Goal: Task Accomplishment & Management: Use online tool/utility

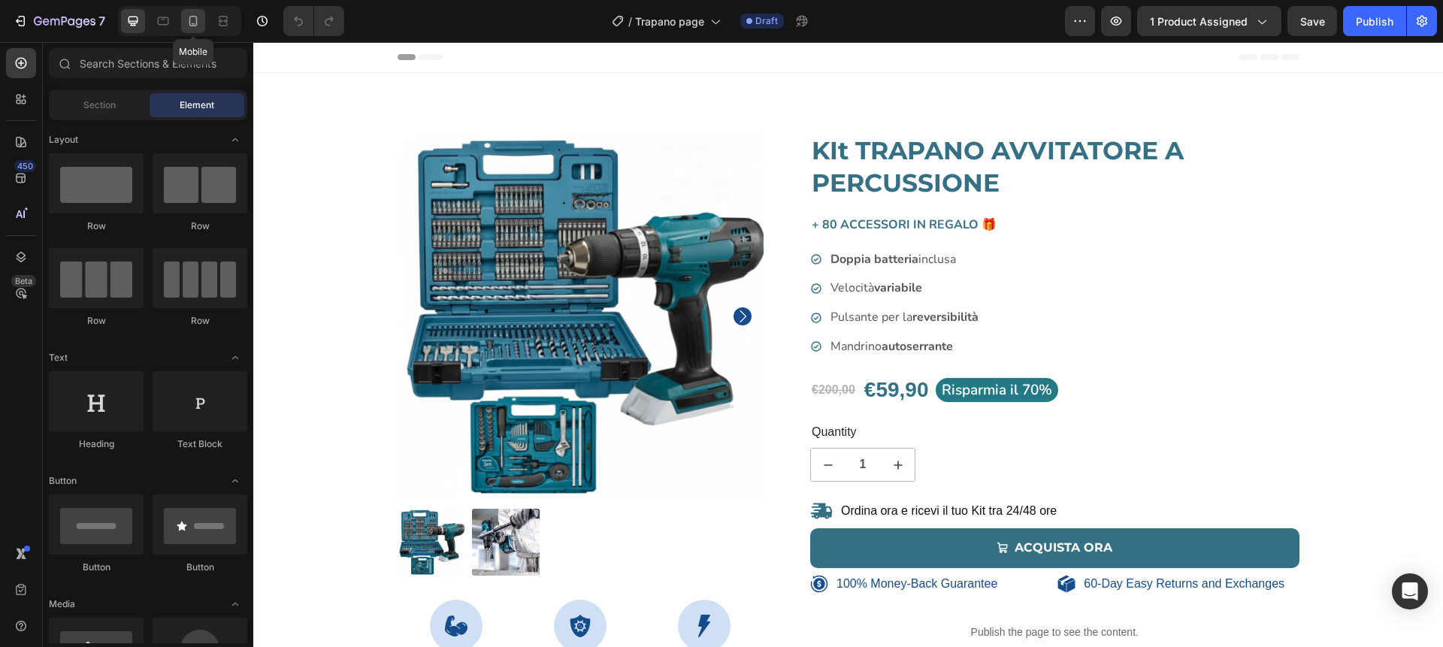
click at [198, 20] on icon at bounding box center [193, 21] width 15 height 15
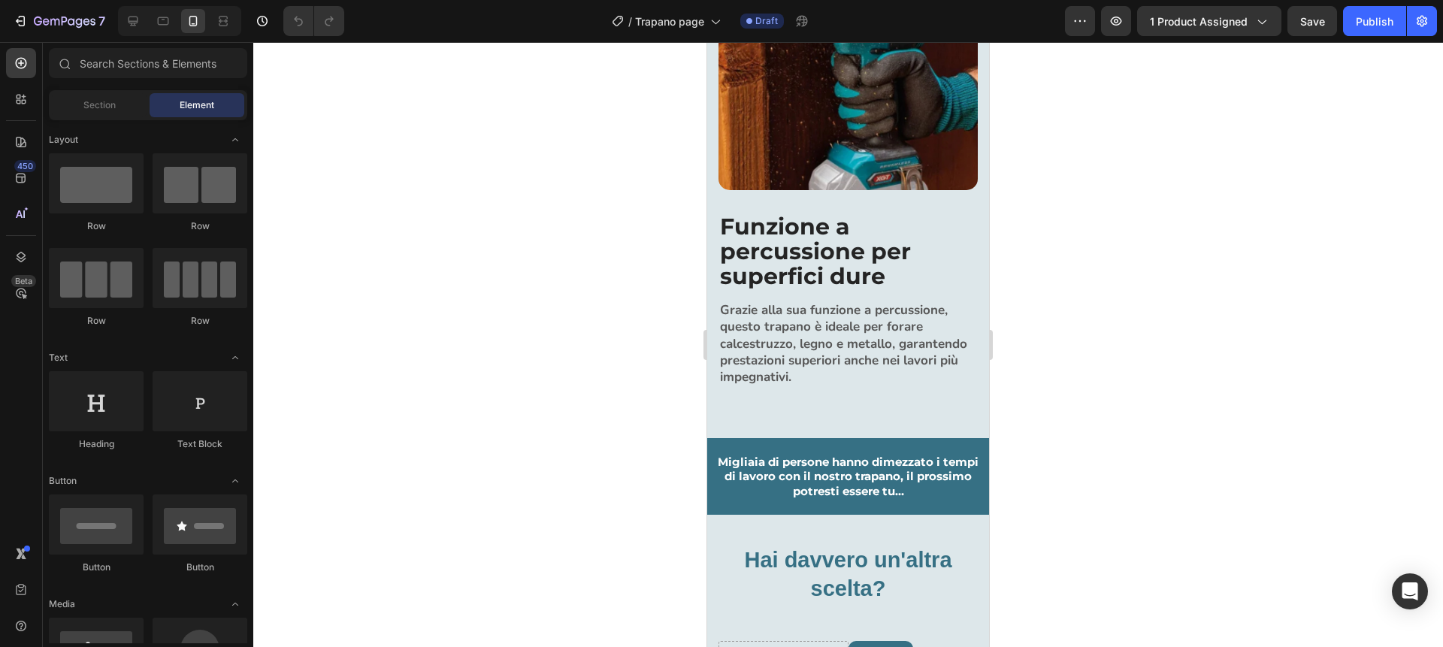
scroll to position [2330, 0]
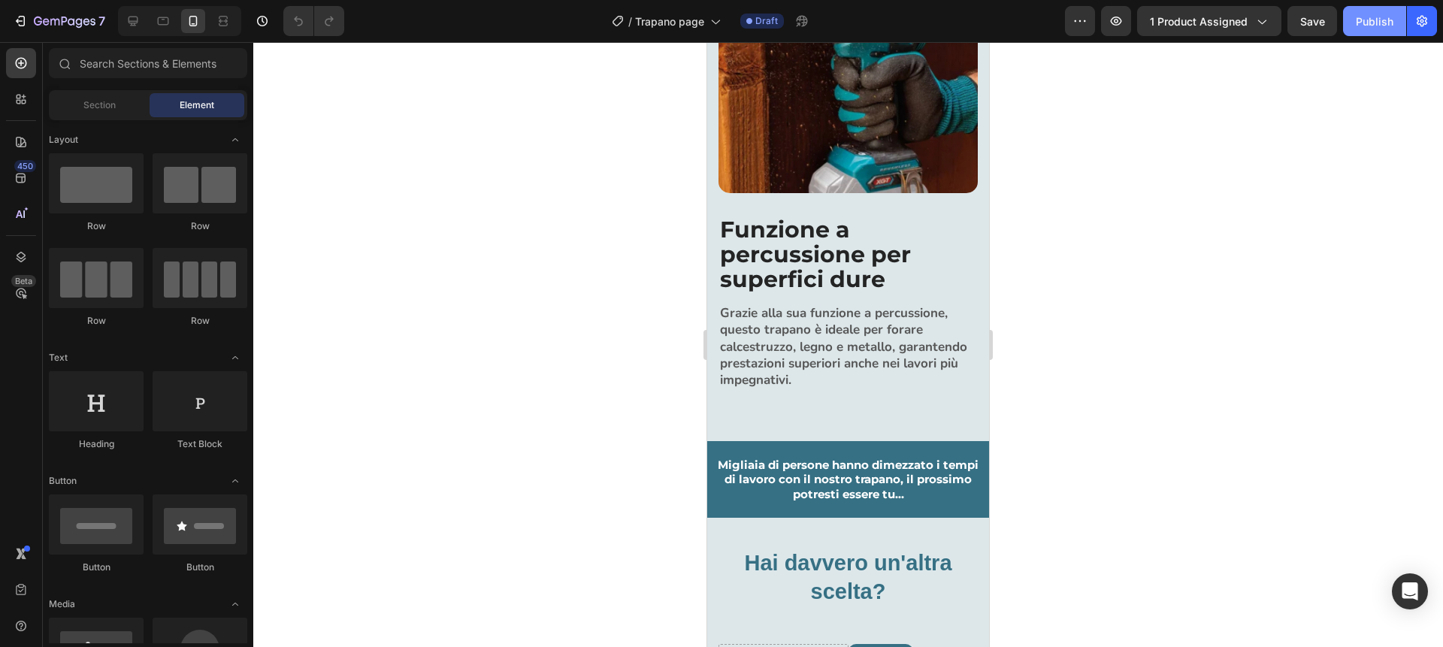
click at [1369, 22] on div "Publish" at bounding box center [1375, 22] width 38 height 16
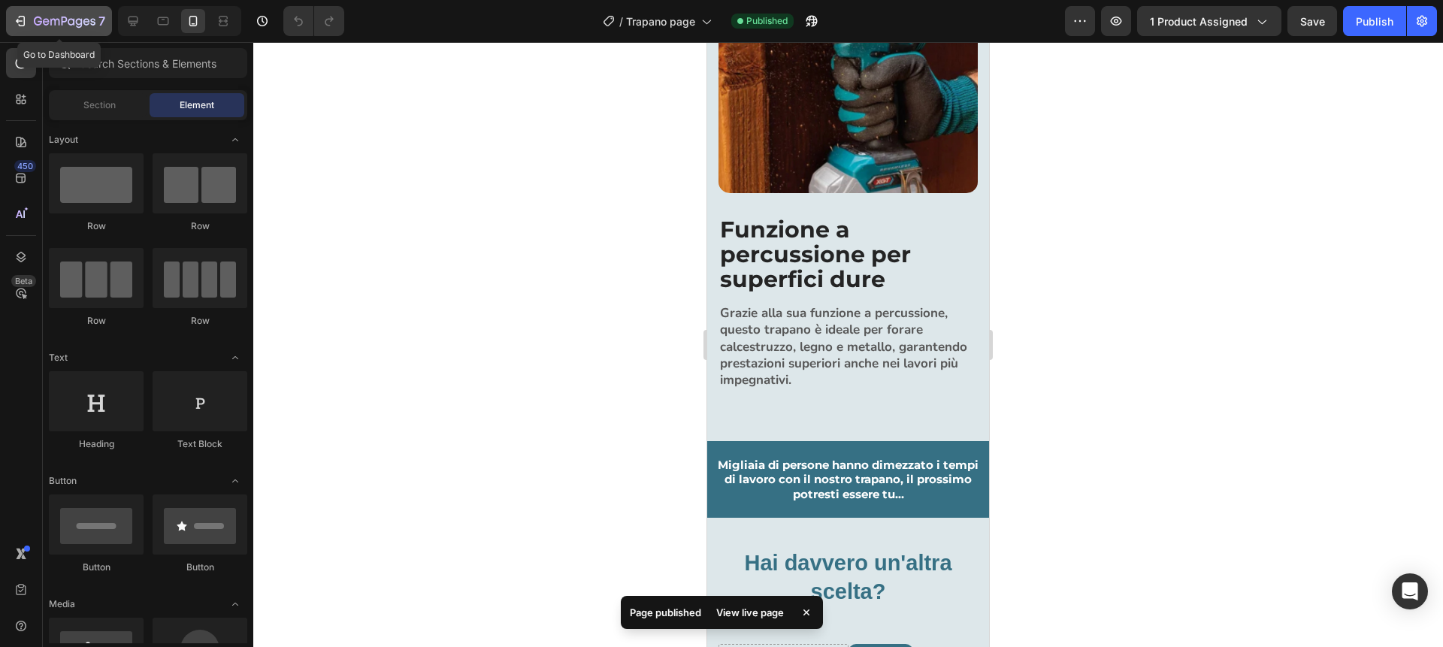
click at [17, 22] on icon "button" at bounding box center [19, 21] width 7 height 5
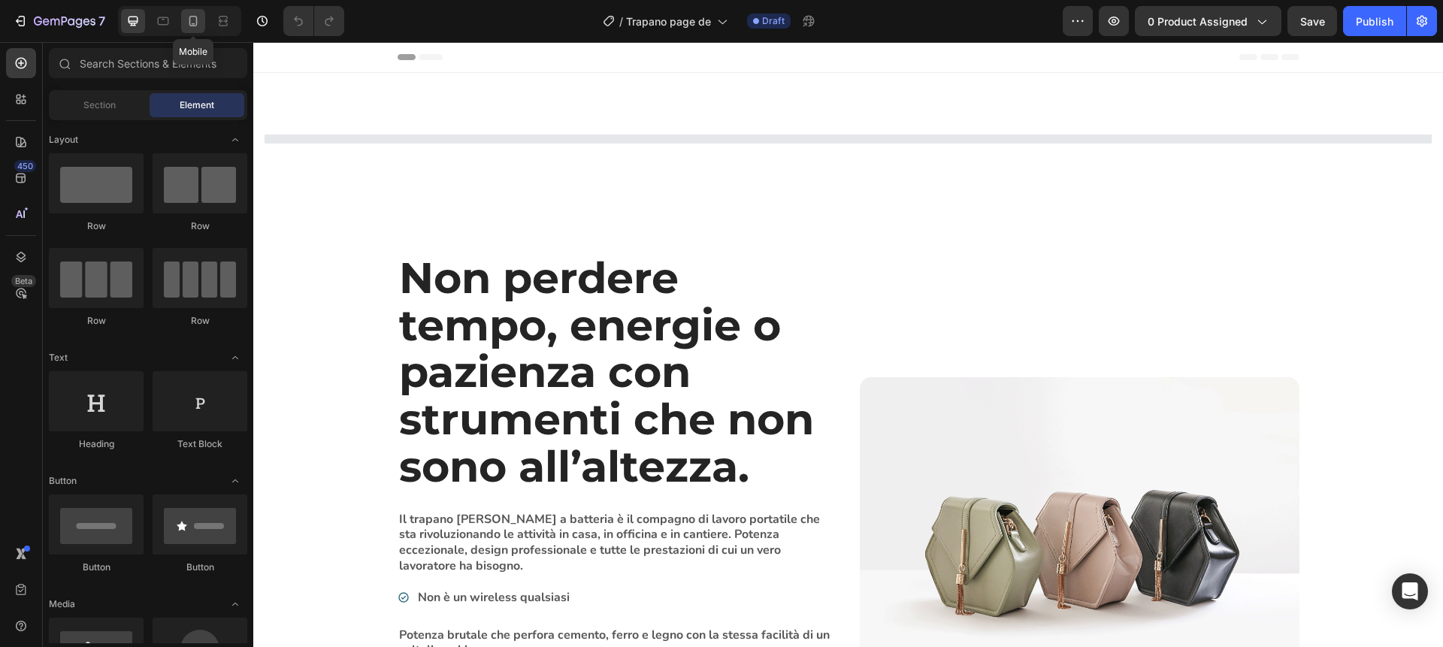
click at [196, 23] on icon at bounding box center [193, 21] width 8 height 11
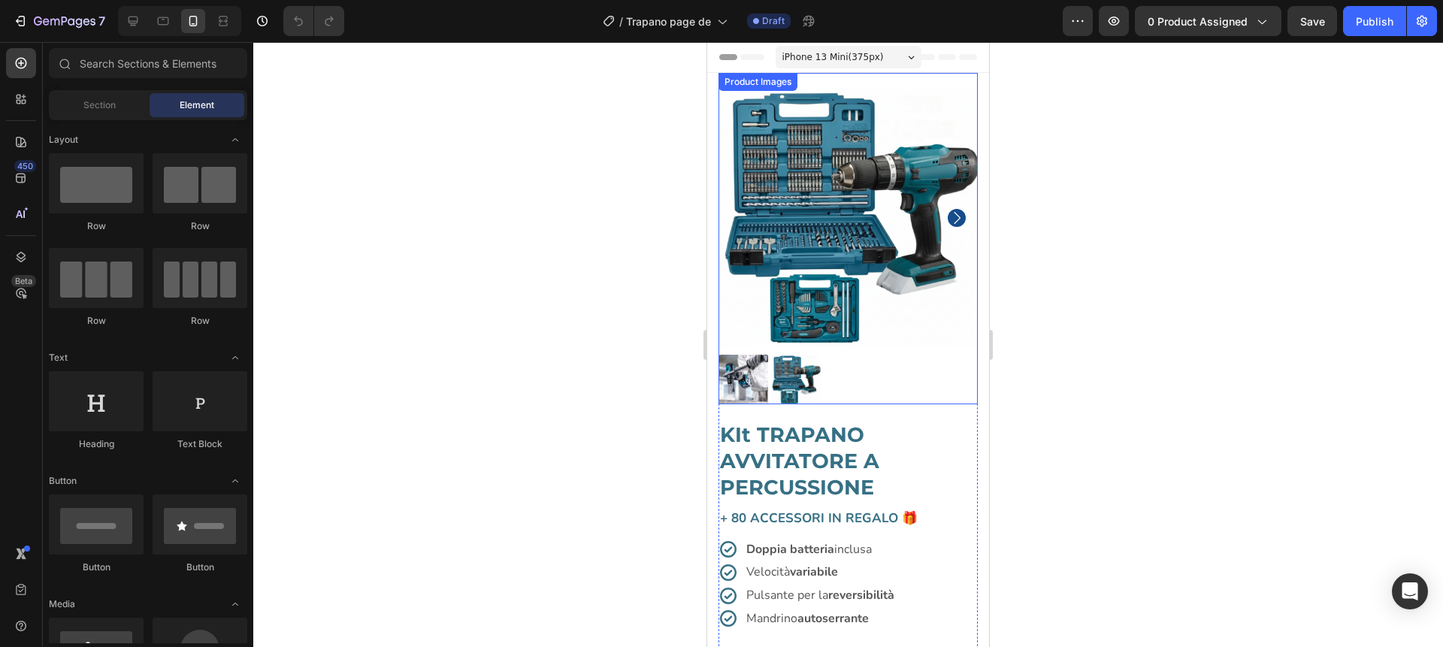
click at [838, 287] on img at bounding box center [848, 217] width 259 height 259
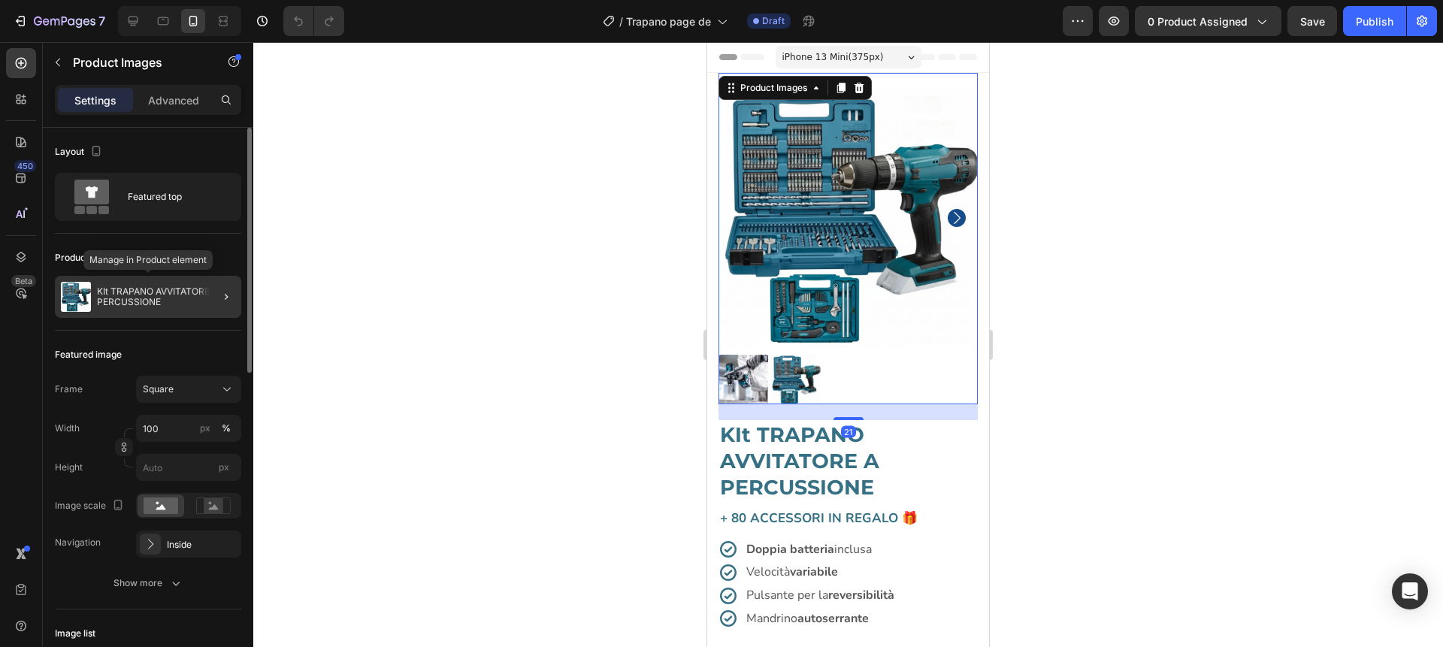
click at [161, 296] on p "KIt TRAPANO AVVITATORE A PERCUSSIONE" at bounding box center [166, 296] width 138 height 21
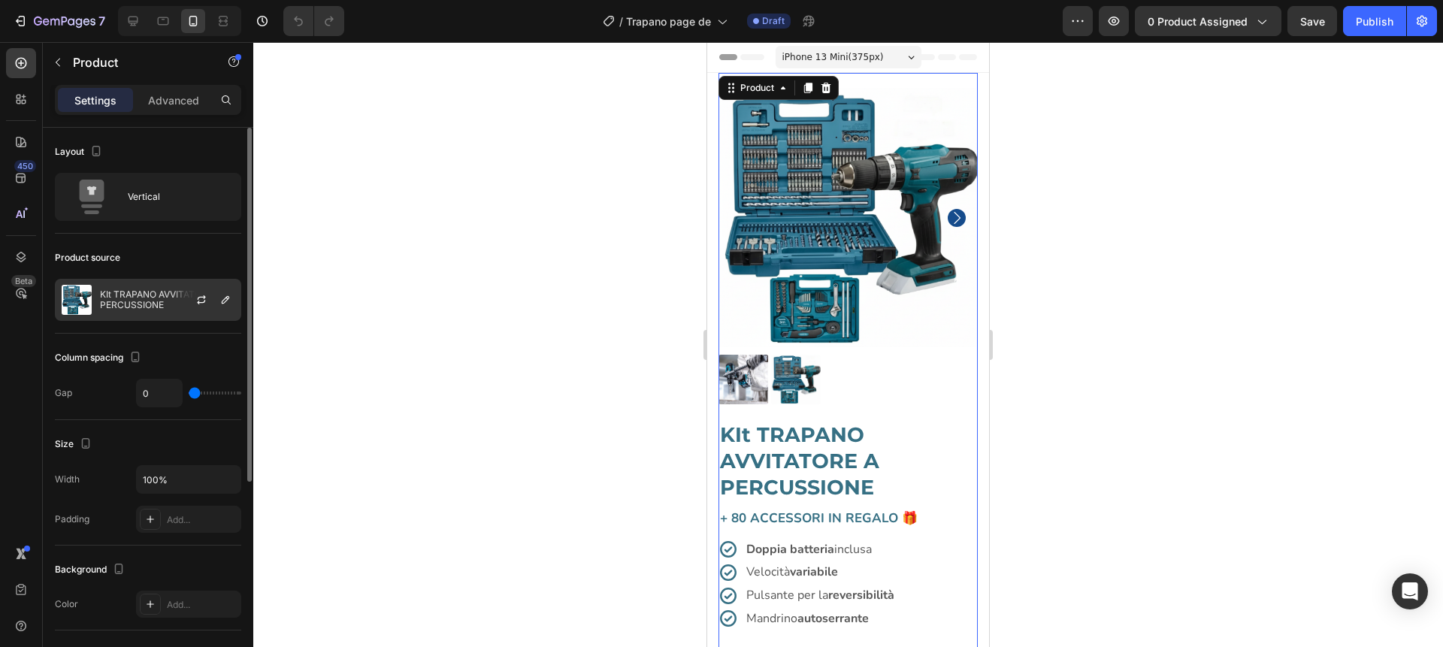
click at [165, 298] on p "KIt TRAPANO AVVITATORE A PERCUSSIONE" at bounding box center [167, 299] width 135 height 21
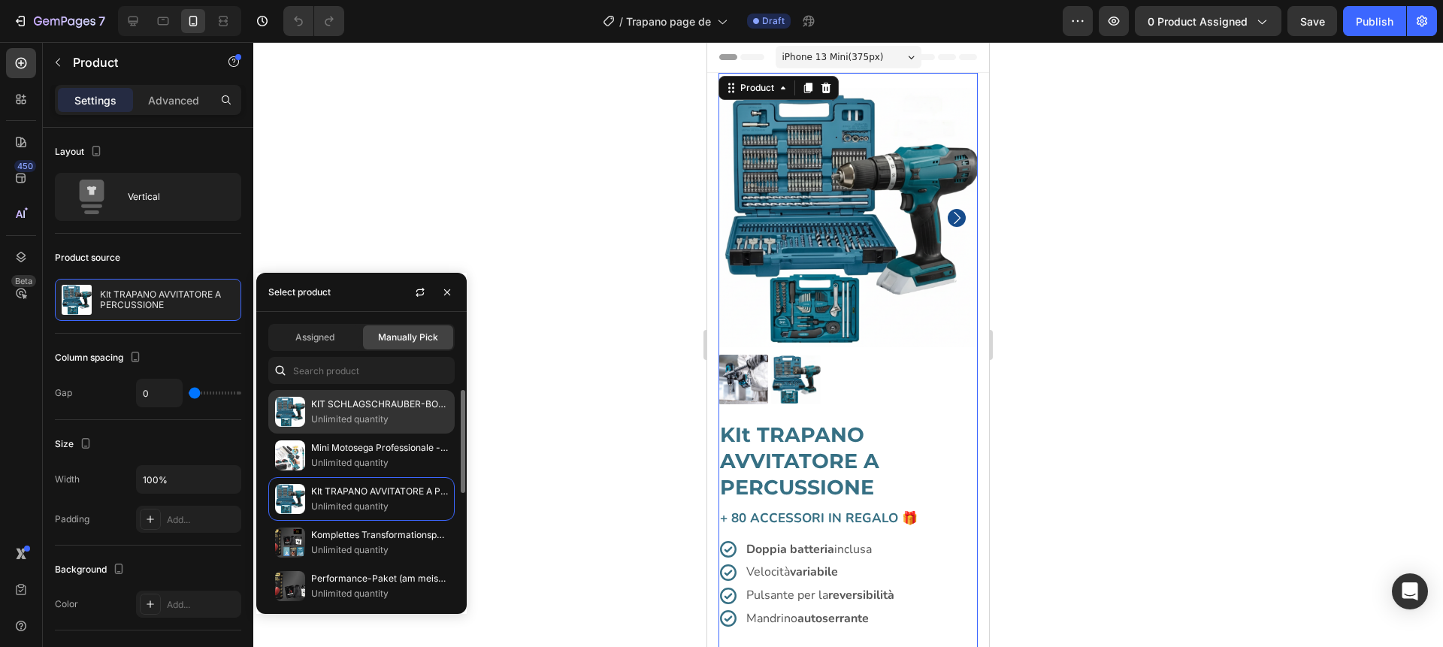
click at [348, 408] on p "KIT SCHLAGSCHRAUBER-BOHRMASCHINE" at bounding box center [379, 404] width 137 height 15
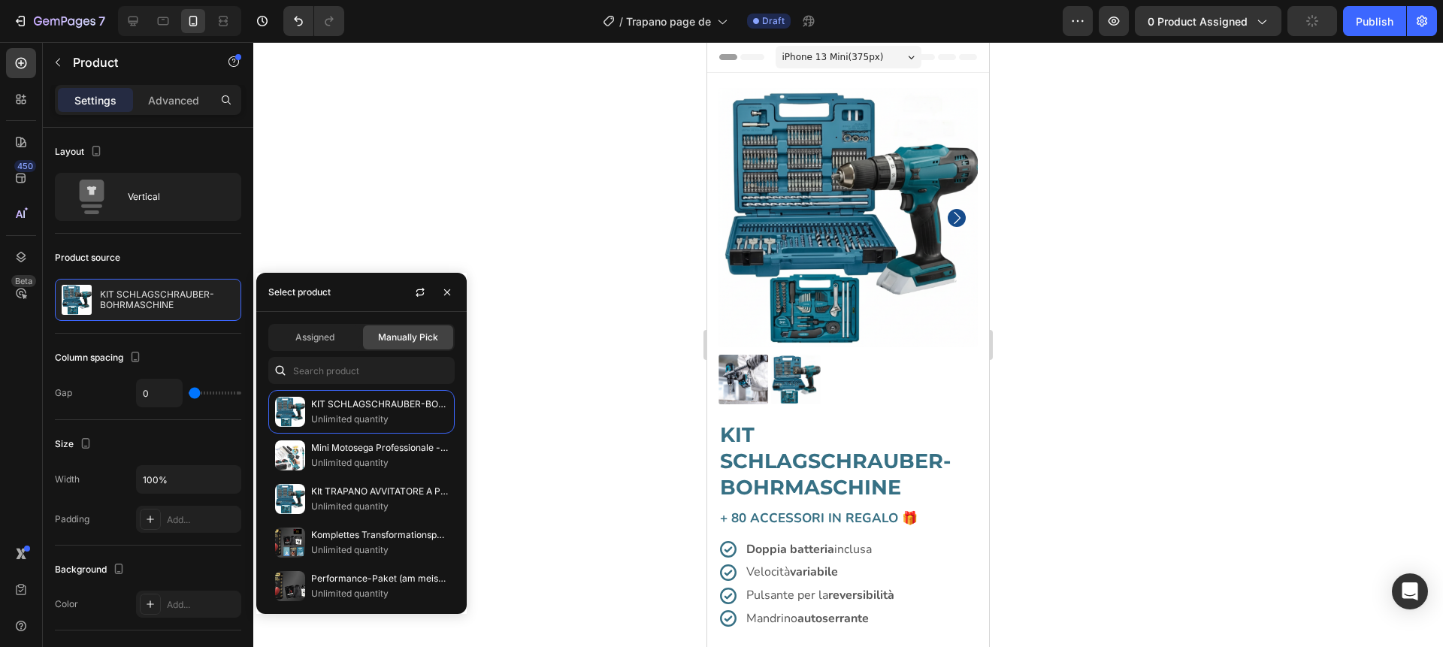
click at [368, 238] on div at bounding box center [848, 344] width 1190 height 605
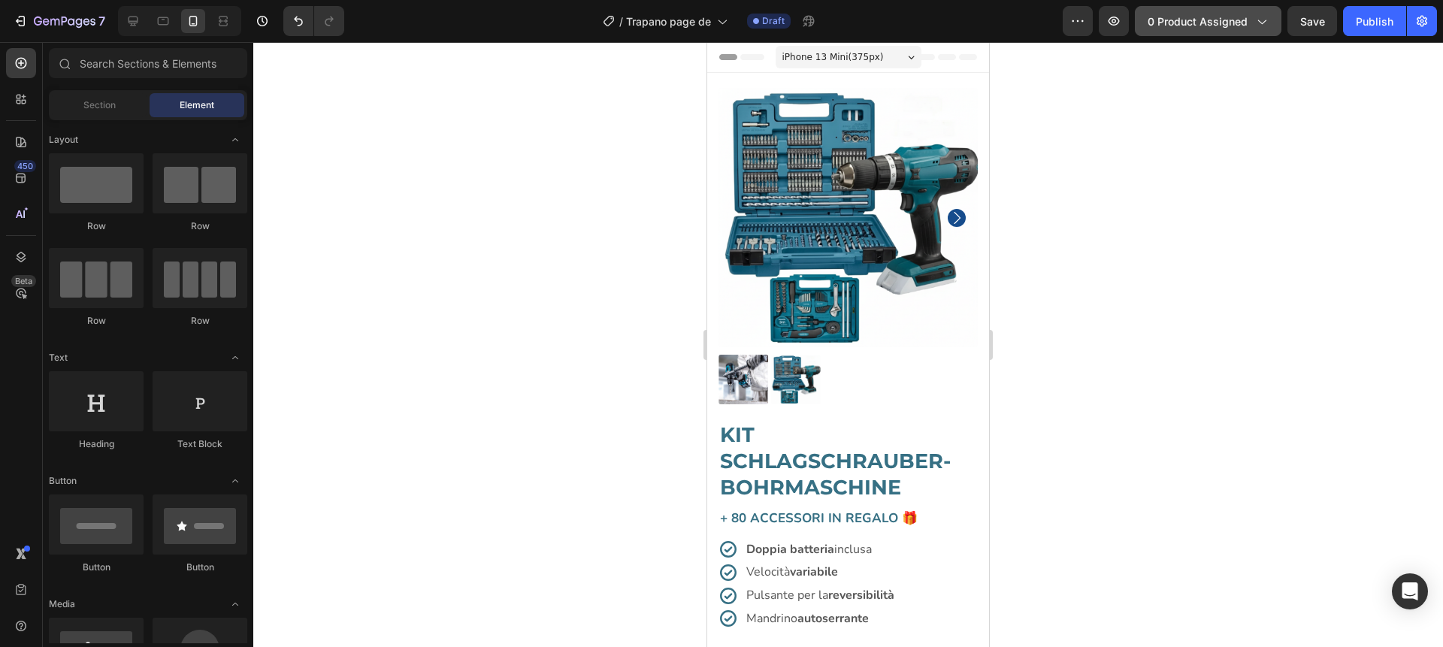
click at [1188, 23] on span "0 product assigned" at bounding box center [1198, 22] width 100 height 16
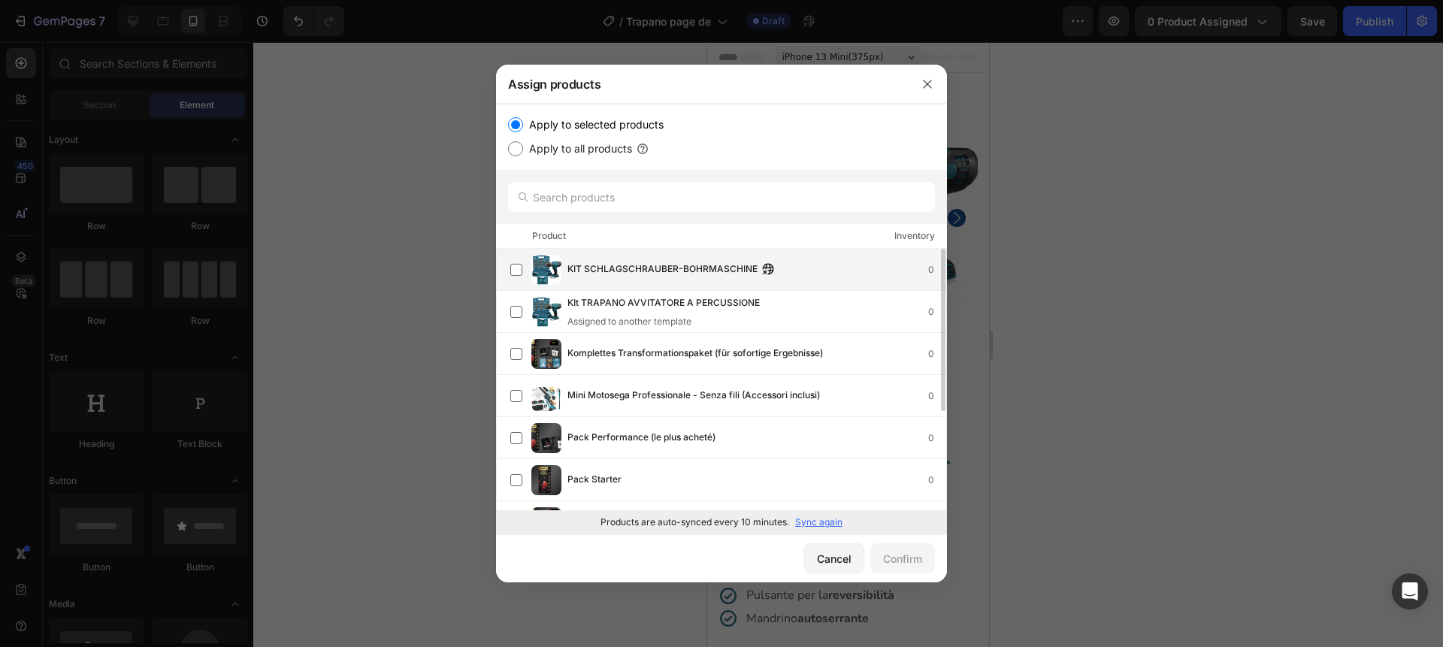
click at [694, 256] on div "KIT SCHLAGSCHRAUBER-BOHRMASCHINE 0" at bounding box center [728, 270] width 436 height 30
click at [898, 551] on div "Confirm" at bounding box center [902, 559] width 39 height 16
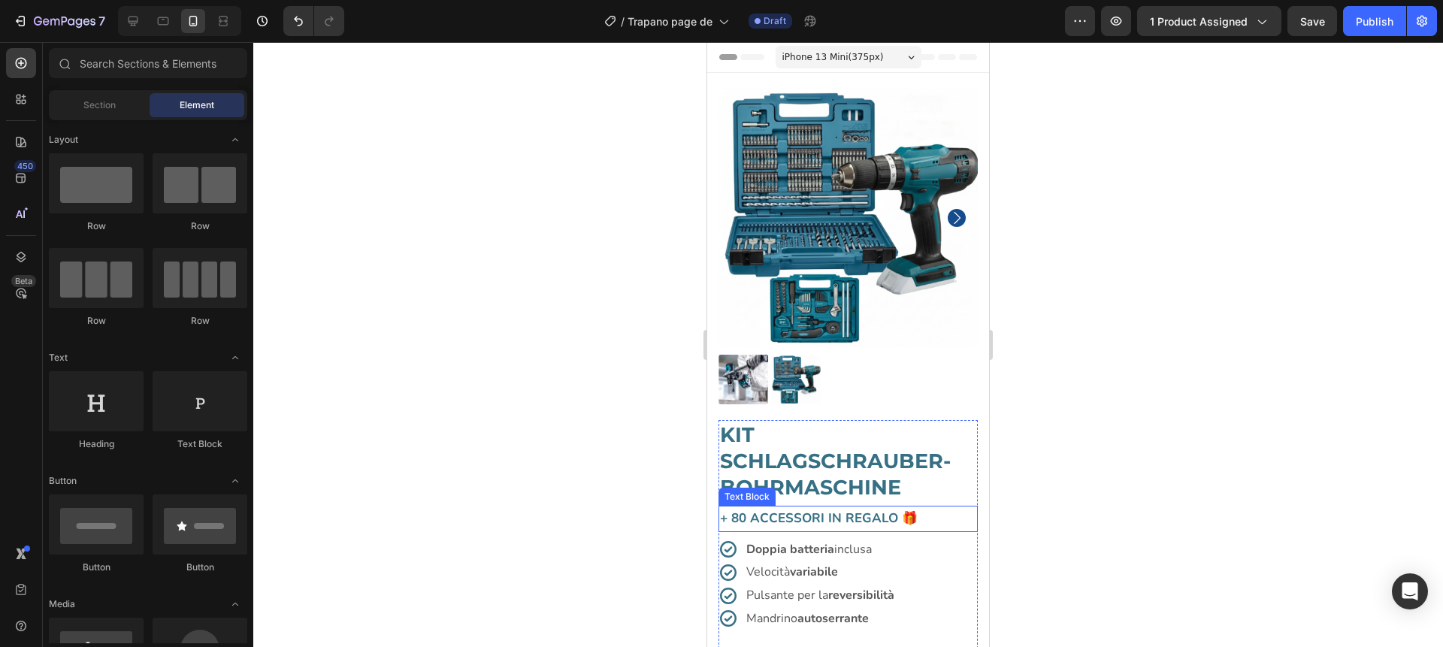
click at [768, 516] on p "+ 80 ACCESSORI IN REGALO 🎁" at bounding box center [848, 518] width 256 height 23
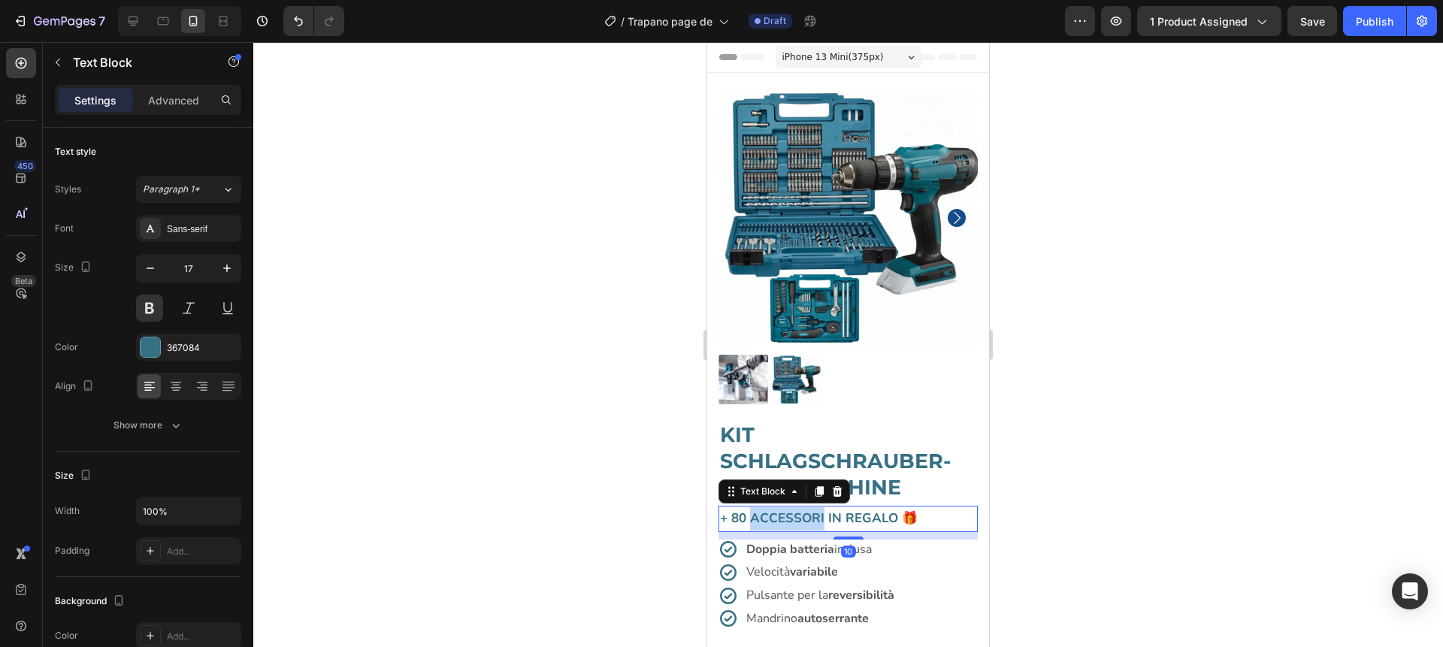
click at [768, 516] on p "+ 80 ACCESSORI IN REGALO 🎁" at bounding box center [848, 518] width 256 height 23
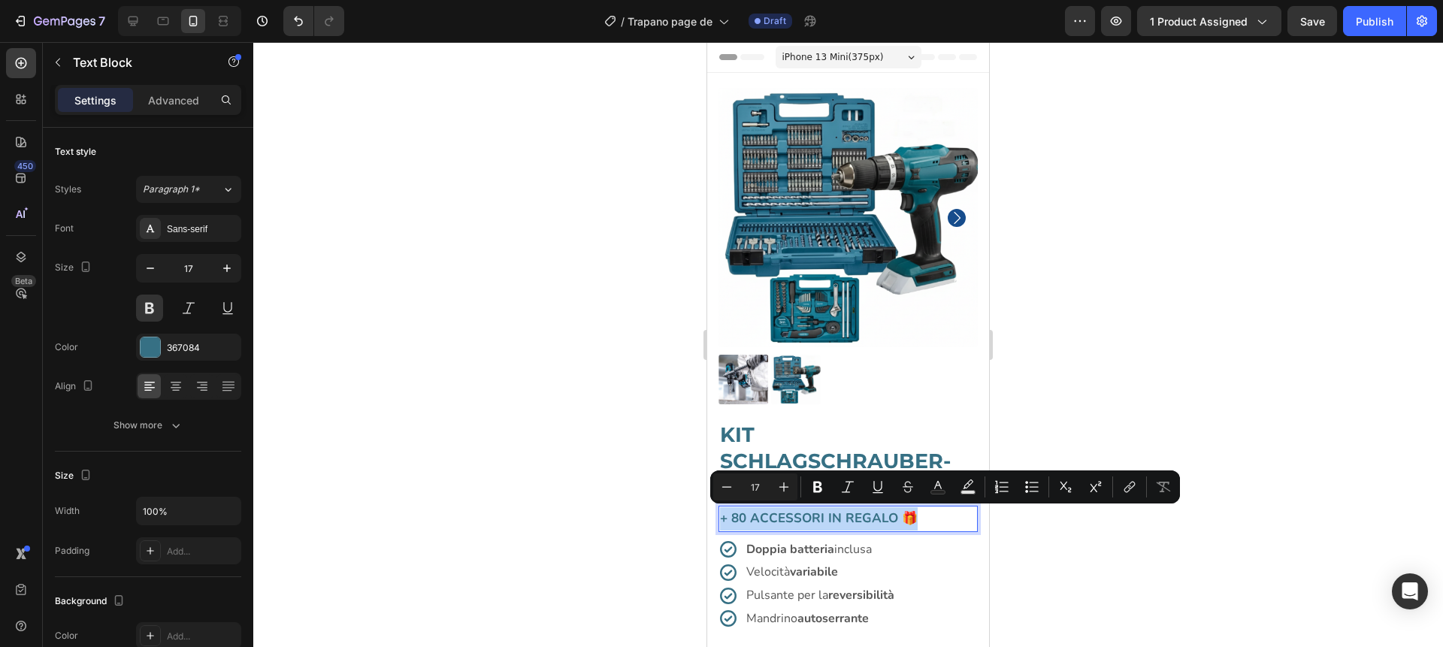
copy p "+ 80 ACCESSORI IN REGALO 🎁"
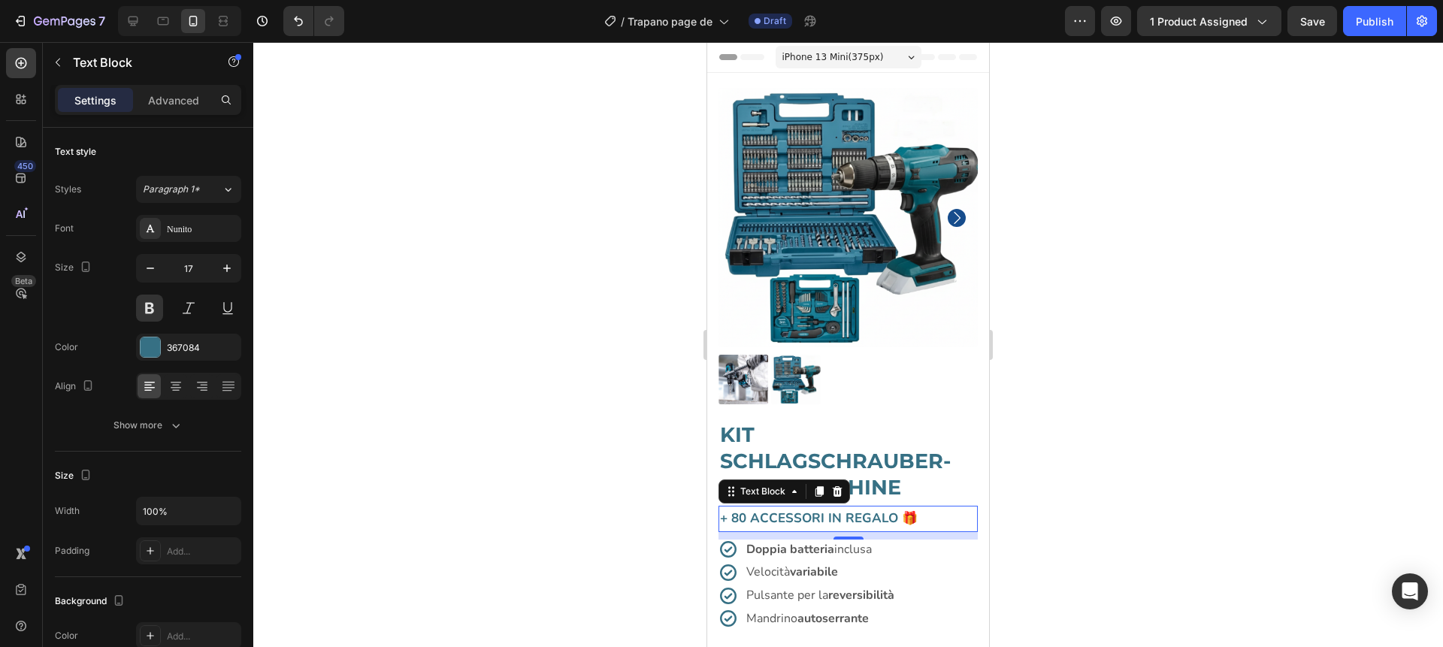
click at [795, 520] on p "+ 80 ACCESSORI IN REGALO 🎁" at bounding box center [848, 518] width 256 height 23
click at [1044, 504] on div at bounding box center [848, 344] width 1190 height 605
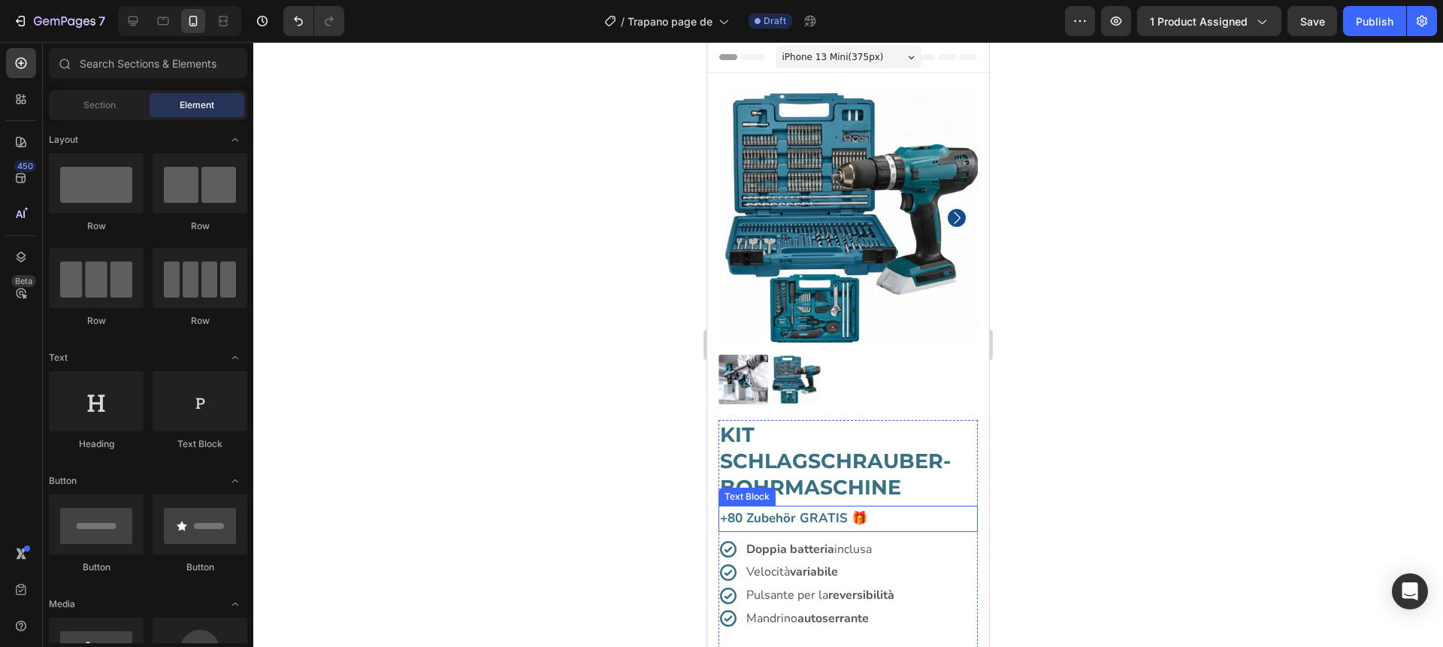
click at [889, 514] on p "+80 Zubehör GRATIS 🎁" at bounding box center [848, 518] width 256 height 23
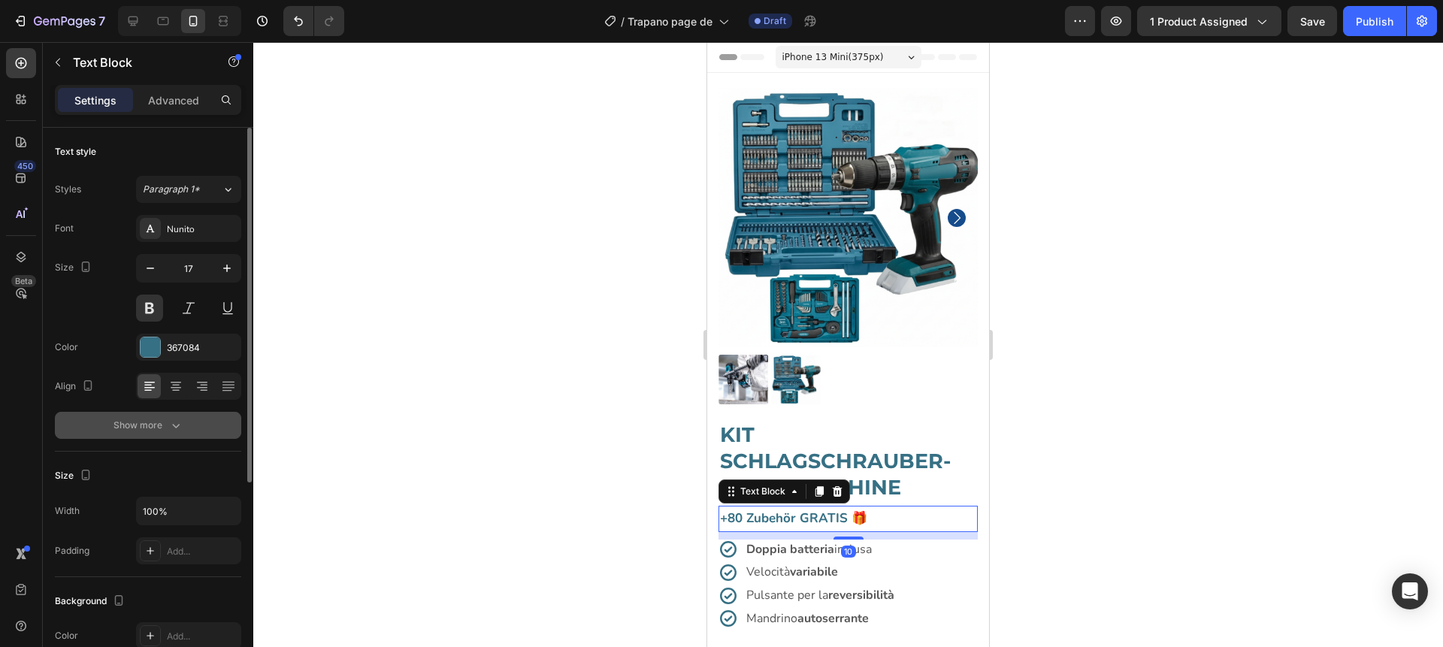
click at [182, 428] on icon "button" at bounding box center [175, 425] width 15 height 15
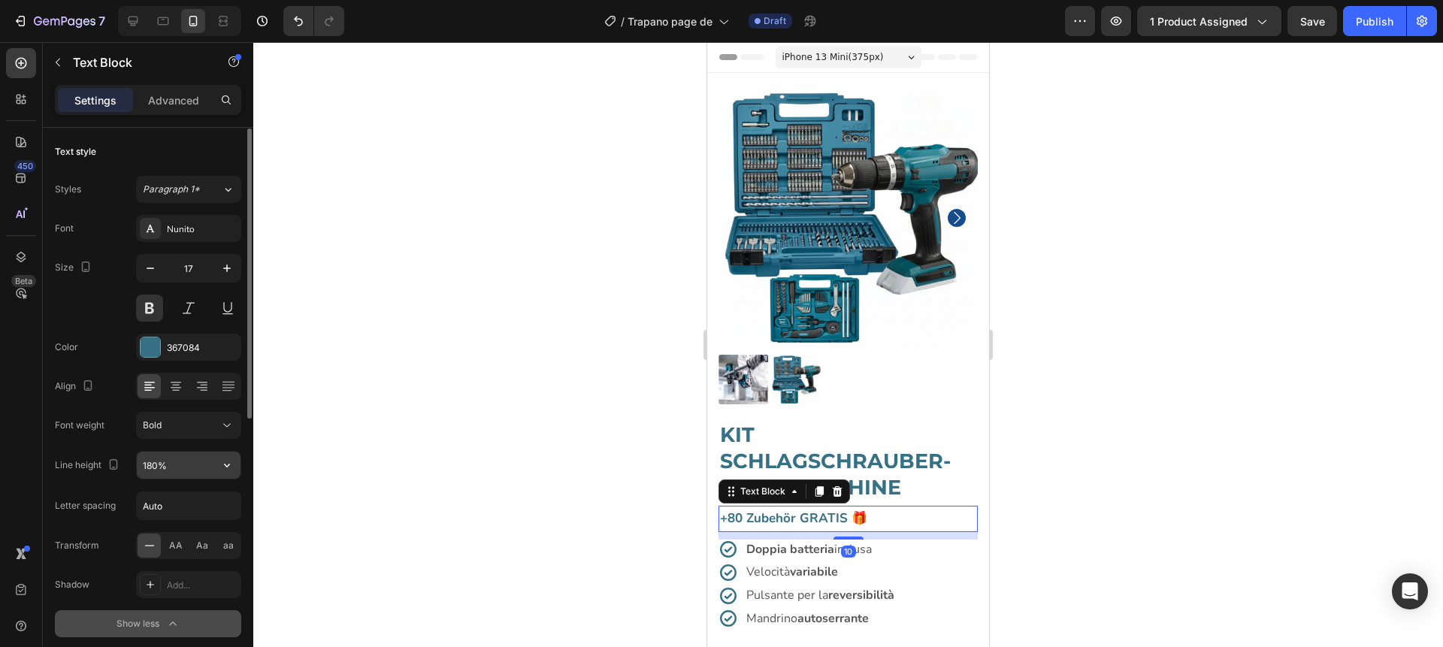
scroll to position [25, 0]
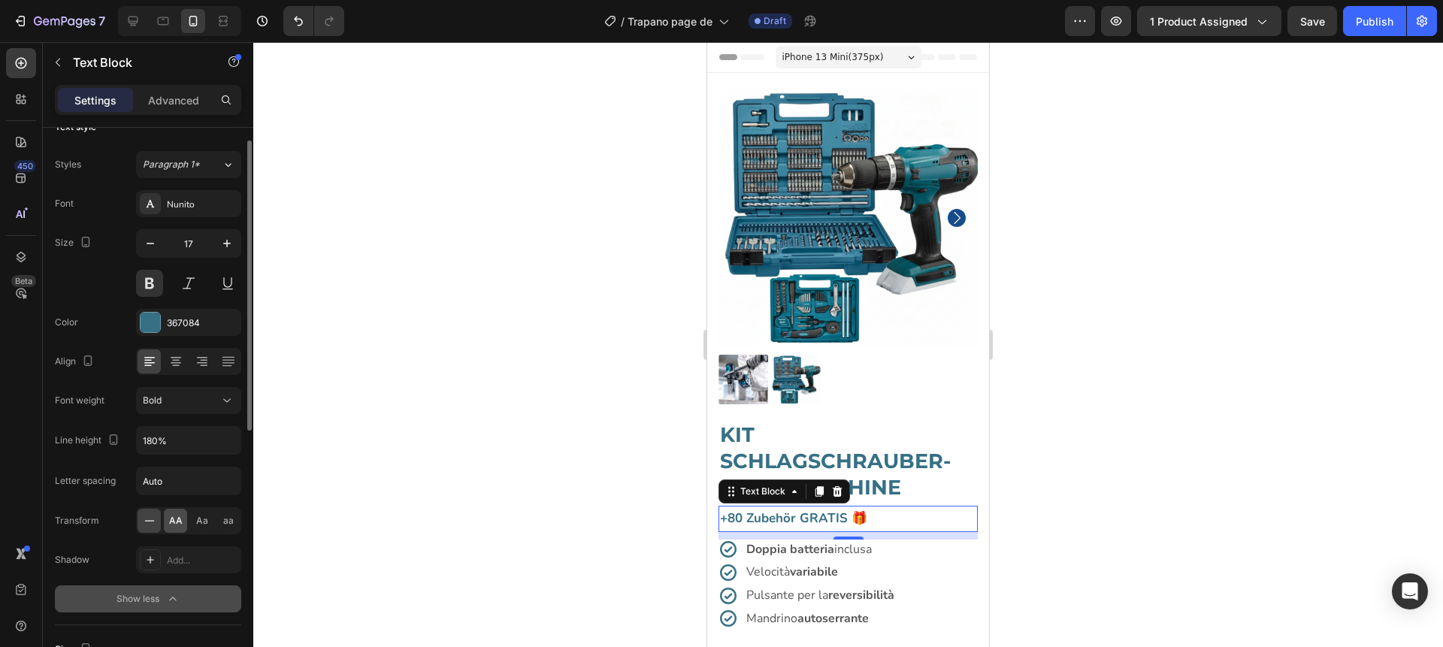
click at [178, 517] on span "AA" at bounding box center [176, 521] width 14 height 14
click at [464, 440] on div at bounding box center [848, 344] width 1190 height 605
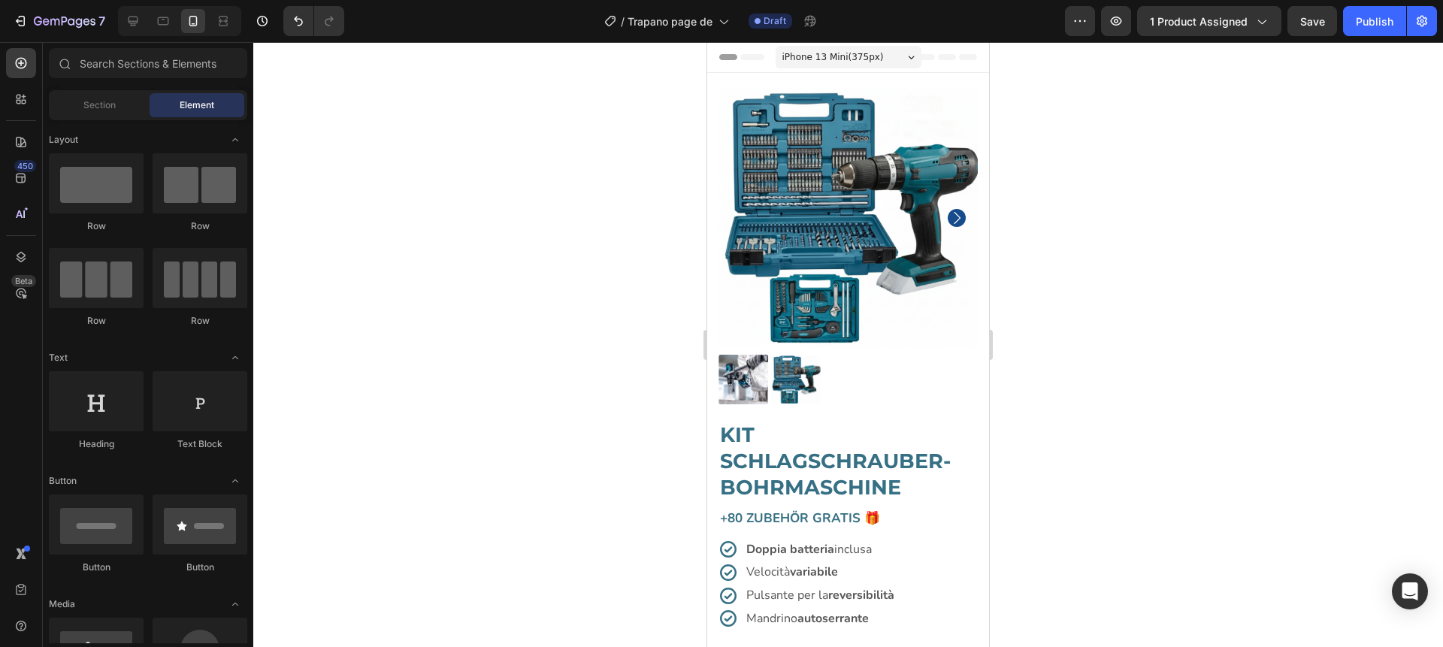
click at [464, 440] on div at bounding box center [848, 344] width 1190 height 605
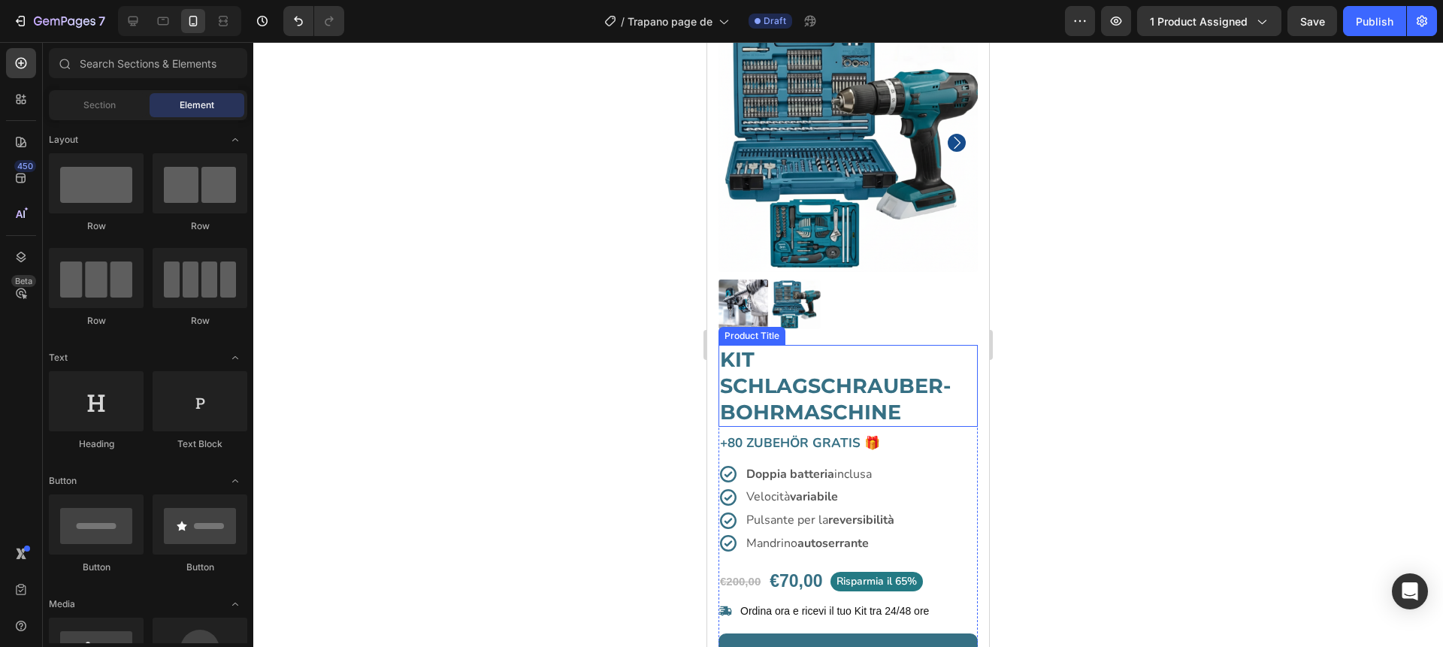
scroll to position [87, 0]
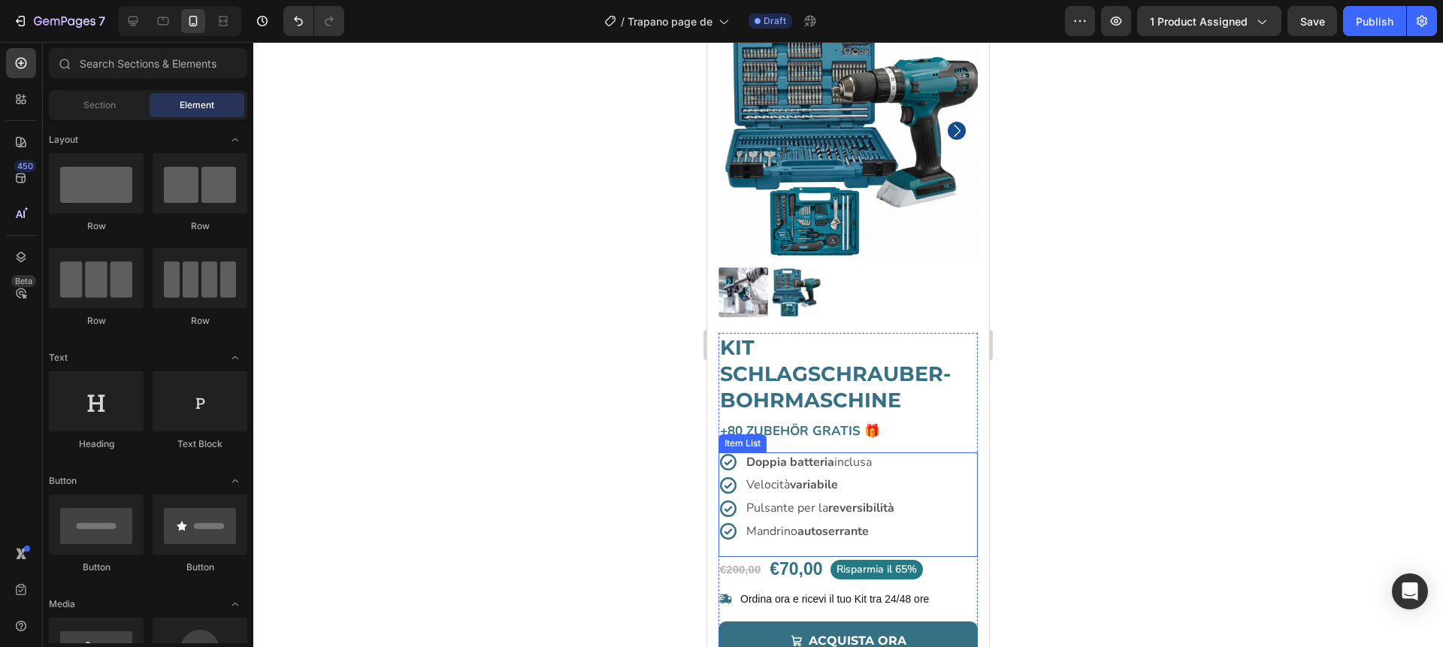
click at [807, 461] on strong "Doppia batteria" at bounding box center [790, 462] width 88 height 17
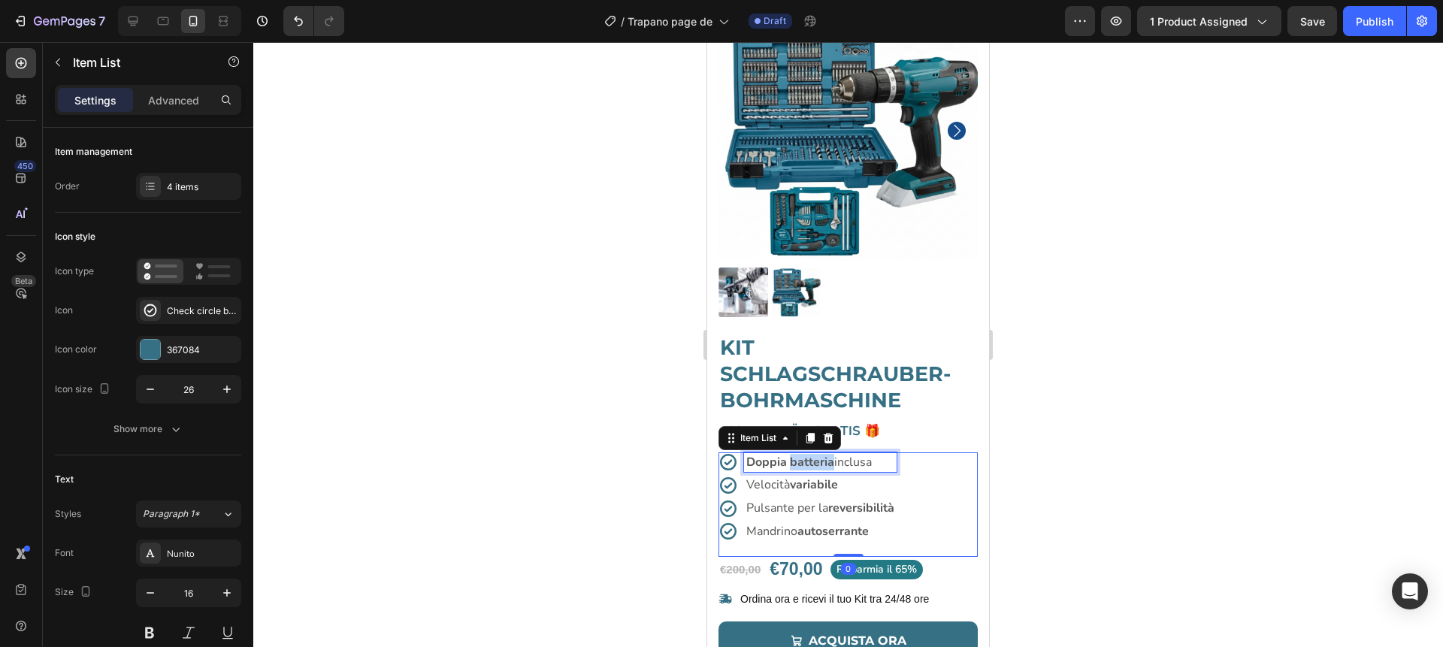
click at [807, 461] on strong "Doppia batteria" at bounding box center [790, 462] width 88 height 17
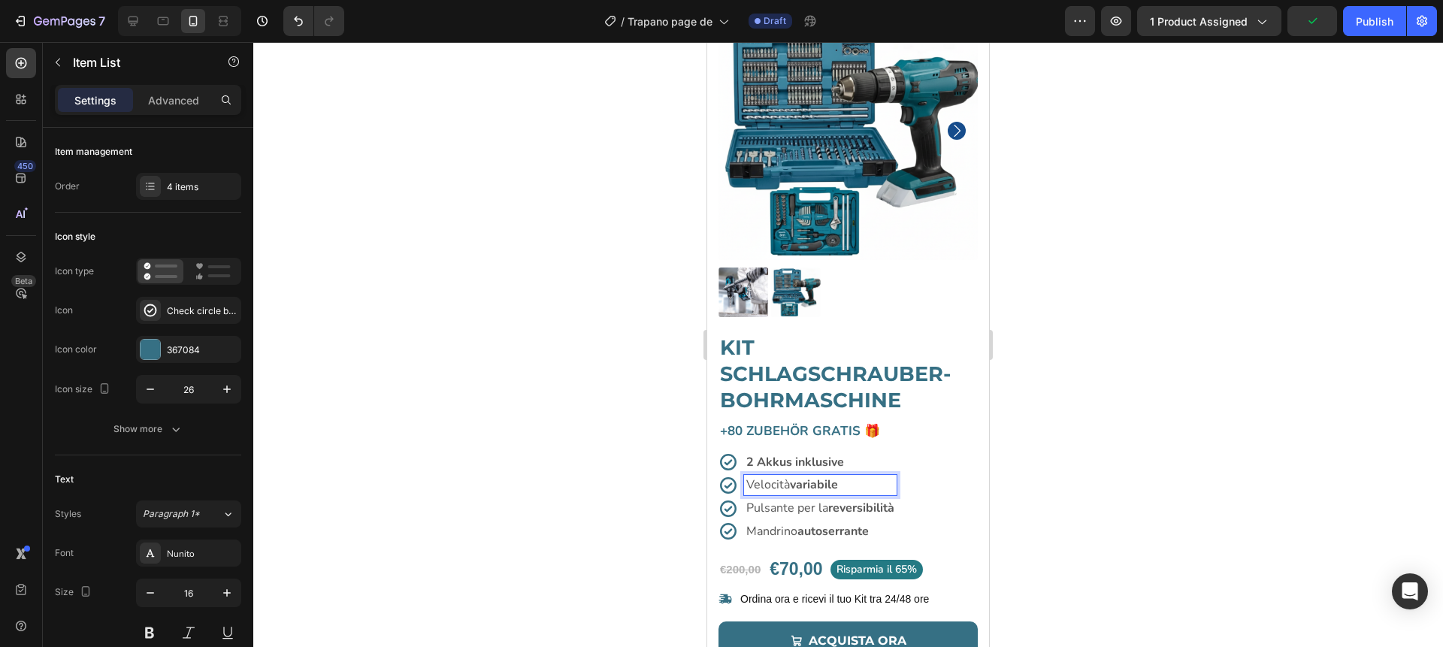
click at [773, 485] on p "Velocità variabile" at bounding box center [820, 485] width 148 height 16
click at [767, 486] on p "Variable Geschwindigkeit" at bounding box center [820, 485] width 148 height 16
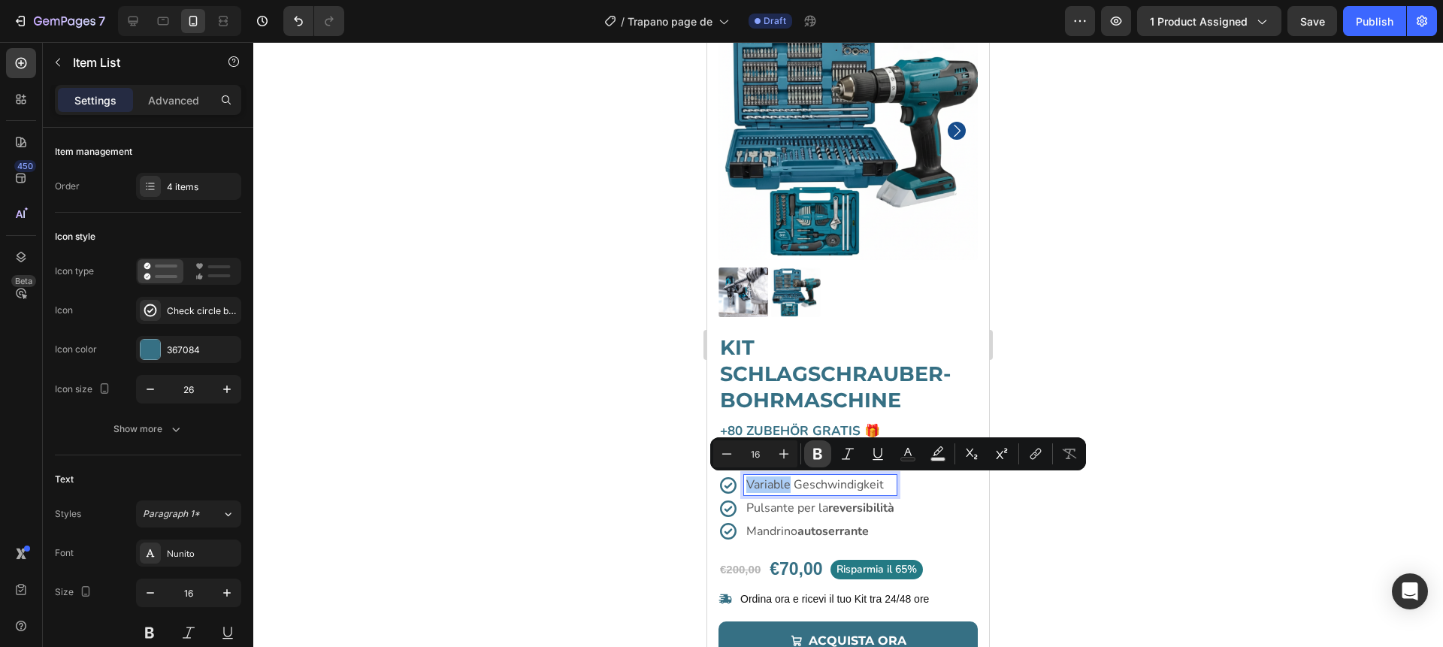
click at [821, 455] on icon "Editor contextual toolbar" at bounding box center [817, 454] width 9 height 11
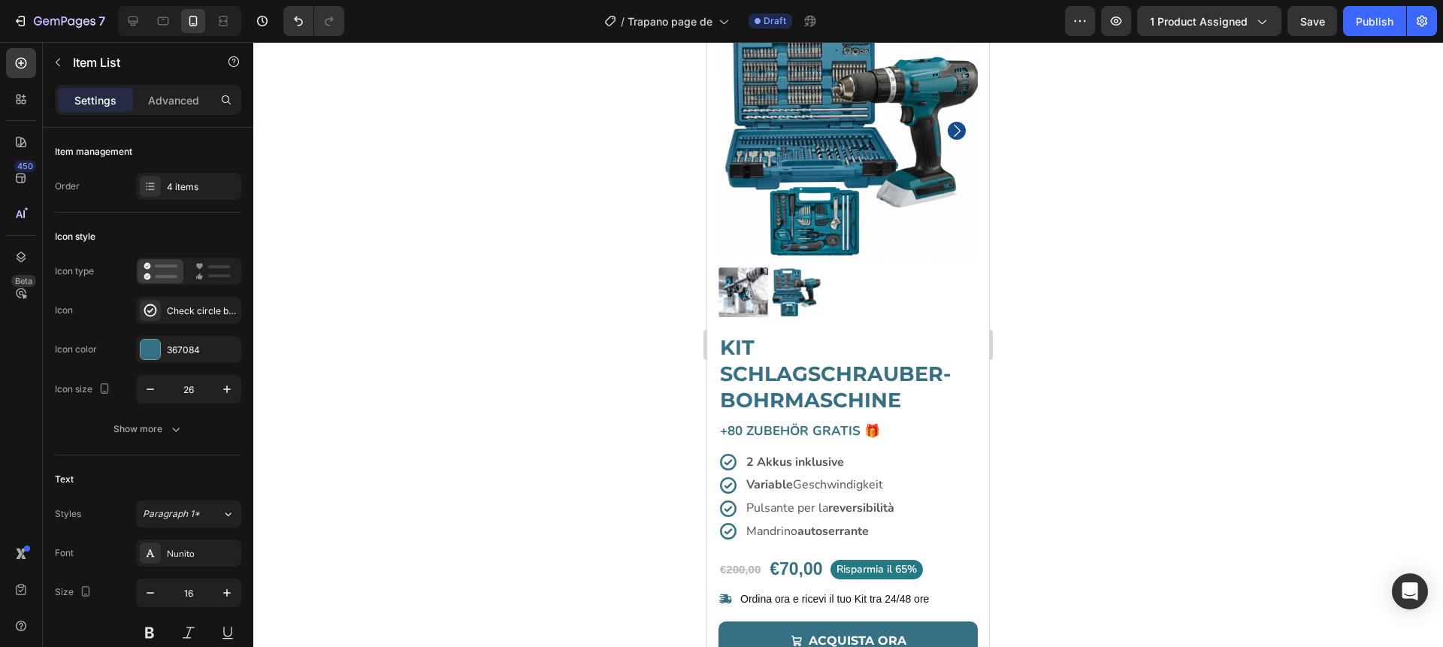
click at [652, 454] on div at bounding box center [848, 344] width 1190 height 605
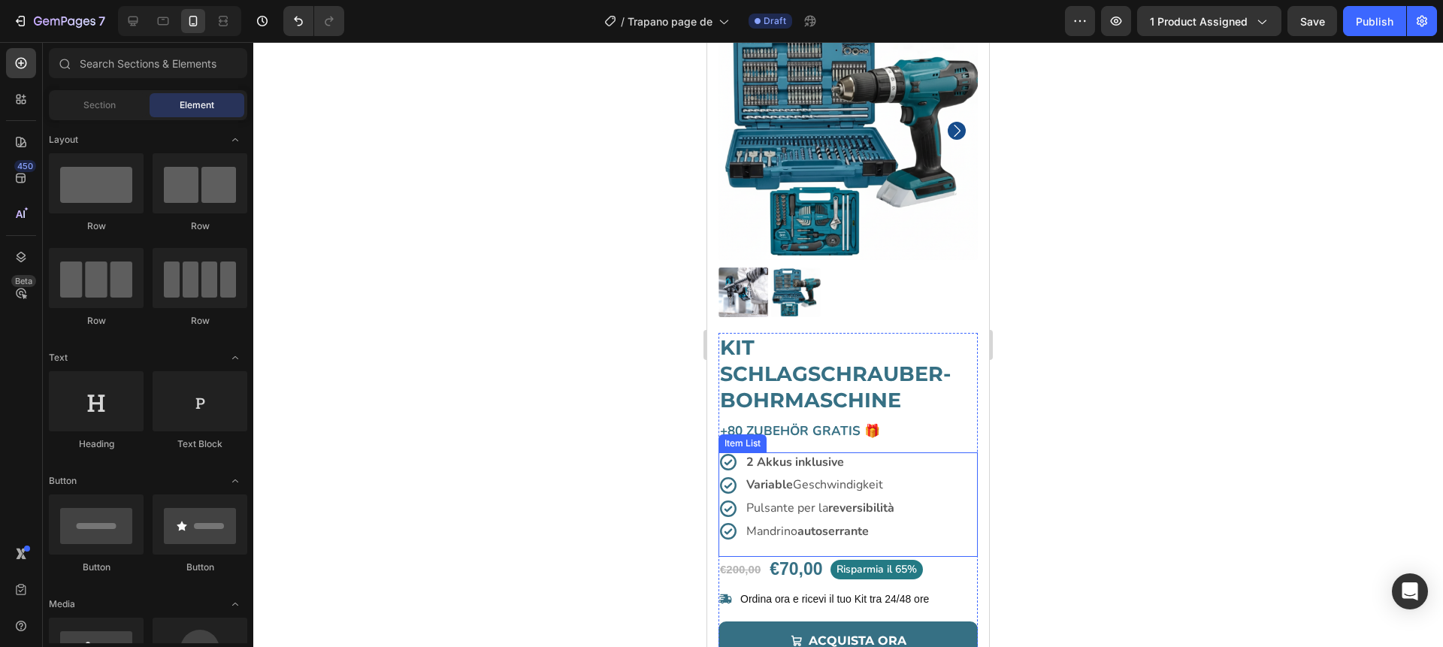
click at [823, 507] on p "Pulsante per la reversibilità" at bounding box center [820, 509] width 148 height 16
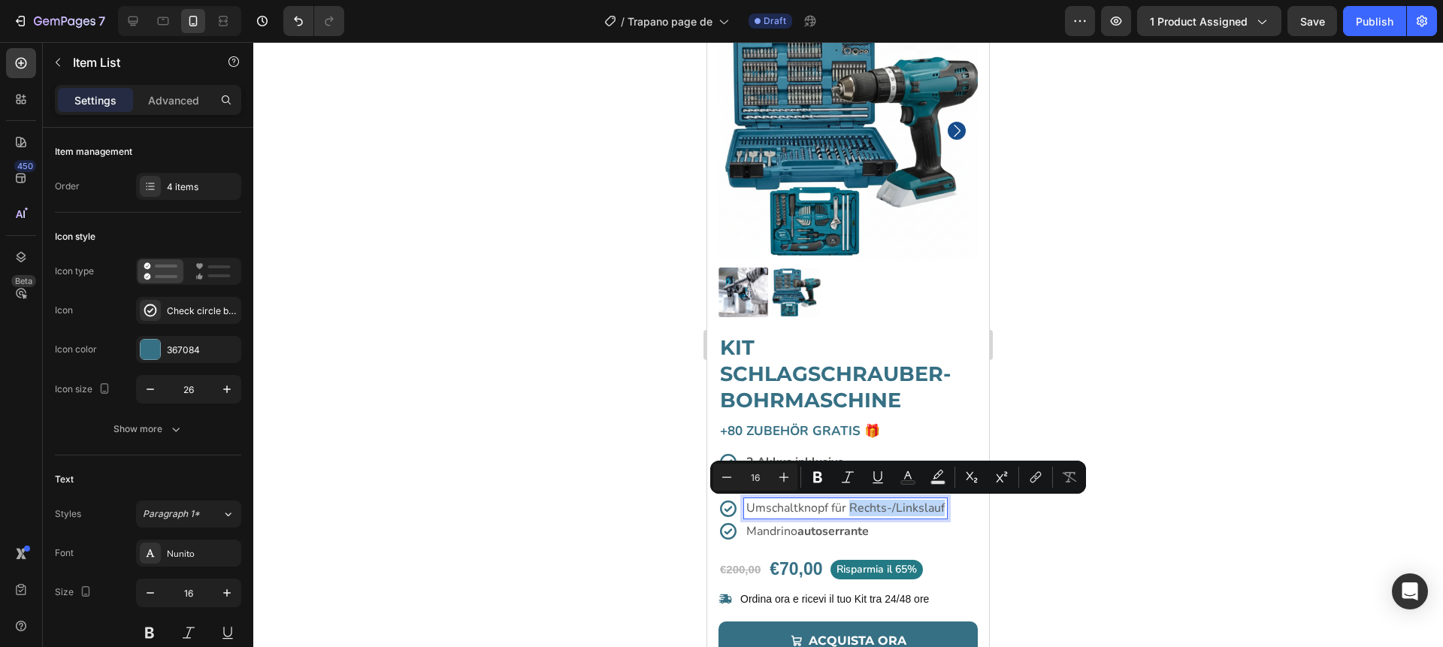
drag, startPoint x: 849, startPoint y: 506, endPoint x: 945, endPoint y: 512, distance: 95.7
click at [945, 512] on div "Umschaltknopf für Rechts-/Linkslauf" at bounding box center [845, 508] width 203 height 20
click at [818, 481] on icon "Editor contextual toolbar" at bounding box center [817, 477] width 9 height 11
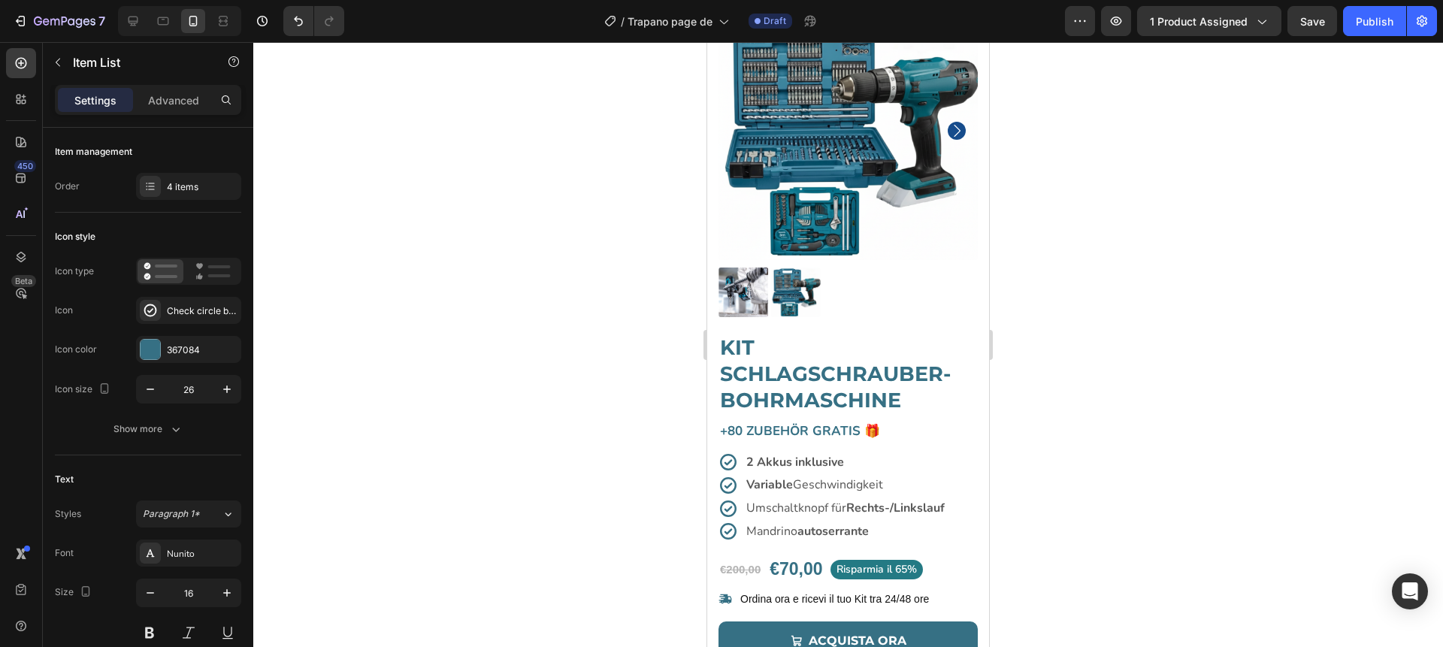
click at [1073, 519] on div at bounding box center [848, 344] width 1190 height 605
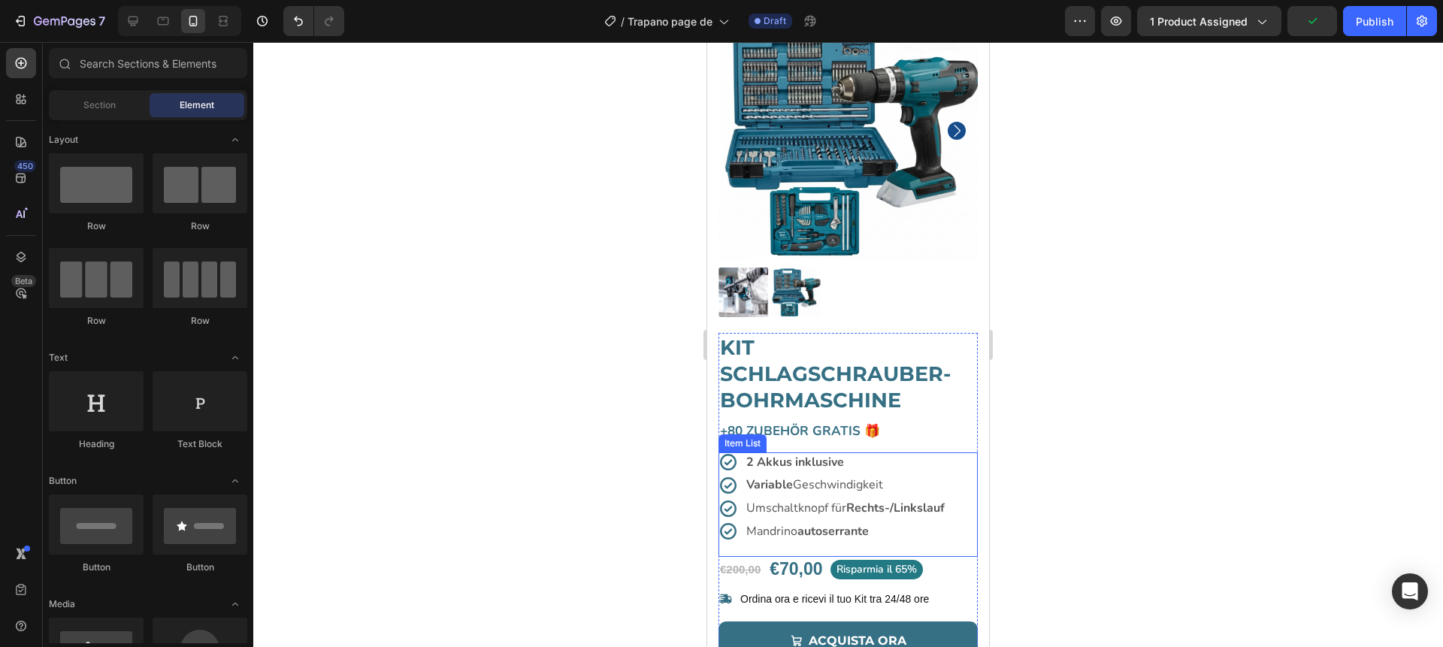
click at [777, 528] on p "Mandrino autoserrante" at bounding box center [845, 532] width 198 height 16
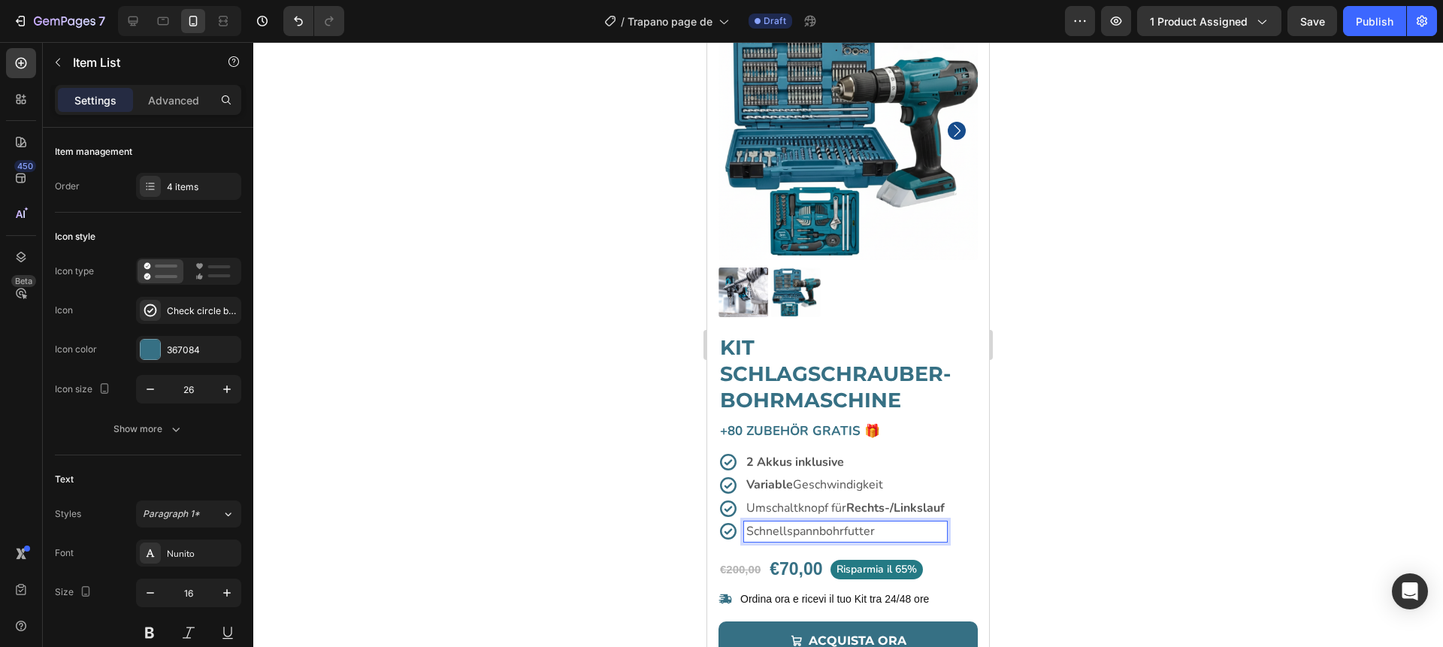
click at [1055, 519] on div at bounding box center [848, 344] width 1190 height 605
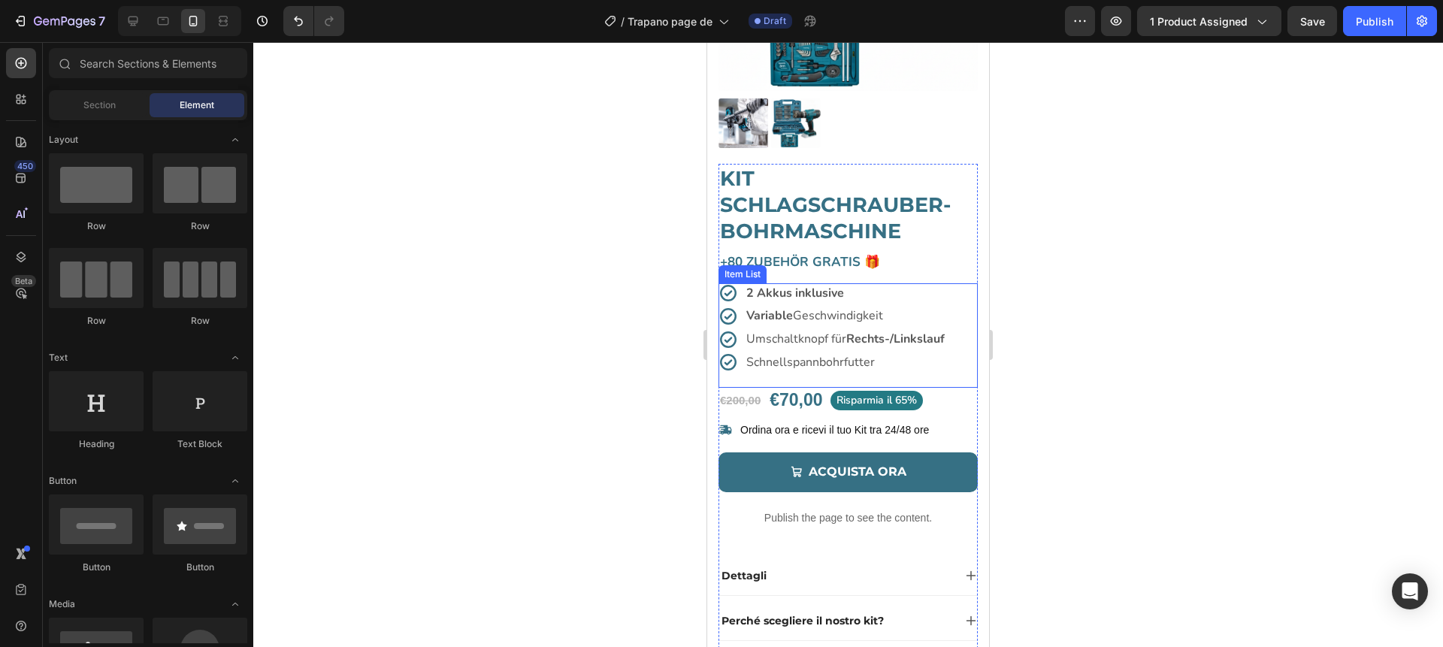
scroll to position [262, 0]
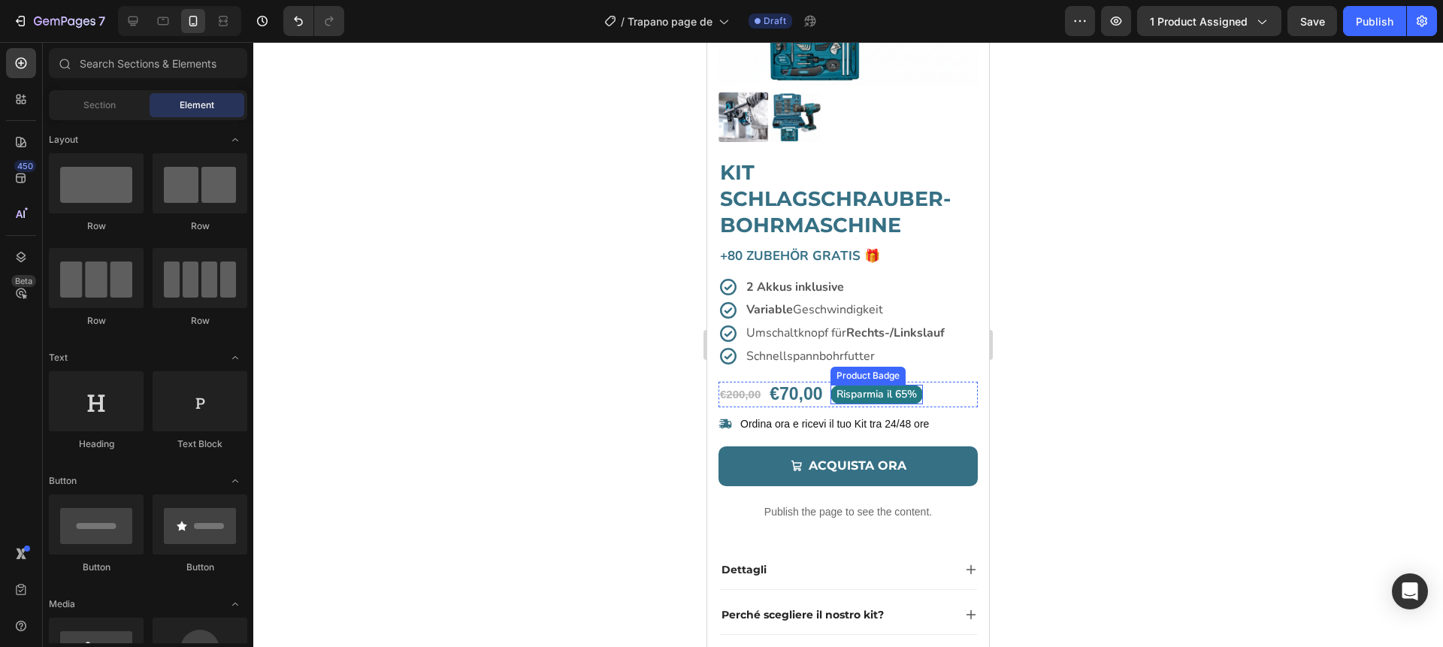
click at [855, 389] on pre "Risparmia il 65%" at bounding box center [877, 395] width 92 height 20
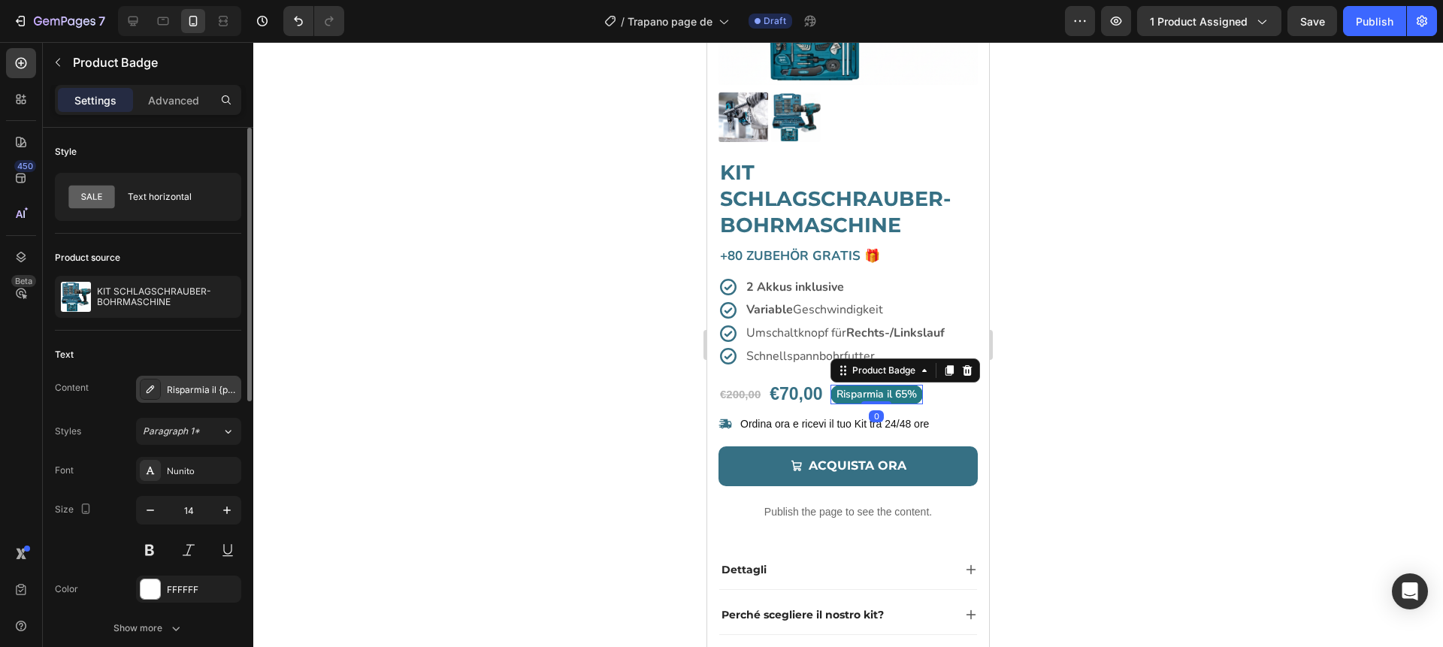
click at [189, 390] on div "Risparmia il {percent_discount}" at bounding box center [202, 390] width 71 height 14
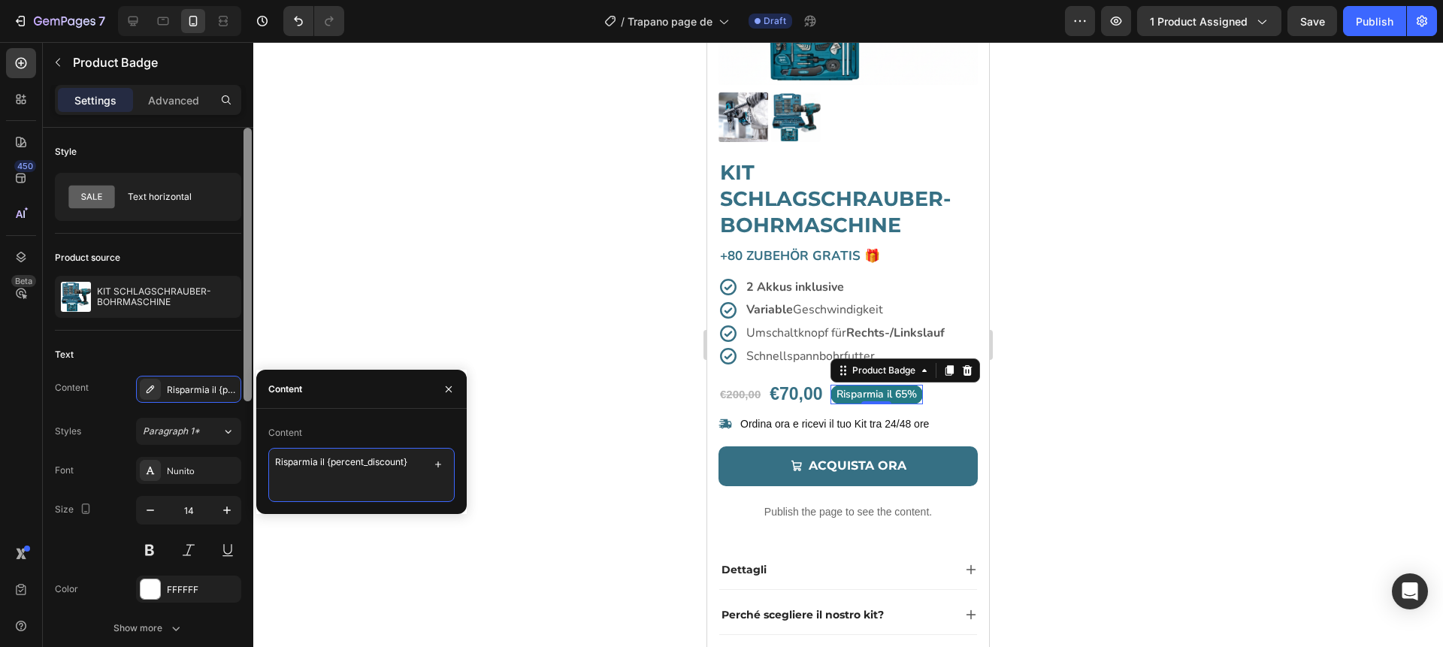
drag, startPoint x: 324, startPoint y: 461, endPoint x: 241, endPoint y: 460, distance: 82.7
click at [241, 460] on div "450 Beta Sections(18) Elements(84) Section Element Hero Section Product Detail …" at bounding box center [126, 344] width 253 height 605
paste textarea "Spare"
type textarea "Spare {percent_discount}"
click at [452, 390] on icon "button" at bounding box center [449, 389] width 12 height 12
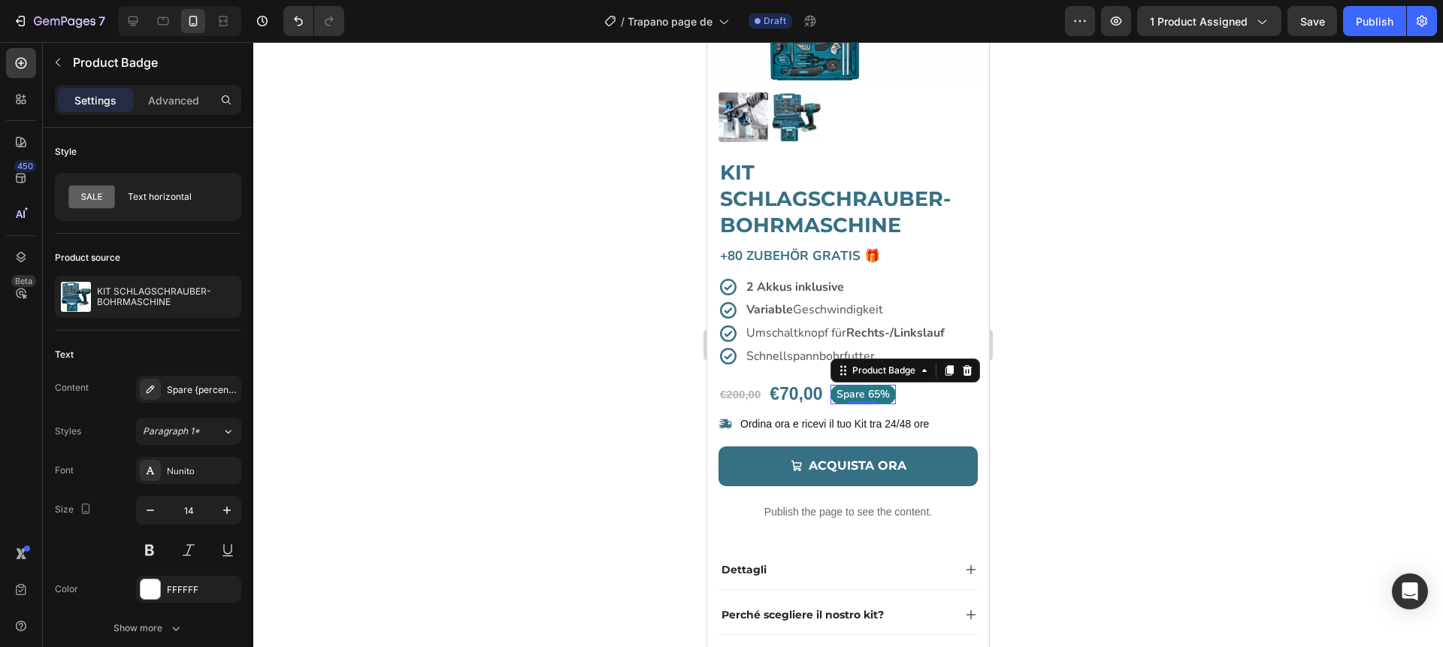
click at [565, 389] on div at bounding box center [848, 344] width 1190 height 605
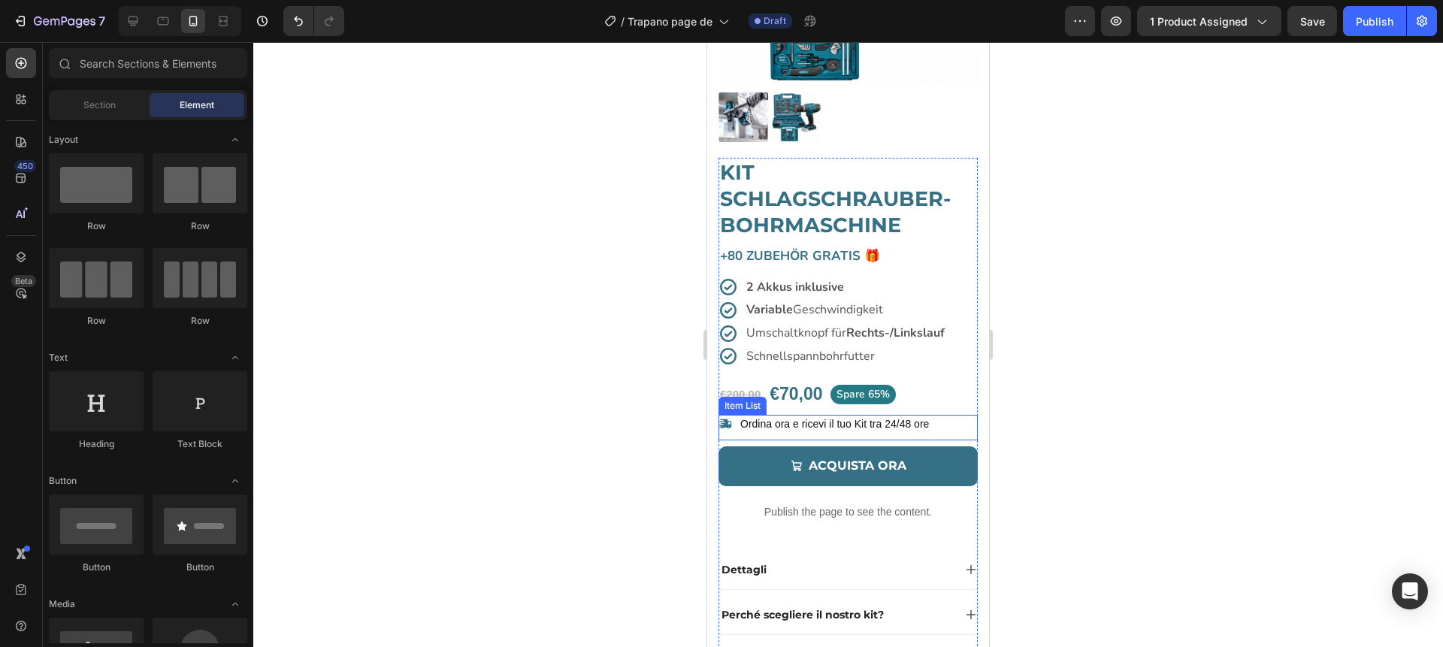
click at [860, 425] on p "Ordina ora e ricevi il tuo Kit tra 24/48 ore" at bounding box center [834, 424] width 189 height 14
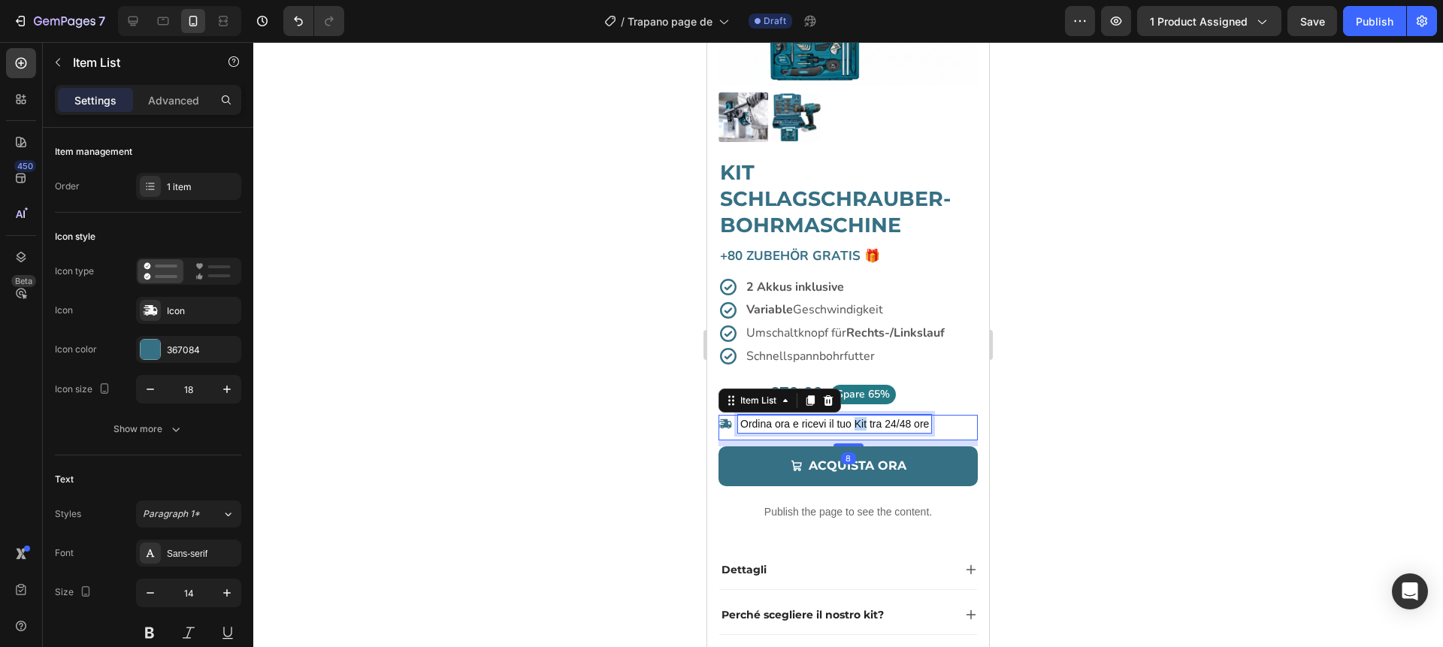
click at [860, 425] on p "Ordina ora e ricevi il tuo Kit tra 24/48 ore" at bounding box center [834, 424] width 189 height 14
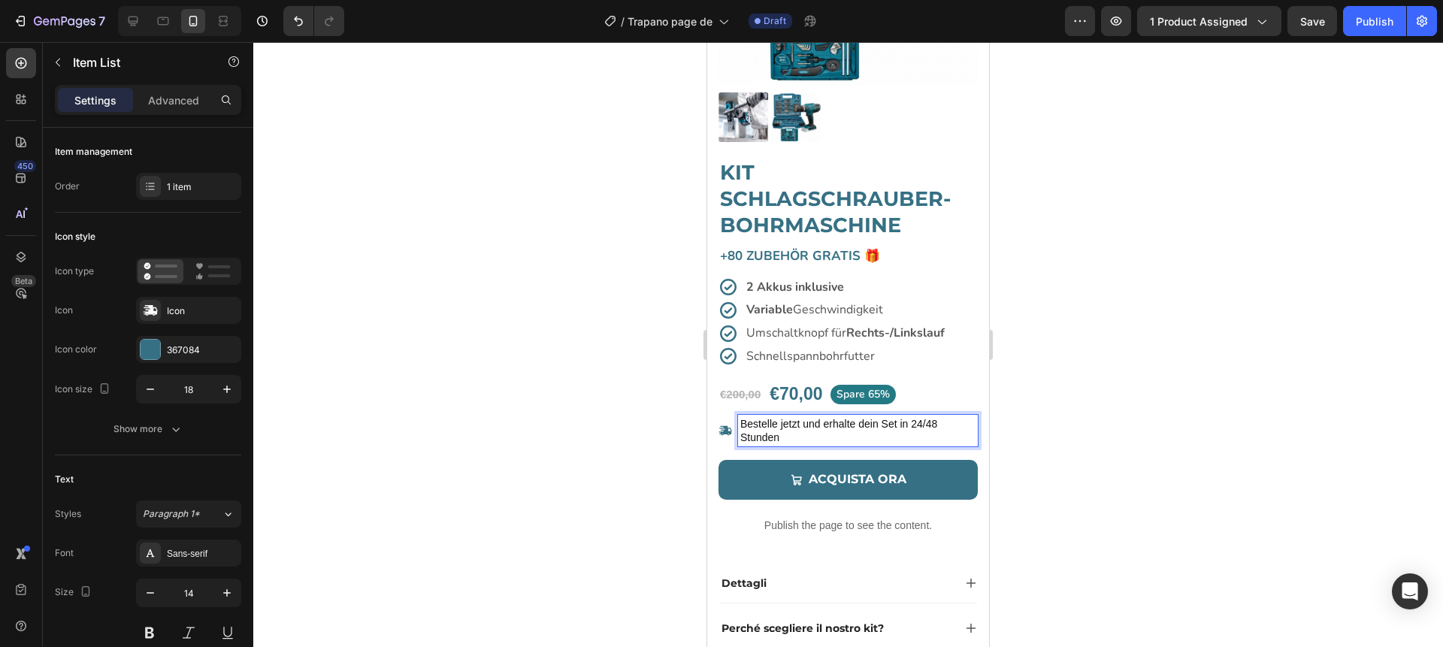
click at [1040, 421] on div at bounding box center [848, 344] width 1190 height 605
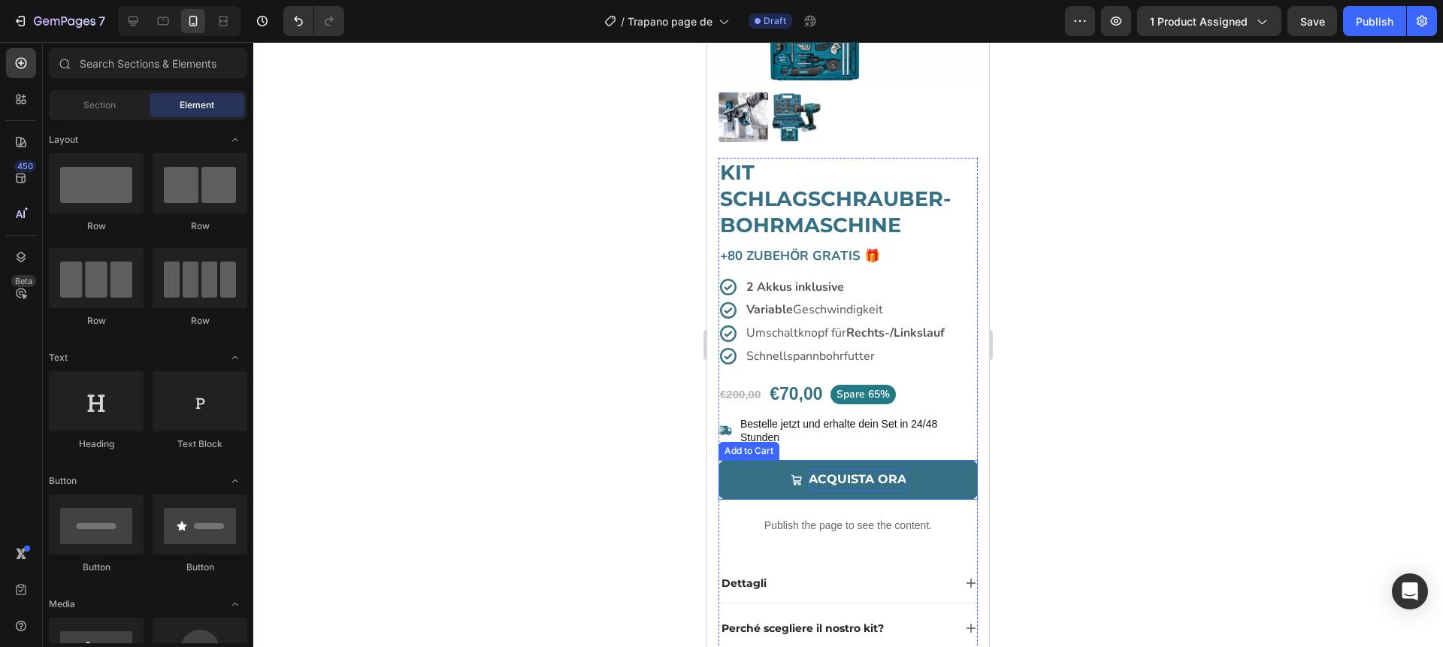
click at [862, 480] on div "ACQUISTA ORA" at bounding box center [858, 480] width 98 height 22
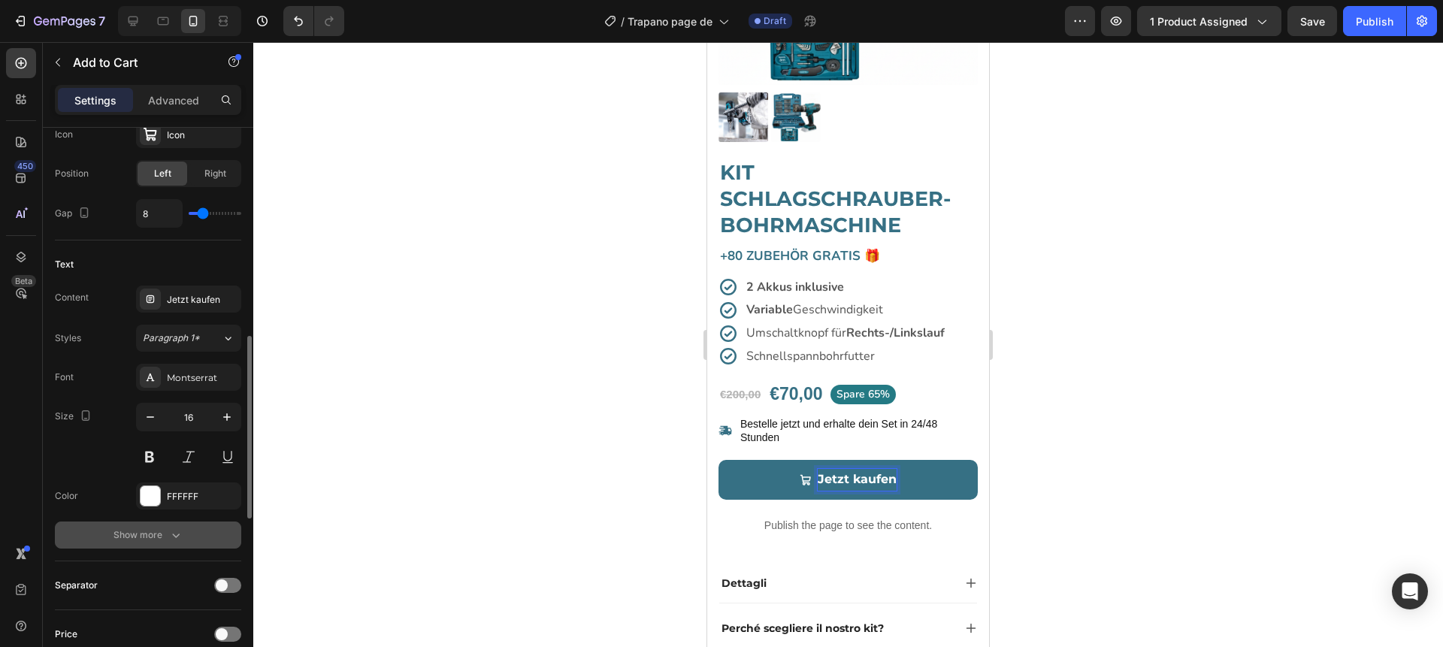
scroll to position [694, 0]
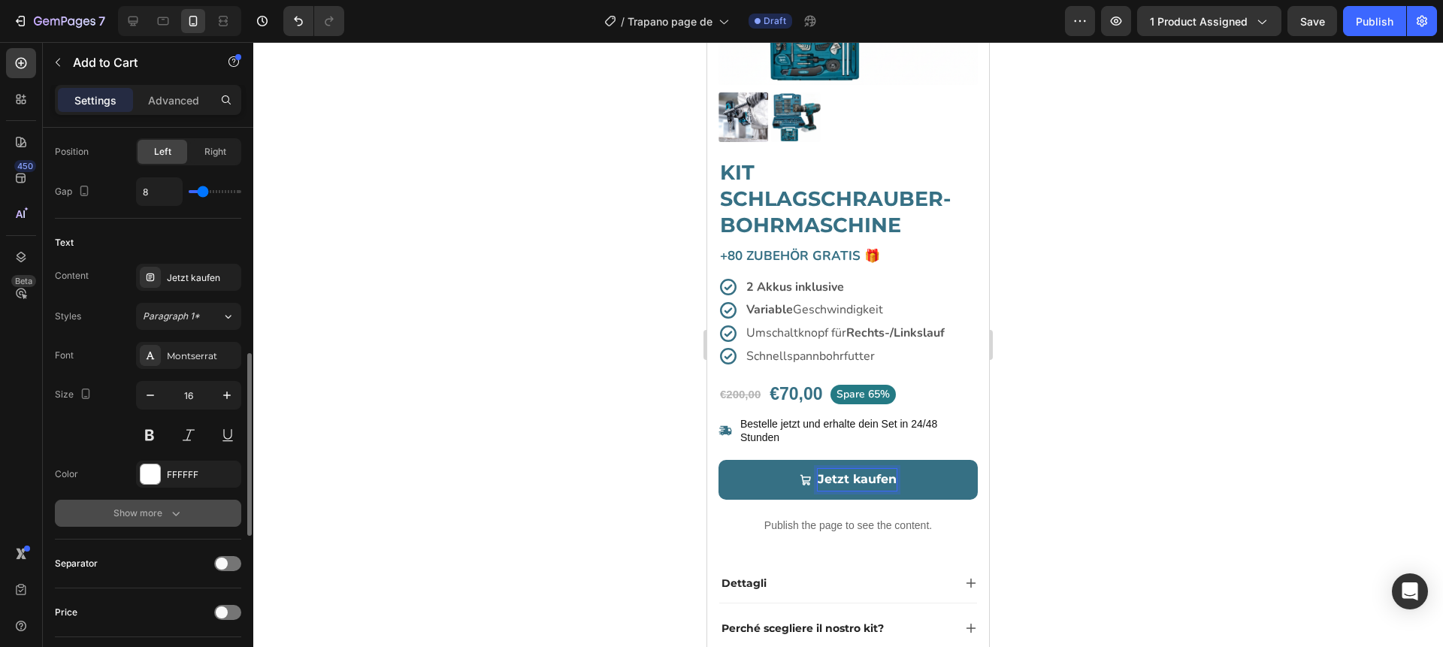
click at [155, 516] on div "Show more" at bounding box center [149, 513] width 70 height 15
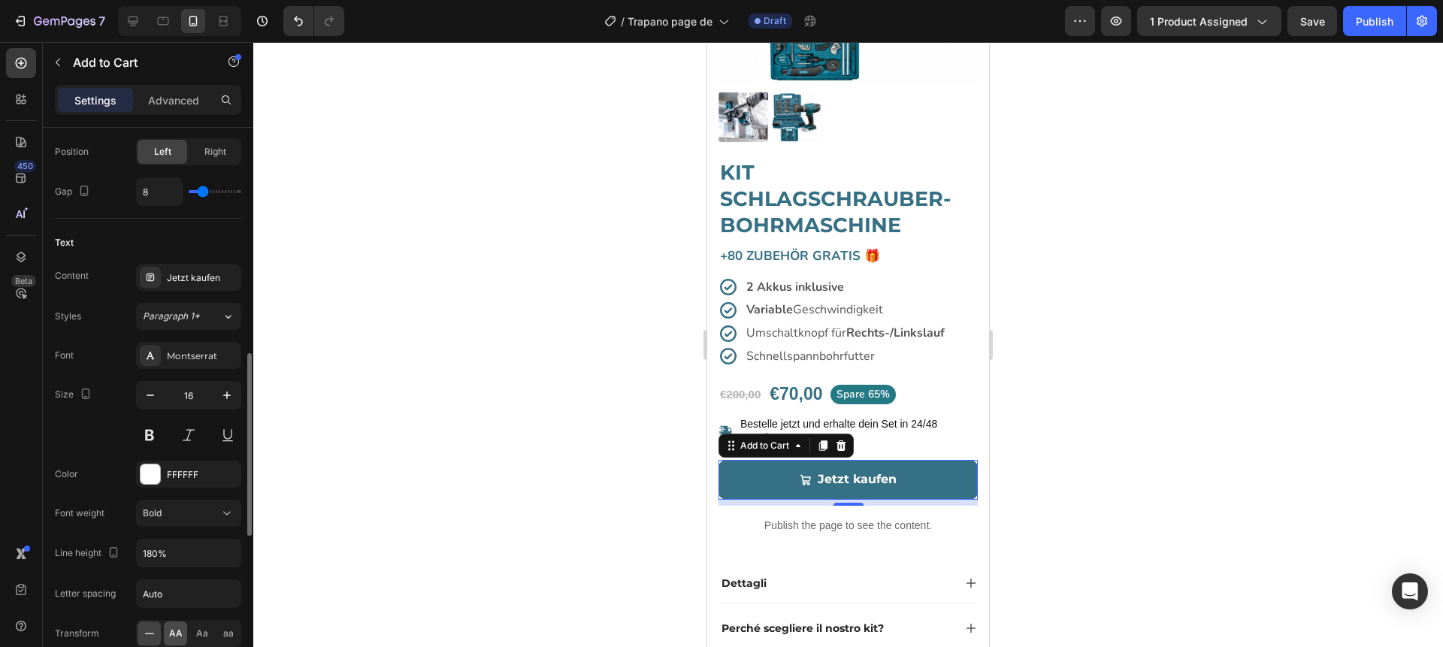
click at [177, 633] on span "AA" at bounding box center [176, 634] width 14 height 14
click at [407, 504] on div at bounding box center [848, 344] width 1190 height 605
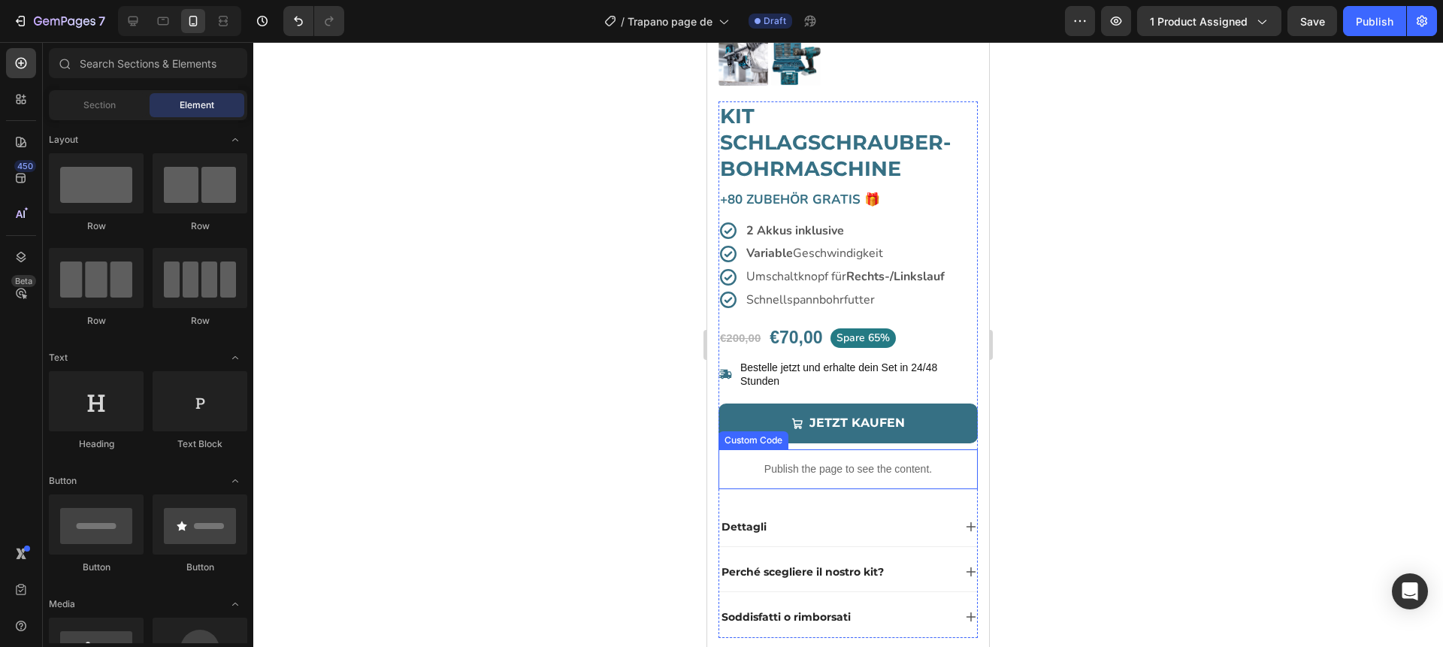
scroll to position [336, 0]
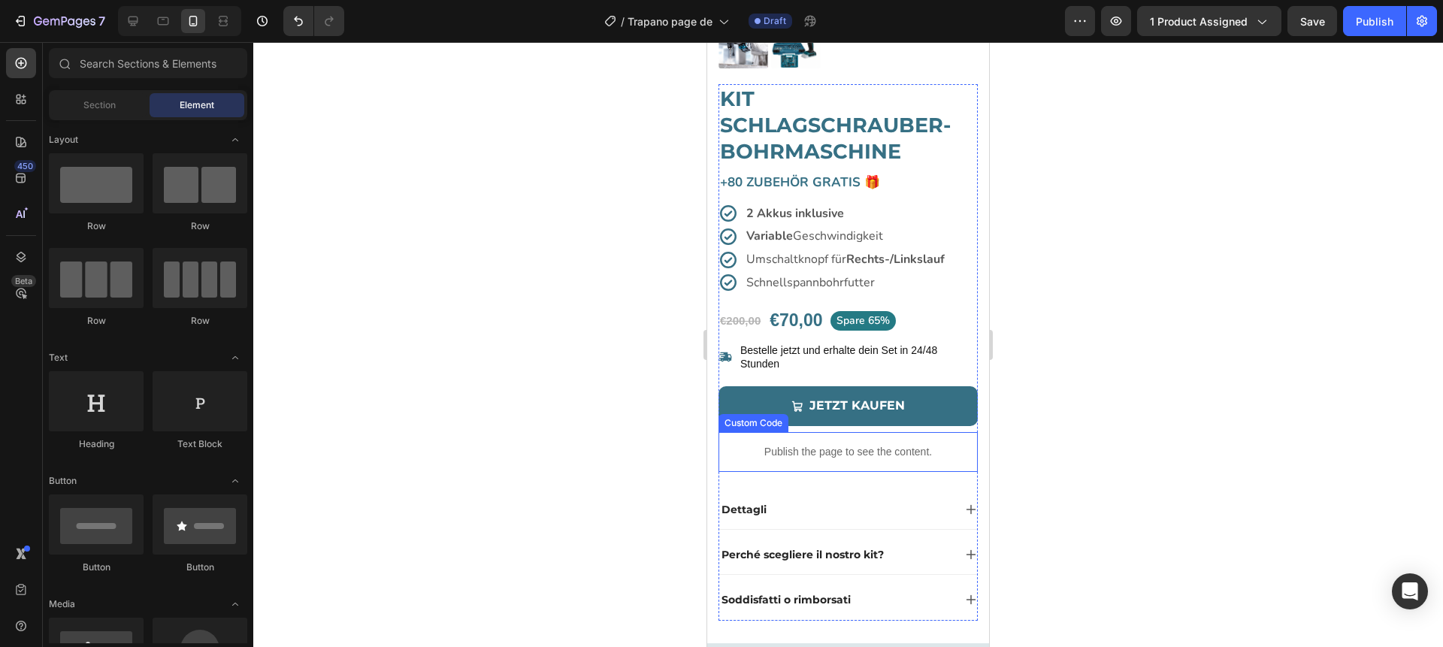
click at [755, 455] on p "Publish the page to see the content." at bounding box center [848, 452] width 259 height 16
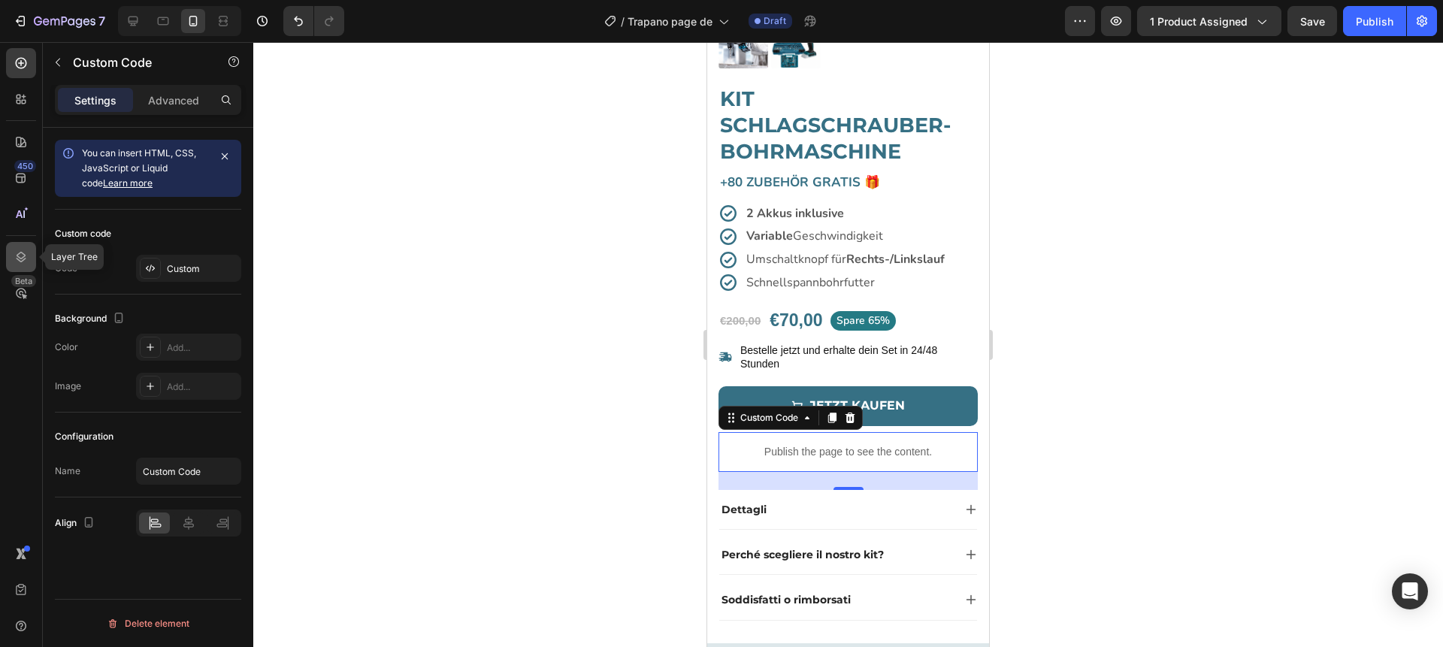
click at [21, 261] on icon at bounding box center [22, 257] width 10 height 11
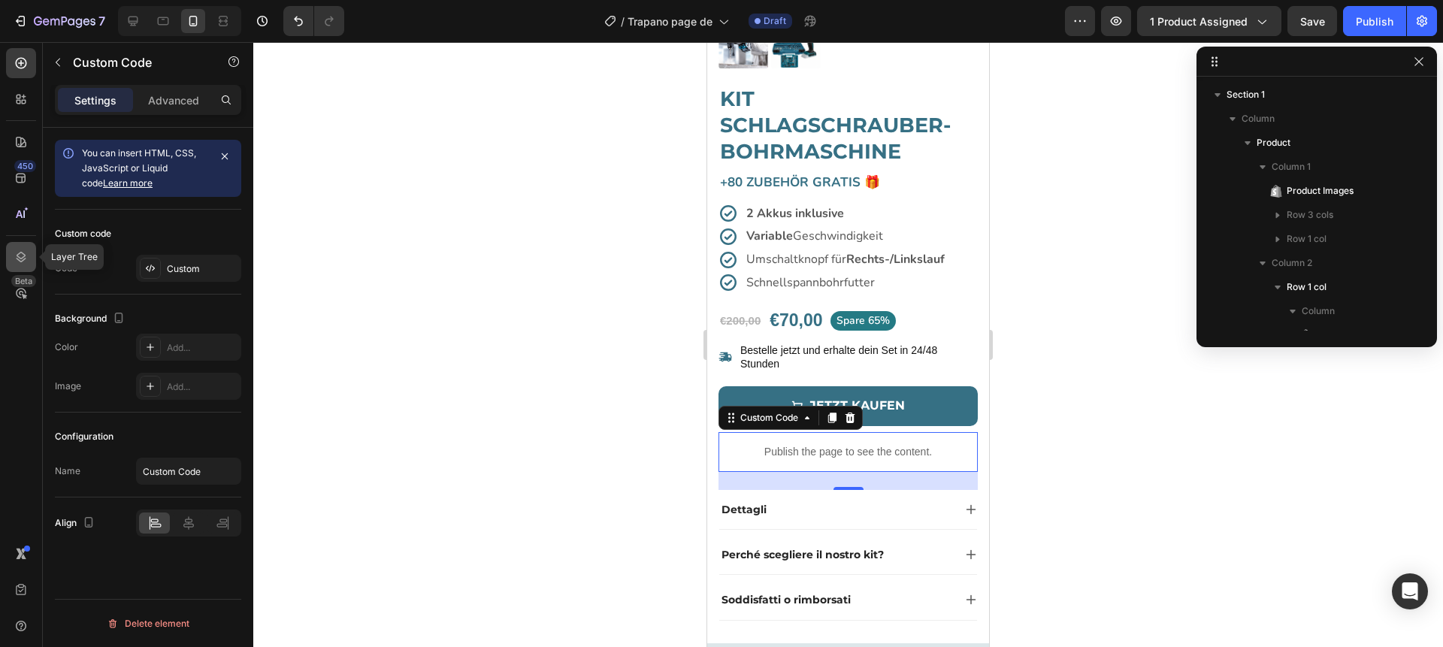
scroll to position [357, 0]
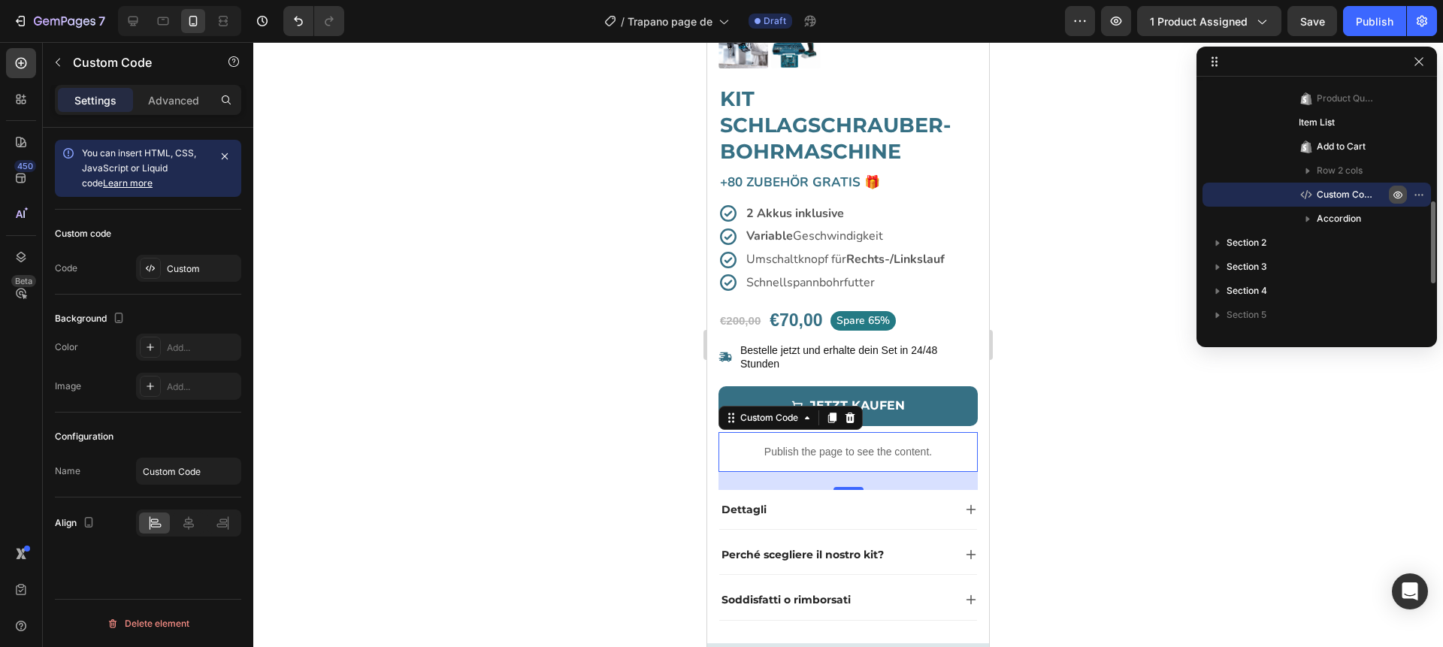
click at [1398, 194] on icon "button" at bounding box center [1399, 195] width 4 height 4
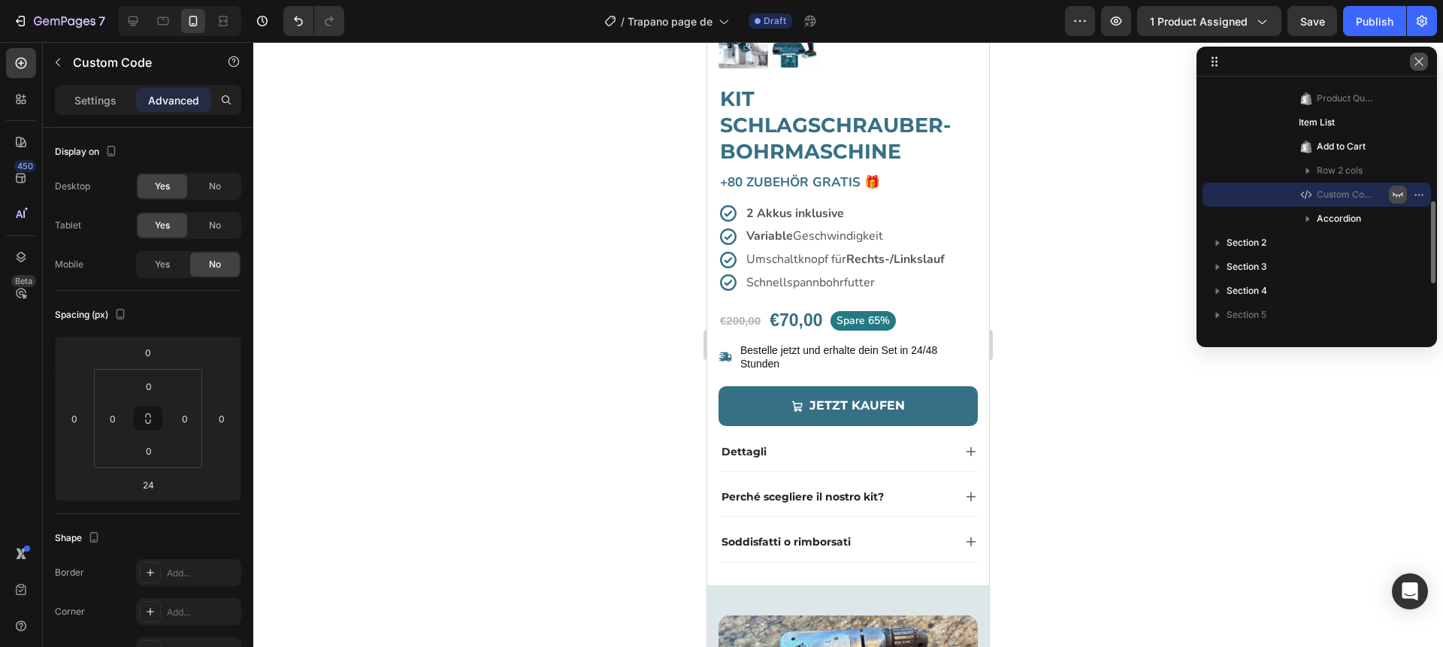
click at [1421, 66] on icon "button" at bounding box center [1419, 62] width 12 height 12
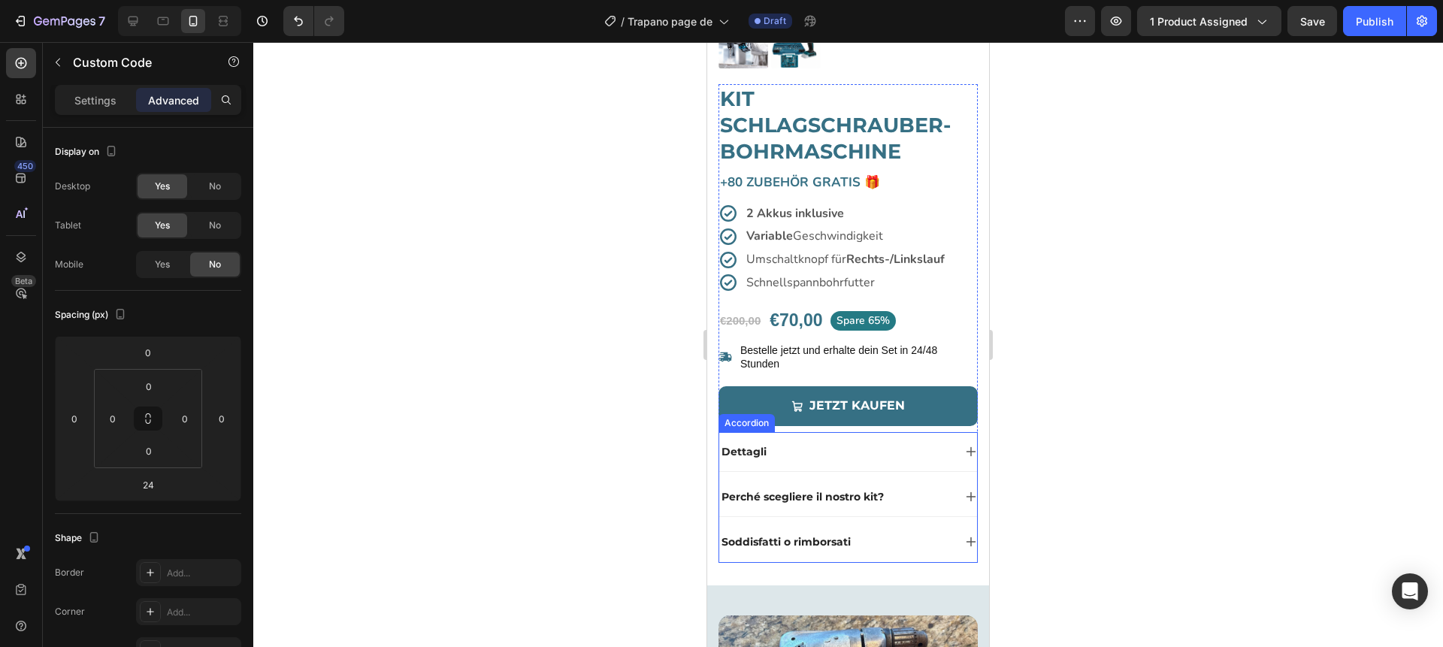
click at [737, 452] on p "Dettagli" at bounding box center [744, 452] width 45 height 14
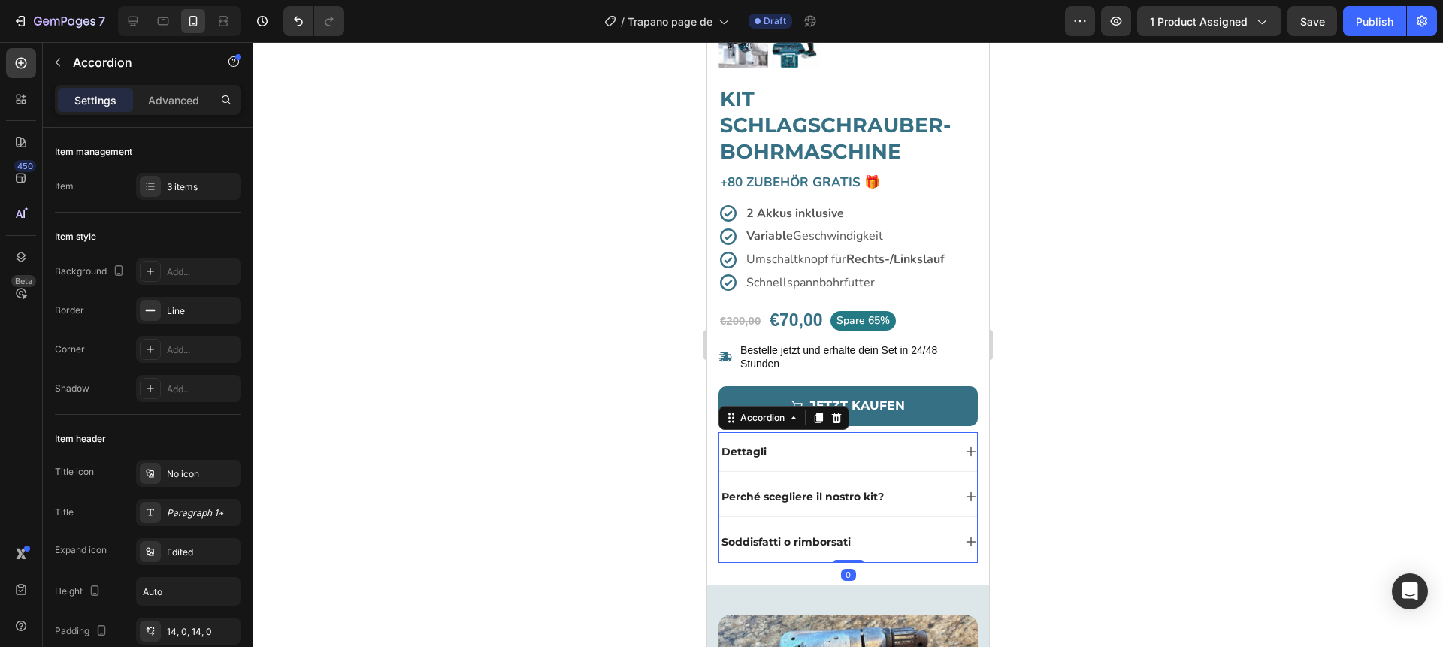
click at [737, 452] on p "Dettagli" at bounding box center [744, 452] width 45 height 14
click at [657, 456] on div at bounding box center [848, 344] width 1190 height 605
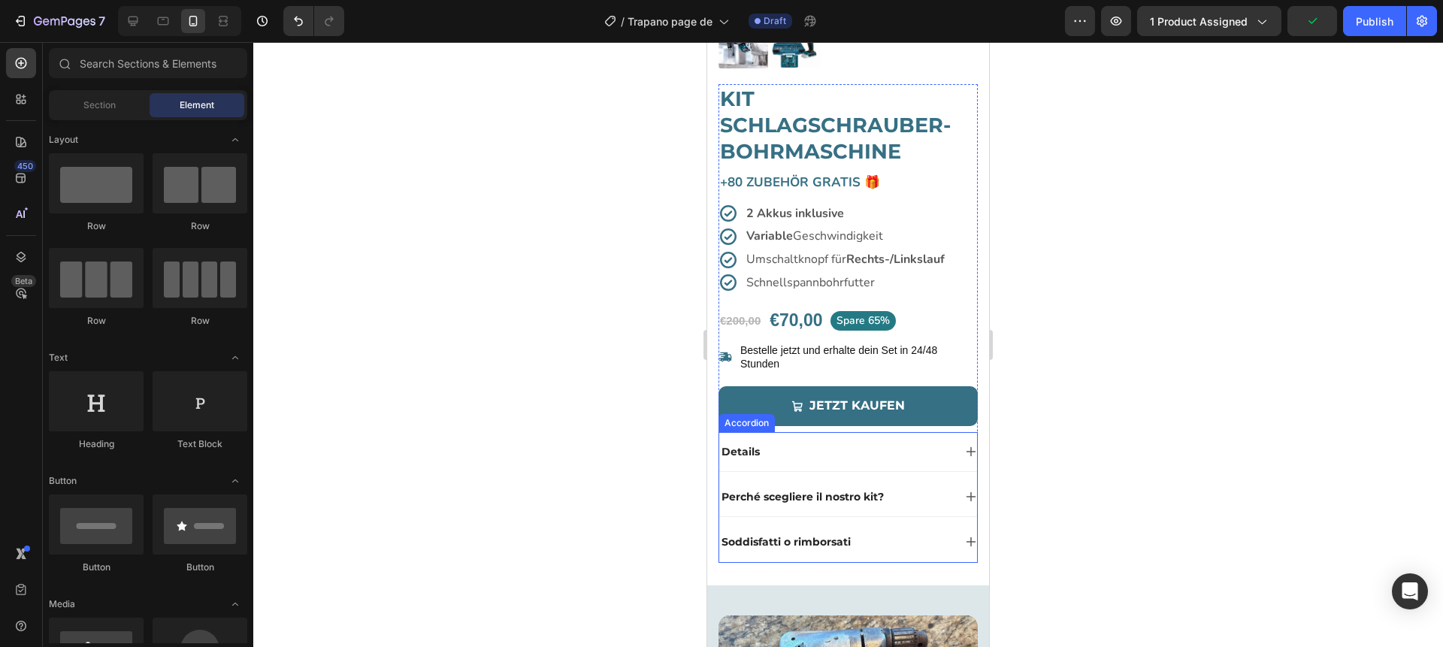
click at [853, 456] on div "Details" at bounding box center [836, 452] width 234 height 18
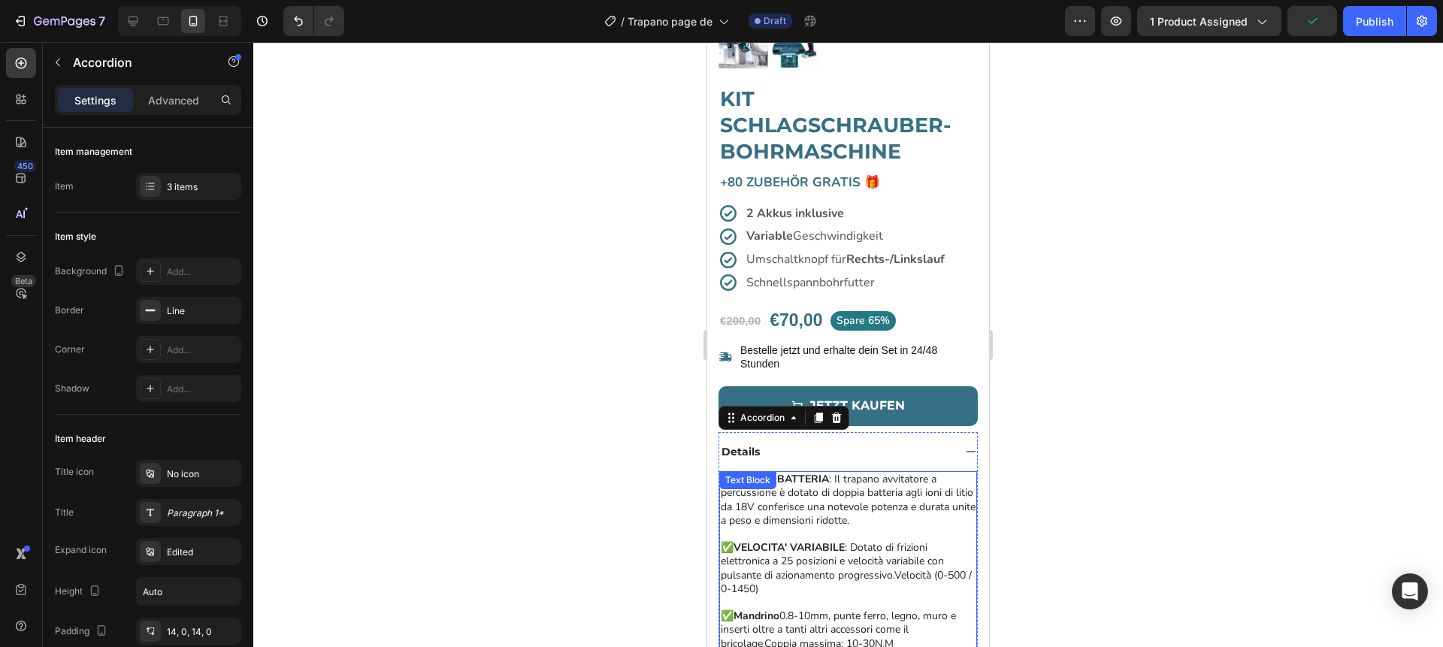
click at [798, 511] on p "✅ DOPPIA BATTERIA : Il trapano avvitatore a percussione è dotato di doppia batt…" at bounding box center [848, 500] width 255 height 55
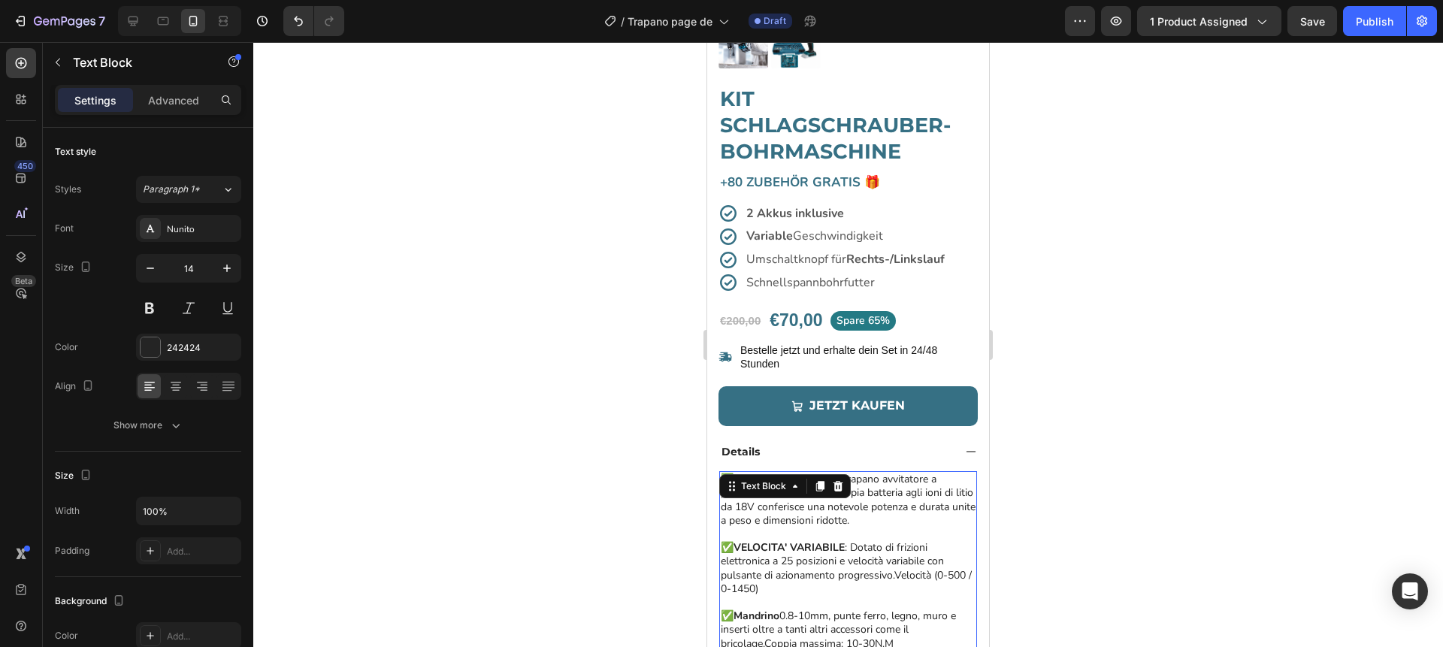
click at [798, 511] on p "✅ DOPPIA BATTERIA : Il trapano avvitatore a percussione è dotato di doppia batt…" at bounding box center [848, 500] width 255 height 55
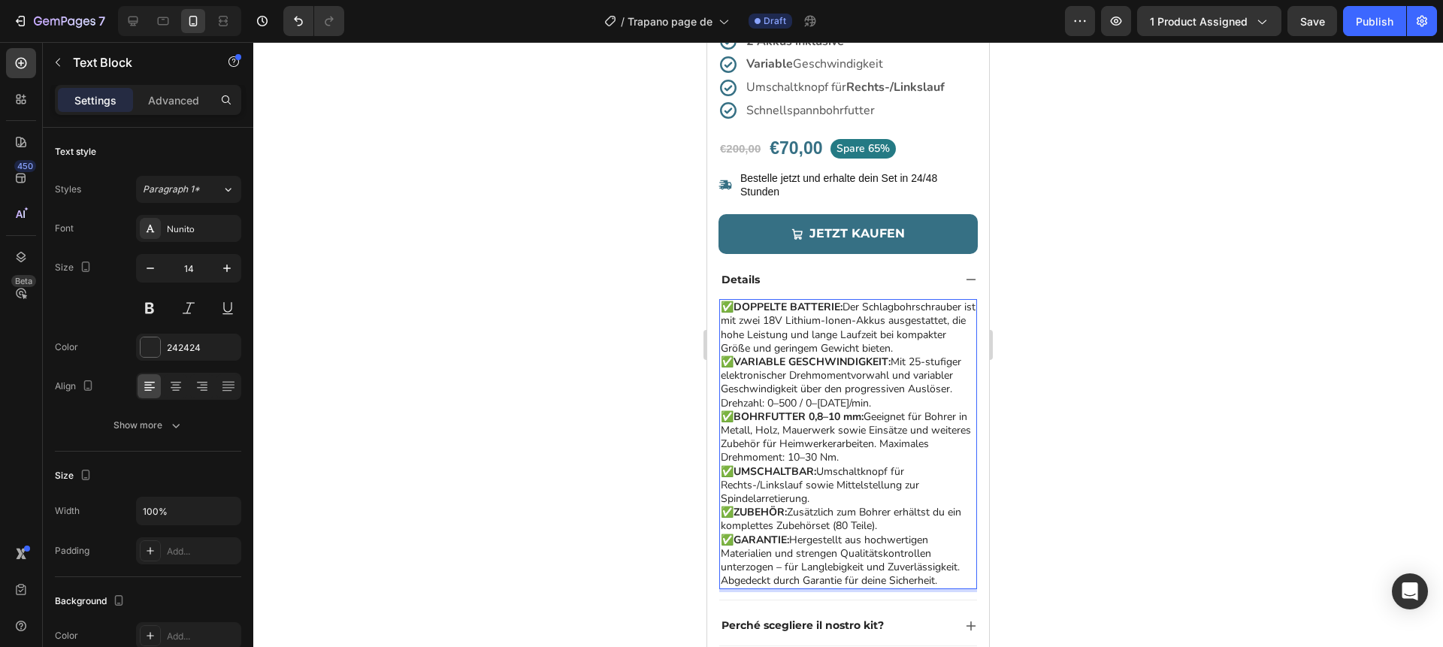
scroll to position [522, 0]
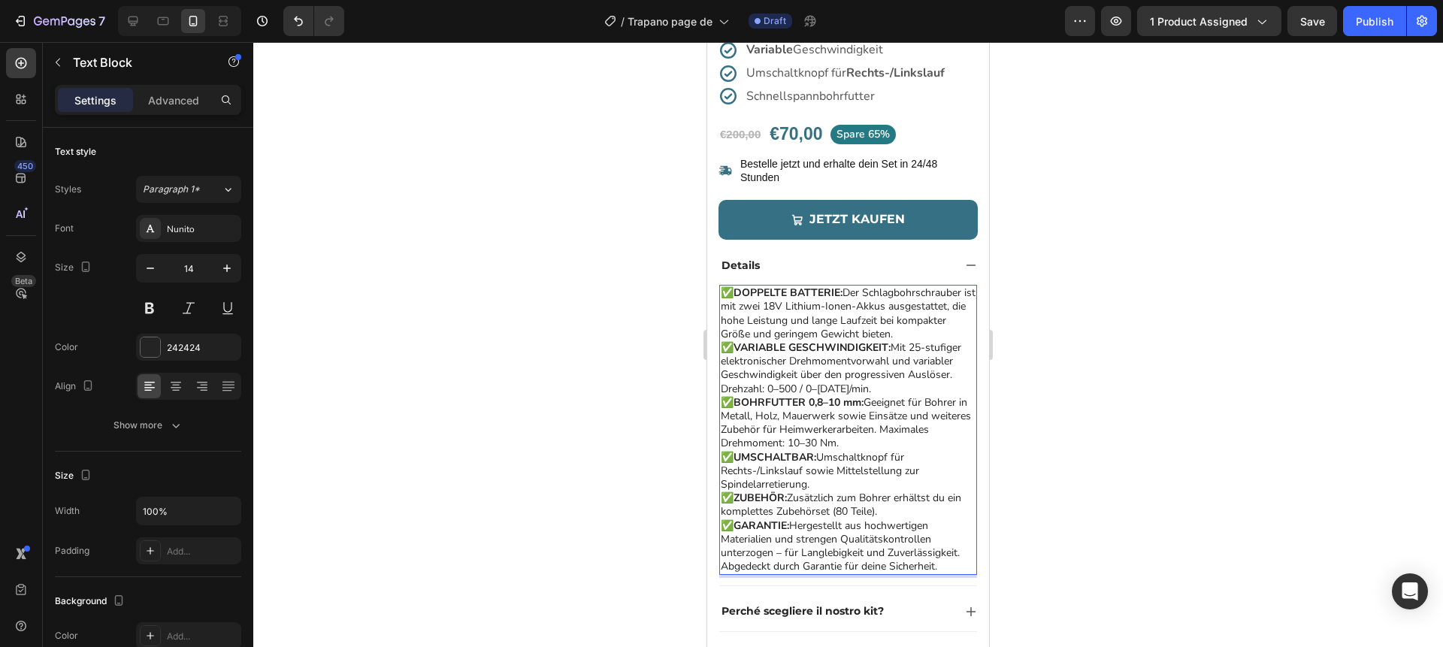
click at [929, 332] on p "✅ DOPPELTE BATTERIE: Der Schlagbohrschrauber ist mit zwei 18V Lithium-Ionen-Akk…" at bounding box center [848, 313] width 255 height 55
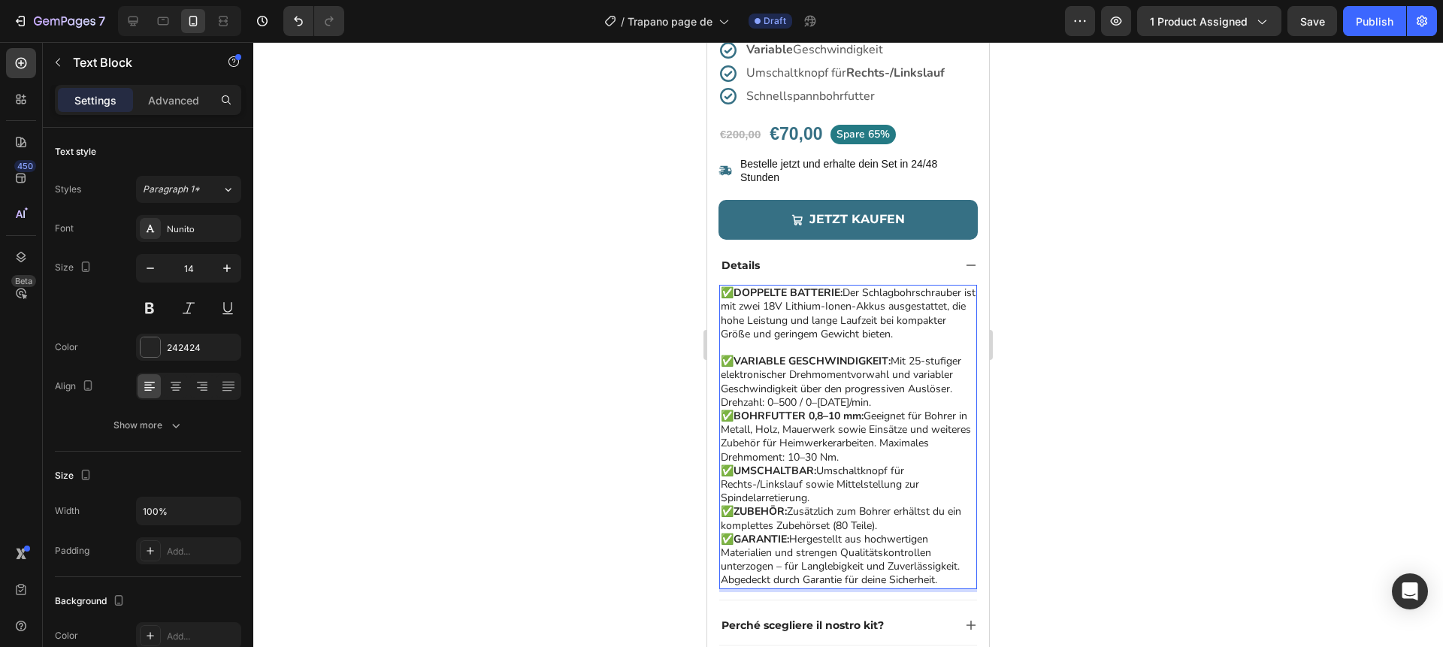
click at [883, 401] on p "✅ VARIABLE GESCHWINDIGKEIT: Mit 25-stufiger elektronischer Drehmomentvorwahl un…" at bounding box center [848, 382] width 255 height 55
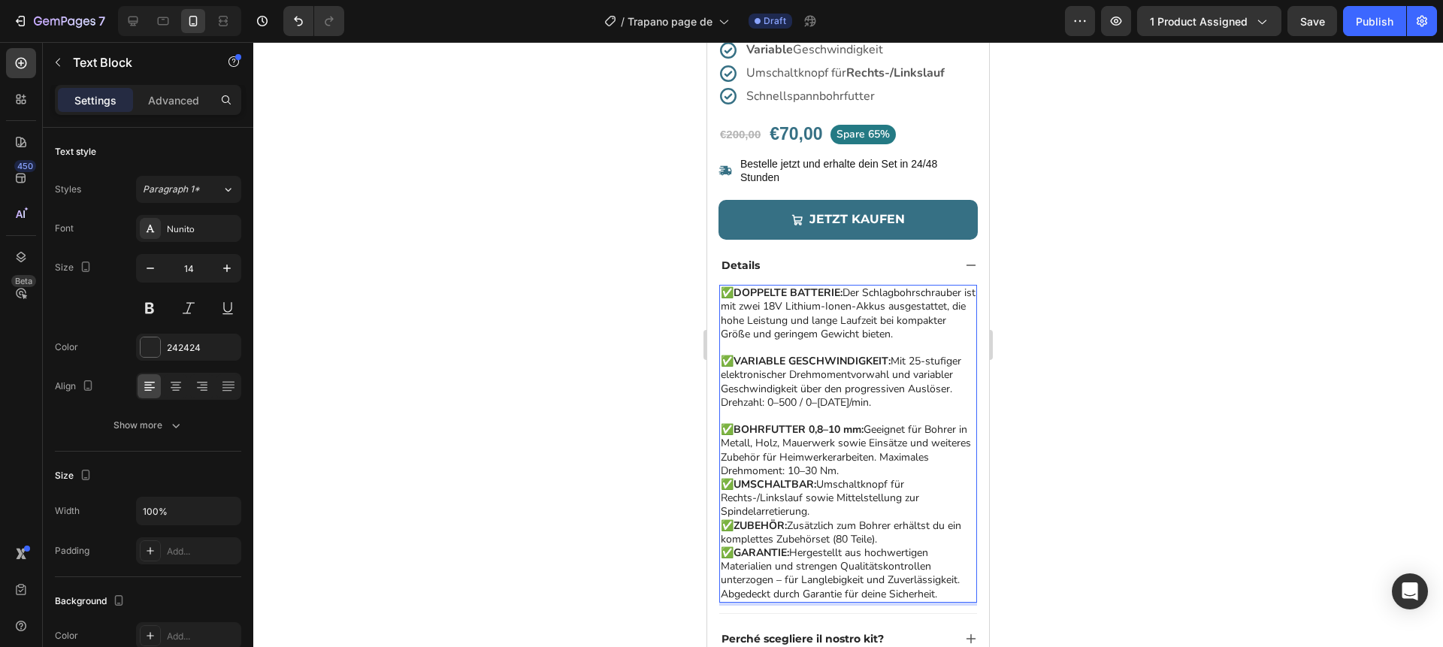
click at [861, 467] on p "✅ BOHRFUTTER 0,8–10 mm: Geeignet für Bohrer in Metall, Holz, Mauerwerk sowie Ei…" at bounding box center [848, 450] width 255 height 55
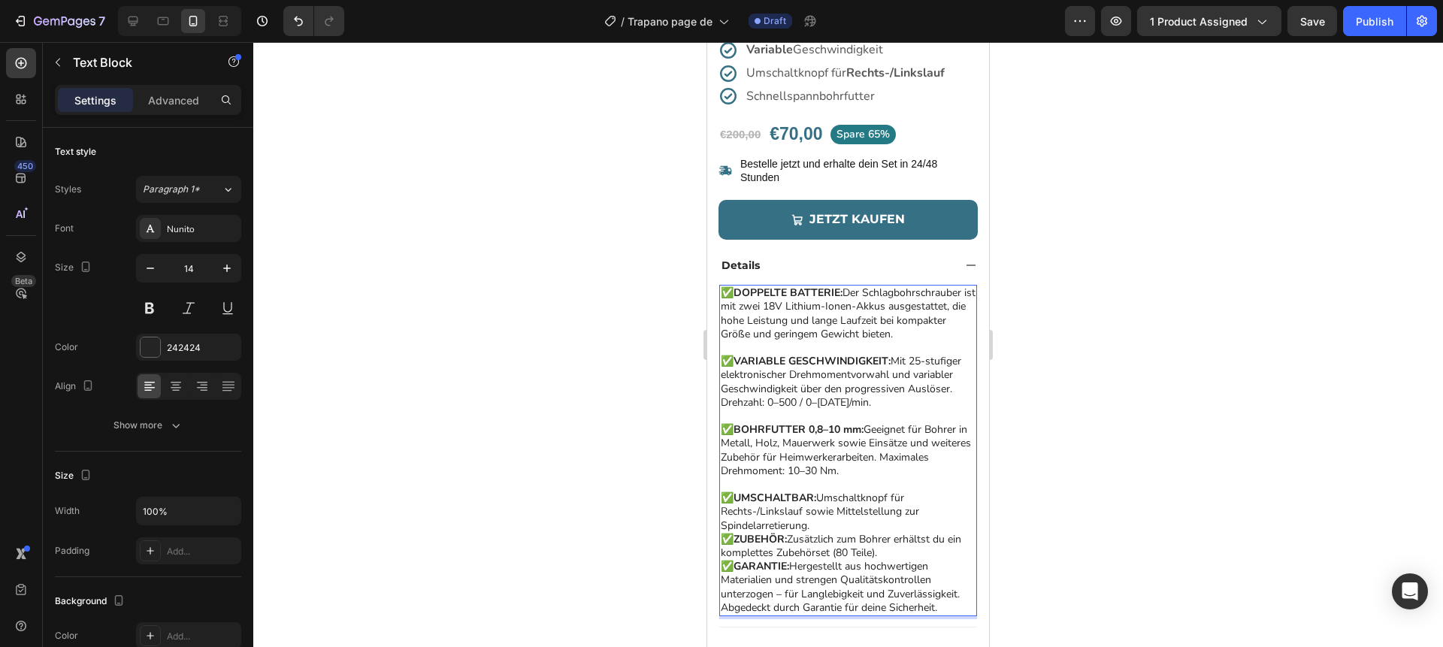
click at [829, 528] on p "✅ UMSCHALTBAR: Umschaltknopf für Rechts-/Linkslauf sowie Mittelstellung zur Spi…" at bounding box center [848, 512] width 255 height 41
click at [899, 567] on p "✅ ZUBEHÖR: Zusätzlich zum Bohrer erhältst du ein komplettes Zubehörset (80 Teil…" at bounding box center [848, 559] width 255 height 27
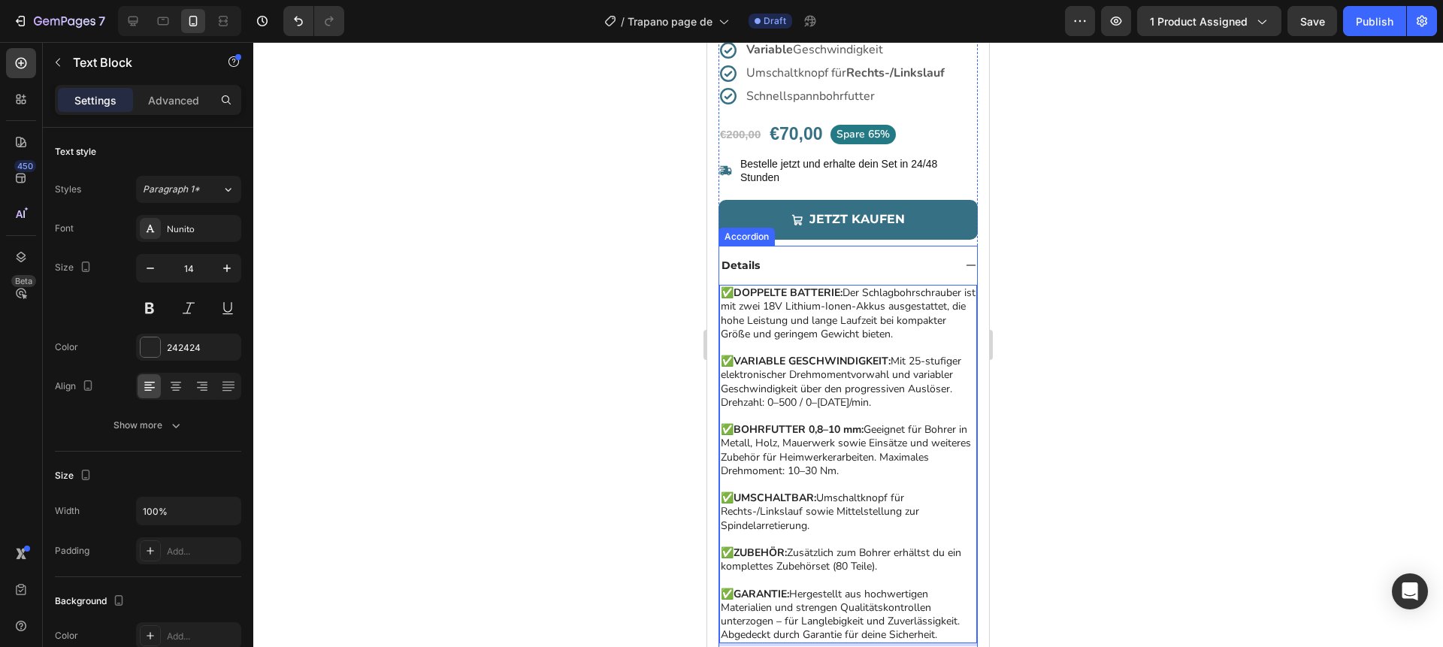
click at [961, 269] on div "Details" at bounding box center [848, 265] width 258 height 39
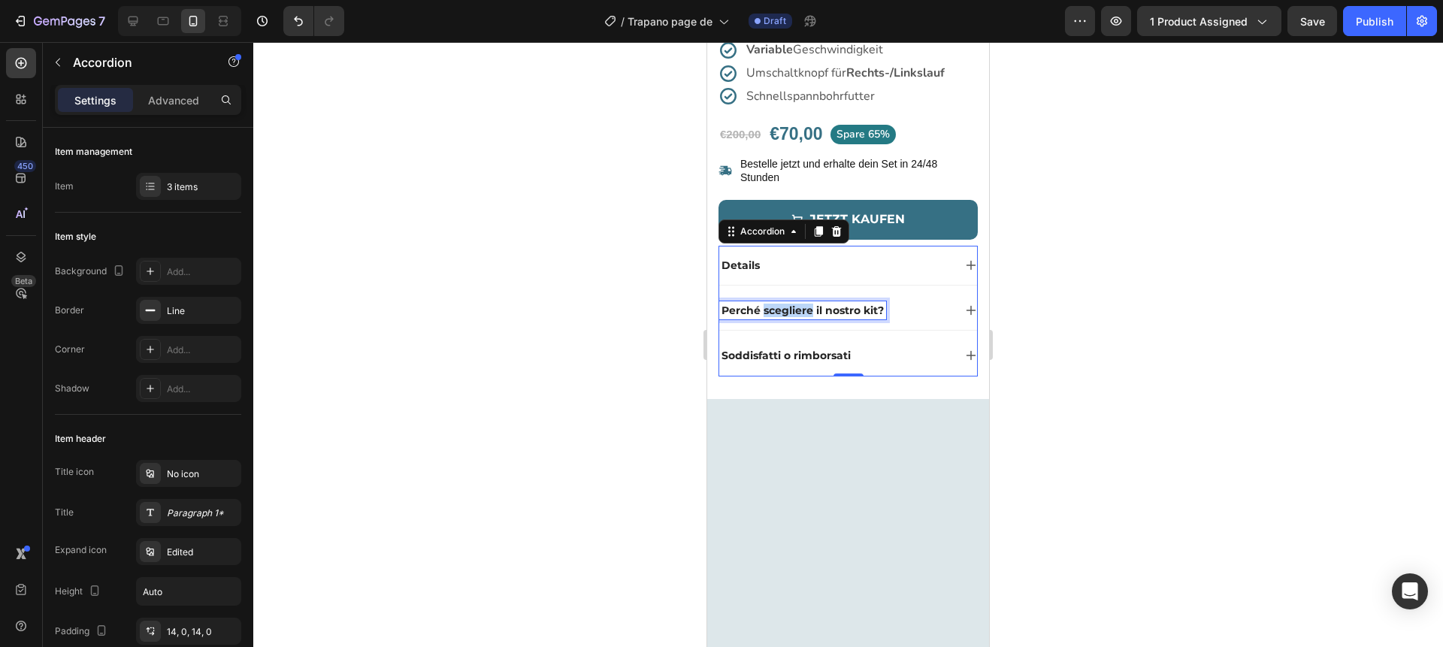
click at [798, 310] on p "Perché scegliere il nostro kit?" at bounding box center [803, 311] width 162 height 14
click at [886, 313] on div "Warum unser Set wählen?" at bounding box center [836, 310] width 234 height 18
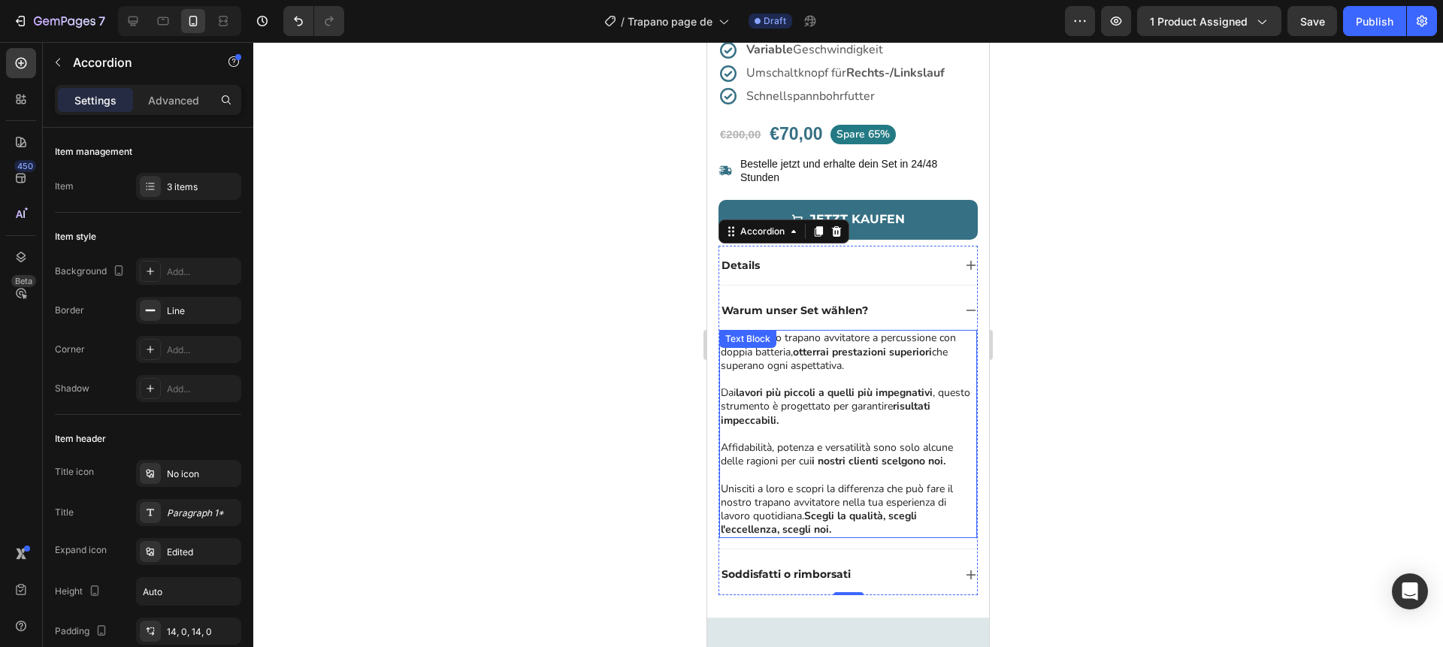
click at [769, 418] on strong "risultati impeccabili." at bounding box center [826, 413] width 210 height 28
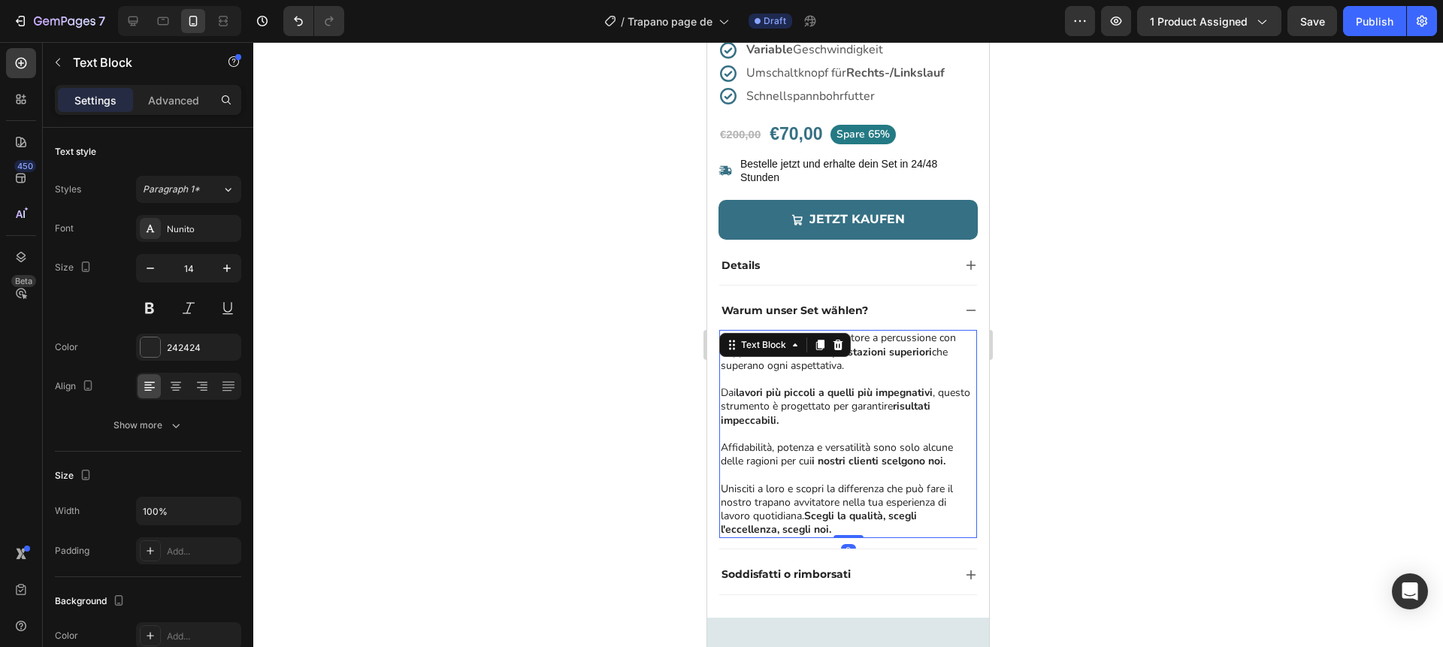
click at [769, 418] on strong "risultati impeccabili." at bounding box center [826, 413] width 210 height 28
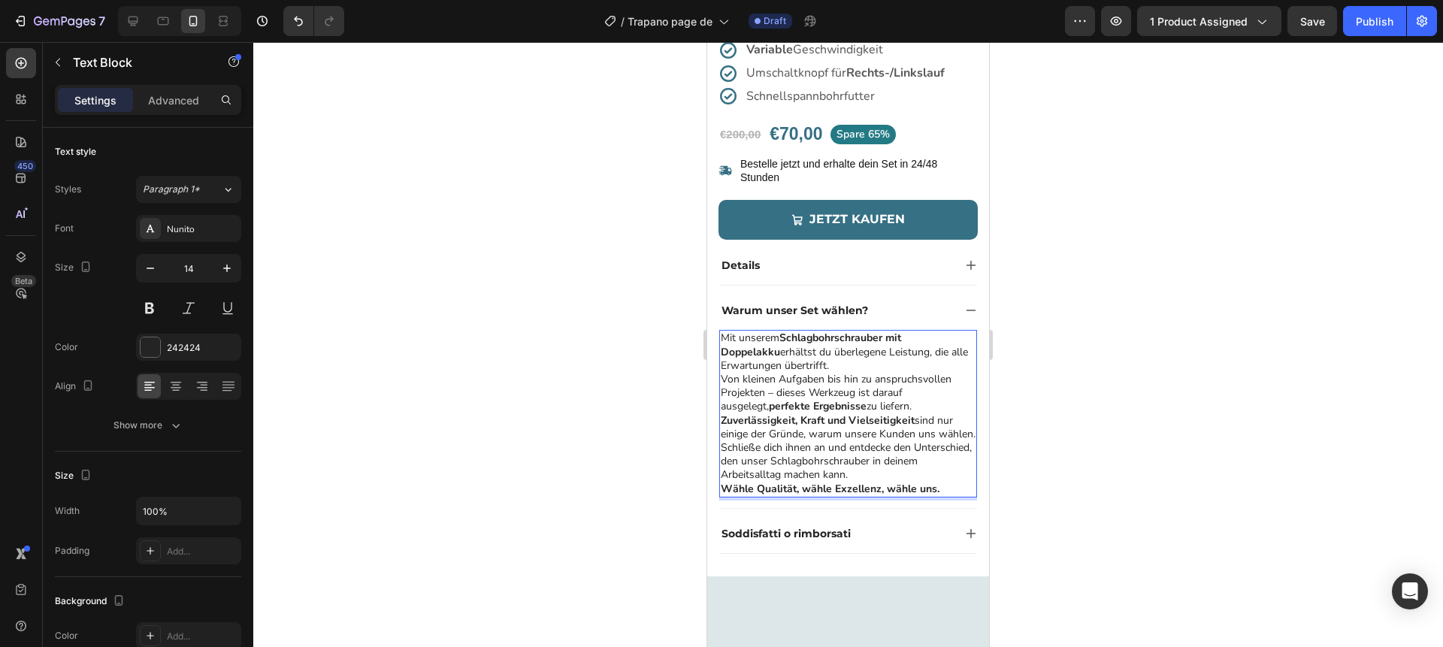
click at [803, 369] on p "Mit unserem Schlagbohrschrauber mit Doppelakku erhältst du überlegene Leistung,…" at bounding box center [848, 352] width 255 height 41
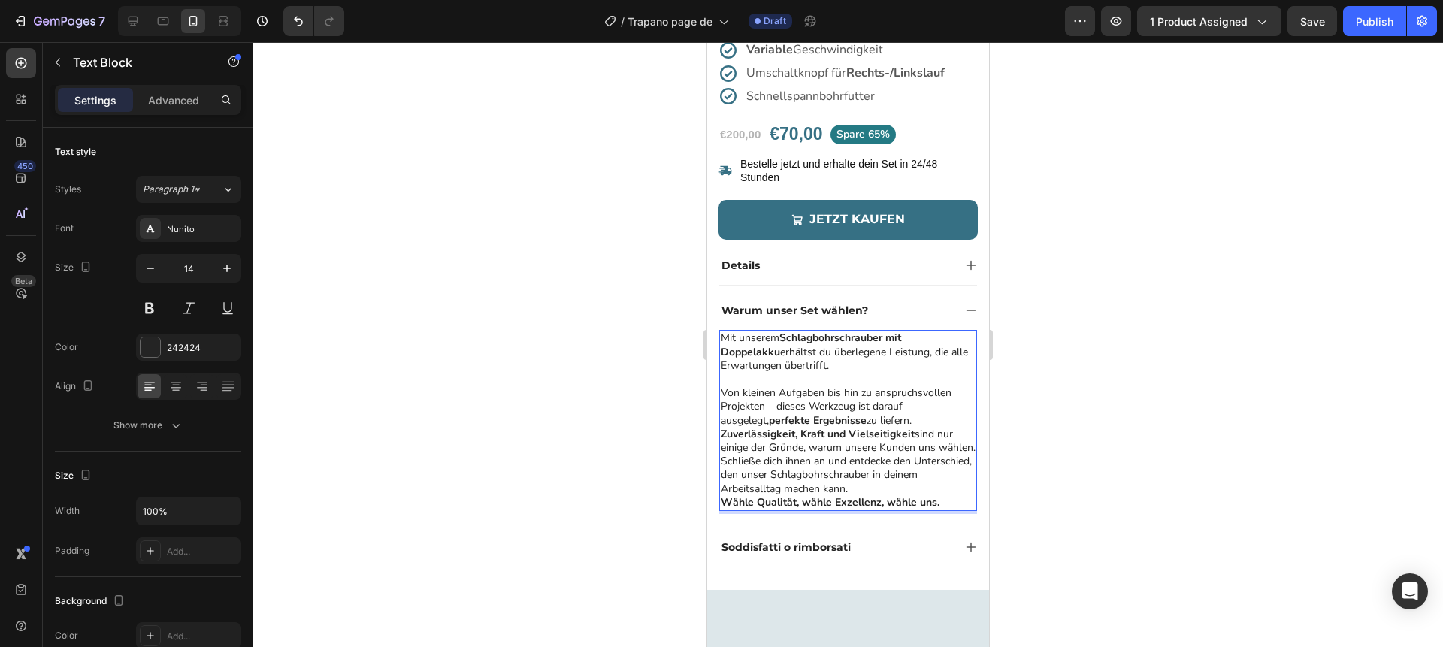
click at [878, 416] on p "Von kleinen Aufgaben bis hin zu anspruchsvollen Projekten – dieses Werkzeug ist…" at bounding box center [848, 406] width 255 height 41
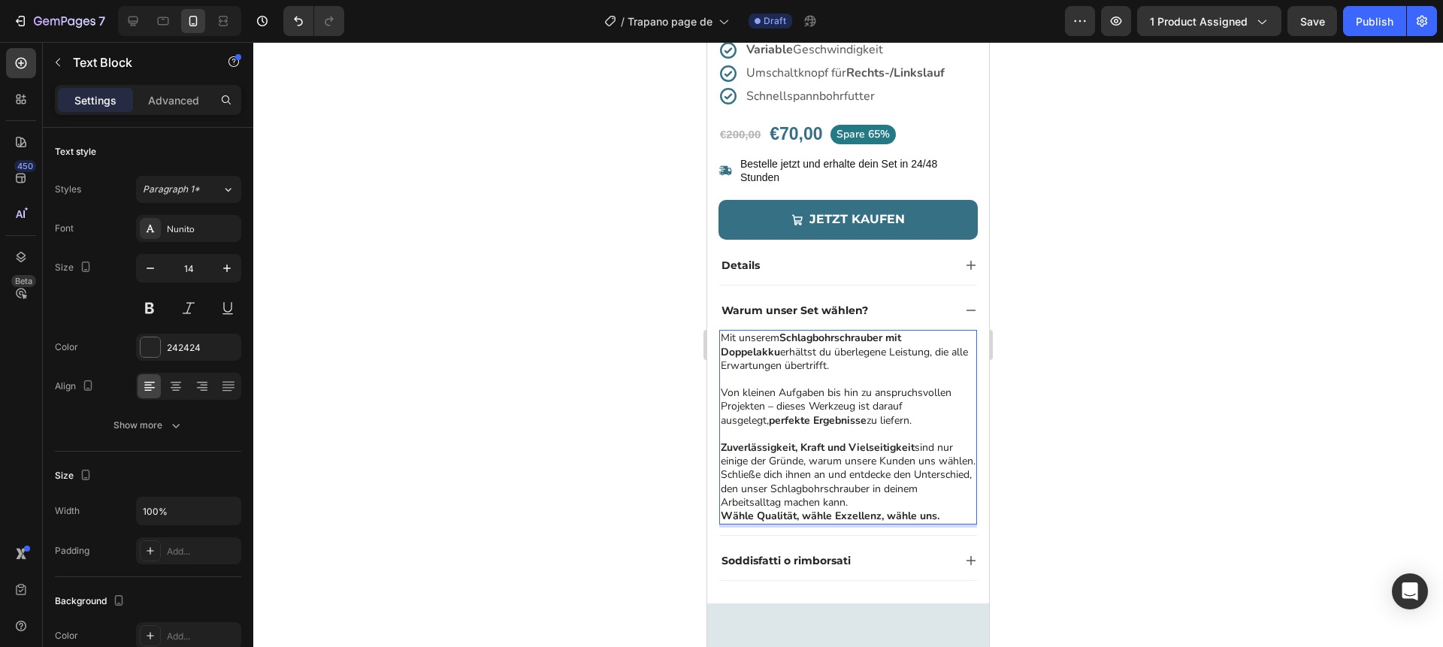
click at [800, 468] on p "Zuverlässigkeit, Kraft und Vielseitigkeit sind nur einige der Gründe, warum uns…" at bounding box center [848, 454] width 255 height 27
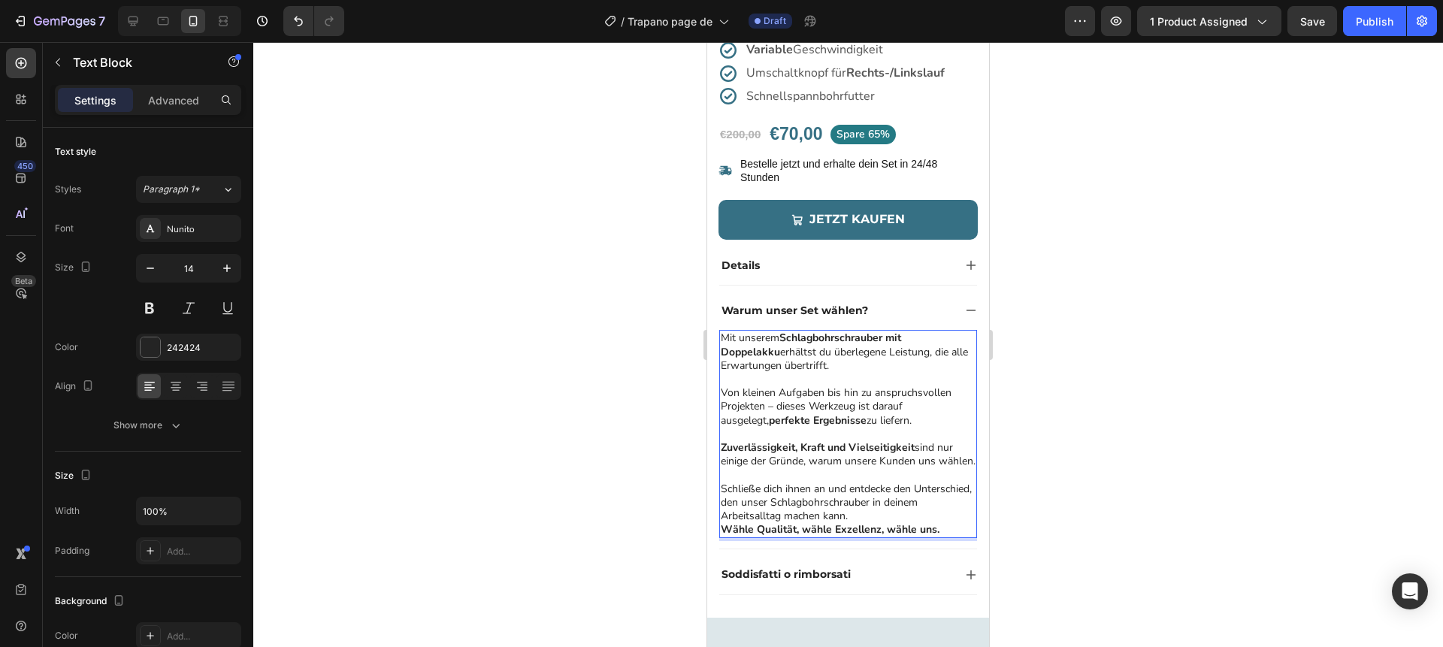
click at [1049, 538] on div at bounding box center [848, 344] width 1190 height 605
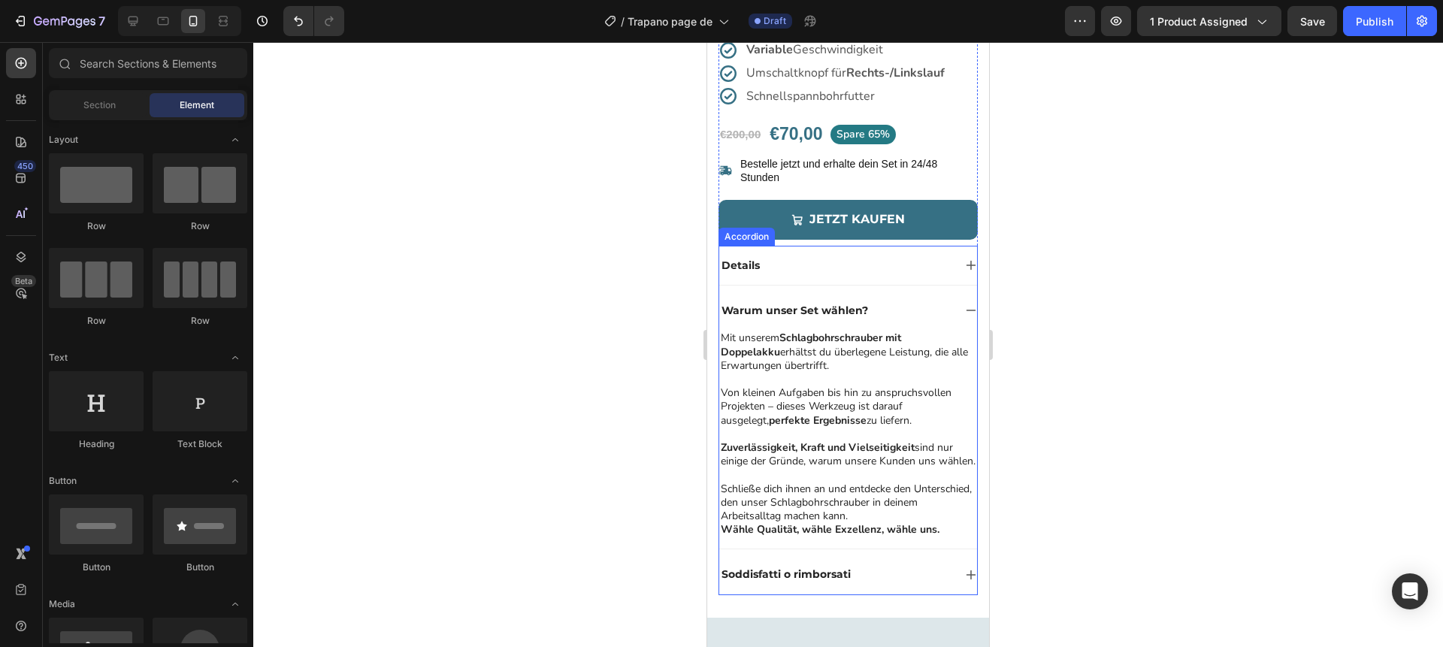
click at [932, 307] on div "Warum unser Set wählen?" at bounding box center [836, 310] width 234 height 18
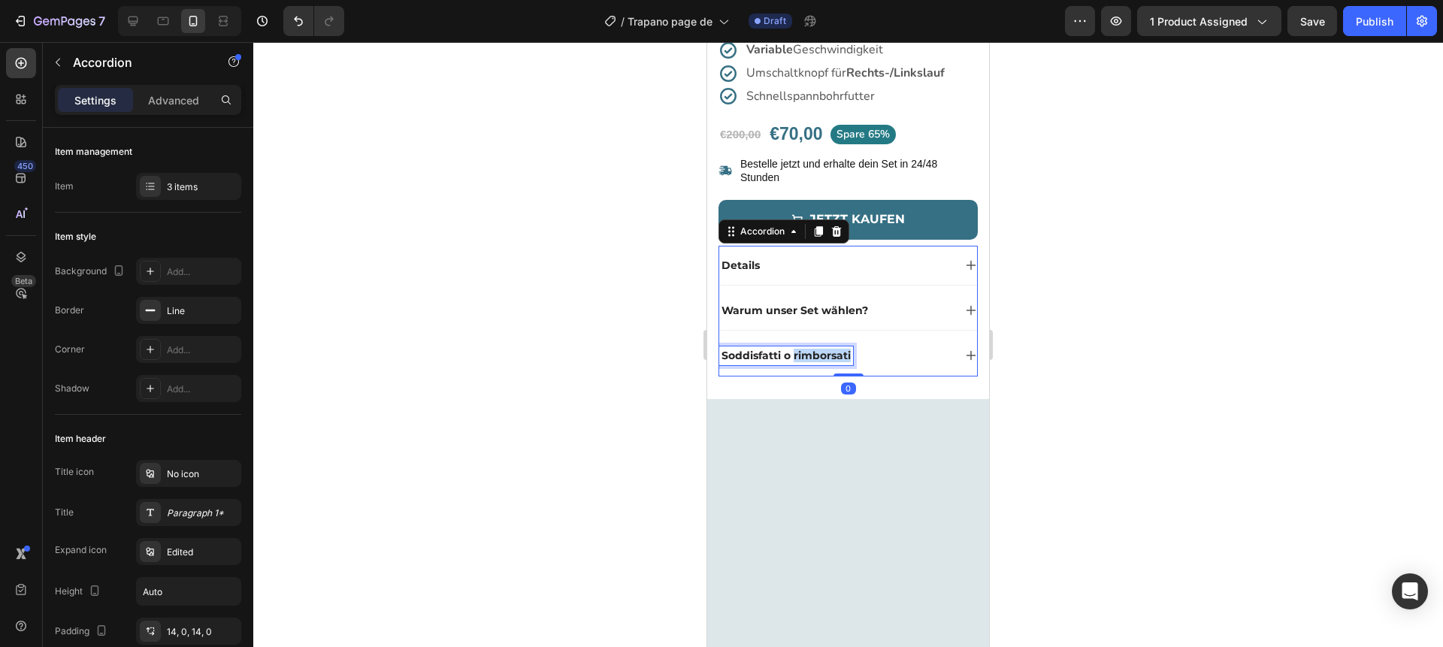
click at [804, 359] on p "Soddisfatti o rimborsati" at bounding box center [786, 356] width 129 height 14
click at [865, 354] on p "Zufrieden oder Geld zuru¨ck" at bounding box center [801, 356] width 159 height 14
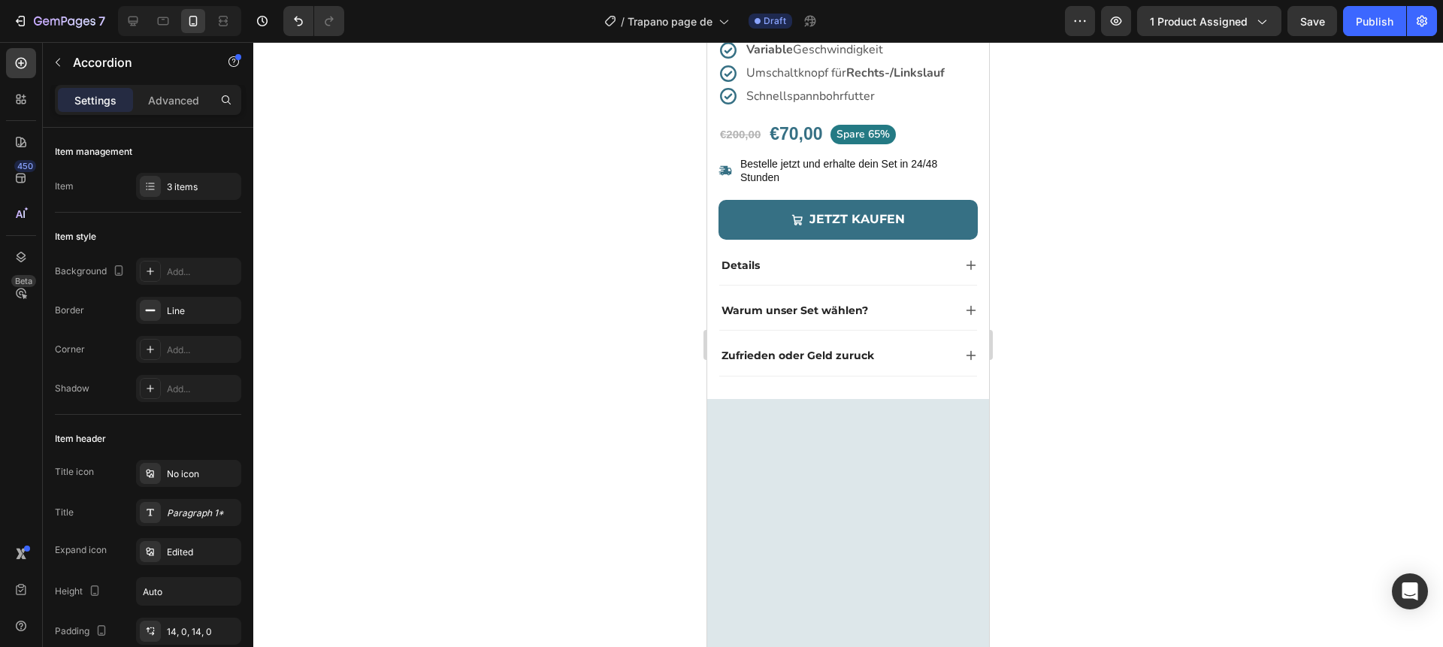
click at [577, 396] on div at bounding box center [848, 344] width 1190 height 605
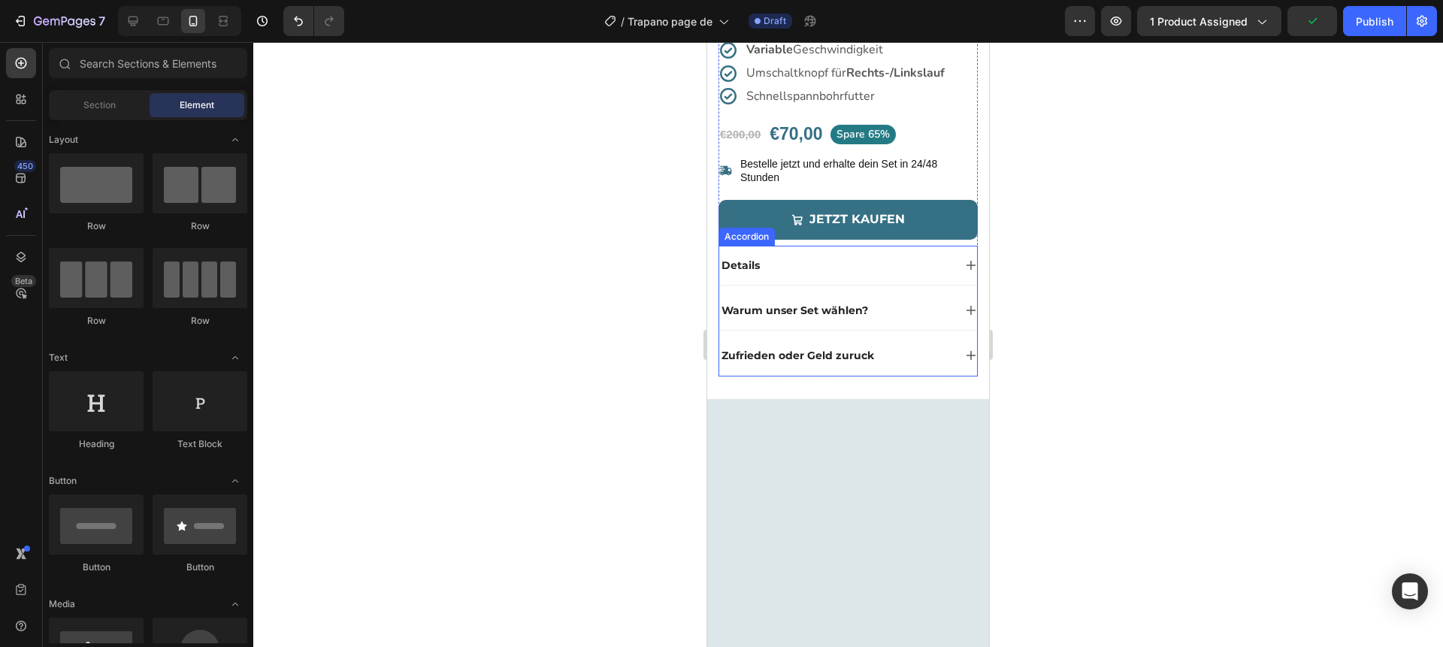
click at [791, 352] on p "Zufrieden oder Geld zuruck" at bounding box center [798, 356] width 153 height 14
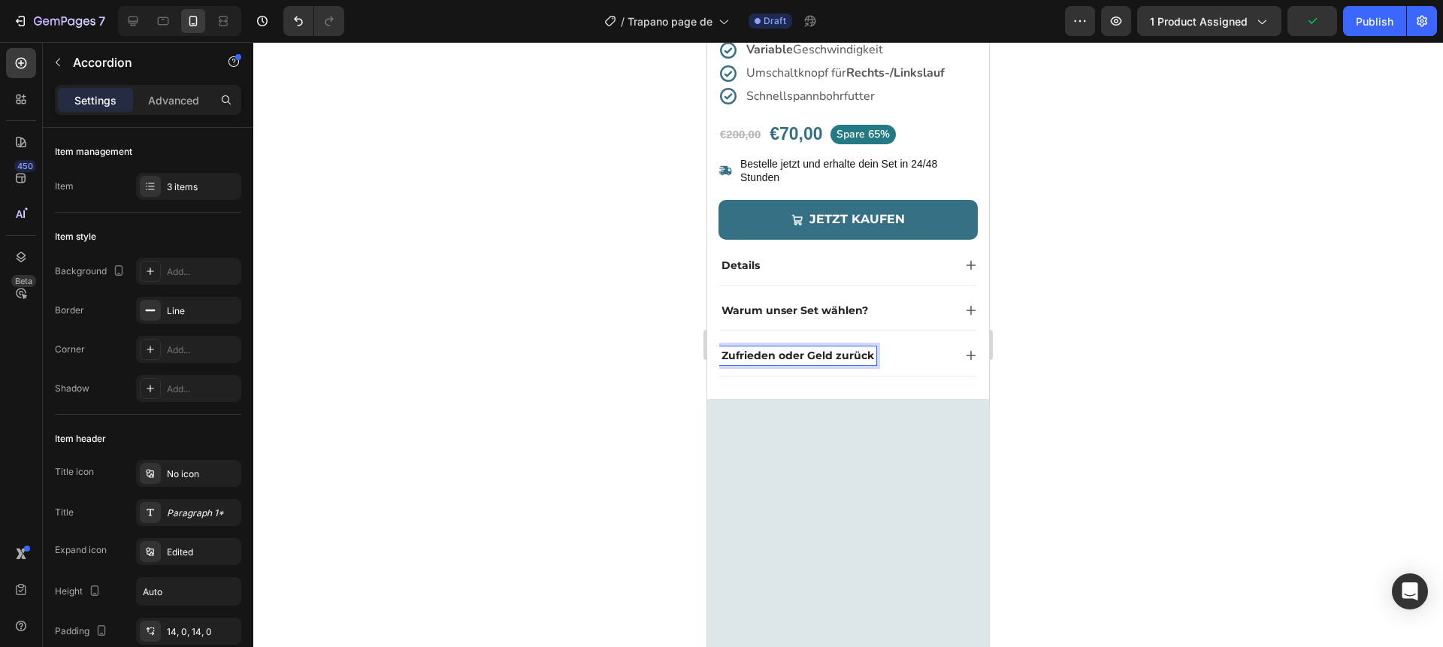
click at [638, 370] on div at bounding box center [848, 344] width 1190 height 605
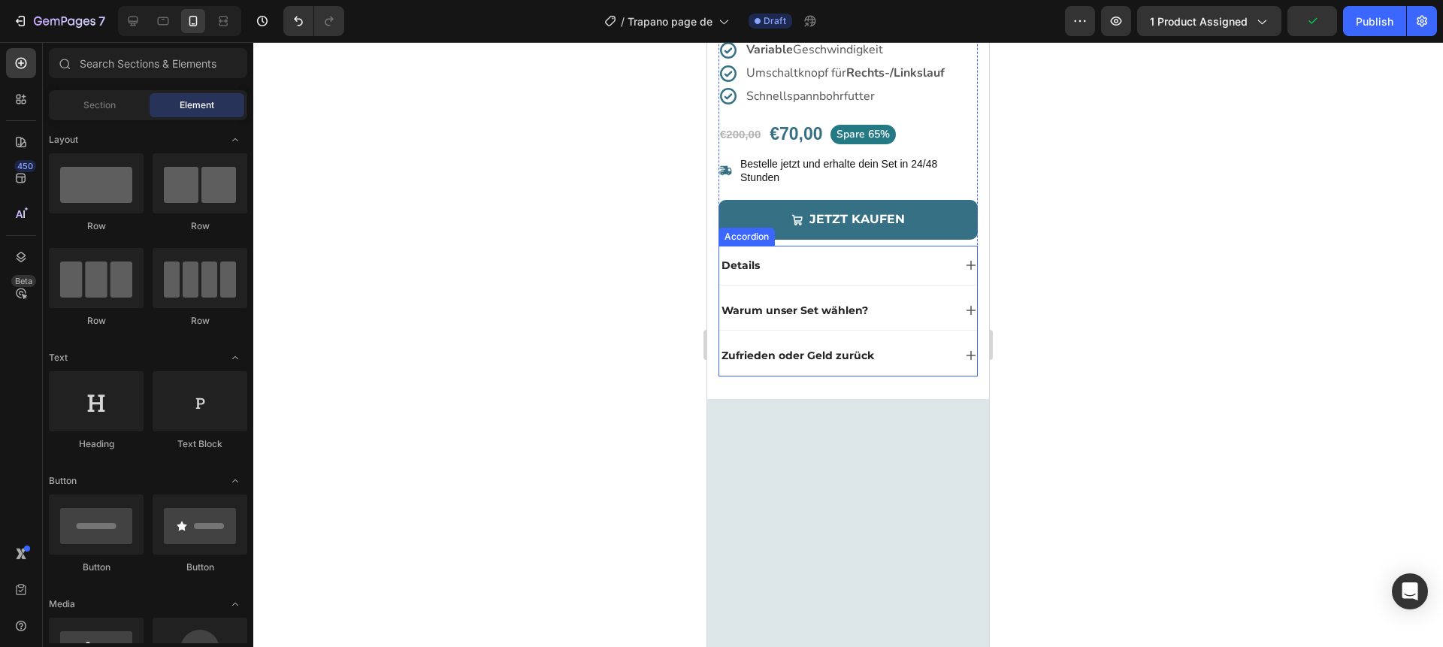
click at [949, 349] on div "Zufrieden oder Geld zurück" at bounding box center [836, 356] width 234 height 18
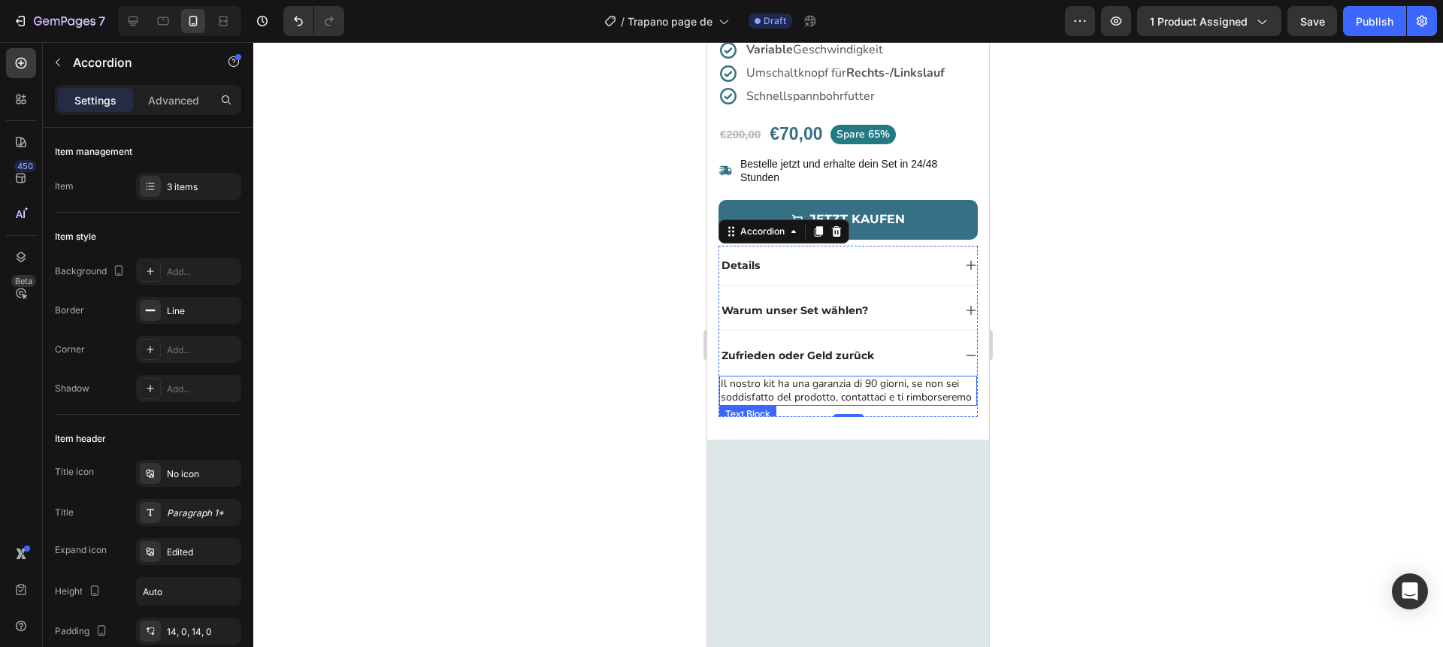
click at [801, 392] on p "Il nostro kit ha una garanzia di 90 giorni, se non sei soddisfatto del prodotto…" at bounding box center [848, 390] width 255 height 27
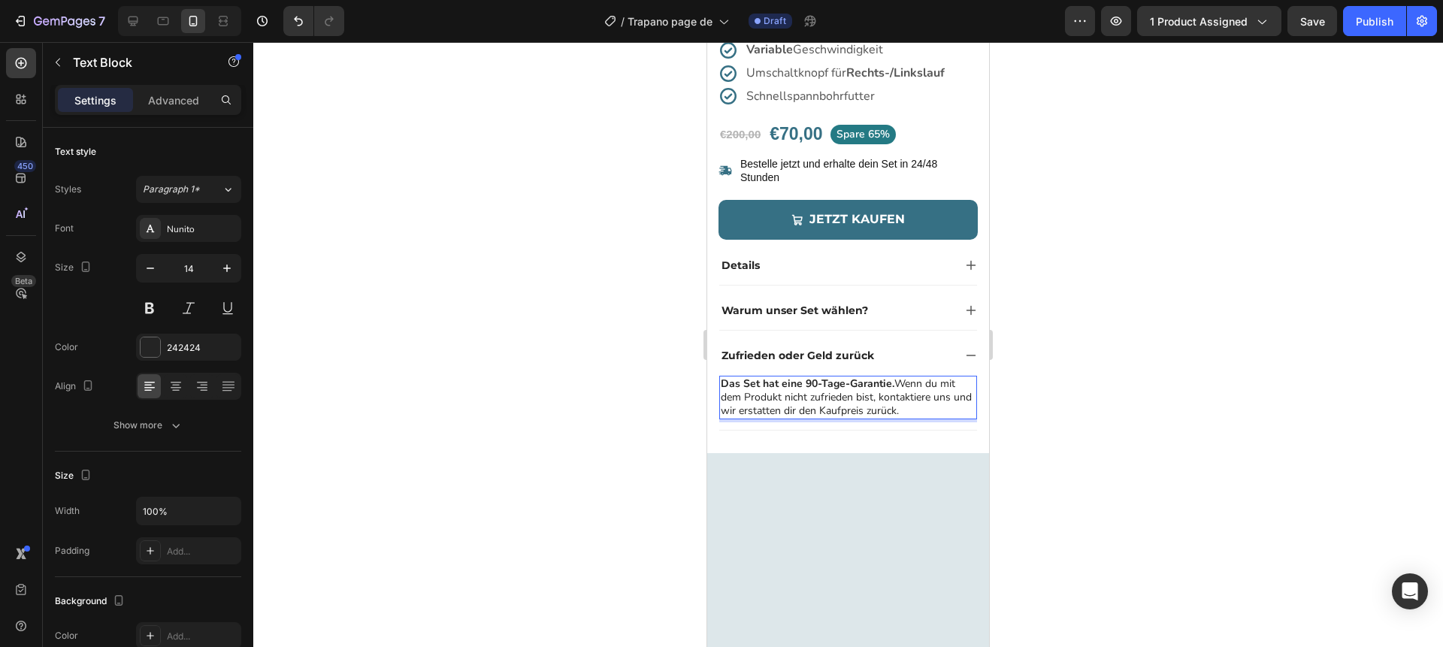
click at [670, 407] on div at bounding box center [848, 344] width 1190 height 605
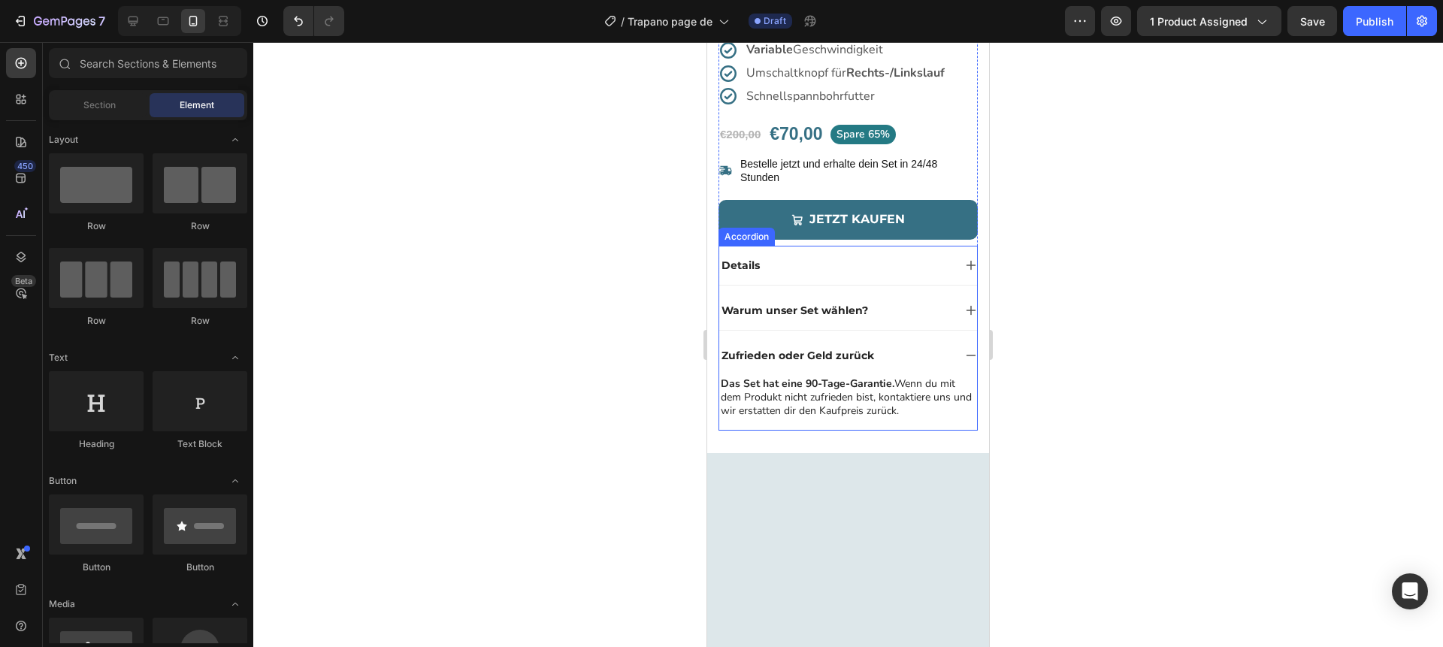
click at [932, 355] on div "Zufrieden oder Geld zurück" at bounding box center [836, 356] width 234 height 18
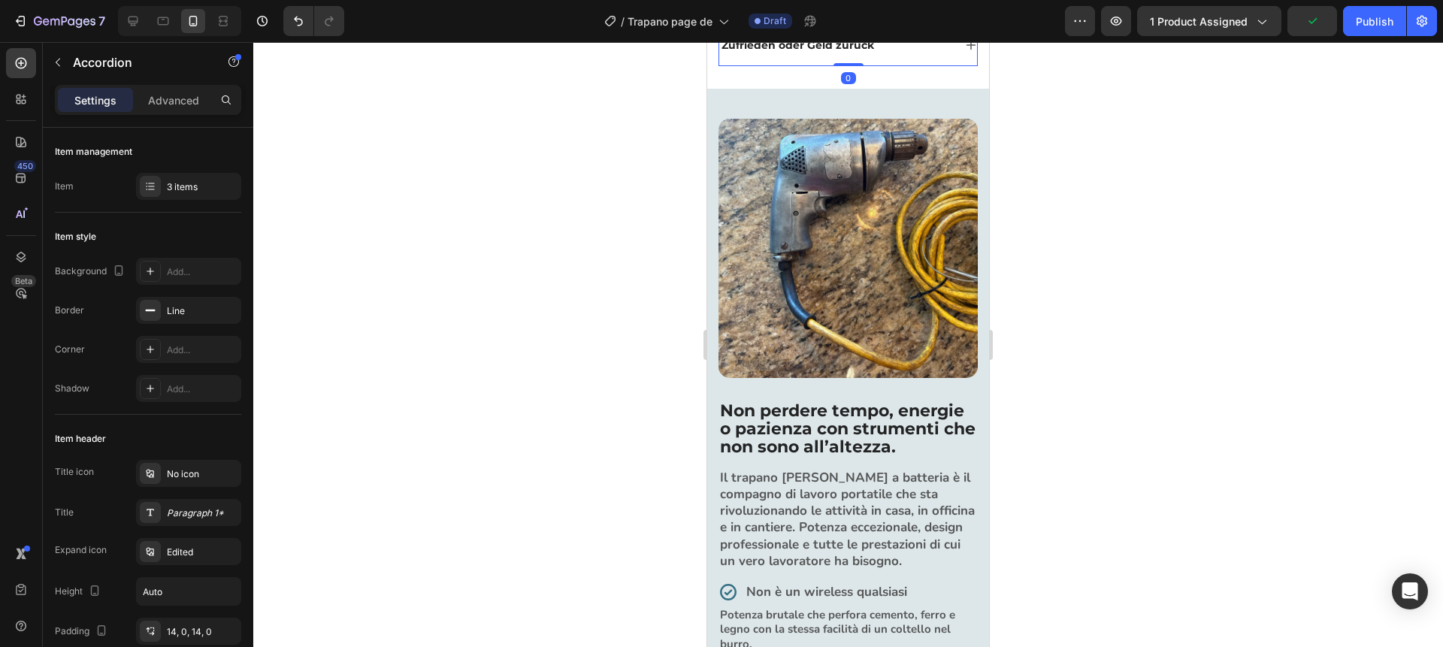
scroll to position [860, 0]
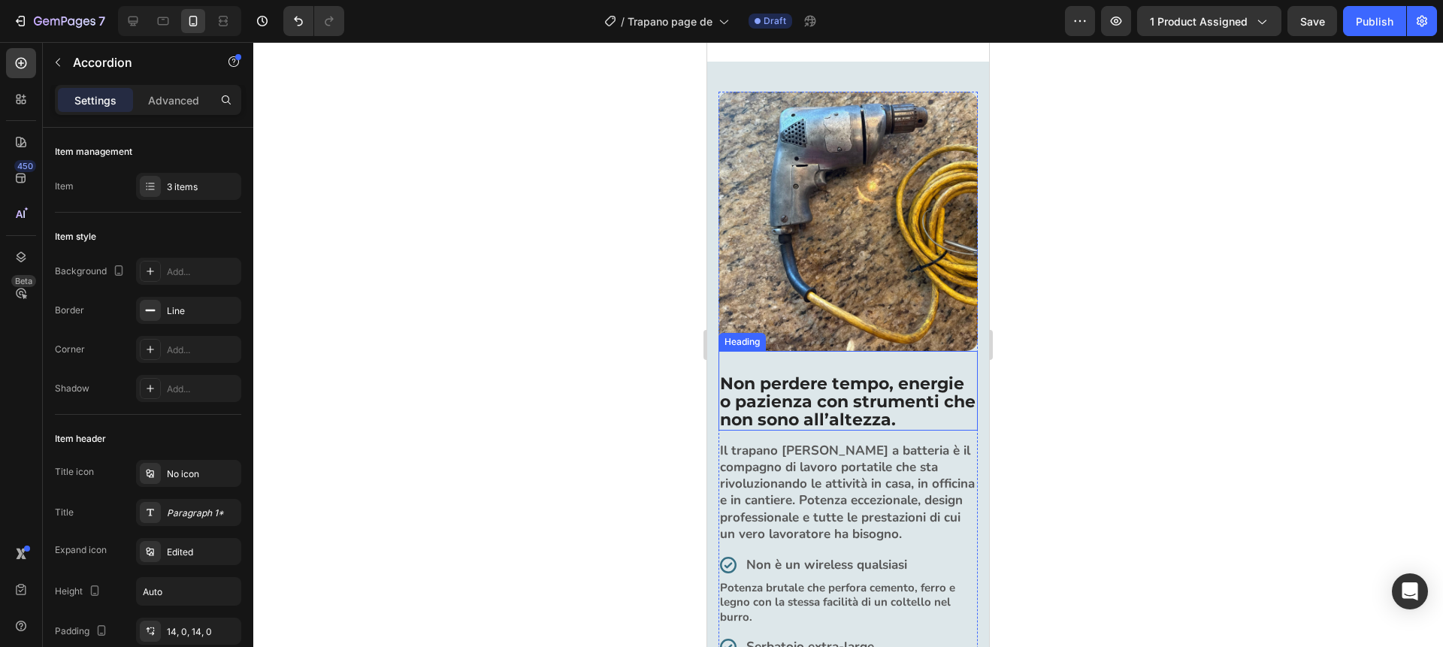
click at [845, 404] on h2 "Non perdere tempo, energie o pazienza con strumenti che non sono all’altezza." at bounding box center [848, 403] width 259 height 58
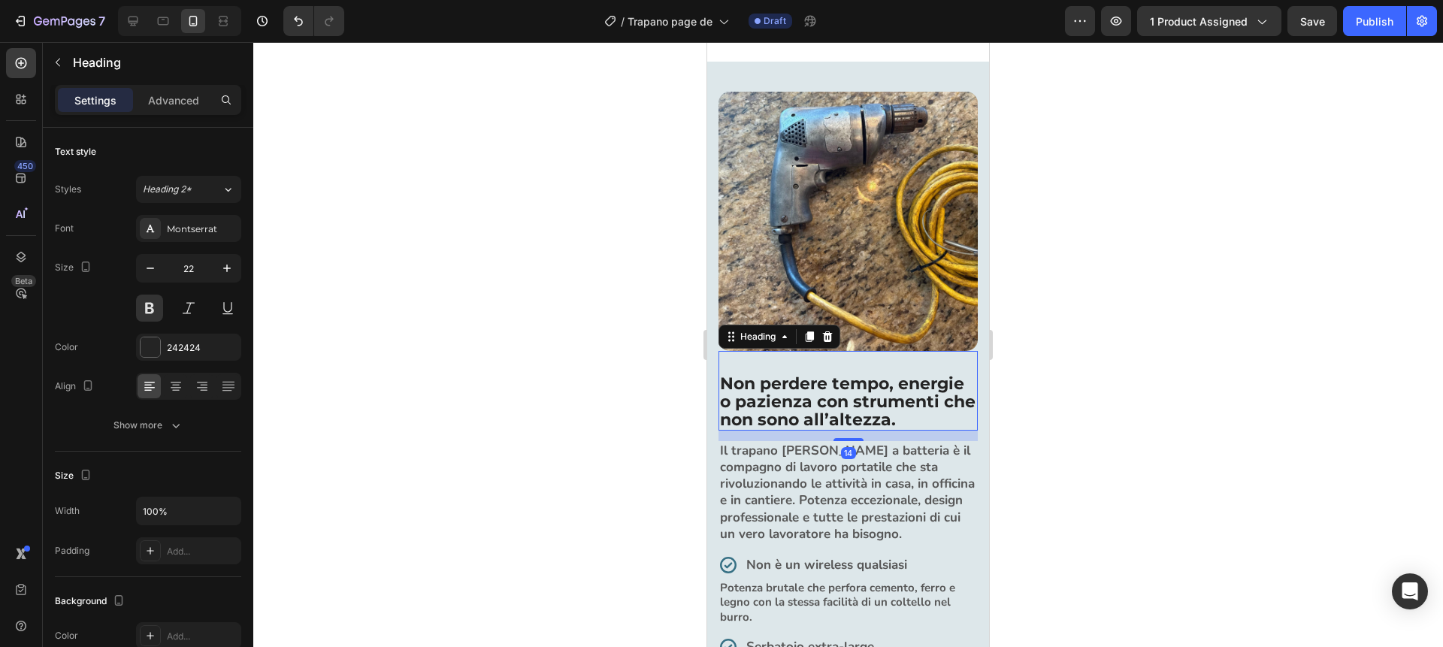
click at [845, 404] on h2 "Non perdere tempo, energie o pazienza con strumenti che non sono all’altezza." at bounding box center [848, 403] width 259 height 58
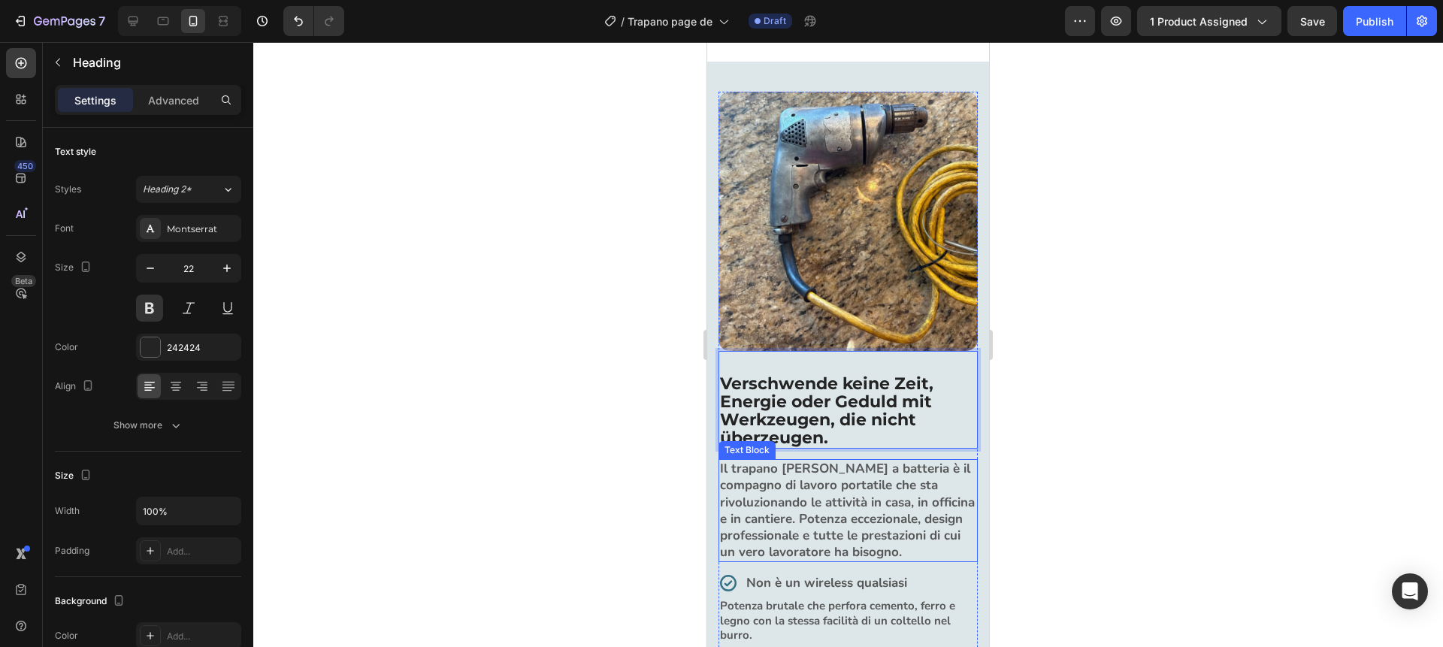
click at [783, 497] on strong "Il trapano avvitatore a batteria è il compagno di lavoro portatile che sta rivo…" at bounding box center [847, 510] width 255 height 100
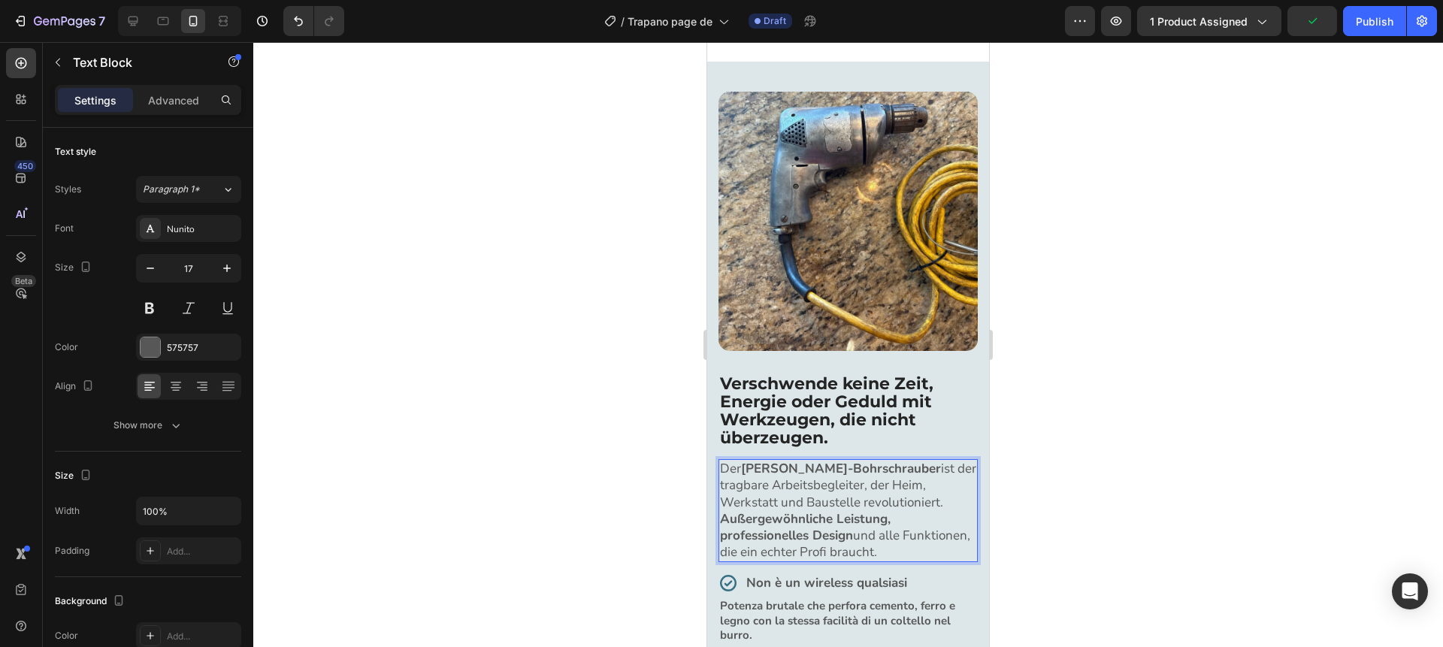
click at [767, 469] on strong "Makita Akku-Bohrschrauber" at bounding box center [841, 468] width 200 height 17
click at [616, 491] on div at bounding box center [848, 344] width 1190 height 605
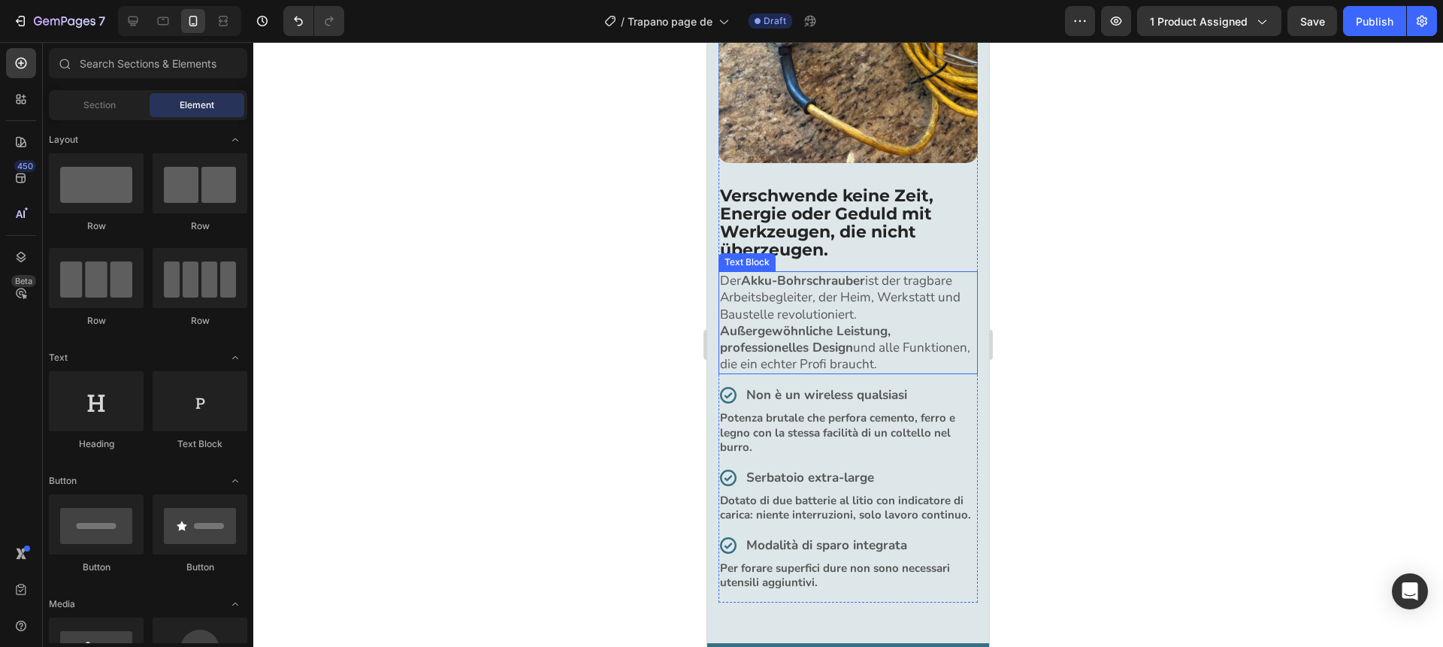
scroll to position [1074, 0]
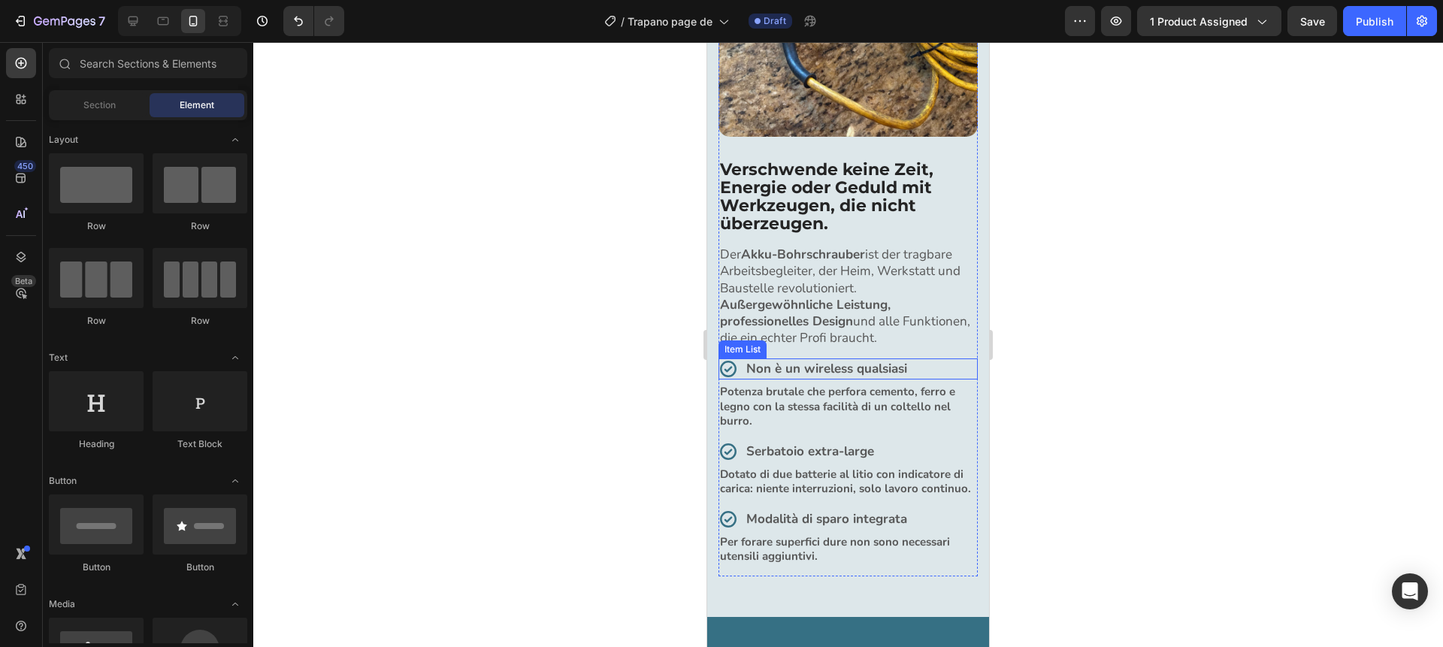
click at [826, 369] on strong "Non è un wireless qualsiasi" at bounding box center [826, 368] width 161 height 17
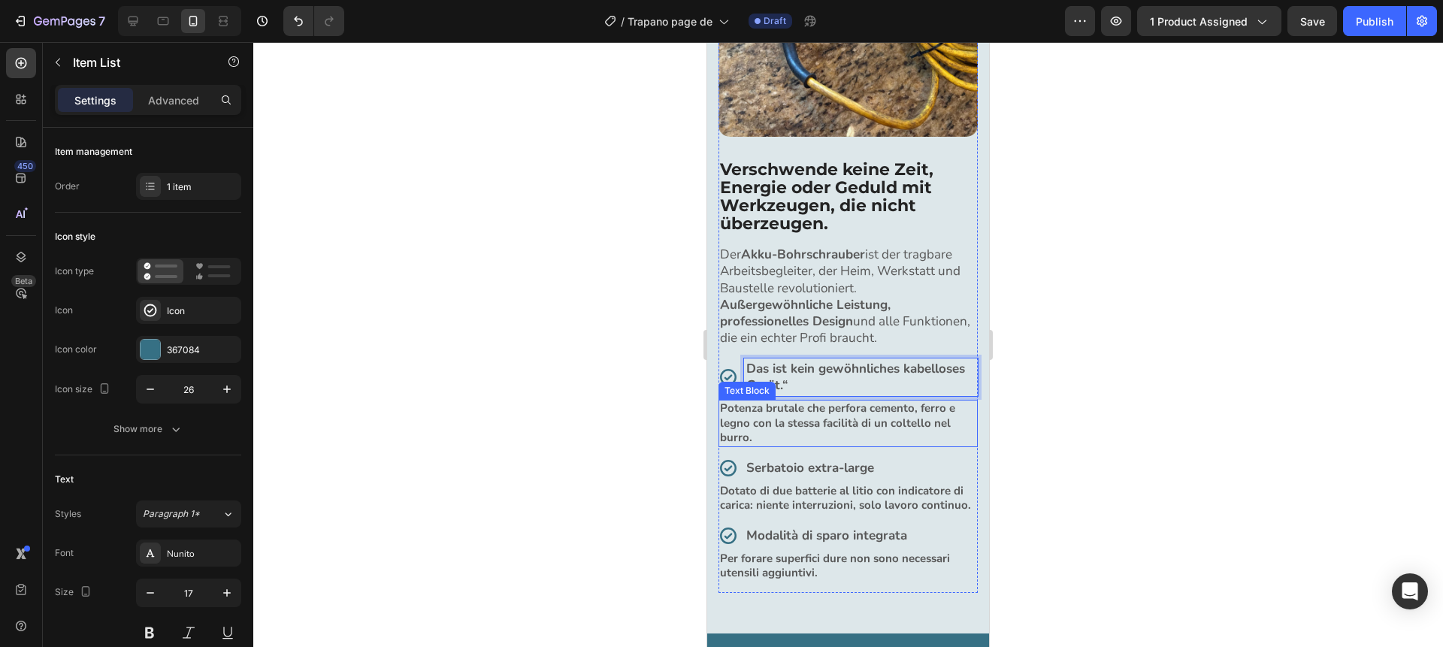
click at [810, 418] on strong "Potenza brutale che perfora cemento, ferro e legno con la stessa facilità di un…" at bounding box center [837, 423] width 235 height 44
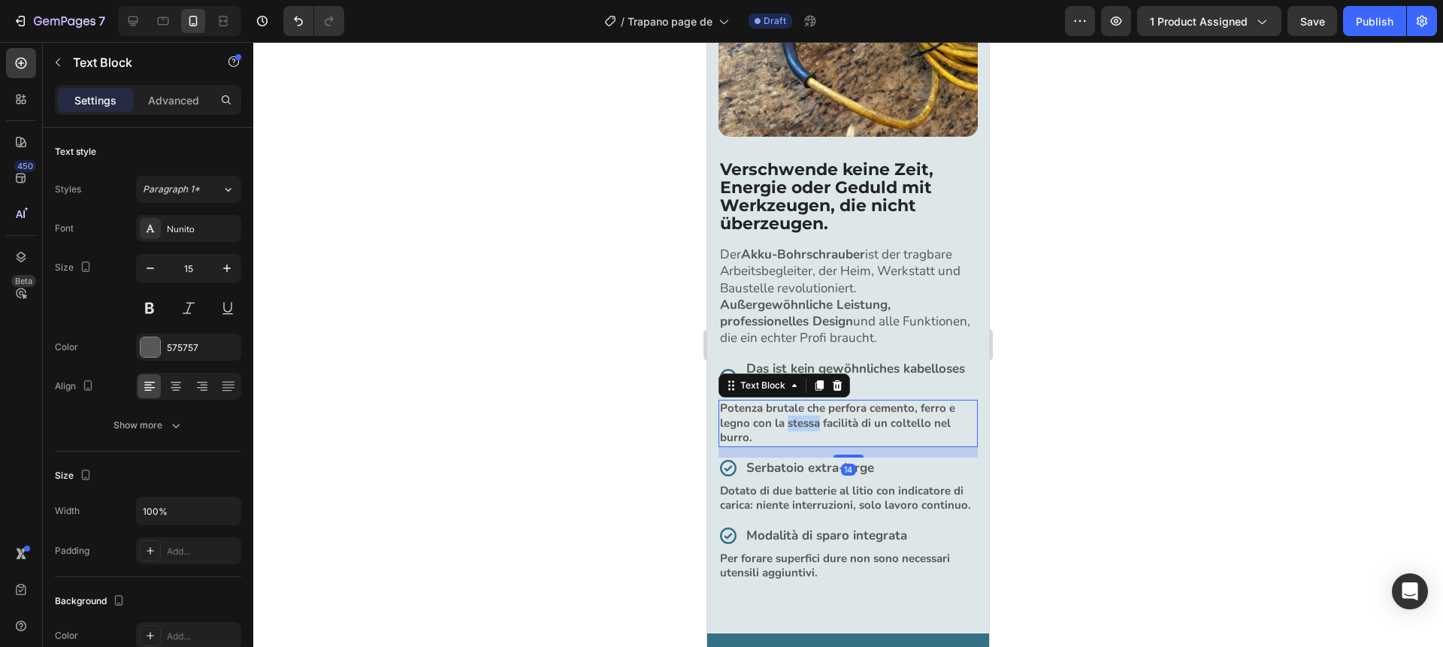
click at [810, 418] on strong "Potenza brutale che perfora cemento, ferro e legno con la stessa facilità di un…" at bounding box center [837, 423] width 235 height 44
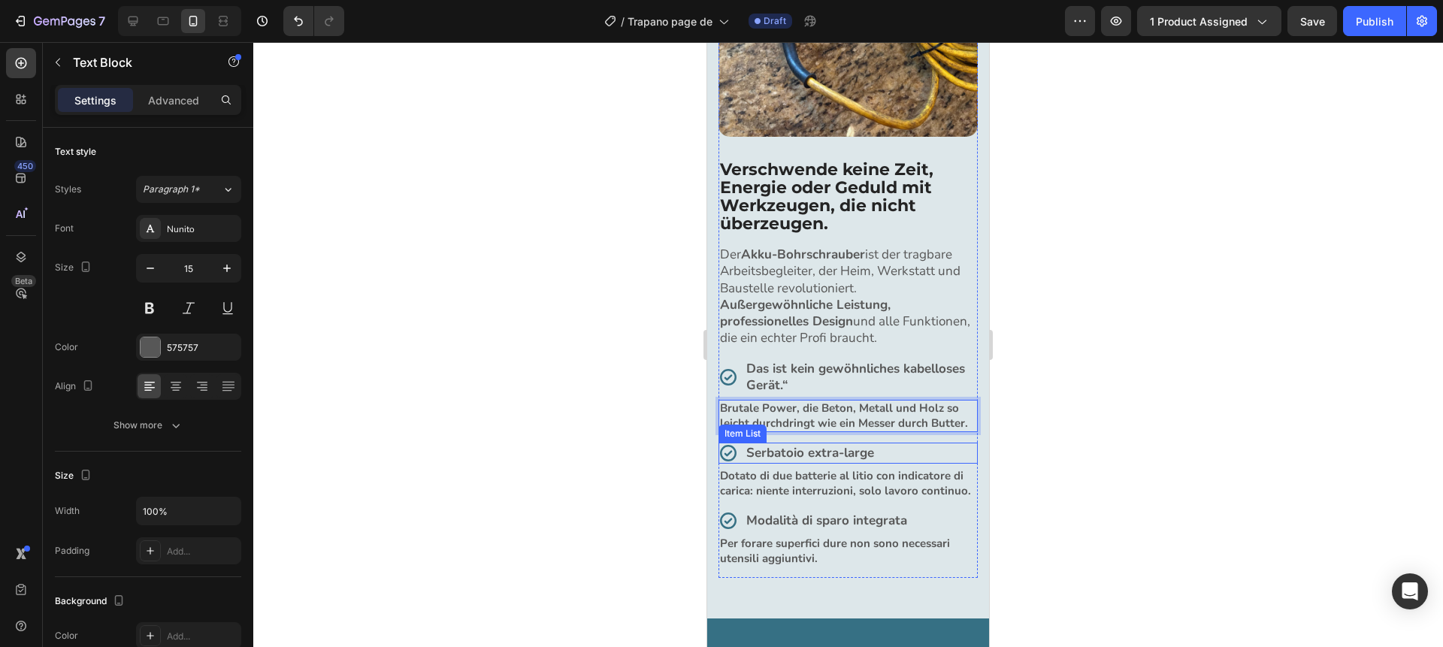
click at [810, 453] on strong "Serbatoio extra-large" at bounding box center [810, 452] width 128 height 17
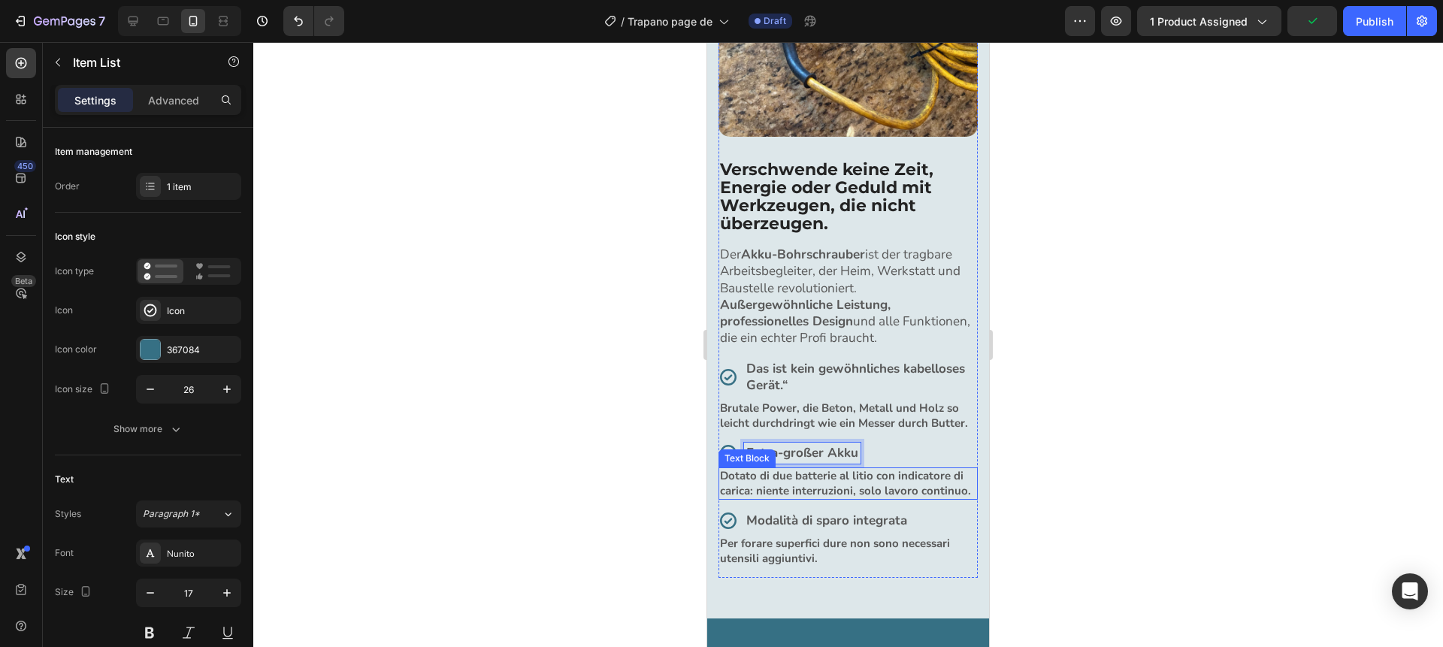
click at [807, 480] on strong "Dotato di due batterie al litio con indicatore di carica: niente interruzioni, …" at bounding box center [845, 483] width 251 height 30
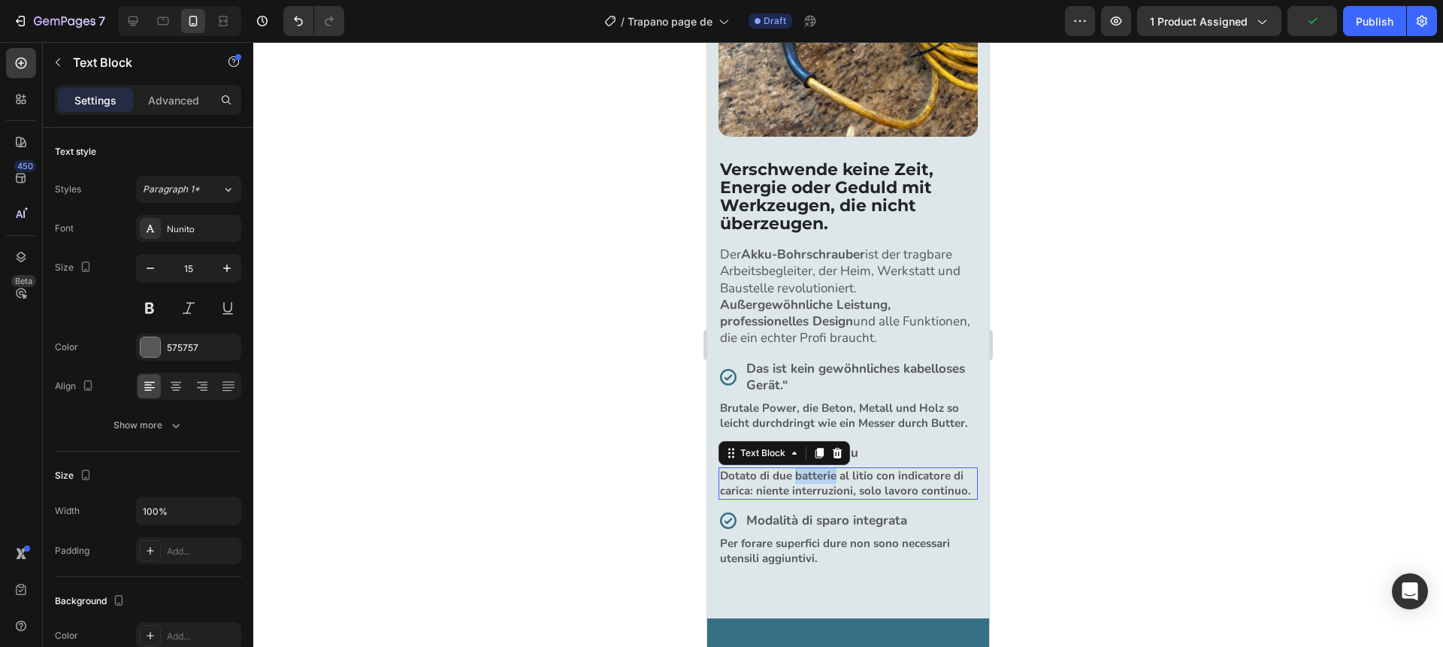
click at [807, 480] on strong "Dotato di due batterie al litio con indicatore di carica: niente interruzioni, …" at bounding box center [845, 483] width 251 height 30
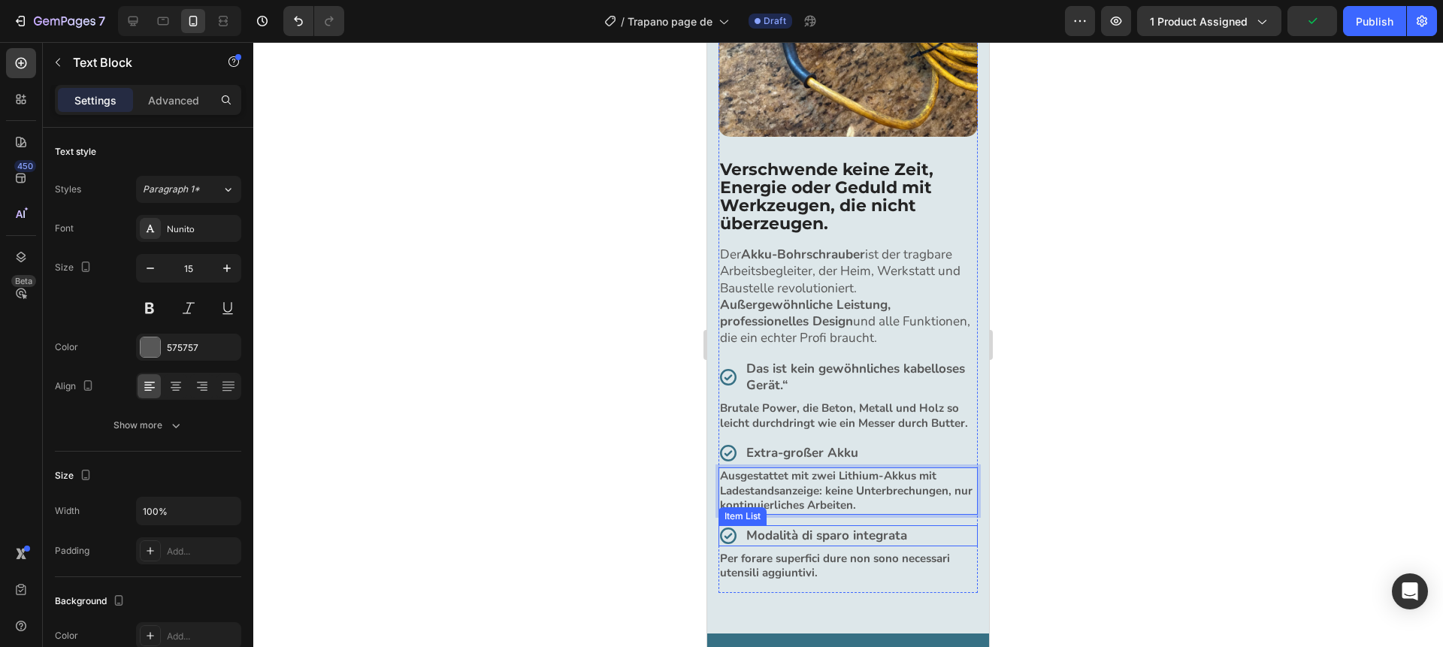
click at [832, 538] on strong "Modalità di sparo integrata" at bounding box center [826, 535] width 161 height 17
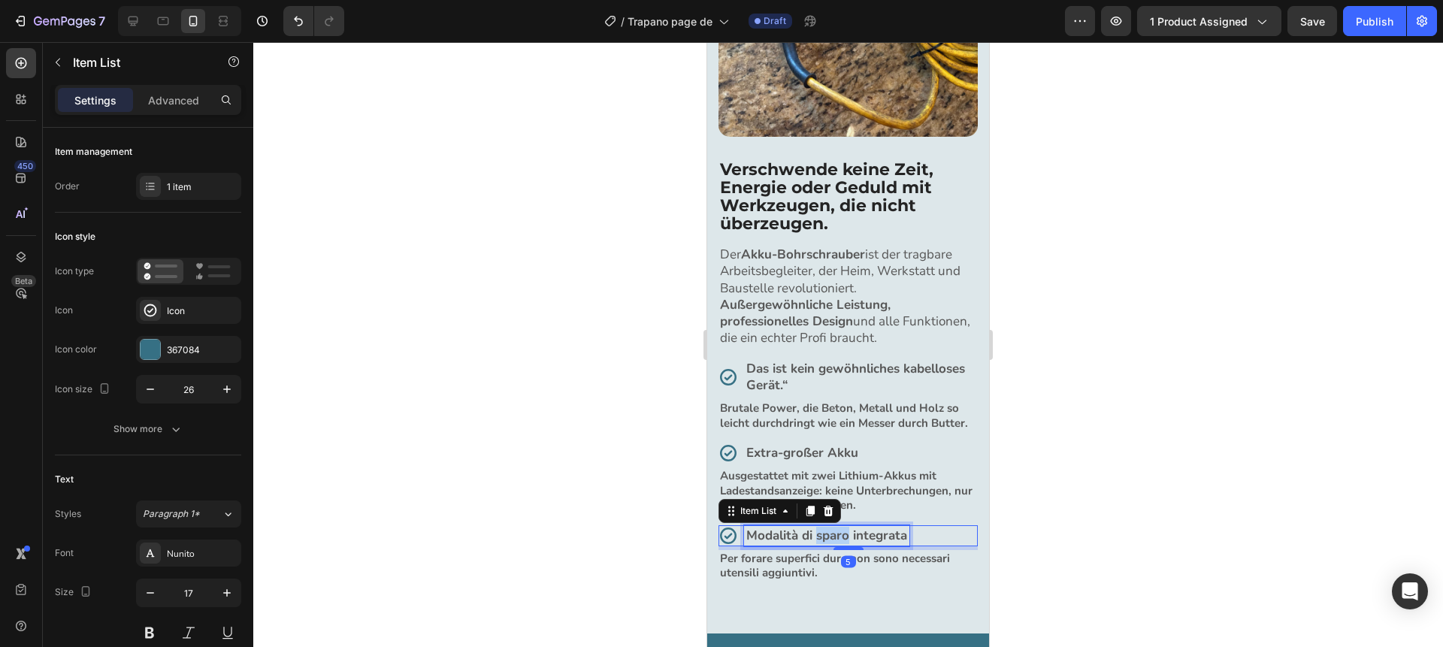
click at [832, 538] on strong "Modalità di sparo integrata" at bounding box center [826, 535] width 161 height 17
click at [795, 565] on strong "Per forare superfici dure non sono necessari utensili aggiuntivi." at bounding box center [835, 566] width 230 height 30
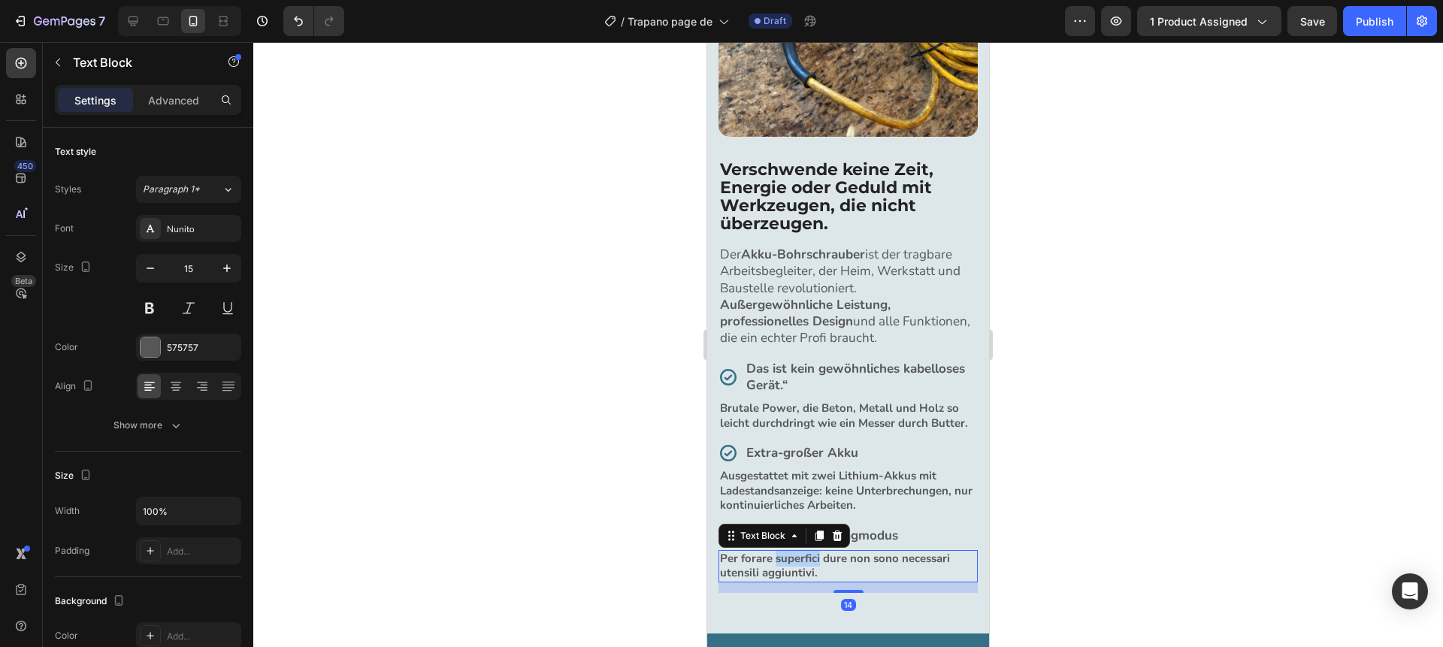
click at [795, 565] on strong "Per forare superfici dure non sono necessari utensili aggiuntivi." at bounding box center [835, 566] width 230 height 30
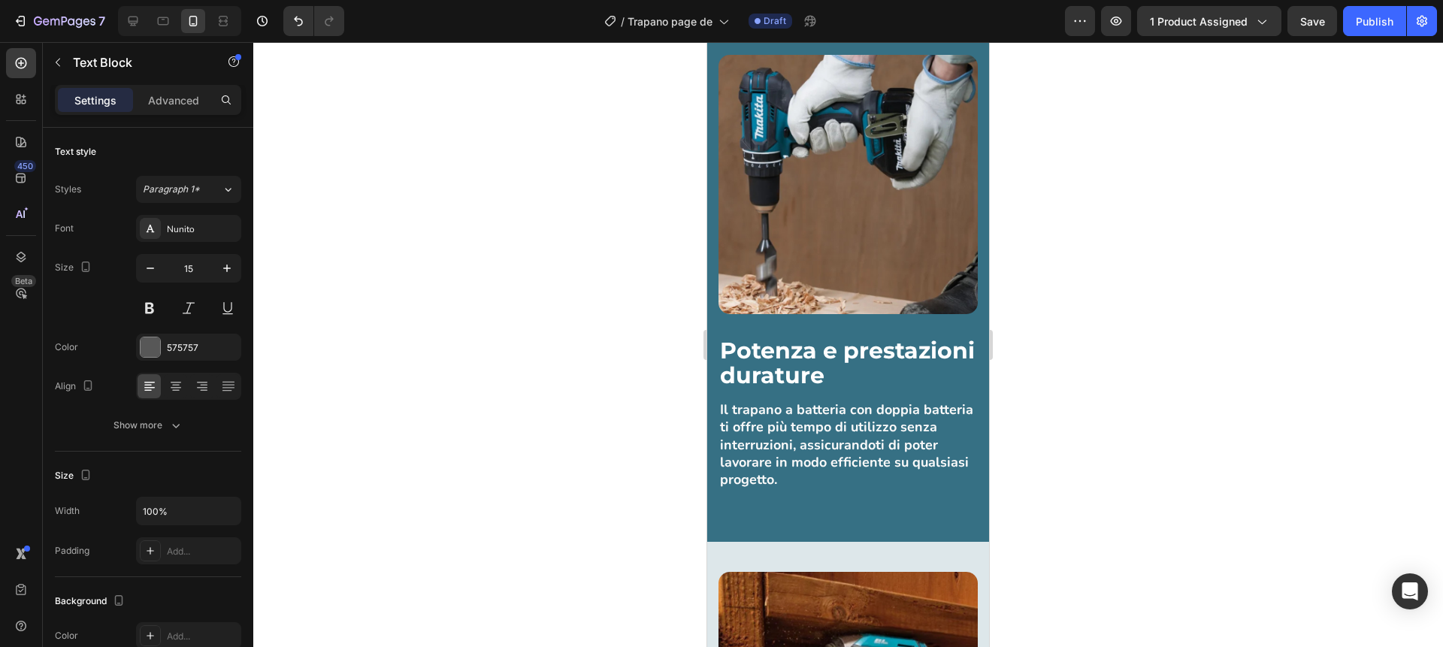
scroll to position [1697, 0]
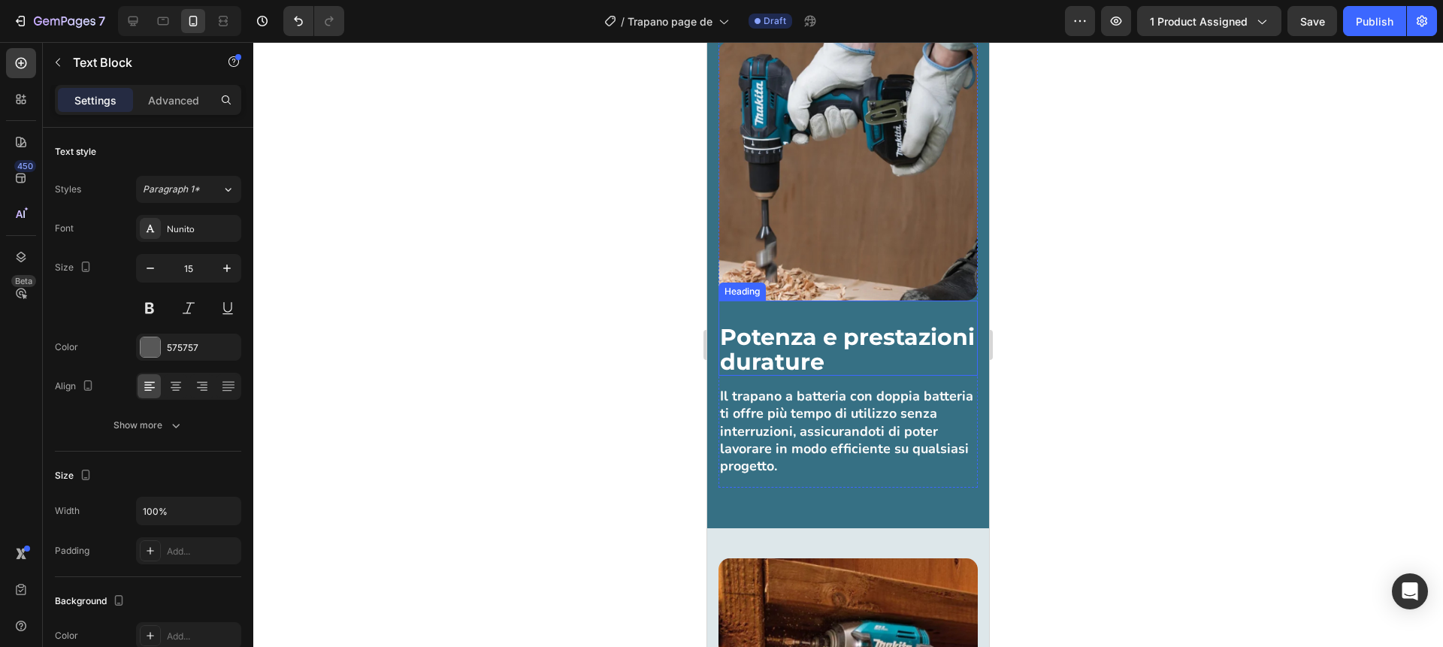
click at [819, 353] on strong "Potenza e prestazioni durature" at bounding box center [847, 349] width 255 height 53
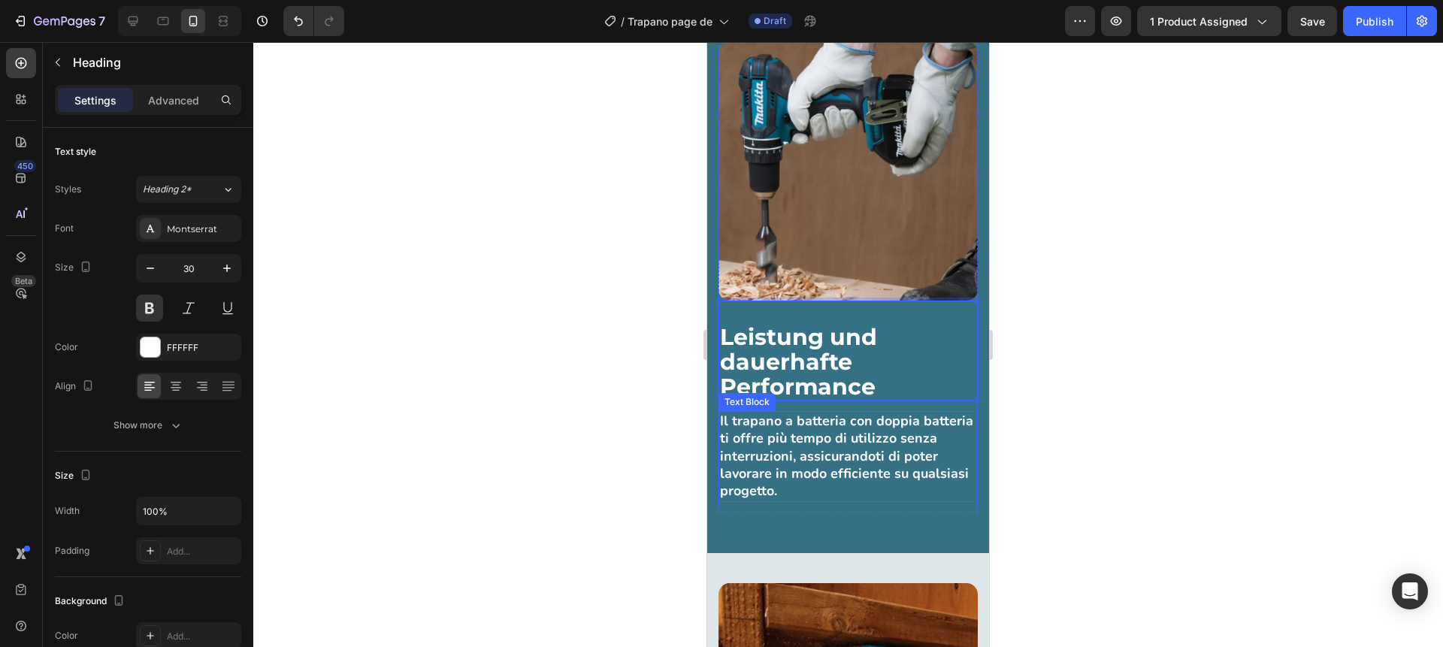
click at [810, 450] on strong "Il trapano a batteria con doppia batteria ti offre più tempo di utilizzo senza …" at bounding box center [846, 456] width 253 height 89
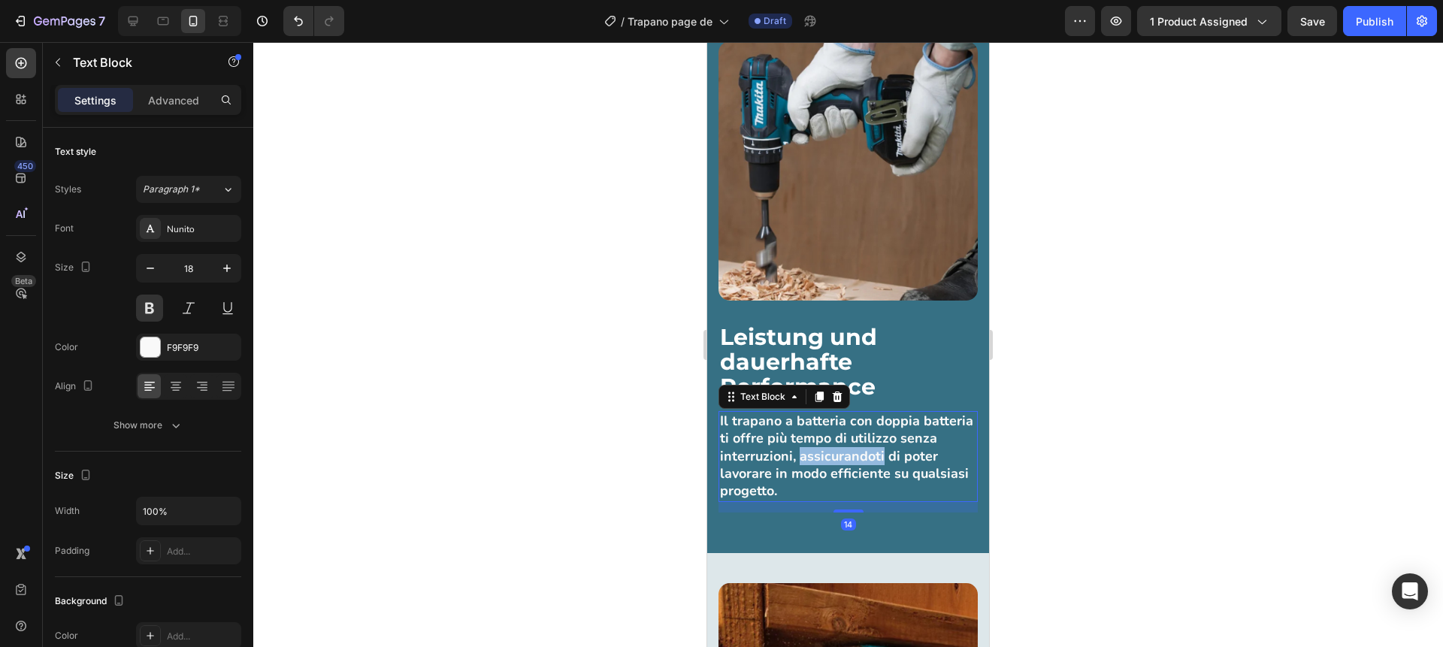
click at [810, 450] on strong "Il trapano a batteria con doppia batteria ti offre più tempo di utilizzo senza …" at bounding box center [846, 456] width 253 height 89
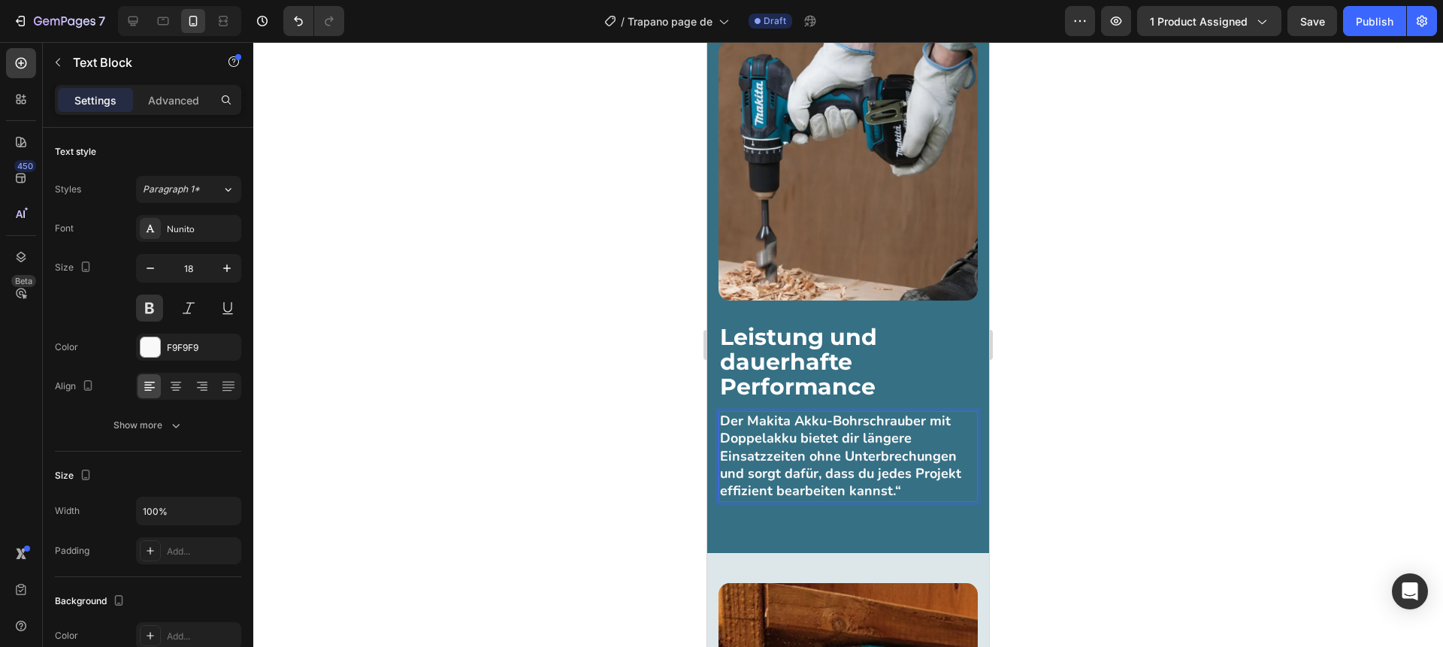
click at [771, 418] on strong "Der Makita Akku-Bohrschrauber mit Doppelakku bietet dir längere Einsatzzeiten o…" at bounding box center [840, 456] width 241 height 89
click at [650, 403] on div at bounding box center [848, 344] width 1190 height 605
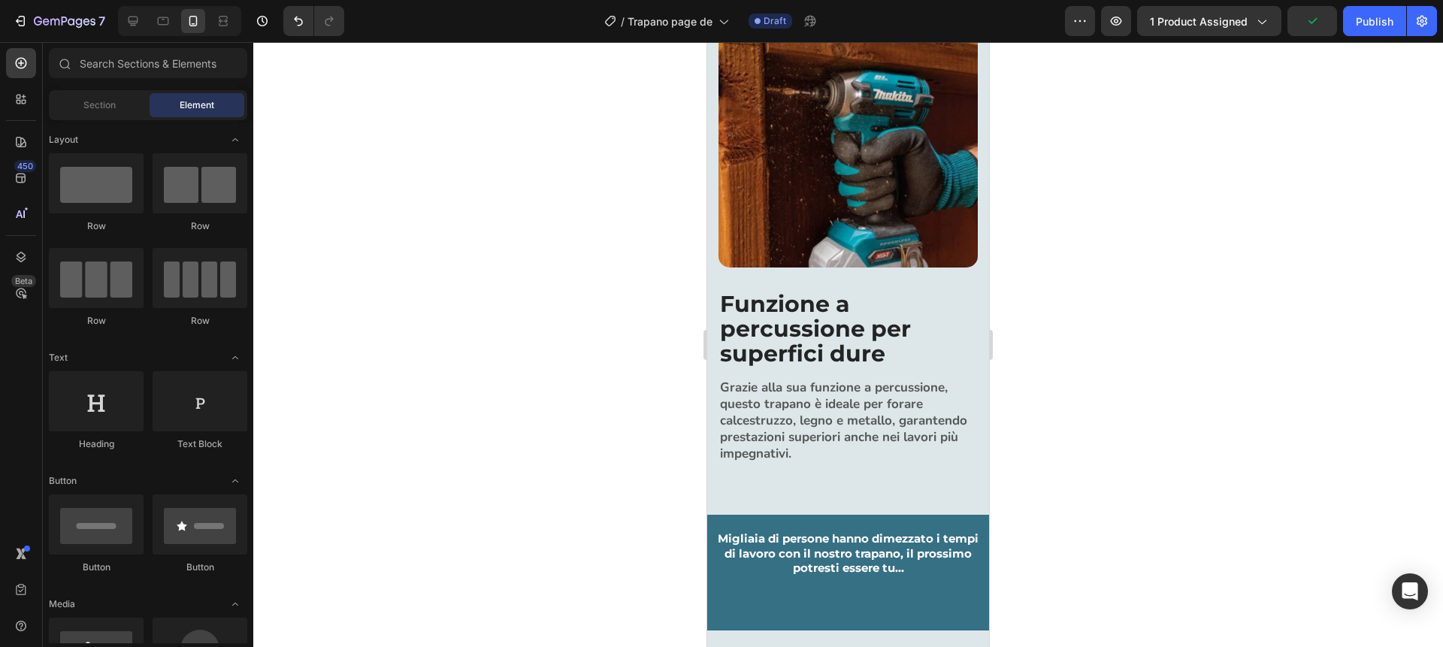
scroll to position [2272, 0]
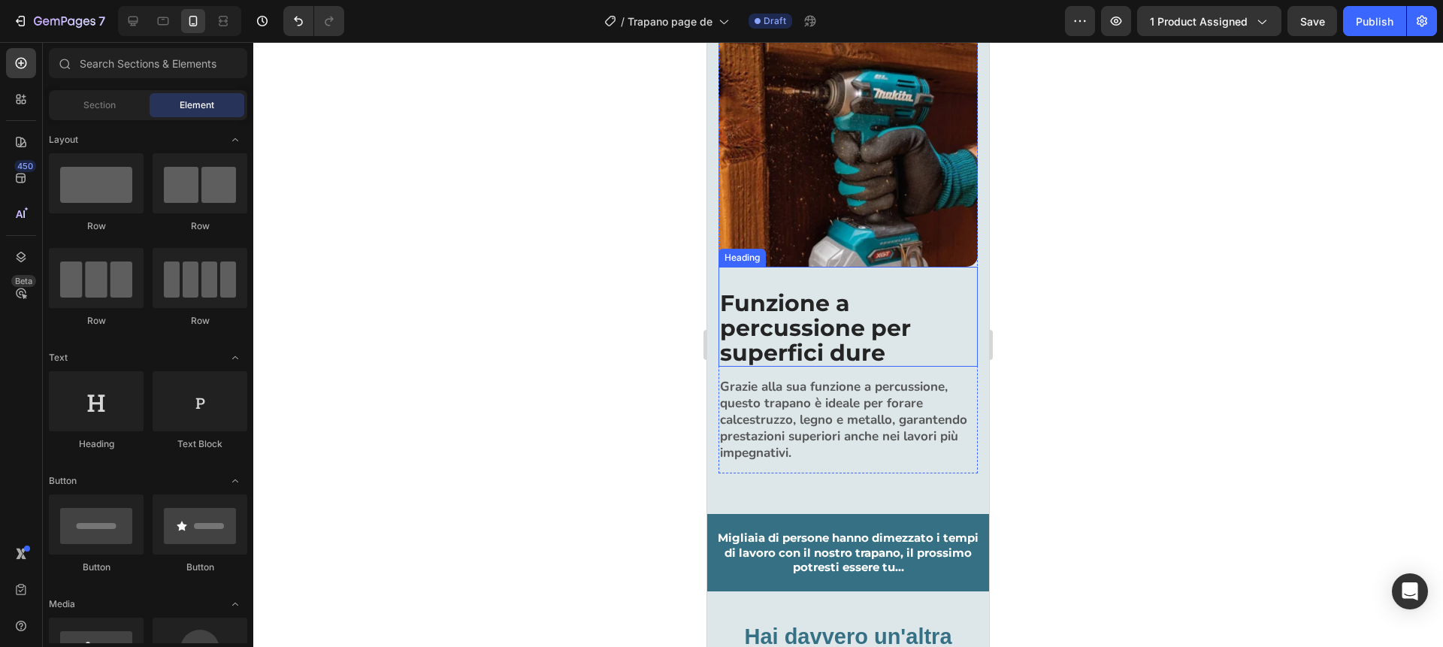
click at [777, 331] on h2 "Funzione a percussione per superfici dure" at bounding box center [848, 327] width 259 height 77
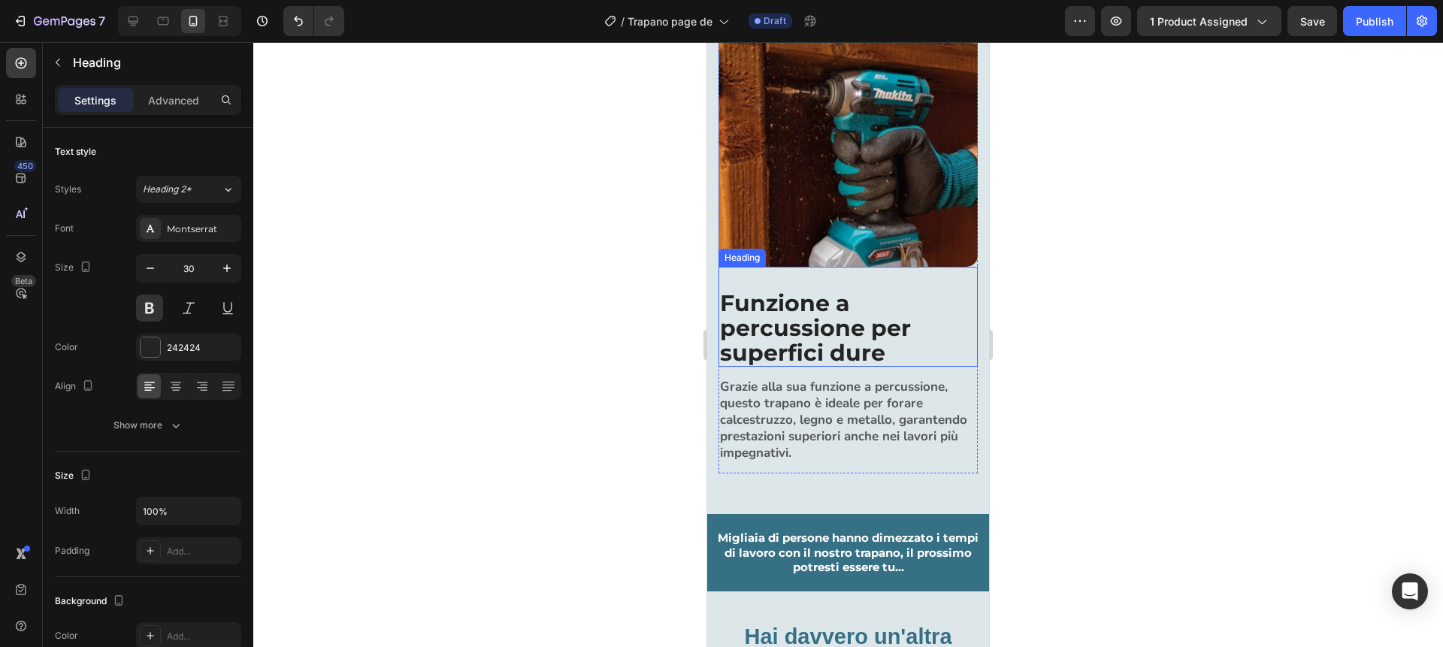
click at [777, 331] on h2 "Funzione a percussione per superfici dure" at bounding box center [848, 327] width 259 height 77
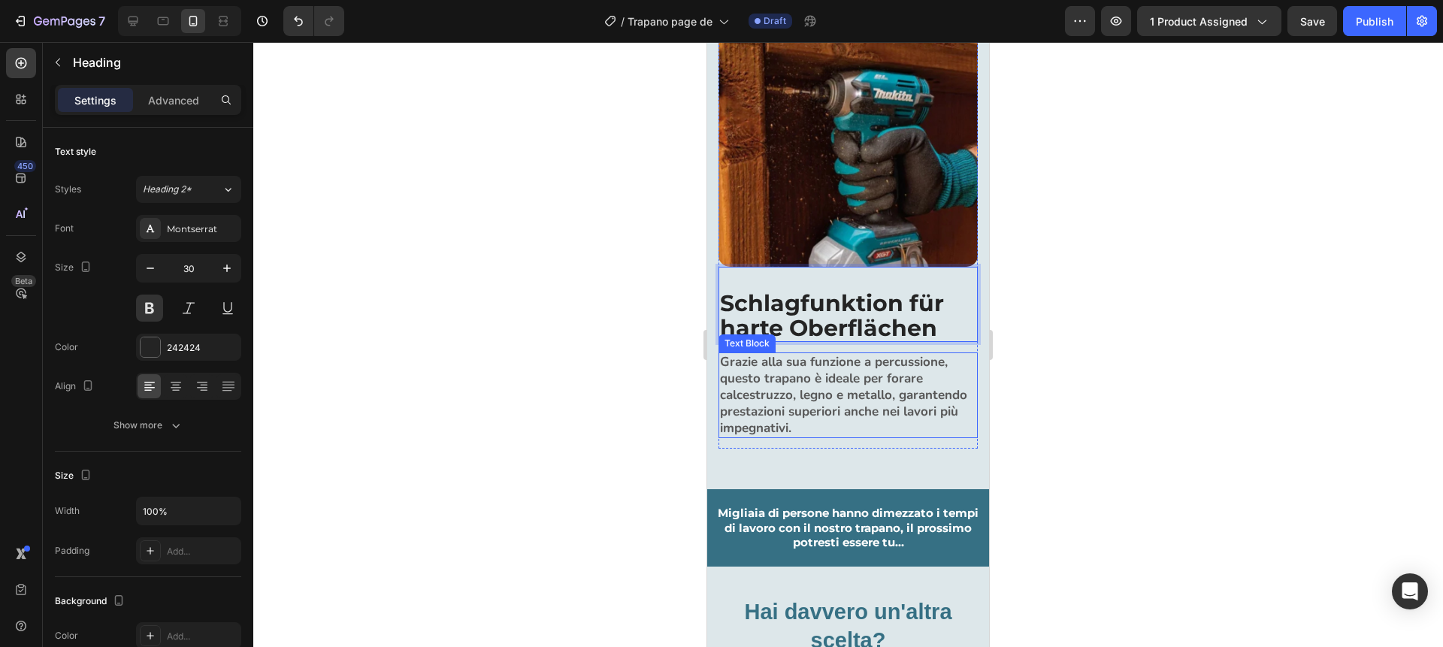
click at [792, 395] on strong "Grazie alla sua funzione a percussione, questo trapano è ideale per forare calc…" at bounding box center [843, 394] width 247 height 83
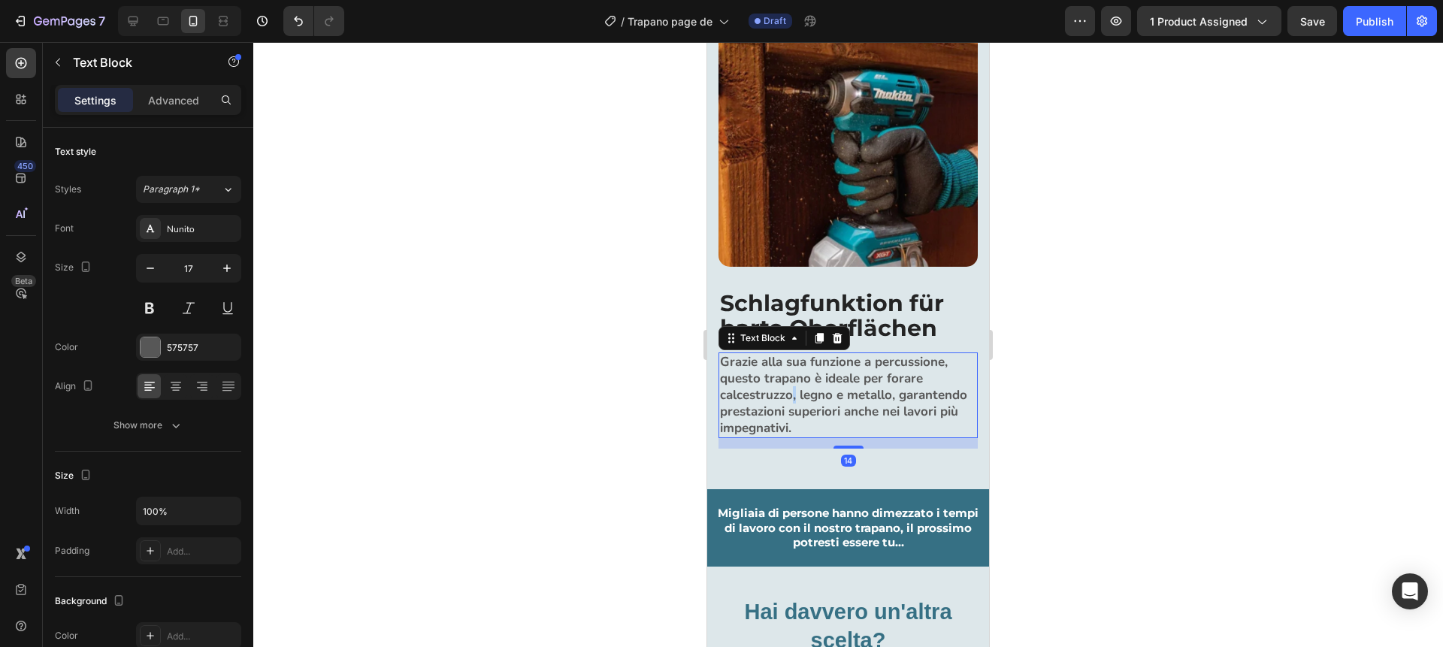
click at [792, 395] on strong "Grazie alla sua funzione a percussione, questo trapano è ideale per forare calc…" at bounding box center [843, 394] width 247 height 83
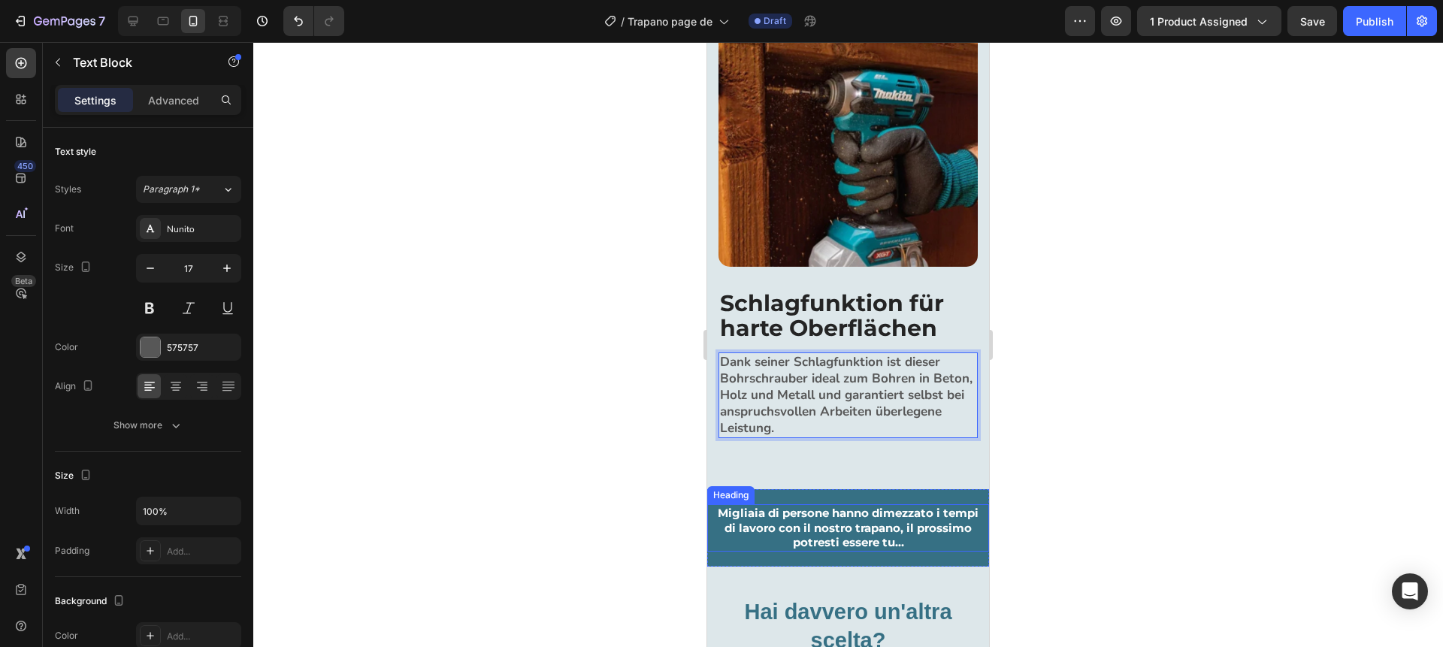
click at [839, 531] on strong "Migliaia di persone hanno dimezzato i tempi di lavoro con il nostro trapano, il…" at bounding box center [848, 528] width 261 height 44
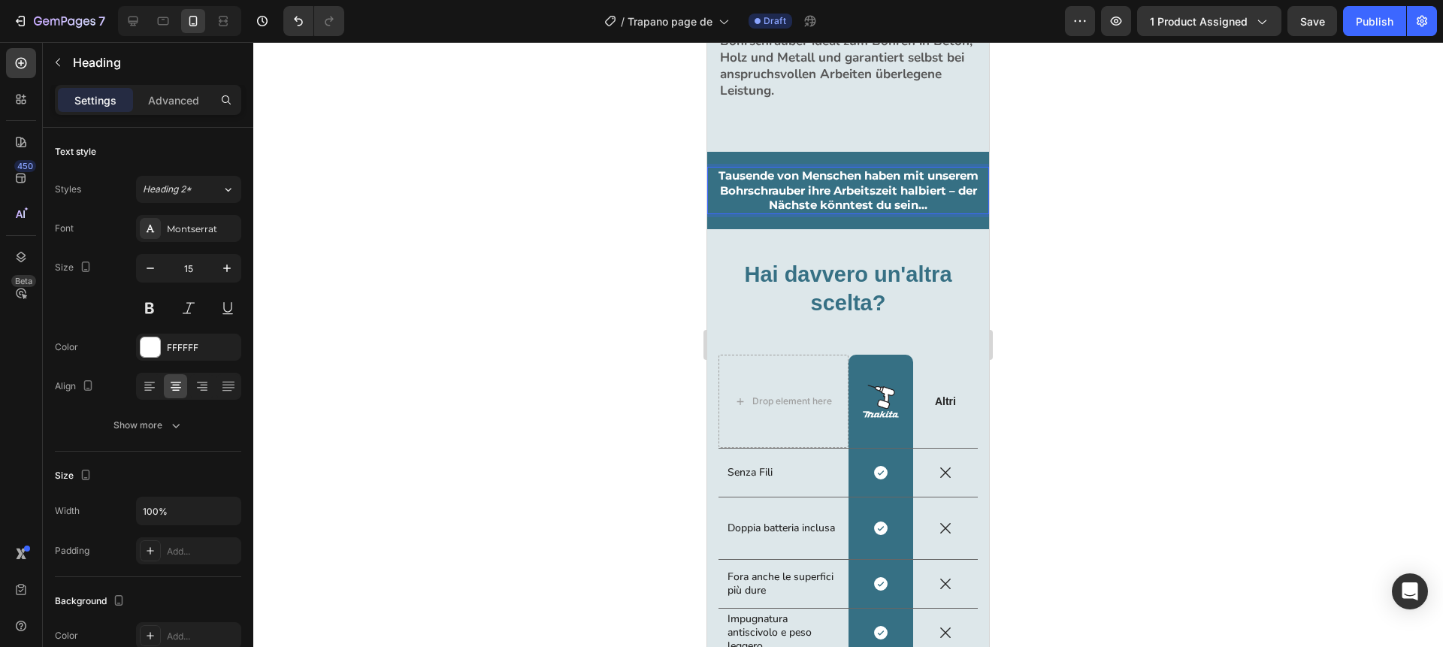
scroll to position [2622, 0]
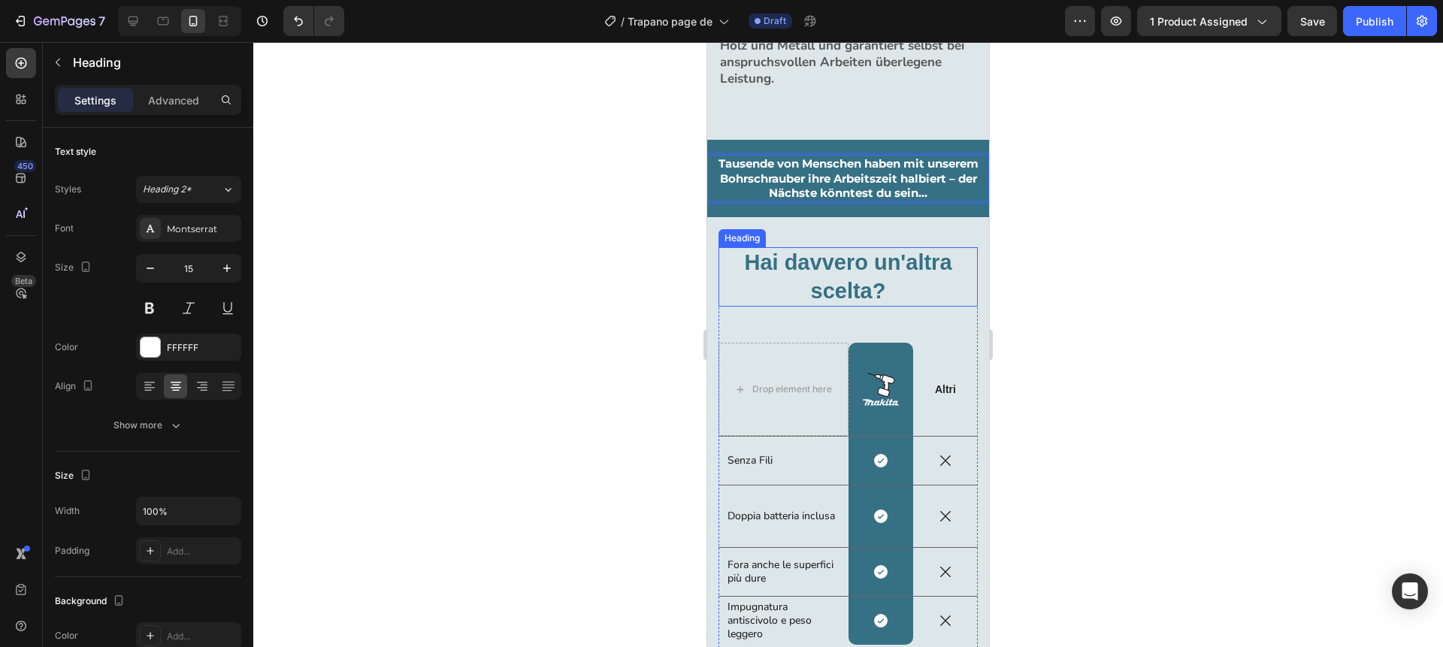
click at [844, 280] on h2 "Hai davvero un'altra scelta?" at bounding box center [848, 276] width 259 height 59
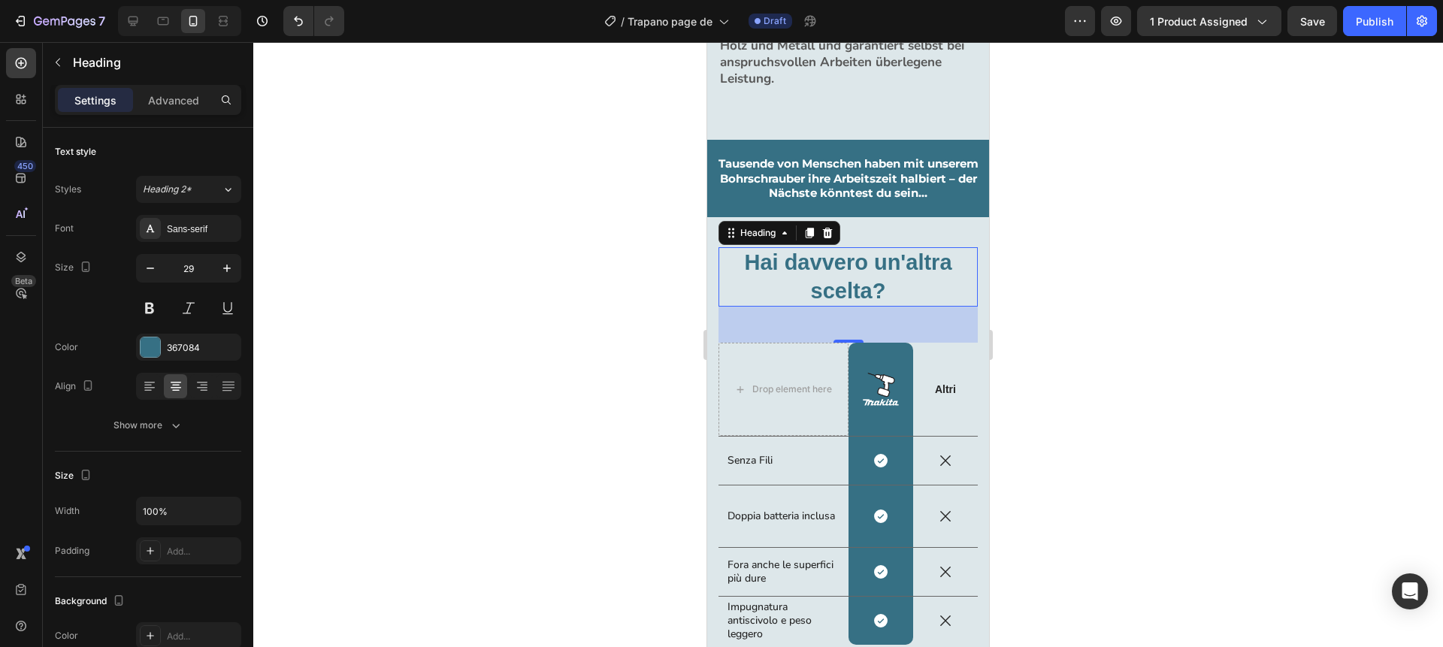
click at [844, 280] on h2 "Hai davvero un'altra scelta?" at bounding box center [848, 276] width 259 height 59
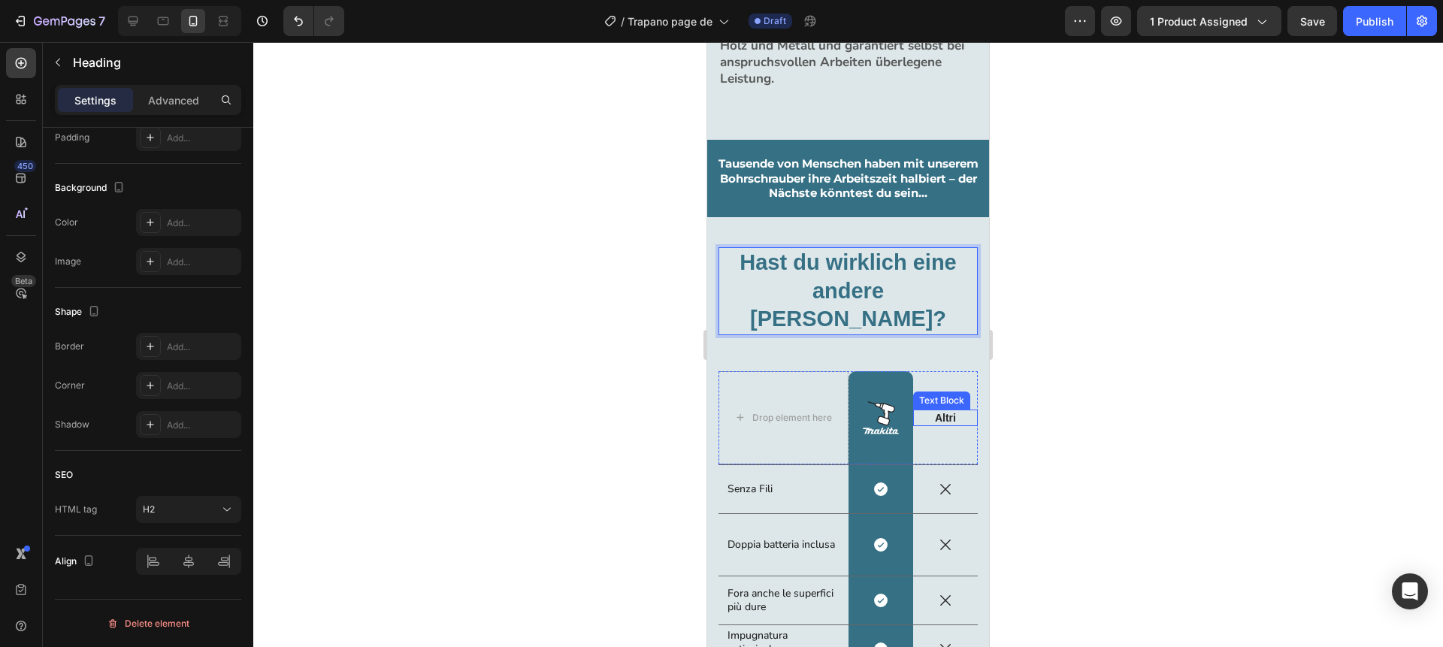
click at [947, 411] on p "Altri" at bounding box center [946, 418] width 62 height 14
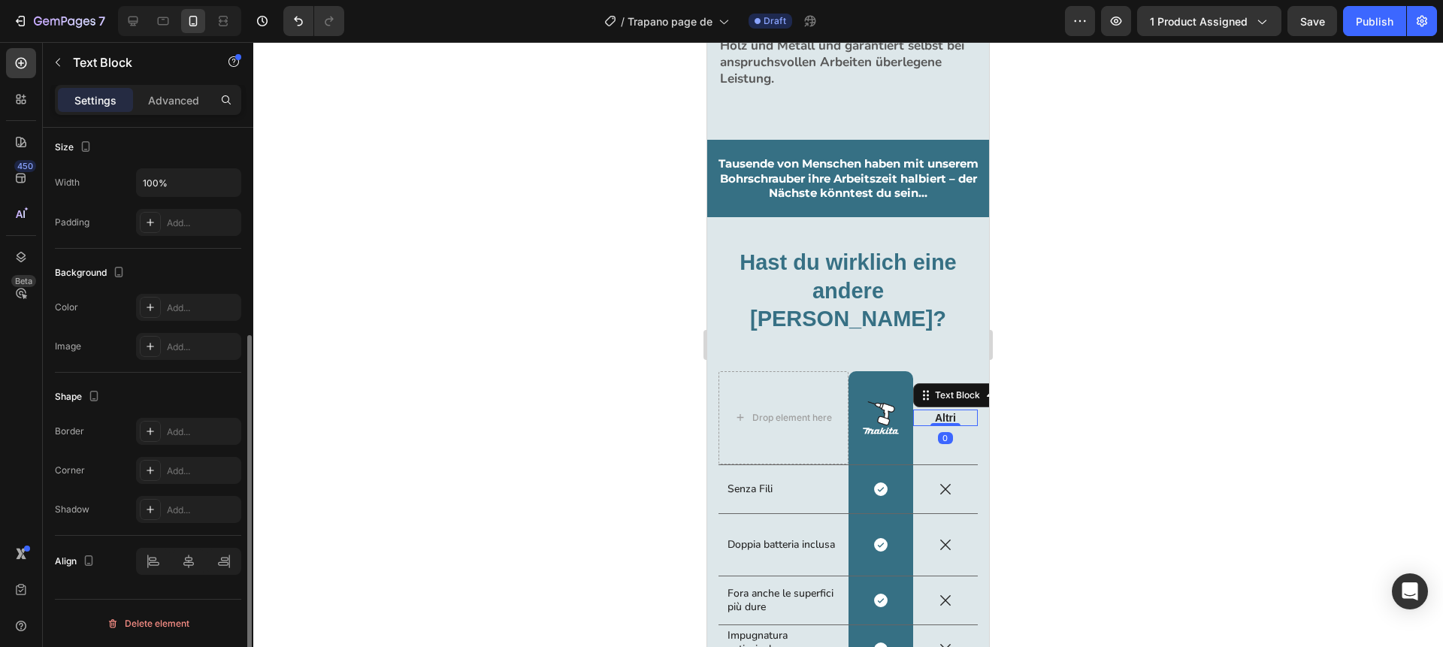
click at [947, 411] on p "Altri" at bounding box center [946, 418] width 62 height 14
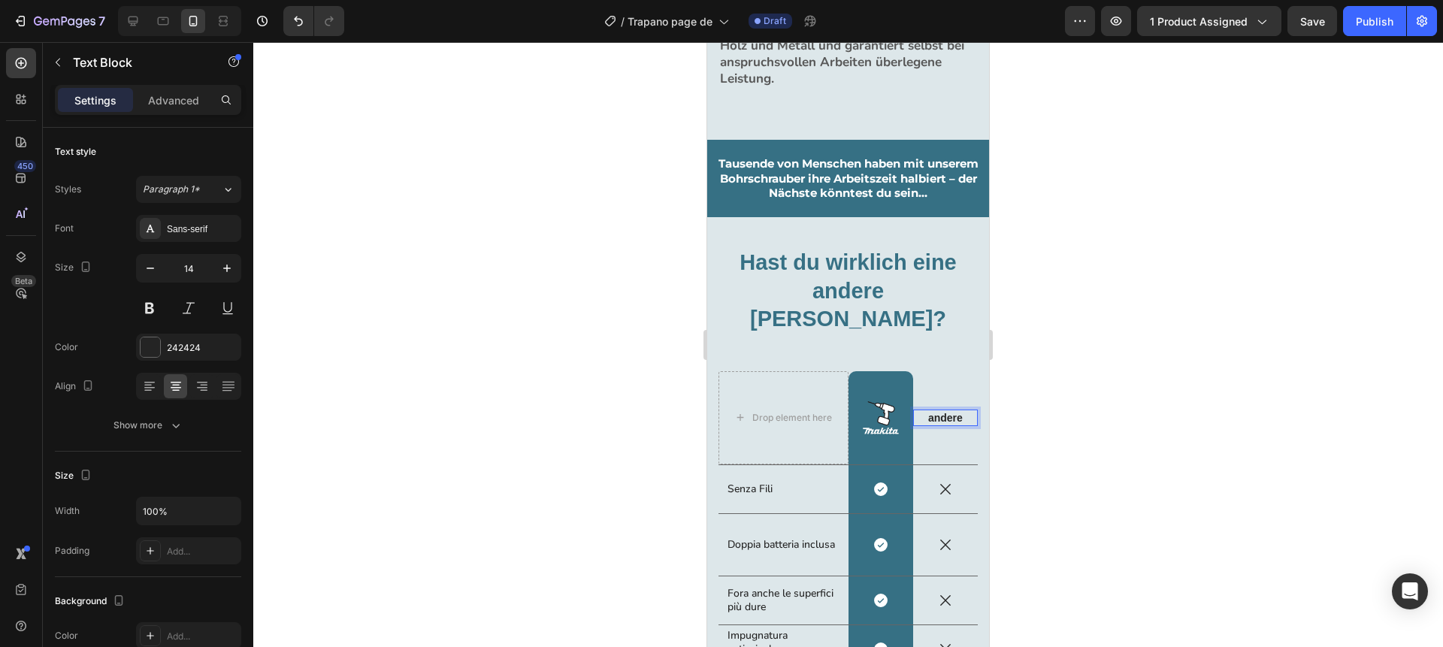
click at [934, 411] on p "andere" at bounding box center [946, 418] width 62 height 14
click at [1271, 368] on div at bounding box center [848, 344] width 1190 height 605
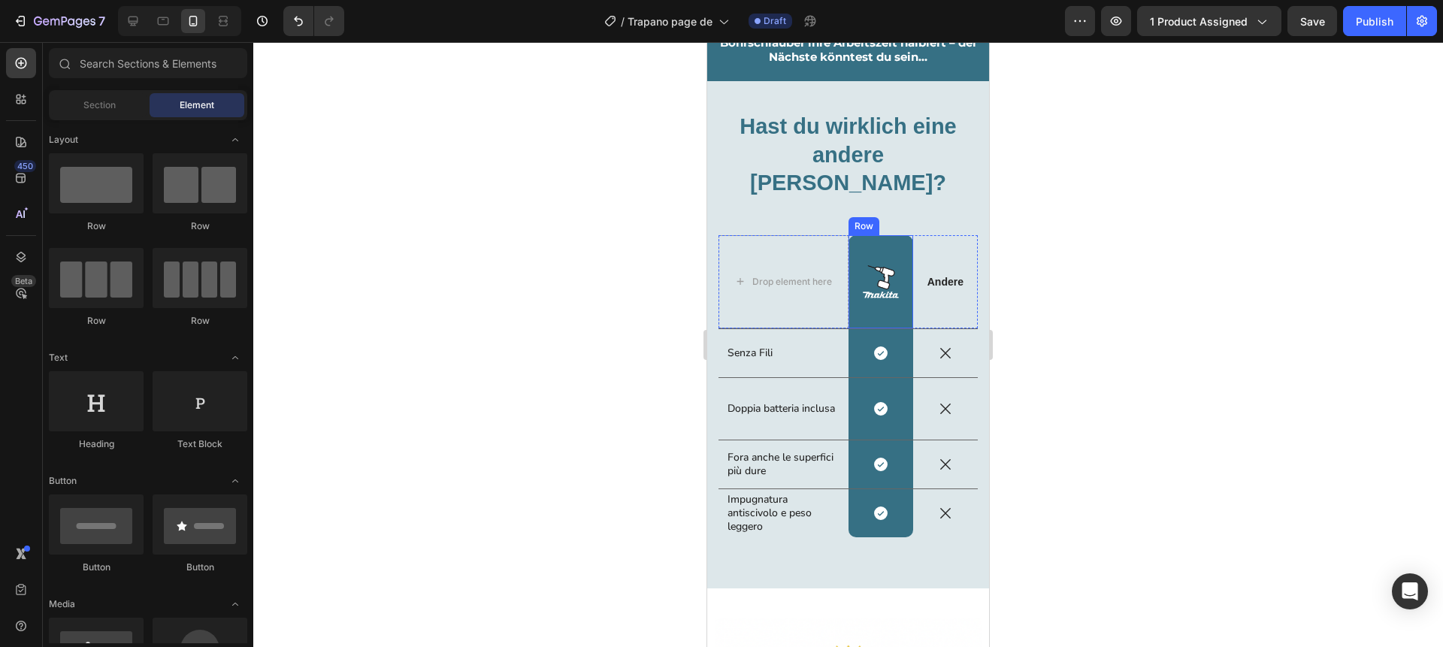
scroll to position [2762, 0]
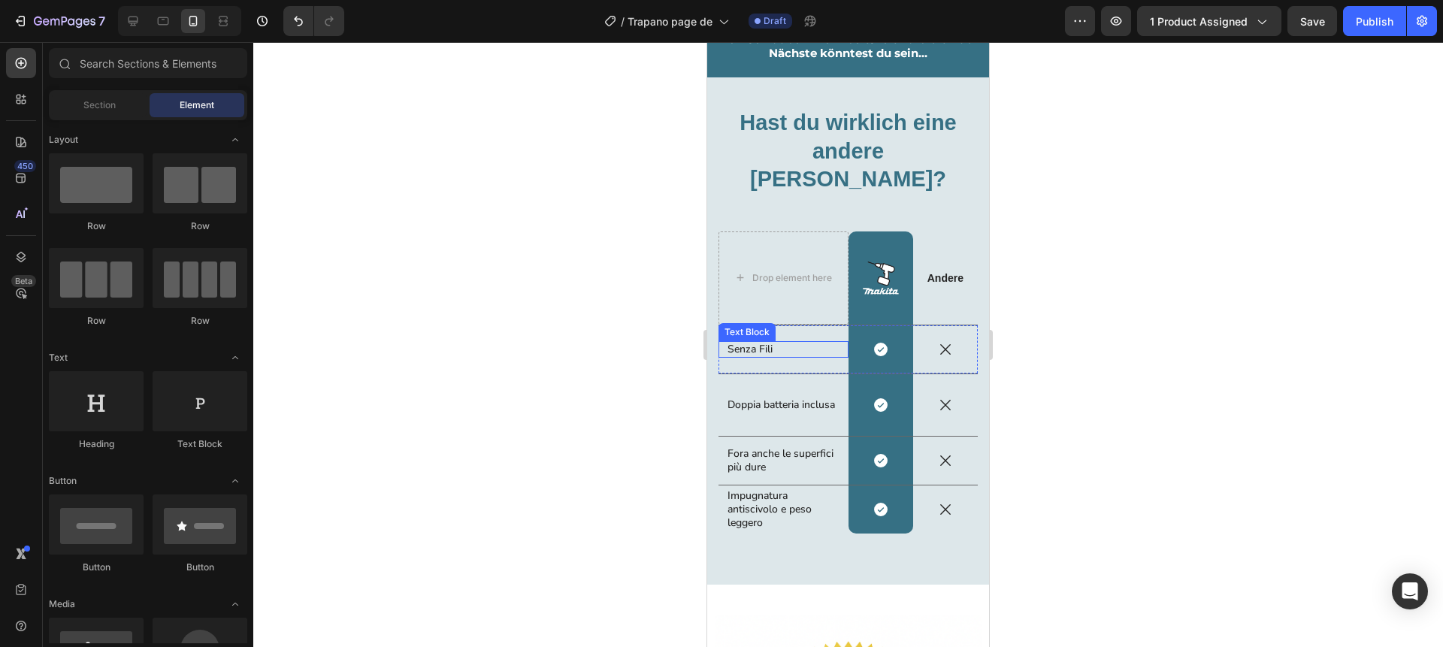
click at [739, 343] on p "Senza Fili" at bounding box center [784, 350] width 112 height 14
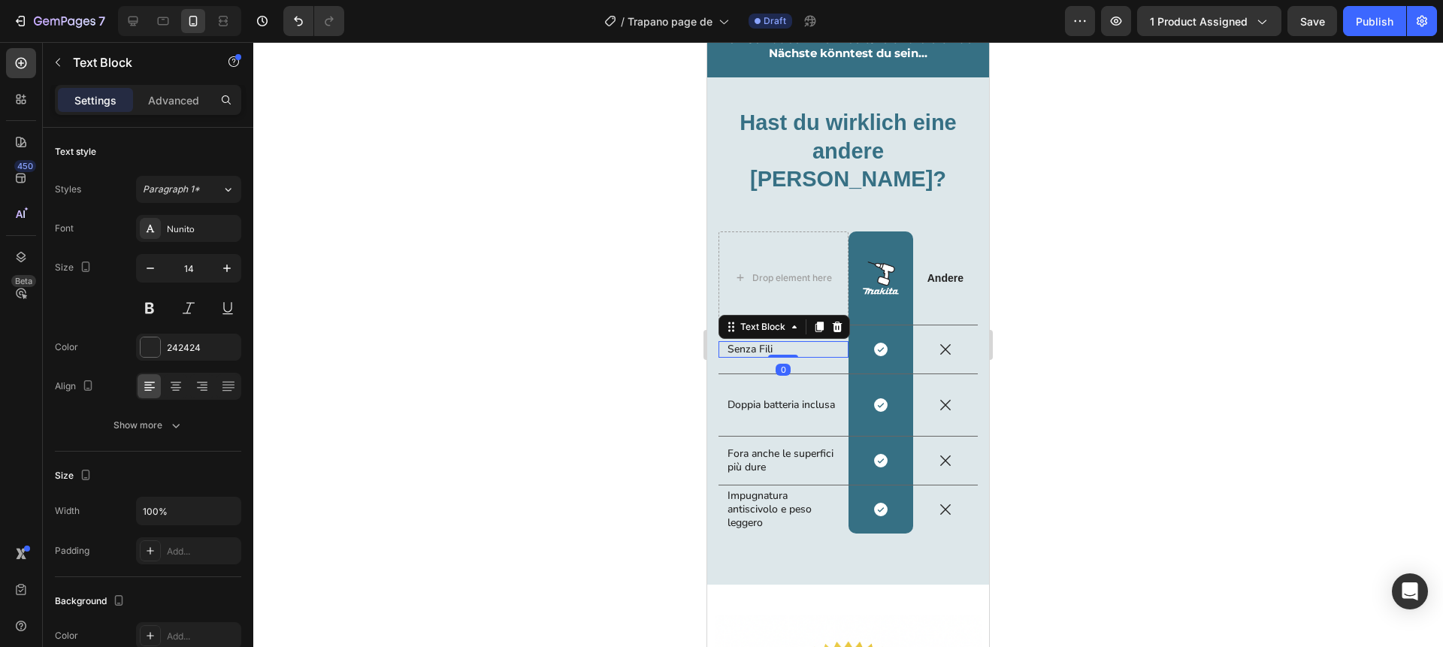
click at [739, 343] on p "Senza Fili" at bounding box center [784, 350] width 112 height 14
click at [777, 398] on p "Doppia batteria inclusa" at bounding box center [784, 405] width 112 height 14
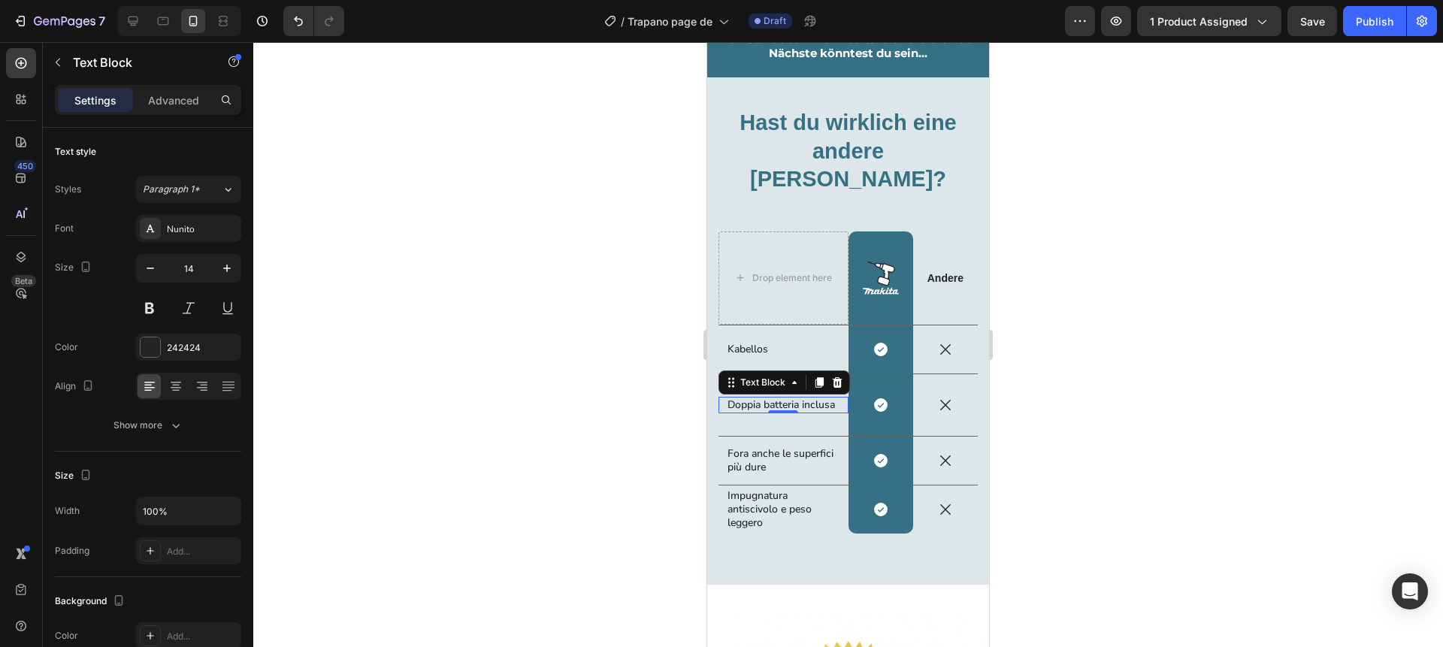
click at [777, 398] on p "Doppia batteria inclusa" at bounding box center [784, 405] width 112 height 14
click at [746, 447] on p "Fora anche le superfici più dure" at bounding box center [784, 460] width 112 height 27
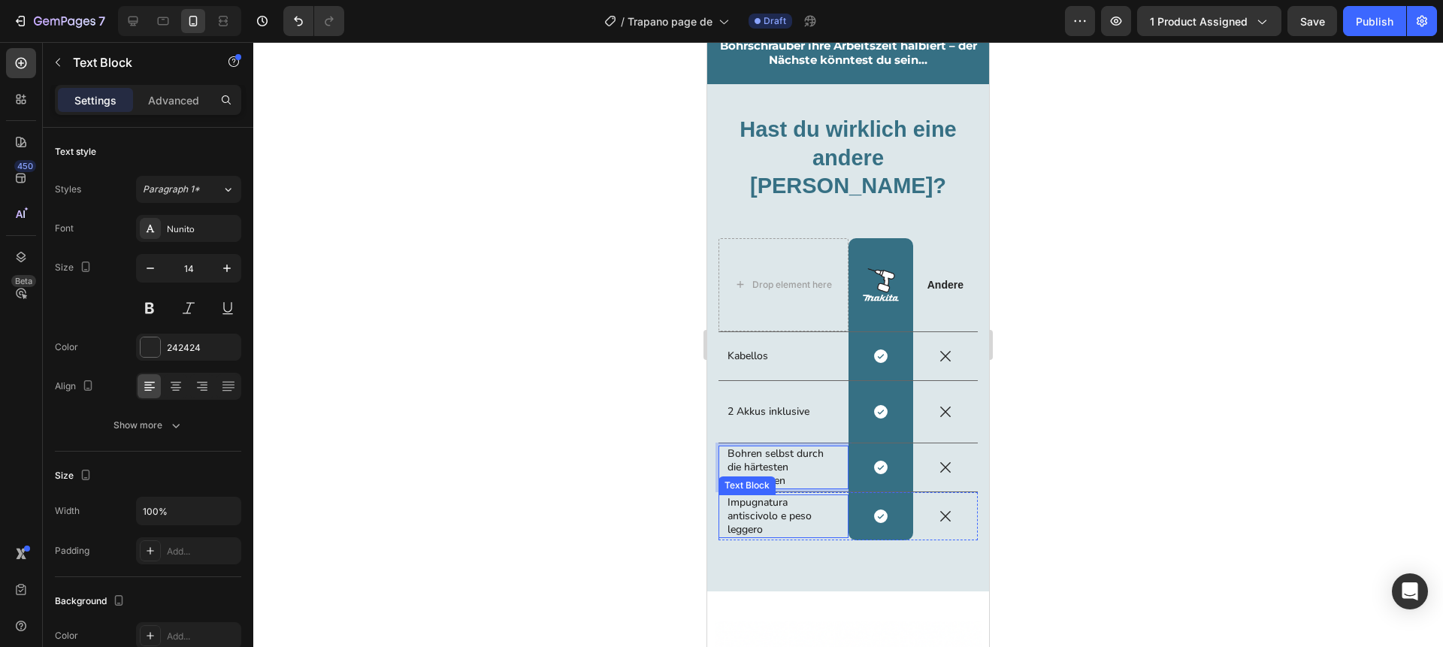
click at [740, 496] on p "Impugnatura antiscivolo e peso leggero" at bounding box center [784, 516] width 112 height 41
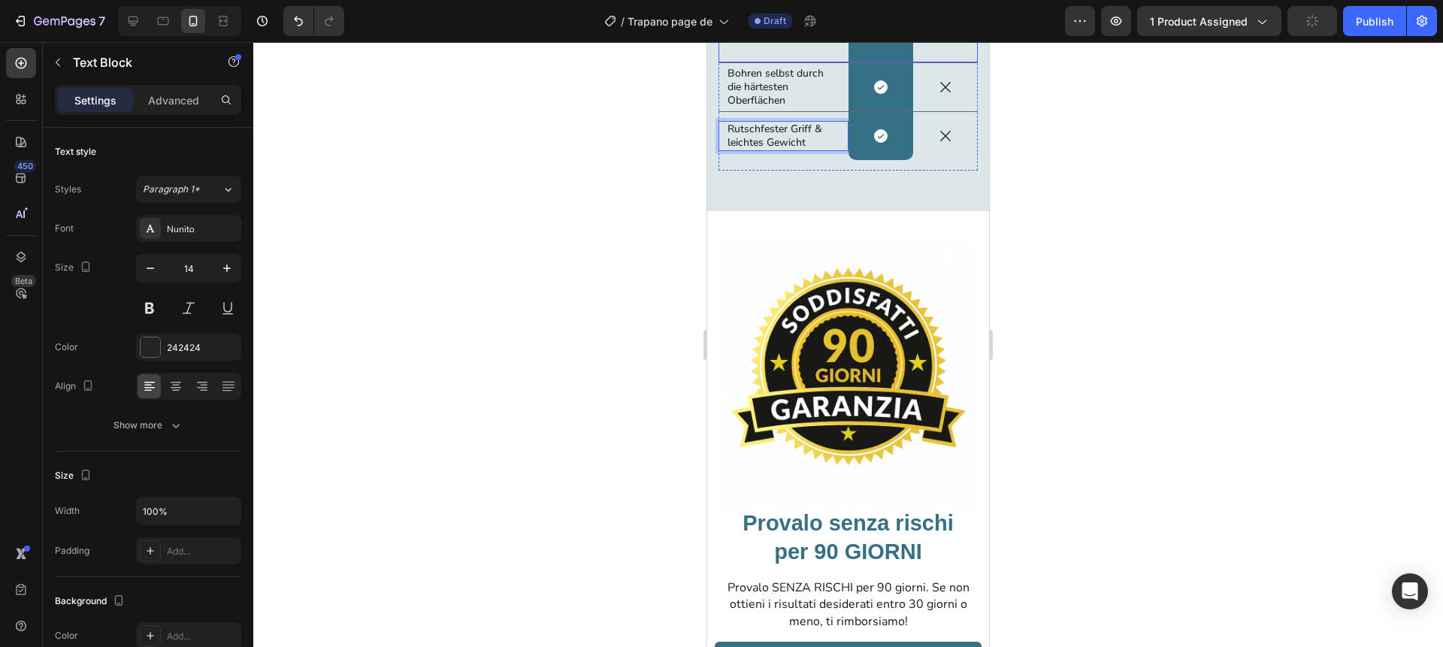
scroll to position [3136, 0]
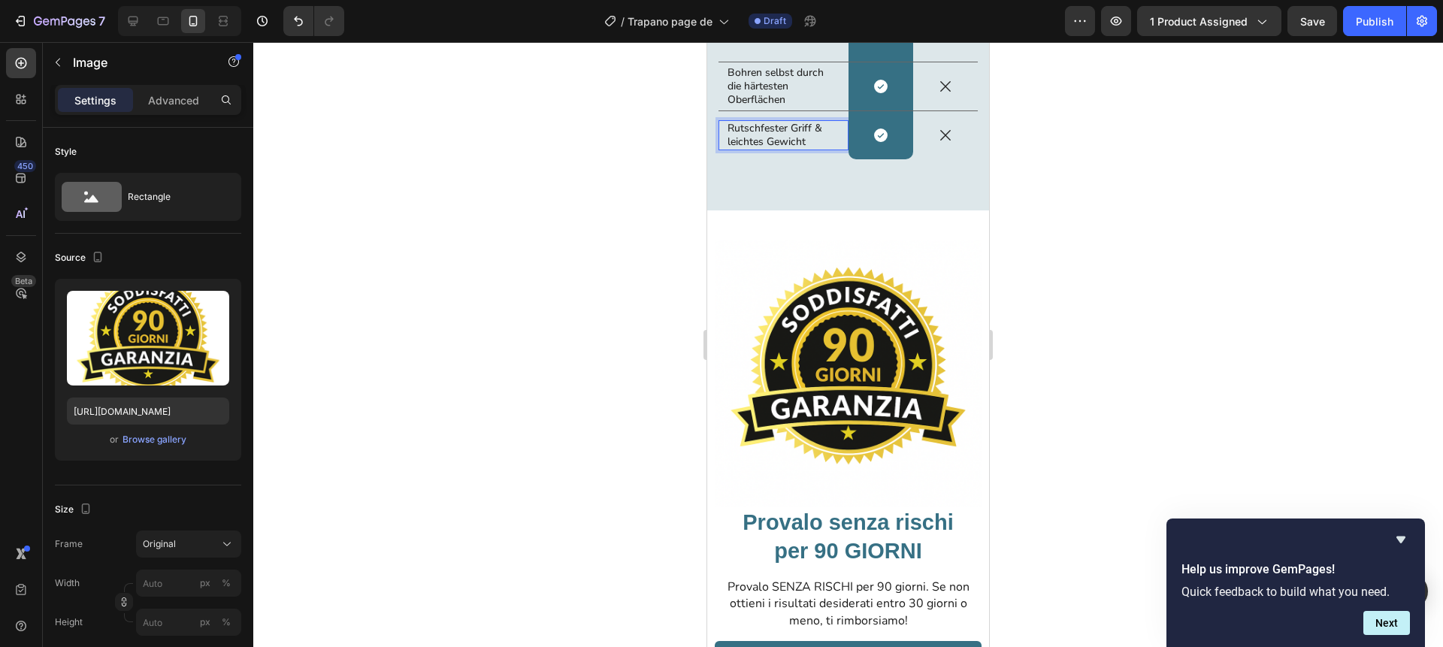
click at [908, 335] on img at bounding box center [848, 374] width 267 height 267
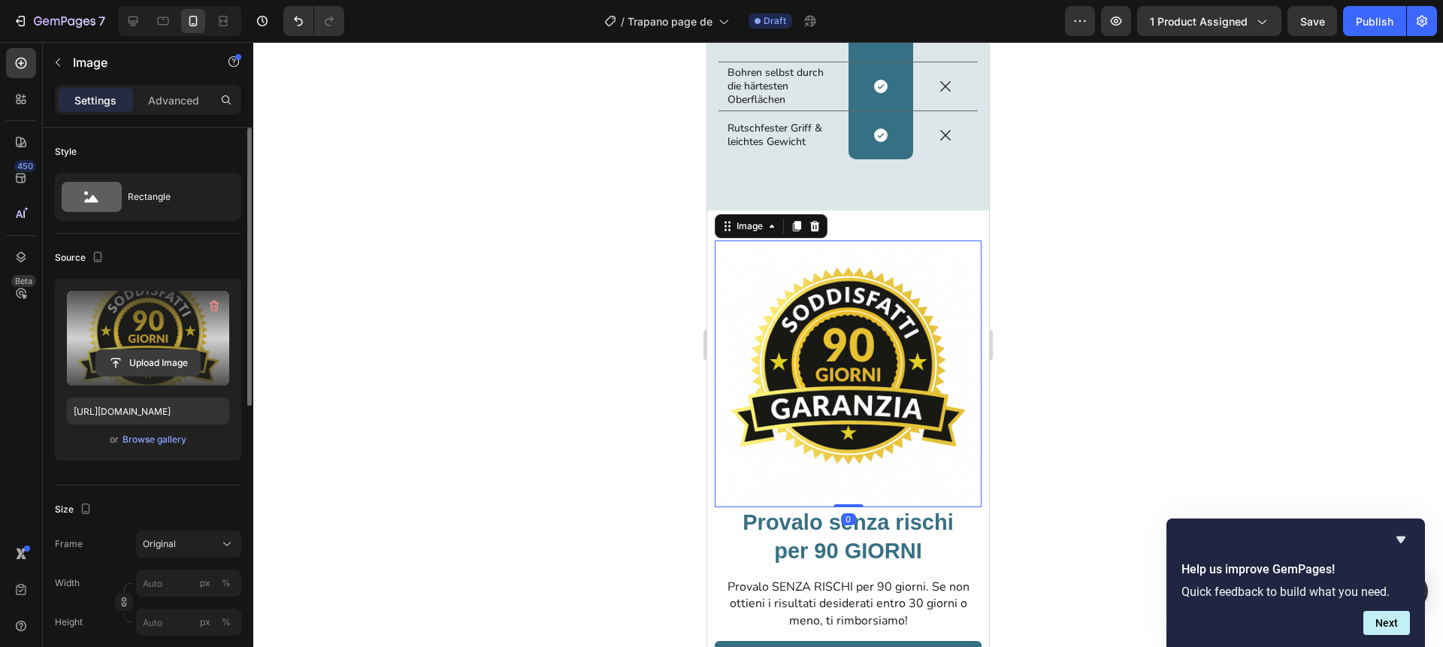
click at [147, 366] on input "file" at bounding box center [148, 363] width 104 height 26
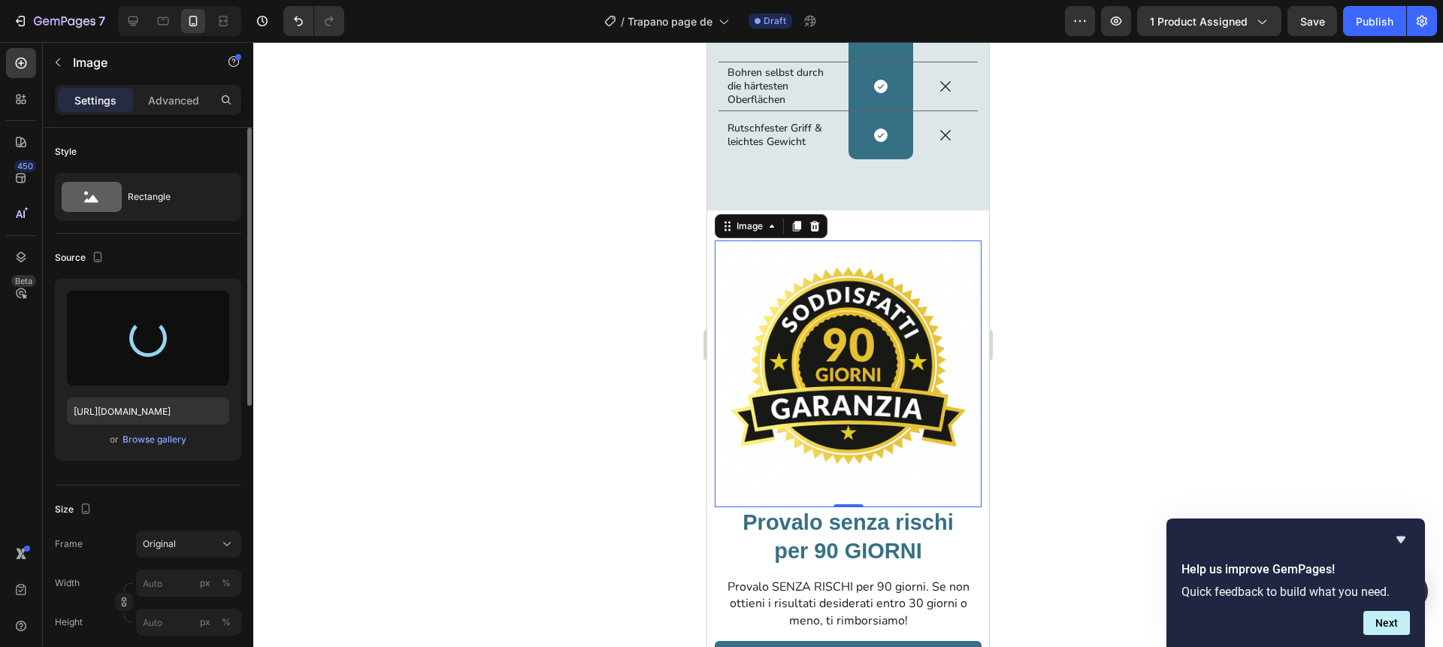
type input "[URL][DOMAIN_NAME]"
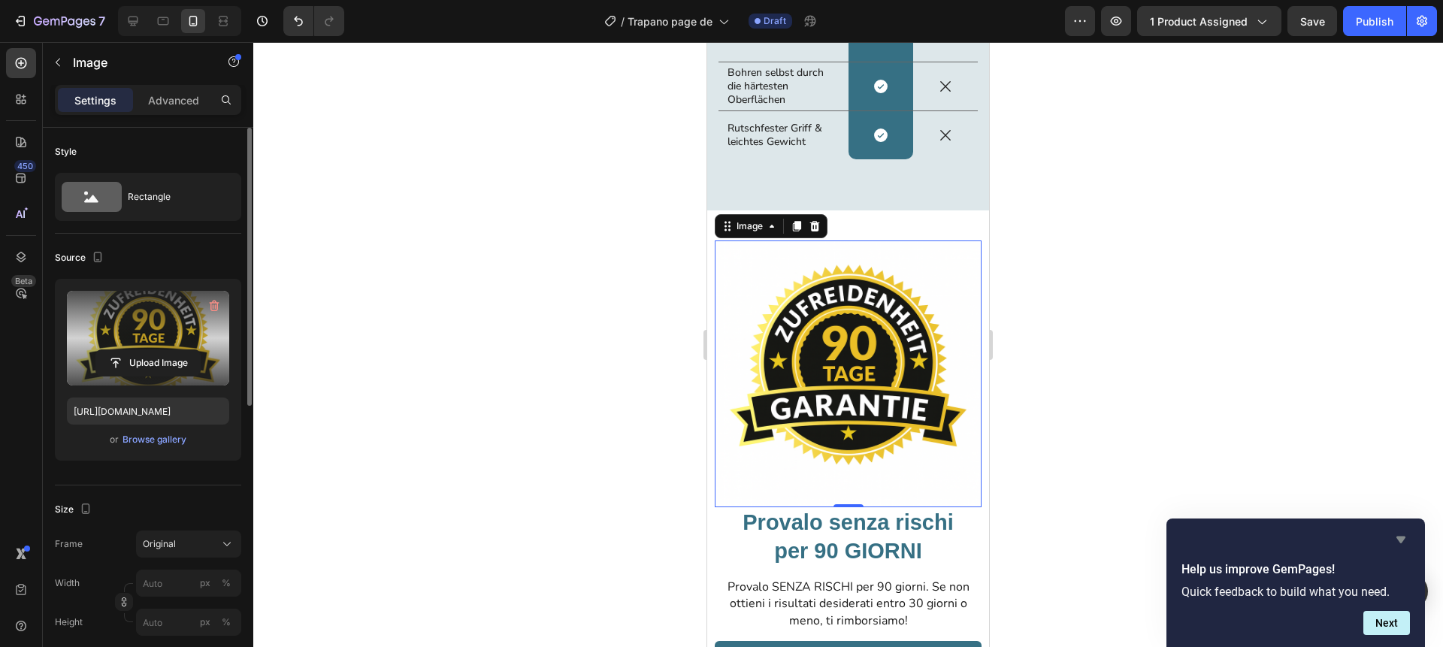
click at [1398, 537] on icon "Hide survey" at bounding box center [1401, 540] width 9 height 7
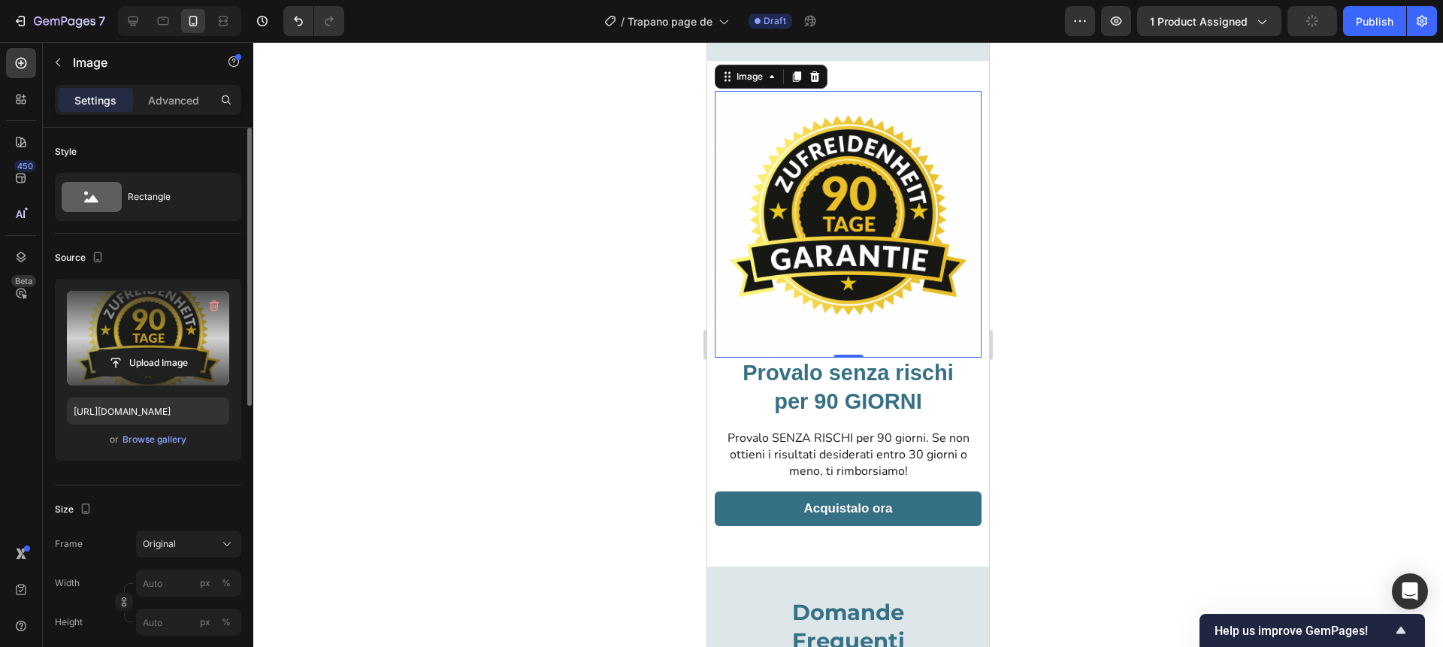
scroll to position [3292, 0]
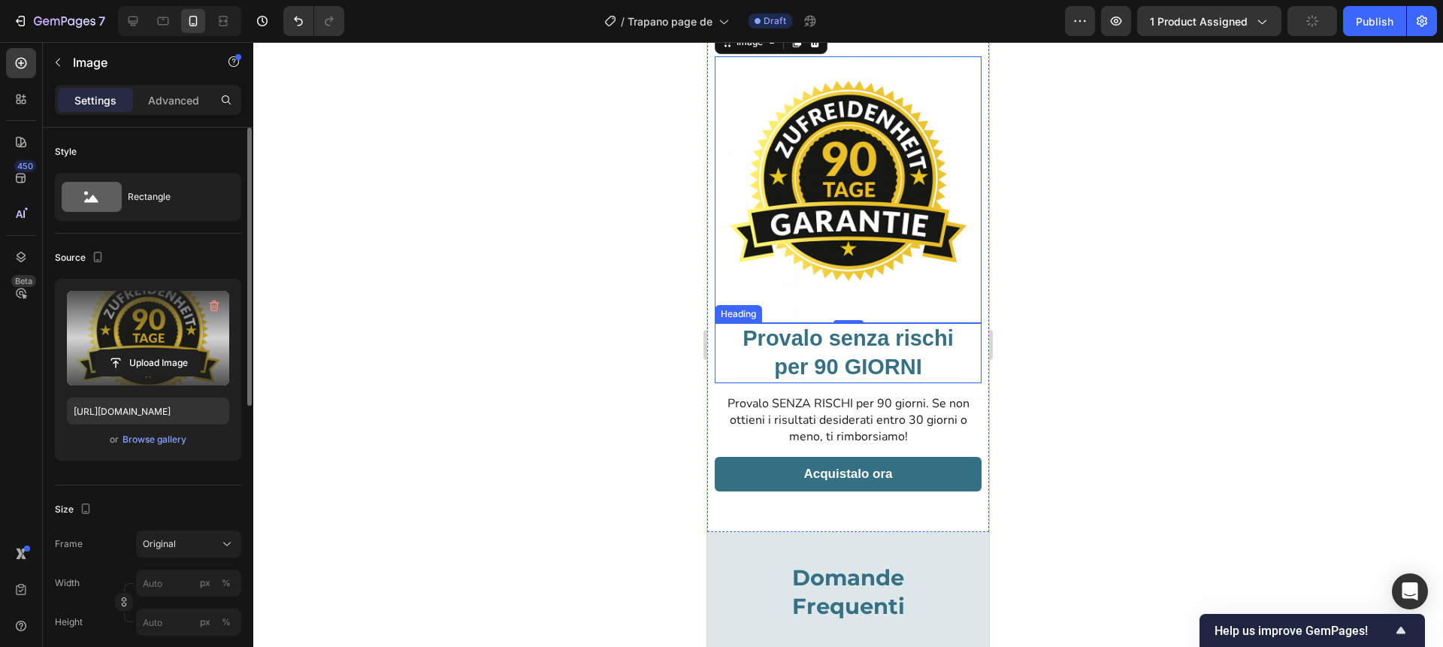
click at [823, 365] on h2 "Provalo senza rischi per 90 GIORNI" at bounding box center [848, 352] width 267 height 59
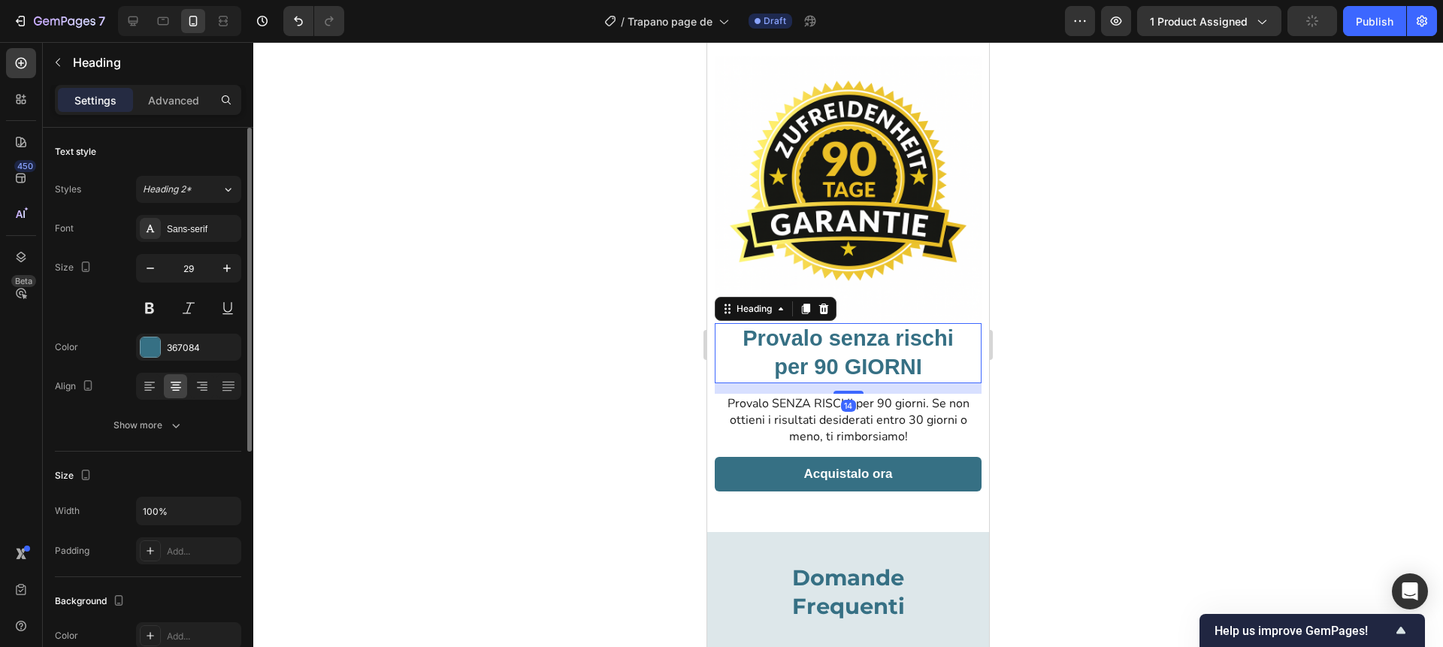
click at [823, 365] on h2 "Provalo senza rischi per 90 GIORNI" at bounding box center [848, 352] width 267 height 59
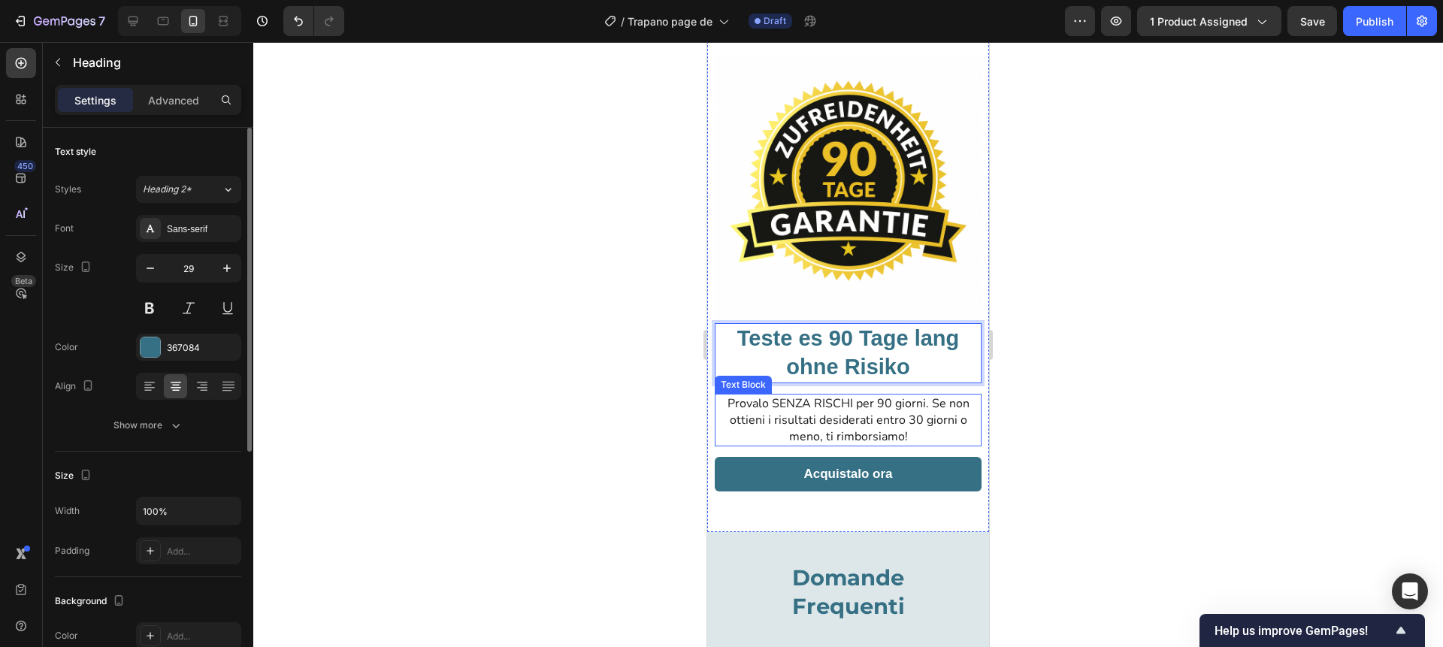
click at [862, 419] on span "Provalo SENZA RISCHI per 90 giorni. Se non ottieni i risultati desiderati entro…" at bounding box center [849, 420] width 242 height 50
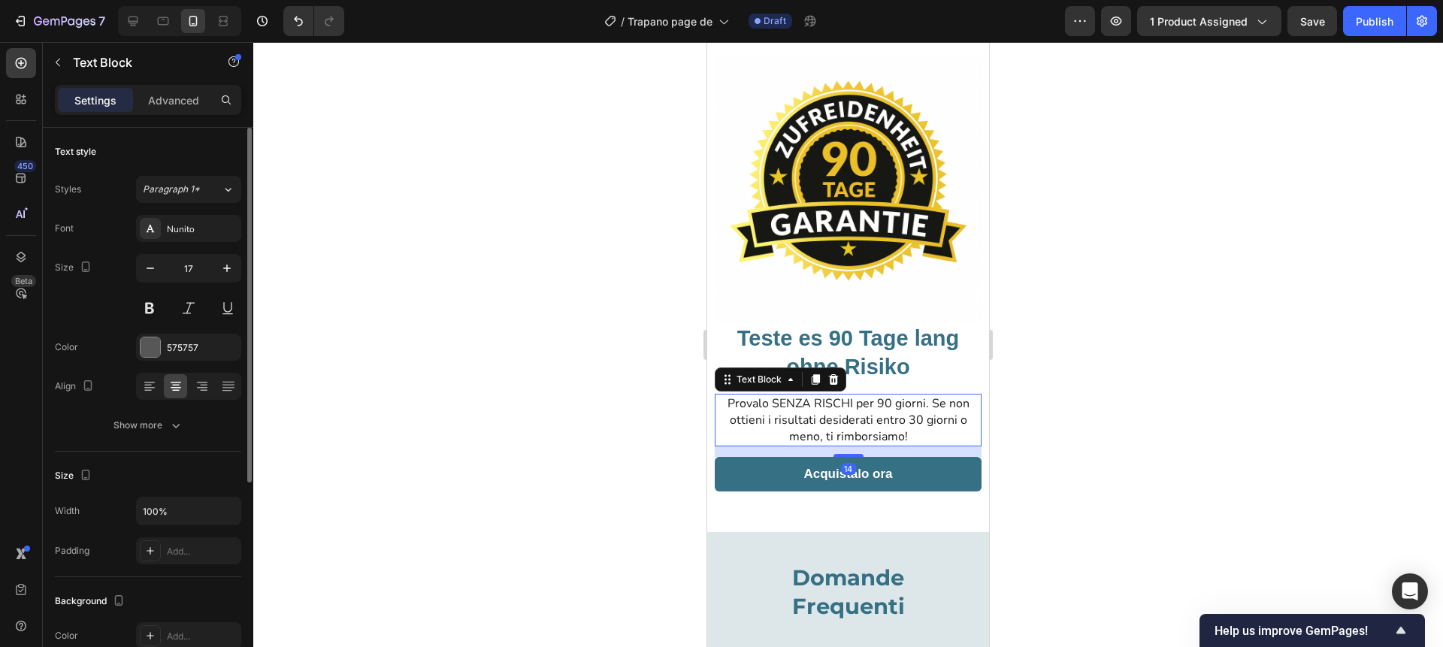
click at [862, 419] on span "Provalo SENZA RISCHI per 90 giorni. Se non ottieni i risultati desiderati entro…" at bounding box center [849, 420] width 242 height 50
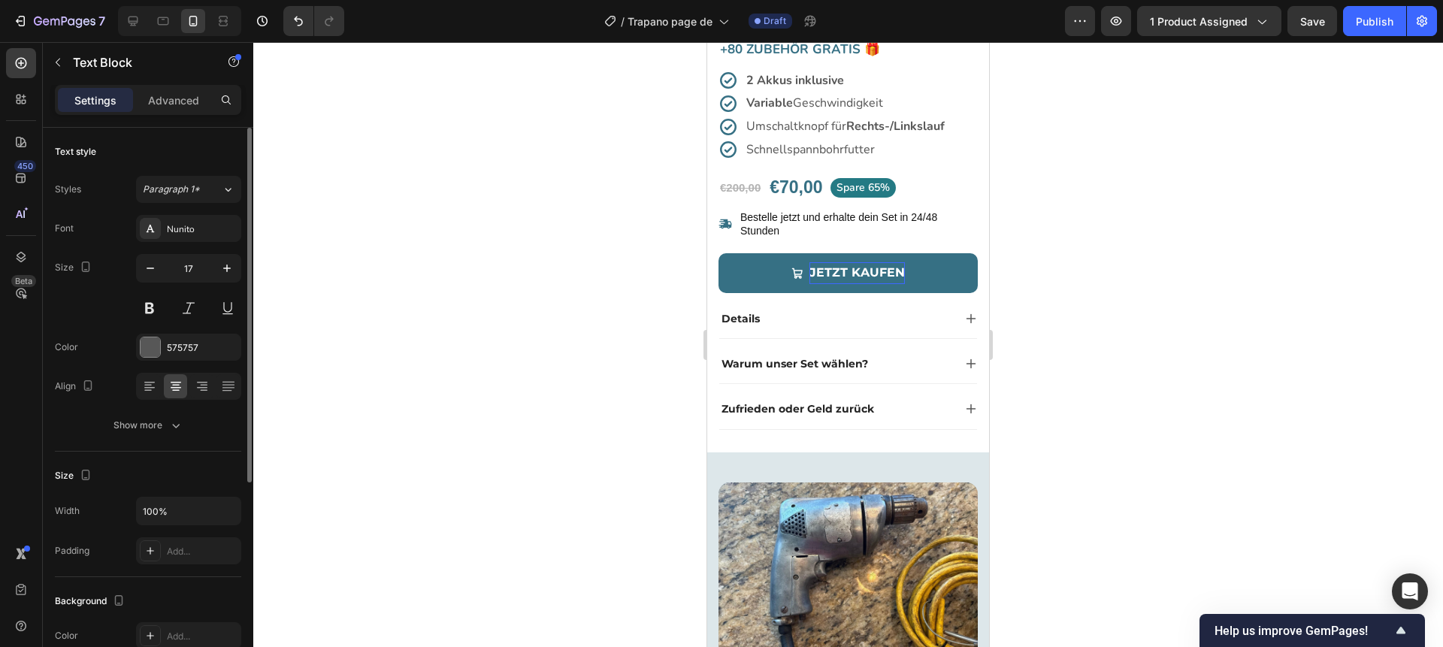
scroll to position [472, 0]
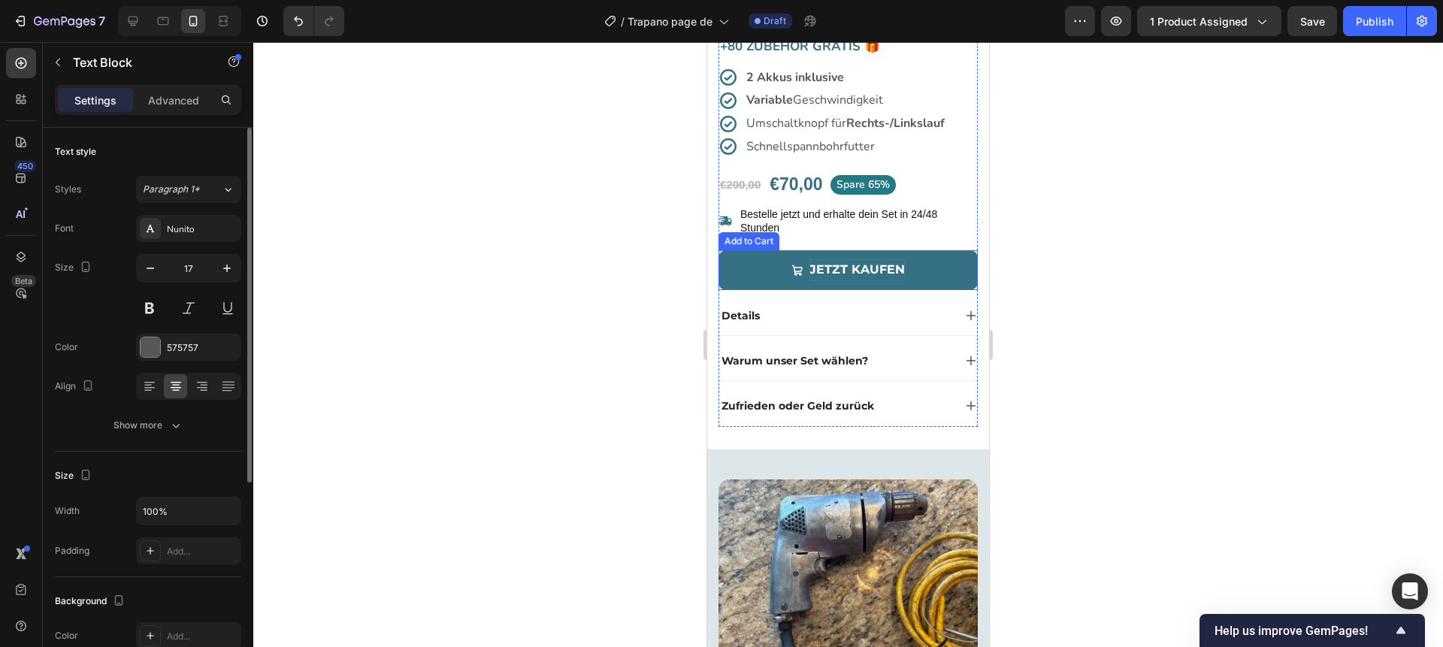
click at [852, 267] on div "Jetzt kaufen" at bounding box center [857, 270] width 95 height 22
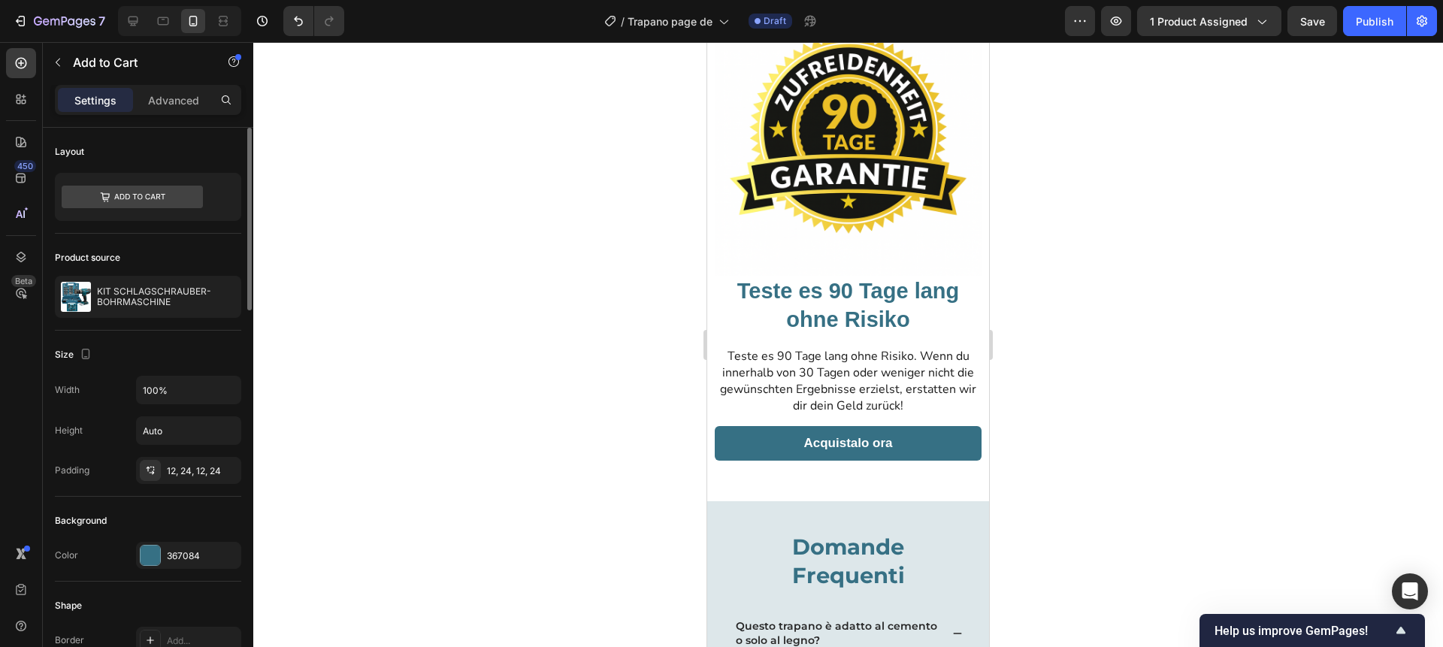
scroll to position [3352, 0]
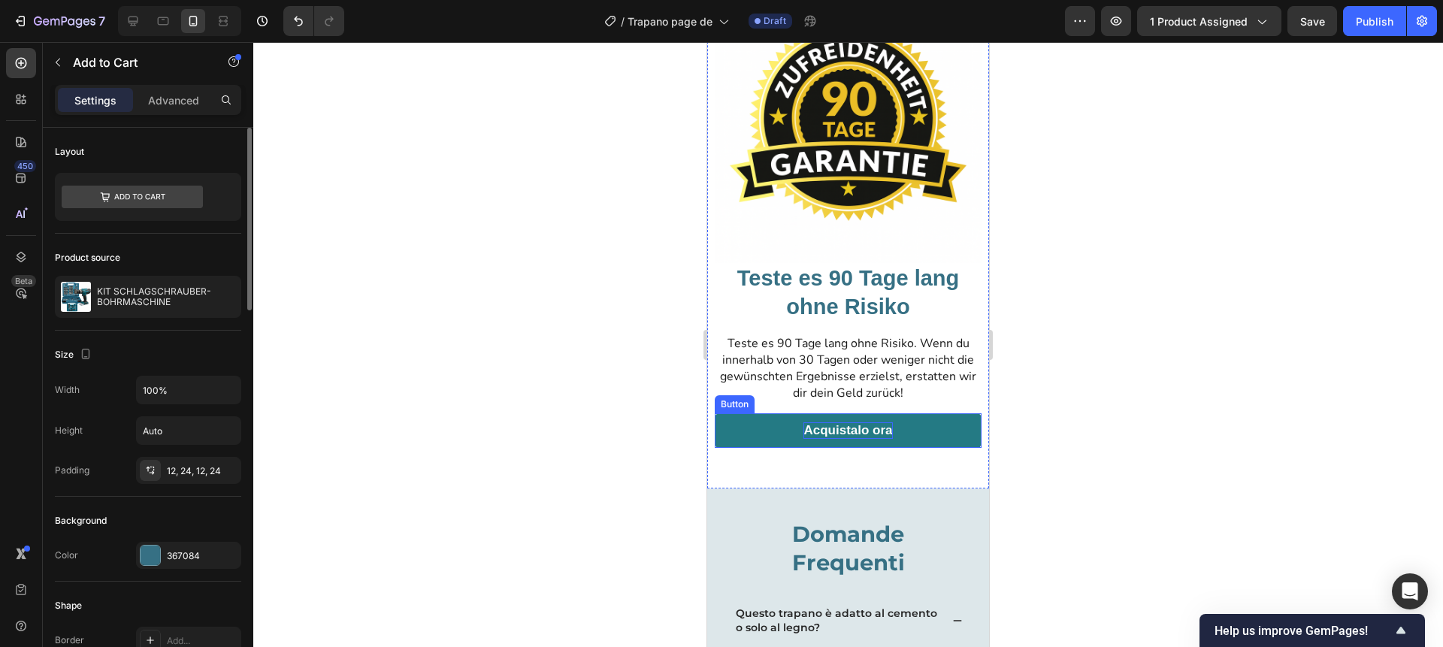
click at [851, 431] on p "Acquistalo ora" at bounding box center [848, 430] width 89 height 17
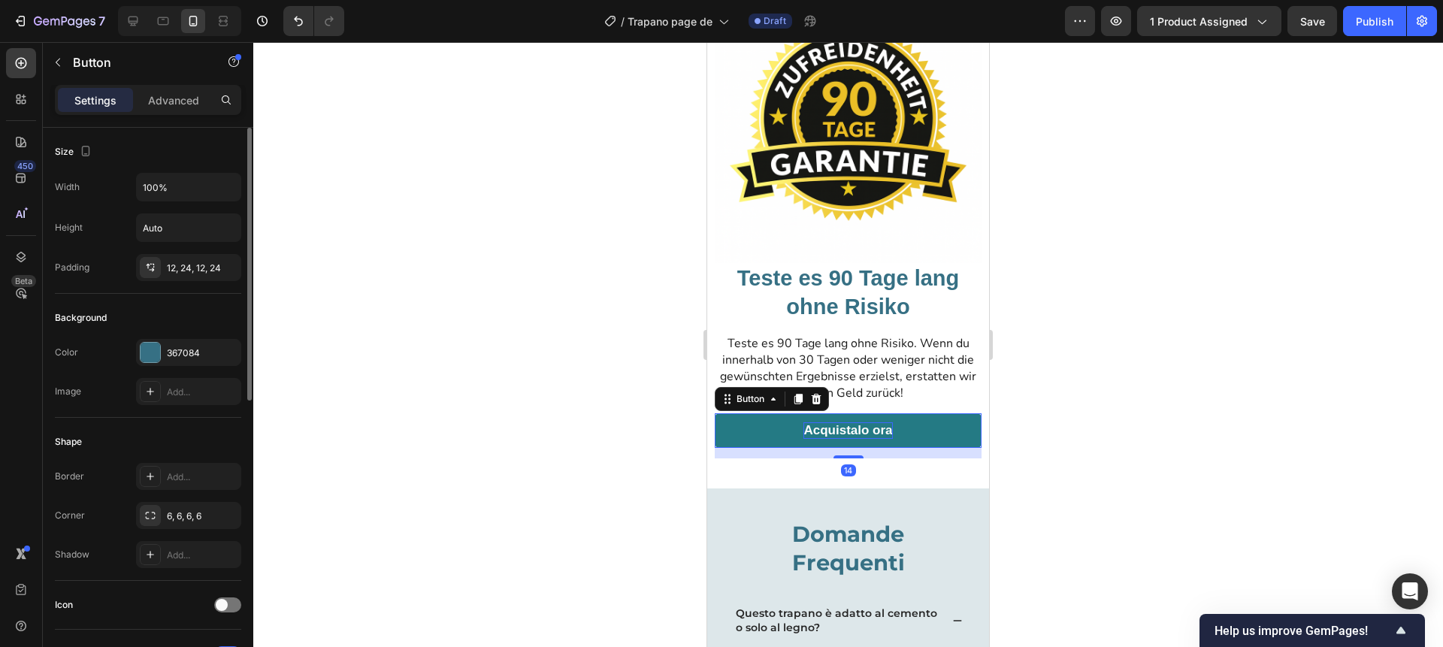
click at [851, 431] on p "Acquistalo ora" at bounding box center [848, 430] width 89 height 17
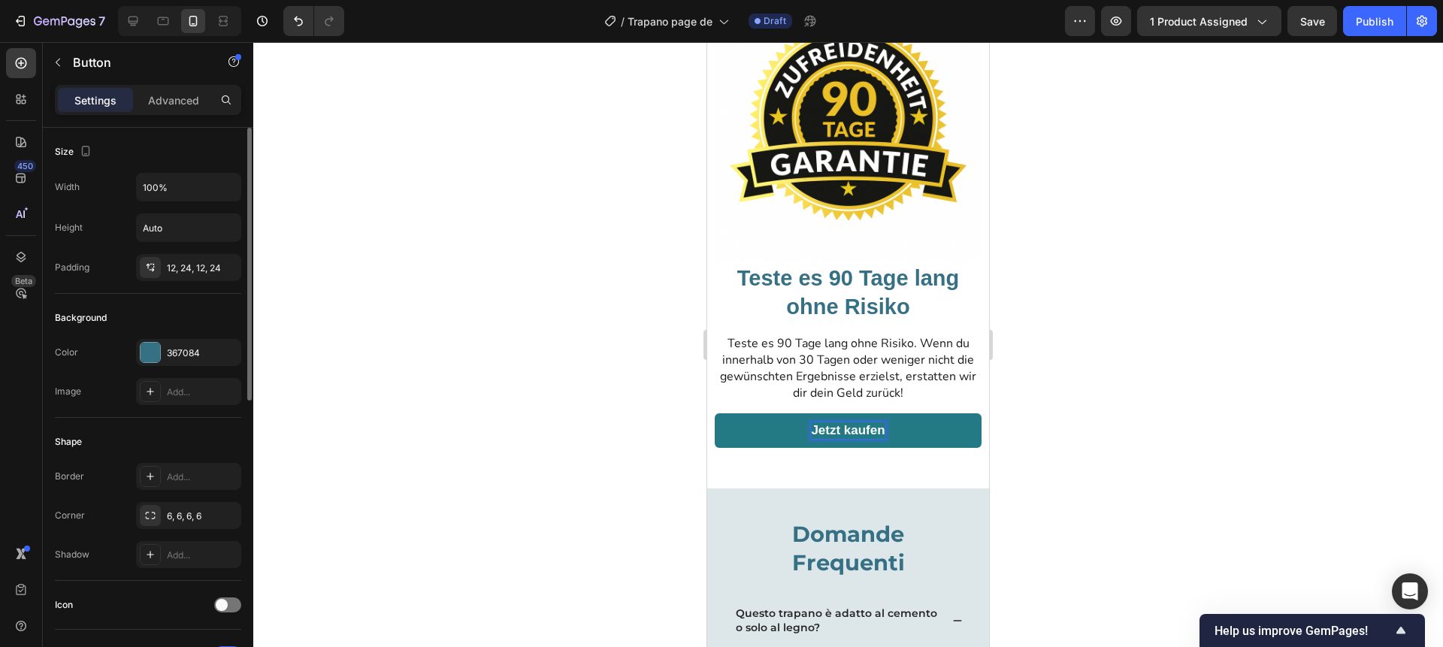
click at [658, 410] on div at bounding box center [848, 344] width 1190 height 605
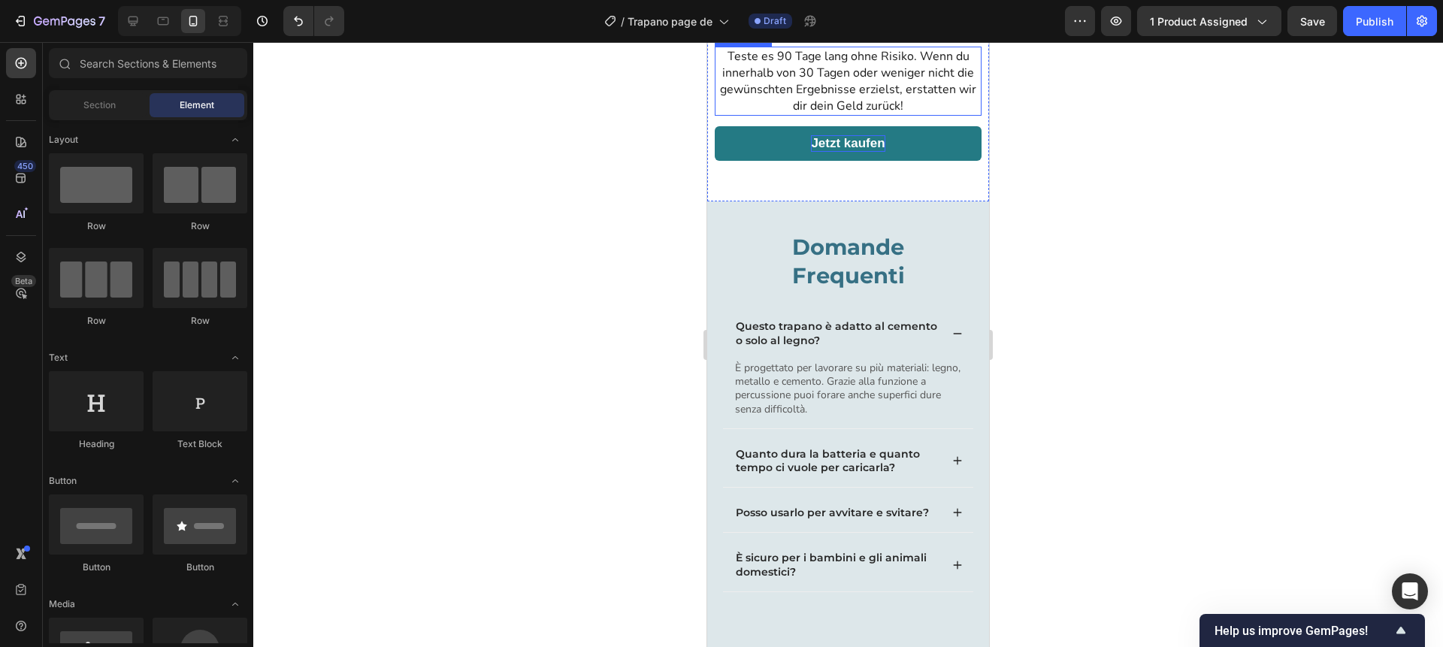
scroll to position [3689, 0]
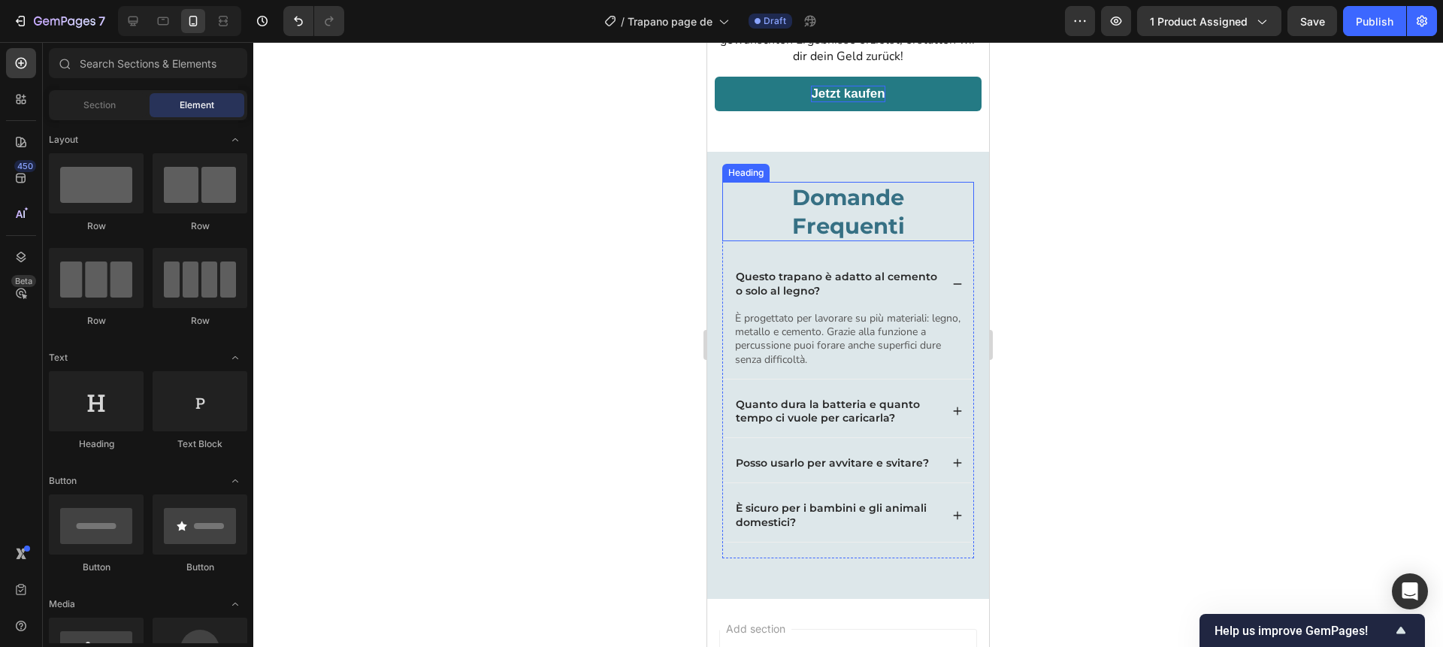
click at [846, 221] on h2 "Domande Frequenti" at bounding box center [848, 211] width 252 height 59
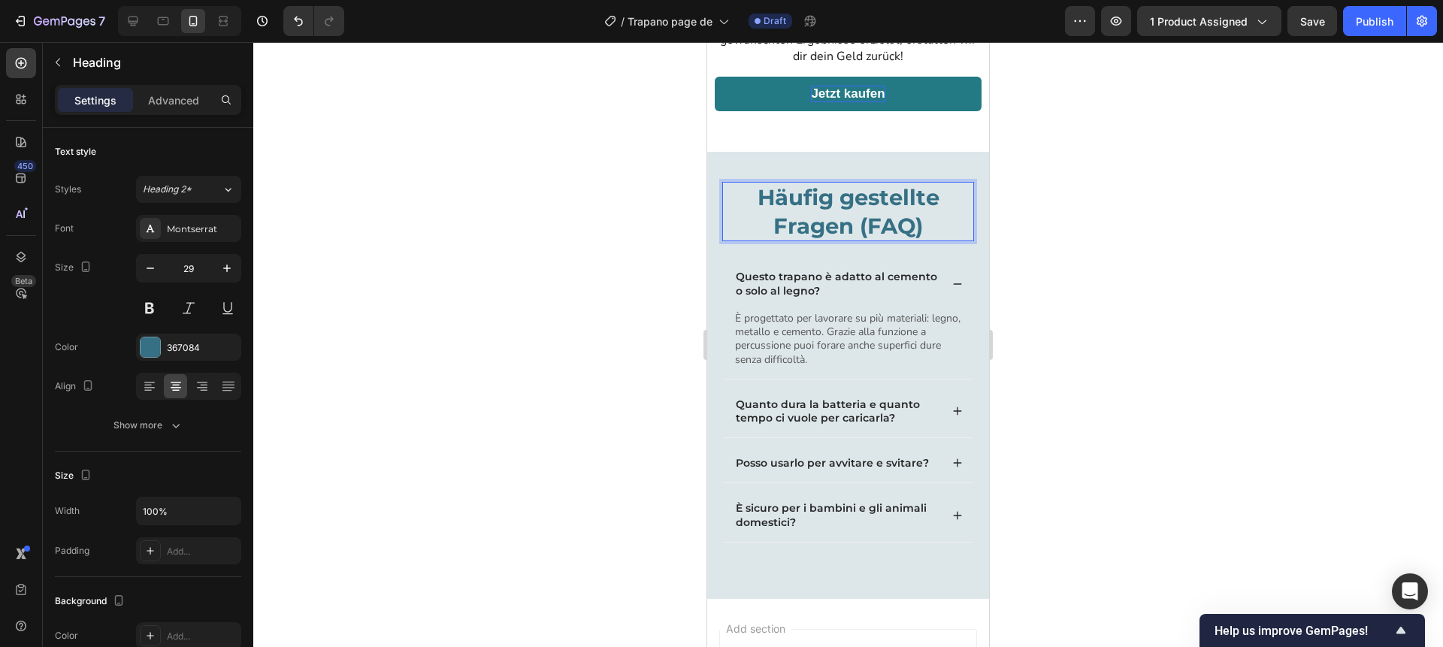
click at [1164, 239] on div at bounding box center [848, 344] width 1190 height 605
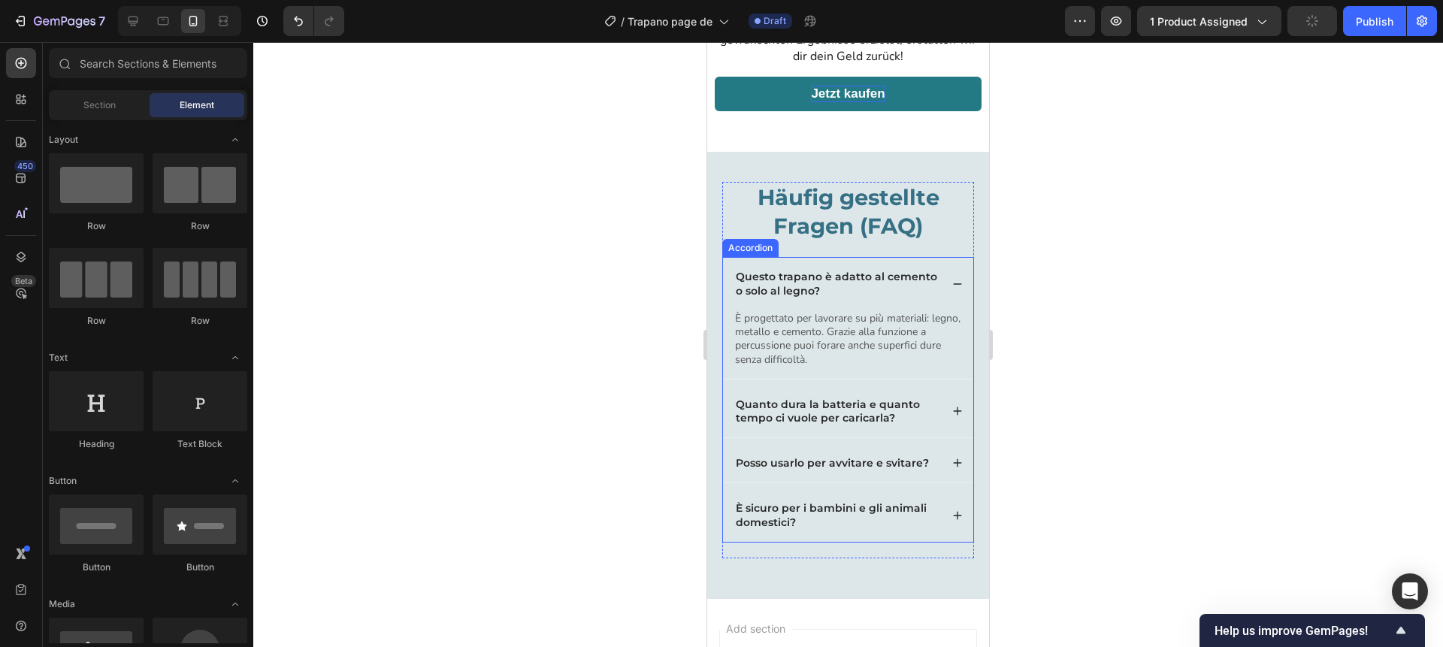
click at [800, 275] on p "Questo trapano è adatto al cemento o solo al legno?" at bounding box center [837, 283] width 202 height 27
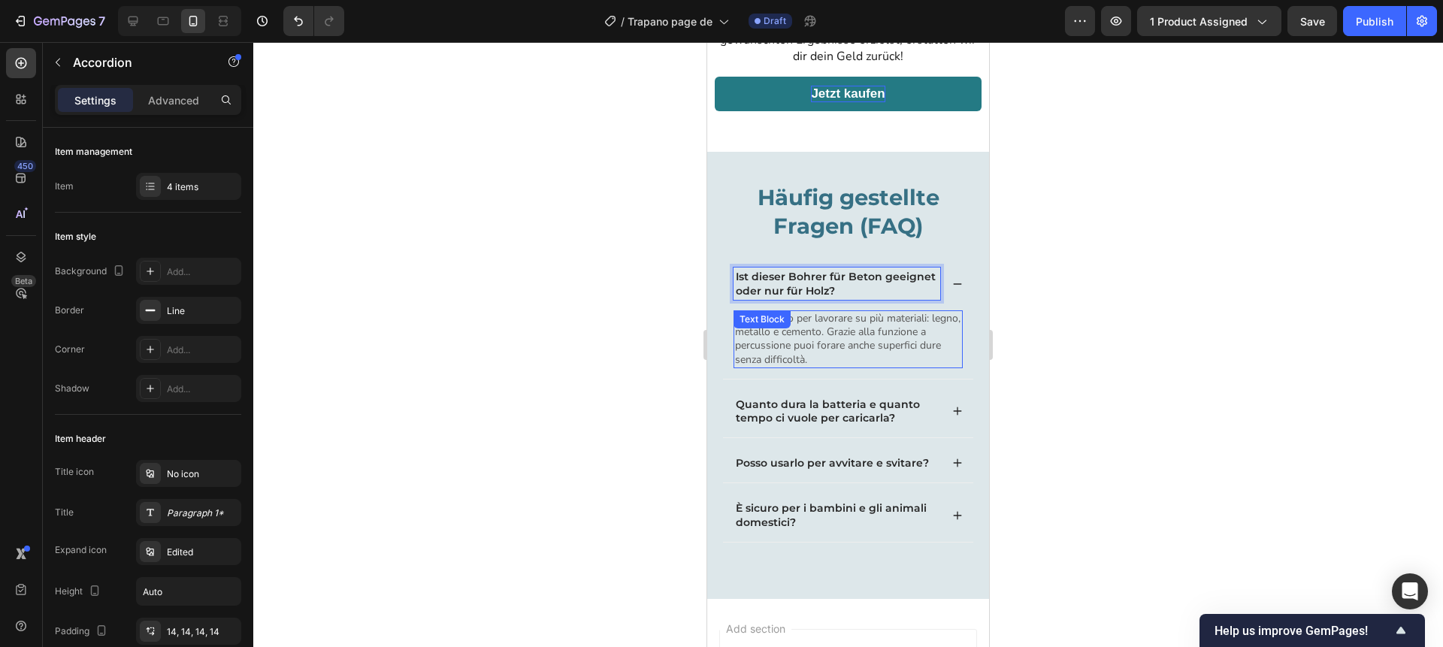
click at [780, 338] on p "È progettato per lavorare su più materiali: legno, metallo e cemento. Grazie al…" at bounding box center [848, 339] width 226 height 55
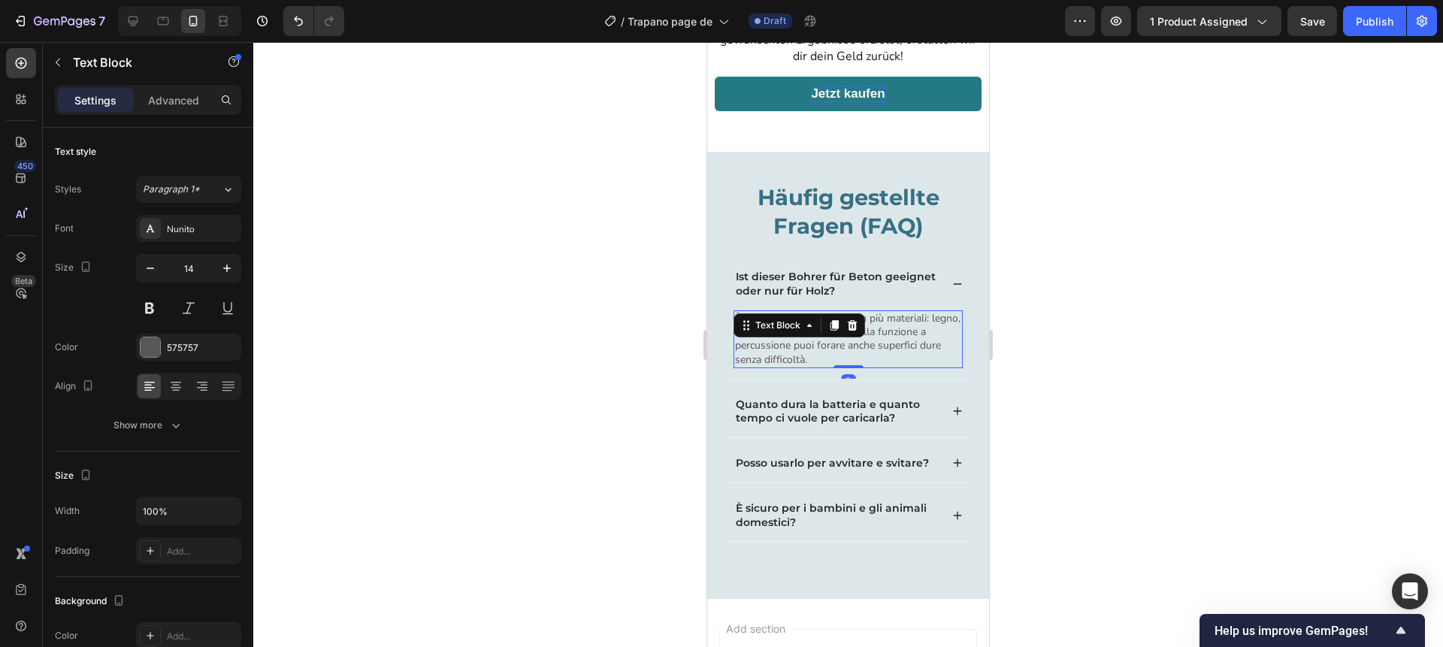
click at [780, 338] on p "È progettato per lavorare su più materiali: legno, metallo e cemento. Grazie al…" at bounding box center [848, 339] width 226 height 55
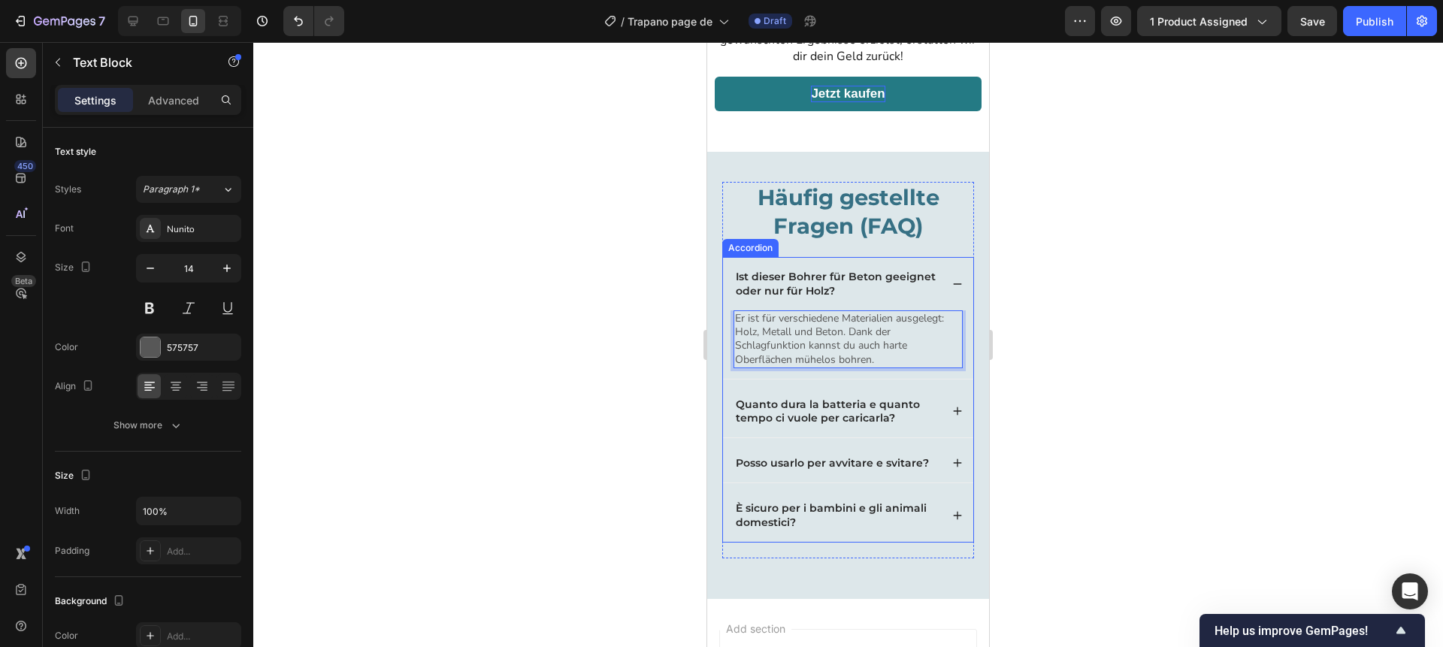
click at [960, 280] on icon at bounding box center [957, 284] width 11 height 11
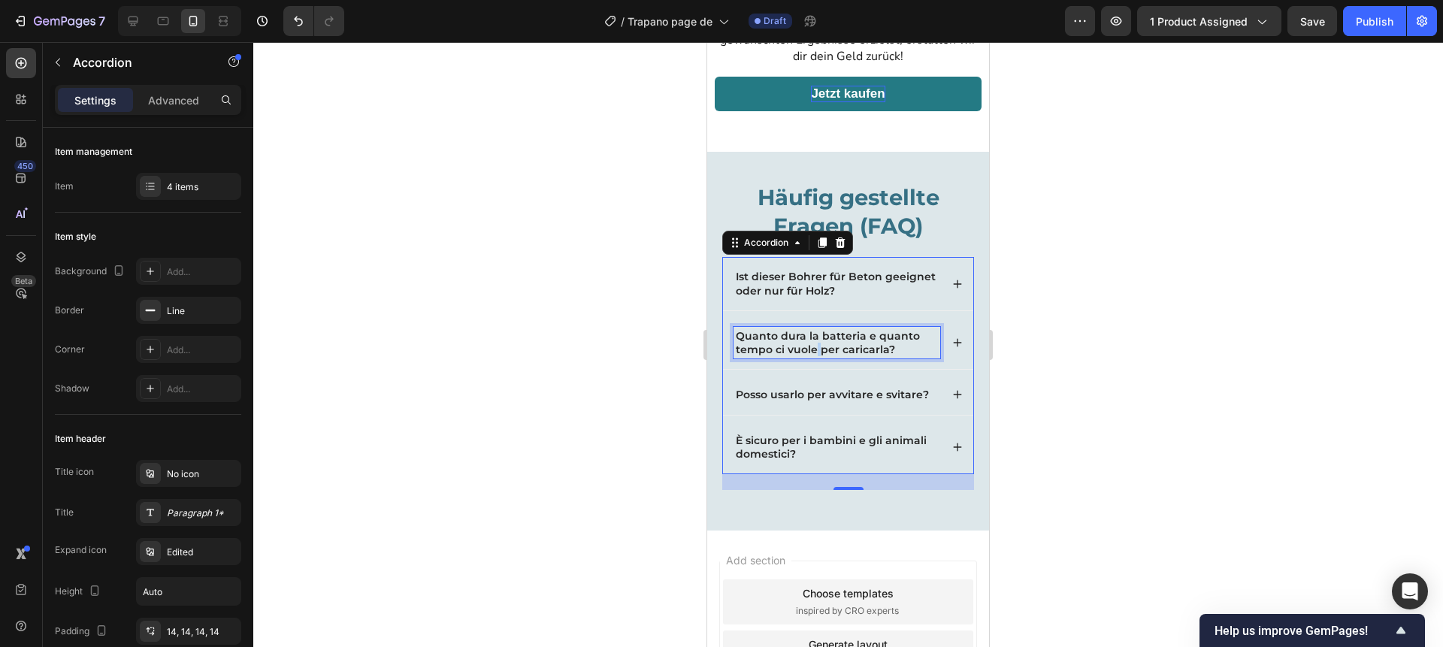
click at [815, 349] on p "Quanto dura la batteria e quanto tempo ci vuole per caricarla?" at bounding box center [837, 342] width 202 height 27
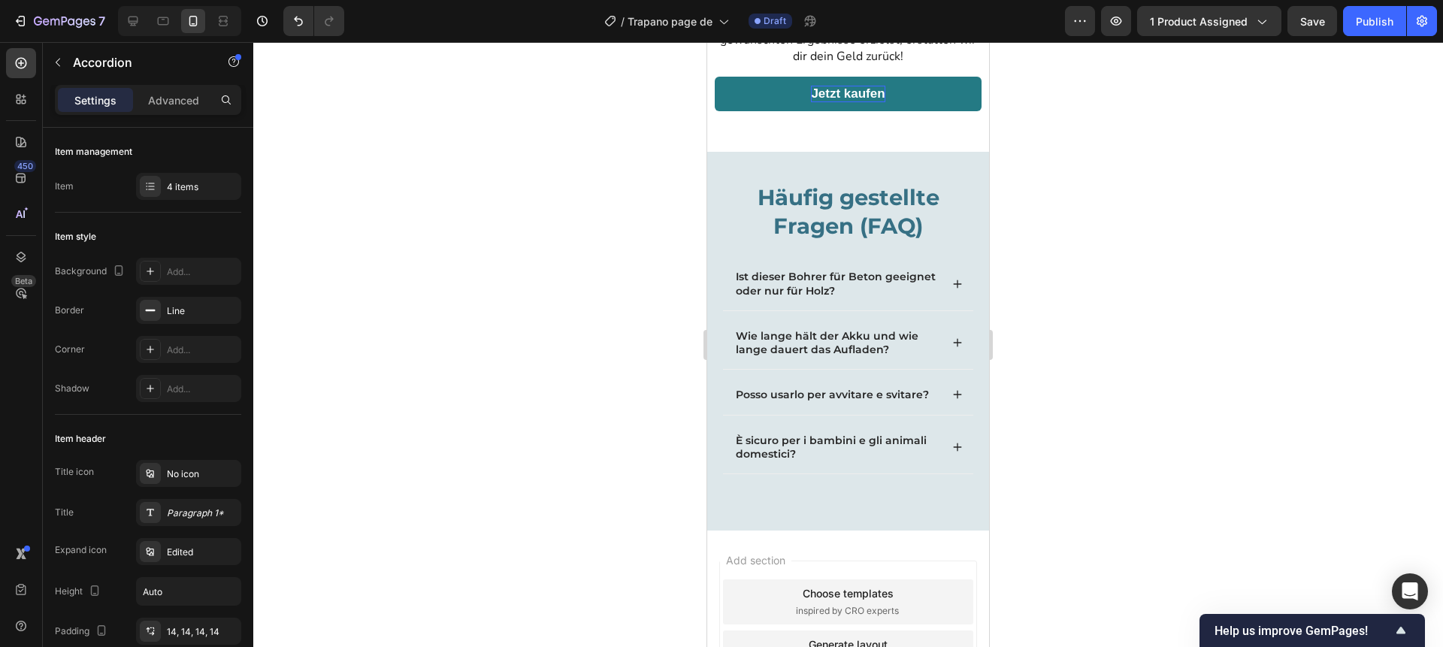
click at [953, 344] on icon at bounding box center [957, 343] width 11 height 11
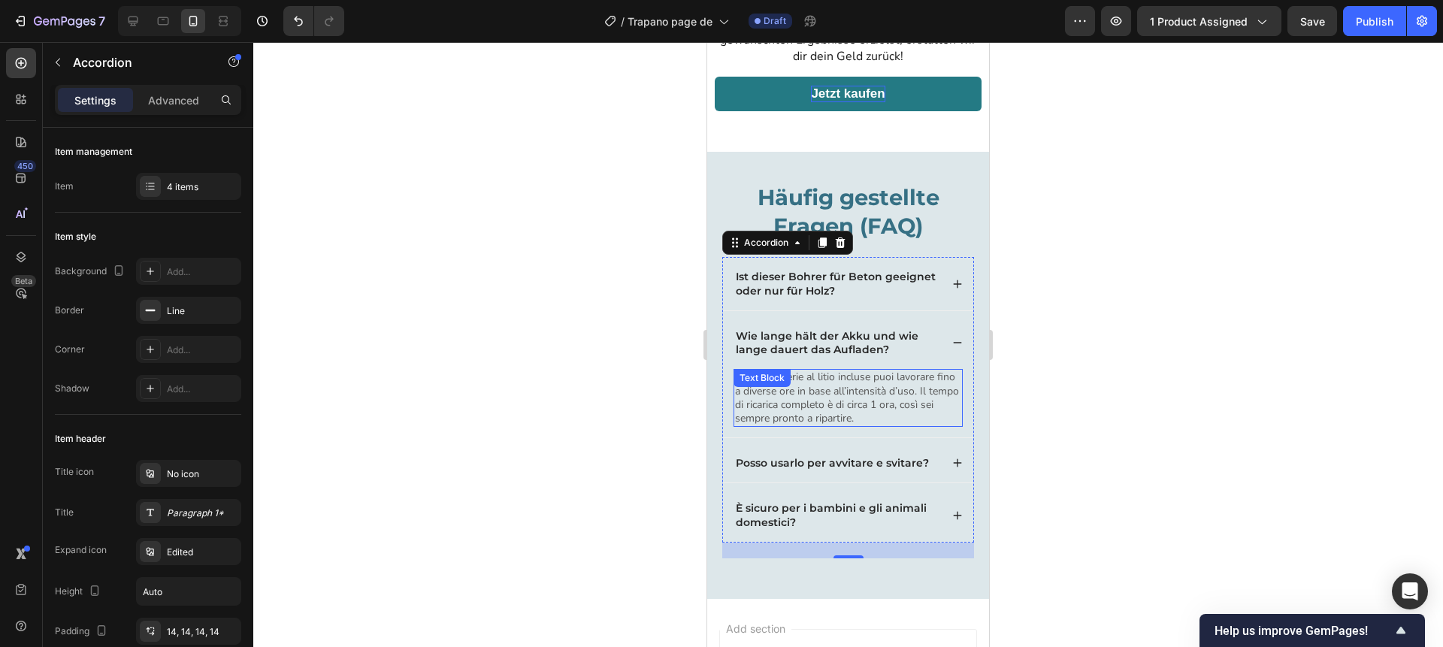
click at [839, 395] on p "Con le batterie al litio incluse puoi lavorare fino a diverse ore in base all’i…" at bounding box center [848, 398] width 226 height 55
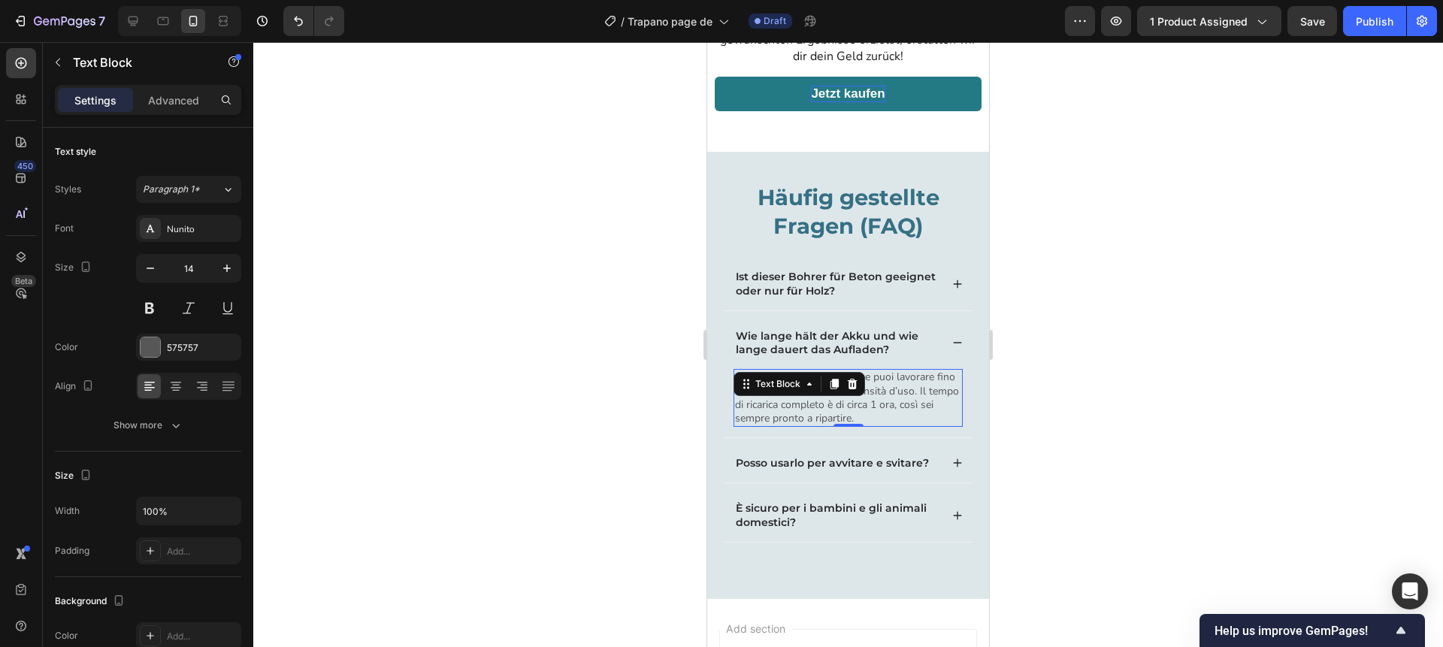
click at [839, 395] on div "Text Block" at bounding box center [800, 384] width 132 height 24
click at [839, 413] on p "Con le batterie al litio incluse puoi lavorare fino a diverse ore in base all’i…" at bounding box center [848, 398] width 226 height 55
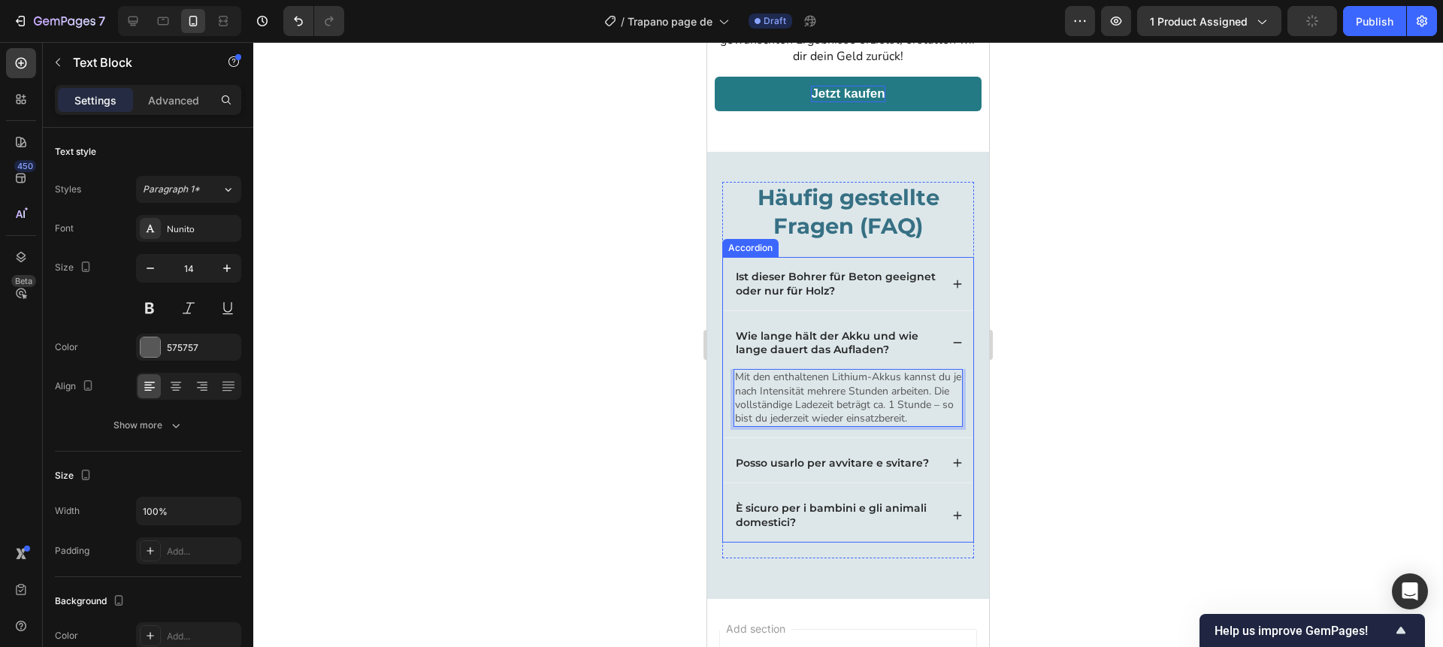
click at [958, 345] on icon at bounding box center [957, 343] width 11 height 11
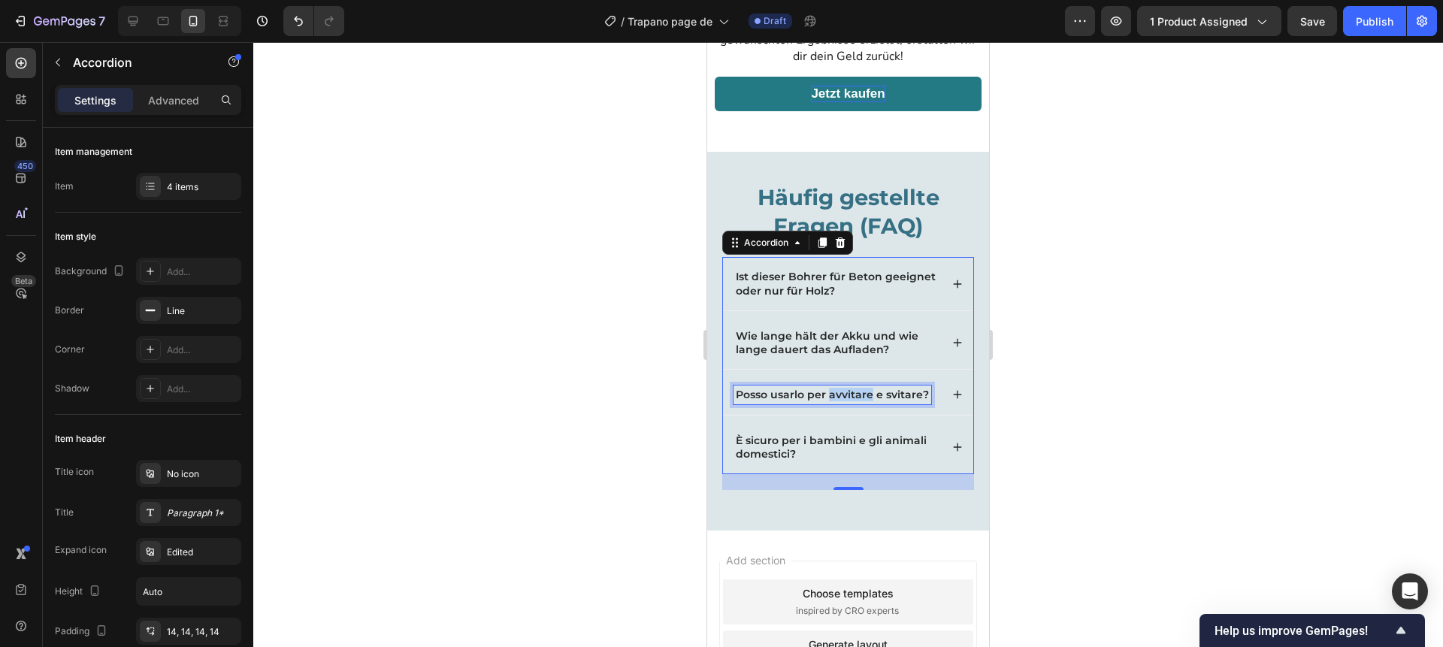
click at [838, 398] on p "Posso usarlo per avvitare e svitare?" at bounding box center [832, 395] width 193 height 14
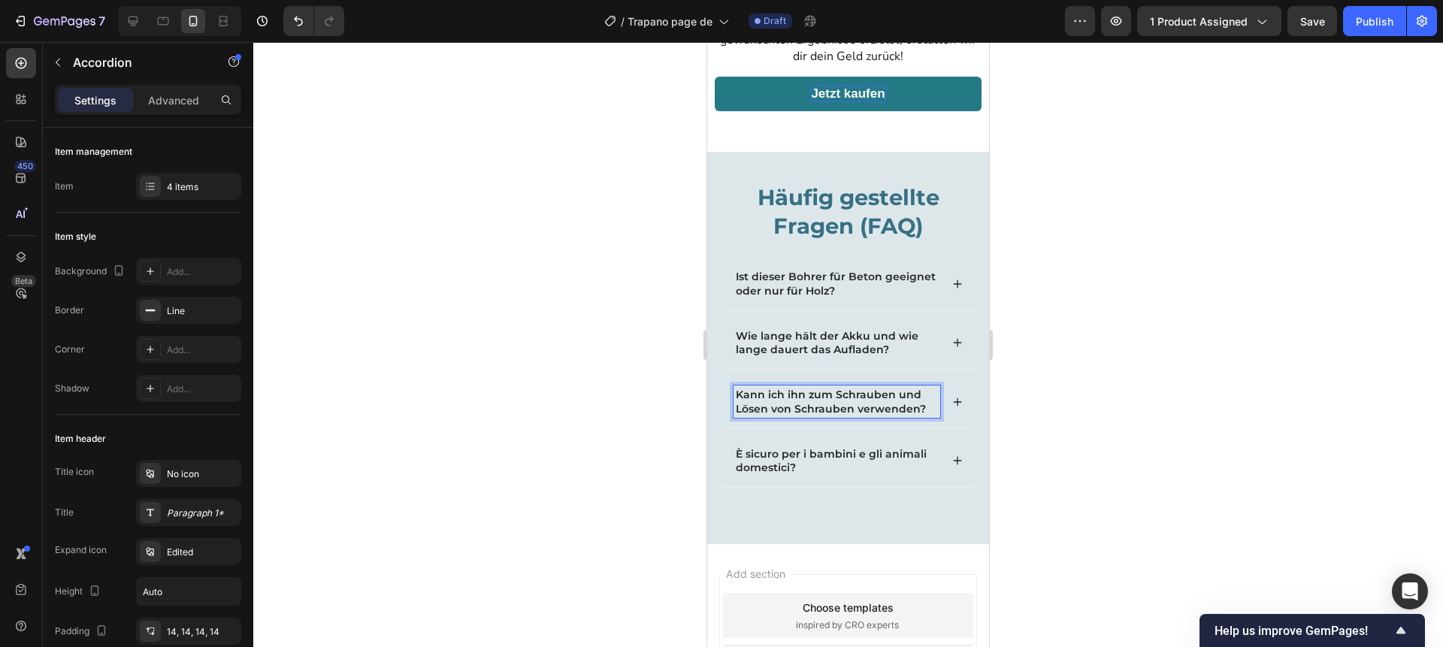
click at [964, 400] on div "Kann ich ihn zum Schrauben und Lösen von Schrauben verwenden?" at bounding box center [848, 401] width 250 height 53
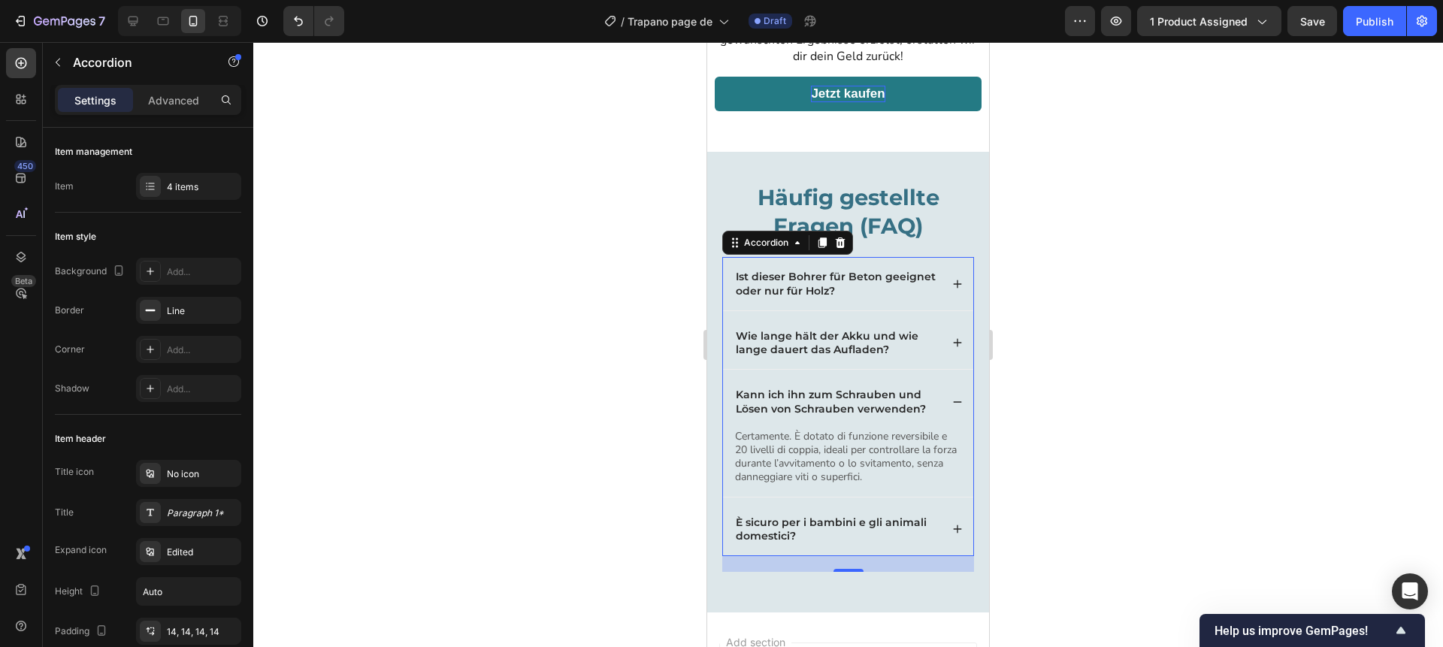
click at [811, 445] on p "Certamente. È dotato di funzione reversibile e 20 livelli di coppia, ideali per…" at bounding box center [848, 457] width 226 height 55
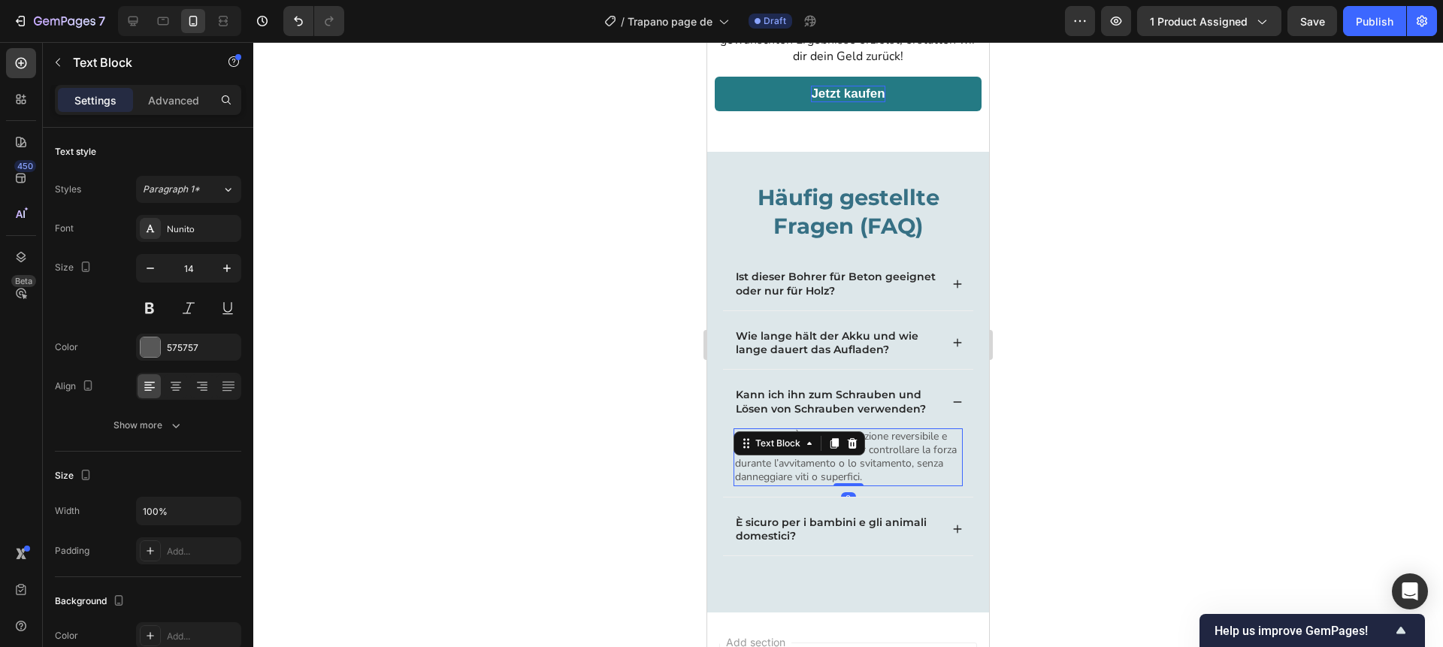
click at [811, 445] on icon at bounding box center [810, 443] width 12 height 12
click at [825, 464] on p "Certamente. È dotato di funzione reversibile e 20 livelli di coppia, ideali per…" at bounding box center [848, 457] width 226 height 55
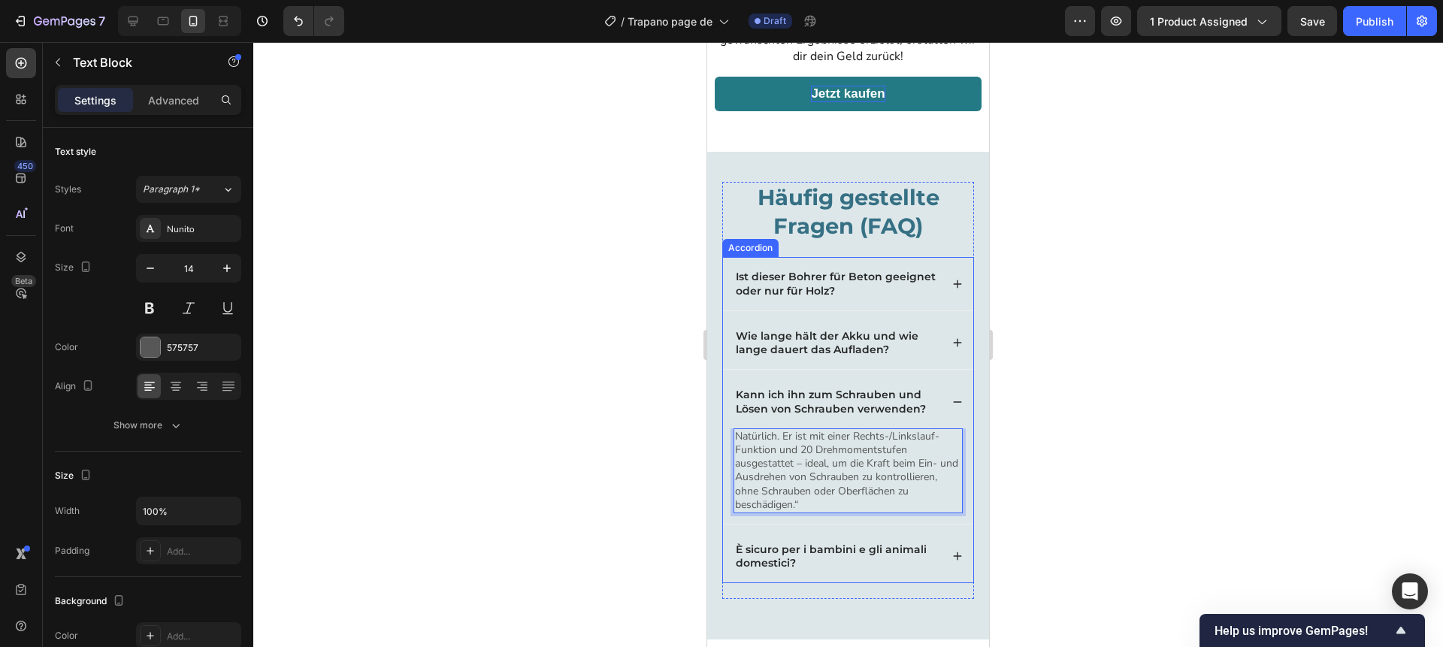
click at [958, 403] on icon at bounding box center [957, 402] width 11 height 11
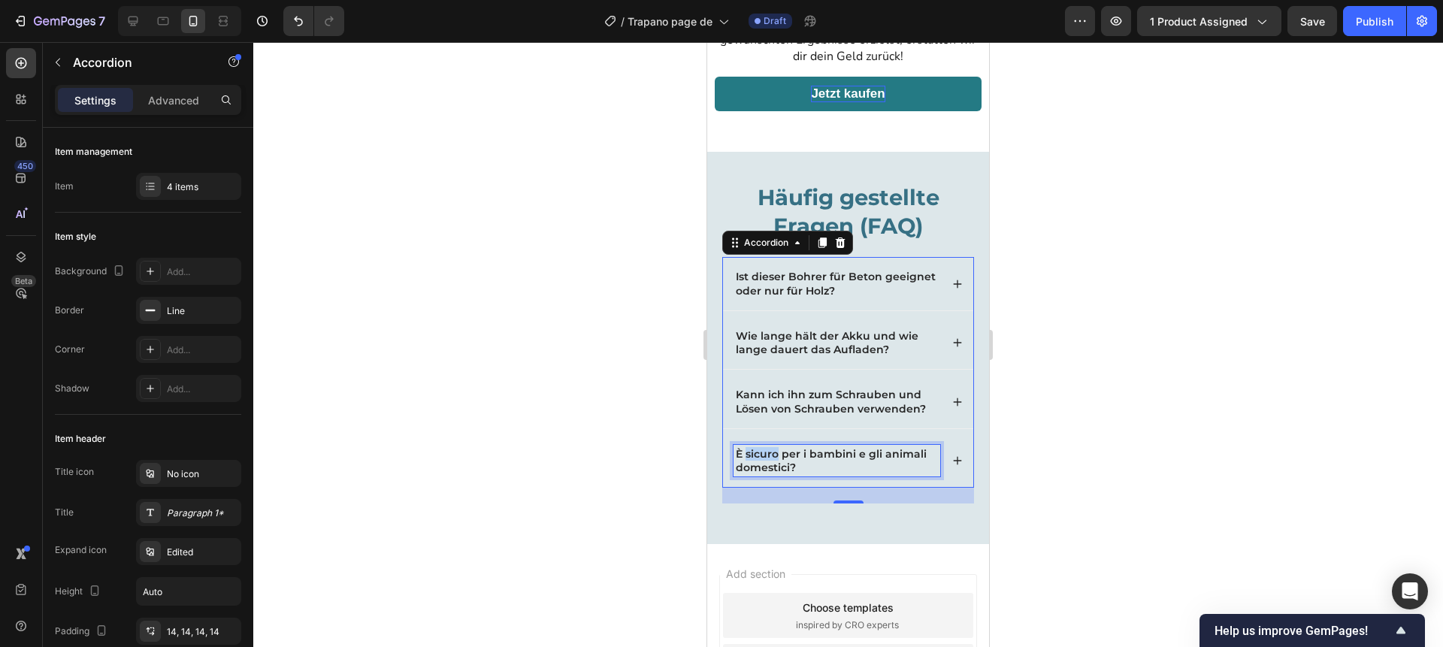
click at [764, 458] on p "È sicuro per i bambini e gli animali domestici?" at bounding box center [837, 460] width 202 height 27
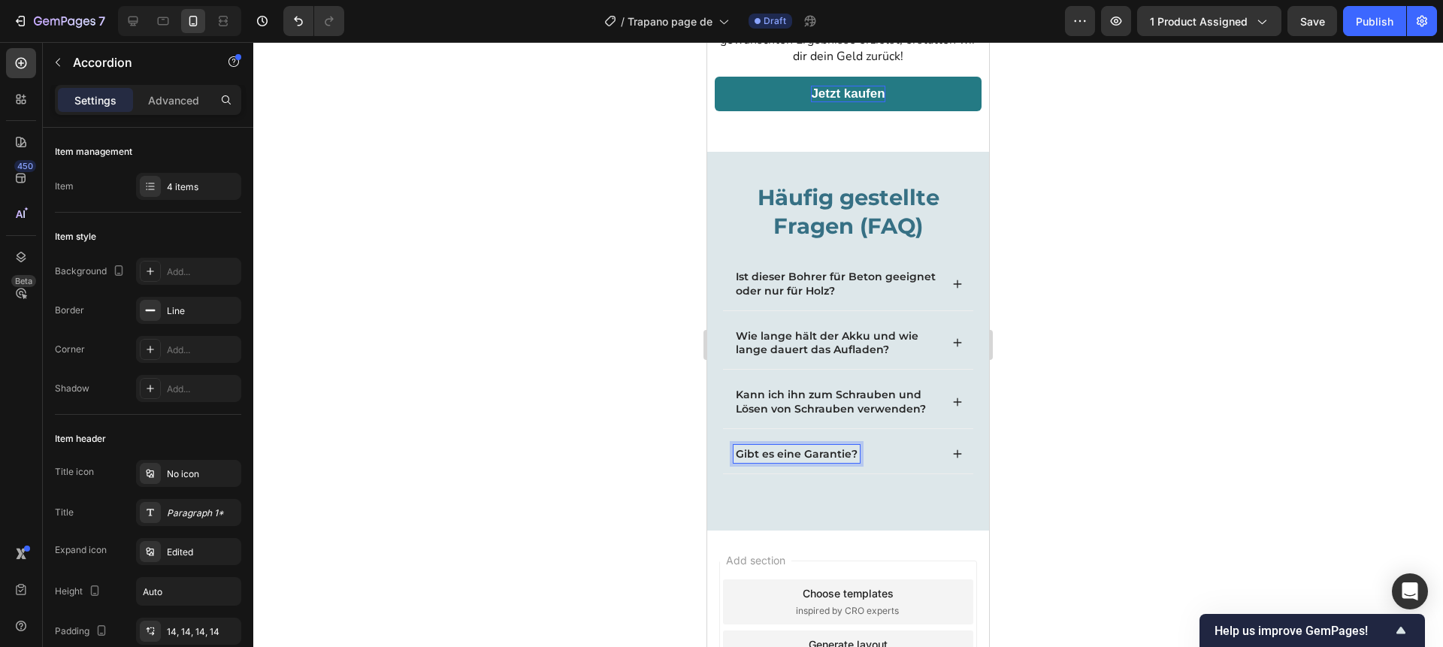
click at [921, 448] on div "Gibt es eine Garantie?" at bounding box center [837, 454] width 207 height 18
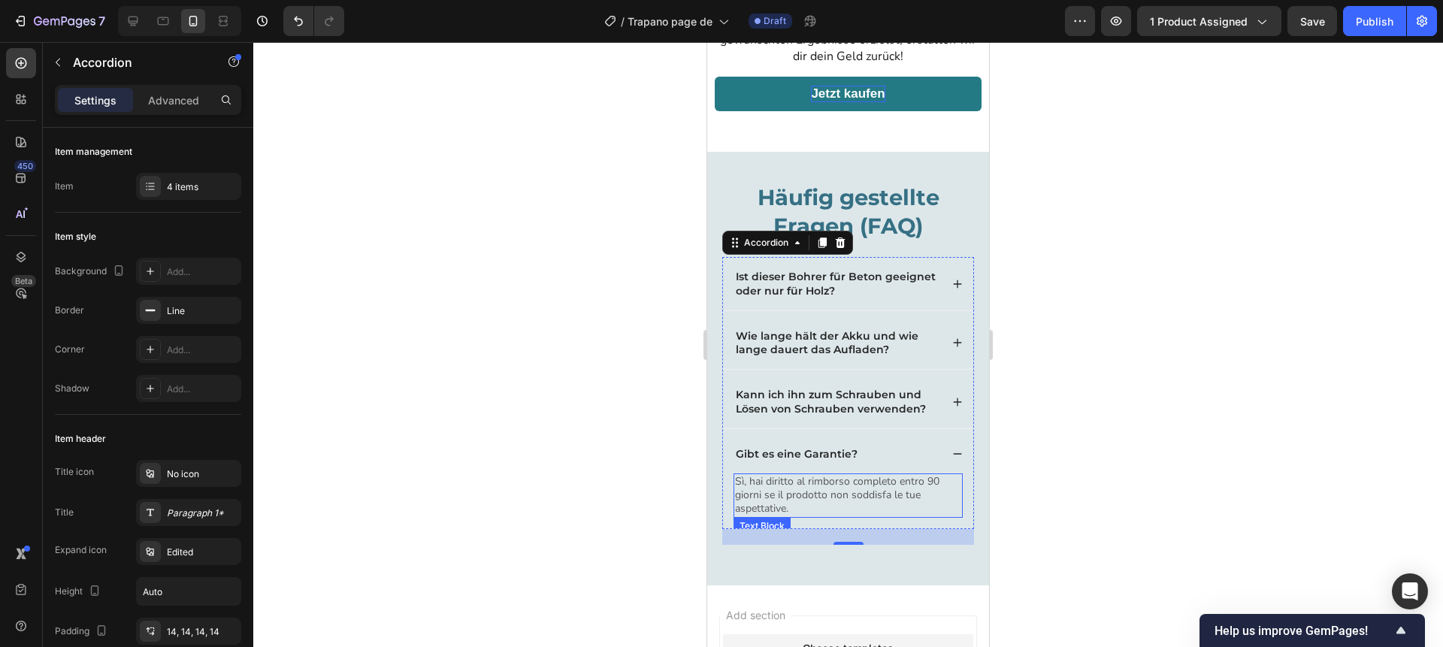
click at [777, 496] on p "Sì, hai diritto al rimborso completo entro 90 giorni se il prodotto non soddisf…" at bounding box center [848, 495] width 226 height 41
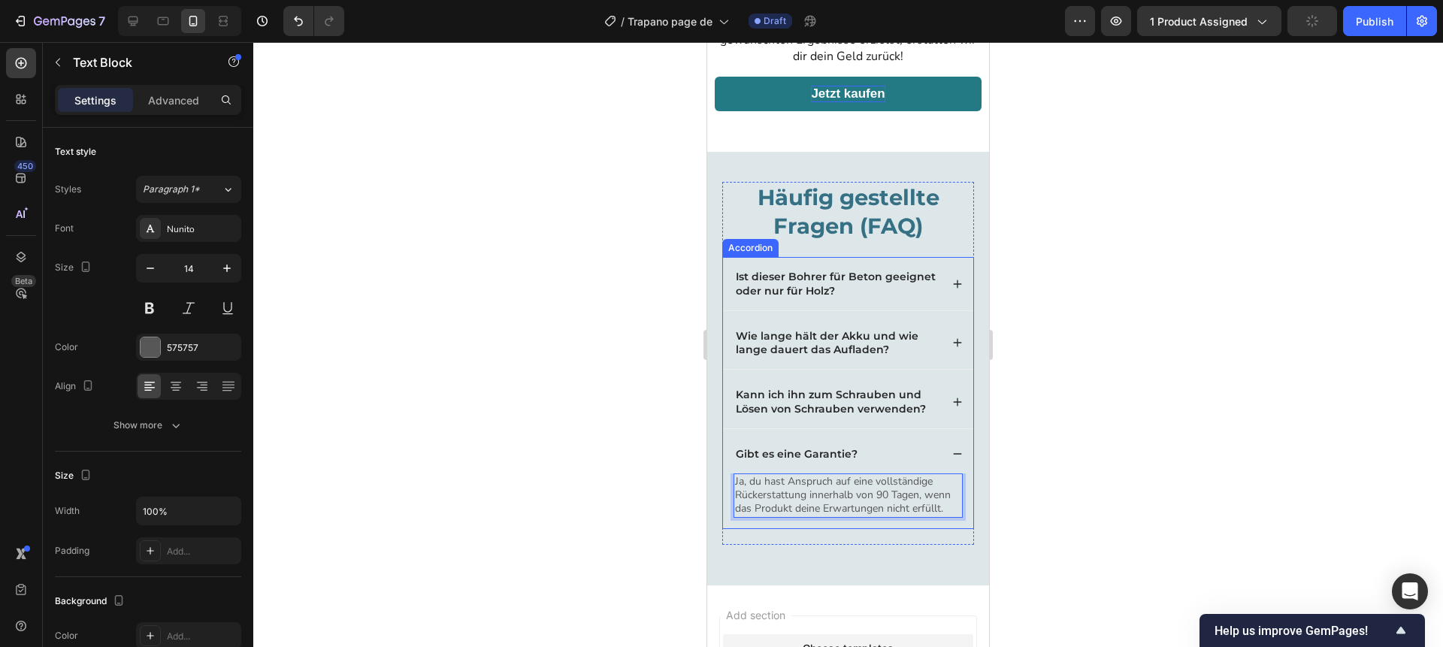
click at [952, 459] on icon at bounding box center [957, 454] width 11 height 11
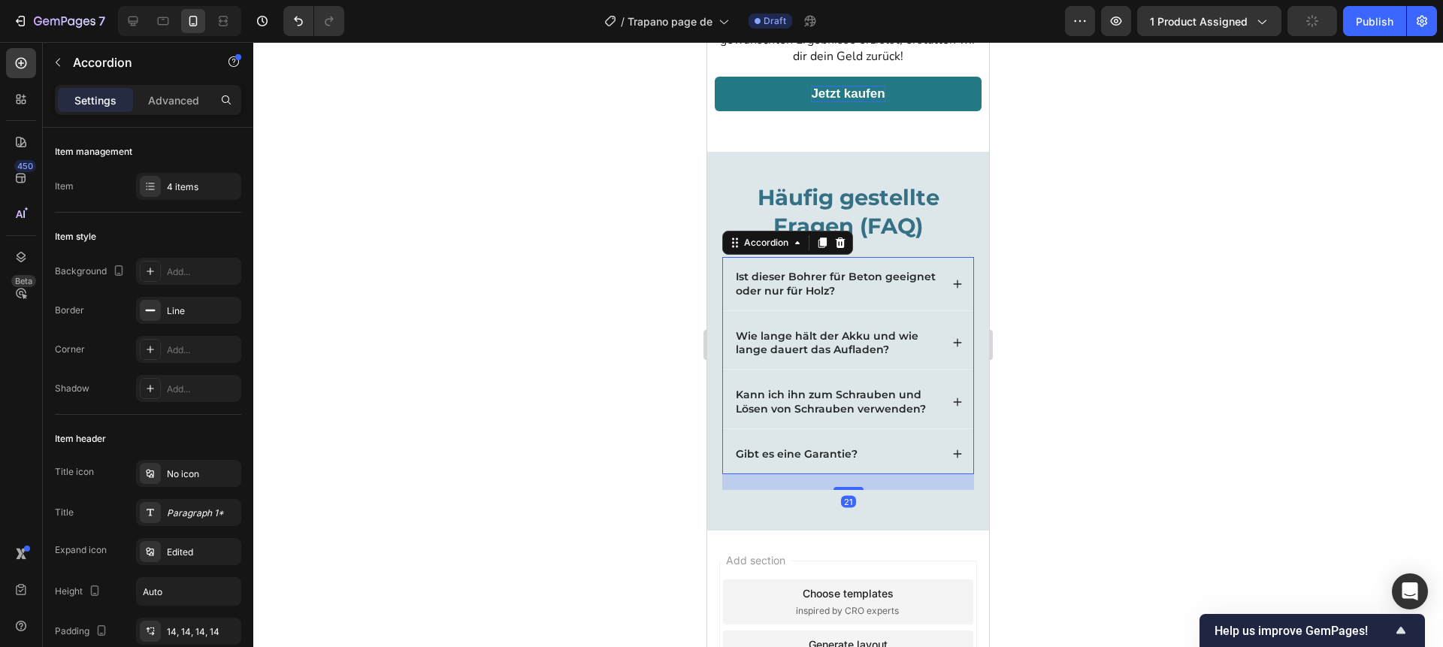
click at [1043, 398] on div at bounding box center [848, 344] width 1190 height 605
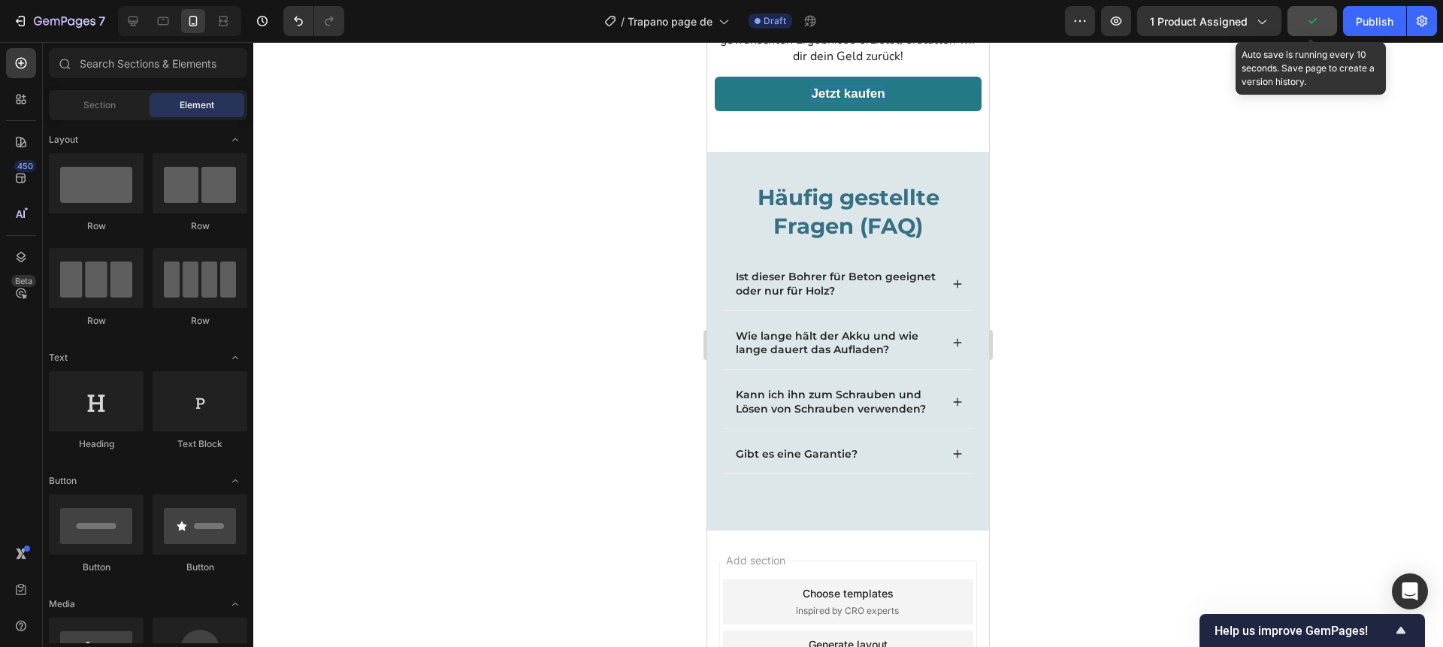
click at [1312, 20] on icon "button" at bounding box center [1312, 21] width 15 height 15
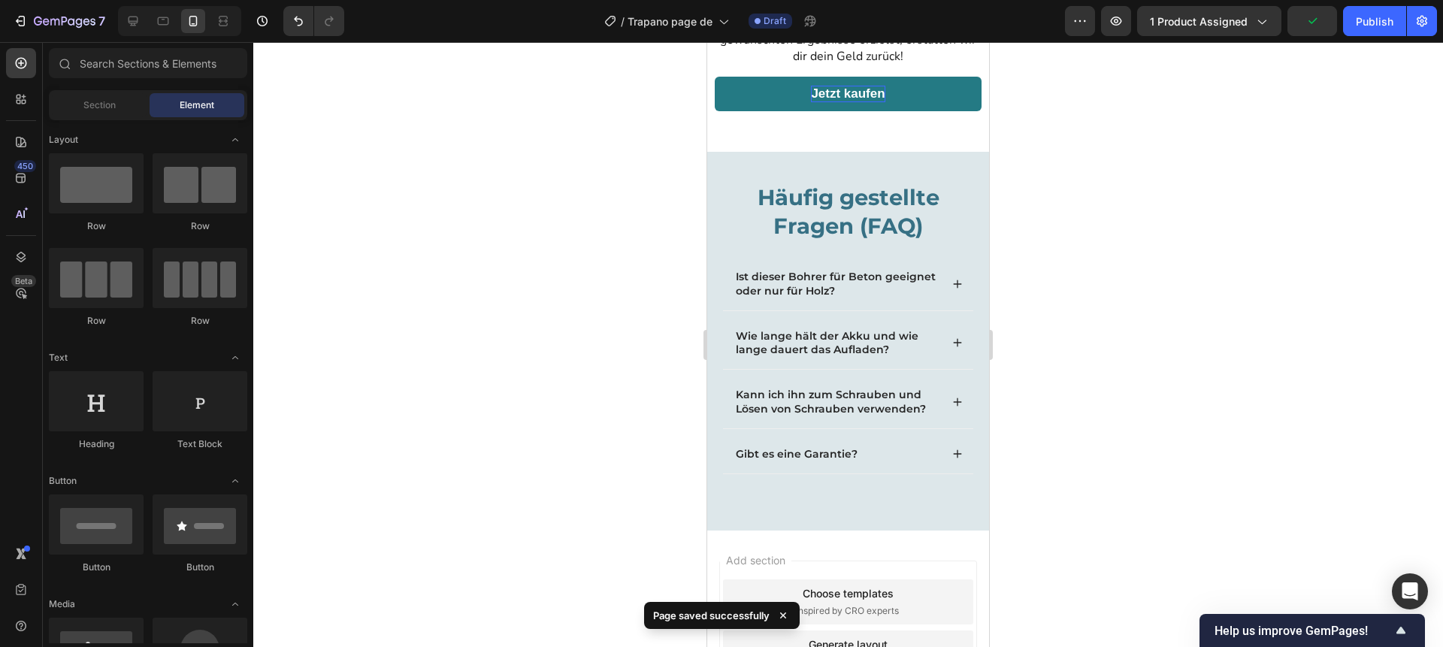
click at [1300, 83] on div at bounding box center [848, 344] width 1190 height 605
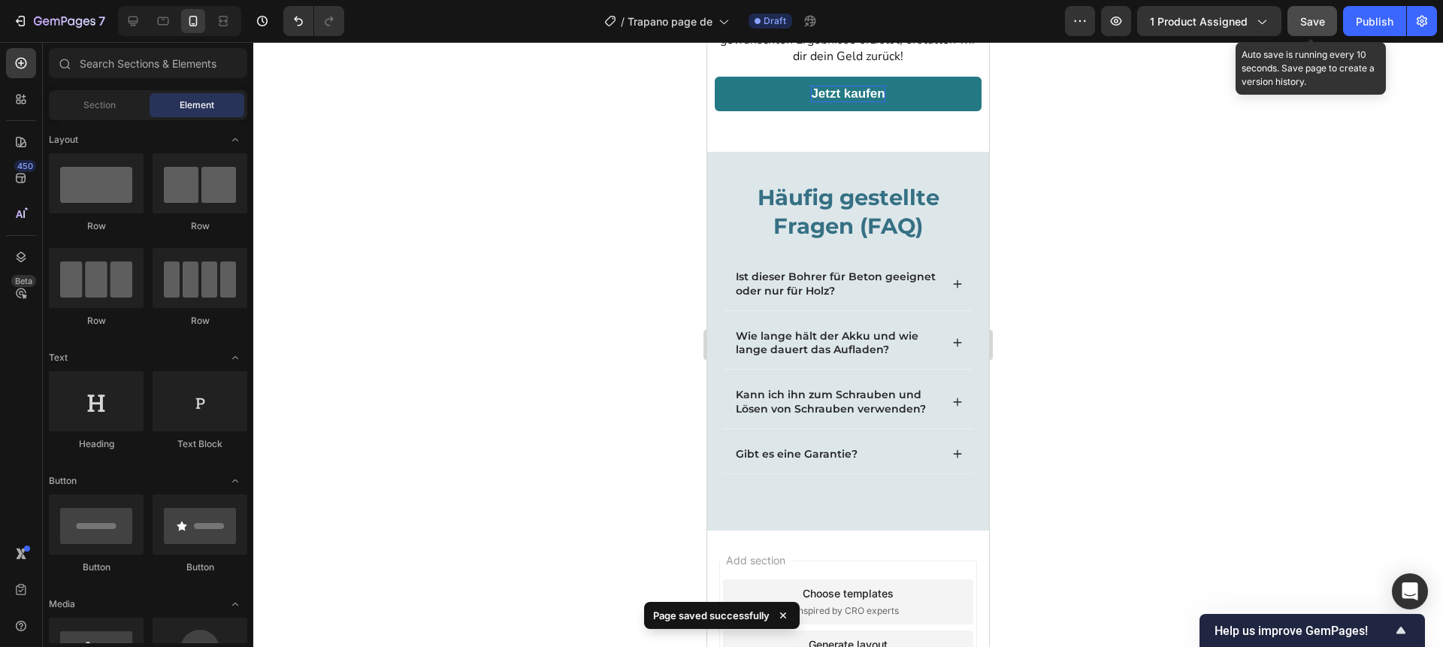
click at [1316, 18] on span "Save" at bounding box center [1312, 21] width 25 height 13
click at [1224, 160] on div at bounding box center [848, 344] width 1190 height 605
click at [1310, 25] on span "Save" at bounding box center [1312, 21] width 25 height 13
click at [1219, 156] on div at bounding box center [848, 344] width 1190 height 605
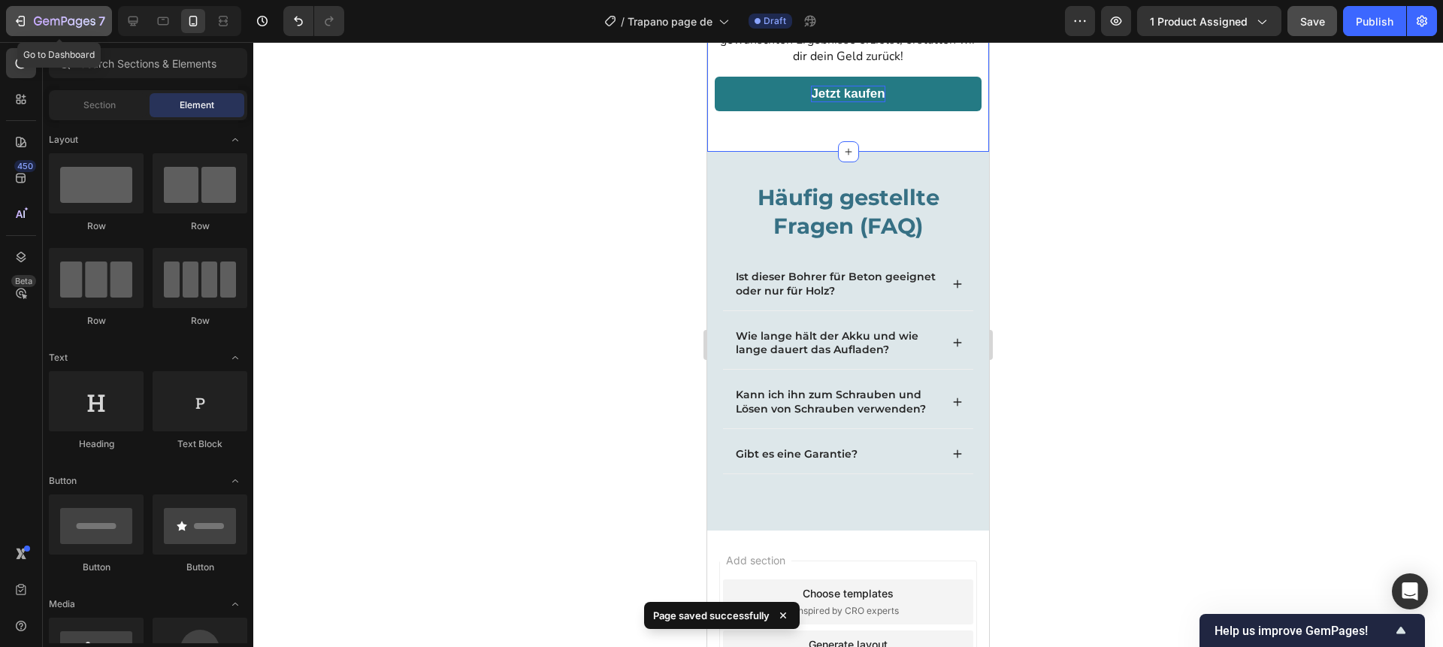
click at [23, 25] on icon "button" at bounding box center [22, 21] width 7 height 11
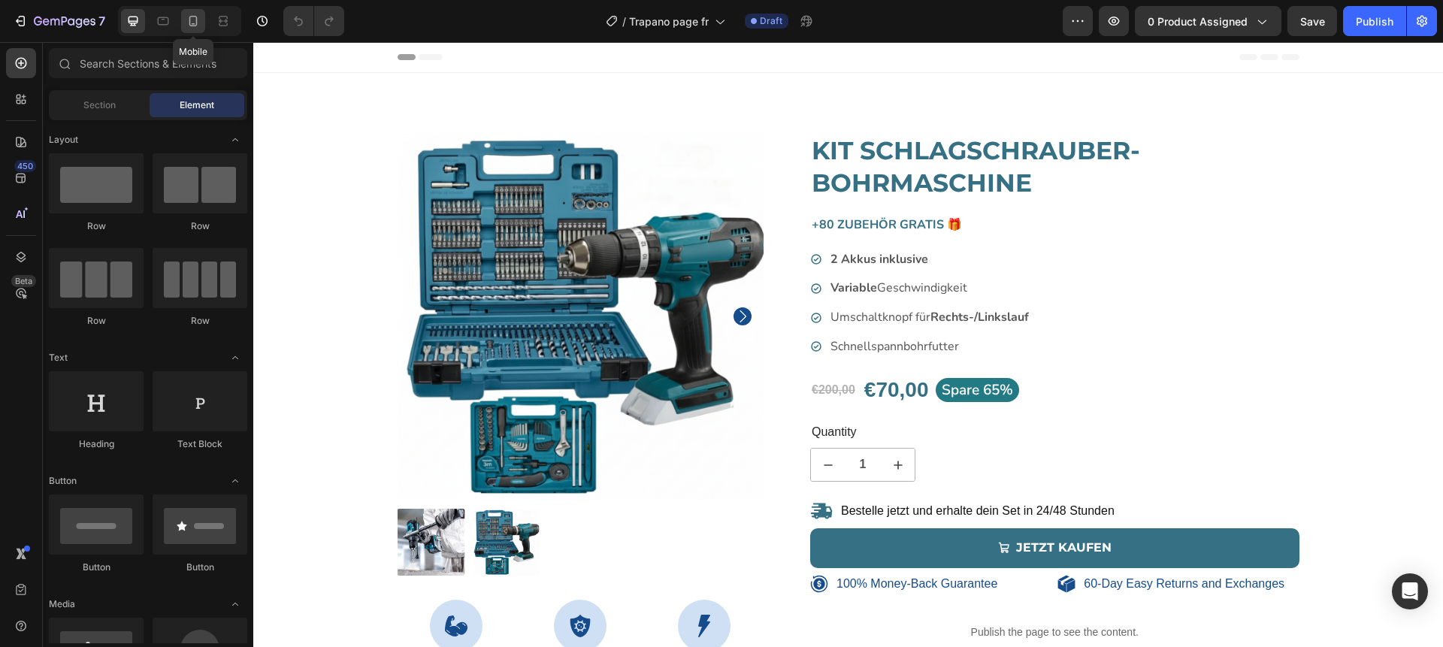
click at [197, 23] on icon at bounding box center [193, 21] width 8 height 11
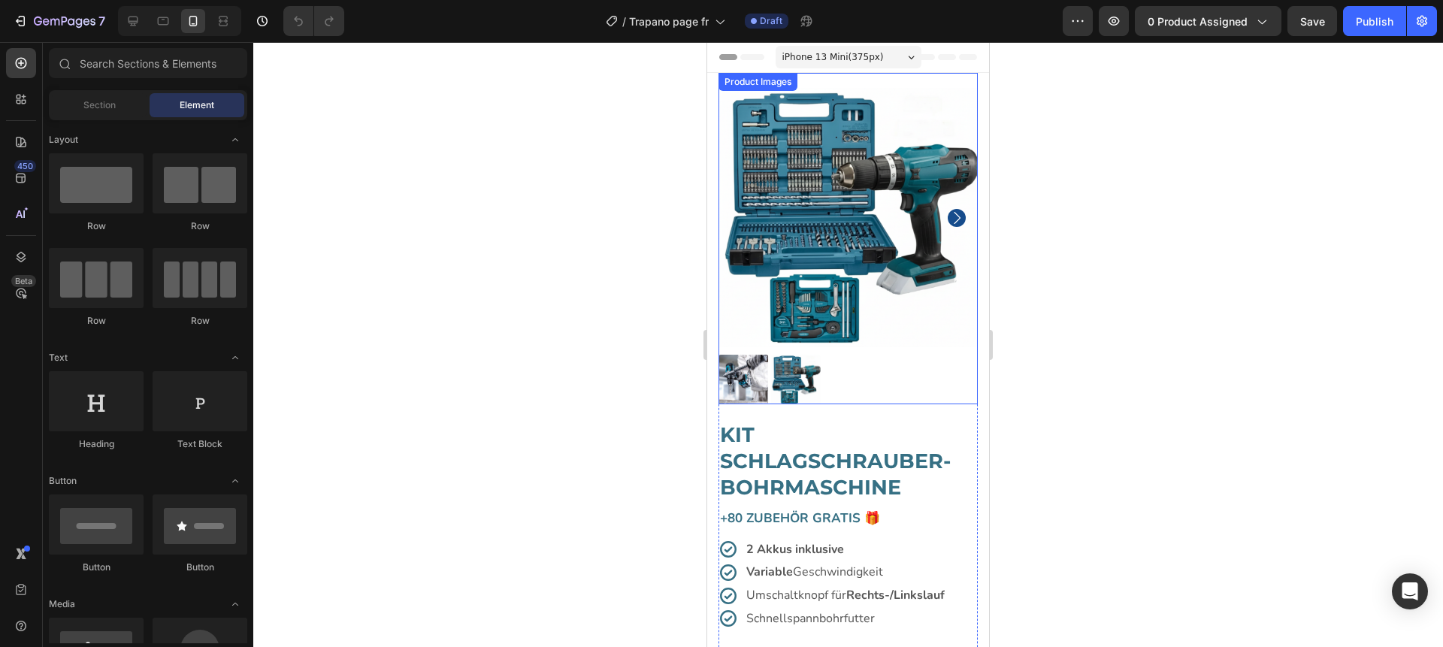
click at [822, 289] on img at bounding box center [848, 217] width 259 height 259
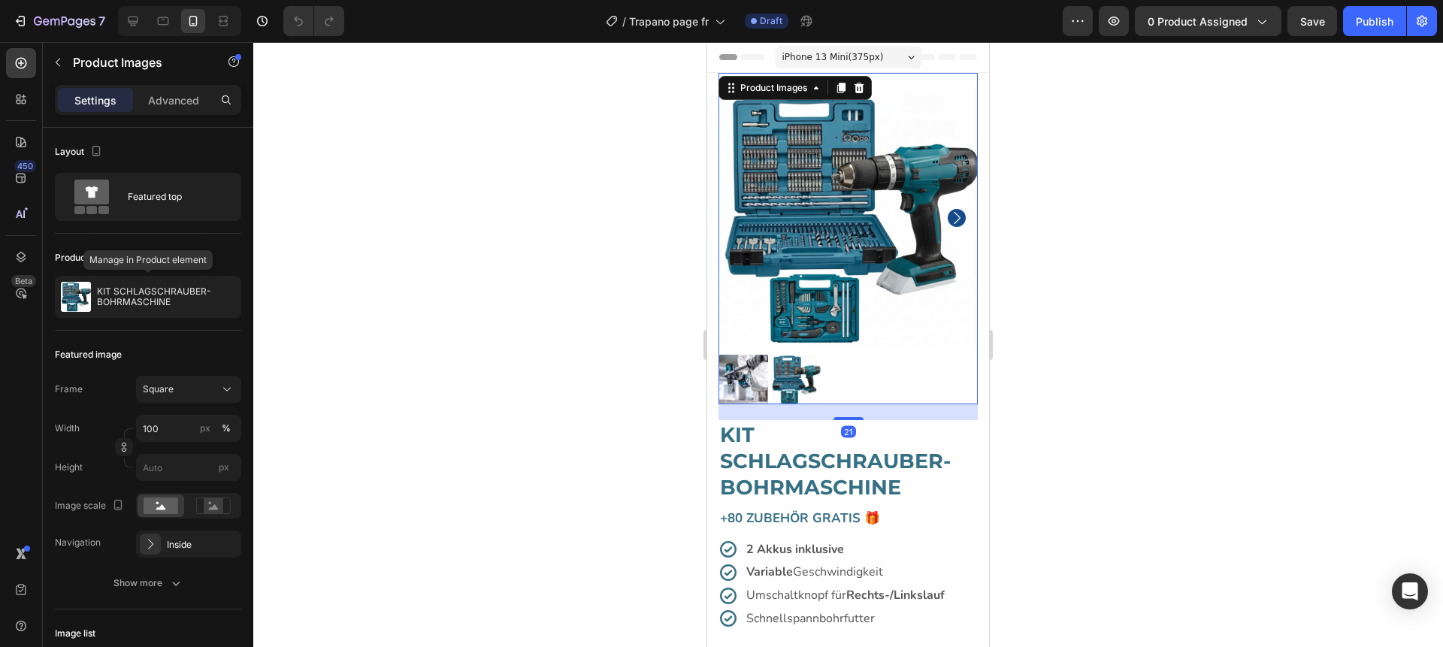
click at [147, 292] on p "KIT SCHLAGSCHRAUBER-BOHRMASCHINE" at bounding box center [166, 296] width 138 height 21
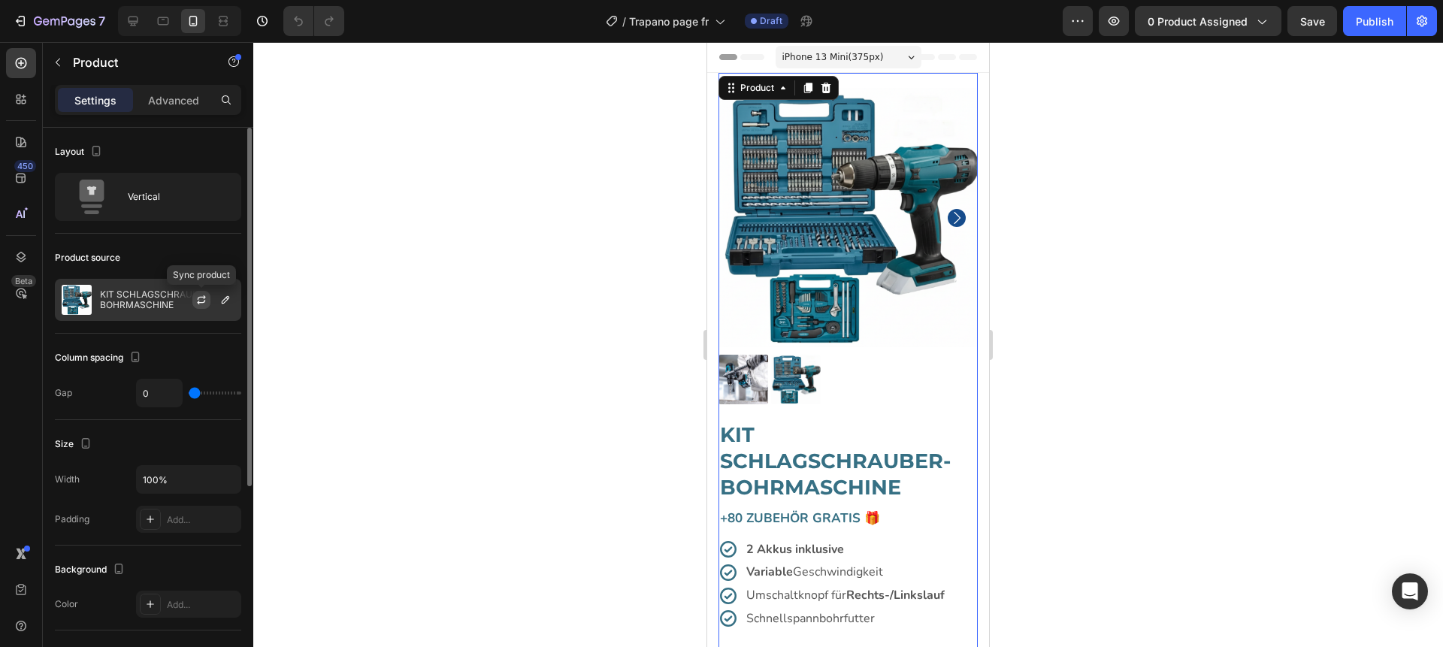
click at [207, 297] on button "button" at bounding box center [201, 300] width 18 height 18
click at [158, 301] on p "KIT SCHLAGSCHRAUBER-BOHRMASCHINE" at bounding box center [167, 299] width 135 height 21
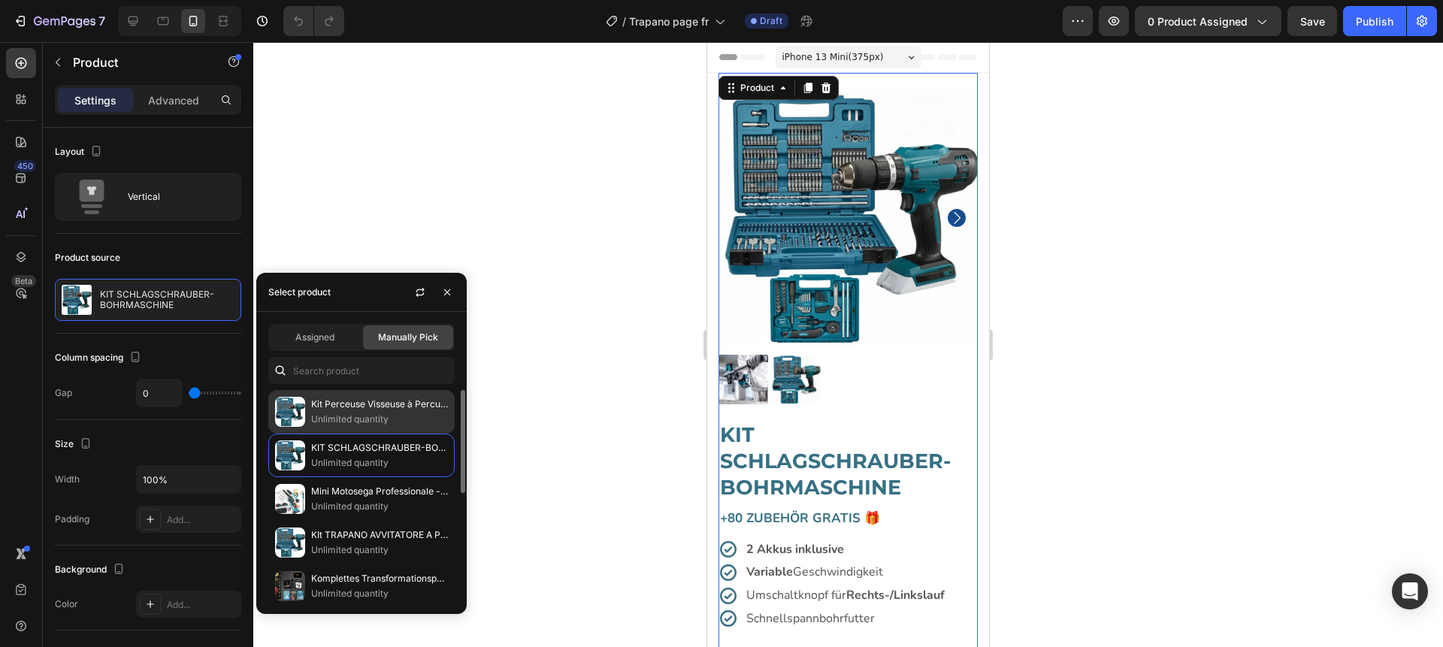
click at [318, 412] on p "Unlimited quantity" at bounding box center [379, 419] width 137 height 15
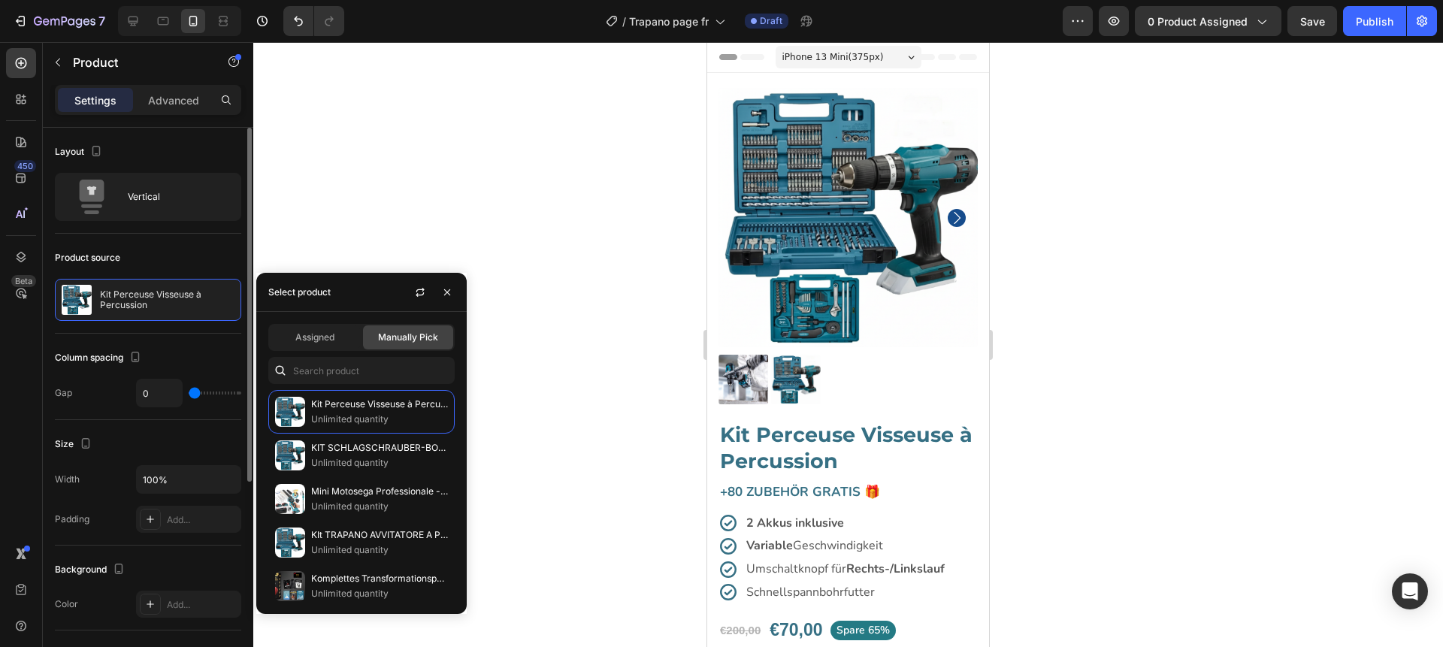
click at [192, 252] on div "Product source" at bounding box center [148, 258] width 186 height 24
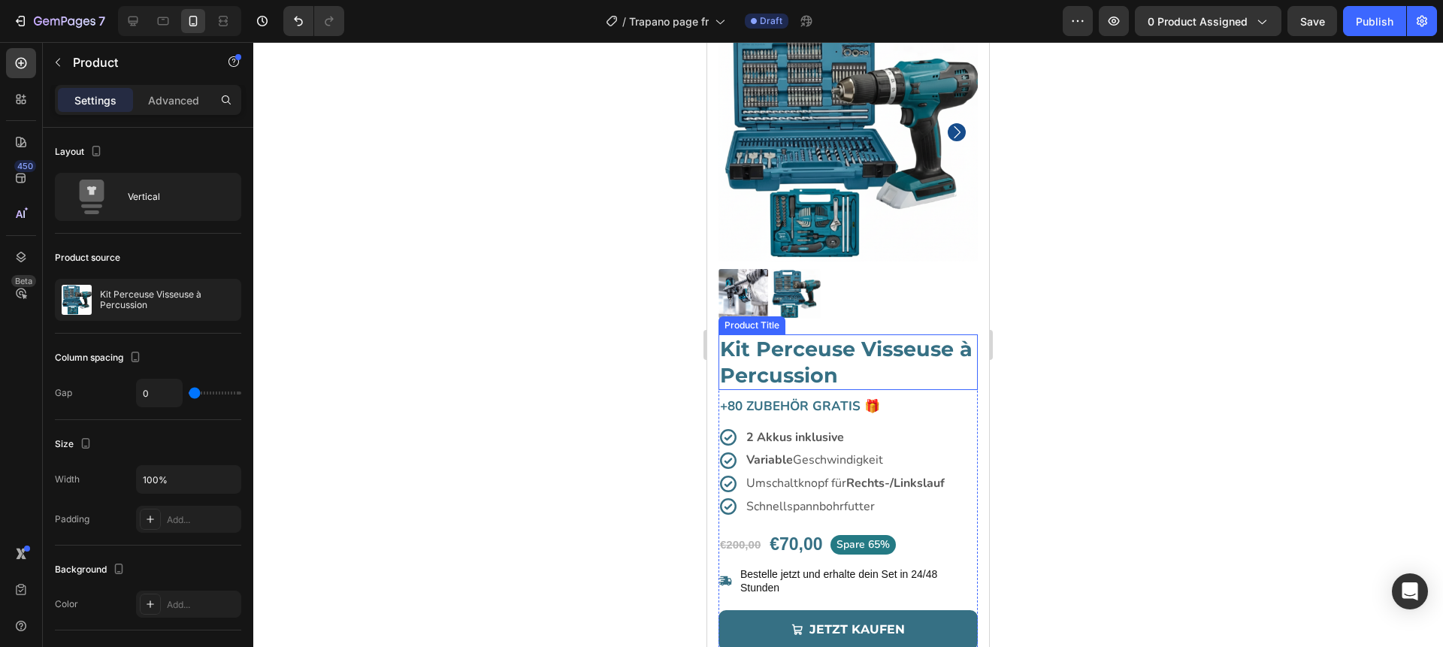
scroll to position [99, 0]
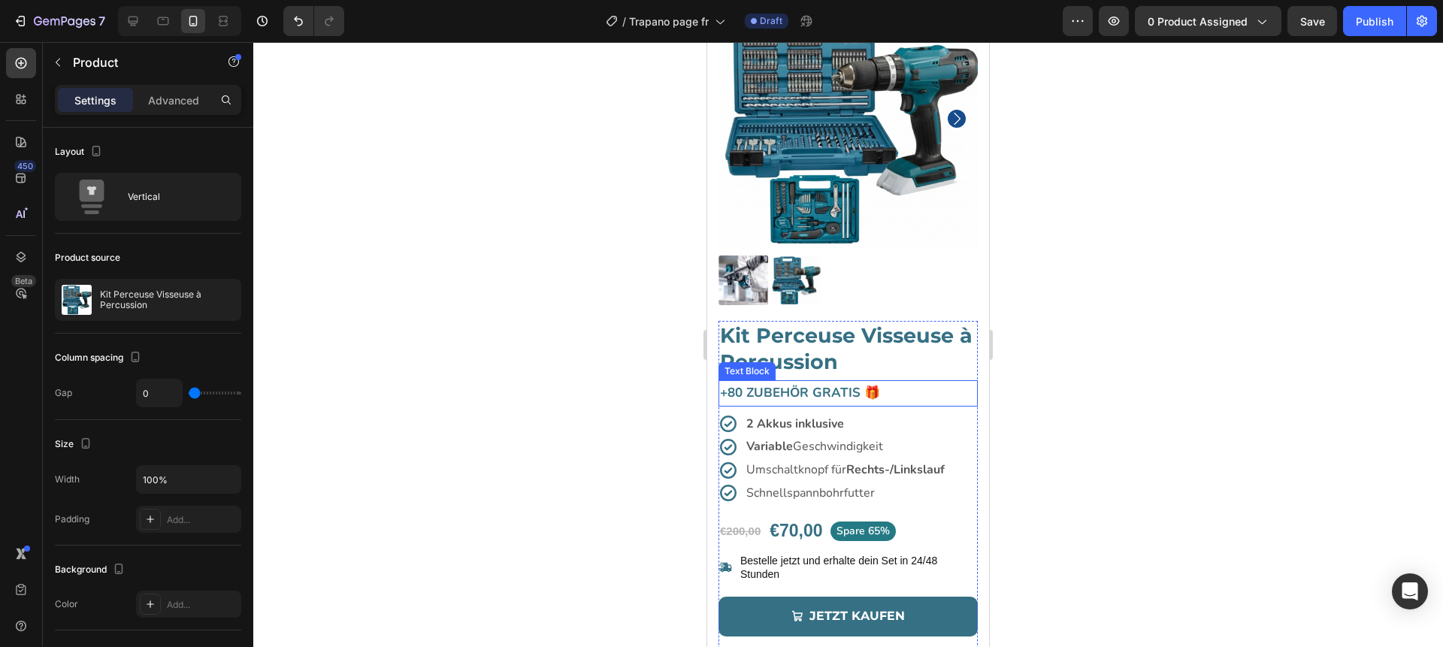
click at [838, 392] on p "+80 Zubehör GRATIS 🎁" at bounding box center [848, 393] width 256 height 23
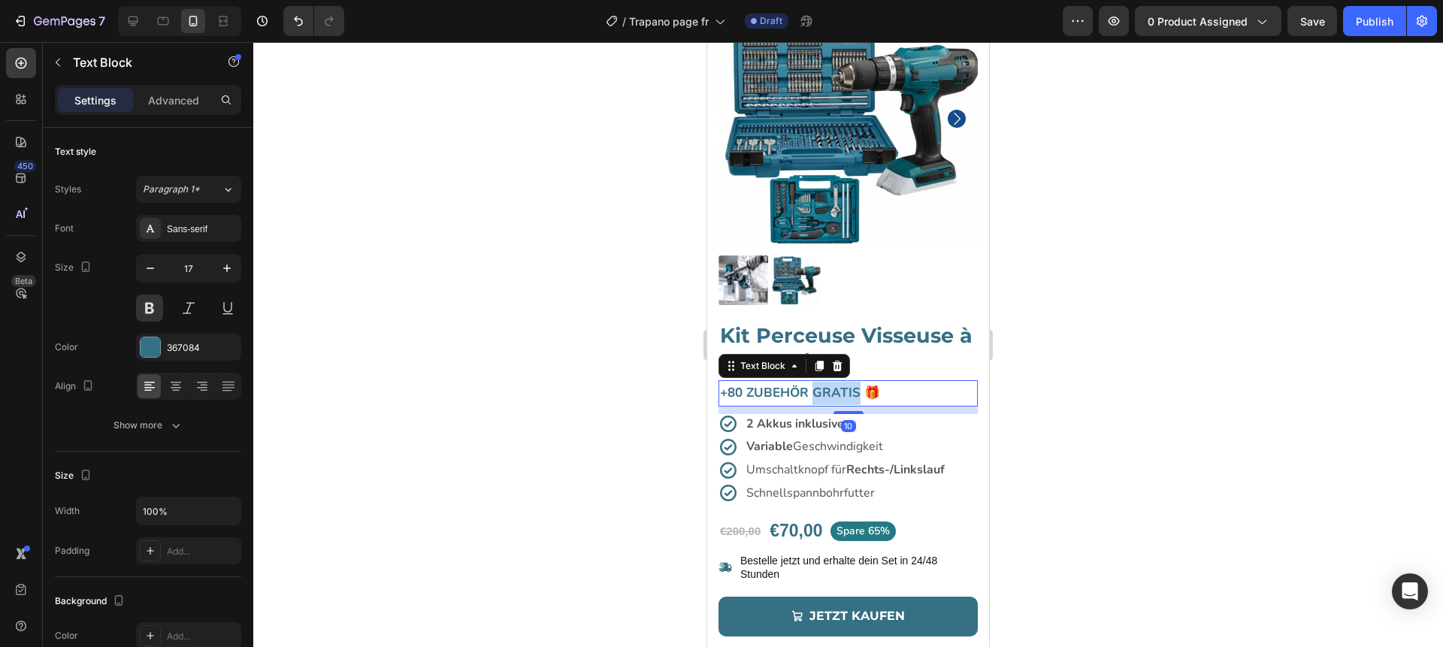
click at [838, 392] on p "+80 Zubehör GRATIS 🎁" at bounding box center [848, 393] width 256 height 23
click at [621, 398] on div at bounding box center [848, 344] width 1190 height 605
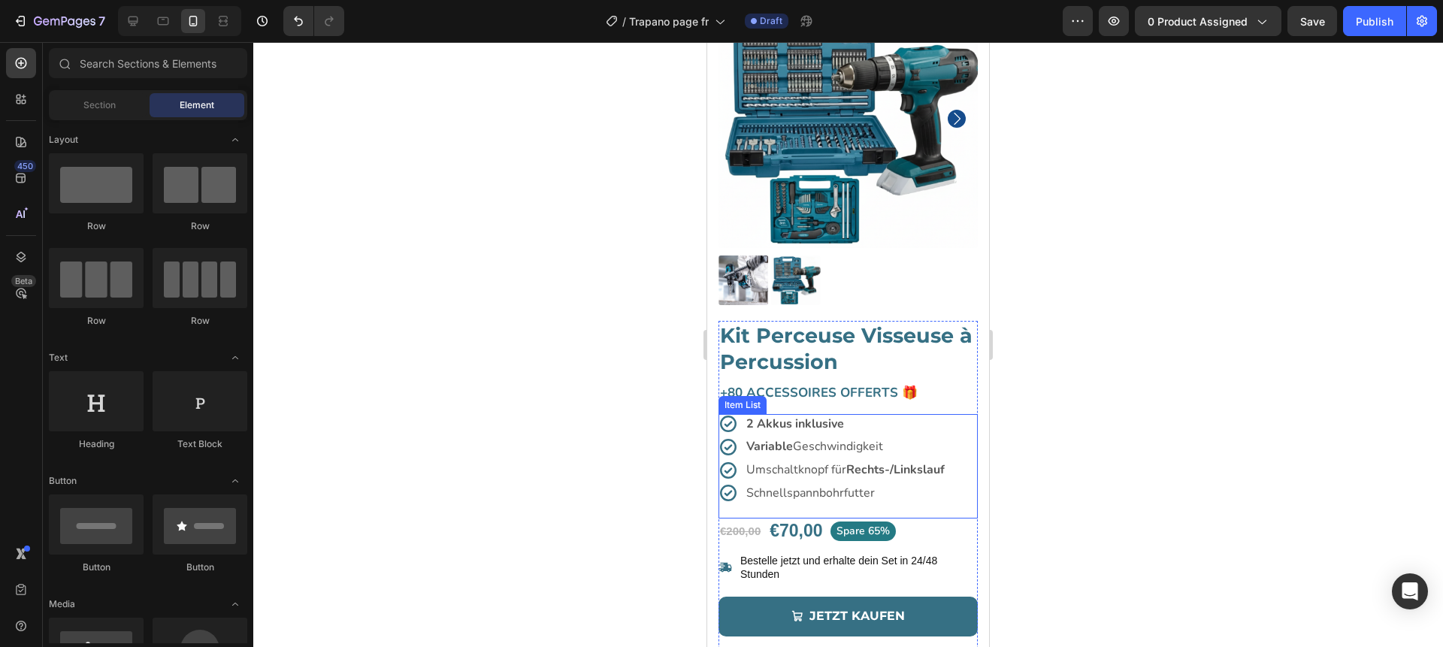
click at [802, 422] on strong "2 Akkus inklusive" at bounding box center [795, 424] width 98 height 17
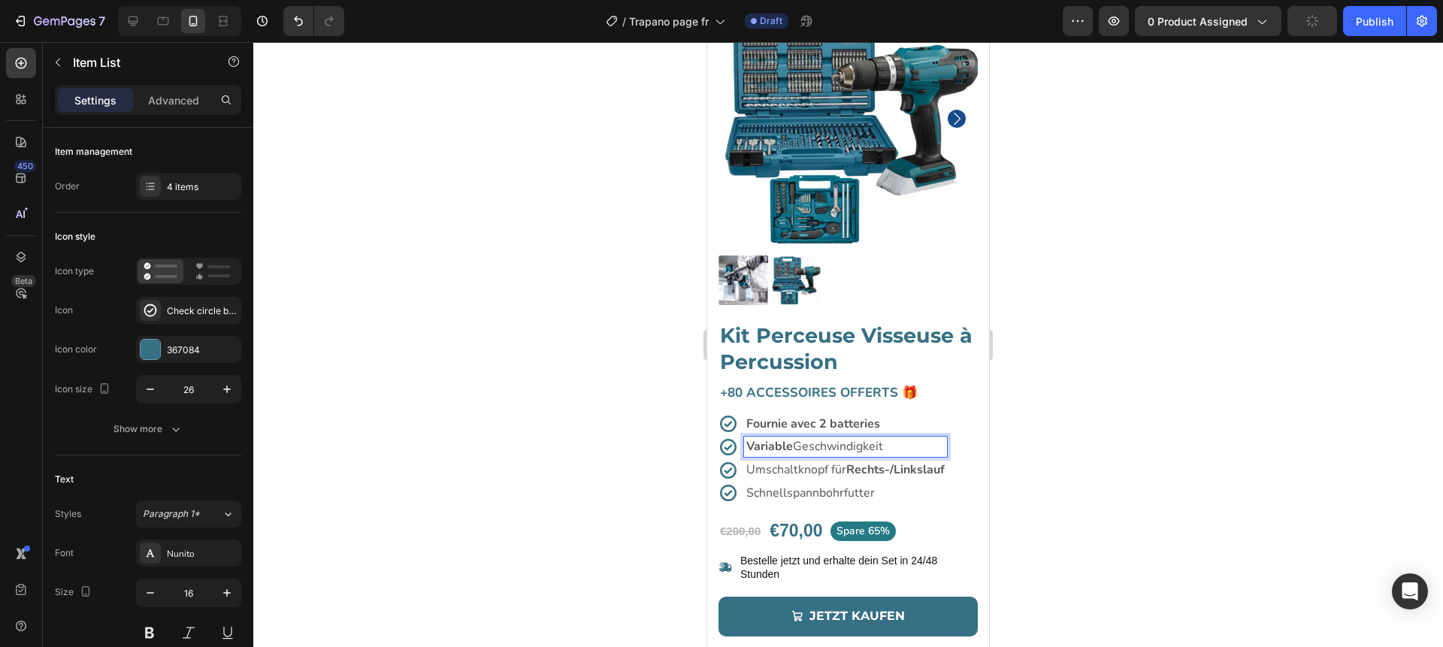
click at [818, 450] on p "Variable Geschwindigkeit" at bounding box center [845, 447] width 198 height 16
click at [789, 475] on p "Umschaltknopf für Rechts-/Linkslauf" at bounding box center [845, 470] width 198 height 16
drag, startPoint x: 833, startPoint y: 468, endPoint x: 900, endPoint y: 471, distance: 66.9
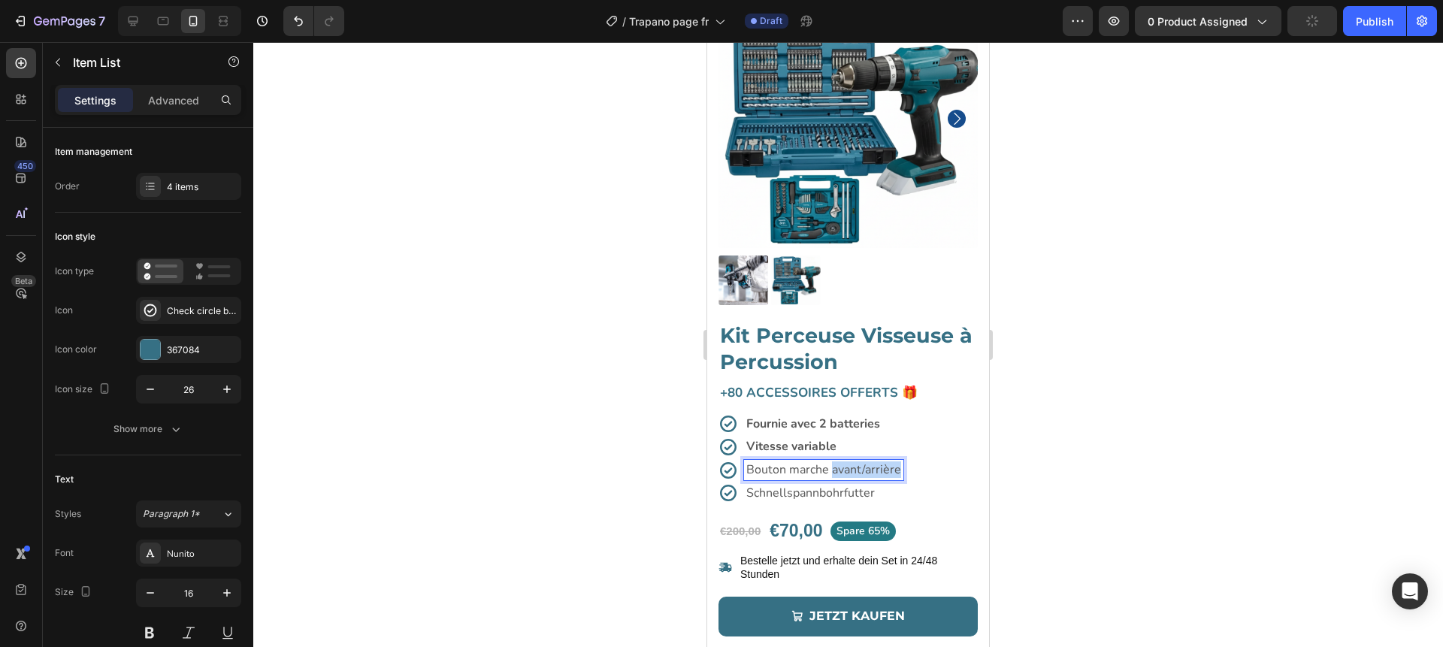
click at [900, 471] on div "Bouton marche avant/arrière" at bounding box center [823, 470] width 159 height 20
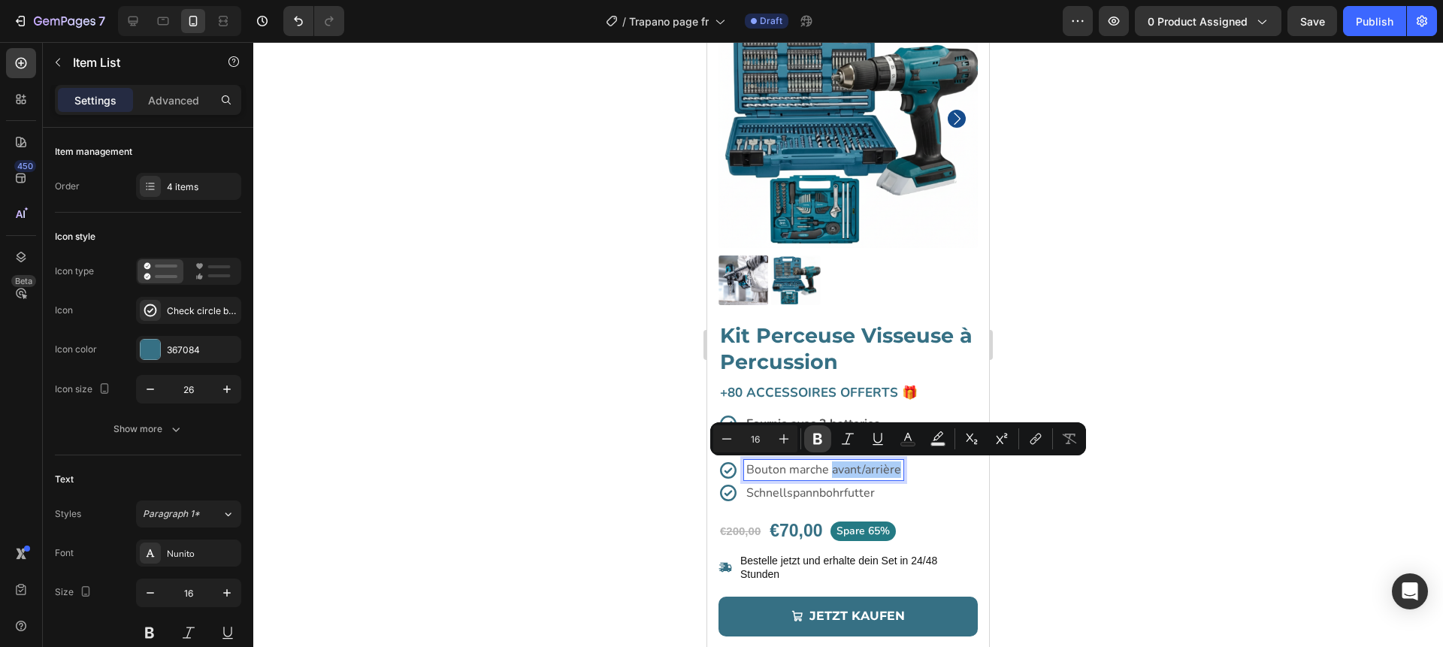
click at [818, 434] on icon "Editor contextual toolbar" at bounding box center [817, 439] width 9 height 11
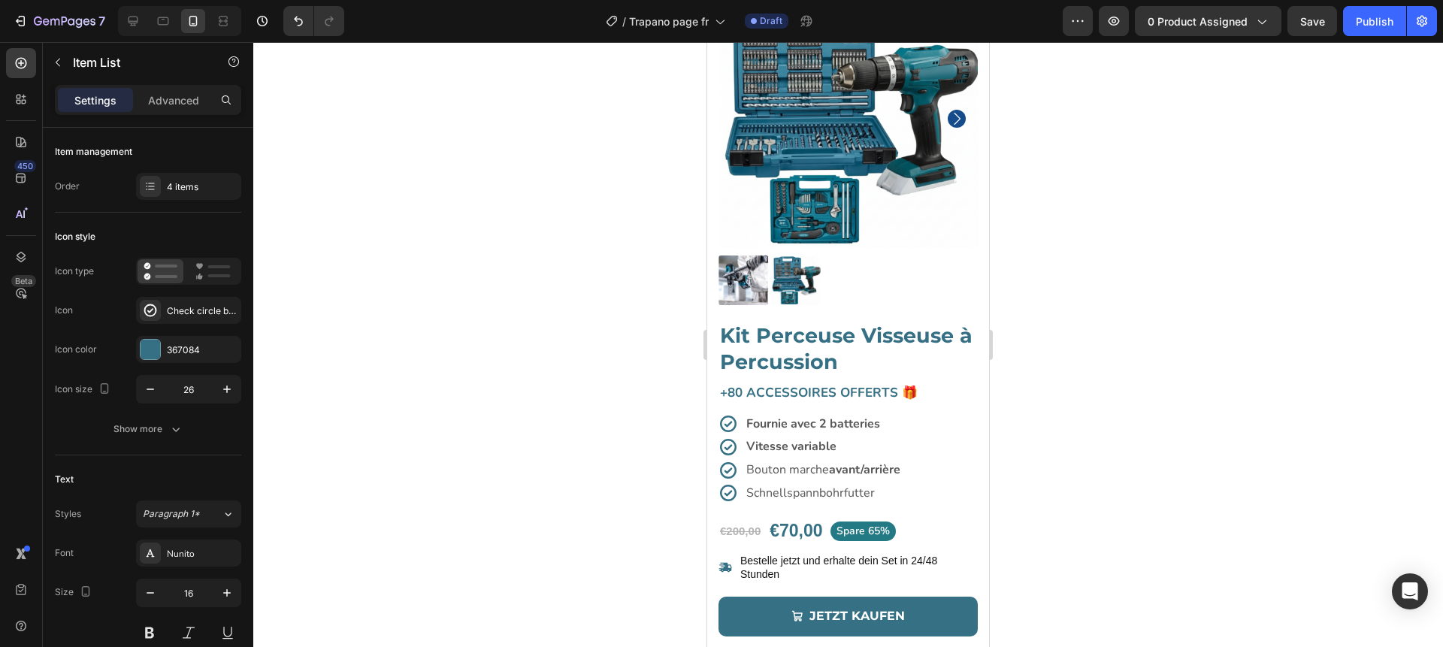
click at [1101, 347] on div at bounding box center [848, 344] width 1190 height 605
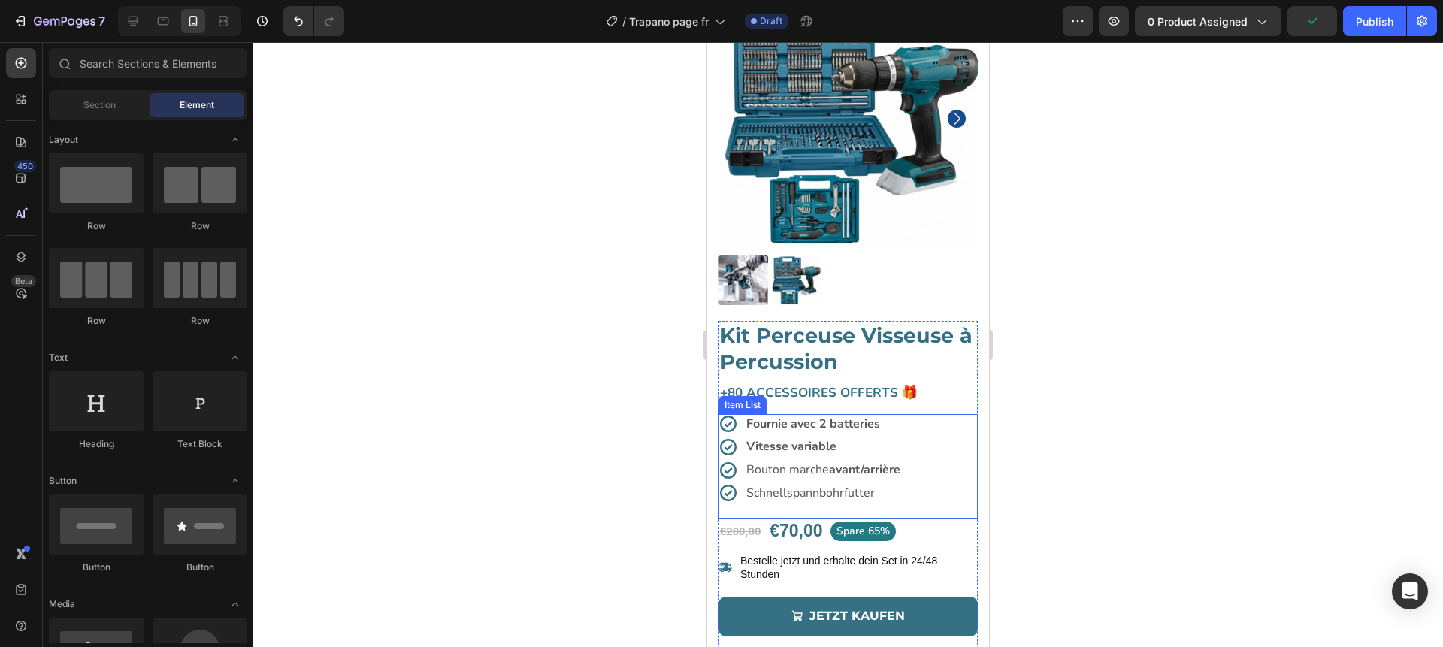
click at [793, 495] on p "Schnellspannbohrfutter" at bounding box center [823, 494] width 154 height 16
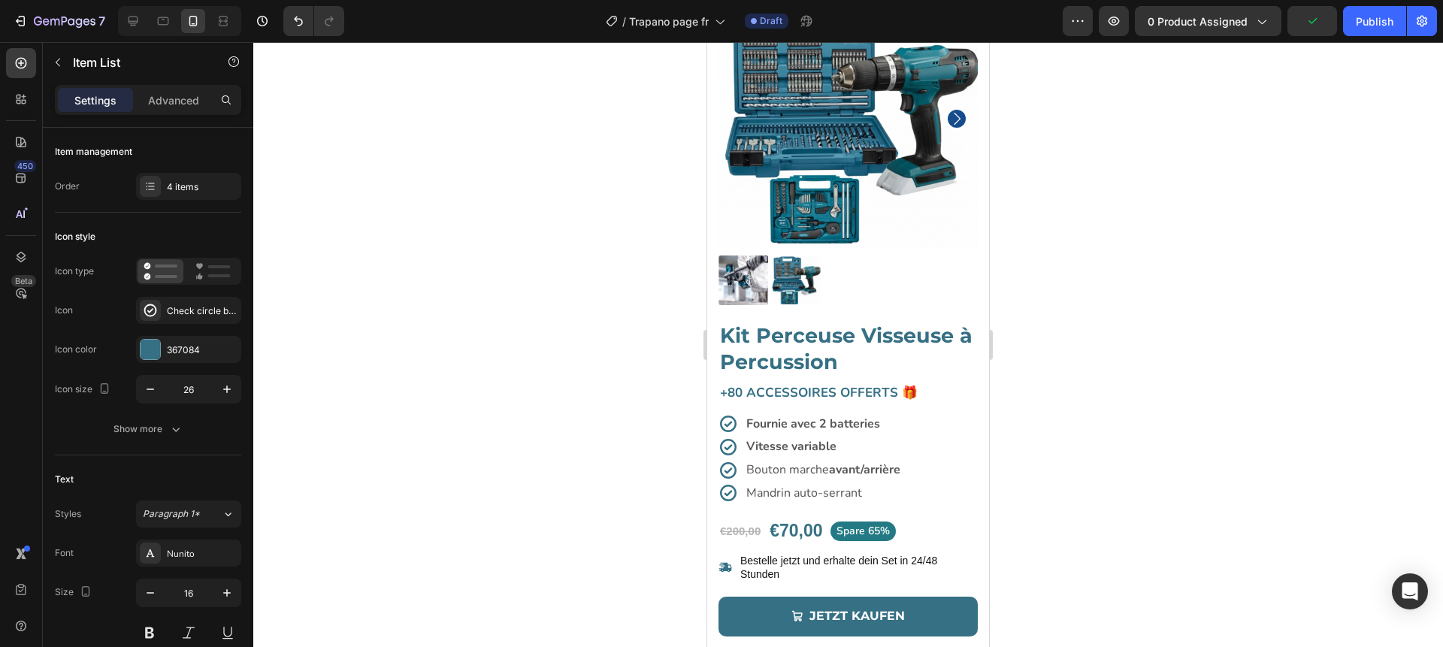
click at [1030, 452] on div at bounding box center [848, 344] width 1190 height 605
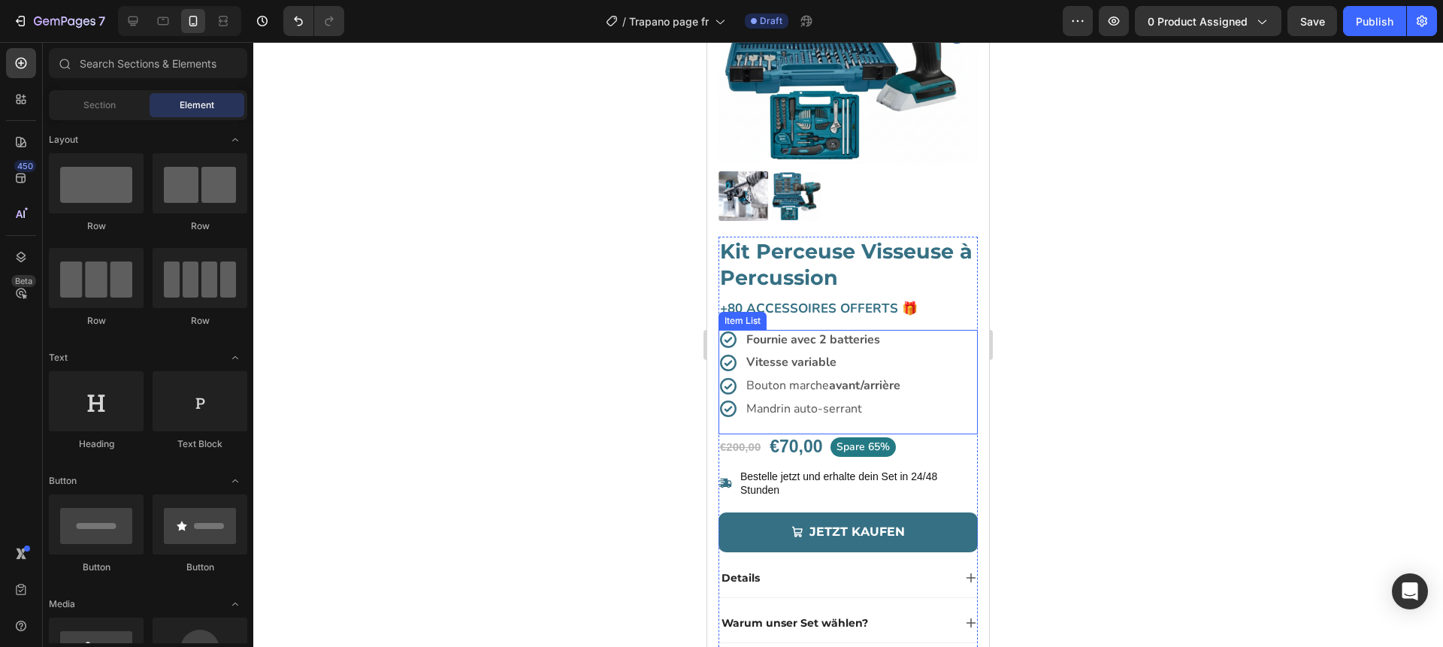
scroll to position [220, 0]
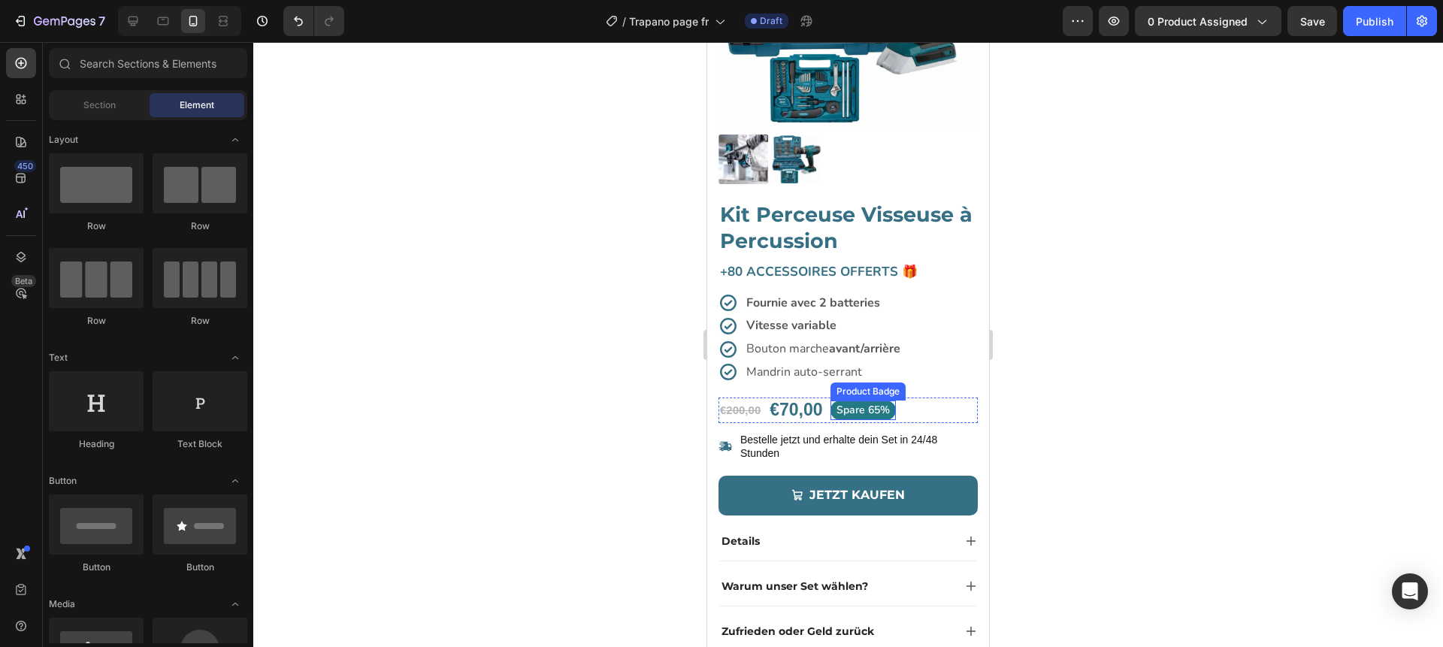
click at [856, 413] on pre "Spare 65%" at bounding box center [863, 411] width 65 height 20
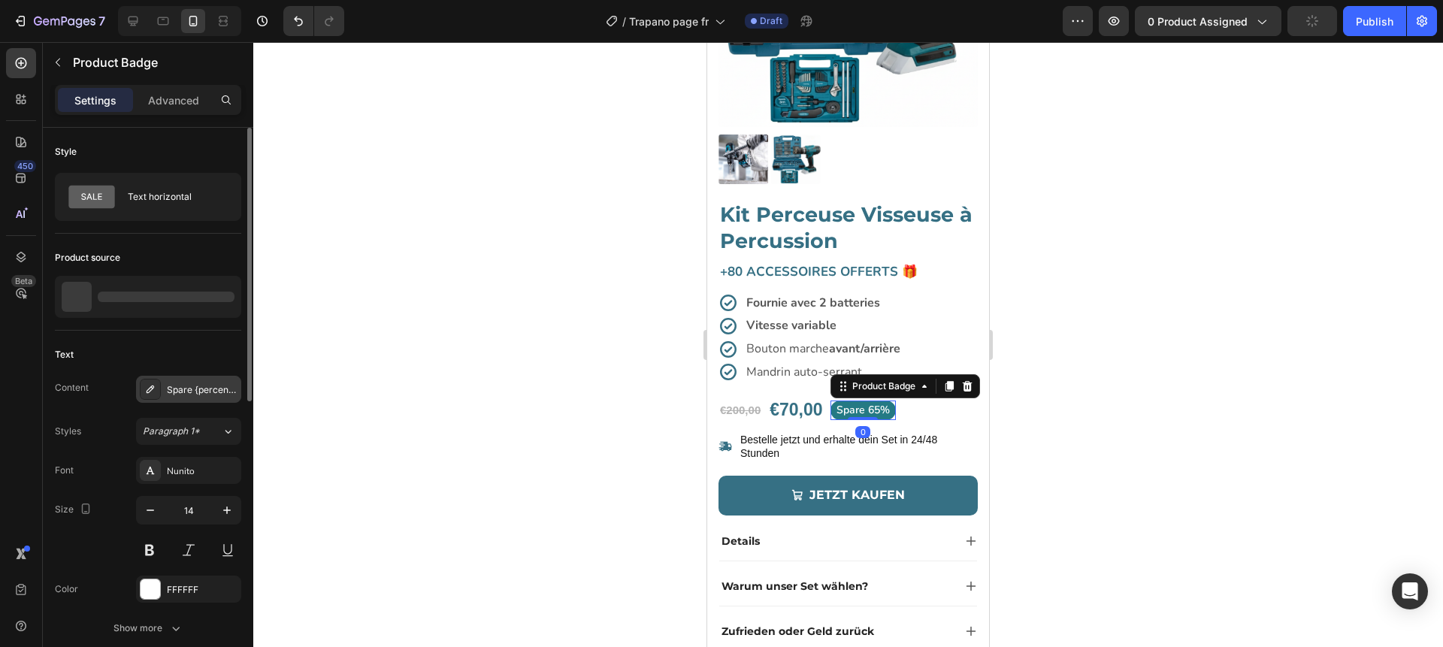
click at [174, 394] on div "Spare {percent_discount}" at bounding box center [202, 390] width 71 height 14
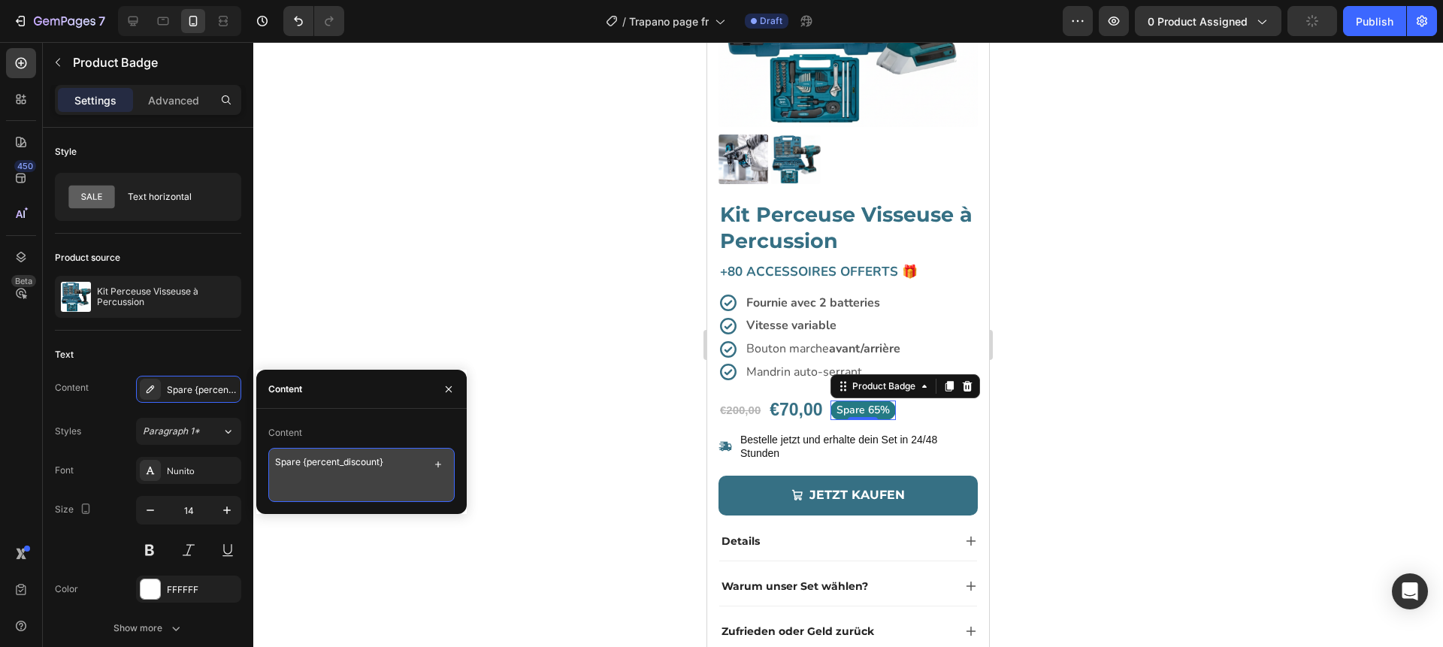
click at [285, 459] on textarea "Spare {percent_discount}" at bounding box center [361, 475] width 186 height 54
paste textarea "Économisez"
type textarea "Économisez {percent_discount}"
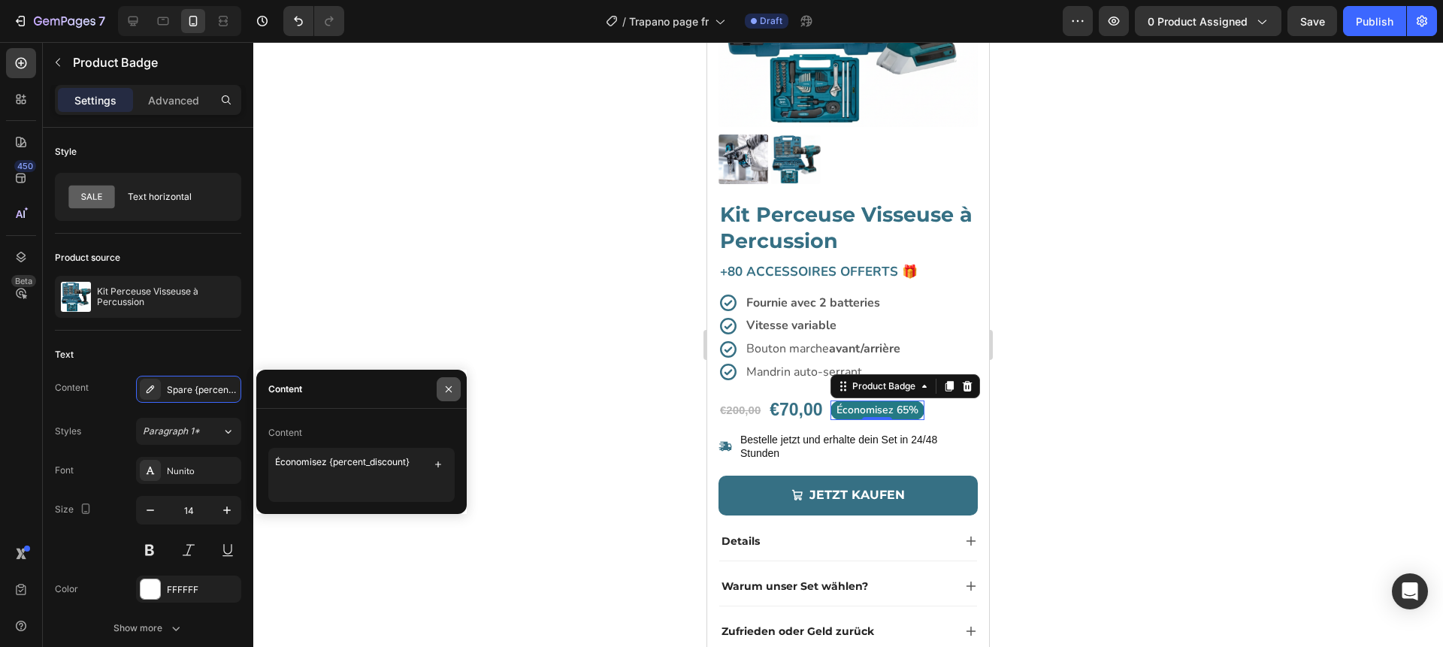
click at [450, 386] on icon "button" at bounding box center [449, 389] width 6 height 6
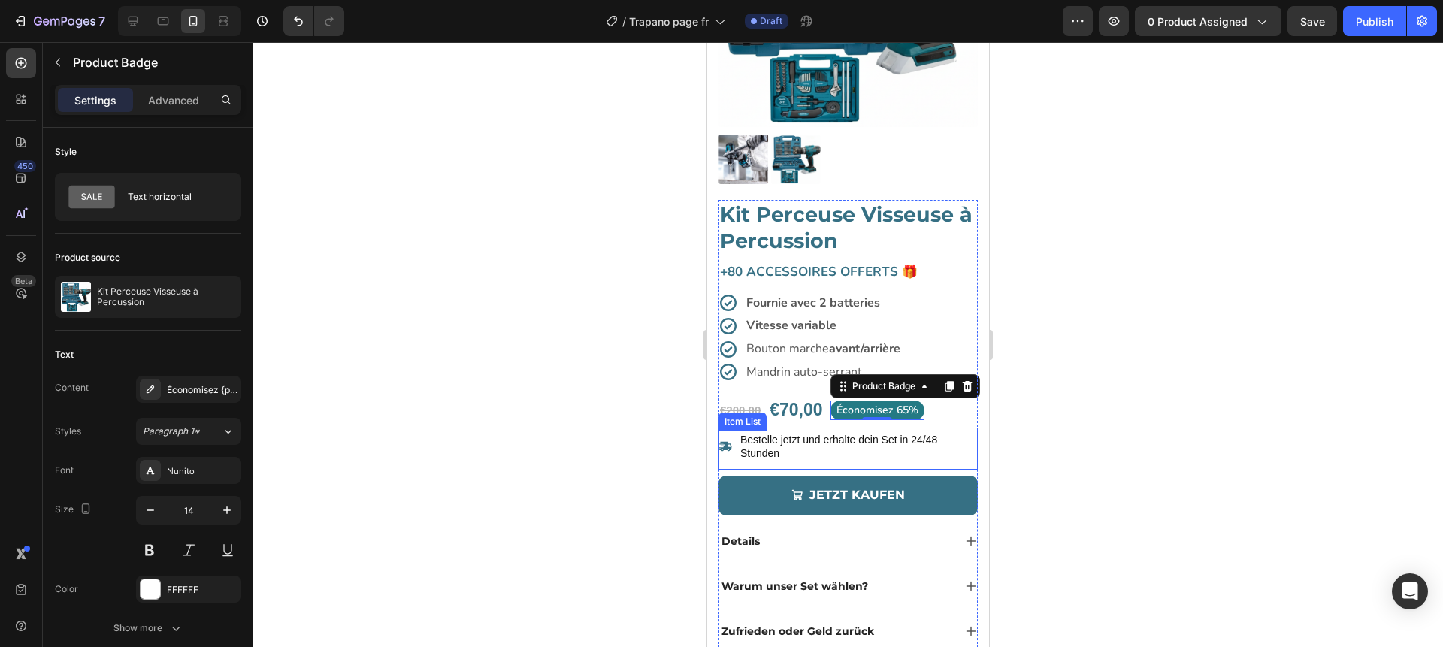
click at [814, 447] on p "Bestelle jetzt und erhalte dein Set in 24/48 Stunden" at bounding box center [857, 446] width 235 height 27
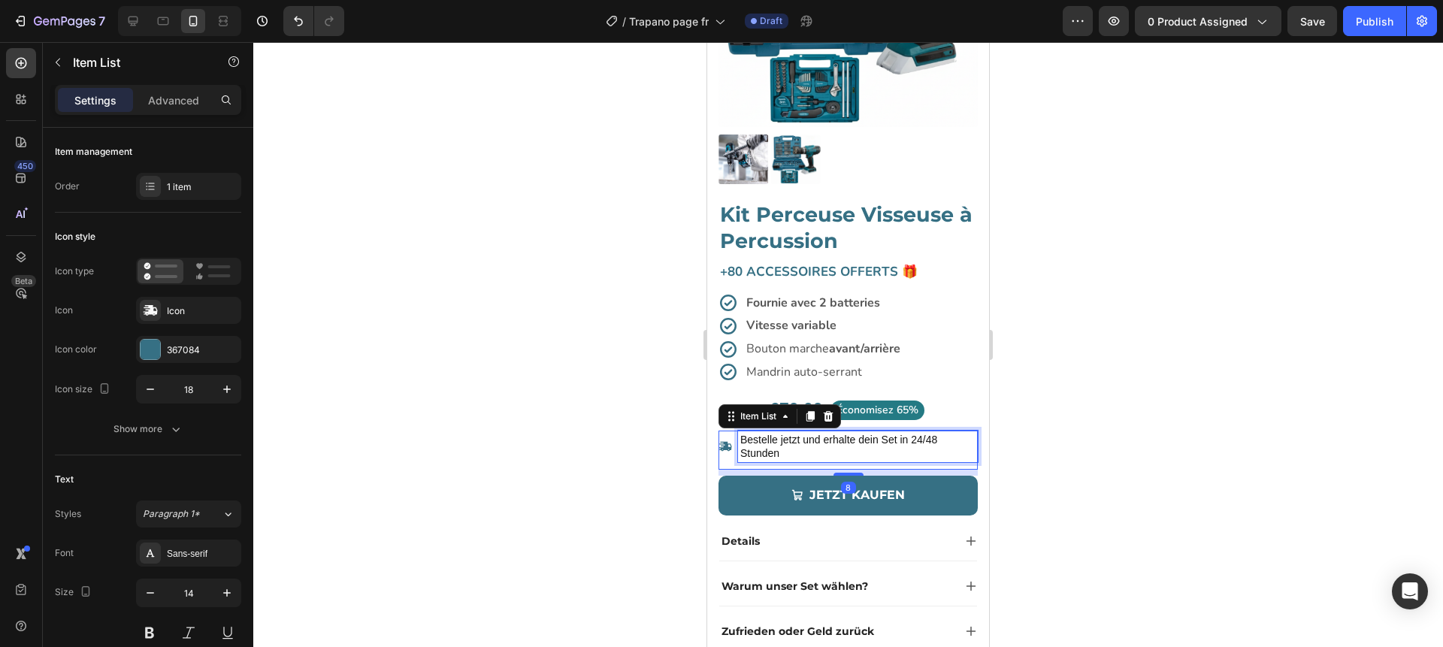
click at [814, 447] on p "Bestelle jetzt und erhalte dein Set in 24/48 Stunden" at bounding box center [857, 446] width 235 height 27
click at [673, 444] on div at bounding box center [848, 344] width 1190 height 605
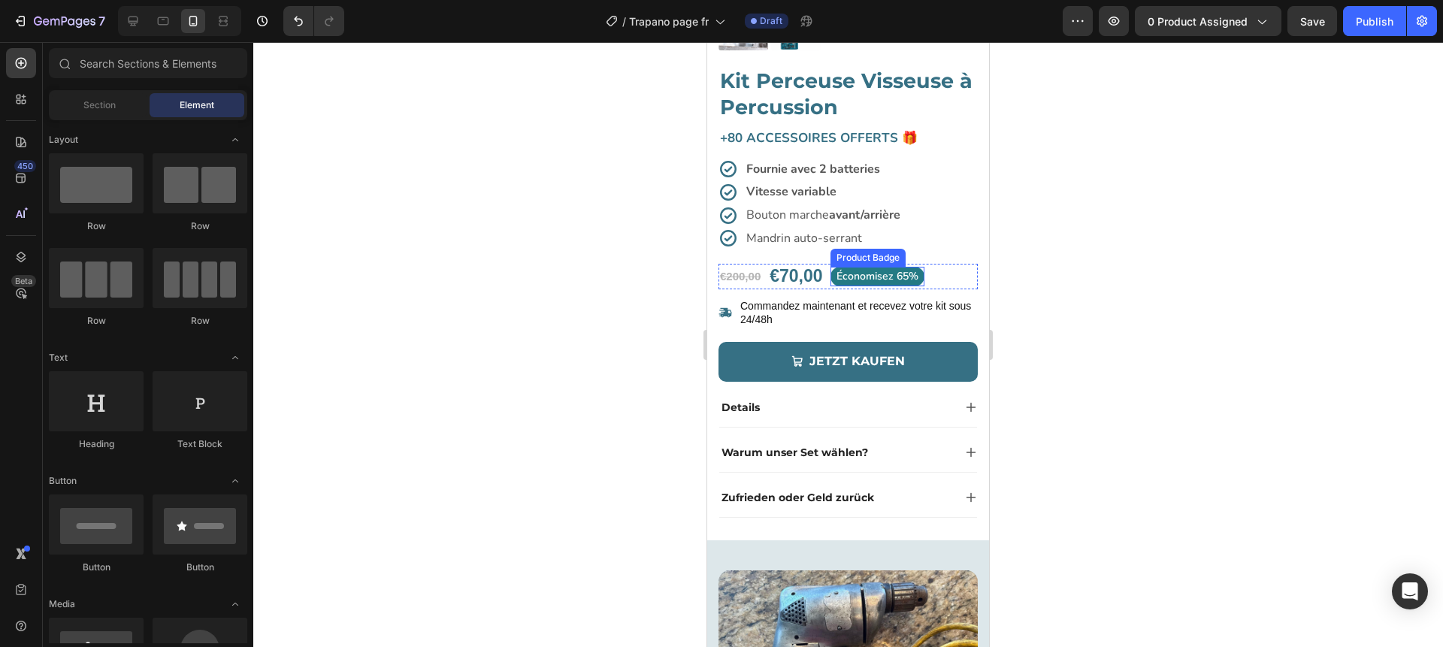
scroll to position [360, 0]
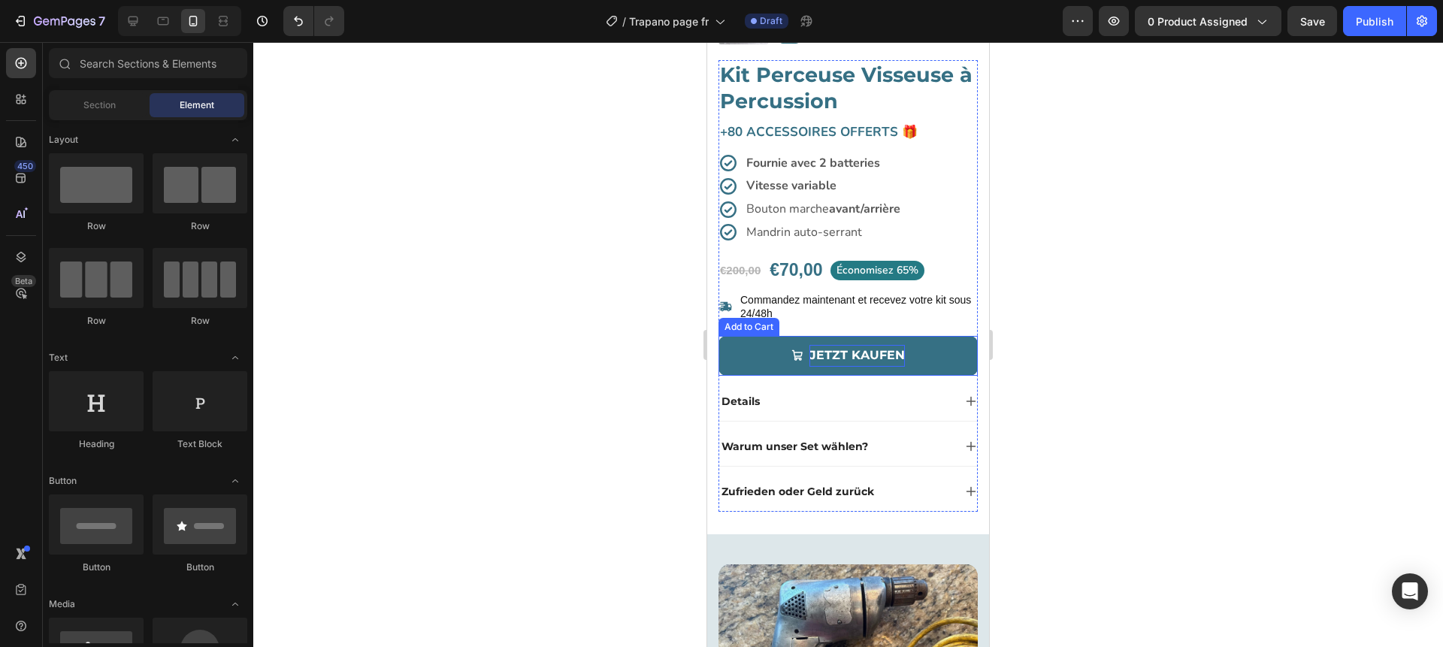
click at [871, 350] on div "Jetzt kaufen" at bounding box center [857, 356] width 95 height 22
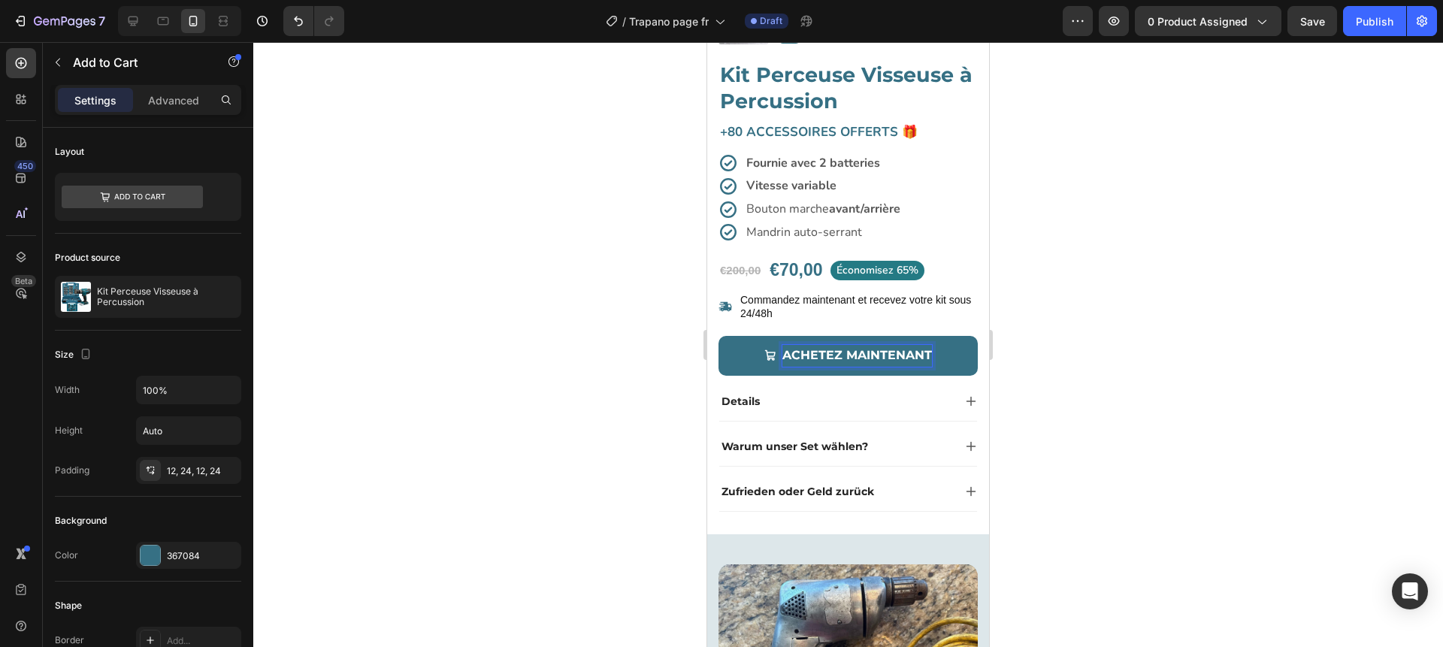
click at [584, 372] on div at bounding box center [848, 344] width 1190 height 605
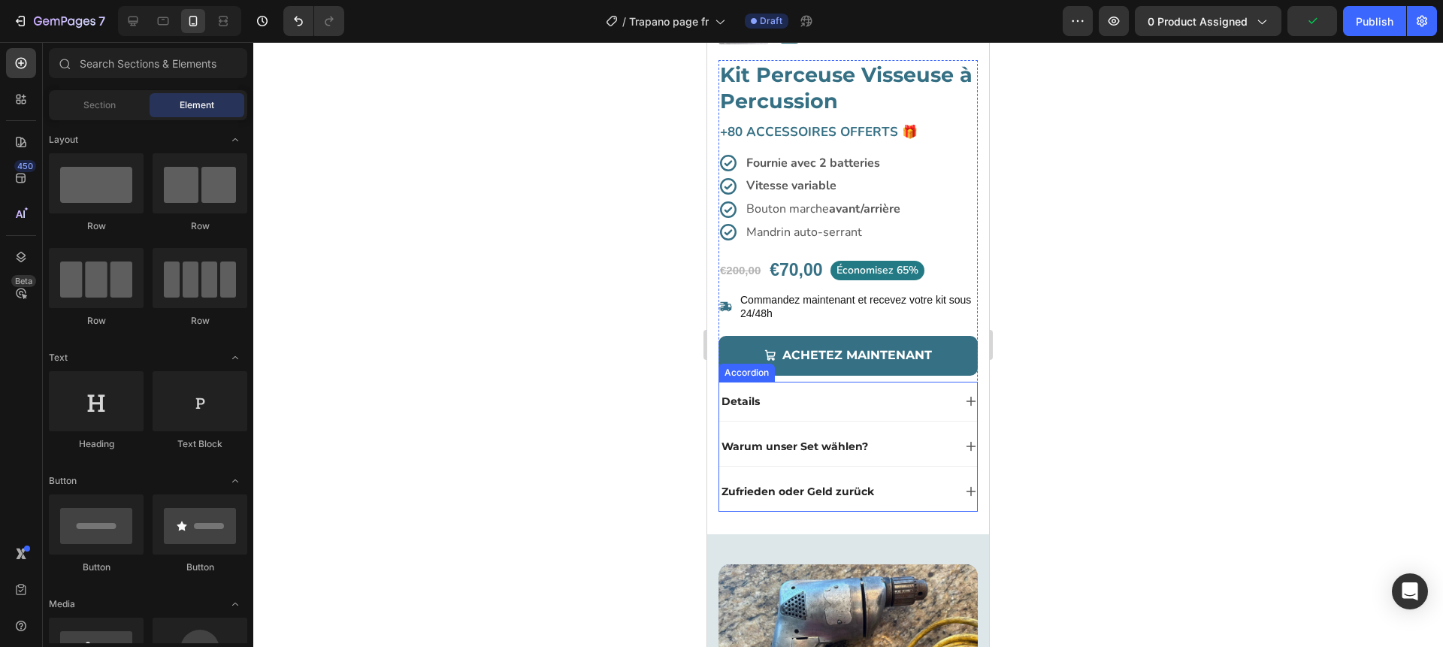
click at [743, 400] on p "Details" at bounding box center [741, 402] width 38 height 14
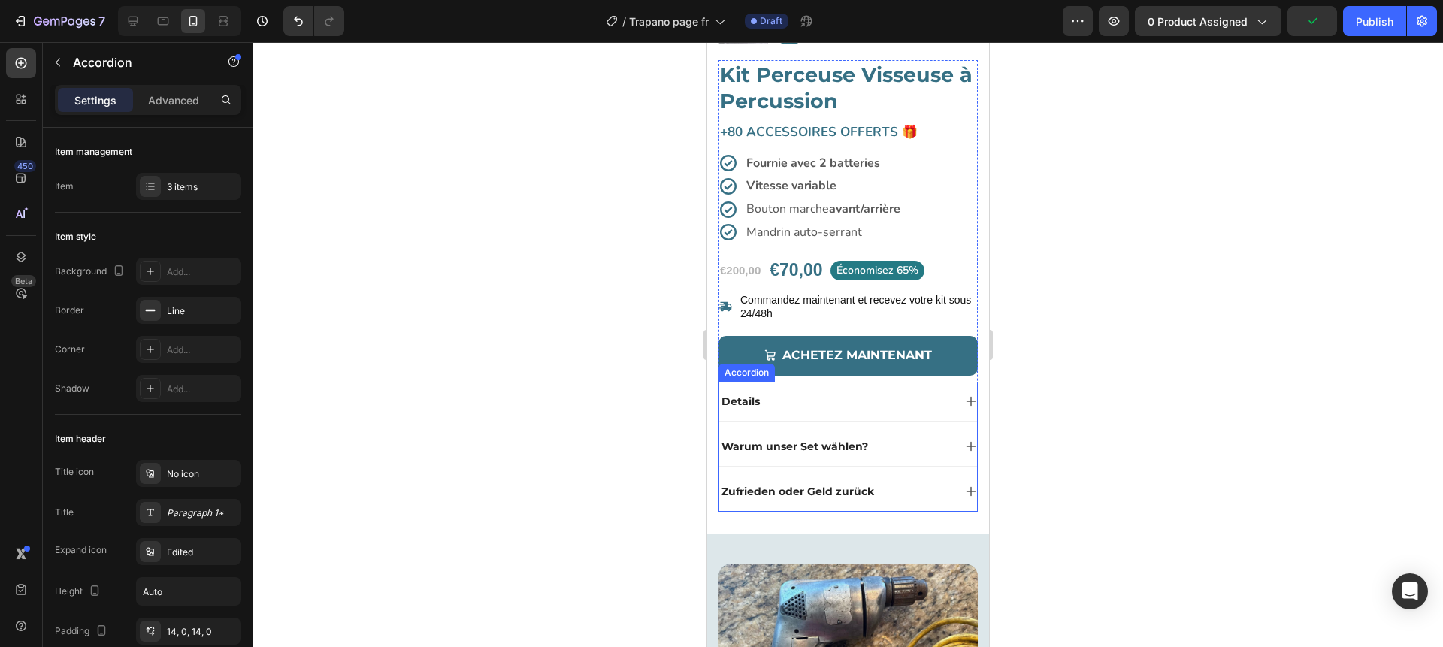
click at [743, 400] on p "Details" at bounding box center [741, 402] width 38 height 14
click at [668, 400] on div at bounding box center [848, 344] width 1190 height 605
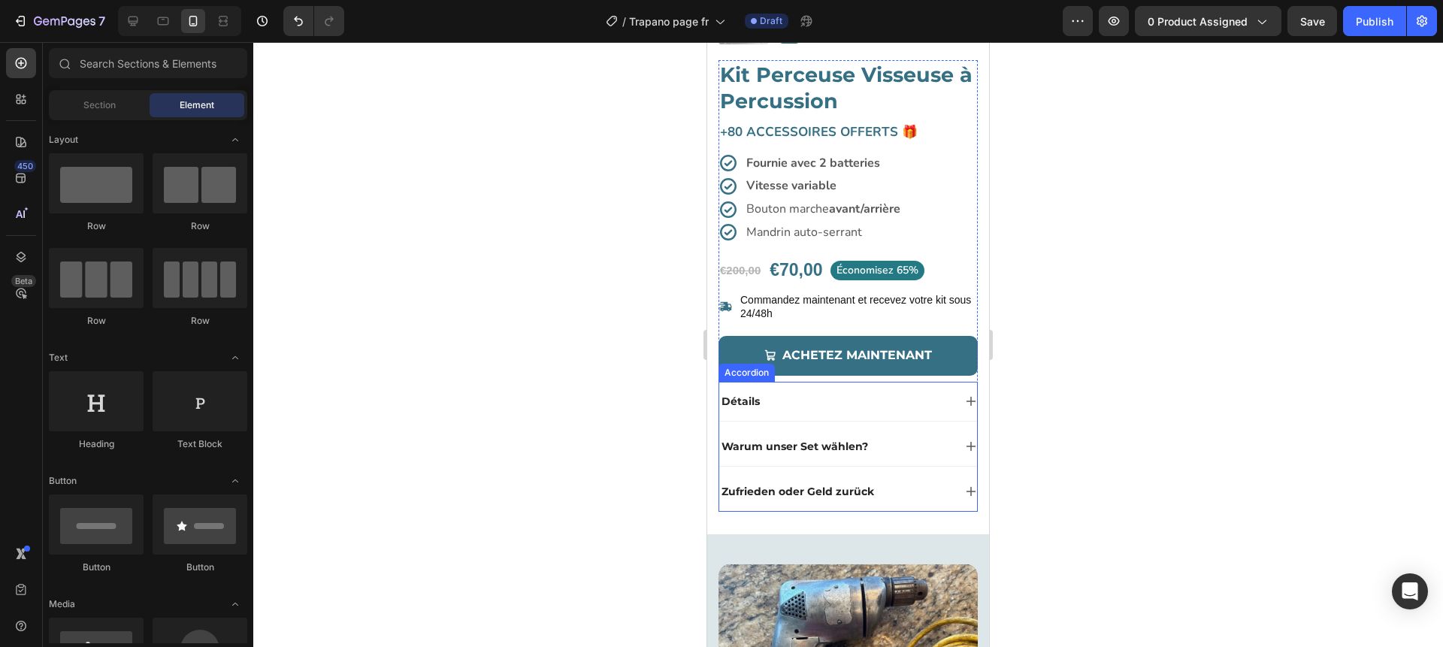
click at [855, 416] on div "Détails" at bounding box center [848, 401] width 258 height 39
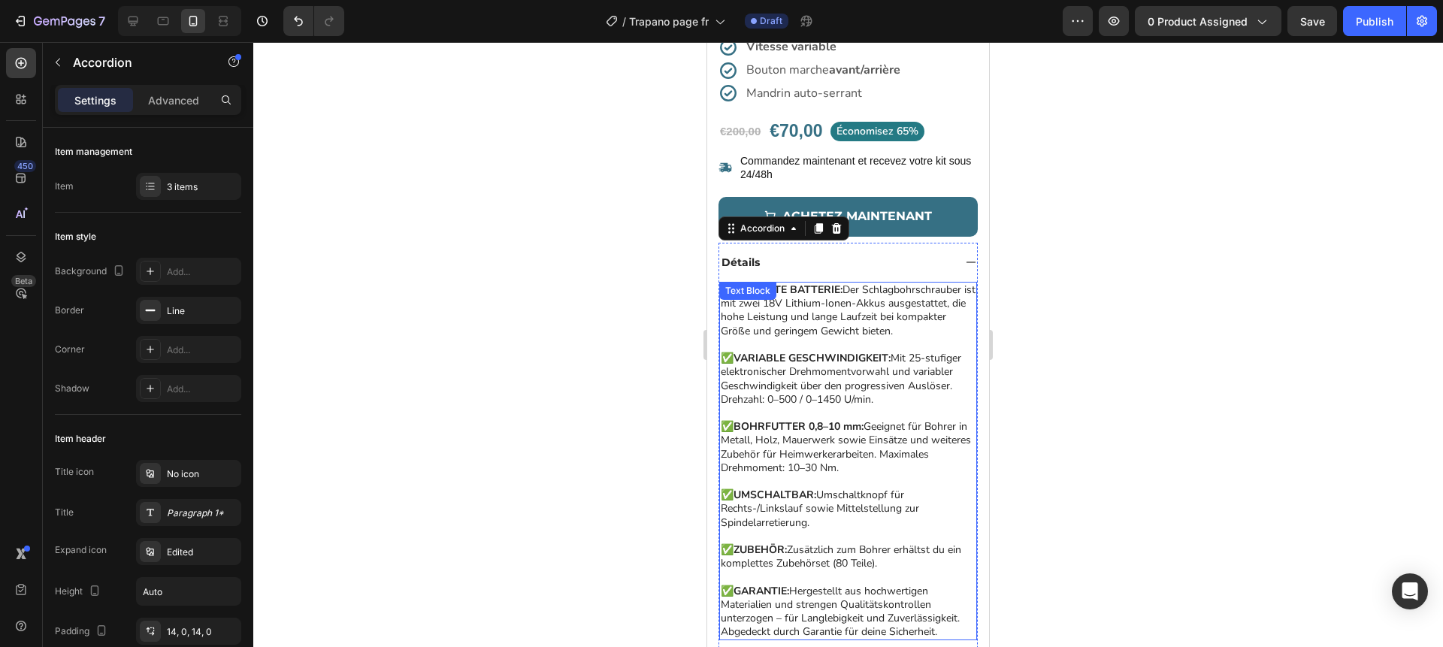
scroll to position [512, 0]
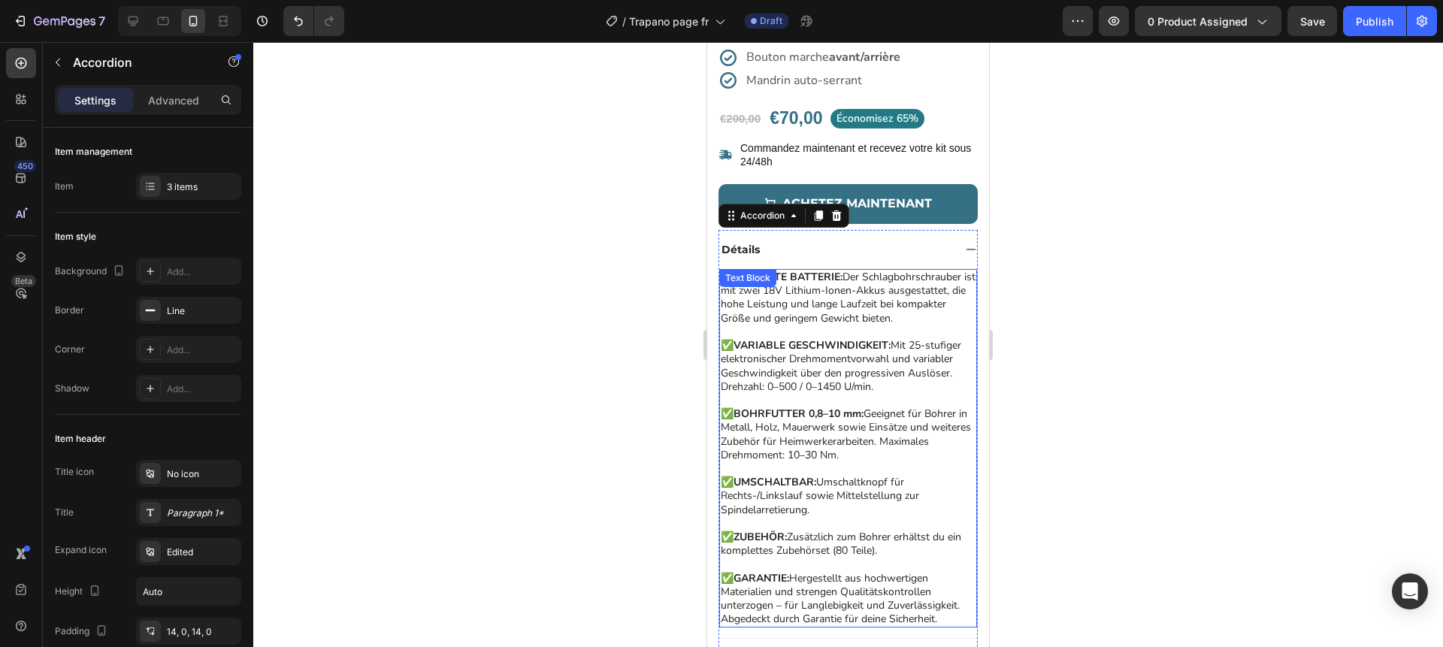
click at [803, 431] on p "✅ BOHRFUTTER 0,8–10 mm: Geeignet für Bohrer in Metall, Holz, Mauerwerk sowie Ei…" at bounding box center [848, 434] width 255 height 55
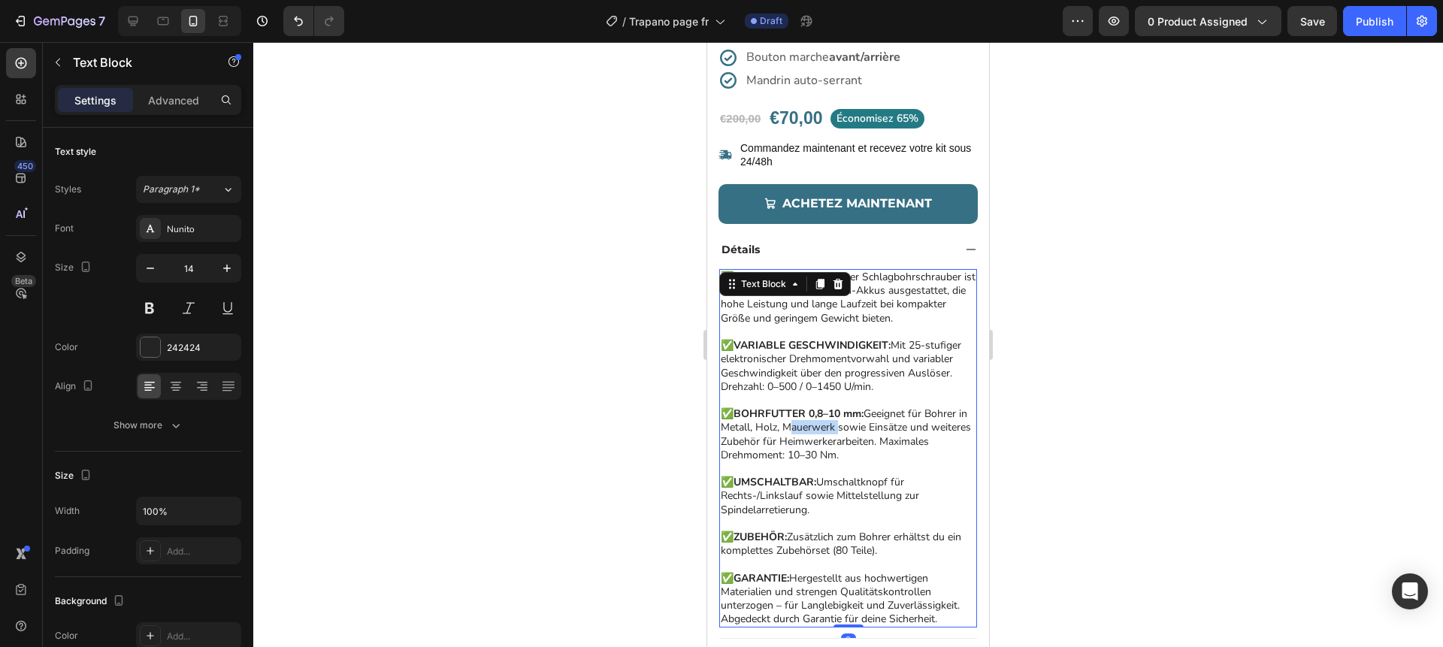
click at [803, 431] on p "✅ BOHRFUTTER 0,8–10 mm: Geeignet für Bohrer in Metall, Holz, Mauerwerk sowie Ei…" at bounding box center [848, 434] width 255 height 55
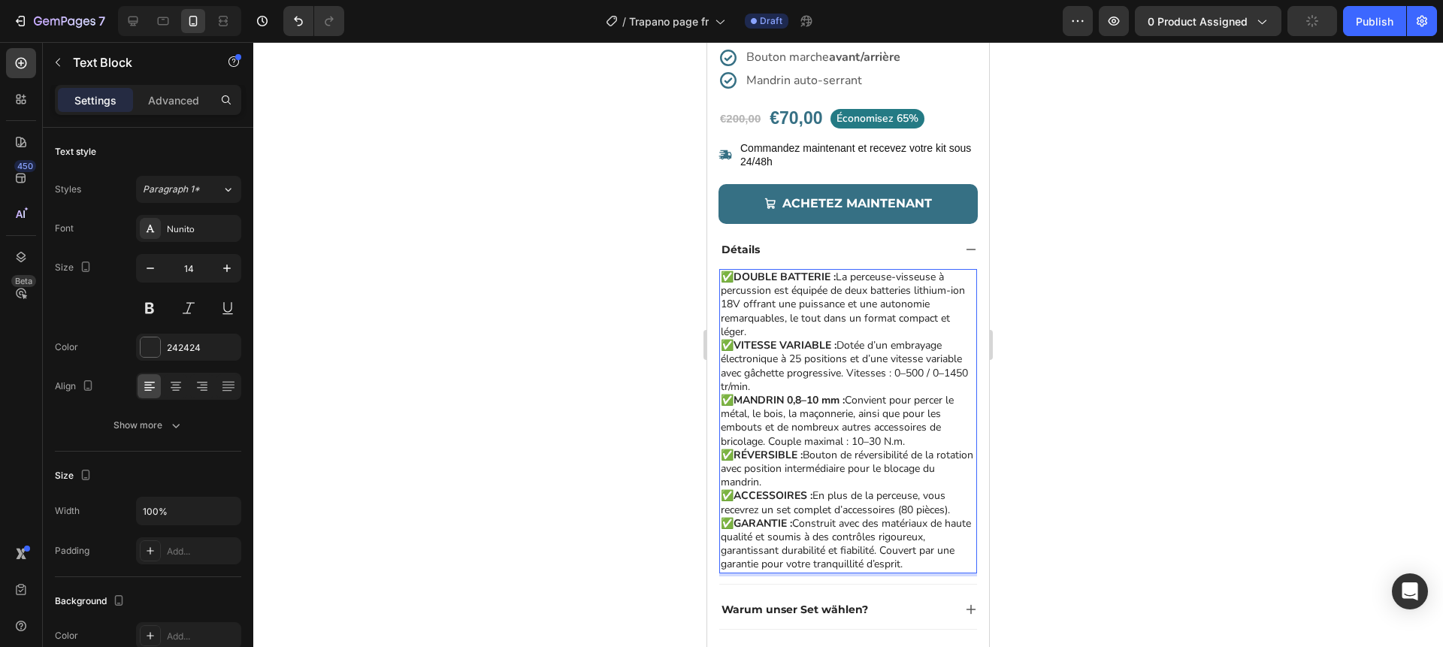
click at [774, 334] on p "✅ DOUBLE BATTERIE : La perceuse-visseuse à percussion est équipée de deux batte…" at bounding box center [848, 305] width 255 height 68
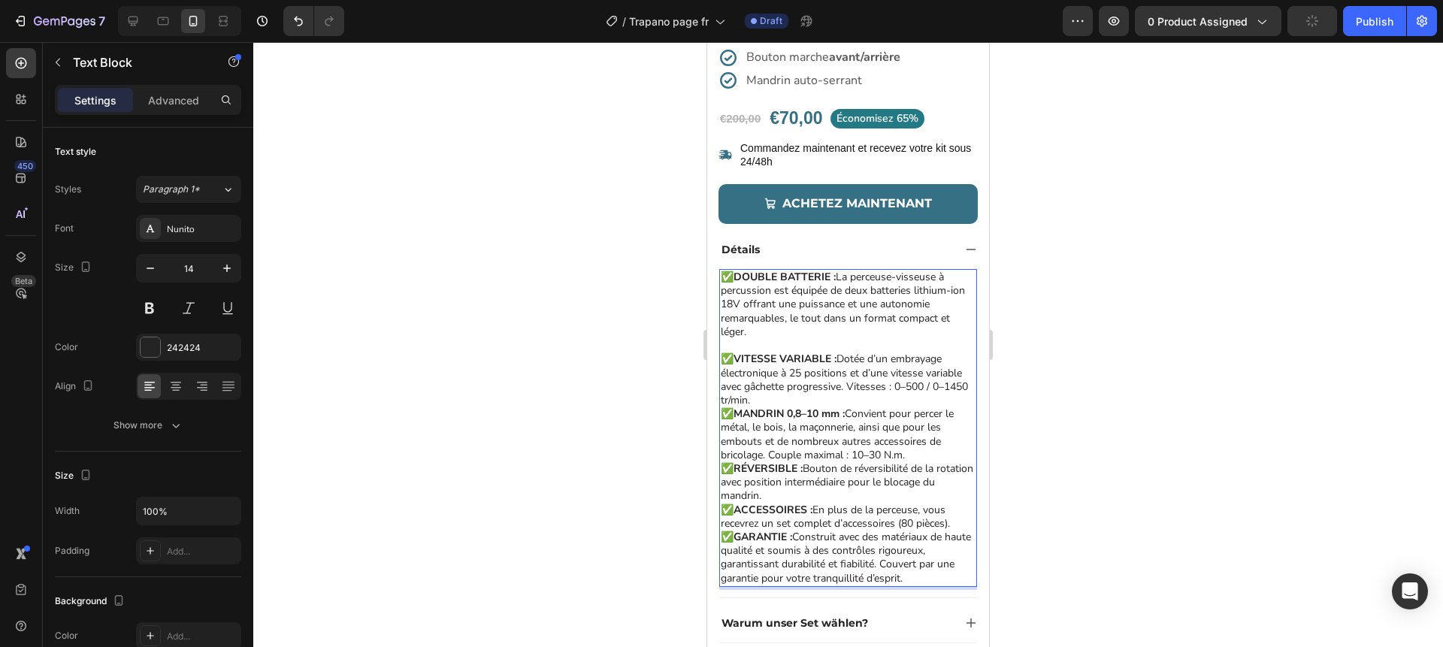
click at [792, 401] on p "✅ VITESSE VARIABLE : Dotée d’un embrayage électronique à 25 positions et d’une …" at bounding box center [848, 380] width 255 height 55
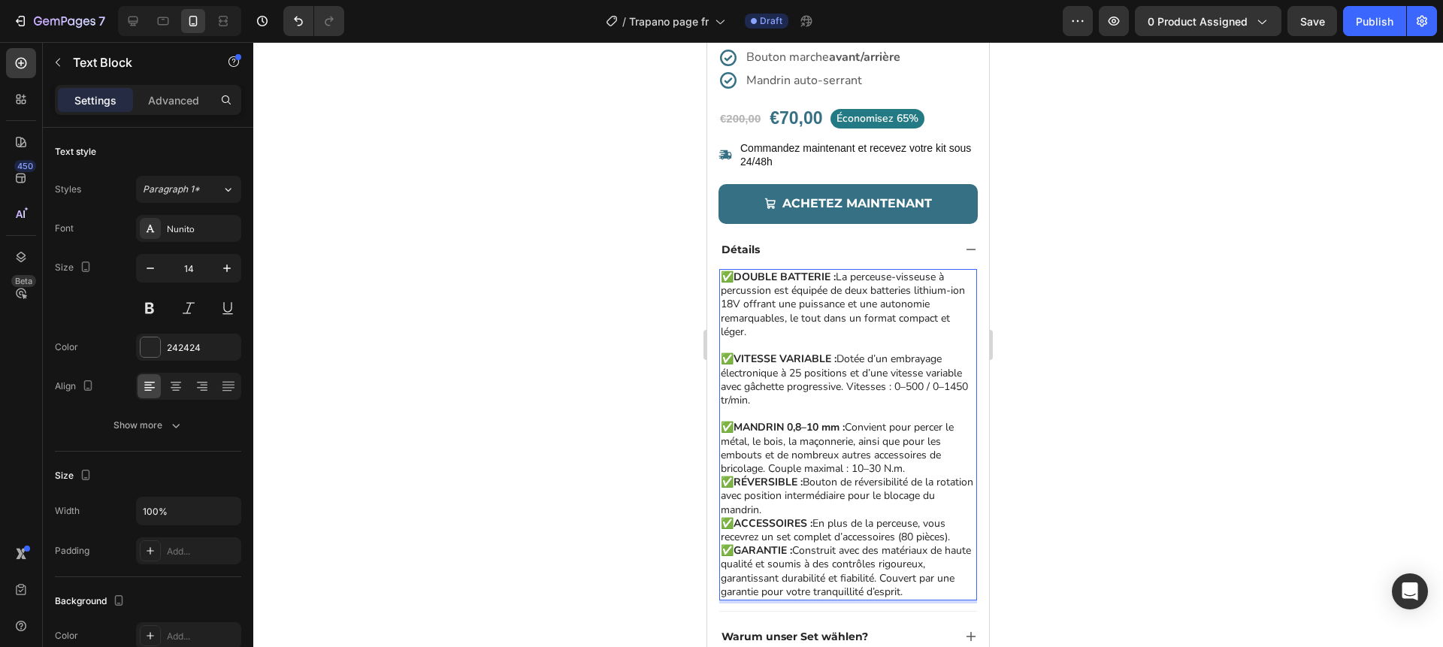
click at [943, 467] on p "✅ MANDRIN 0,8–10 mm : Convient pour percer le métal, le bois, la maçonnerie, ai…" at bounding box center [848, 448] width 255 height 55
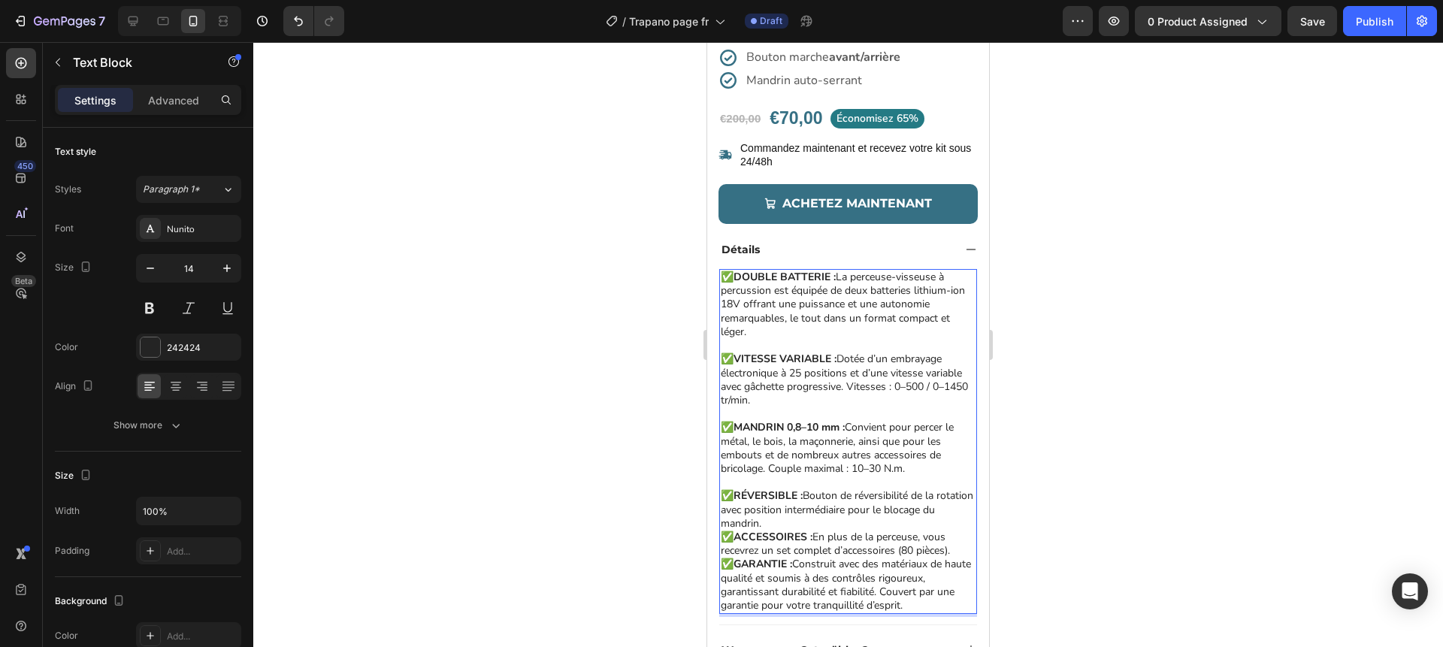
click at [849, 520] on p "✅ RÉVERSIBLE : Bouton de réversibilité de la rotation avec position intermédiai…" at bounding box center [848, 509] width 255 height 41
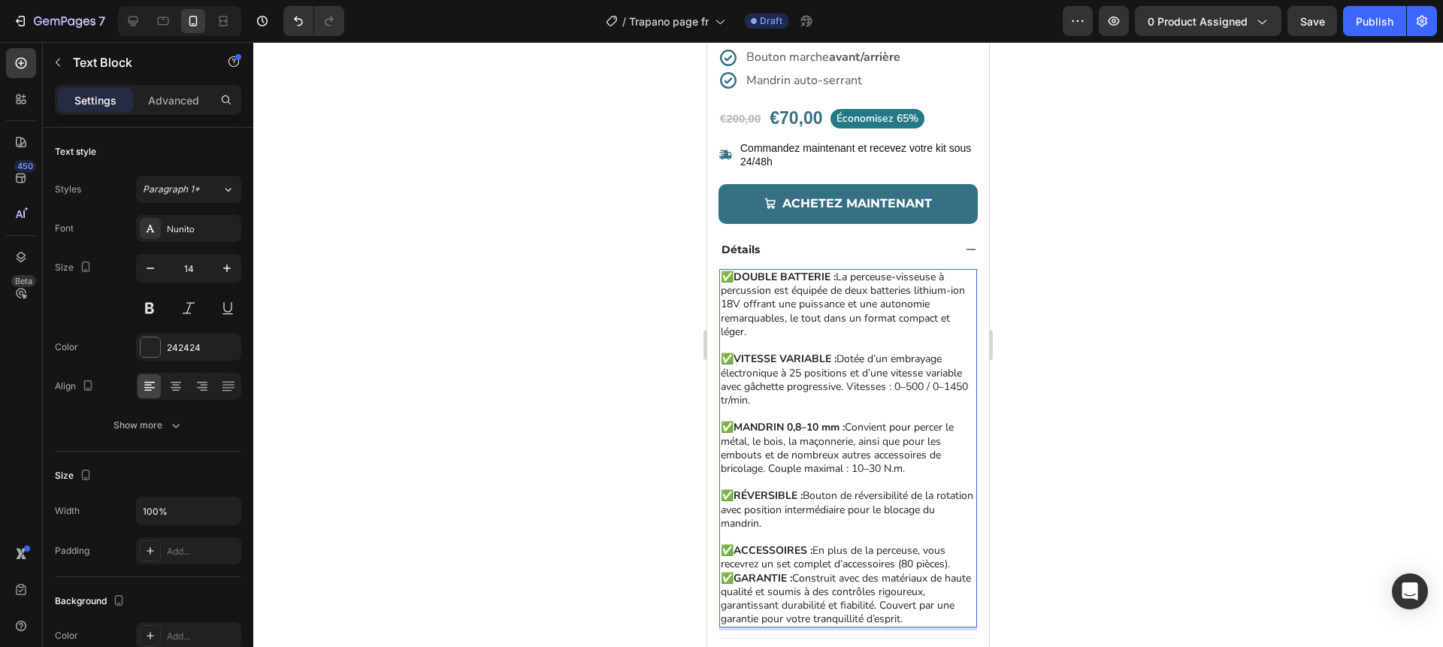
click at [959, 568] on p "✅ ACCESSOIRES : En plus de la perceuse, vous recevrez un set complet d’accessoi…" at bounding box center [848, 557] width 255 height 27
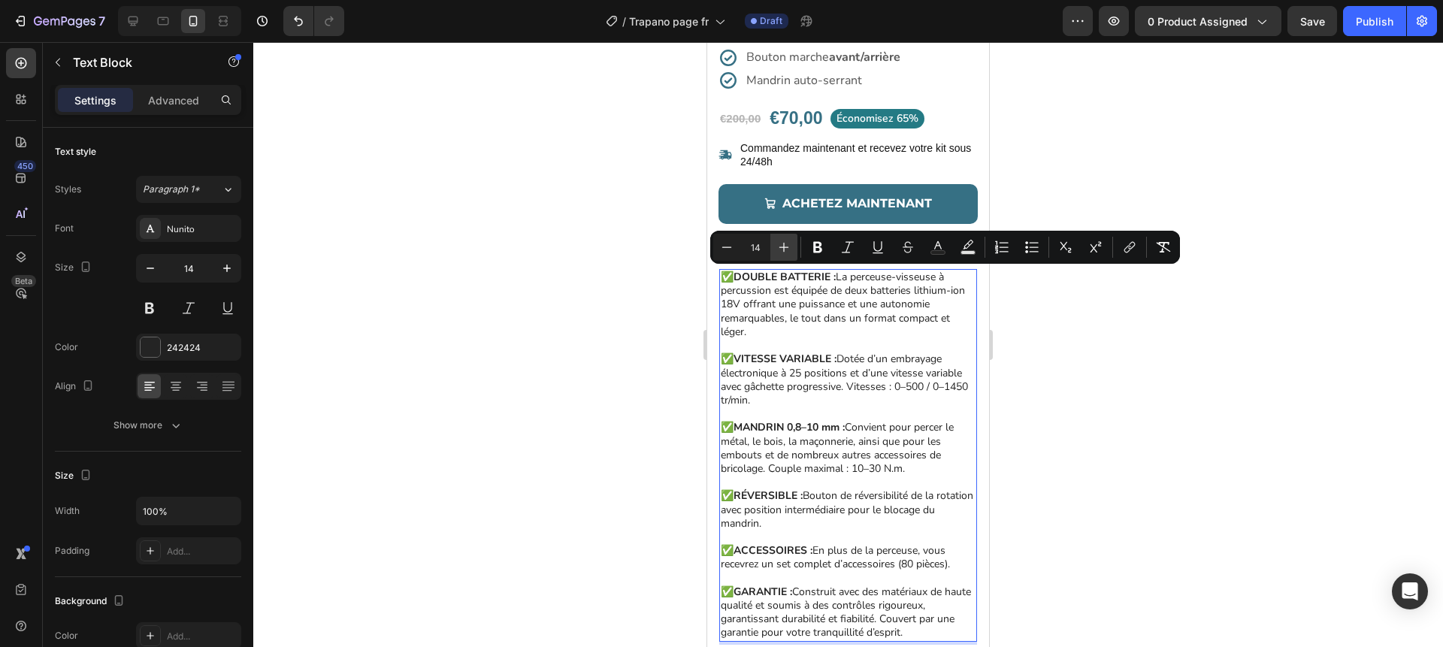
click at [788, 250] on icon "Editor contextual toolbar" at bounding box center [784, 247] width 15 height 15
type input "15"
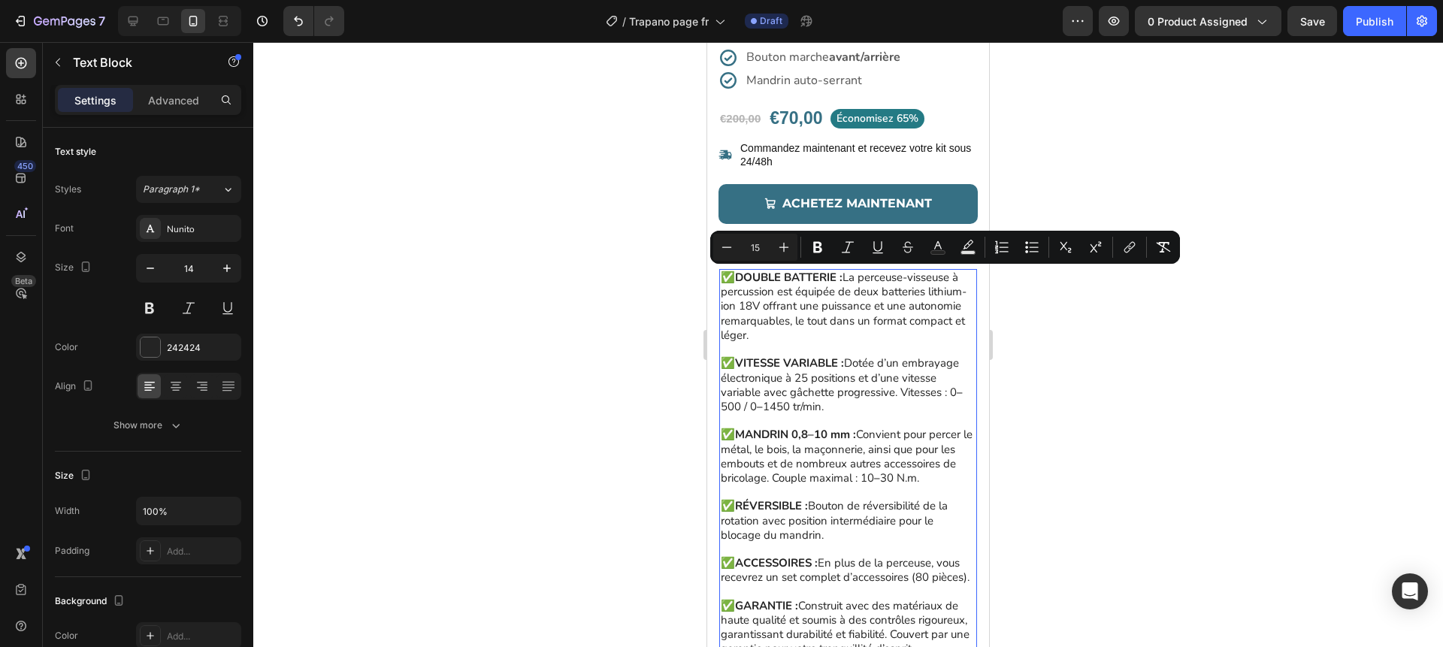
click at [1064, 332] on div at bounding box center [848, 344] width 1190 height 605
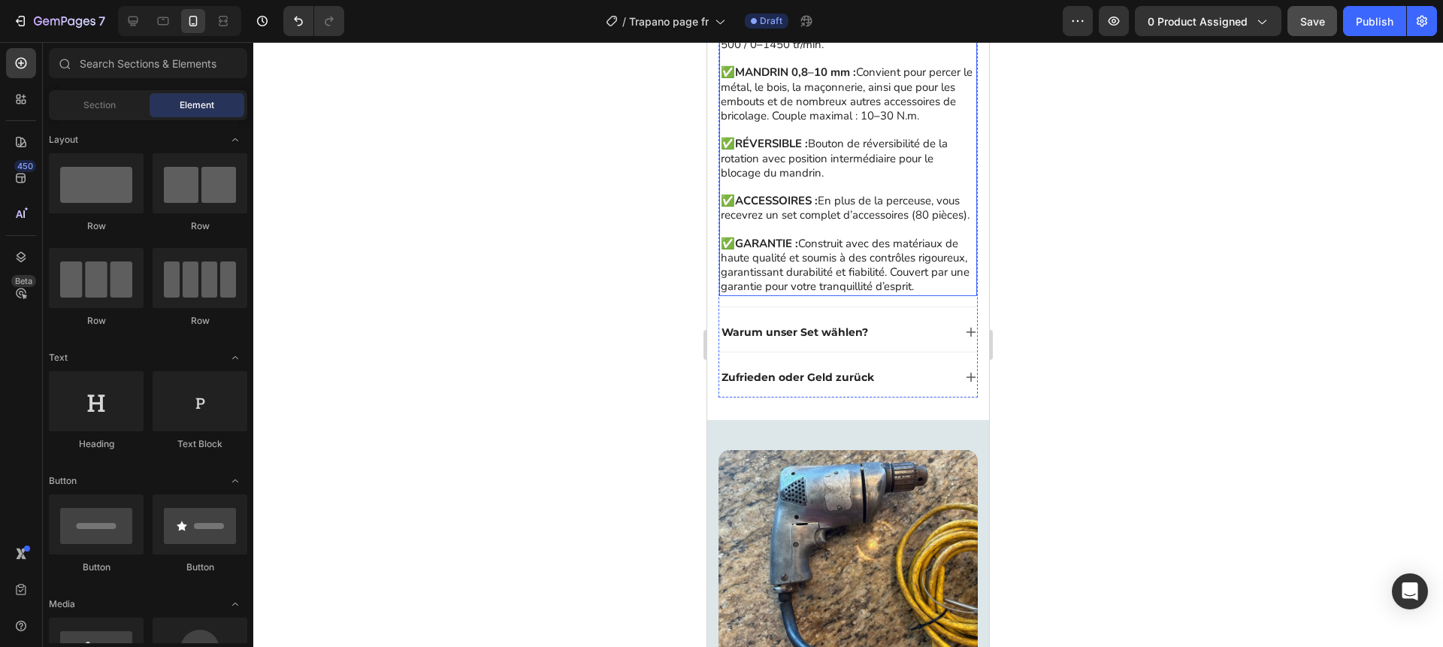
scroll to position [886, 0]
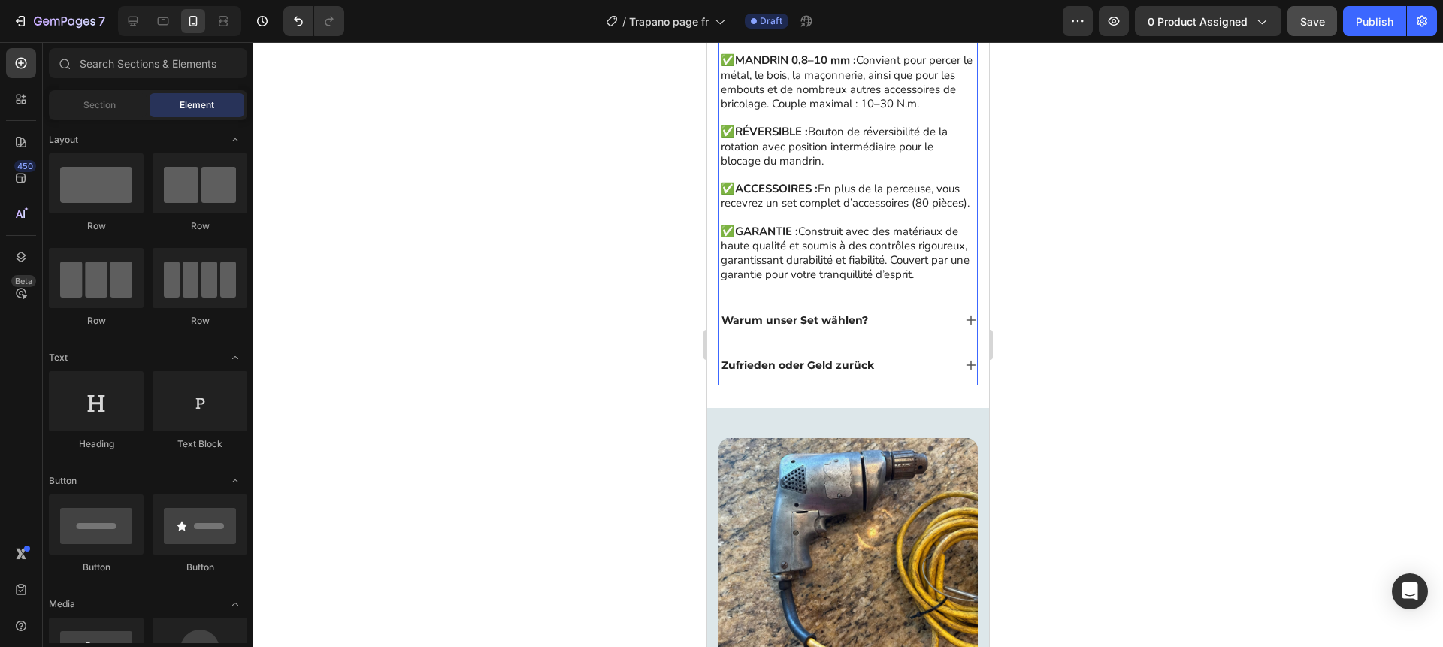
click at [907, 322] on div "Warum unser Set wählen?" at bounding box center [836, 320] width 234 height 18
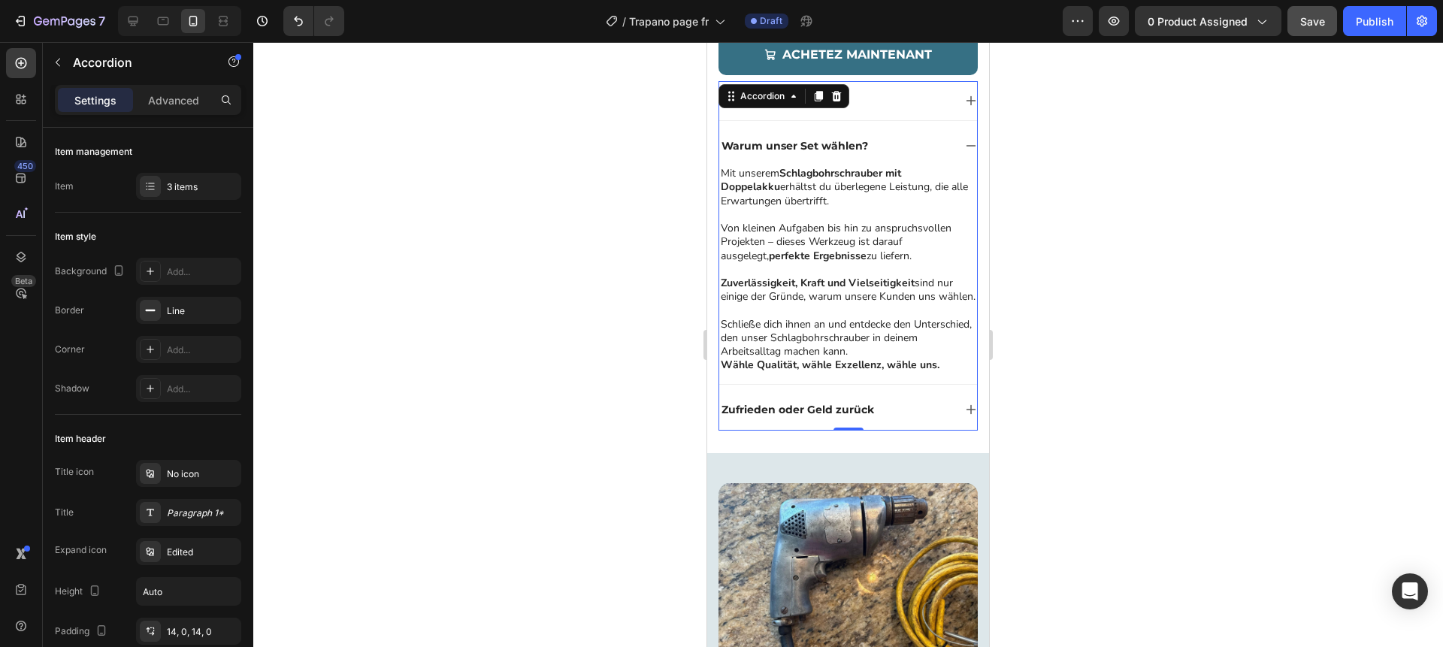
scroll to position [638, 0]
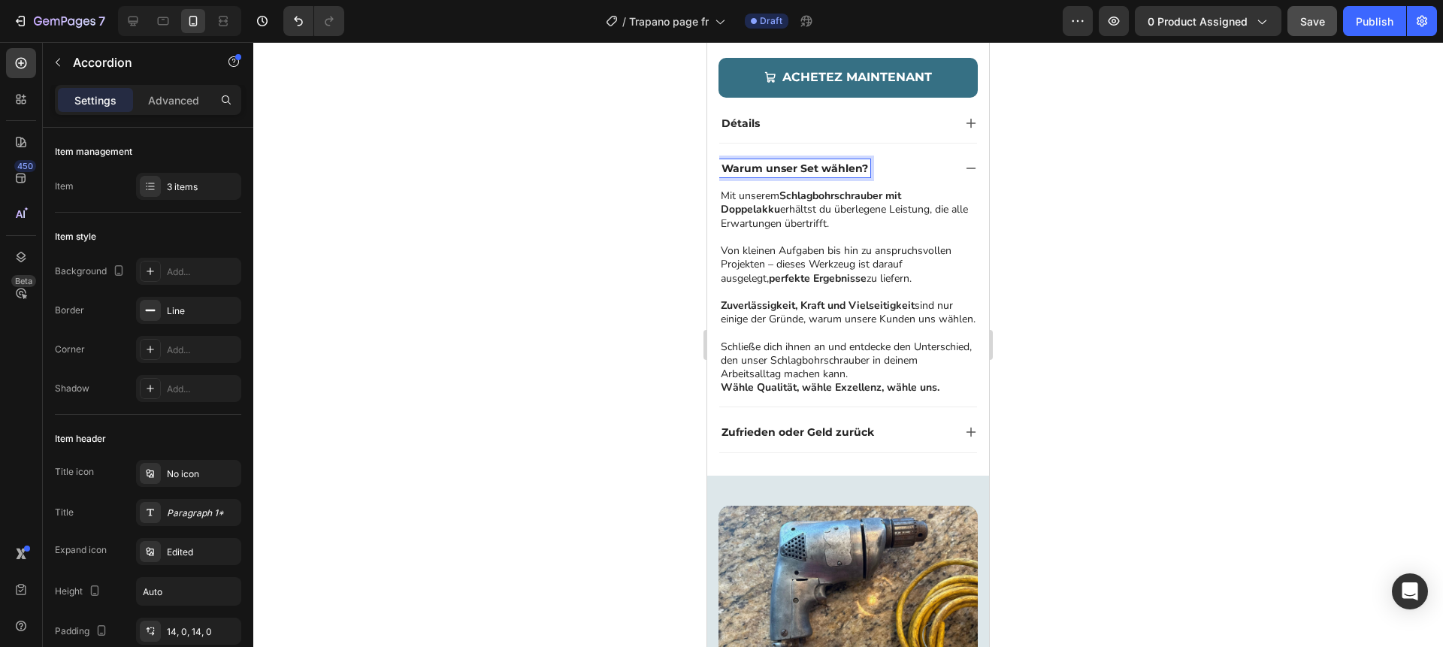
click at [842, 169] on p "Warum unser Set wählen?" at bounding box center [795, 169] width 147 height 14
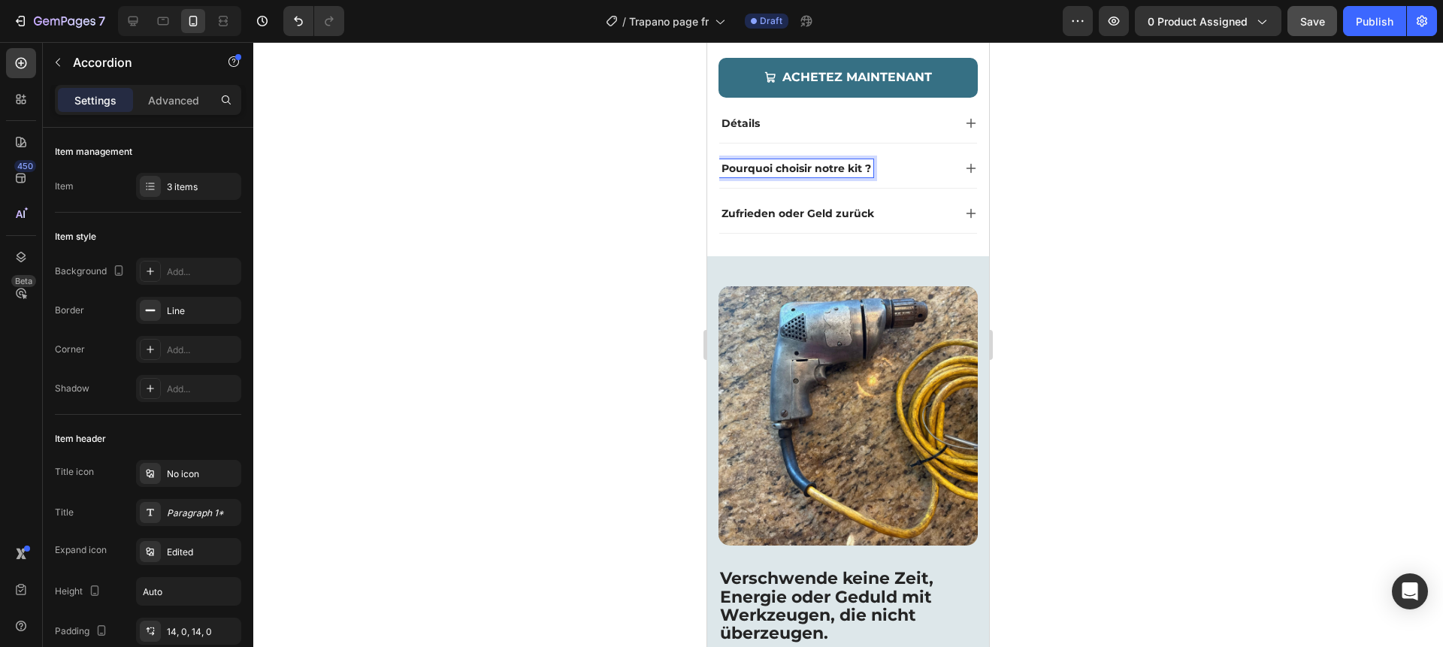
click at [625, 250] on div at bounding box center [848, 344] width 1190 height 605
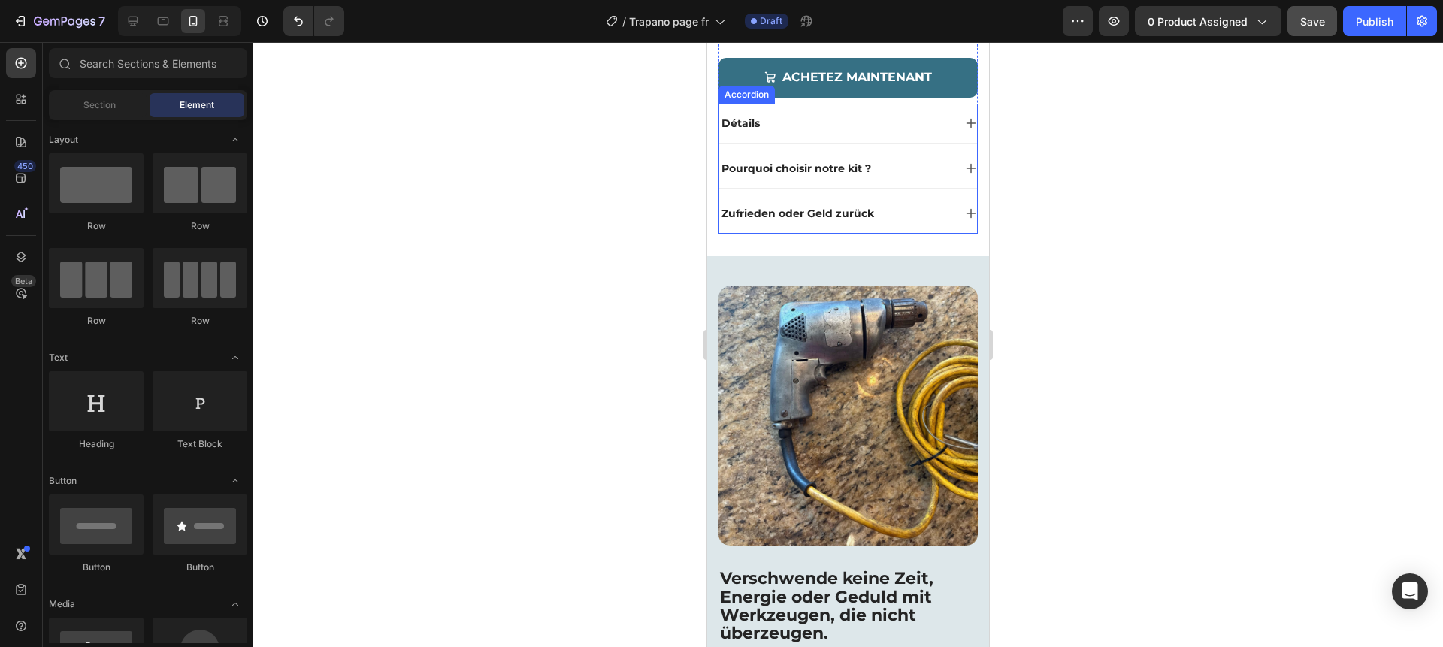
click at [933, 158] on div "Pourquoi choisir notre kit ?" at bounding box center [848, 168] width 258 height 39
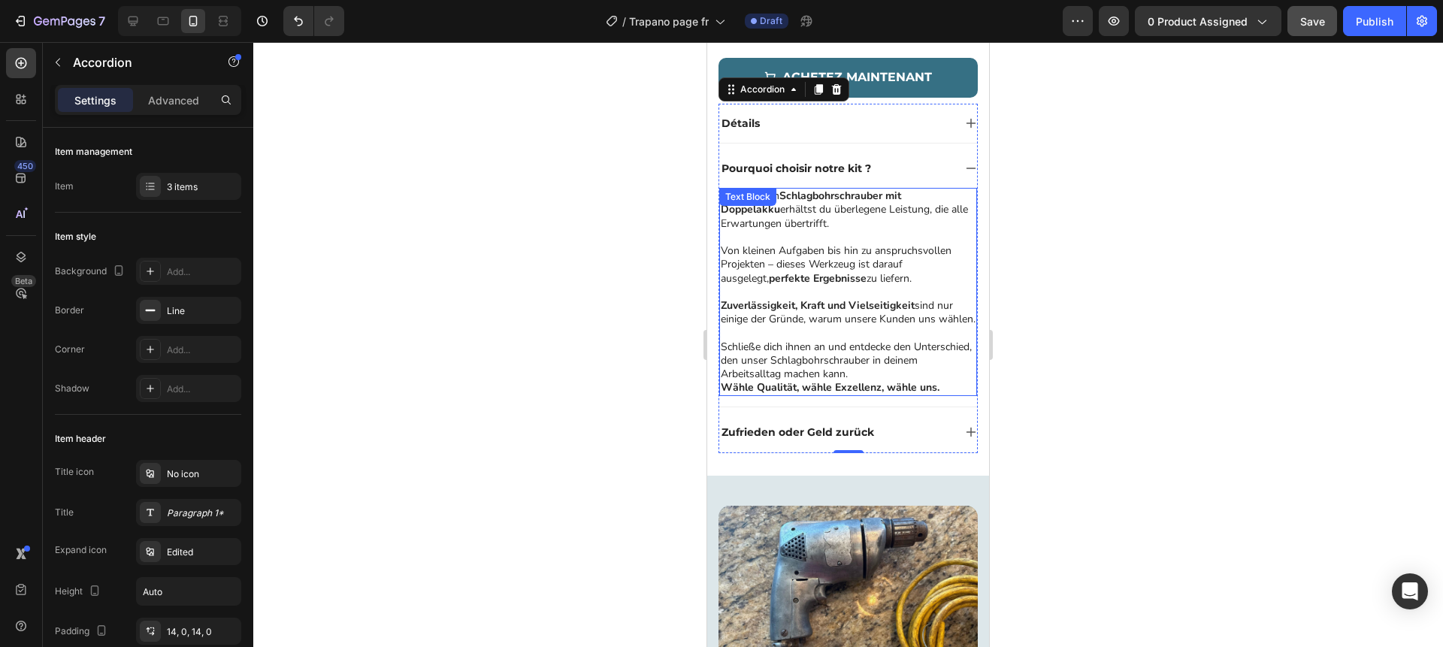
click at [818, 277] on p "Von kleinen Aufgaben bis hin zu anspruchsvollen Projekten – dieses Werkzeug ist…" at bounding box center [848, 264] width 255 height 41
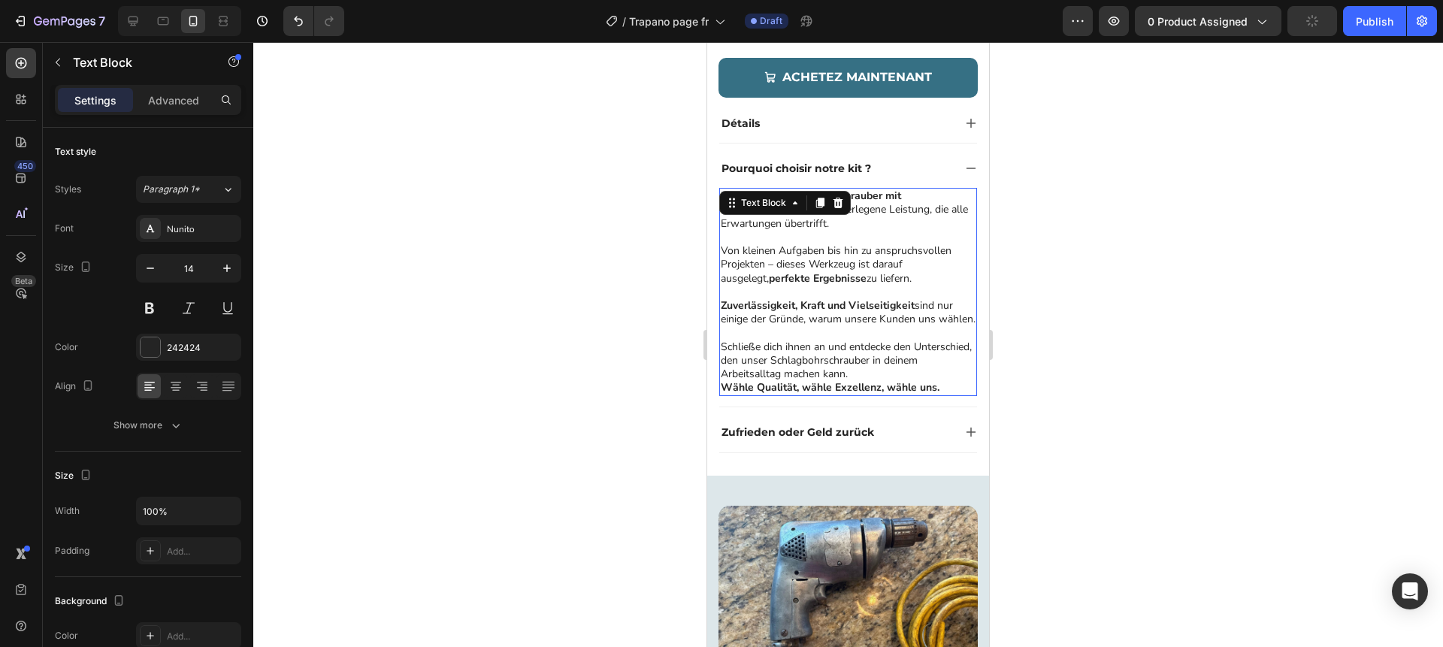
click at [818, 277] on p "Von kleinen Aufgaben bis hin zu anspruchsvollen Projekten – dieses Werkzeug ist…" at bounding box center [848, 264] width 255 height 41
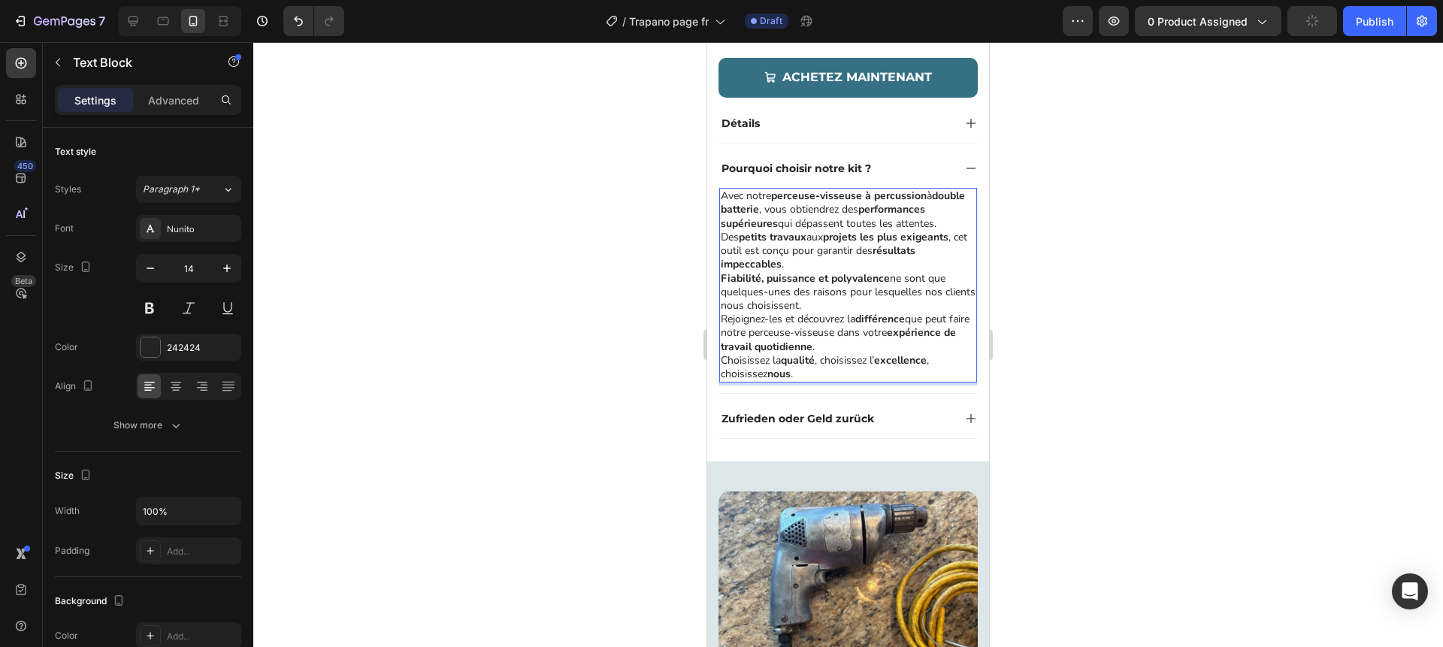
click at [945, 225] on p "Avec notre perceuse-visseuse à percussion à double batterie , vous obtiendrez d…" at bounding box center [848, 209] width 255 height 41
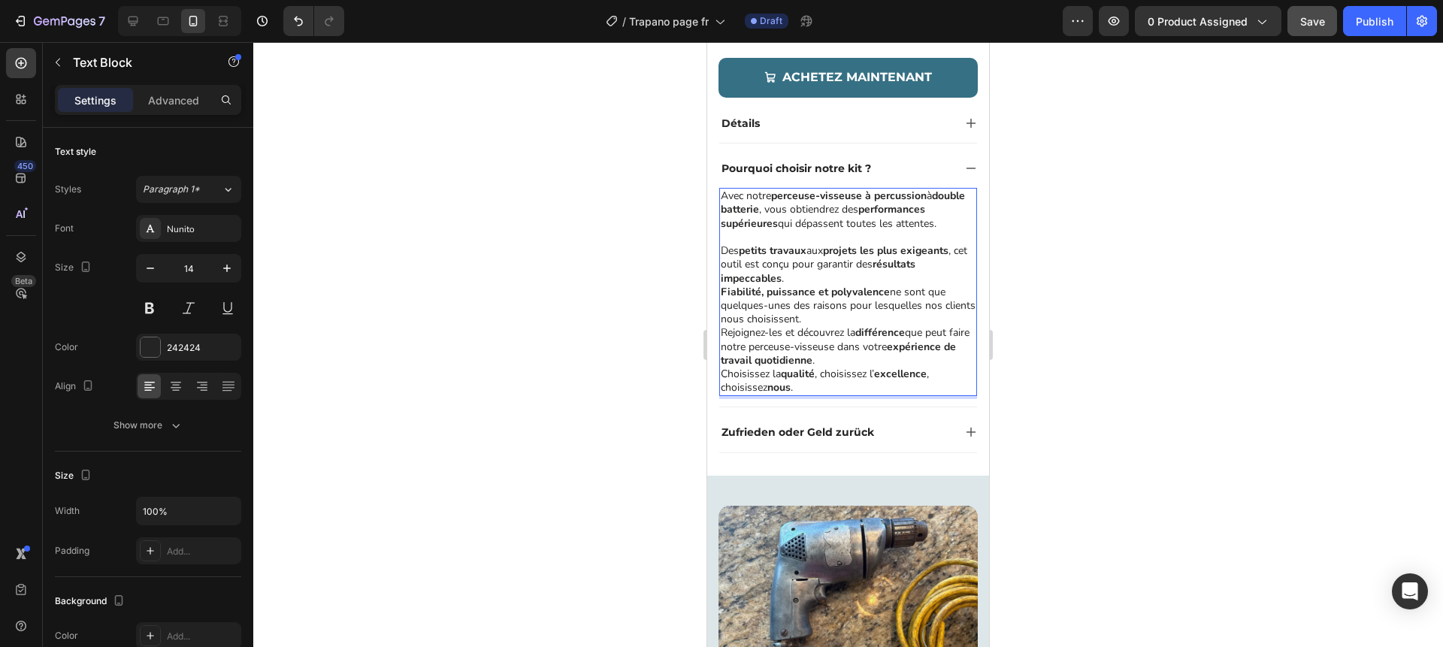
click at [815, 278] on p "Des petits travaux aux projets les plus exigeants , cet outil est conçu pour ga…" at bounding box center [848, 264] width 255 height 41
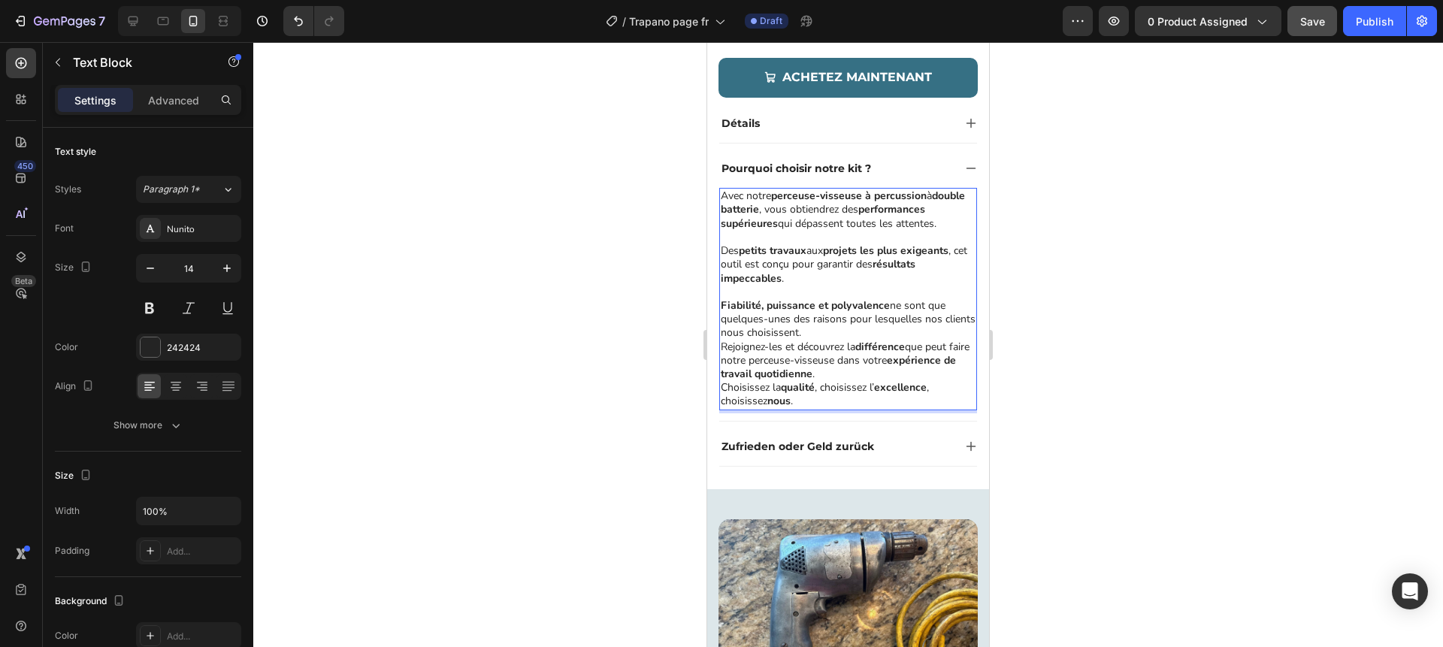
click at [822, 330] on p "Fiabilité, puissance et polyvalence ne sont que quelques-unes des raisons pour …" at bounding box center [848, 319] width 255 height 41
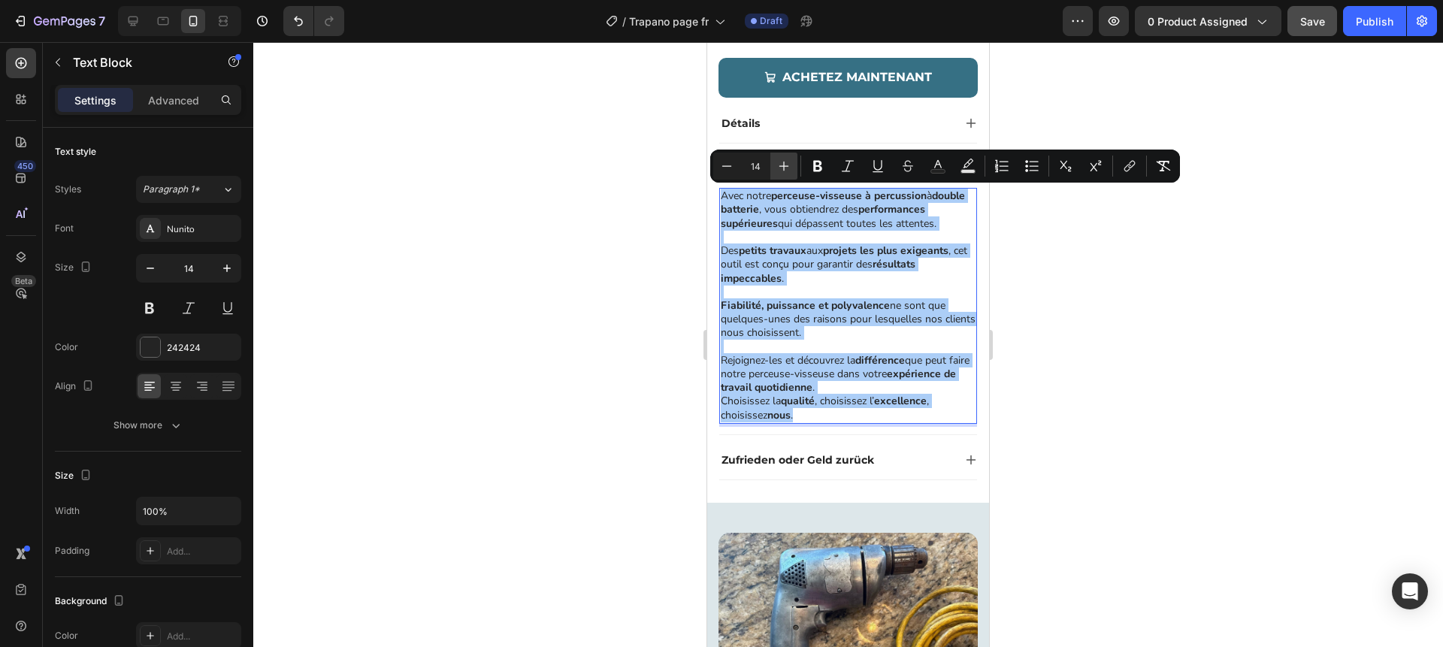
click at [783, 165] on icon "Editor contextual toolbar" at bounding box center [785, 167] width 10 height 10
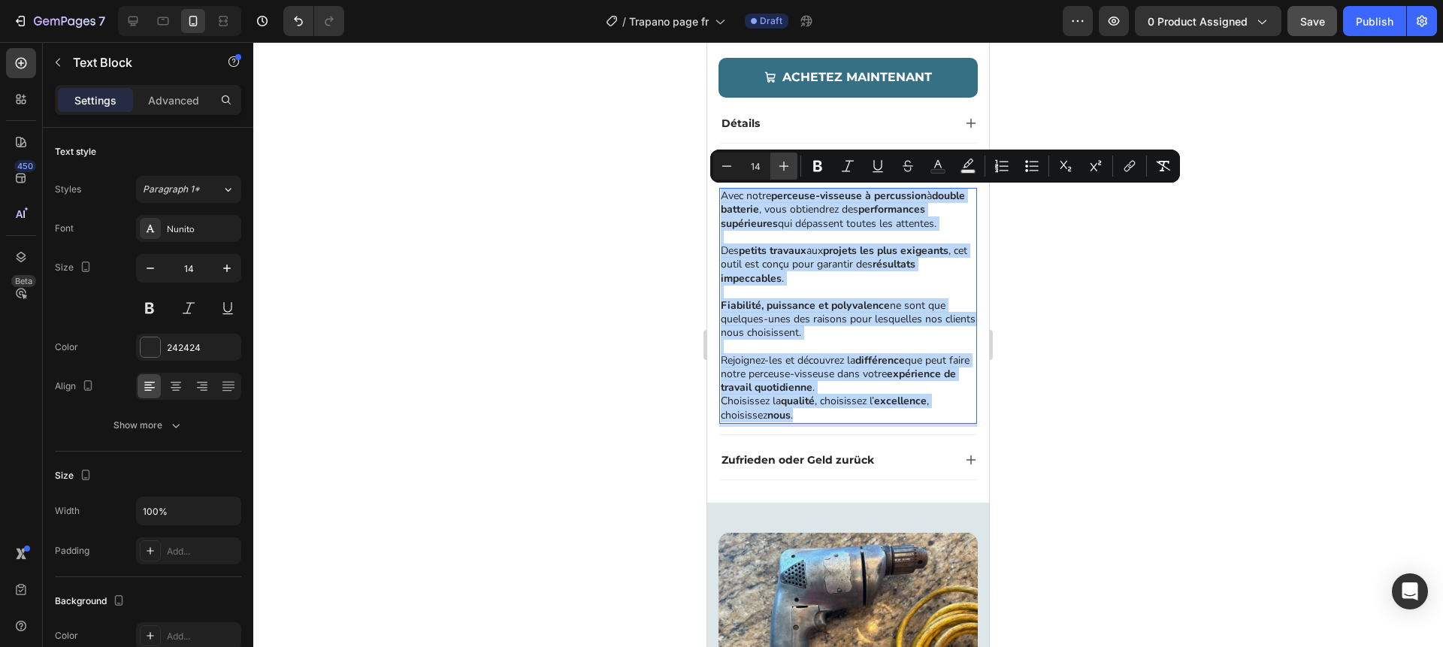
type input "15"
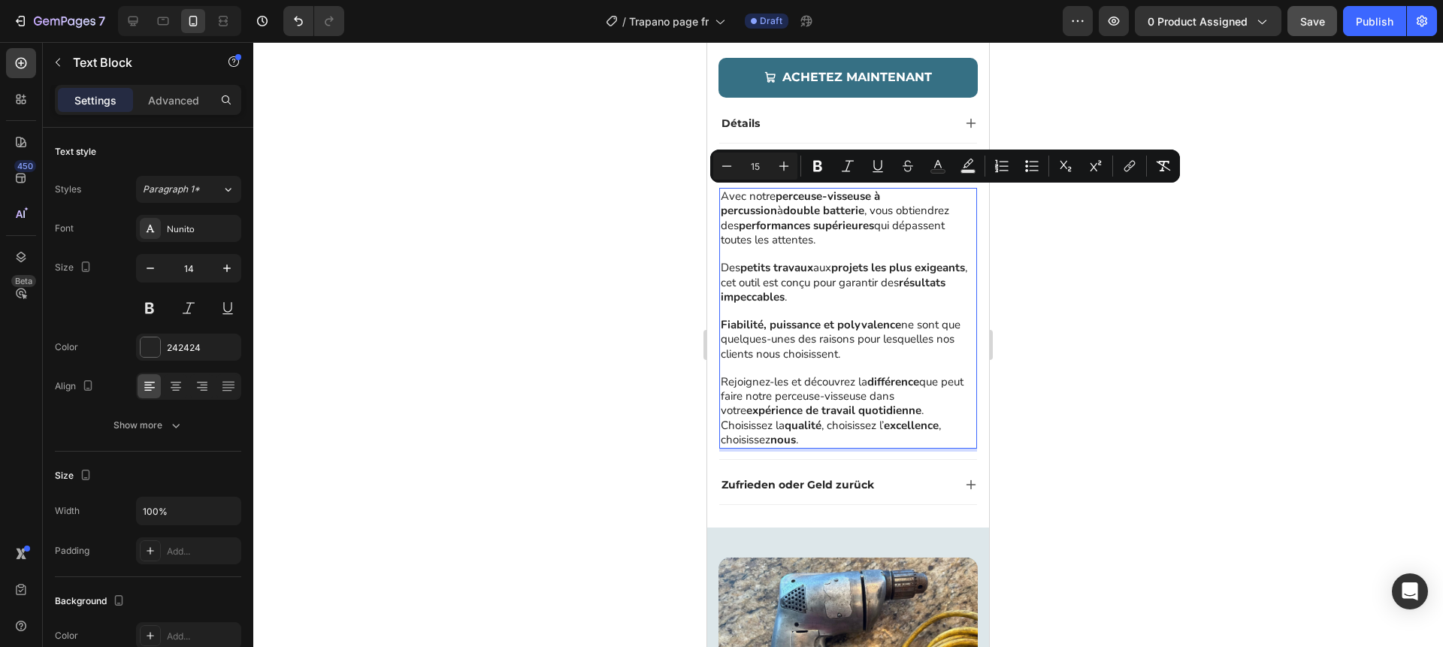
click at [624, 236] on div at bounding box center [848, 344] width 1190 height 605
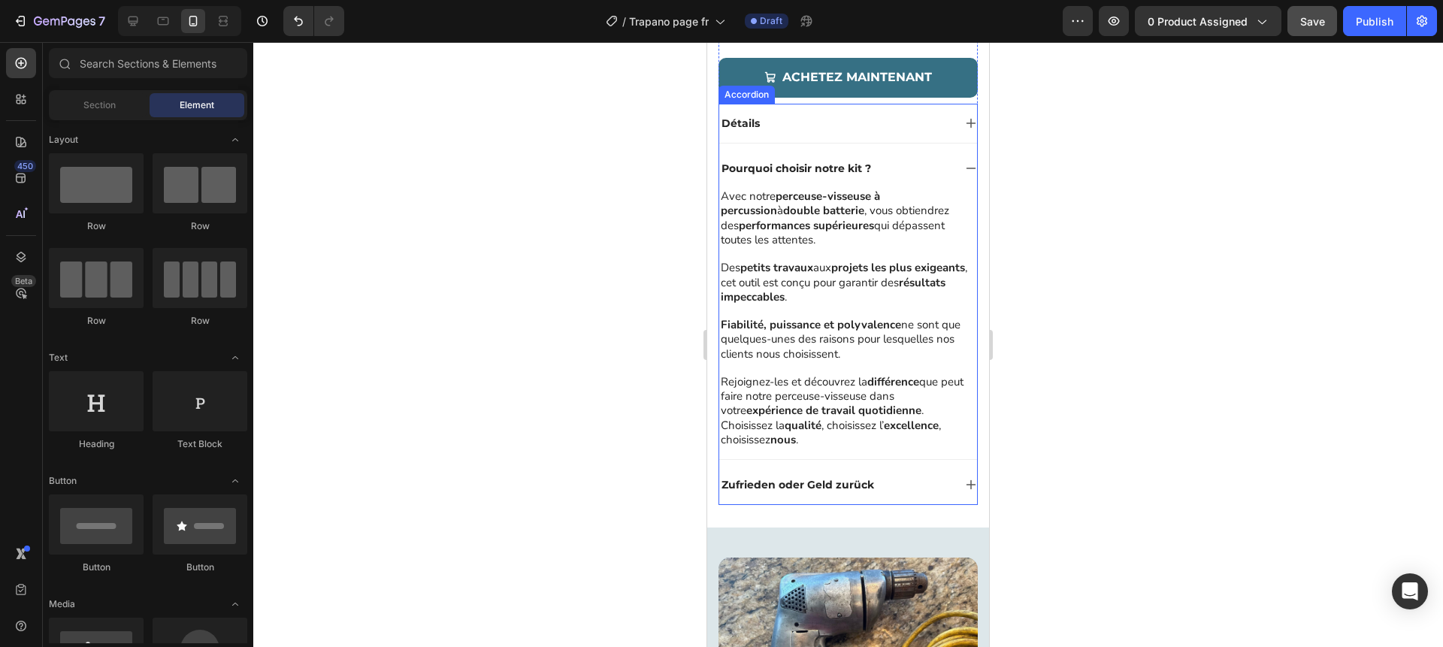
click at [889, 159] on div "Pourquoi choisir notre kit ?" at bounding box center [836, 168] width 234 height 18
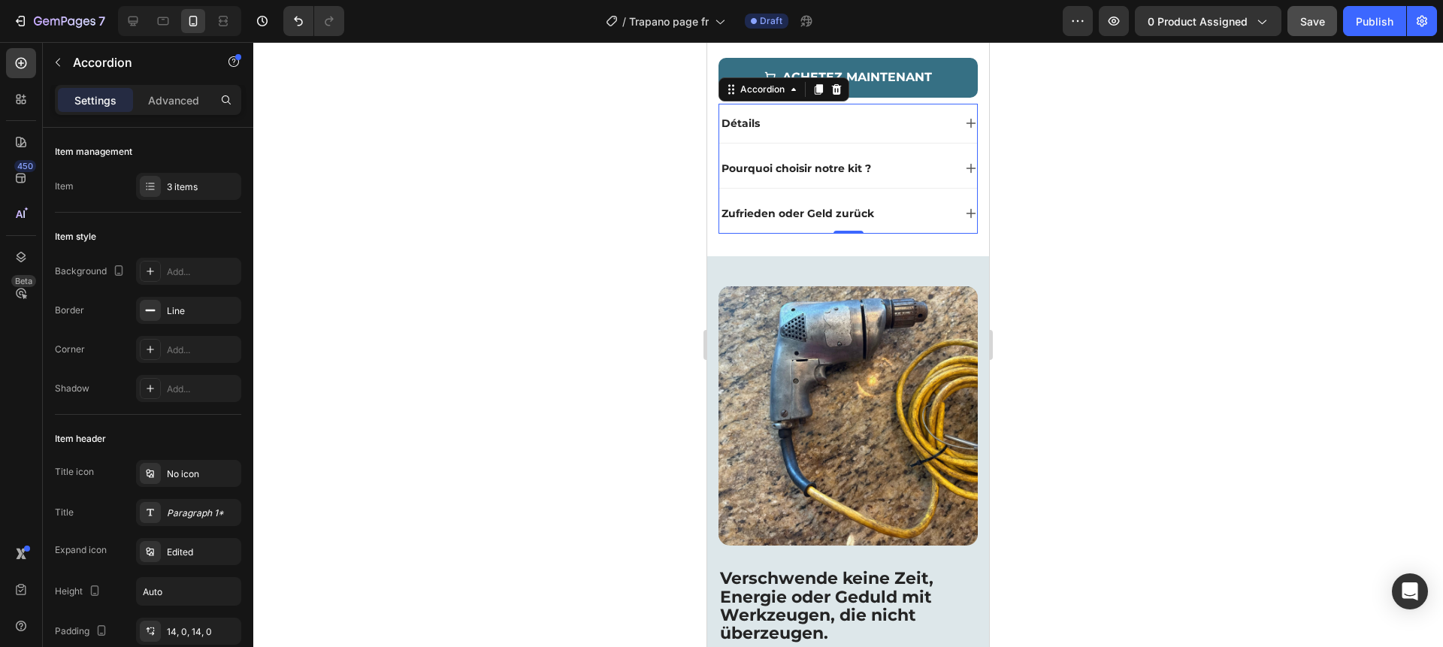
click at [795, 220] on div "Zufrieden oder Geld zurück" at bounding box center [797, 213] width 157 height 18
click at [914, 201] on div "Satisfait ou remboursé" at bounding box center [848, 213] width 258 height 39
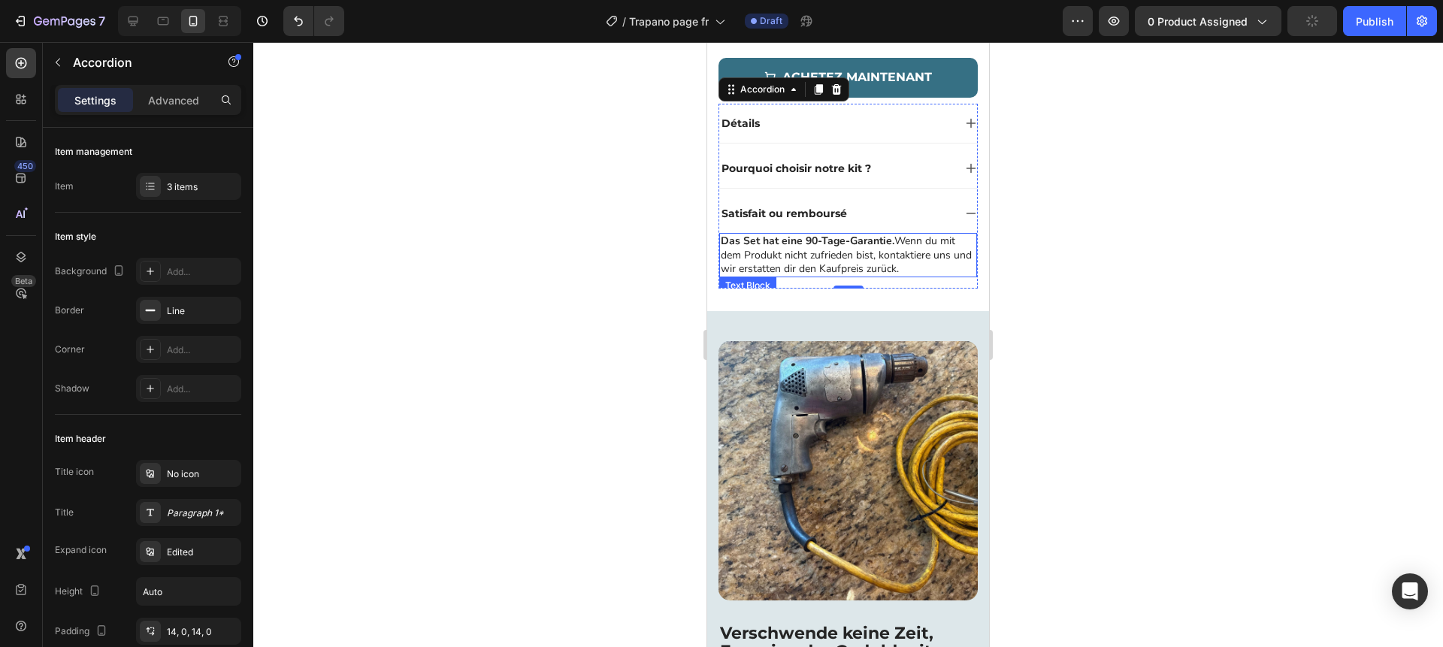
click at [835, 264] on p "Das Set hat eine 90-Tage-Garantie. Wenn du mit dem Produkt nicht zufrieden bist…" at bounding box center [848, 255] width 255 height 41
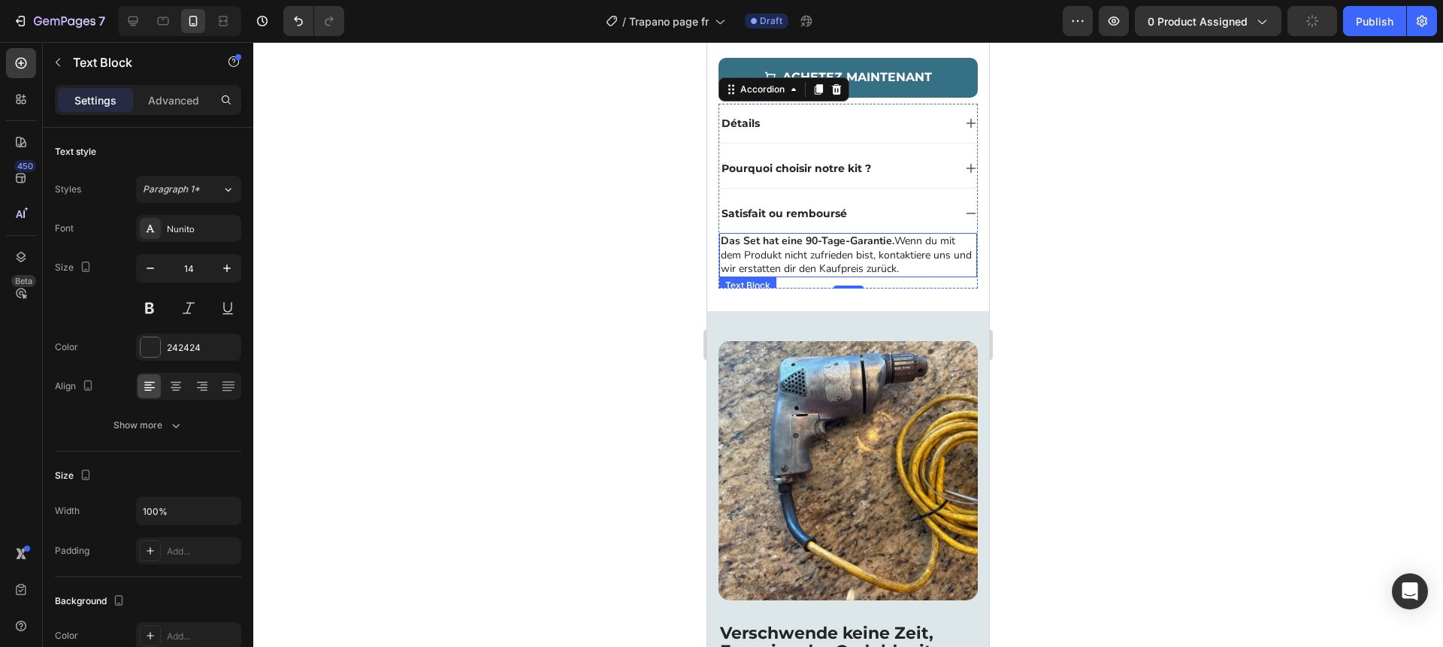
click at [835, 264] on p "Das Set hat eine 90-Tage-Garantie. Wenn du mit dem Produkt nicht zufrieden bist…" at bounding box center [848, 255] width 255 height 41
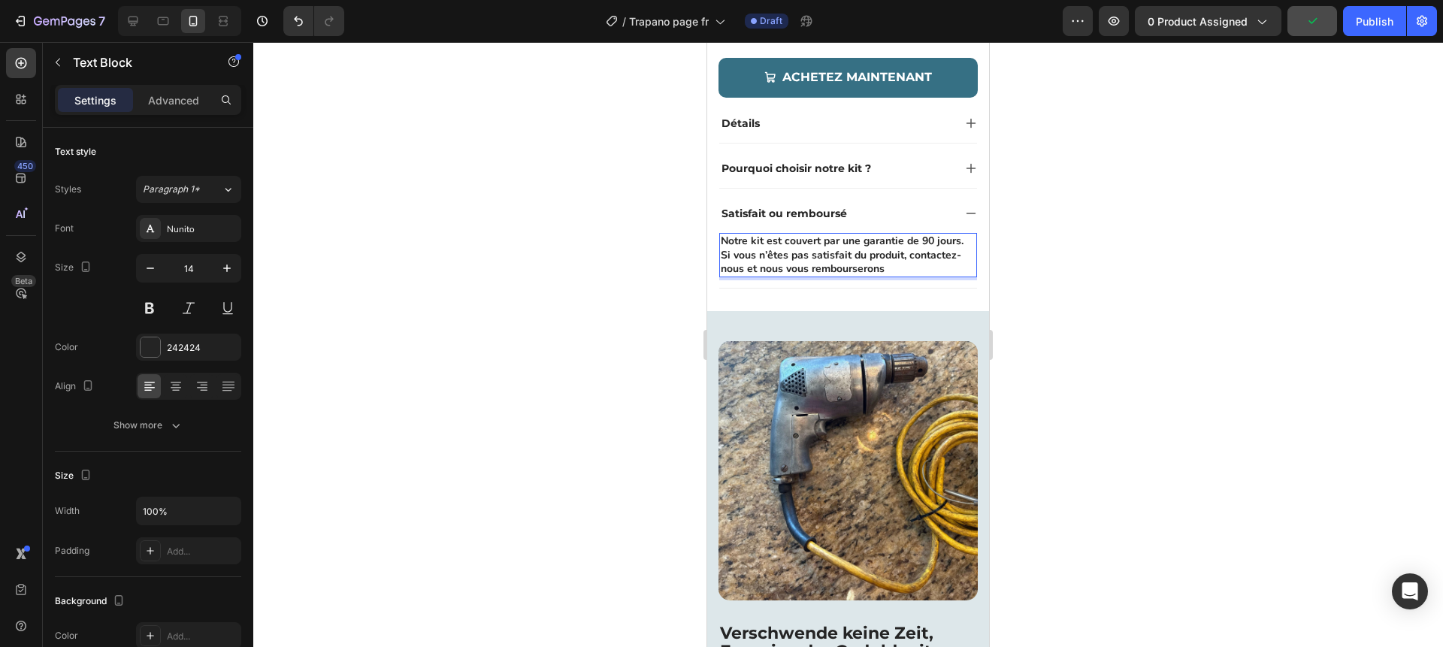
click at [1036, 261] on div at bounding box center [848, 344] width 1190 height 605
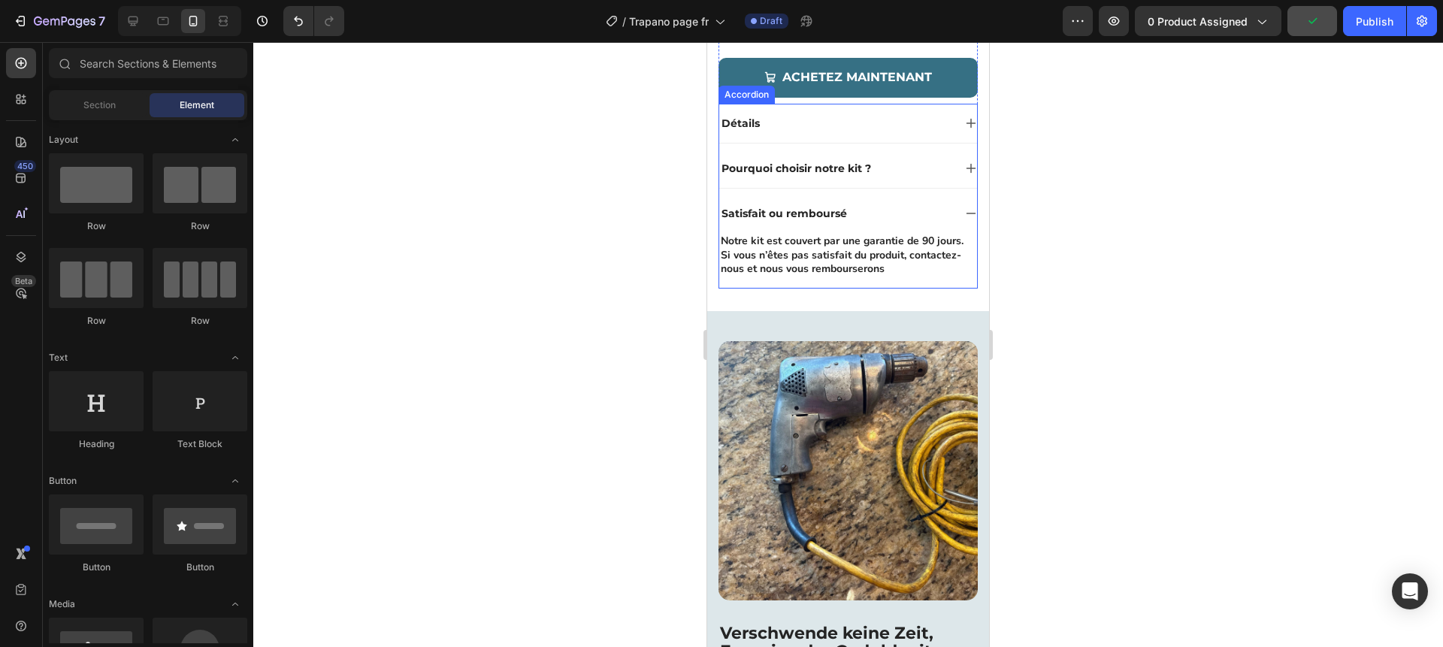
click at [955, 207] on div "Satisfait ou remboursé" at bounding box center [848, 213] width 258 height 39
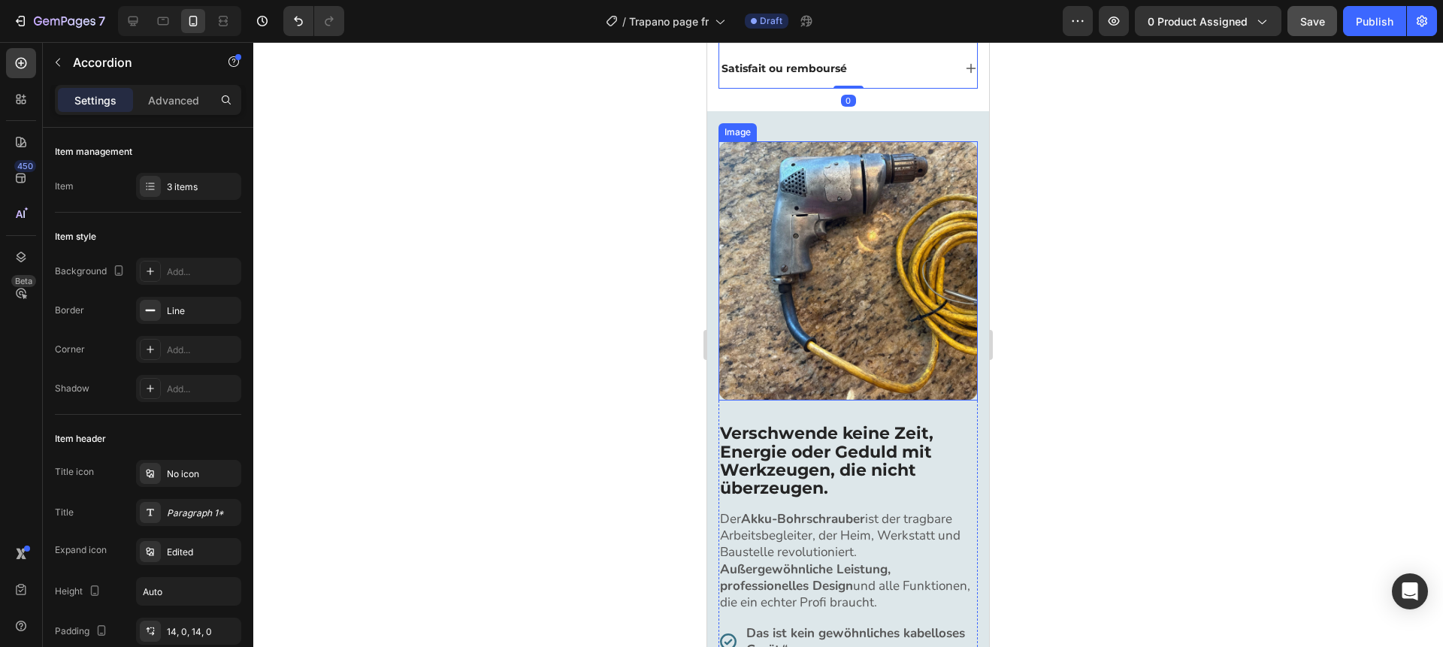
scroll to position [788, 0]
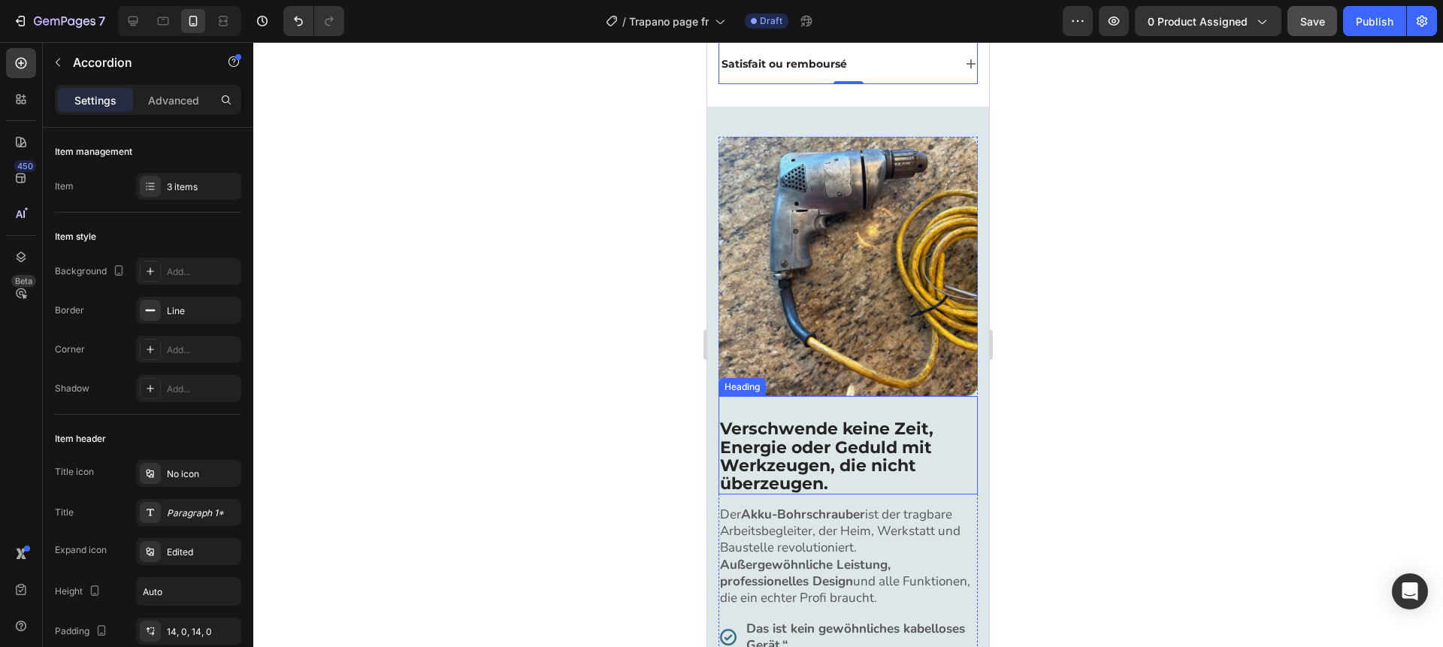
click at [786, 453] on h2 "Verschwende keine Zeit, Energie oder Geduld mit Werkzeugen, die nicht überzeuge…" at bounding box center [848, 457] width 259 height 76
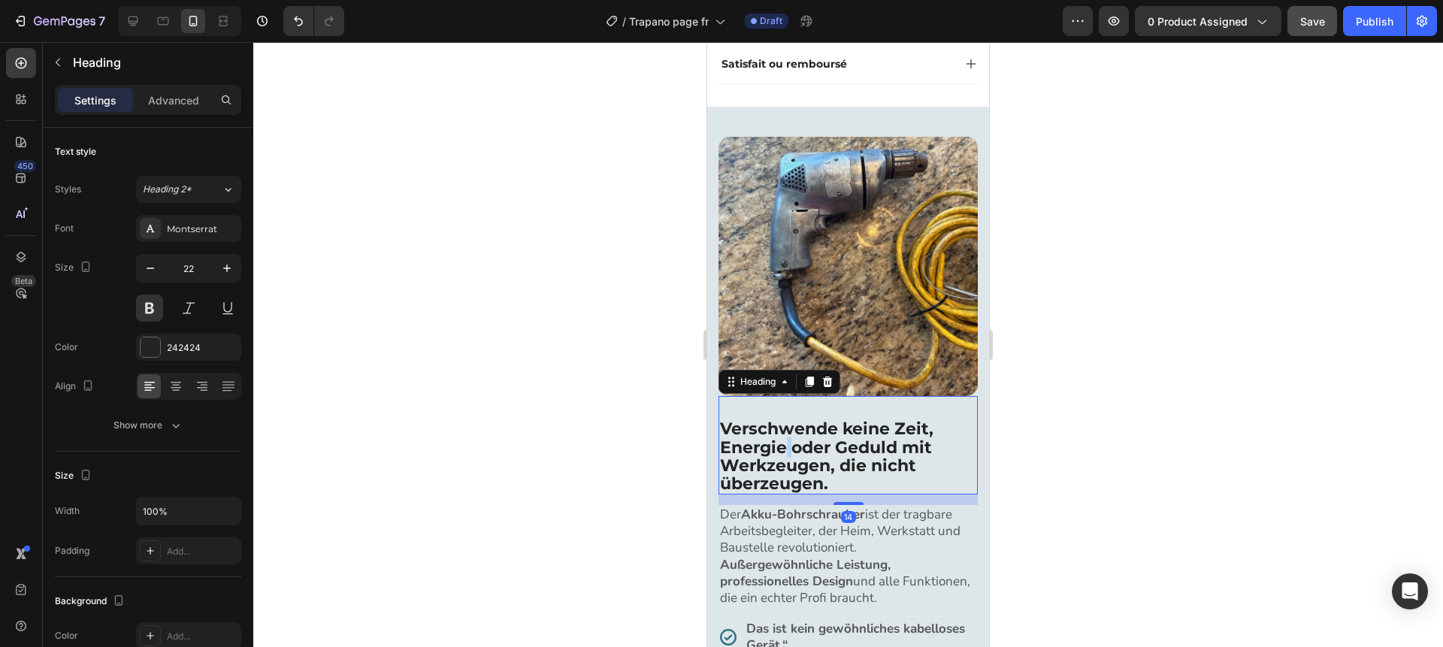
click at [786, 453] on h2 "Verschwende keine Zeit, Energie oder Geduld mit Werkzeugen, die nicht überzeuge…" at bounding box center [848, 457] width 259 height 76
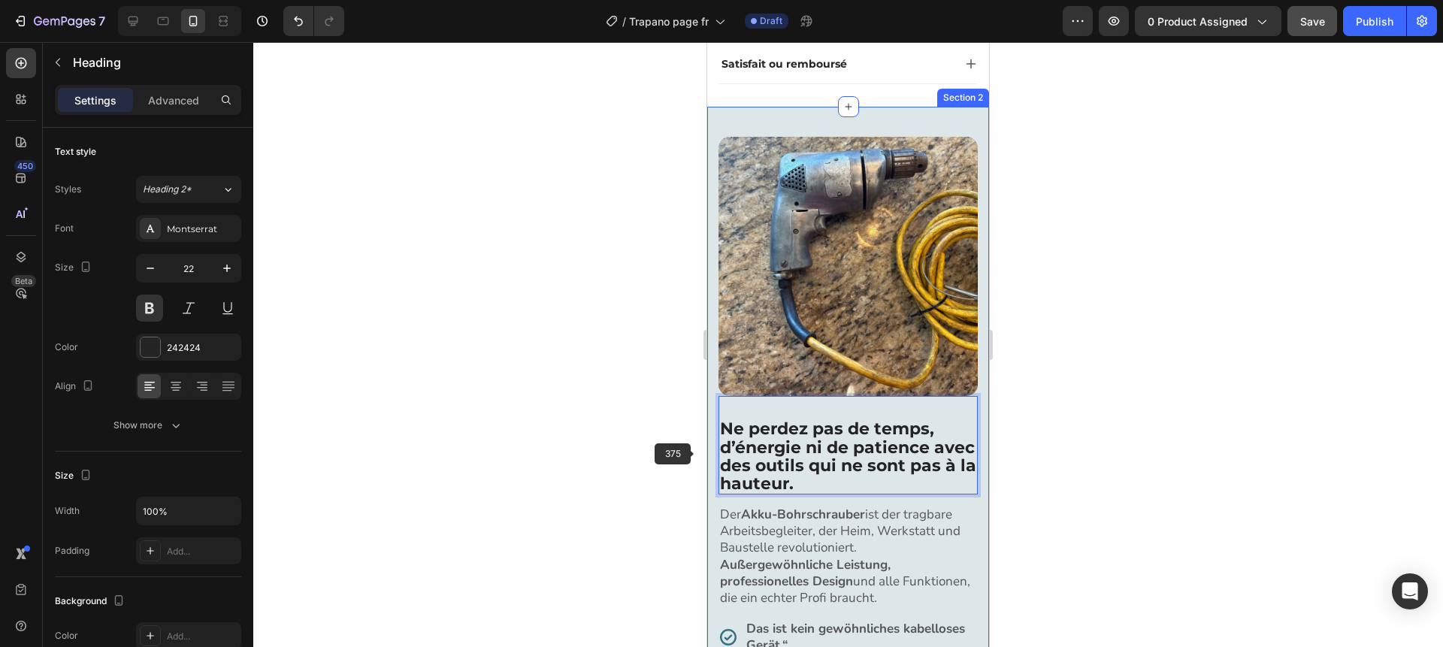
click at [665, 447] on div at bounding box center [848, 344] width 1190 height 605
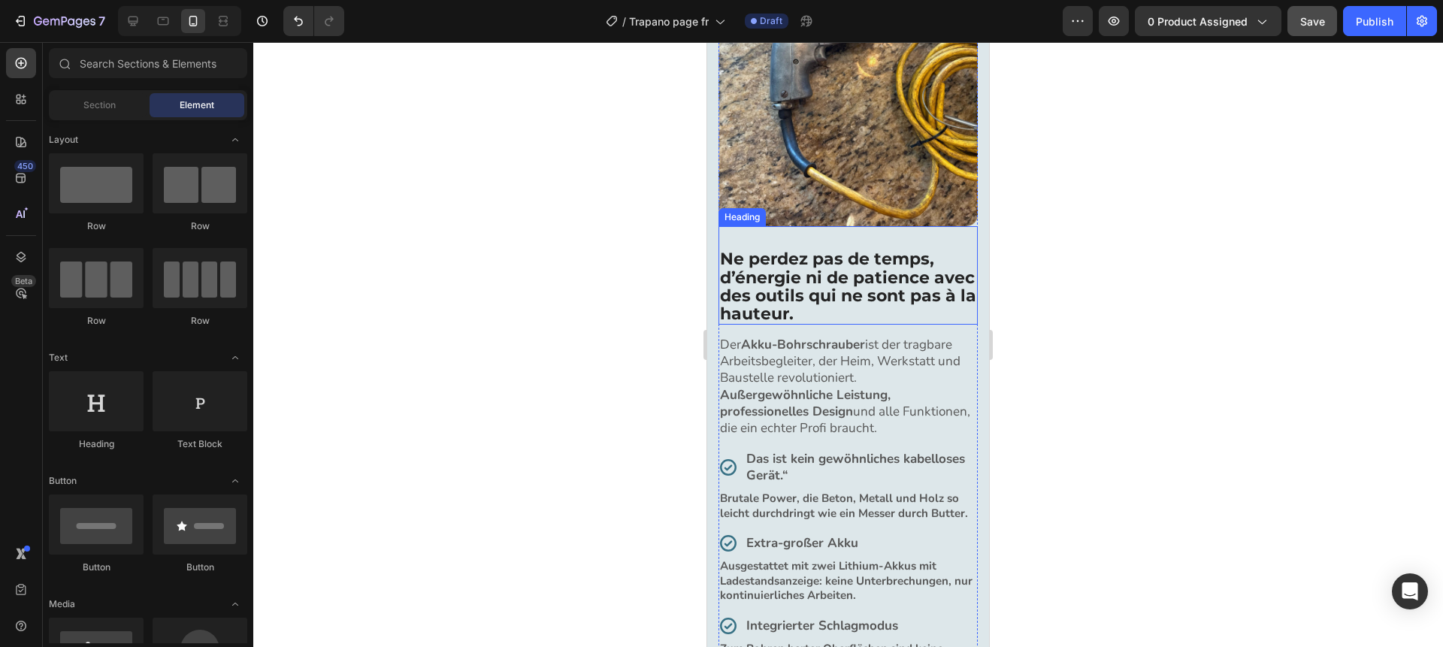
scroll to position [965, 0]
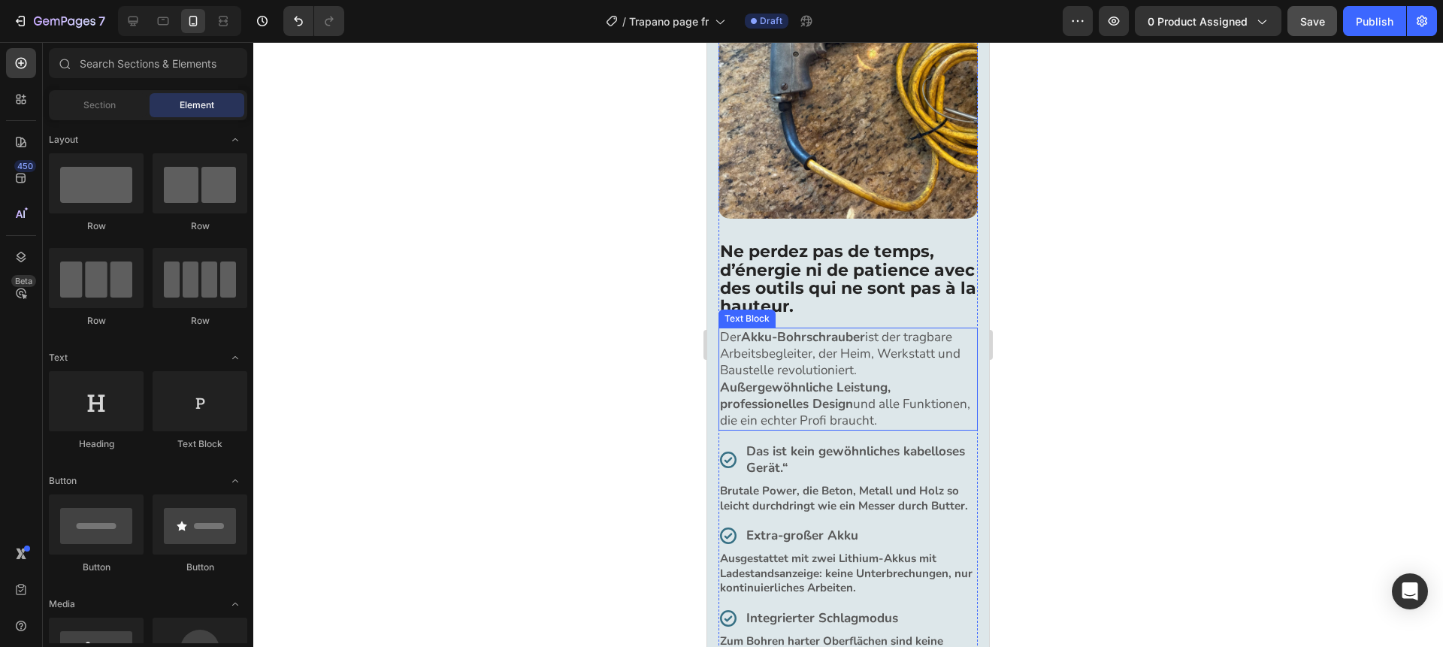
click at [810, 386] on strong "Außergewöhnliche Leistung, professionelles Design" at bounding box center [805, 396] width 171 height 34
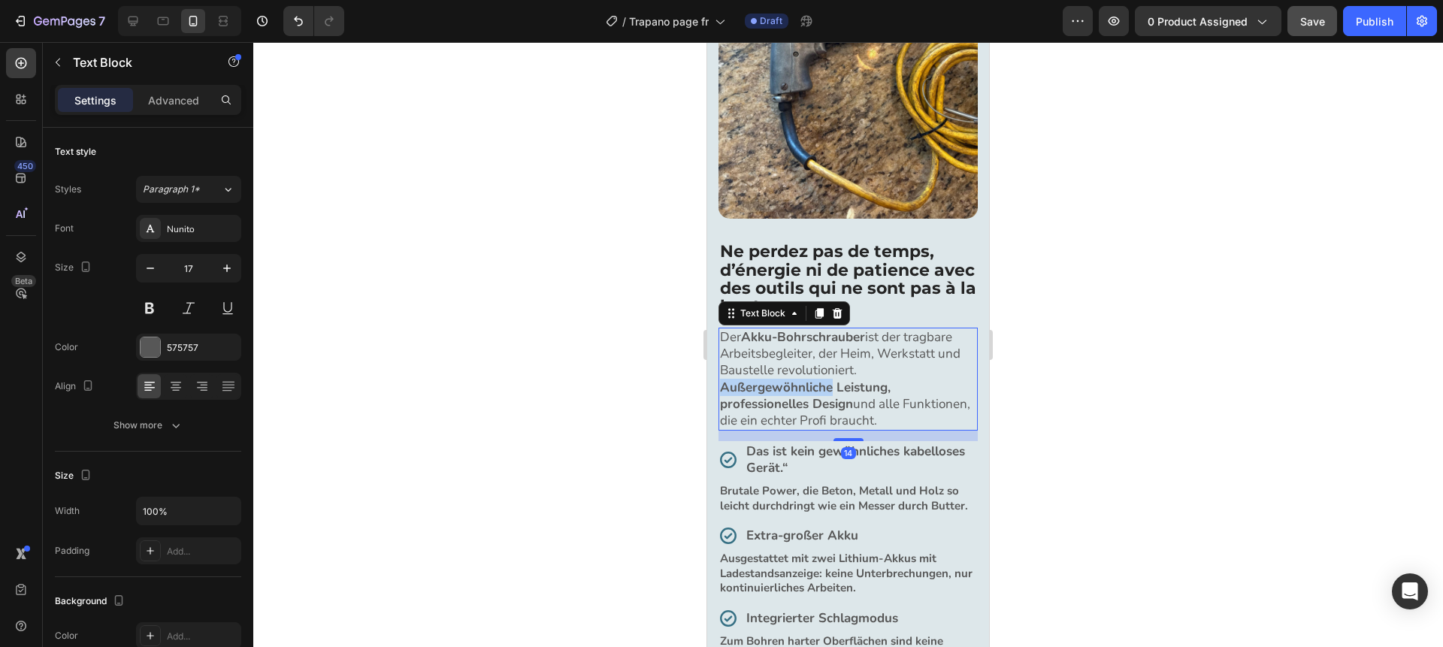
click at [810, 386] on strong "Außergewöhnliche Leistung, professionelles Design" at bounding box center [805, 396] width 171 height 34
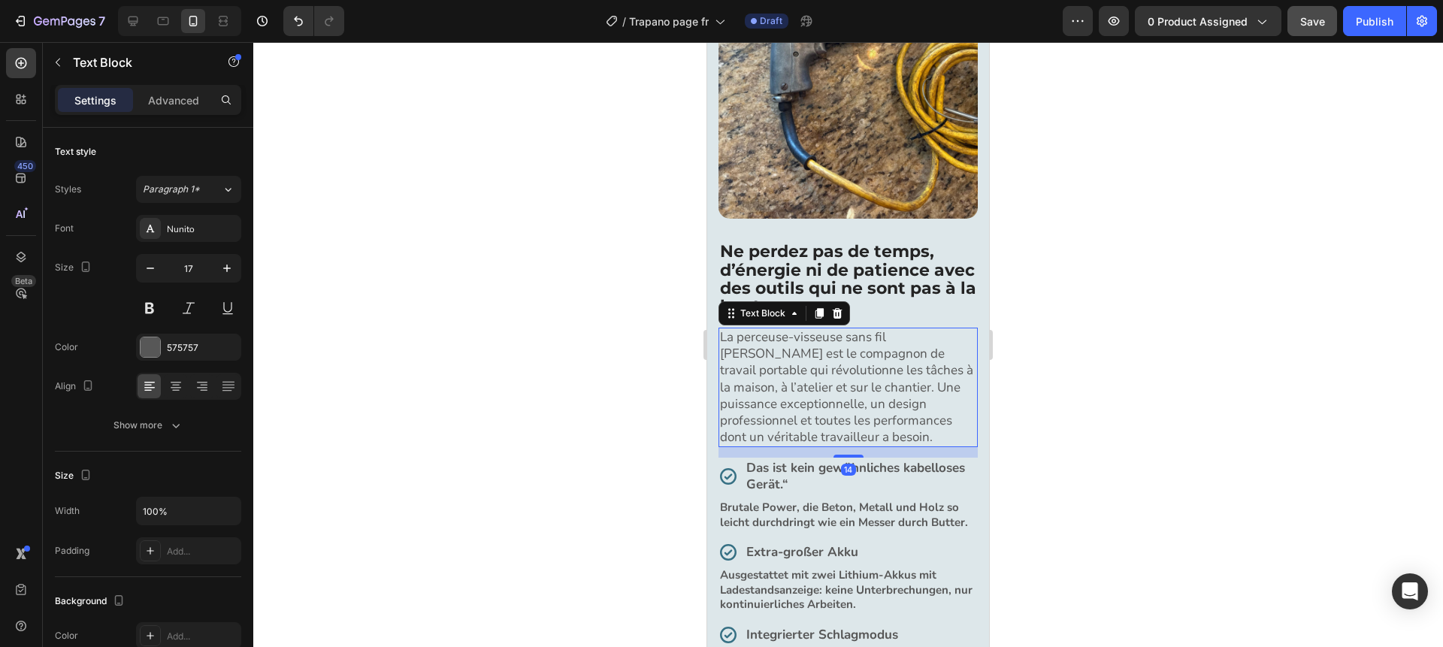
click at [1052, 328] on div at bounding box center [848, 344] width 1190 height 605
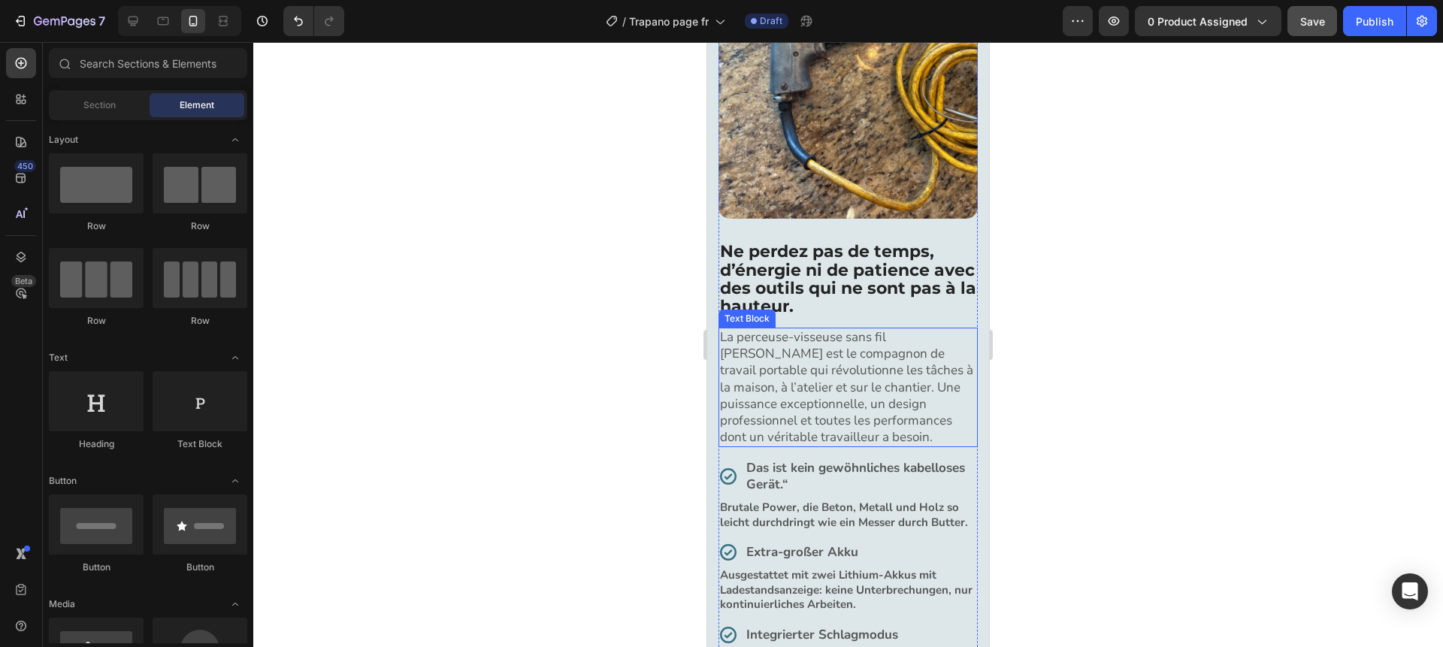
click at [915, 334] on p "La perceuse-visseuse sans fil Makita est le compagnon de travail portable qui r…" at bounding box center [848, 387] width 256 height 117
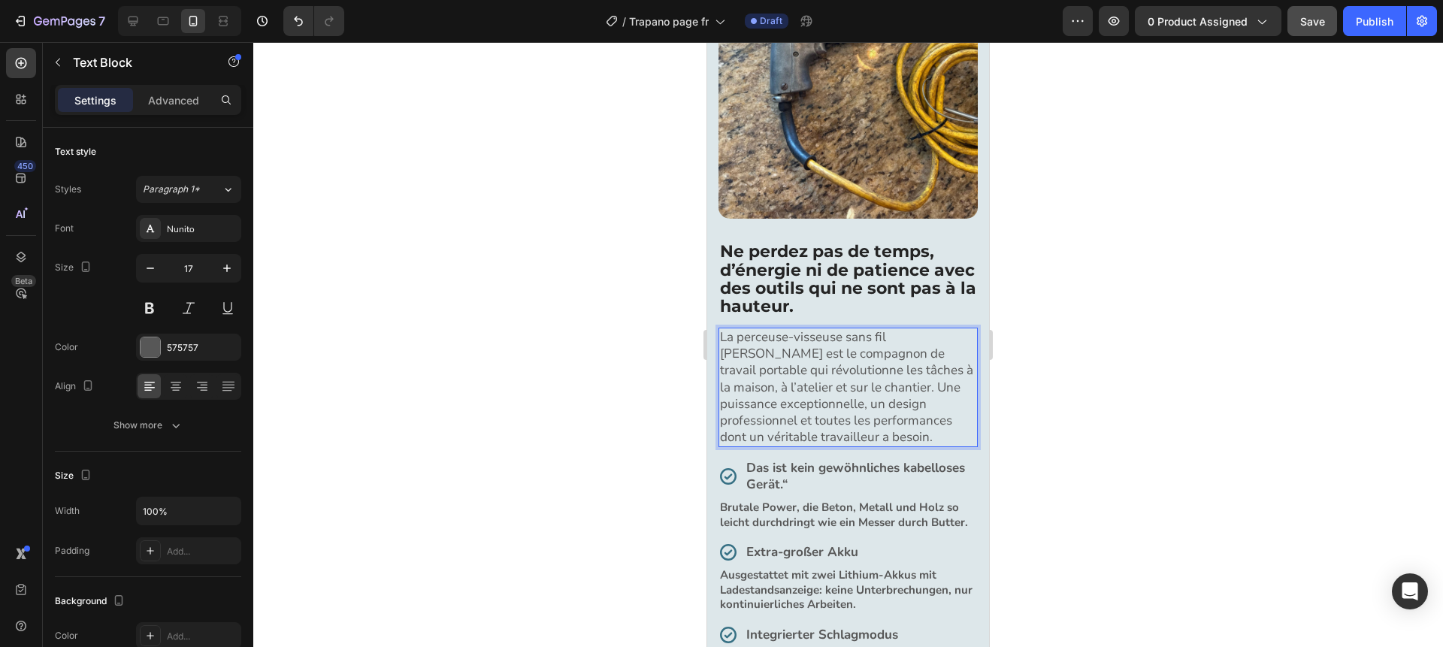
click at [907, 335] on p "La perceuse-visseuse sans fil Makita est le compagnon de travail portable qui r…" at bounding box center [848, 387] width 256 height 117
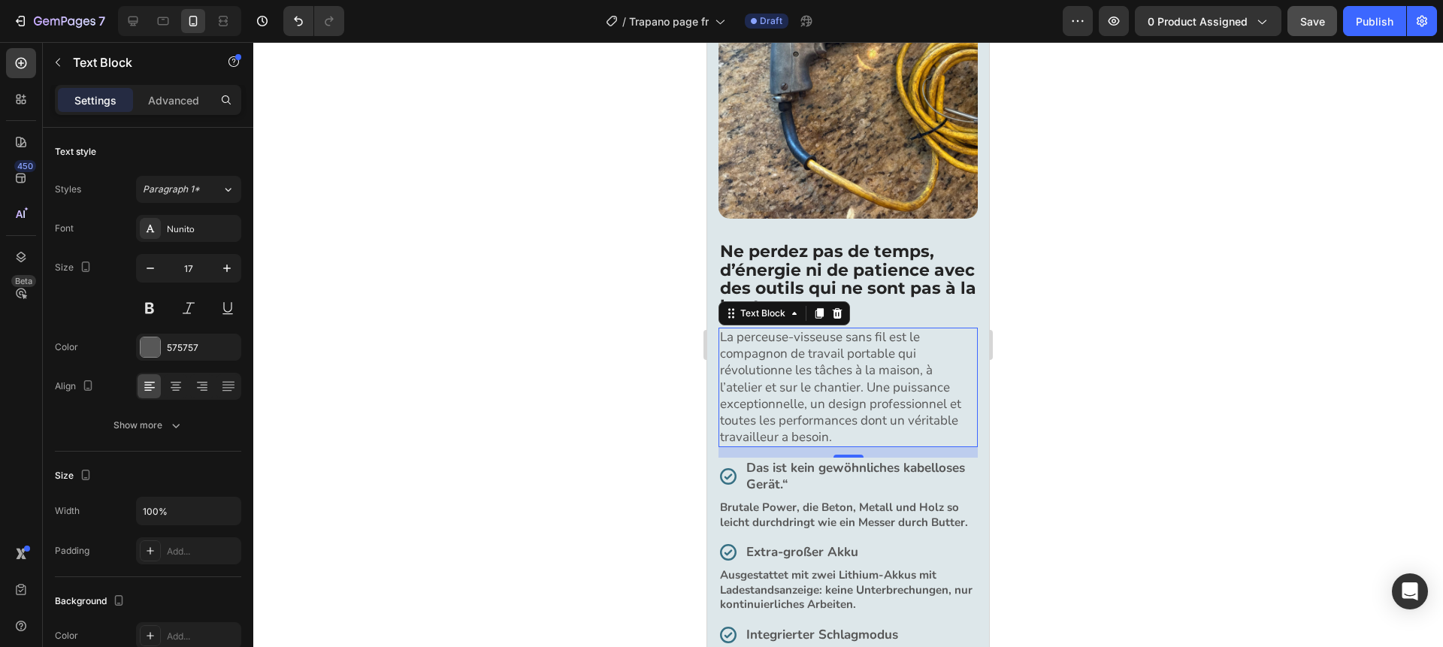
click at [1107, 328] on div at bounding box center [848, 344] width 1190 height 605
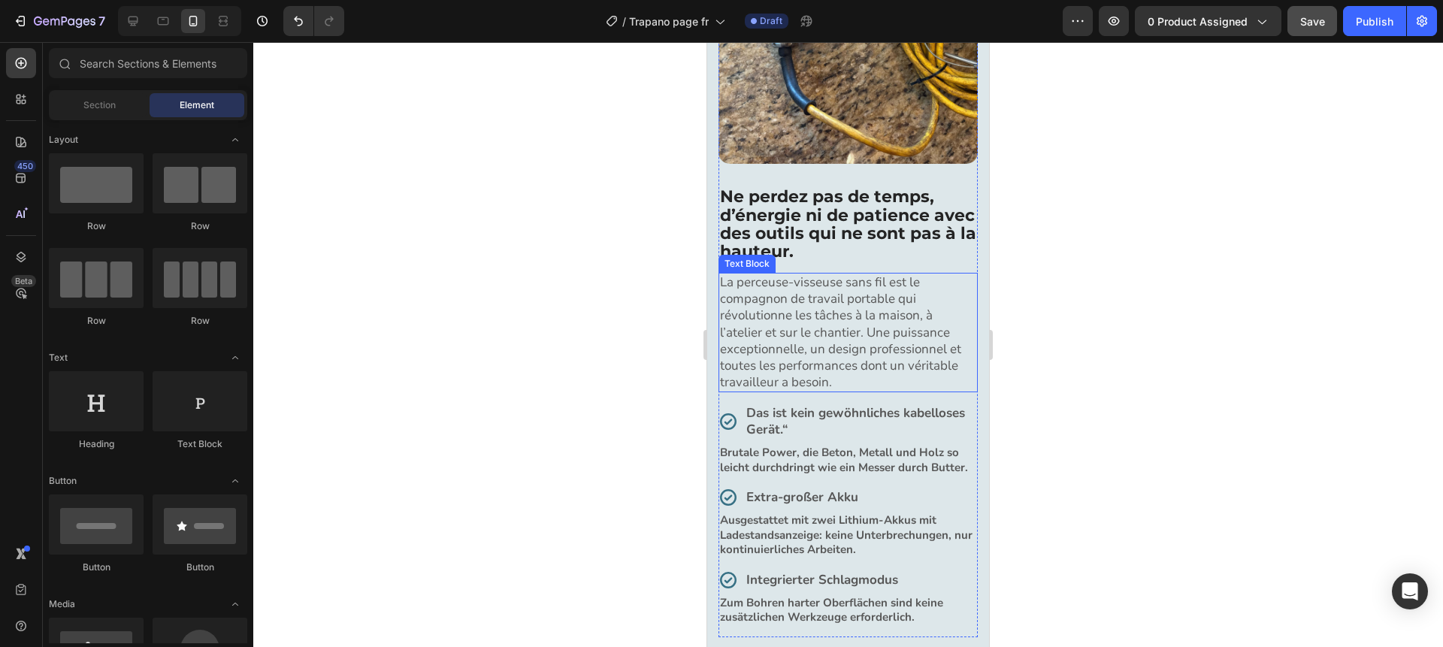
scroll to position [1043, 0]
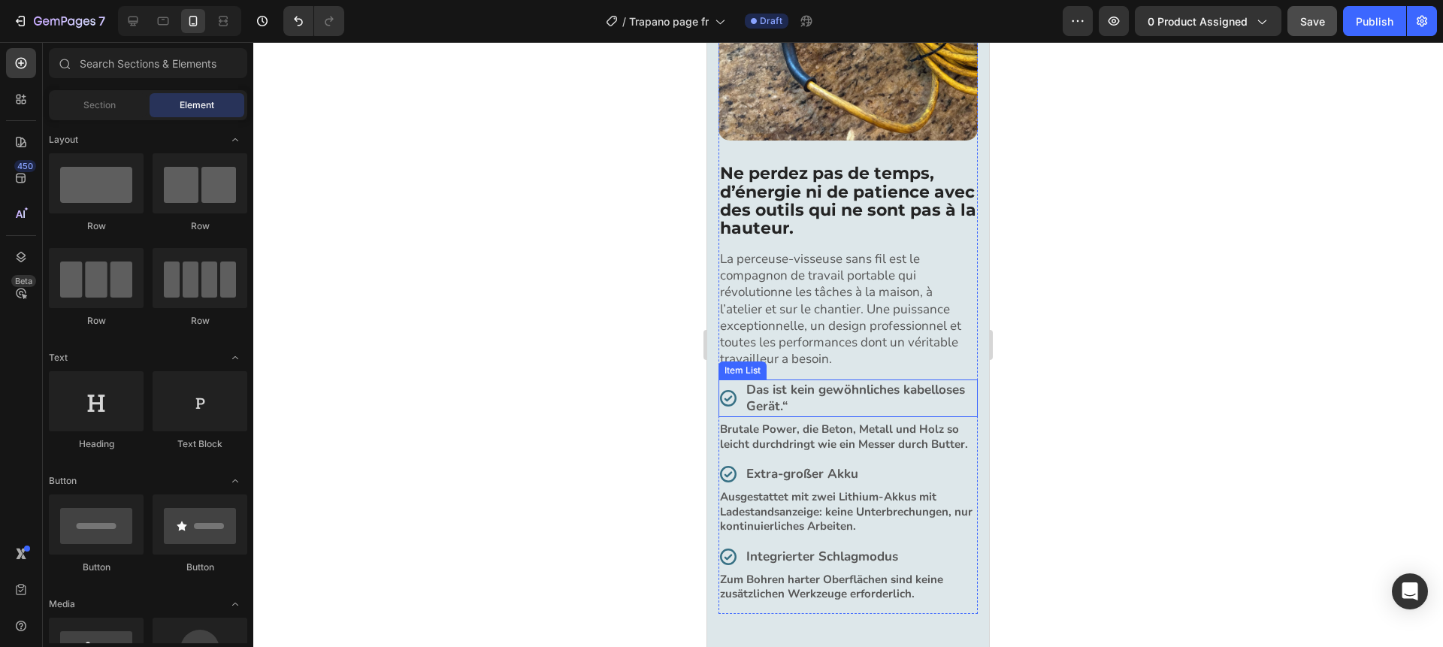
click at [782, 403] on strong "Das ist kein gewöhnliches kabelloses Gerät.“" at bounding box center [855, 398] width 219 height 34
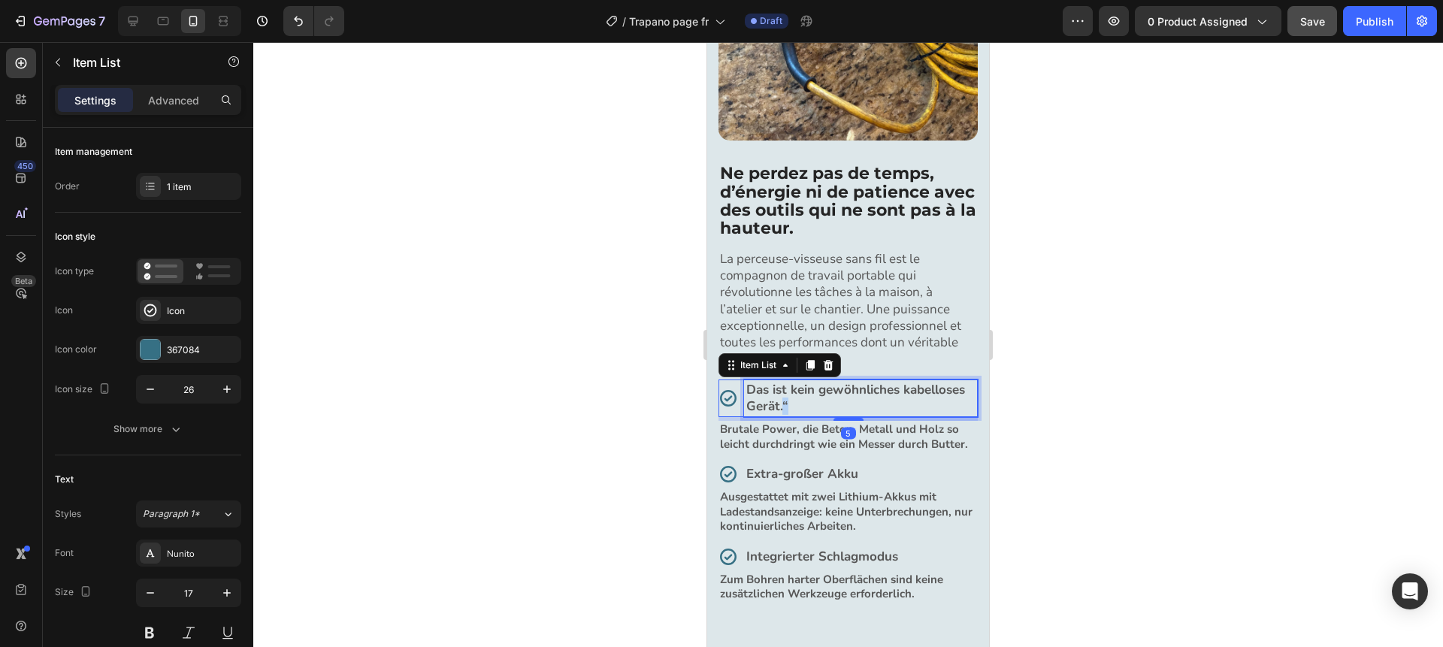
click at [782, 403] on strong "Das ist kein gewöhnliches kabelloses Gerät.“" at bounding box center [855, 398] width 219 height 34
click at [845, 433] on strong "Brutale Power, die Beton, Metall und Holz so leicht durchdringt wie ein Messer …" at bounding box center [844, 437] width 248 height 30
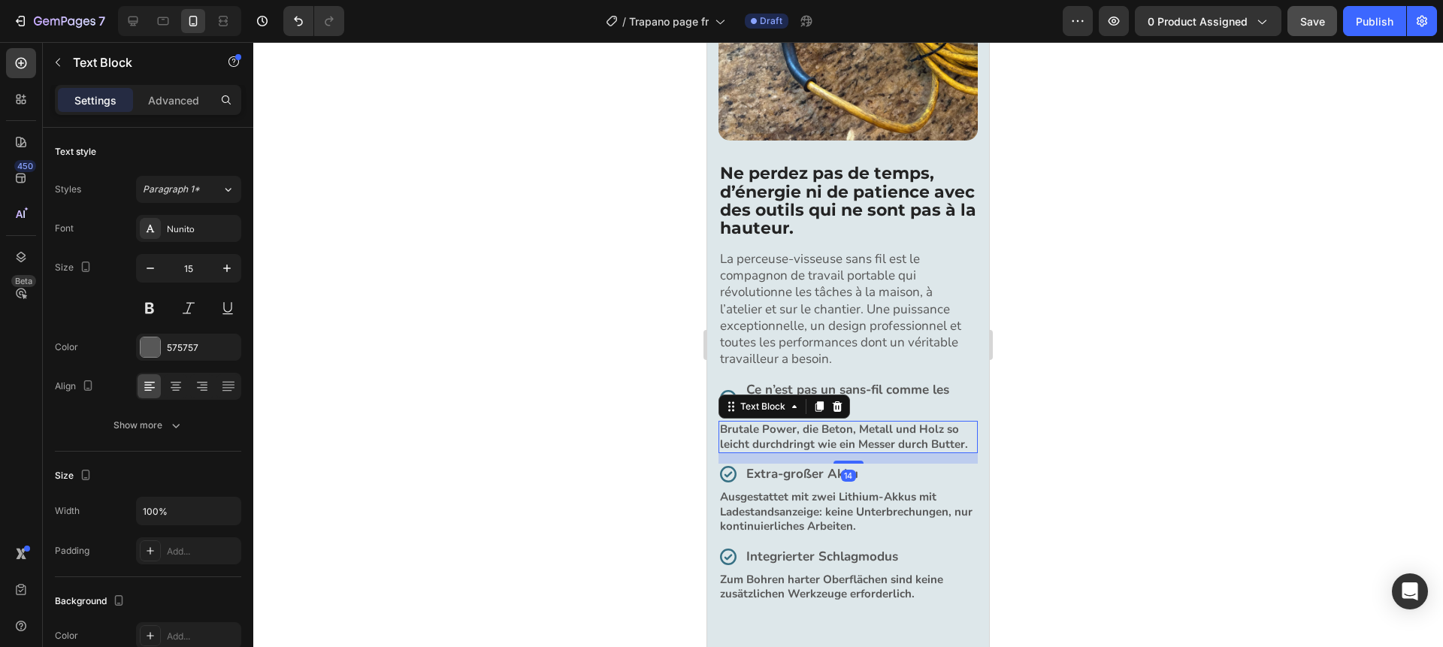
click at [845, 433] on strong "Brutale Power, die Beton, Metall und Holz so leicht durchdringt wie ein Messer …" at bounding box center [844, 437] width 248 height 30
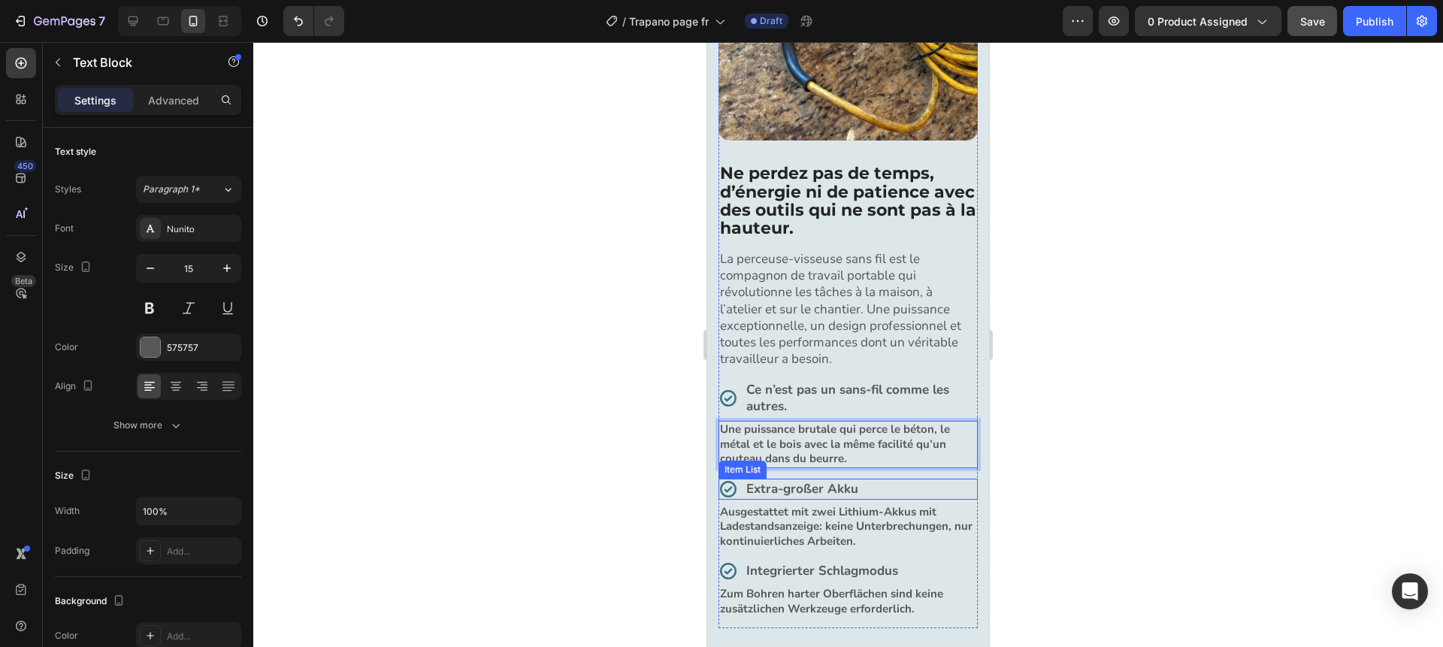
click at [840, 486] on strong "Extra-großer Akku" at bounding box center [802, 488] width 112 height 17
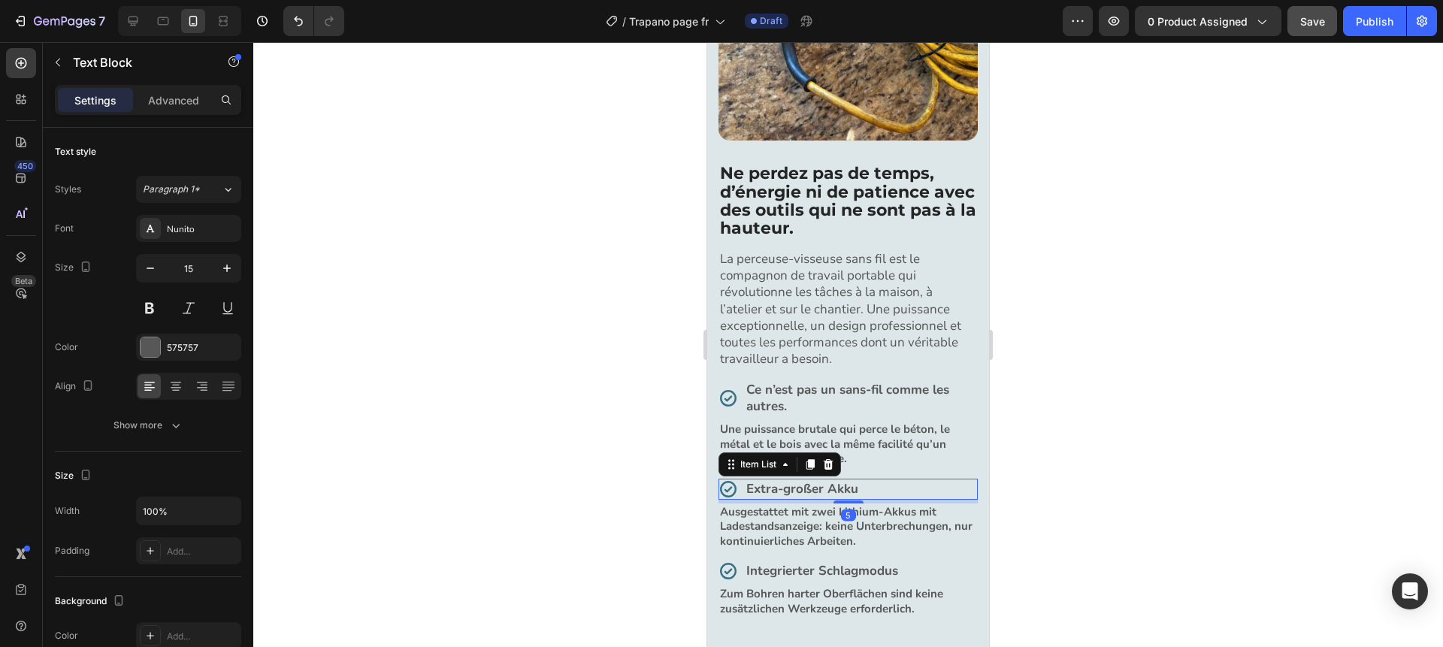
click at [840, 486] on strong "Extra-großer Akku" at bounding box center [802, 488] width 112 height 17
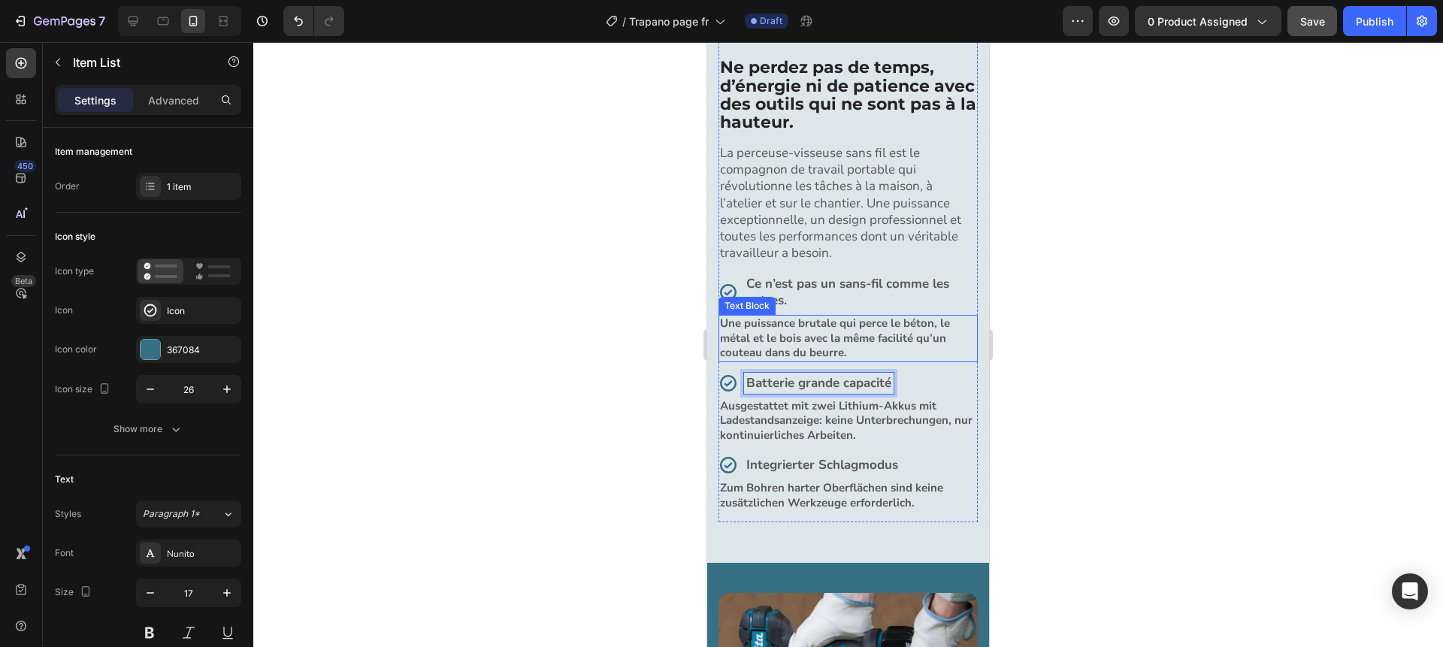
scroll to position [1160, 0]
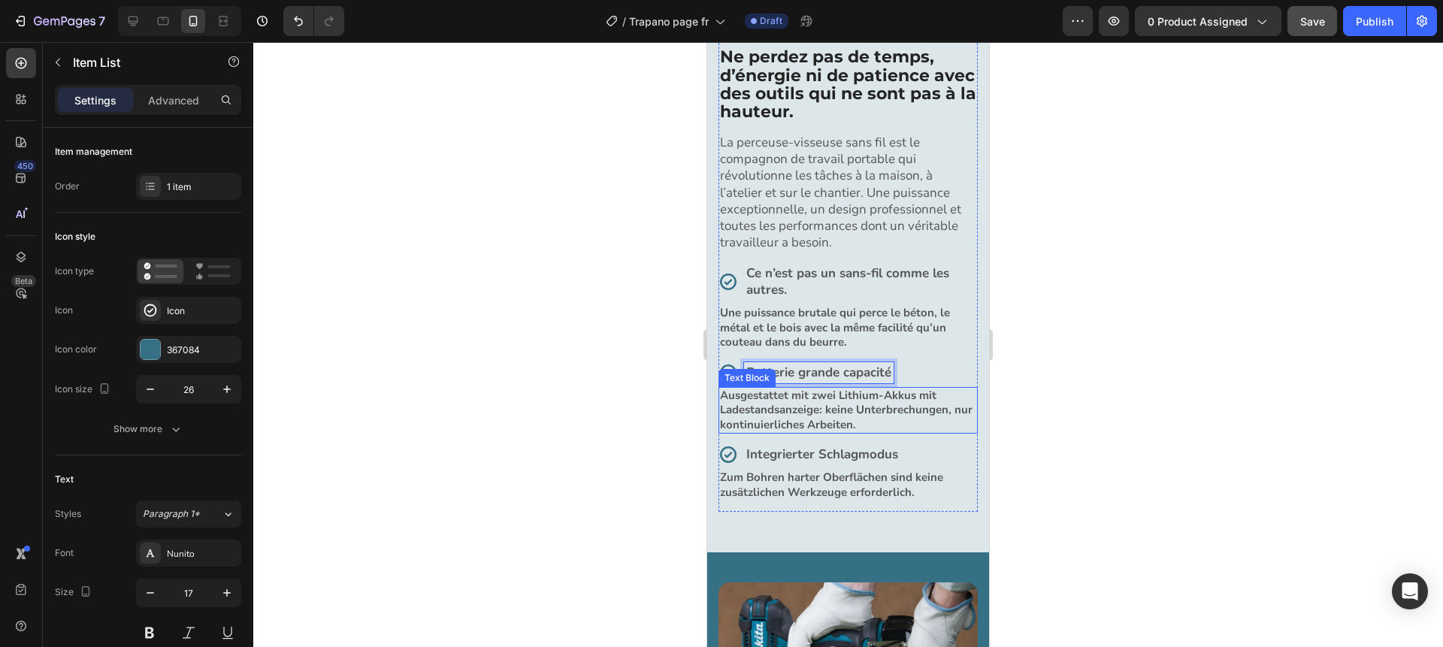
click at [794, 417] on strong "Ausgestattet mit zwei Lithium-Akkus mit Ladestandsanzeige: keine Unterbrechunge…" at bounding box center [846, 410] width 253 height 44
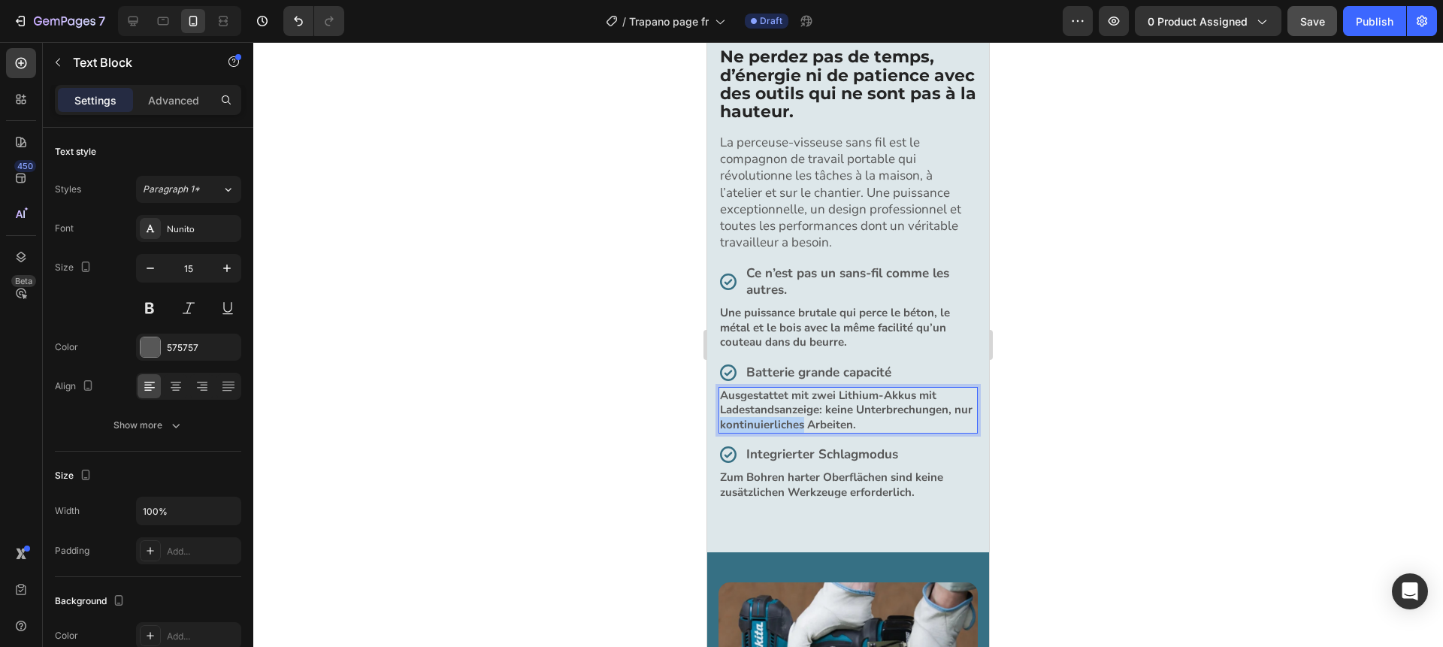
click at [794, 417] on strong "Ausgestattet mit zwei Lithium-Akkus mit Ladestandsanzeige: keine Unterbrechunge…" at bounding box center [846, 410] width 253 height 44
click at [828, 456] on strong "Integrierter Schlagmodus" at bounding box center [822, 454] width 152 height 17
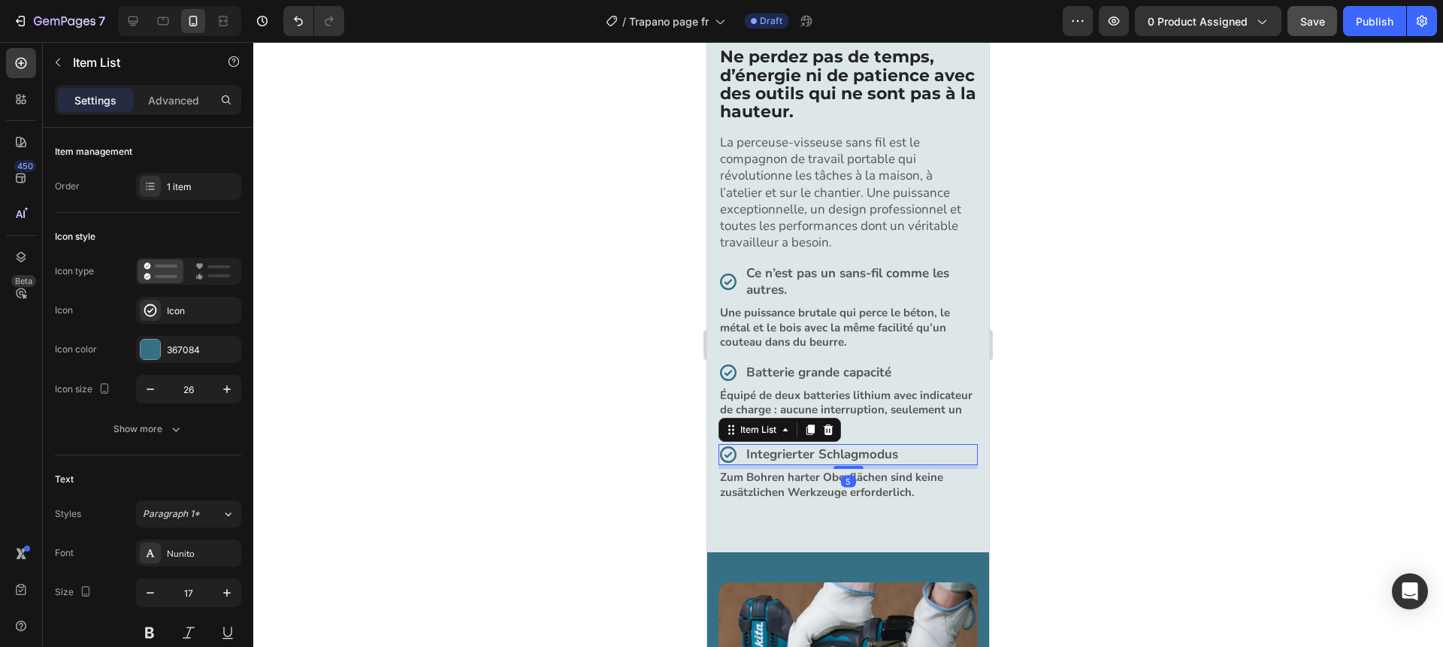
click at [828, 456] on strong "Integrierter Schlagmodus" at bounding box center [822, 454] width 152 height 17
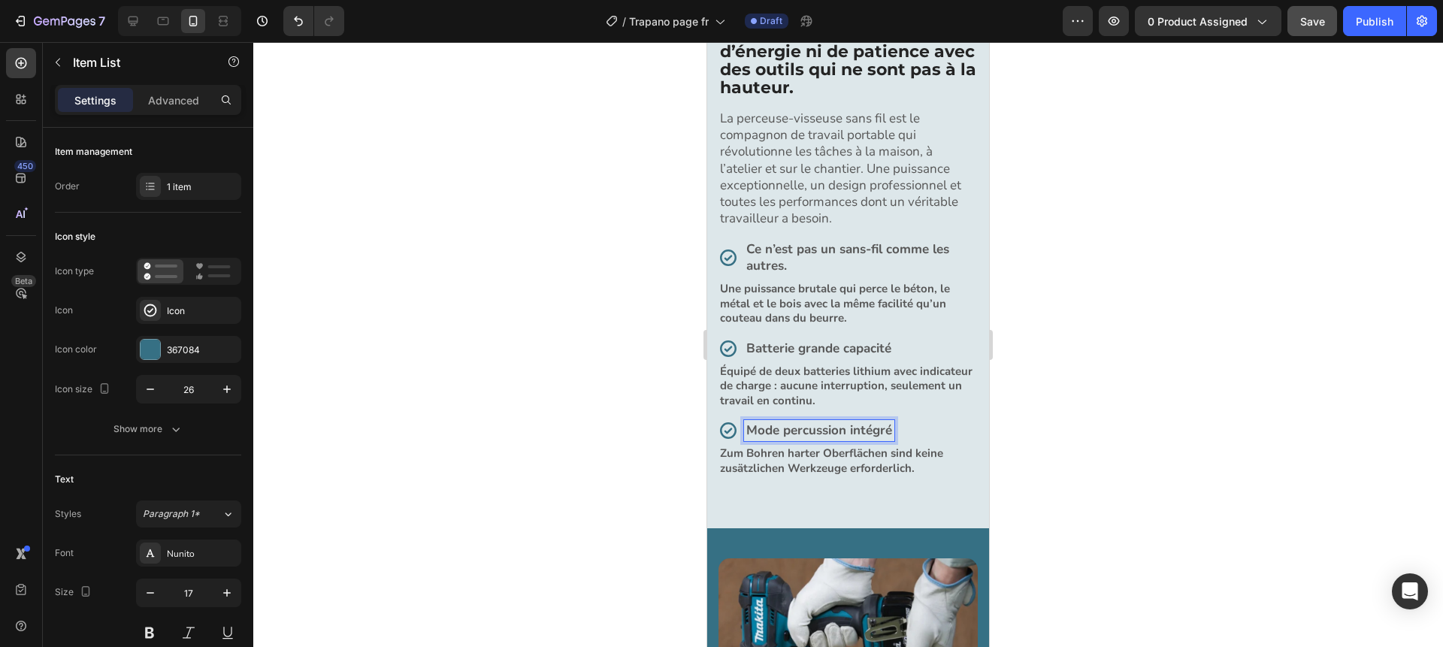
scroll to position [1185, 0]
click at [780, 459] on strong "Zum Bohren harter Oberflächen sind keine zusätzlichen Werkzeuge erforderlich." at bounding box center [831, 460] width 223 height 30
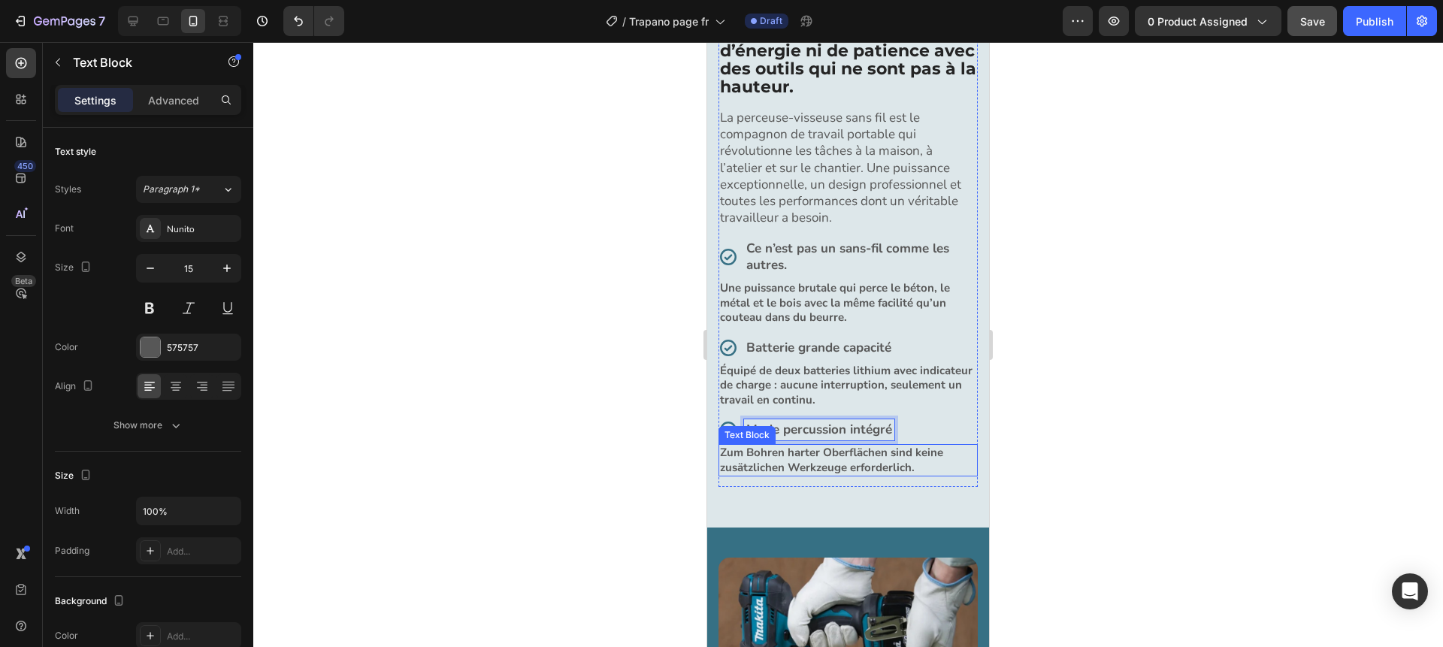
click at [780, 459] on strong "Zum Bohren harter Oberflächen sind keine zusätzlichen Werkzeuge erforderlich." at bounding box center [831, 460] width 223 height 30
click at [674, 453] on div at bounding box center [848, 344] width 1190 height 605
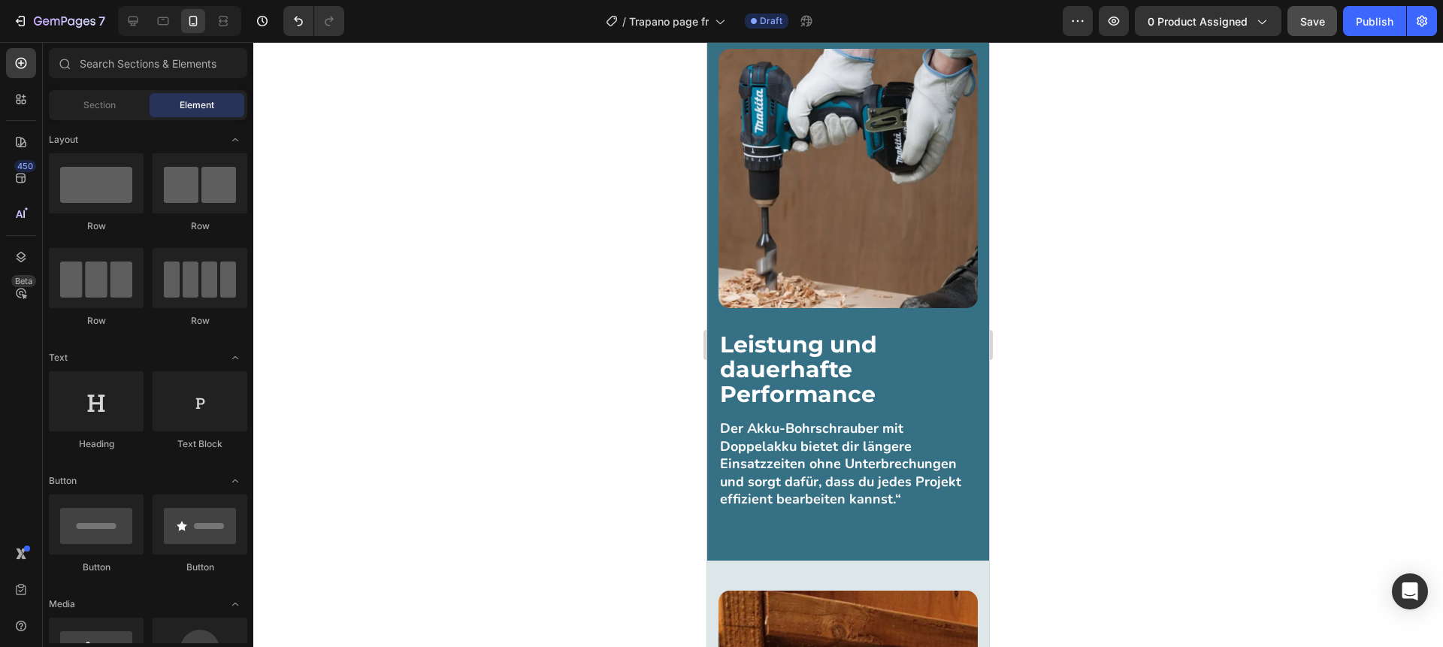
scroll to position [1707, 0]
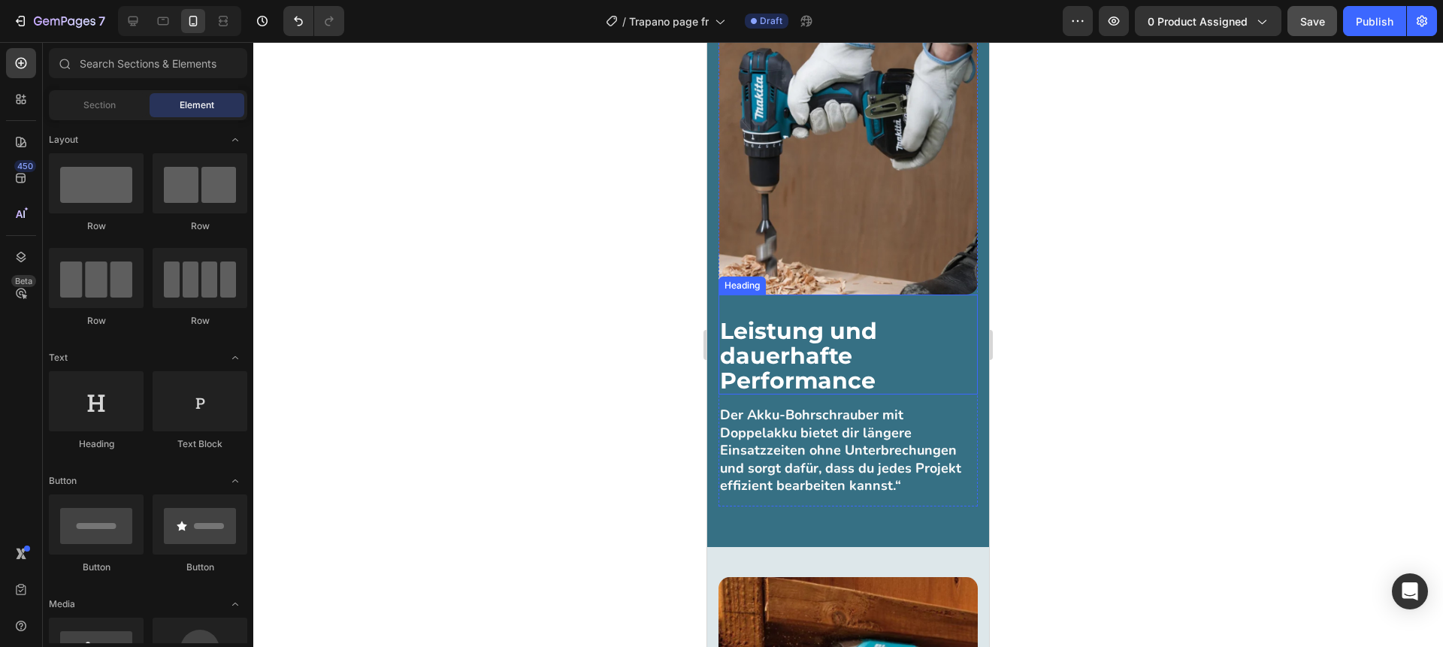
click at [825, 341] on strong "Leistung und dauerhafte Performance" at bounding box center [798, 355] width 157 height 77
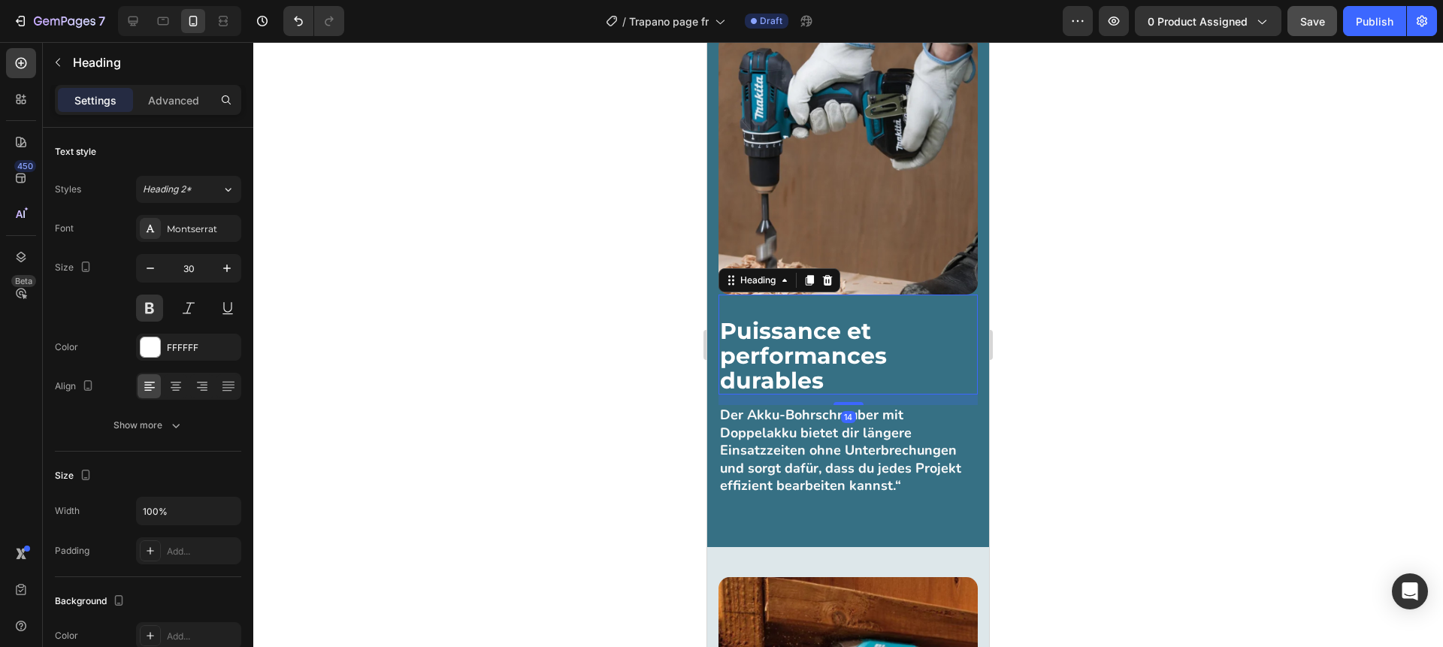
click at [1061, 307] on div at bounding box center [848, 344] width 1190 height 605
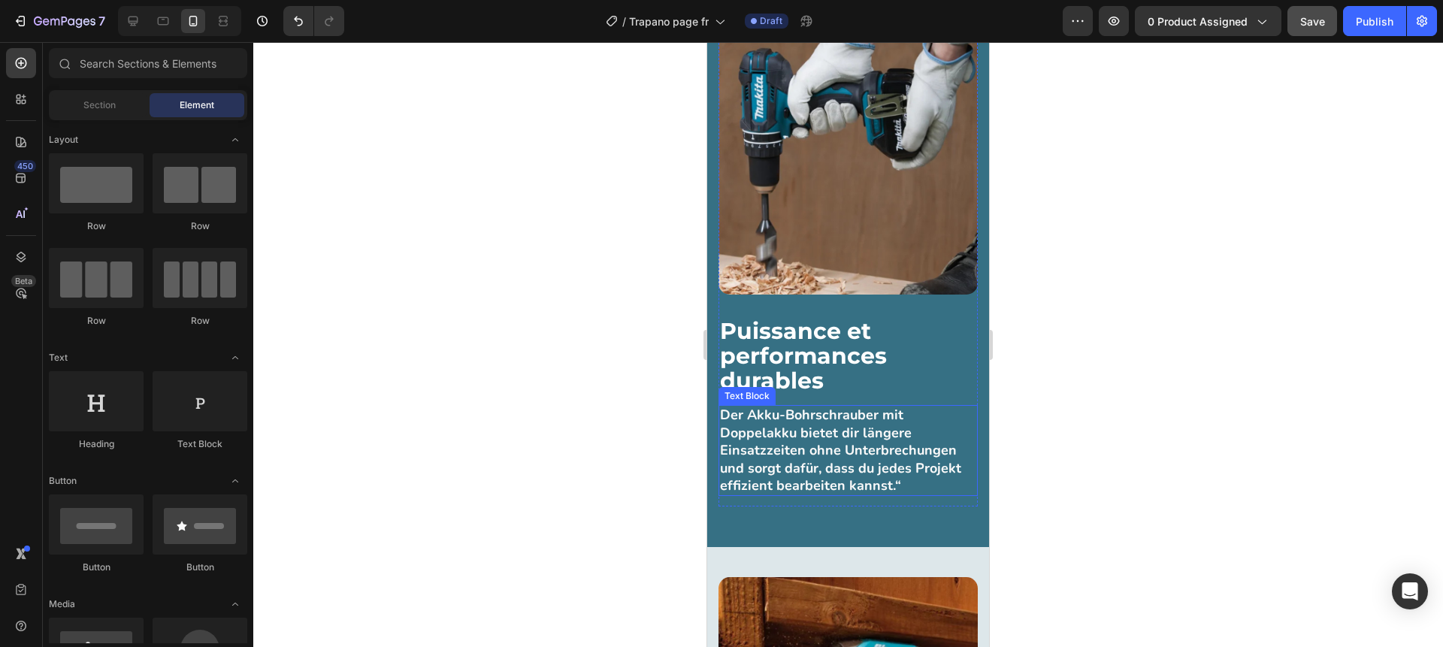
click at [774, 456] on strong "Der Akku-Bohrschrauber mit Doppelakku bietet dir längere Einsatzzeiten ohne Unt…" at bounding box center [840, 450] width 241 height 89
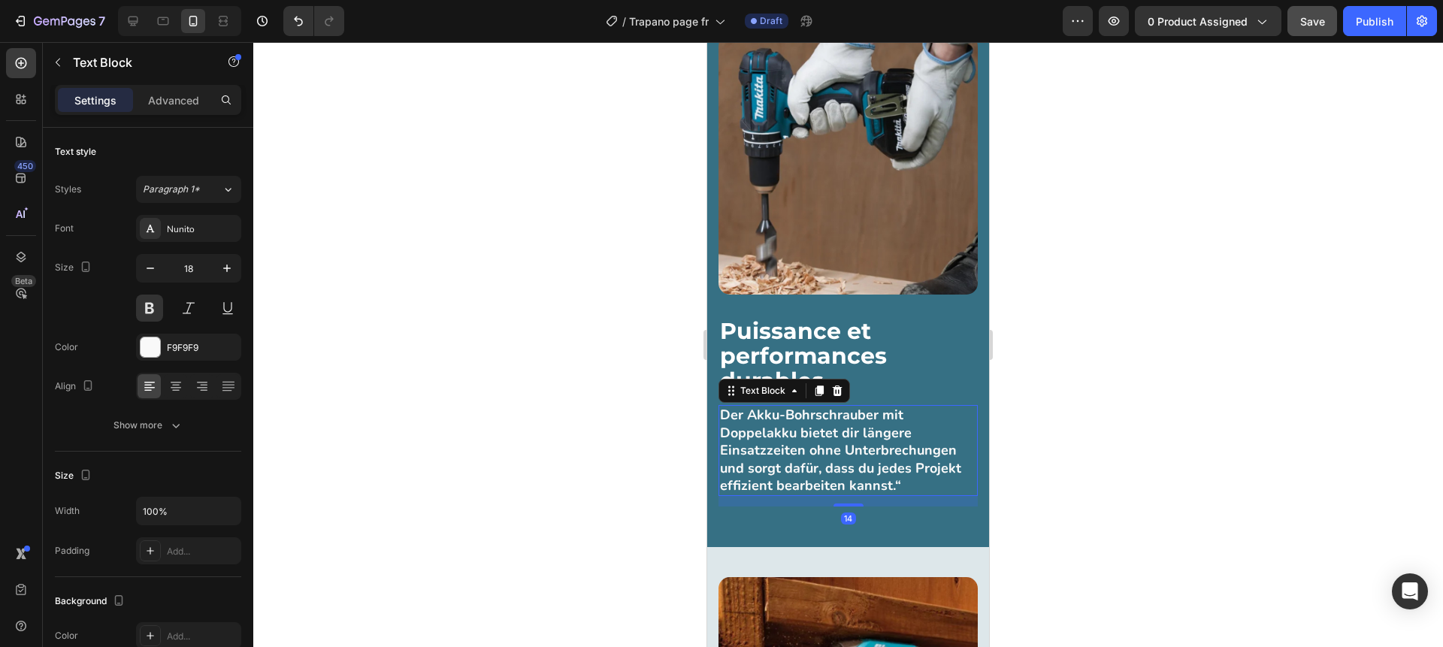
click at [774, 456] on strong "Der Akku-Bohrschrauber mit Doppelakku bietet dir längere Einsatzzeiten ohne Unt…" at bounding box center [840, 450] width 241 height 89
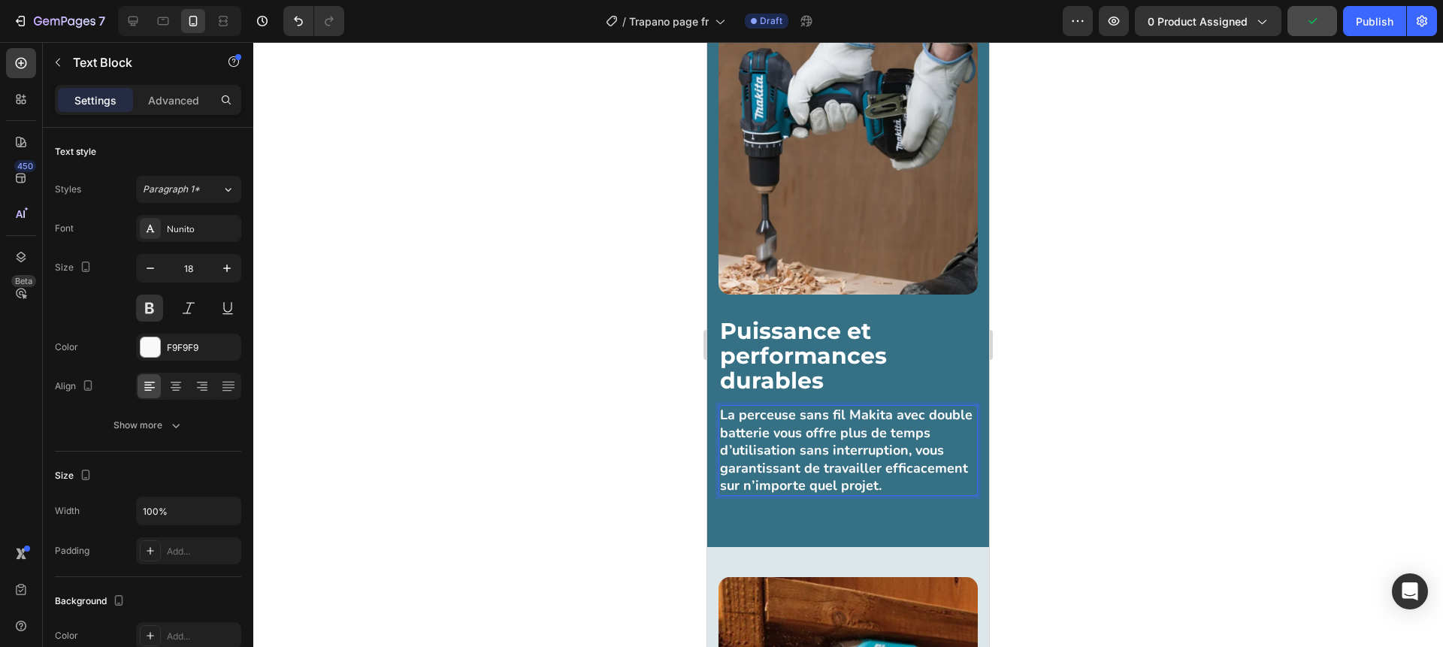
click at [631, 433] on div at bounding box center [848, 344] width 1190 height 605
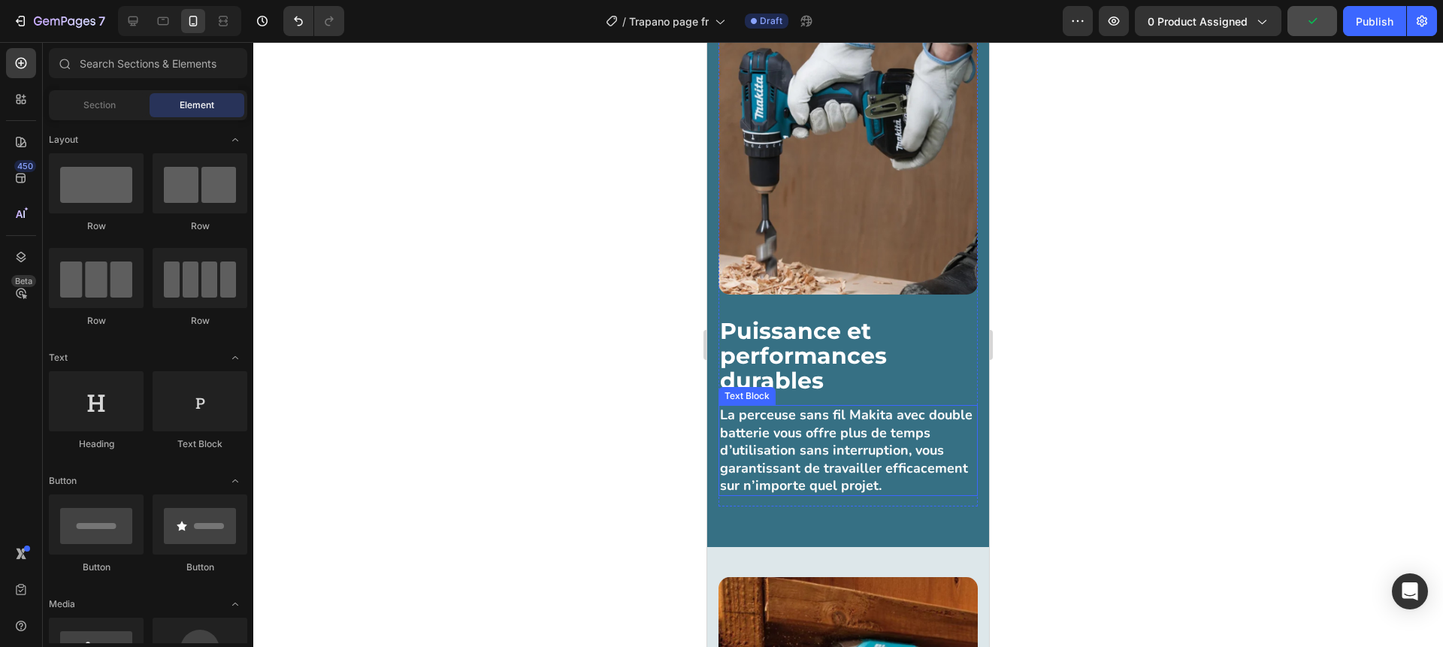
click at [829, 433] on strong "La perceuse sans fil Makita avec double batterie vous offre plus de temps d’uti…" at bounding box center [846, 450] width 253 height 89
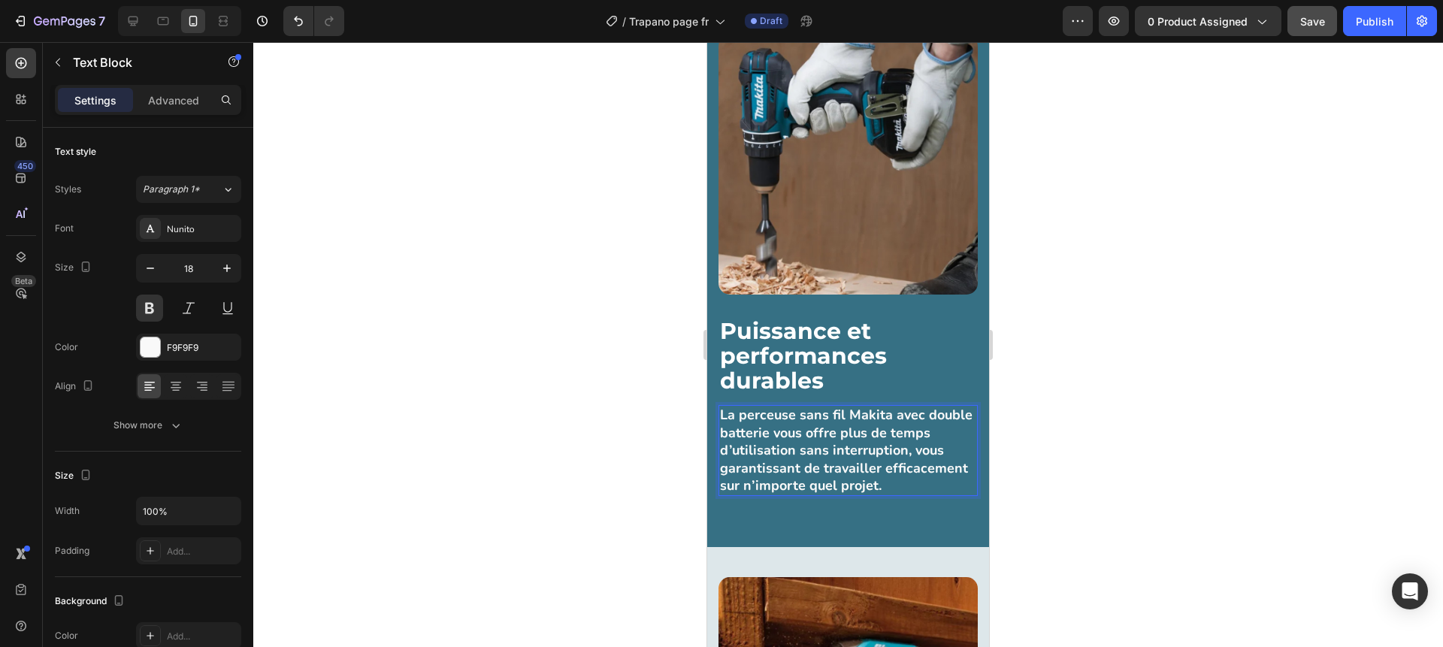
click at [860, 411] on strong "La perceuse sans fil Makita avec double batterie vous offre plus de temps d’uti…" at bounding box center [846, 450] width 253 height 89
click at [610, 384] on div at bounding box center [848, 344] width 1190 height 605
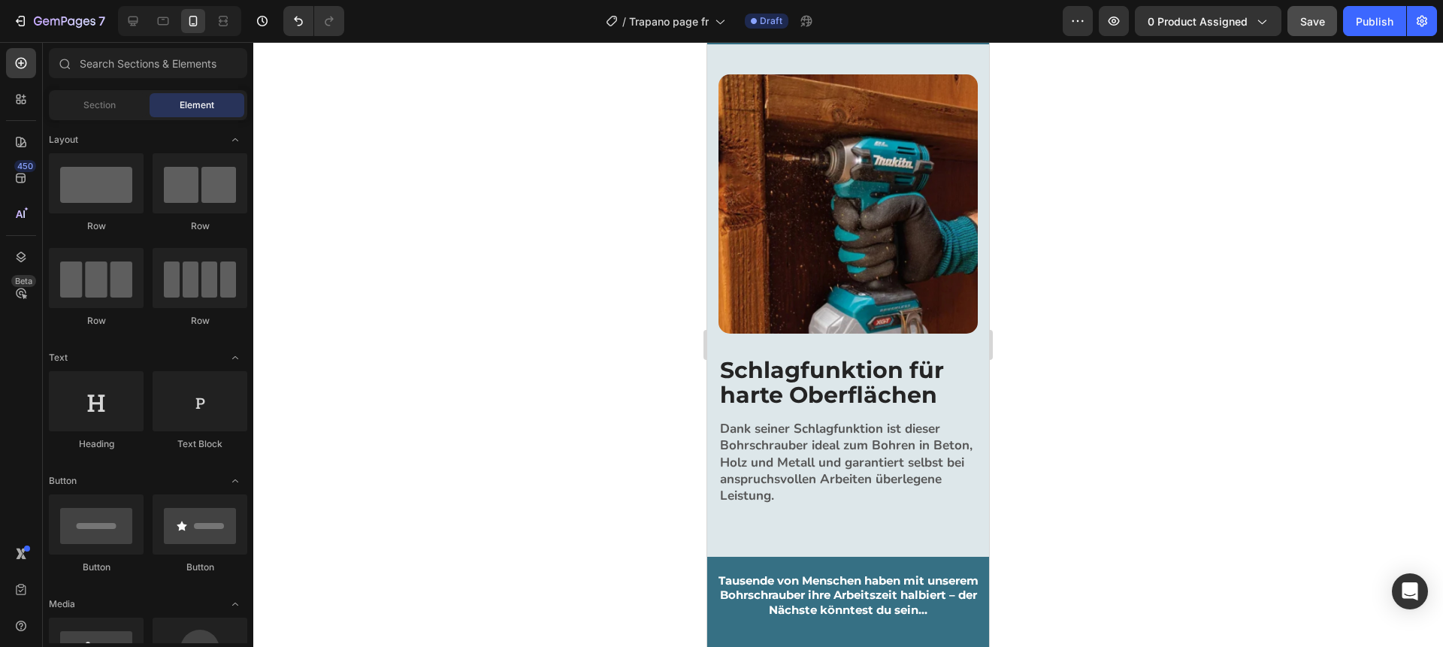
scroll to position [2212, 0]
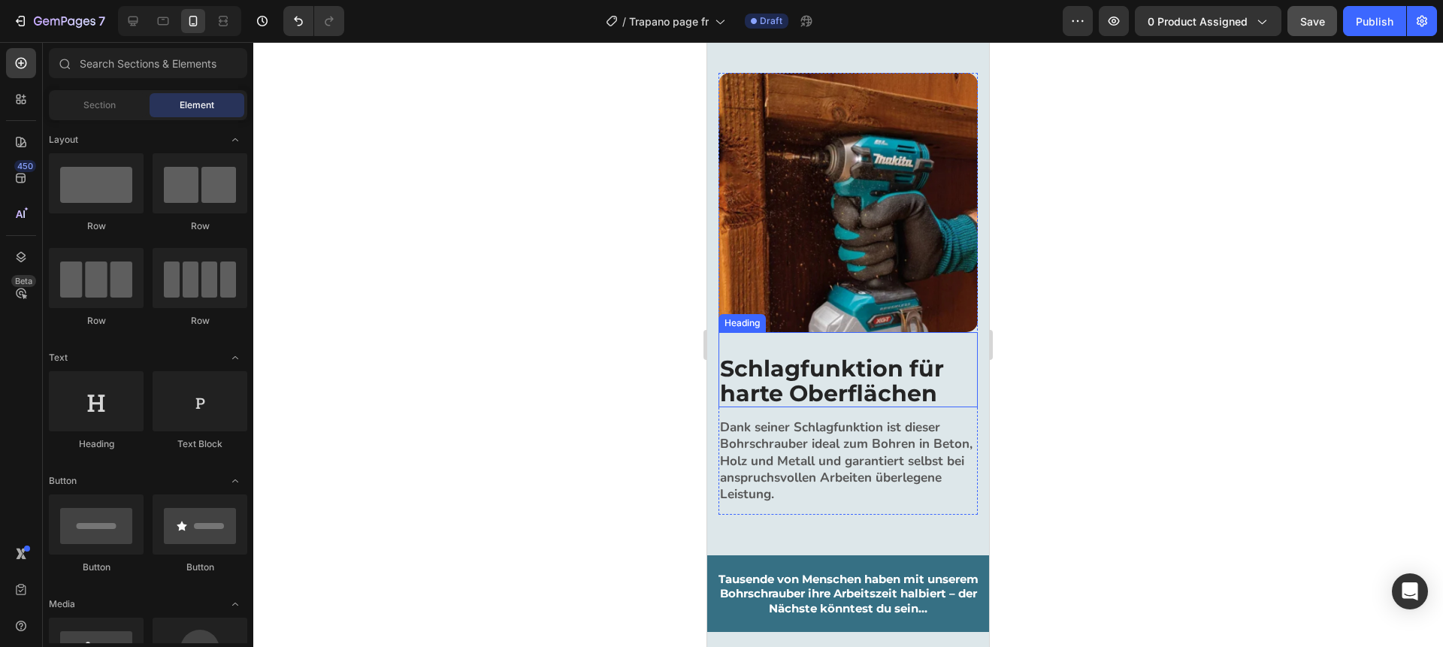
click at [782, 383] on h2 "Schlagfunktion für harte Oberflächen" at bounding box center [848, 381] width 259 height 53
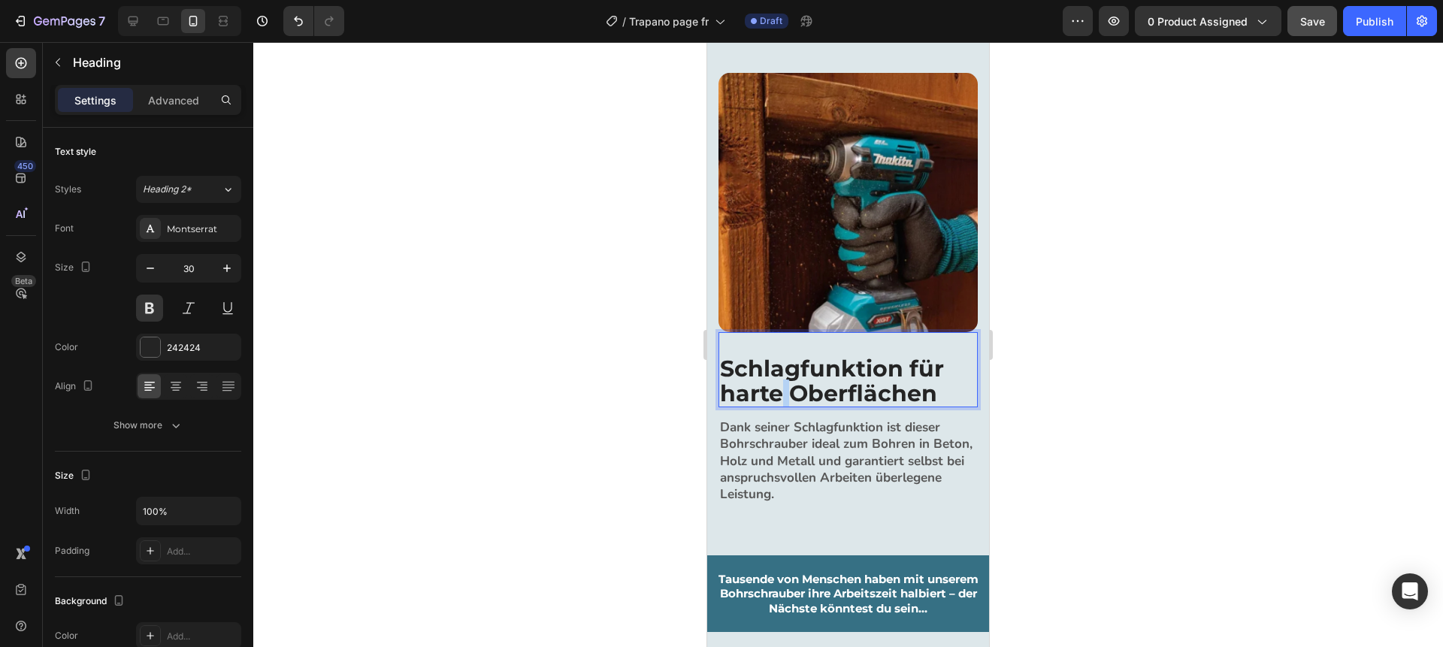
click at [782, 383] on h2 "Schlagfunktion für harte Oberflächen" at bounding box center [848, 381] width 259 height 53
click at [782, 465] on strong "Dank seiner Schlagfunktion ist dieser Bohrschrauber ideal zum Bohren in Beton, …" at bounding box center [846, 460] width 253 height 83
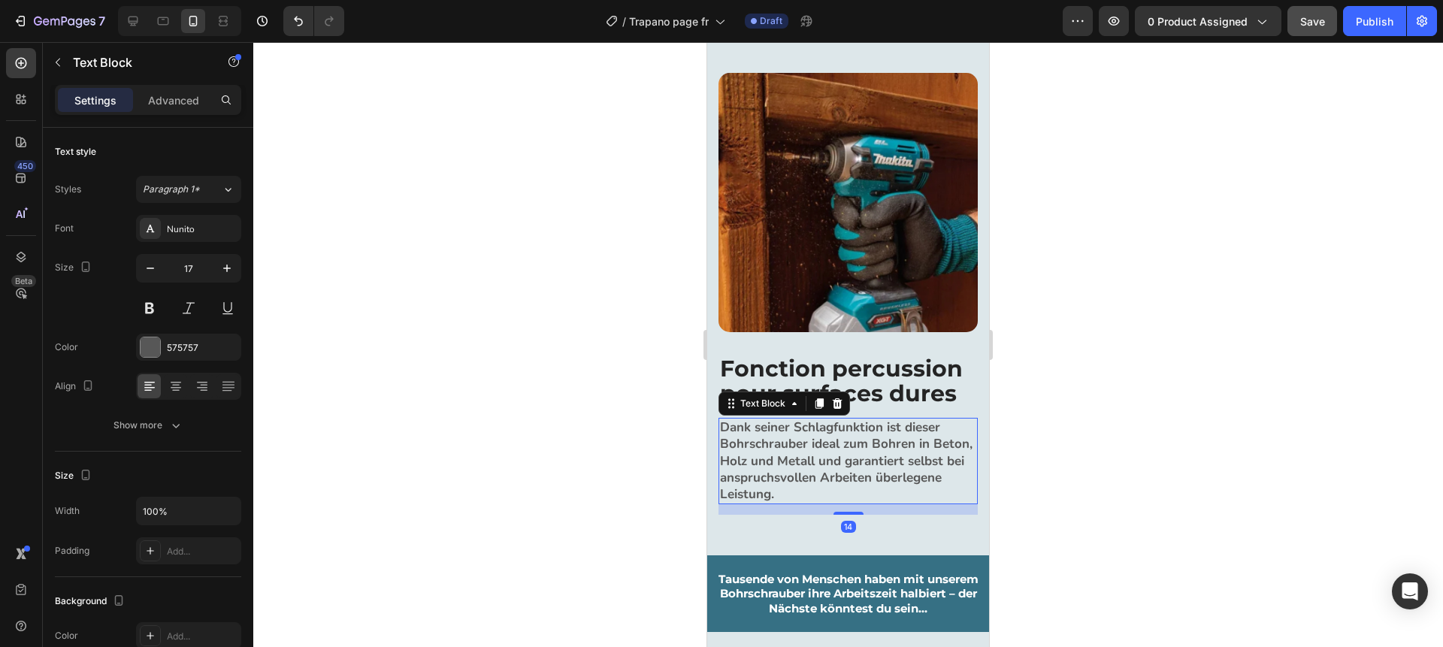
click at [782, 465] on strong "Dank seiner Schlagfunktion ist dieser Bohrschrauber ideal zum Bohren in Beton, …" at bounding box center [846, 460] width 253 height 83
click at [638, 453] on div at bounding box center [848, 344] width 1190 height 605
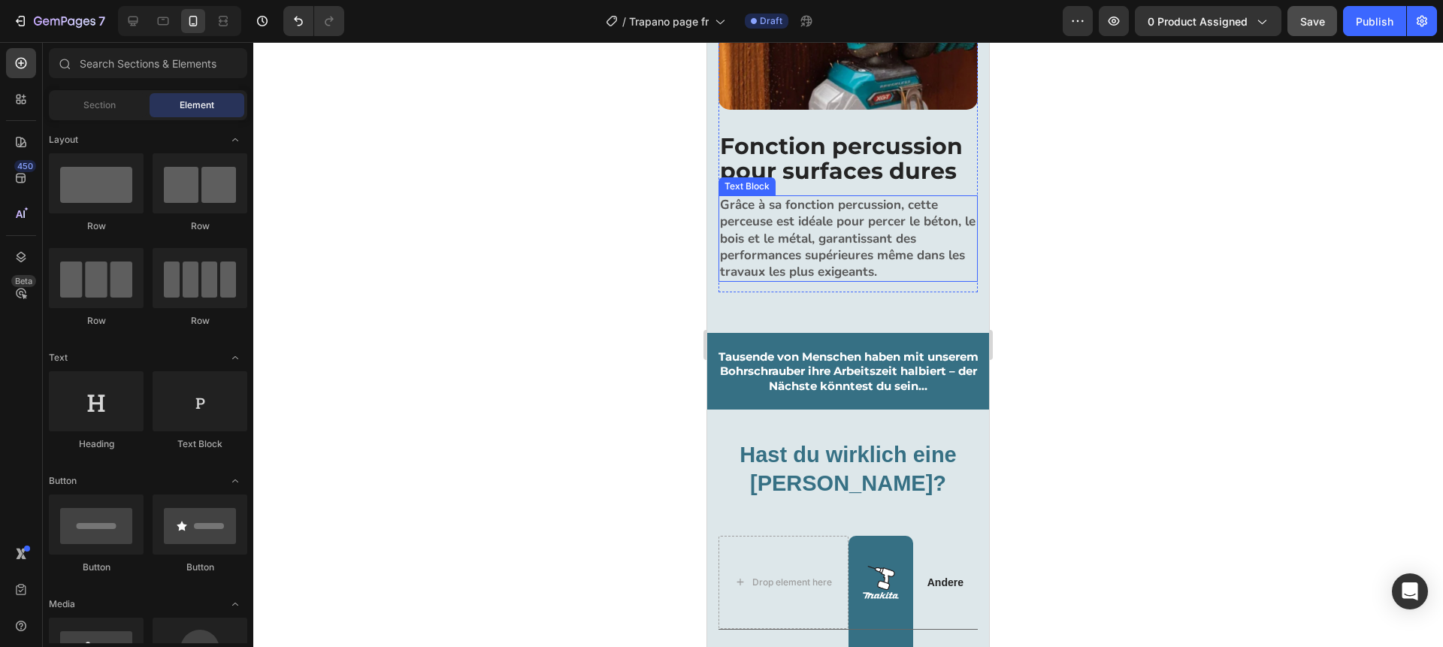
scroll to position [2442, 0]
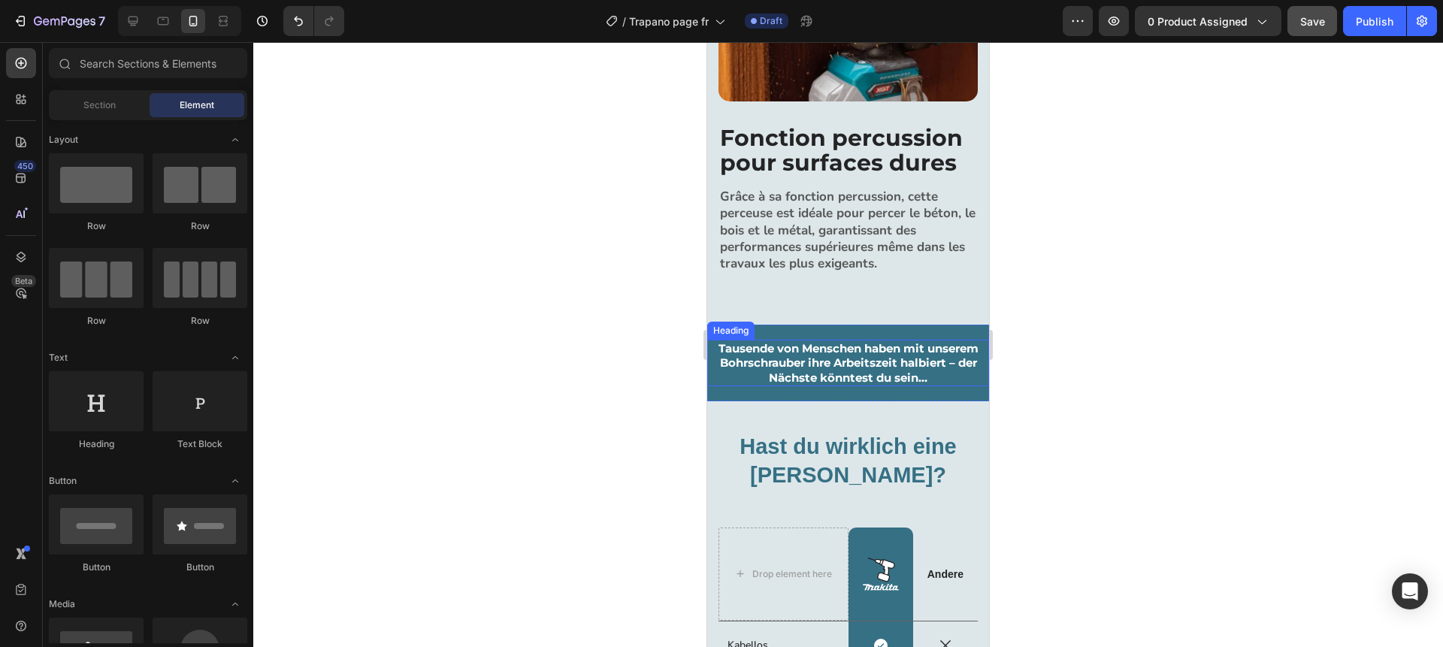
click at [847, 350] on strong "Tausende von Menschen haben mit unserem Bohrschrauber ihre Arbeitszeit halbiert…" at bounding box center [849, 363] width 260 height 44
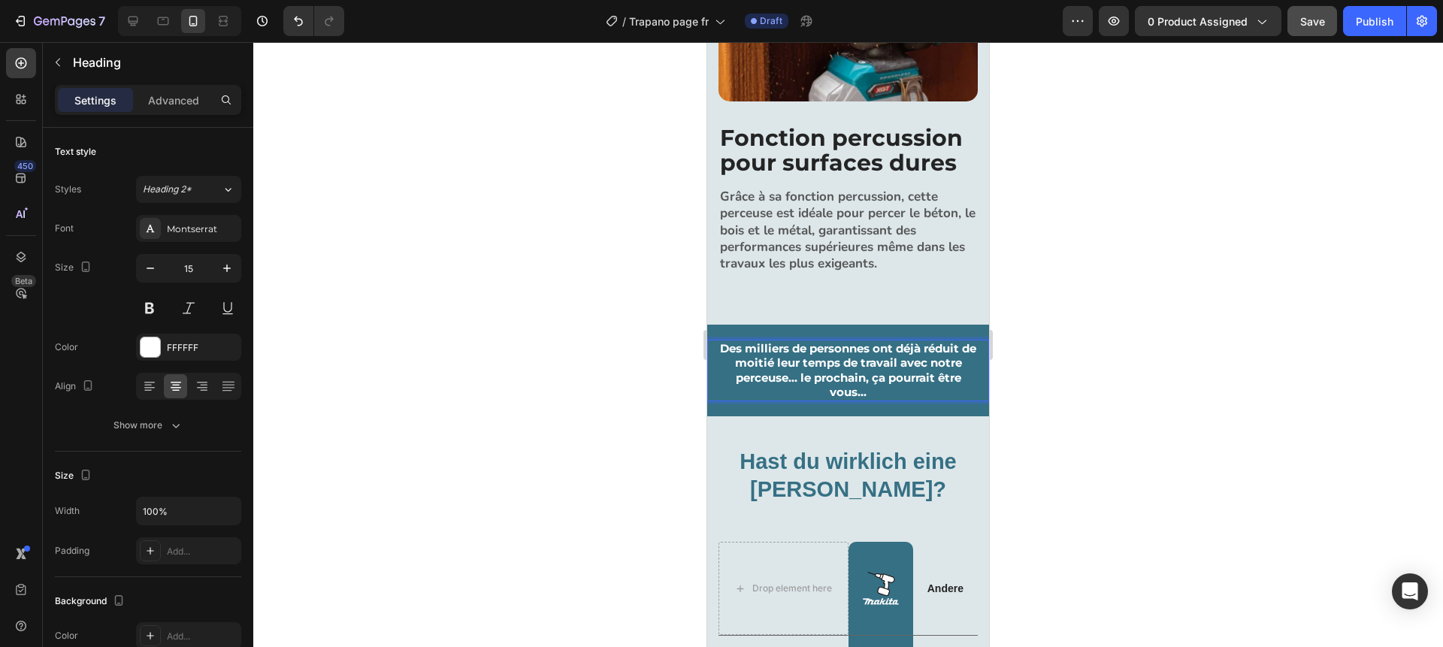
click at [1113, 344] on div at bounding box center [848, 344] width 1190 height 605
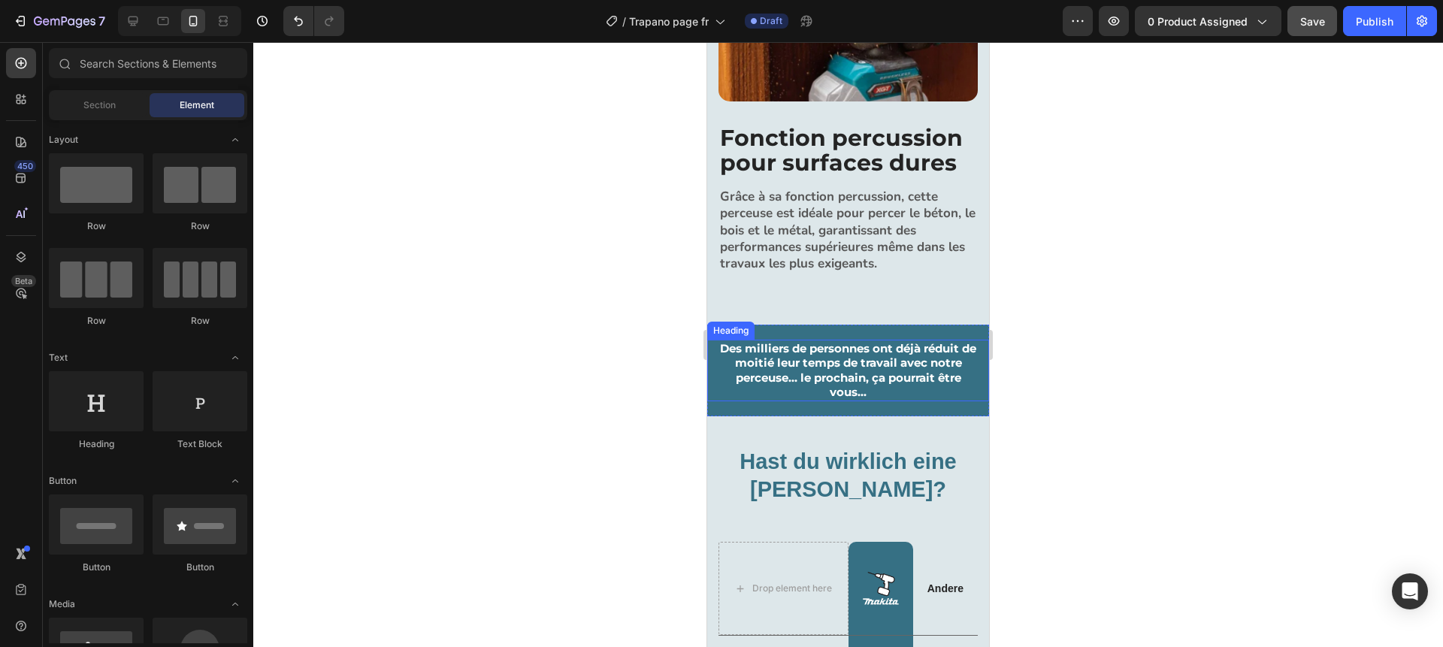
click at [824, 379] on strong "Des milliers de personnes ont déjà réduit de moitié leur temps de travail avec …" at bounding box center [848, 370] width 256 height 59
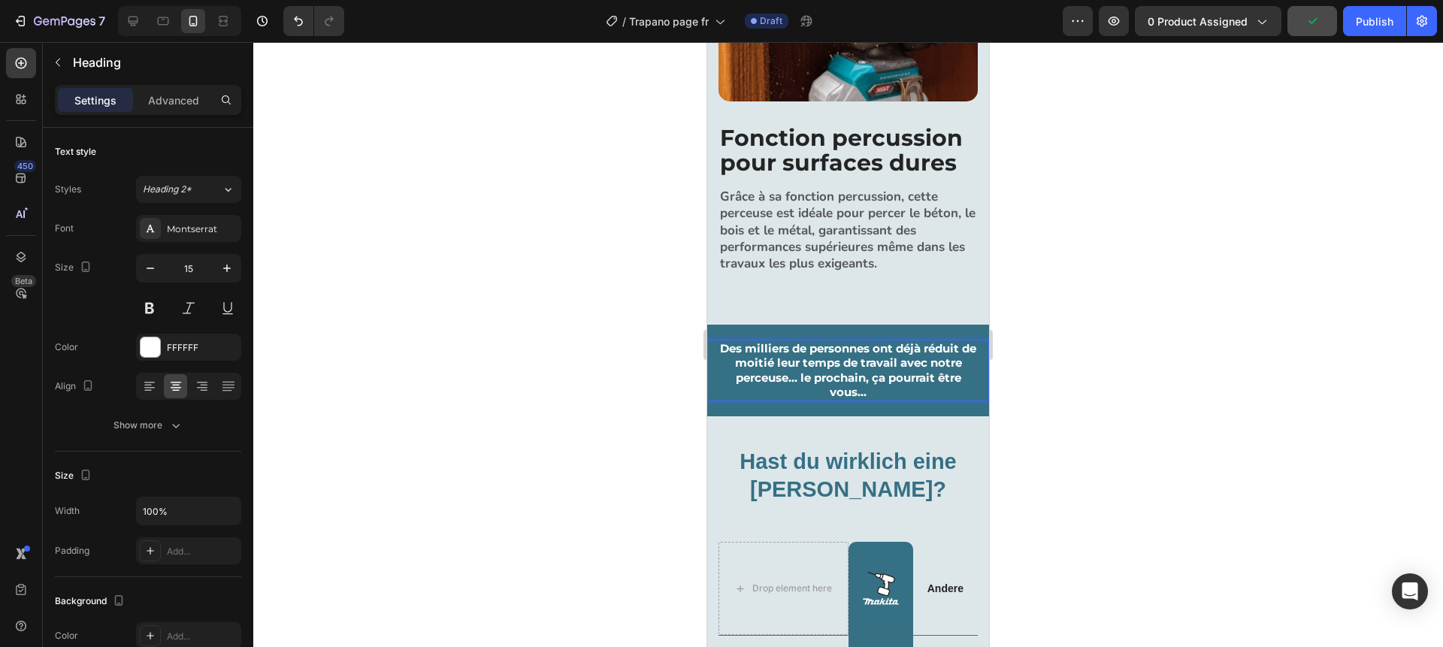
click at [798, 380] on strong "Des milliers de personnes ont déjà réduit de moitié leur temps de travail avec …" at bounding box center [848, 370] width 256 height 59
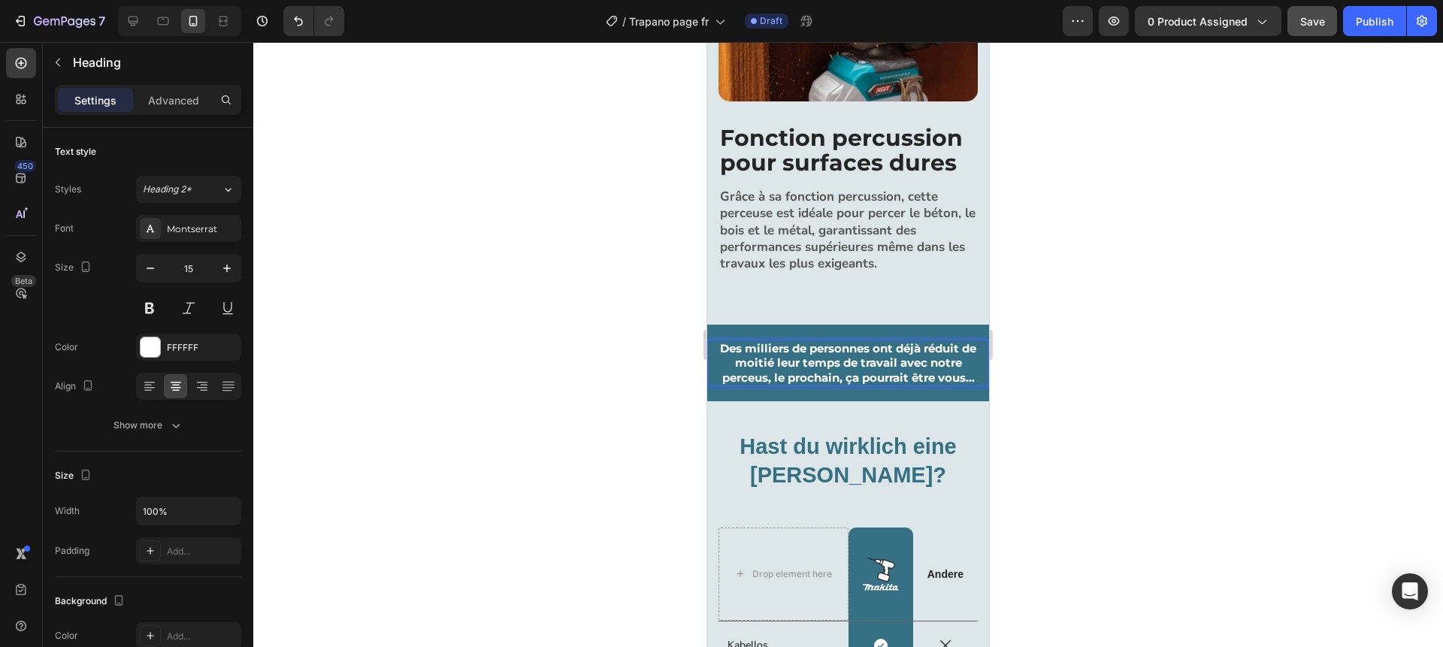
click at [1155, 338] on div at bounding box center [848, 344] width 1190 height 605
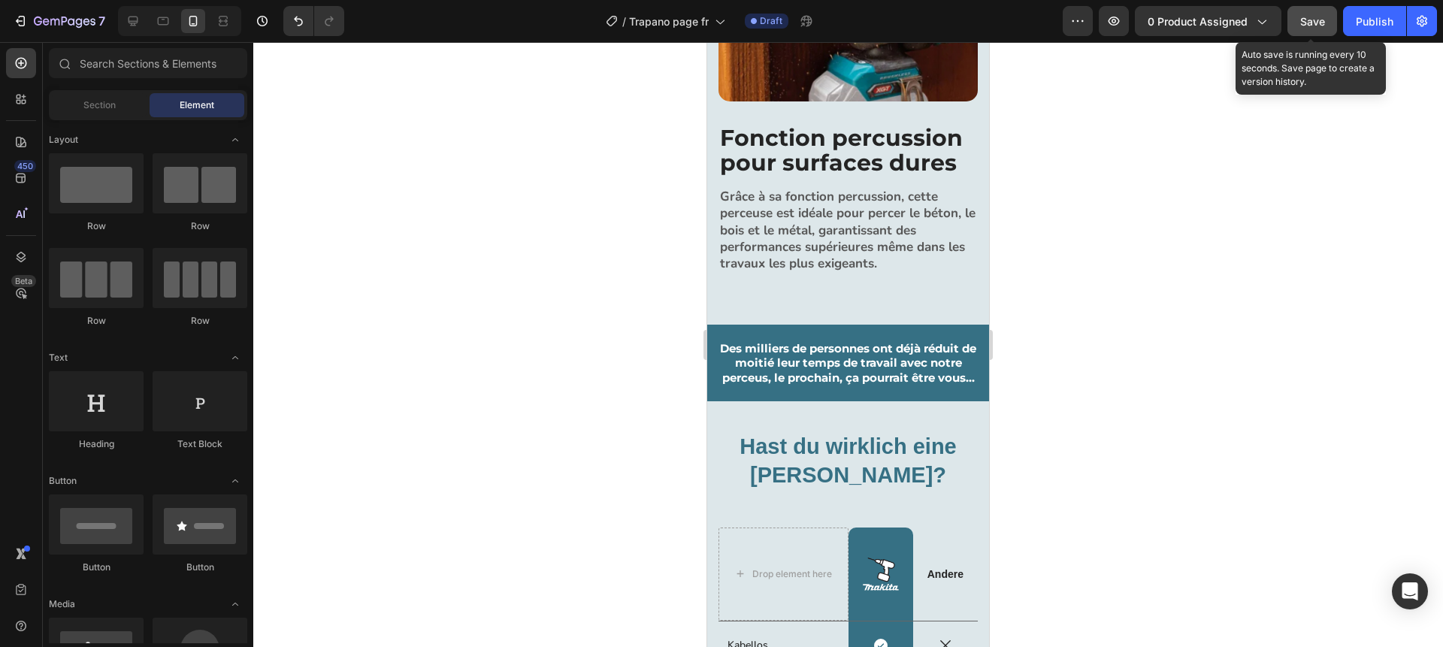
click at [1311, 21] on span "Save" at bounding box center [1312, 21] width 25 height 13
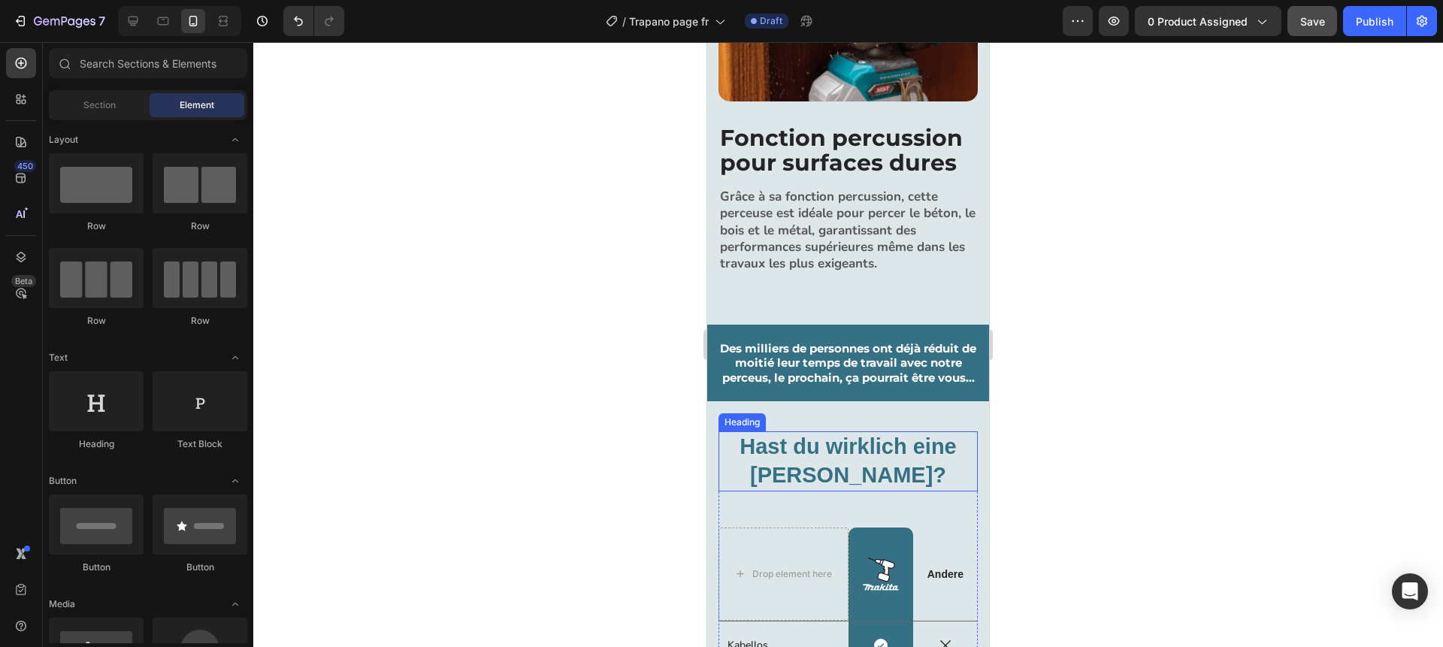
click at [804, 456] on h2 "Hast du wirklich eine andere Wahl?" at bounding box center [848, 460] width 259 height 59
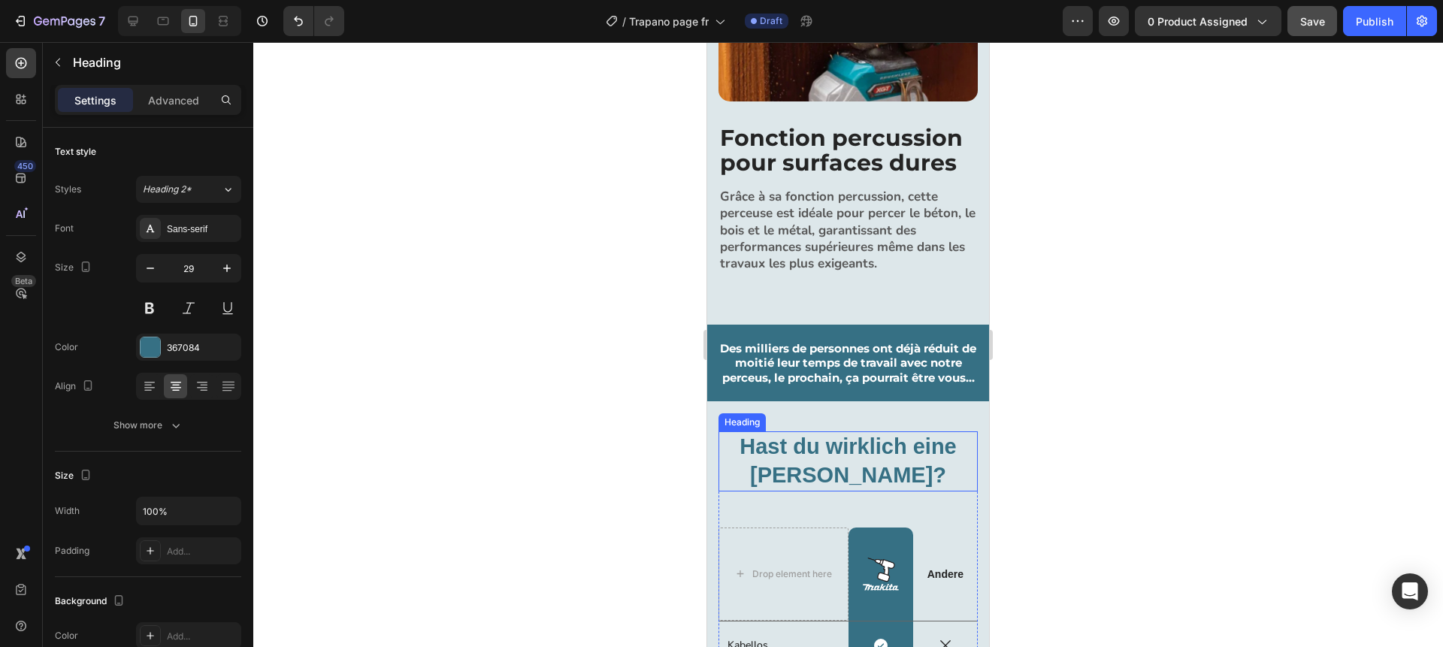
click at [804, 456] on h2 "Hast du wirklich eine andere Wahl?" at bounding box center [848, 460] width 259 height 59
click at [649, 427] on div at bounding box center [848, 344] width 1190 height 605
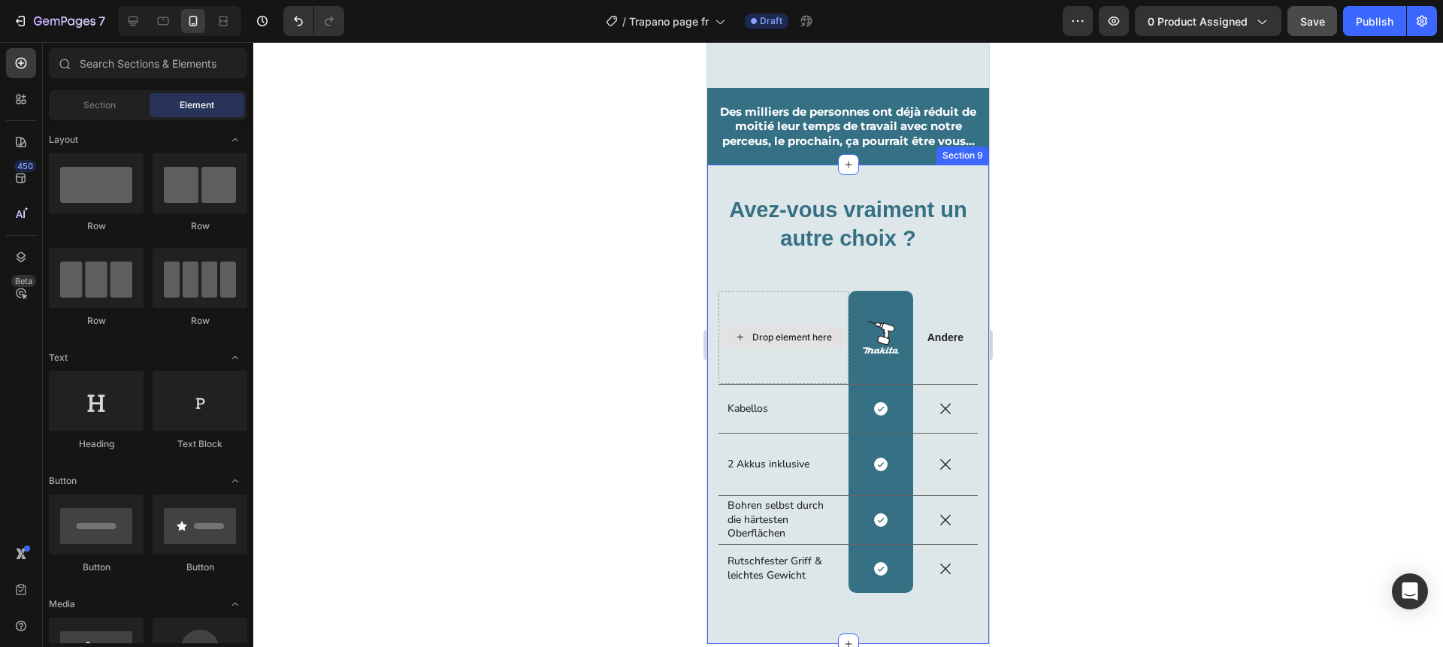
scroll to position [2681, 0]
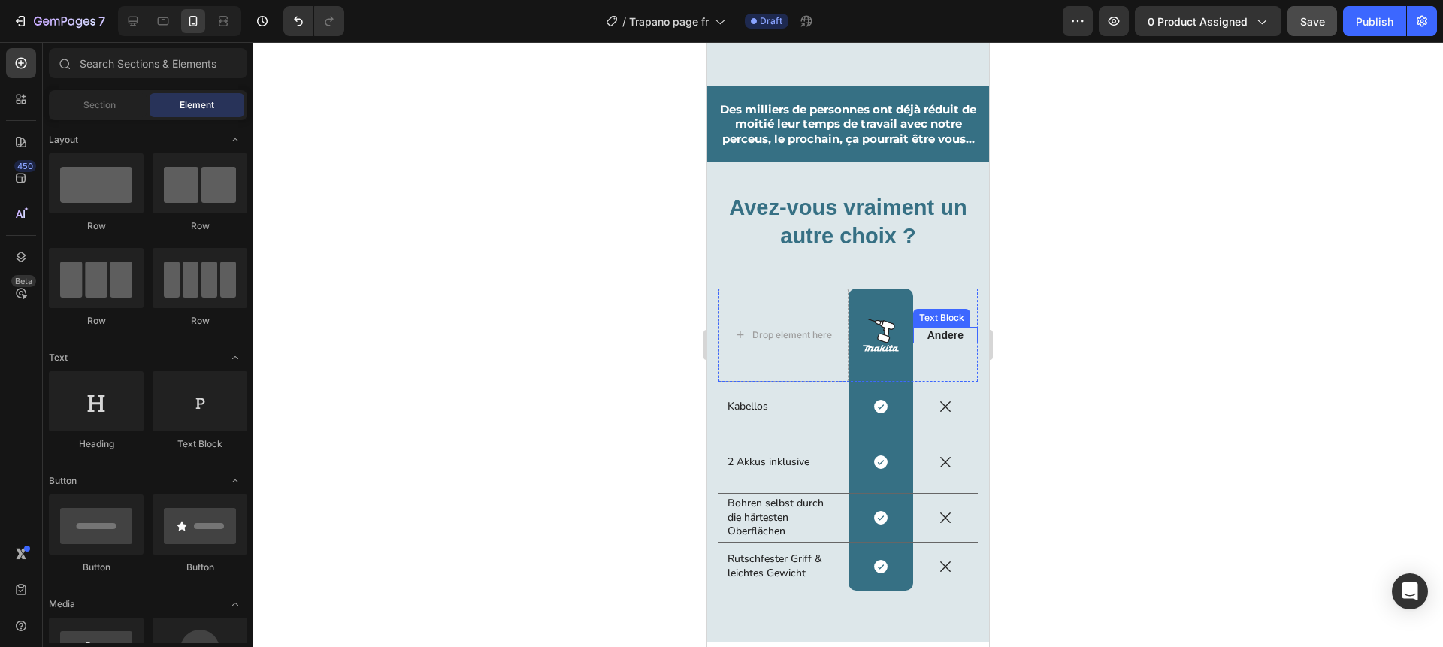
click at [943, 335] on p "Andere" at bounding box center [946, 335] width 62 height 14
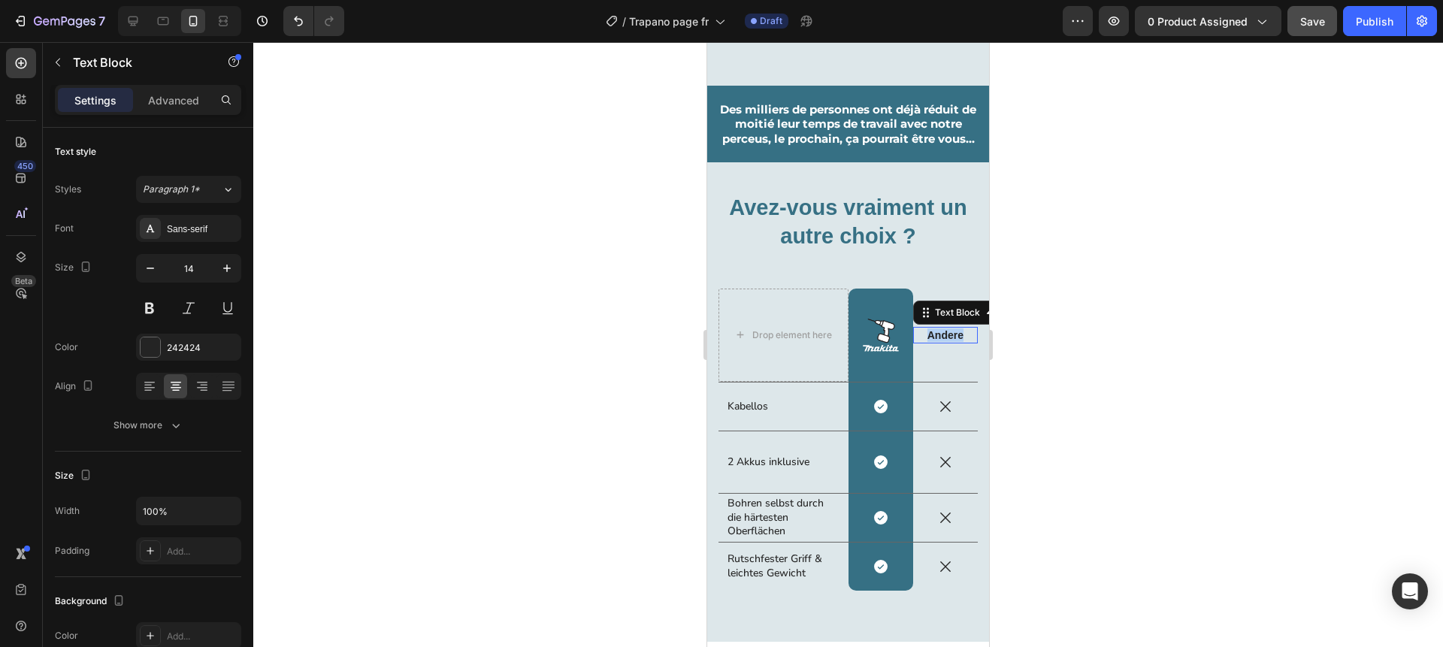
click at [943, 335] on p "Andere" at bounding box center [946, 335] width 62 height 14
click at [1188, 307] on div at bounding box center [848, 344] width 1190 height 605
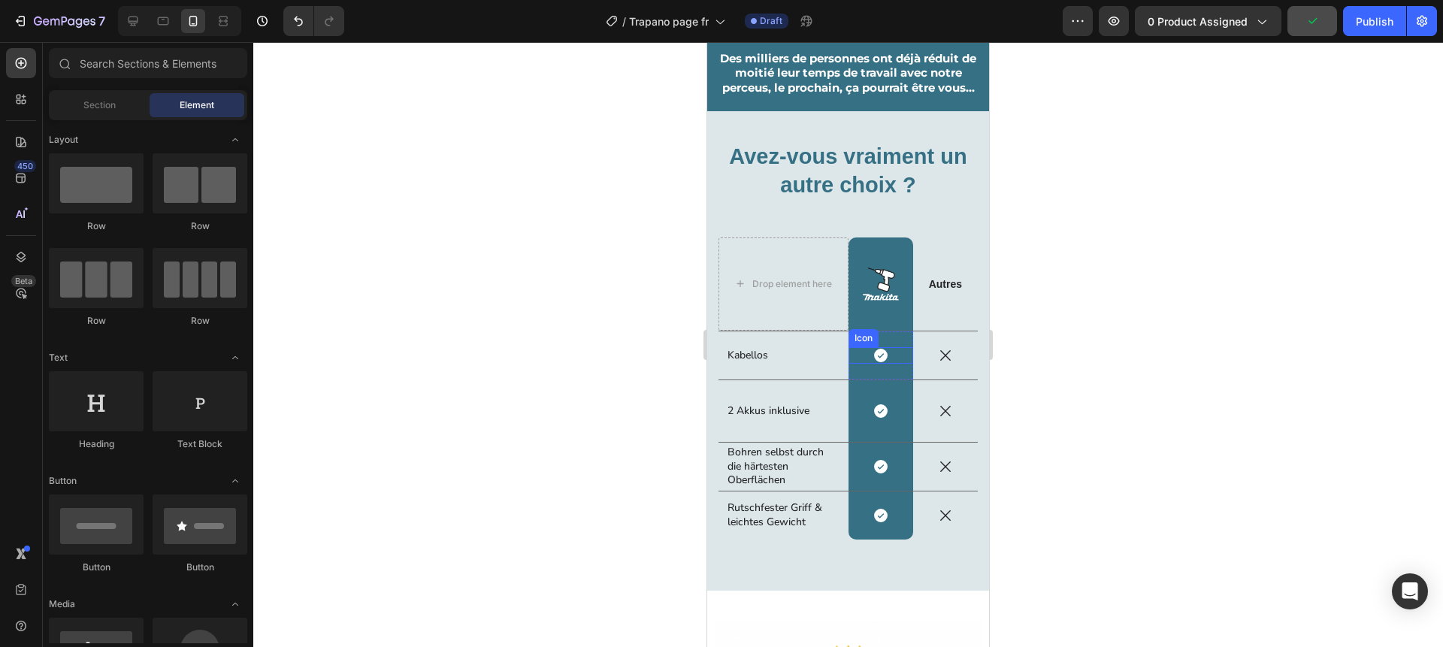
scroll to position [2742, 0]
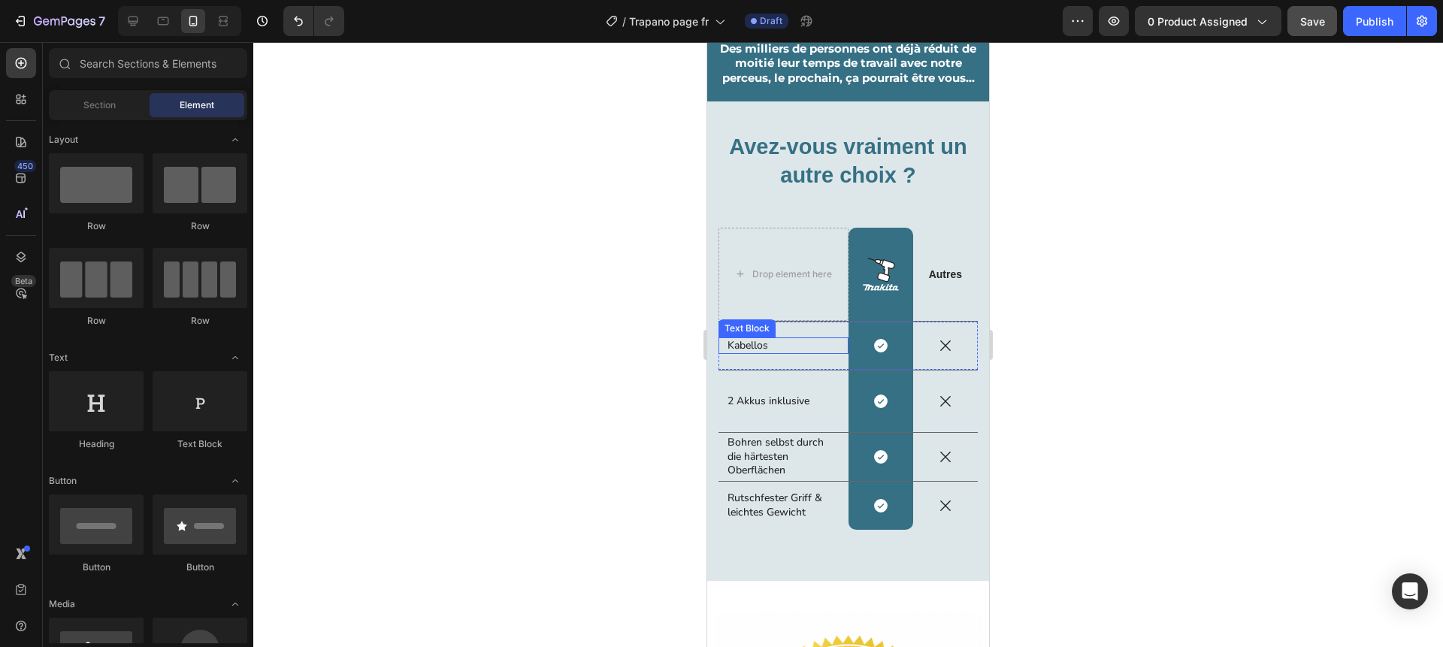
click at [752, 345] on p "Kabellos" at bounding box center [784, 346] width 112 height 14
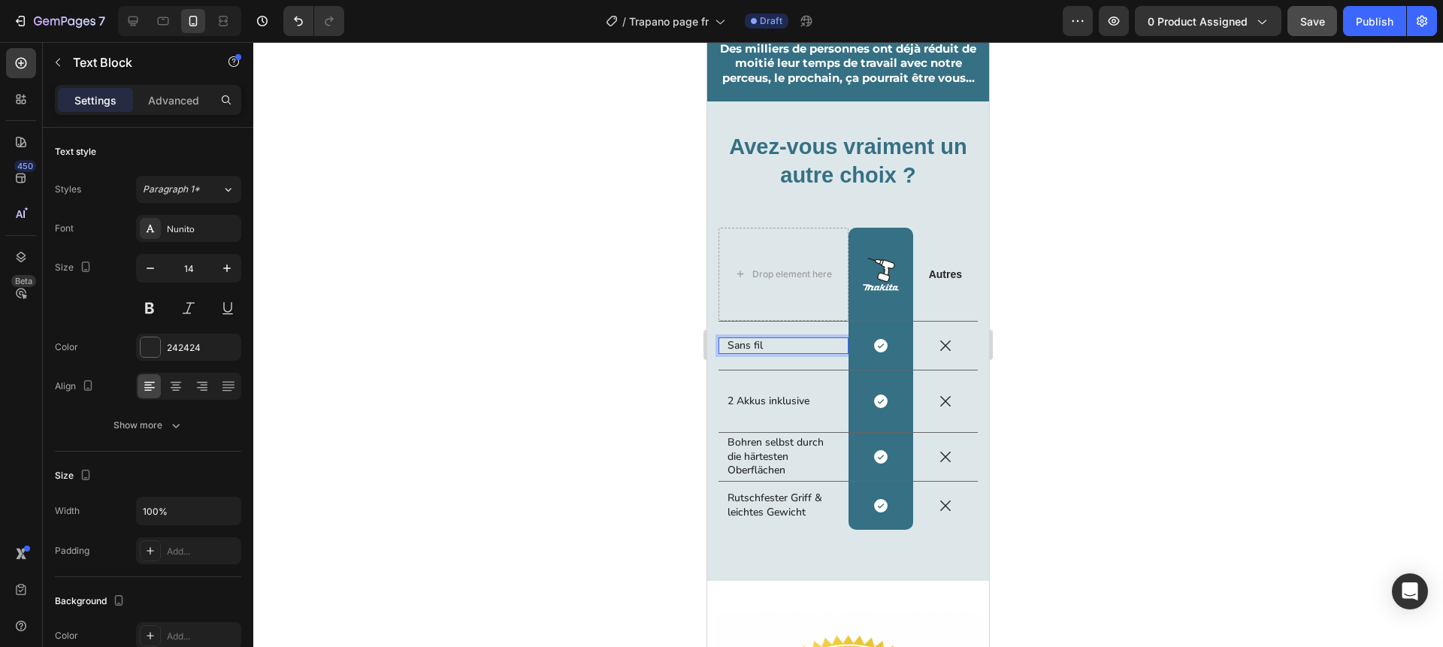
click at [649, 354] on div at bounding box center [848, 344] width 1190 height 605
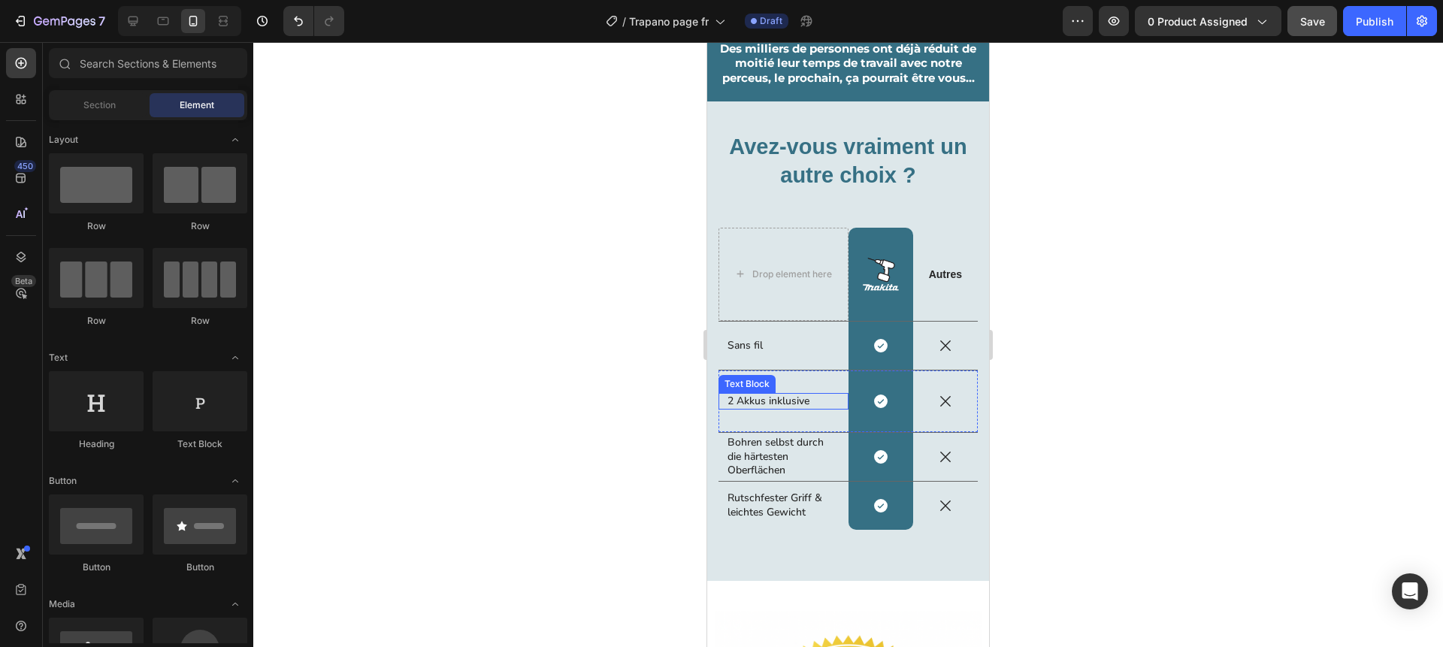
click at [752, 401] on p "2 Akkus inklusive" at bounding box center [784, 402] width 112 height 14
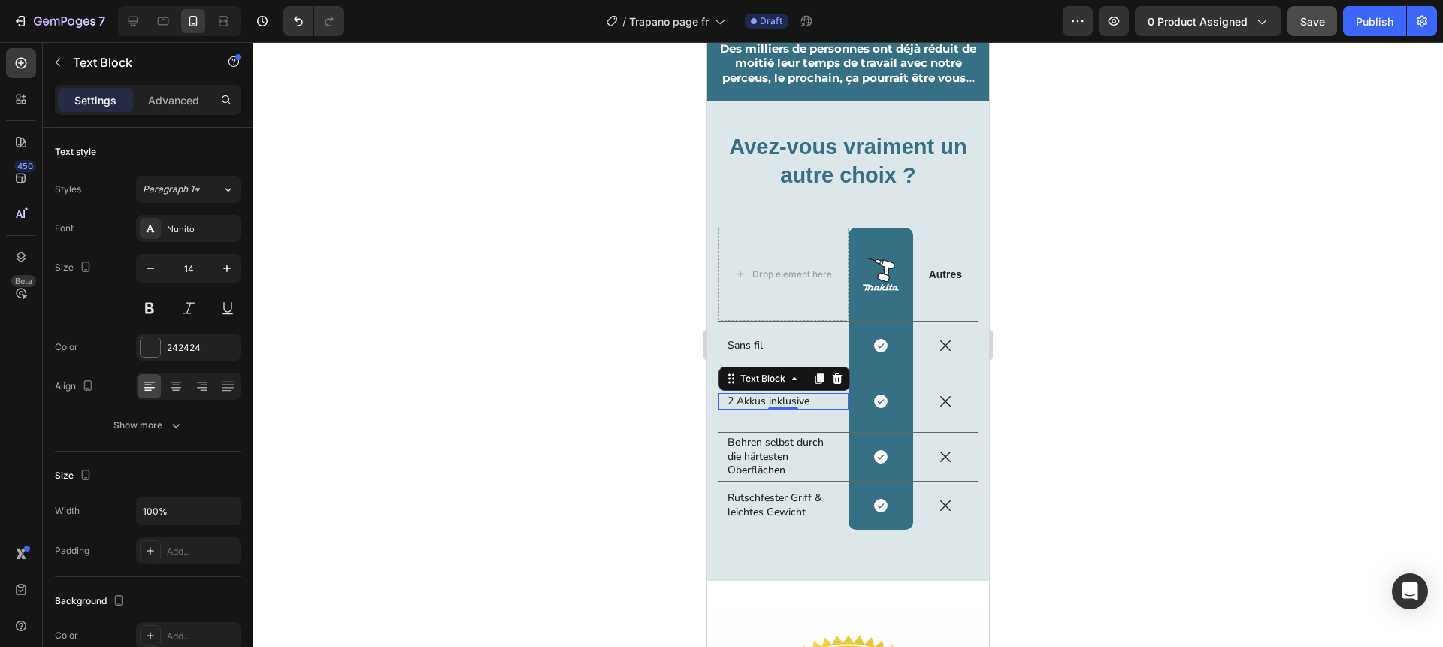
click at [752, 401] on p "2 Akkus inklusive" at bounding box center [784, 402] width 112 height 14
click at [658, 413] on div at bounding box center [848, 344] width 1190 height 605
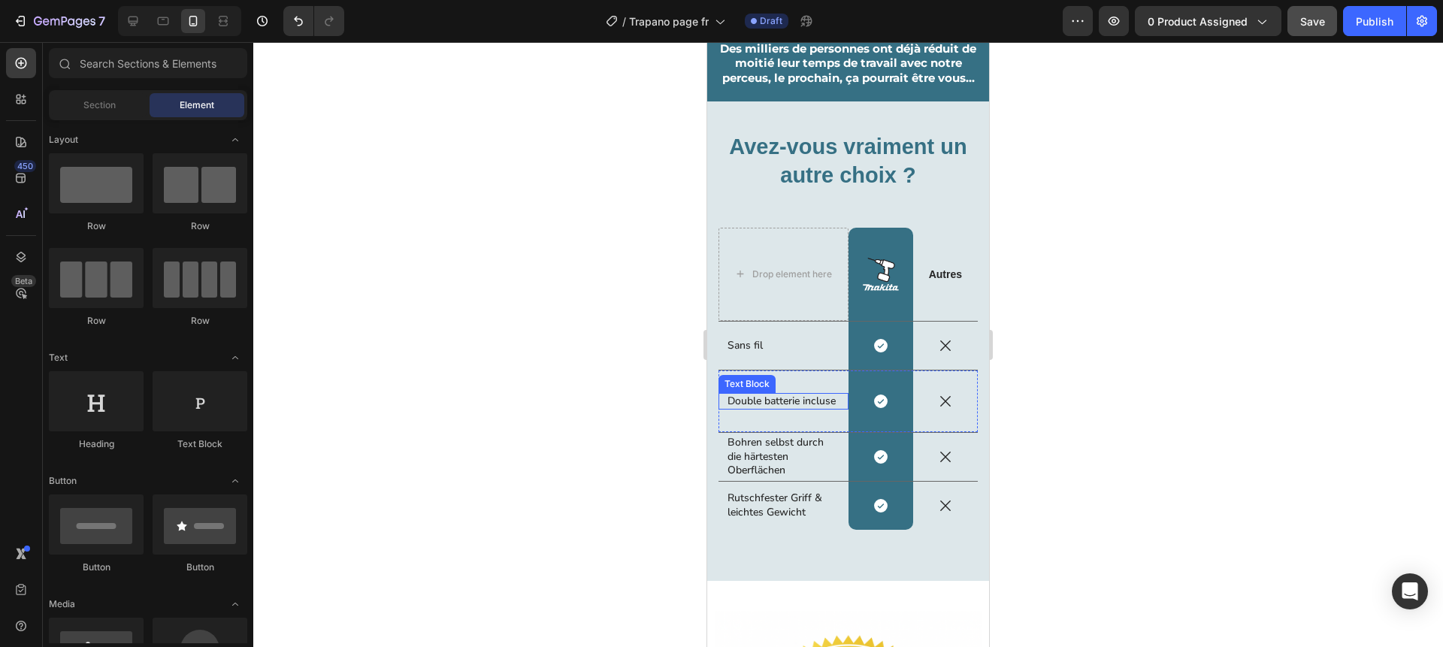
click at [759, 401] on p "Double batterie incluse" at bounding box center [784, 402] width 112 height 14
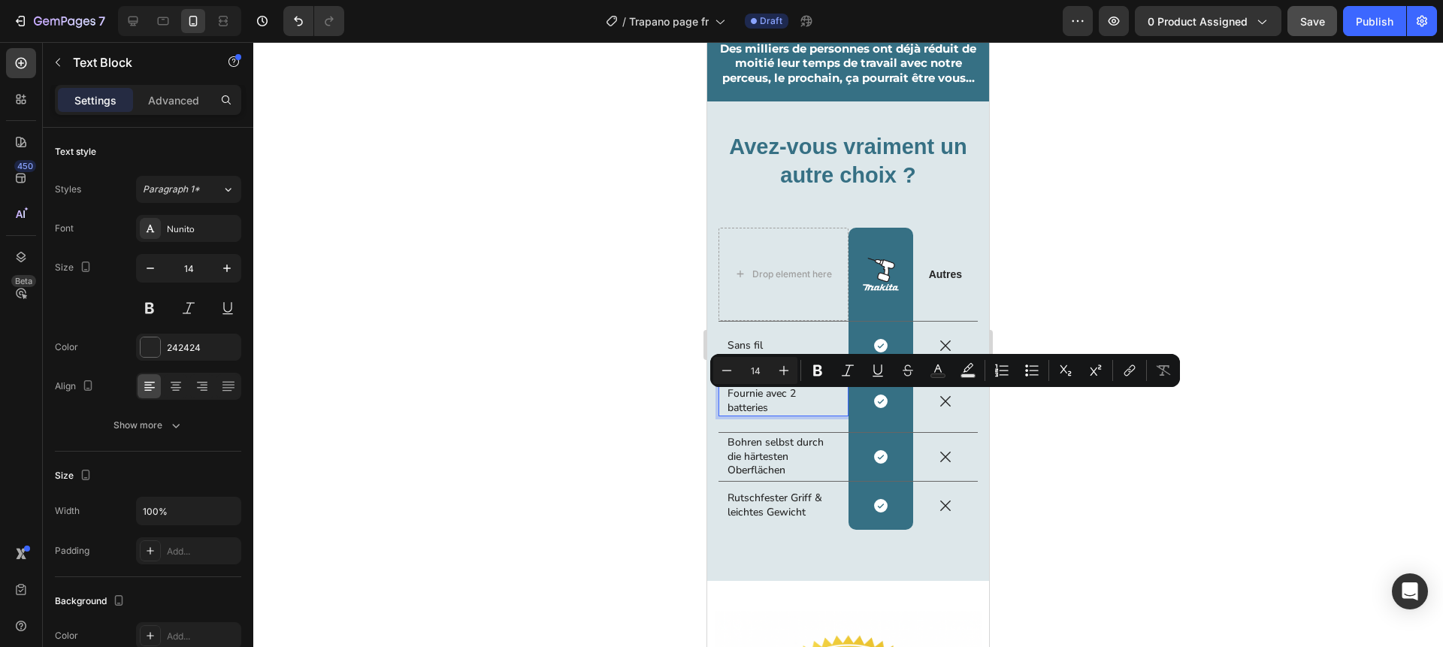
scroll to position [2735, 0]
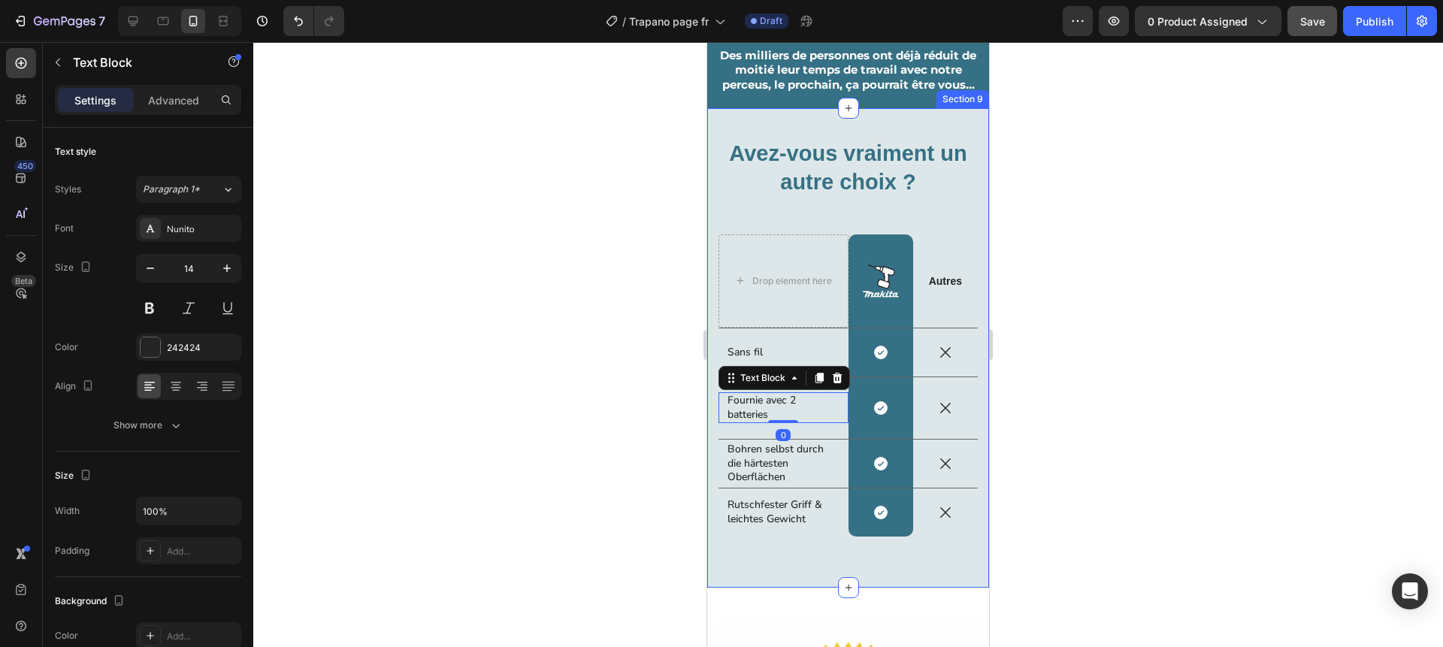
click at [625, 403] on div at bounding box center [848, 344] width 1190 height 605
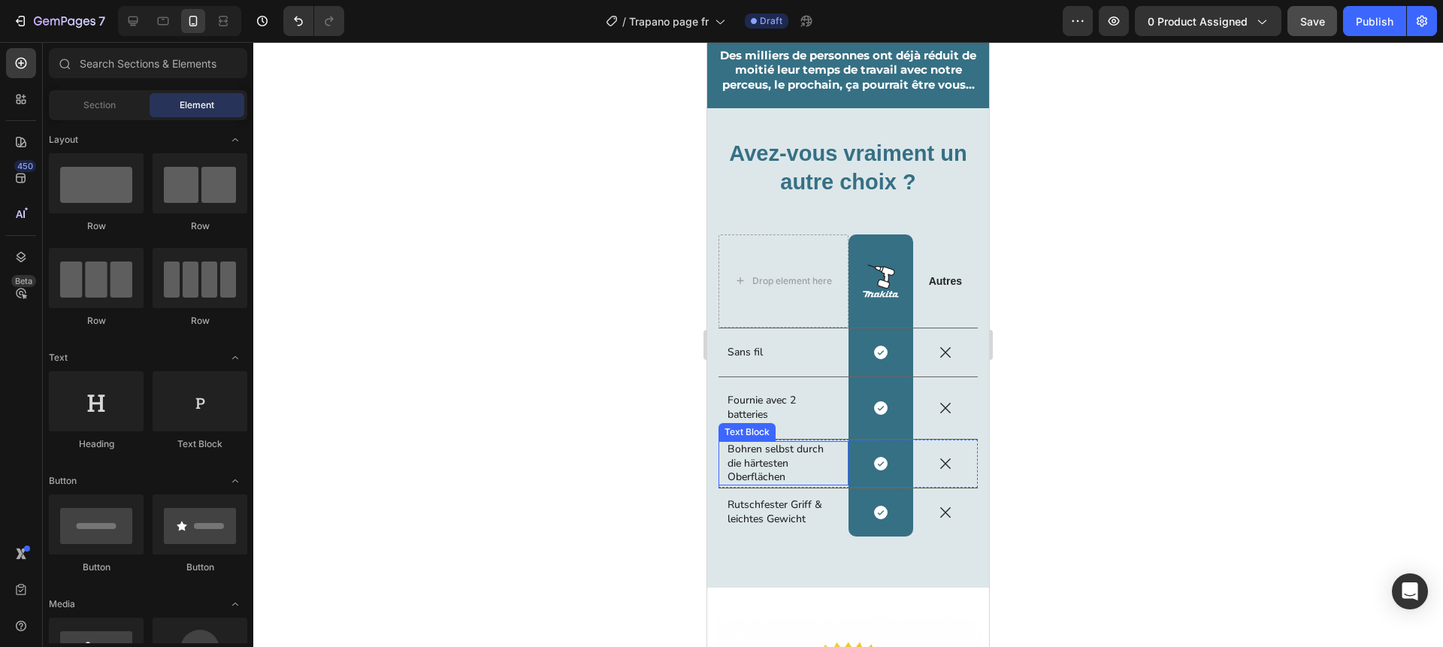
click at [746, 459] on p "Bohren selbst durch die härtesten Oberflächen" at bounding box center [784, 463] width 112 height 41
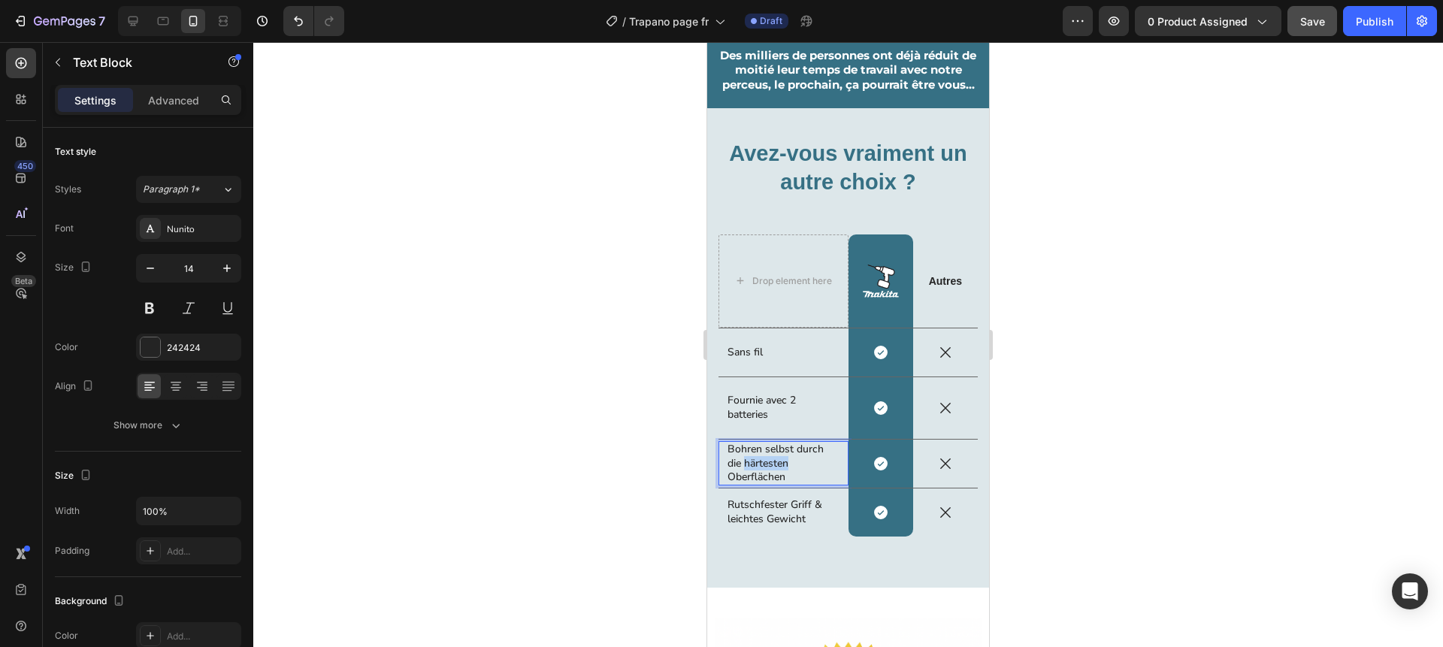
click at [746, 459] on p "Bohren selbst durch die härtesten Oberflächen" at bounding box center [784, 463] width 112 height 41
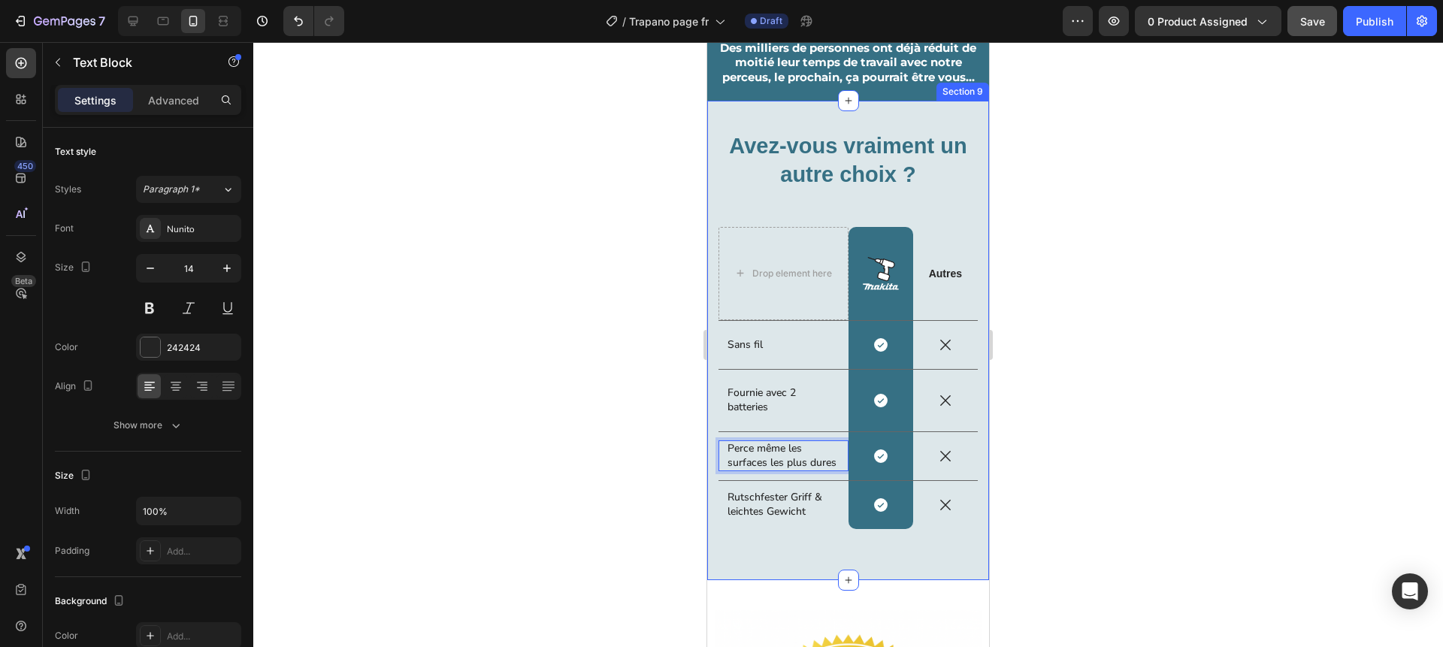
click at [626, 447] on div at bounding box center [848, 344] width 1190 height 605
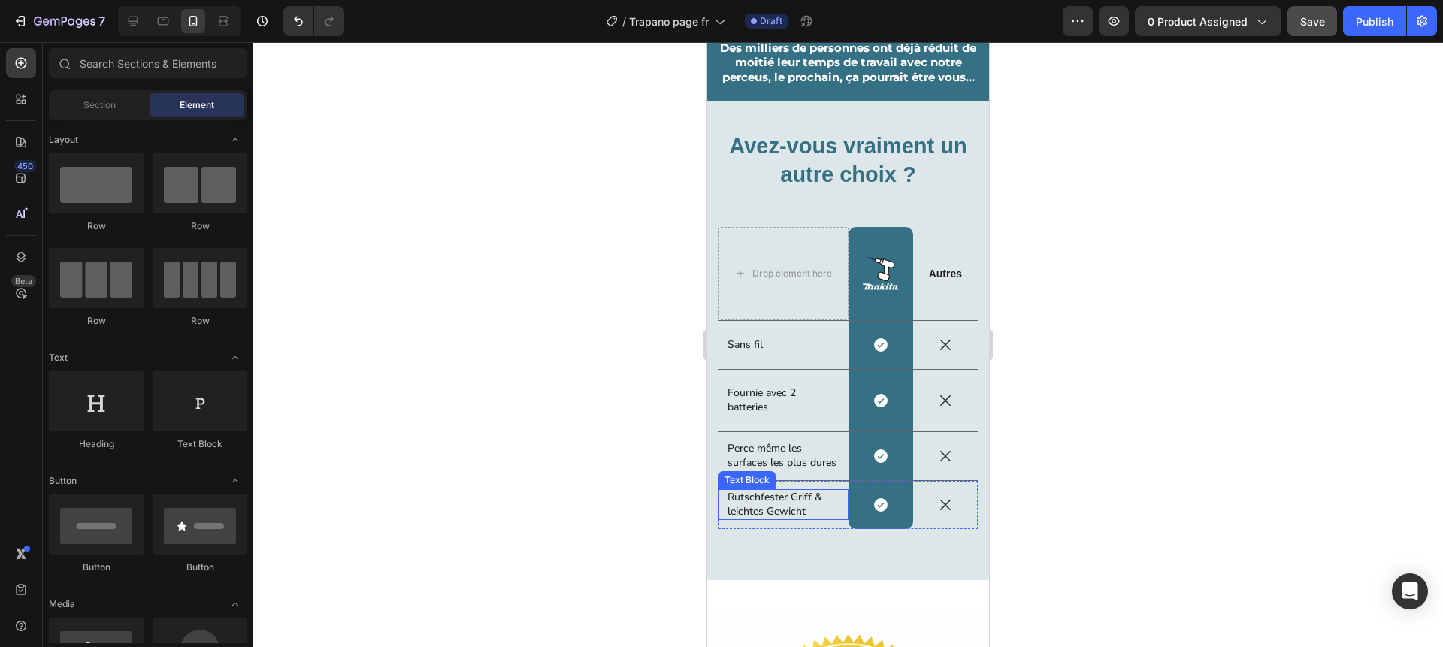
click at [763, 501] on p "Rutschfester Griff & leichtes Gewicht" at bounding box center [784, 504] width 112 height 27
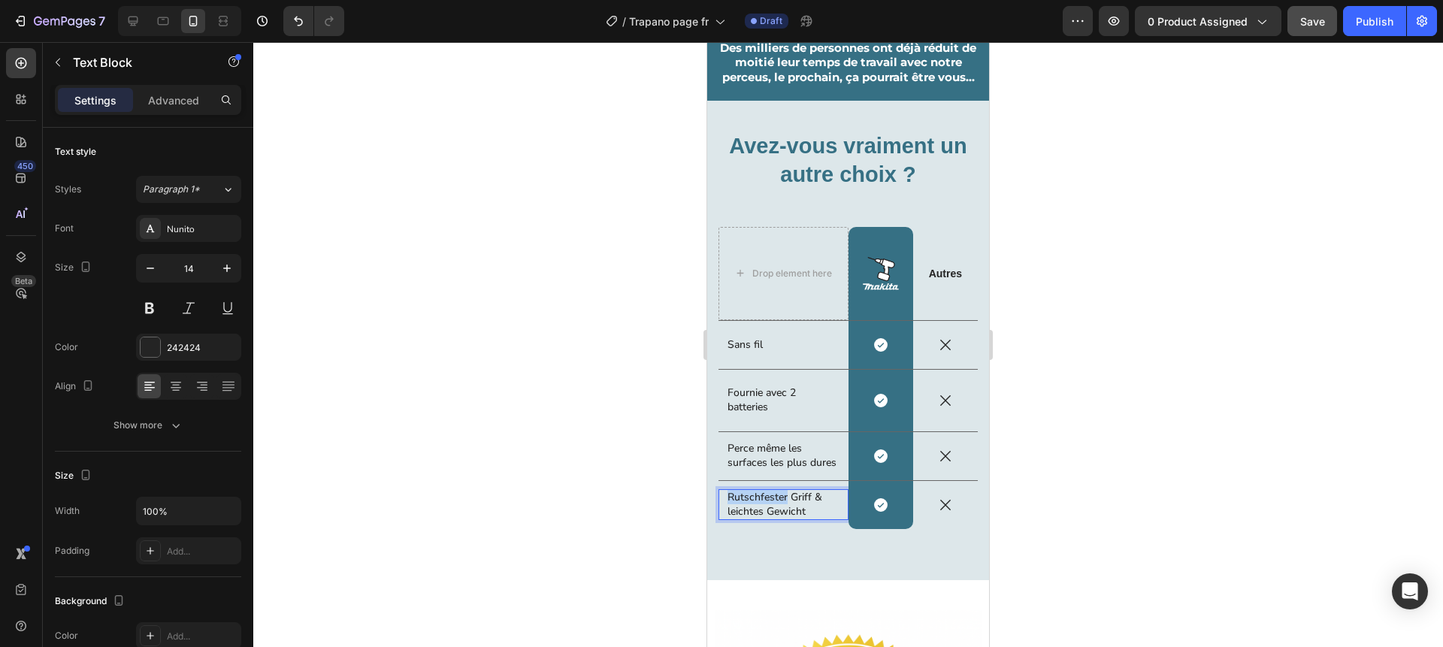
click at [763, 501] on p "Rutschfester Griff & leichtes Gewicht" at bounding box center [784, 504] width 112 height 27
click at [670, 490] on div at bounding box center [848, 344] width 1190 height 605
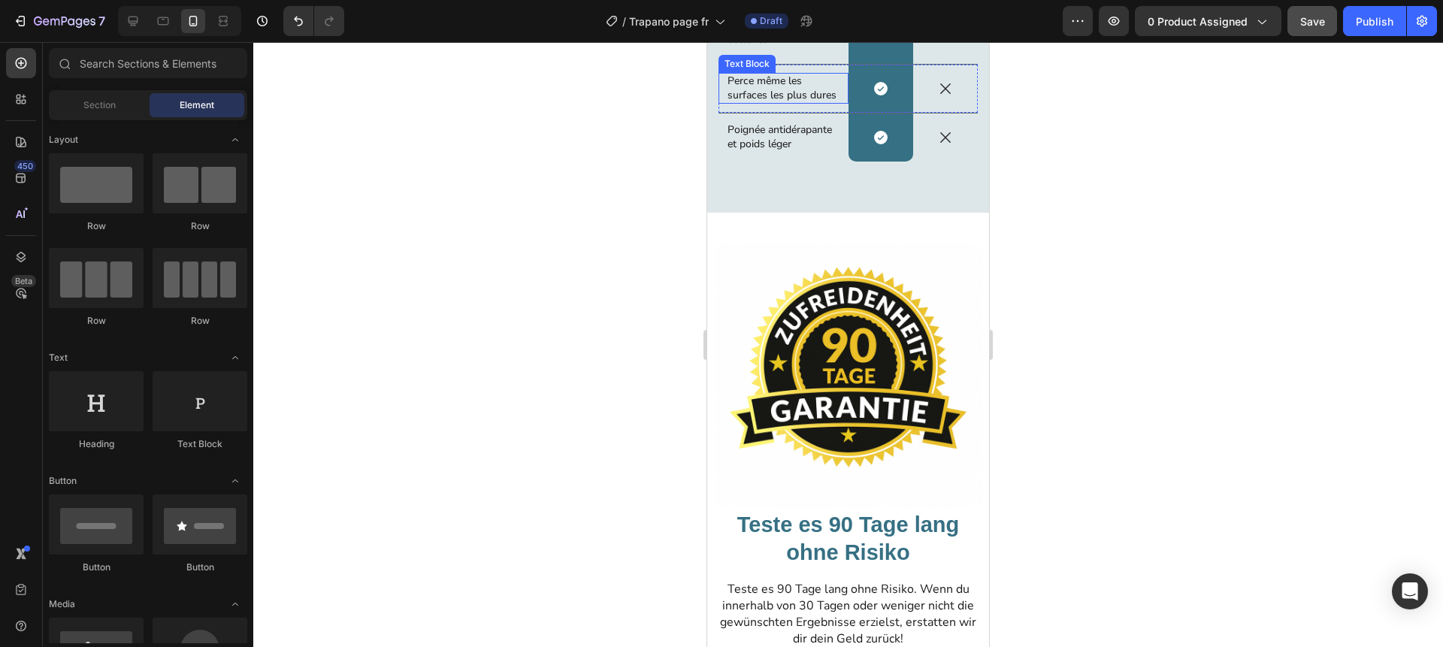
scroll to position [3111, 0]
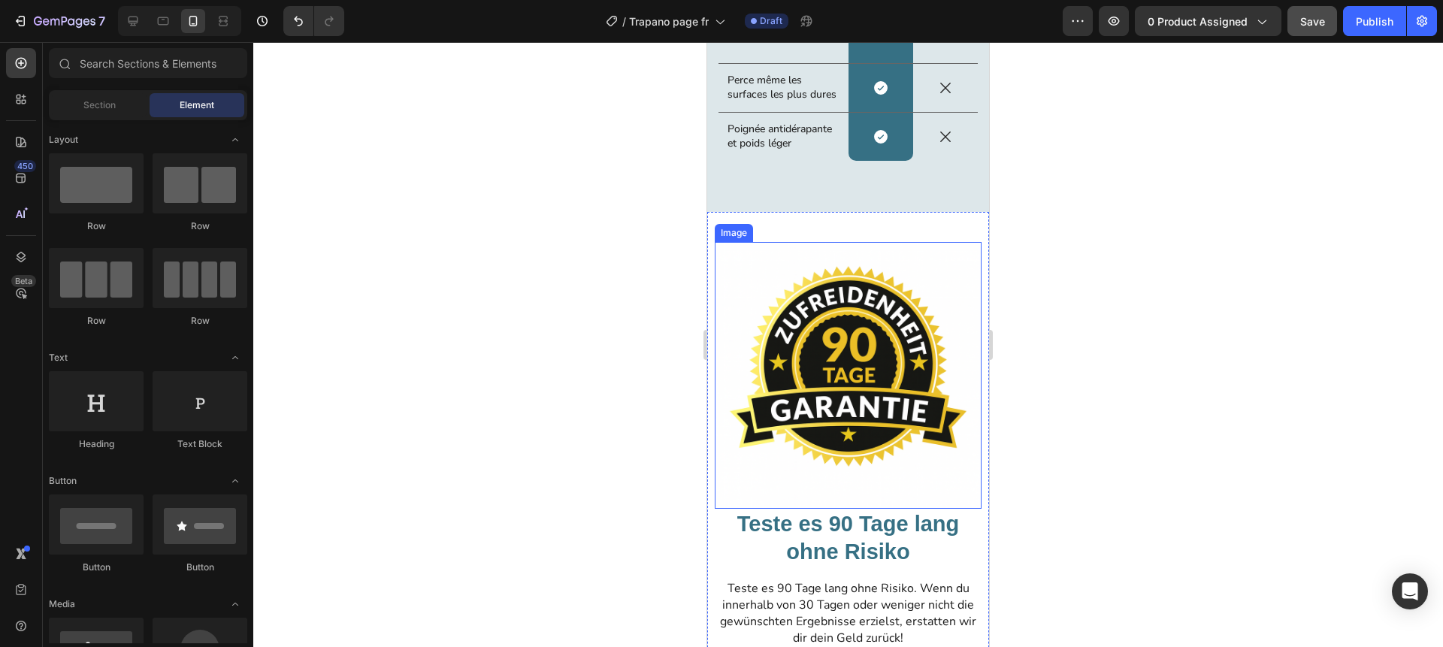
click at [837, 366] on img at bounding box center [848, 375] width 267 height 267
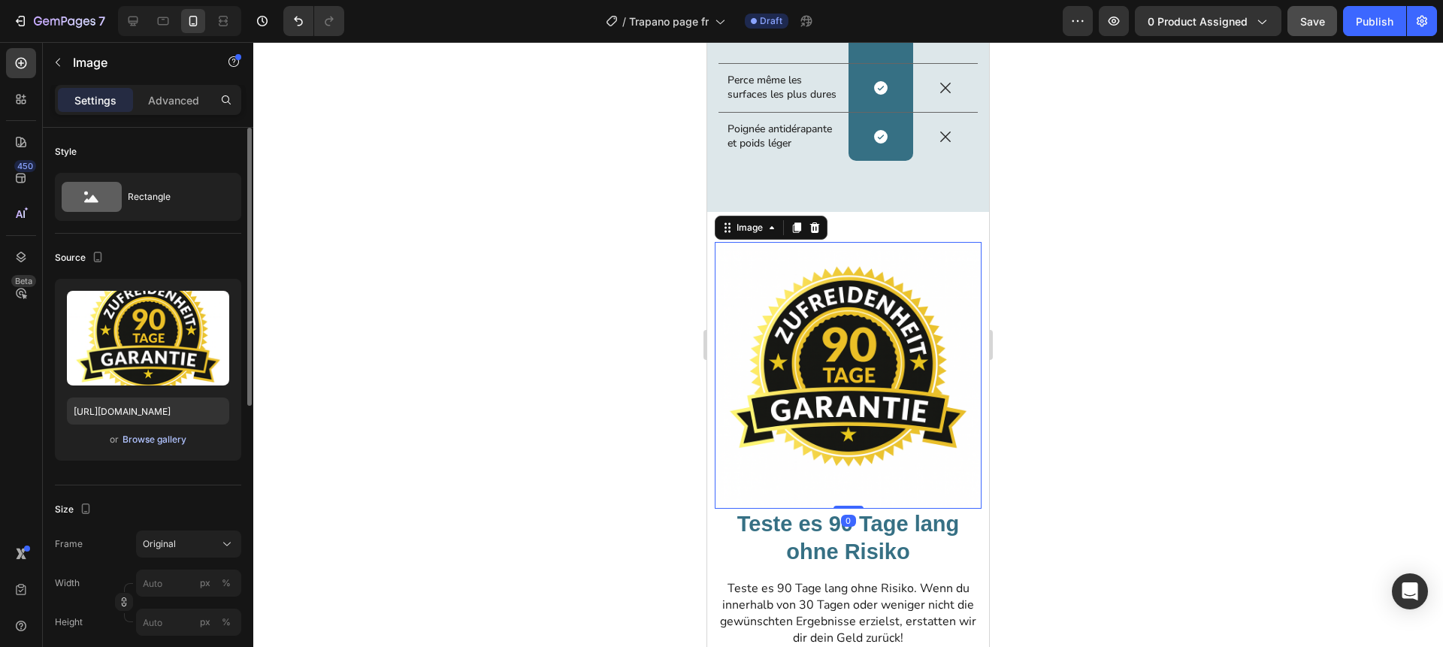
click at [148, 438] on div "Browse gallery" at bounding box center [155, 440] width 64 height 14
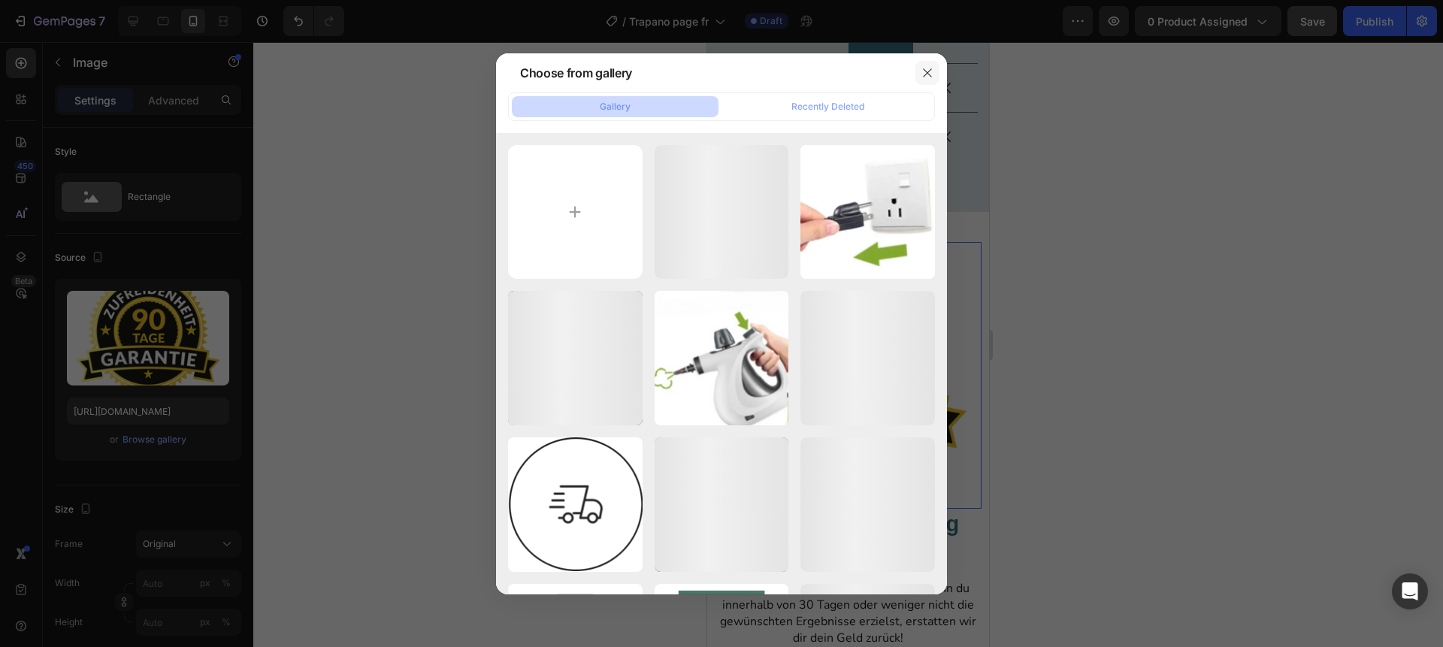
click at [930, 68] on icon "button" at bounding box center [928, 73] width 12 height 12
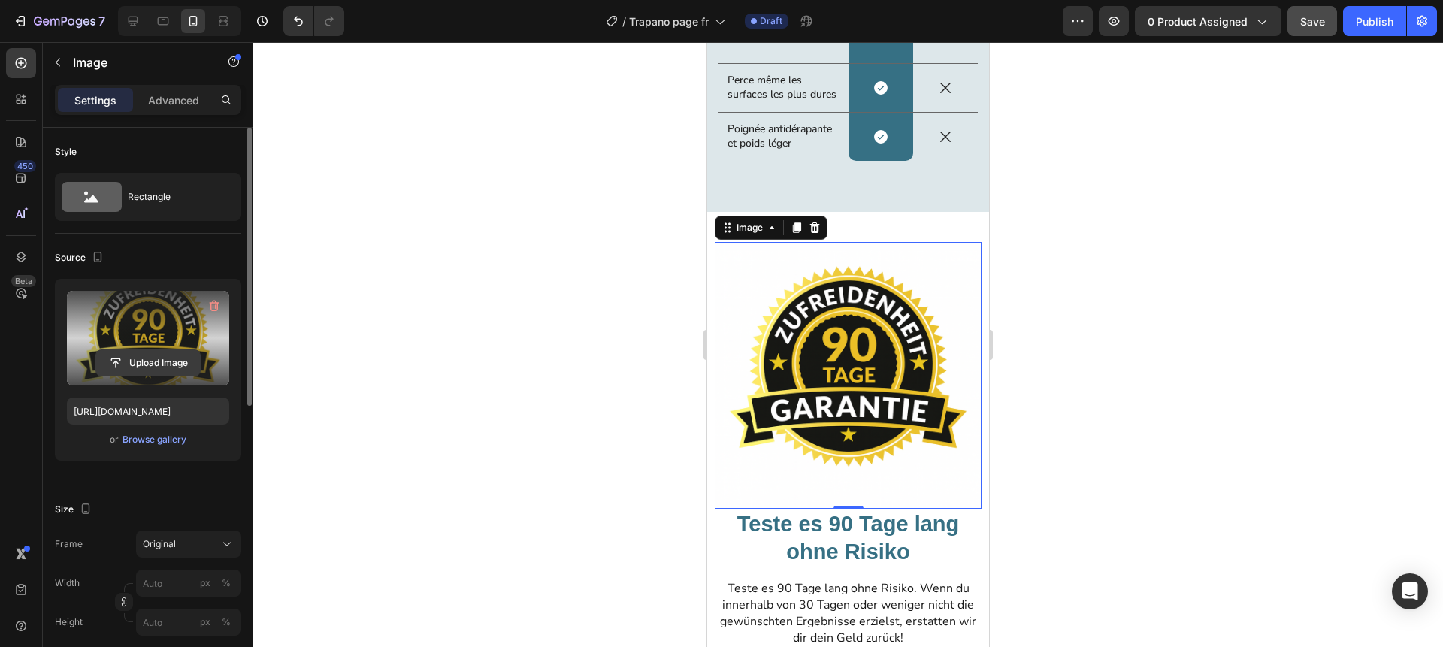
click at [154, 371] on input "file" at bounding box center [148, 363] width 104 height 26
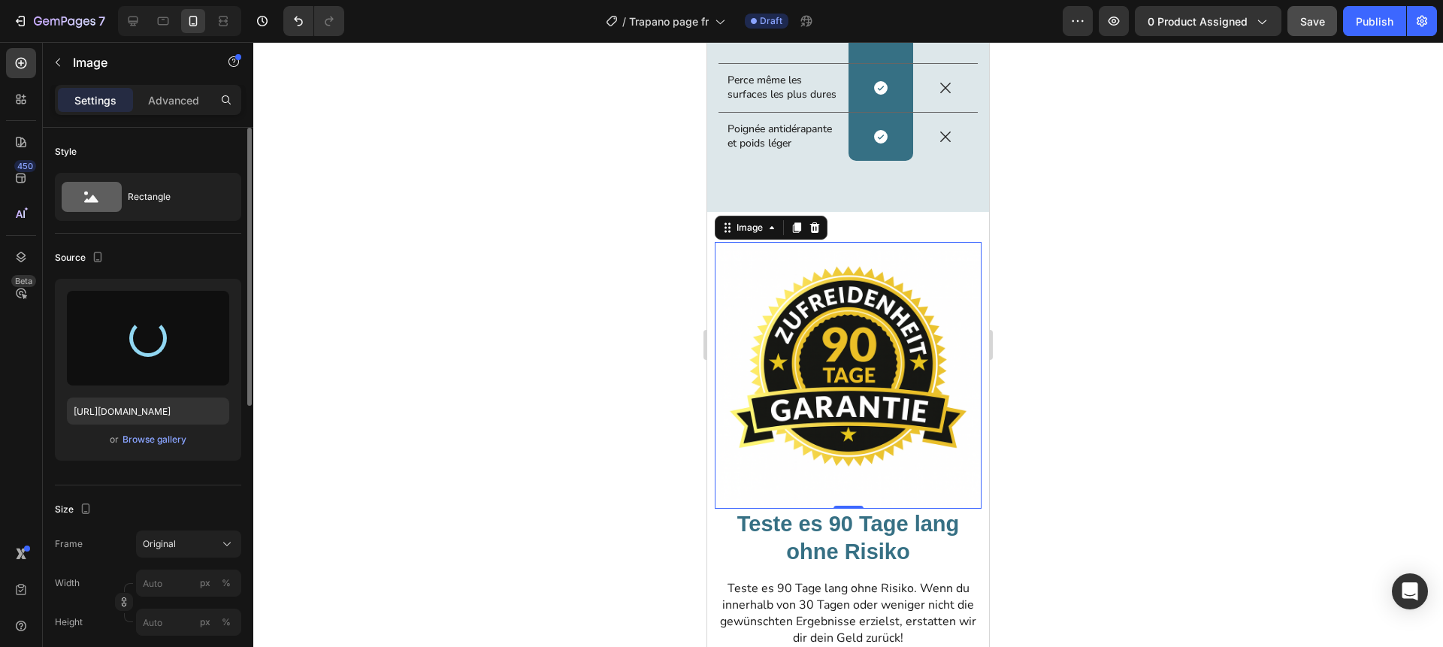
type input "https://cdn.shopify.com/s/files/1/0976/9418/7845/files/gempages_583551672995808…"
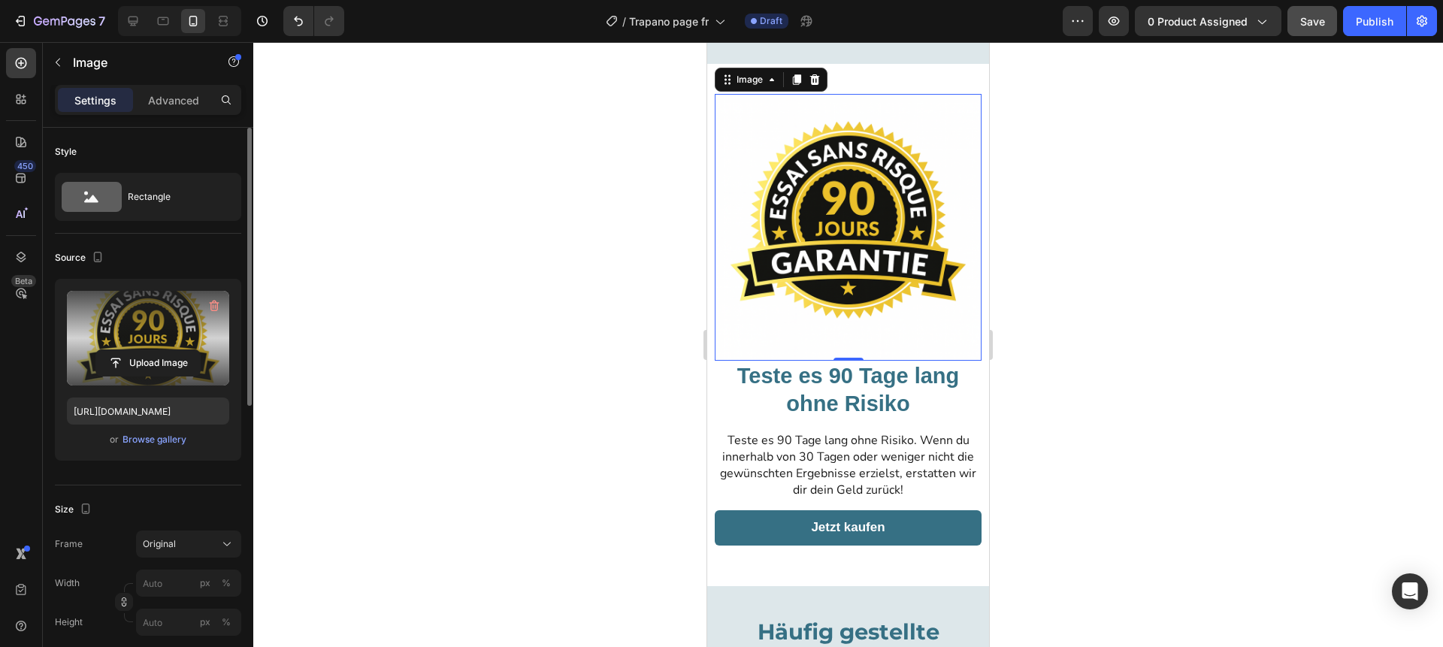
scroll to position [3286, 0]
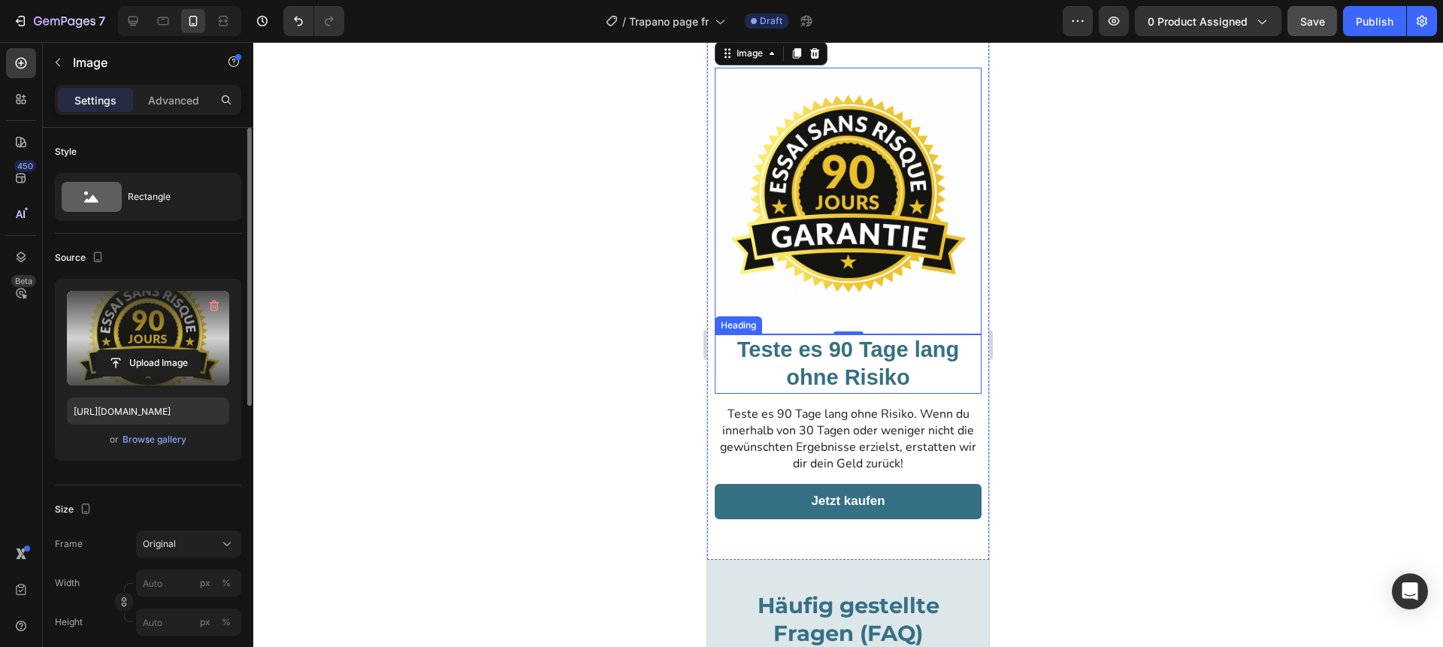
click at [846, 367] on h2 "Teste es 90 Tage lang ohne Risiko" at bounding box center [848, 364] width 267 height 59
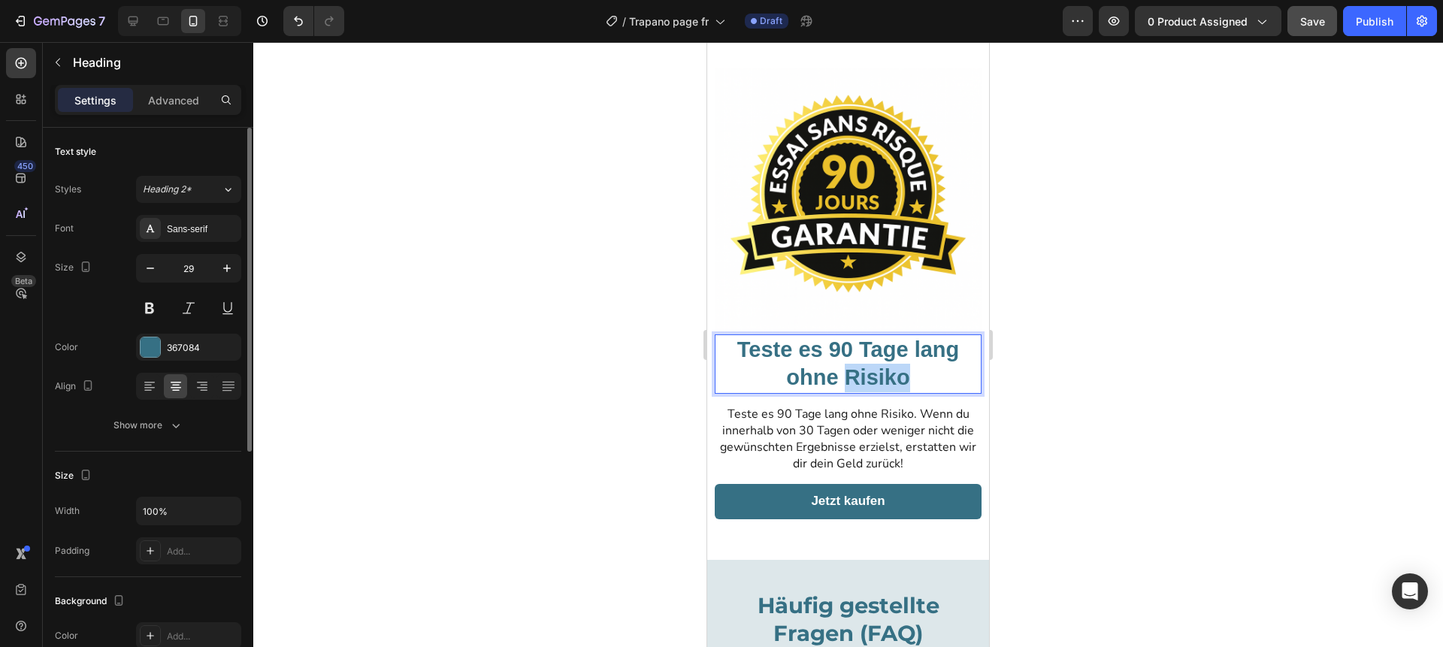
click at [846, 367] on h2 "Teste es 90 Tage lang ohne Risiko" at bounding box center [848, 364] width 267 height 59
click at [644, 380] on div at bounding box center [848, 344] width 1190 height 605
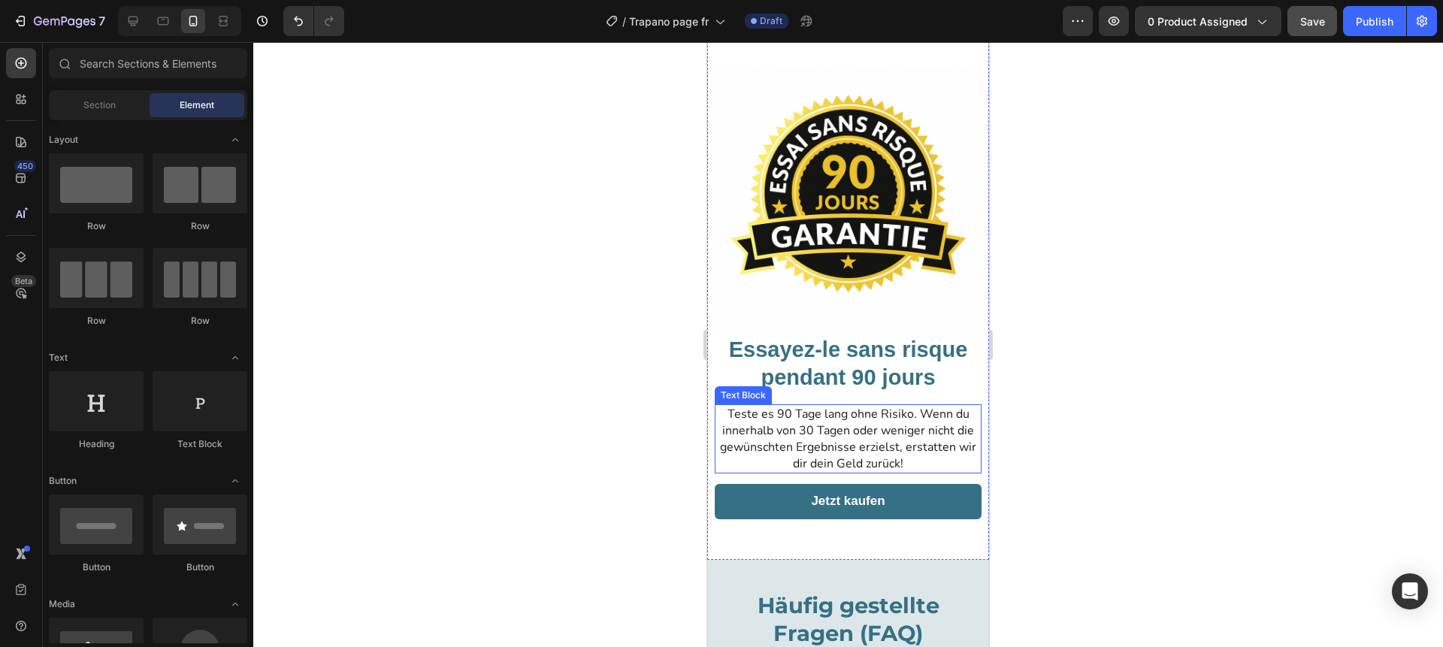
click at [813, 441] on span "Teste es 90 Tage lang ohne Risiko. Wenn du innerhalb von 30 Tagen oder weniger …" at bounding box center [848, 439] width 256 height 66
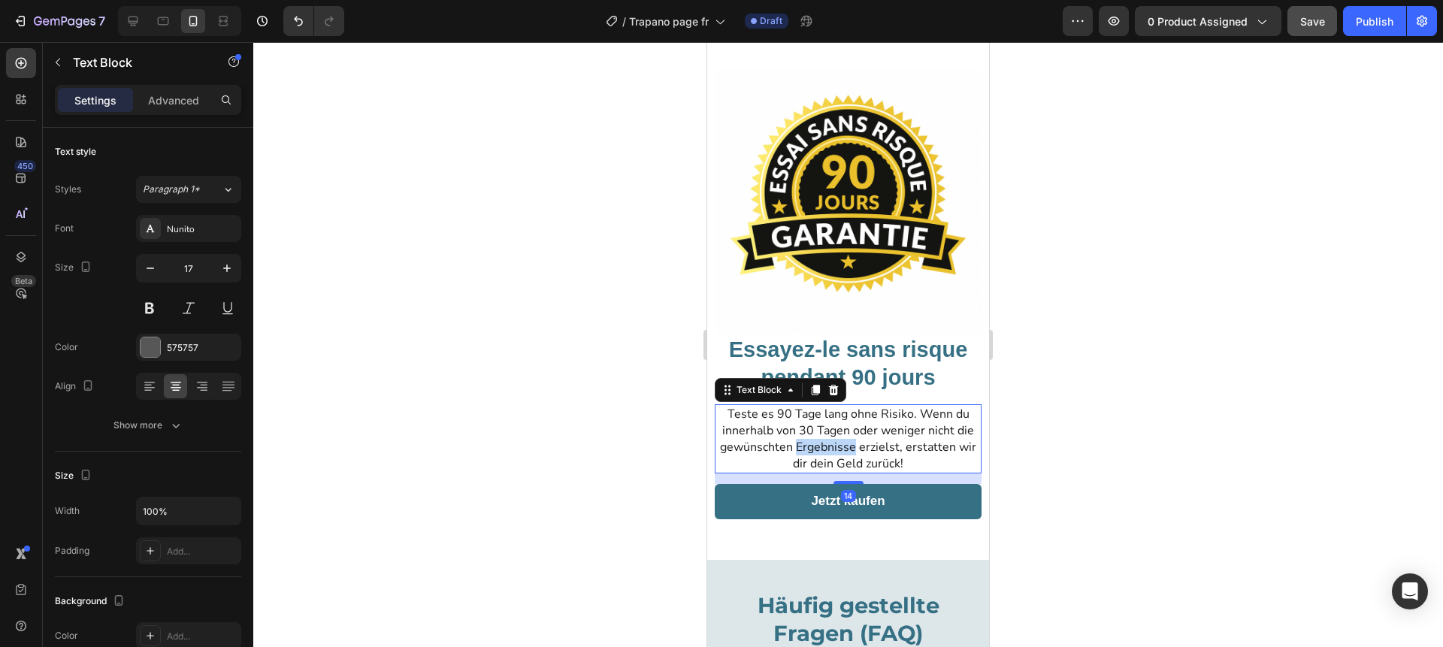
click at [813, 441] on span "Teste es 90 Tage lang ohne Risiko. Wenn du innerhalb von 30 Tagen oder weniger …" at bounding box center [848, 439] width 256 height 66
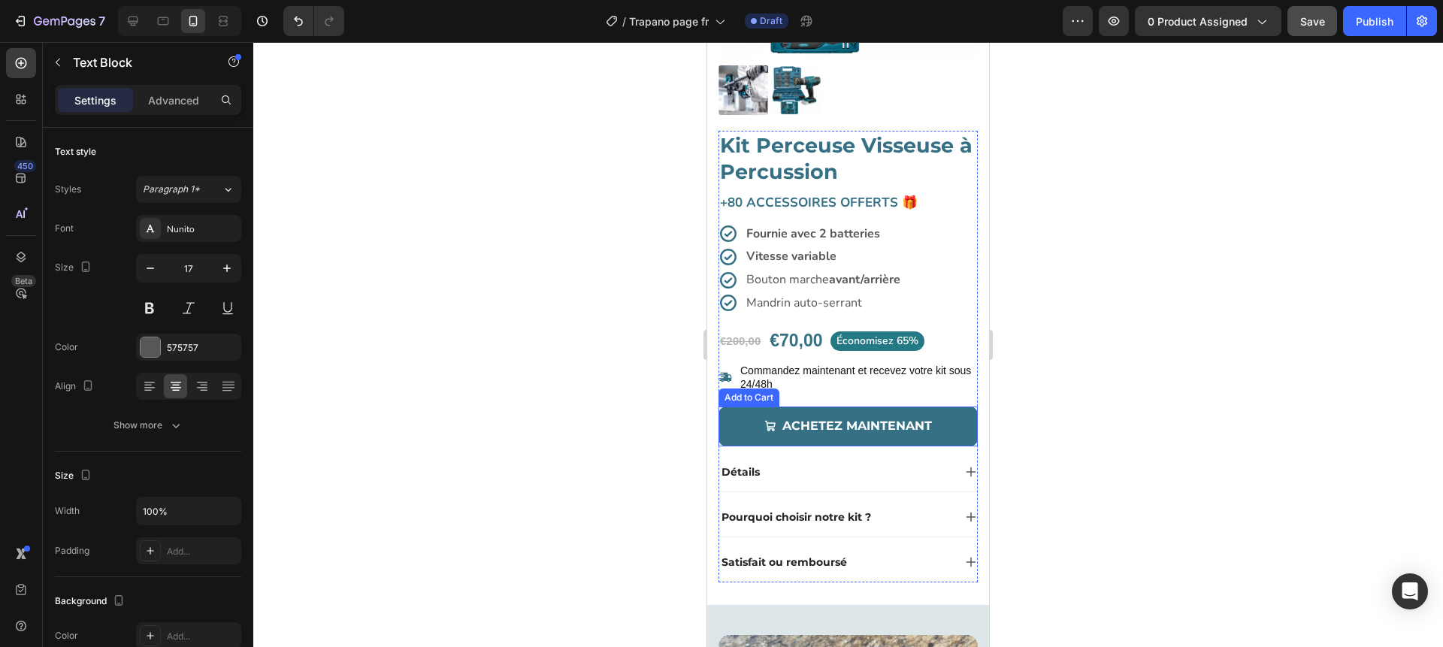
scroll to position [293, 0]
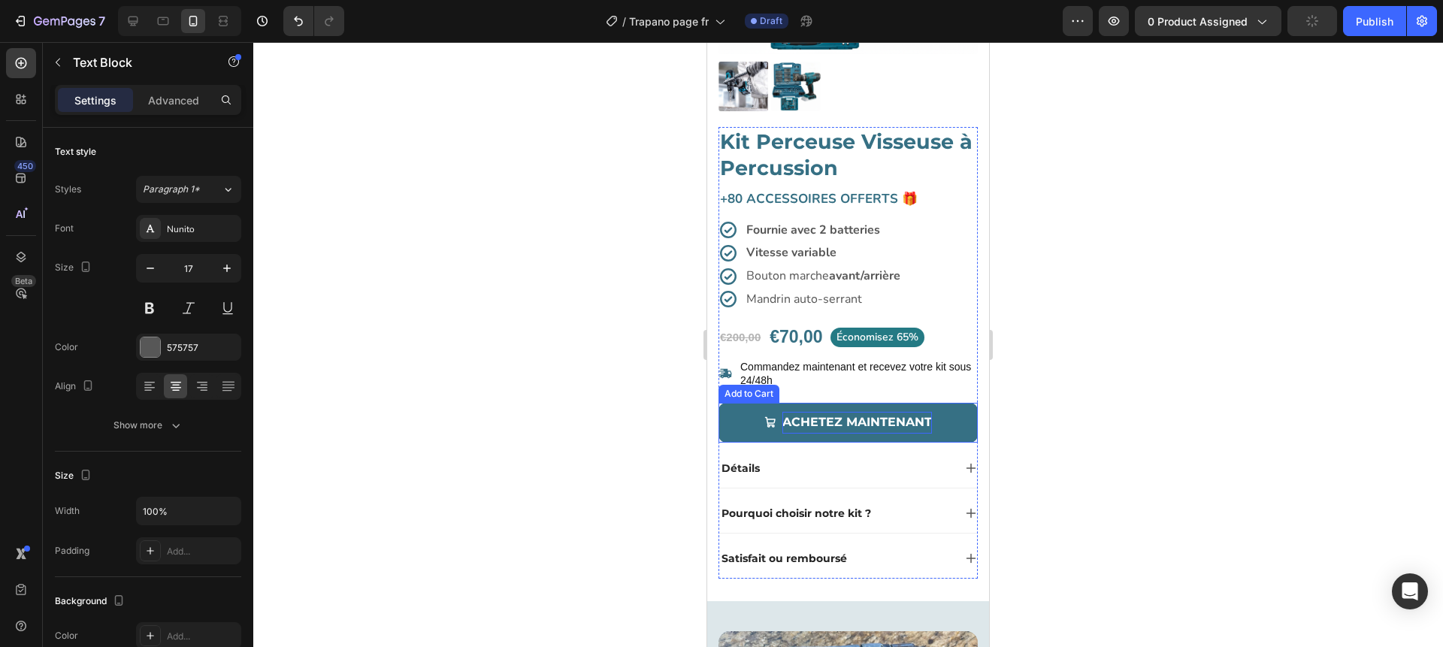
click at [863, 419] on div "Achetez maintenant" at bounding box center [858, 423] width 150 height 22
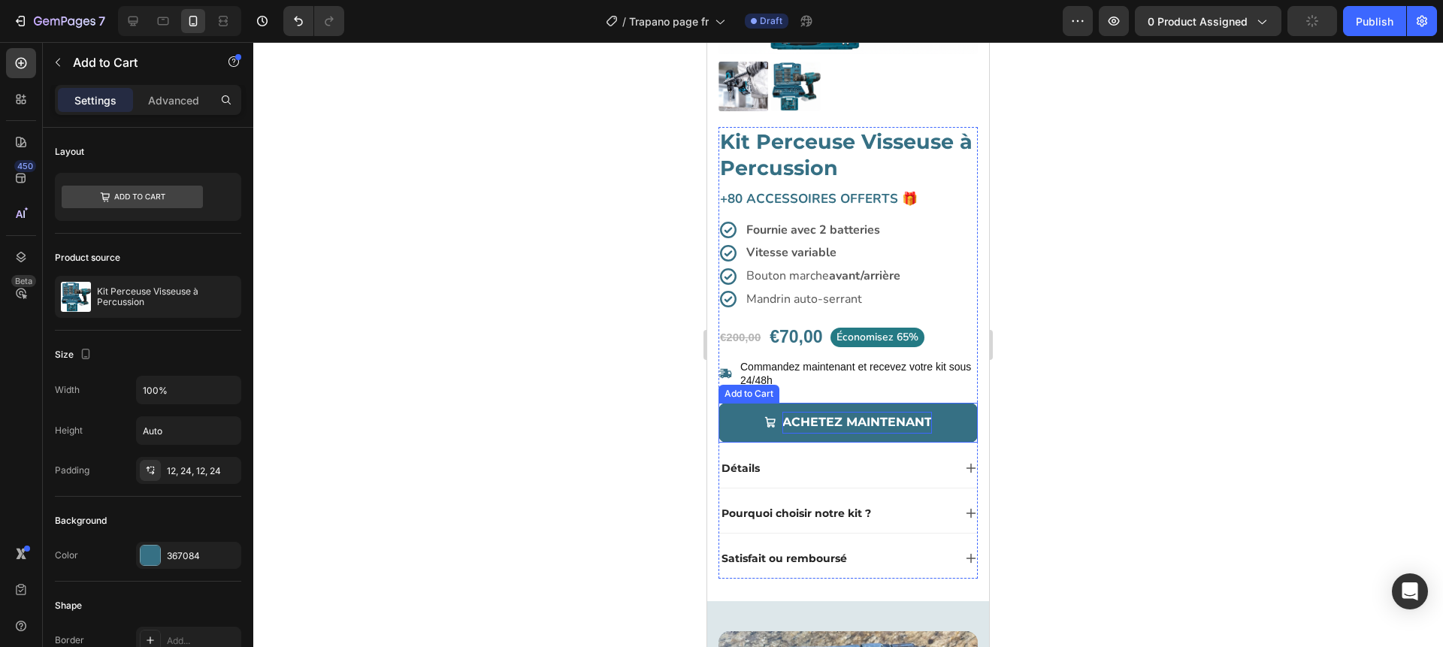
click at [863, 419] on div "Achetez maintenant" at bounding box center [858, 423] width 150 height 22
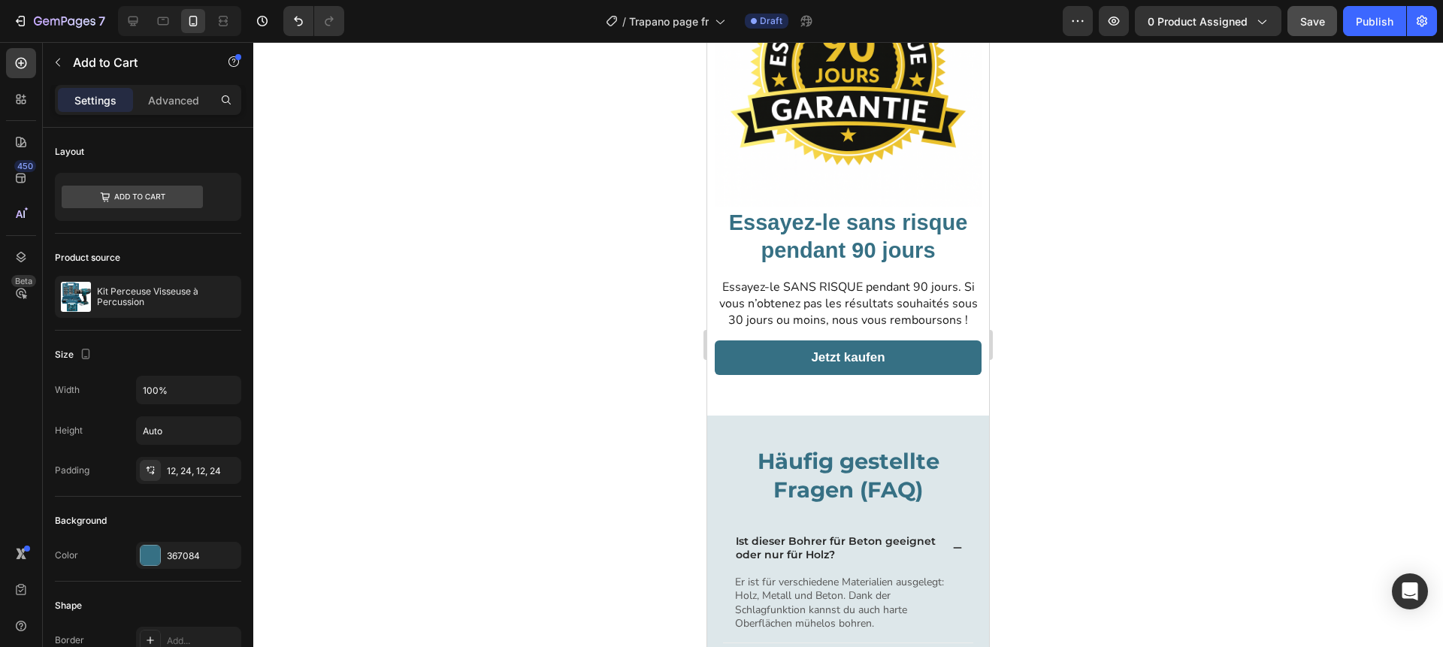
scroll to position [3411, 0]
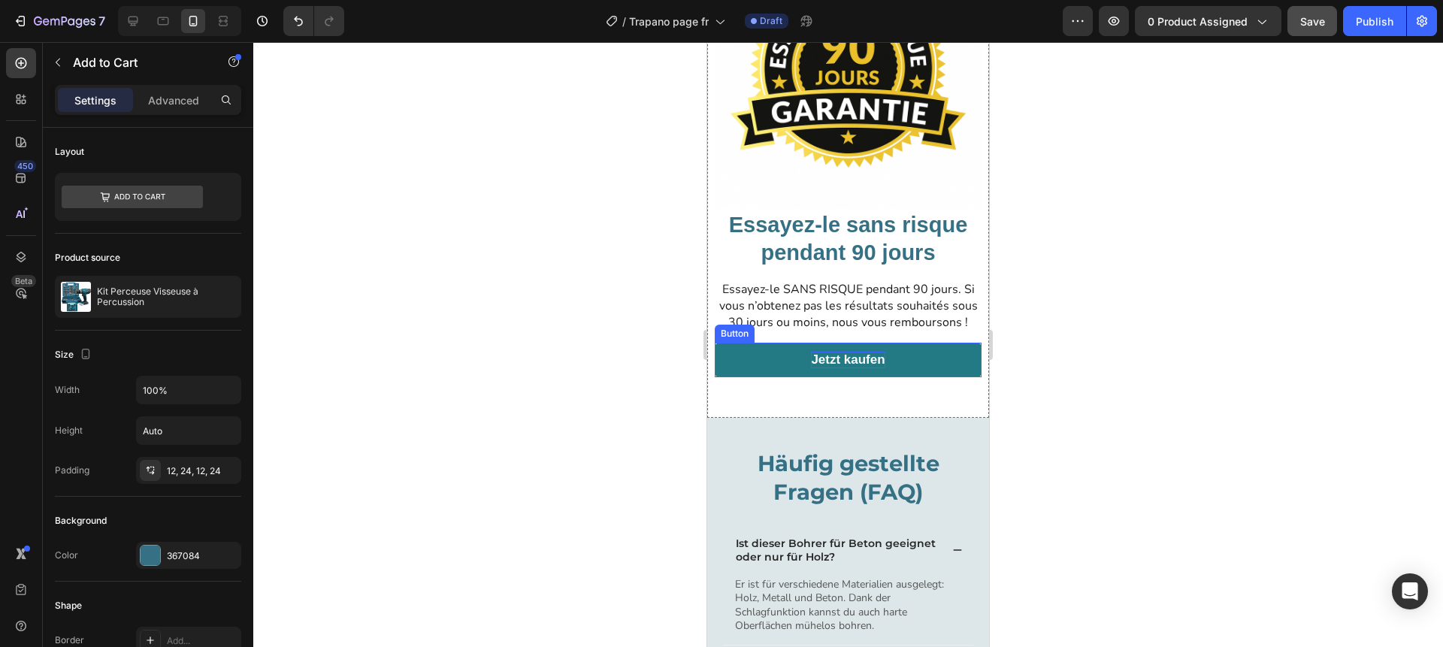
click at [849, 357] on p "Jetzt kaufen" at bounding box center [848, 360] width 74 height 17
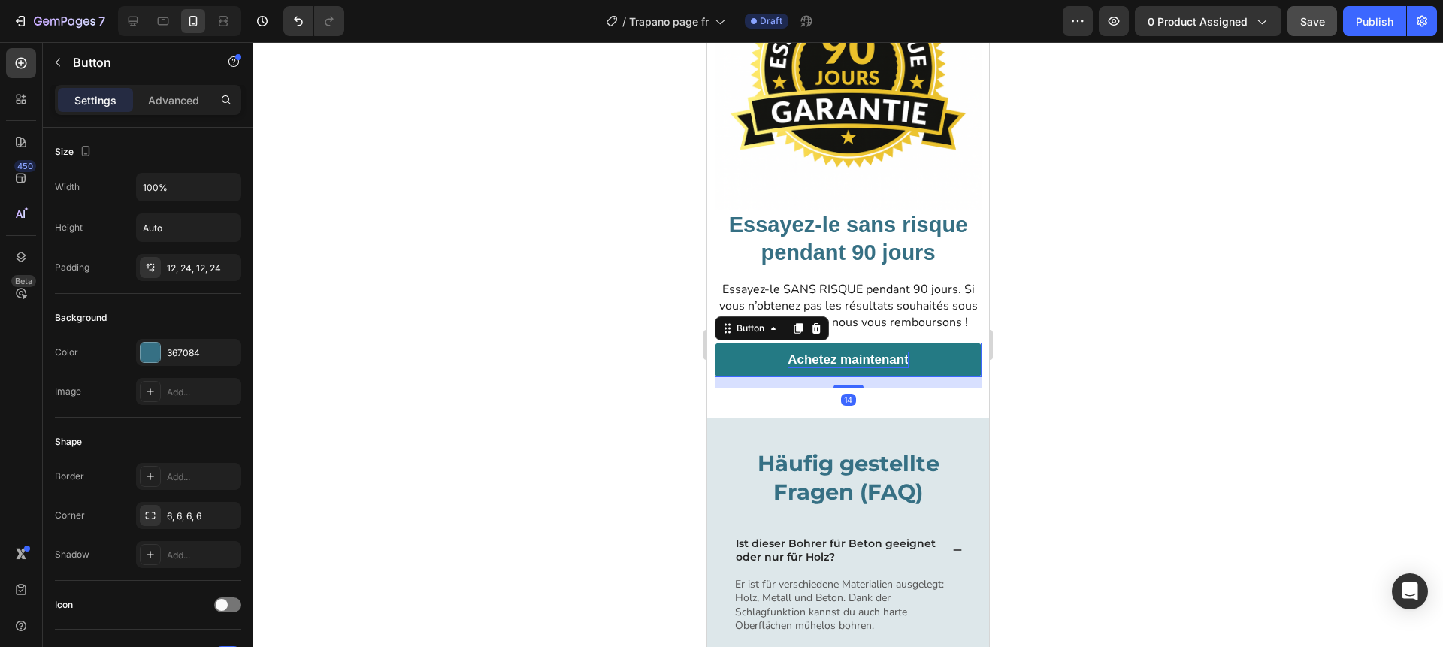
click at [610, 379] on div at bounding box center [848, 344] width 1190 height 605
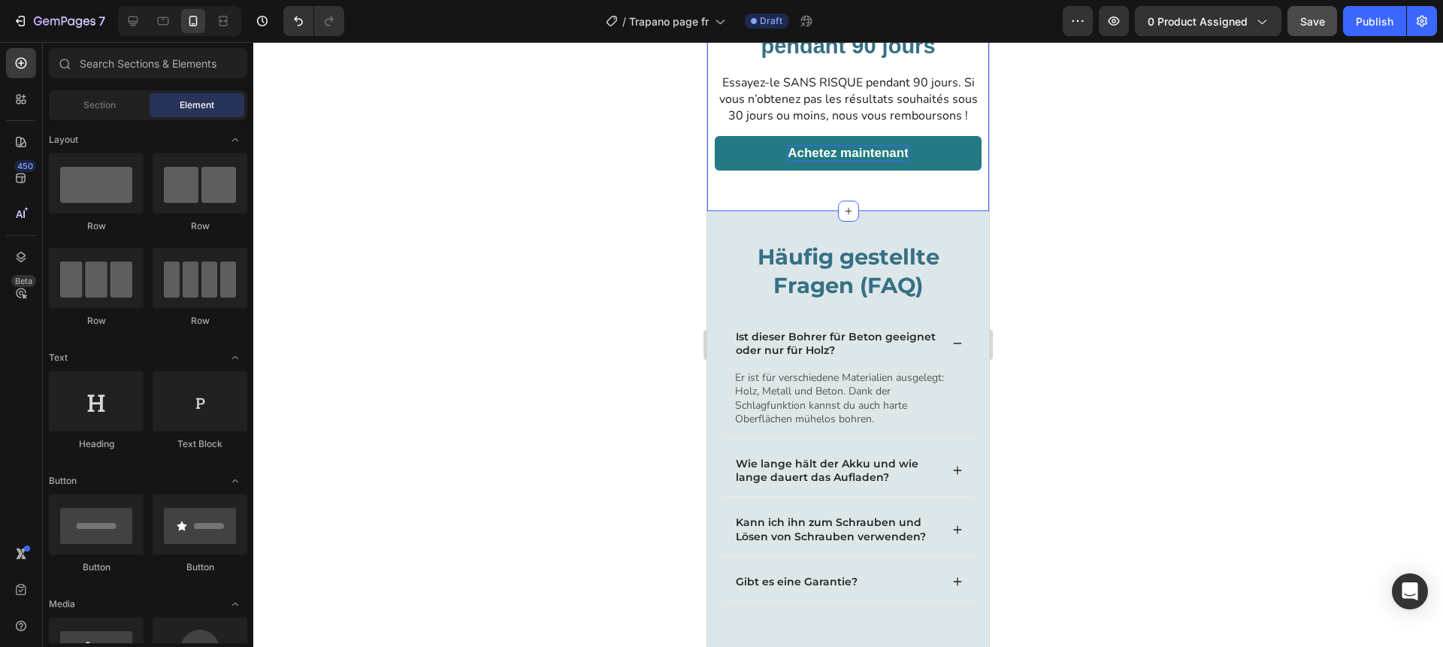
scroll to position [3622, 0]
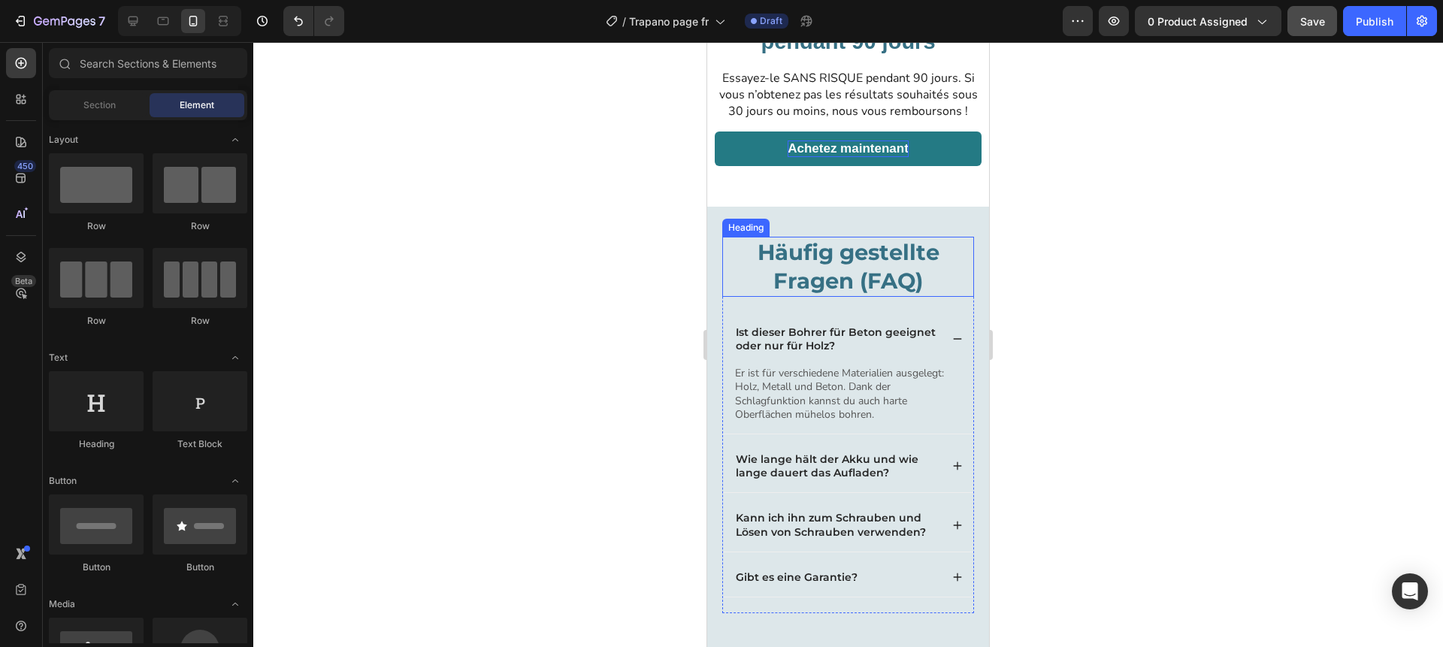
click at [839, 265] on h2 "Häufig gestellte Fragen (FAQ)" at bounding box center [848, 266] width 252 height 59
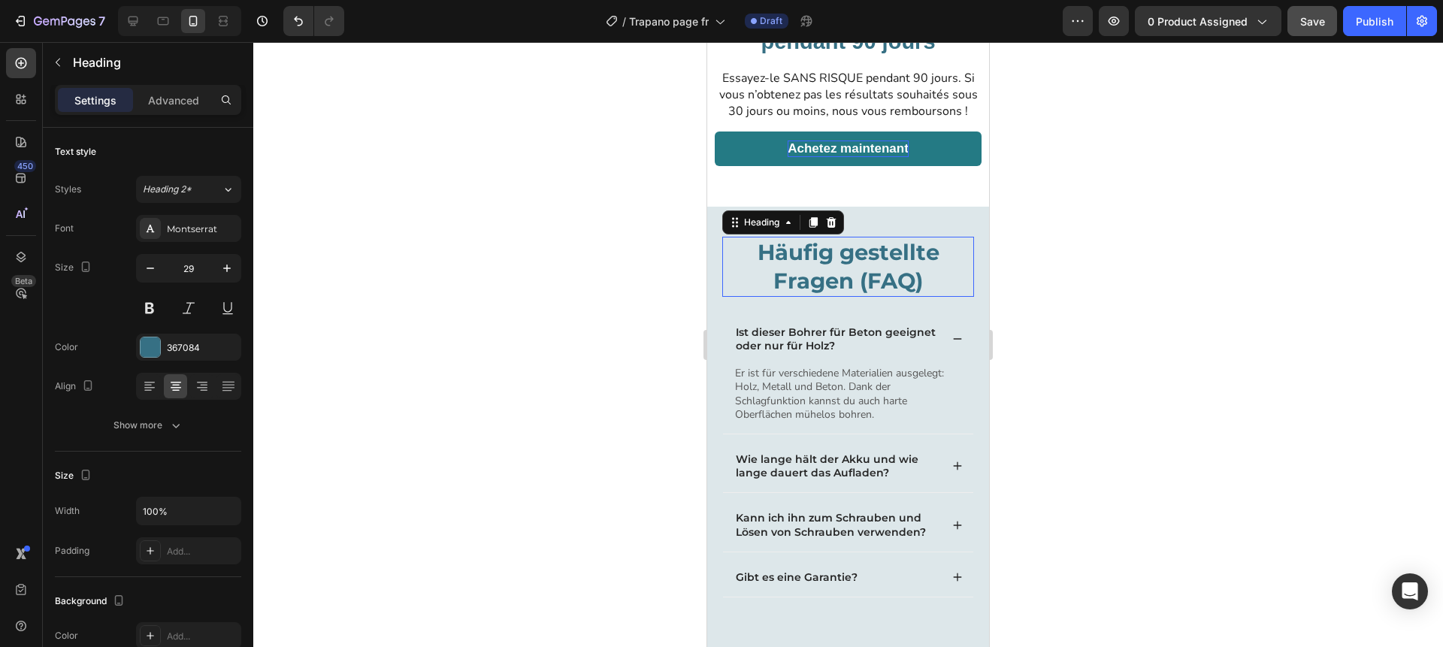
click at [839, 265] on h2 "Häufig gestellte Fragen (FAQ)" at bounding box center [848, 266] width 252 height 59
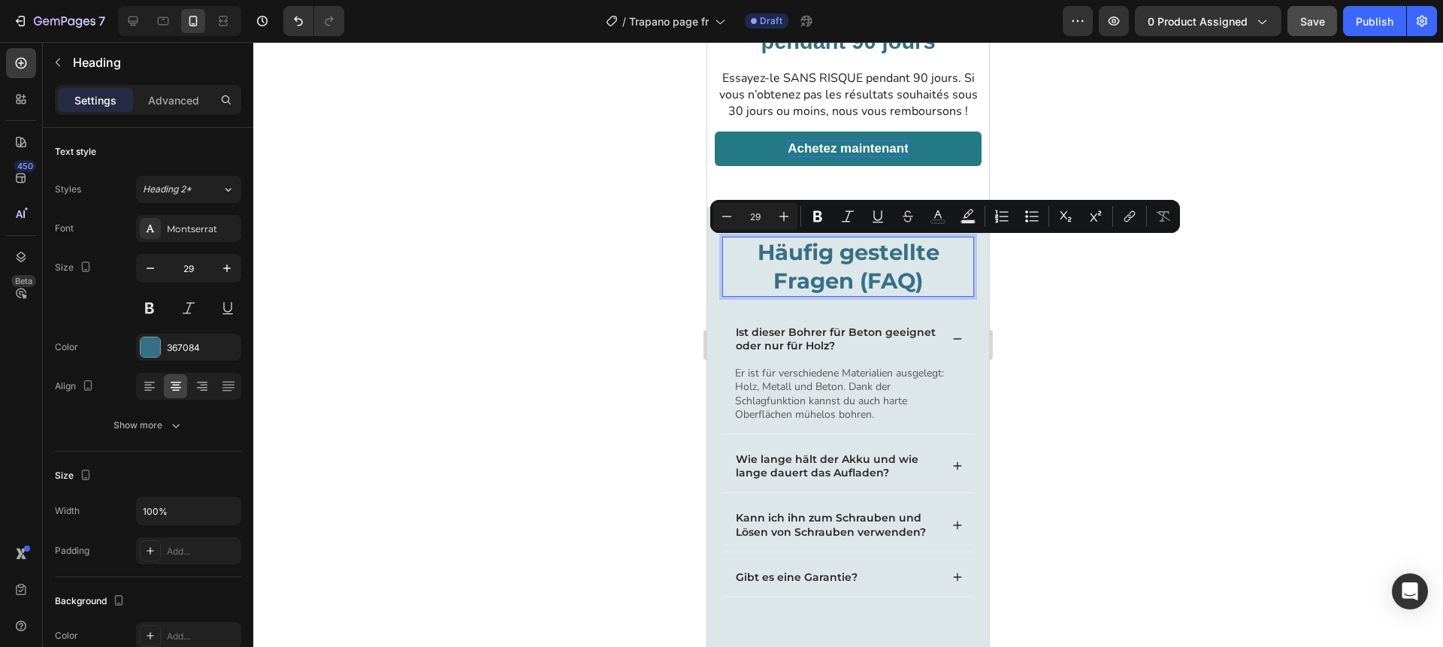
click at [846, 282] on p "Häufig gestellte Fragen (FAQ)" at bounding box center [848, 266] width 249 height 56
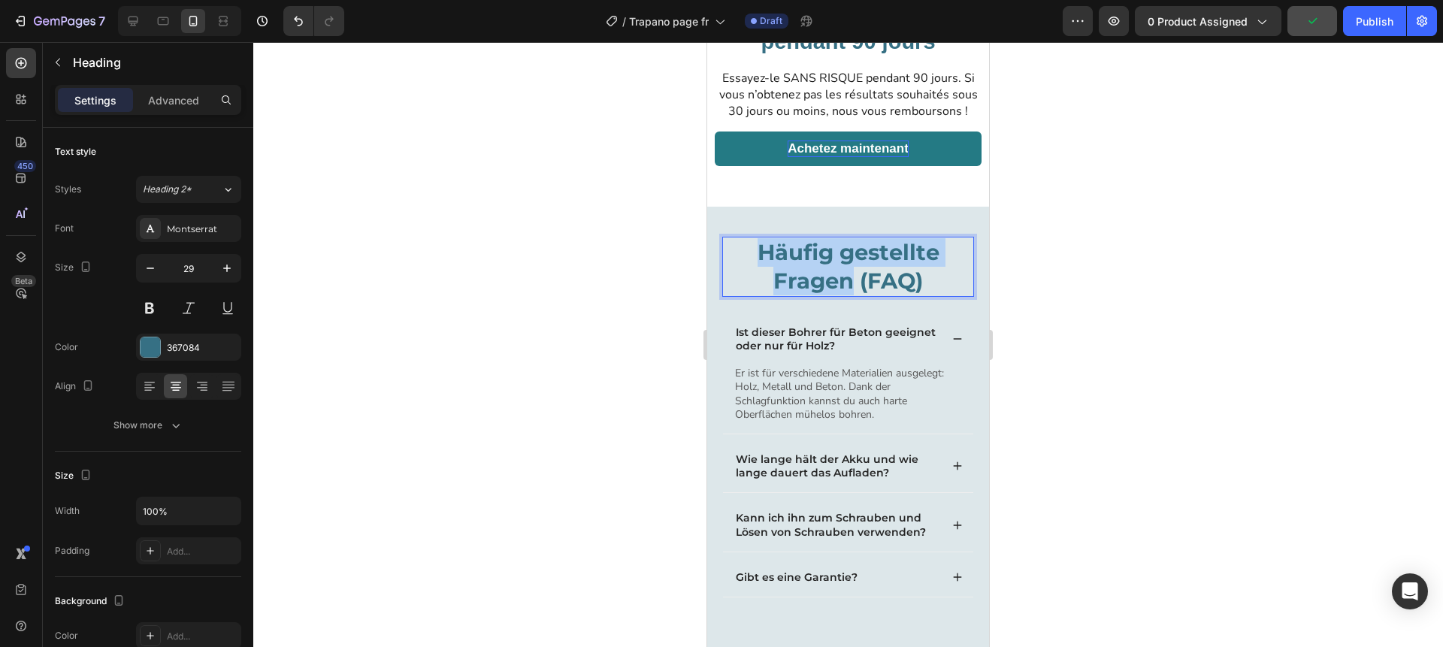
drag, startPoint x: 850, startPoint y: 282, endPoint x: 761, endPoint y: 252, distance: 94.4
click at [761, 252] on p "Häufig gestellte Fragen (FAQ)" at bounding box center [848, 266] width 249 height 56
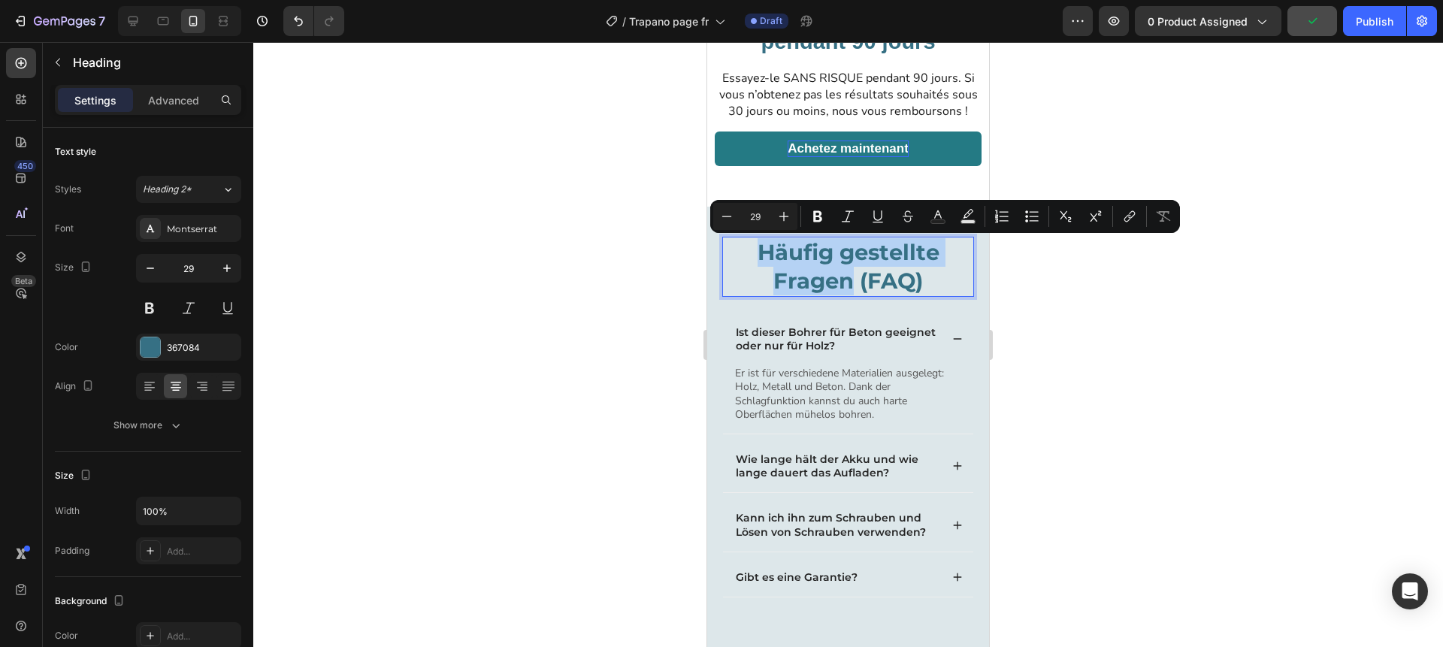
copy p "Häufig gestellte Fragen"
drag, startPoint x: 852, startPoint y: 280, endPoint x: 762, endPoint y: 254, distance: 93.2
click at [762, 254] on p "Häufig gestellte Fragen (FAQ)" at bounding box center [848, 266] width 249 height 56
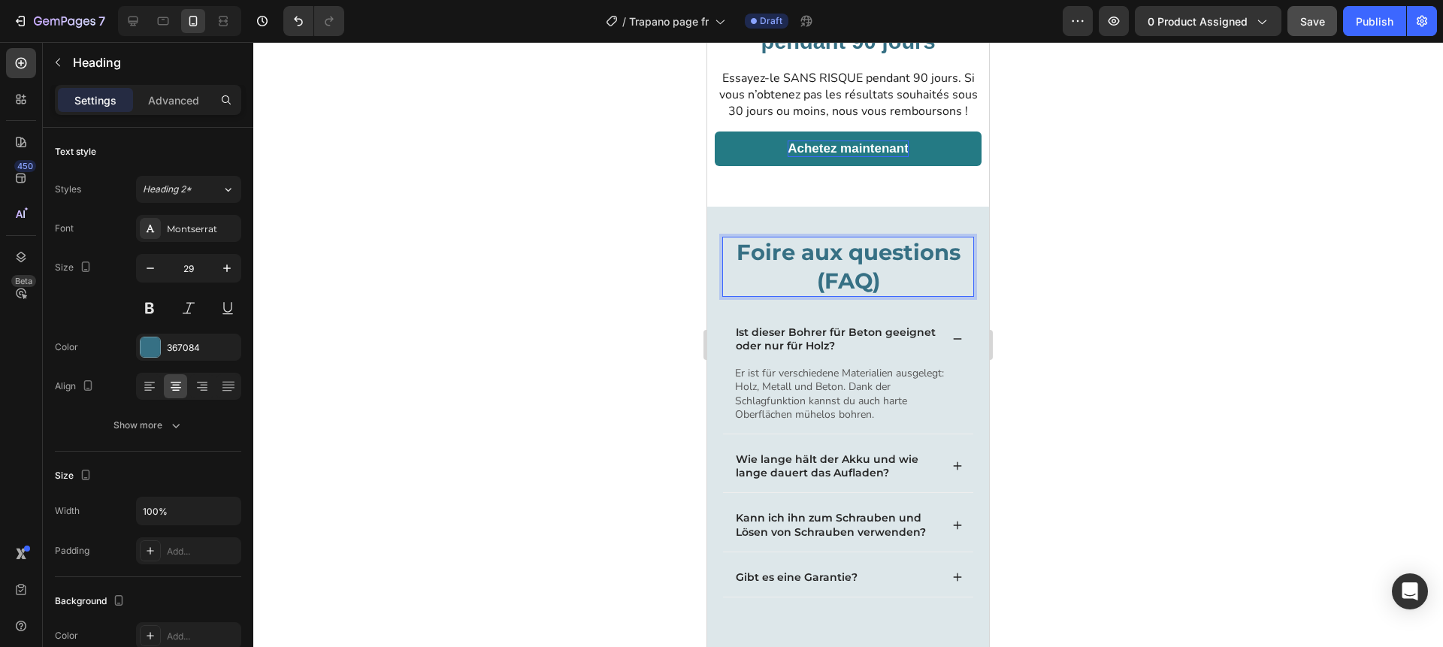
click at [627, 297] on div at bounding box center [848, 344] width 1190 height 605
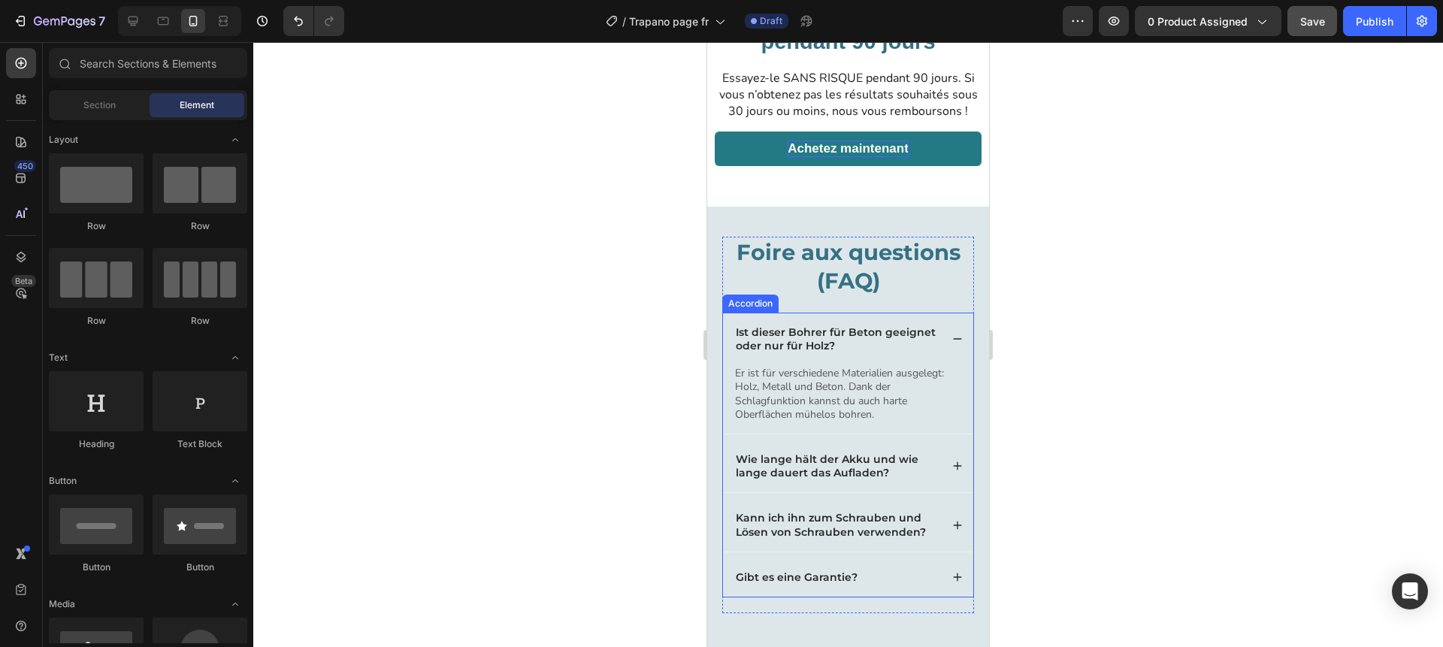
click at [803, 335] on p "Ist dieser Bohrer für Beton geeignet oder nur für Holz?" at bounding box center [837, 338] width 202 height 27
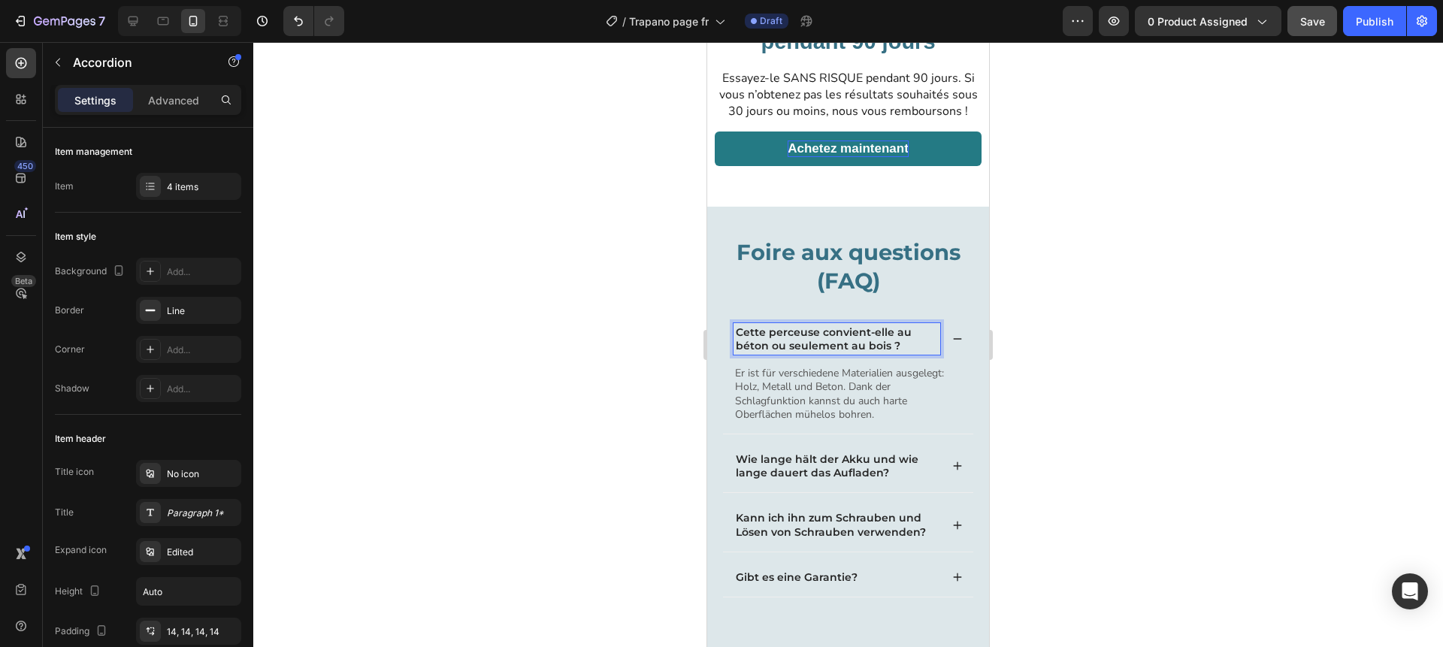
click at [657, 344] on div at bounding box center [848, 344] width 1190 height 605
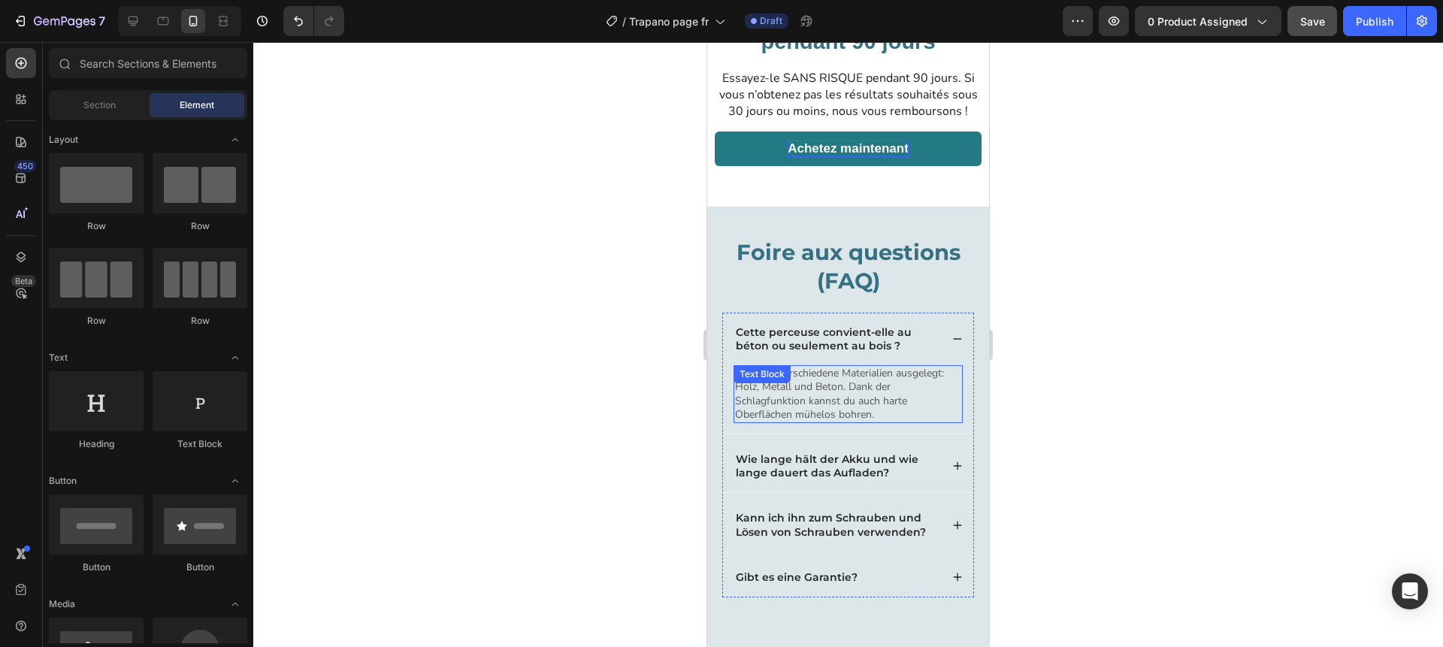
click at [795, 392] on p "Er ist für verschiedene Materialien ausgelegt: Holz, Metall und Beton. Dank der…" at bounding box center [848, 394] width 226 height 55
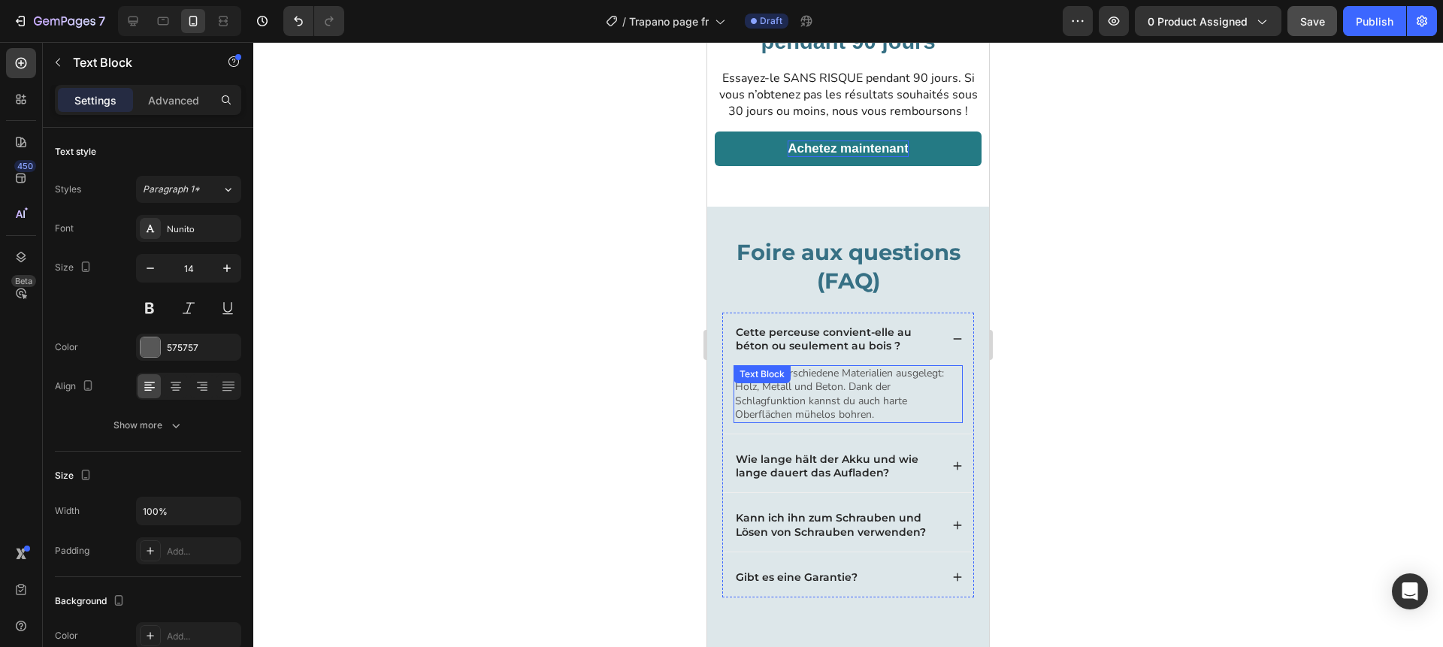
click at [795, 392] on p "Er ist für verschiedene Materialien ausgelegt: Holz, Metall und Beton. Dank der…" at bounding box center [848, 394] width 226 height 55
click at [652, 396] on div at bounding box center [848, 344] width 1190 height 605
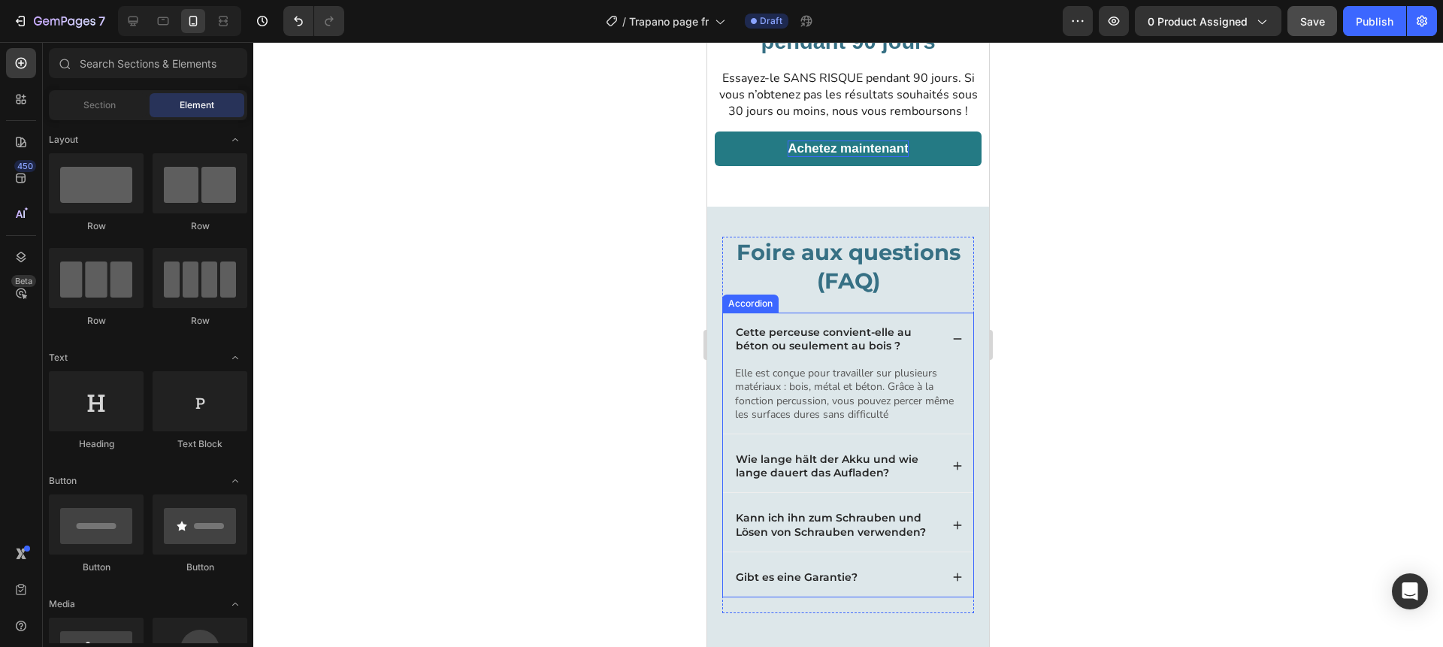
click at [944, 335] on div "Cette perceuse convient-elle au béton ou seulement au bois ?" at bounding box center [848, 339] width 250 height 53
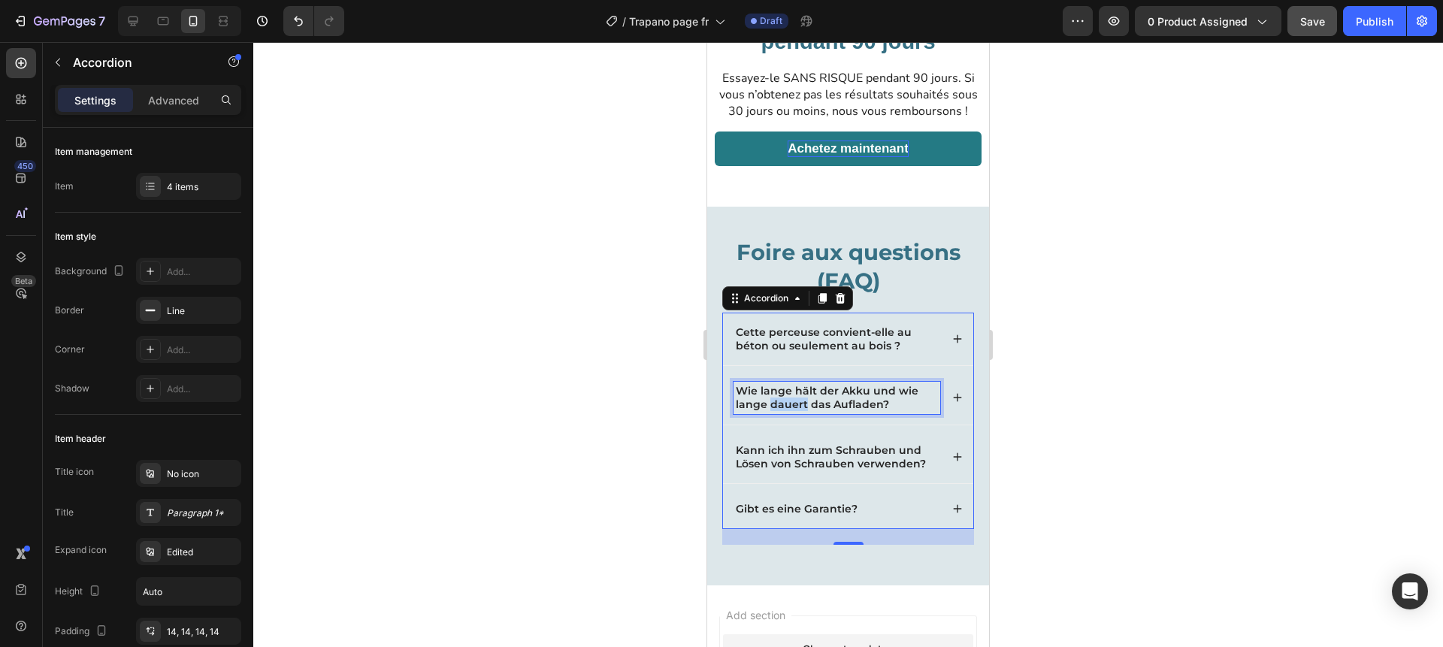
click at [783, 404] on p "Wie lange hält der Akku und wie lange dauert das Aufladen?" at bounding box center [837, 397] width 202 height 27
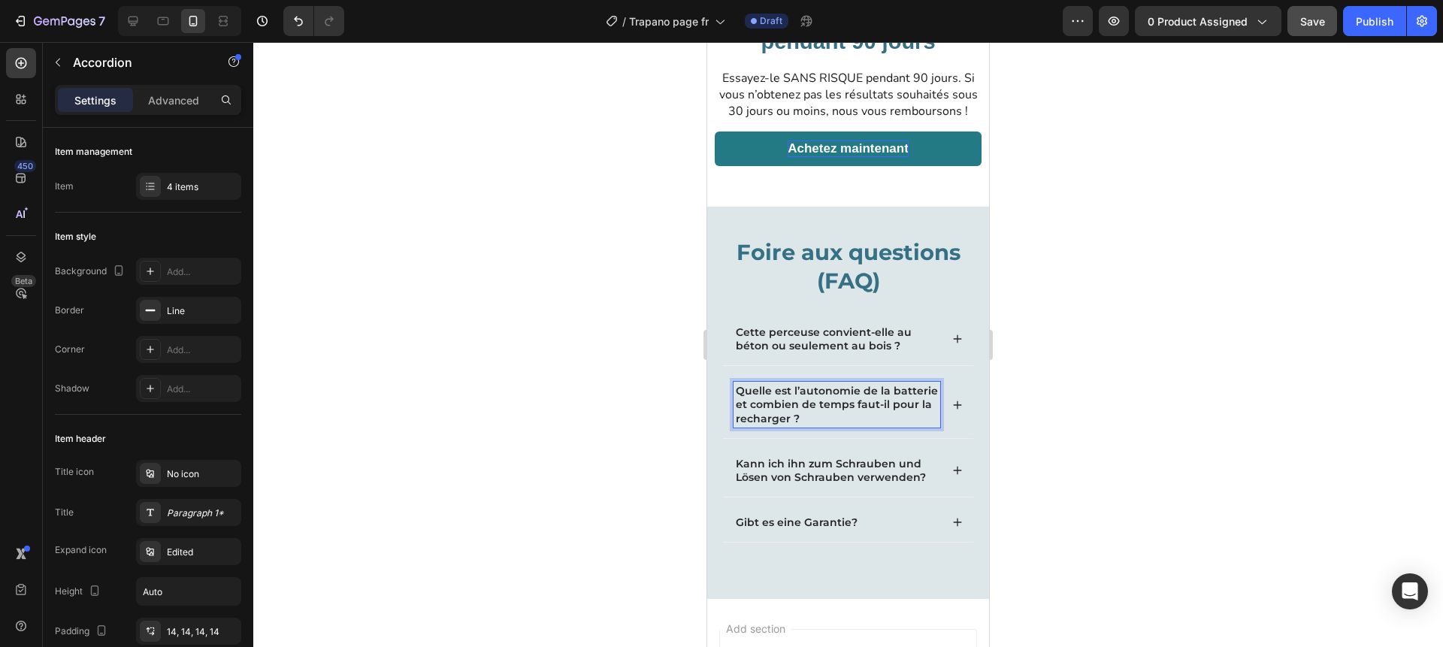
click at [612, 400] on div at bounding box center [848, 344] width 1190 height 605
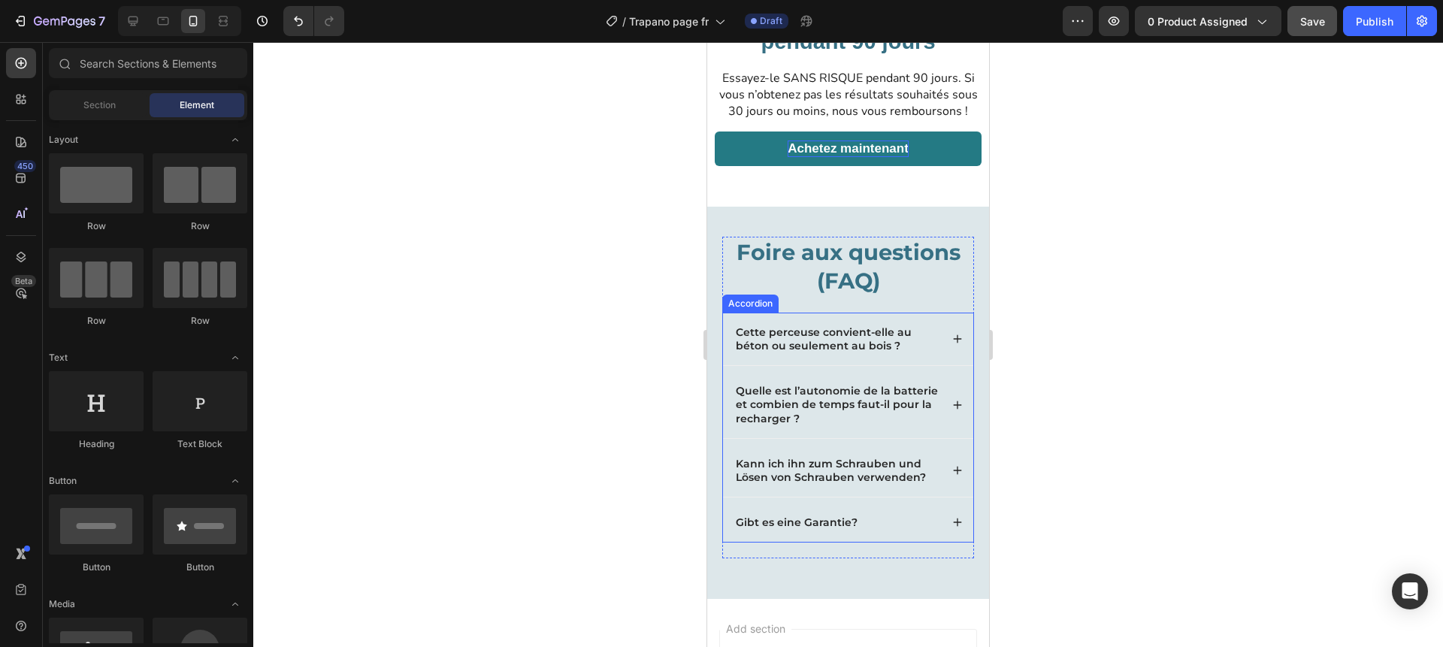
click at [955, 403] on icon at bounding box center [957, 405] width 11 height 11
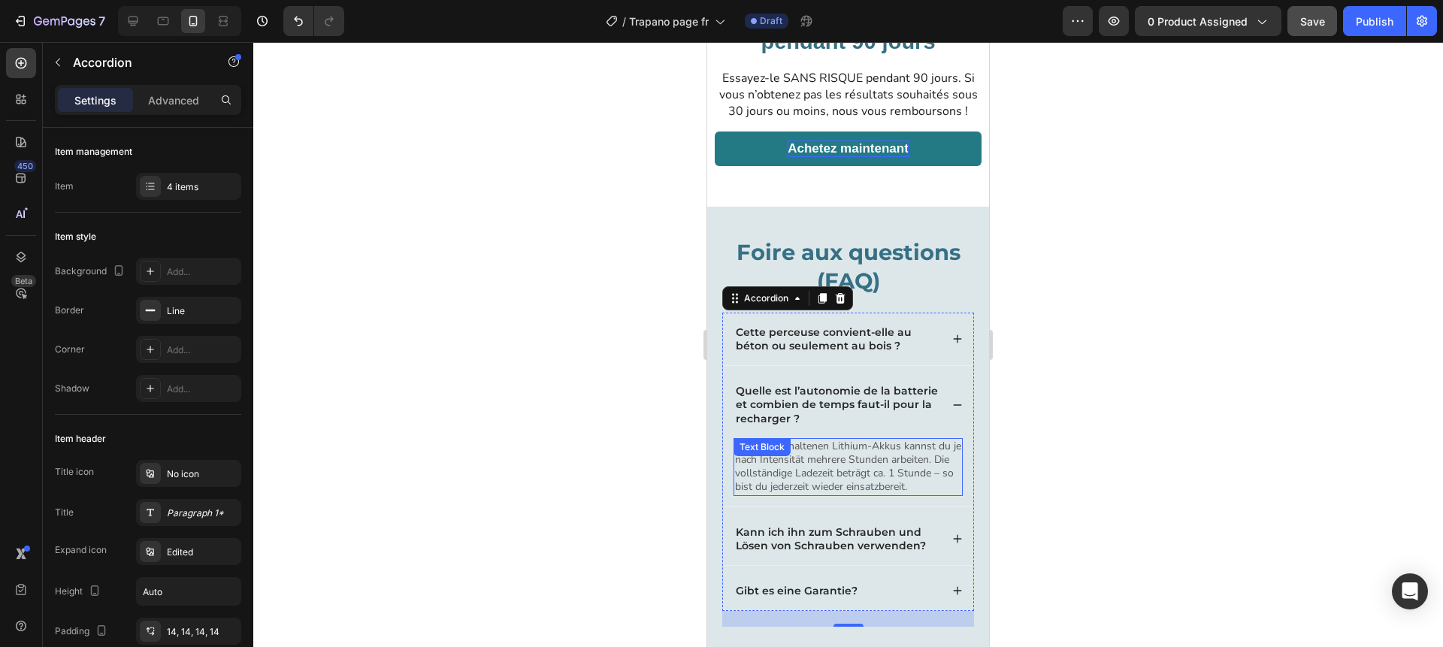
click at [781, 462] on div "Mit den enthaltenen Lithium-Akkus kannst du je nach Intensität mehrere Stunden …" at bounding box center [848, 467] width 229 height 58
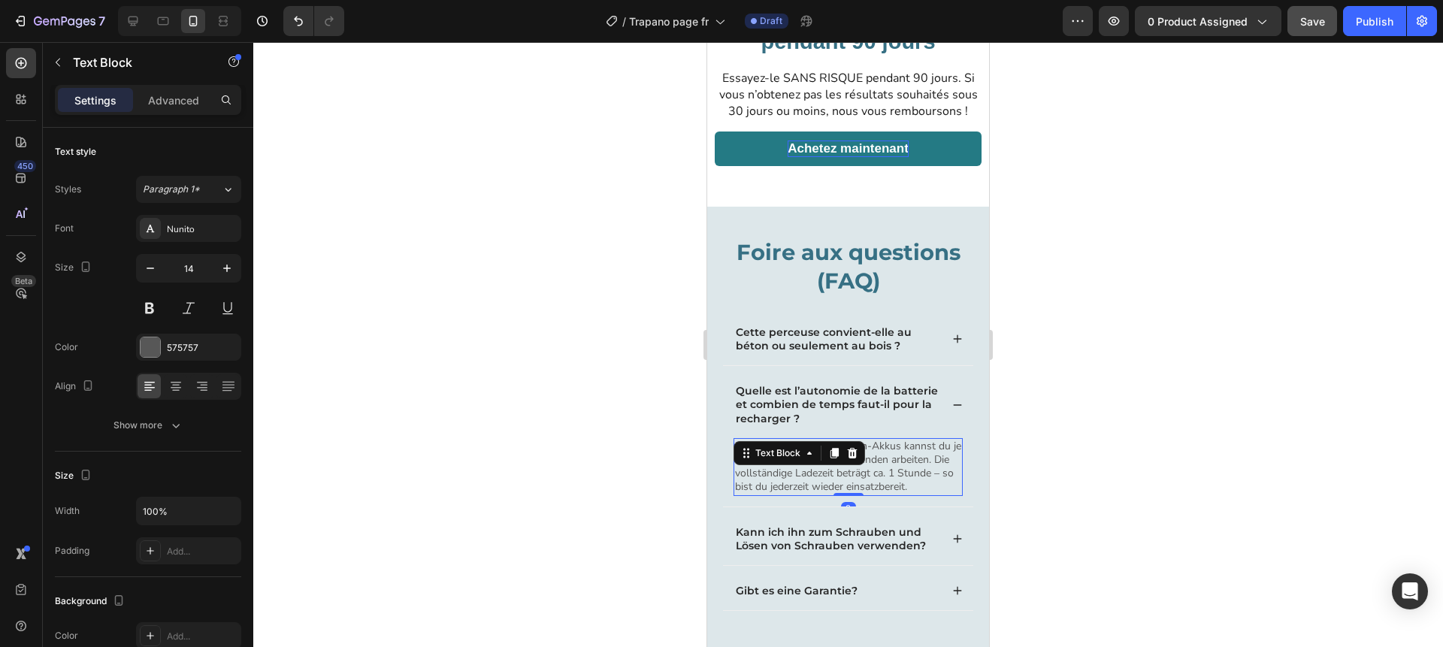
click at [781, 462] on div "Text Block" at bounding box center [777, 453] width 81 height 18
click at [837, 483] on p "Mit den enthaltenen Lithium-Akkus kannst du je nach Intensität mehrere Stunden …" at bounding box center [848, 467] width 226 height 55
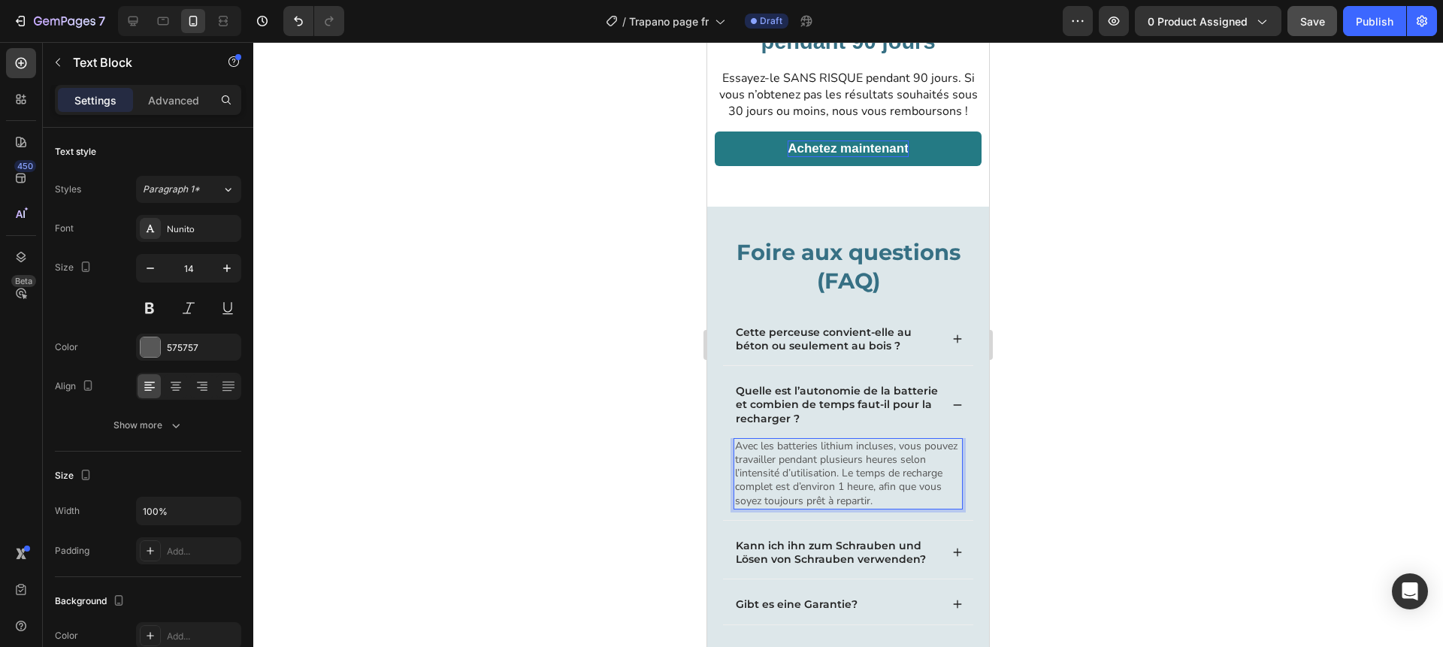
click at [622, 459] on div at bounding box center [848, 344] width 1190 height 605
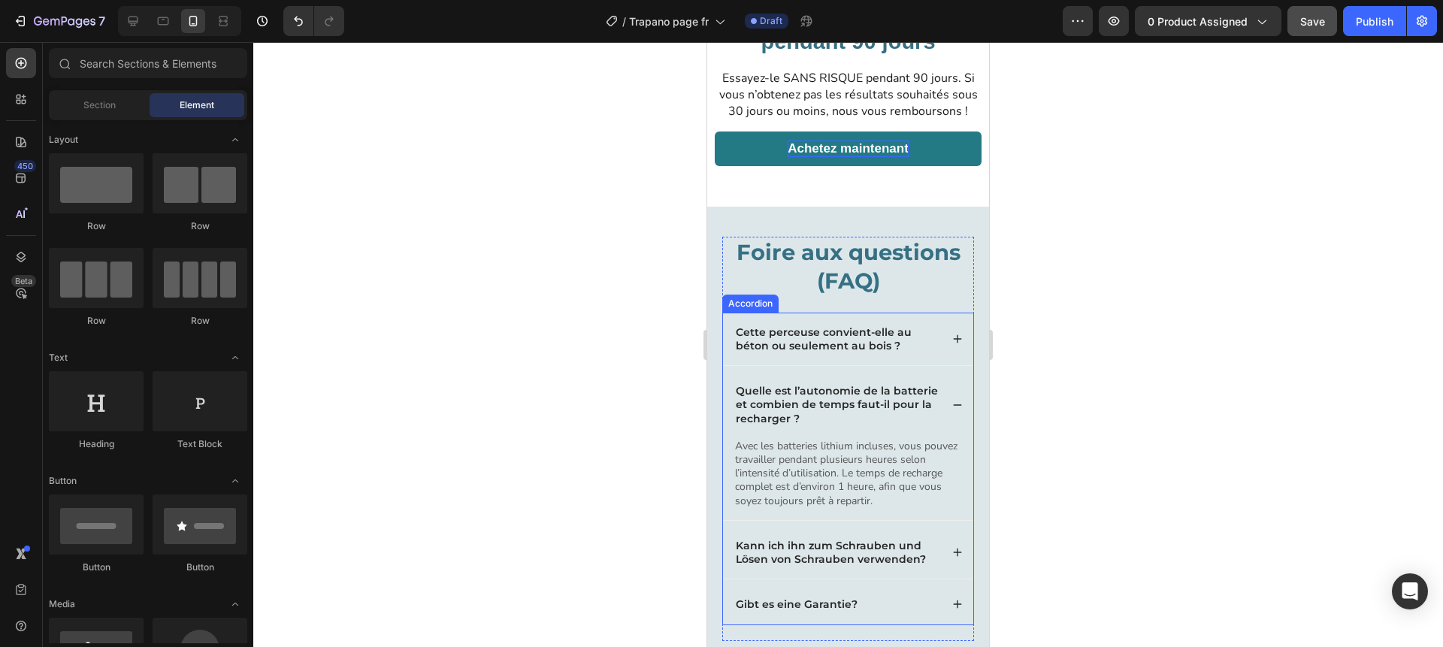
click at [953, 408] on icon at bounding box center [957, 405] width 11 height 11
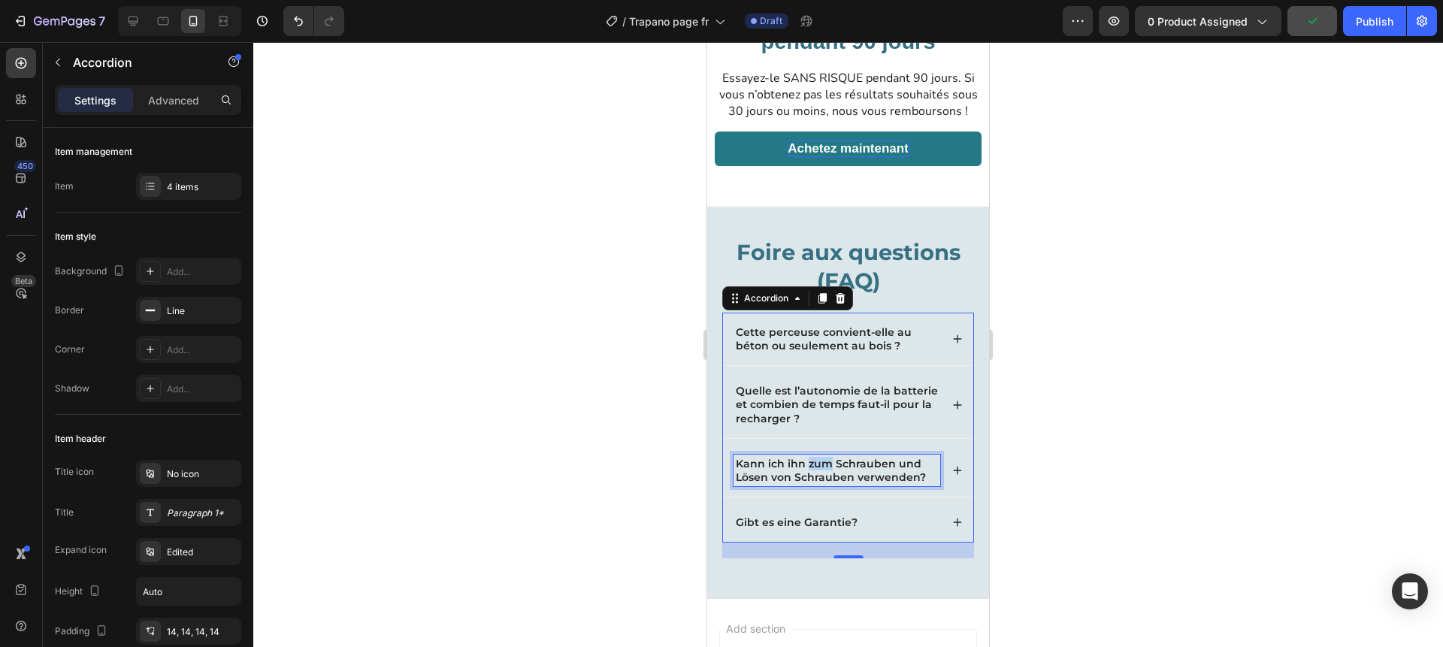
click at [807, 469] on p "Kann ich ihn zum Schrauben und Lösen von Schrauben verwenden?" at bounding box center [837, 470] width 202 height 27
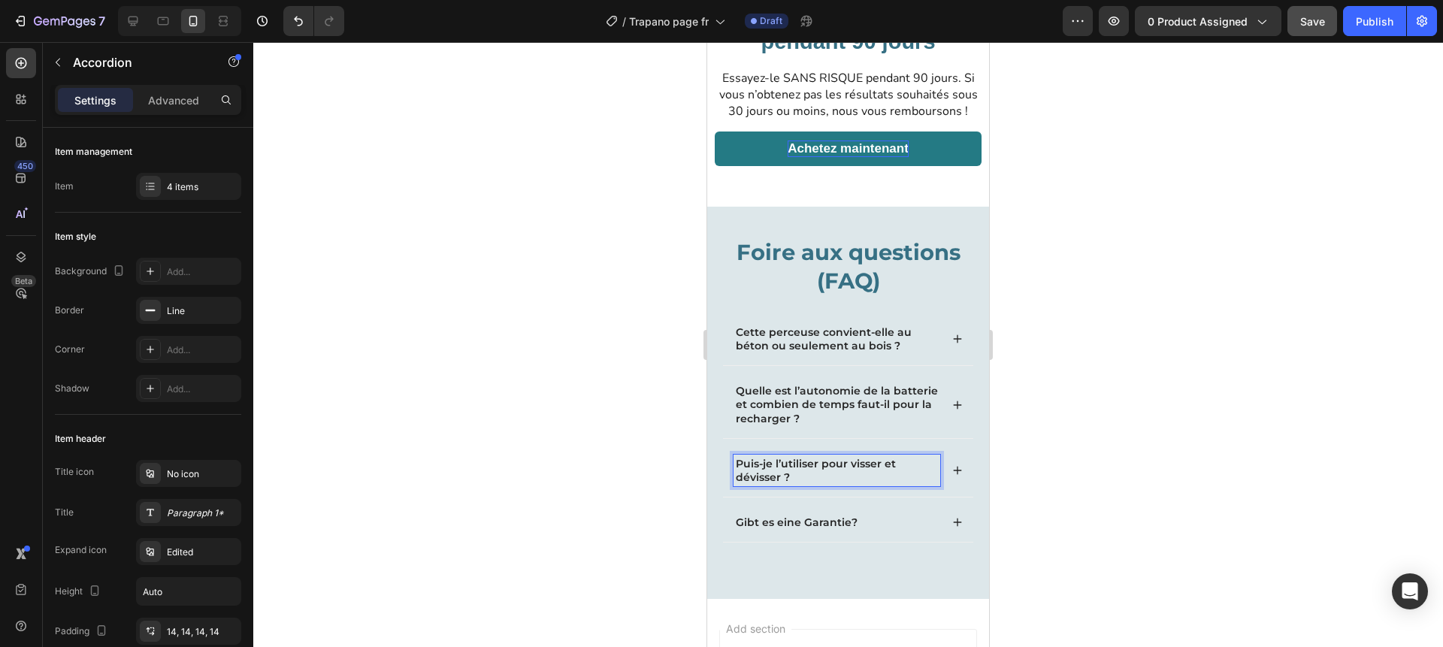
click at [618, 450] on div at bounding box center [848, 344] width 1190 height 605
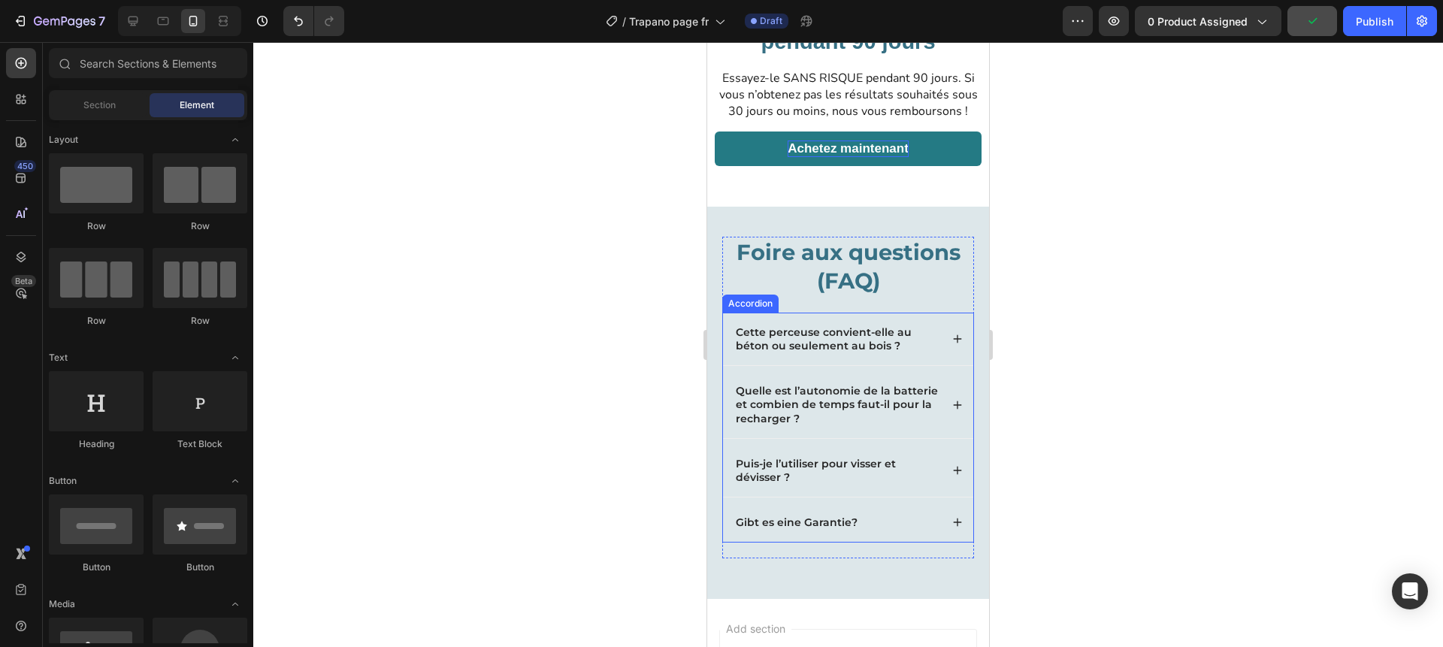
click at [947, 468] on div "Puis-je l’utiliser pour visser et dévisser ?" at bounding box center [848, 470] width 250 height 53
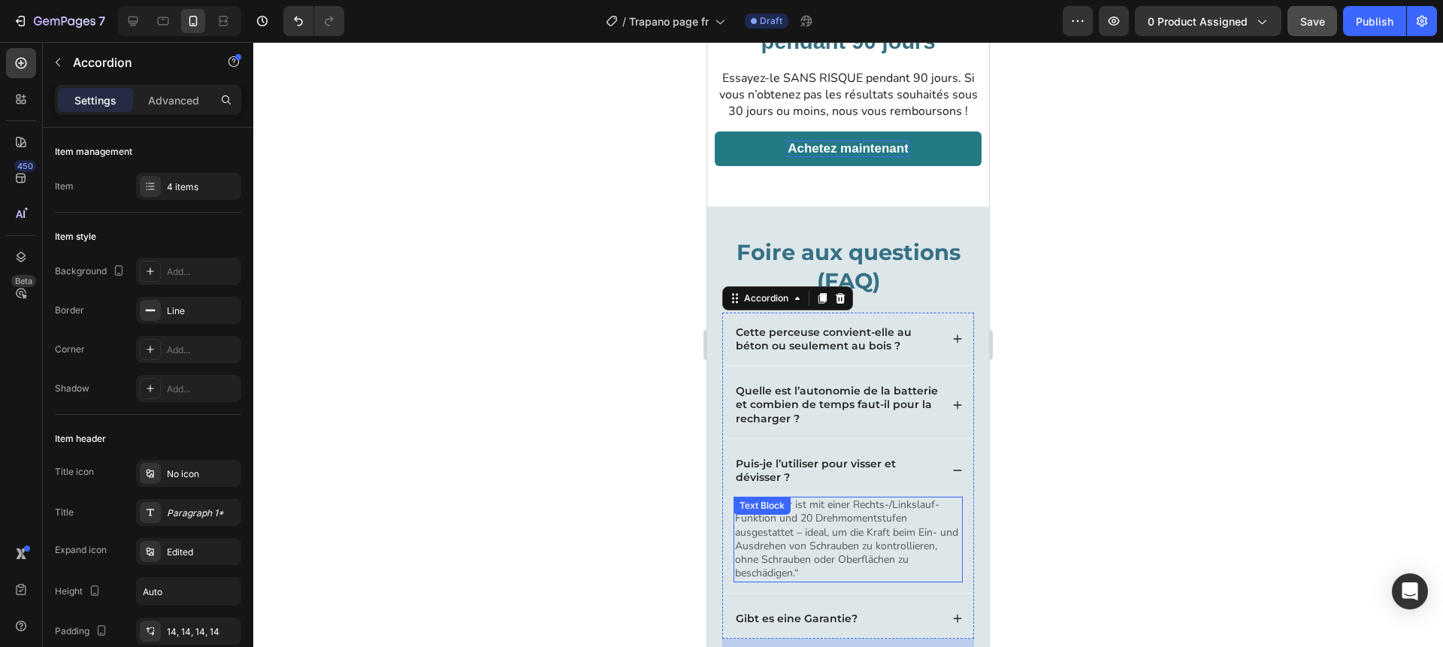
click at [836, 525] on p "Natürlich. Er ist mit einer Rechts-/Linkslauf-Funktion und 20 Drehmomentstufen …" at bounding box center [848, 539] width 226 height 82
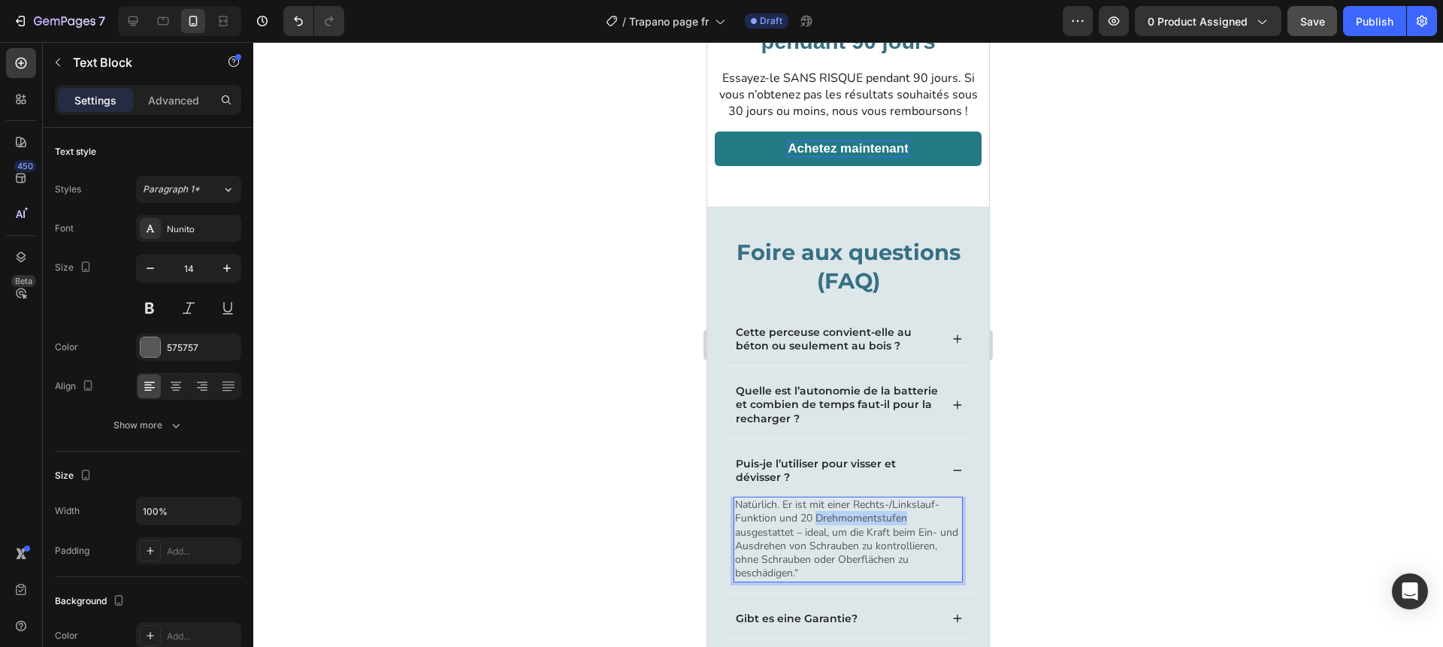
click at [836, 525] on p "Natürlich. Er ist mit einer Rechts-/Linkslauf-Funktion und 20 Drehmomentstufen …" at bounding box center [848, 539] width 226 height 82
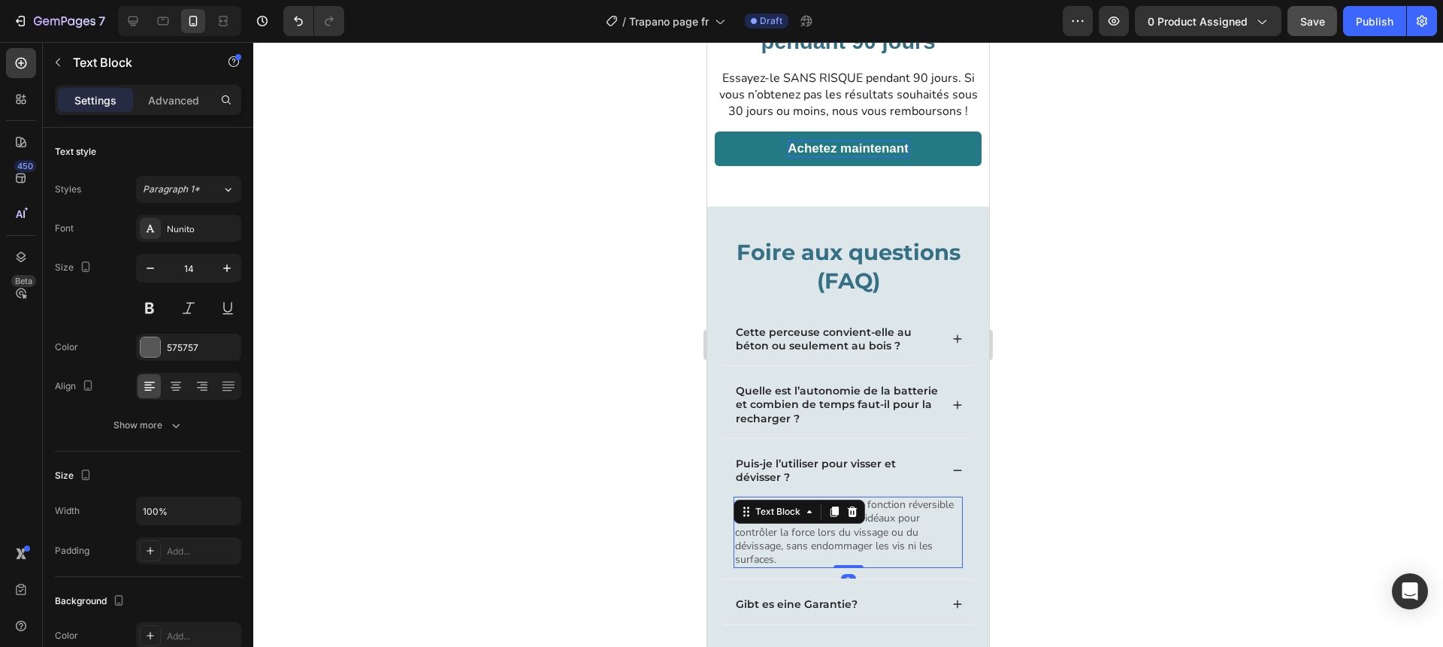
click at [635, 517] on div at bounding box center [848, 344] width 1190 height 605
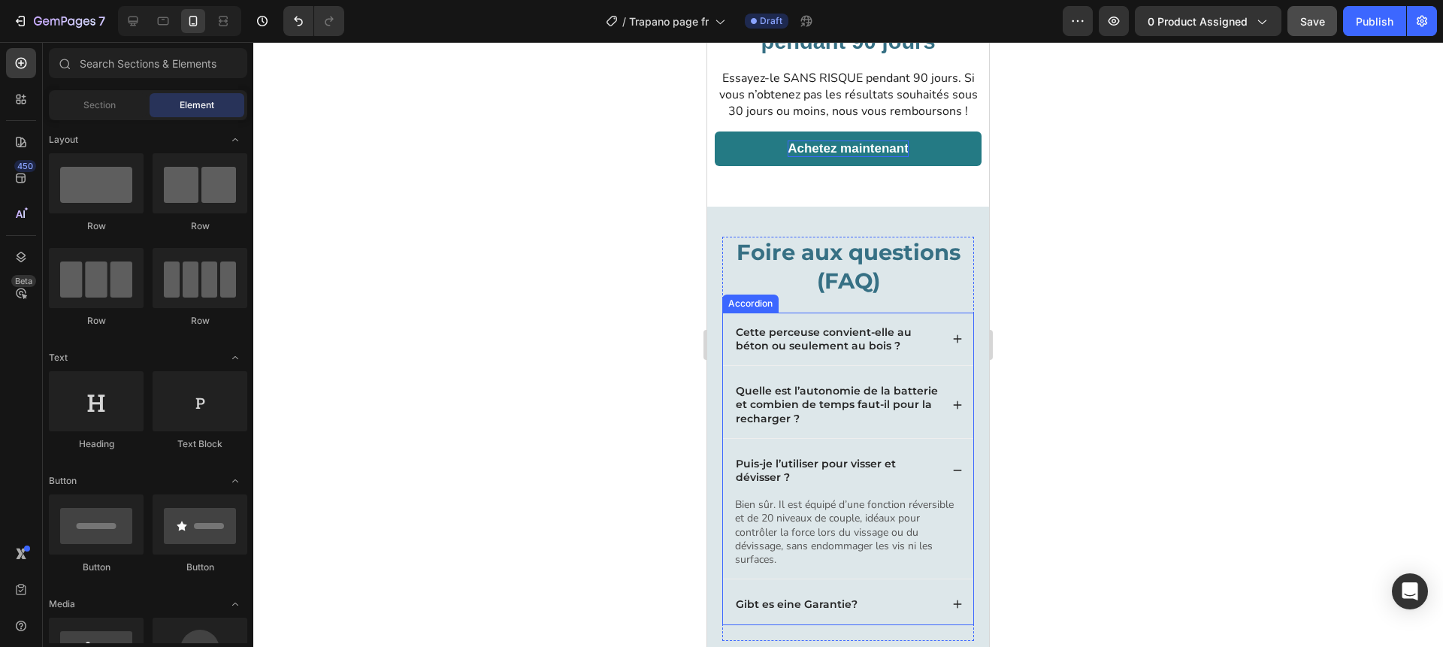
click at [948, 473] on div "Puis-je l’utiliser pour visser et dévisser ?" at bounding box center [848, 470] width 250 height 53
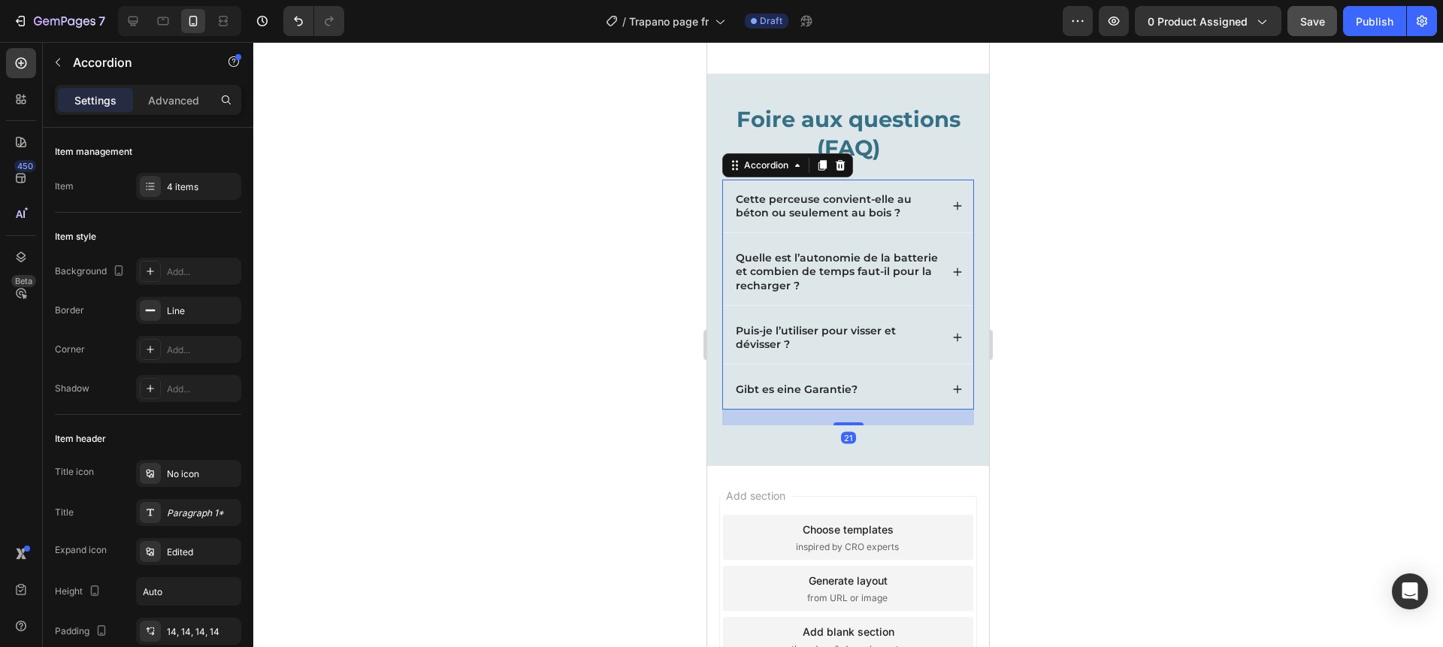
scroll to position [3757, 0]
click at [804, 387] on p "Gibt es eine Garantie?" at bounding box center [797, 387] width 122 height 14
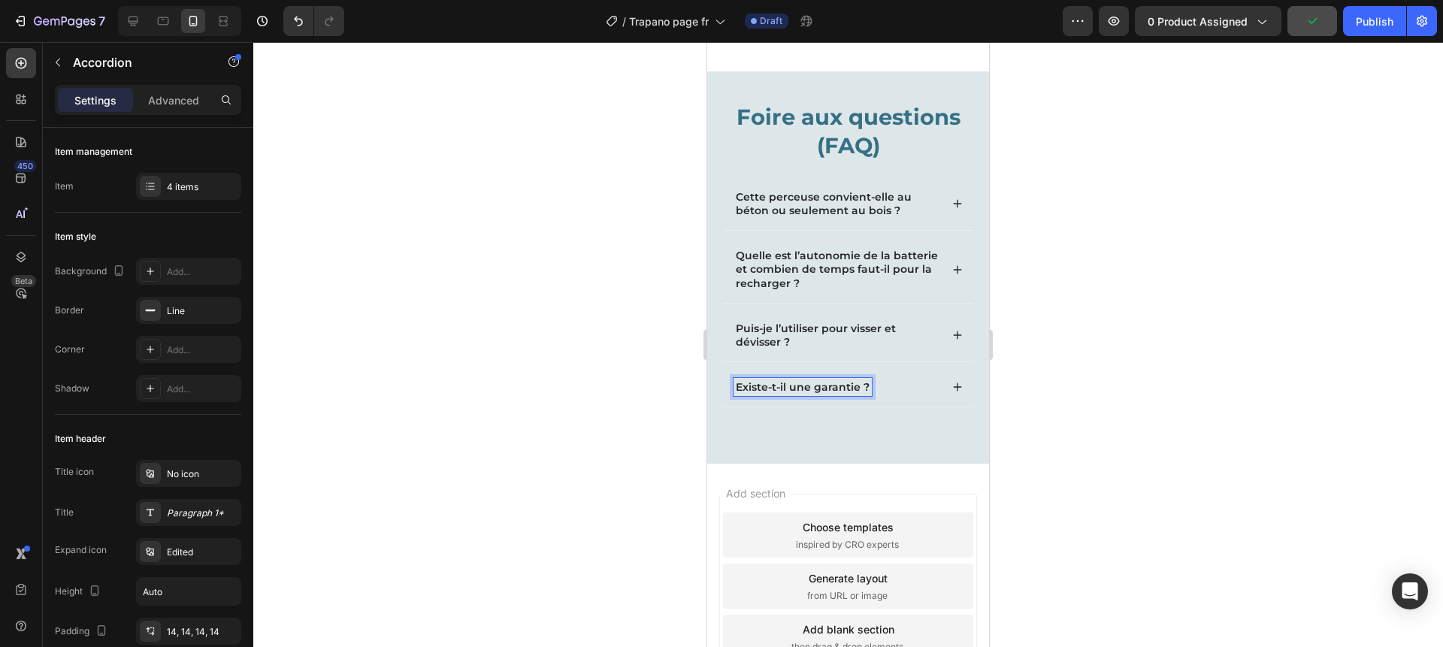
click at [922, 383] on div "Existe-t-il une garantie ?" at bounding box center [837, 387] width 207 height 18
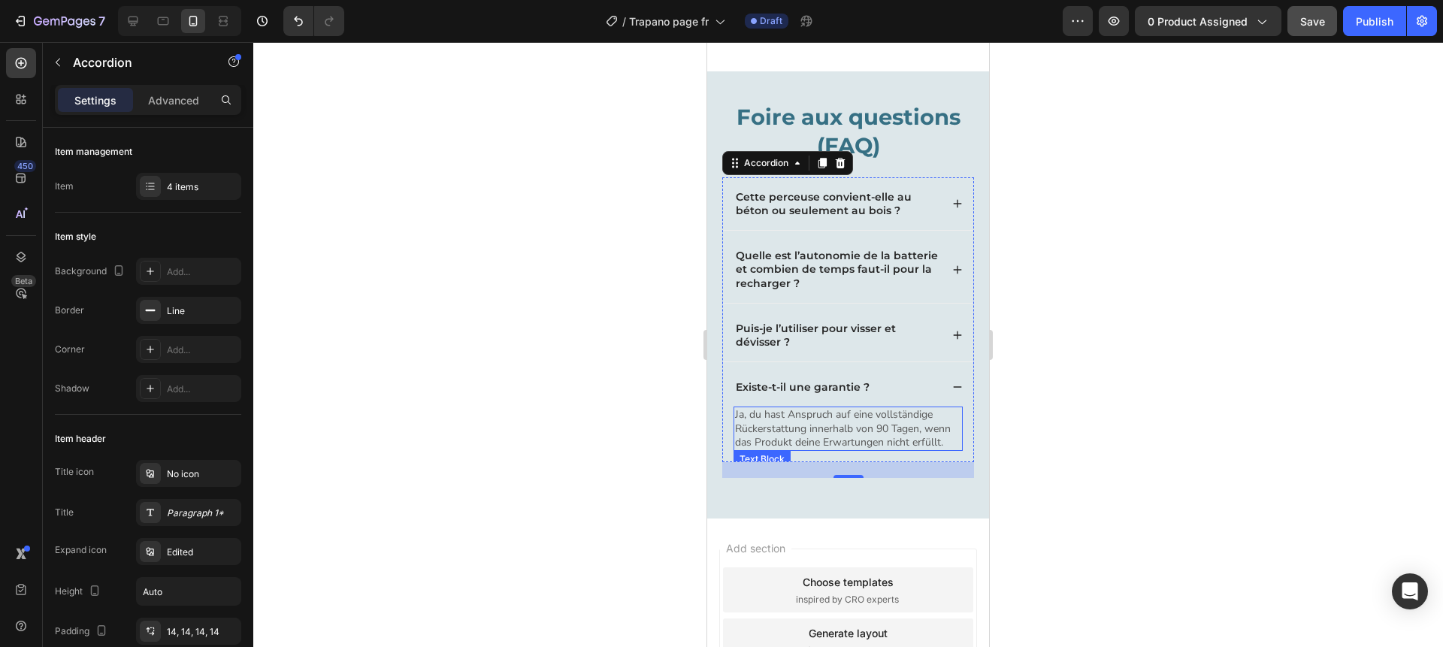
click at [812, 430] on p "Ja, du hast Anspruch auf eine vollständige Rückerstattung innerhalb von 90 Tage…" at bounding box center [848, 428] width 226 height 41
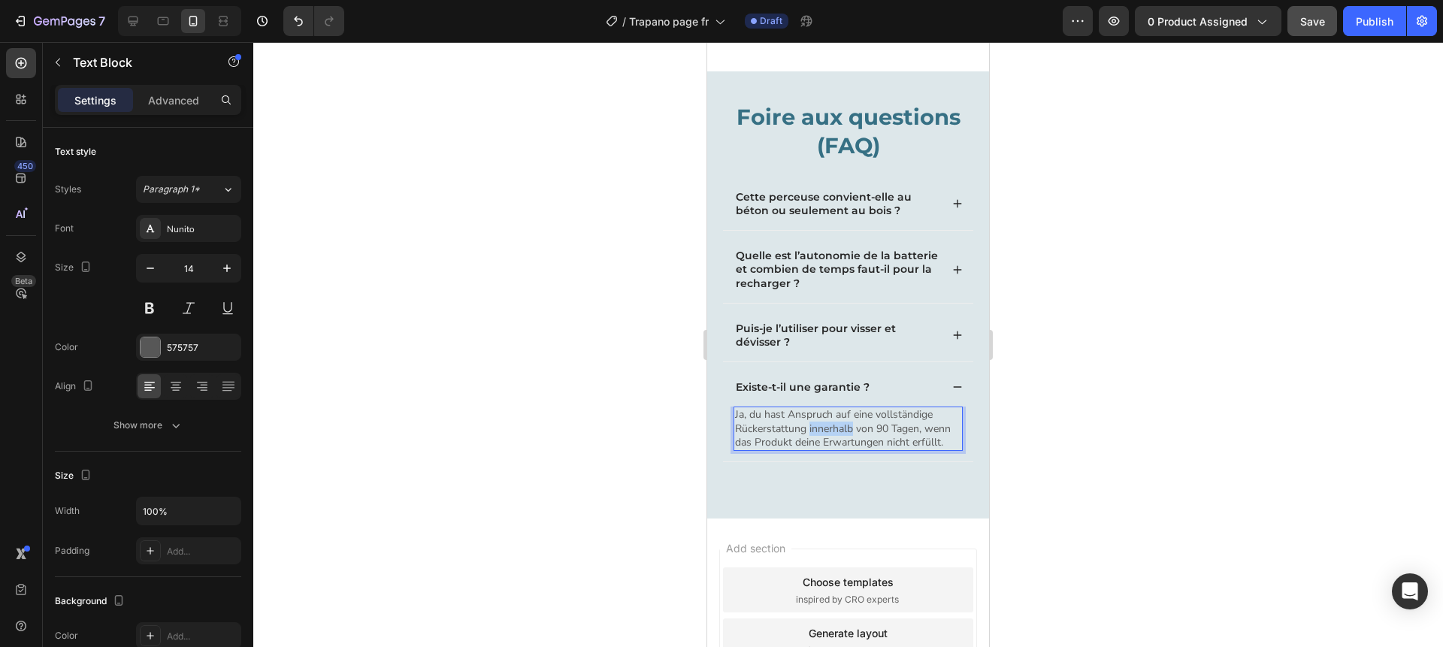
click at [812, 430] on p "Ja, du hast Anspruch auf eine vollständige Rückerstattung innerhalb von 90 Tage…" at bounding box center [848, 428] width 226 height 41
click at [631, 416] on div at bounding box center [848, 344] width 1190 height 605
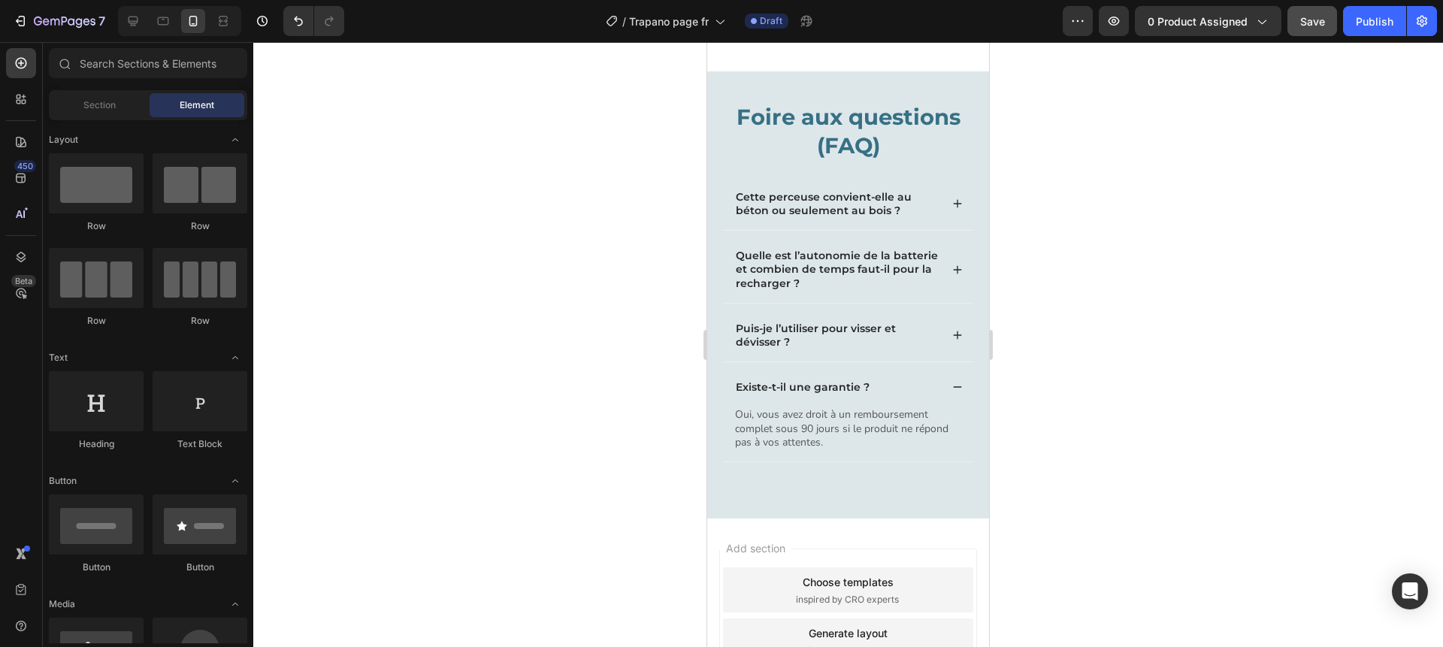
click at [1135, 327] on div at bounding box center [848, 344] width 1190 height 605
click at [1311, 27] on span "Save" at bounding box center [1312, 21] width 25 height 13
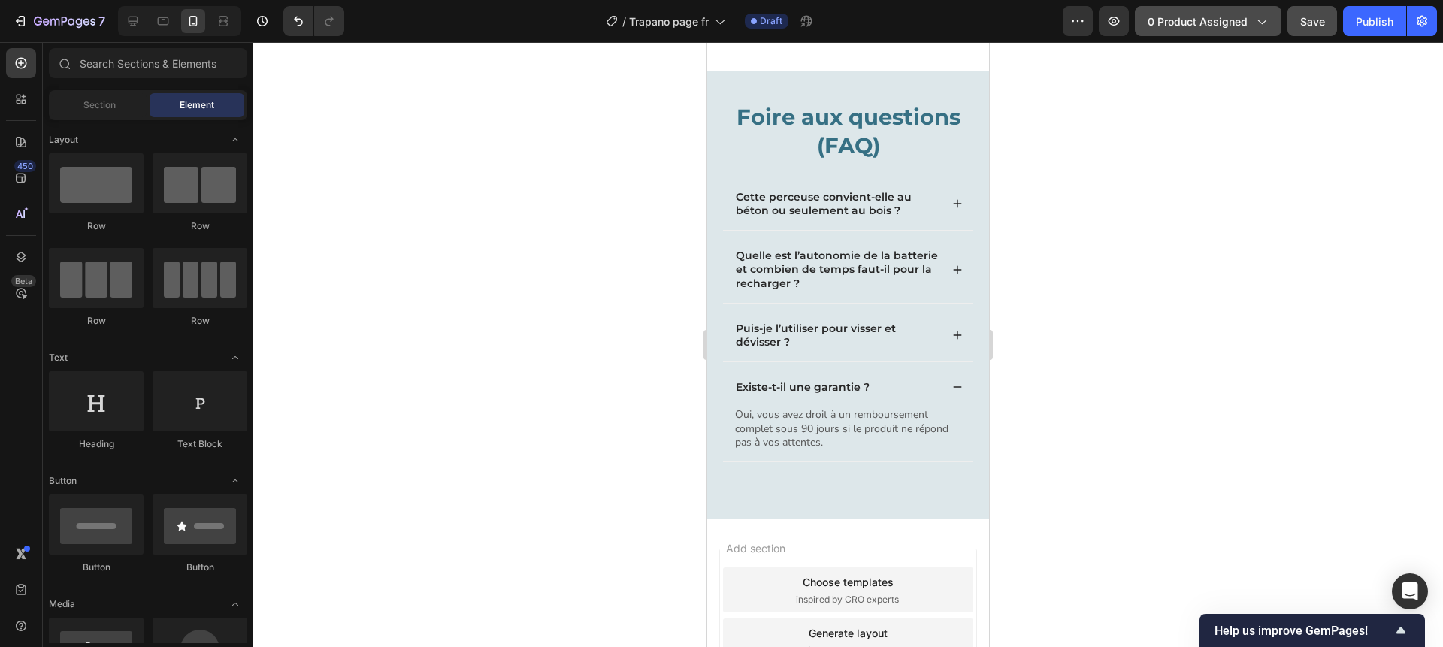
click at [1225, 27] on span "0 product assigned" at bounding box center [1198, 22] width 100 height 16
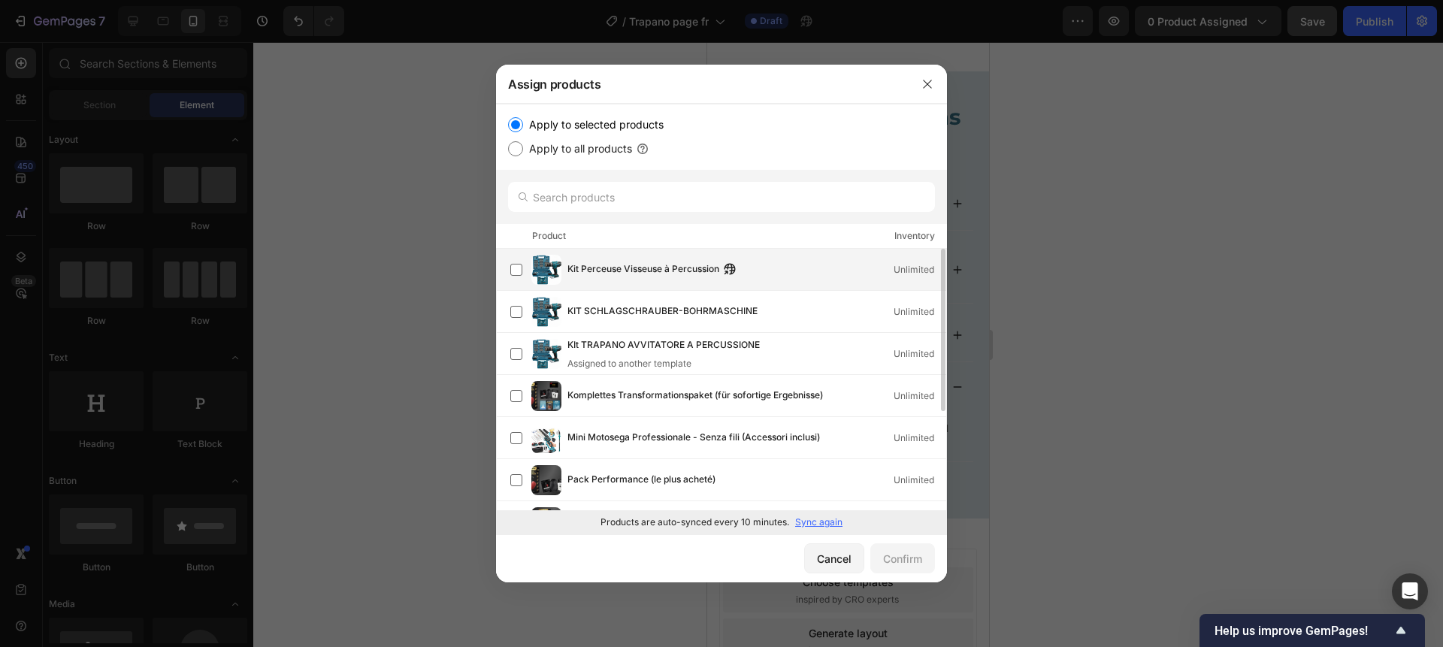
click at [661, 270] on span "Kit Perceuse Visseuse à Percussion" at bounding box center [644, 270] width 152 height 17
click at [889, 553] on div "Confirm" at bounding box center [902, 559] width 39 height 16
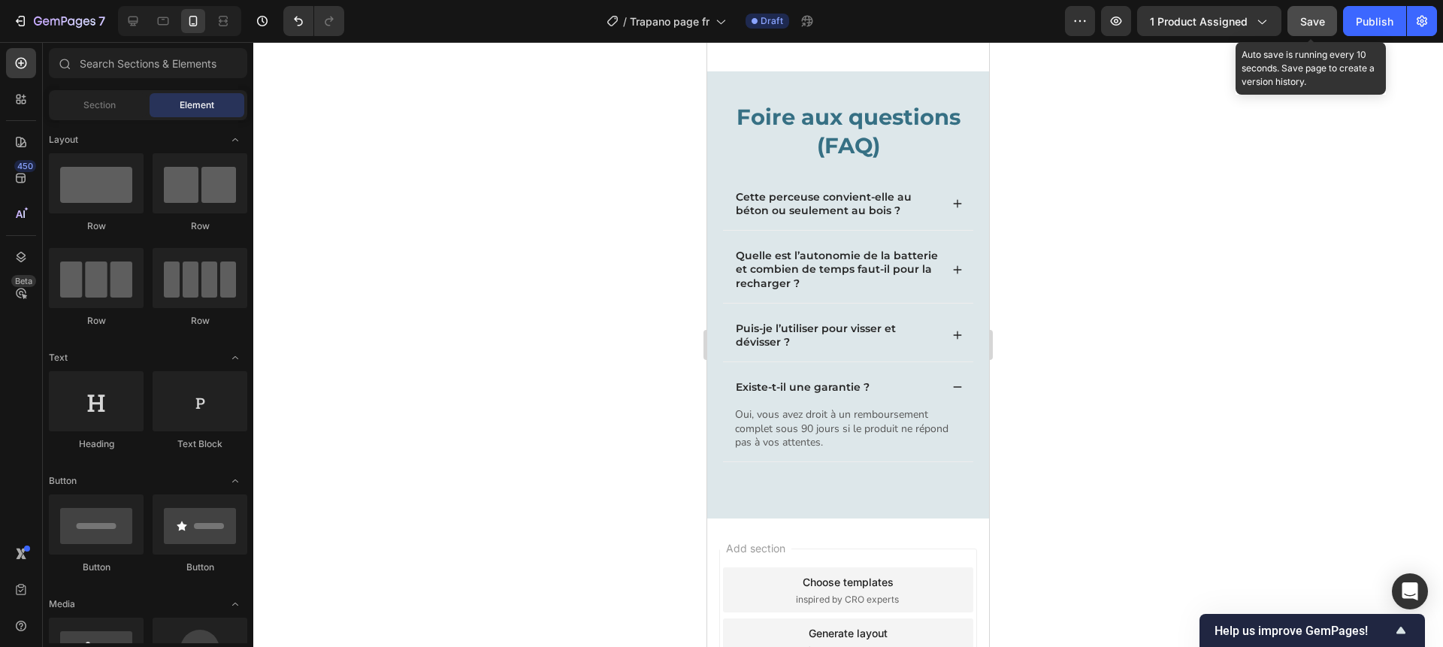
click at [1307, 28] on div "Save" at bounding box center [1312, 22] width 25 height 16
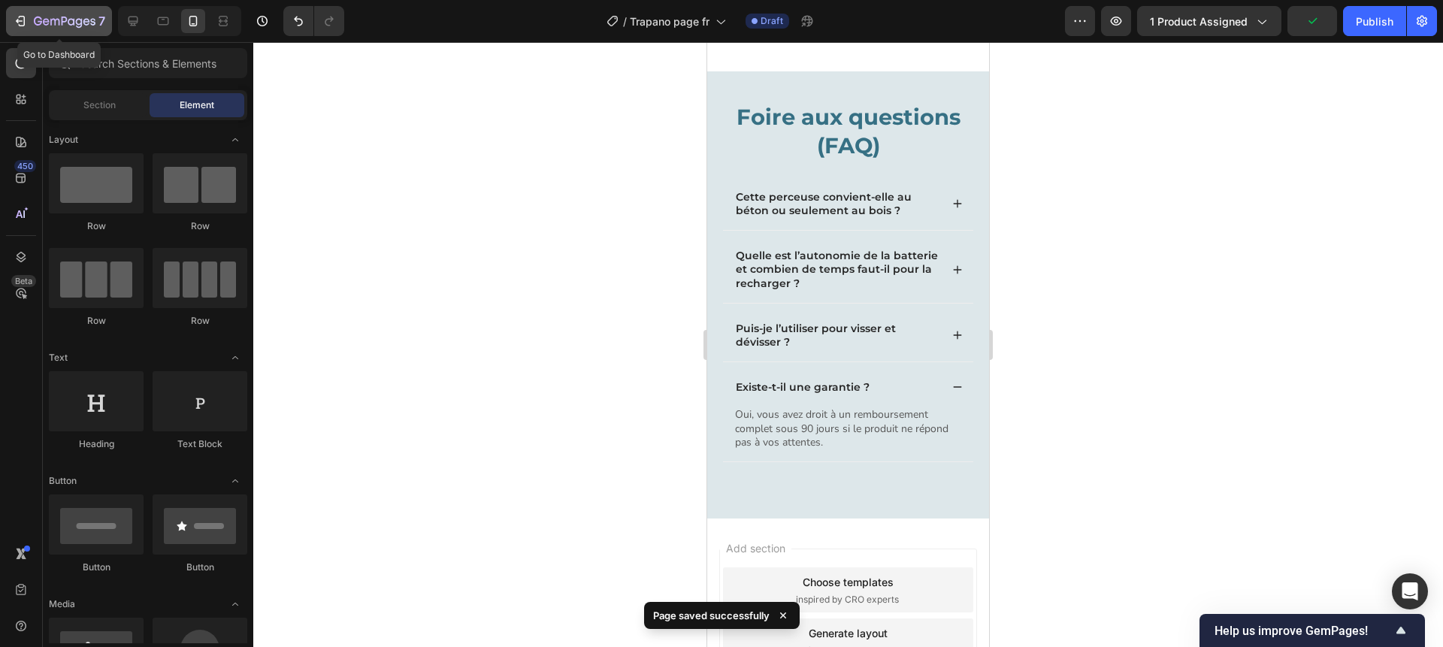
click at [20, 20] on icon "button" at bounding box center [20, 21] width 15 height 15
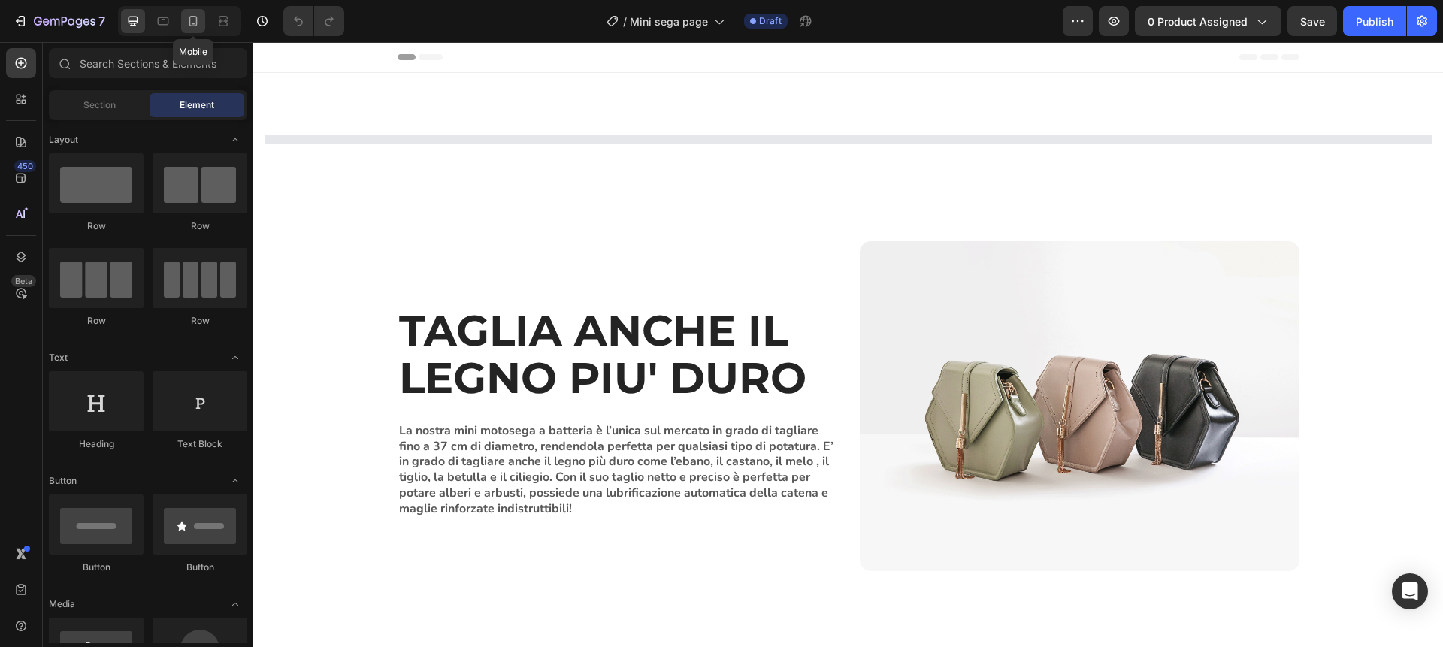
click at [199, 26] on icon at bounding box center [193, 21] width 15 height 15
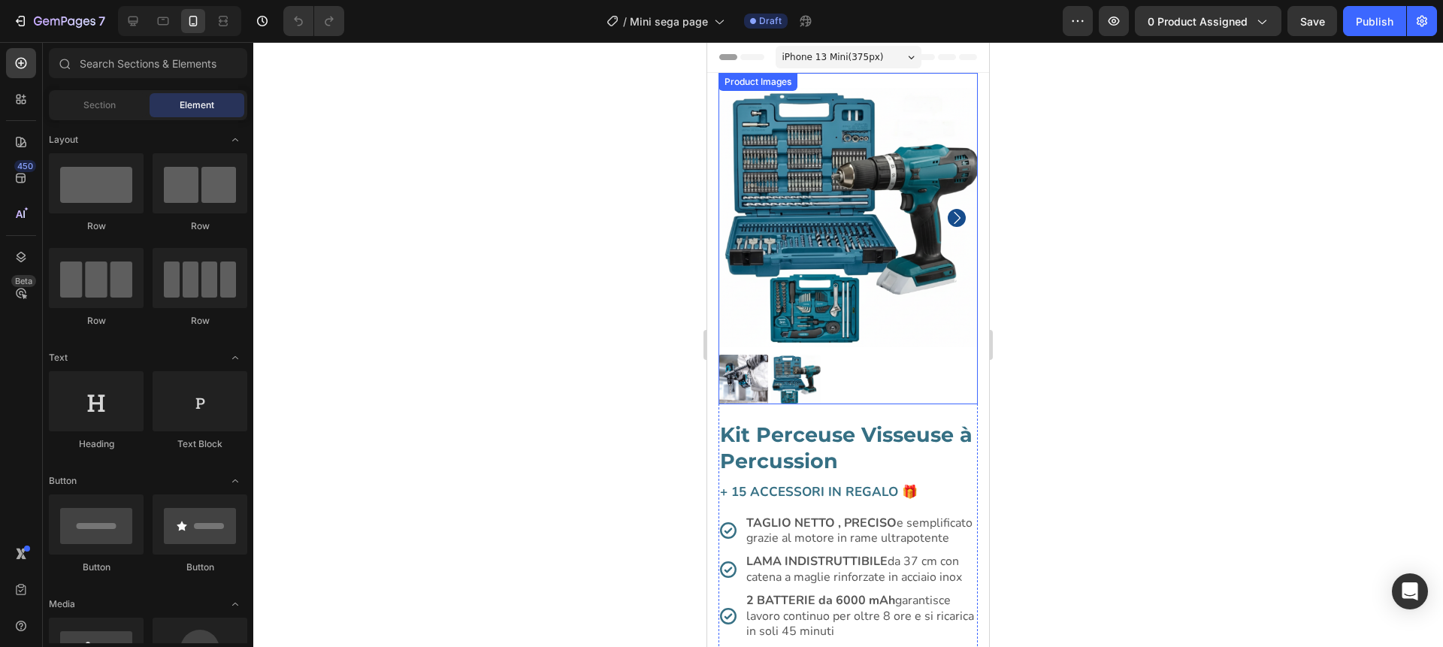
click at [826, 232] on img at bounding box center [848, 217] width 259 height 259
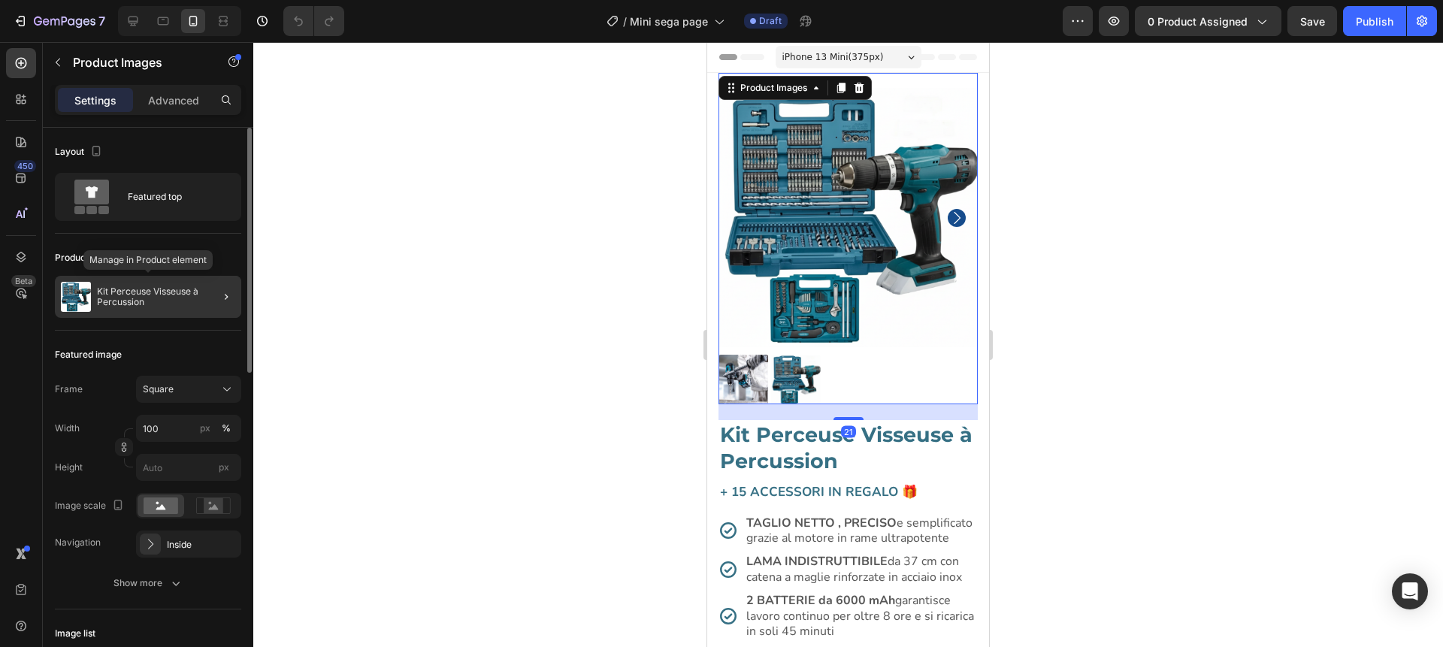
click at [162, 298] on p "Kit Perceuse Visseuse à Percussion" at bounding box center [166, 296] width 138 height 21
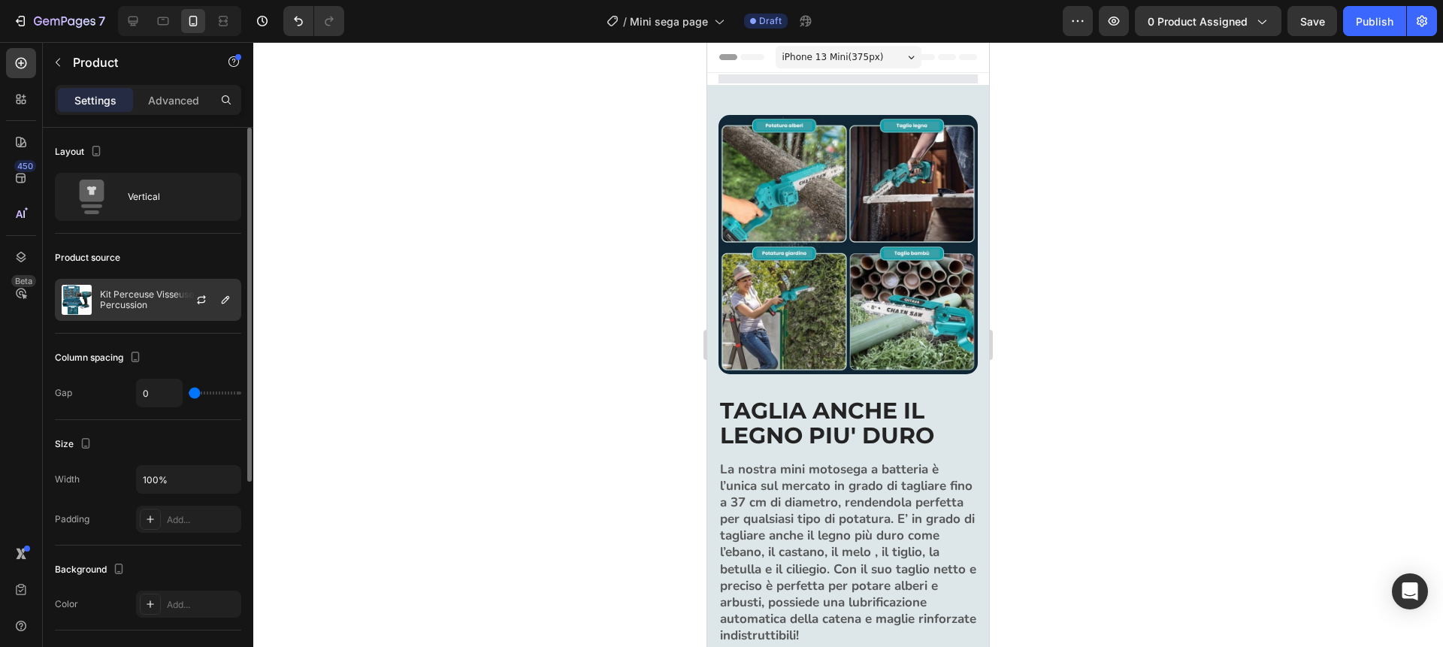
click at [180, 305] on div at bounding box center [207, 300] width 66 height 41
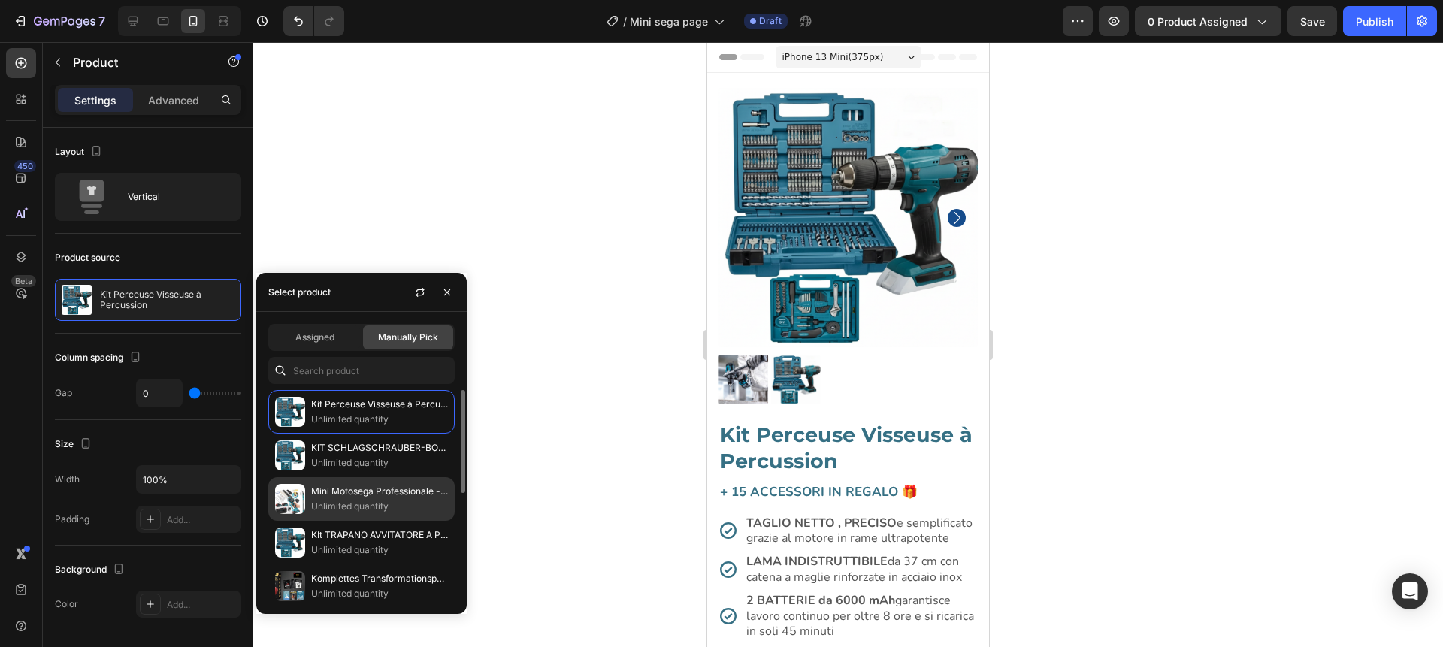
click at [338, 505] on p "Unlimited quantity" at bounding box center [379, 506] width 137 height 15
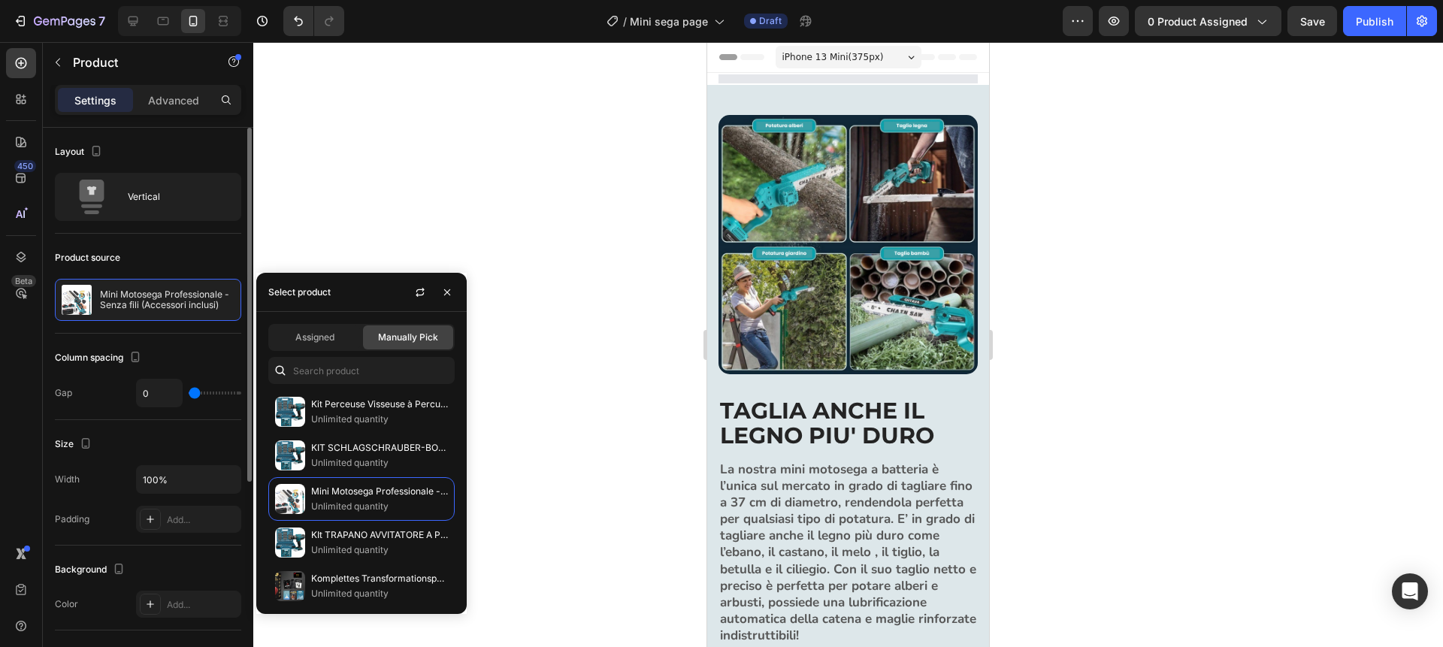
click at [207, 254] on div "Product source" at bounding box center [148, 258] width 186 height 24
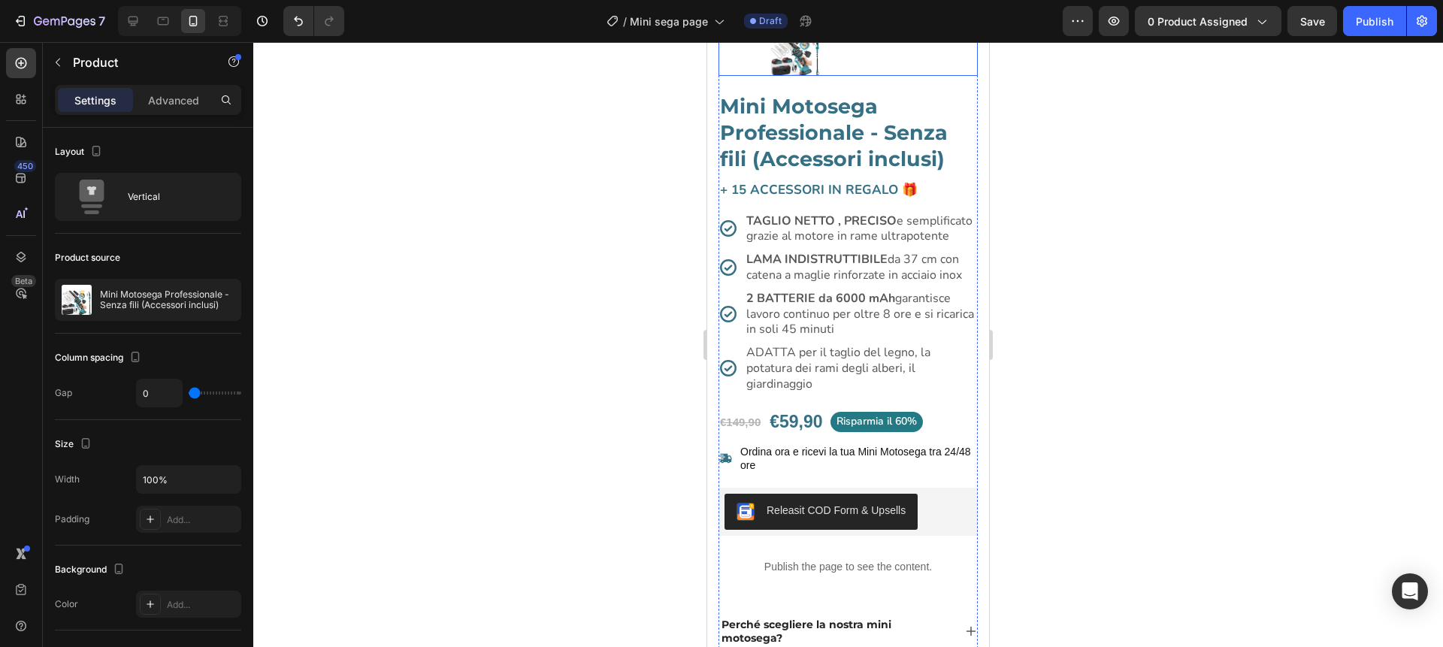
scroll to position [331, 0]
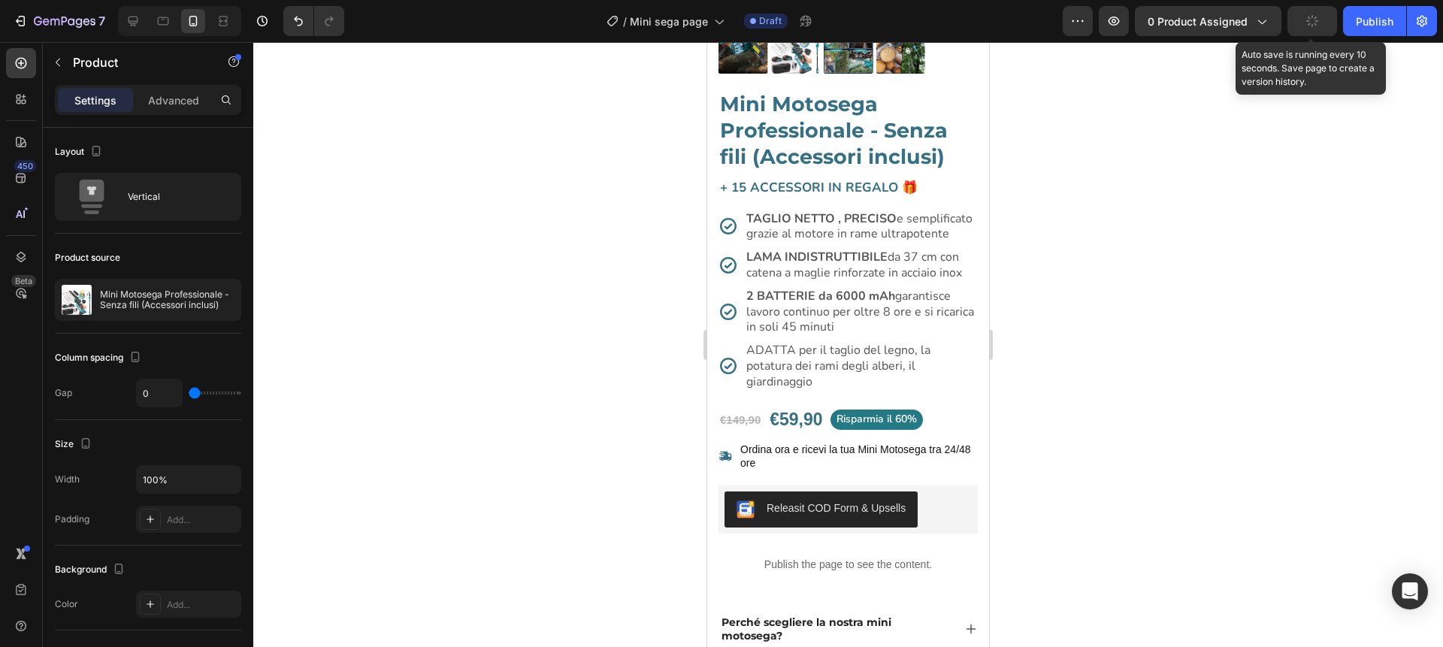
click at [1319, 30] on button "button" at bounding box center [1313, 21] width 50 height 30
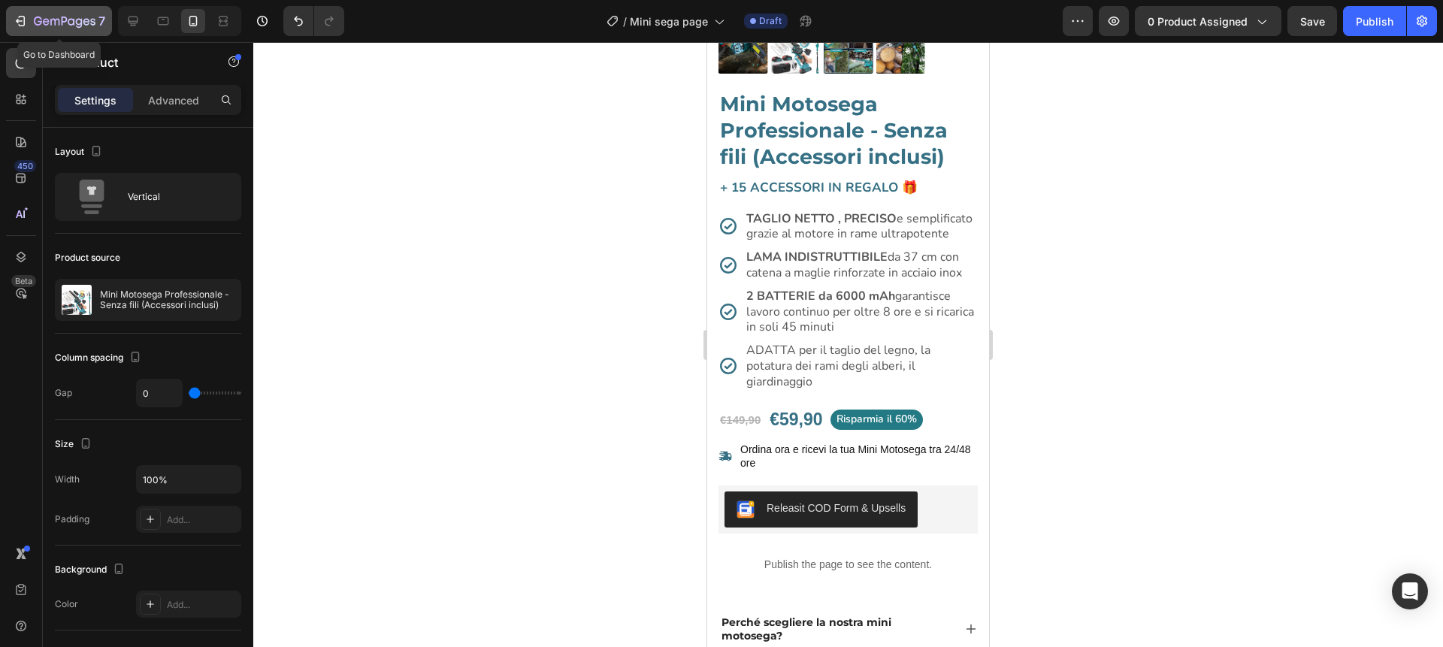
click at [24, 17] on icon "button" at bounding box center [20, 21] width 15 height 15
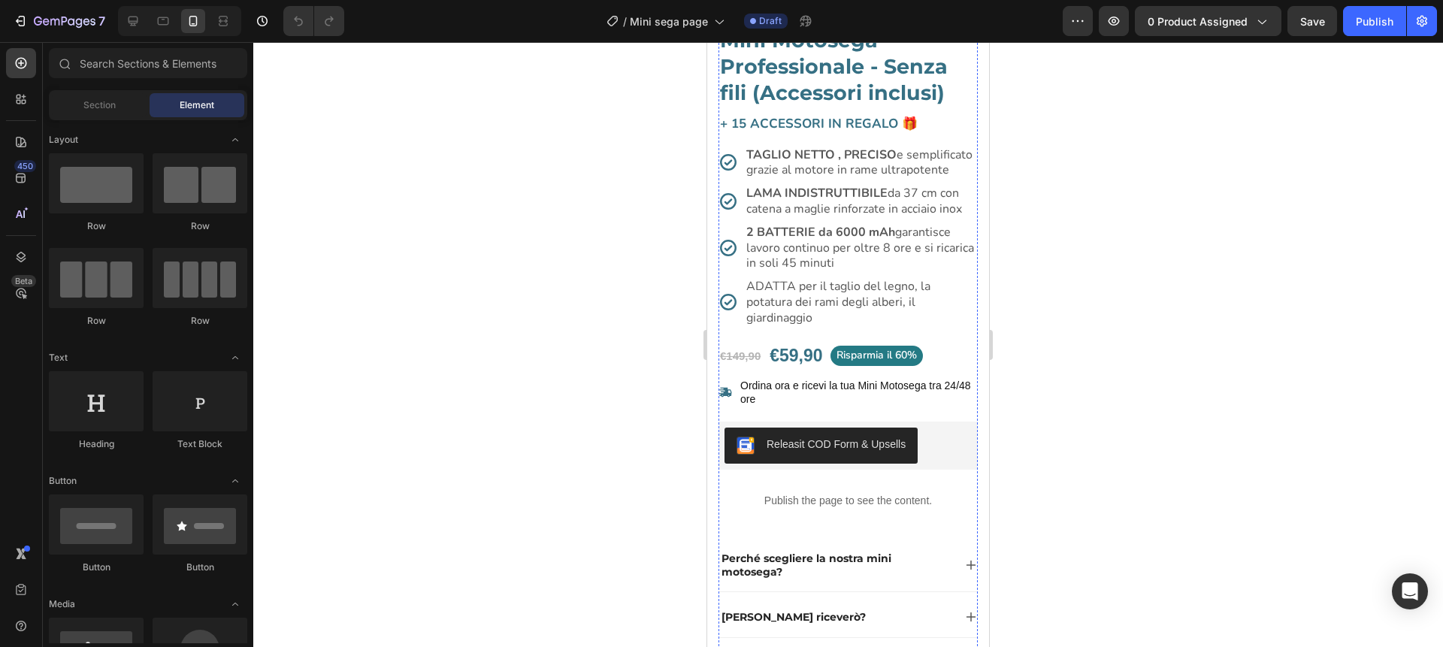
scroll to position [422, 0]
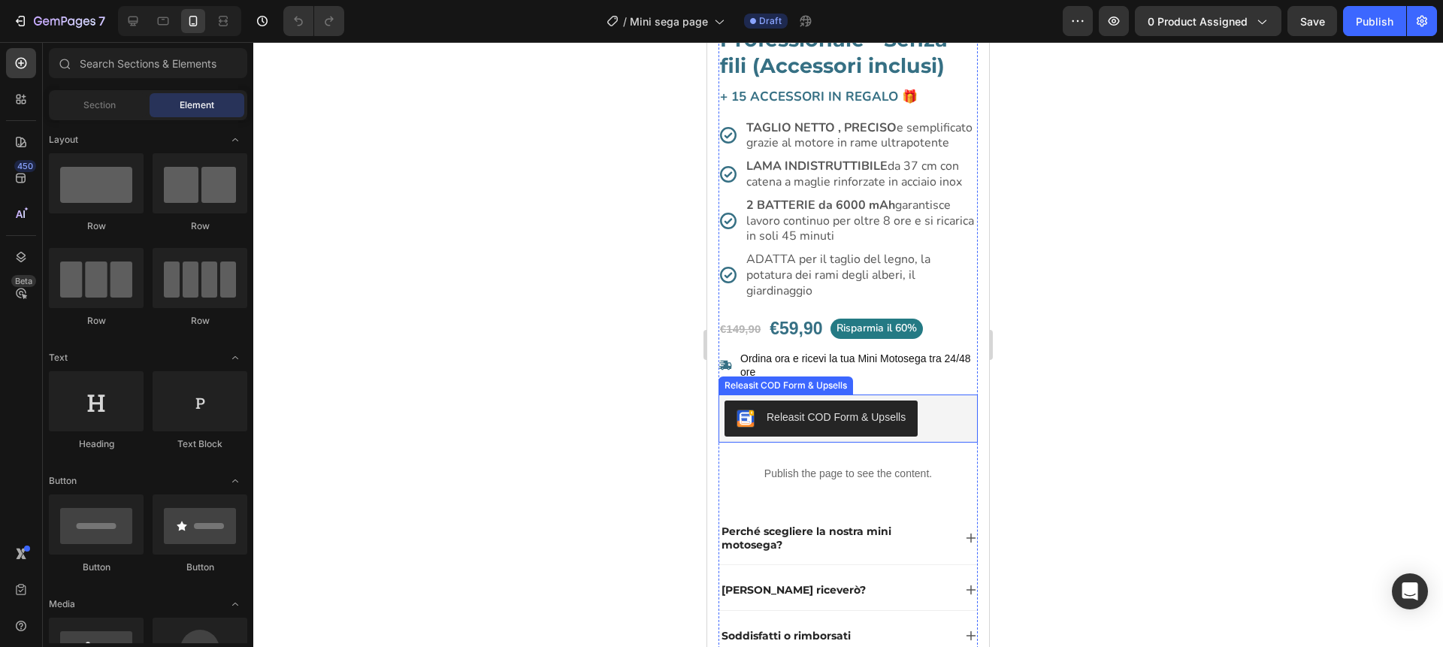
click at [855, 426] on div "Releasit COD Form & Upsells" at bounding box center [821, 419] width 169 height 18
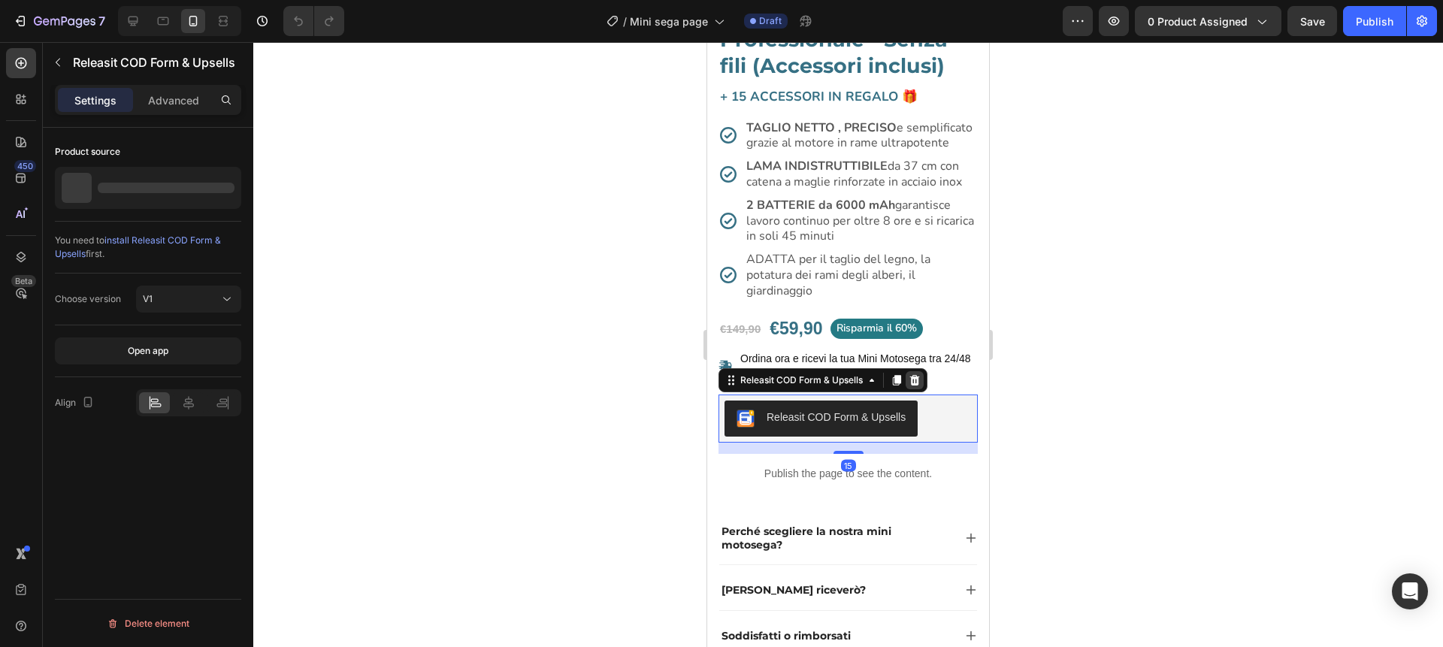
click at [924, 376] on div at bounding box center [915, 380] width 18 height 18
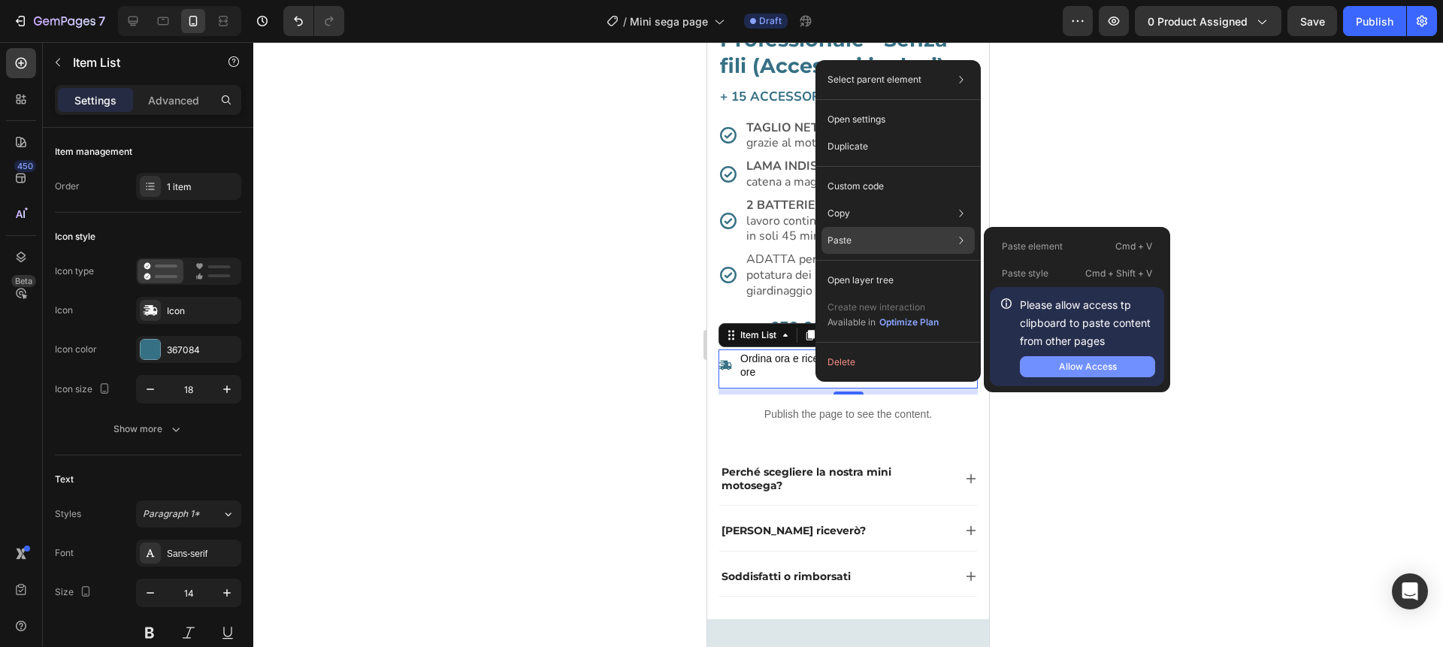
click at [1041, 365] on button "Allow Access" at bounding box center [1087, 366] width 135 height 21
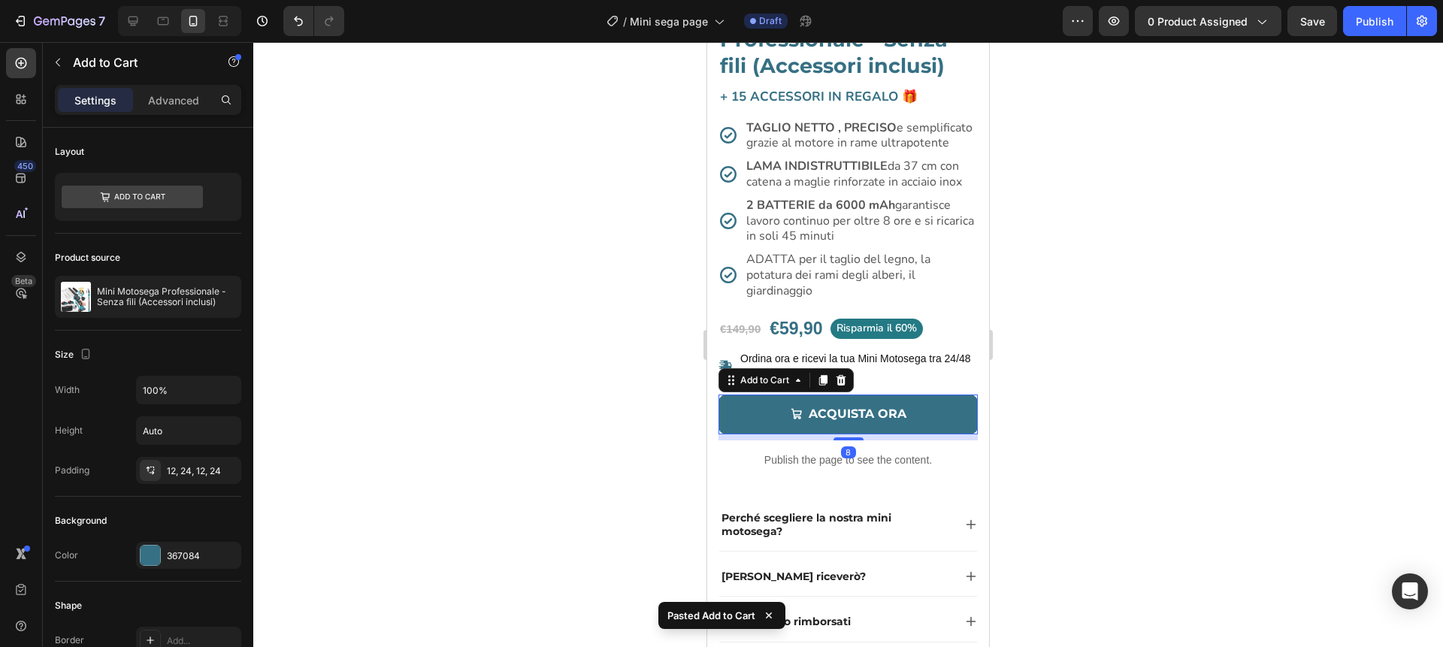
click at [1109, 382] on div at bounding box center [848, 344] width 1190 height 605
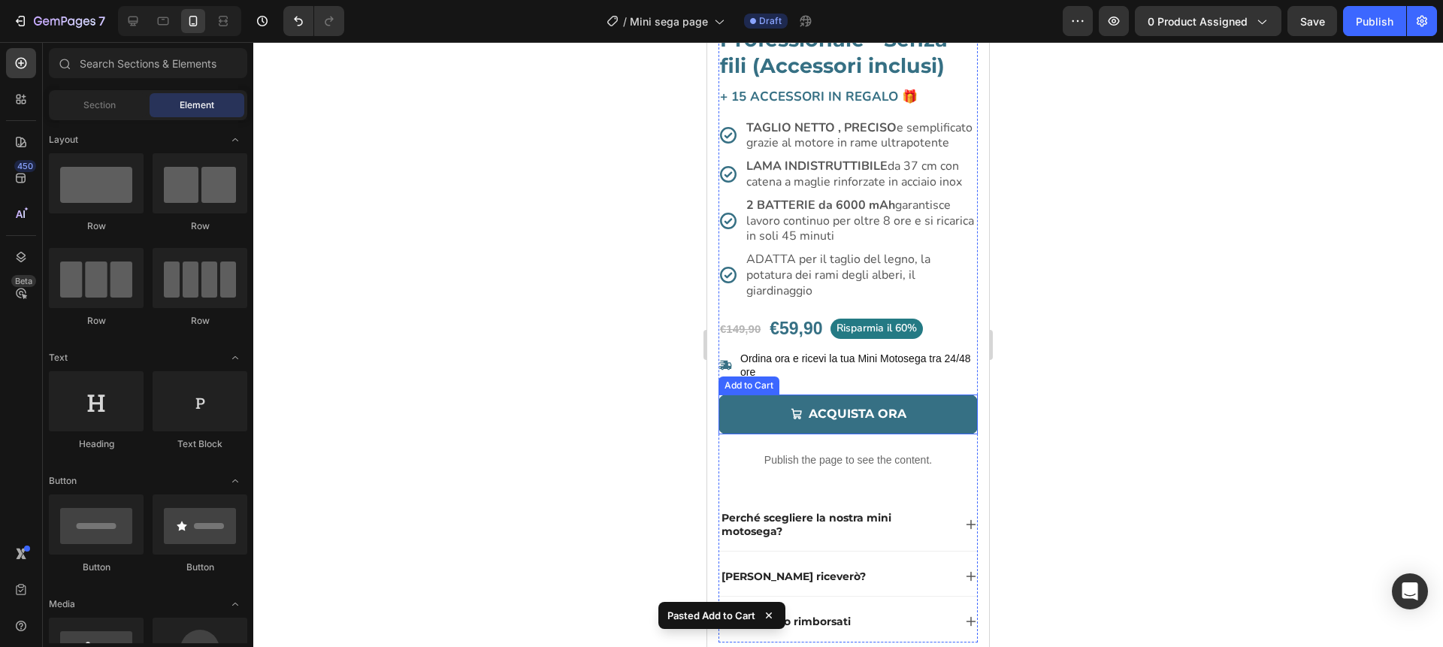
click at [931, 414] on button "ACQUISTA ORA" at bounding box center [848, 415] width 259 height 40
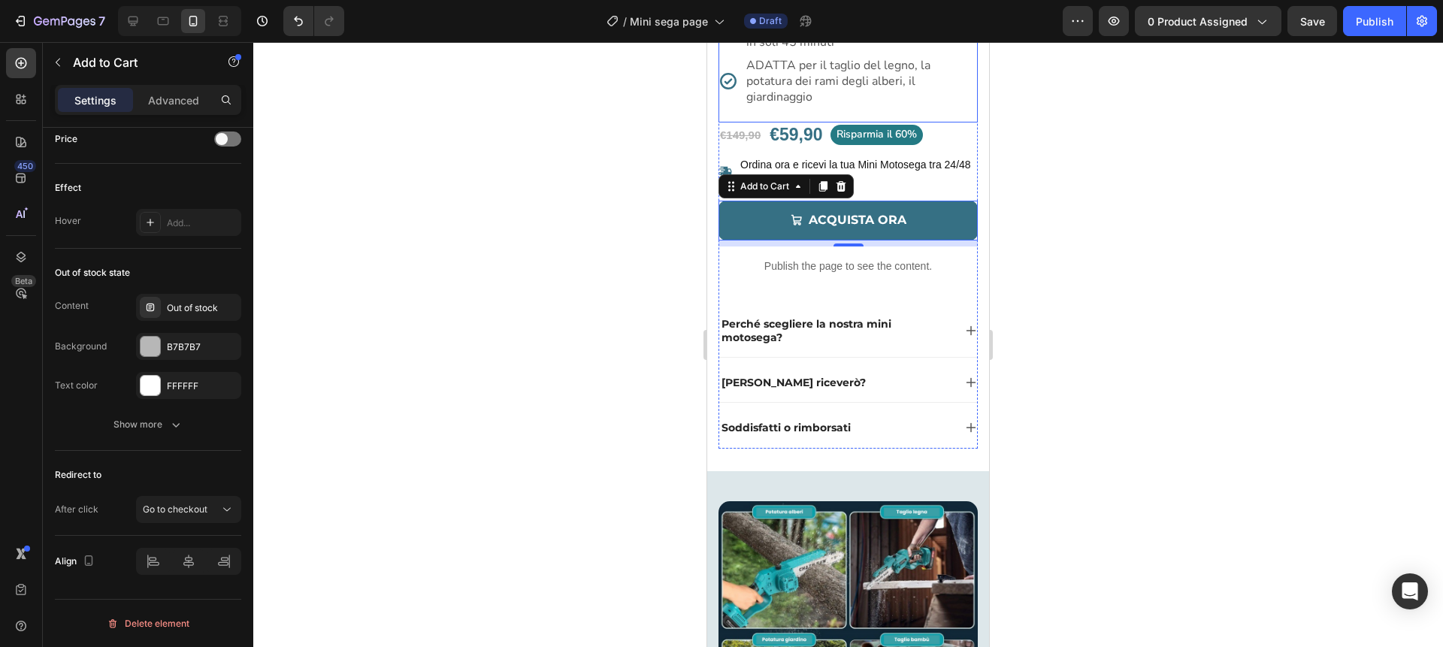
scroll to position [661, 0]
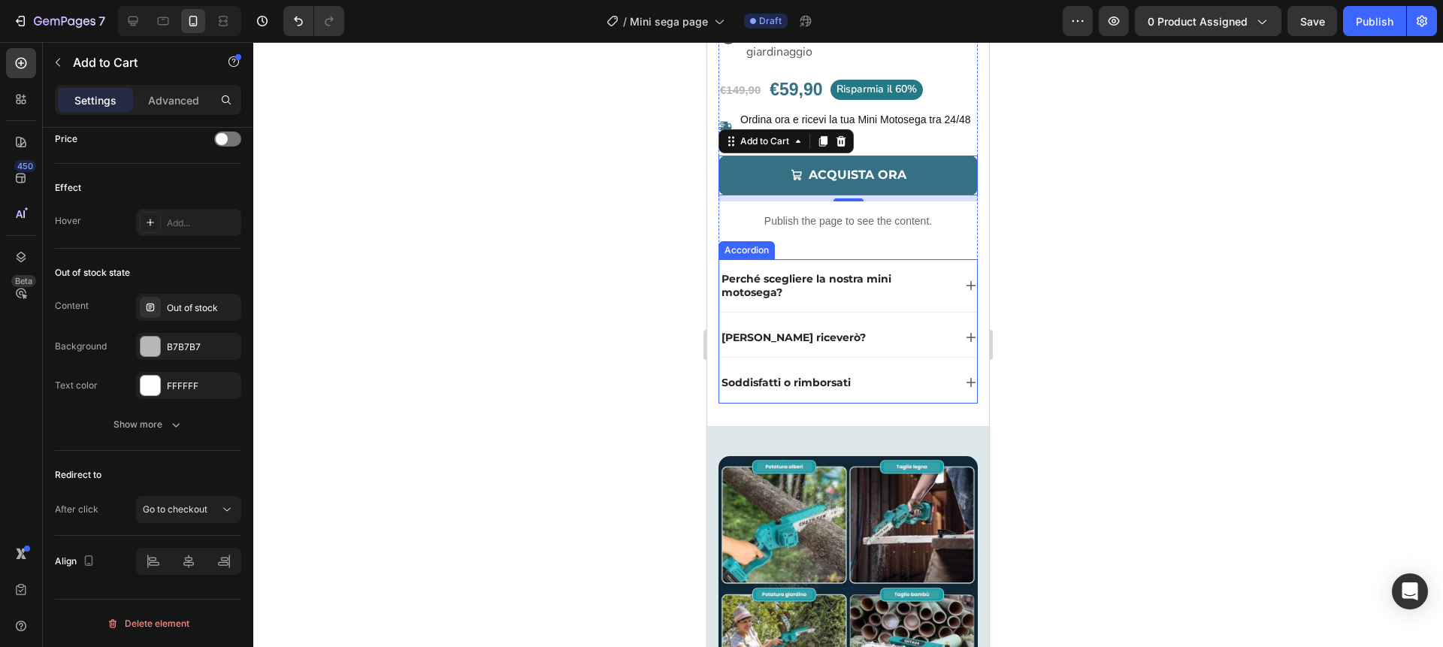
click at [927, 277] on p "Perché scegliere la nostra mini motosega?" at bounding box center [836, 285] width 229 height 27
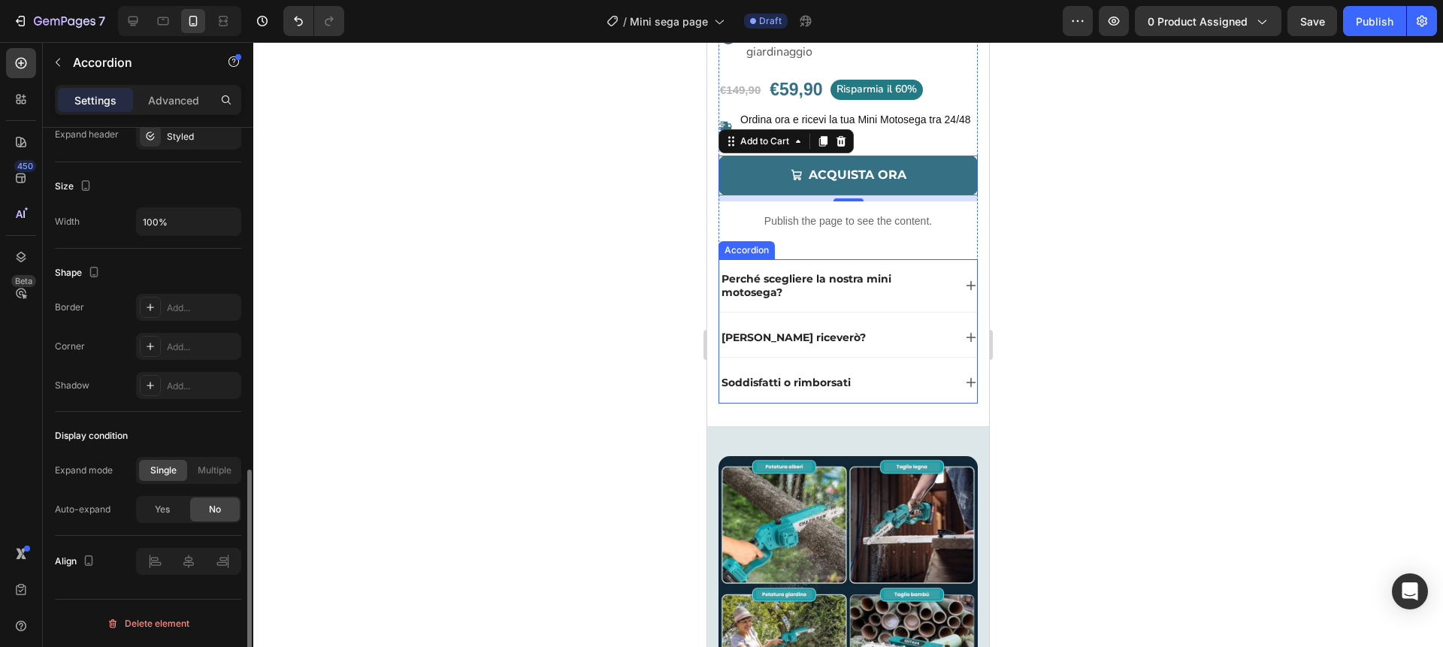
scroll to position [0, 0]
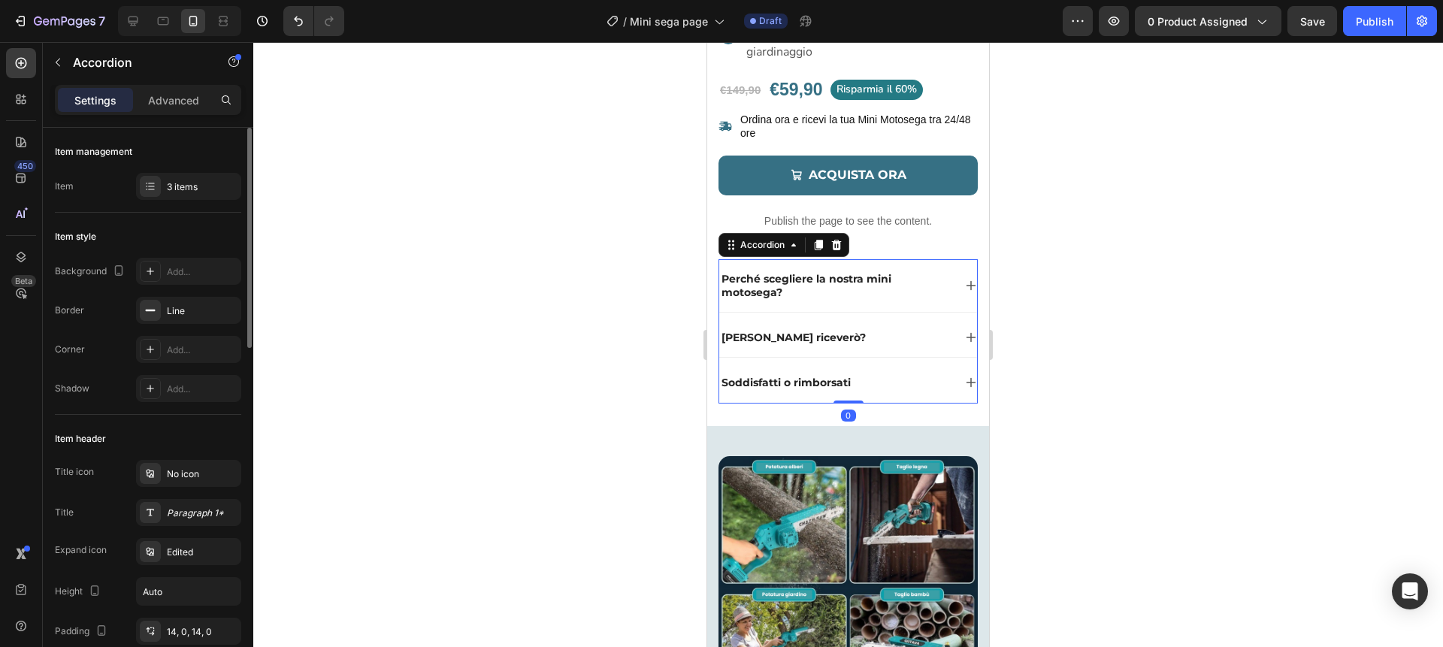
click at [954, 281] on div "Perché scegliere la nostra mini motosega?" at bounding box center [848, 285] width 258 height 53
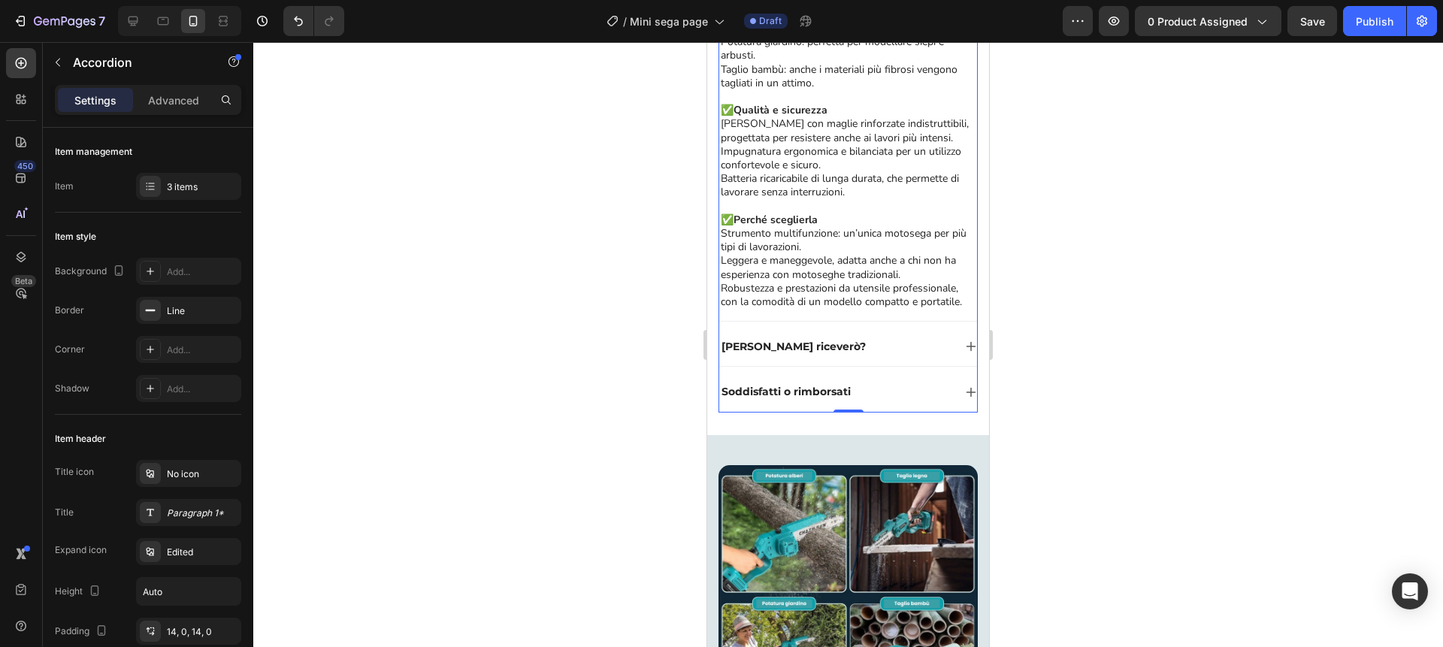
scroll to position [1225, 0]
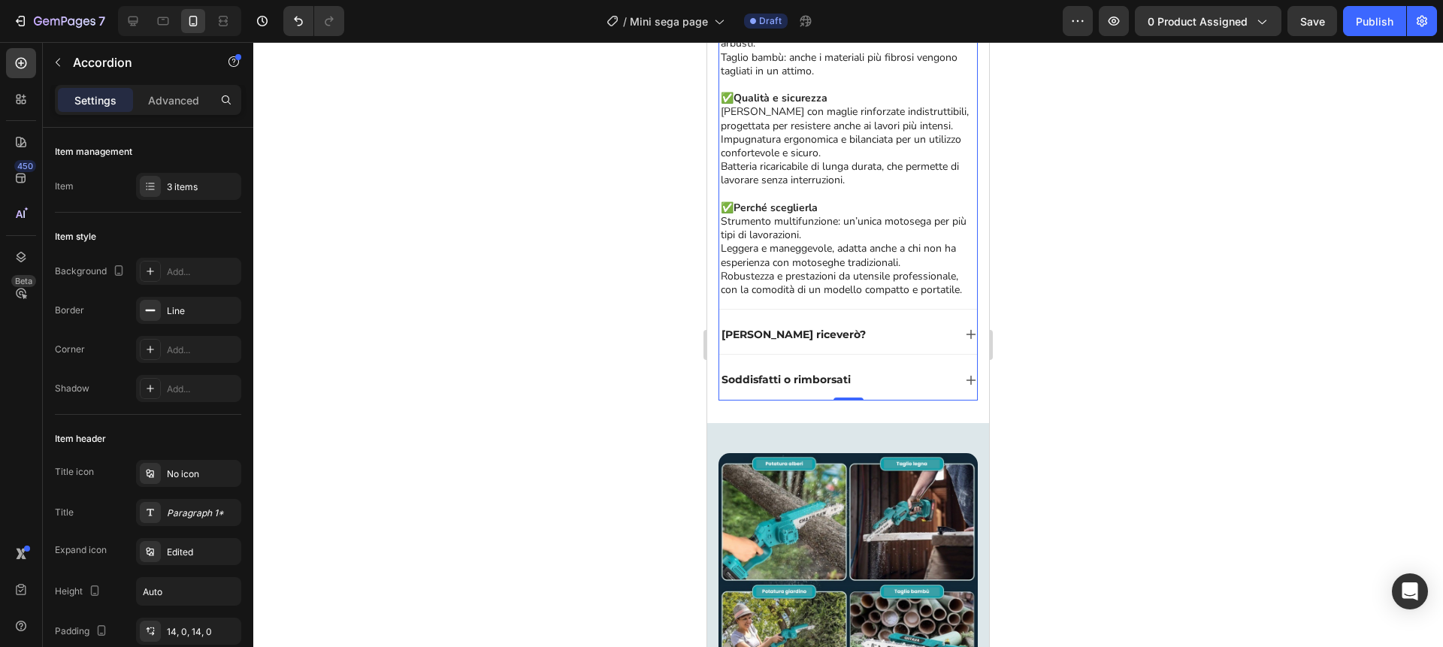
click at [954, 338] on div "[PERSON_NAME] riceverò?" at bounding box center [848, 334] width 258 height 39
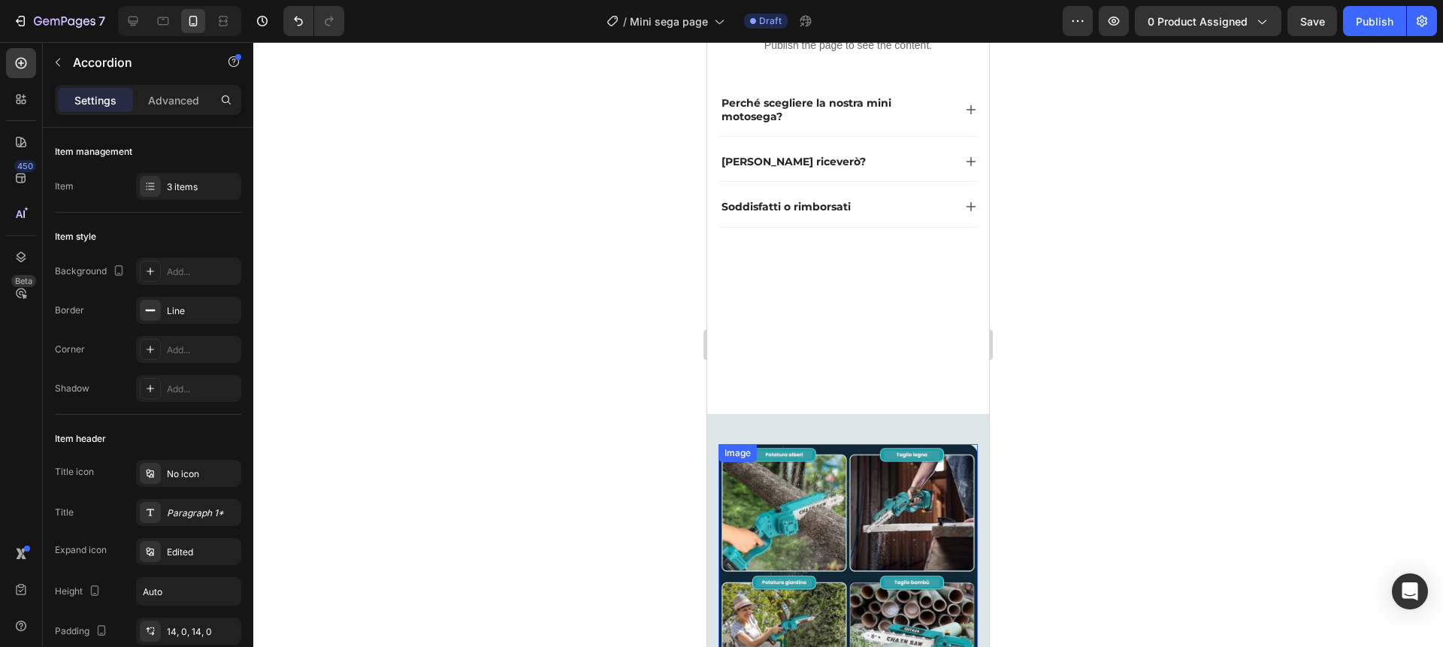
scroll to position [802, 0]
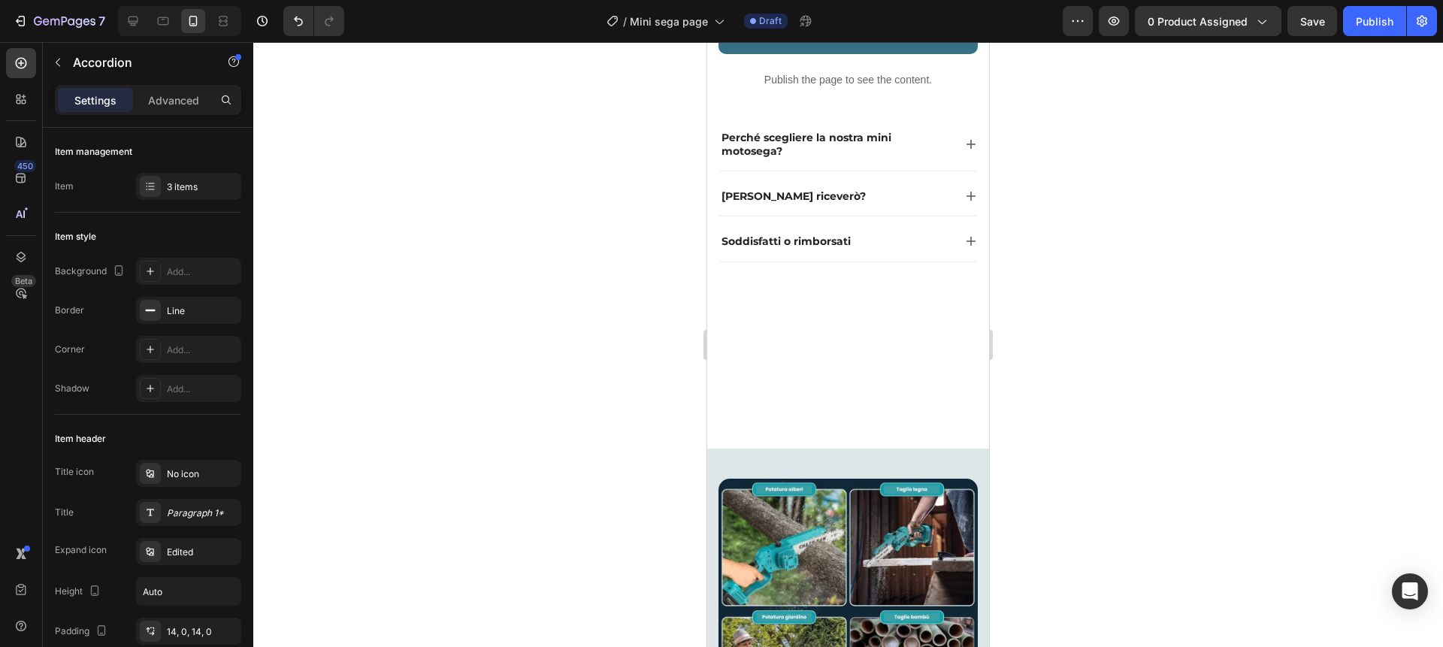
click at [921, 229] on div "Soddisfatti o rimborsati" at bounding box center [848, 241] width 258 height 39
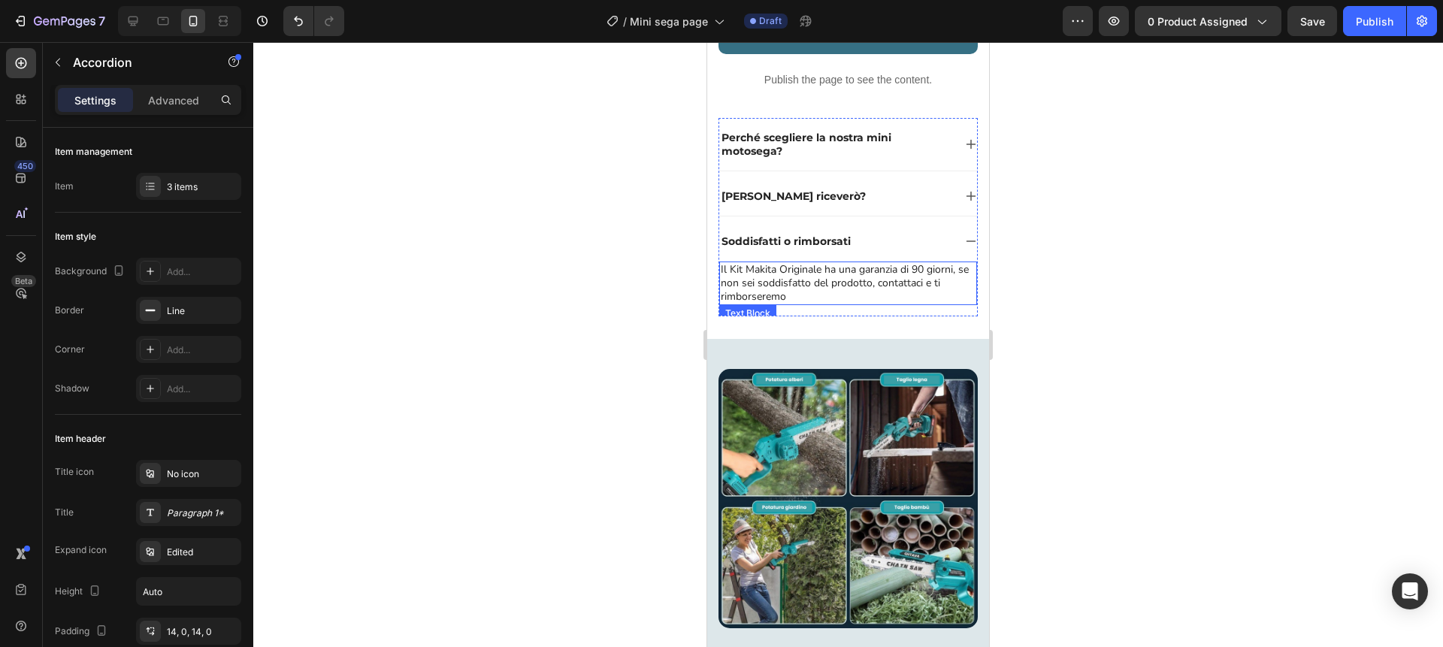
click at [808, 277] on p "Il Kit Makita Originale ha una garanzia di 90 giorni, se non sei soddisfatto de…" at bounding box center [848, 283] width 255 height 41
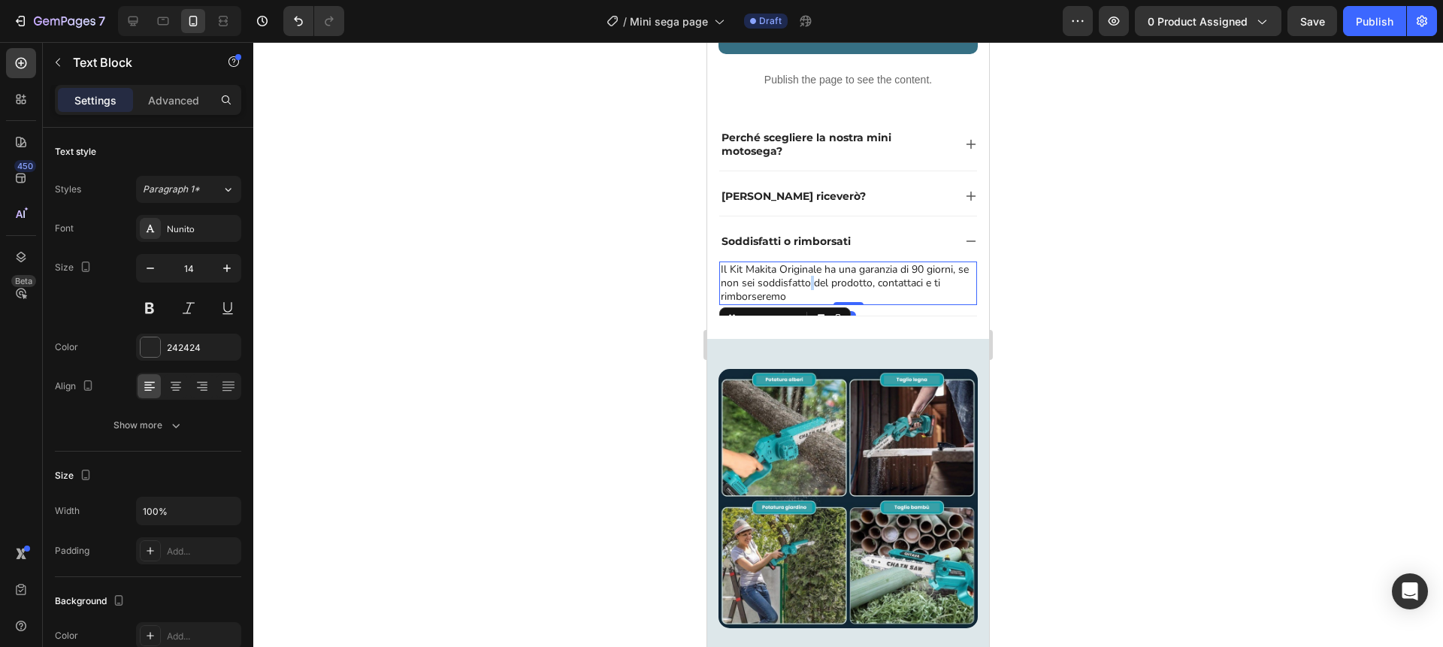
click at [808, 277] on p "Il Kit Makita Originale ha una garanzia di 90 giorni, se non sei soddisfatto de…" at bounding box center [848, 283] width 255 height 41
click at [755, 272] on p "Il Kit Makita Originale ha una garanzia di 90 giorni, se non sei soddisfatto de…" at bounding box center [848, 283] width 255 height 41
click at [800, 272] on p "Il Kit Motosega Originale ha una garanzia di 90 giorni, se non sei soddisfatto …" at bounding box center [848, 283] width 255 height 41
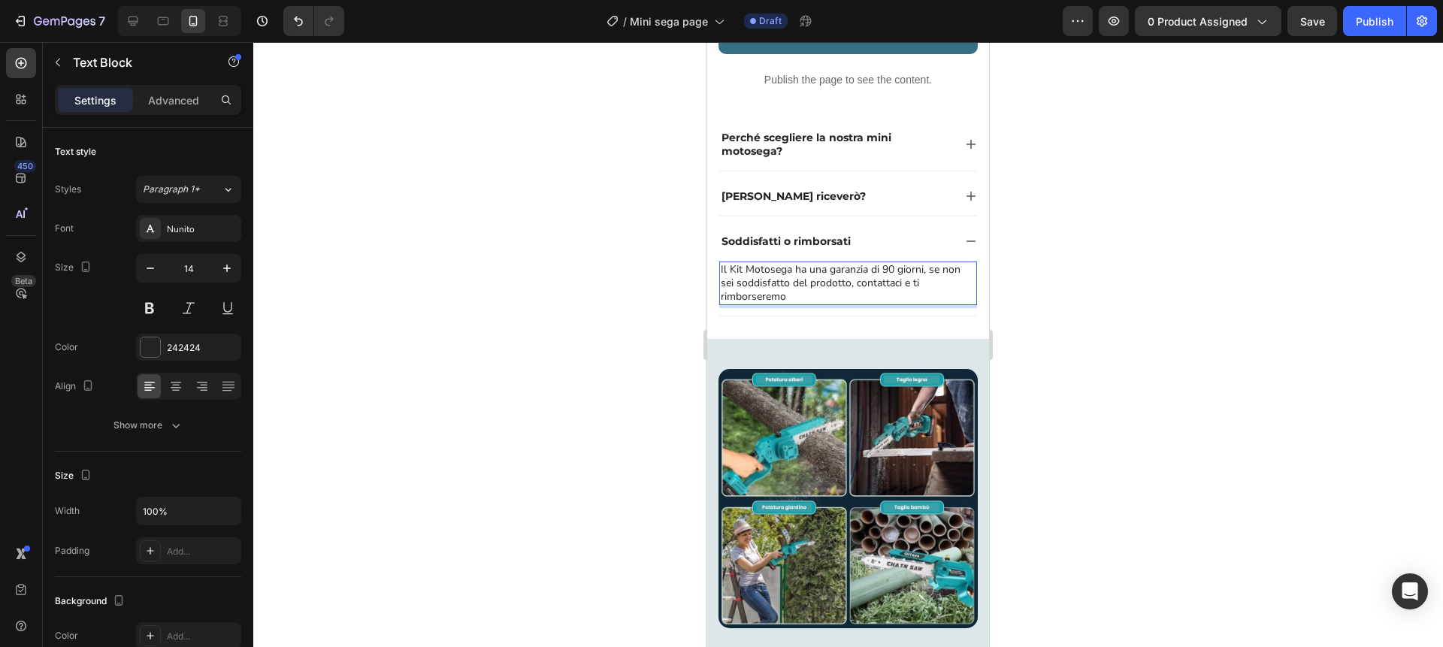
click at [744, 271] on p "Il Kit Motosega ha una garanzia di 90 giorni, se non sei soddisfatto del prodot…" at bounding box center [848, 283] width 255 height 41
click at [956, 237] on div "Soddisfatti o rimborsati" at bounding box center [848, 241] width 258 height 39
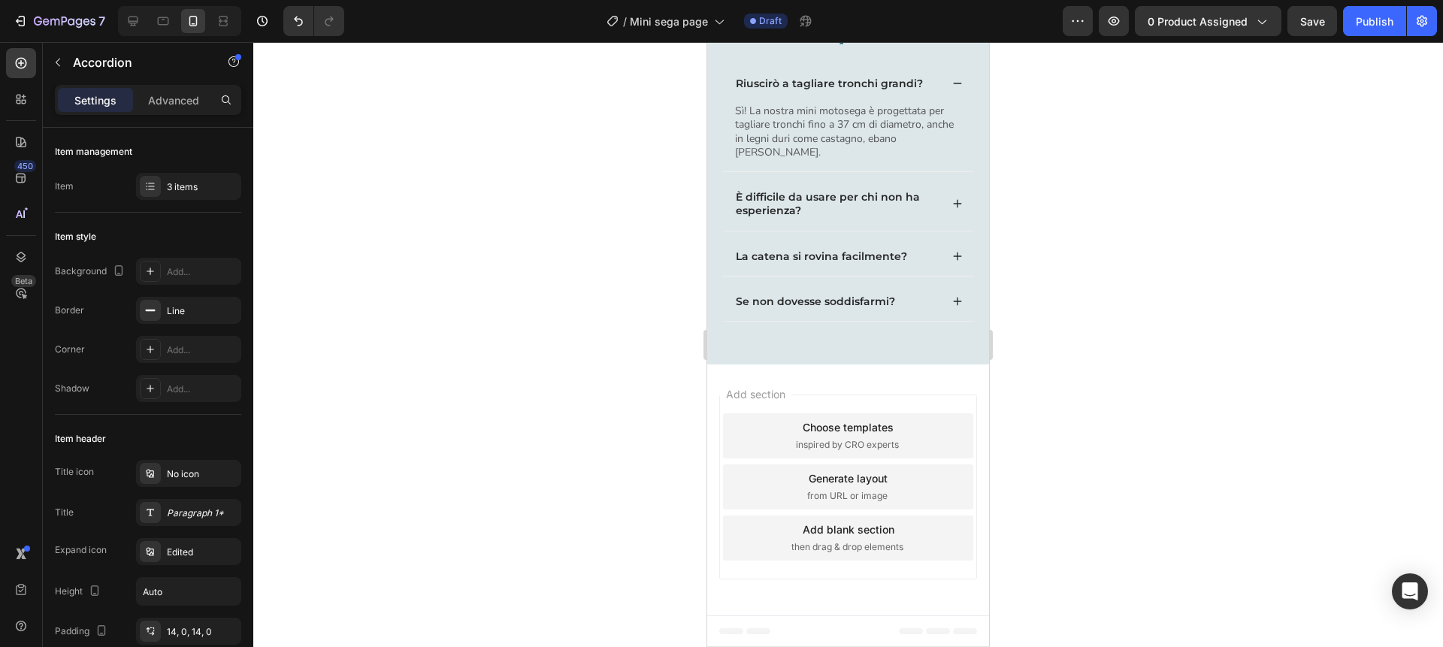
scroll to position [4007, 0]
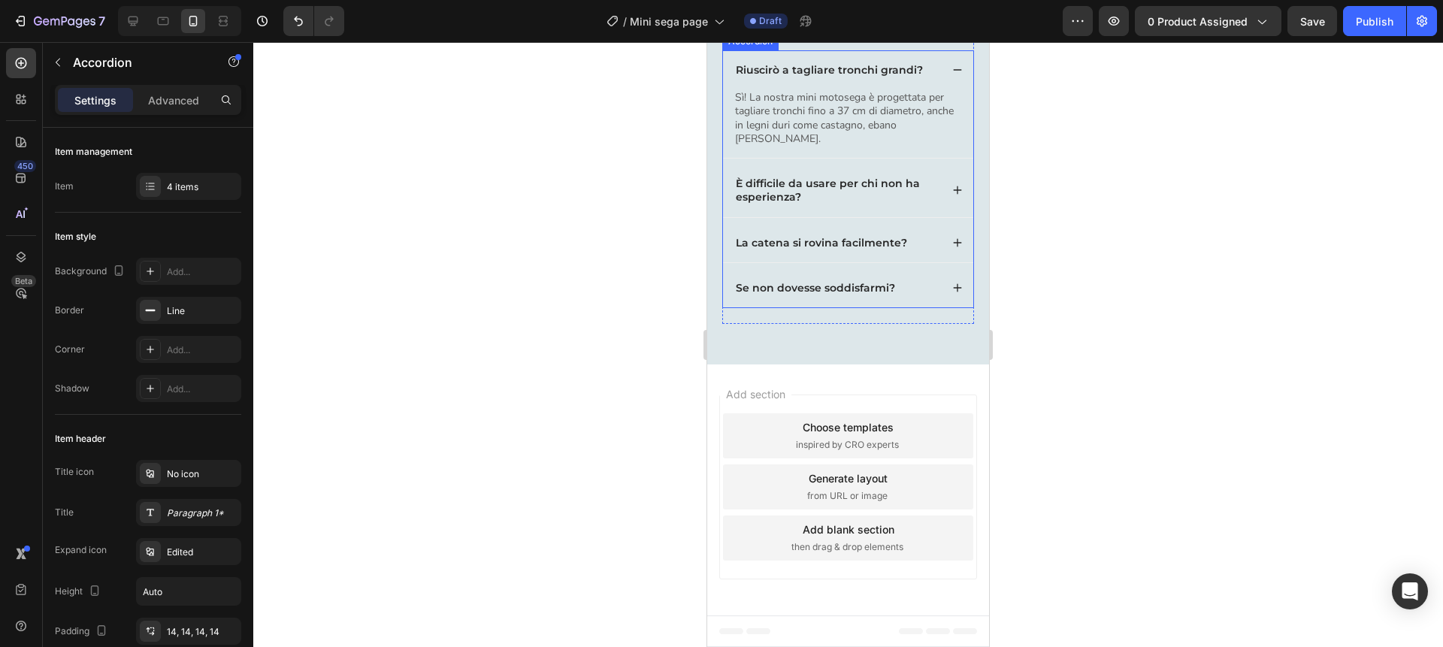
click at [959, 195] on icon at bounding box center [957, 190] width 11 height 11
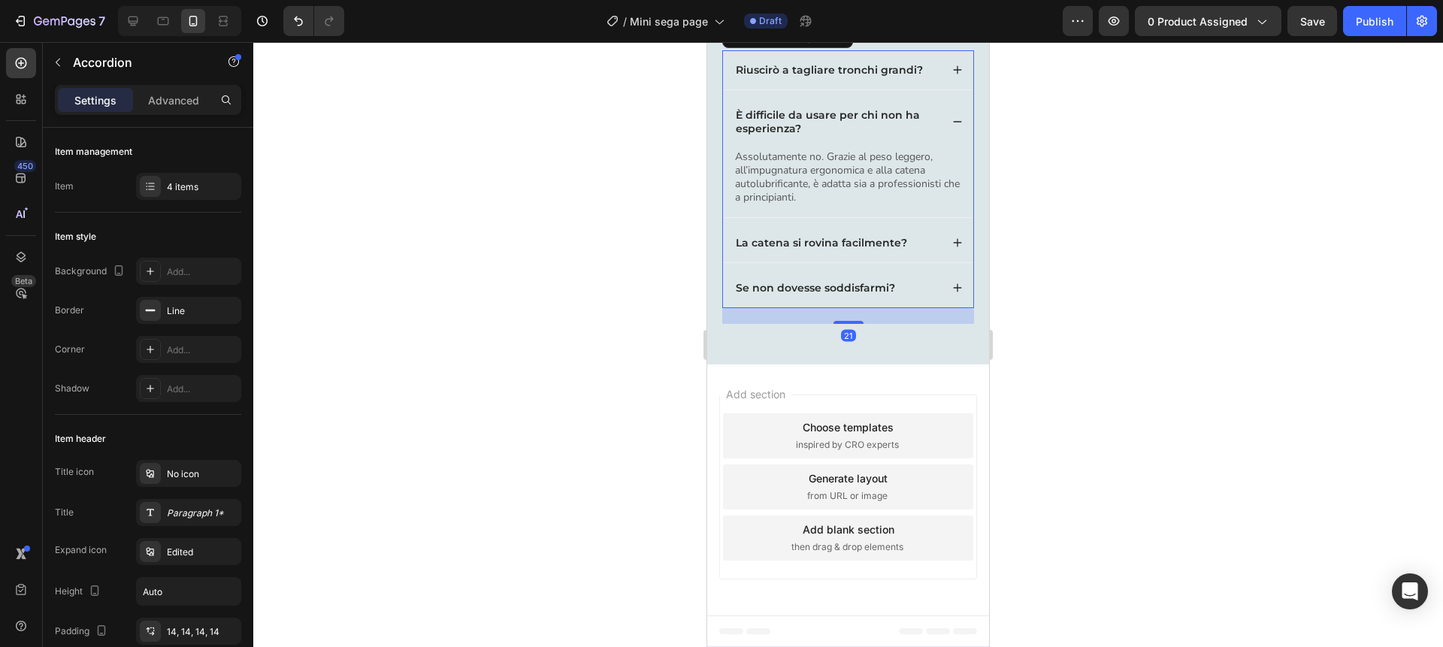
click at [957, 247] on icon at bounding box center [958, 242] width 8 height 8
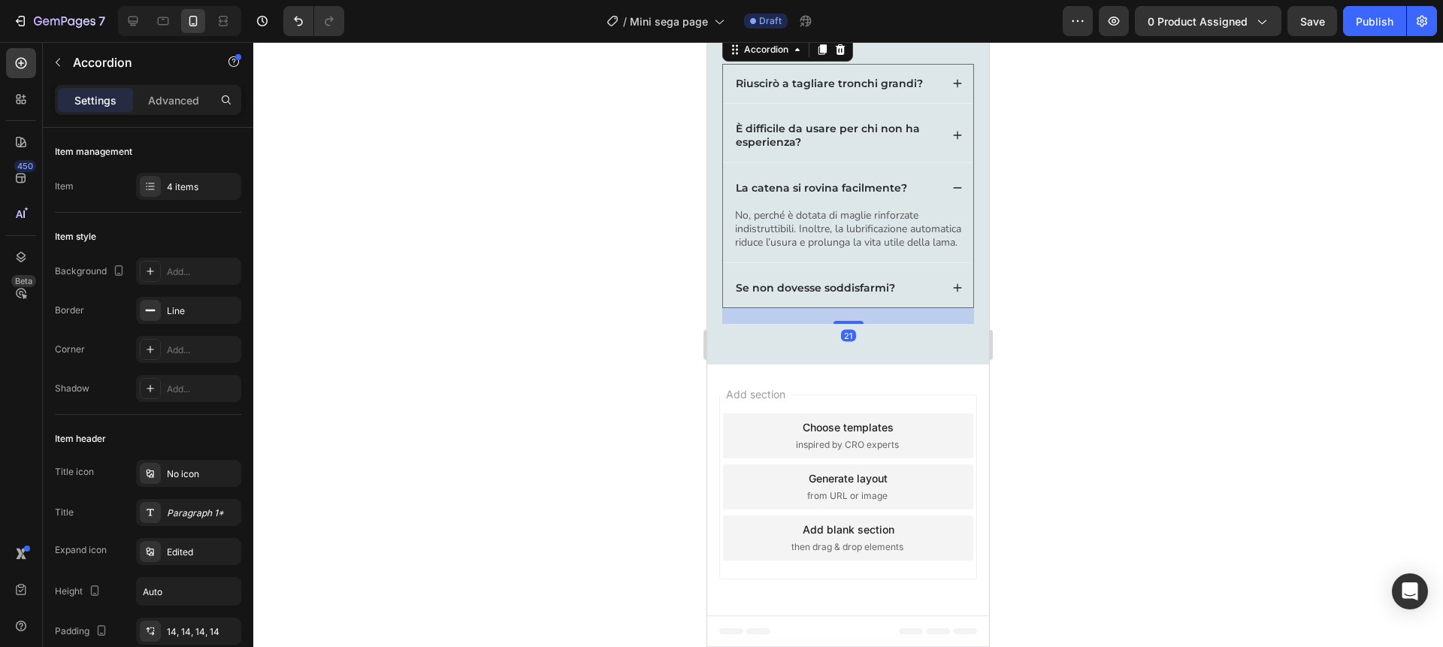
click at [946, 307] on div "Se non dovesse soddisfarmi?" at bounding box center [848, 287] width 250 height 39
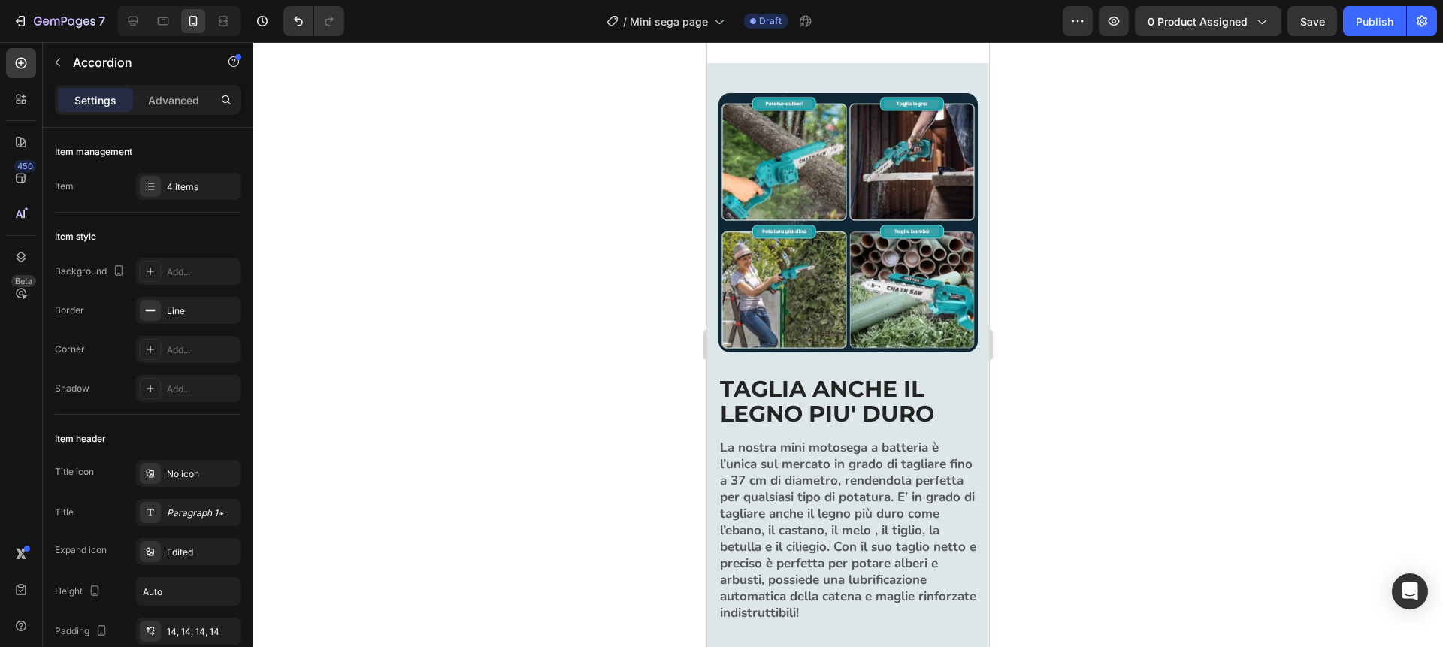
scroll to position [0, 0]
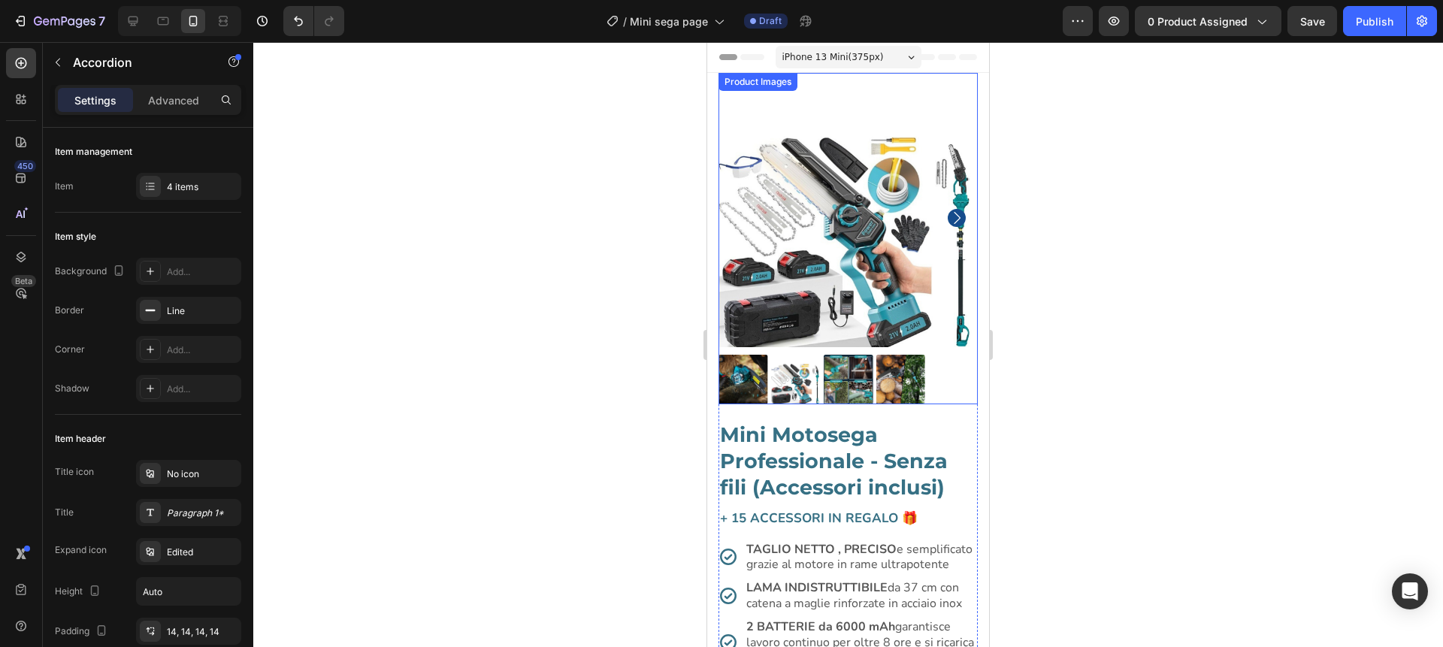
click at [863, 207] on img at bounding box center [848, 217] width 259 height 259
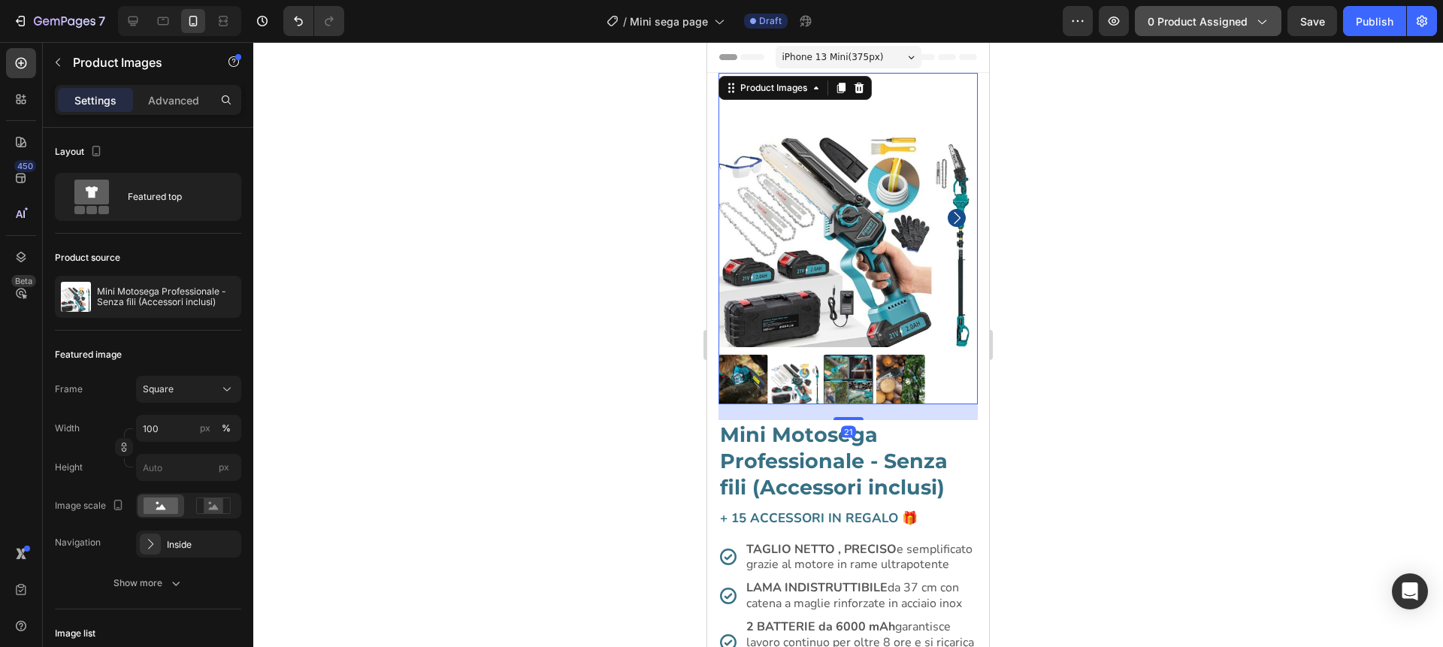
click at [1197, 30] on button "0 product assigned" at bounding box center [1208, 21] width 147 height 30
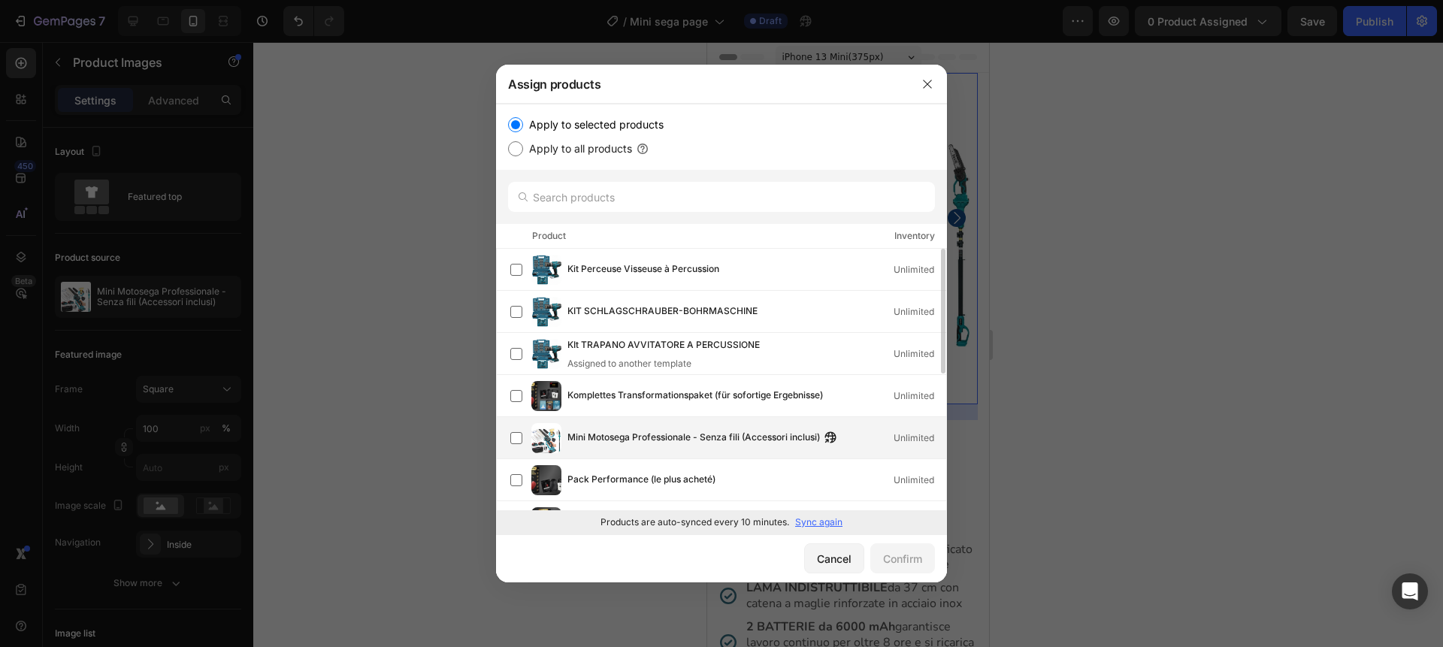
click at [649, 446] on div "Mini Motosega Professionale - Senza fili (Accessori inclusi) Unlimited" at bounding box center [728, 438] width 436 height 30
click at [907, 554] on div "Confirm" at bounding box center [902, 559] width 39 height 16
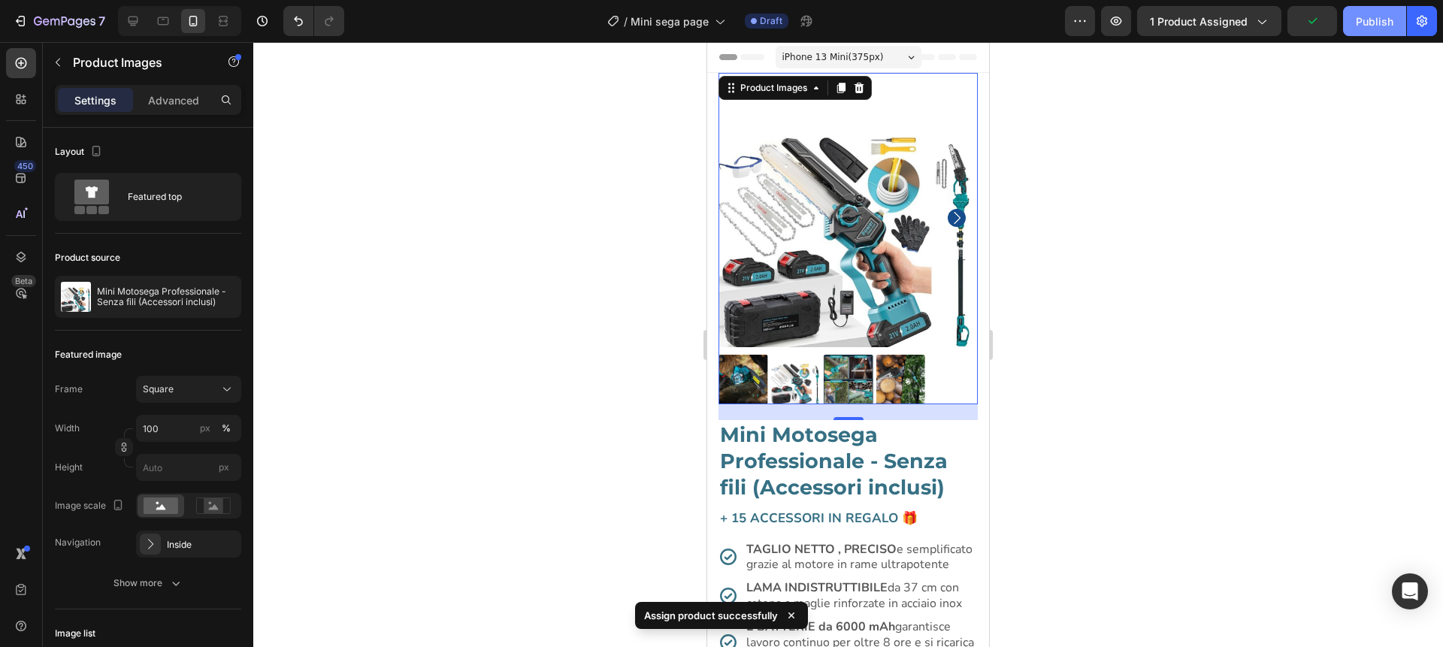
click at [1374, 29] on div "Publish" at bounding box center [1375, 22] width 38 height 16
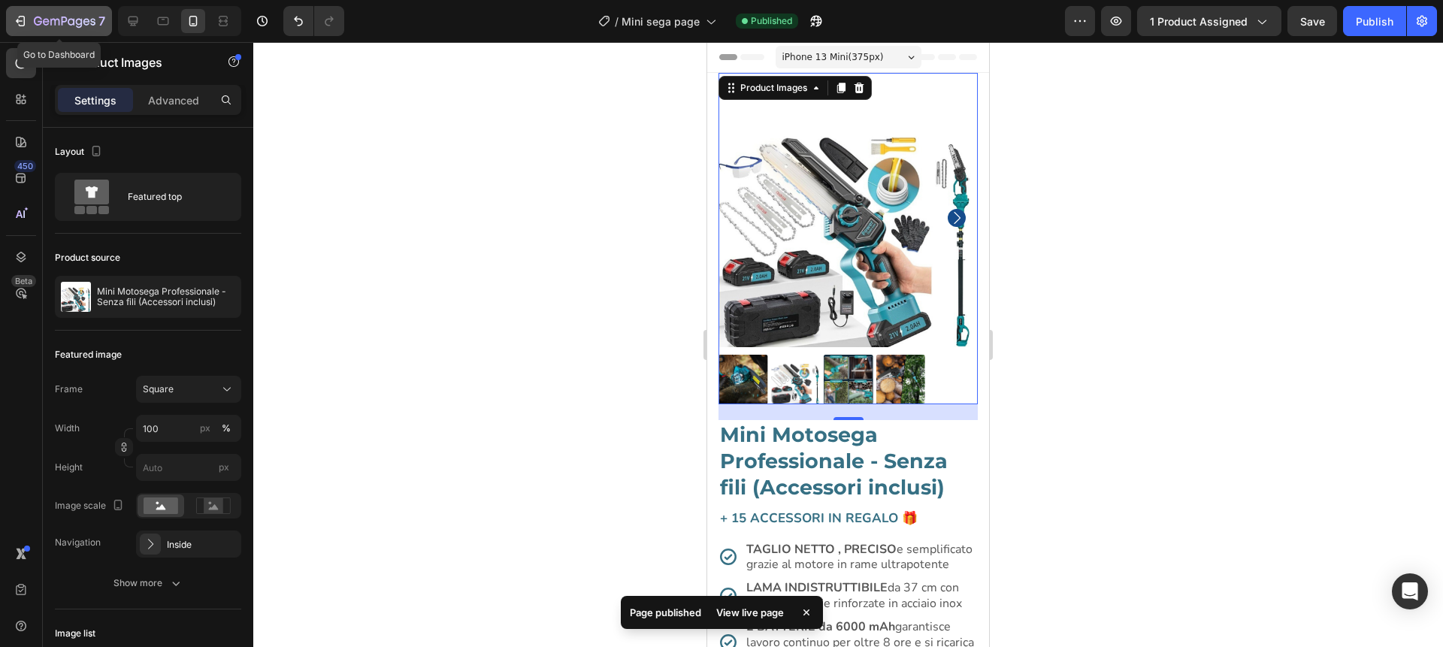
click at [22, 24] on icon "button" at bounding box center [20, 21] width 15 height 15
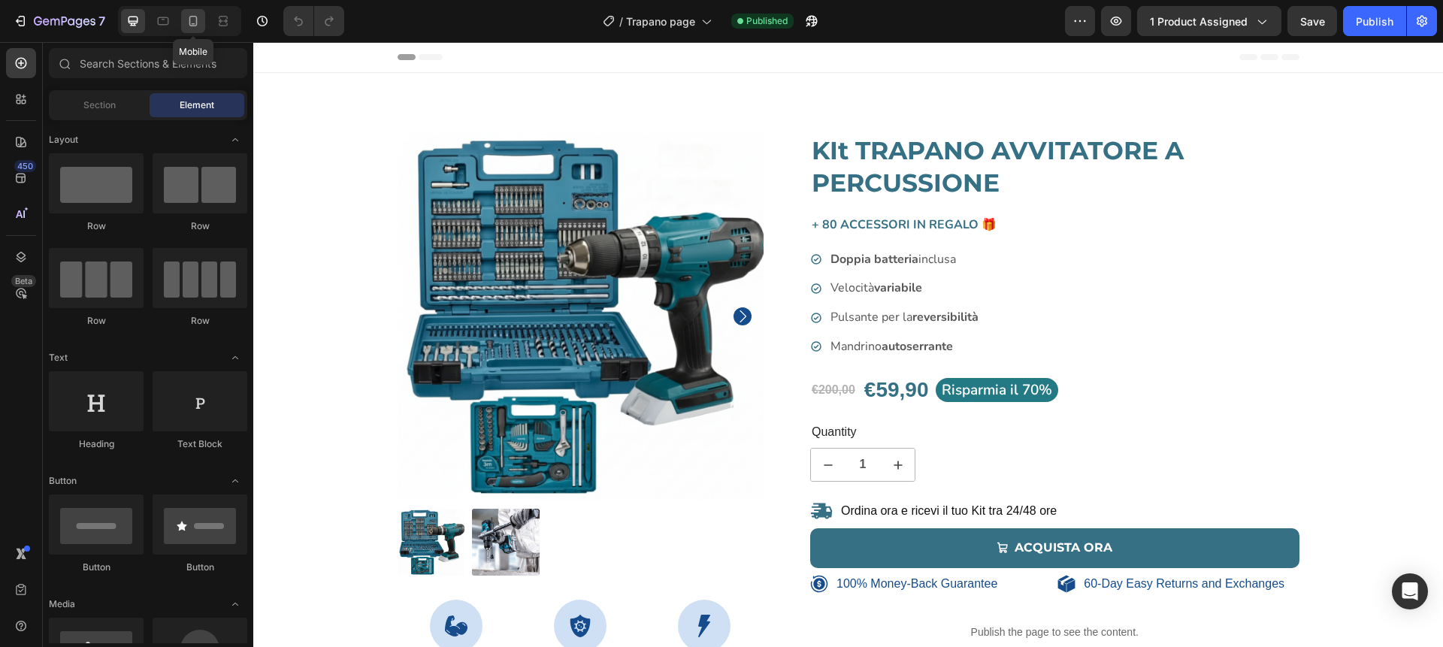
click at [196, 23] on icon at bounding box center [193, 21] width 8 height 11
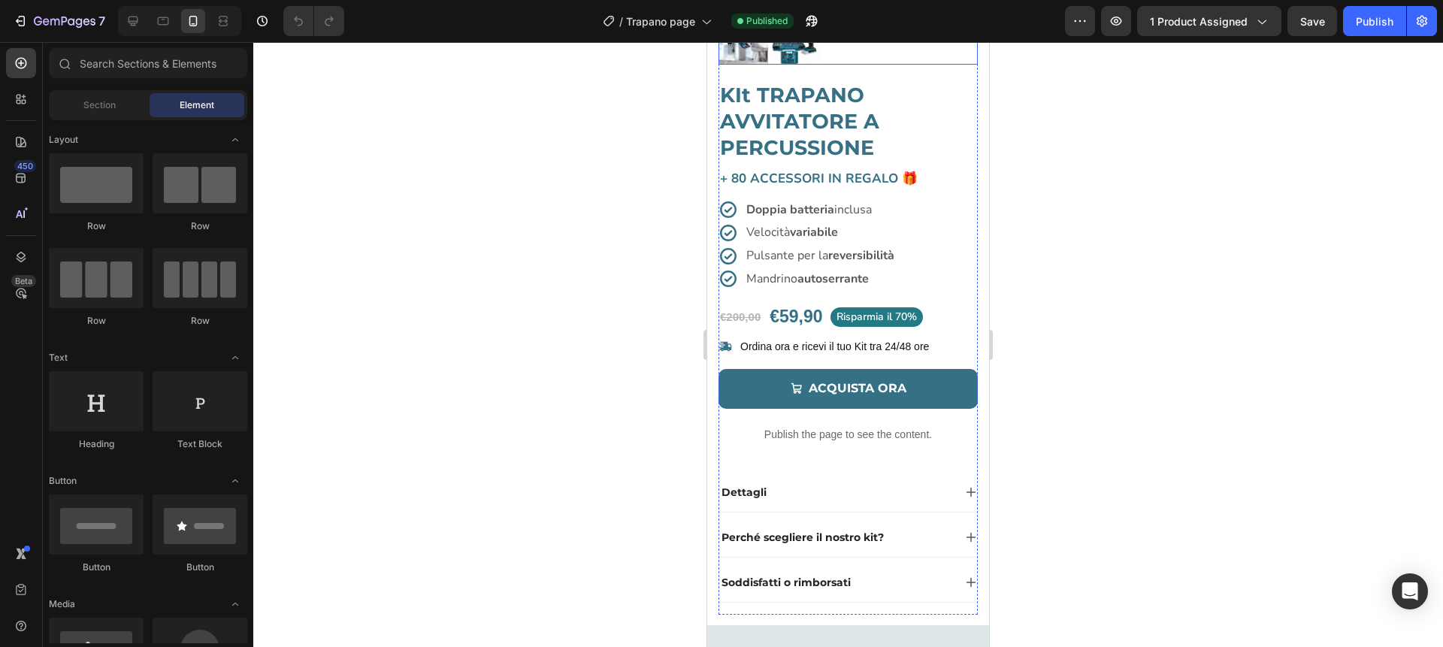
scroll to position [341, 0]
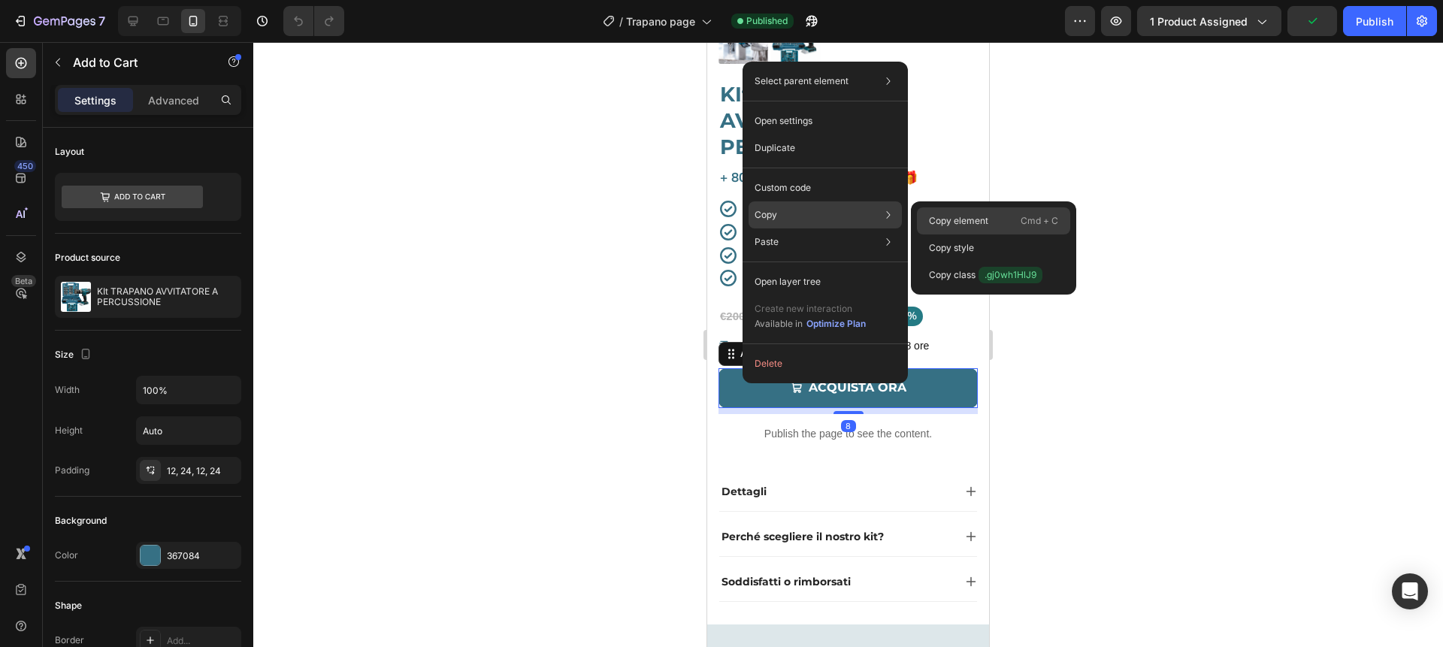
click at [959, 219] on p "Copy element" at bounding box center [958, 221] width 59 height 14
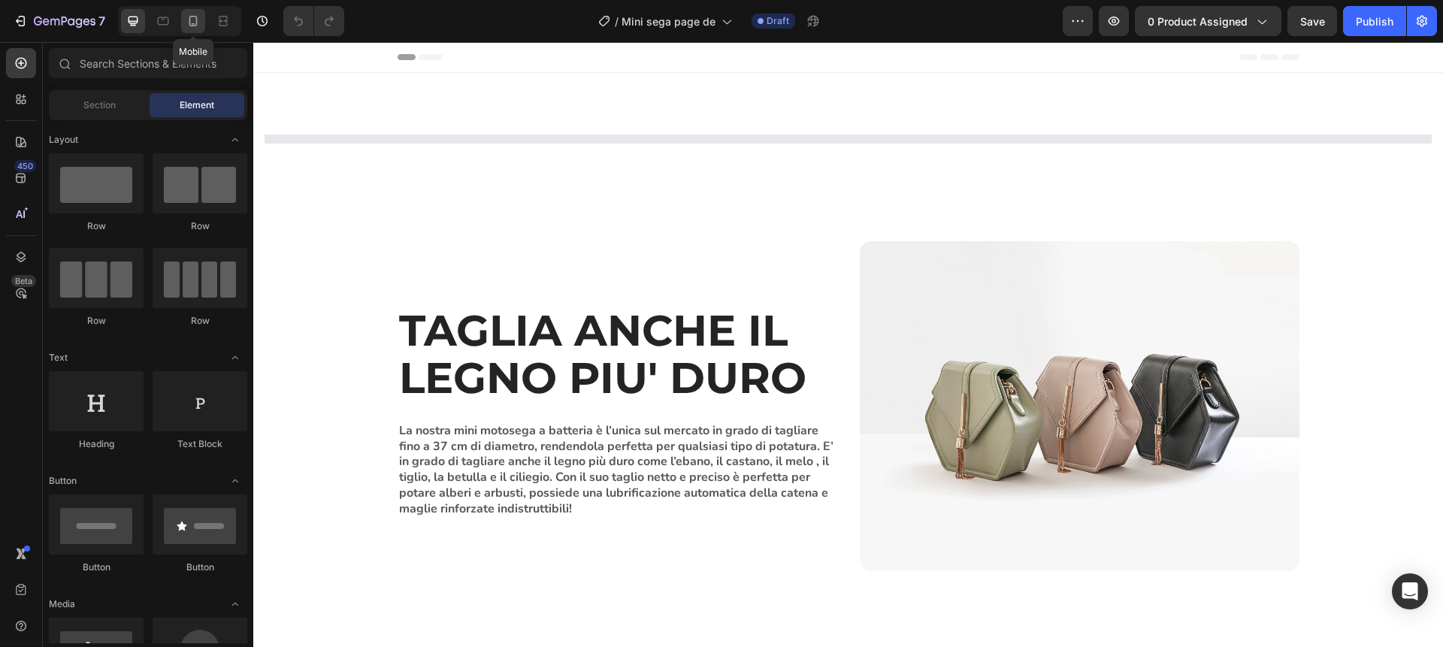
click at [192, 25] on icon at bounding box center [193, 21] width 15 height 15
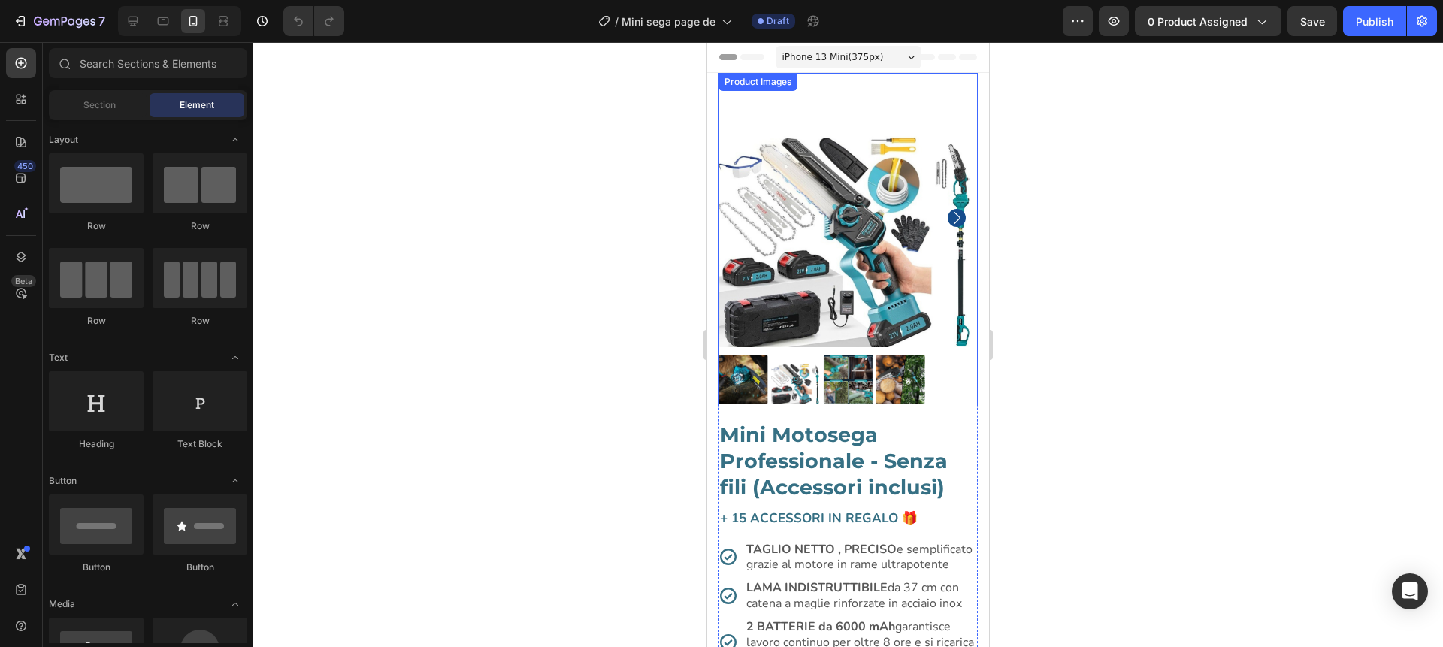
click at [807, 270] on img at bounding box center [848, 217] width 259 height 259
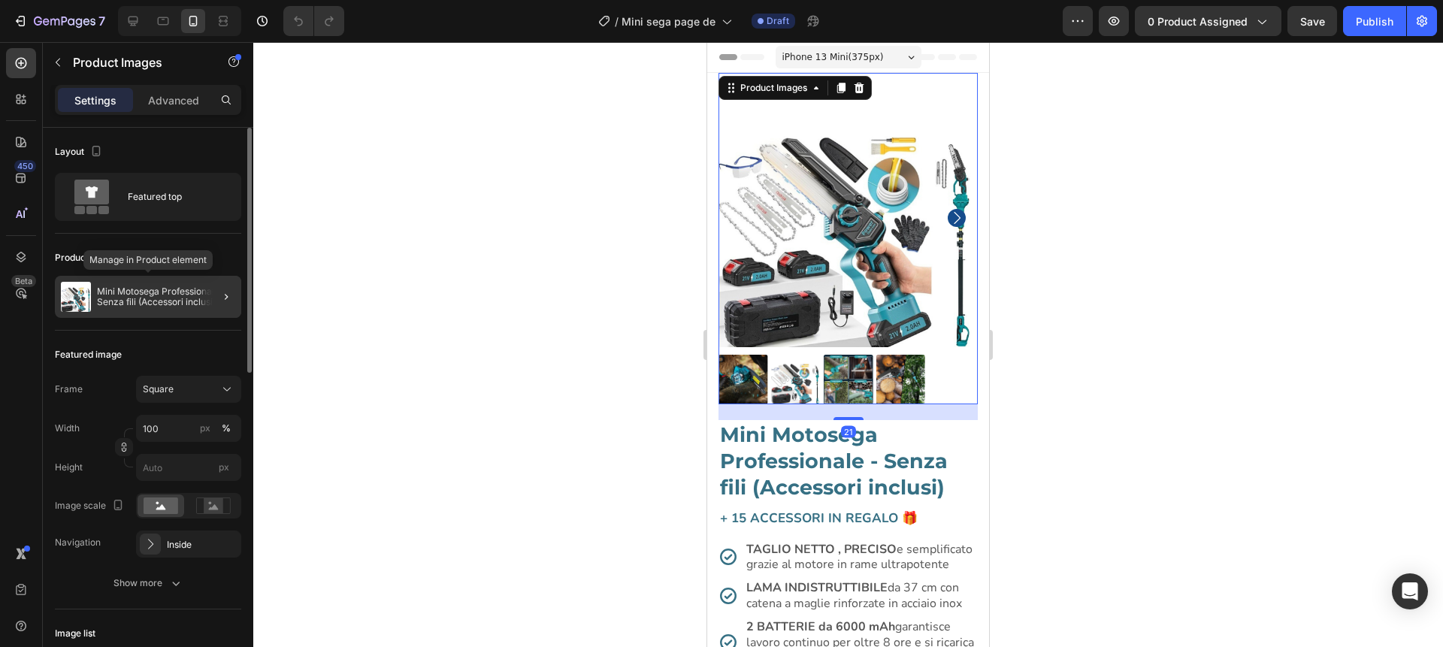
click at [166, 289] on p "Mini Motosega Professionale - Senza fili (Accessori inclusi)" at bounding box center [166, 296] width 138 height 21
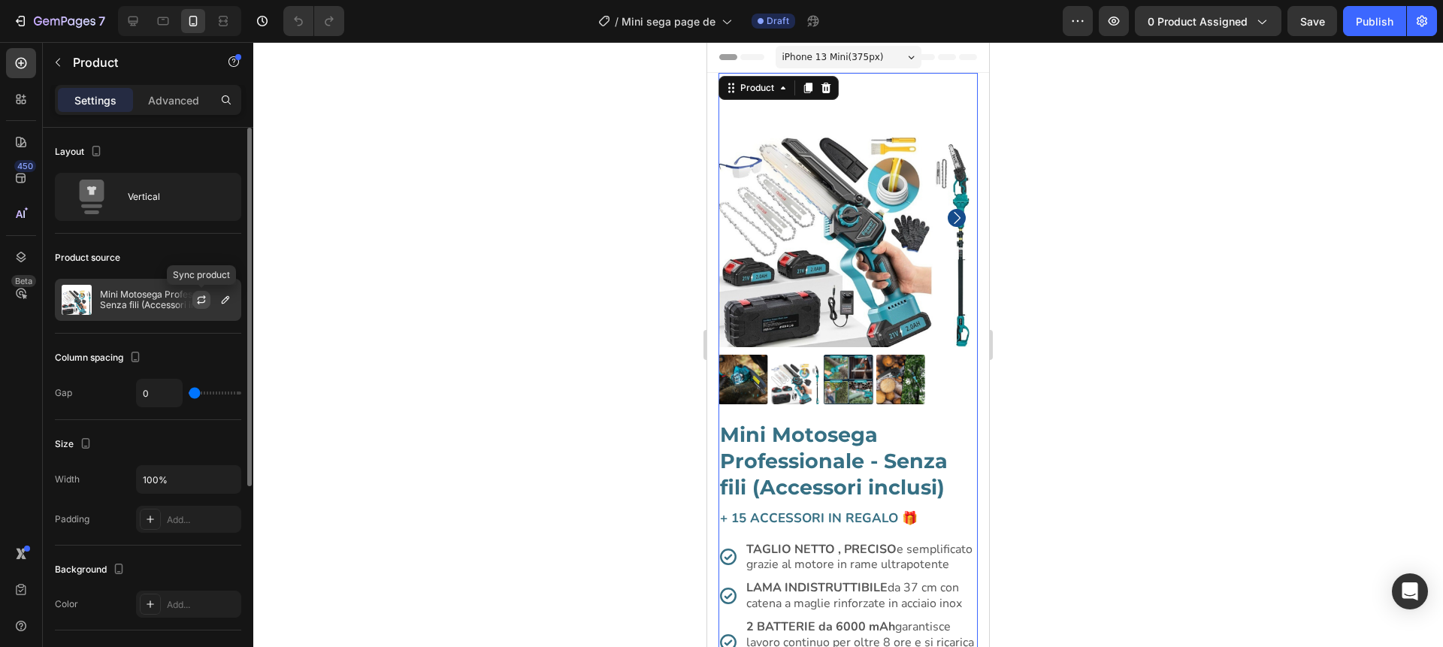
click at [199, 298] on icon "button" at bounding box center [201, 300] width 12 height 12
click at [148, 304] on p "Mini Motosega Professionale - Senza fili (Accessori inclusi)" at bounding box center [167, 299] width 135 height 21
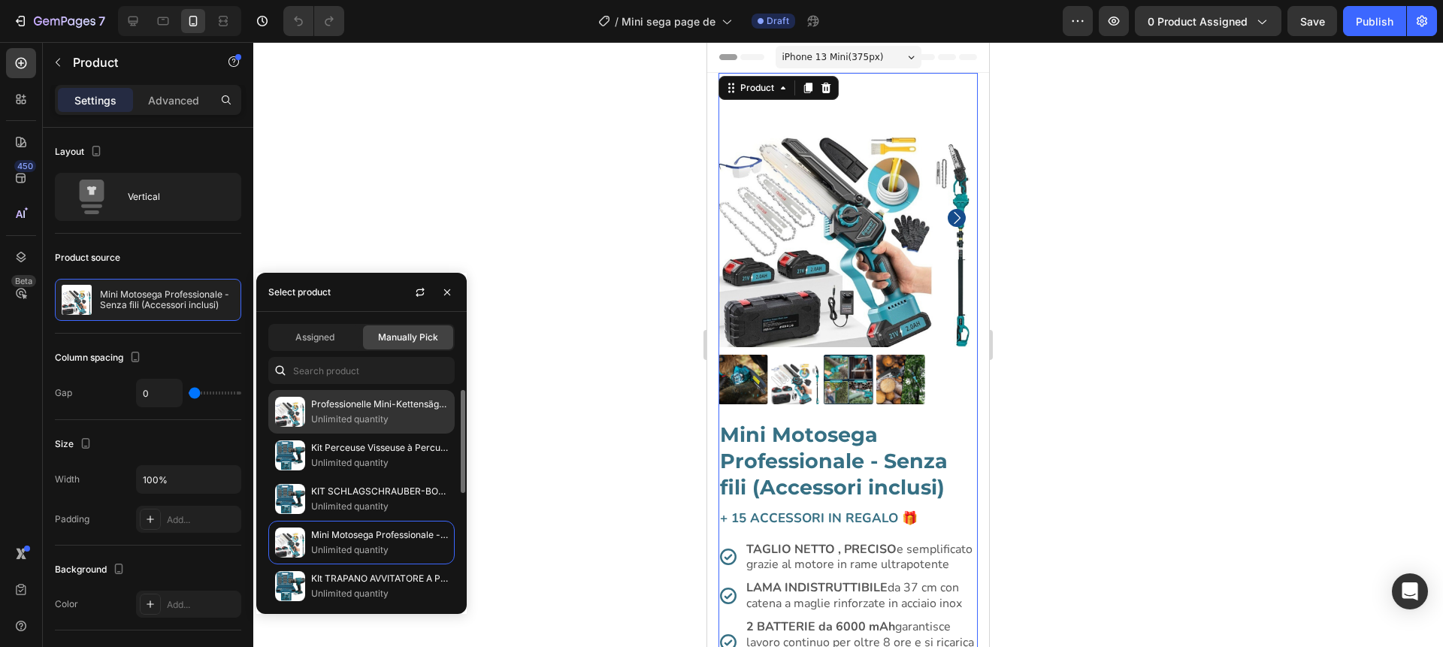
click at [347, 413] on p "Unlimited quantity" at bounding box center [379, 419] width 137 height 15
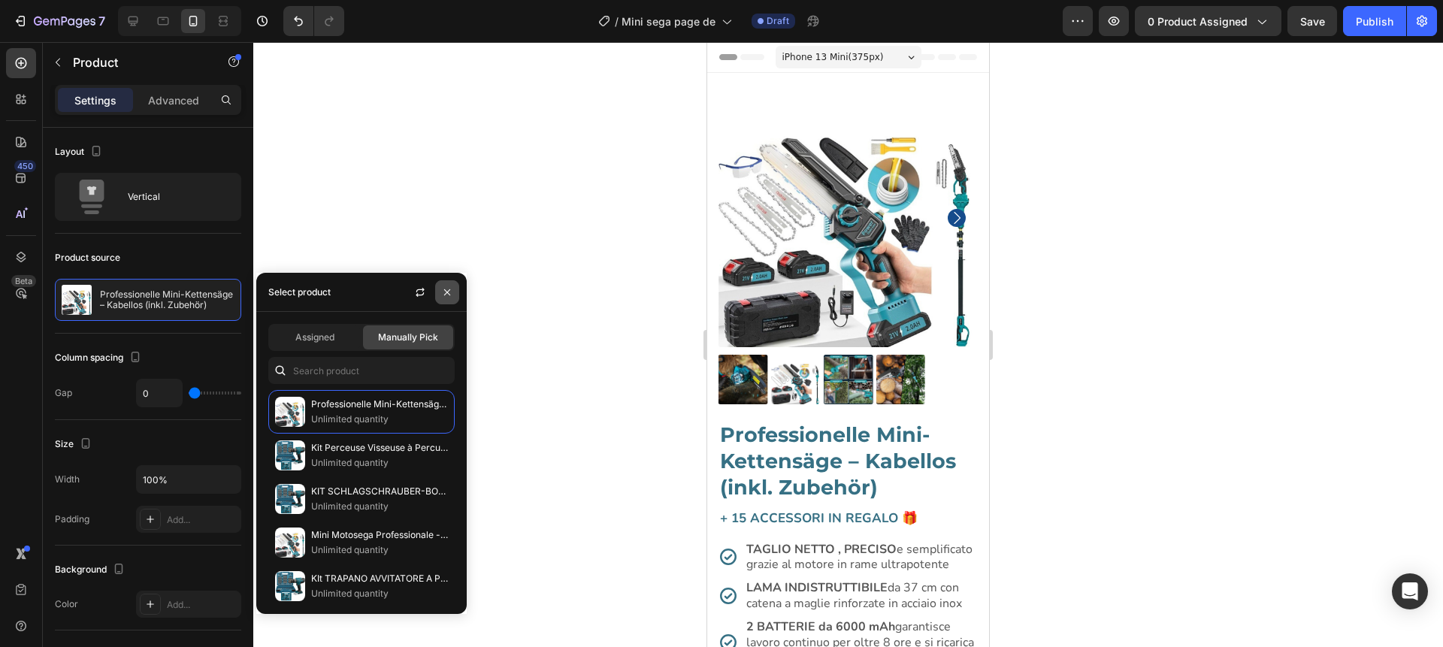
click at [450, 293] on icon "button" at bounding box center [447, 292] width 12 height 12
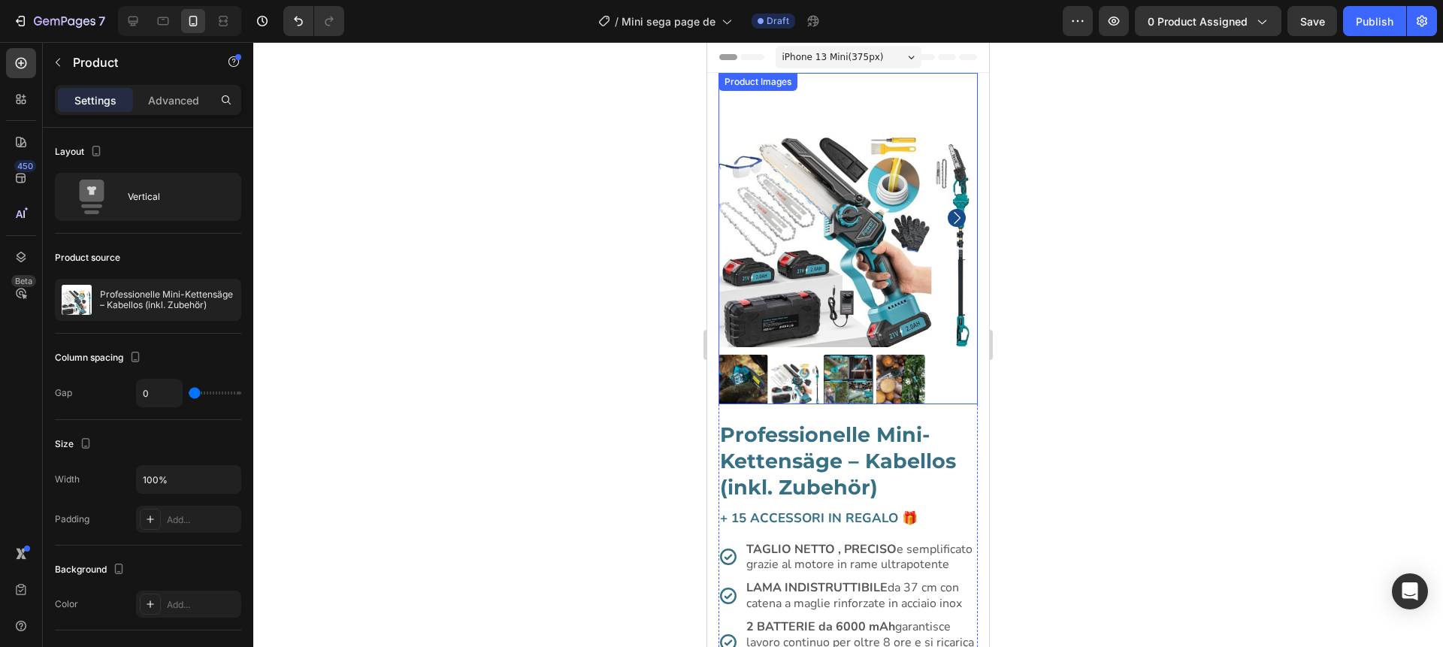
click at [797, 391] on img at bounding box center [796, 380] width 50 height 50
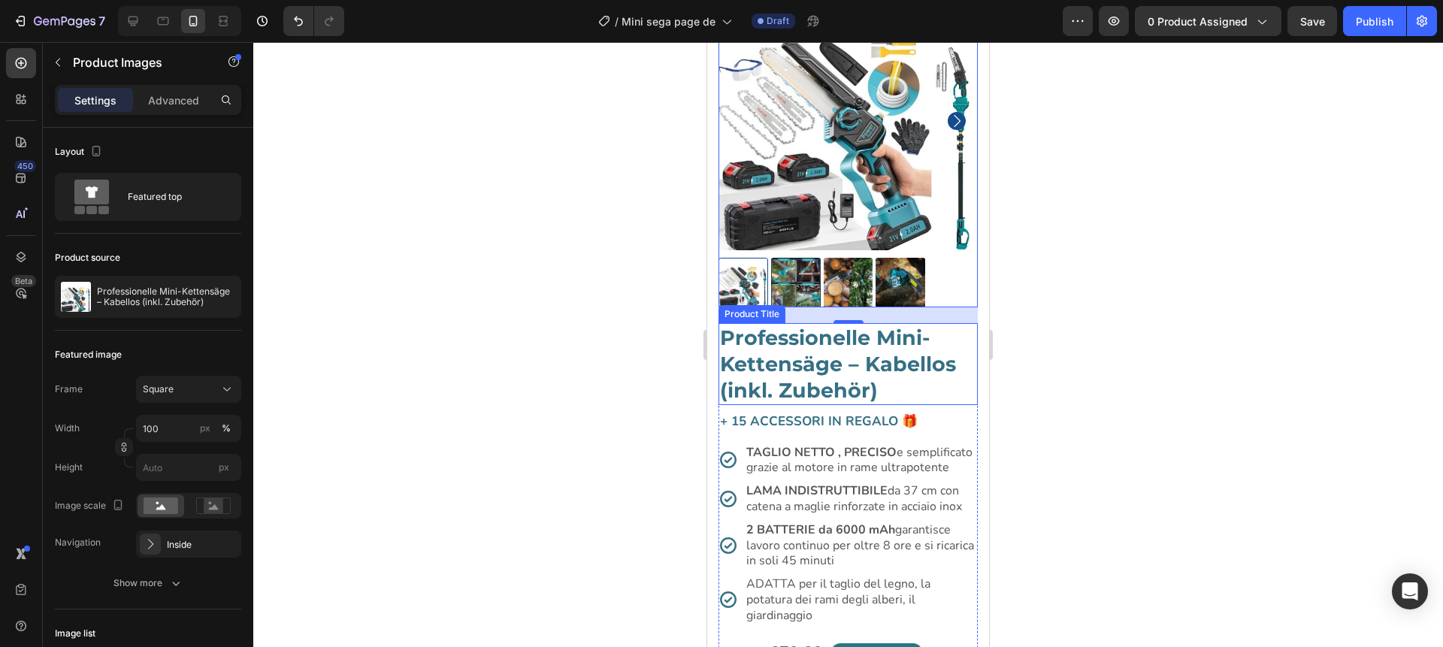
scroll to position [111, 0]
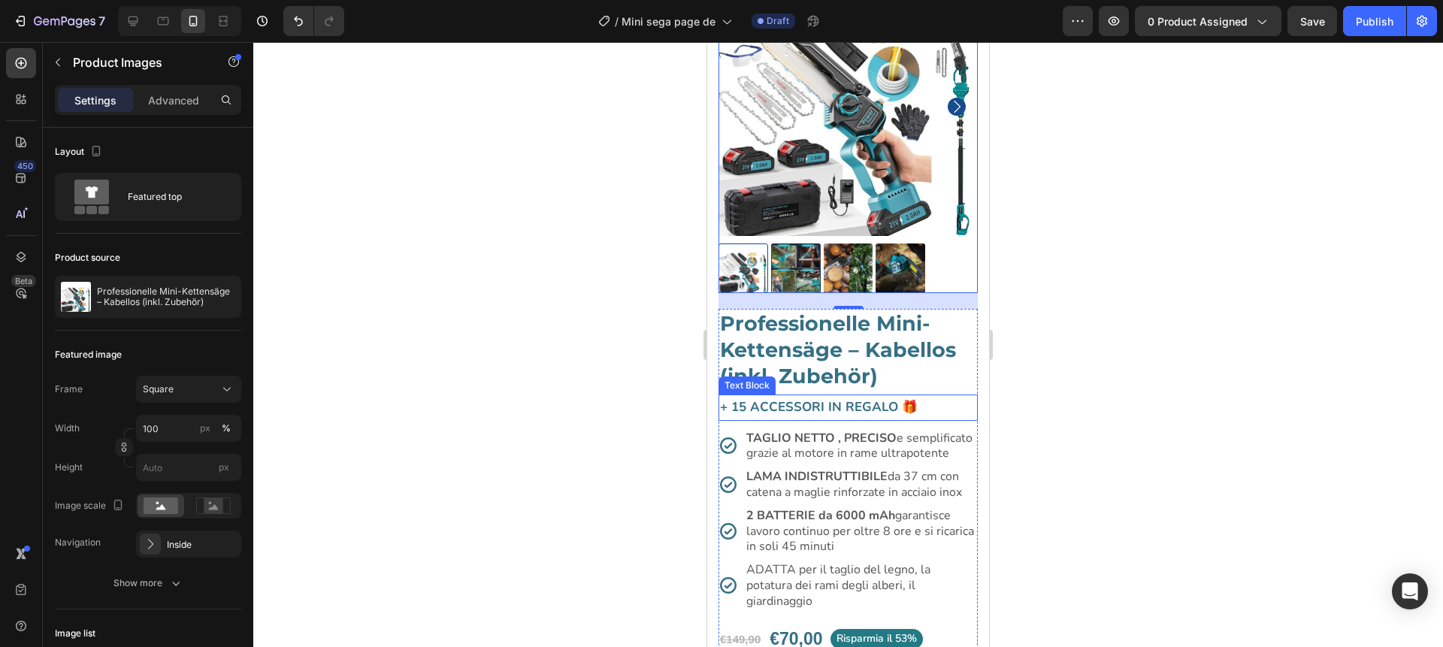
click at [817, 405] on p "+ 15 ACCESSORI IN REGALO 🎁" at bounding box center [848, 407] width 256 height 23
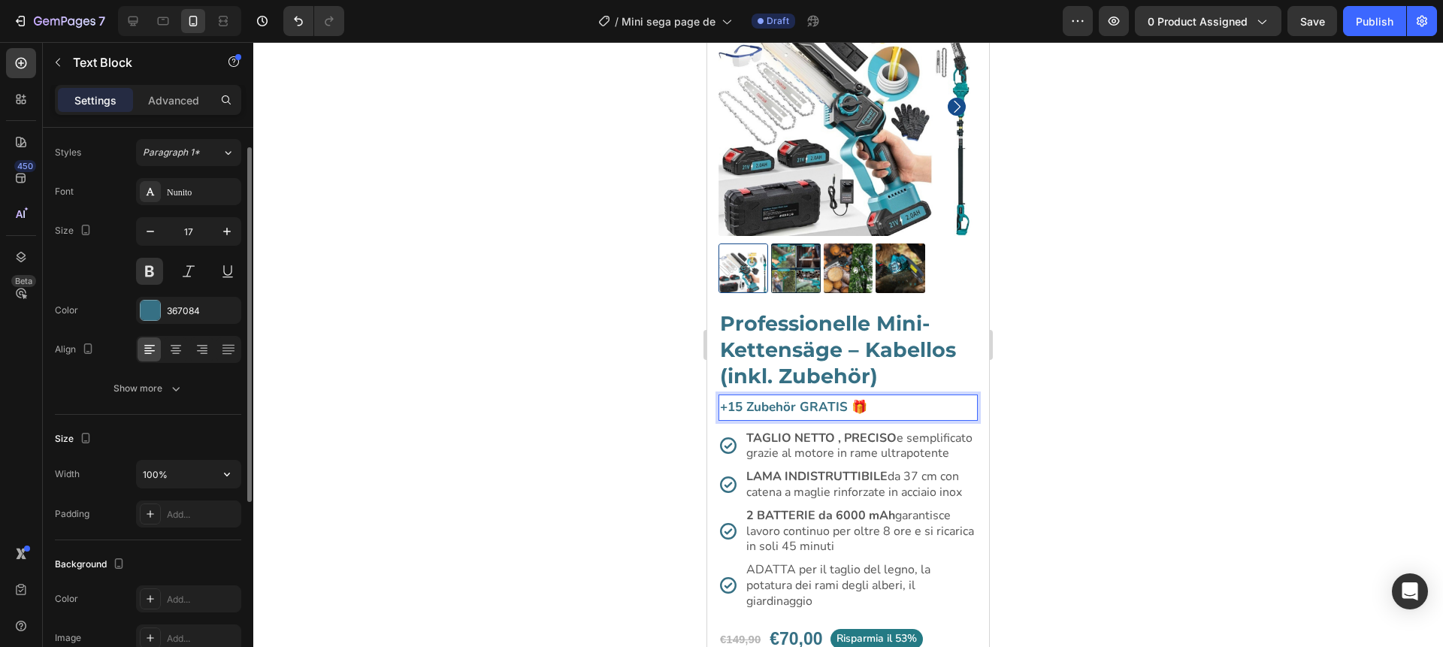
scroll to position [35, 0]
click at [154, 392] on div "Show more" at bounding box center [149, 390] width 70 height 15
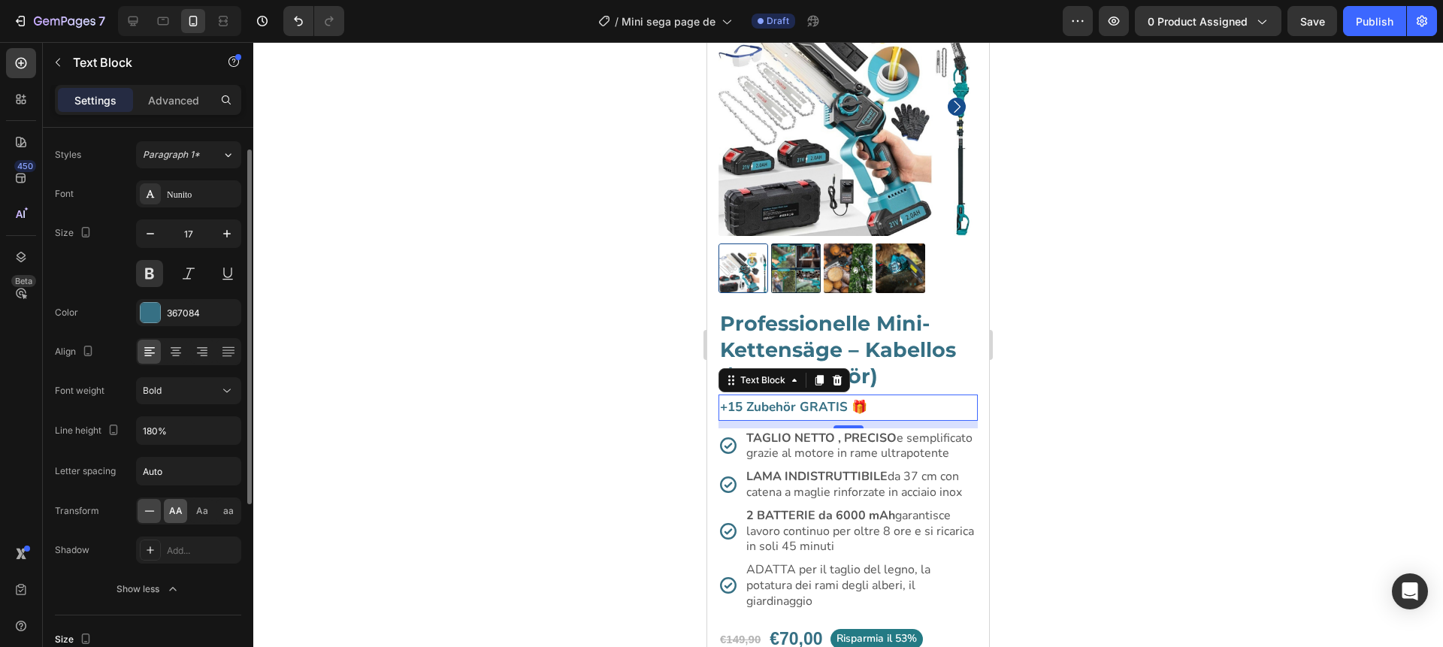
click at [178, 516] on span "AA" at bounding box center [176, 511] width 14 height 14
click at [396, 449] on div at bounding box center [848, 344] width 1190 height 605
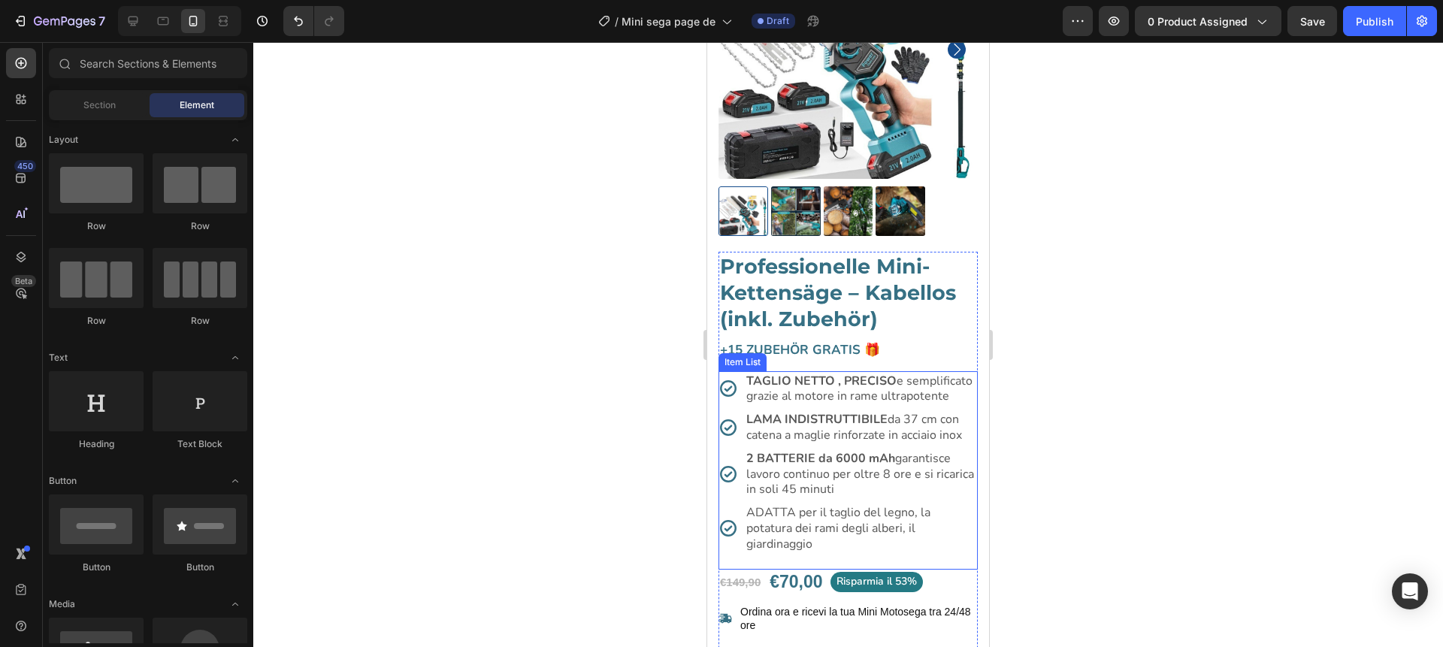
scroll to position [186, 0]
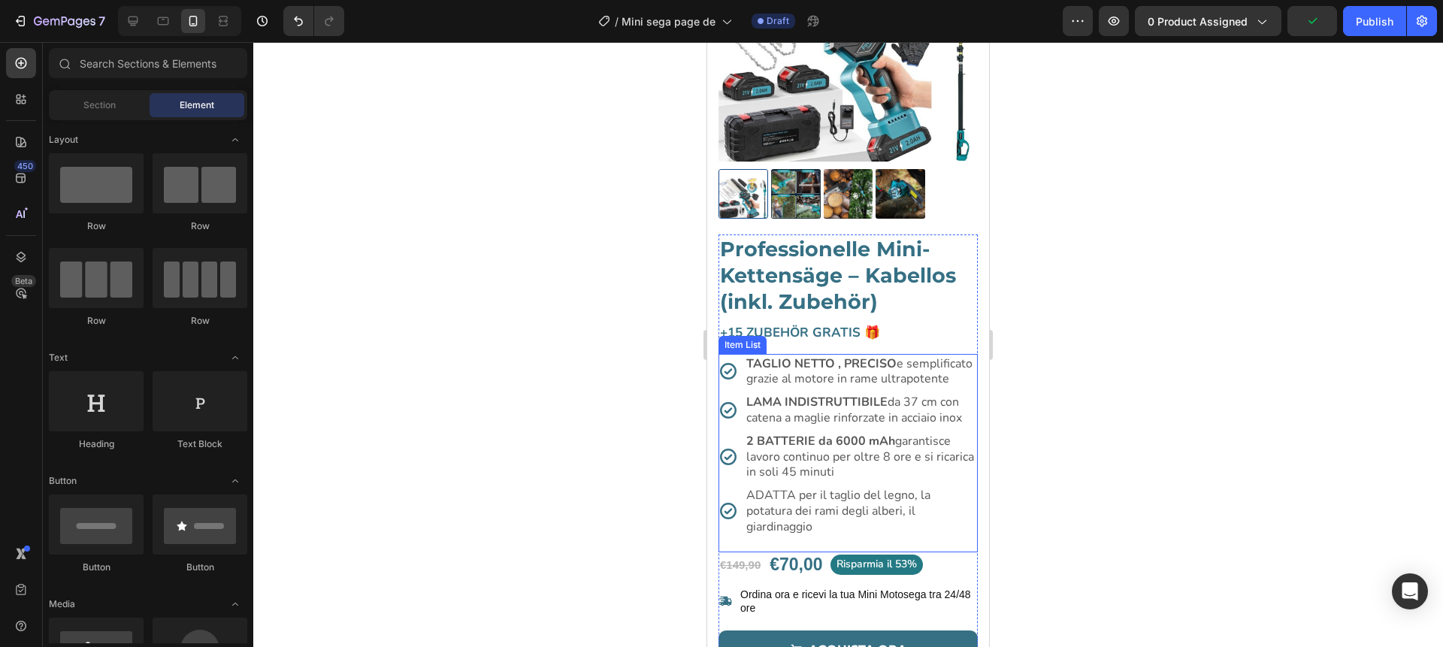
click at [837, 370] on p "TAGLIO NETTO , PRECISO e semplificato grazie al motore in rame ultrapotente" at bounding box center [860, 372] width 229 height 32
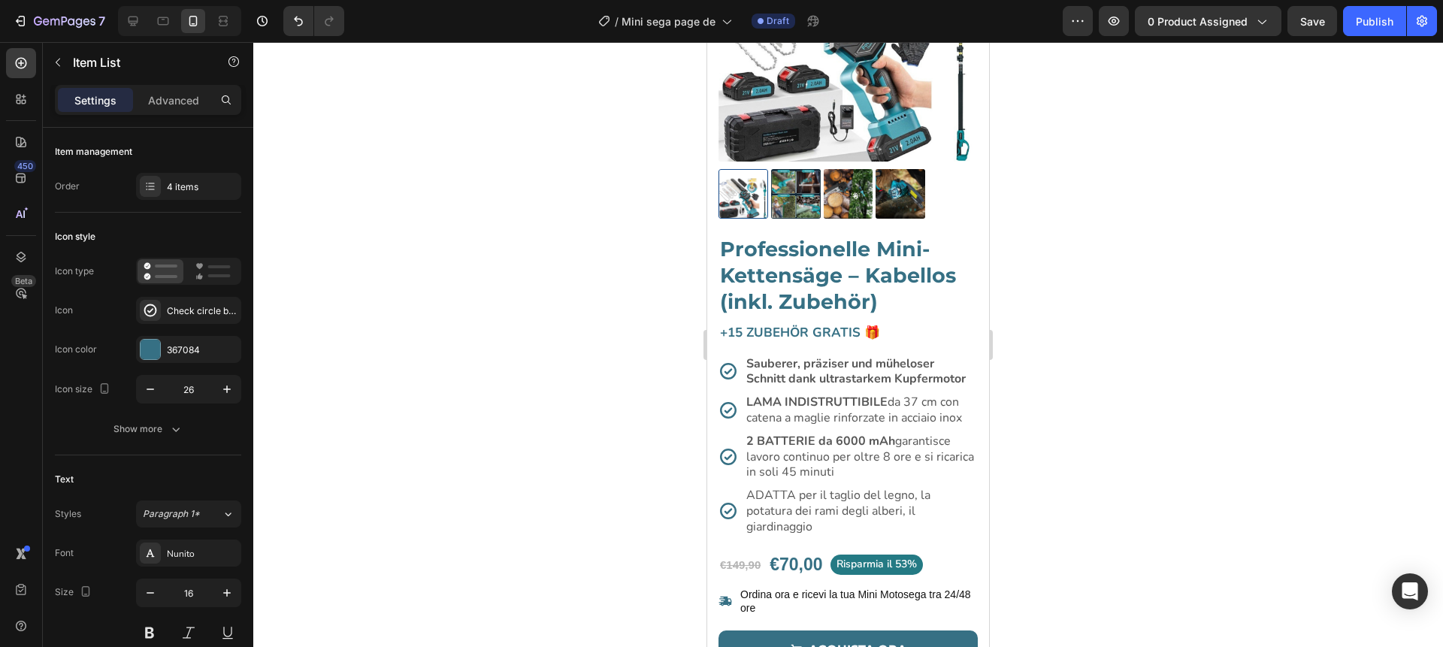
click at [1028, 345] on div at bounding box center [848, 344] width 1190 height 605
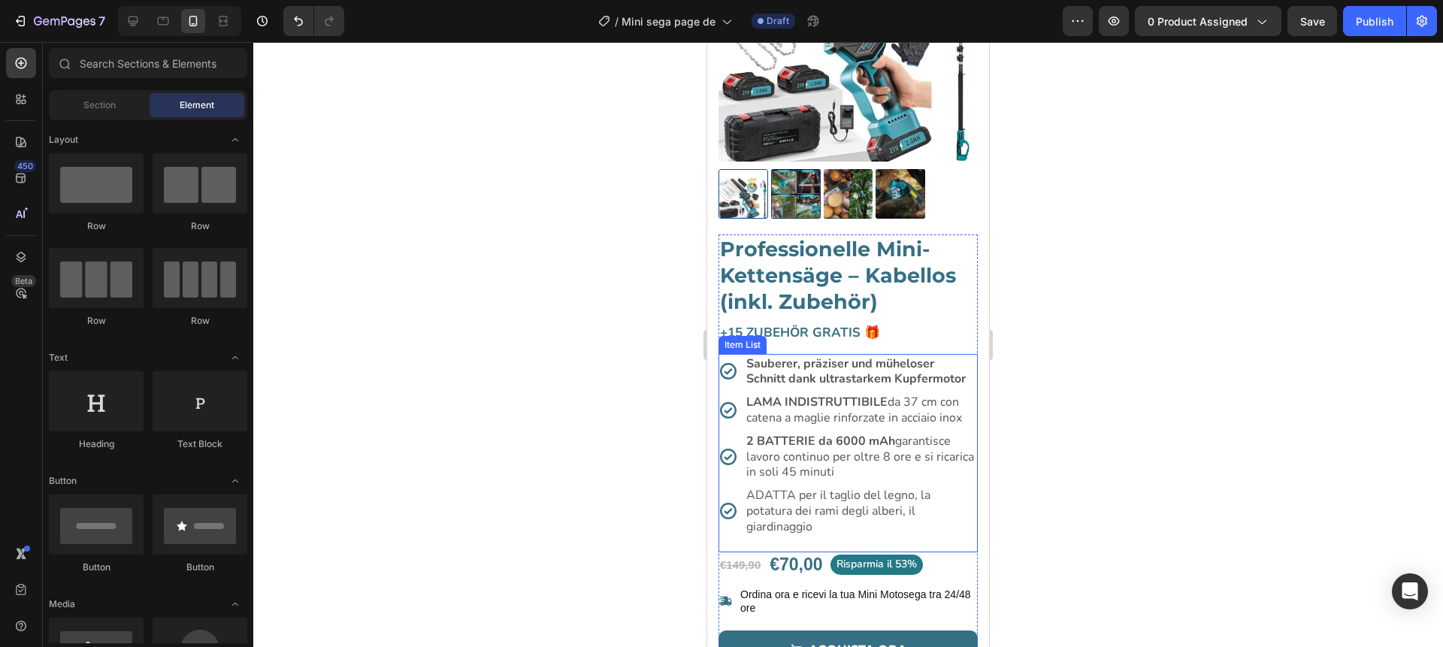
click at [853, 416] on p "LAMA INDISTRUTTIBILE da 37 cm con catena a maglie rinforzate in acciaio inox" at bounding box center [860, 411] width 229 height 32
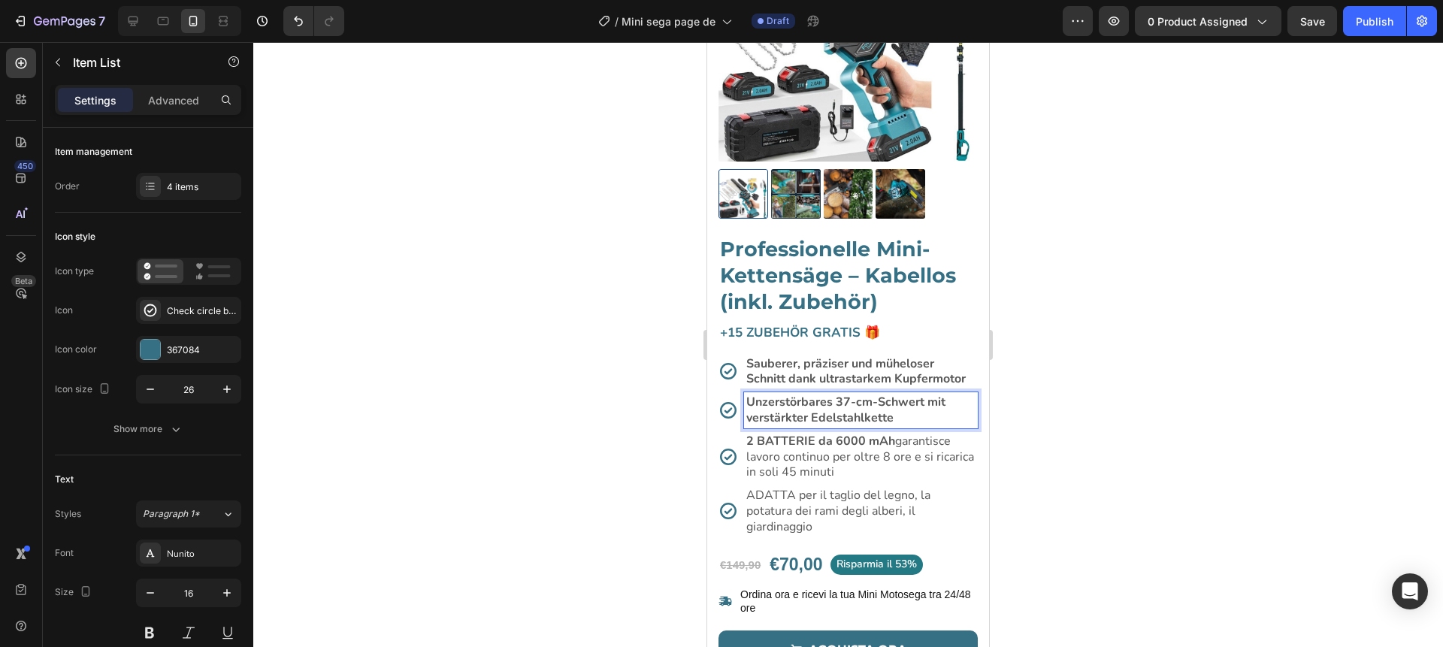
click at [1048, 407] on div at bounding box center [848, 344] width 1190 height 605
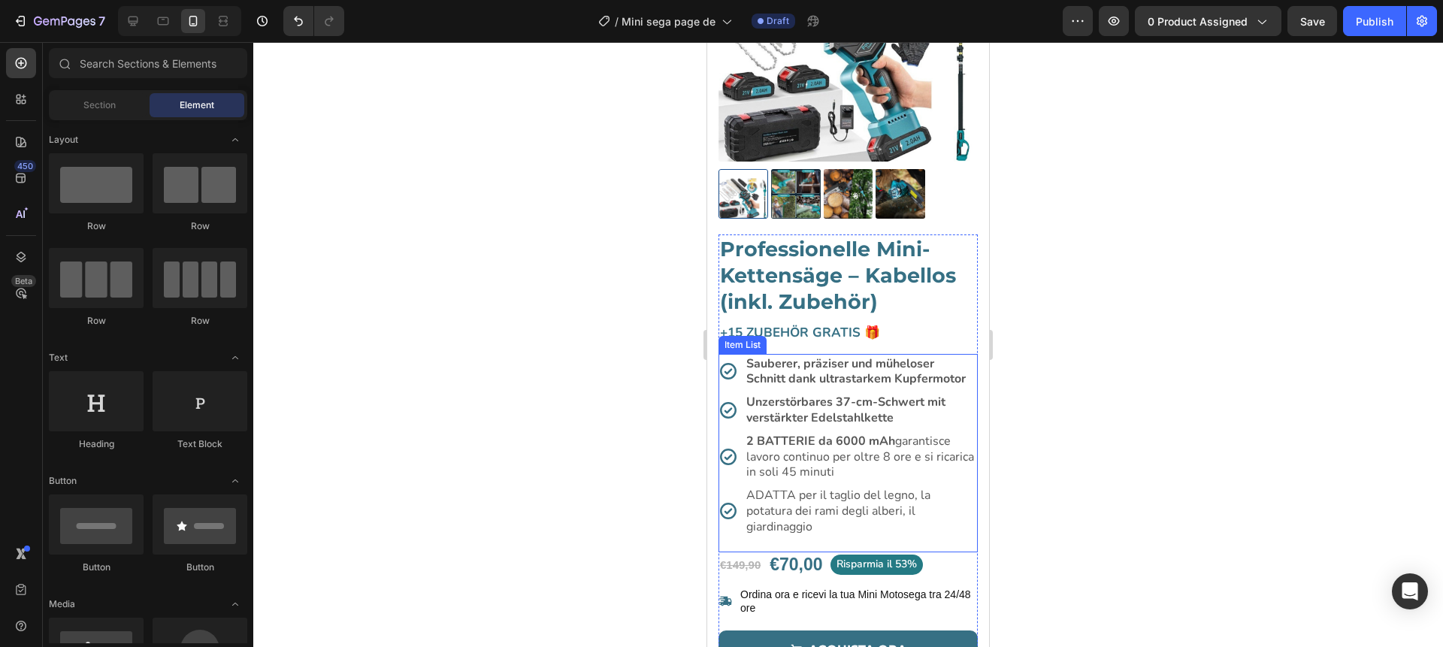
click at [796, 449] on p "2 BATTERIE da 6000 mAh garantisce lavoro continuo per oltre 8 ore e si ricarica…" at bounding box center [860, 457] width 229 height 47
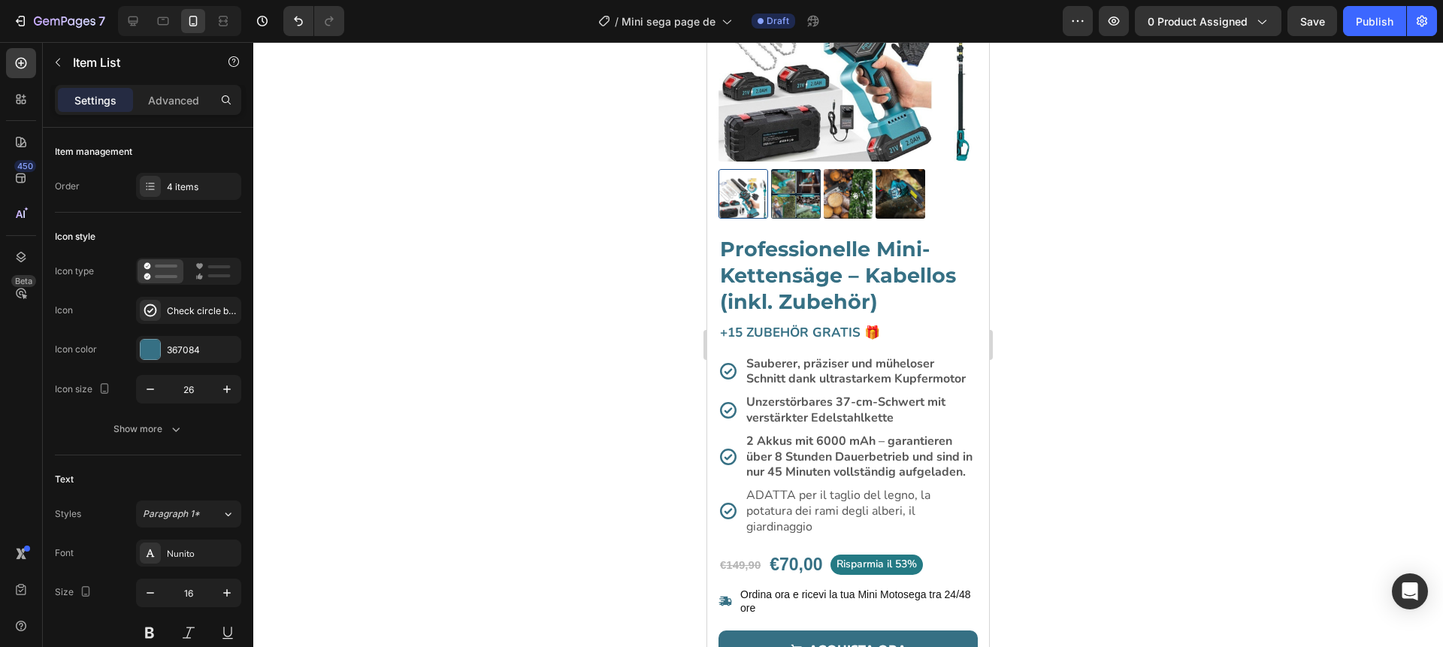
click at [1019, 432] on div at bounding box center [848, 344] width 1190 height 605
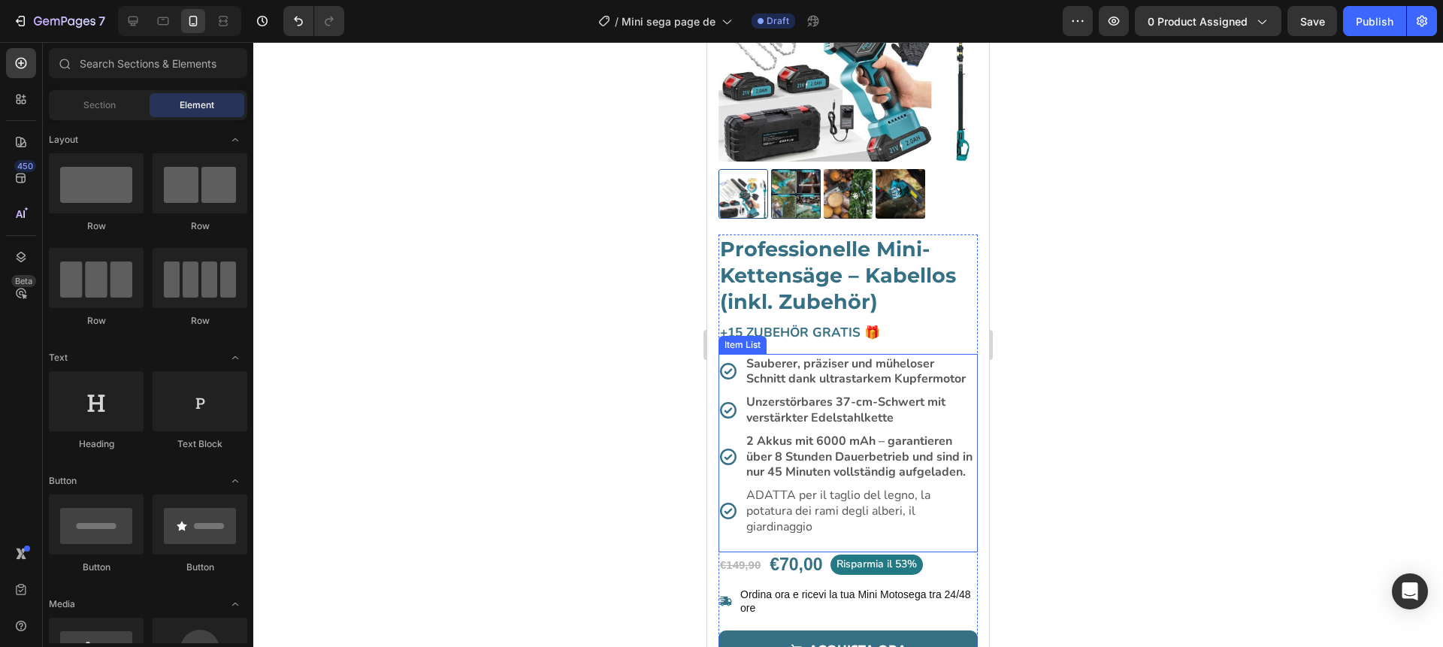
click at [777, 507] on p "ADATTA per il taglio del legno, la potatura dei rami degli alberi, il giardinag…" at bounding box center [860, 511] width 229 height 47
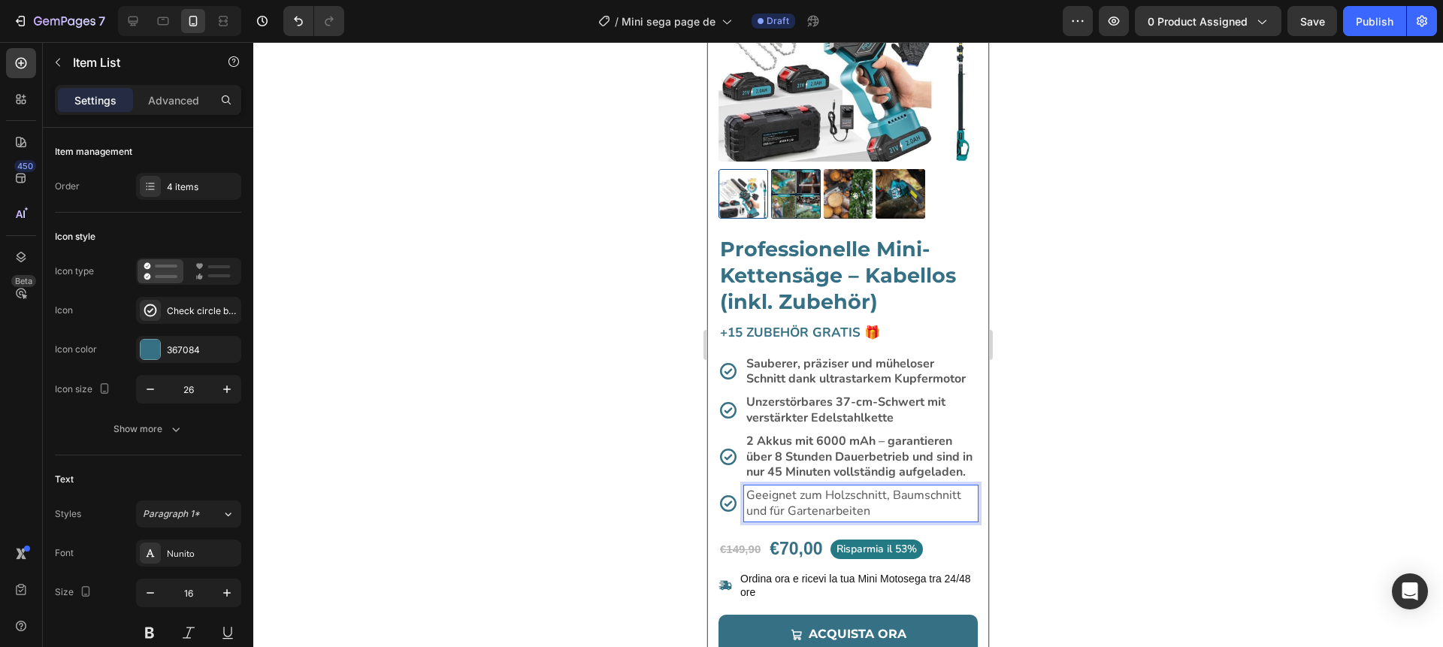
click at [652, 483] on div at bounding box center [848, 344] width 1190 height 605
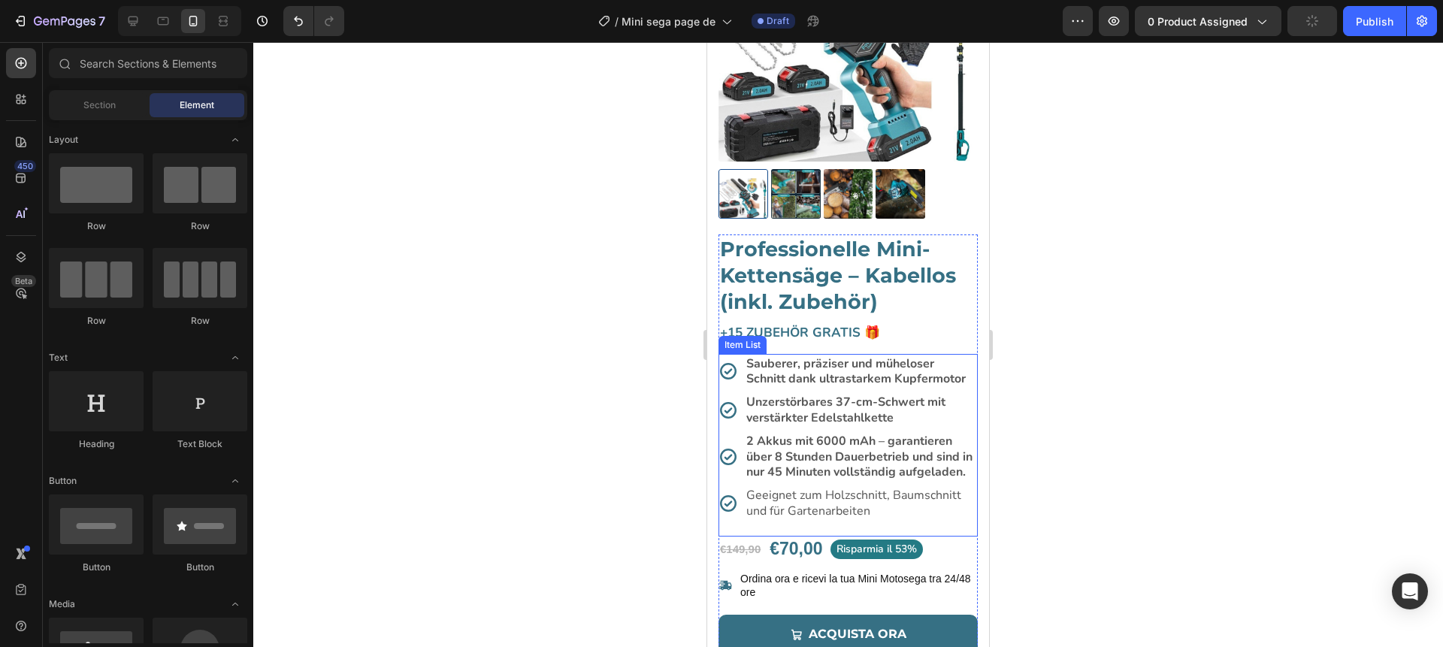
click at [808, 497] on p "Geeignet zum Holzschnitt, Baumschnitt und für Gartenarbeiten" at bounding box center [860, 504] width 229 height 32
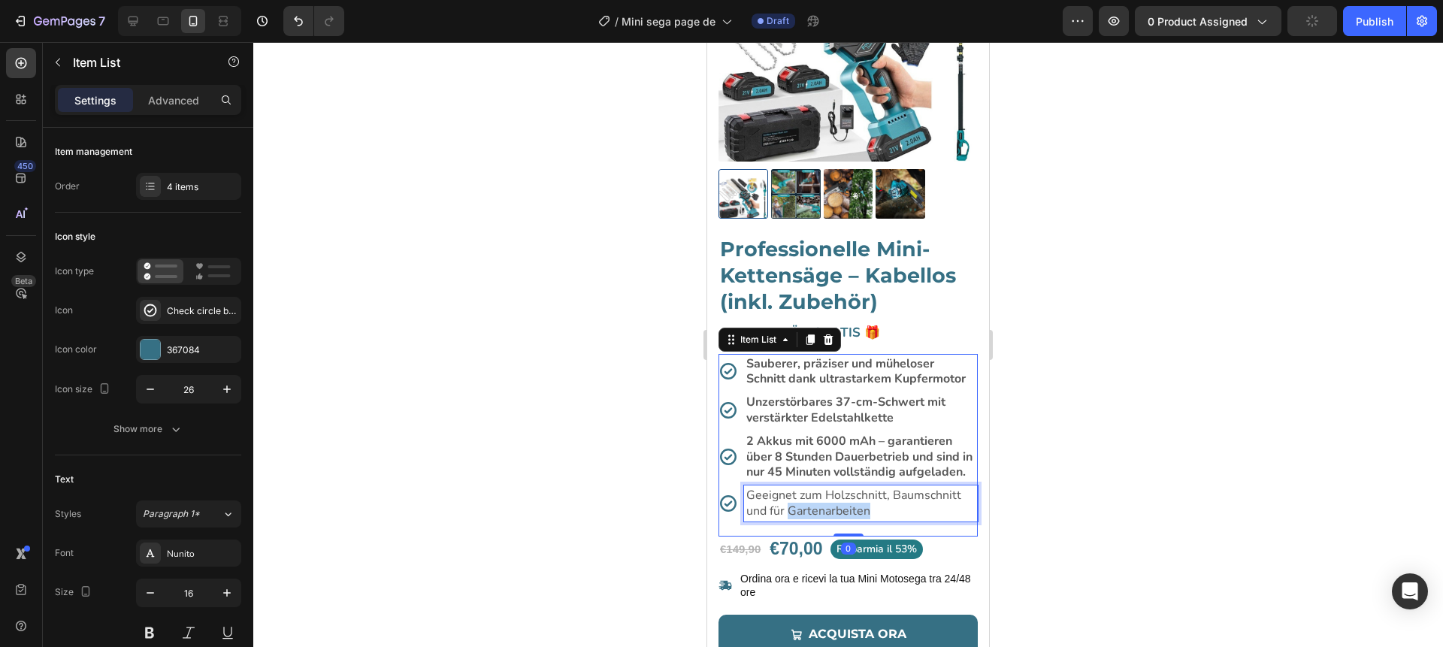
click at [813, 506] on p "Geeignet zum Holzschnitt, Baumschnitt und für Gartenarbeiten" at bounding box center [860, 504] width 229 height 32
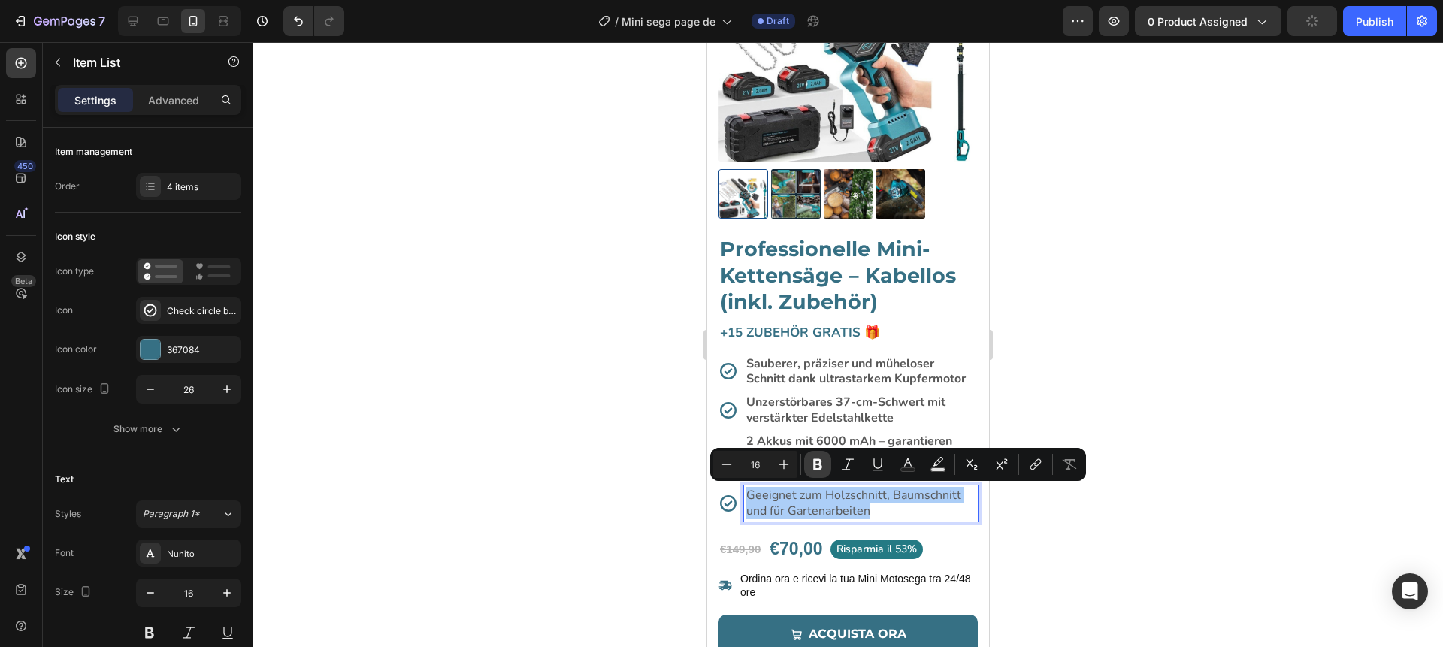
click at [821, 460] on icon "Editor contextual toolbar" at bounding box center [817, 464] width 15 height 15
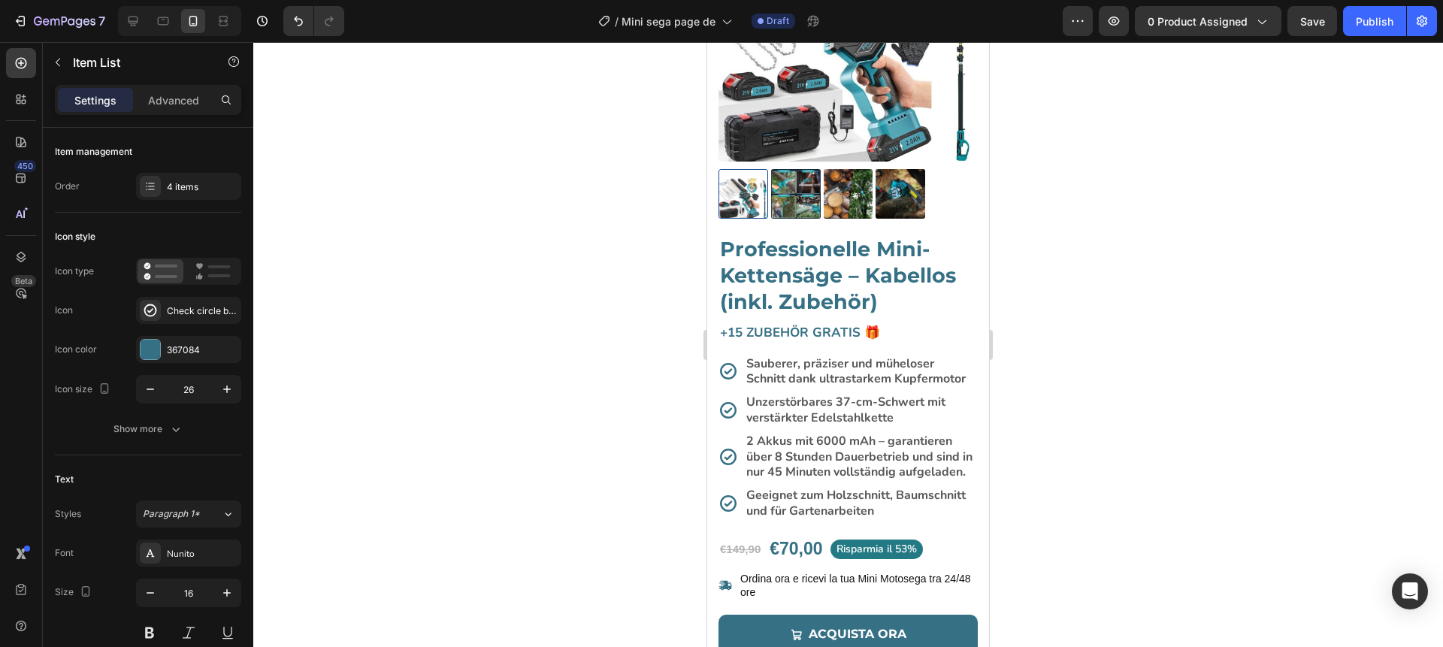
click at [645, 465] on div at bounding box center [848, 344] width 1190 height 605
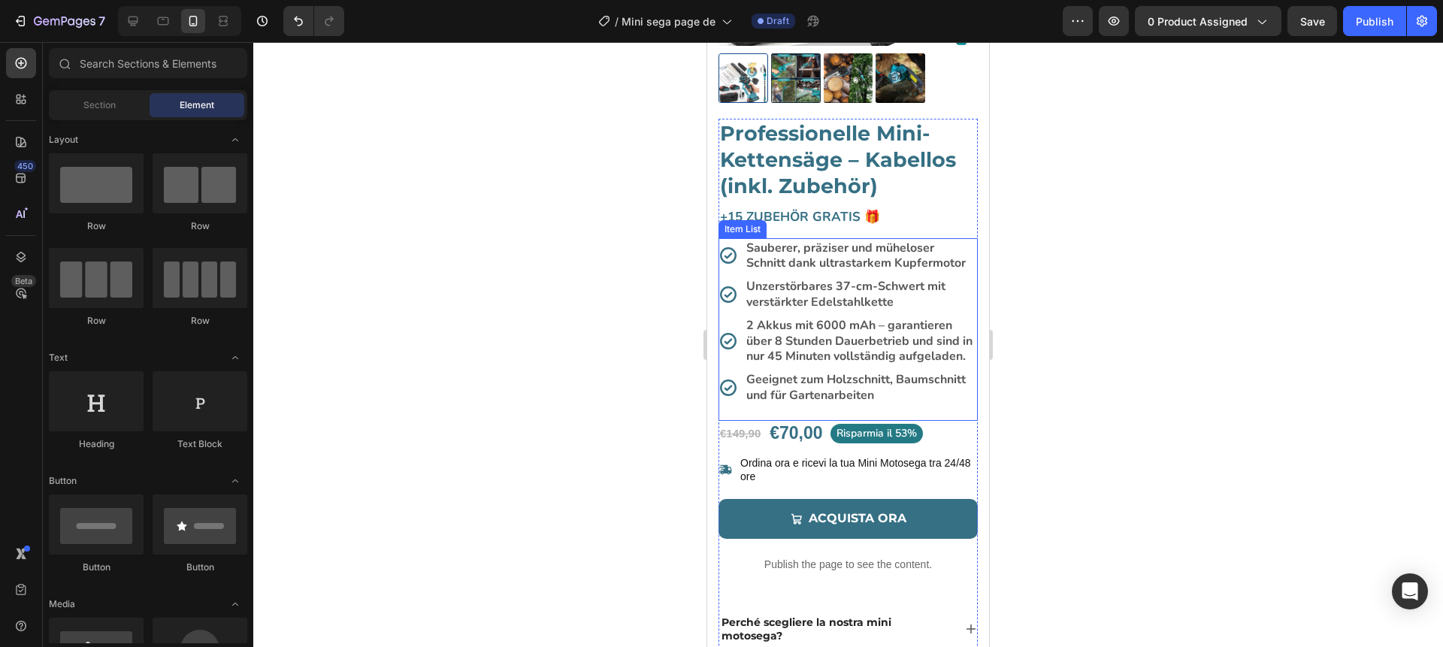
scroll to position [322, 0]
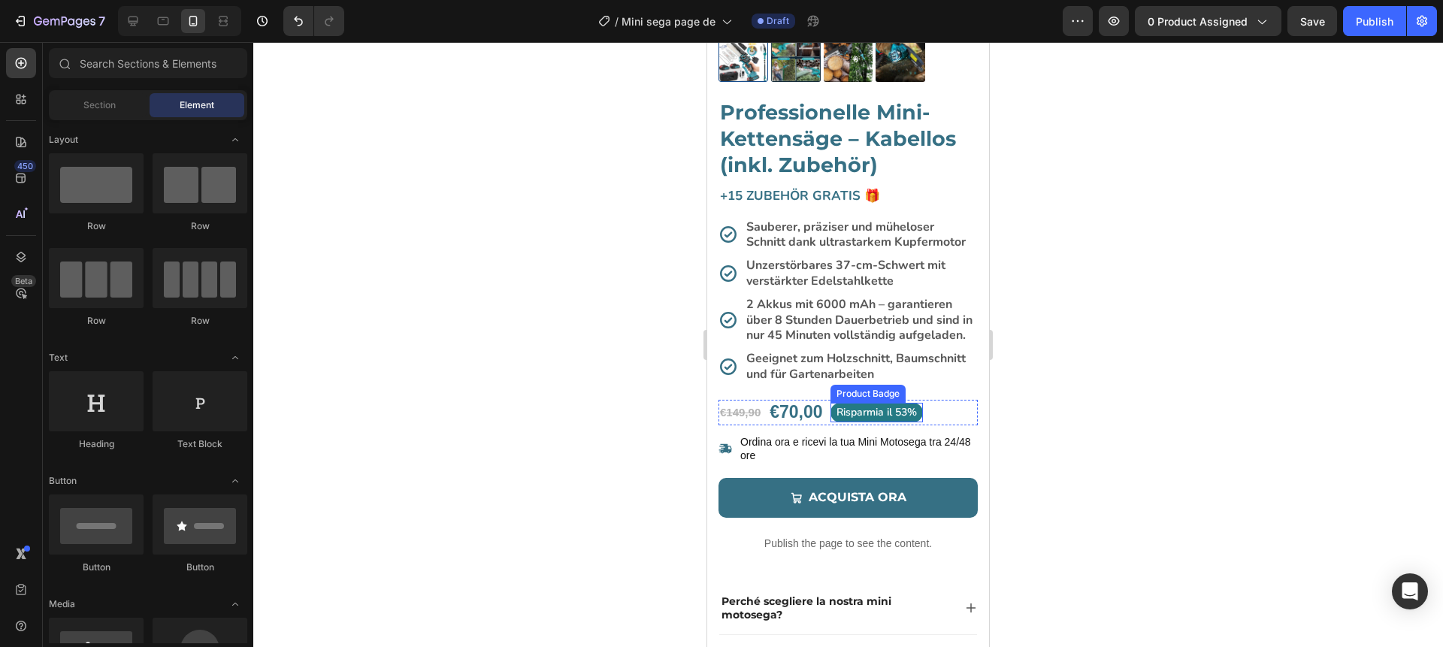
click at [851, 410] on pre "Risparmia il 53%" at bounding box center [877, 413] width 92 height 20
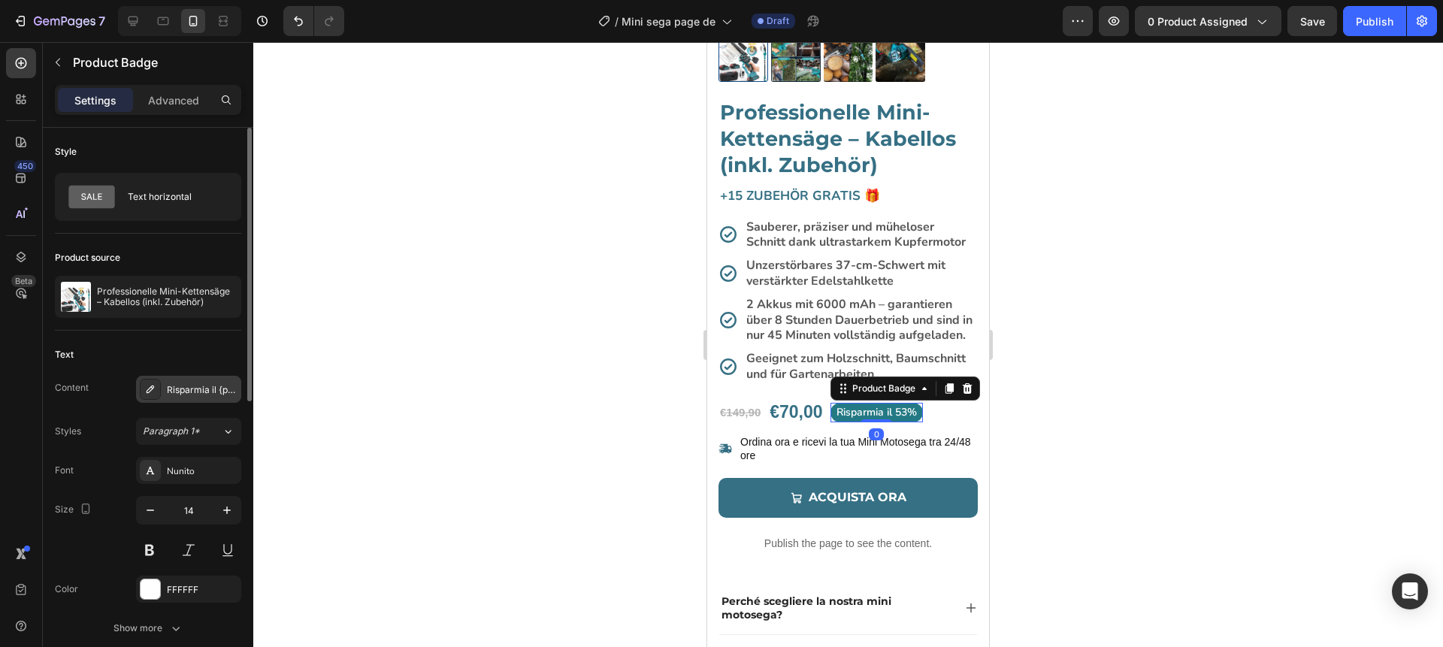
click at [194, 388] on div "Risparmia il {percent_discount}" at bounding box center [202, 390] width 71 height 14
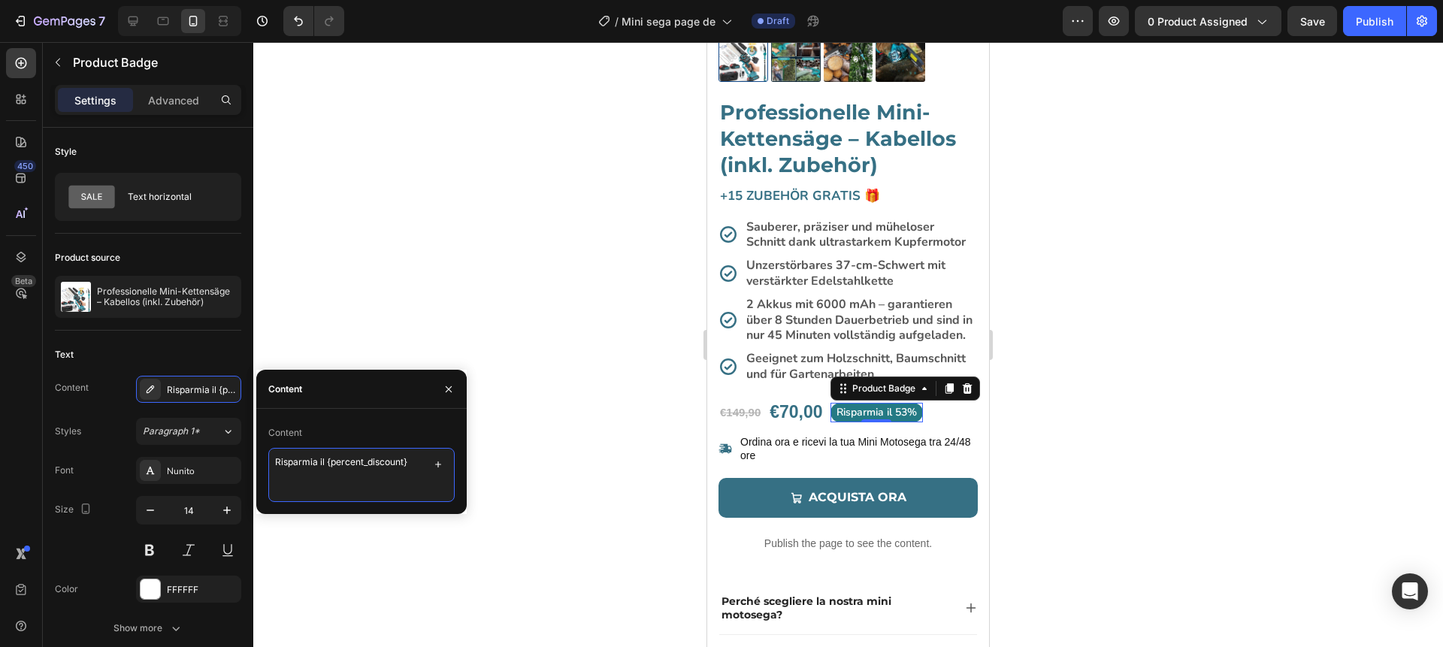
drag, startPoint x: 325, startPoint y: 462, endPoint x: 253, endPoint y: 458, distance: 71.6
click at [253, 0] on div "7 Version history / Mini sega page de Draft Preview 0 product assigned Save Pub…" at bounding box center [721, 0] width 1443 height 0
paste textarea "Spare"
type textarea "Spare {percent_discount}"
click at [453, 388] on icon "button" at bounding box center [449, 389] width 12 height 12
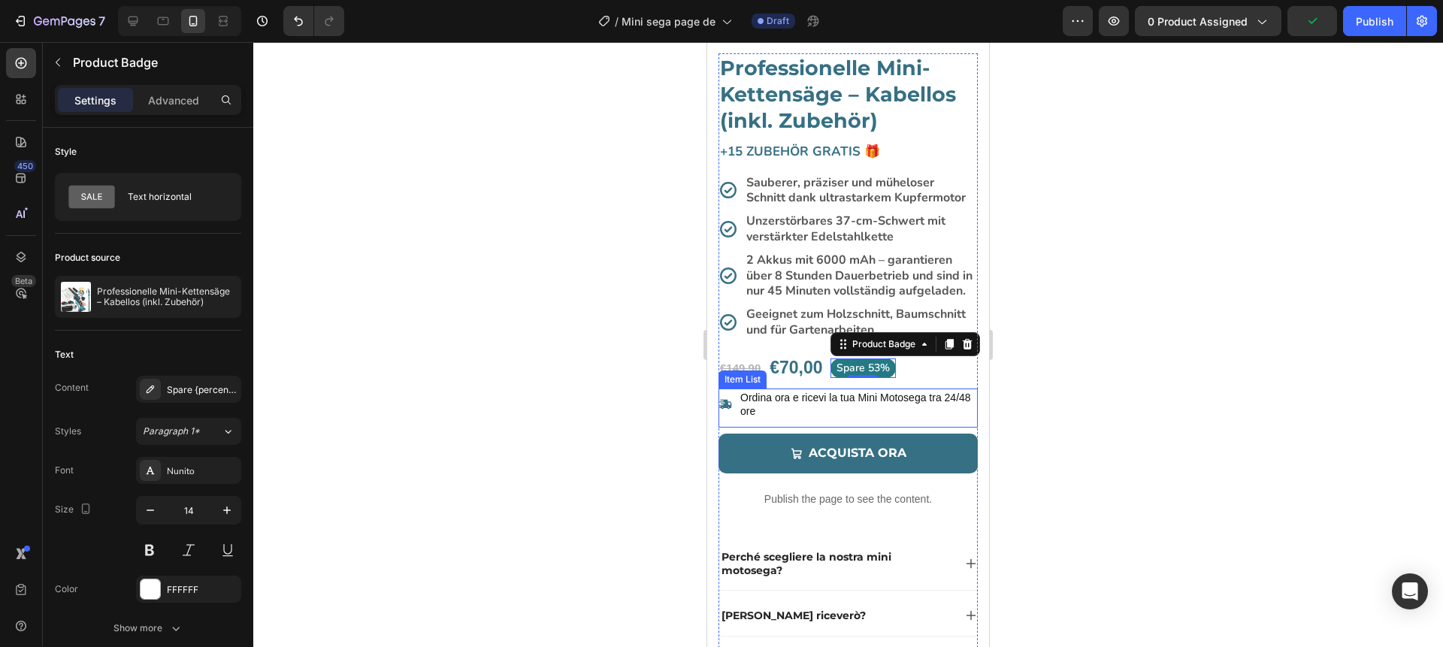
scroll to position [380, 0]
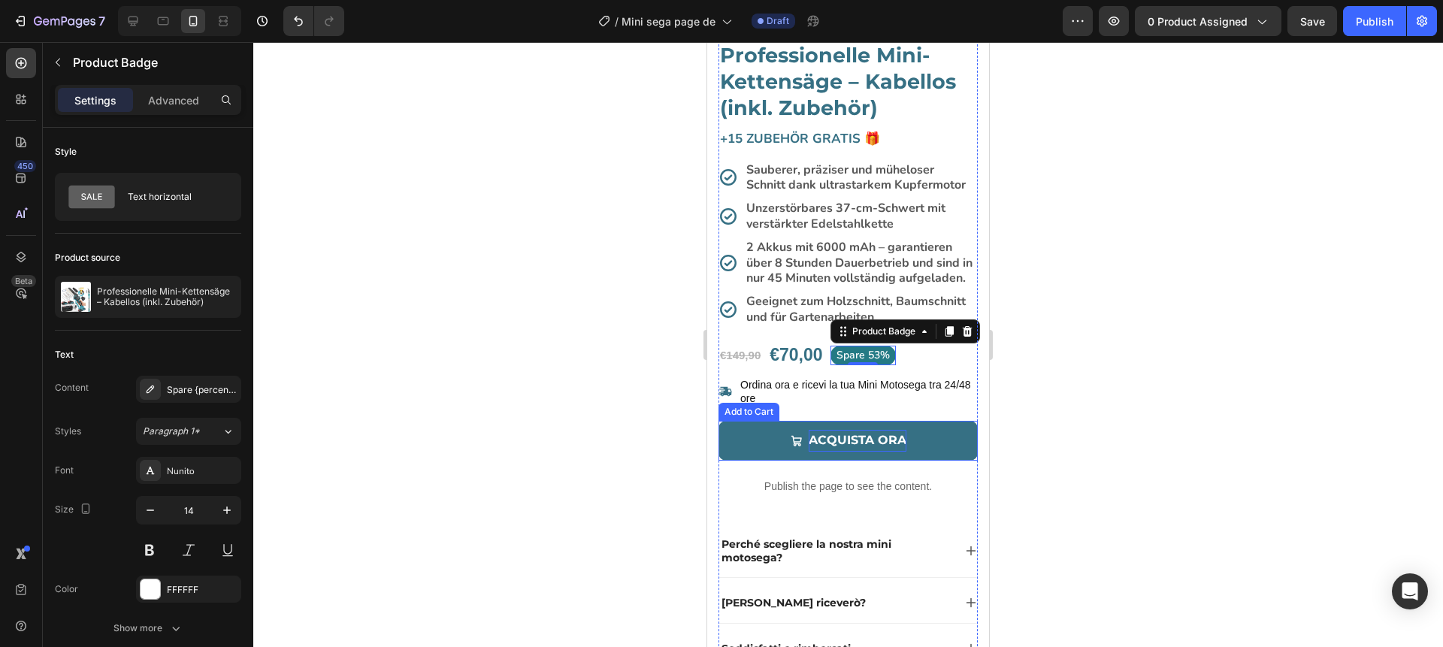
click at [847, 441] on div "ACQUISTA ORA" at bounding box center [858, 441] width 98 height 22
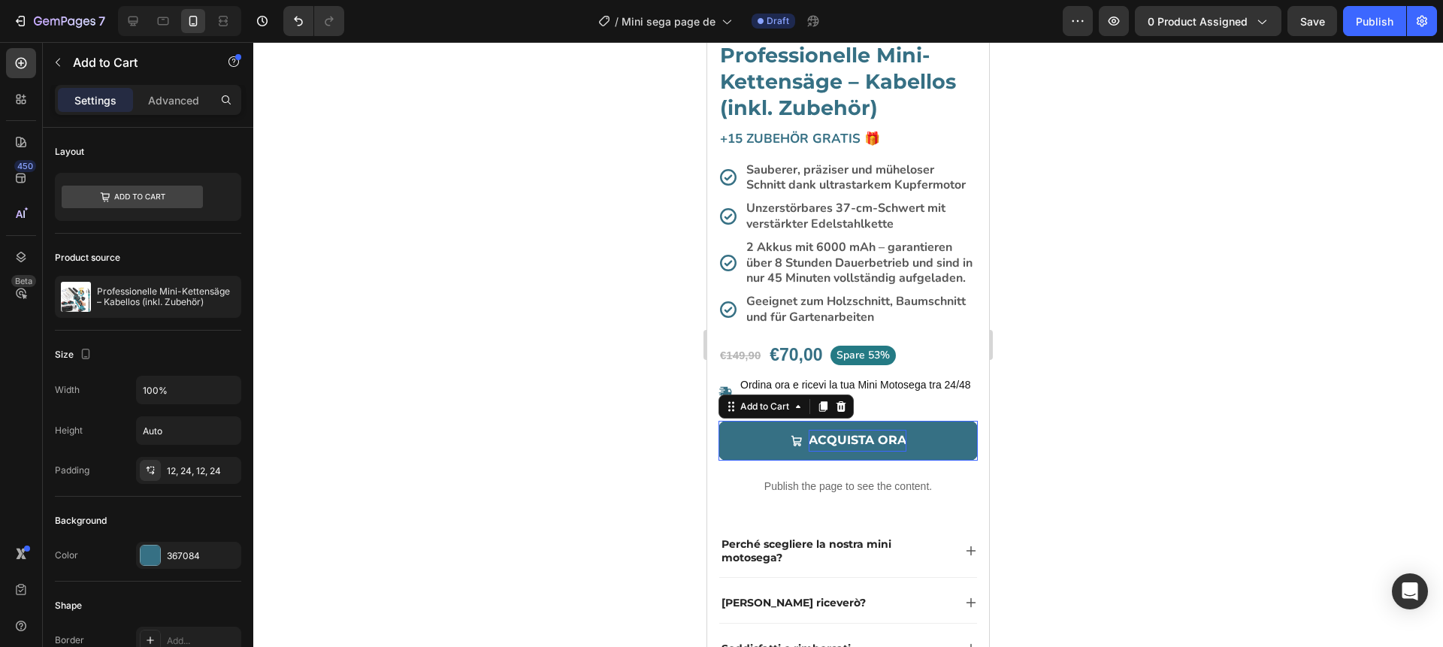
click at [847, 441] on div "ACQUISTA ORA" at bounding box center [858, 441] width 98 height 22
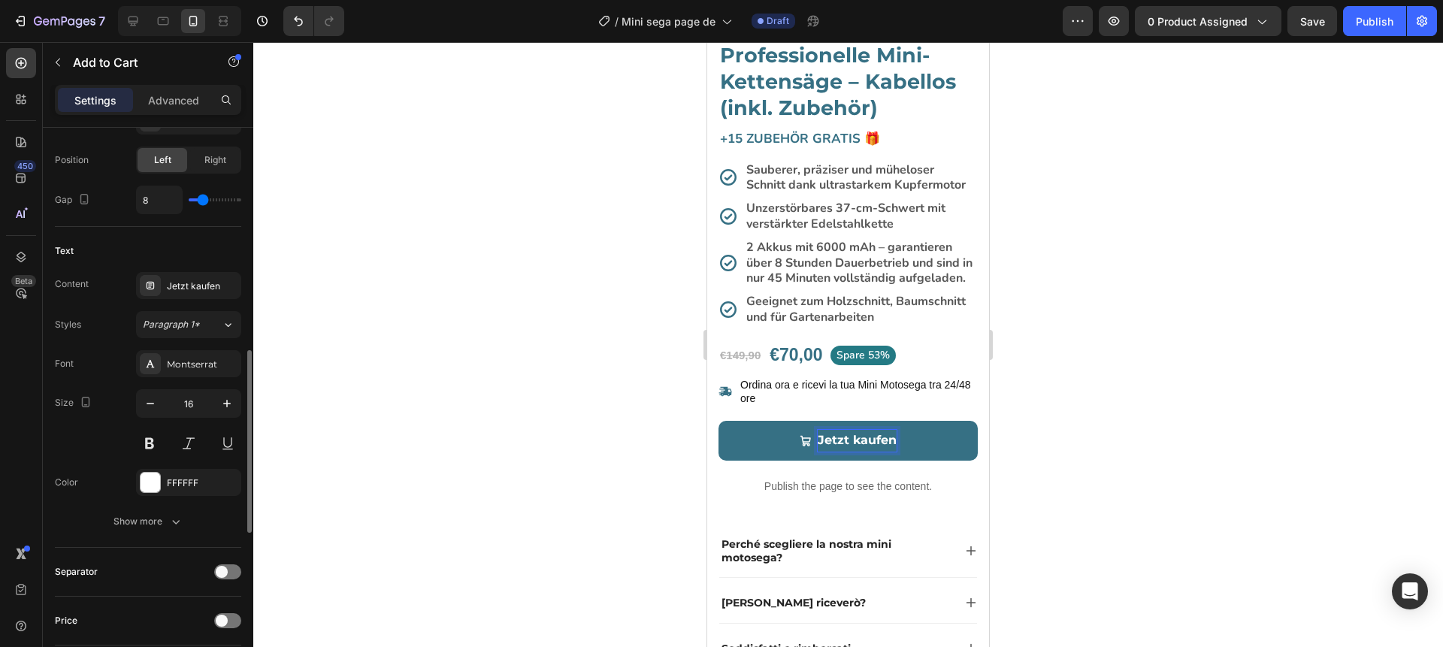
scroll to position [689, 0]
click at [181, 526] on button "Show more" at bounding box center [148, 518] width 186 height 27
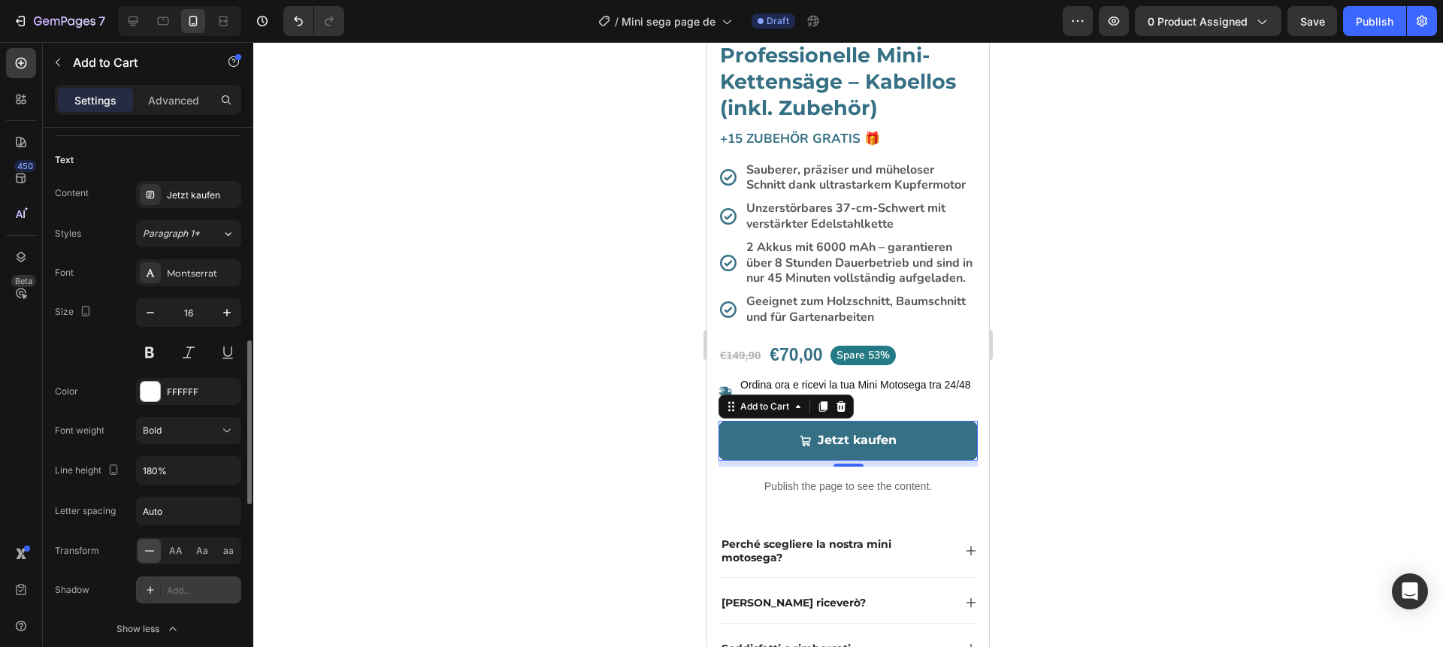
scroll to position [798, 0]
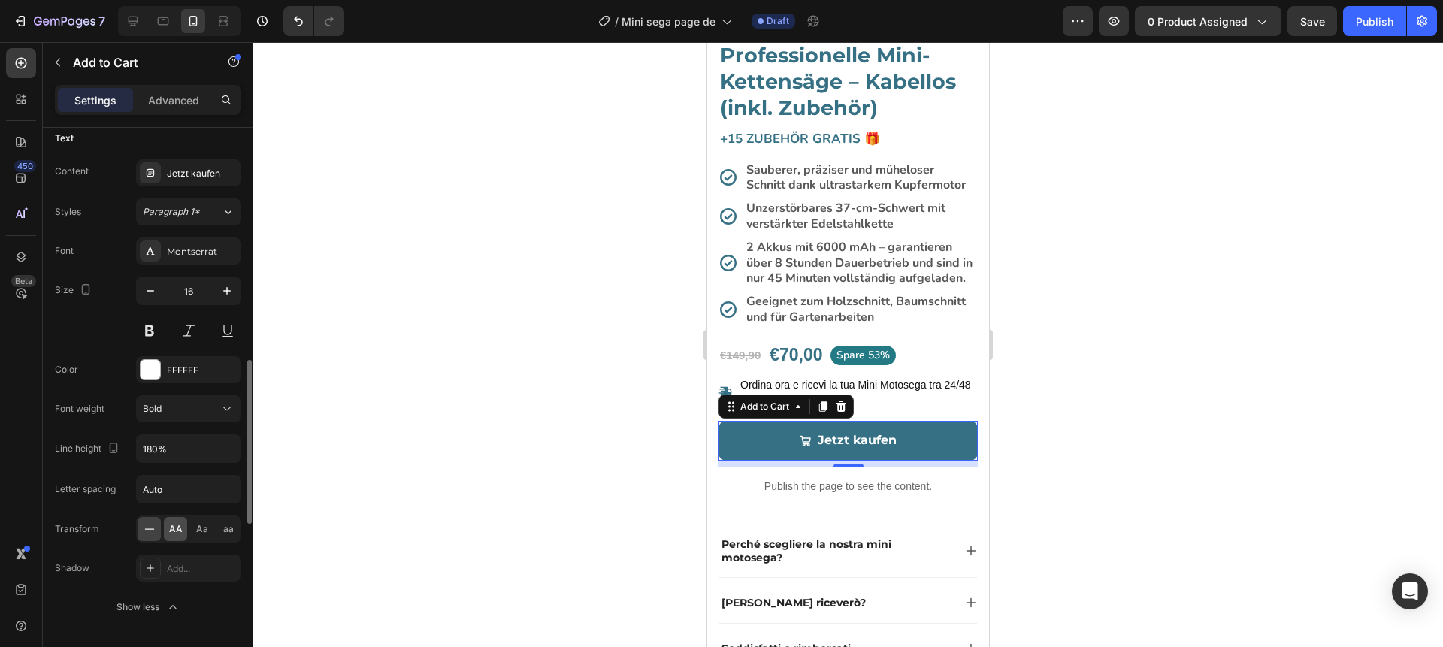
click at [175, 533] on span "AA" at bounding box center [176, 529] width 14 height 14
click at [409, 453] on div at bounding box center [848, 344] width 1190 height 605
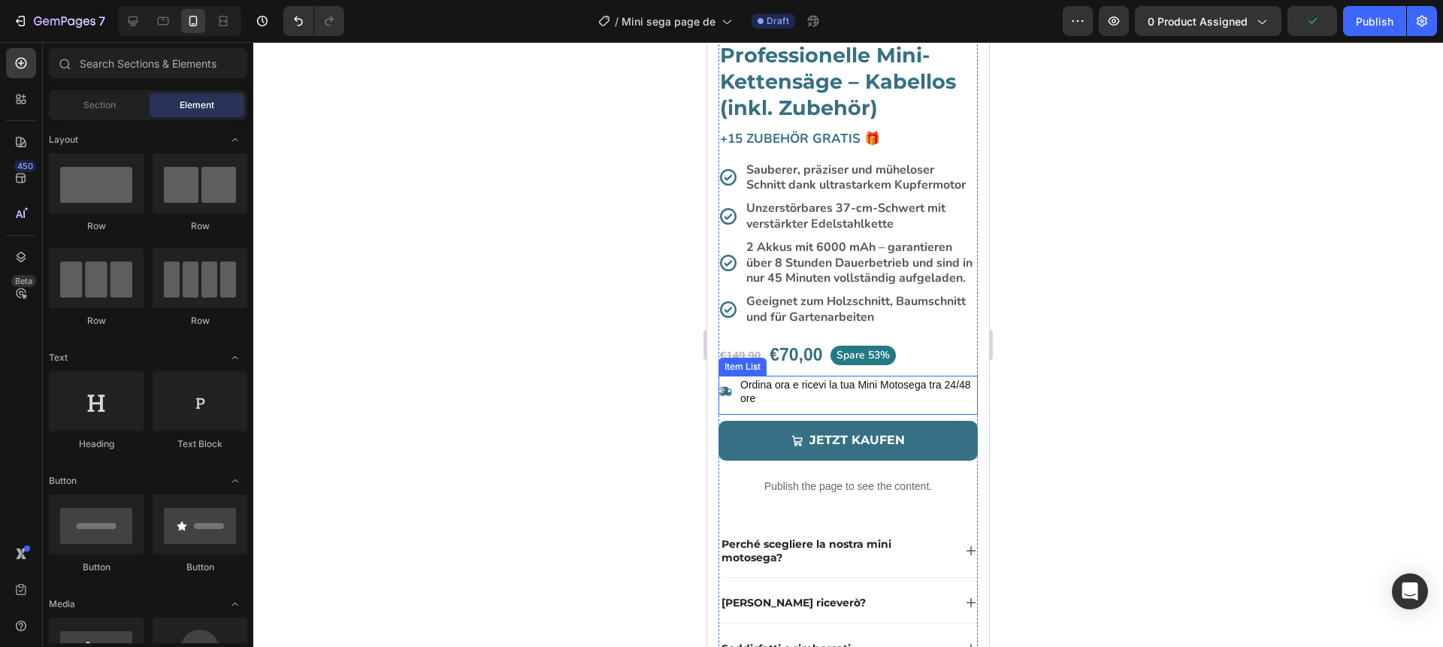
click at [819, 386] on p "Ordina ora e ricevi la tua Mini Motosega tra 24/48 ore" at bounding box center [857, 391] width 235 height 27
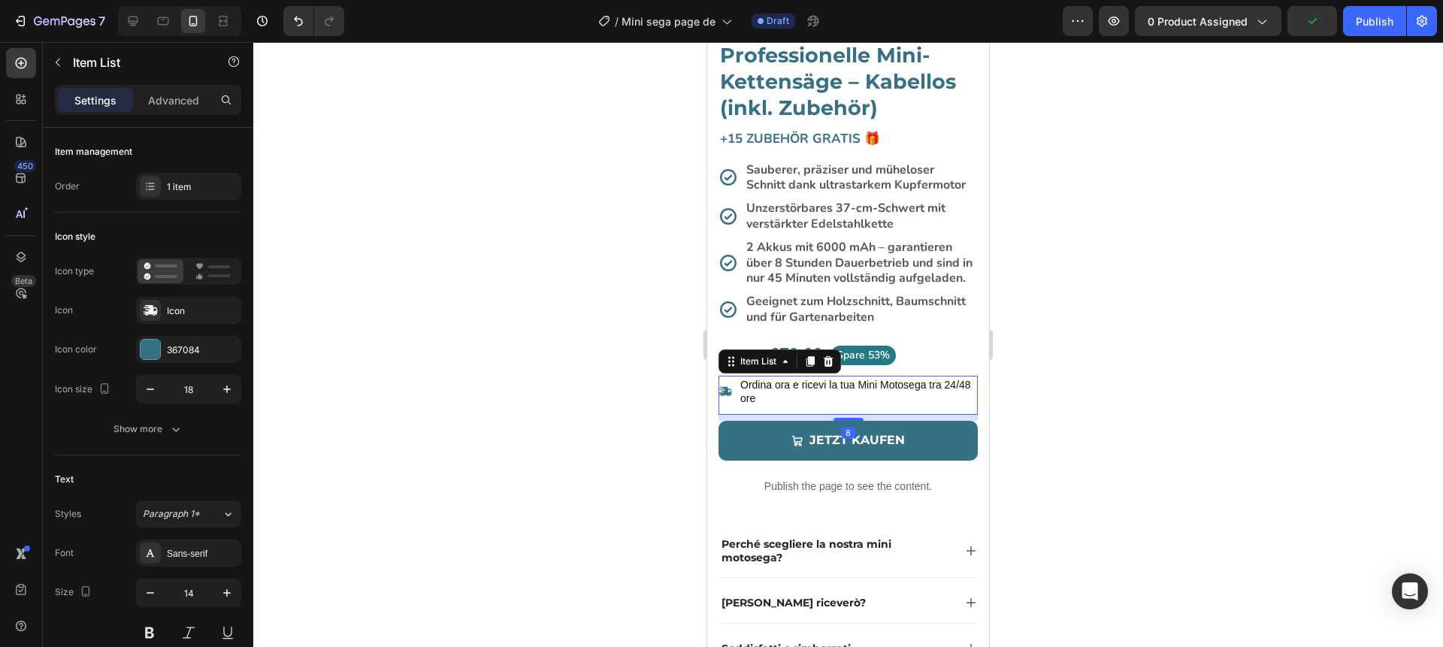
click at [819, 386] on p "Ordina ora e ricevi la tua Mini Motosega tra 24/48 ore" at bounding box center [857, 391] width 235 height 27
click at [585, 390] on div at bounding box center [848, 344] width 1190 height 605
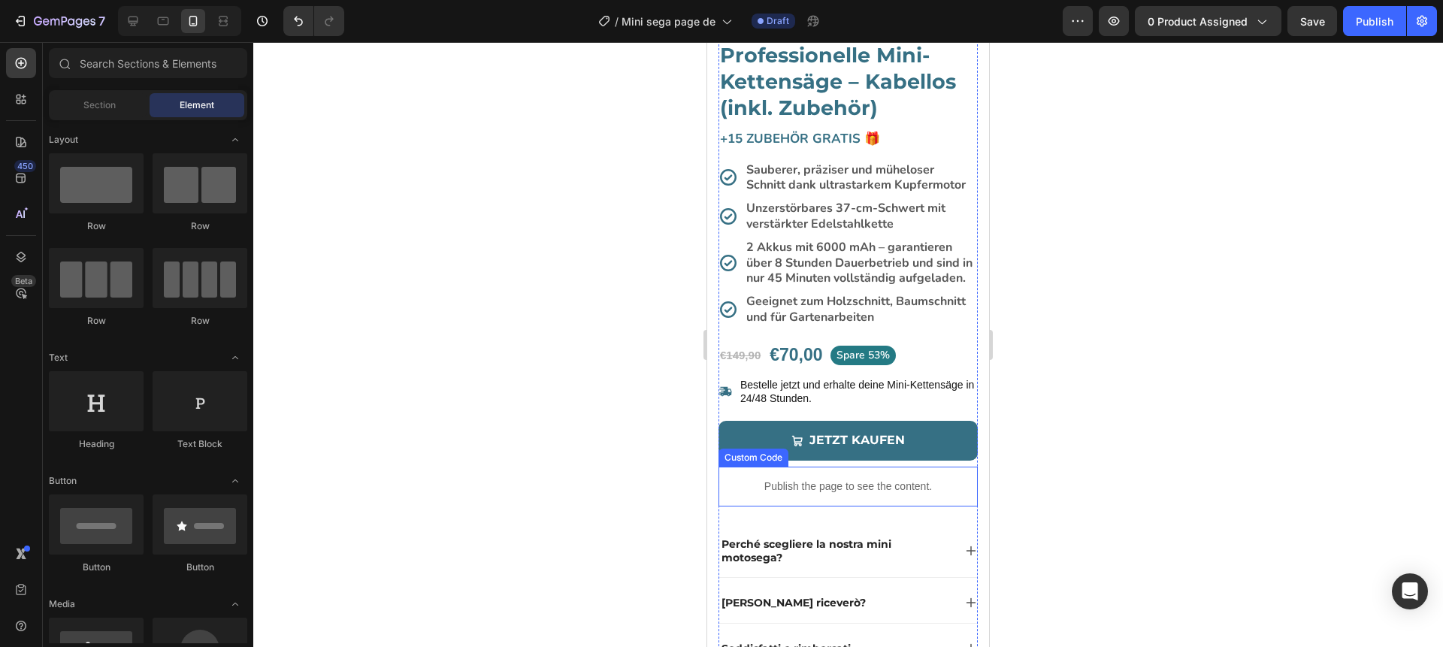
click at [949, 483] on p "Publish the page to see the content." at bounding box center [848, 487] width 259 height 16
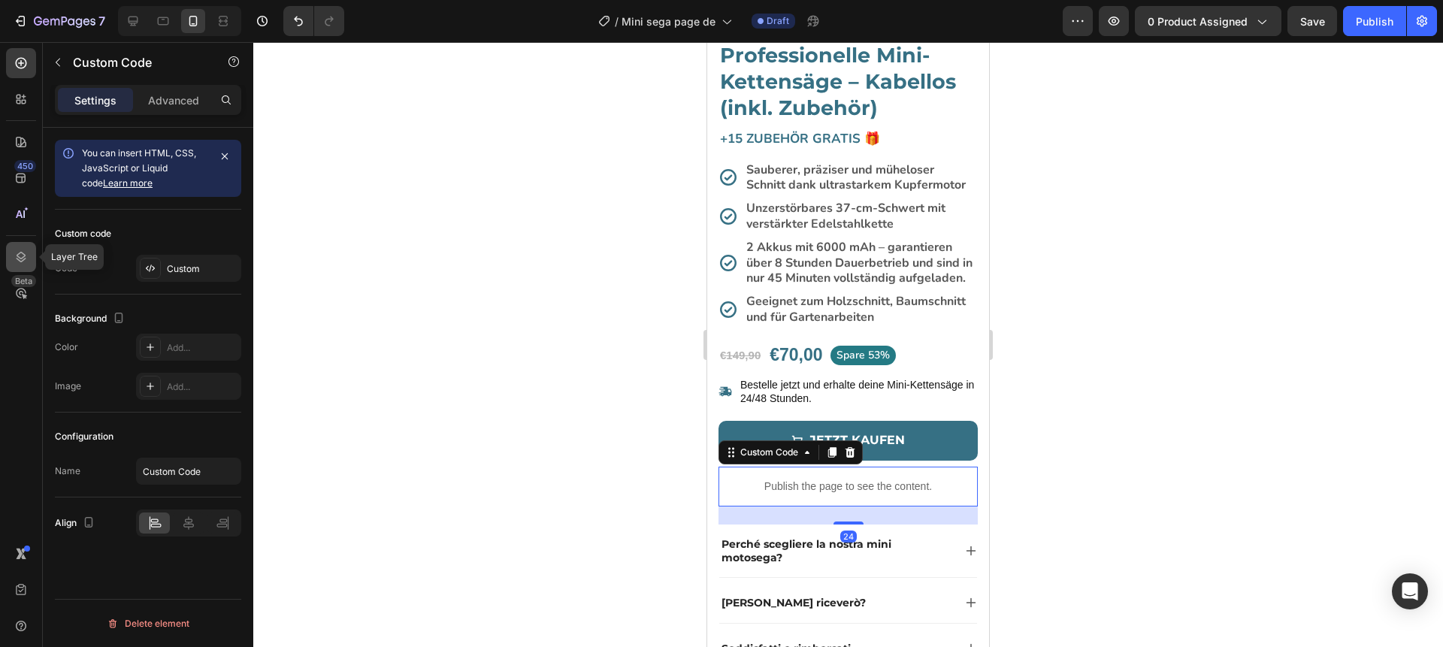
click at [25, 261] on icon at bounding box center [21, 257] width 15 height 15
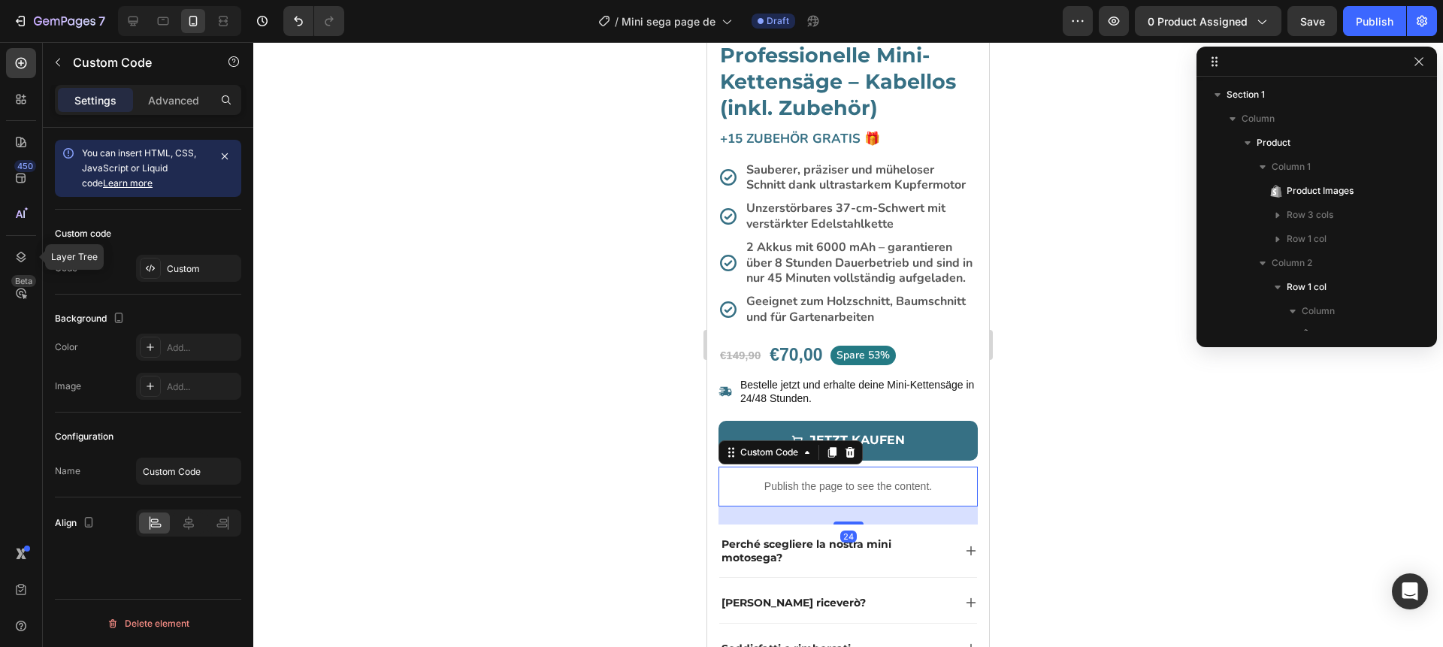
scroll to position [357, 0]
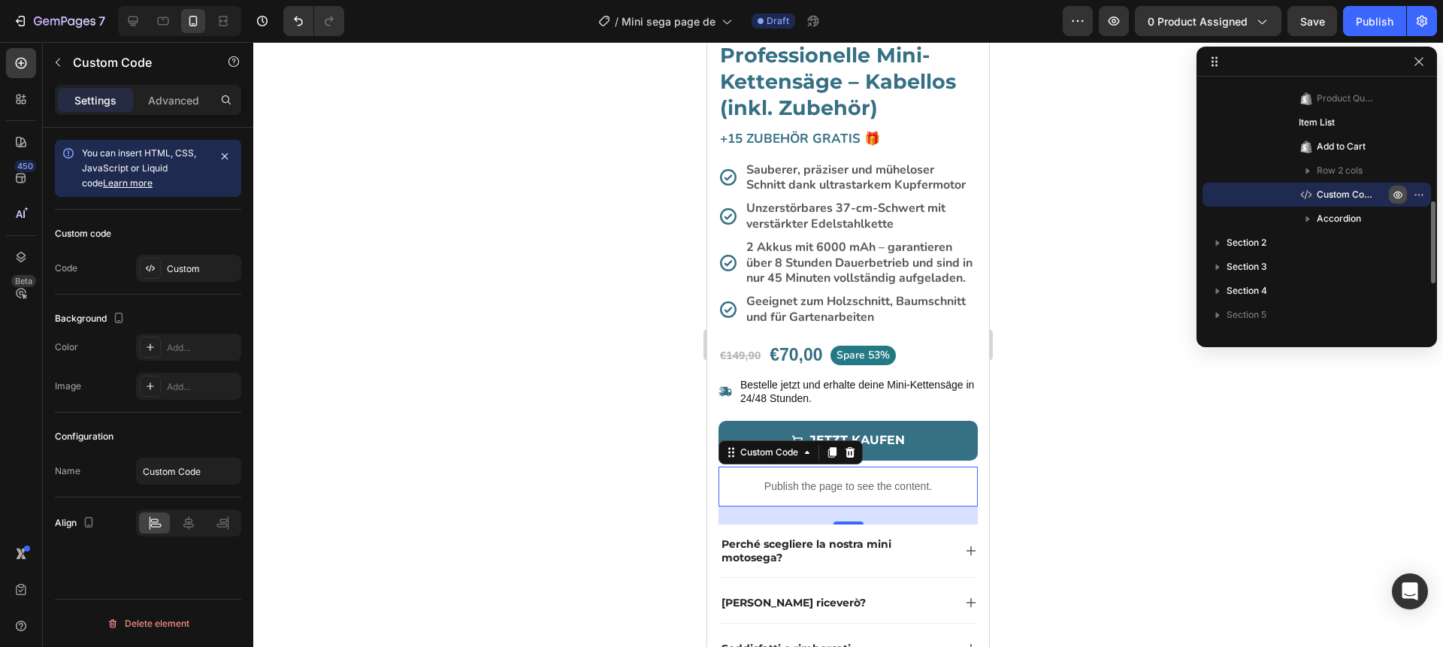
click at [1393, 194] on icon "button" at bounding box center [1398, 195] width 12 height 12
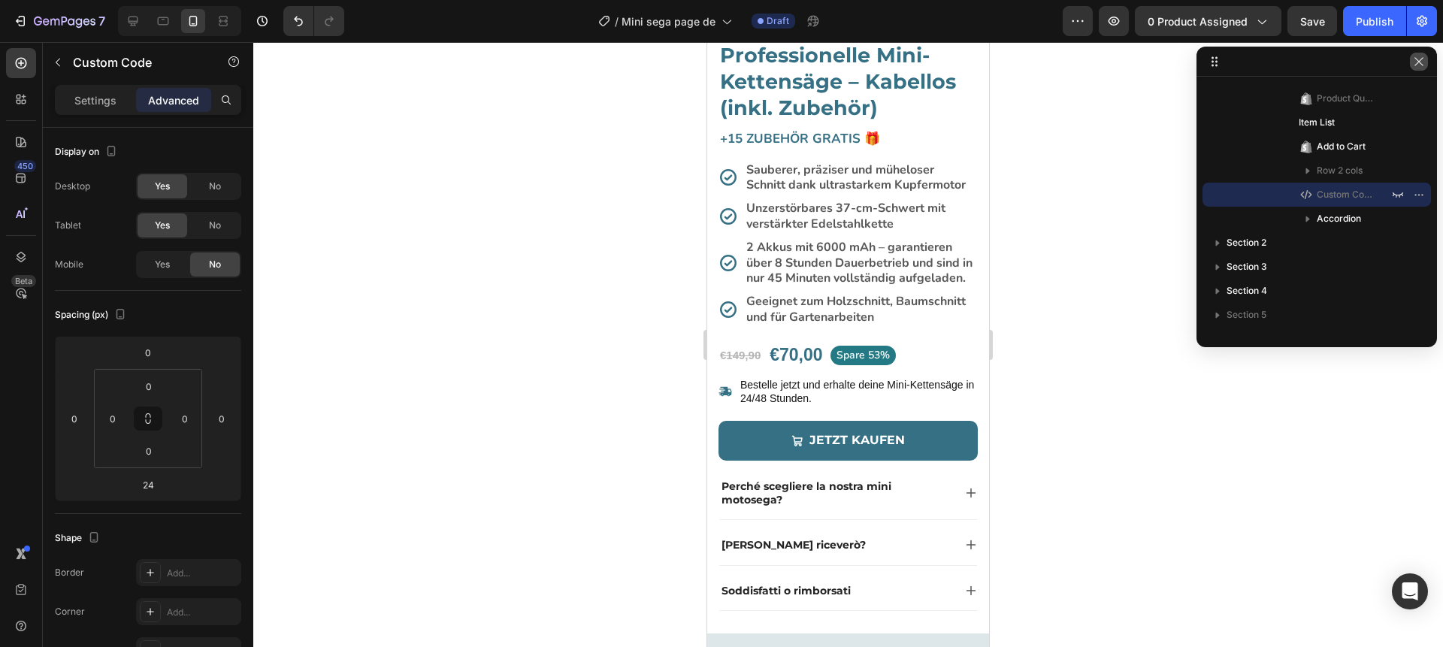
click at [1425, 61] on button "button" at bounding box center [1419, 62] width 18 height 18
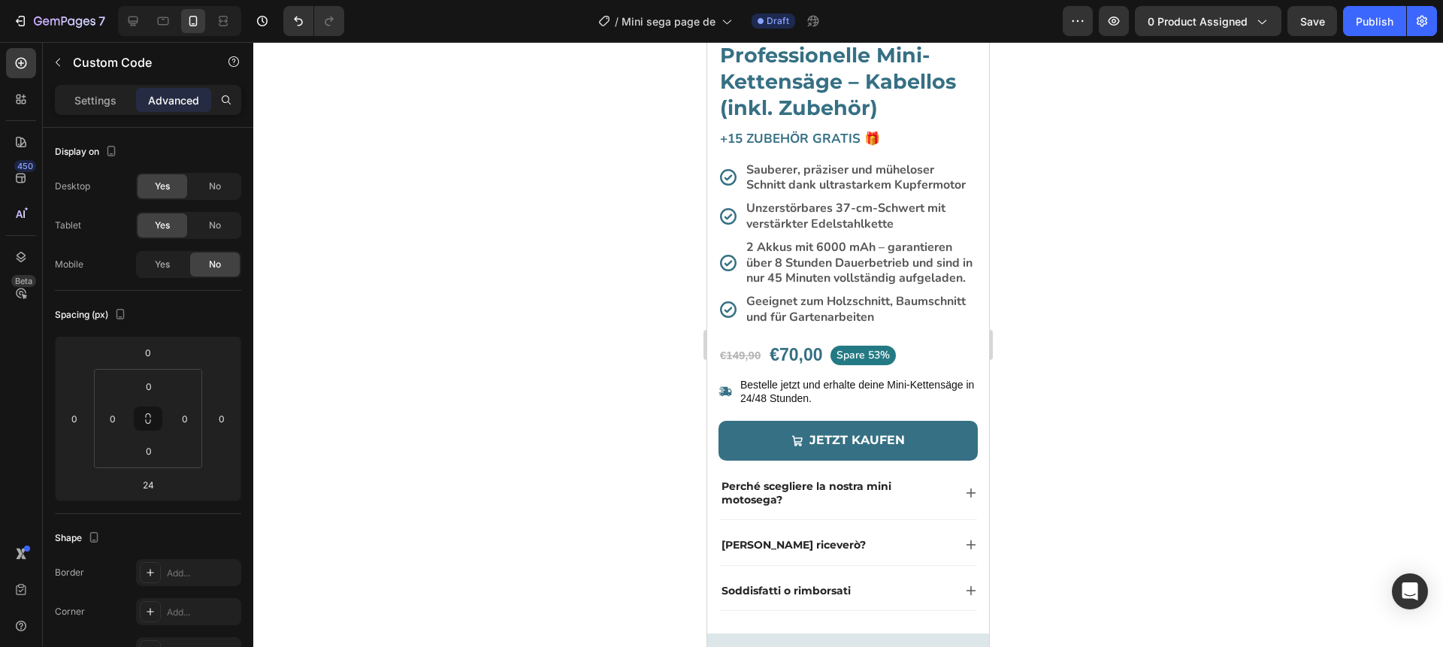
click at [1239, 289] on div at bounding box center [848, 344] width 1190 height 605
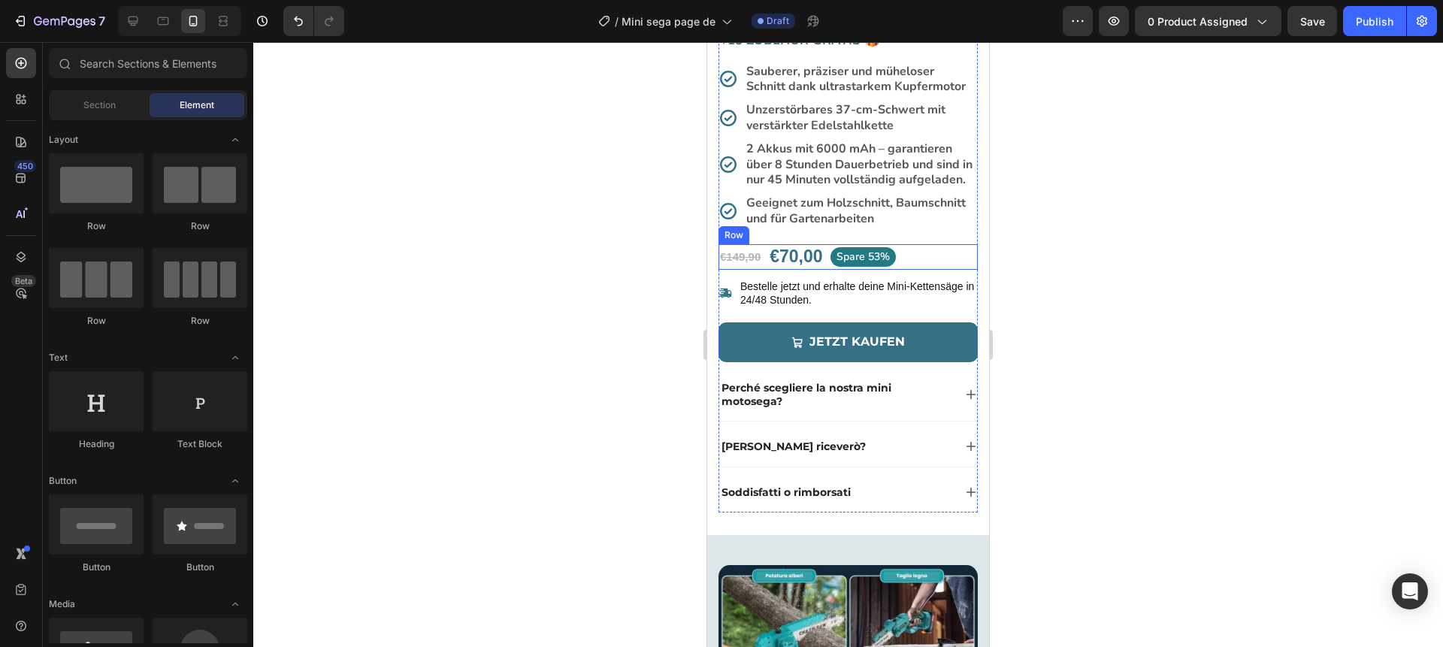
scroll to position [530, 0]
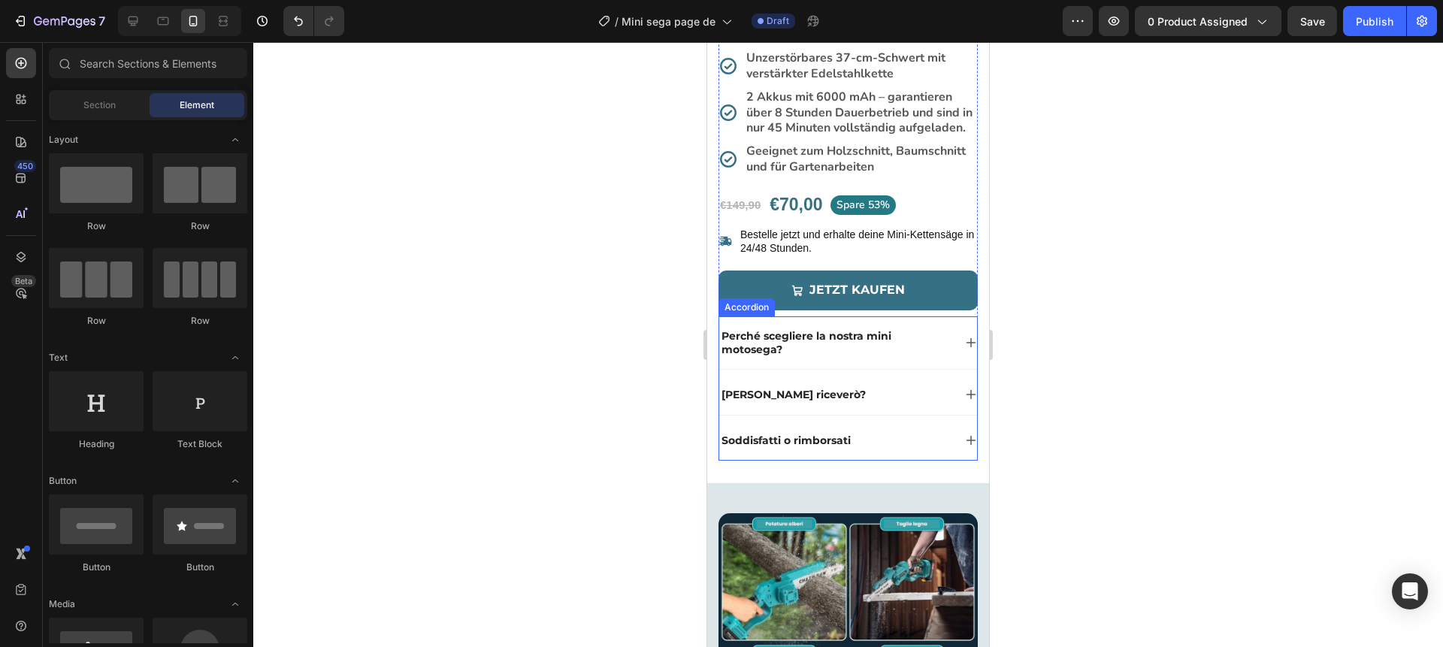
click at [778, 338] on p "Perché scegliere la nostra mini motosega?" at bounding box center [836, 342] width 229 height 27
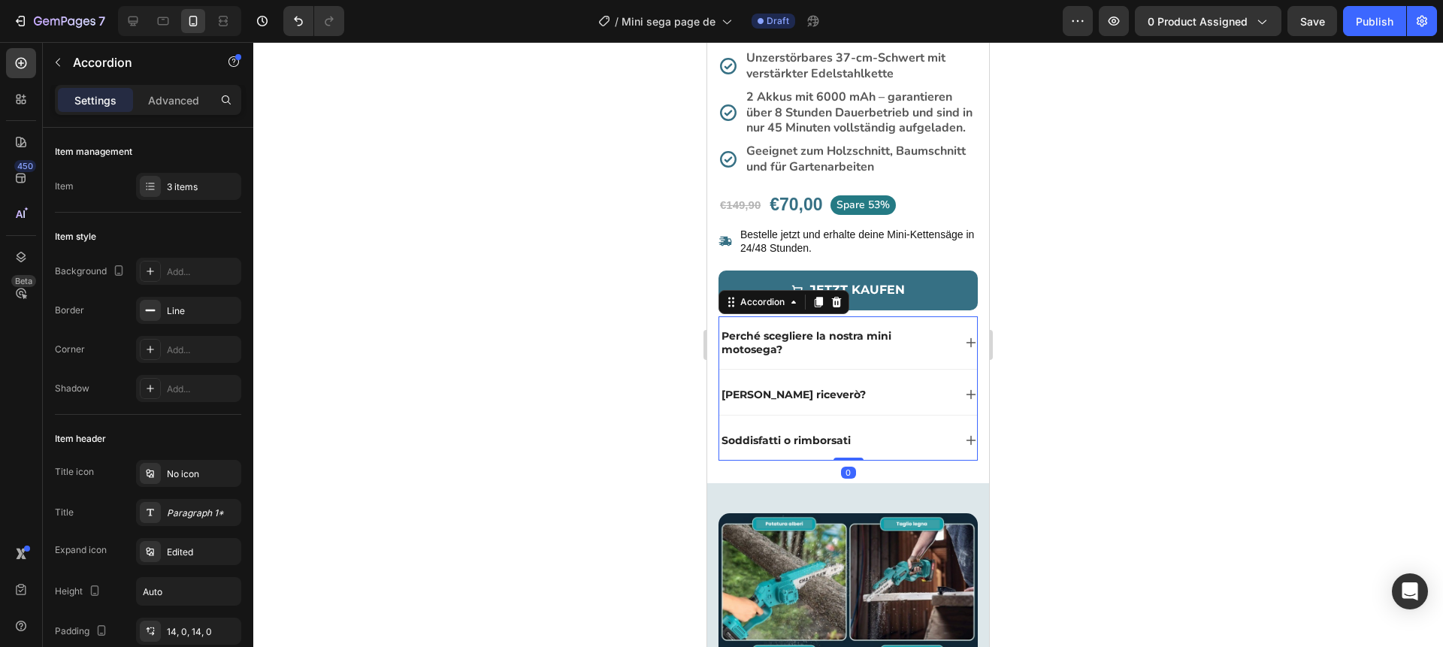
click at [778, 338] on p "Perché scegliere la nostra mini motosega?" at bounding box center [836, 342] width 229 height 27
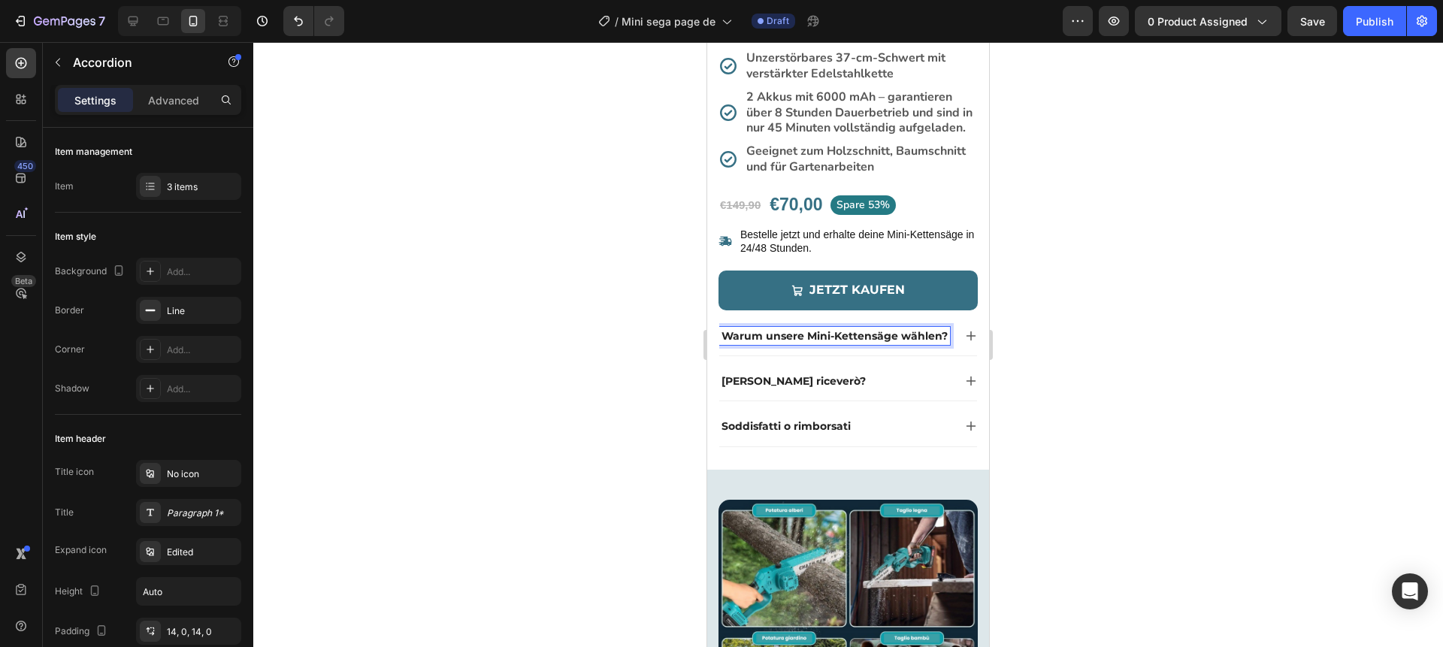
click at [644, 354] on div at bounding box center [848, 344] width 1190 height 605
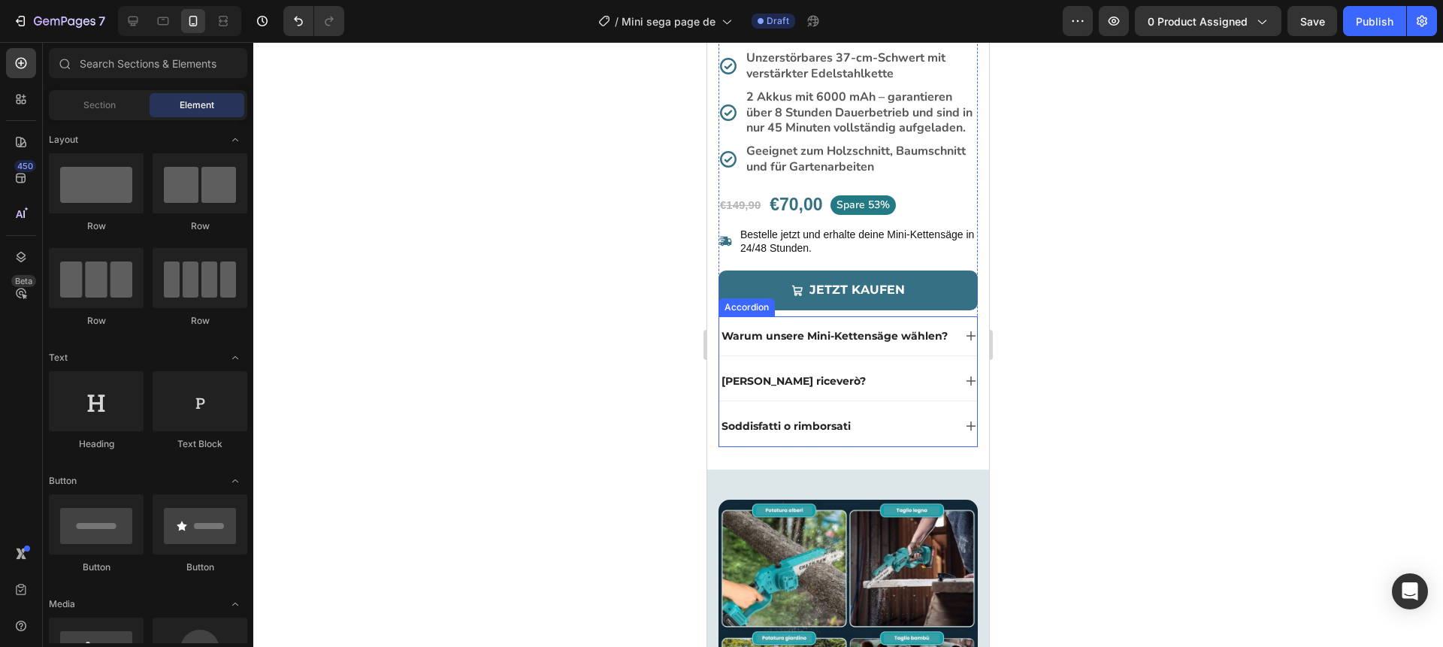
click at [968, 335] on icon at bounding box center [972, 337] width 10 height 10
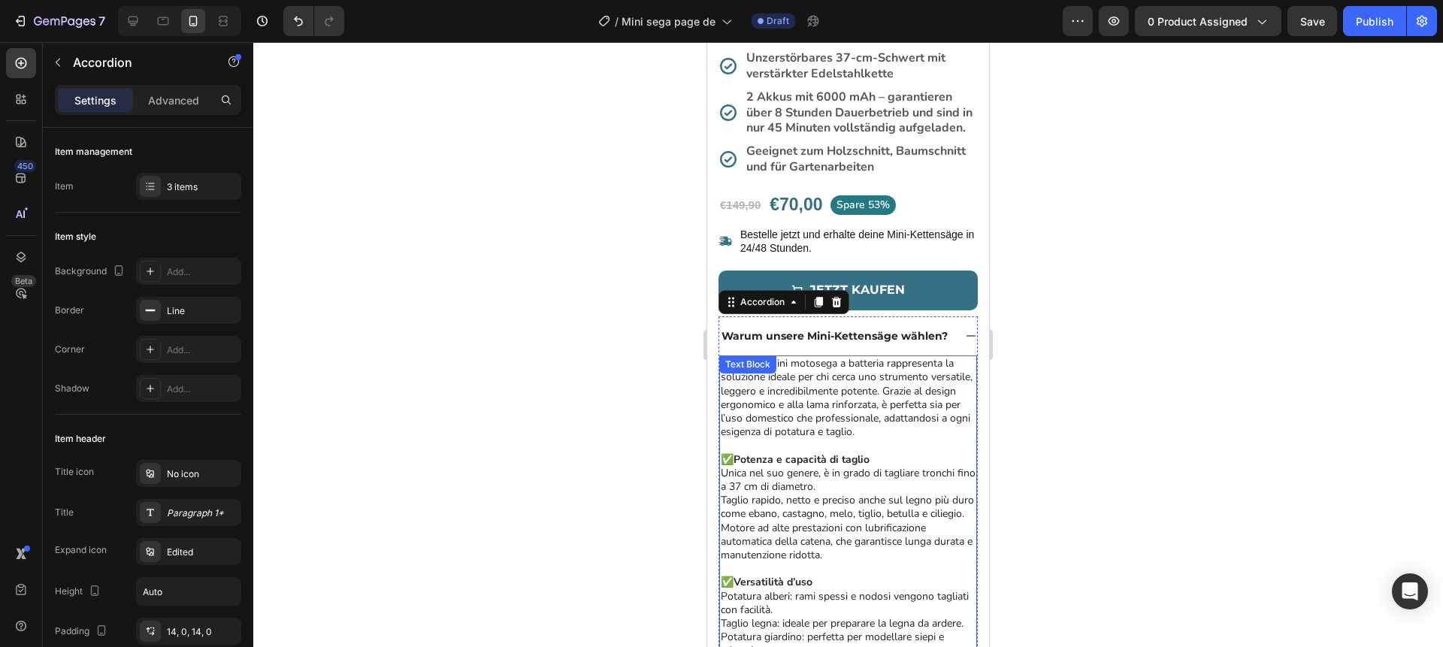
click at [807, 437] on p "La nostra mini motosega a batteria rappresenta la soluzione ideale per chi cerc…" at bounding box center [848, 398] width 255 height 82
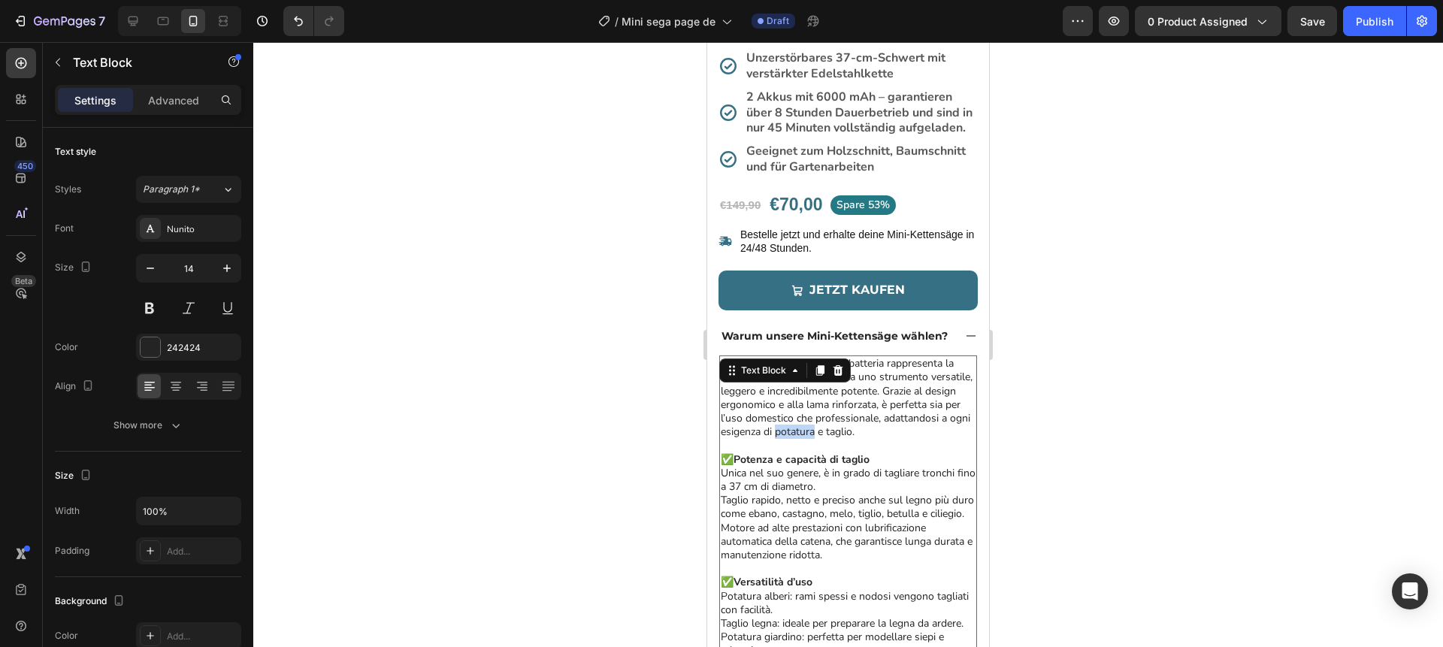
click at [807, 437] on p "La nostra mini motosega a batteria rappresenta la soluzione ideale per chi cerc…" at bounding box center [848, 398] width 255 height 82
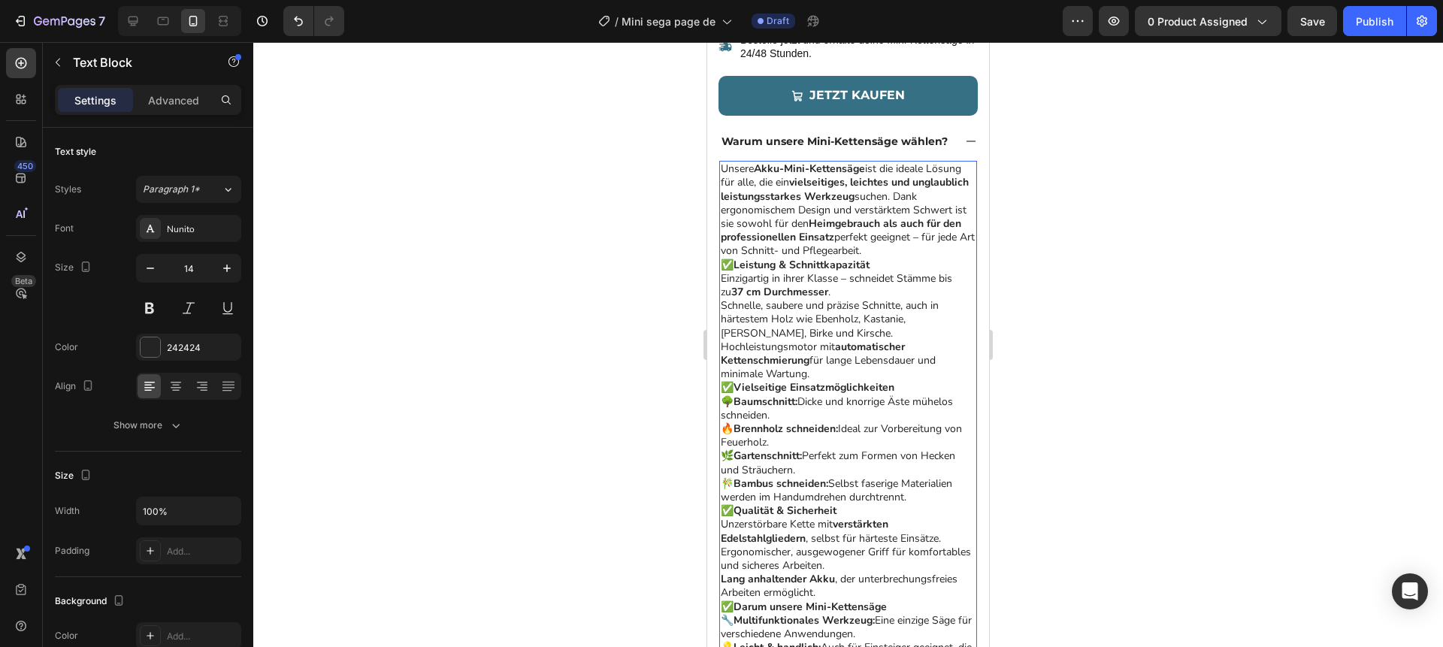
scroll to position [802, 0]
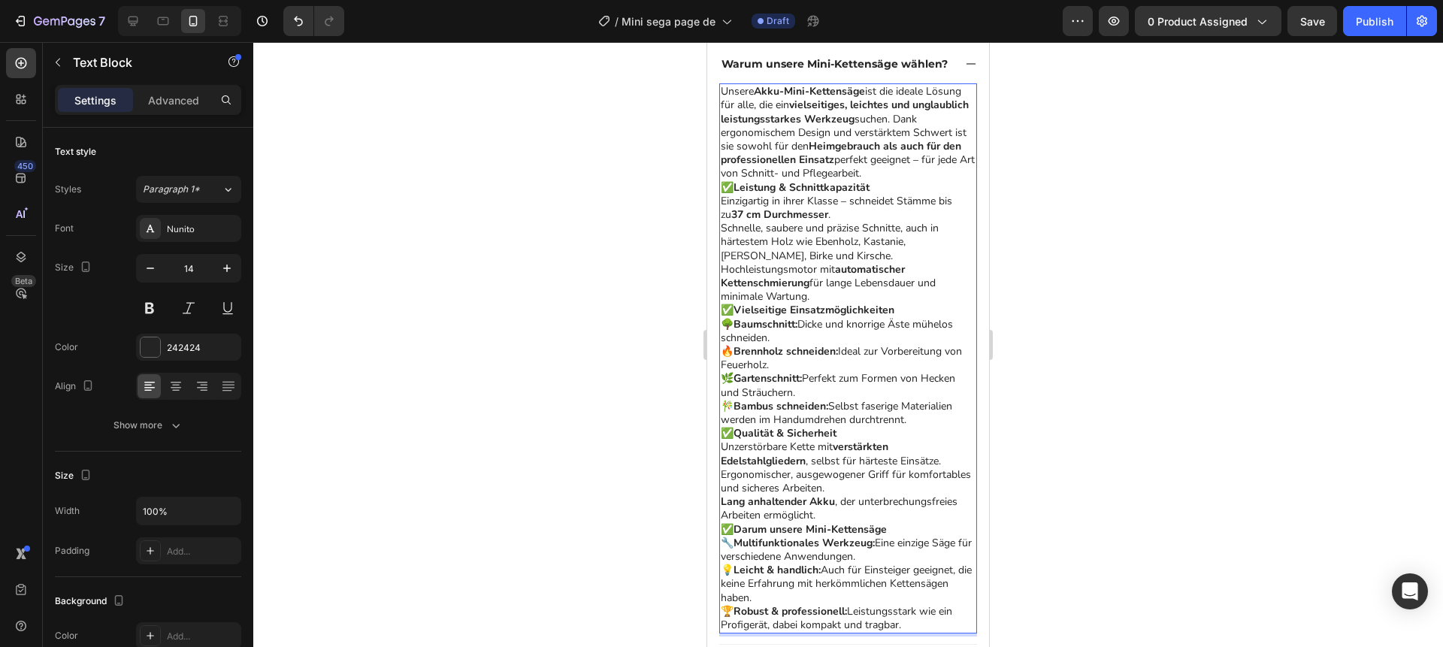
click at [895, 173] on p "Unsere Akku-Mini-Kettensäge ist die ideale Lösung für alle, die ein vielseitige…" at bounding box center [848, 132] width 255 height 95
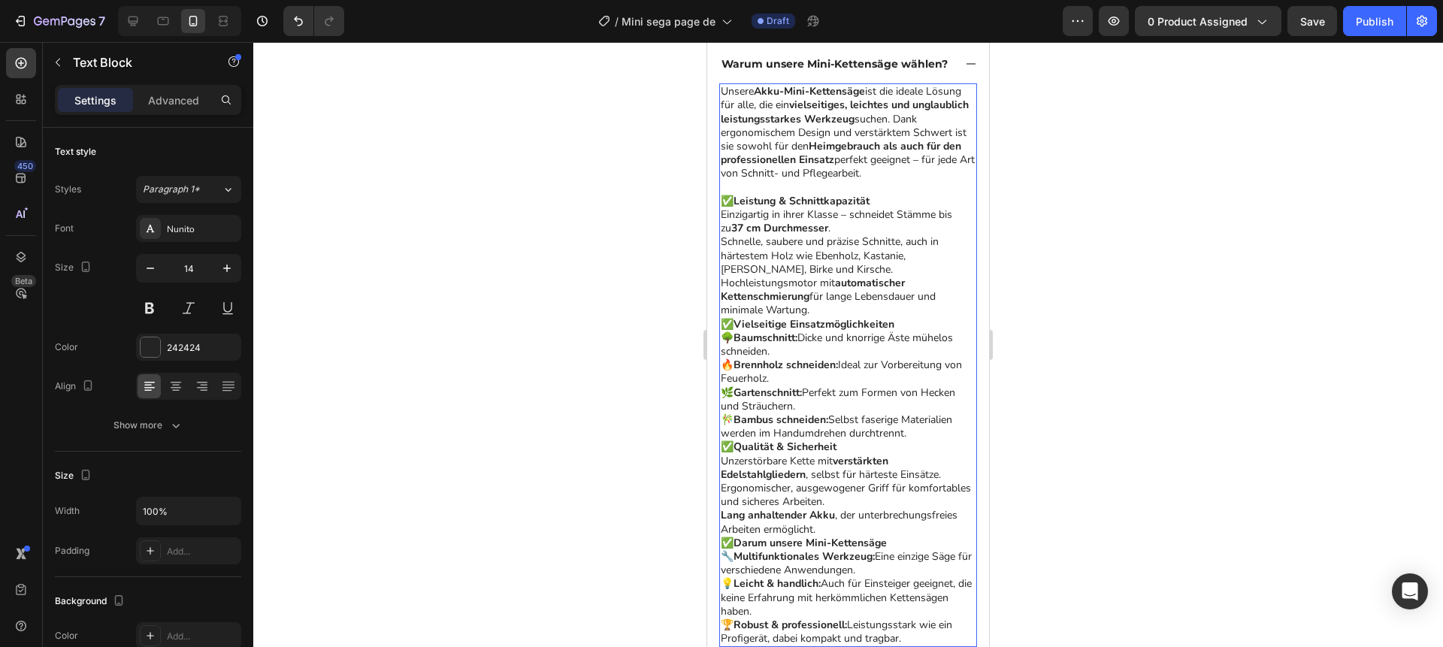
click at [843, 310] on p "✅ Leistung & Schnittkapazität Einzigartig in ihrer Klasse – schneidet Stämme bi…" at bounding box center [848, 256] width 255 height 123
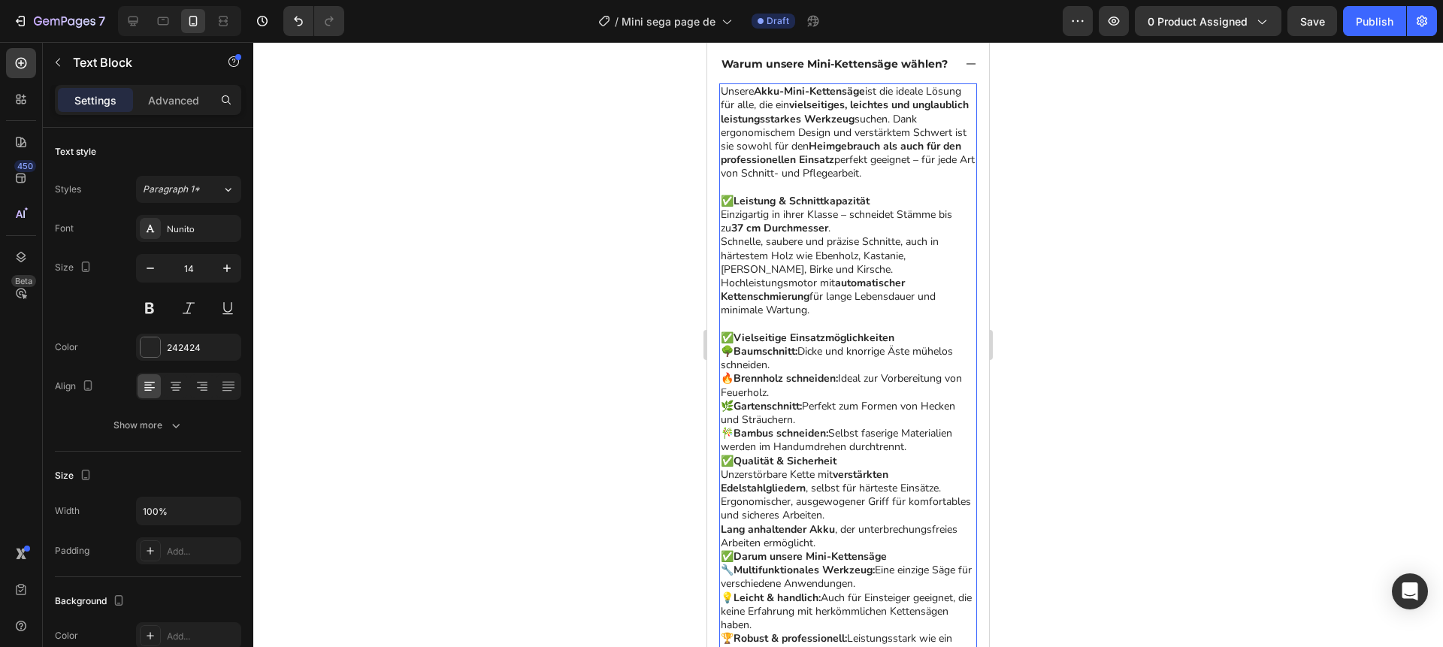
click at [919, 449] on p "✅ Vielseitige Einsatzmöglichkeiten 🌳 Baumschnitt: Dicke und knorrige Äste mühel…" at bounding box center [848, 393] width 255 height 123
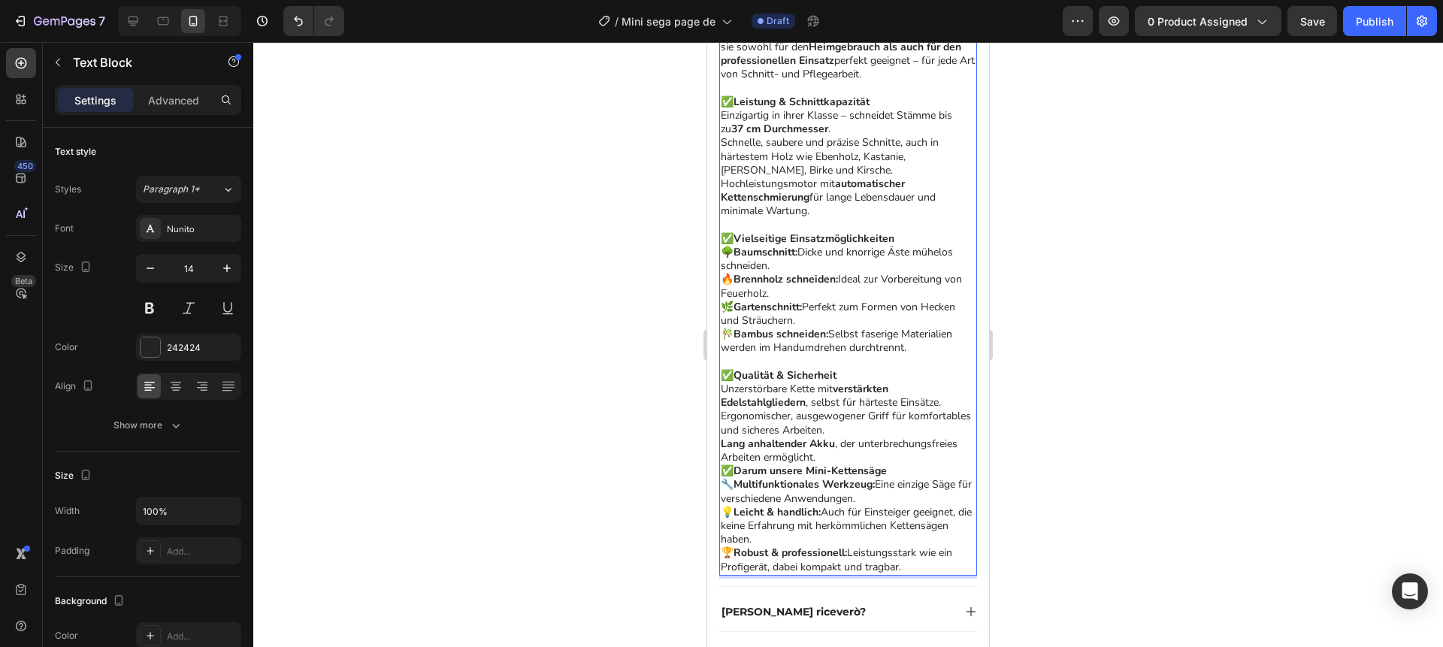
scroll to position [903, 0]
click at [840, 457] on p "✅ Qualität & Sicherheit Unzerstörbare Kette mit verstärkten Edelstahlgliedern ,…" at bounding box center [848, 415] width 255 height 95
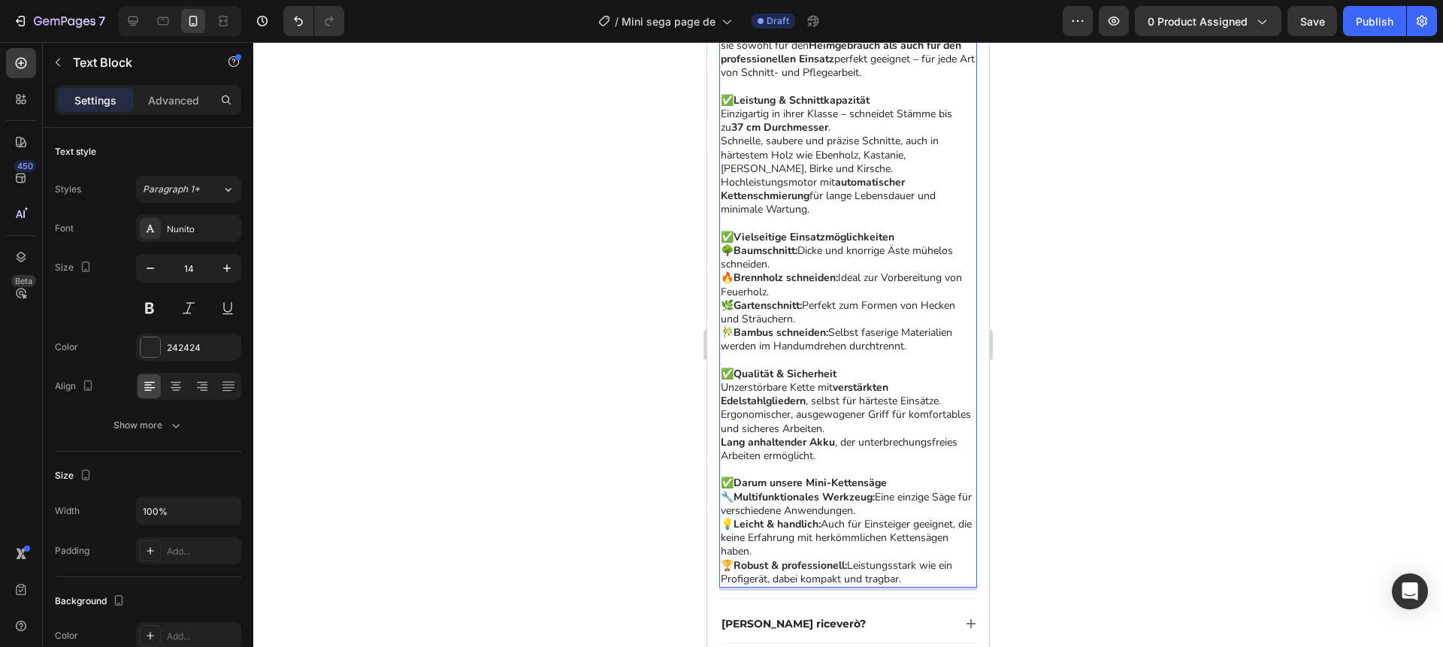
click at [1086, 396] on div at bounding box center [848, 344] width 1190 height 605
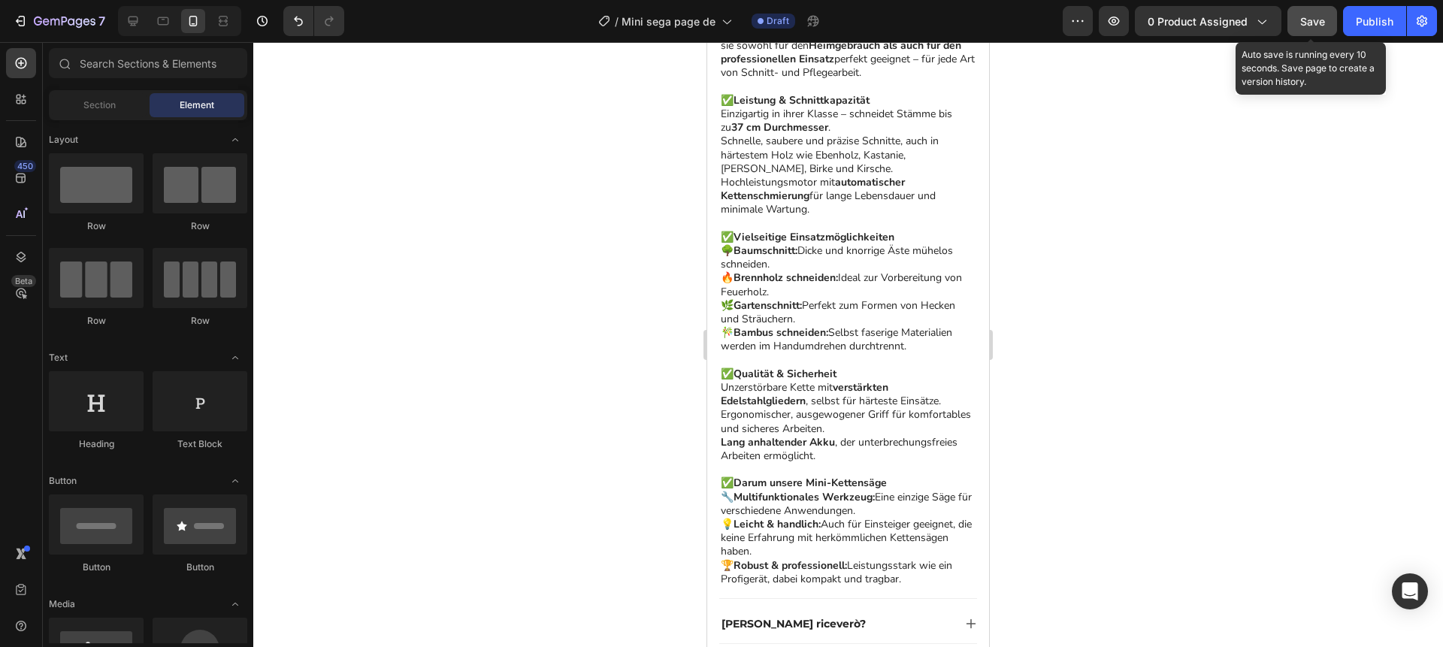
click at [1310, 24] on span "Save" at bounding box center [1312, 21] width 25 height 13
click at [1309, 23] on span "Save" at bounding box center [1312, 21] width 25 height 13
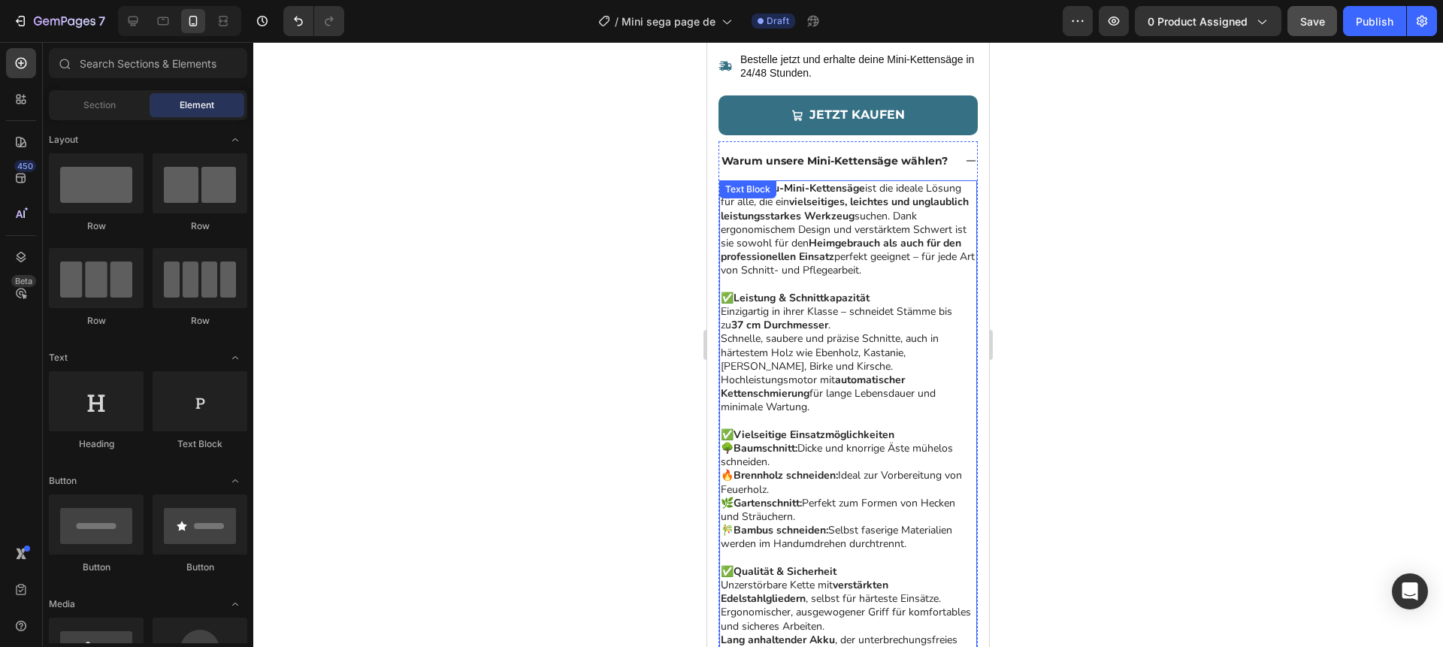
scroll to position [683, 0]
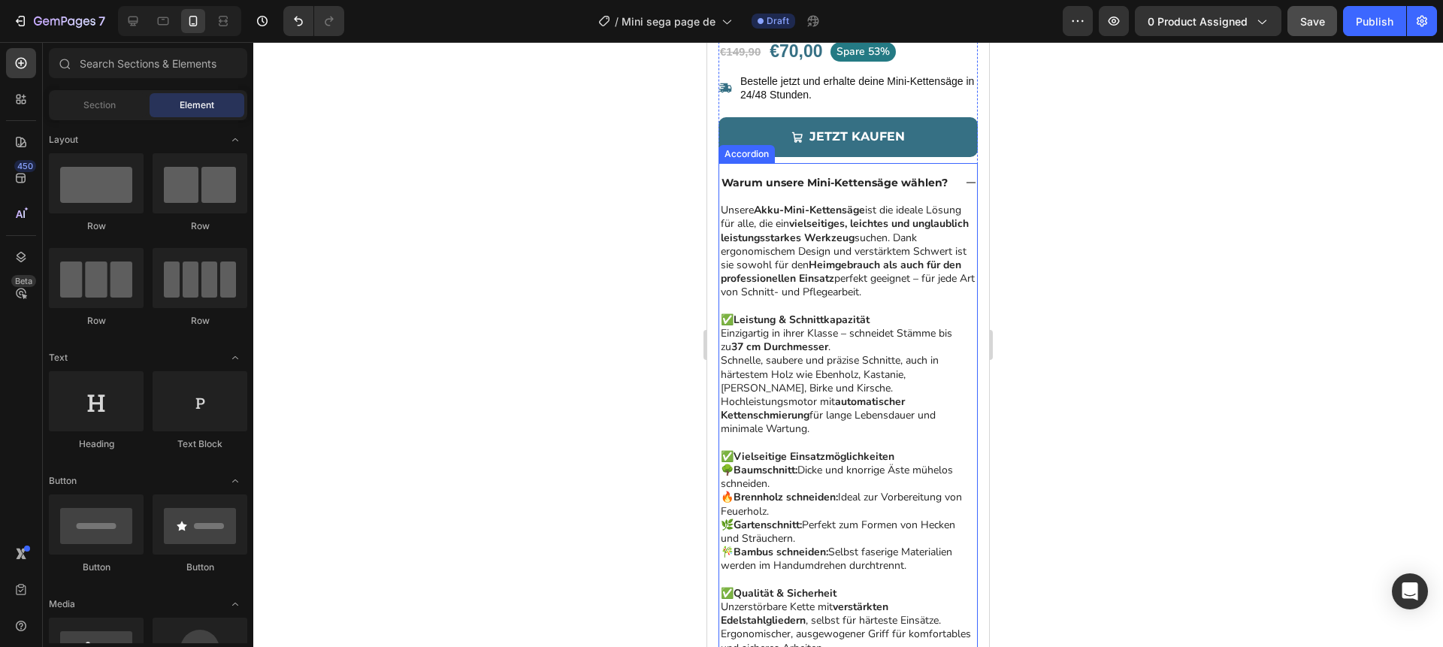
click at [972, 180] on icon at bounding box center [971, 183] width 12 height 12
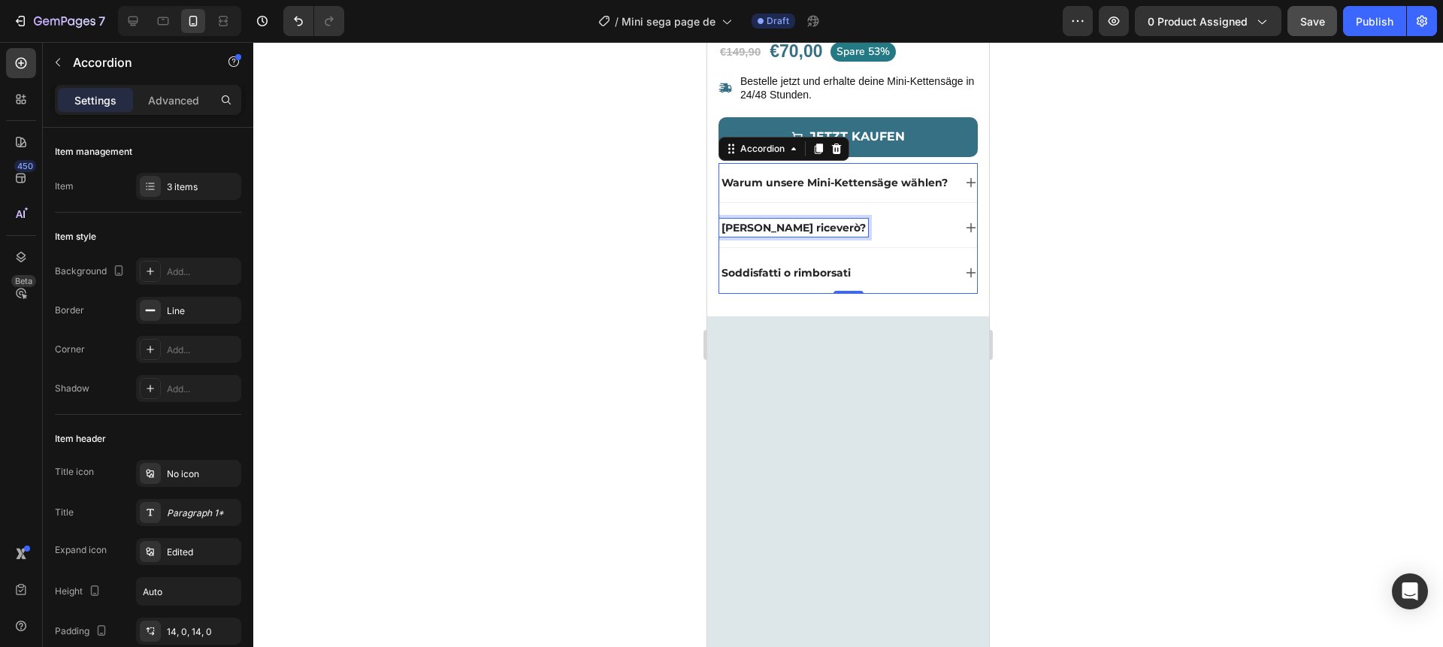
click at [765, 226] on p "Cosa riceverò?" at bounding box center [794, 228] width 144 height 14
click at [934, 232] on div "Was werde ich erhalten?" at bounding box center [836, 228] width 234 height 18
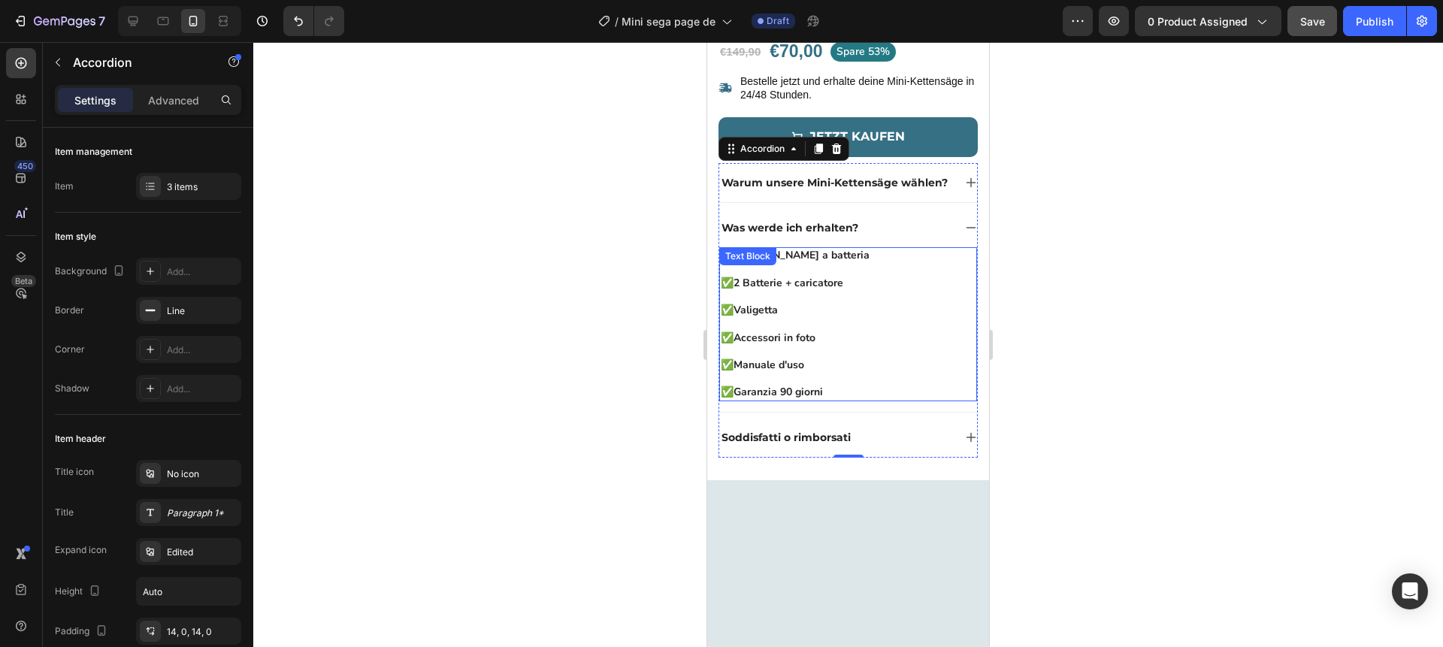
click at [816, 337] on strong "Accessori in foto" at bounding box center [775, 338] width 82 height 14
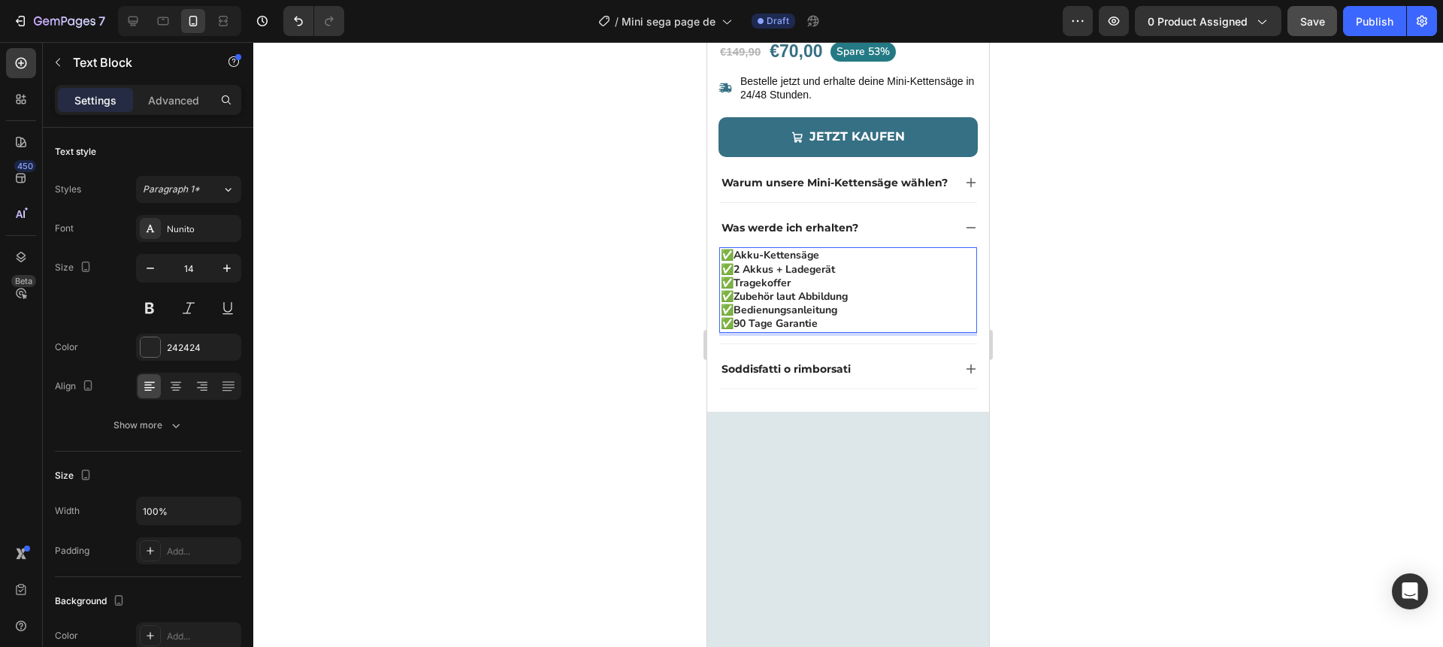
click at [840, 254] on p "✅ Akku-Kettensäge" at bounding box center [848, 256] width 255 height 14
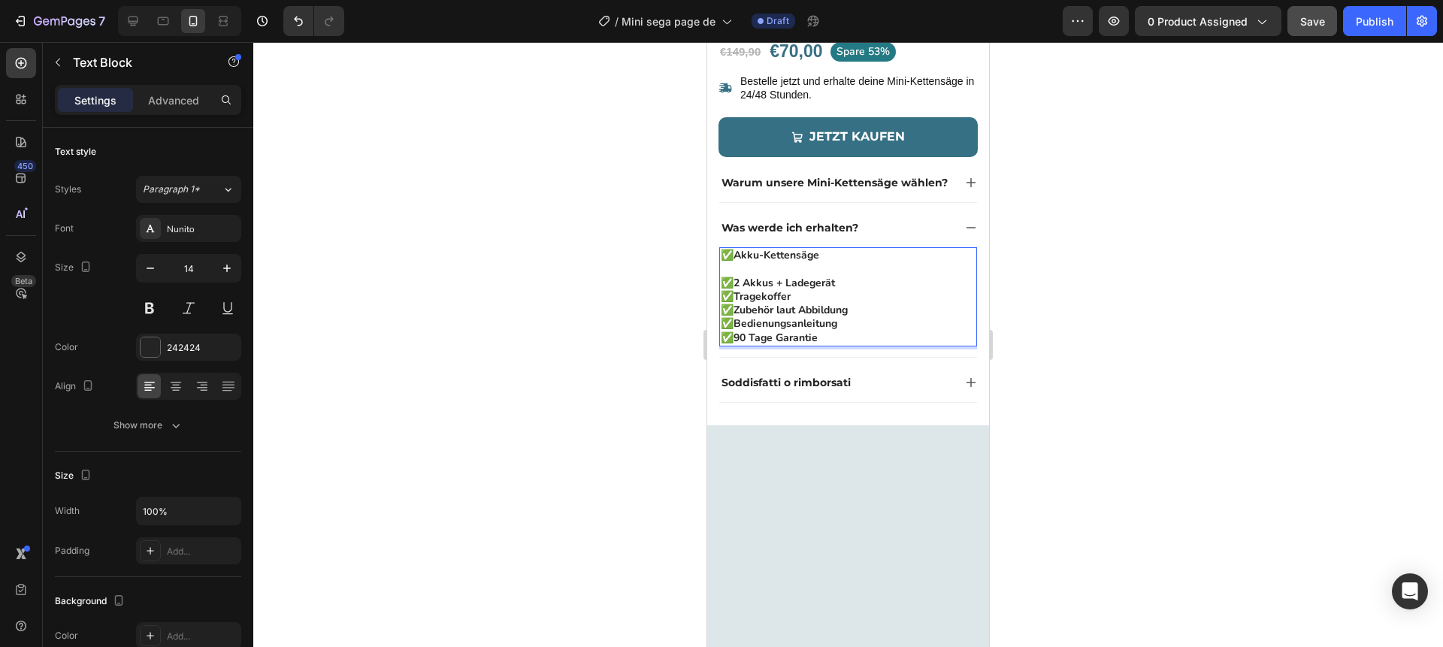
click at [850, 278] on p "✅ 2 Akkus + Ladegerät" at bounding box center [848, 284] width 255 height 14
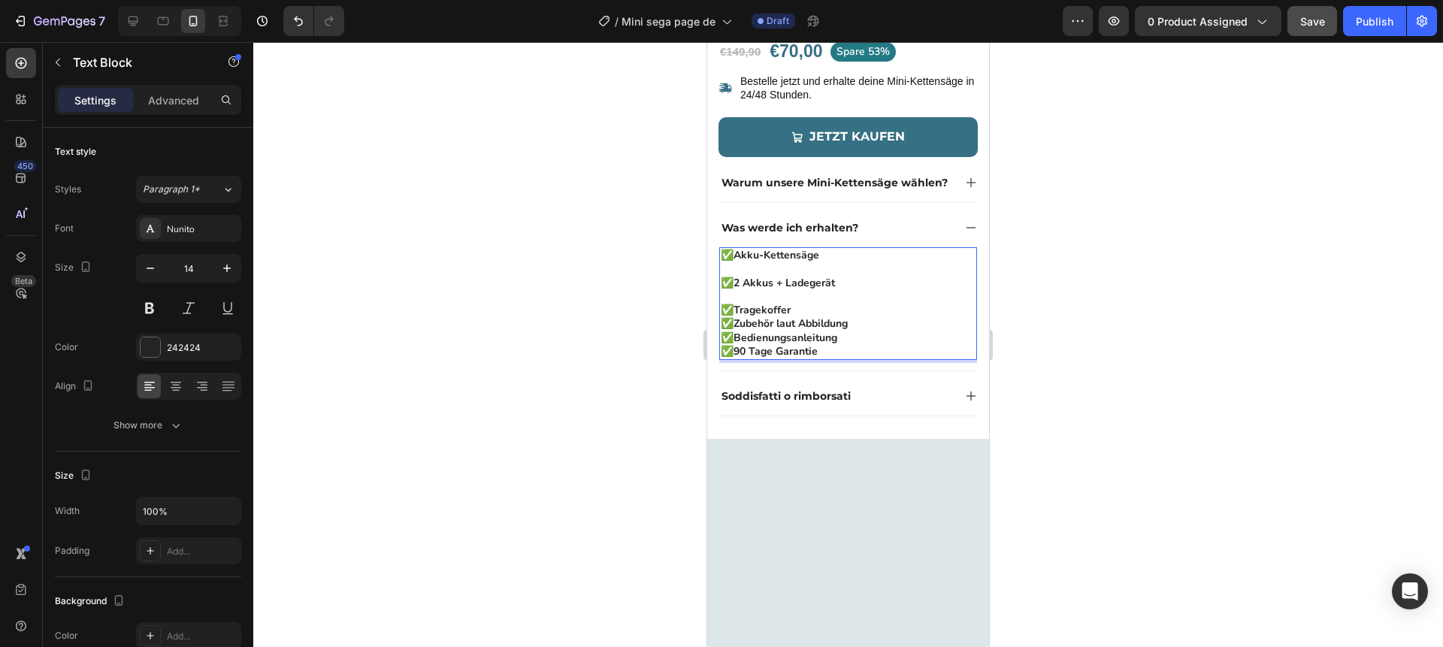
click at [819, 305] on p "✅ Tragekoffer" at bounding box center [848, 311] width 255 height 14
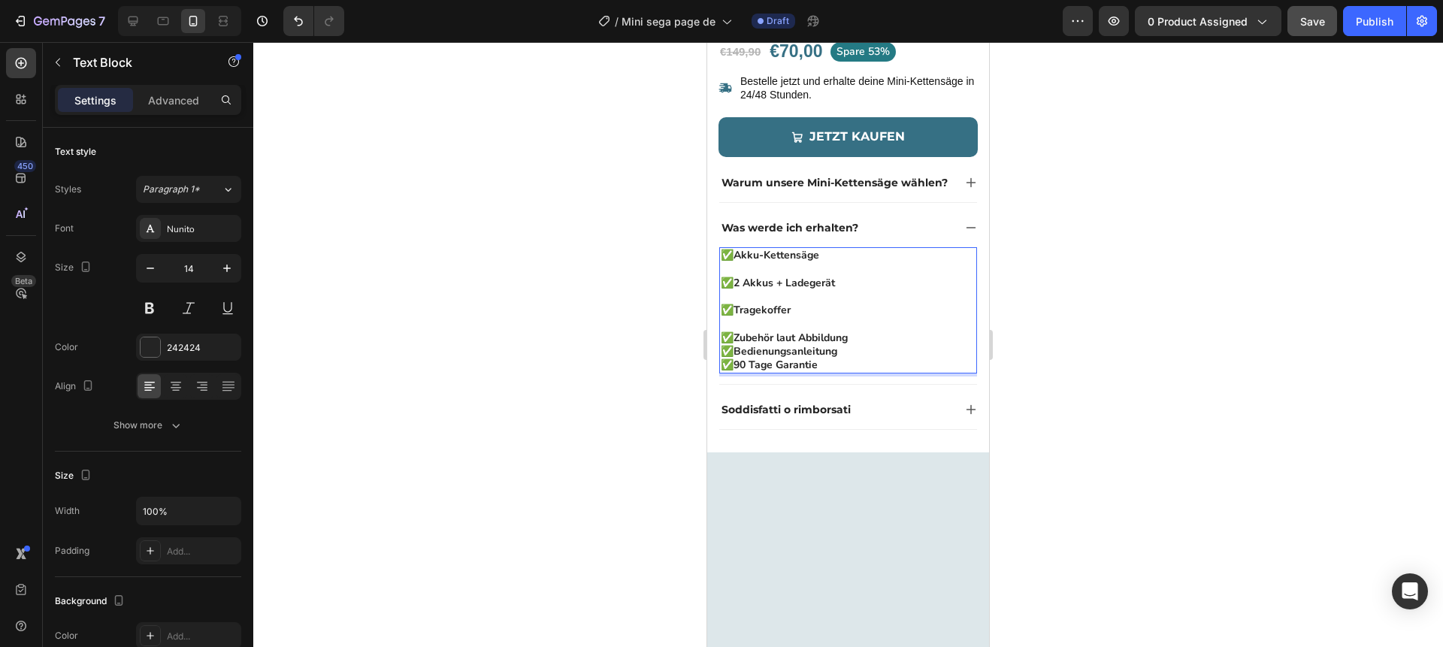
click at [865, 338] on p "✅ Zubehör laut Abbildung" at bounding box center [848, 339] width 255 height 14
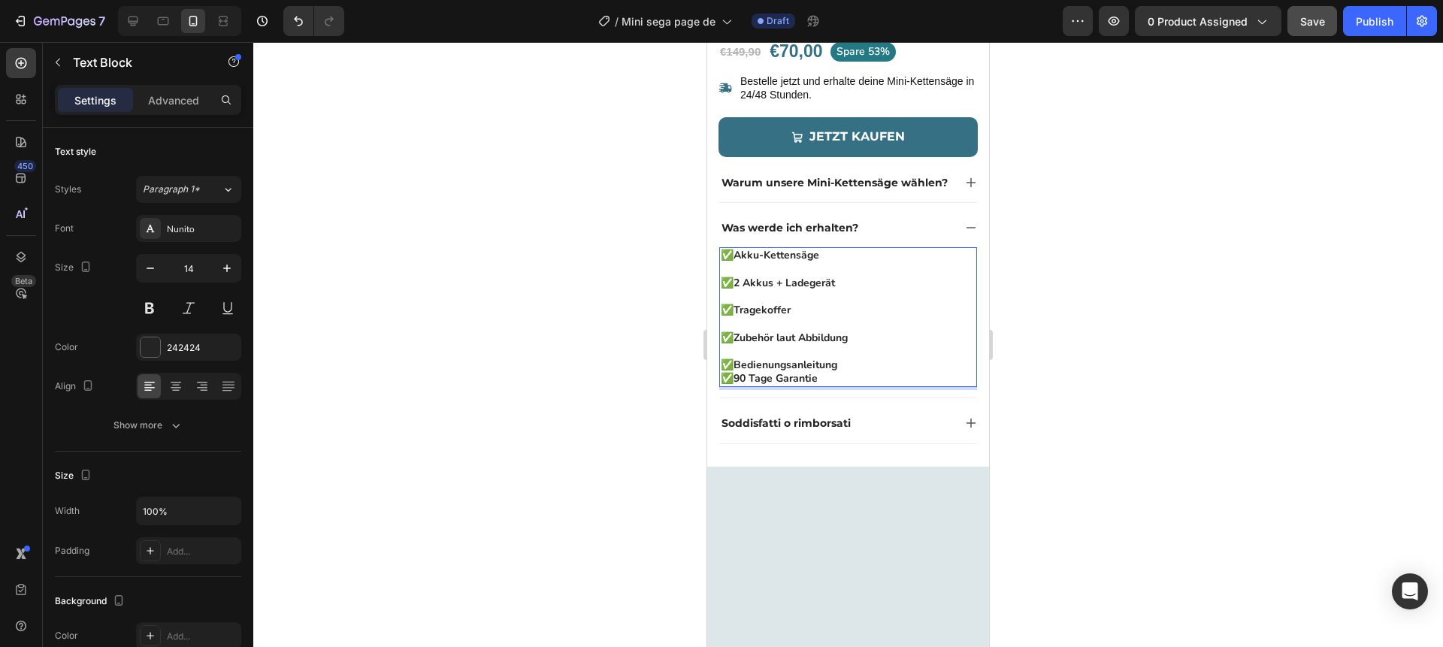
click at [853, 363] on p "✅ Bedienungsanleitung" at bounding box center [848, 366] width 255 height 14
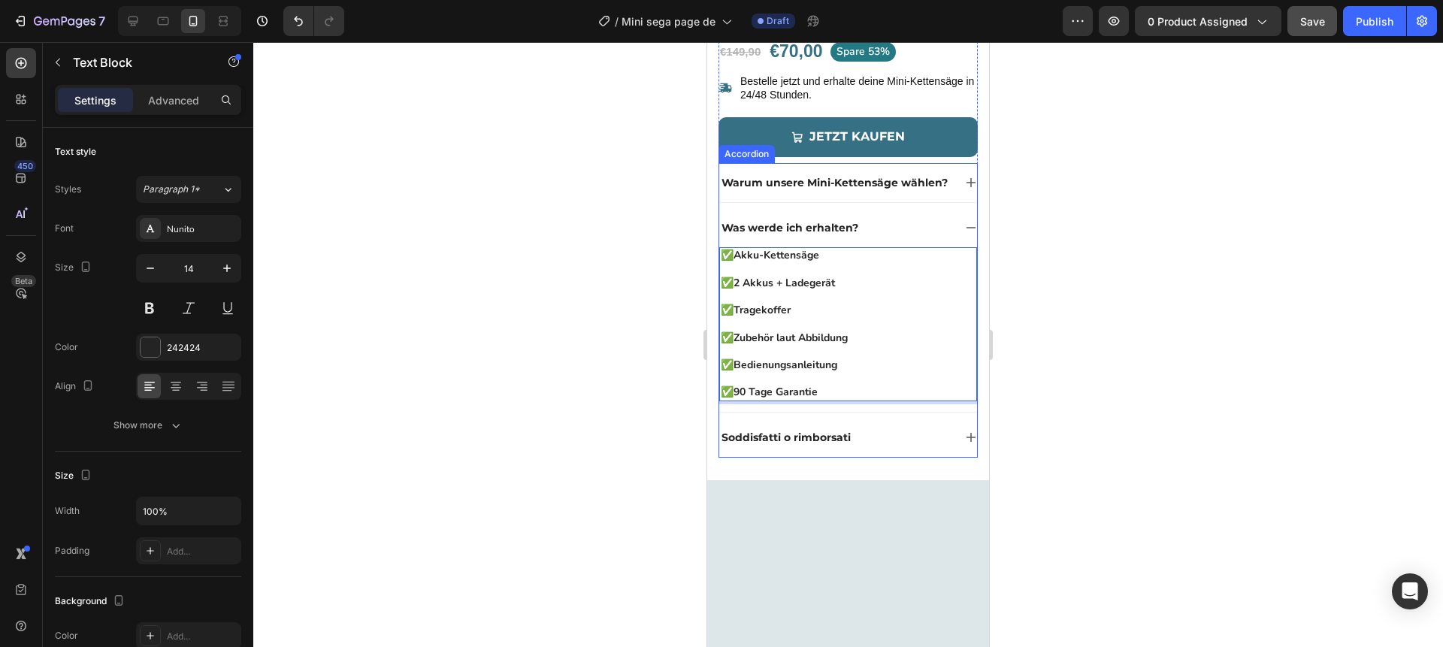
click at [967, 225] on icon at bounding box center [971, 228] width 12 height 12
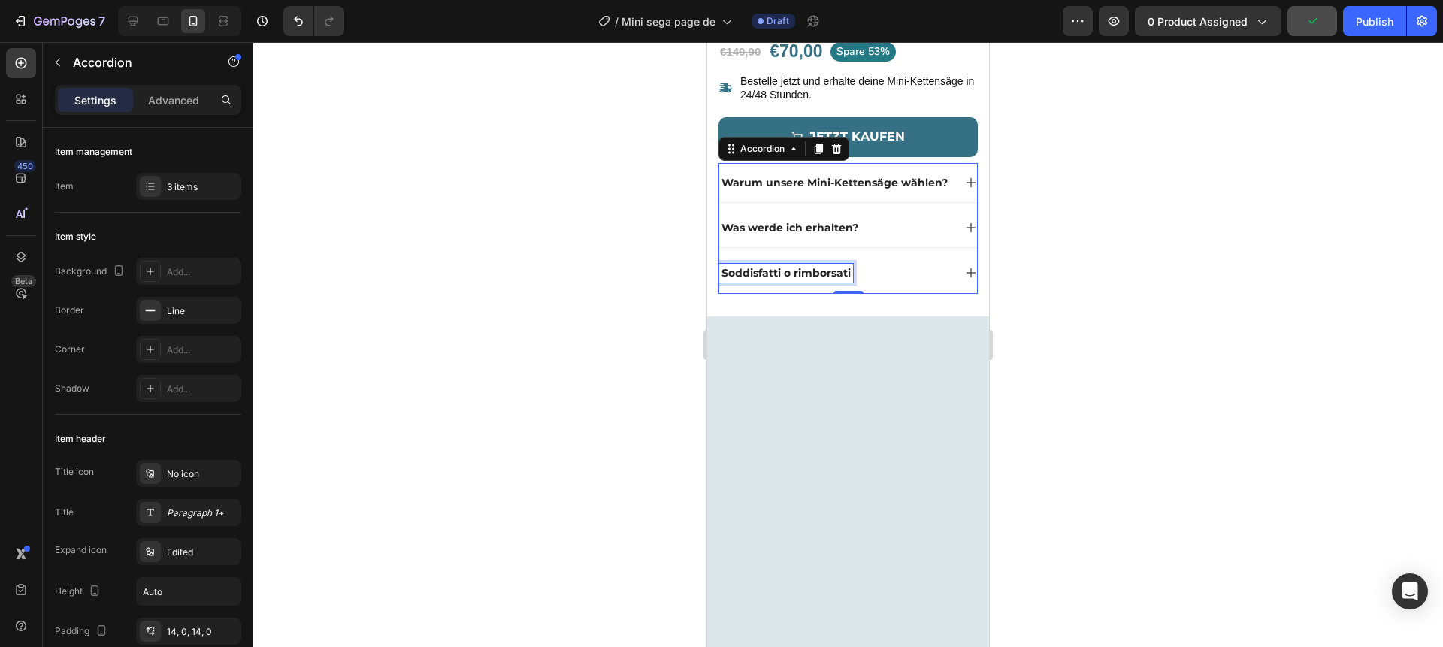
click at [806, 272] on p "Soddisfatti o rimborsati" at bounding box center [786, 273] width 129 height 14
click at [934, 270] on div "Zufrieden oder Geld zurück" at bounding box center [836, 273] width 234 height 18
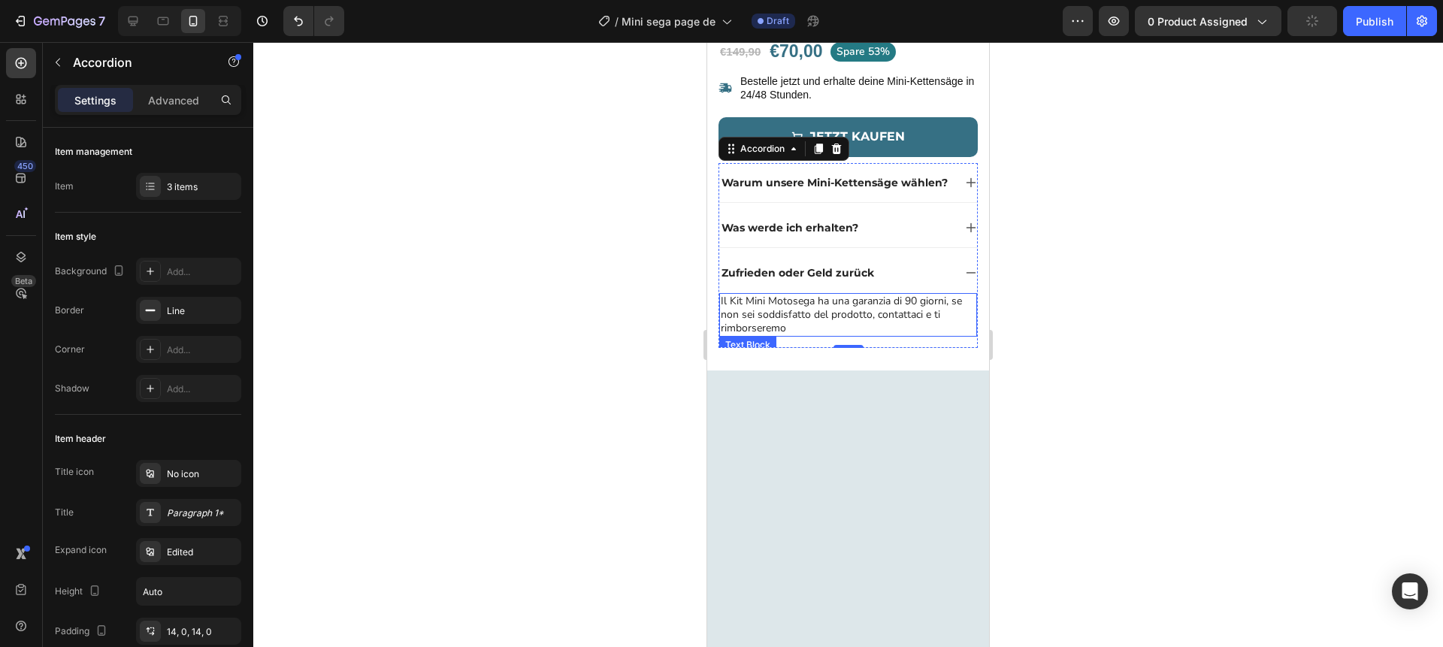
click at [827, 314] on p "Il Kit Mini Motosega ha una garanzia di 90 giorni, se non sei soddisfatto del p…" at bounding box center [848, 315] width 255 height 41
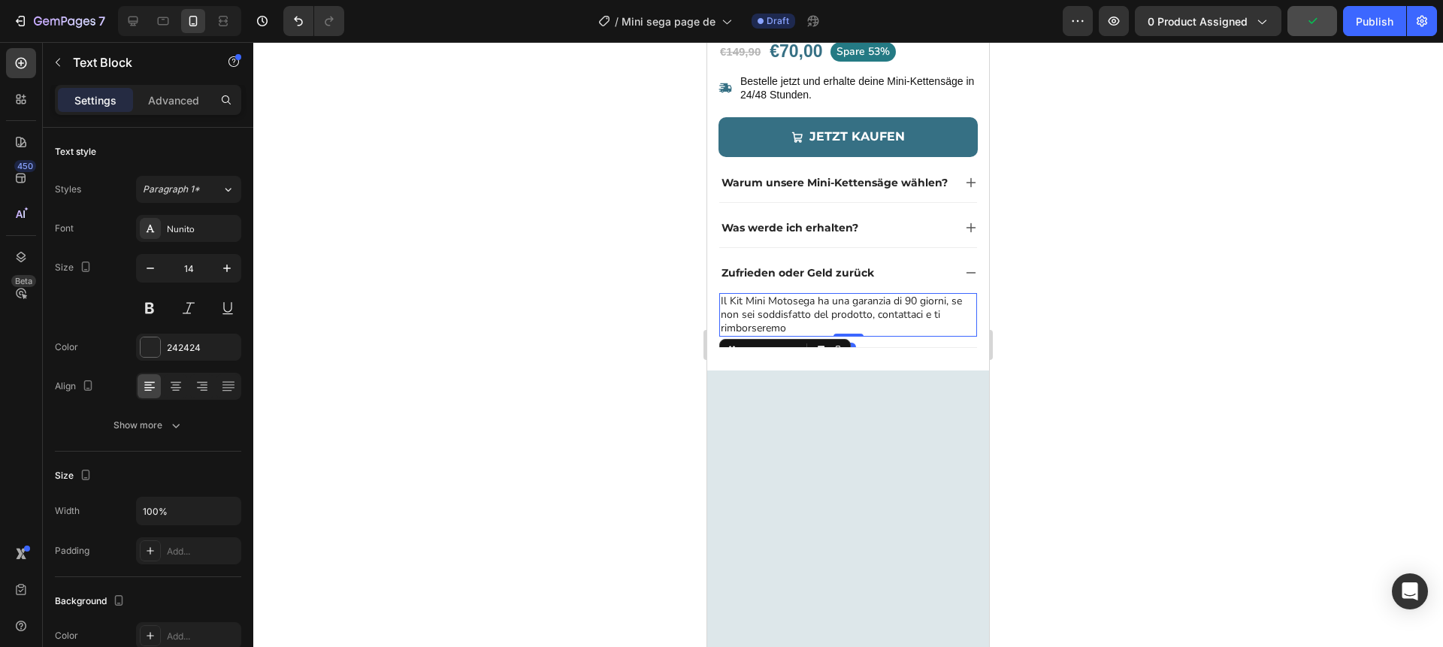
click at [827, 314] on p "Il Kit Mini Motosega ha una garanzia di 90 giorni, se non sei soddisfatto del p…" at bounding box center [848, 315] width 255 height 41
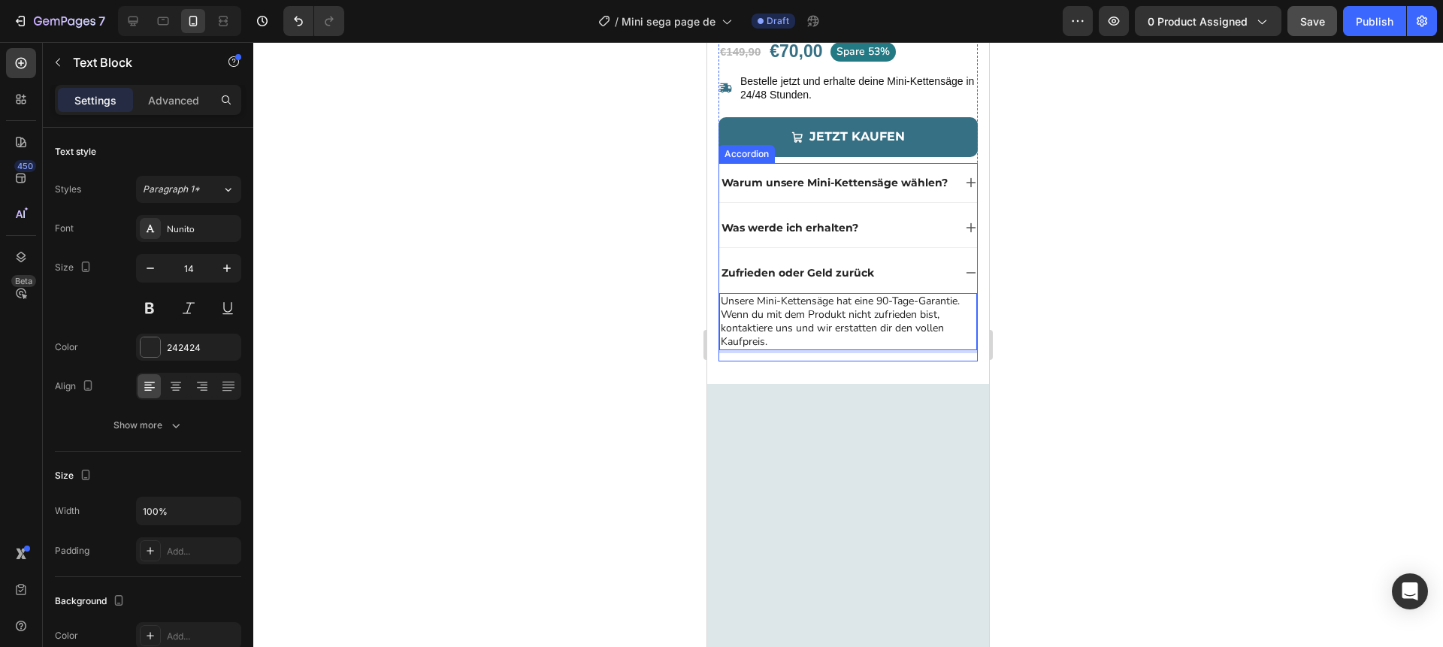
click at [970, 272] on icon at bounding box center [971, 273] width 12 height 12
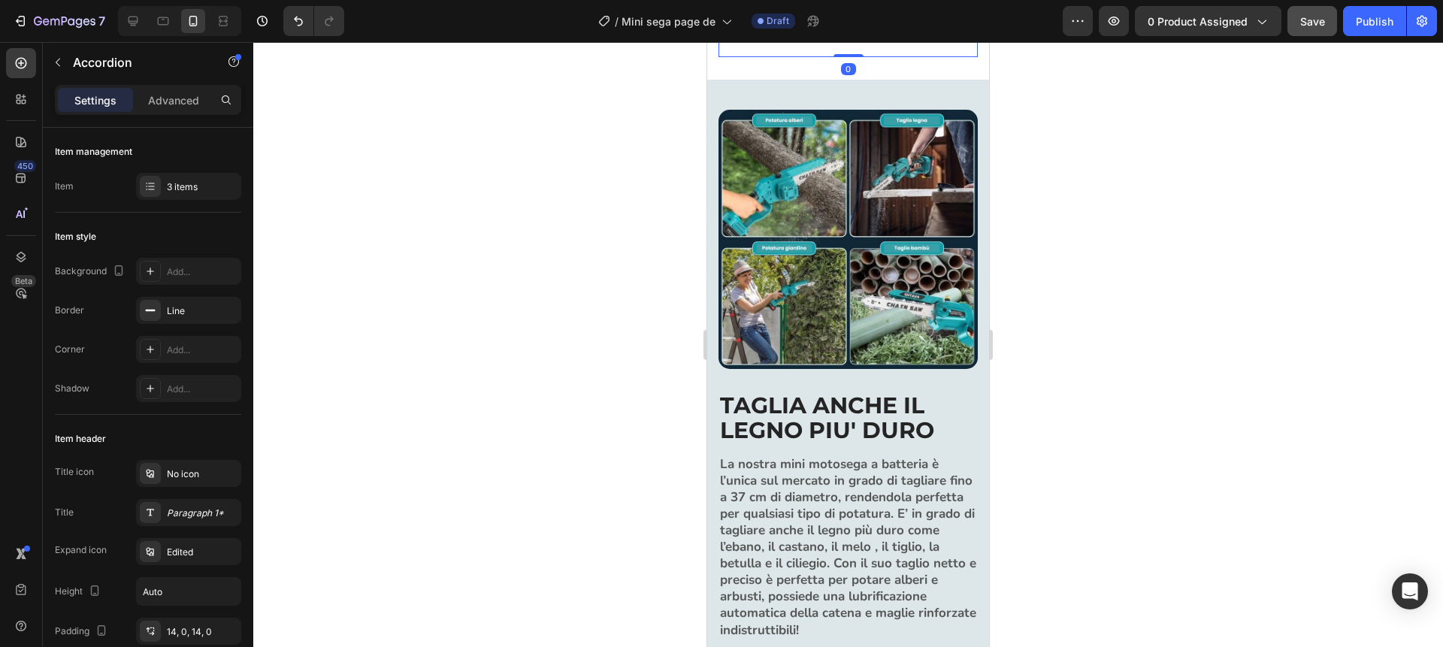
scroll to position [937, 0]
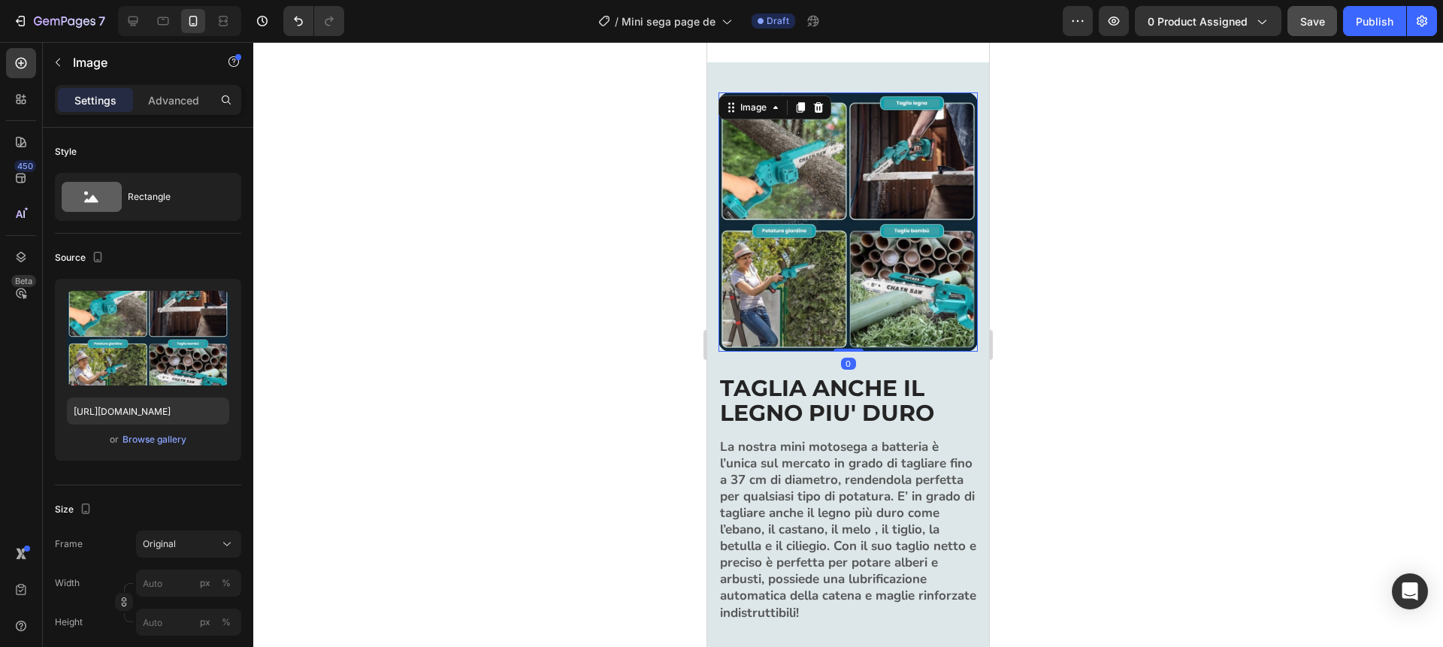
click at [831, 247] on img at bounding box center [848, 221] width 259 height 259
click at [156, 441] on div "Browse gallery" at bounding box center [155, 440] width 64 height 14
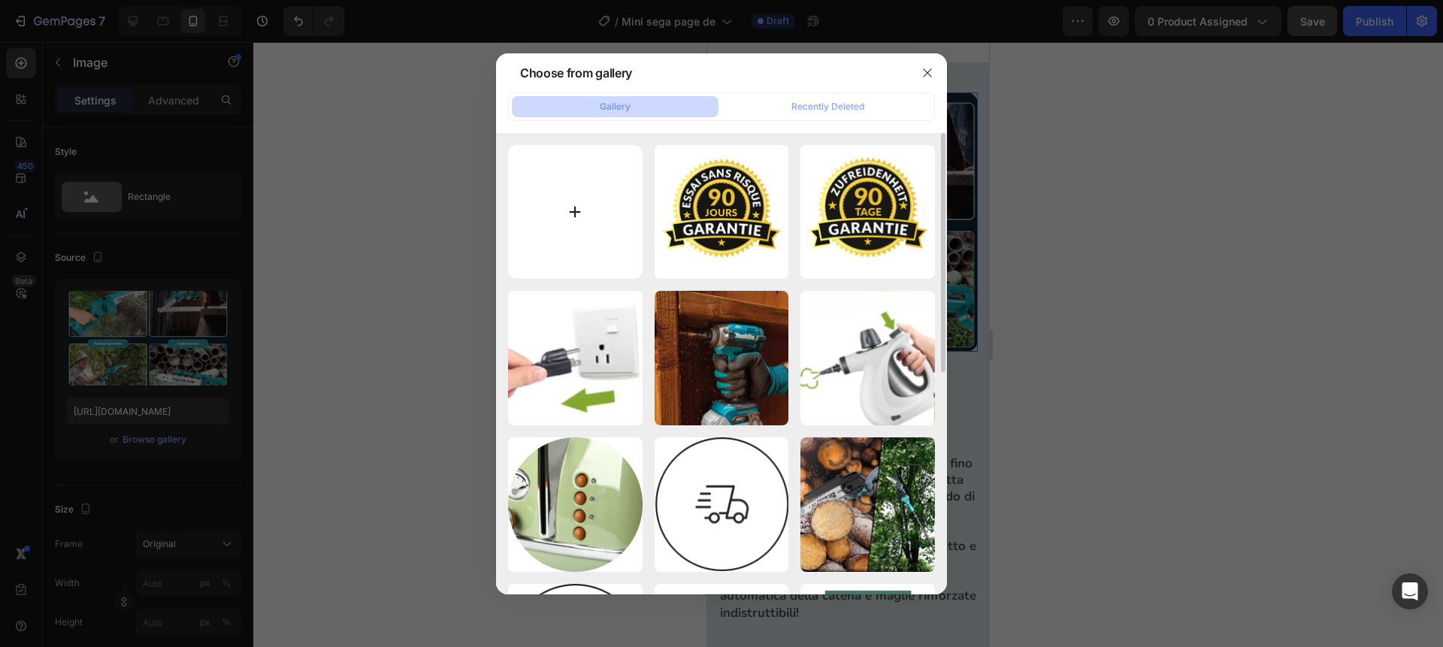
click at [576, 211] on input "file" at bounding box center [575, 212] width 135 height 135
type input "C:\fakepath\Aggiungi un sottotitolo.png.PNG"
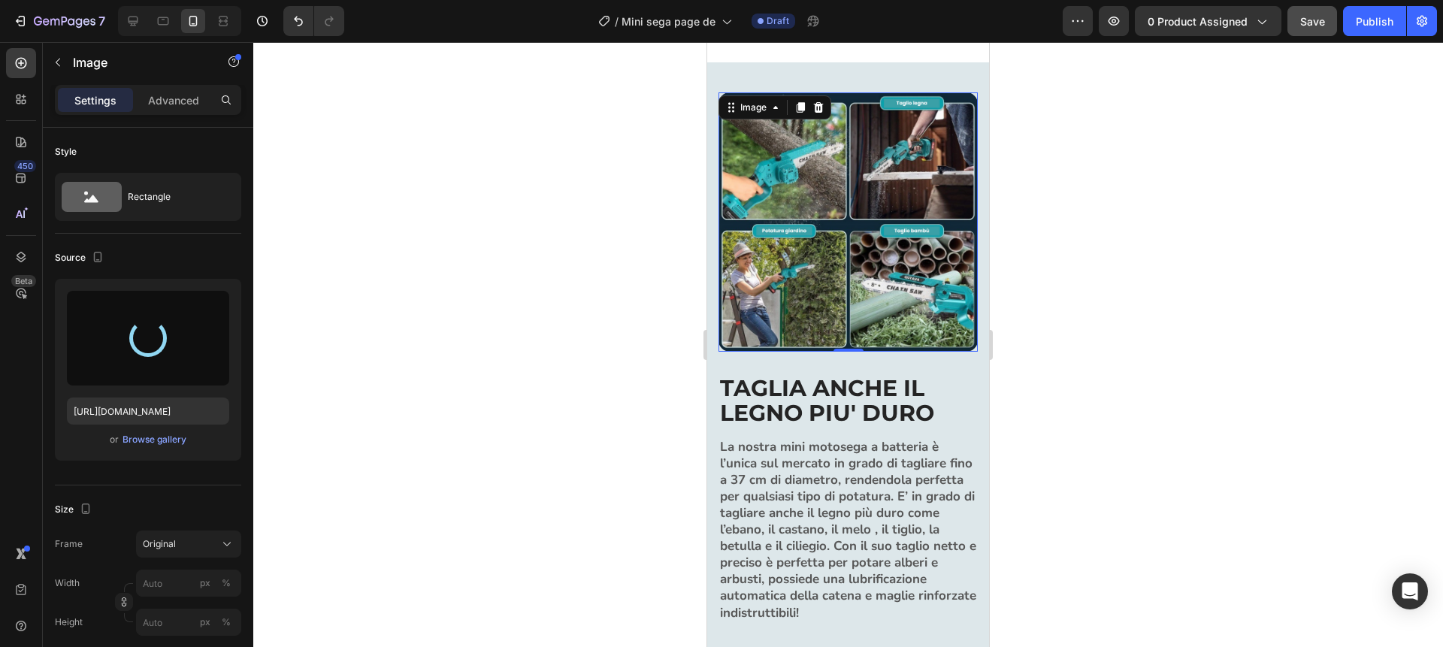
type input "https://cdn.shopify.com/s/files/1/0976/9418/7845/files/gempages_583551672995808…"
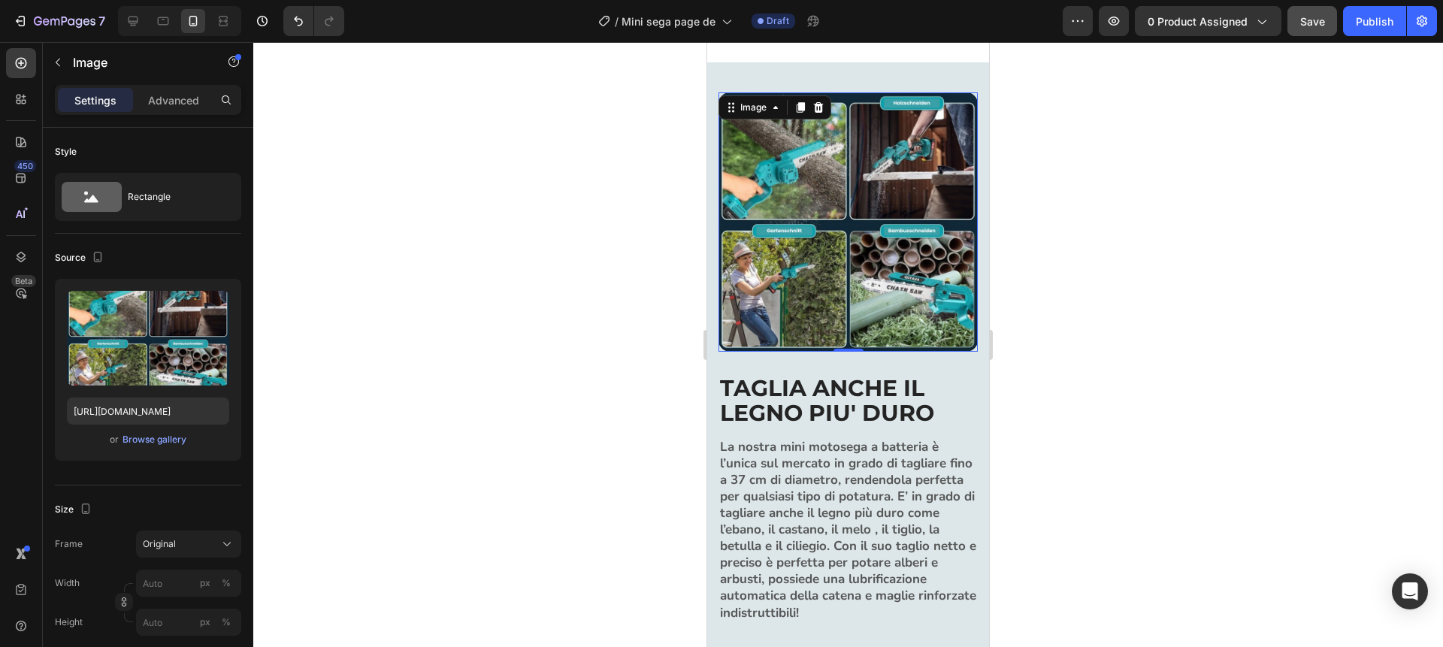
click at [525, 291] on div at bounding box center [848, 344] width 1190 height 605
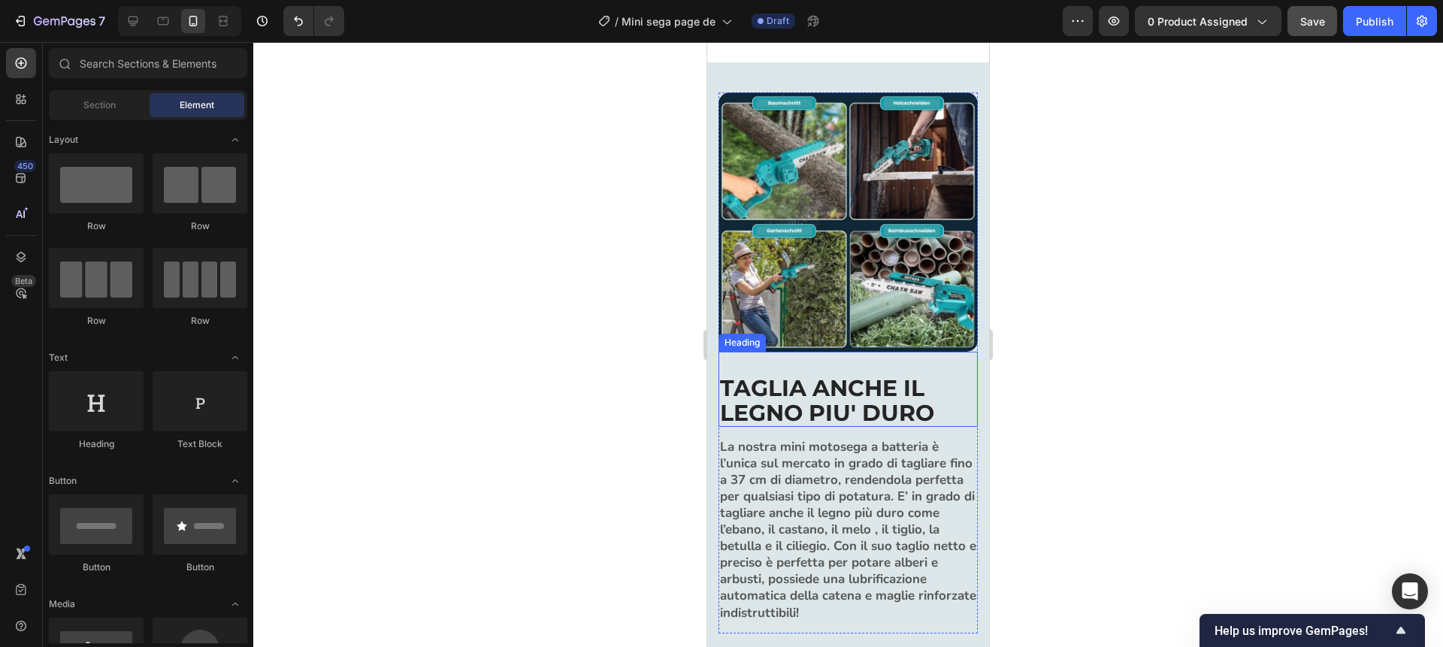
click at [857, 397] on h2 "TAGLIA ANCHE IL LEGNO PIU' DURO" at bounding box center [848, 400] width 259 height 53
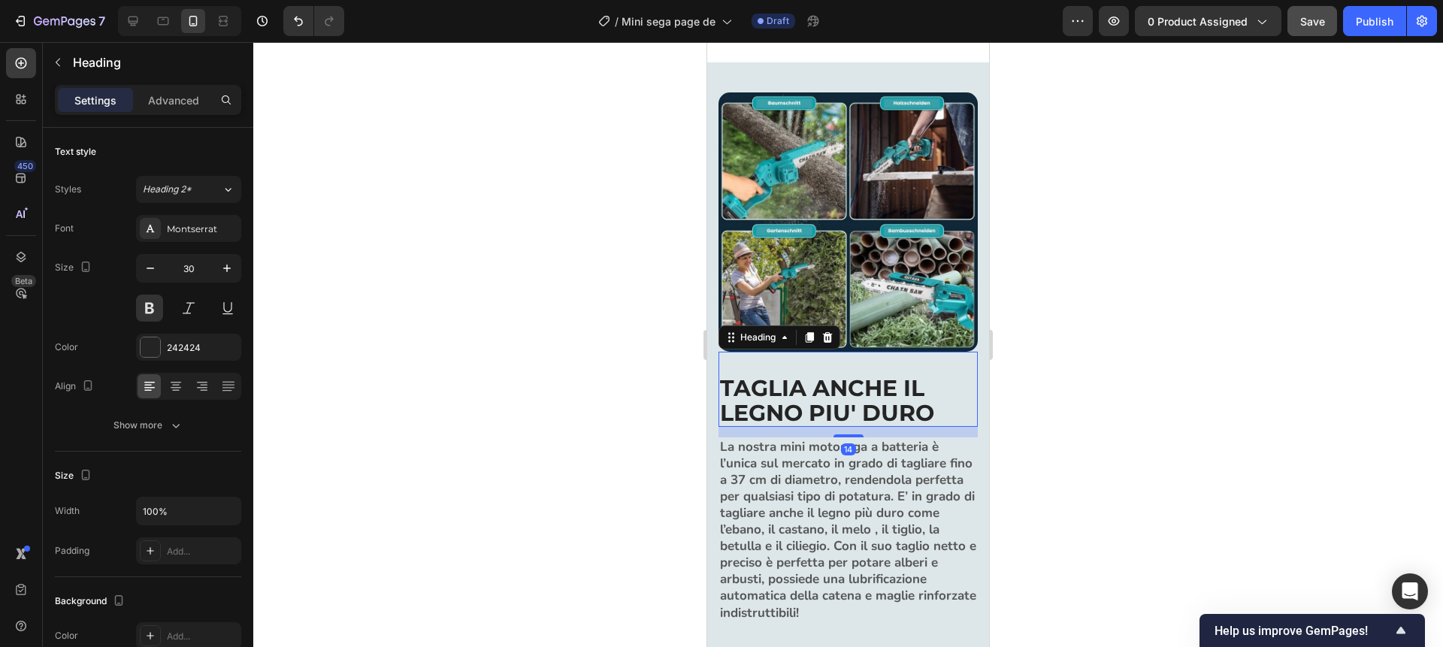
click at [857, 397] on h2 "TAGLIA ANCHE IL LEGNO PIU' DURO" at bounding box center [848, 400] width 259 height 53
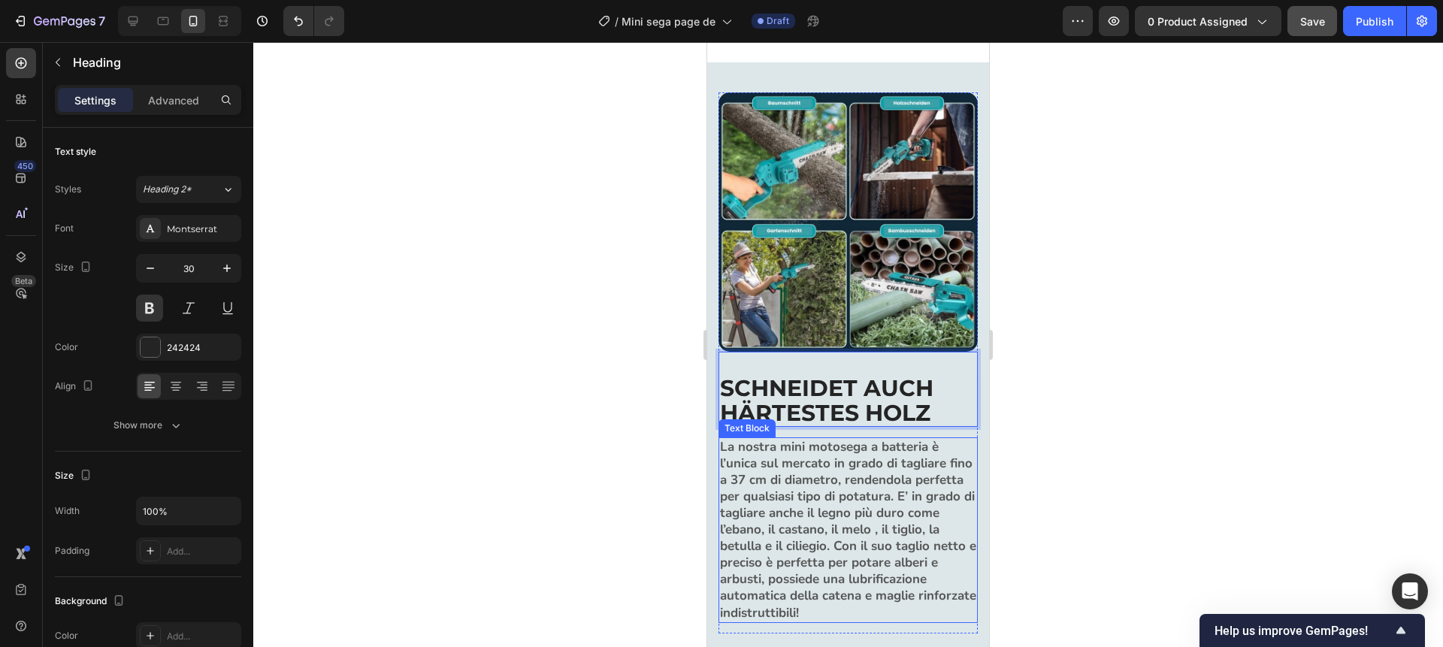
click at [783, 492] on strong "La nostra mini motosega a batteria è l’unica sul mercato in grado di tagliare f…" at bounding box center [848, 529] width 256 height 183
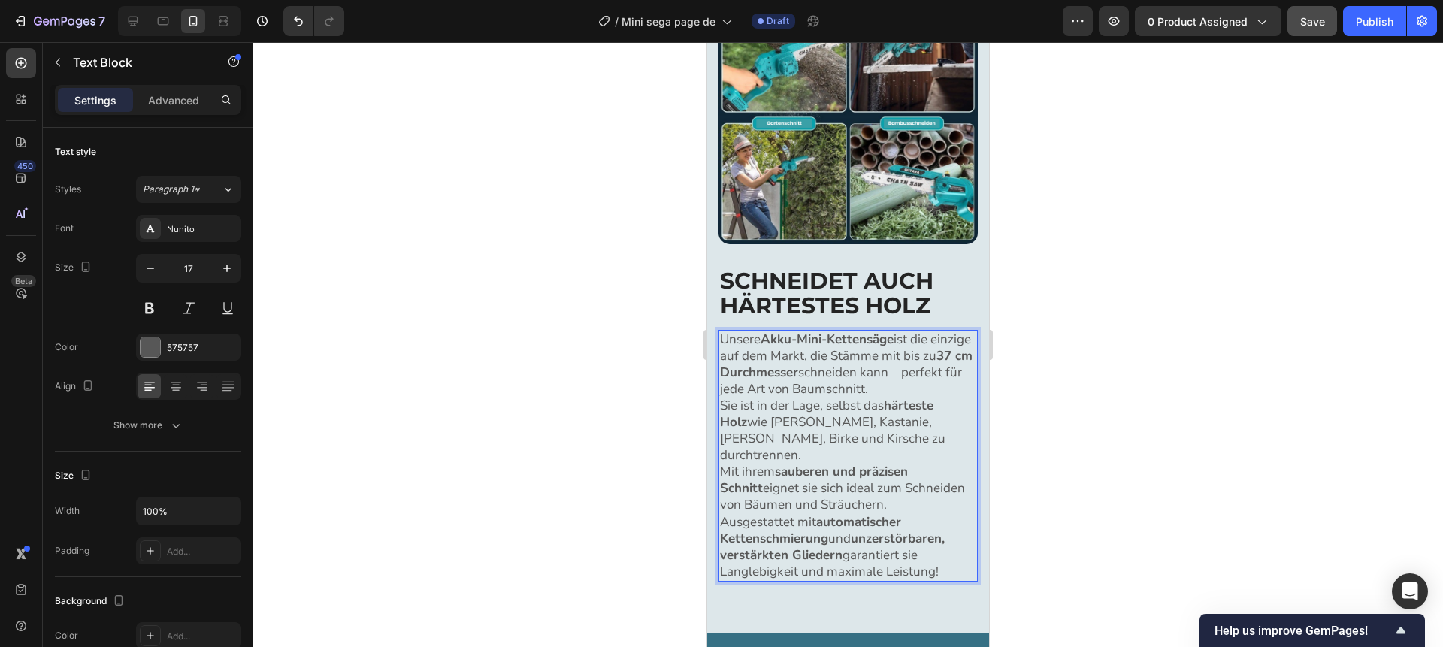
scroll to position [1046, 0]
click at [931, 437] on p "Unsere Akku-Mini-Kettensäge ist die einzige auf dem Markt, die Stämme mit bis z…" at bounding box center [848, 397] width 256 height 133
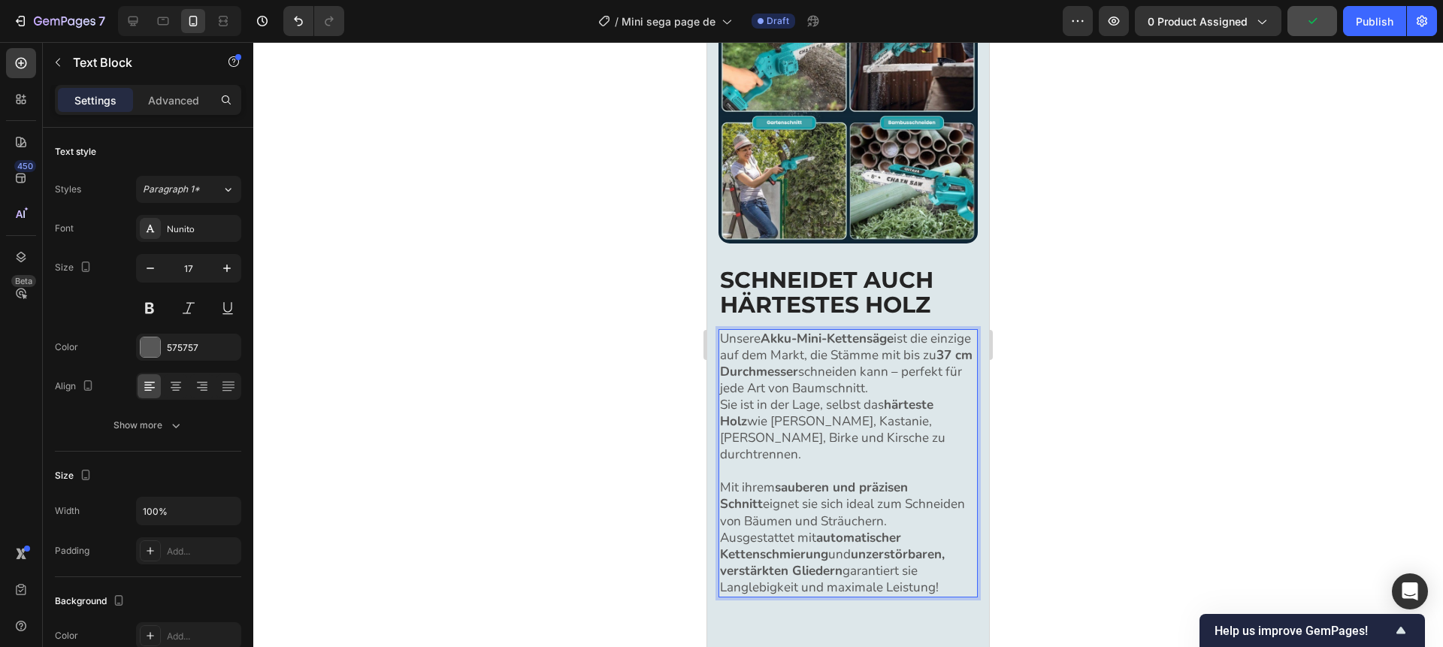
click at [1048, 438] on div at bounding box center [848, 344] width 1190 height 605
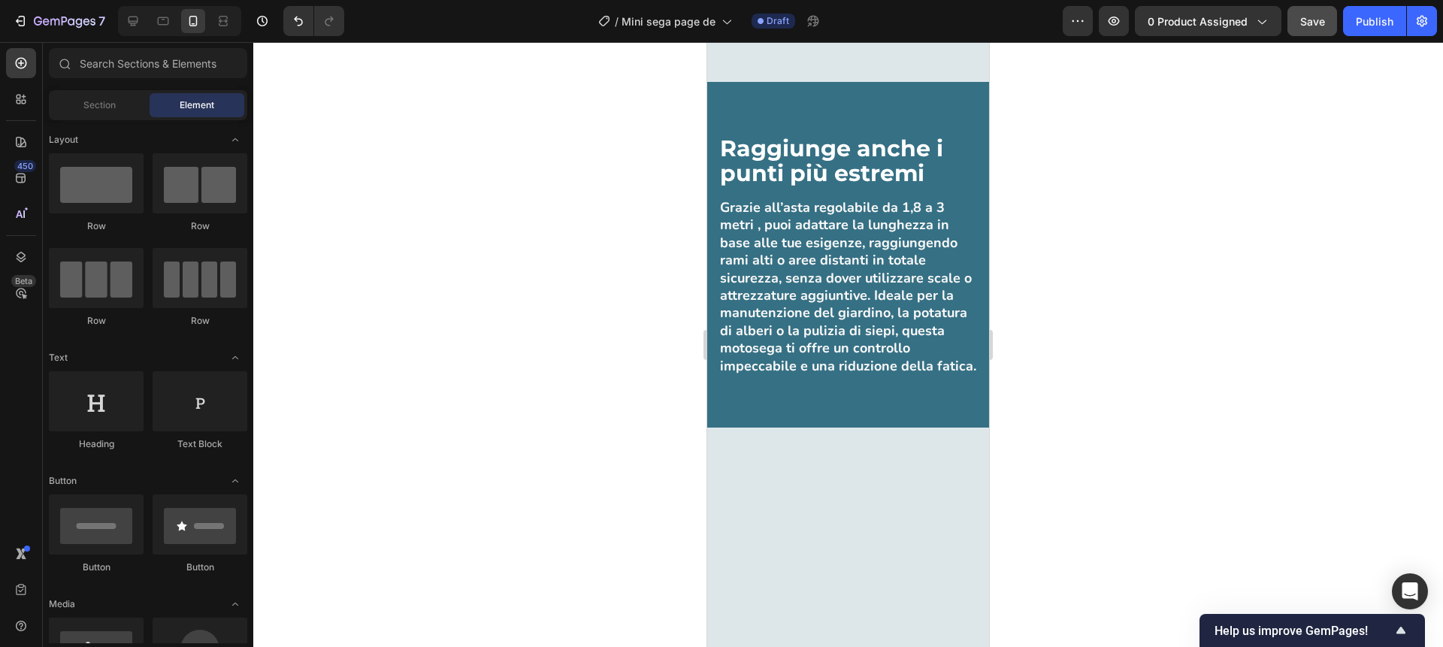
scroll to position [1616, 0]
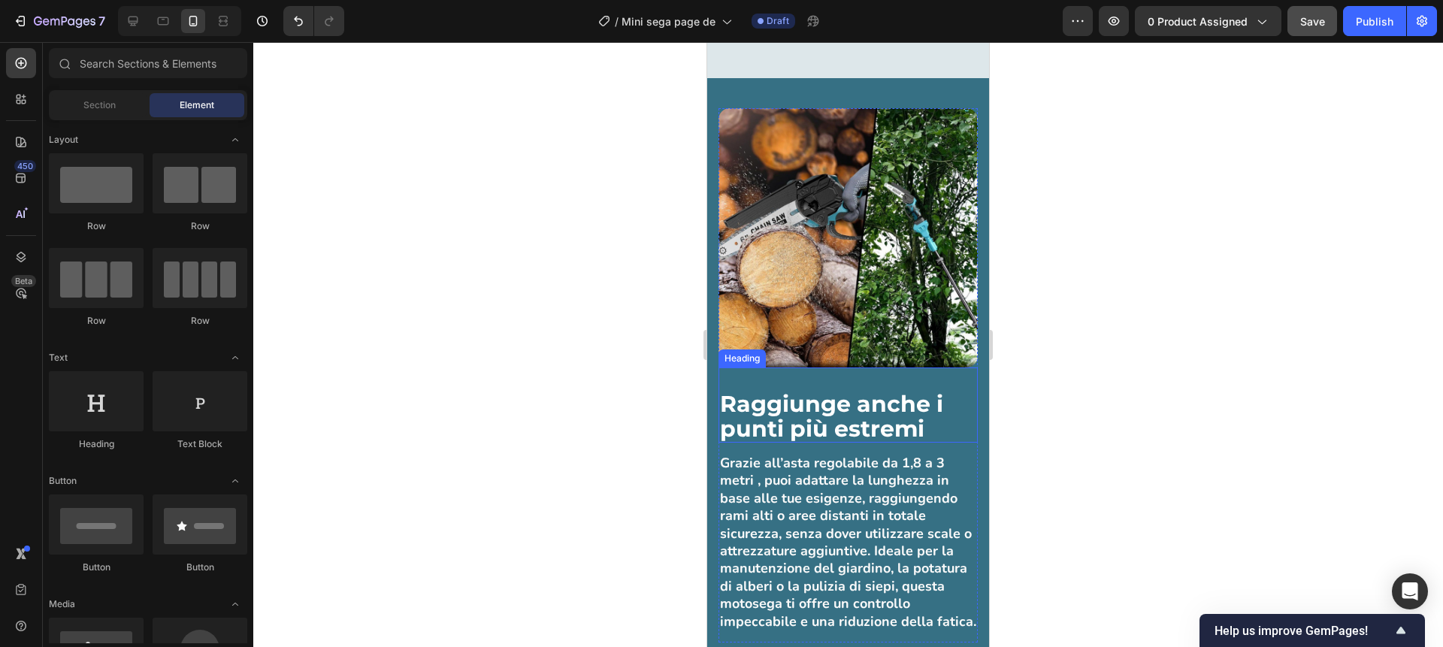
click at [860, 402] on strong "Raggiunge anche i punti più estremi" at bounding box center [831, 416] width 223 height 53
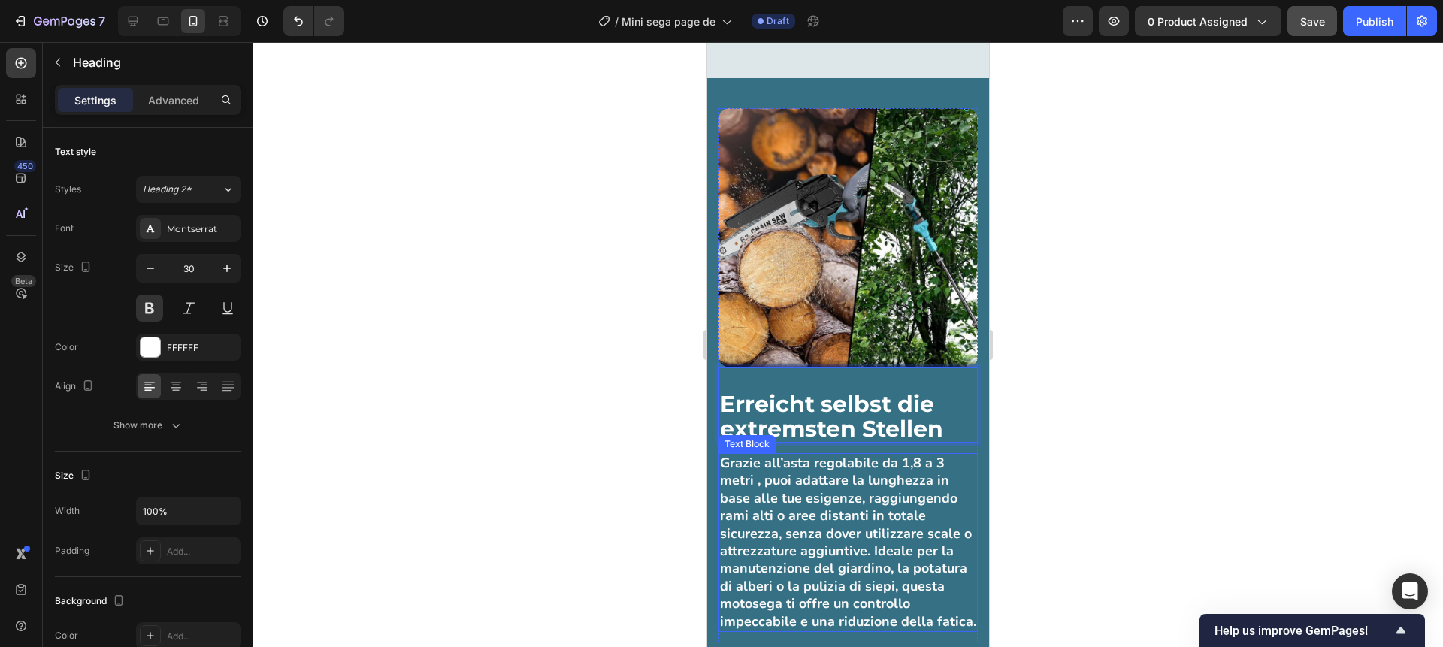
click at [783, 490] on strong "Grazie all’asta regolabile da 1,8 a 3 metri , puoi adattare la lunghezza in bas…" at bounding box center [848, 542] width 256 height 177
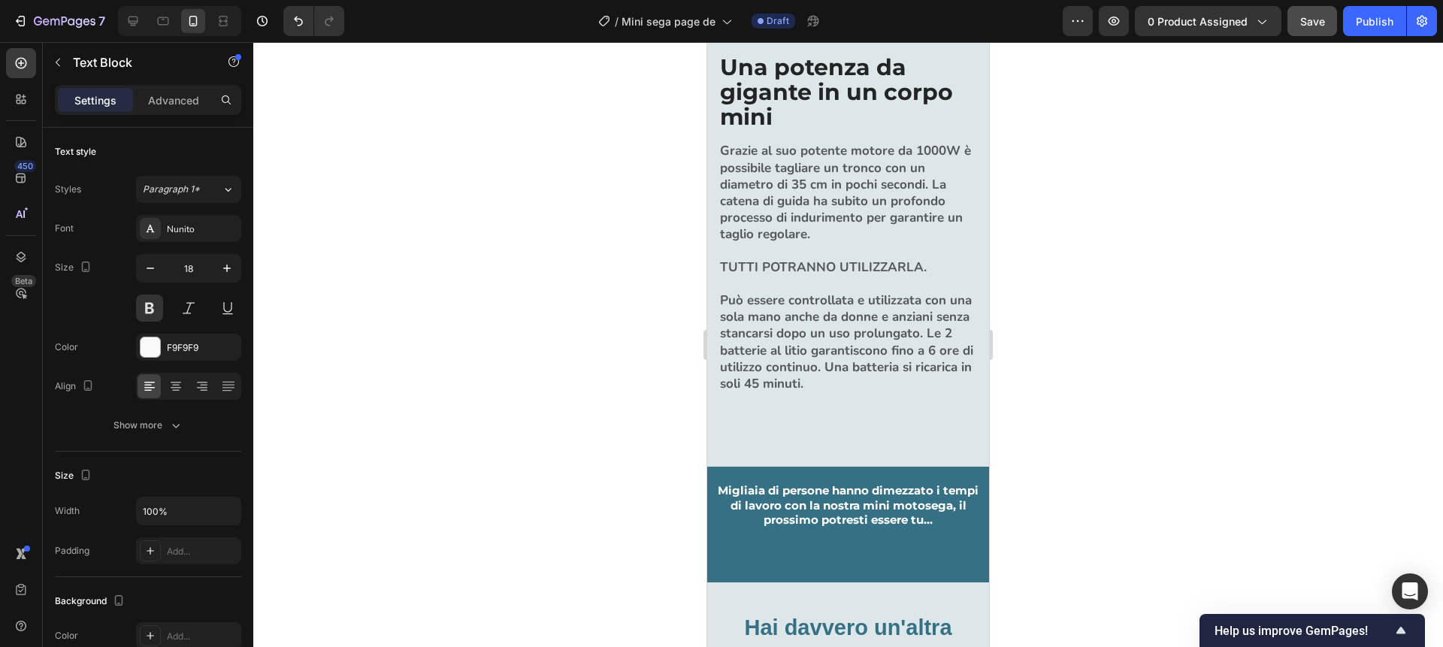
scroll to position [2302, 0]
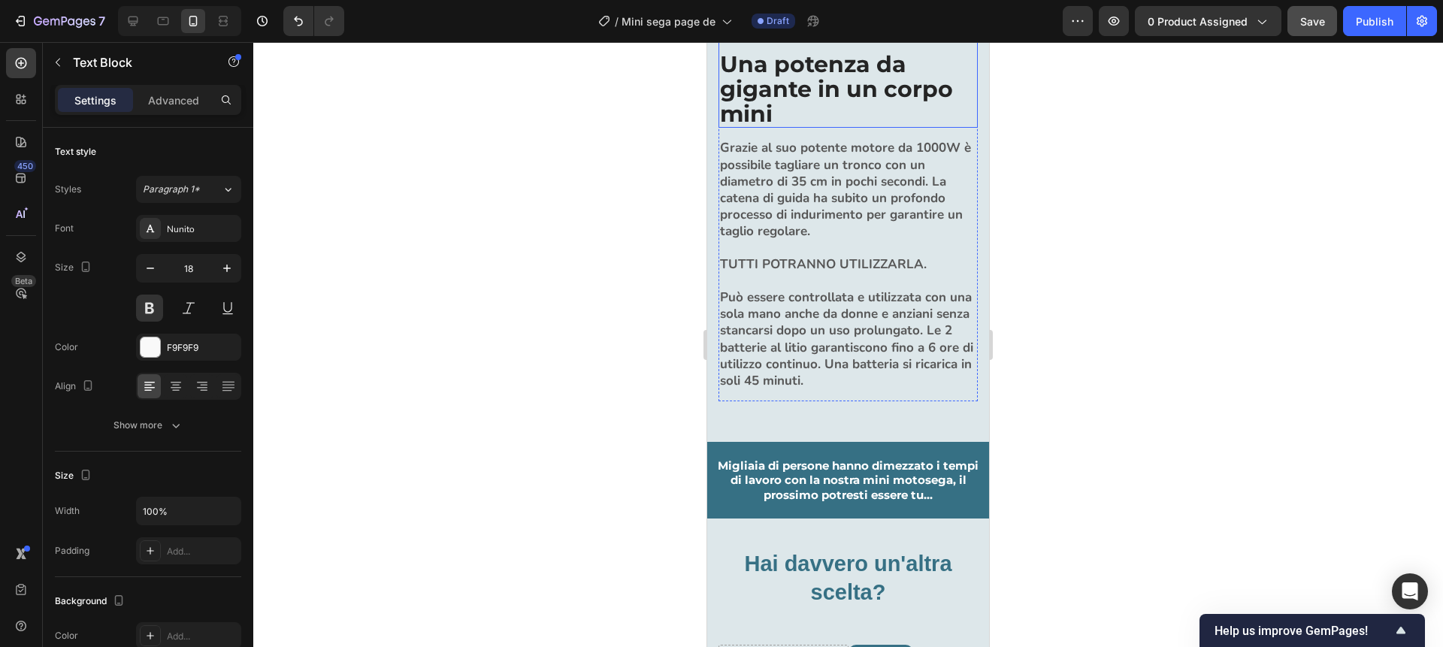
click at [820, 128] on h2 "Una potenza da gigante in un corpo mini" at bounding box center [848, 88] width 259 height 77
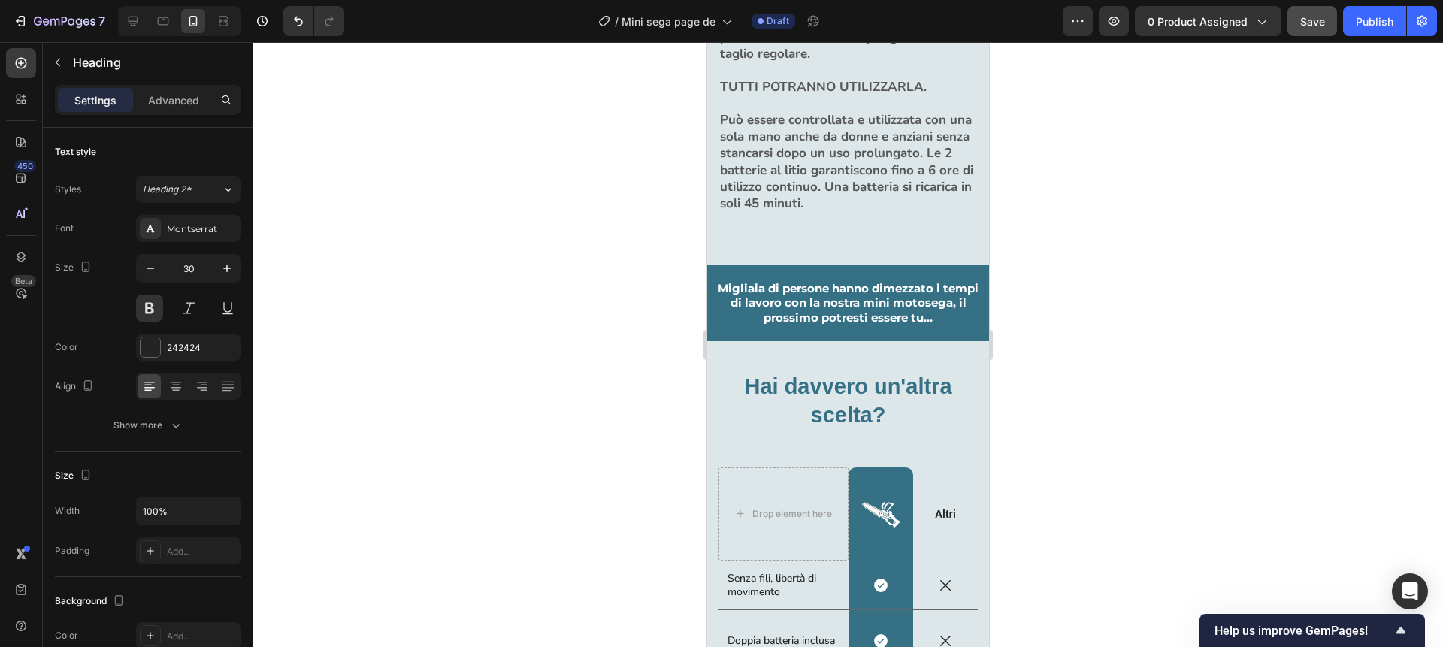
scroll to position [2456, 0]
click at [796, 95] on strong "TUTTI POTRANNO UTILIZZARLA." at bounding box center [823, 85] width 207 height 17
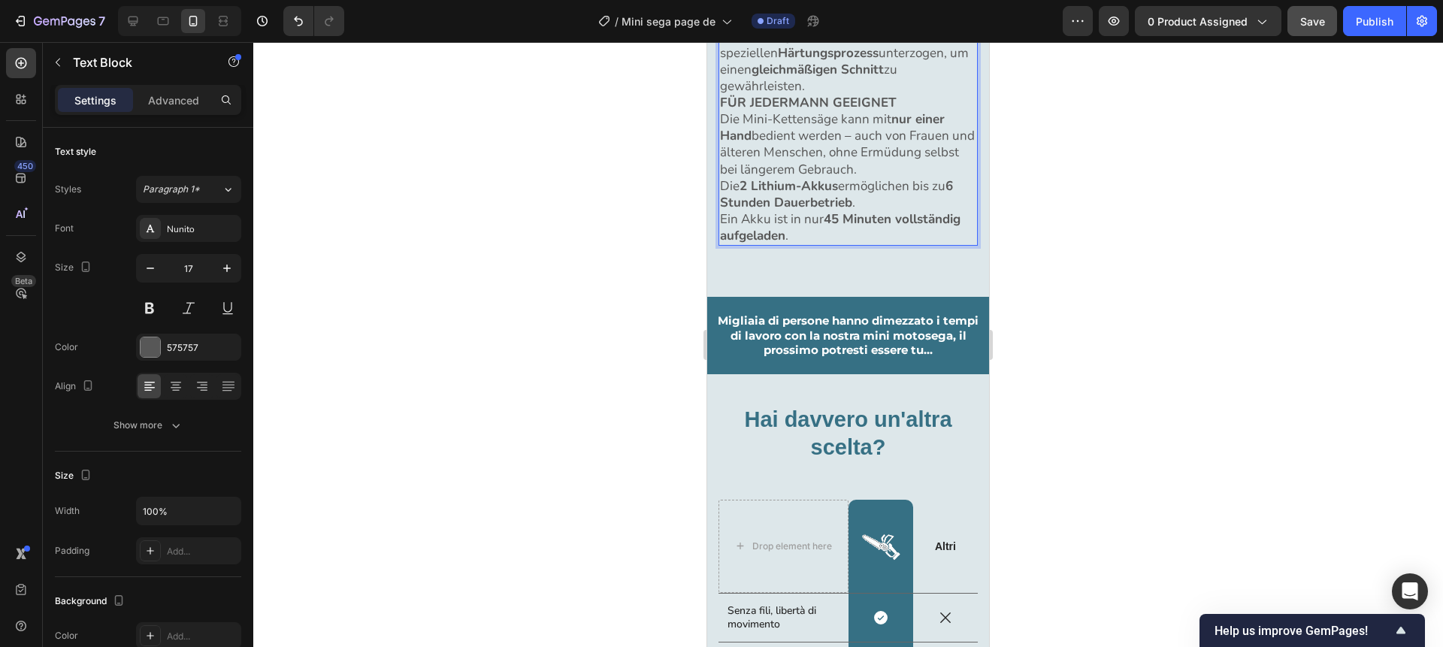
click at [964, 95] on p "Dank des leistungsstarken 1000W-Motors lässt sich ein Stamm mit 35 cm Durchmess…" at bounding box center [848, 28] width 256 height 133
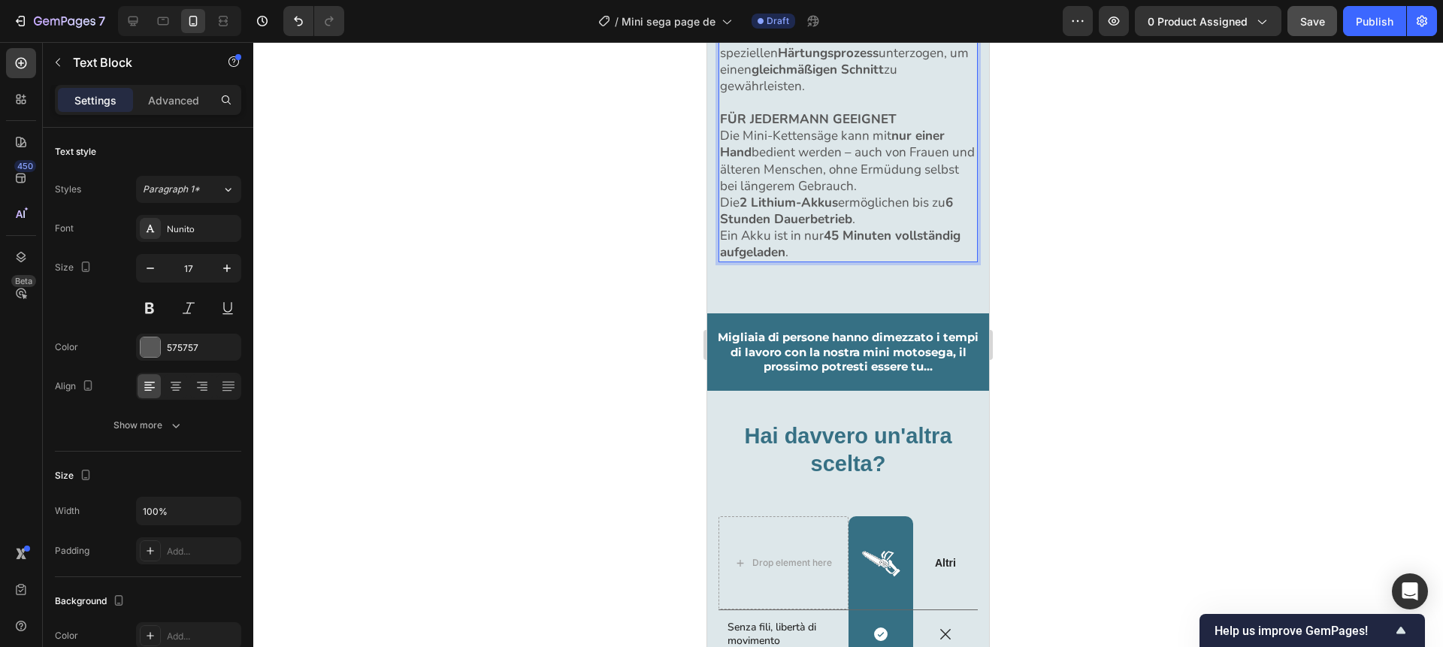
click at [920, 128] on p "FÜR JEDERMANN GEEIGNET" at bounding box center [848, 119] width 256 height 17
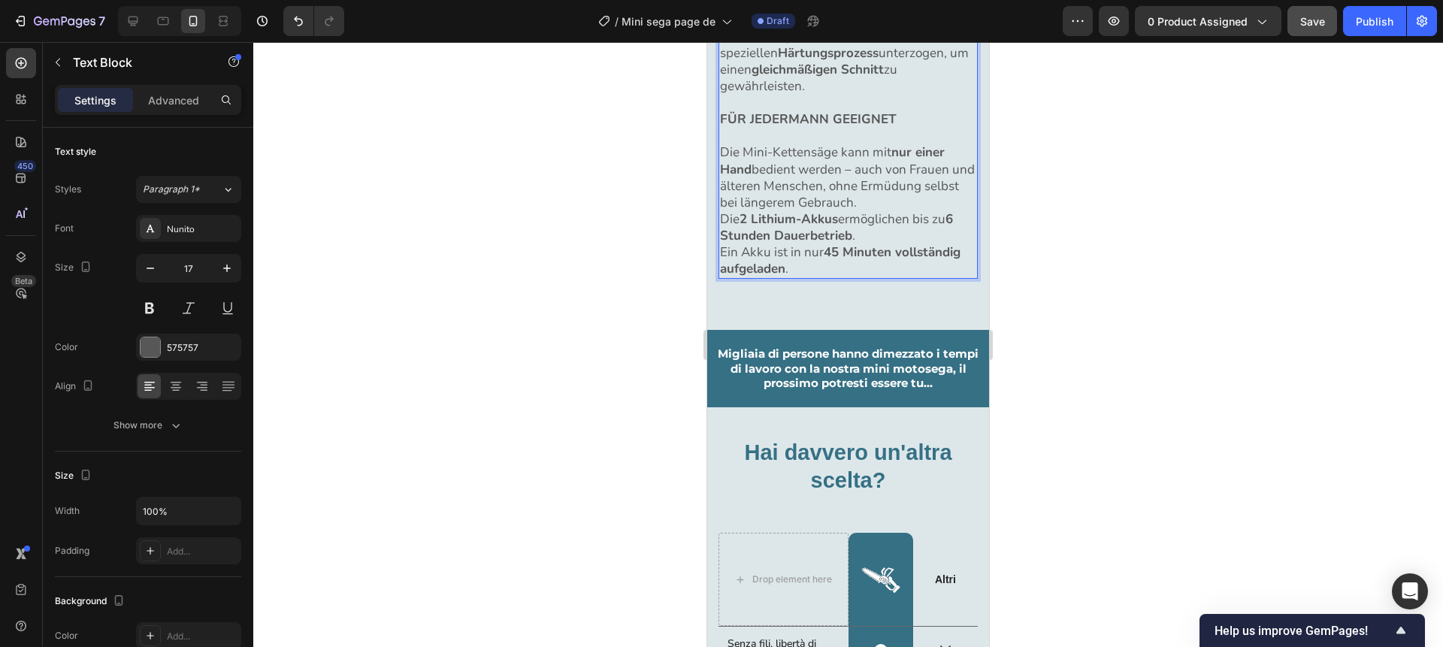
click at [918, 210] on p "Die Mini-Kettensäge kann mit nur einer Hand bedient werden – auch von Frauen un…" at bounding box center [848, 177] width 256 height 66
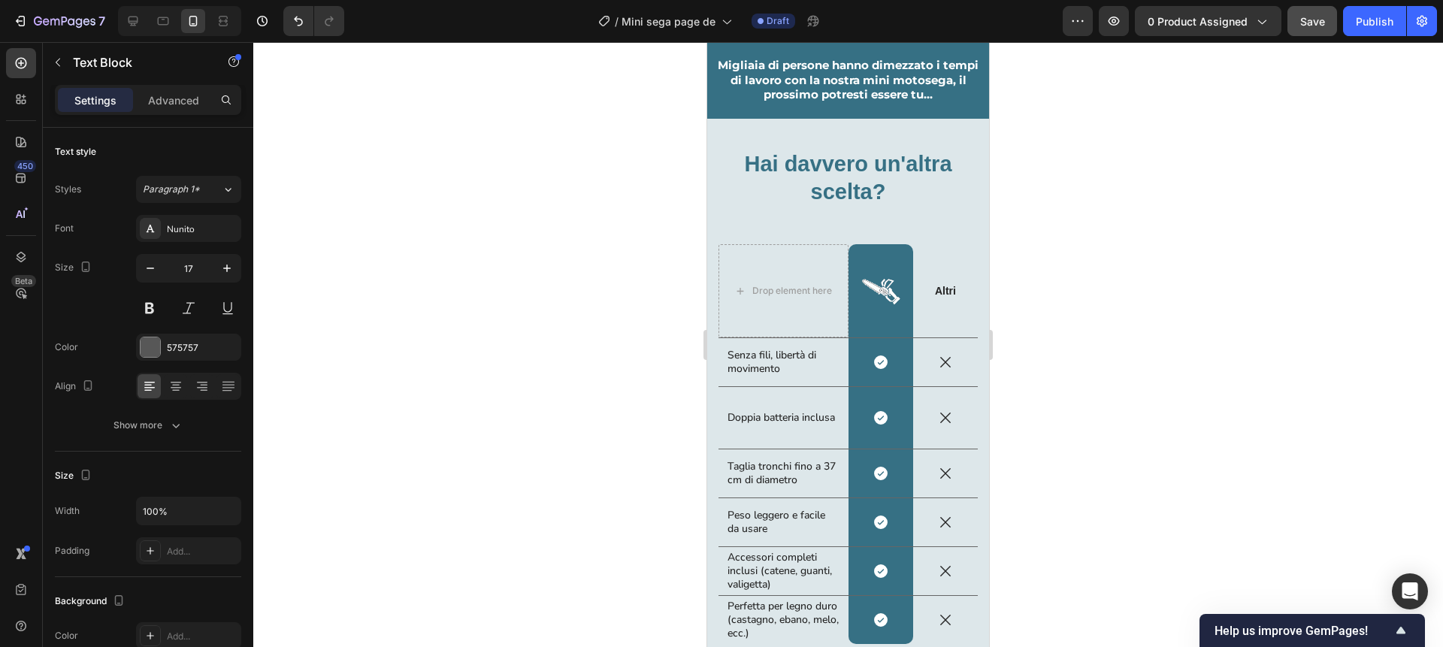
scroll to position [2775, 0]
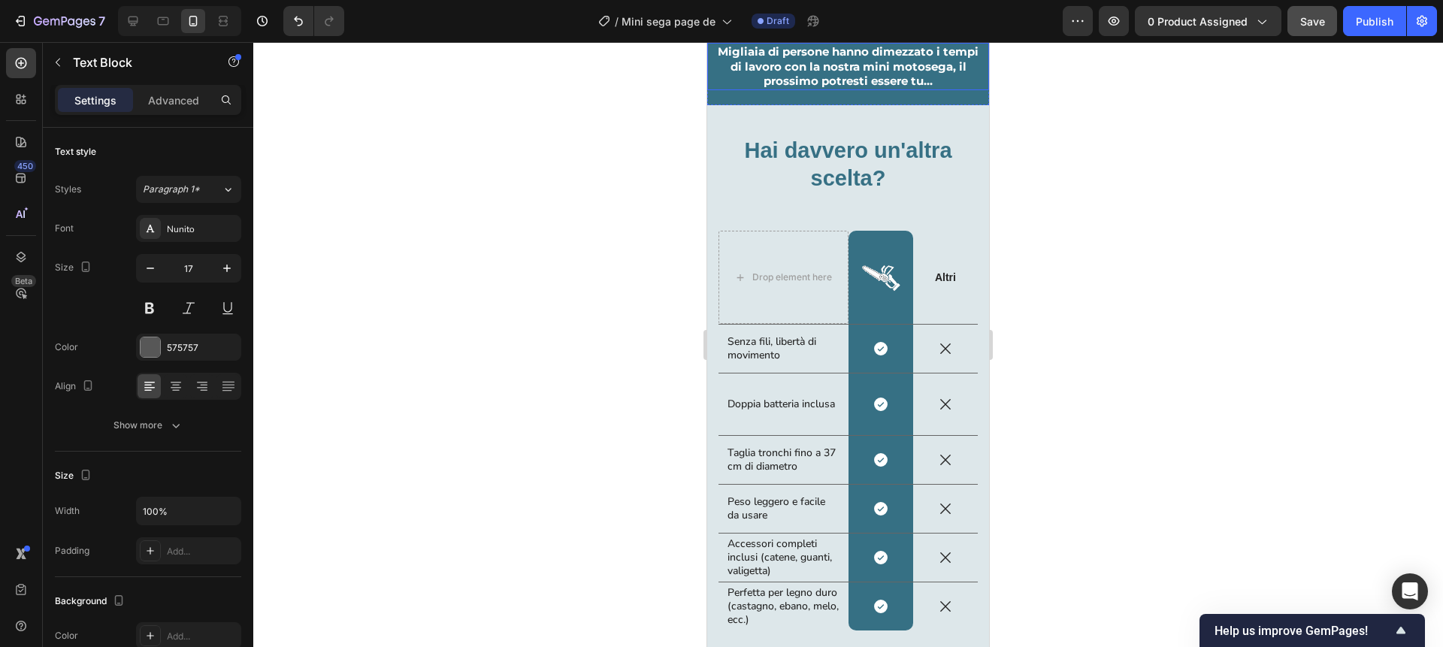
click at [849, 88] on strong "Migliaia di persone hanno dimezzato i tempi di lavoro con la nostra mini motose…" at bounding box center [848, 66] width 261 height 44
click at [867, 195] on h2 "Hai davvero un'altra scelta?" at bounding box center [848, 164] width 259 height 59
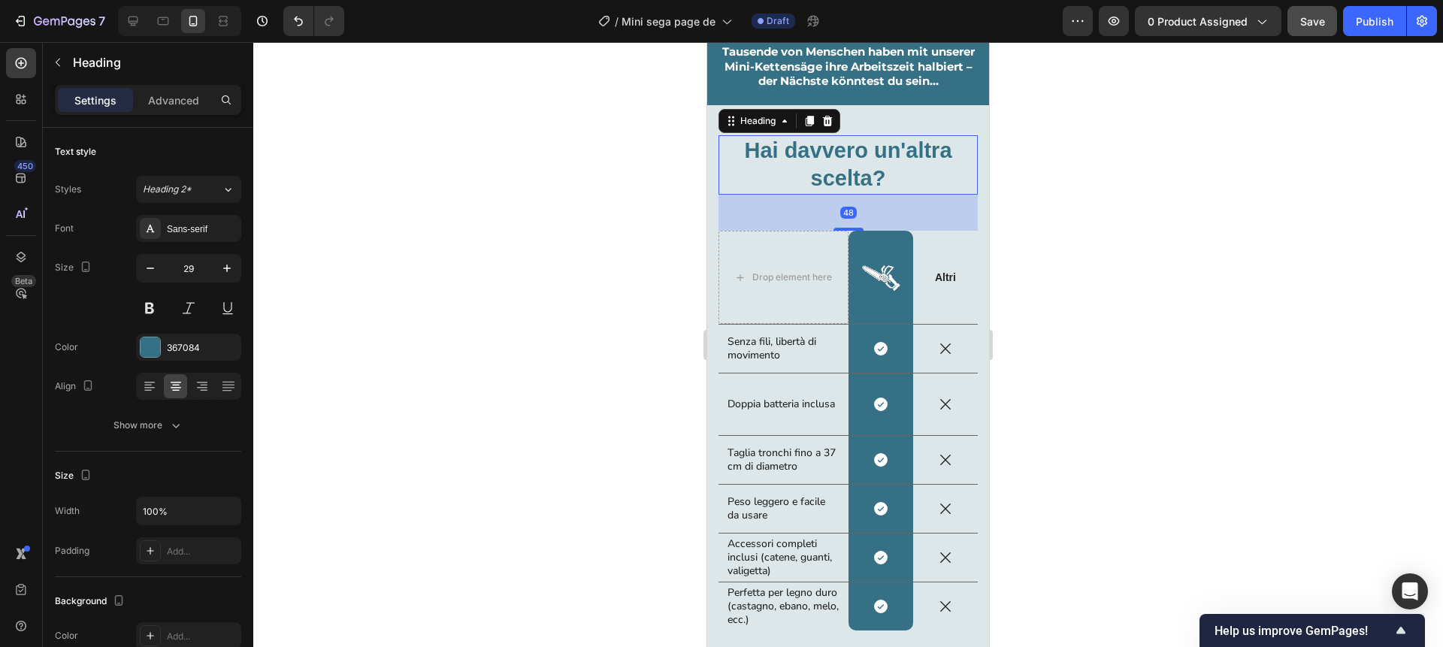
scroll to position [413, 0]
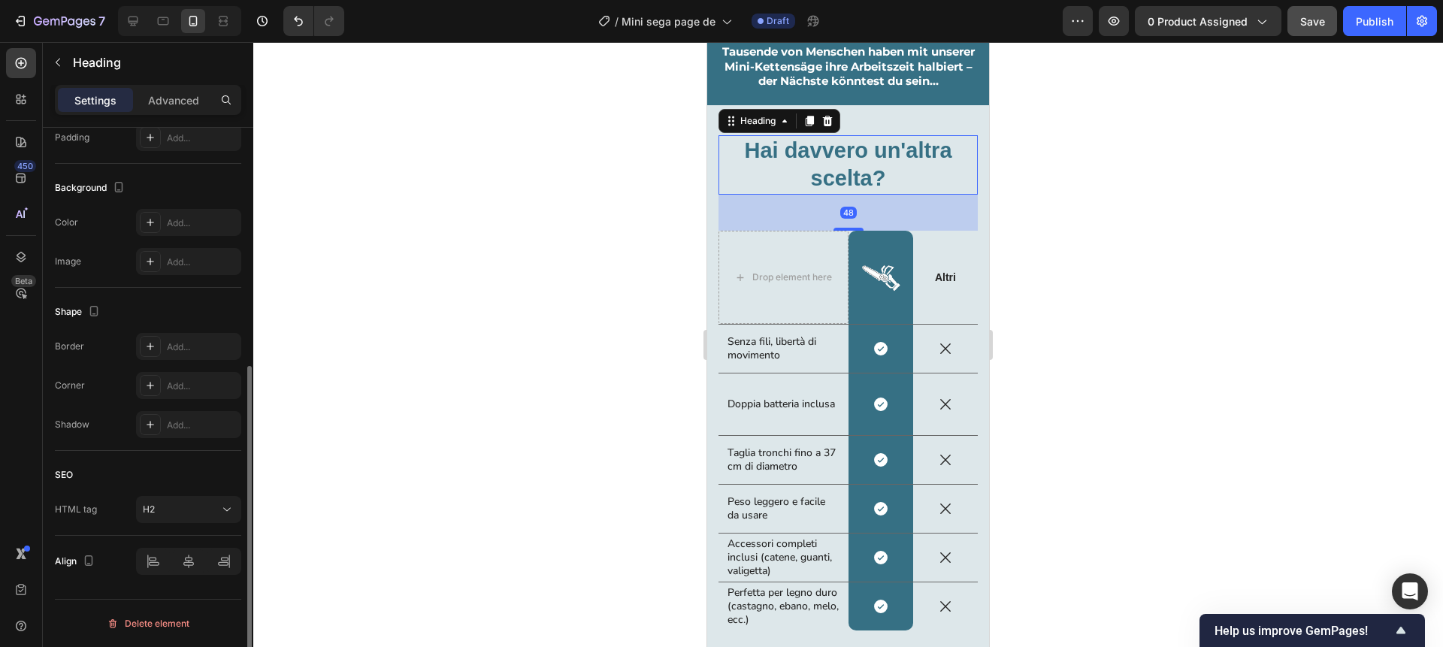
click at [867, 195] on h2 "Hai davvero un'altra scelta?" at bounding box center [848, 164] width 259 height 59
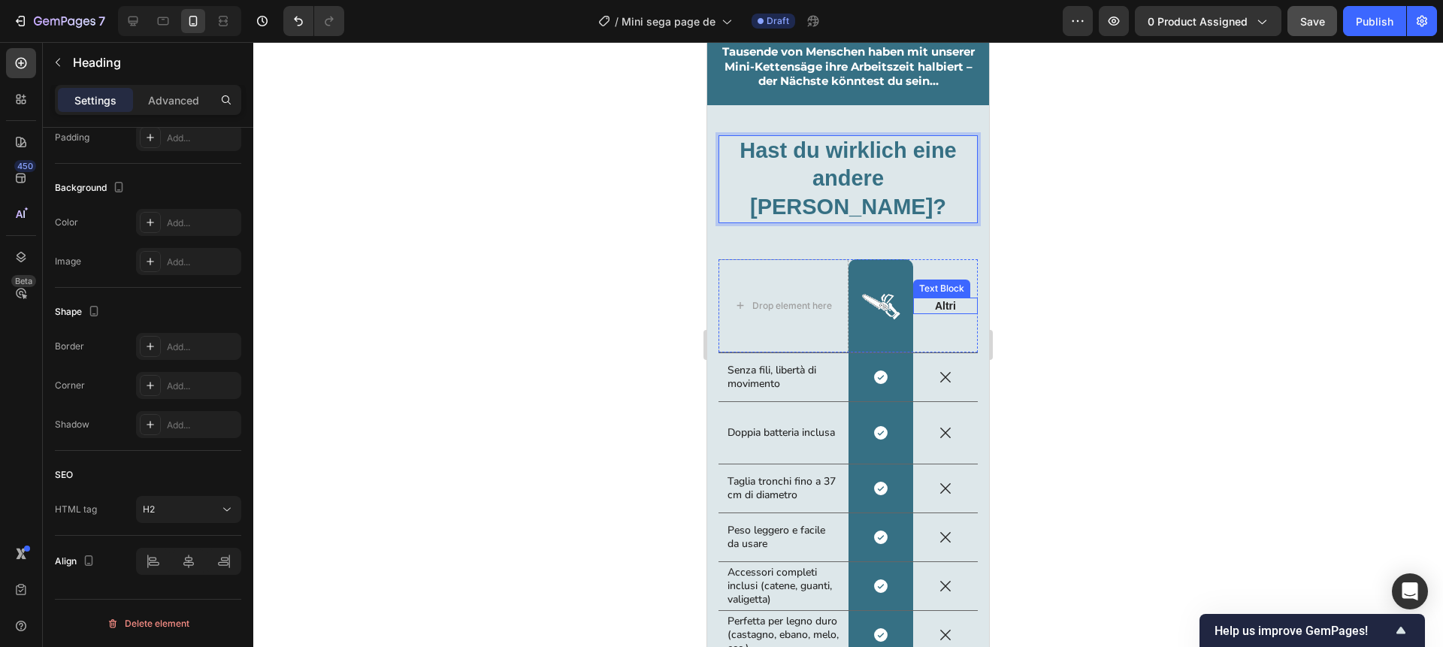
click at [945, 313] on p "Altri" at bounding box center [946, 306] width 62 height 14
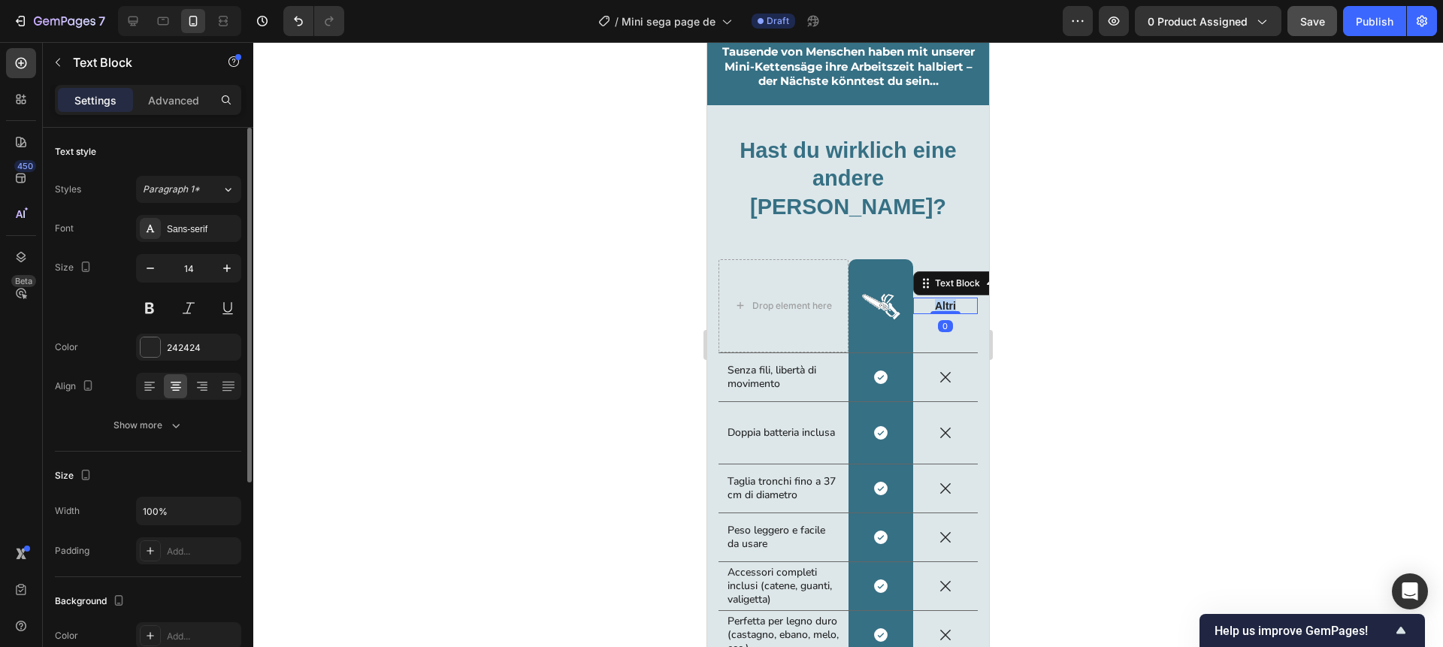
click at [945, 313] on p "Altri" at bounding box center [946, 306] width 62 height 14
click at [1061, 480] on div at bounding box center [848, 344] width 1190 height 605
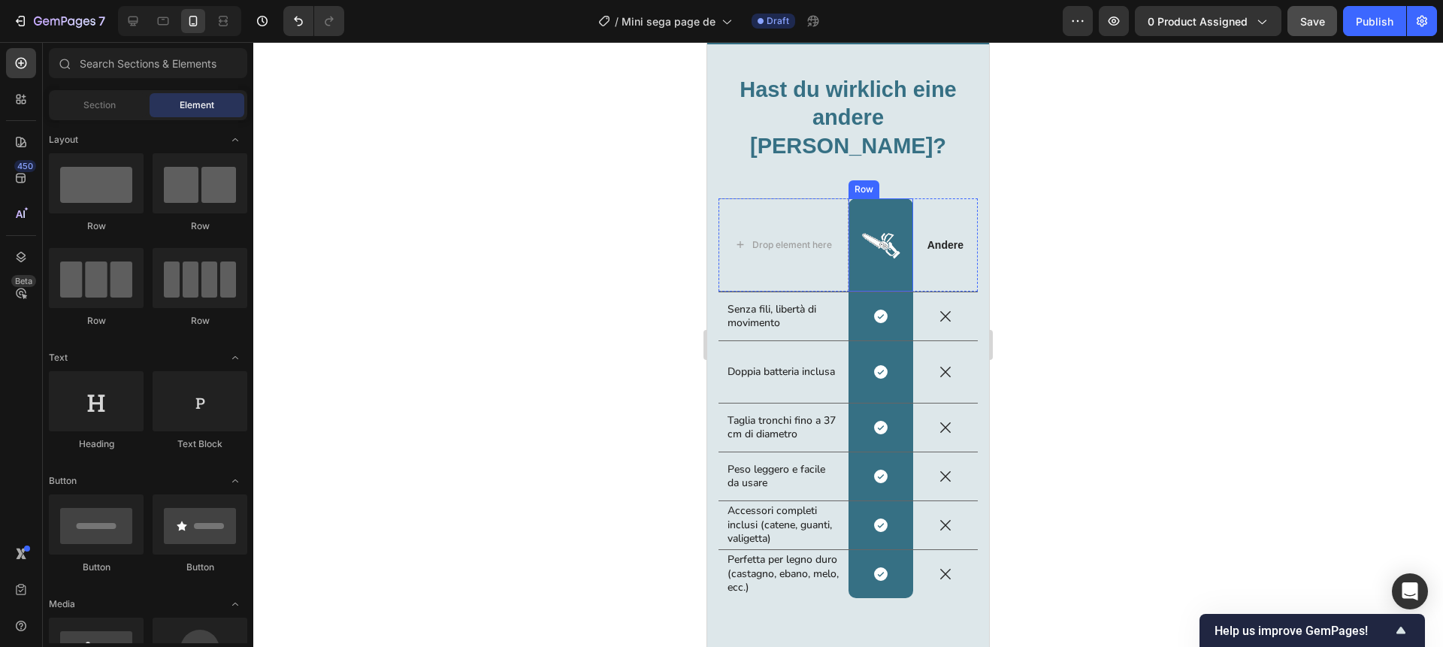
scroll to position [3091, 0]
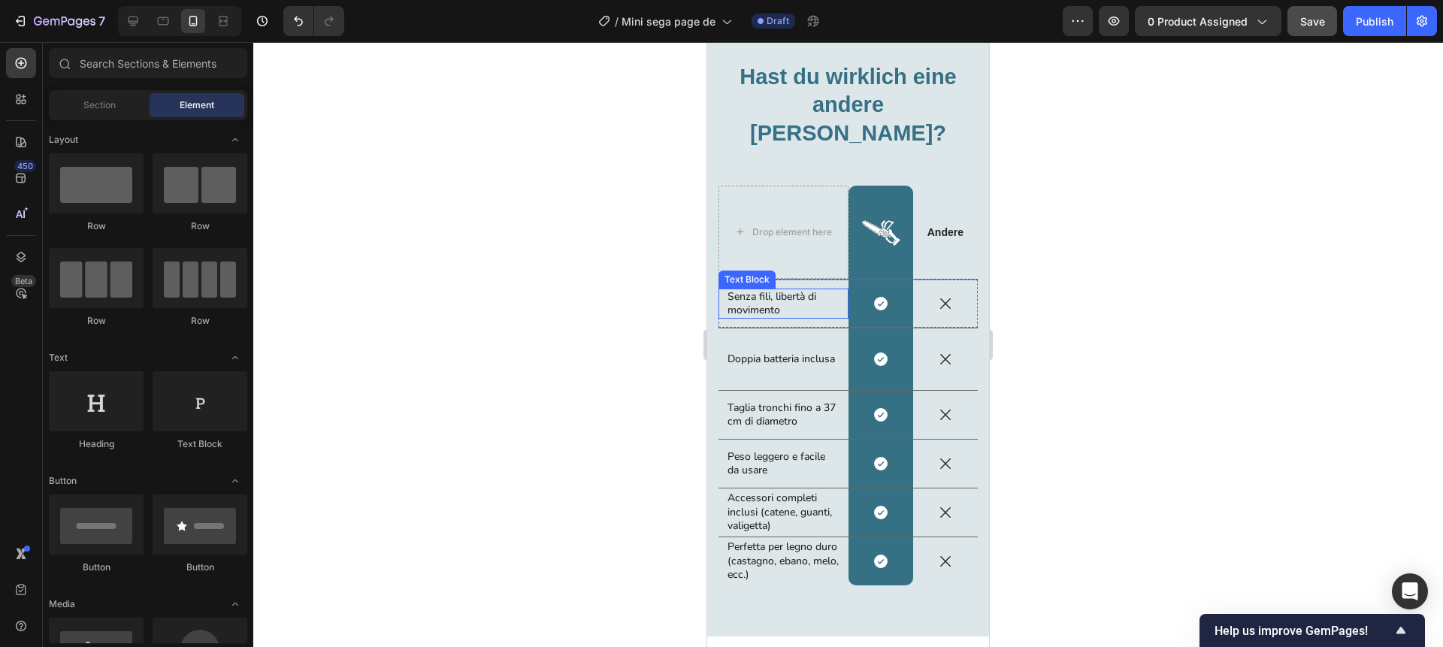
click at [768, 290] on p "Senza fili, libertà di movimento" at bounding box center [784, 303] width 112 height 27
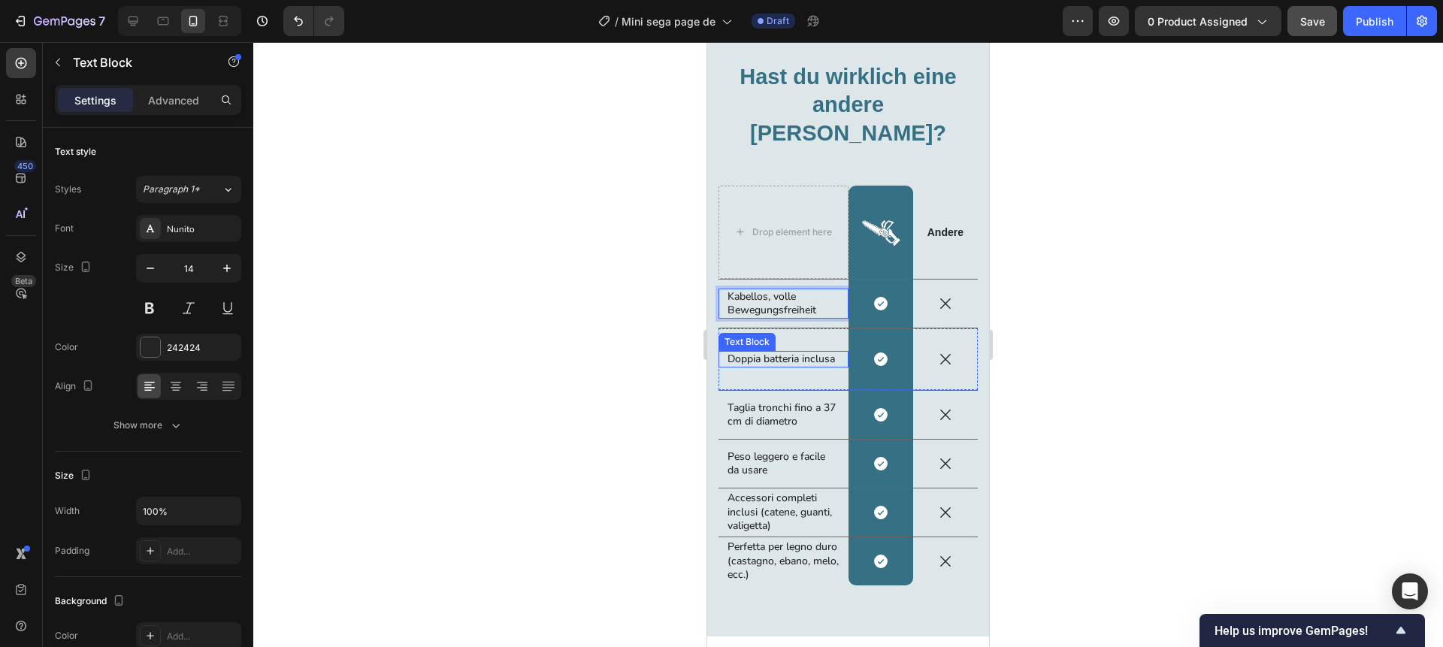
click at [770, 353] on p "Doppia batteria inclusa" at bounding box center [784, 360] width 112 height 14
click at [761, 401] on p "Taglia tronchi fino a 37 cm di diametro" at bounding box center [784, 414] width 112 height 27
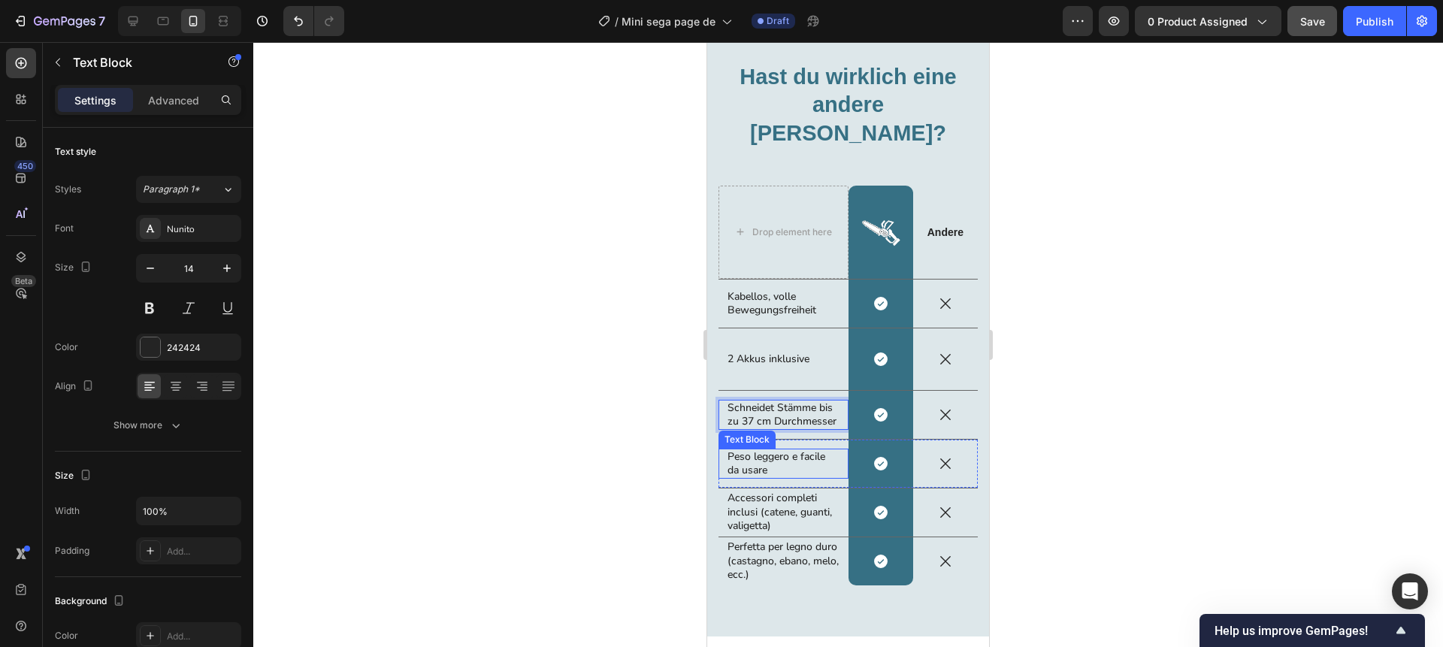
click at [759, 450] on p "Peso leggero e facile da usare" at bounding box center [784, 463] width 112 height 27
click at [767, 492] on p "Accessori completi inclusi (catene, guanti, valigetta)" at bounding box center [784, 512] width 112 height 41
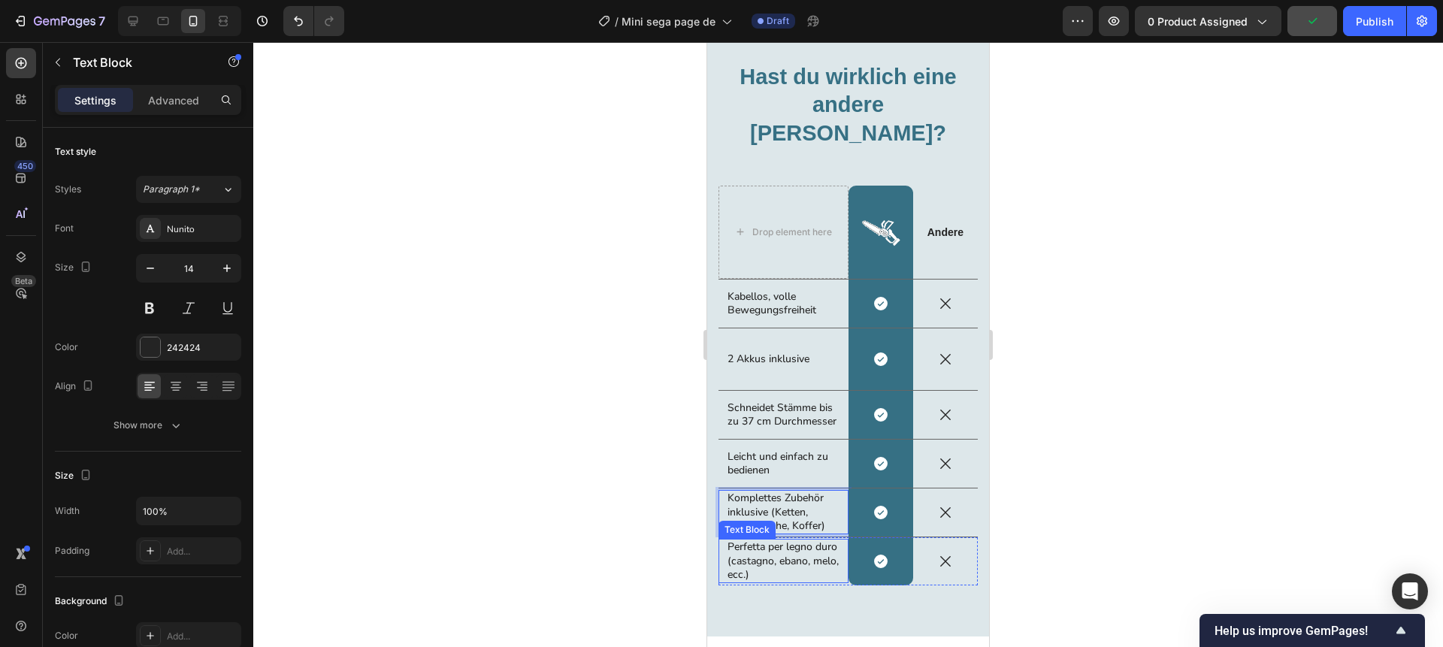
click at [771, 540] on p "Perfetta per legno duro (castagno, ebano, melo, ecc.)" at bounding box center [784, 560] width 112 height 41
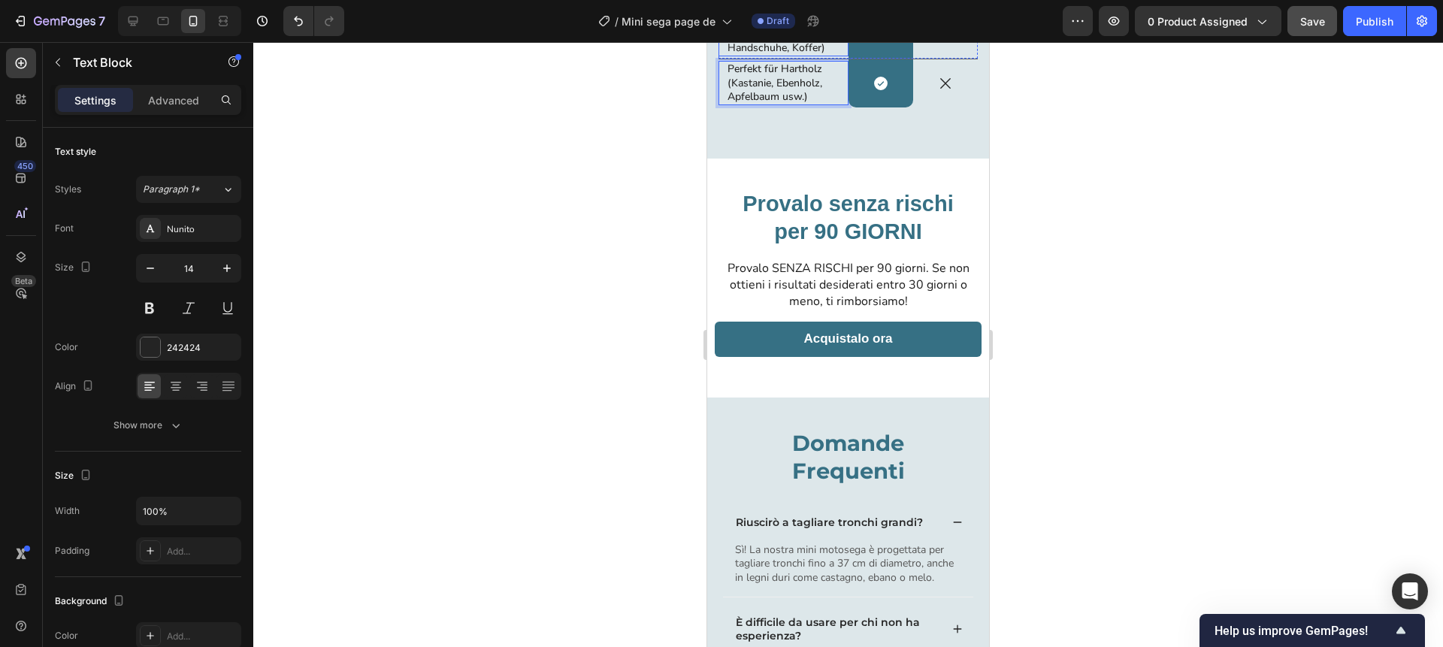
scroll to position [3591, 0]
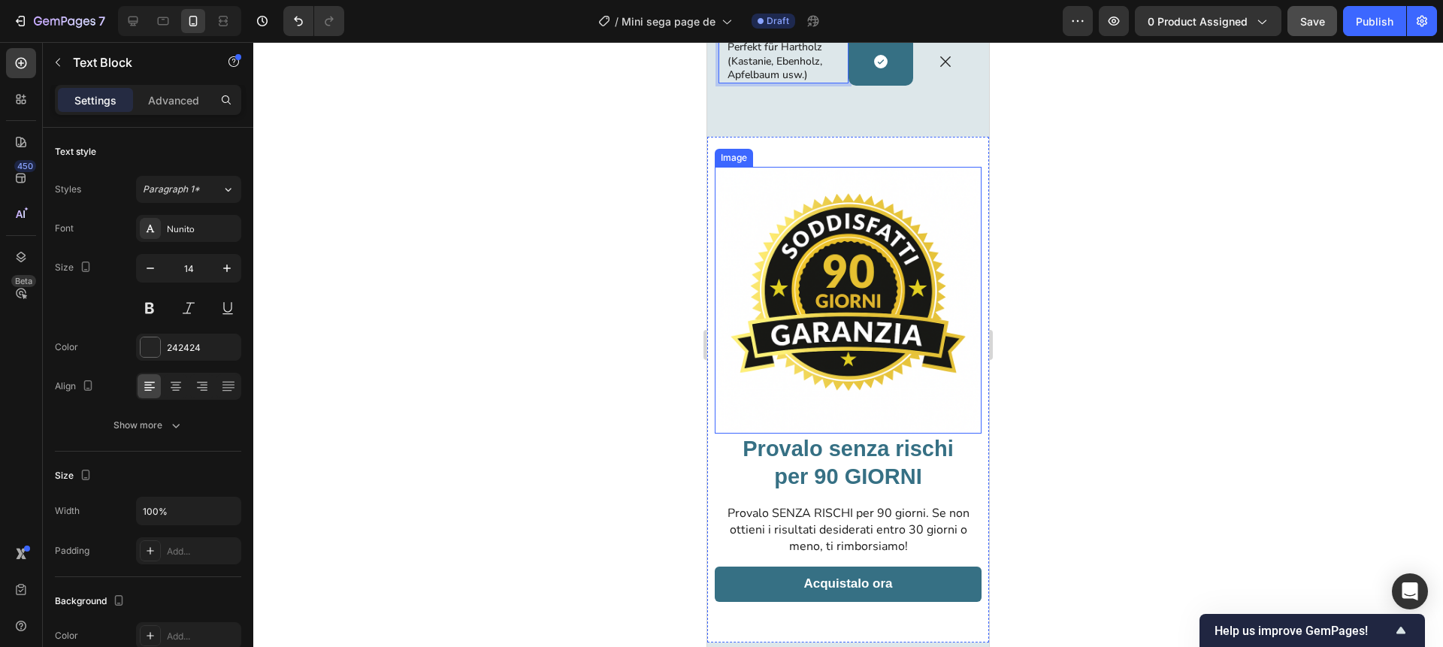
click at [850, 279] on img at bounding box center [848, 300] width 267 height 267
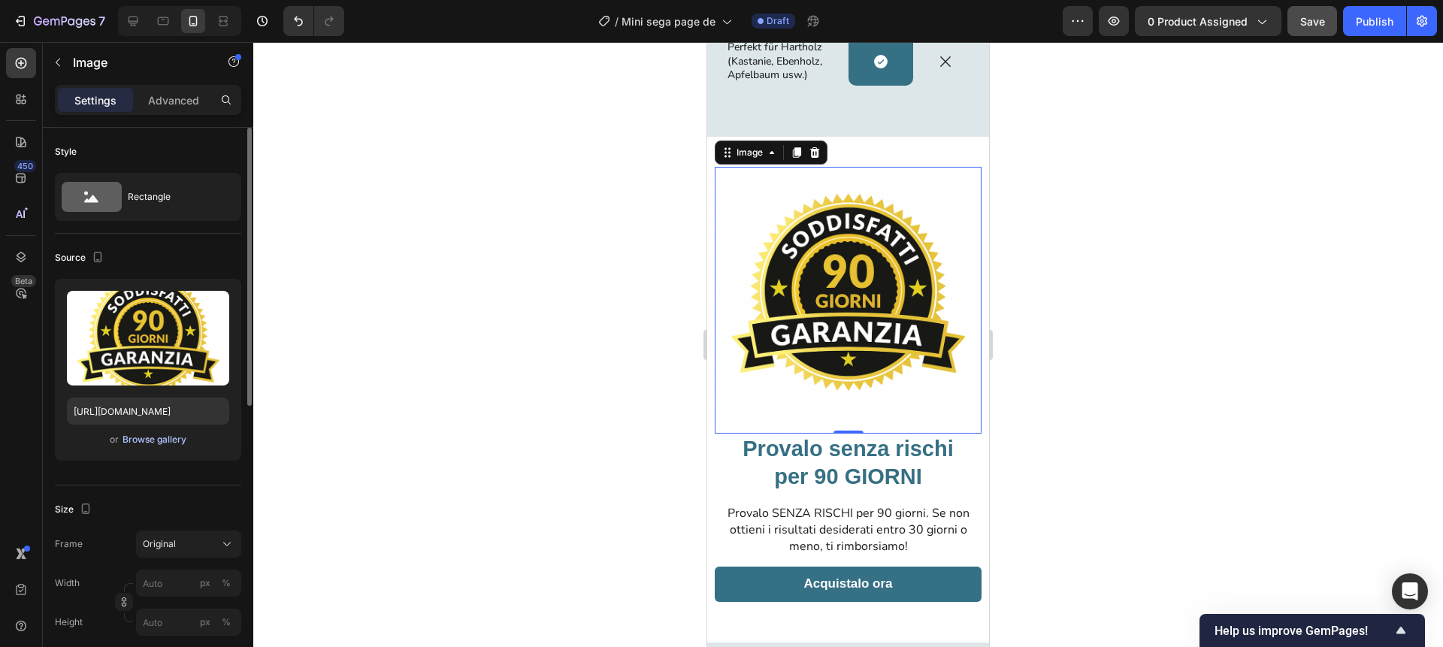
click at [163, 442] on div "Browse gallery" at bounding box center [155, 440] width 64 height 14
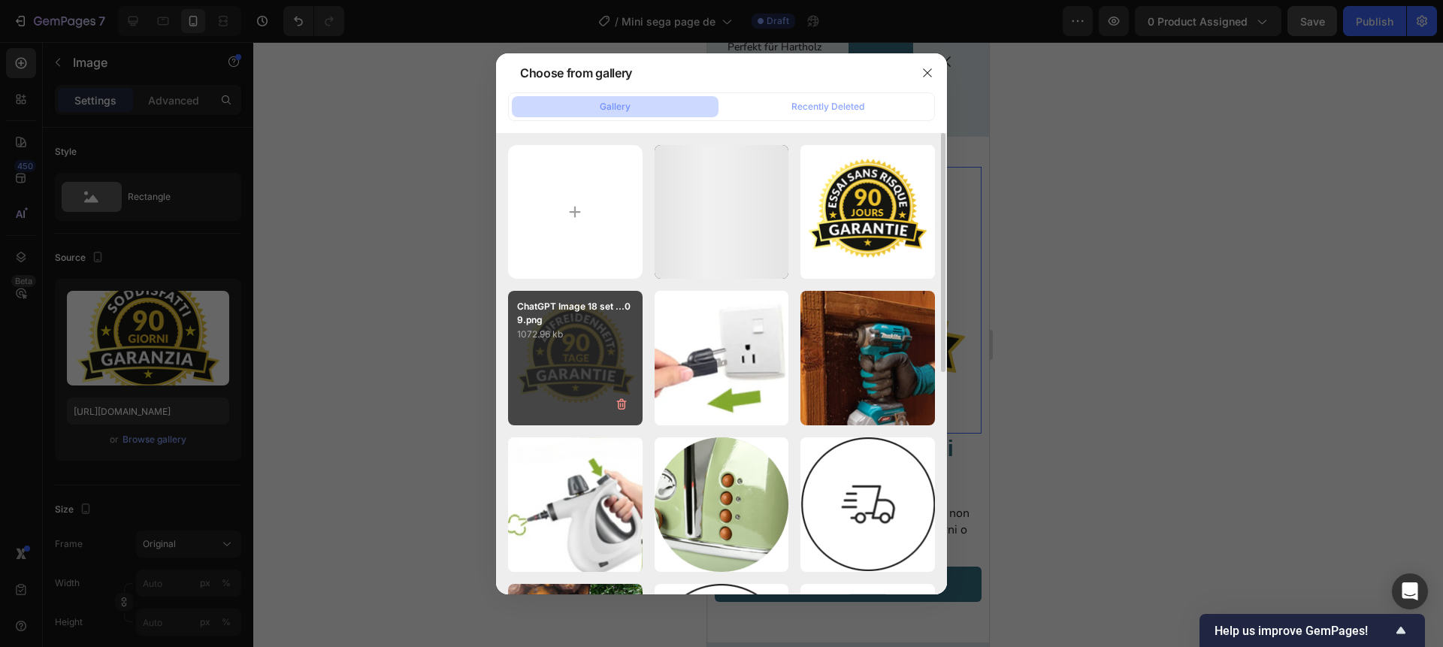
click at [574, 368] on div "ChatGPT Image 18 set ...09.png 1072.96 kb" at bounding box center [575, 358] width 135 height 135
type input "https://cdn.shopify.com/s/files/1/0976/9418/7845/files/gempages_583551672995808…"
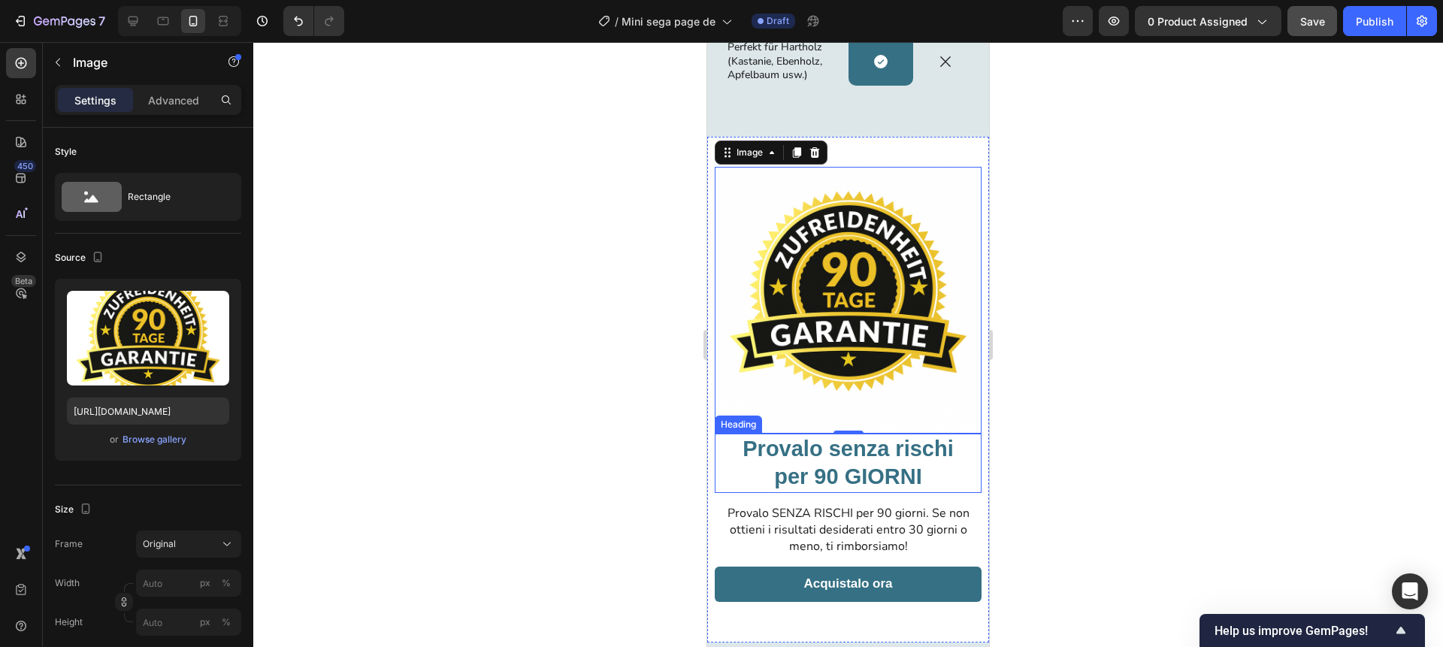
click at [841, 434] on h2 "Provalo senza rischi per 90 GIORNI" at bounding box center [848, 463] width 267 height 59
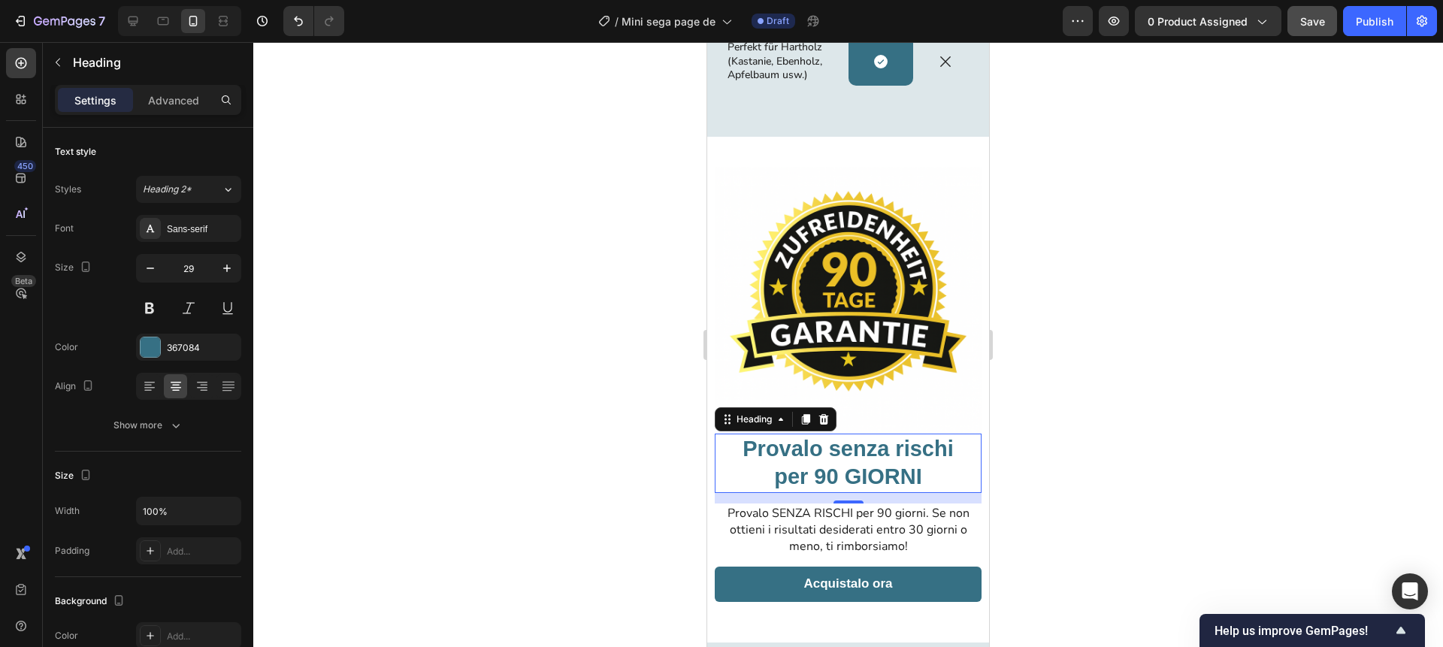
click at [841, 434] on h2 "Provalo senza rischi per 90 GIORNI" at bounding box center [848, 463] width 267 height 59
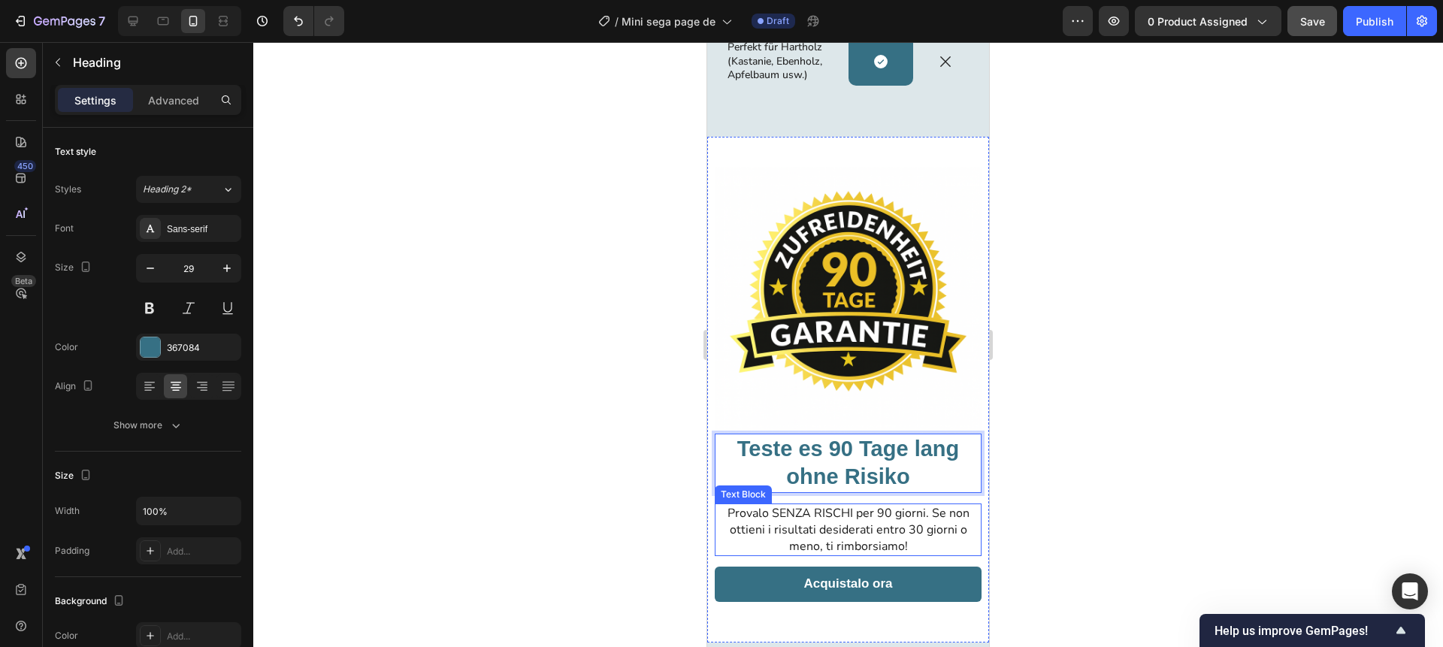
click at [875, 505] on span "Provalo SENZA RISCHI per 90 giorni. Se non ottieni i risultati desiderati entro…" at bounding box center [849, 530] width 242 height 50
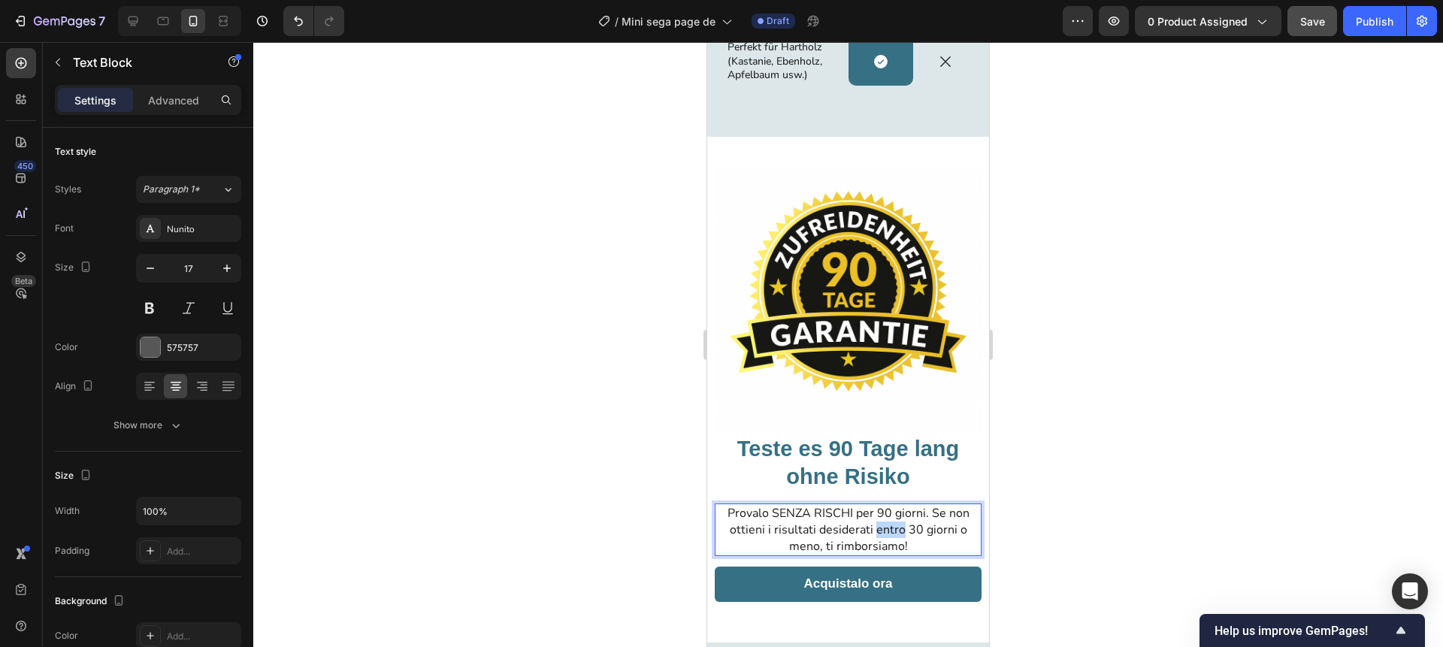
click at [875, 505] on span "Provalo SENZA RISCHI per 90 giorni. Se non ottieni i risultati desiderati entro…" at bounding box center [849, 530] width 242 height 50
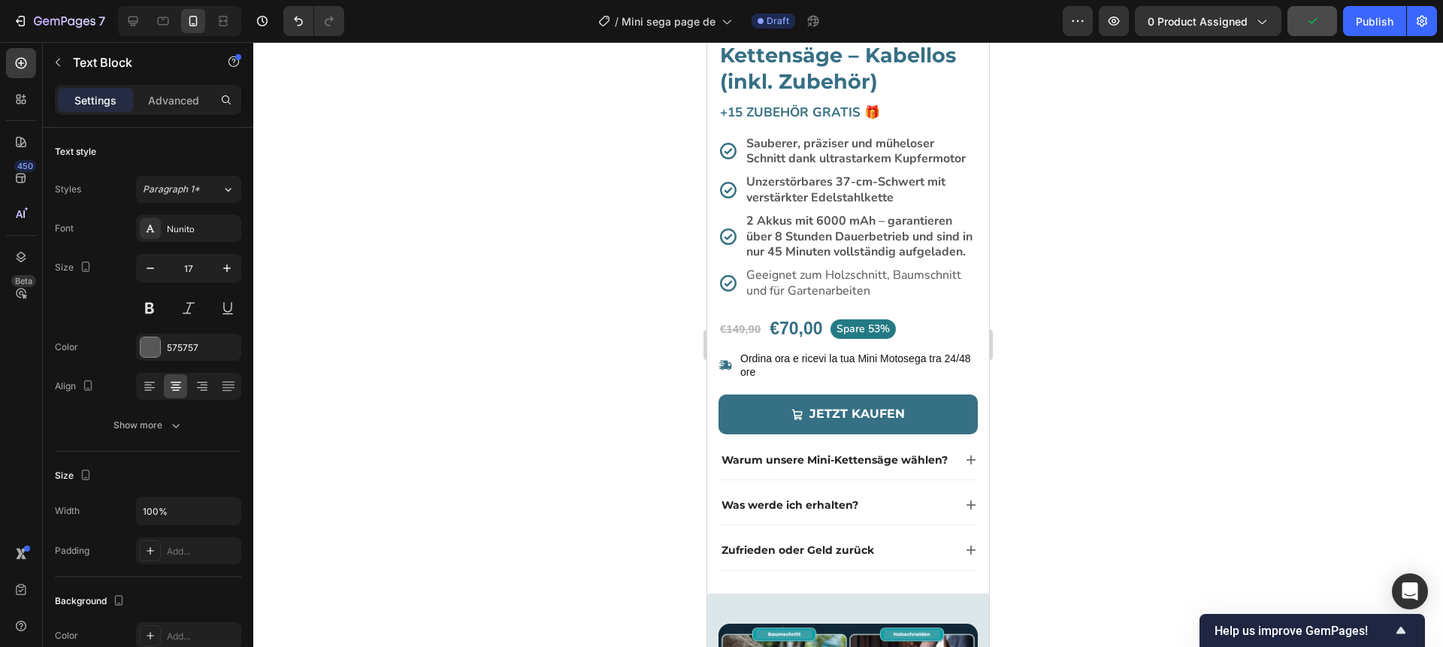
scroll to position [444, 0]
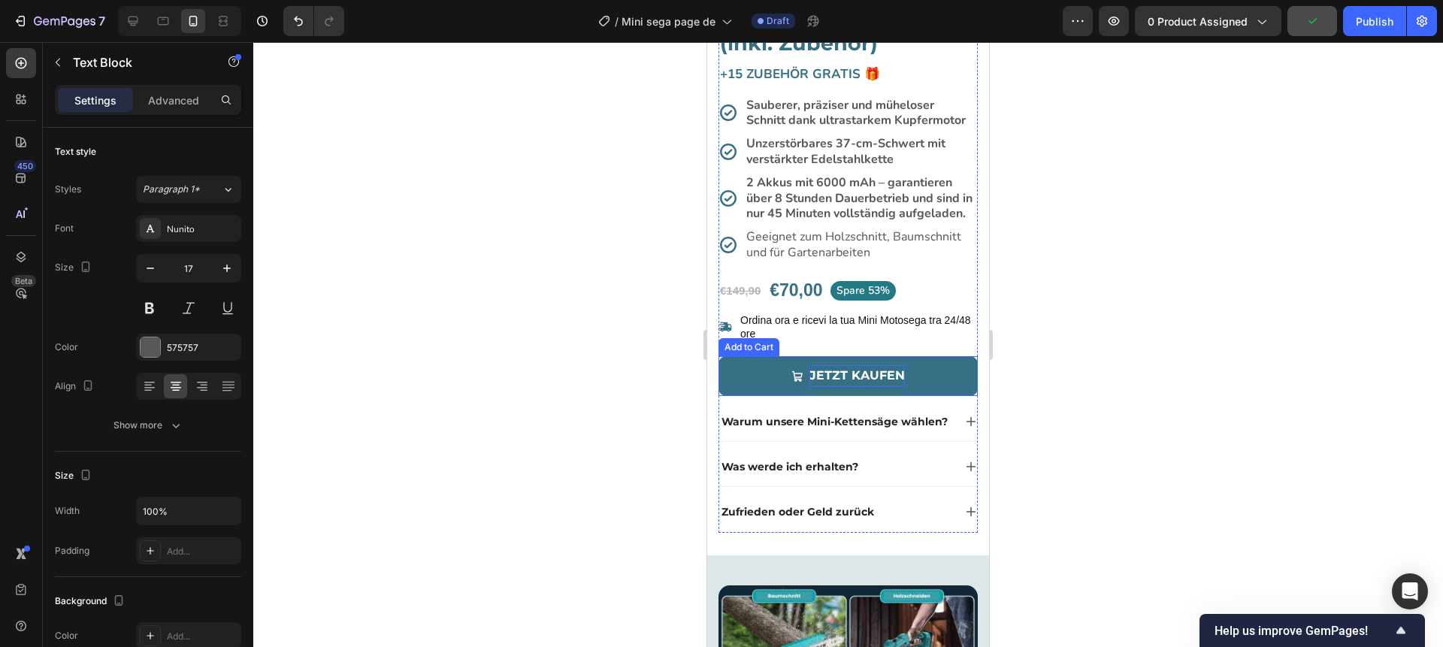
click at [860, 376] on div "Jetzt kaufen" at bounding box center [857, 376] width 95 height 22
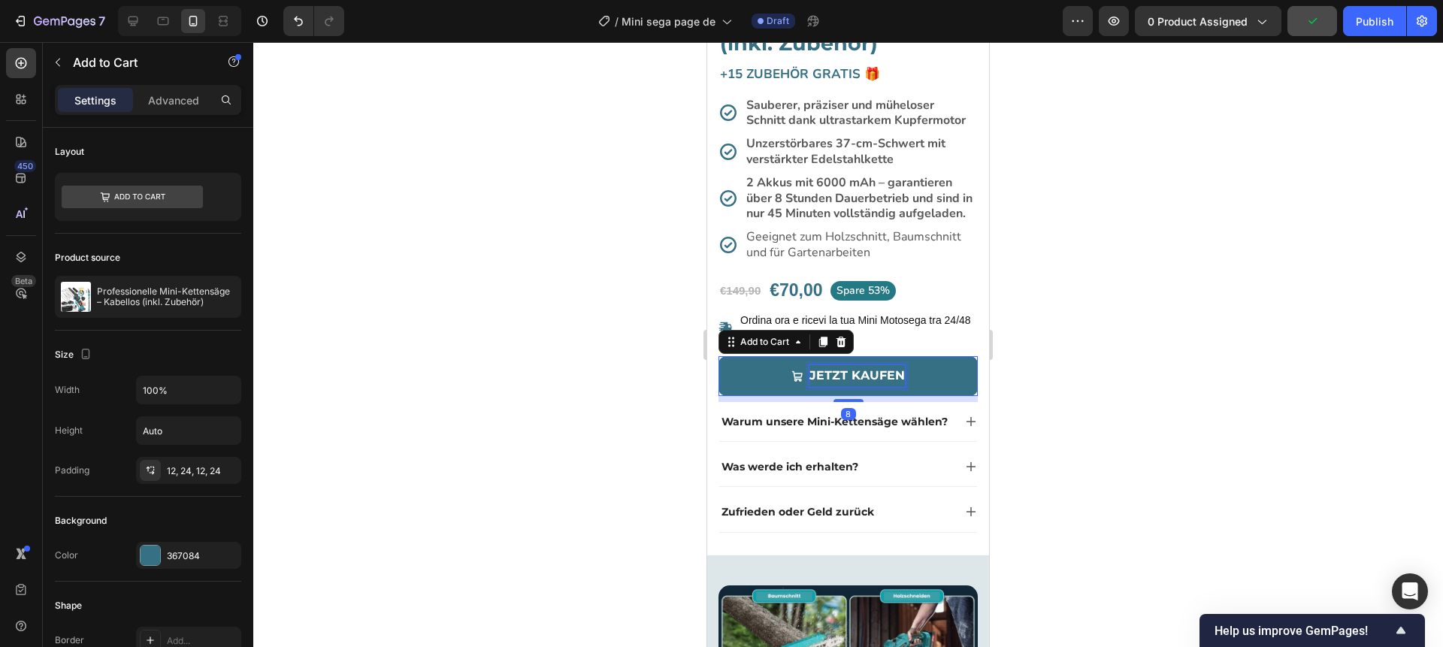
click at [860, 376] on div "Jetzt kaufen" at bounding box center [857, 376] width 95 height 22
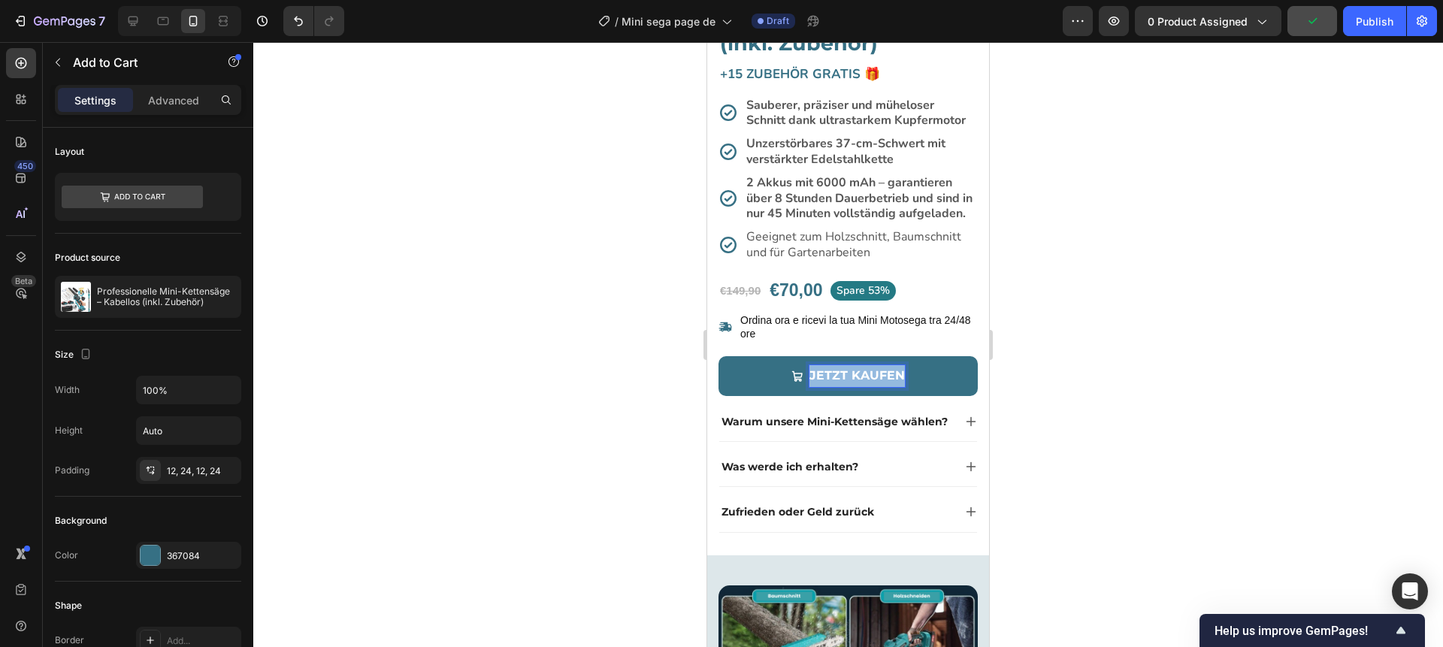
copy p "Jetzt kaufen"
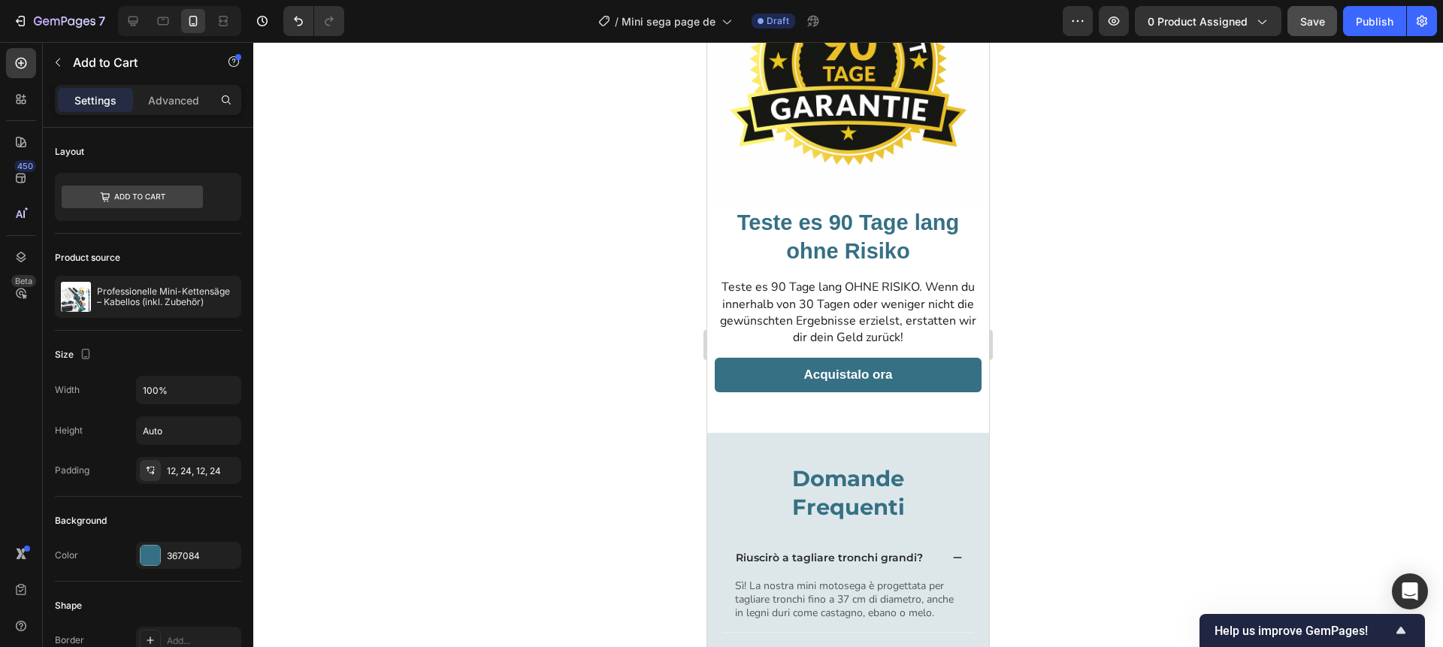
scroll to position [3796, 0]
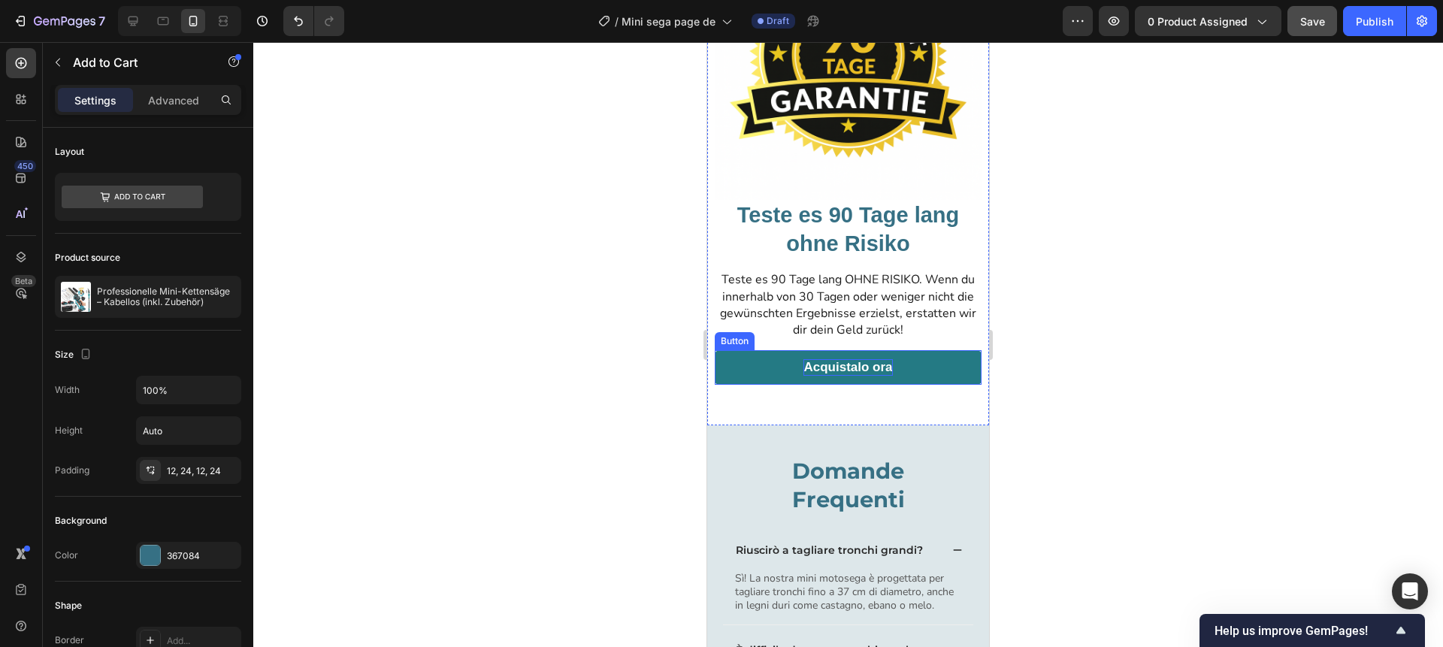
click at [863, 367] on p "Acquistalo ora" at bounding box center [848, 367] width 89 height 17
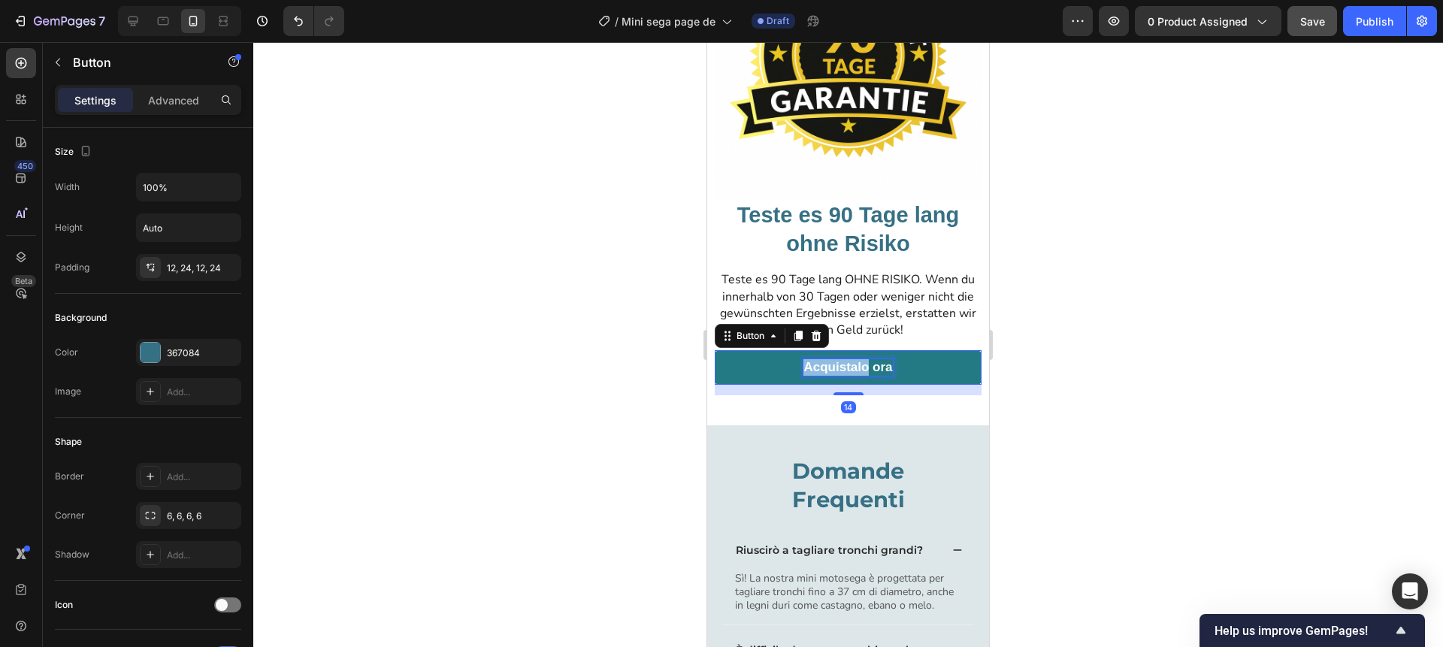
click at [863, 367] on p "Acquistalo ora" at bounding box center [848, 367] width 89 height 17
click at [600, 384] on div at bounding box center [848, 344] width 1190 height 605
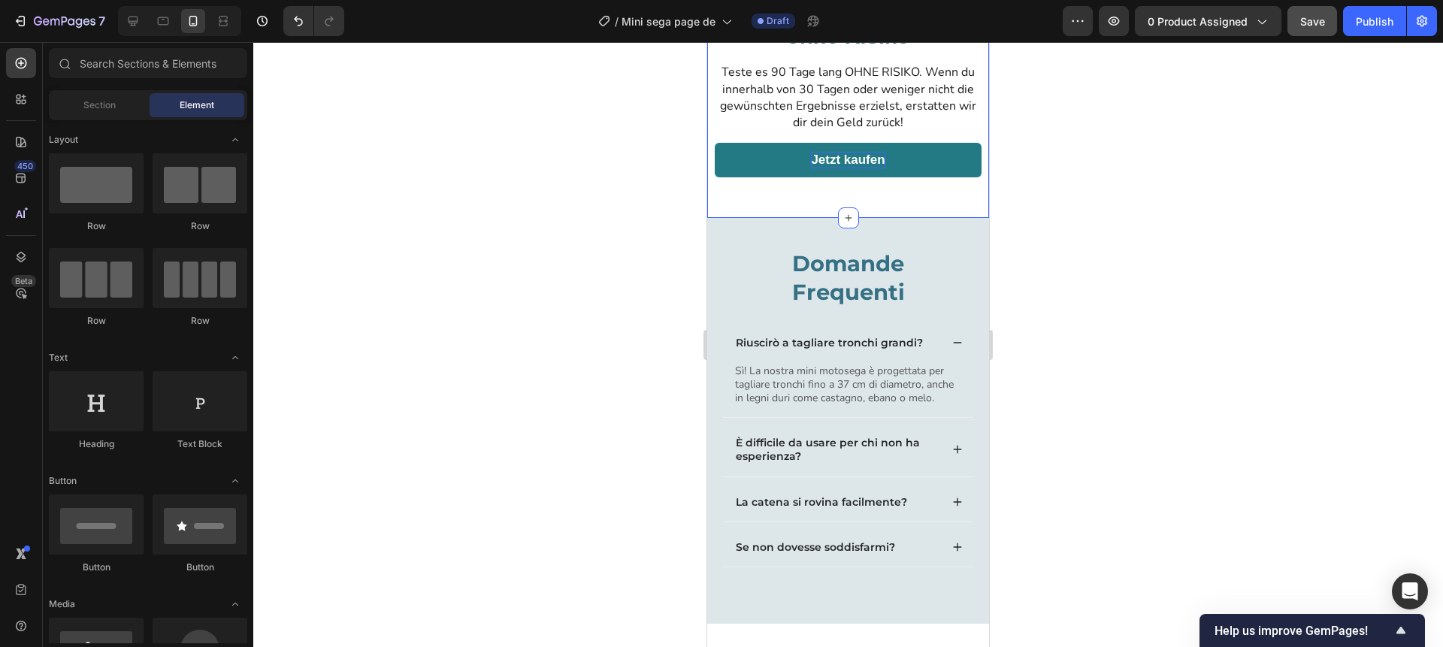
scroll to position [4009, 0]
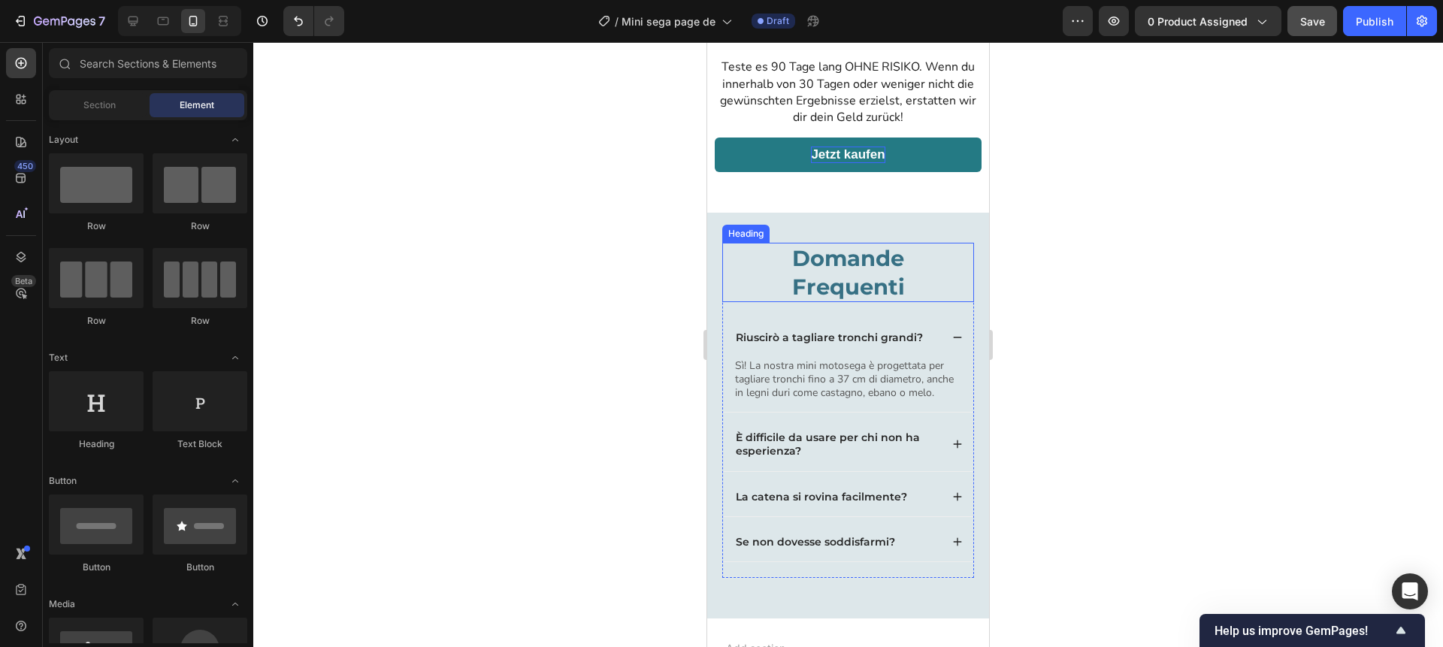
click at [852, 285] on h2 "Domande Frequenti" at bounding box center [848, 272] width 252 height 59
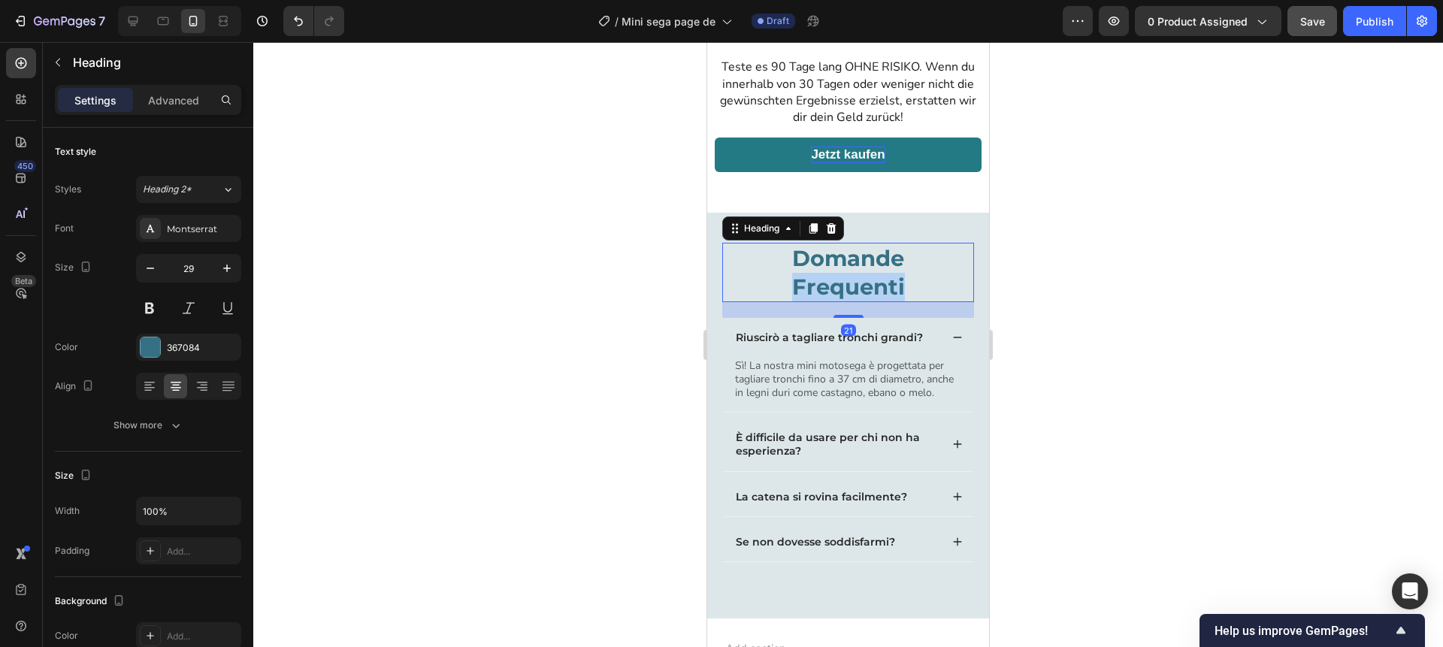
click at [852, 285] on h2 "Domande Frequenti" at bounding box center [848, 272] width 252 height 59
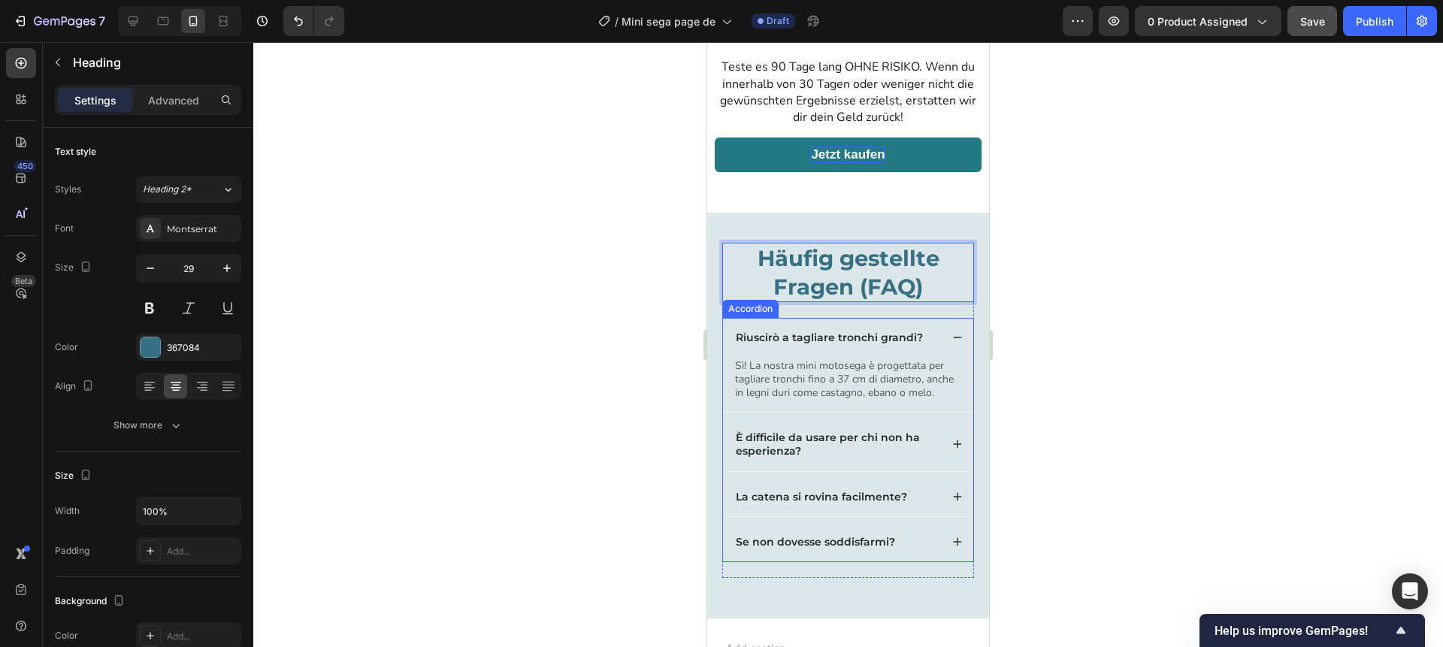
click at [841, 336] on p "Riuscirò a tagliare tronchi grandi?" at bounding box center [829, 338] width 187 height 14
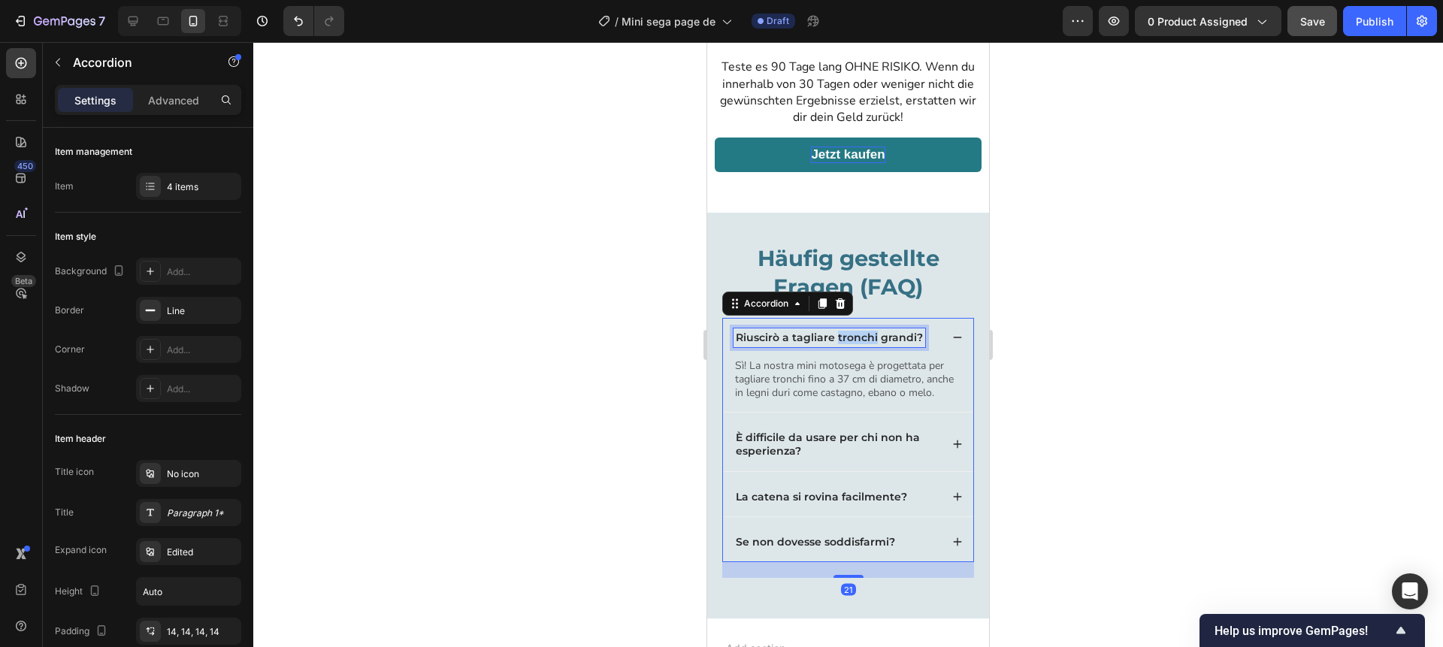
click at [841, 336] on p "Riuscirò a tagliare tronchi grandi?" at bounding box center [829, 338] width 187 height 14
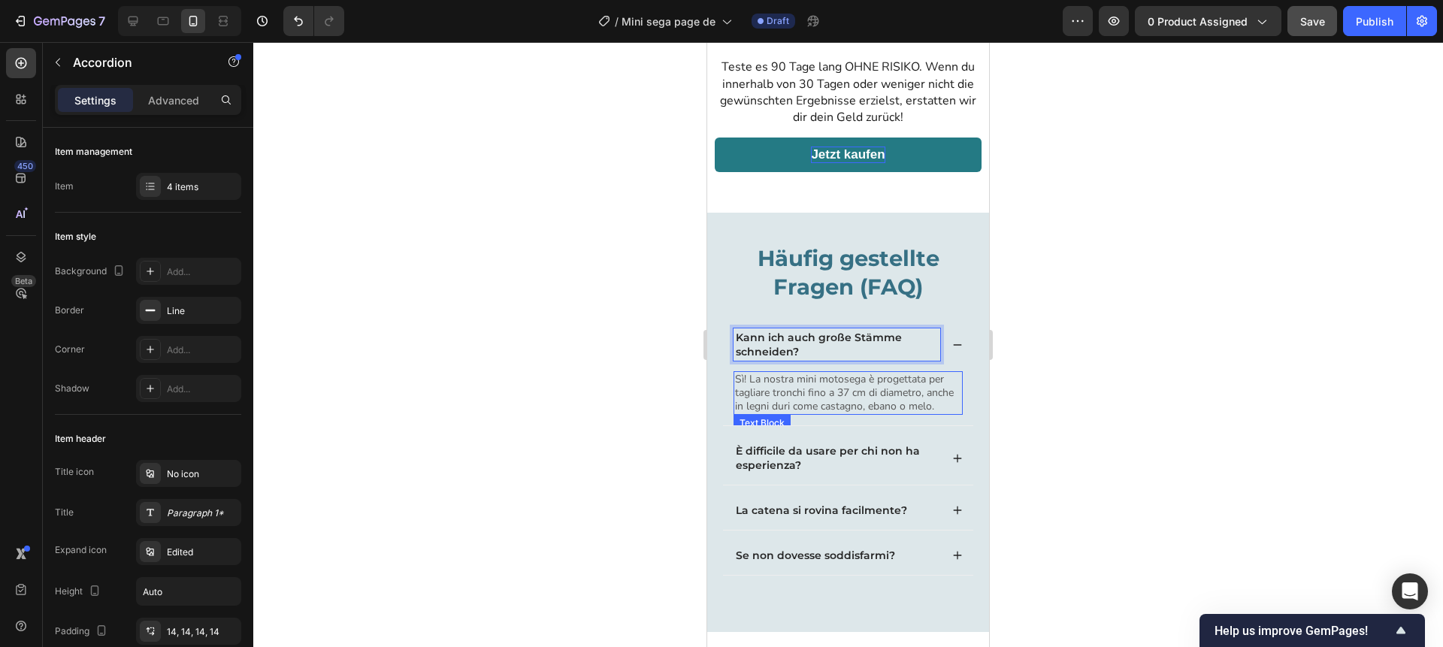
click at [817, 398] on p "Sì! La nostra mini motosega è progettata per tagliare tronchi fino a 37 cm di d…" at bounding box center [848, 393] width 226 height 41
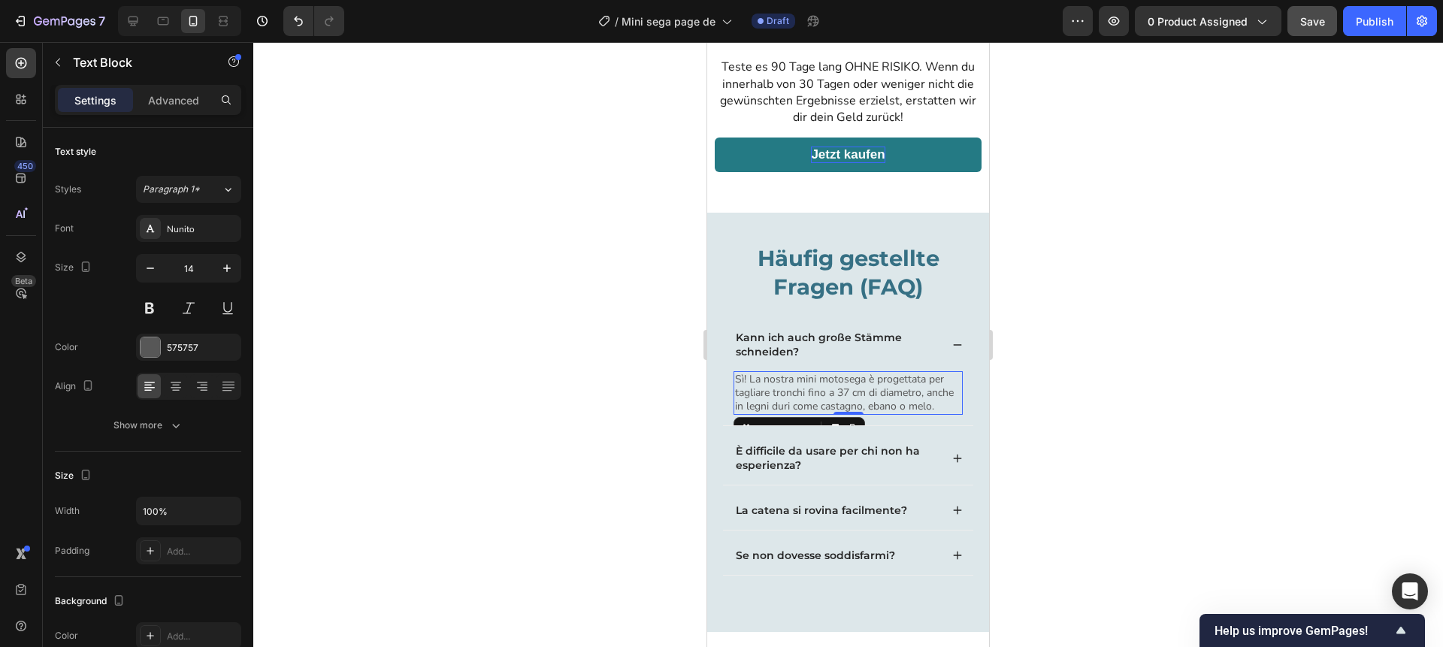
click at [817, 398] on p "Sì! La nostra mini motosega è progettata per tagliare tronchi fino a 37 cm di d…" at bounding box center [848, 393] width 226 height 41
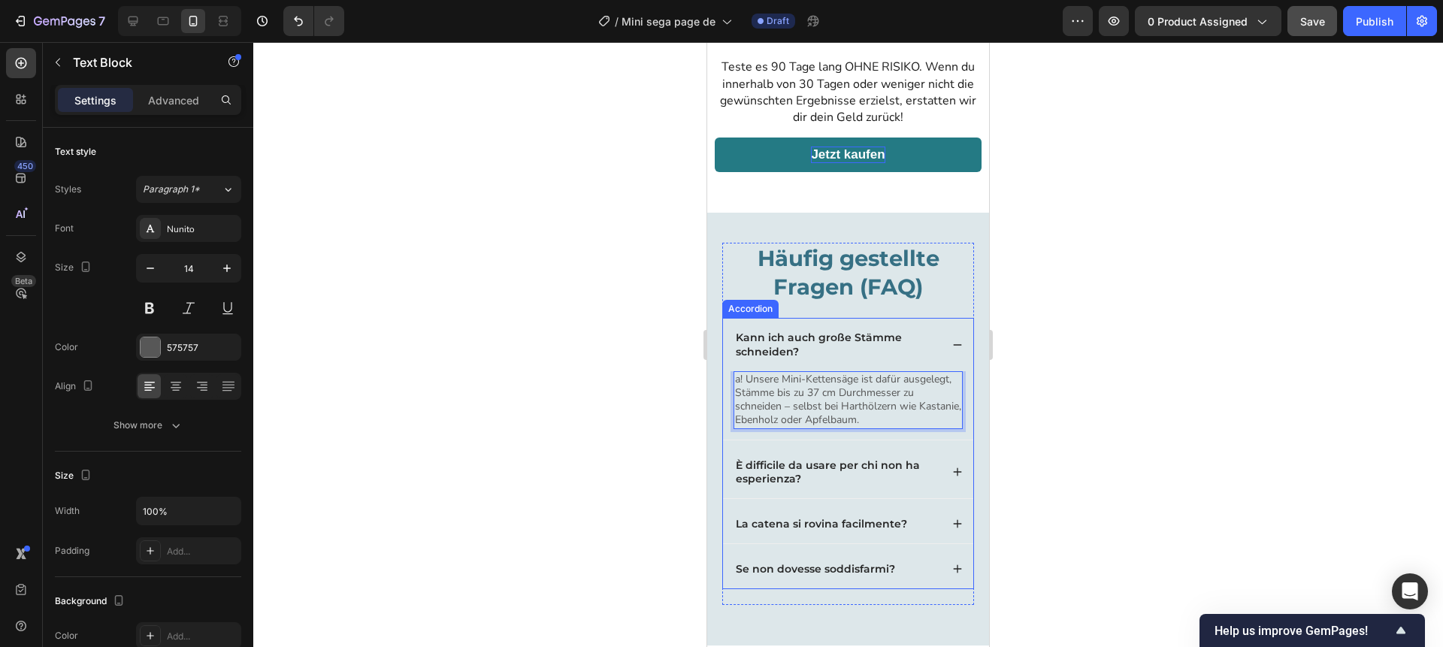
click at [959, 347] on icon at bounding box center [957, 345] width 11 height 11
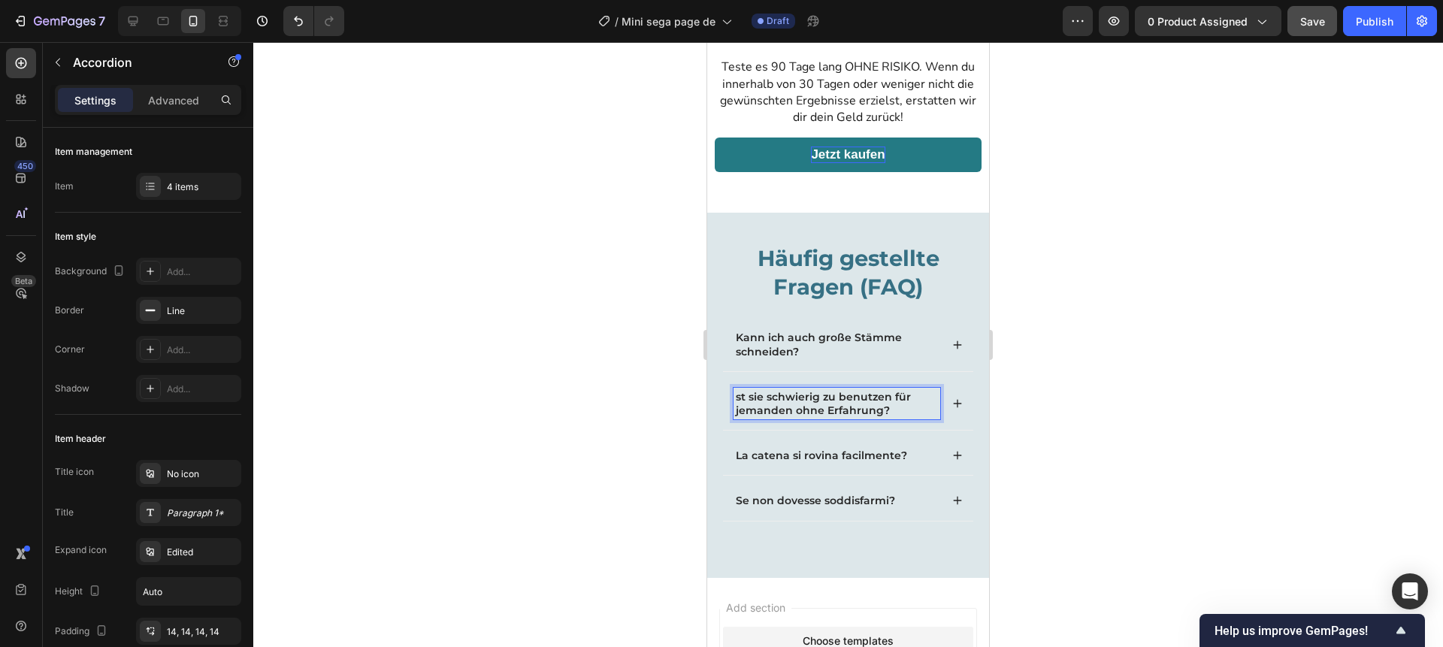
click at [792, 398] on p "st sie schwierig zu benutzen für jemanden ohne Erfahrung?" at bounding box center [837, 403] width 202 height 27
click at [951, 403] on div "Ist sie schwierig zu benutzen für jemanden ohne Erfahrung?" at bounding box center [848, 403] width 250 height 53
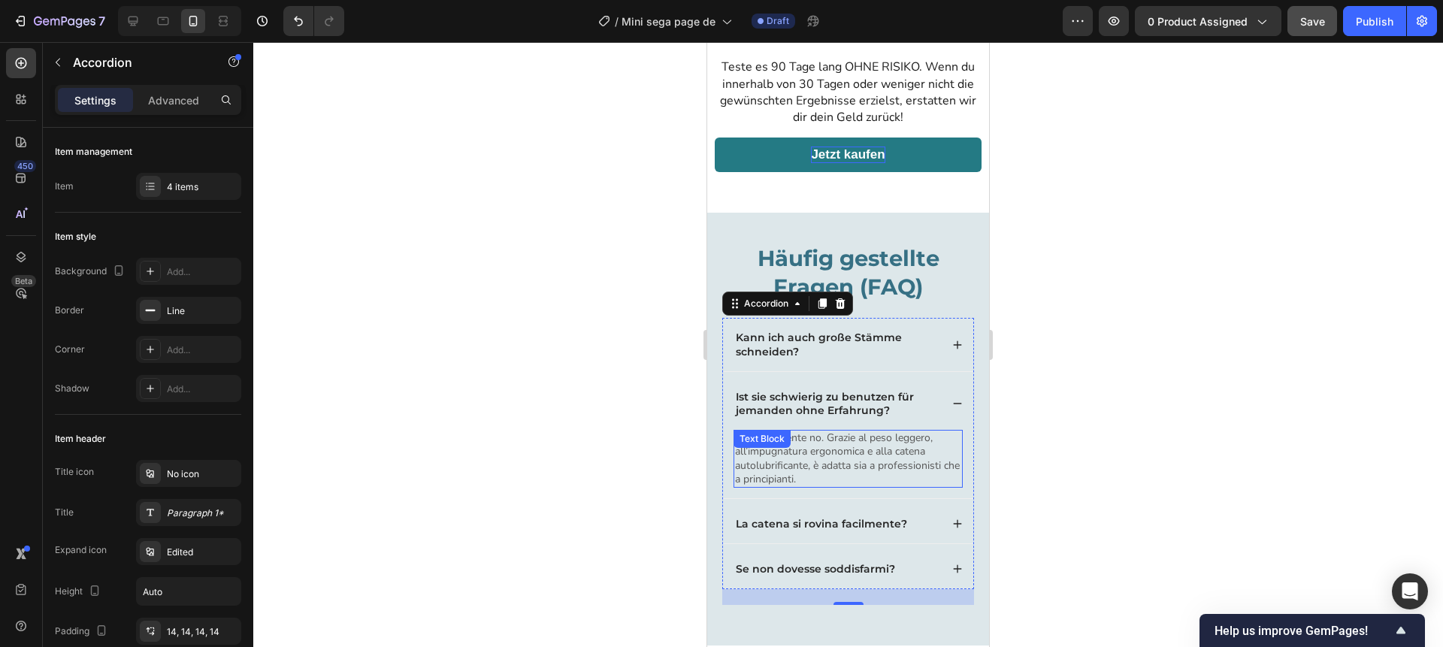
click at [799, 452] on div "Assolutamente no. Grazie al peso leggero, all’impugnatura ergonomica e alla cat…" at bounding box center [848, 459] width 229 height 58
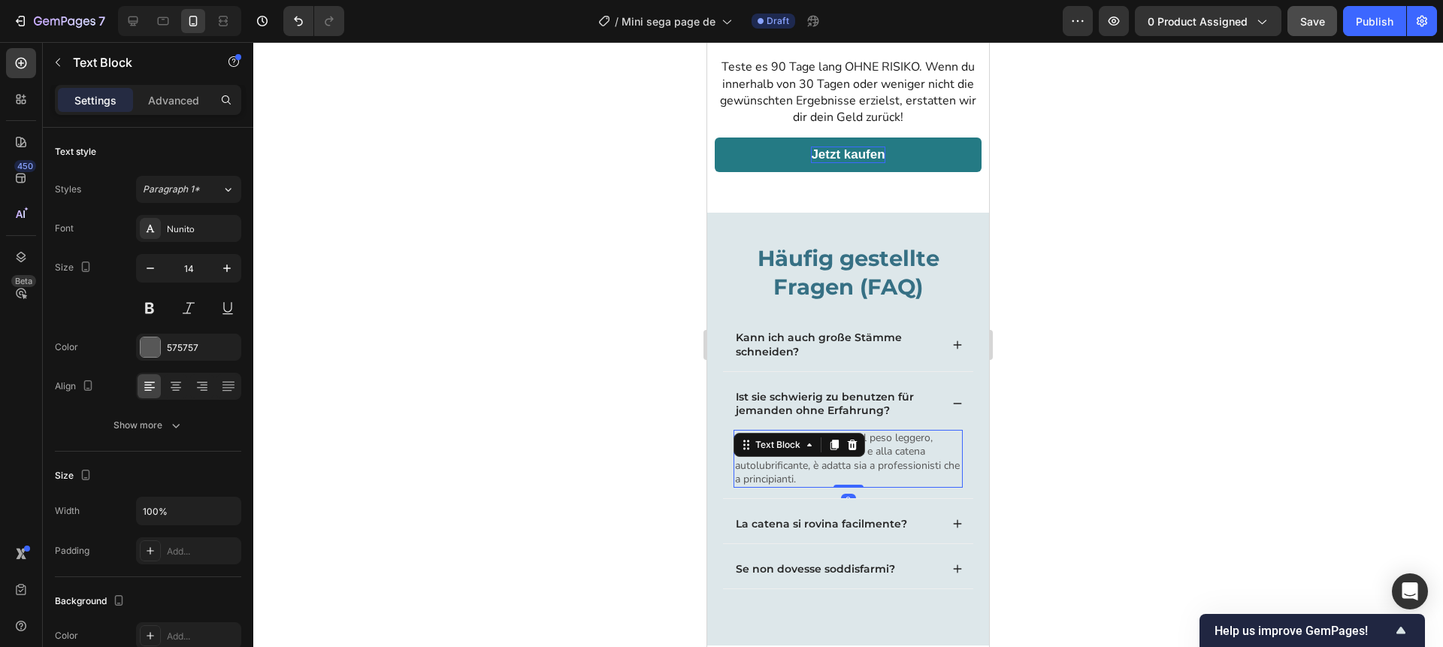
click at [799, 452] on div "Text Block" at bounding box center [777, 445] width 81 height 18
click at [836, 471] on p "Assolutamente no. Grazie al peso leggero, all’impugnatura ergonomica e alla cat…" at bounding box center [848, 458] width 226 height 55
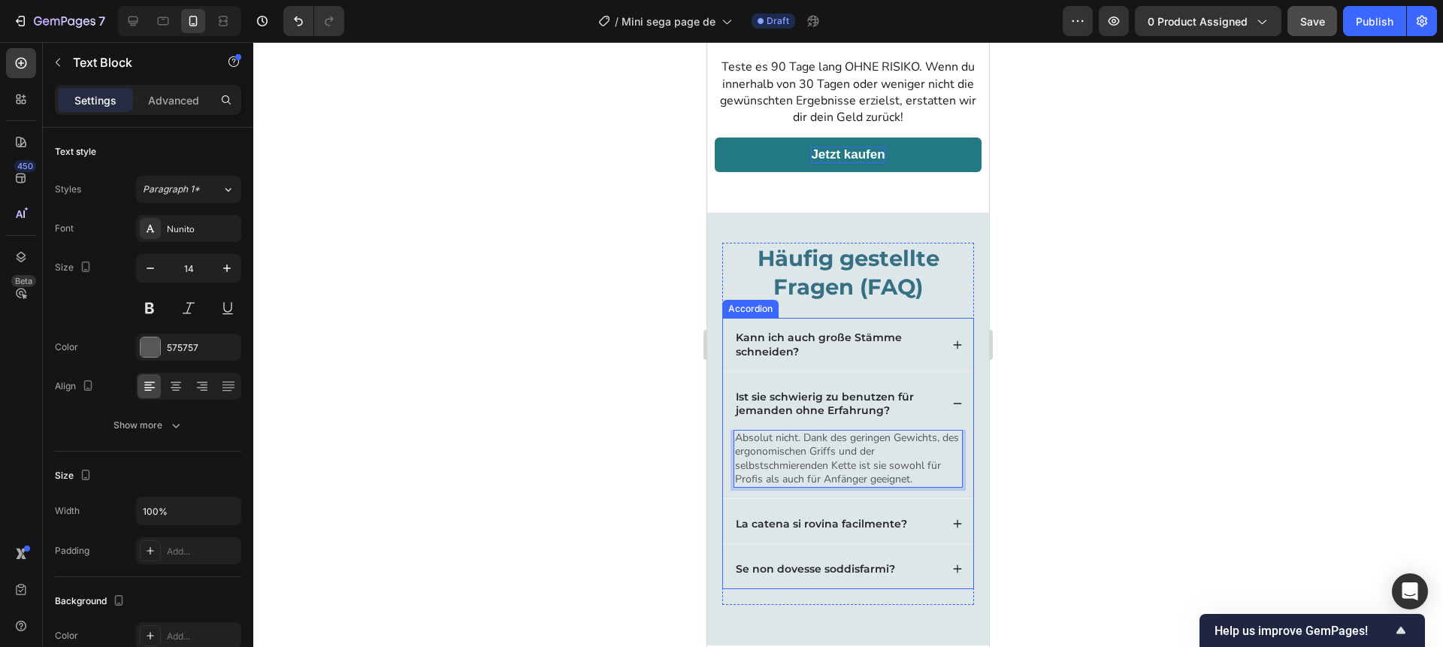
click at [952, 404] on icon at bounding box center [957, 403] width 11 height 11
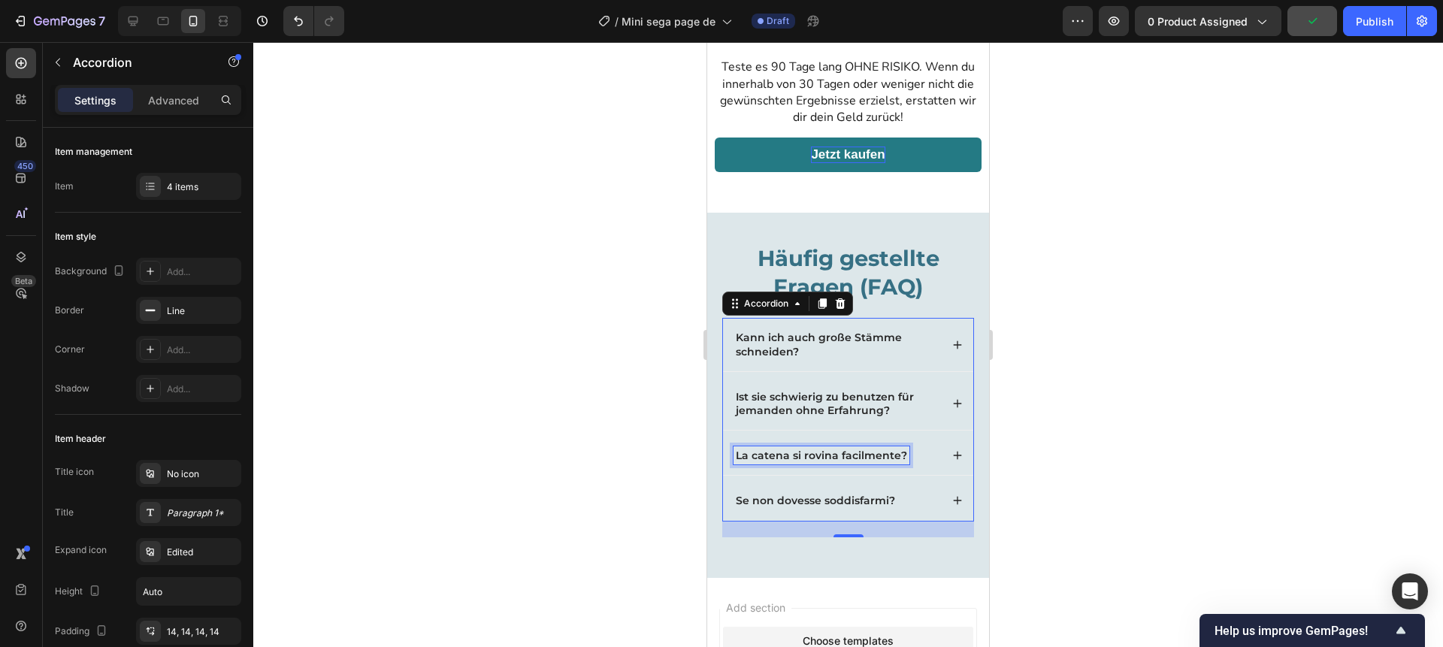
click at [791, 453] on p "La catena si rovina facilmente?" at bounding box center [821, 456] width 171 height 14
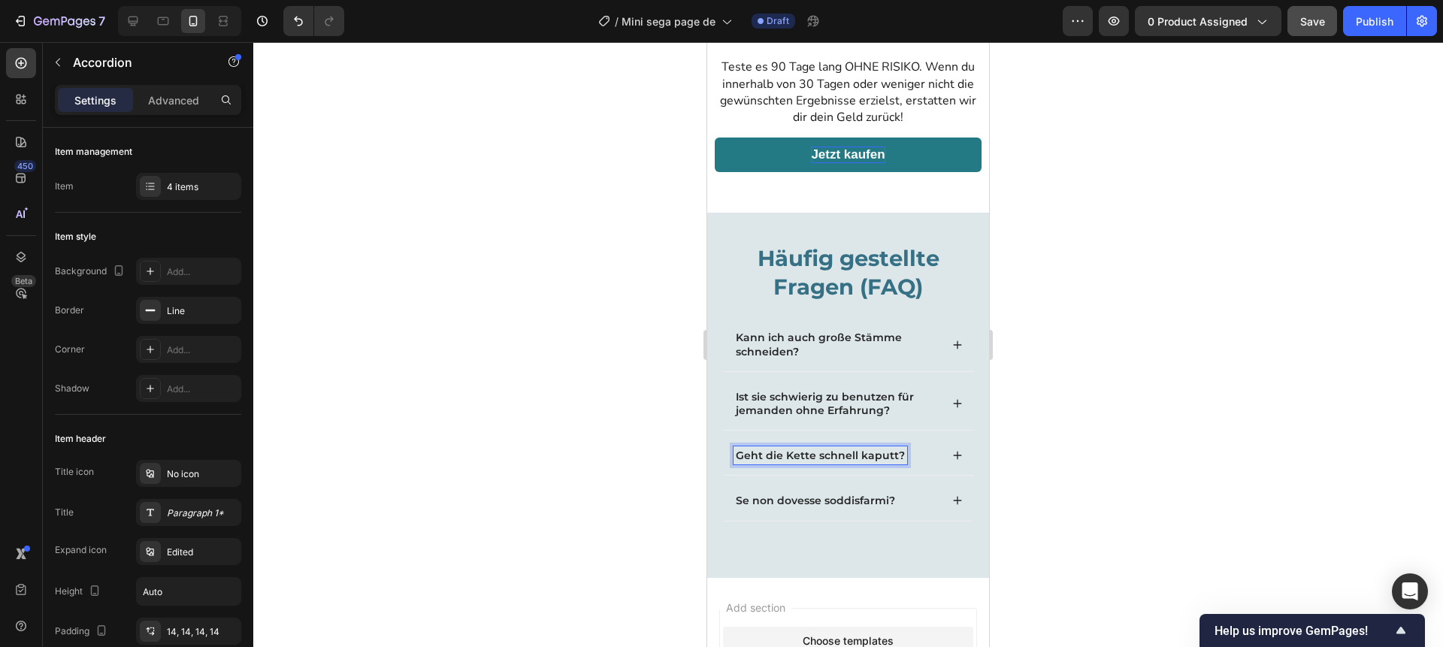
click at [952, 459] on icon at bounding box center [957, 455] width 11 height 11
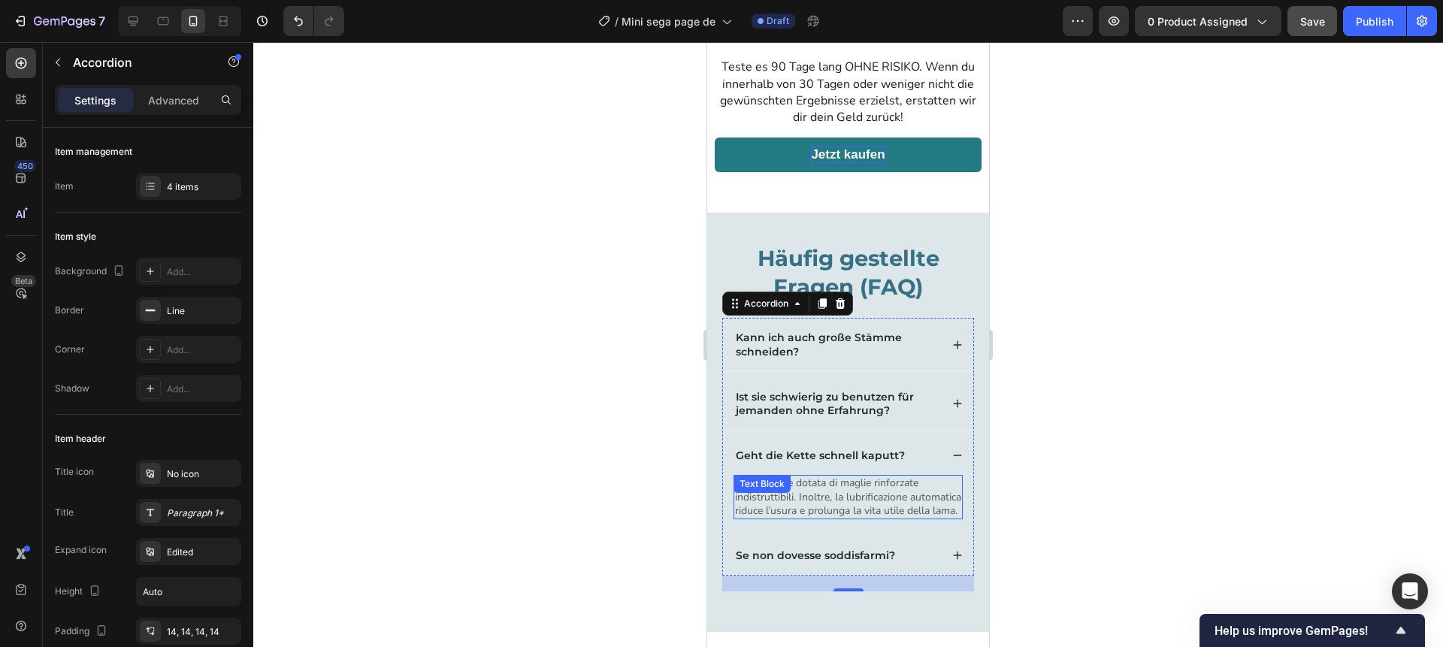
click at [812, 493] on p "No, perché è dotata di maglie rinforzate indistruttibili. Inoltre, la lubrifica…" at bounding box center [848, 497] width 226 height 41
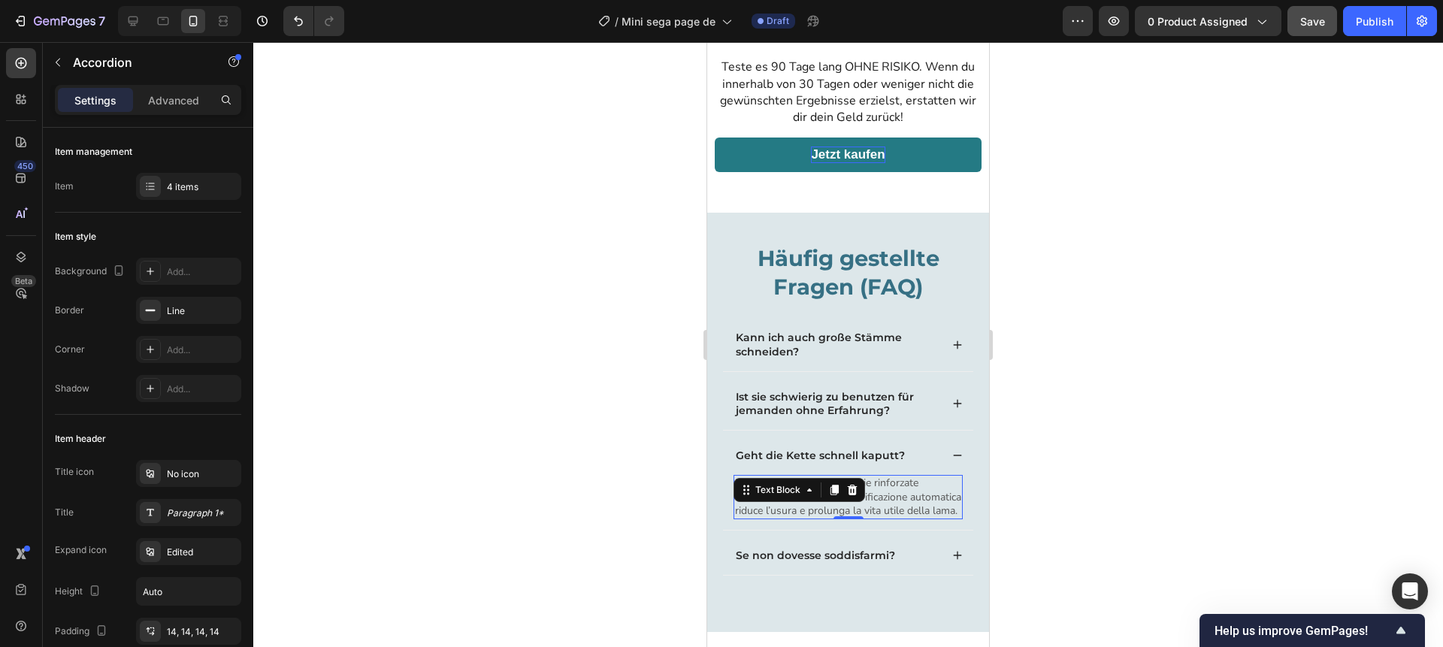
click at [812, 493] on icon at bounding box center [810, 490] width 12 height 12
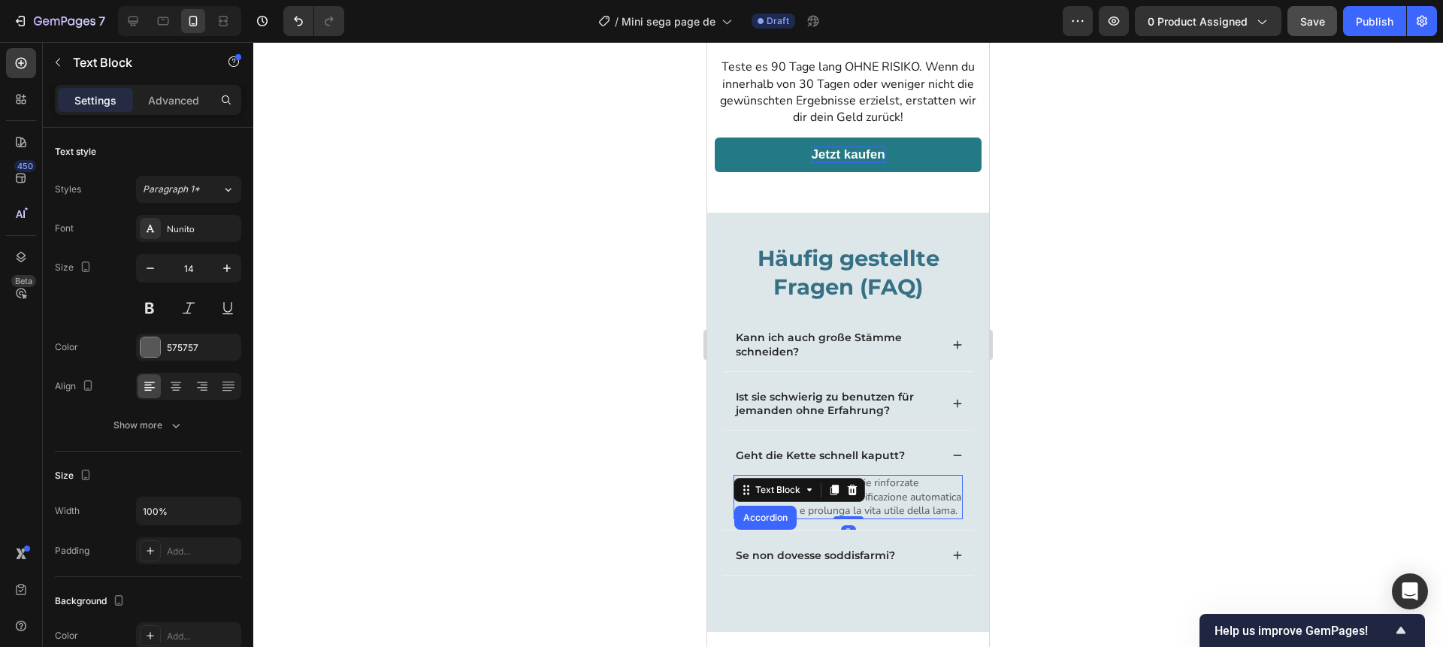
click at [823, 511] on p "No, perché è dotata di maglie rinforzate indistruttibili. Inoltre, la lubrifica…" at bounding box center [848, 497] width 226 height 41
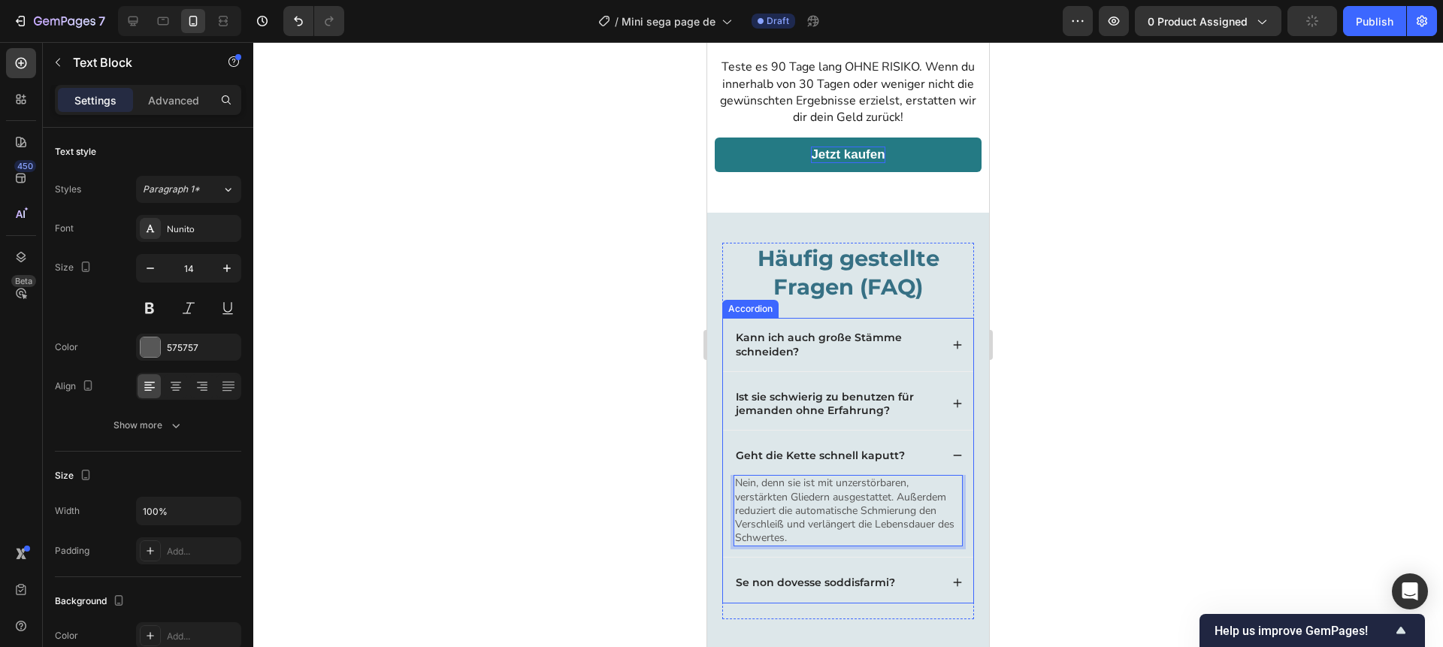
click at [951, 450] on div "Geht die Kette schnell kaputt?" at bounding box center [848, 455] width 250 height 39
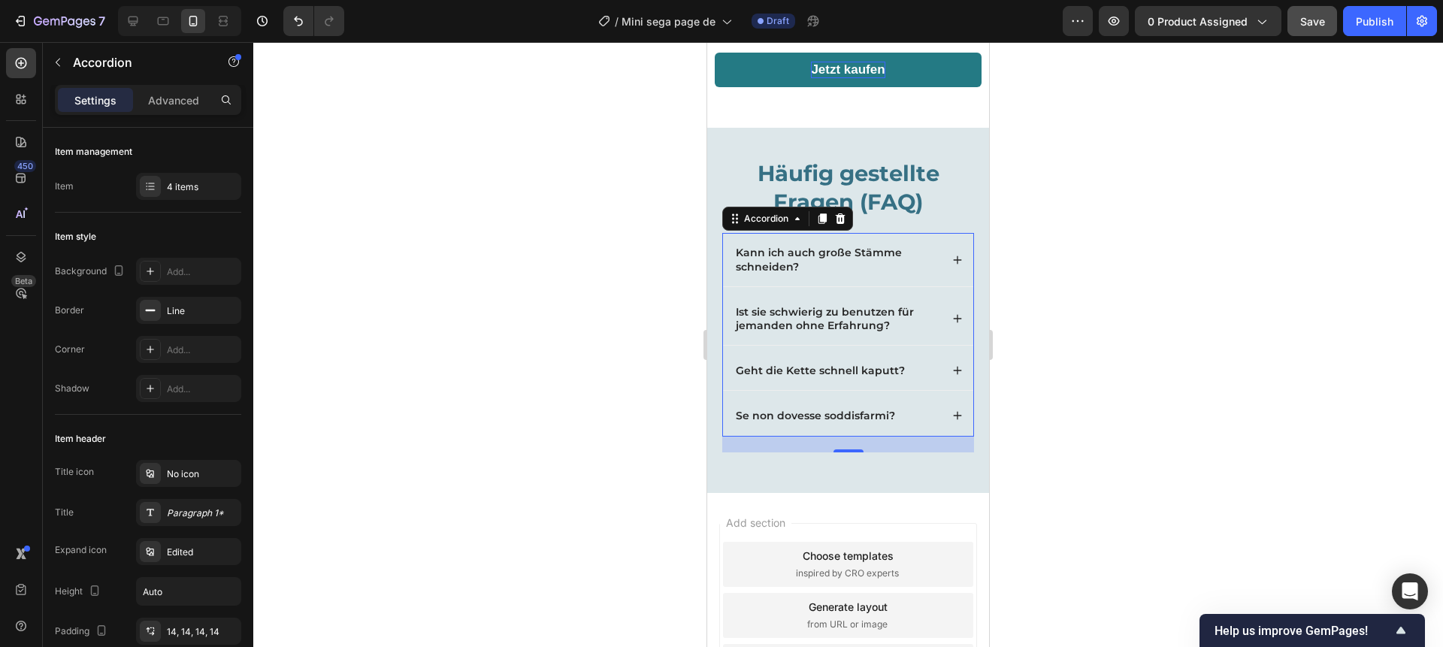
scroll to position [4095, 0]
click at [838, 413] on p "Se non dovesse soddisfarmi?" at bounding box center [815, 415] width 159 height 14
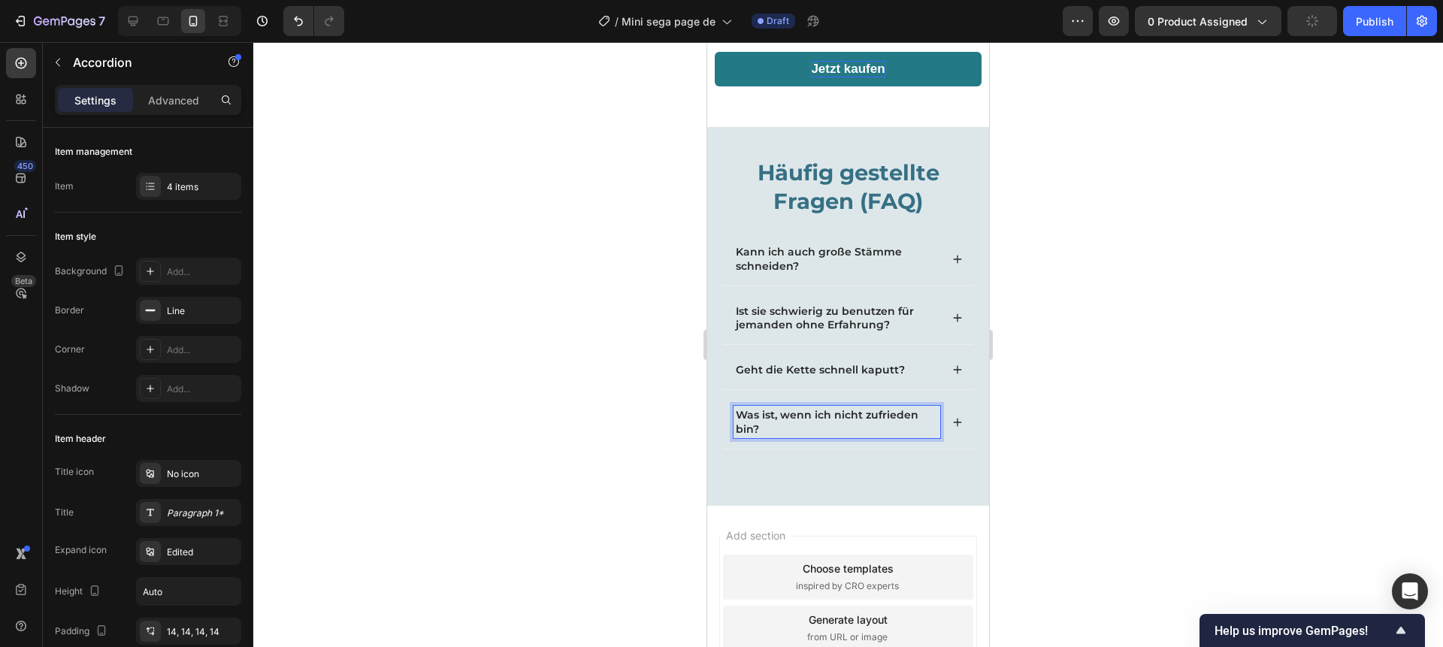
click at [959, 418] on icon at bounding box center [957, 422] width 11 height 11
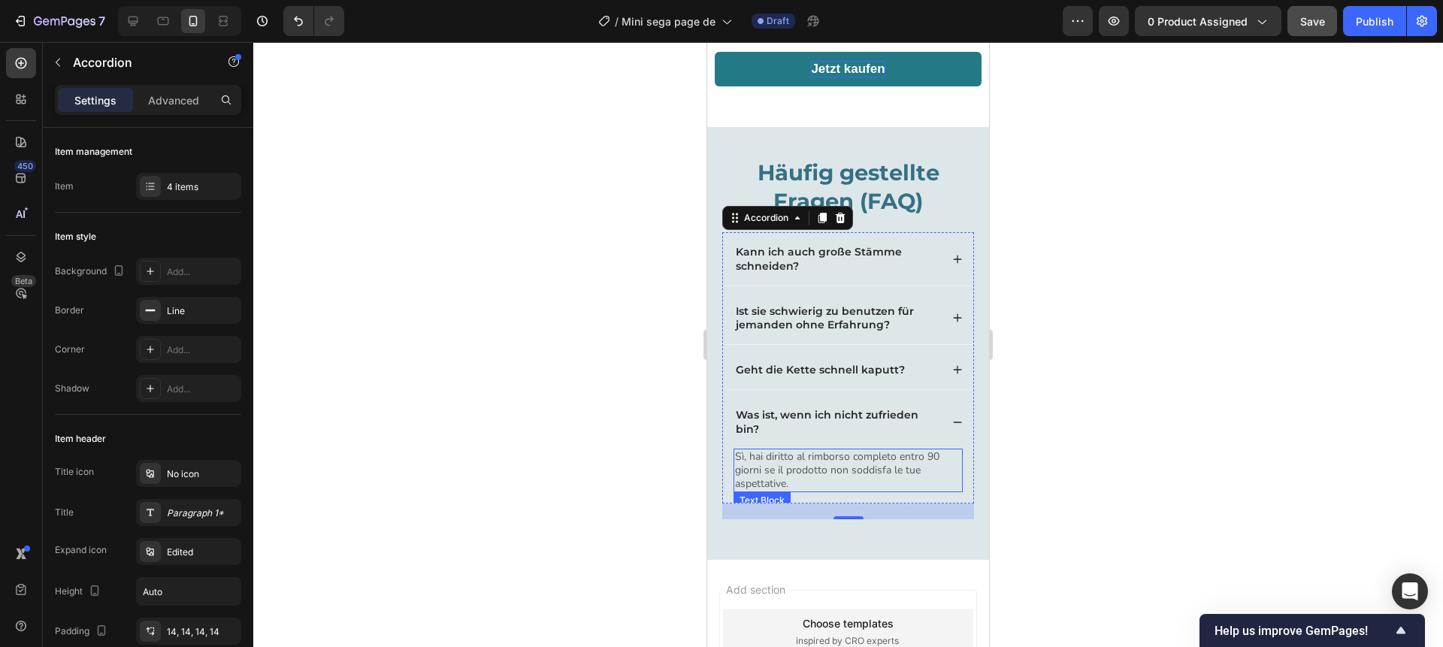
click at [786, 468] on p "Sì, hai diritto al rimborso completo entro 90 giorni se il prodotto non soddisf…" at bounding box center [848, 470] width 226 height 41
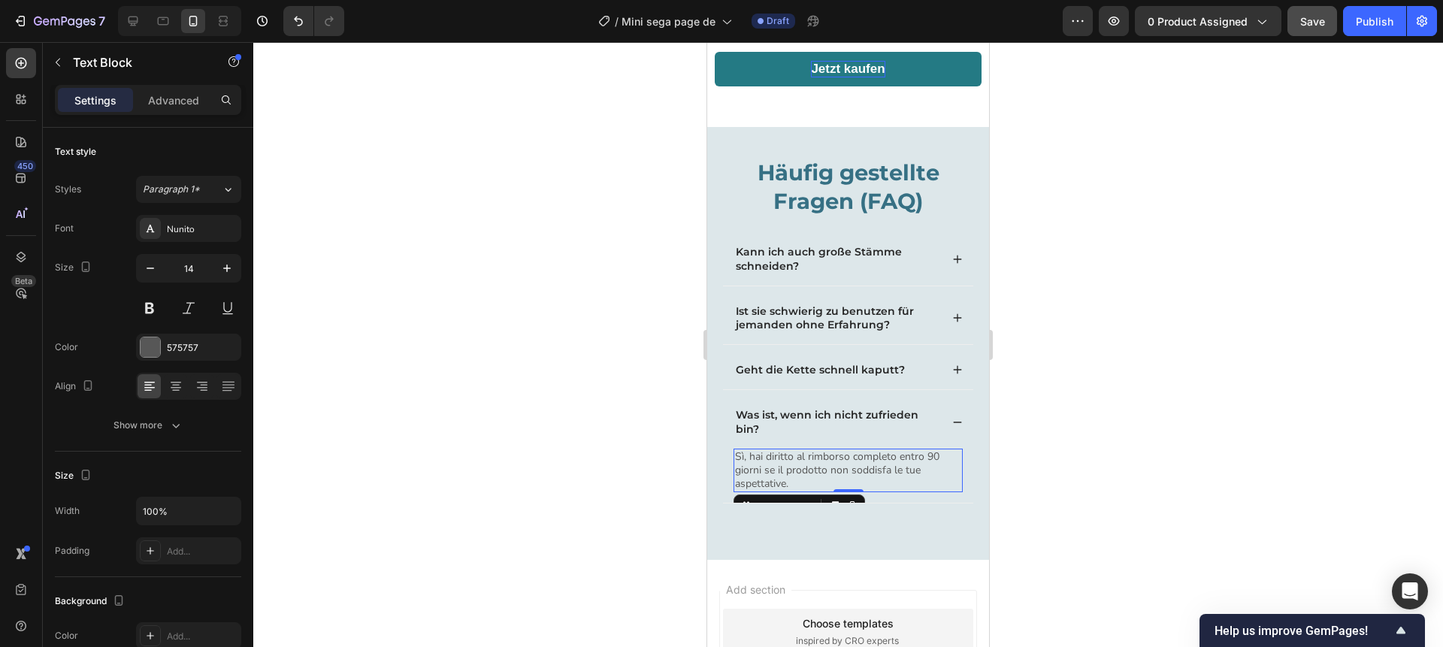
click at [786, 468] on p "Sì, hai diritto al rimborso completo entro 90 giorni se il prodotto non soddisf…" at bounding box center [848, 470] width 226 height 41
click at [1122, 438] on div at bounding box center [848, 344] width 1190 height 605
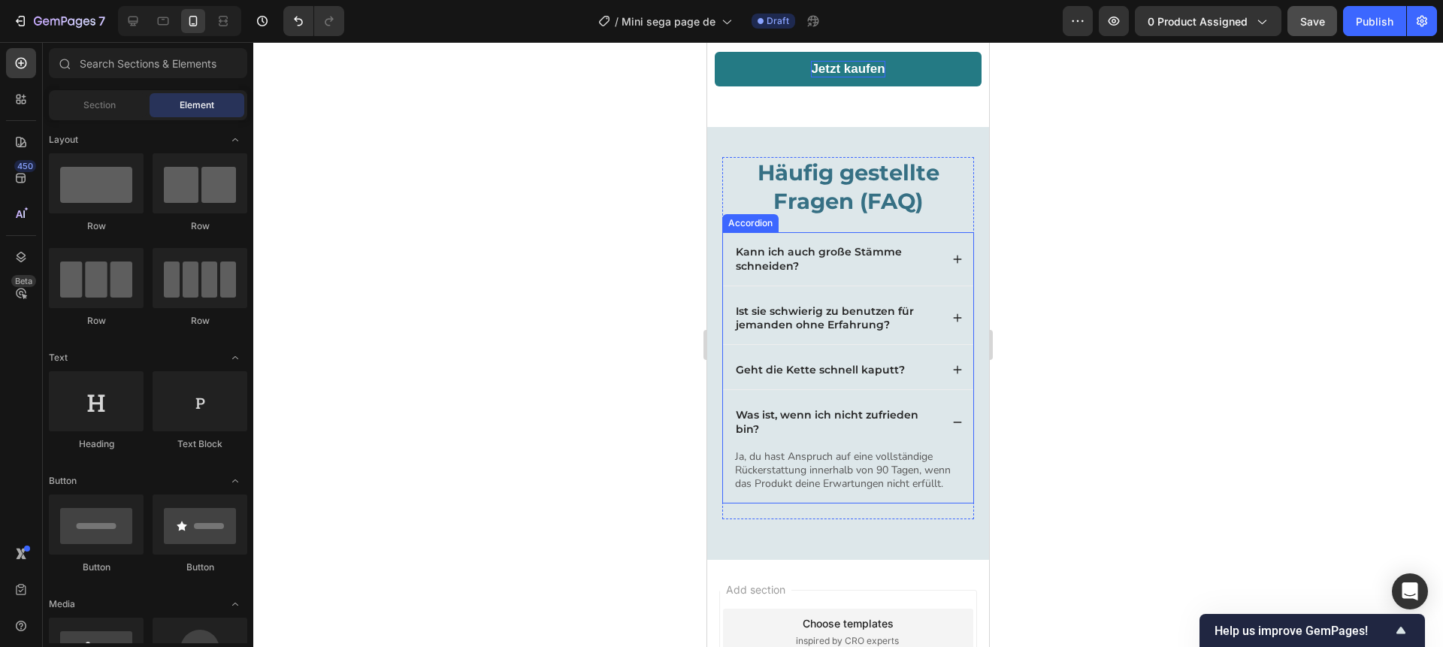
click at [955, 425] on icon at bounding box center [957, 422] width 11 height 11
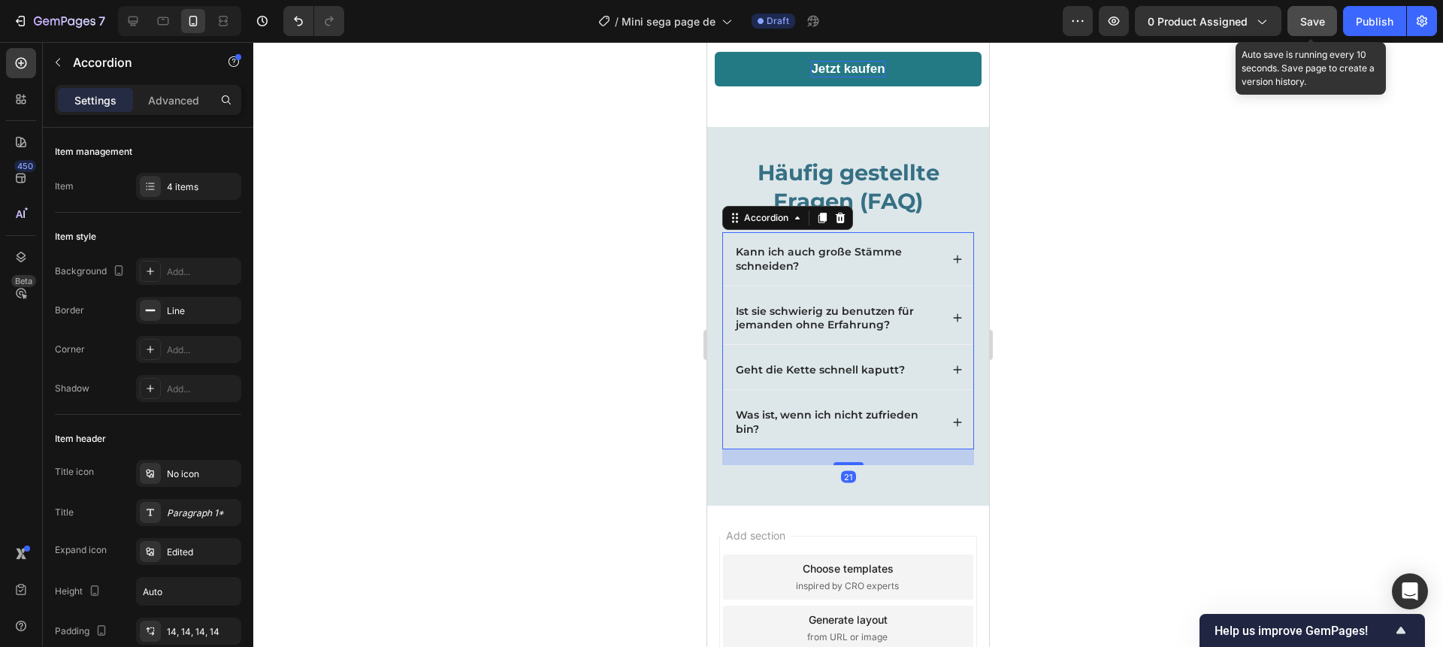
click at [1301, 22] on span "Save" at bounding box center [1312, 21] width 25 height 13
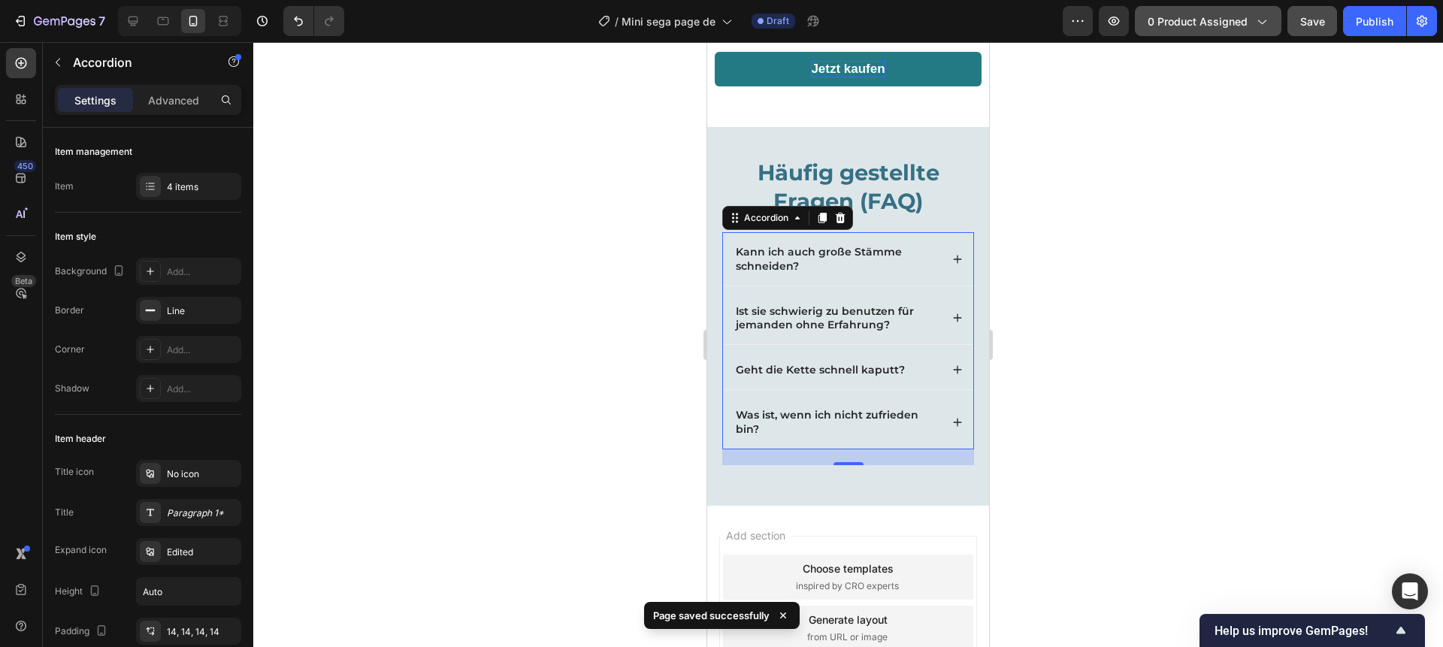
click at [1202, 14] on span "0 product assigned" at bounding box center [1198, 22] width 100 height 16
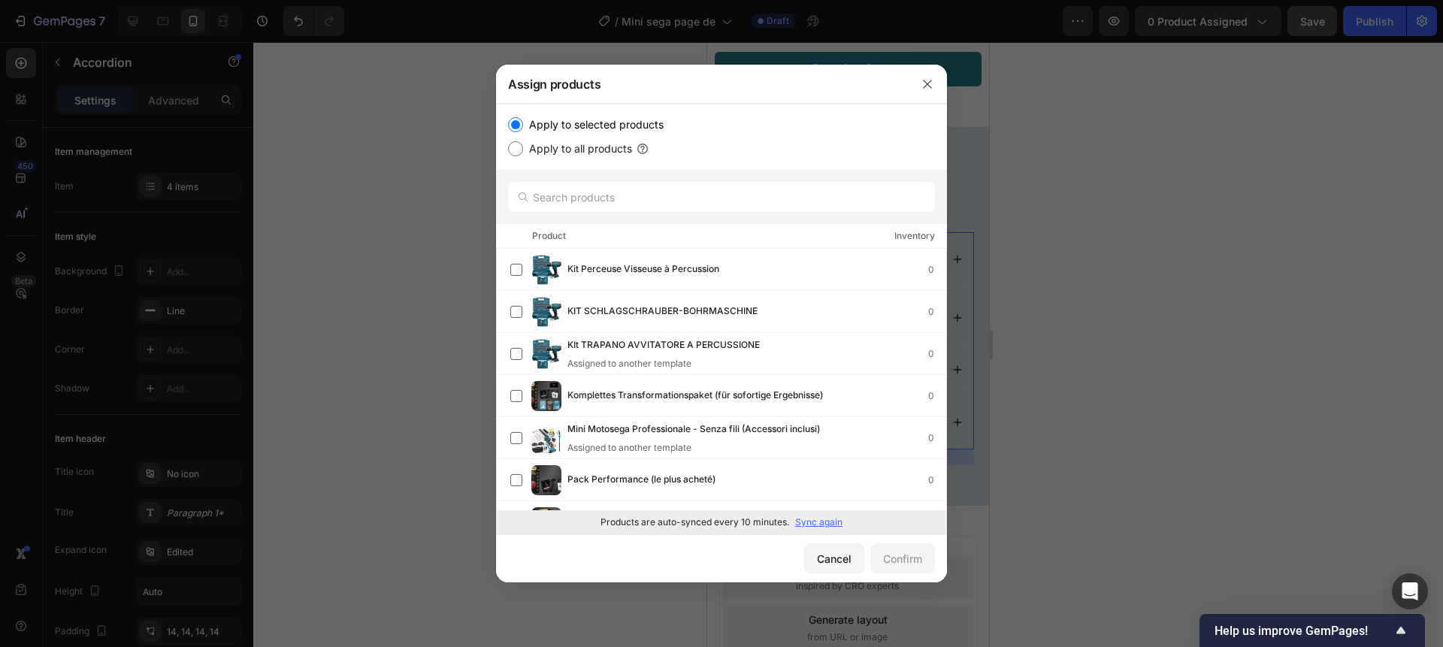
click at [829, 521] on p "Sync again" at bounding box center [818, 523] width 47 height 14
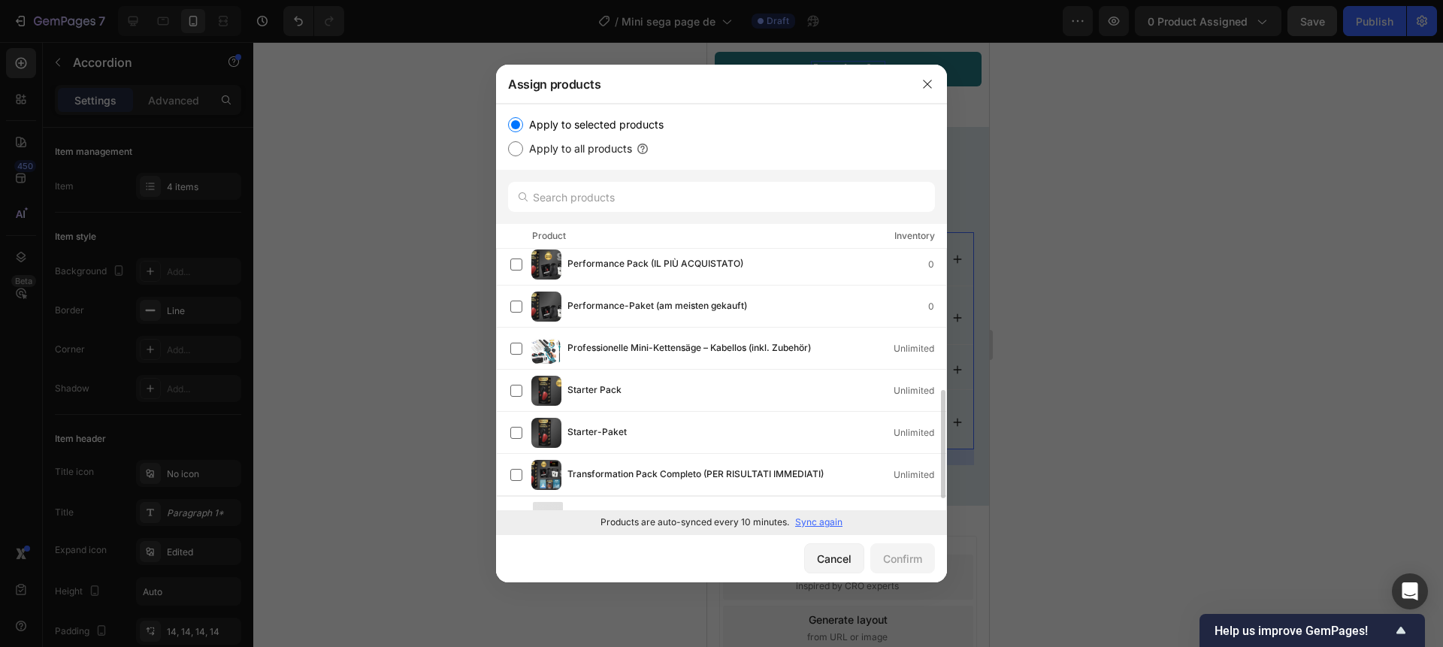
scroll to position [328, 0]
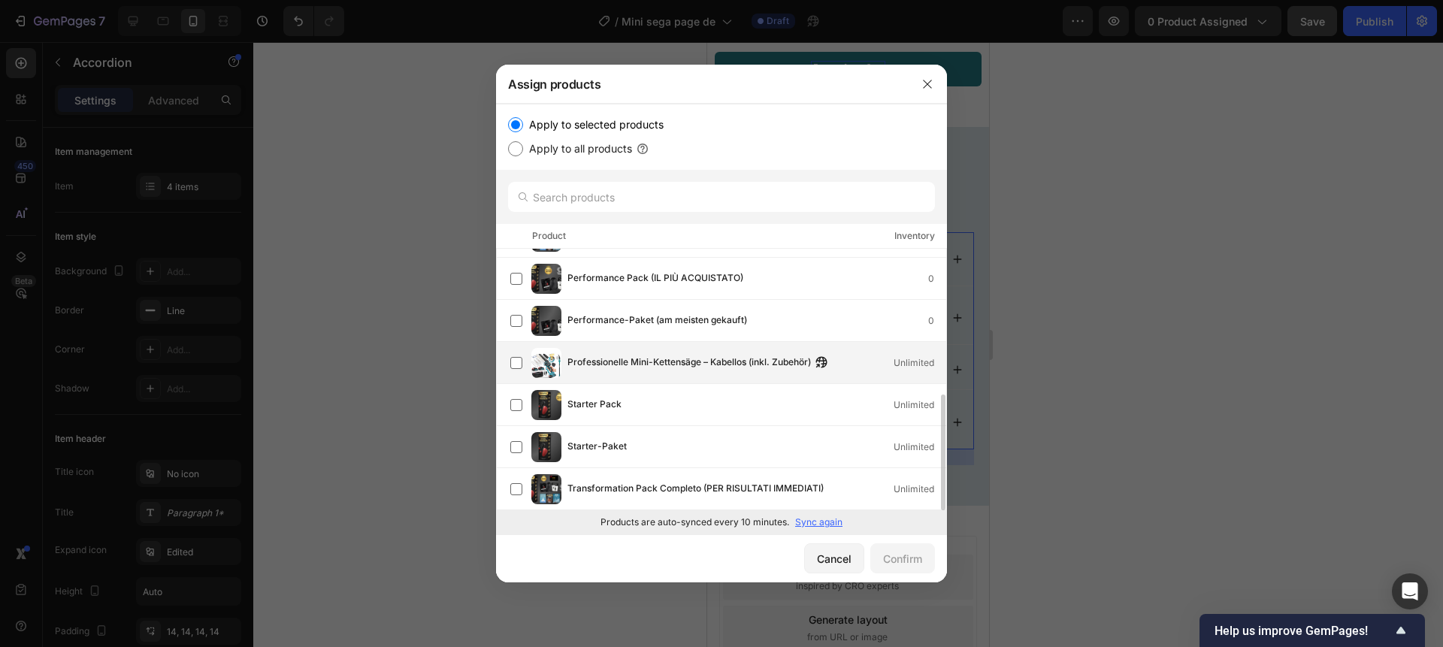
click at [701, 365] on span "Professionelle Mini-Kettensäge – Kabellos (inkl. Zubehör)" at bounding box center [690, 363] width 244 height 17
click at [912, 559] on div "Confirm" at bounding box center [902, 559] width 39 height 16
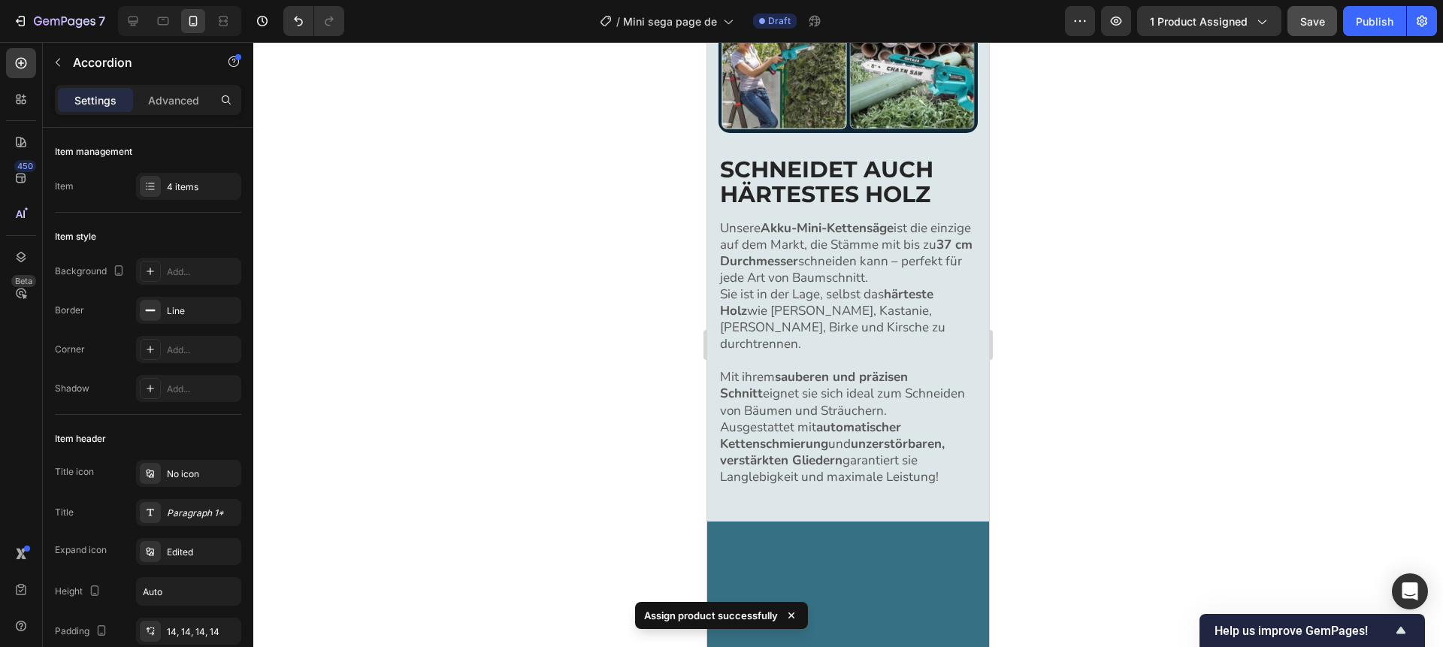
scroll to position [0, 0]
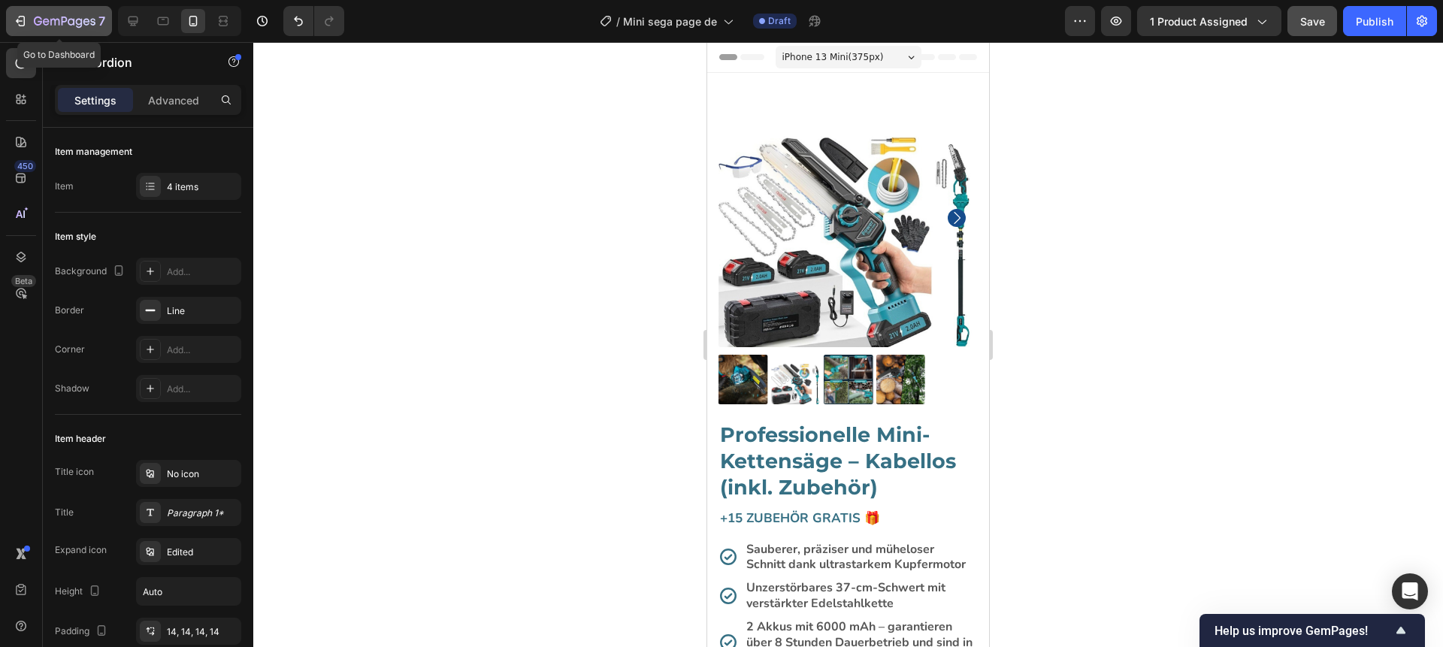
click at [18, 20] on icon "button" at bounding box center [20, 21] width 15 height 15
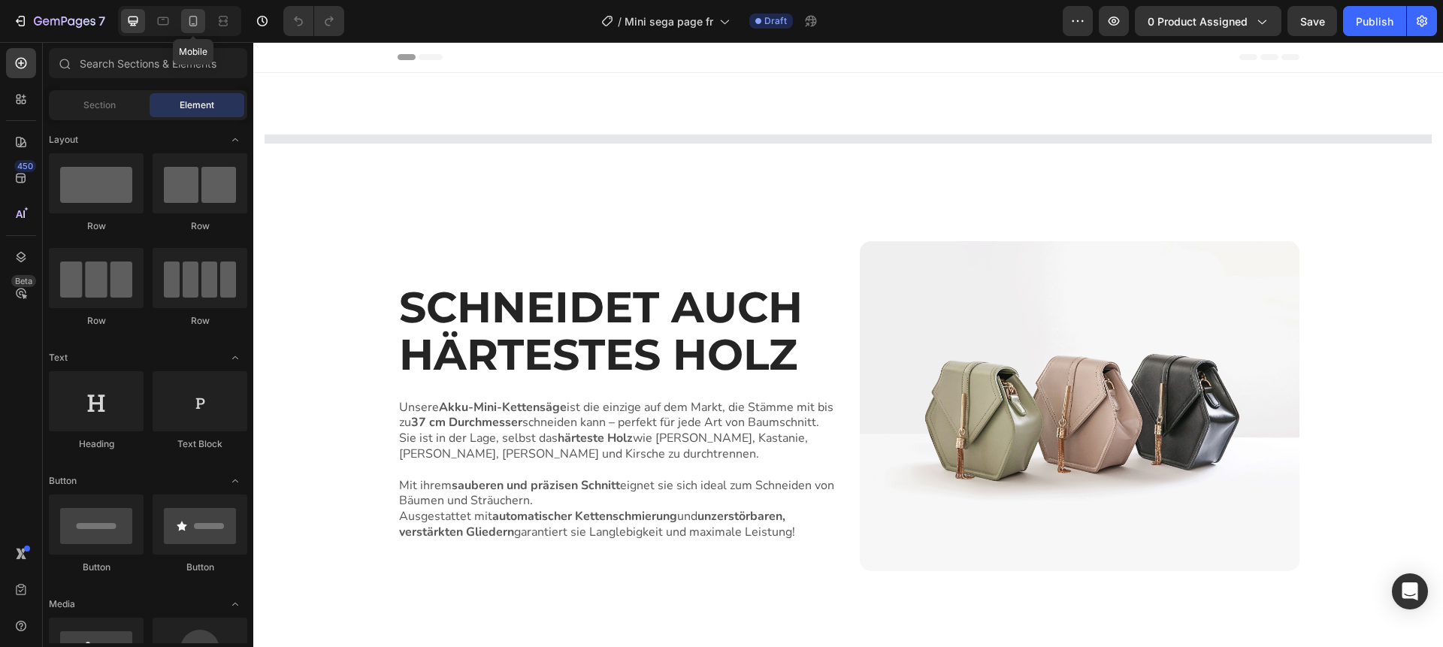
click at [198, 24] on icon at bounding box center [193, 21] width 15 height 15
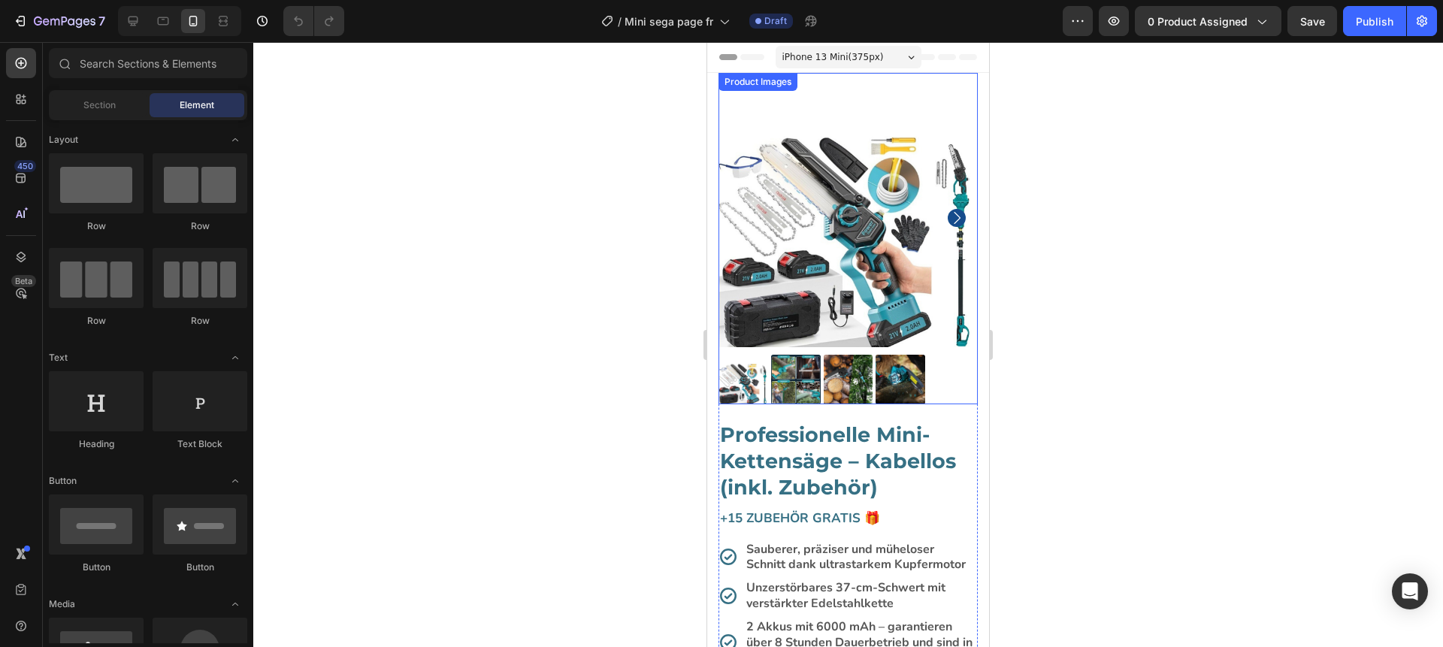
click at [813, 305] on img at bounding box center [848, 217] width 259 height 259
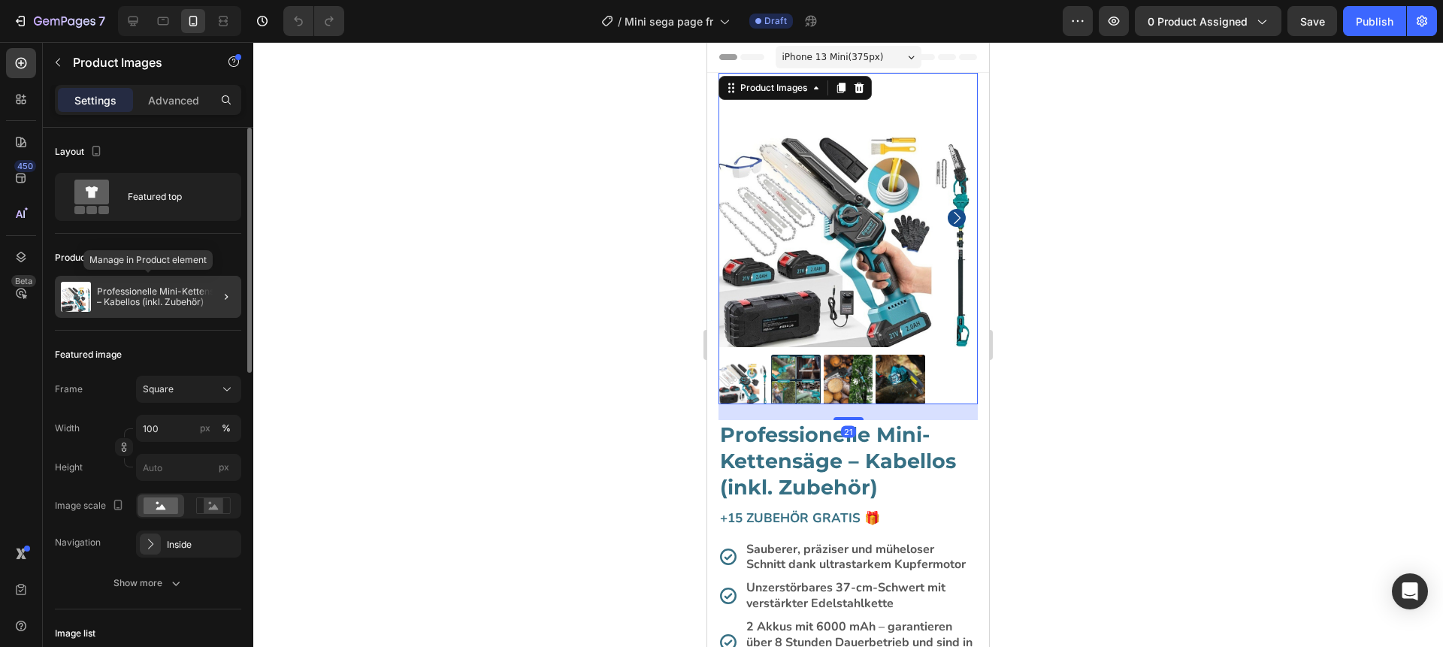
click at [153, 301] on p "Professionelle Mini-Kettensäge – Kabellos (inkl. Zubehör)" at bounding box center [166, 296] width 138 height 21
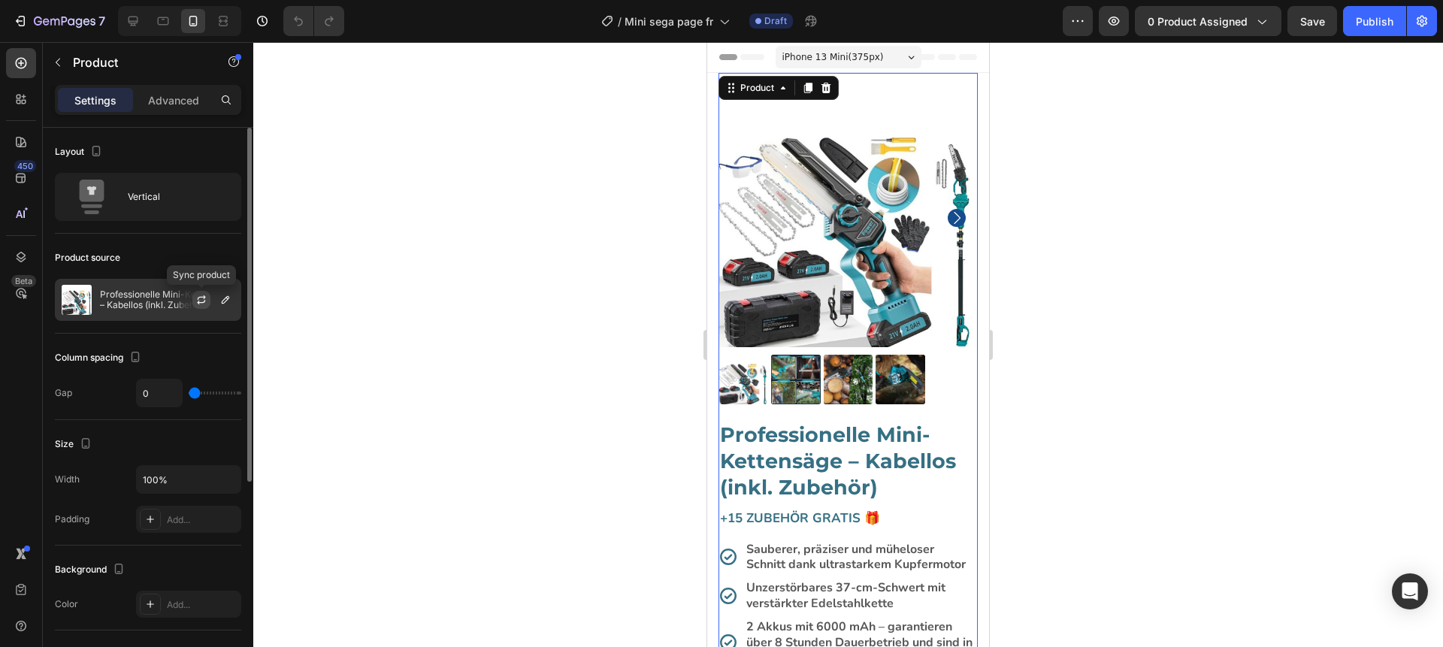
click at [199, 301] on icon "button" at bounding box center [201, 300] width 12 height 12
click at [143, 307] on p "Professionelle Mini-Kettensäge – Kabellos (inkl. Zubehör)" at bounding box center [167, 299] width 135 height 21
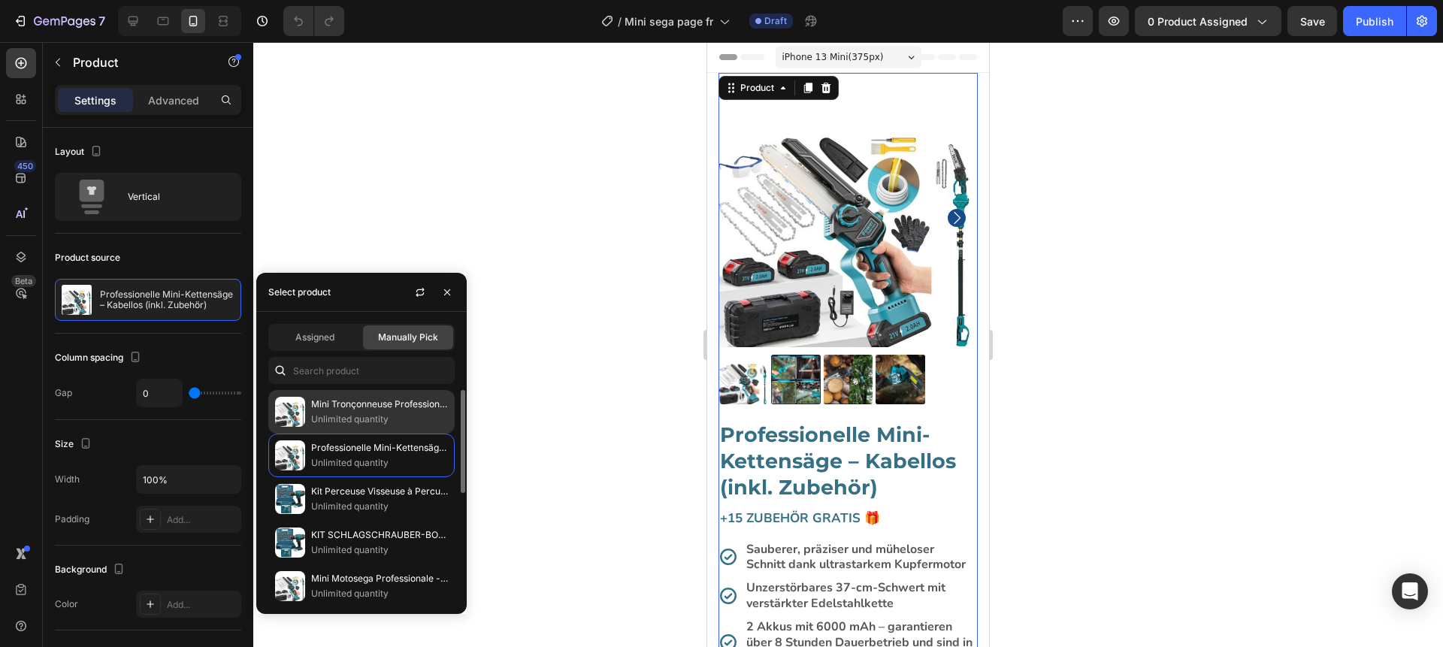
click at [344, 401] on p "Mini Tronçonneuse Professionnelle – Sans fil (Accessoires inclus)" at bounding box center [379, 404] width 137 height 15
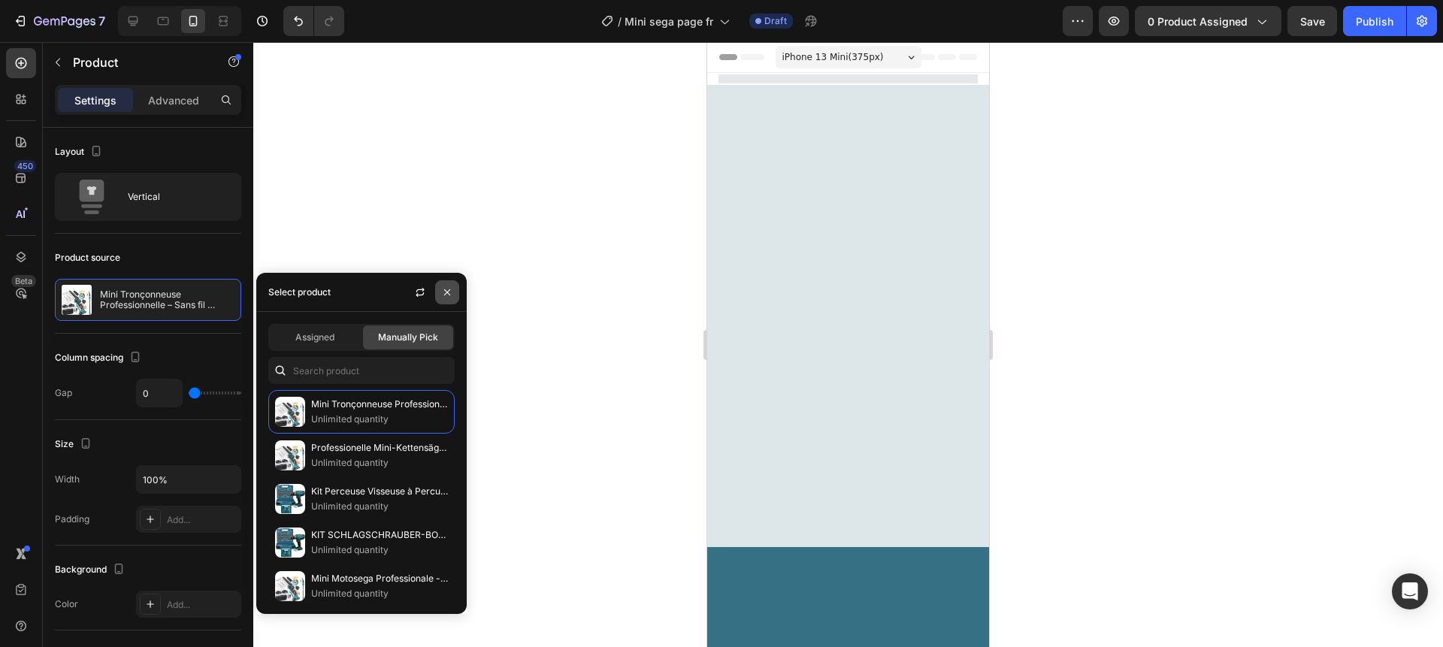
click at [448, 294] on icon "button" at bounding box center [447, 292] width 12 height 12
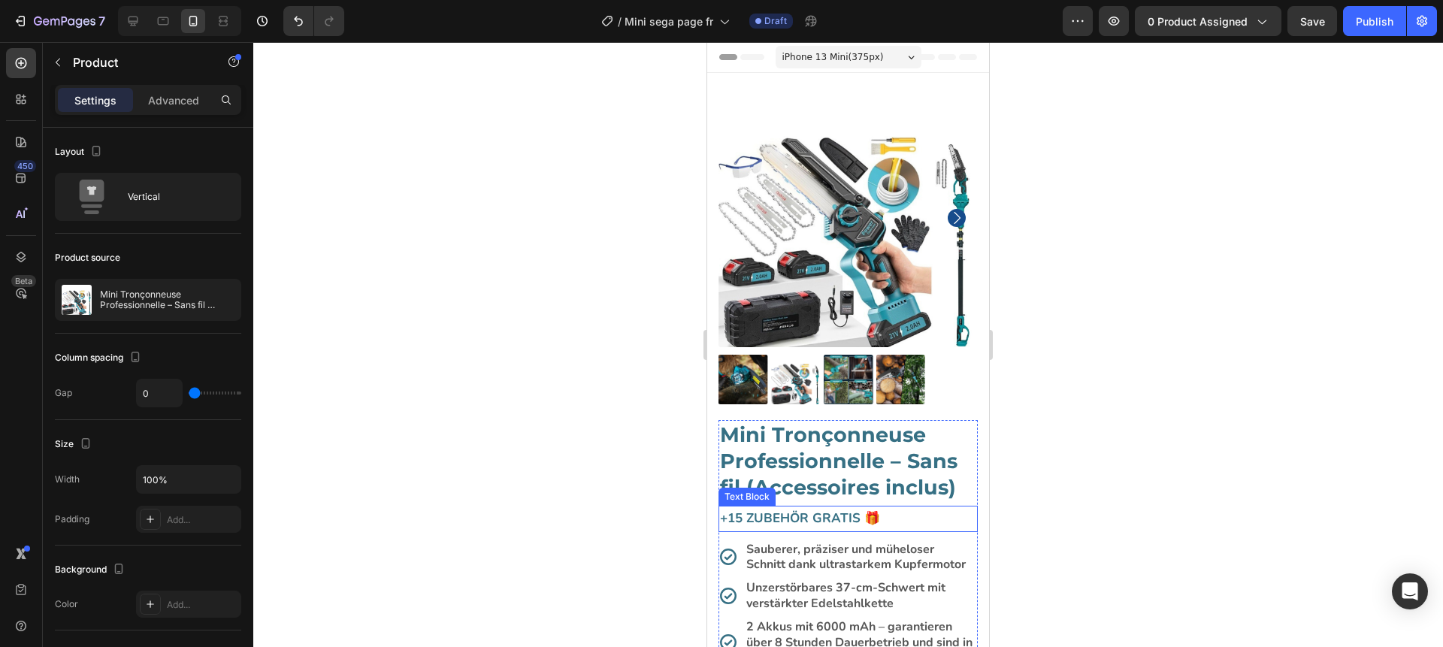
click at [780, 516] on p "+15 Zubehör GRATIS 🎁" at bounding box center [848, 518] width 256 height 23
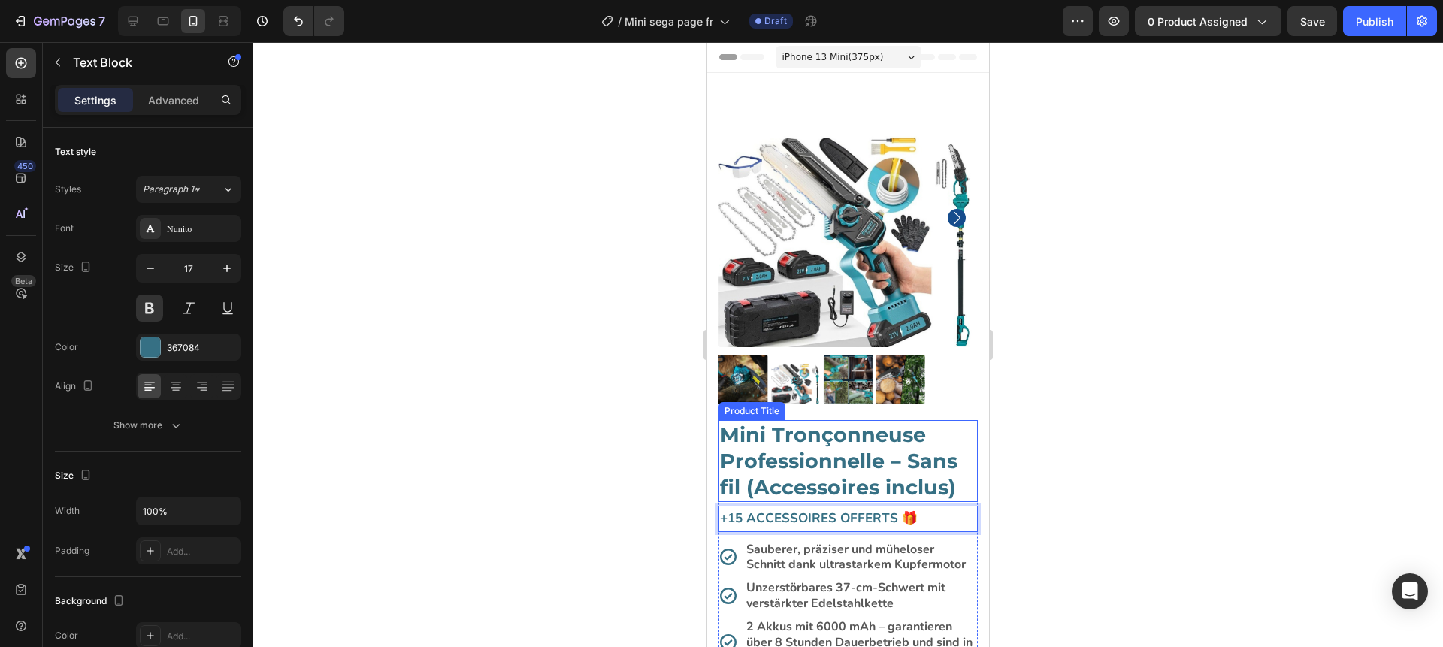
scroll to position [160, 0]
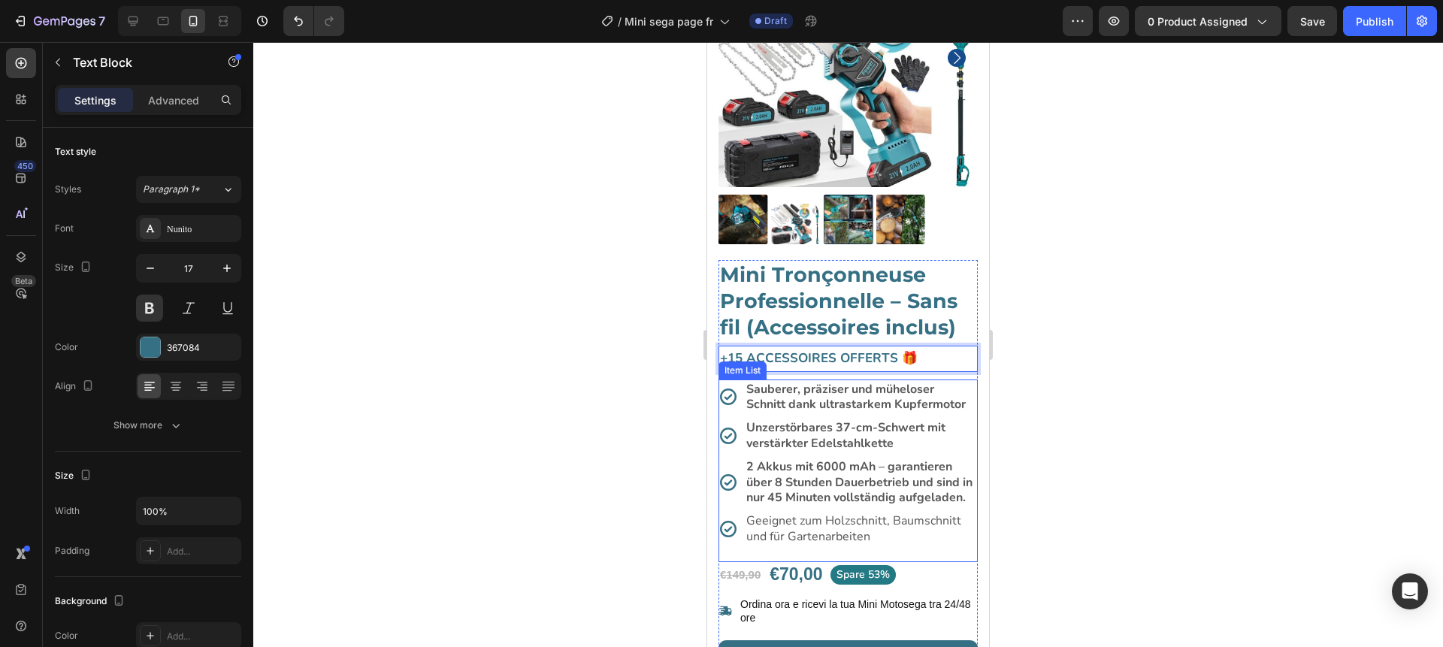
click at [852, 401] on strong "Sauberer, präziser und müheloser Schnitt dank ultrastarkem Kupfermotor" at bounding box center [855, 397] width 219 height 32
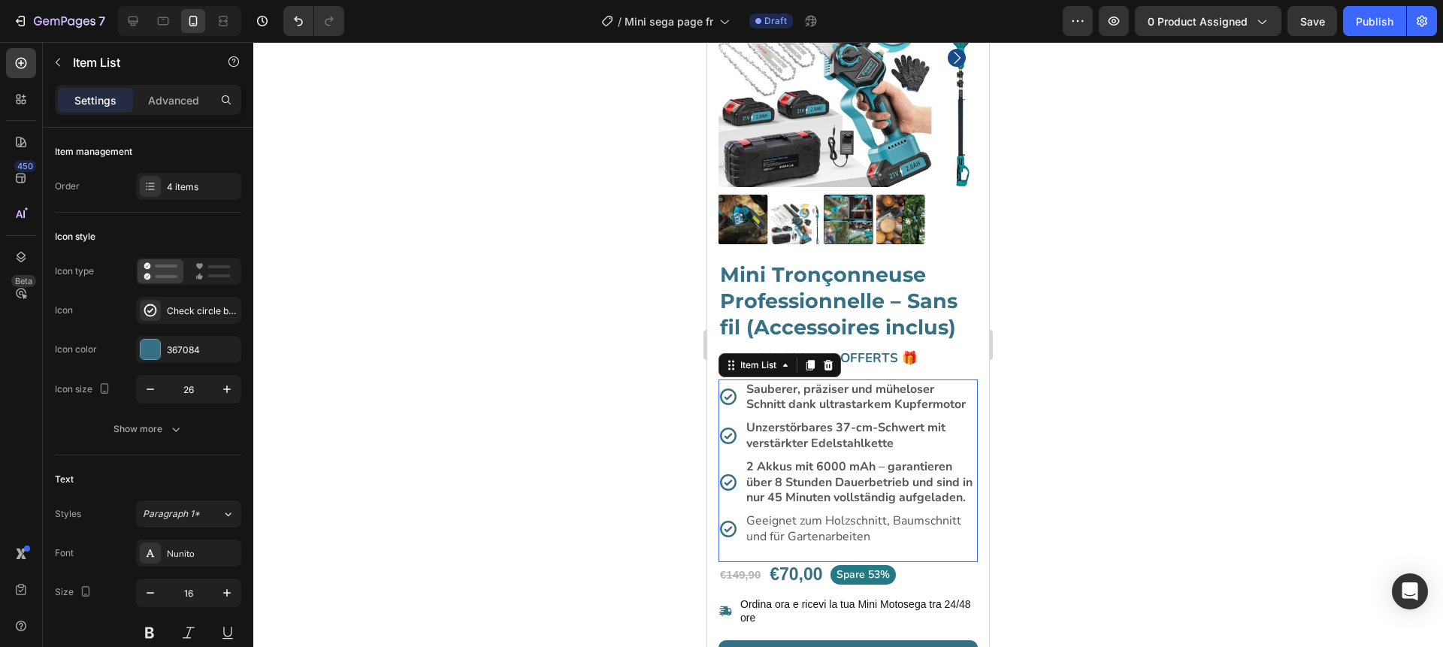
click at [852, 401] on strong "Sauberer, präziser und müheloser Schnitt dank ultrastarkem Kupfermotor" at bounding box center [855, 397] width 219 height 32
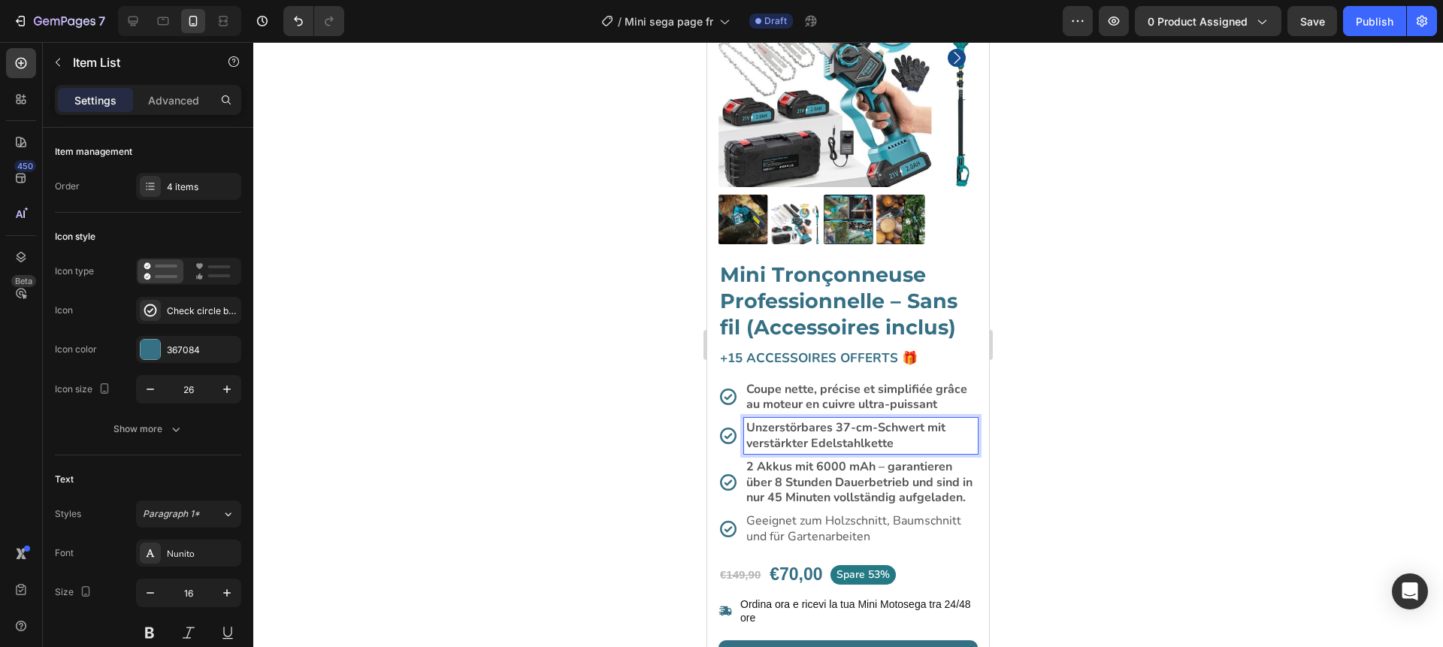
click at [827, 440] on strong "Unzerstörbares 37-cm-Schwert mit verstärkter Edelstahlkette" at bounding box center [845, 435] width 199 height 32
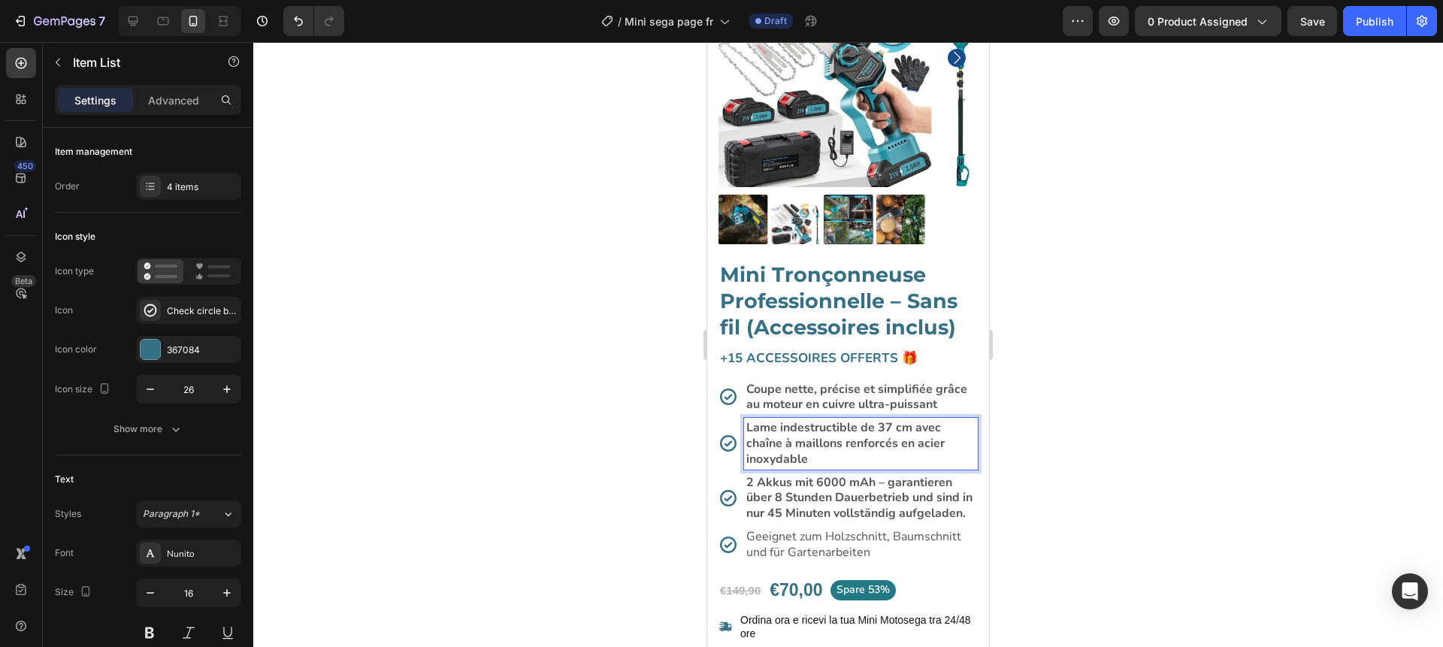
click at [808, 499] on strong "2 Akkus mit 6000 mAh – garantieren über 8 Stunden Dauerbetrieb und sind in nur …" at bounding box center [859, 498] width 226 height 48
click at [811, 540] on p "Geeignet zum Holzschnitt, Baumschnitt und für Gartenarbeiten" at bounding box center [860, 545] width 229 height 32
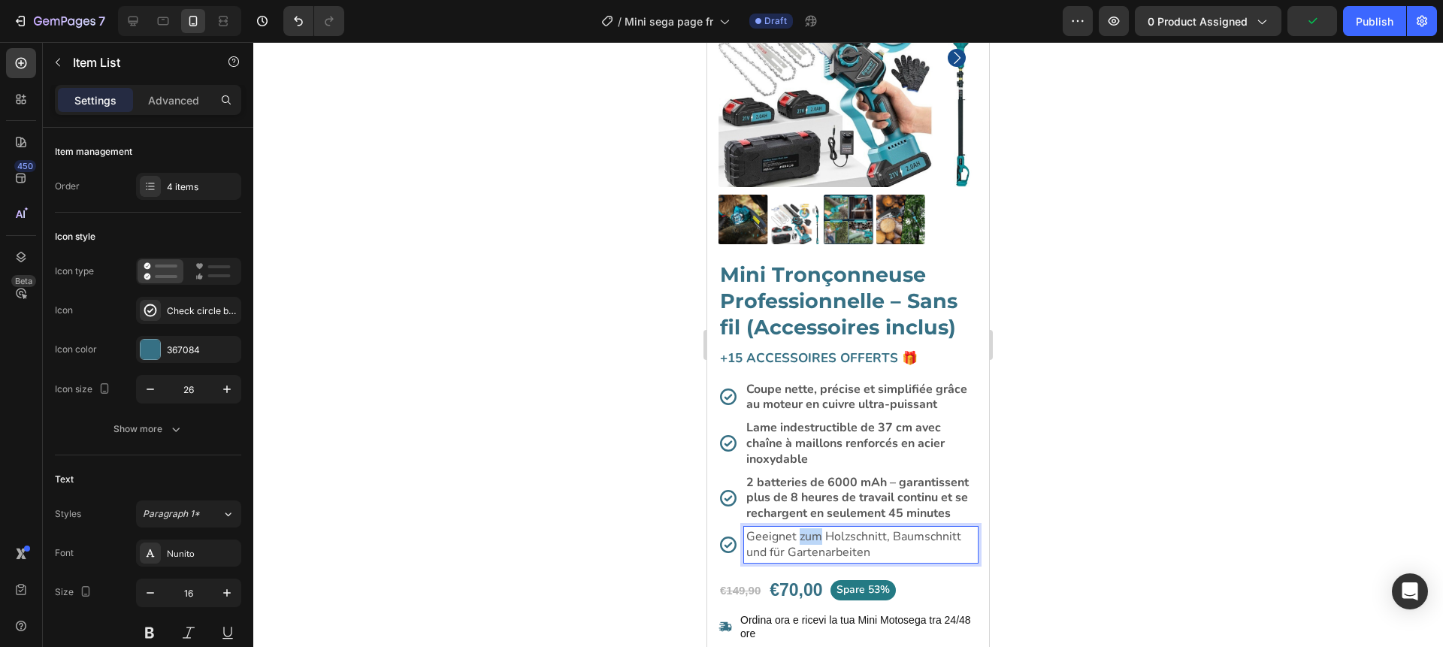
click at [811, 540] on p "Geeignet zum Holzschnitt, Baumschnitt und für Gartenarbeiten" at bounding box center [860, 545] width 229 height 32
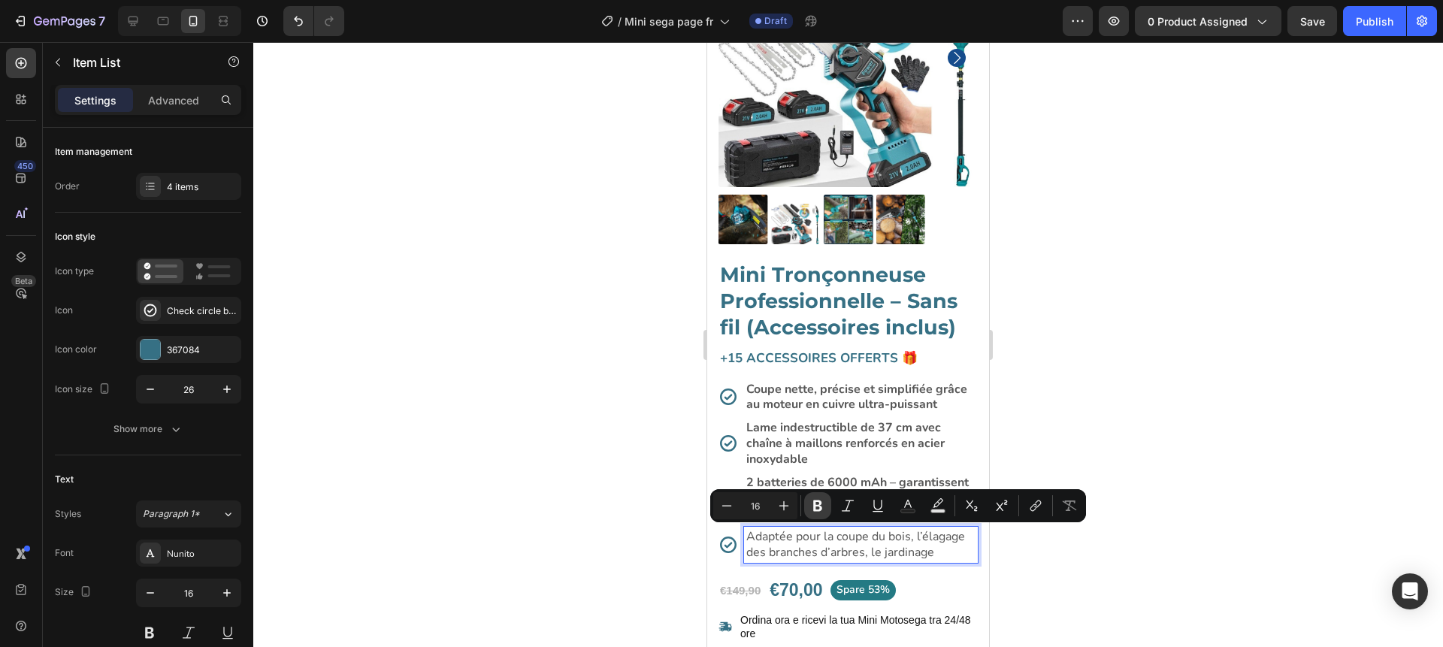
click at [818, 507] on icon "Editor contextual toolbar" at bounding box center [817, 505] width 15 height 15
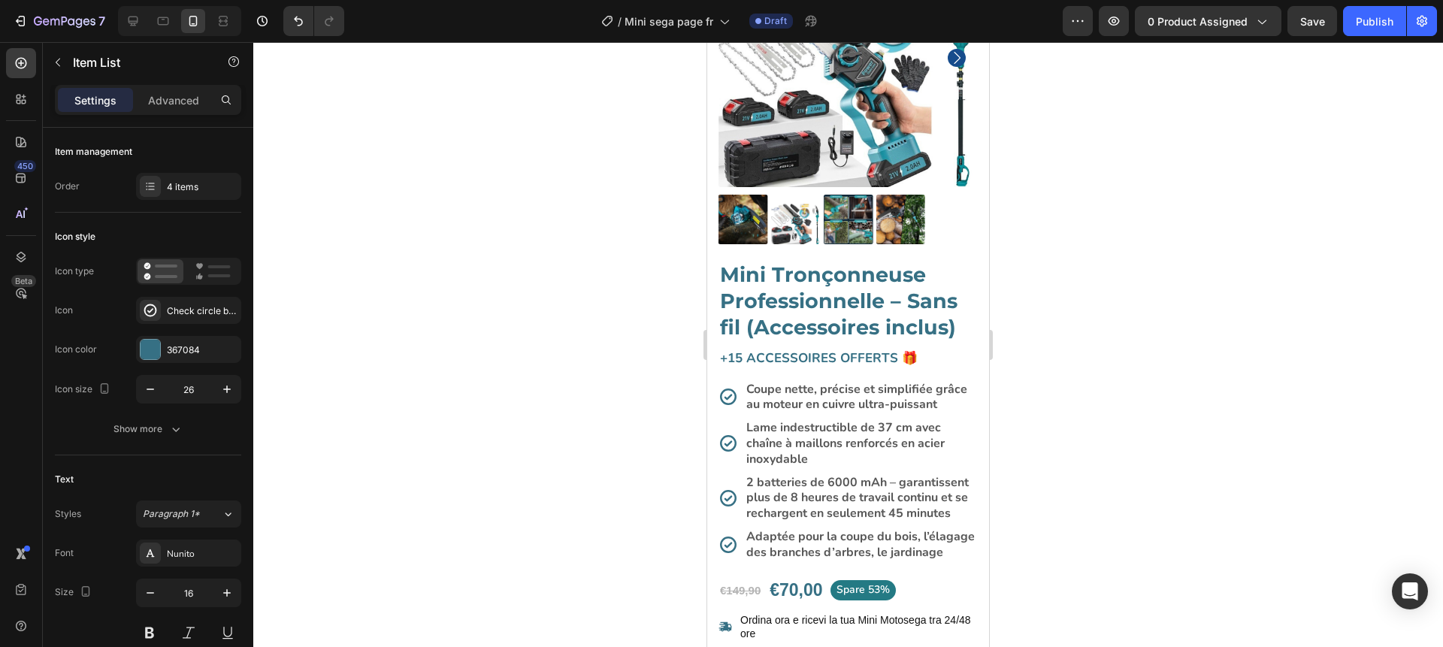
click at [1104, 398] on div at bounding box center [848, 344] width 1190 height 605
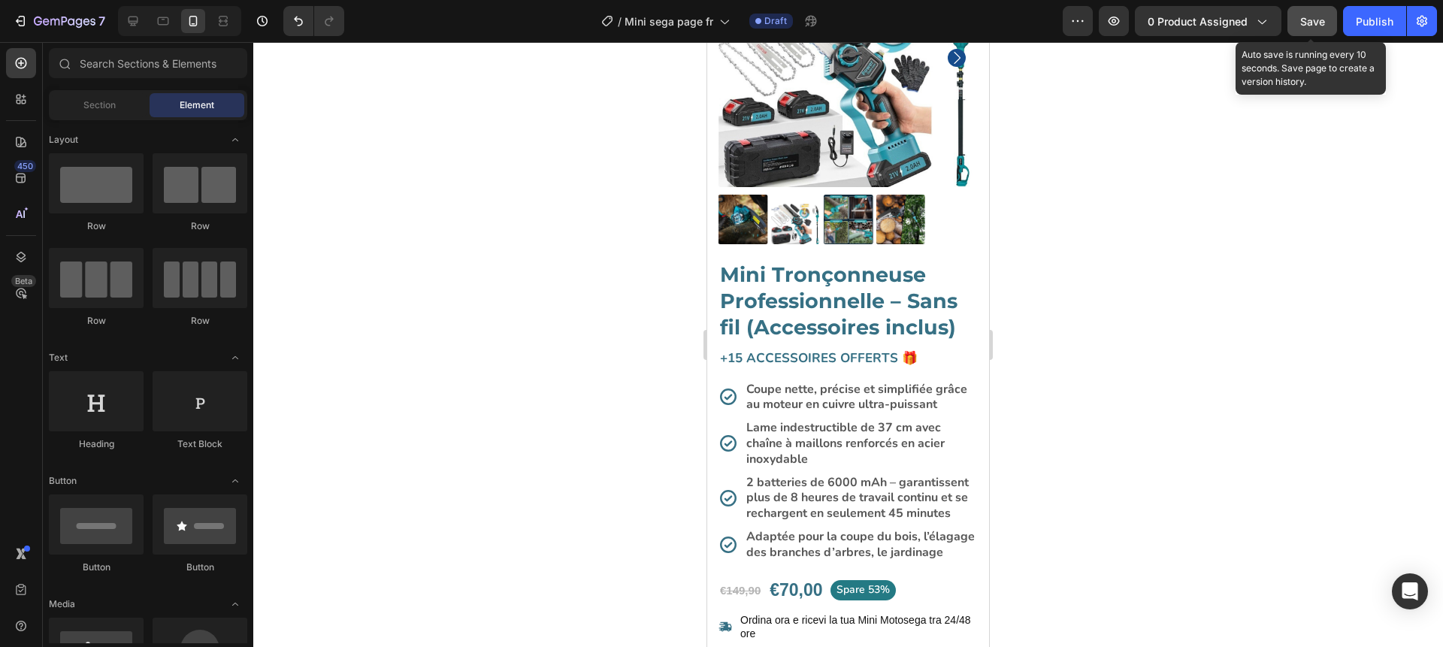
click at [1308, 19] on span "Save" at bounding box center [1312, 21] width 25 height 13
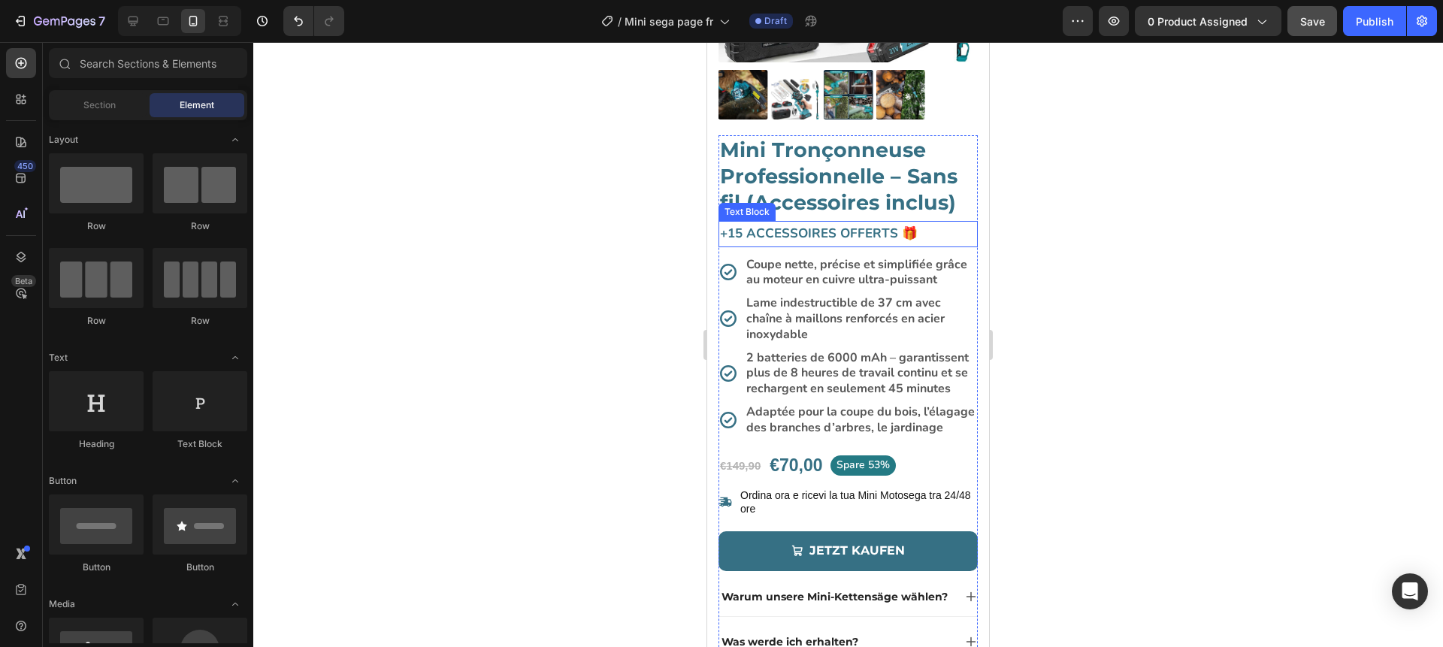
scroll to position [335, 0]
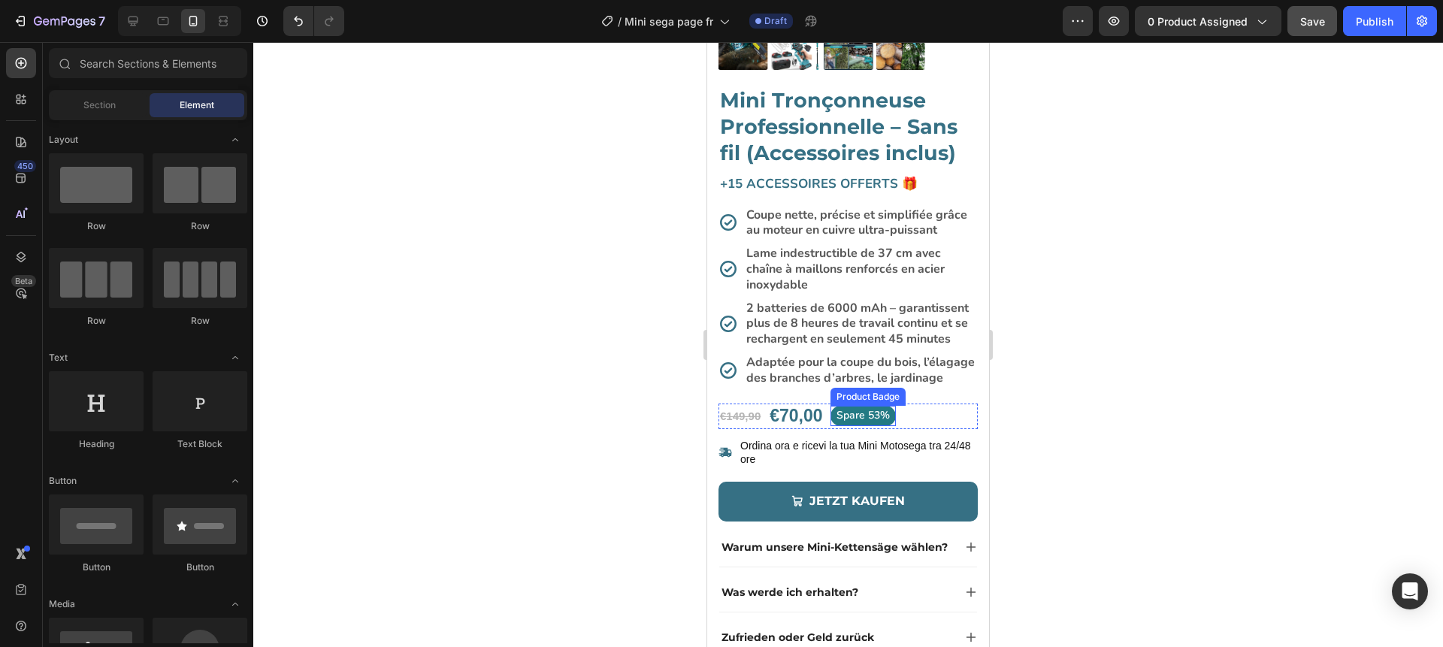
click at [850, 416] on pre "Spare 53%" at bounding box center [863, 416] width 65 height 20
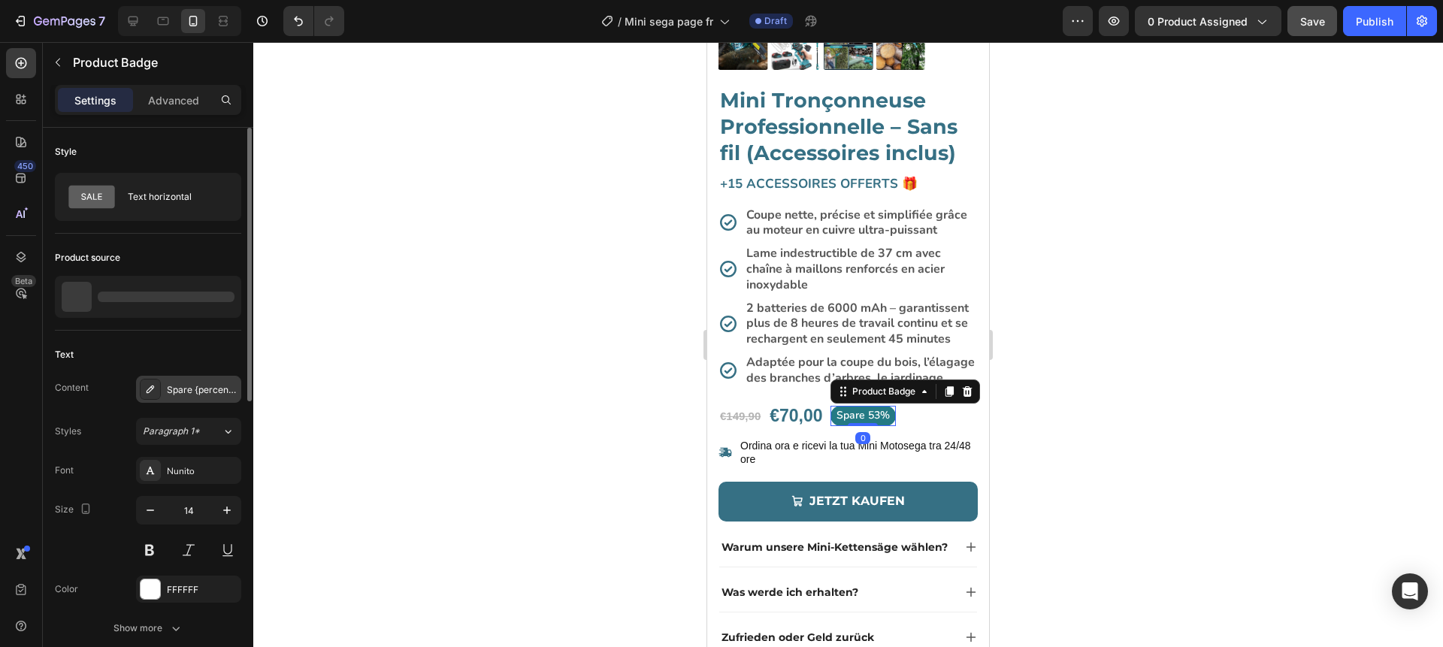
click at [180, 389] on div "Spare {percent_discount}" at bounding box center [202, 390] width 71 height 14
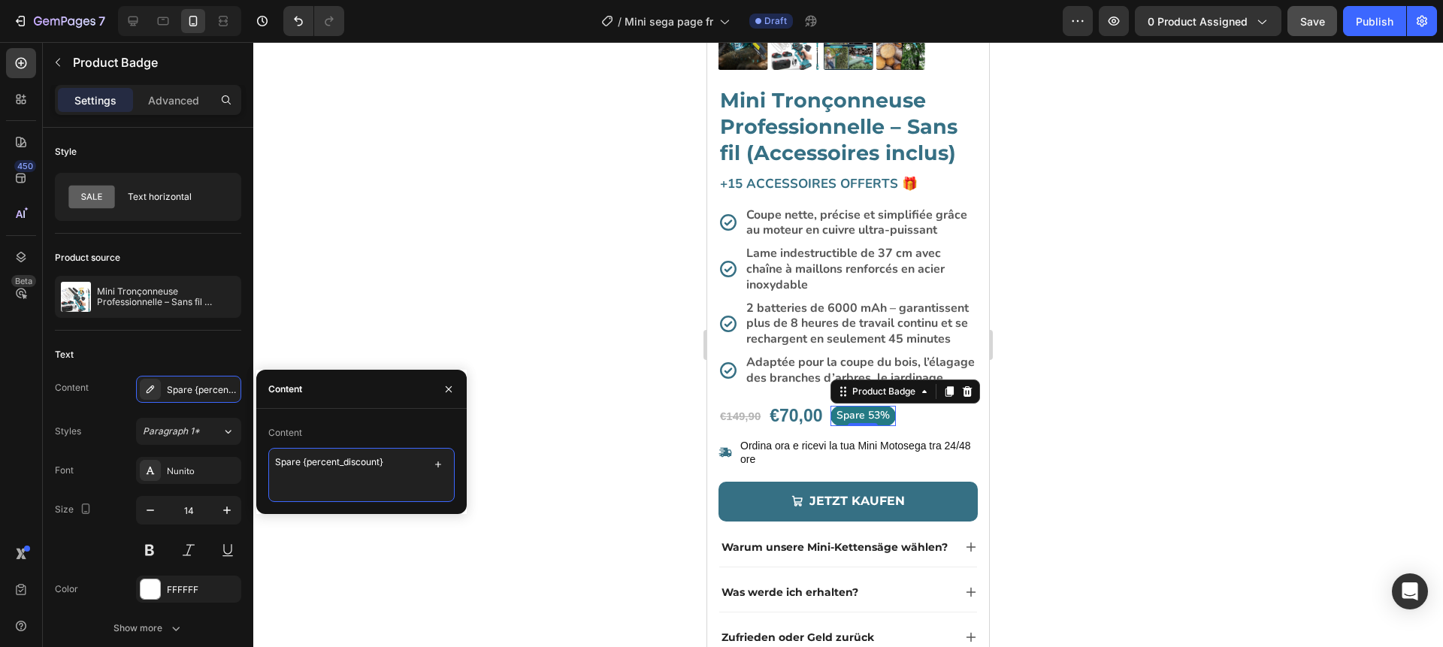
click at [285, 460] on textarea "Spare {percent_discount}" at bounding box center [361, 475] width 186 height 54
paste textarea "Économisez"
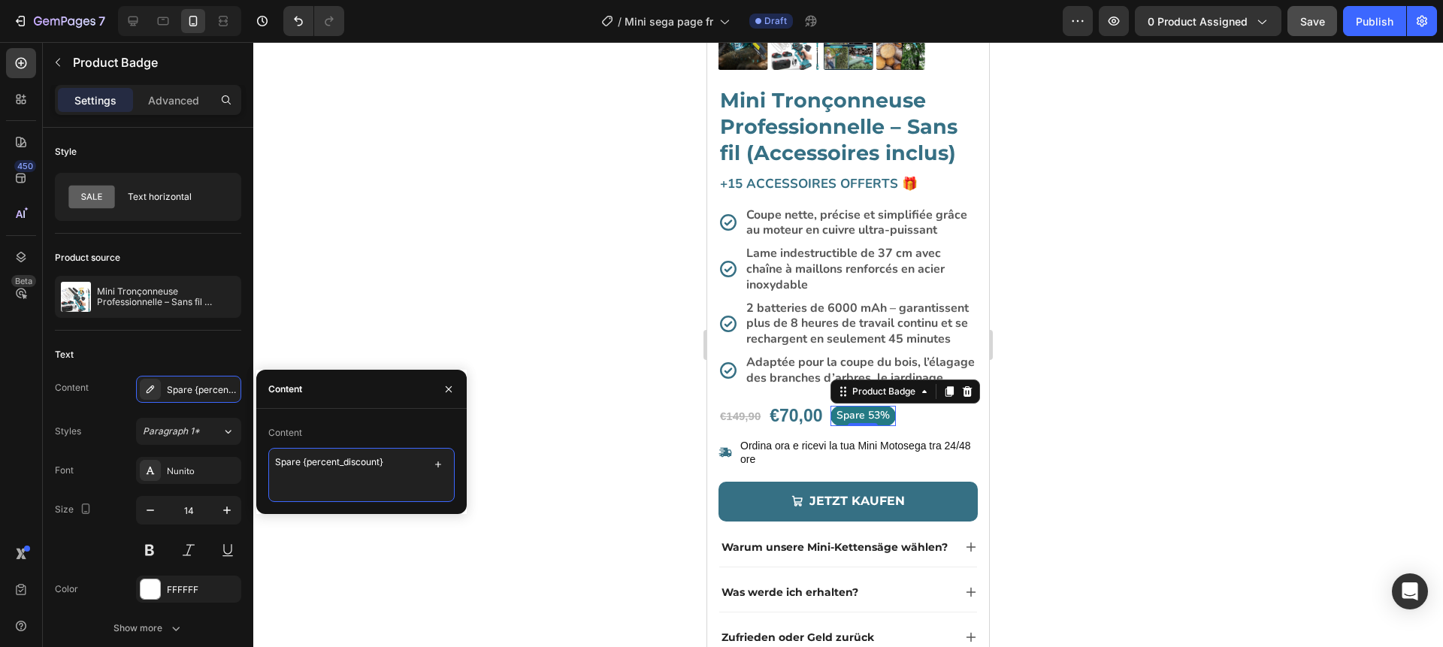
type textarea "Économisez {percent_discount}"
click at [455, 387] on button "button" at bounding box center [449, 389] width 24 height 24
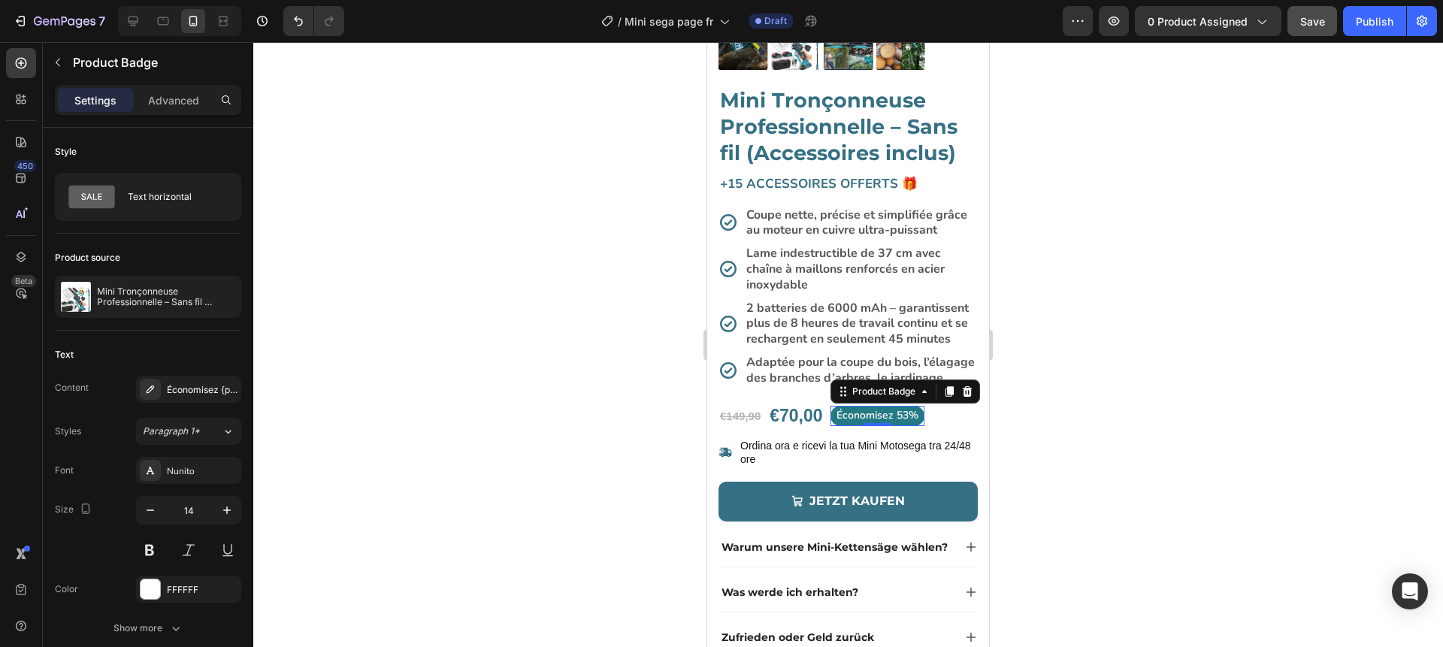
click at [531, 390] on div at bounding box center [848, 344] width 1190 height 605
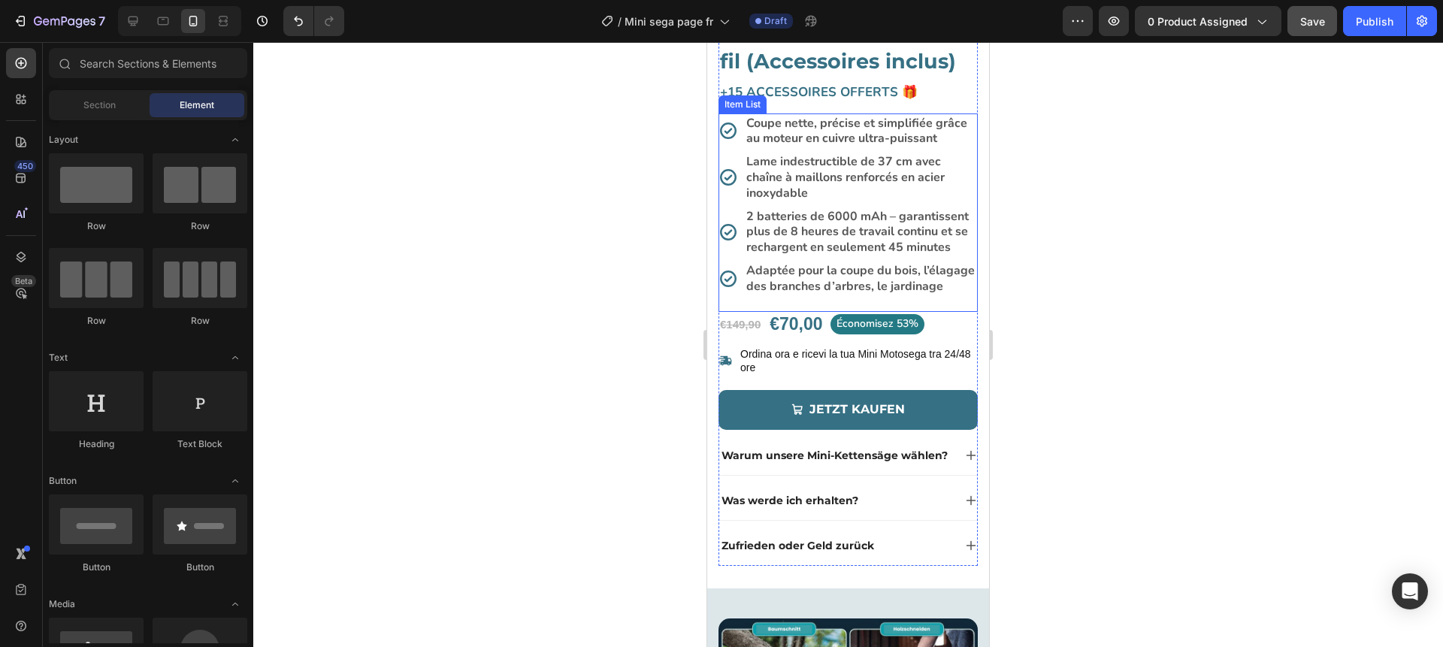
scroll to position [433, 0]
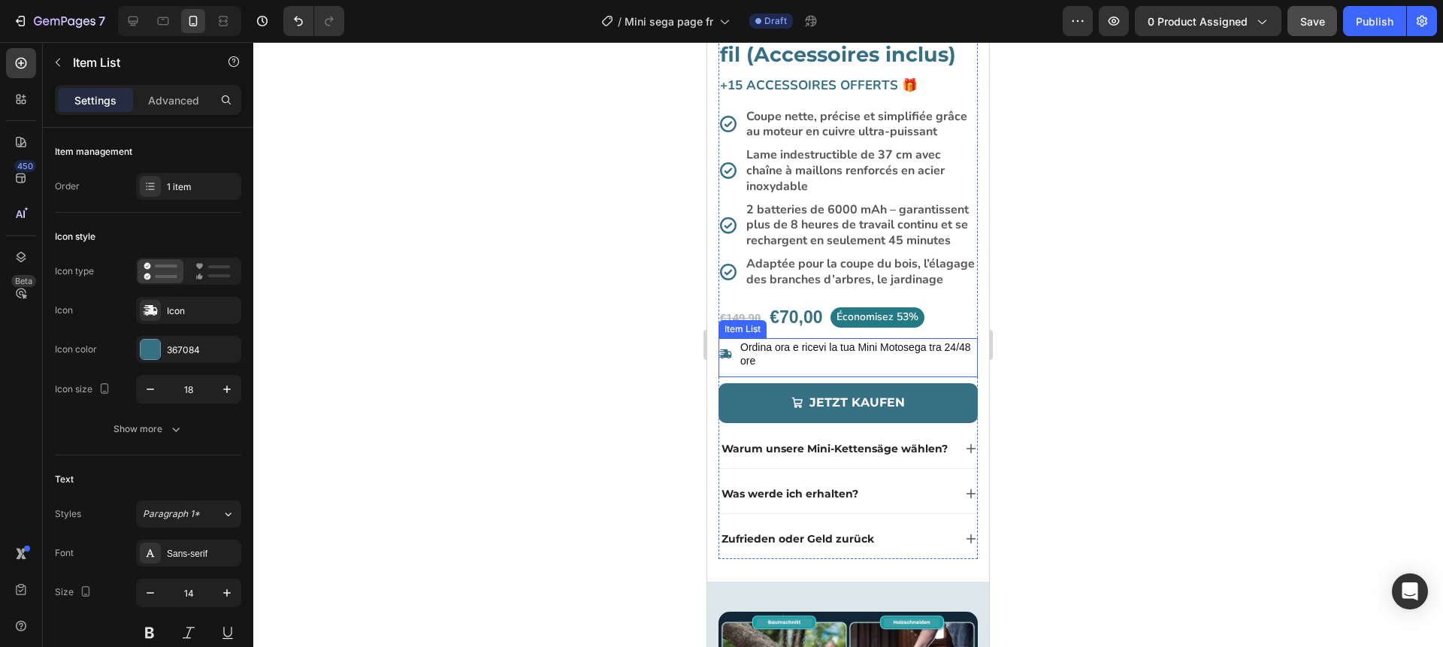
click at [781, 356] on p "Ordina ora e ricevi la tua Mini Motosega tra 24/48 ore" at bounding box center [857, 354] width 235 height 27
click at [643, 370] on div at bounding box center [848, 344] width 1190 height 605
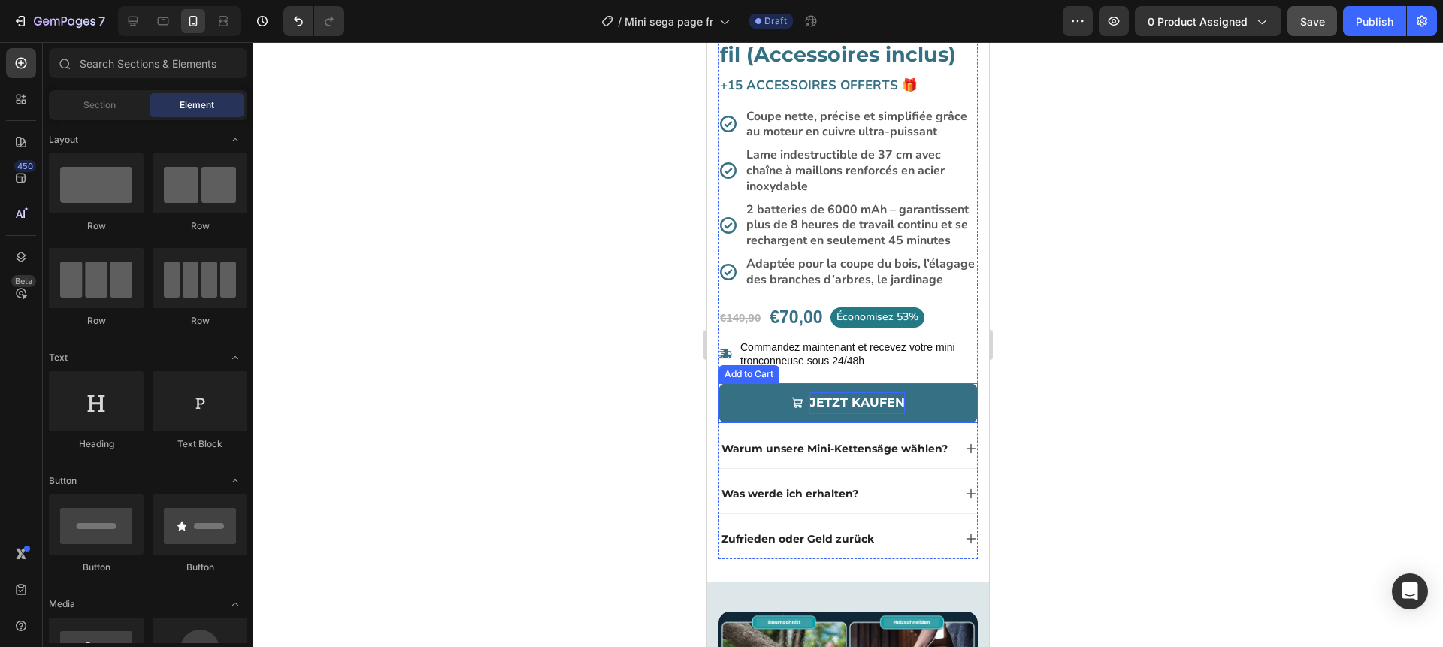
click at [840, 398] on div "Jetzt kaufen" at bounding box center [857, 403] width 95 height 22
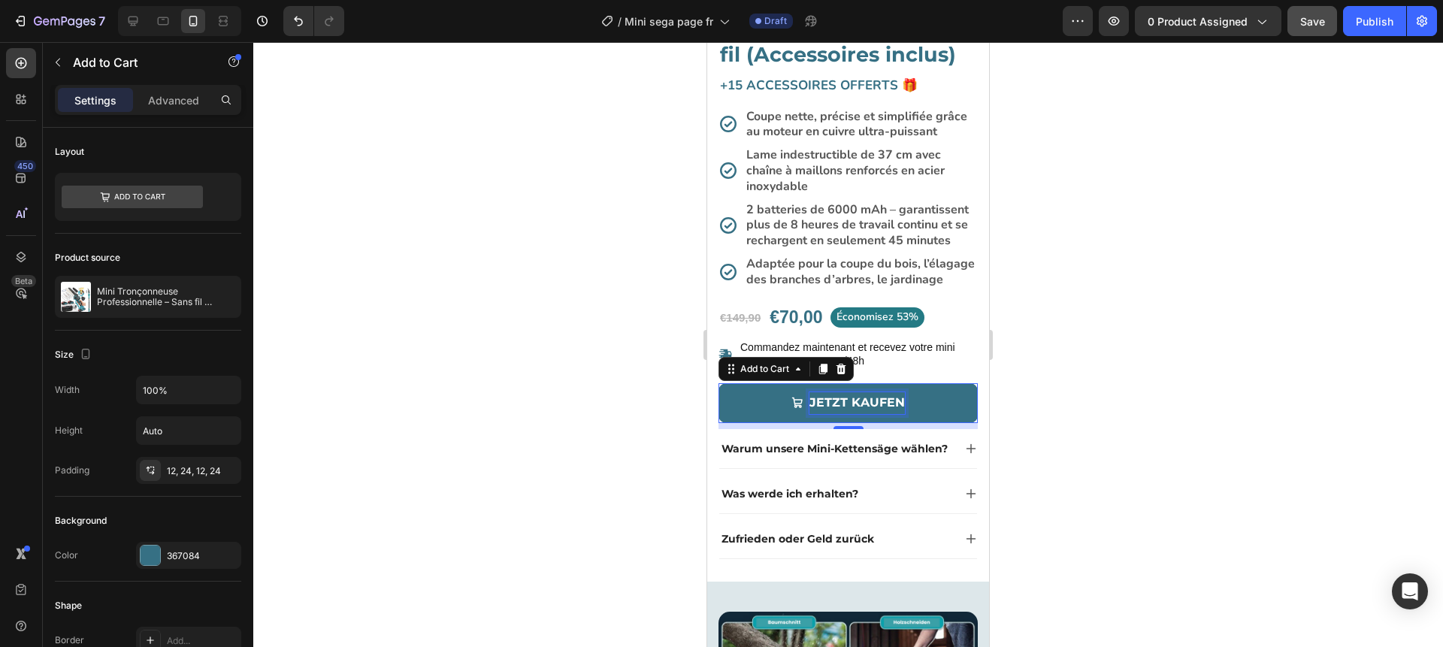
click at [840, 398] on div "Jetzt kaufen" at bounding box center [857, 403] width 95 height 22
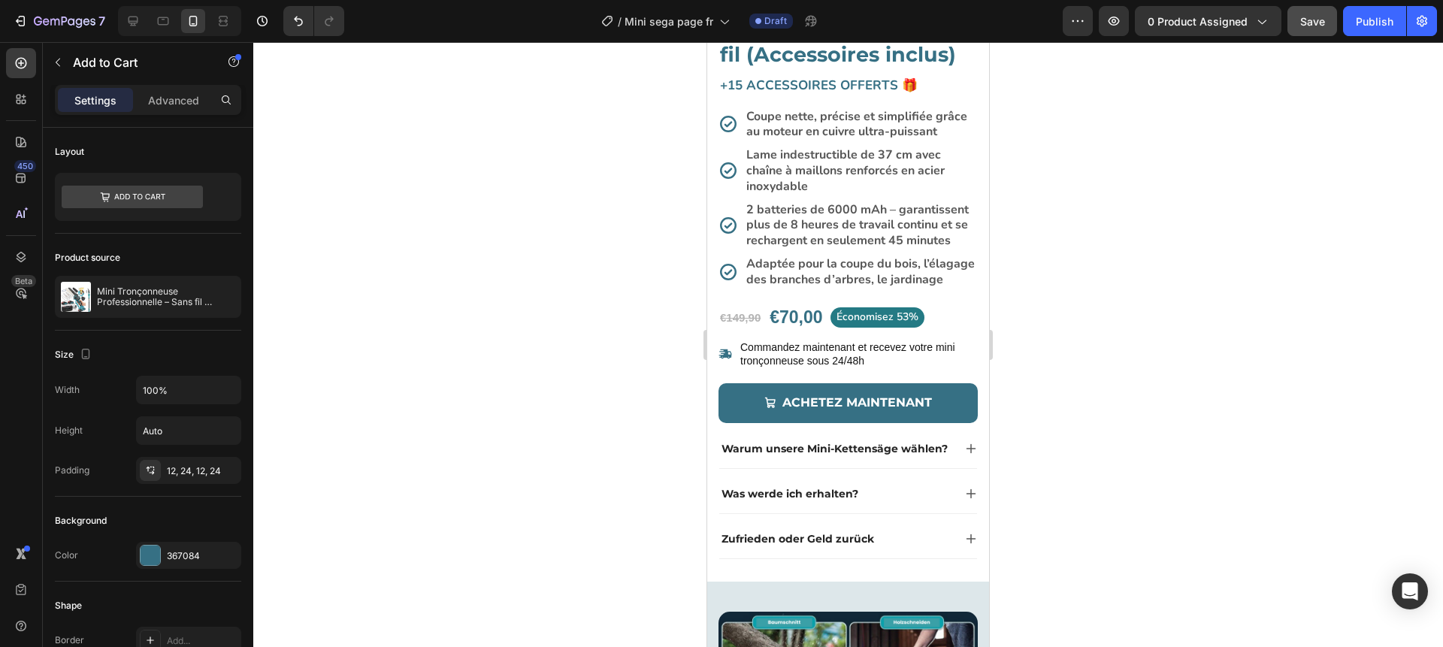
click at [505, 357] on div at bounding box center [848, 344] width 1190 height 605
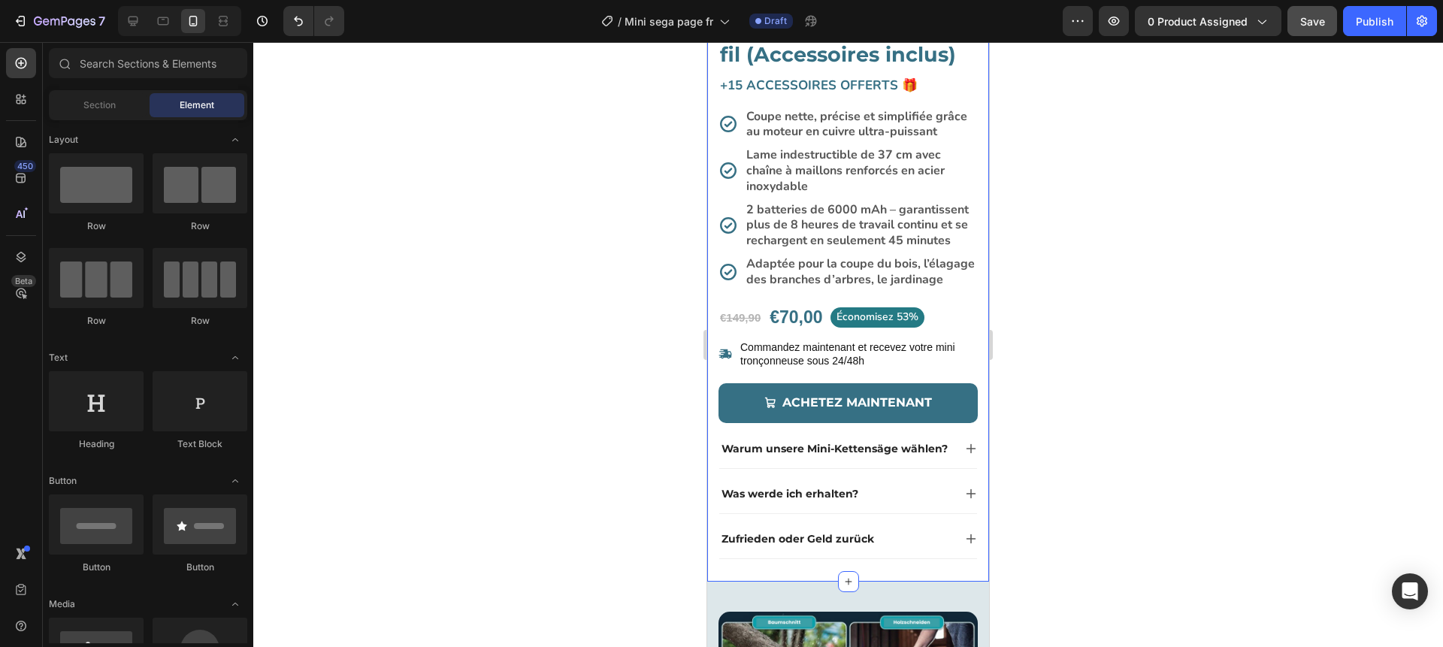
scroll to position [512, 0]
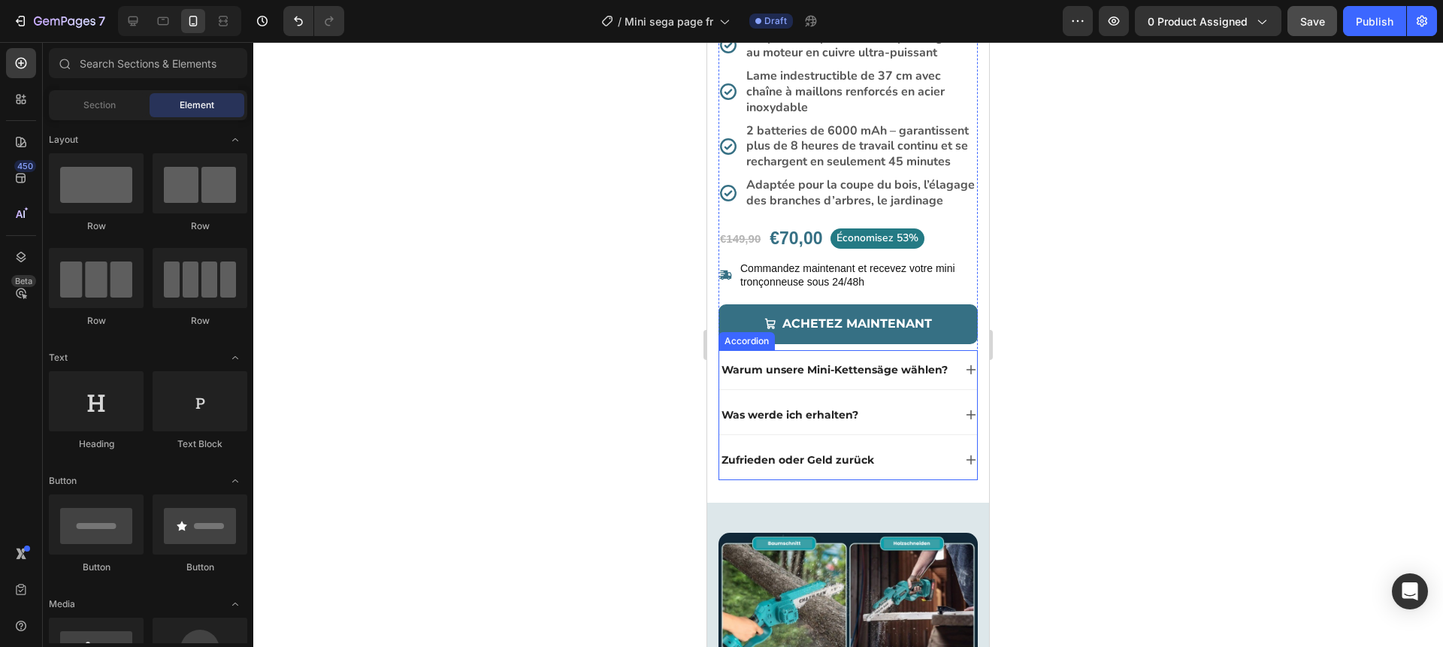
click at [846, 371] on p "Warum unsere Mini-Kettensäge wählen?" at bounding box center [835, 370] width 226 height 14
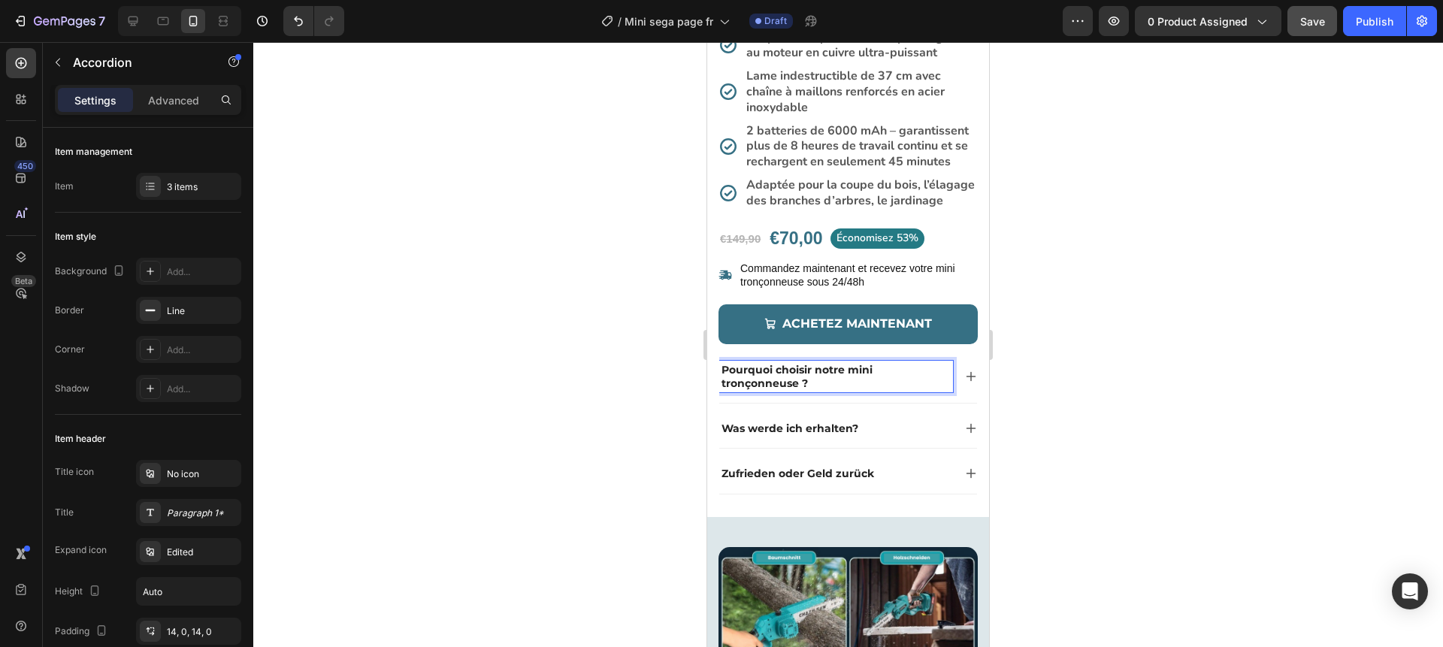
click at [966, 379] on icon at bounding box center [971, 377] width 12 height 12
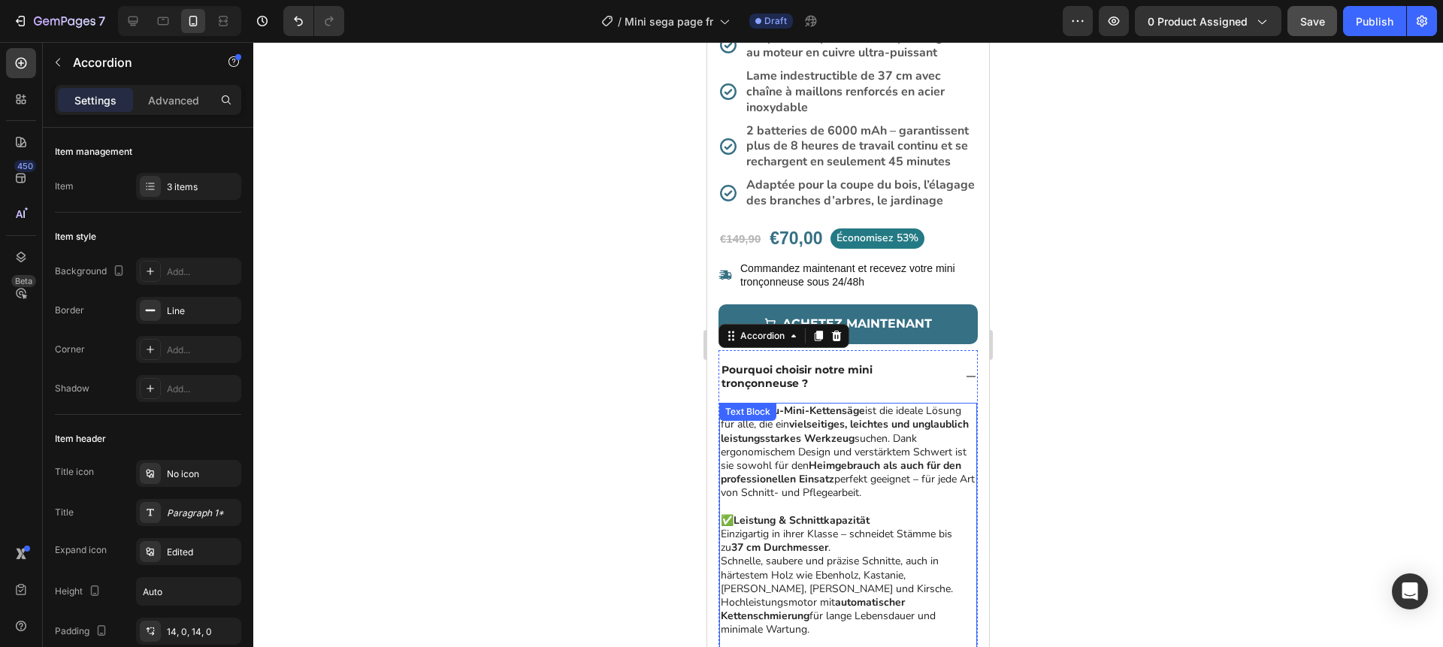
click at [806, 473] on strong "Heimgebrauch als auch für den professionellen Einsatz" at bounding box center [841, 473] width 241 height 28
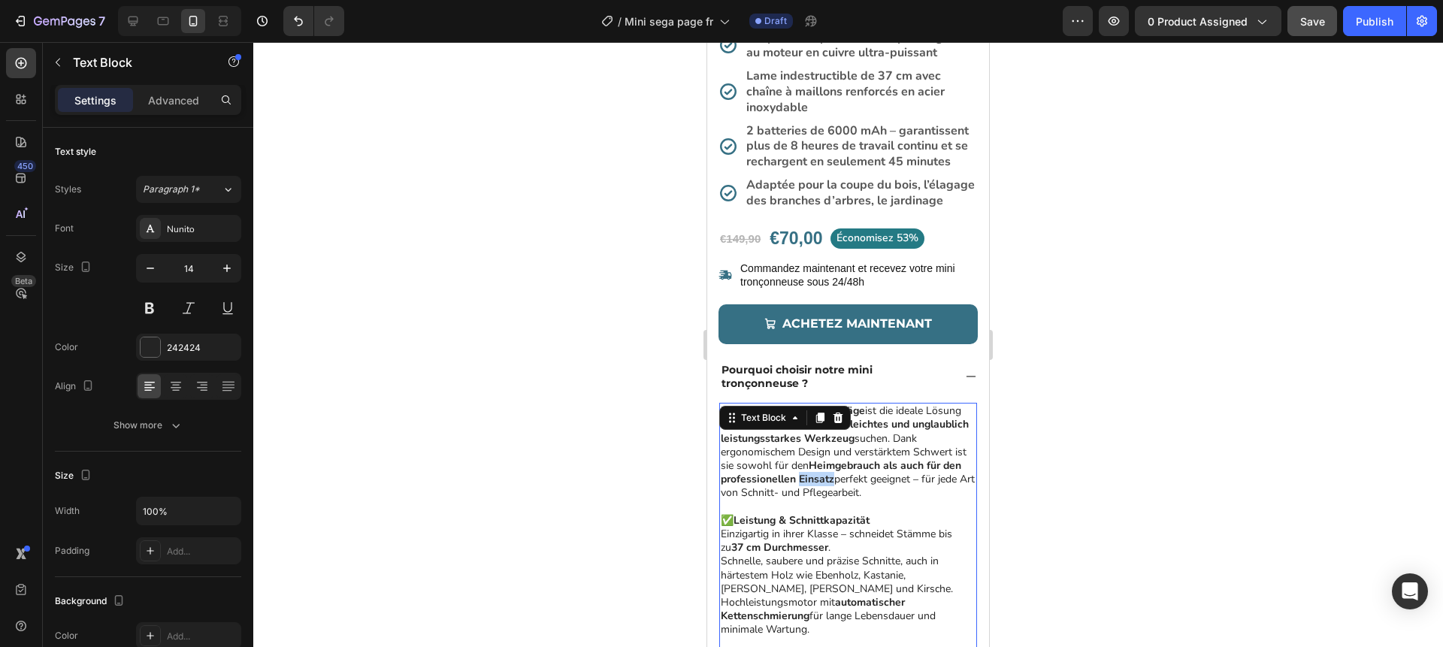
click at [806, 473] on strong "Heimgebrauch als auch für den professionellen Einsatz" at bounding box center [841, 473] width 241 height 28
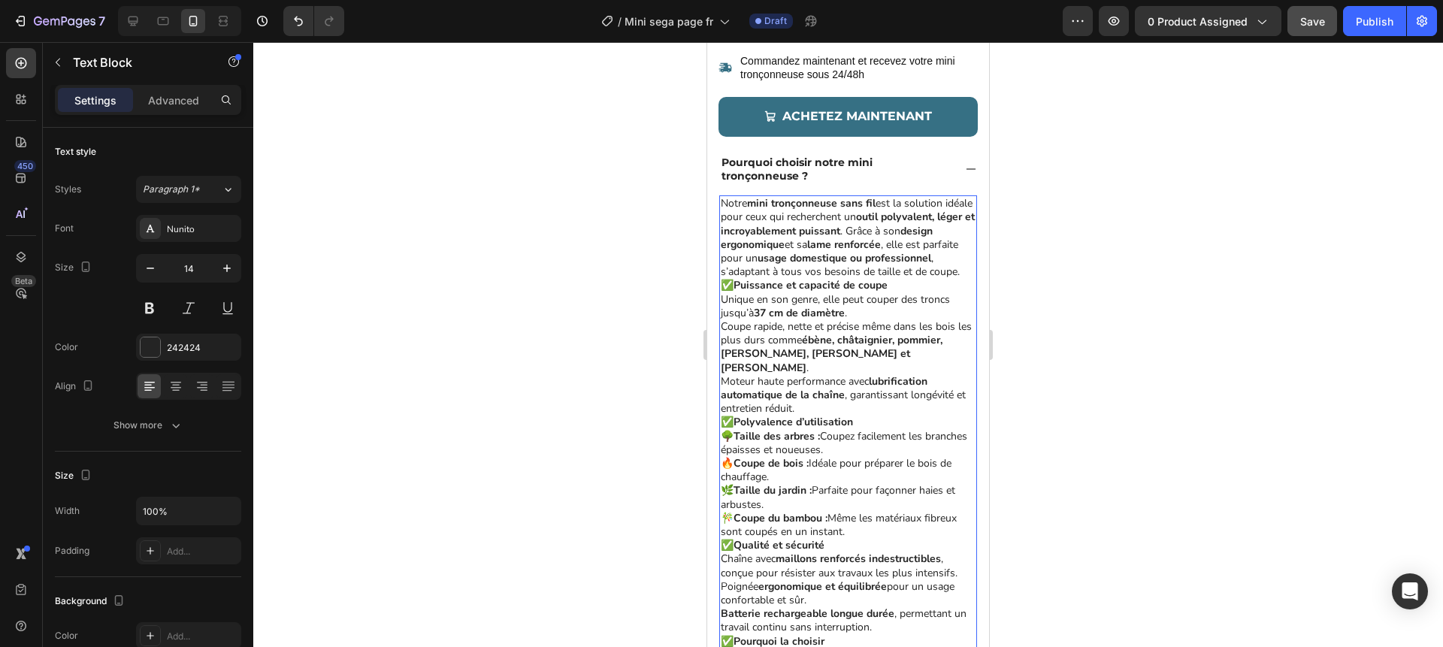
scroll to position [818, 0]
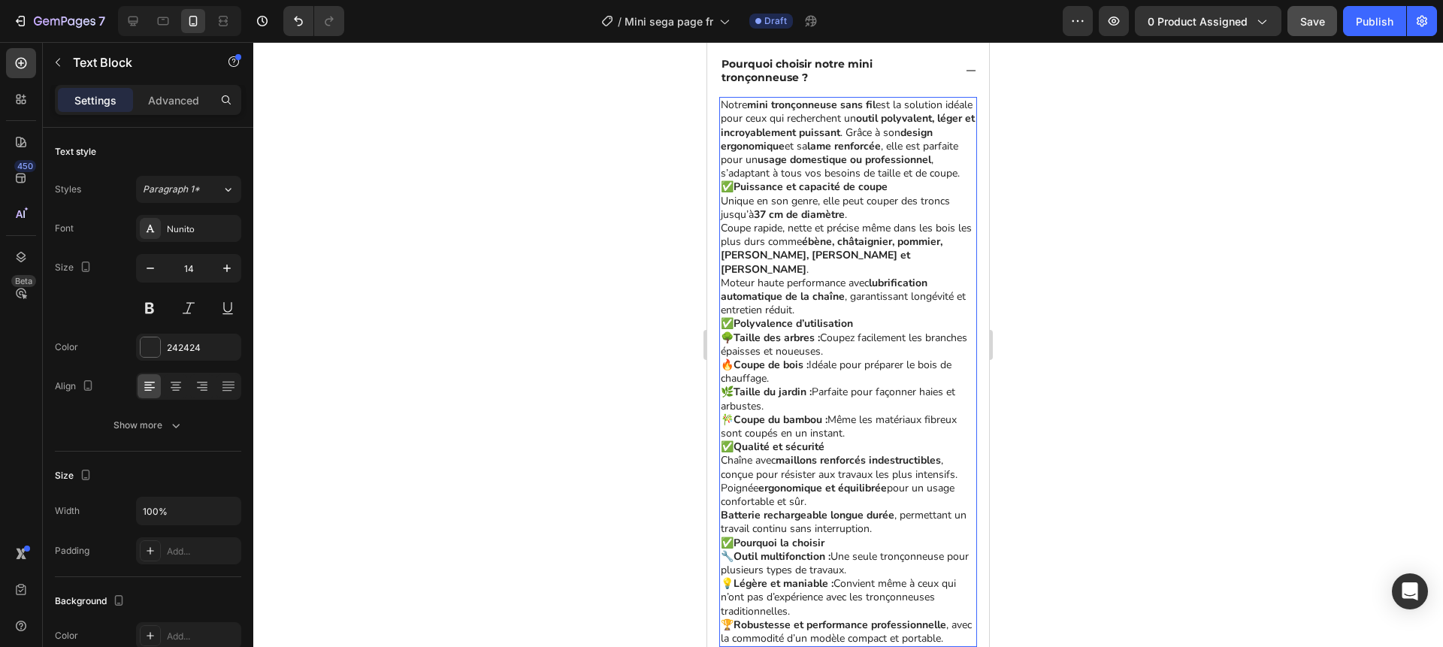
click at [966, 171] on p "Notre mini tronçonneuse sans fil est la solution idéale pour ceux qui recherche…" at bounding box center [848, 139] width 255 height 82
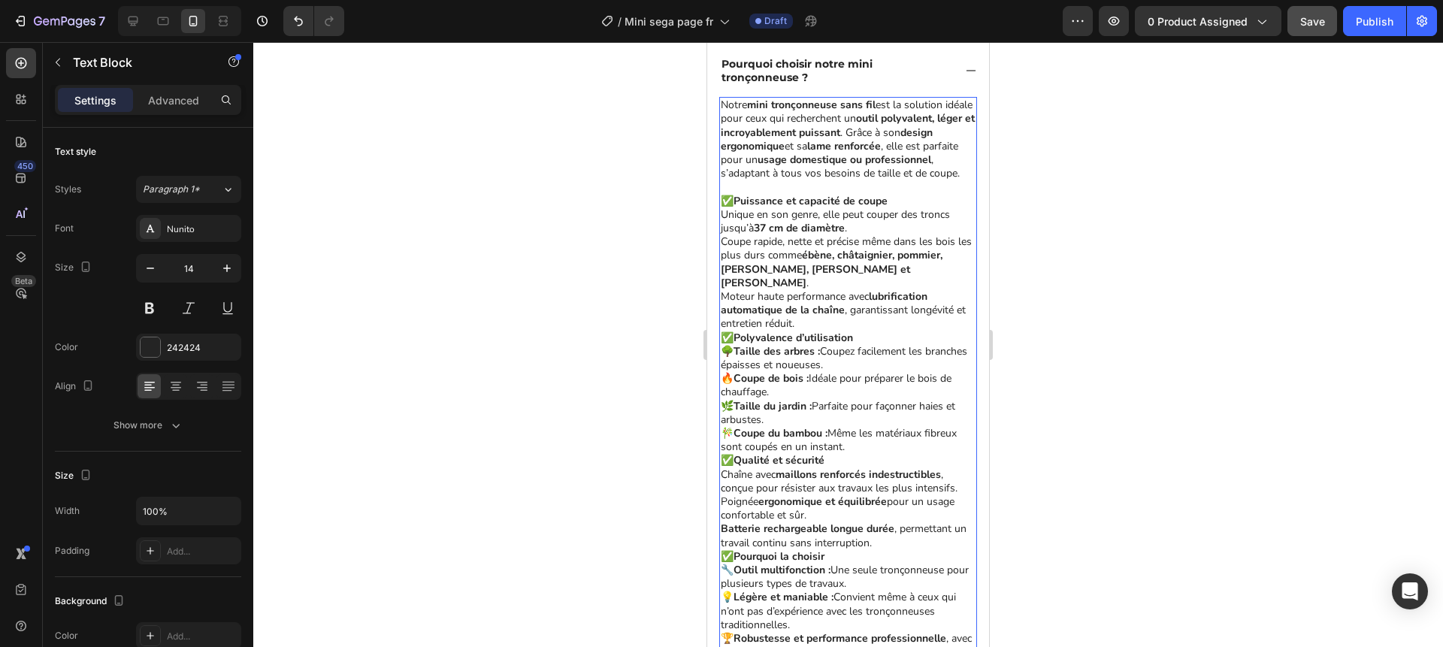
click at [807, 310] on p "✅ Puissance et capacité de coupe Unique en son genre, elle peut couper des tron…" at bounding box center [848, 263] width 255 height 137
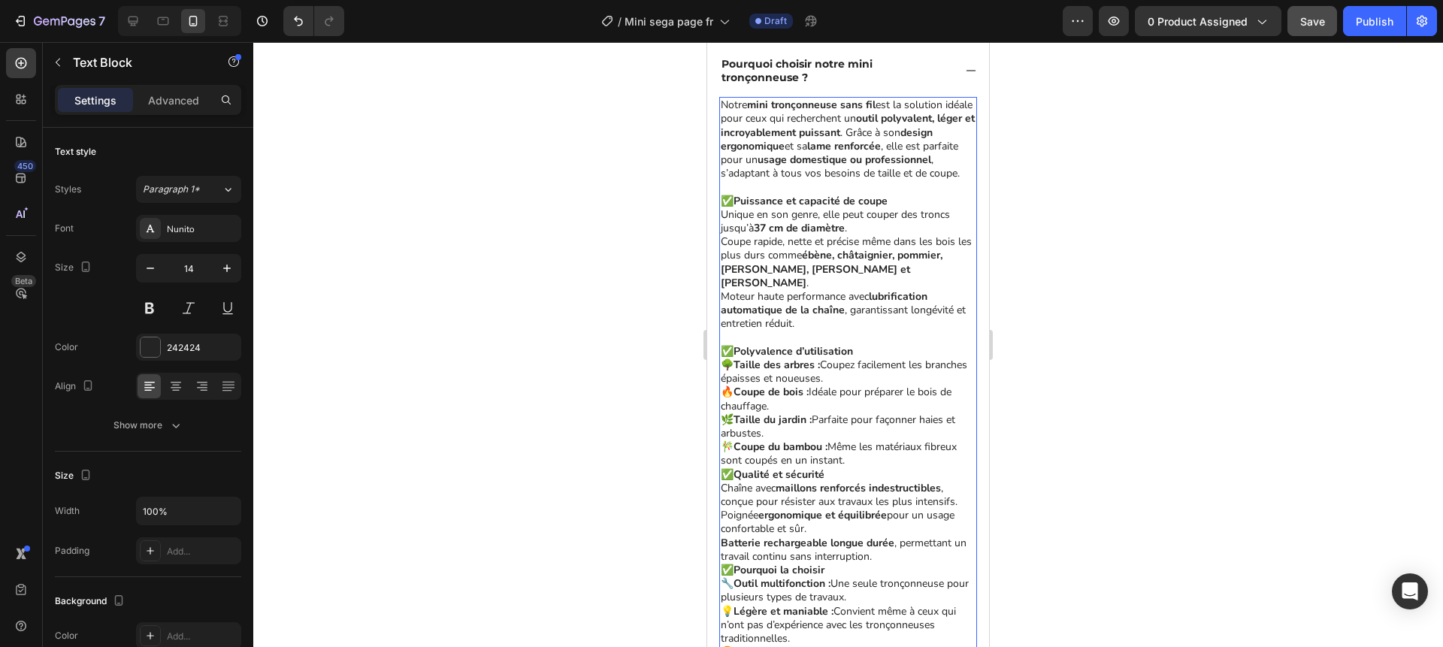
click at [864, 444] on p "✅ Polyvalence d’utilisation 🌳 Taille des arbres : Coupez facilement les branche…" at bounding box center [848, 406] width 255 height 123
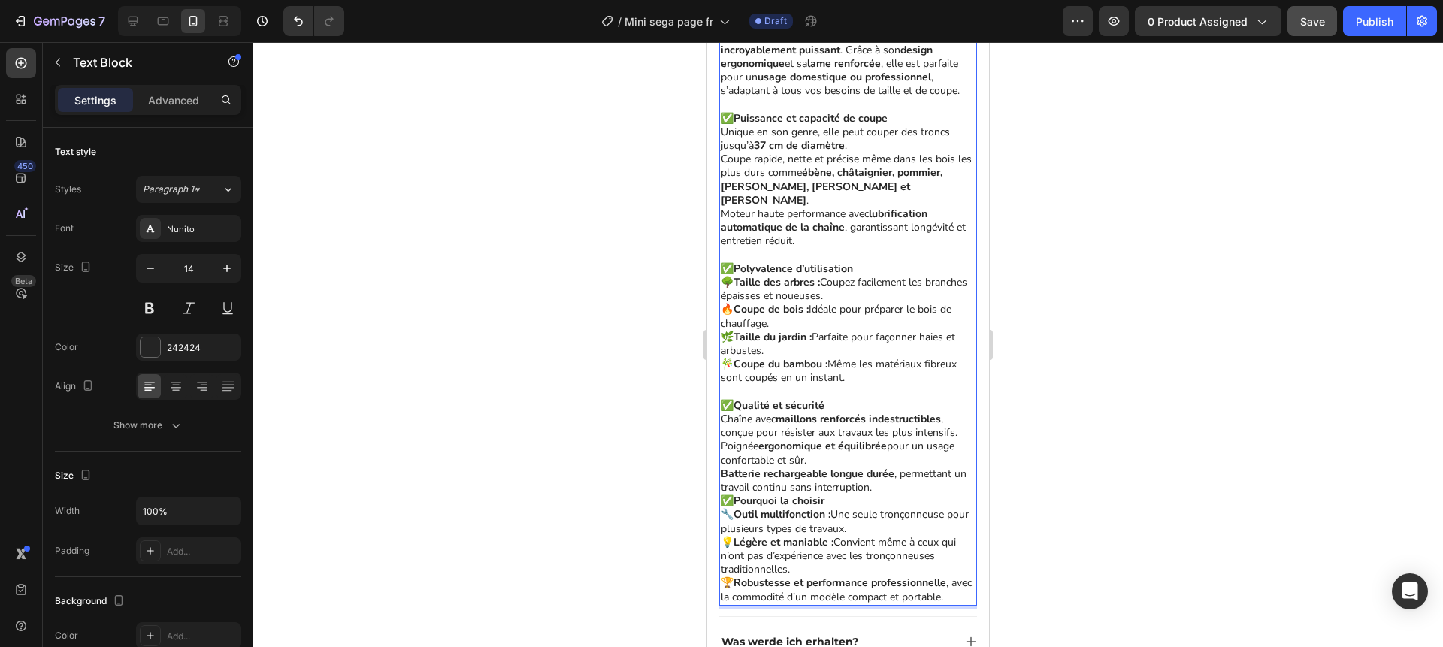
scroll to position [934, 0]
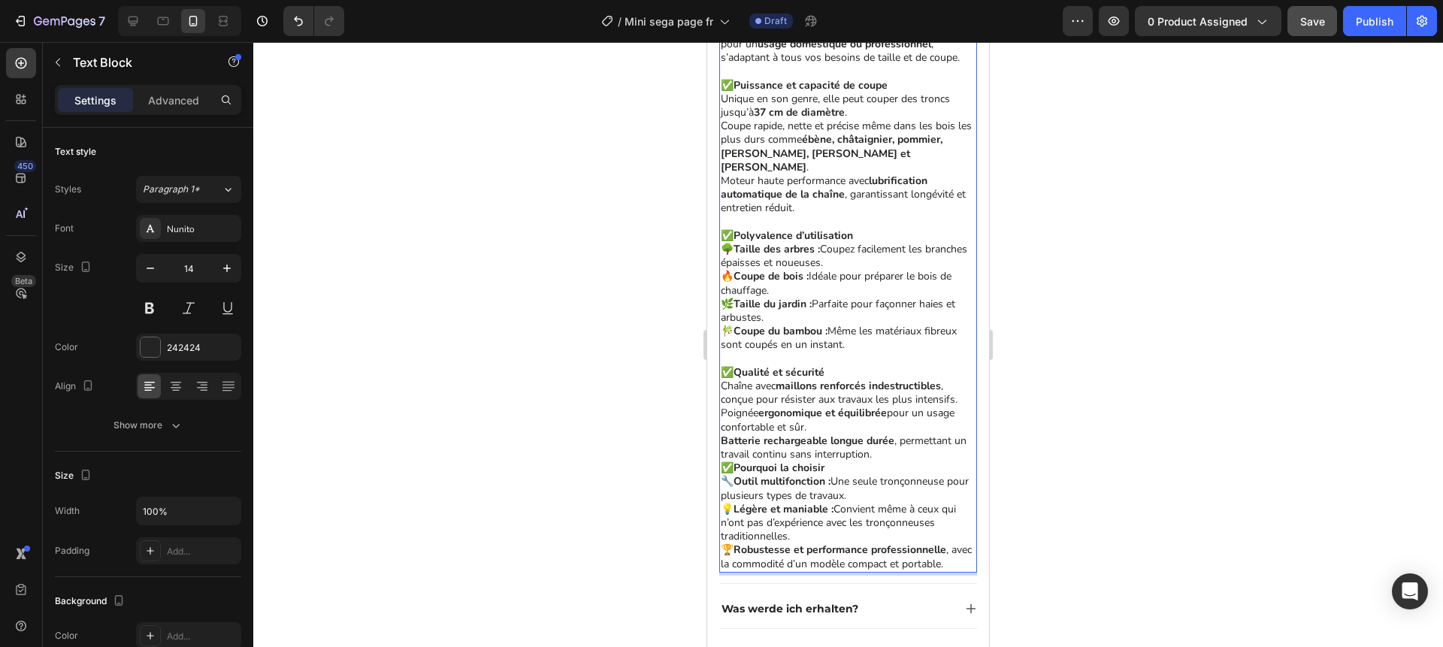
click at [881, 441] on p "✅ Qualité et sécurité Chaîne avec maillons renforcés indestructibles , conçue p…" at bounding box center [848, 413] width 255 height 95
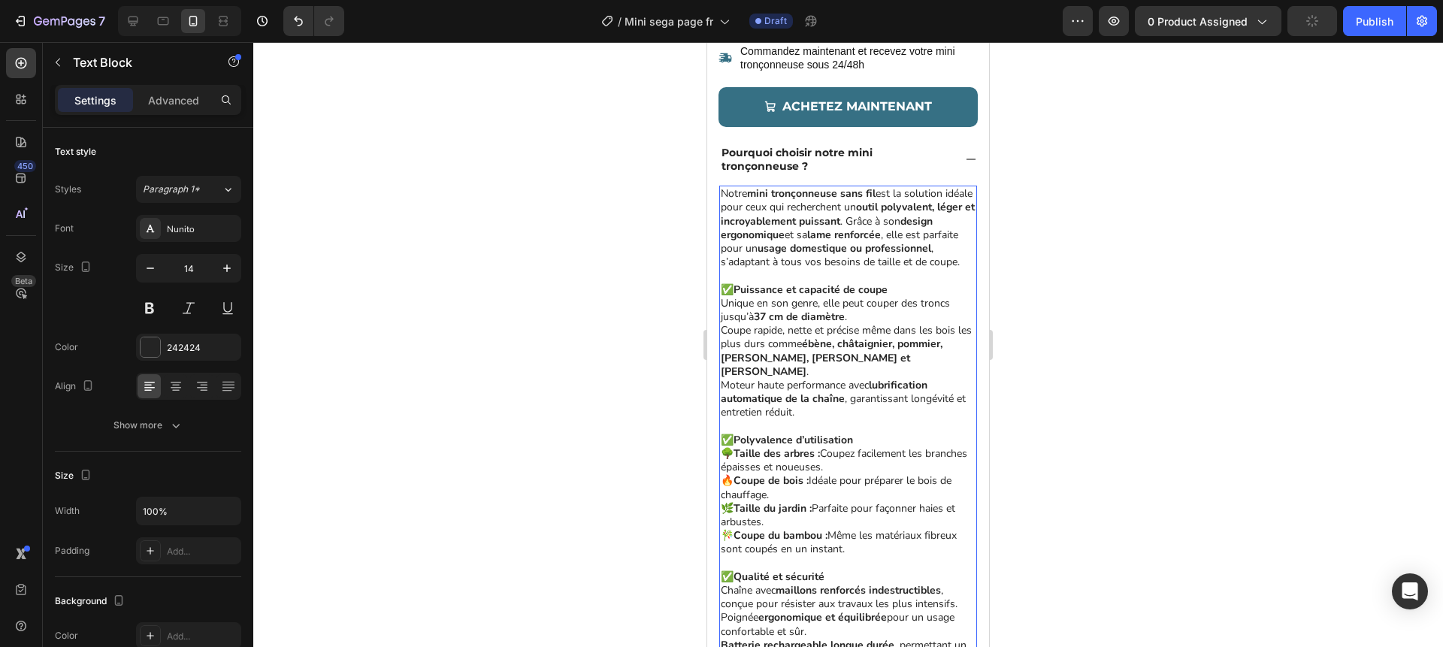
scroll to position [726, 0]
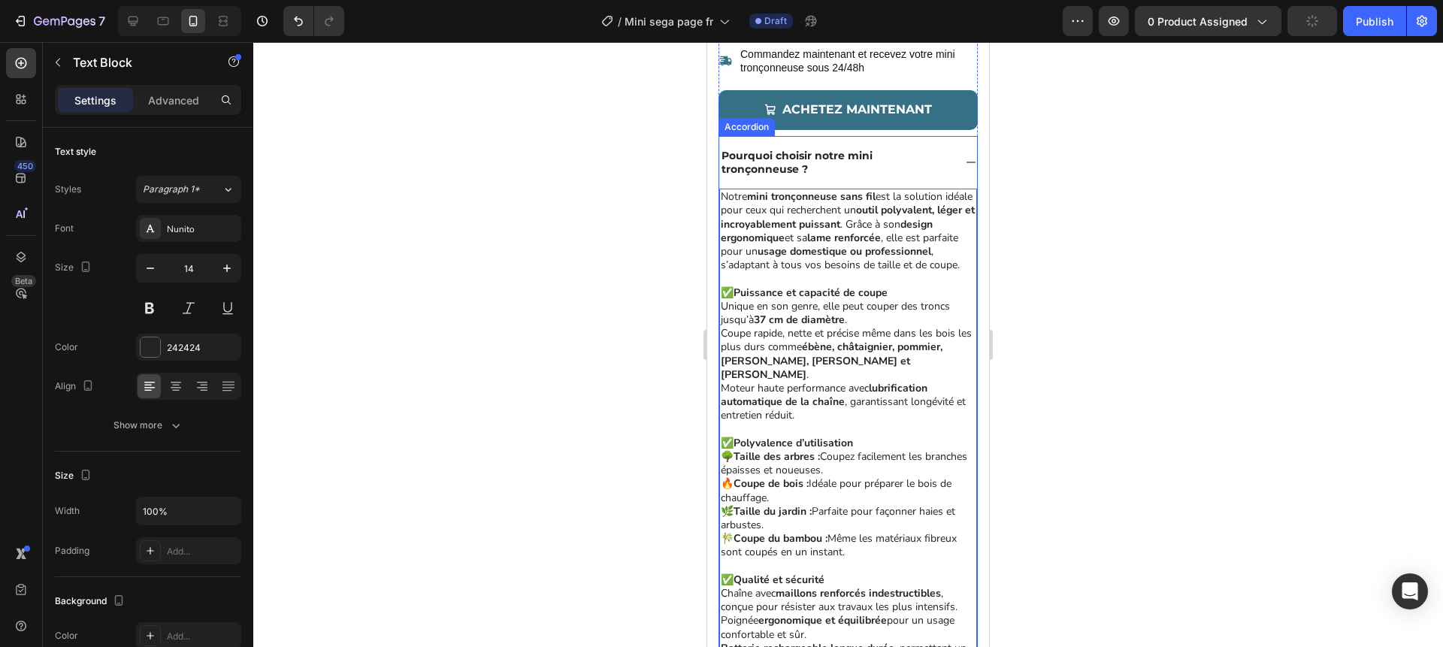
click at [970, 162] on icon at bounding box center [972, 163] width 10 height 2
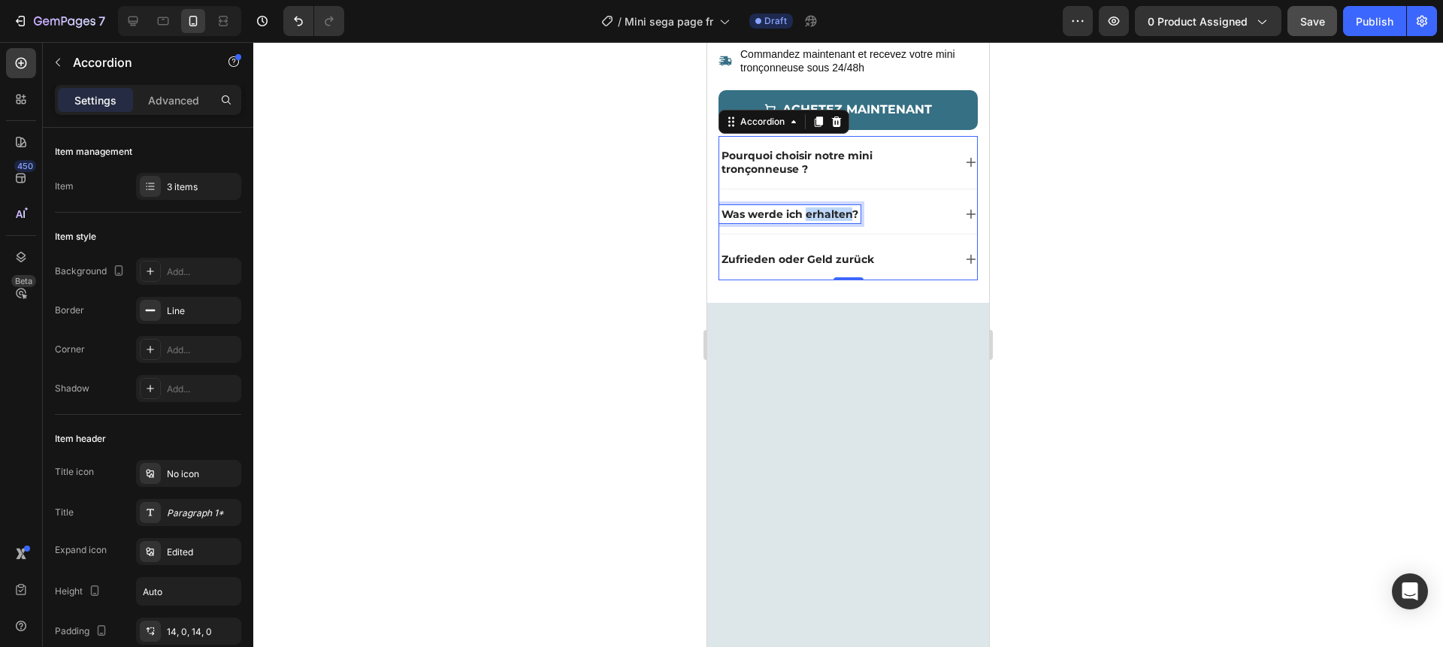
click at [810, 216] on p "Was werde ich erhalten?" at bounding box center [790, 214] width 137 height 14
click at [932, 215] on div "Que vais-je recevoir ?" at bounding box center [836, 214] width 234 height 18
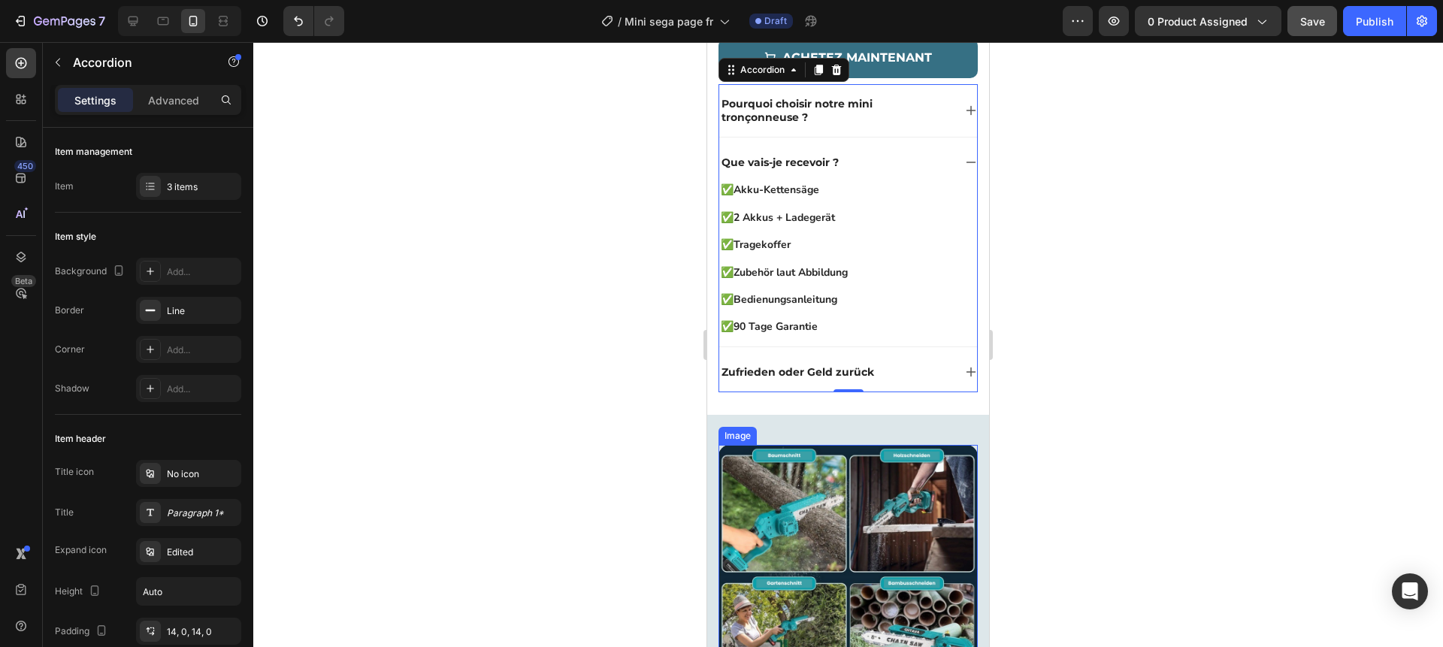
scroll to position [712, 0]
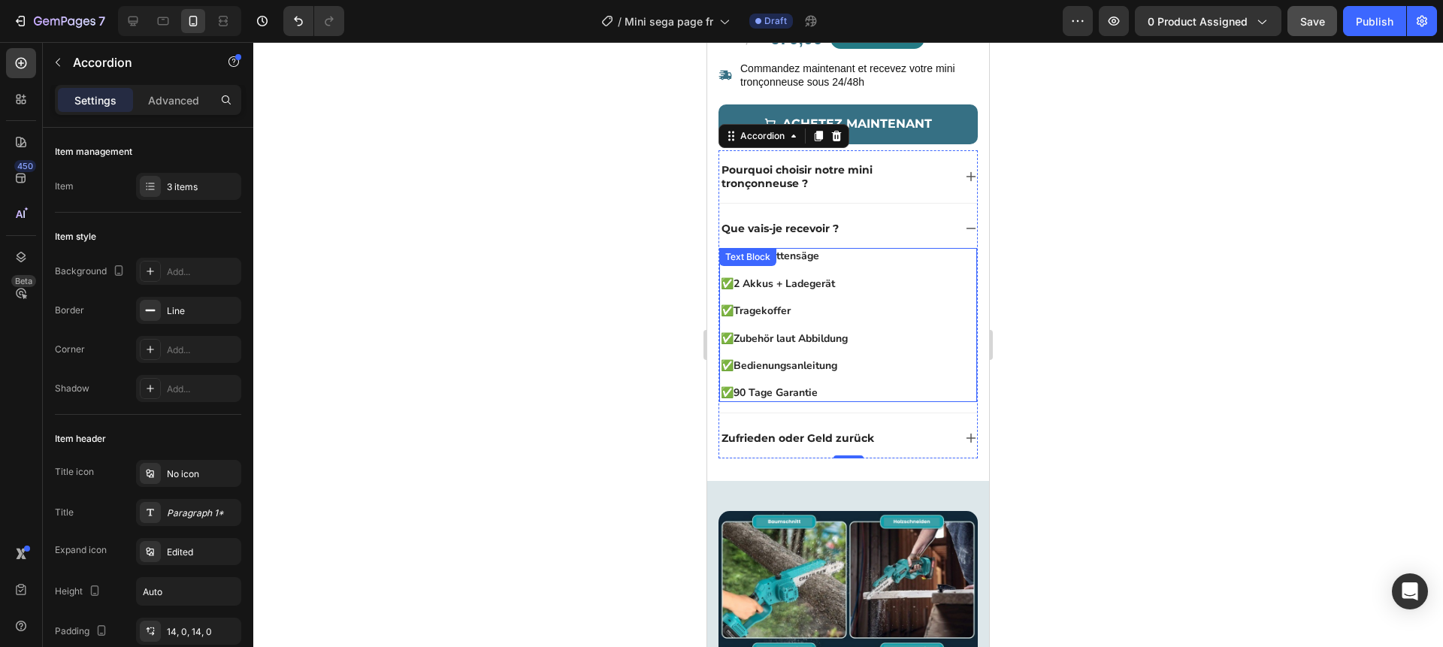
click at [817, 306] on p "✅ Tragekoffer" at bounding box center [848, 311] width 255 height 14
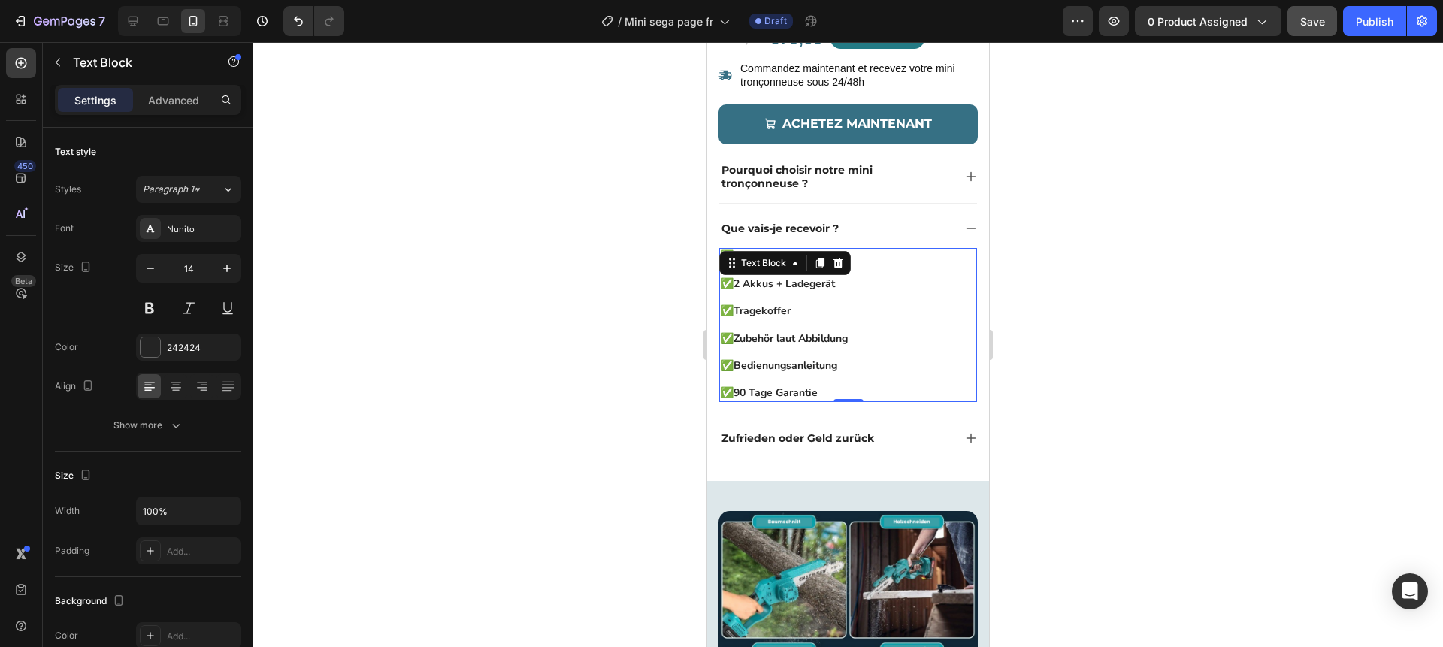
click at [817, 306] on p "✅ Tragekoffer" at bounding box center [848, 311] width 255 height 14
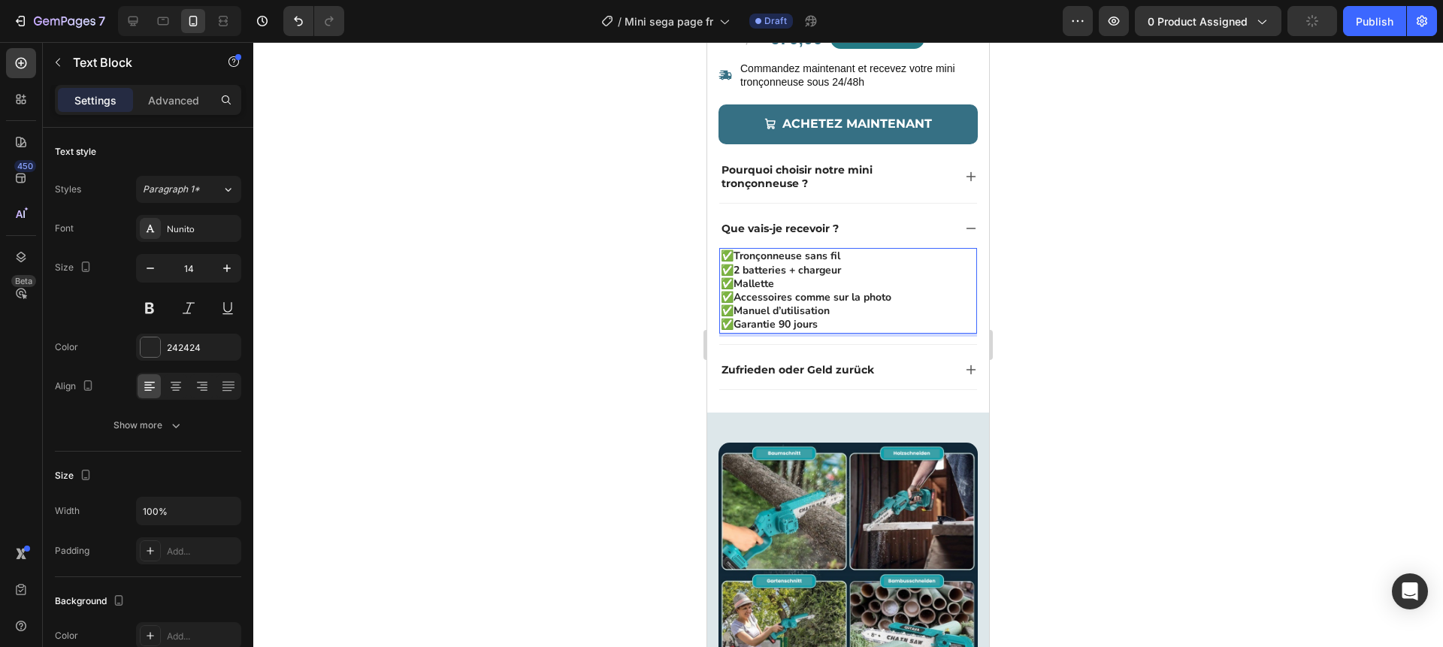
click at [858, 259] on p "✅ Tronçonneuse sans fil" at bounding box center [848, 257] width 255 height 14
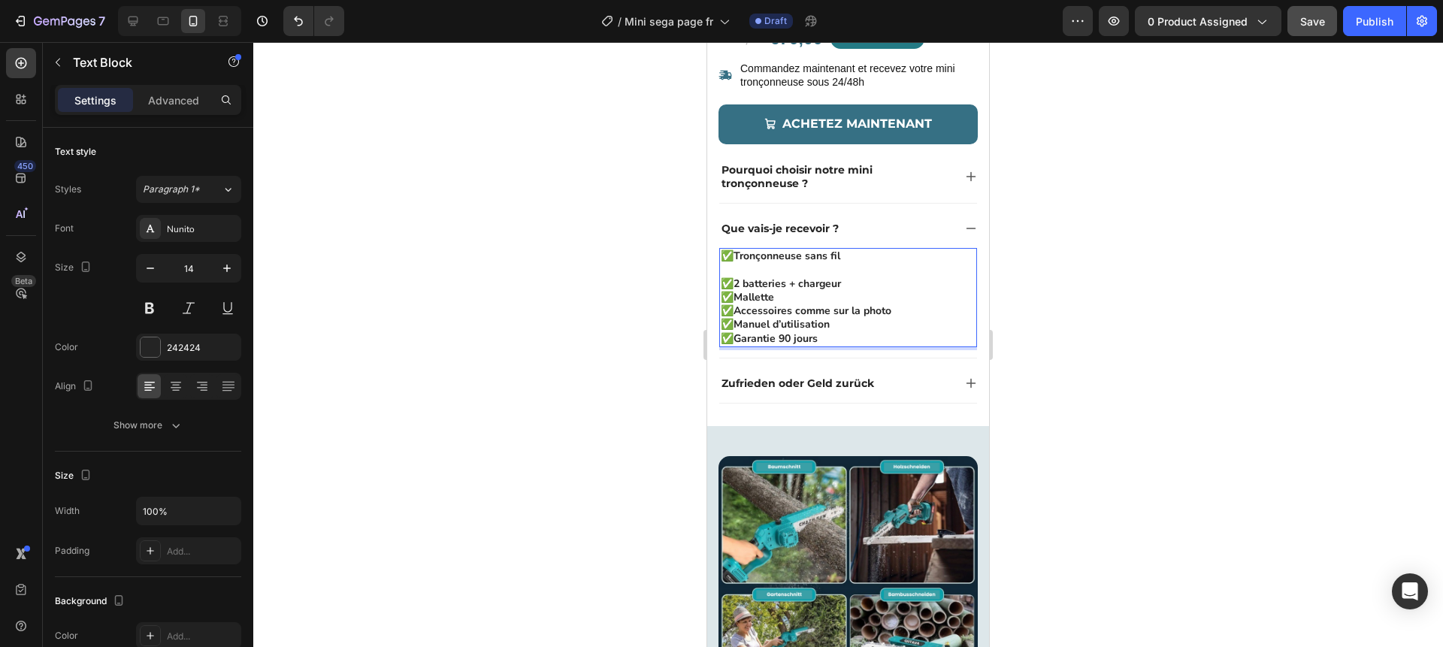
click at [860, 286] on p "✅ 2 batteries + chargeur" at bounding box center [848, 284] width 255 height 14
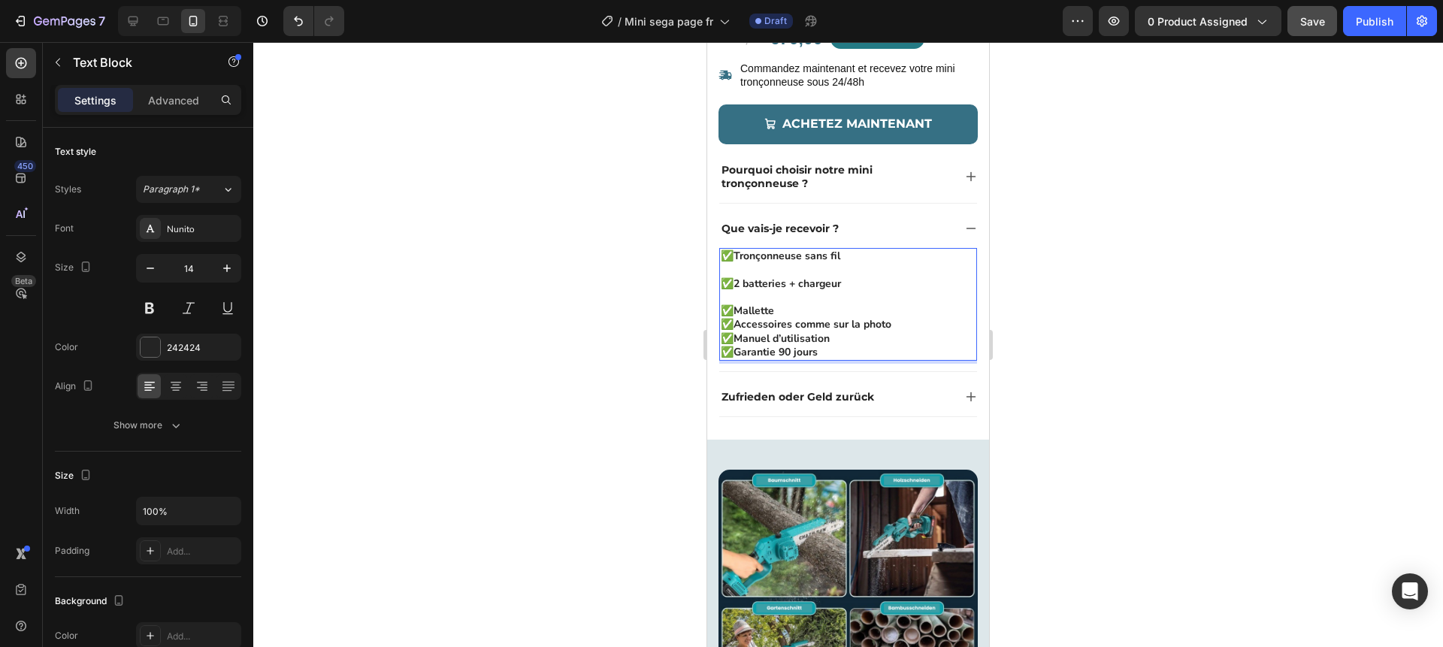
click at [819, 306] on p "✅ Mallette" at bounding box center [848, 311] width 255 height 14
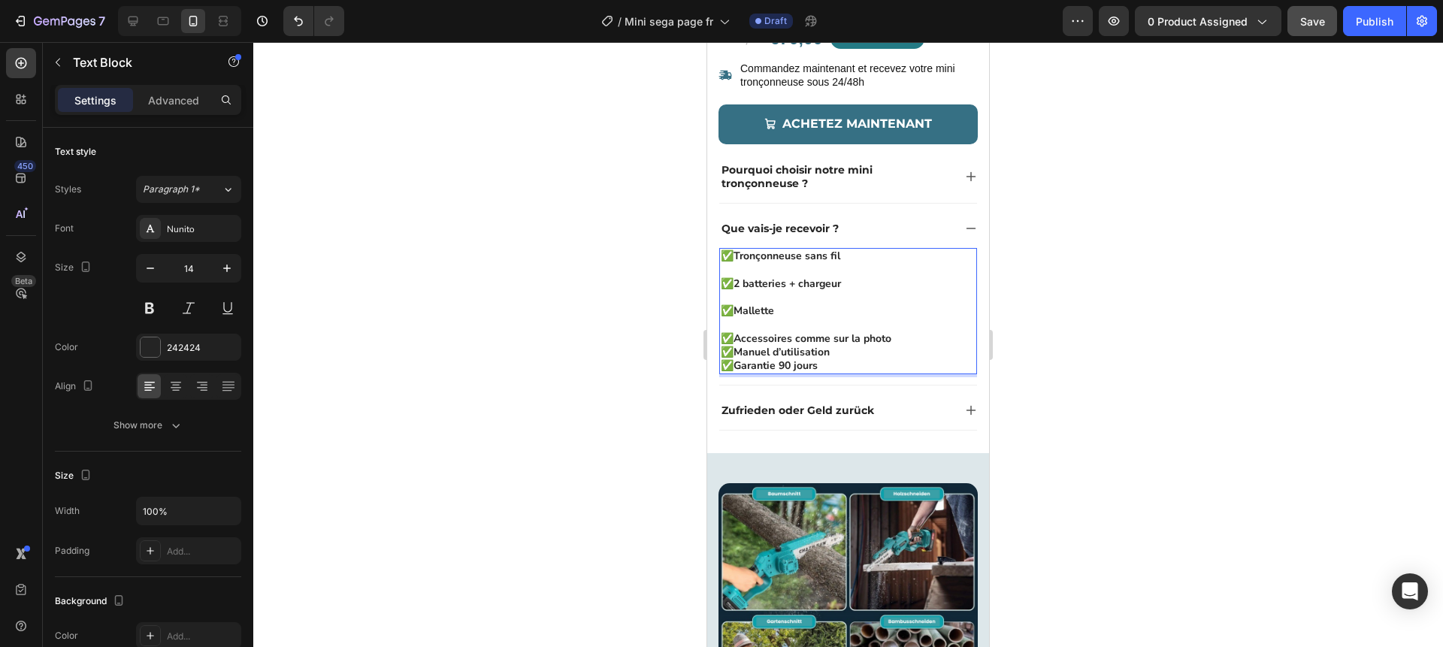
click at [897, 337] on p "✅ Accessoires comme sur la photo" at bounding box center [848, 339] width 255 height 14
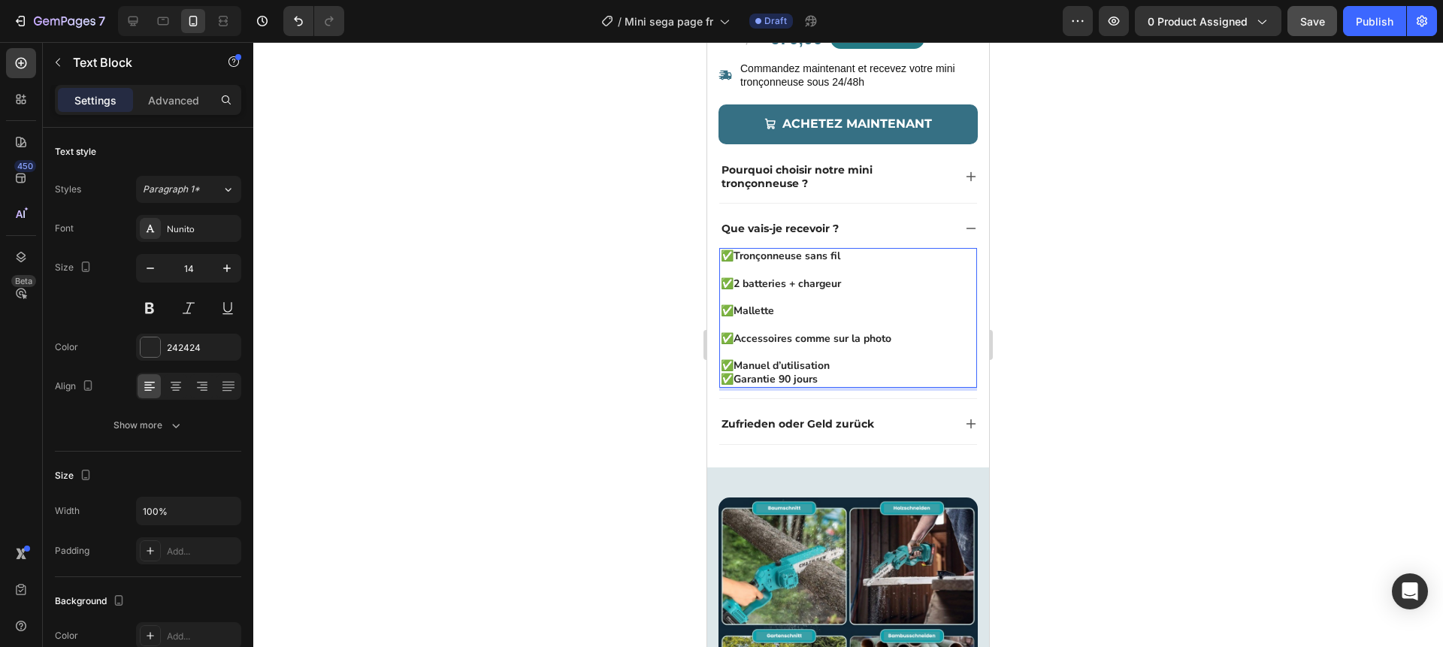
click at [862, 359] on p "✅ Manuel d’utilisation" at bounding box center [848, 366] width 255 height 14
click at [842, 368] on p "✅ Manuel d’utilisation" at bounding box center [848, 366] width 255 height 14
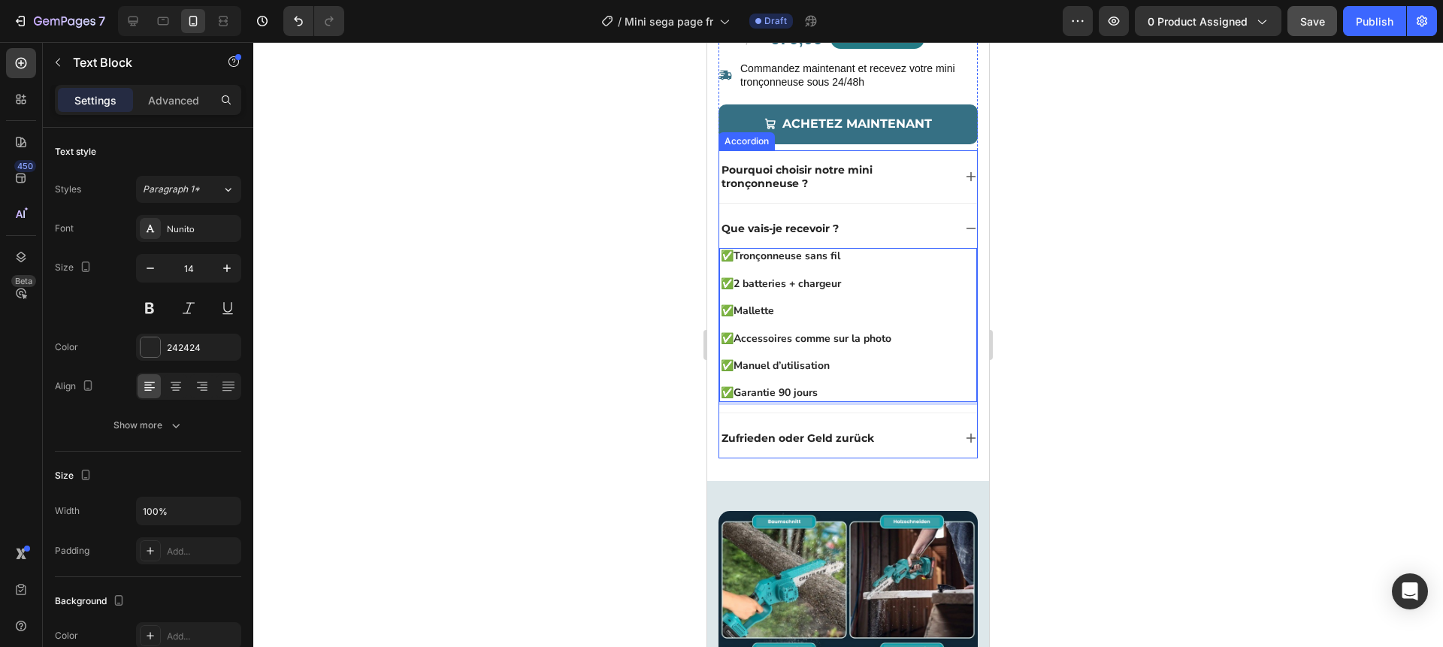
click at [925, 221] on div "Que vais-je recevoir ?" at bounding box center [836, 228] width 234 height 18
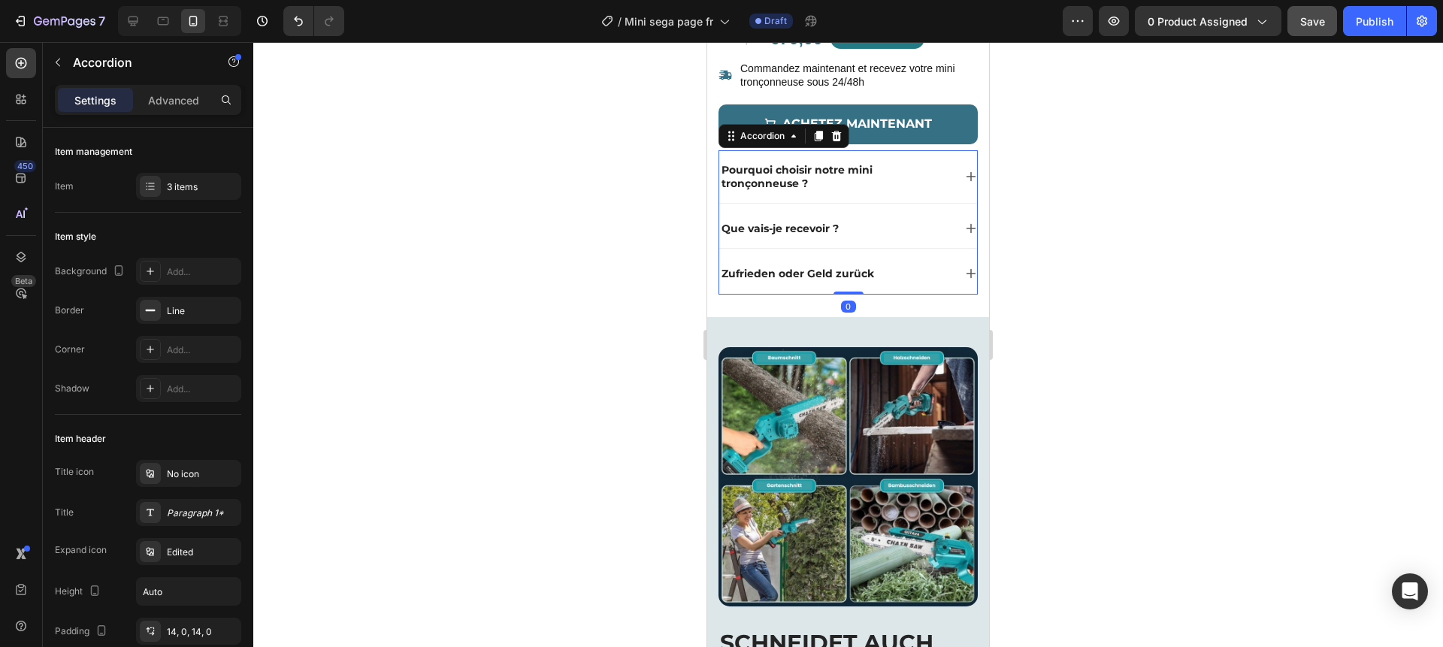
click at [922, 271] on div "Zufrieden oder Geld zurück" at bounding box center [836, 274] width 234 height 18
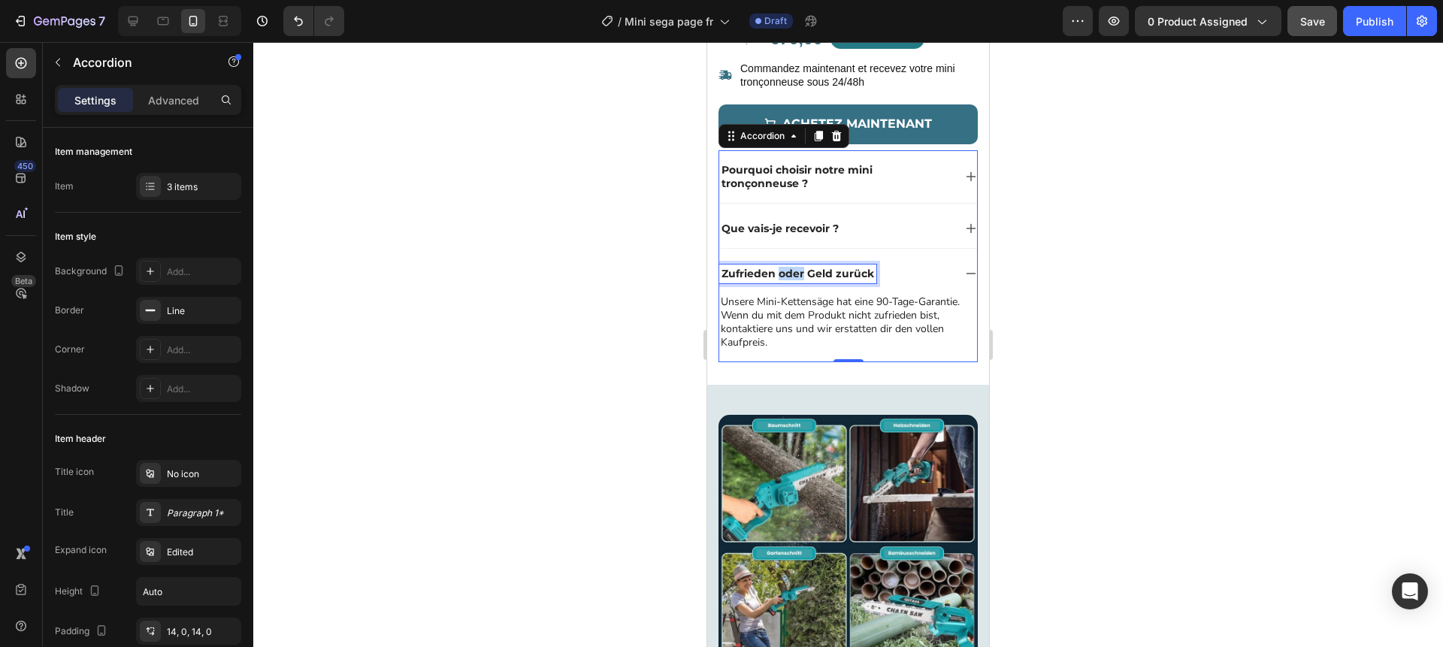
click at [791, 275] on p "Zufrieden oder Geld zurück" at bounding box center [798, 274] width 153 height 14
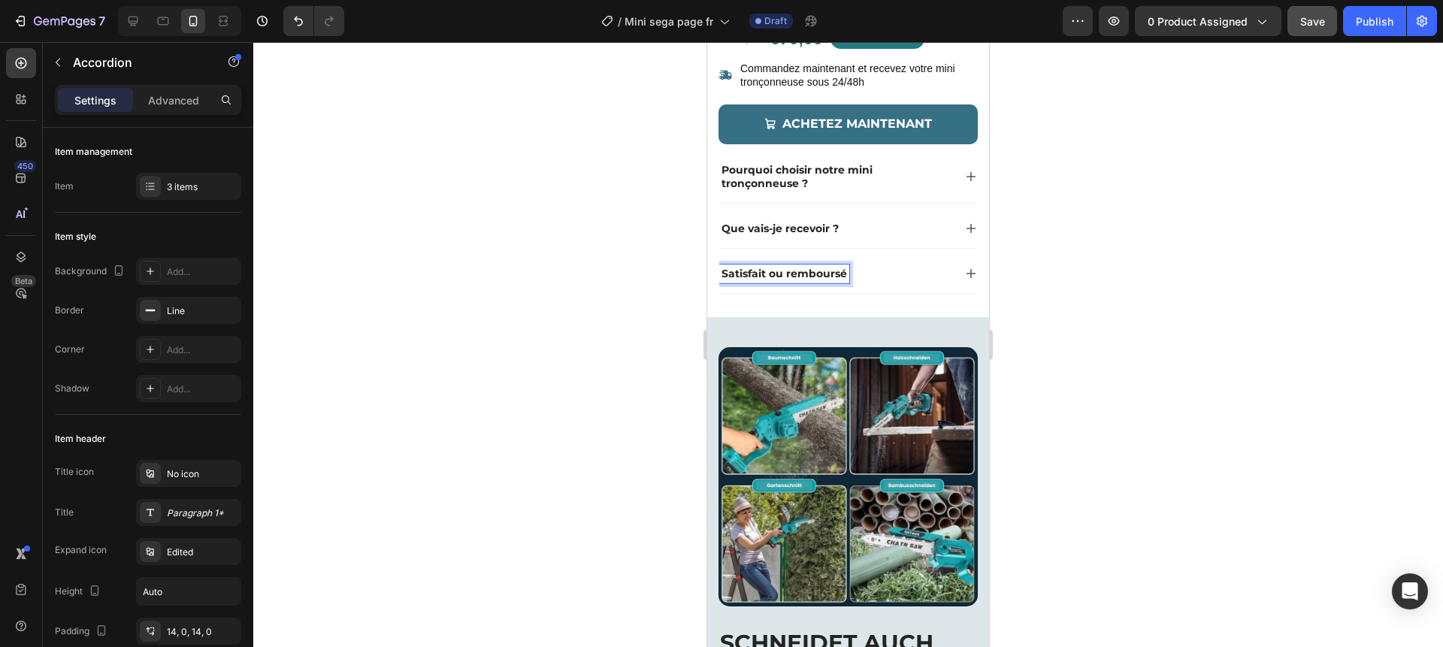
click at [903, 272] on div "Satisfait ou remboursé" at bounding box center [836, 274] width 234 height 18
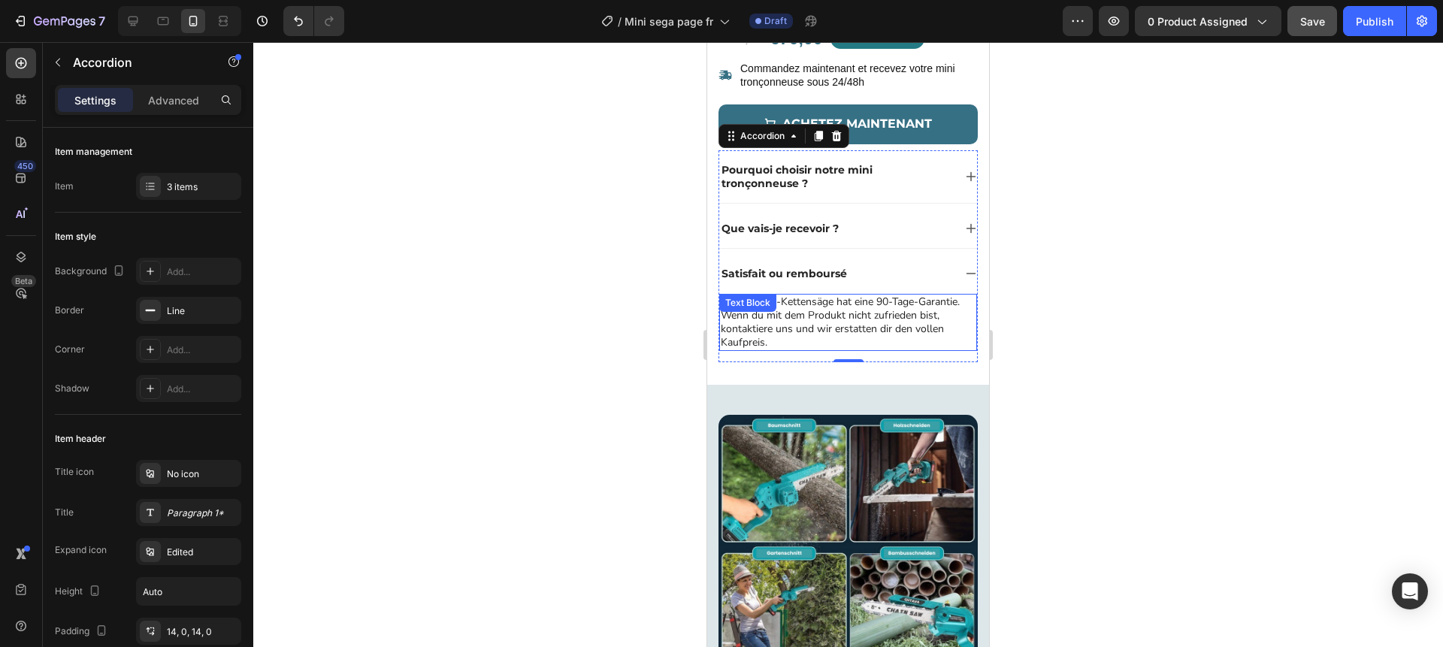
click at [840, 314] on p "Unsere Mini-Kettensäge hat eine 90-Tage-Garantie. Wenn du mit dem Produkt nicht…" at bounding box center [848, 322] width 255 height 55
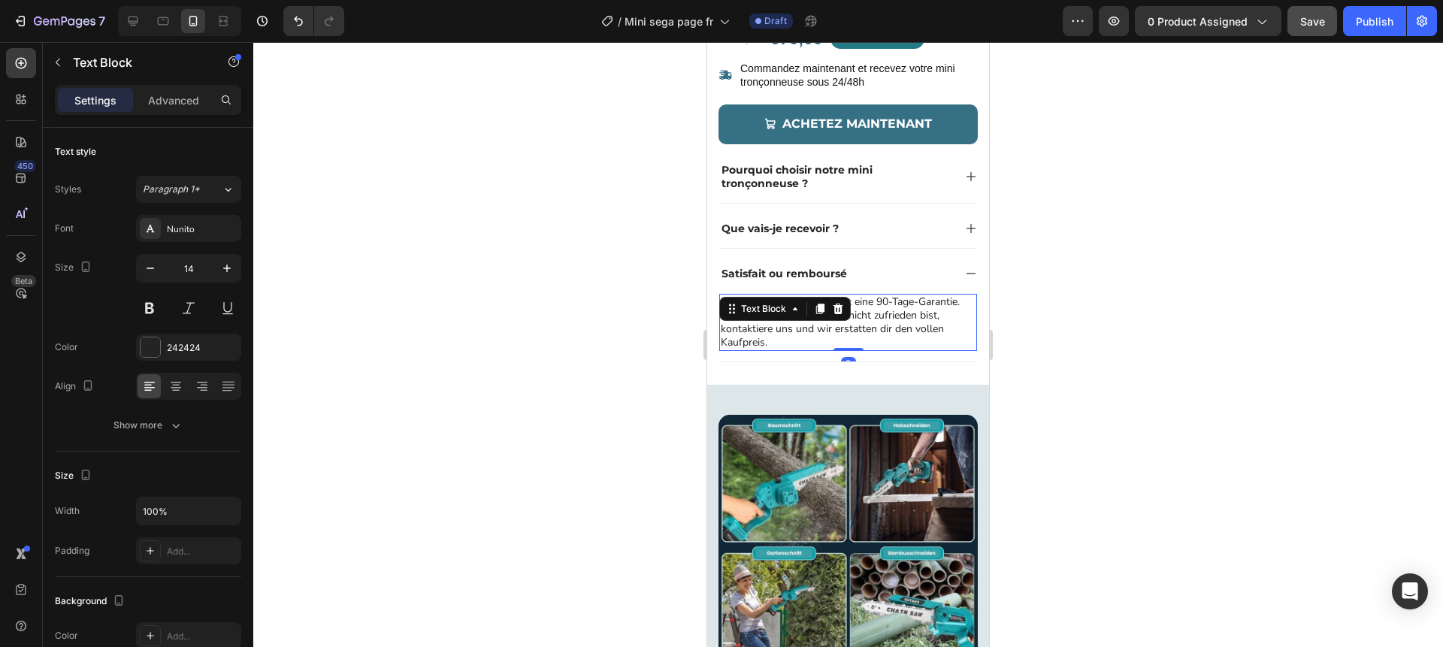
click at [840, 314] on div at bounding box center [838, 309] width 18 height 18
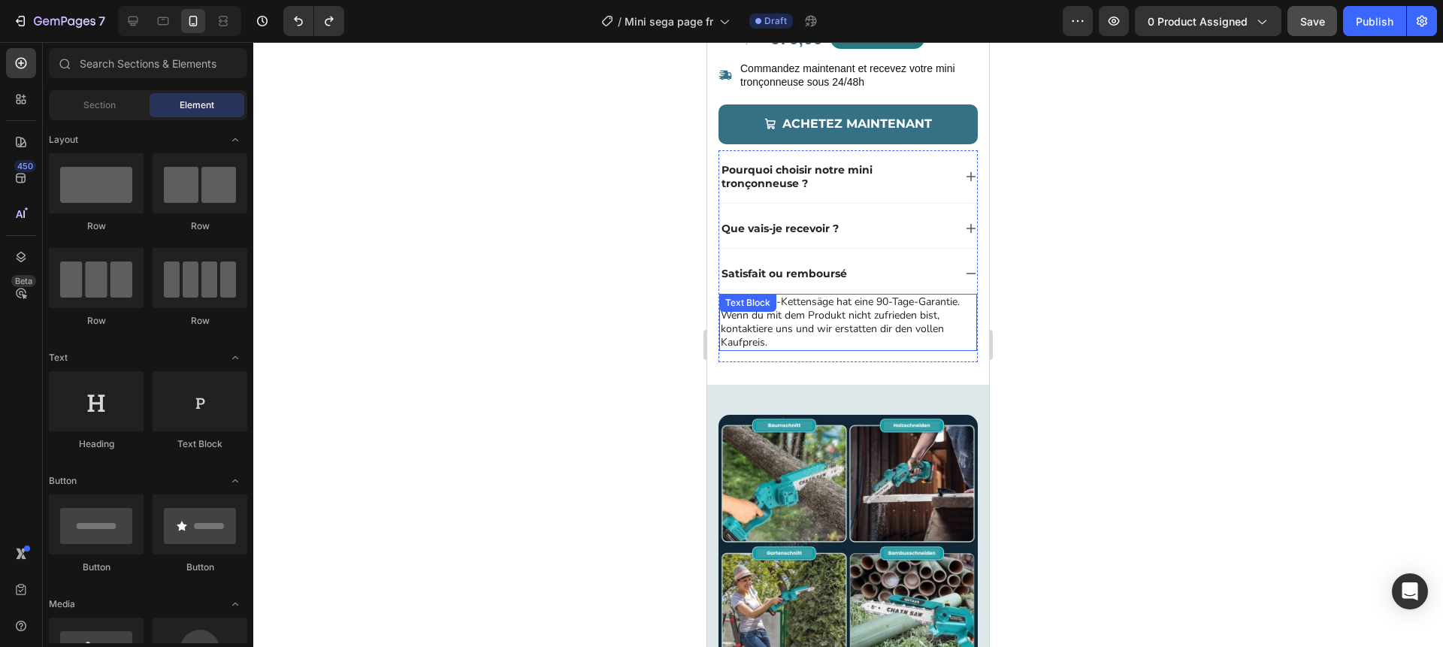
click at [879, 313] on p "Unsere Mini-Kettensäge hat eine 90-Tage-Garantie. Wenn du mit dem Produkt nicht…" at bounding box center [848, 322] width 255 height 55
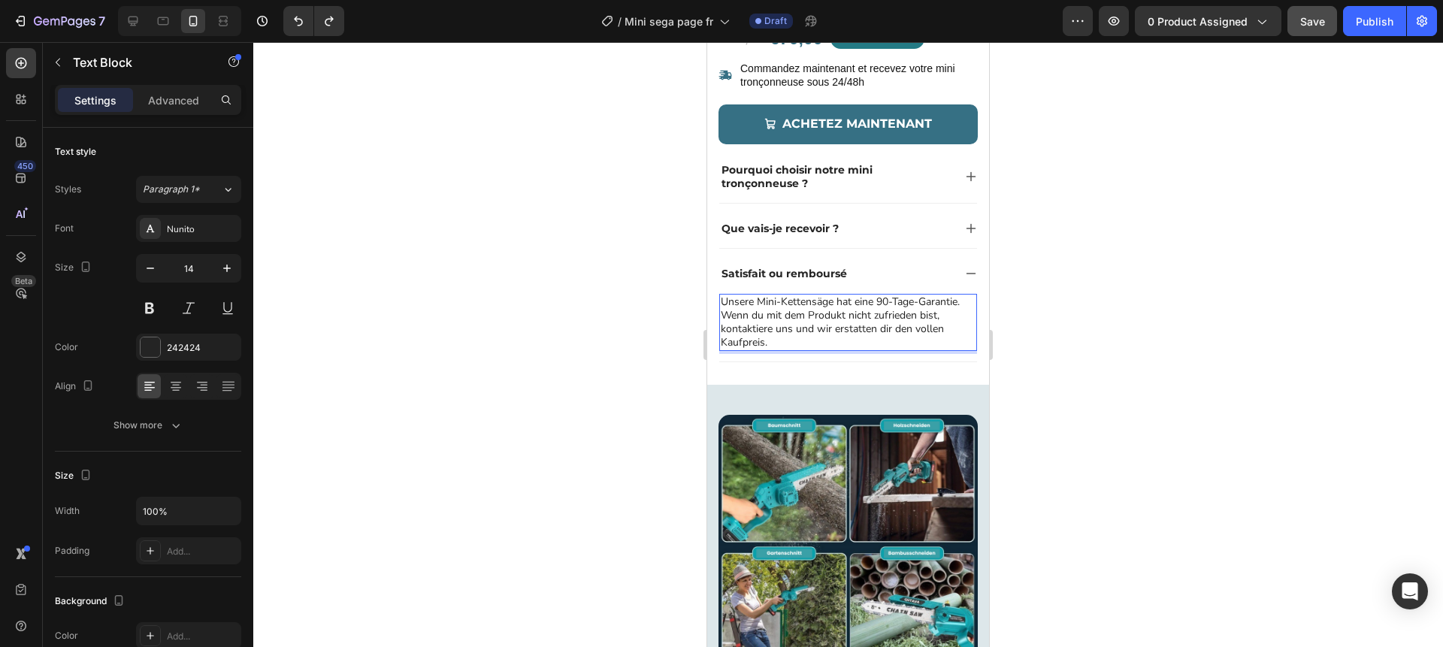
click at [883, 313] on p "Unsere Mini-Kettensäge hat eine 90-Tage-Garantie. Wenn du mit dem Produkt nicht…" at bounding box center [848, 322] width 255 height 55
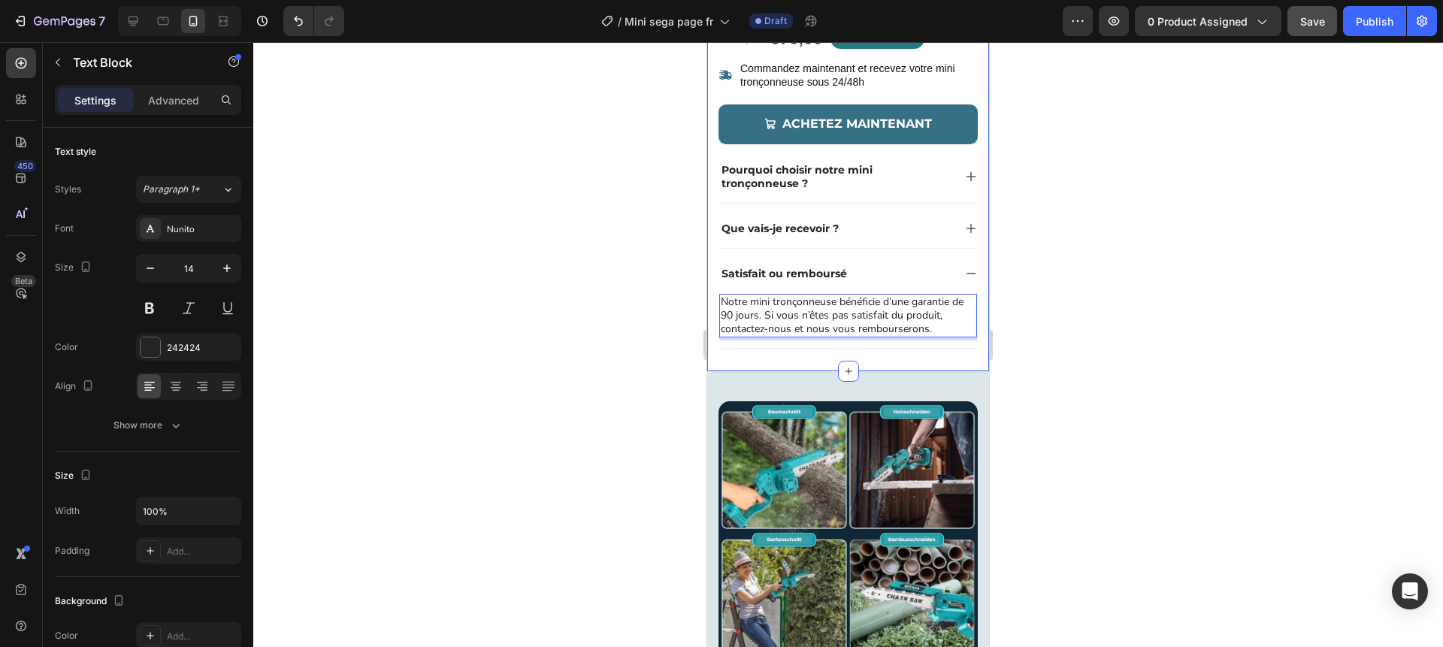
click at [1024, 304] on div at bounding box center [848, 344] width 1190 height 605
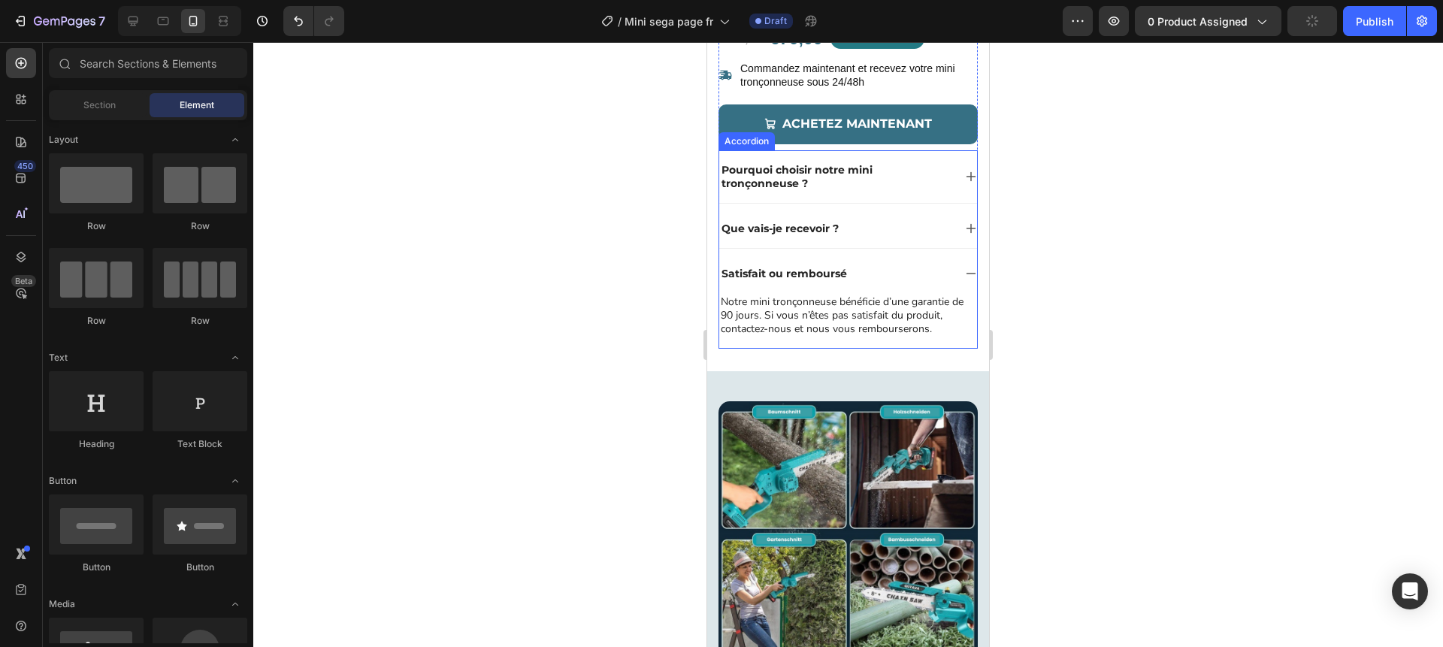
click at [939, 277] on div "Satisfait ou remboursé" at bounding box center [836, 274] width 234 height 18
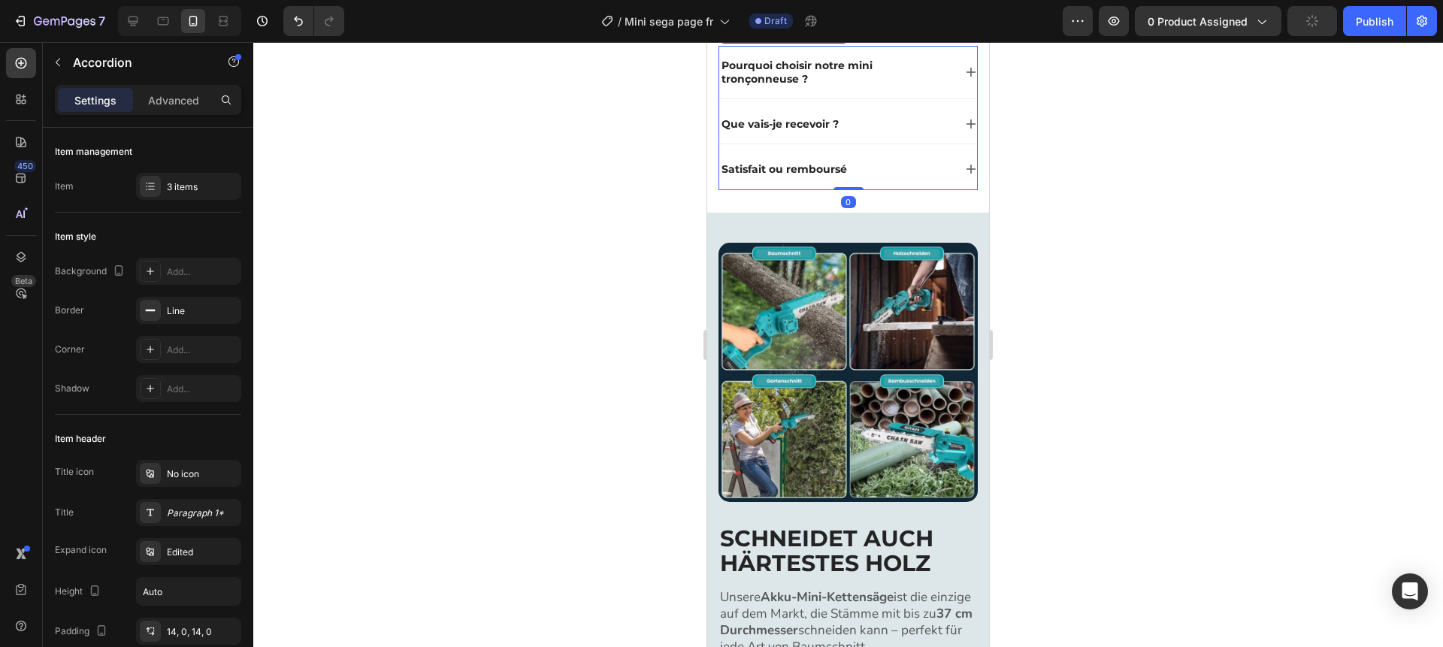
scroll to position [836, 0]
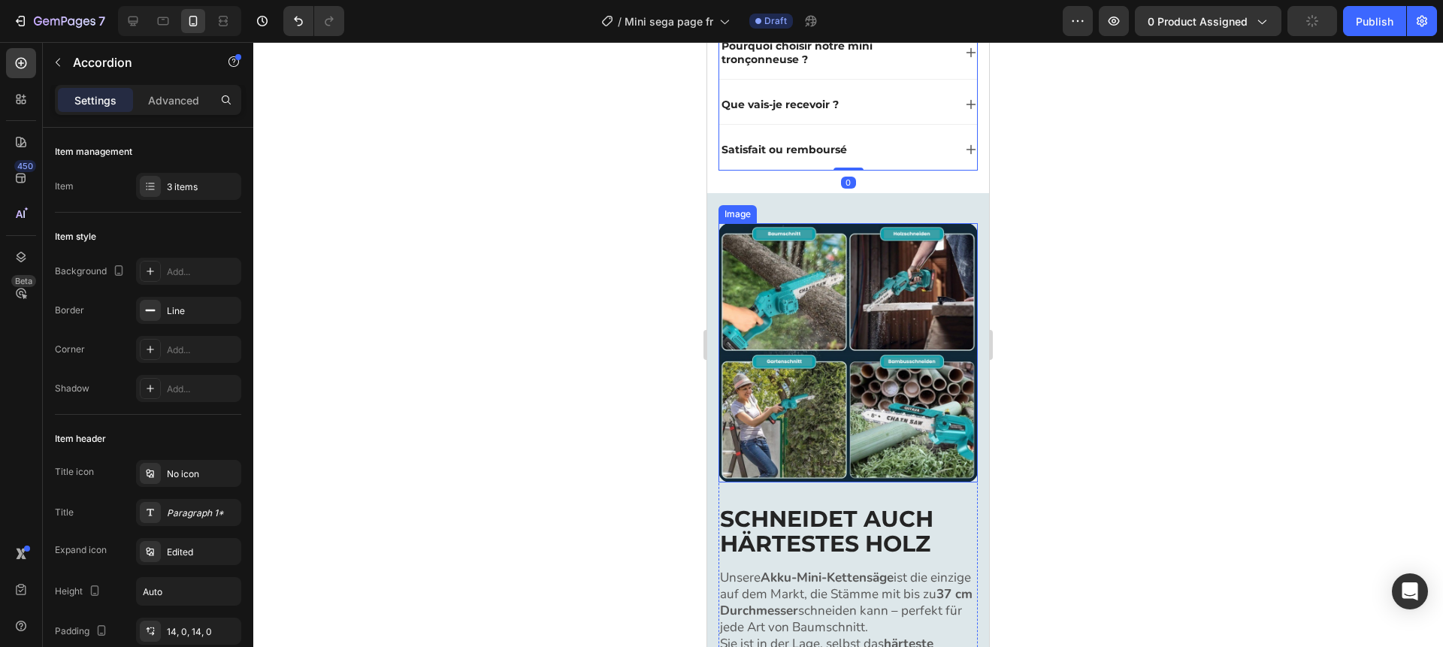
click at [907, 324] on img at bounding box center [848, 352] width 259 height 259
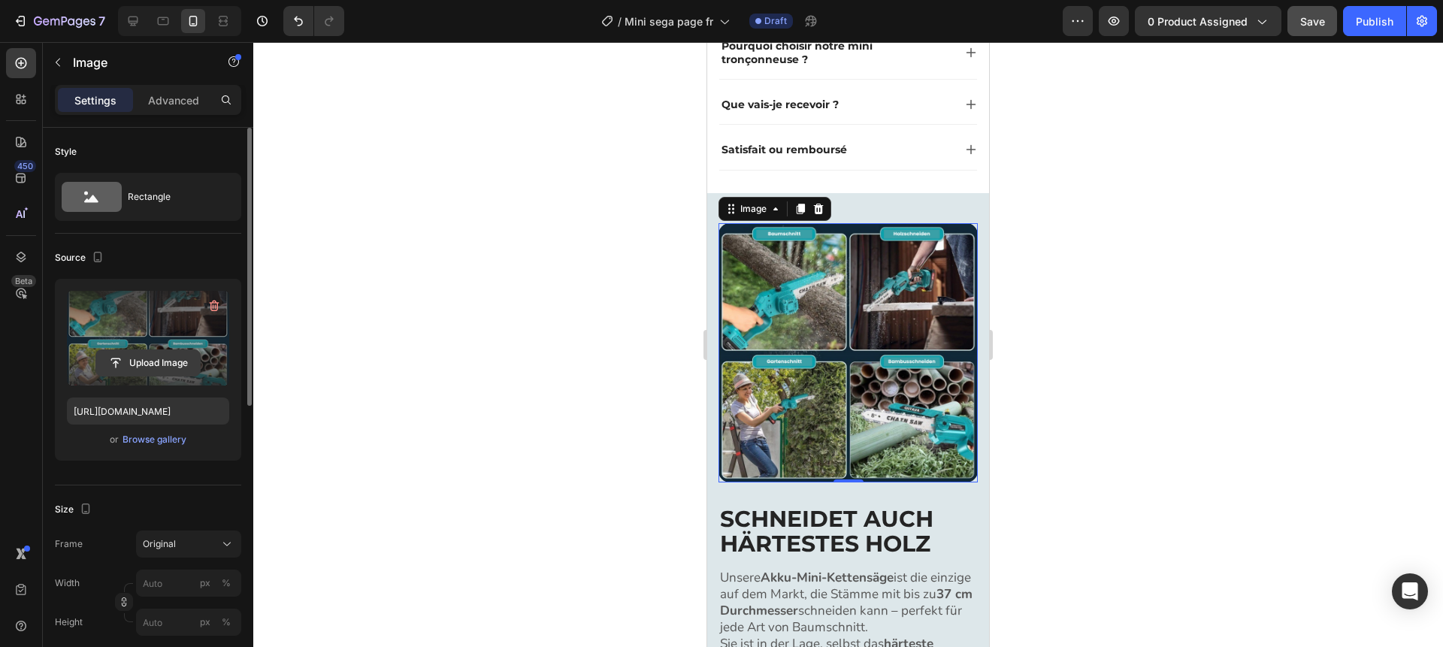
click at [155, 362] on input "file" at bounding box center [148, 363] width 104 height 26
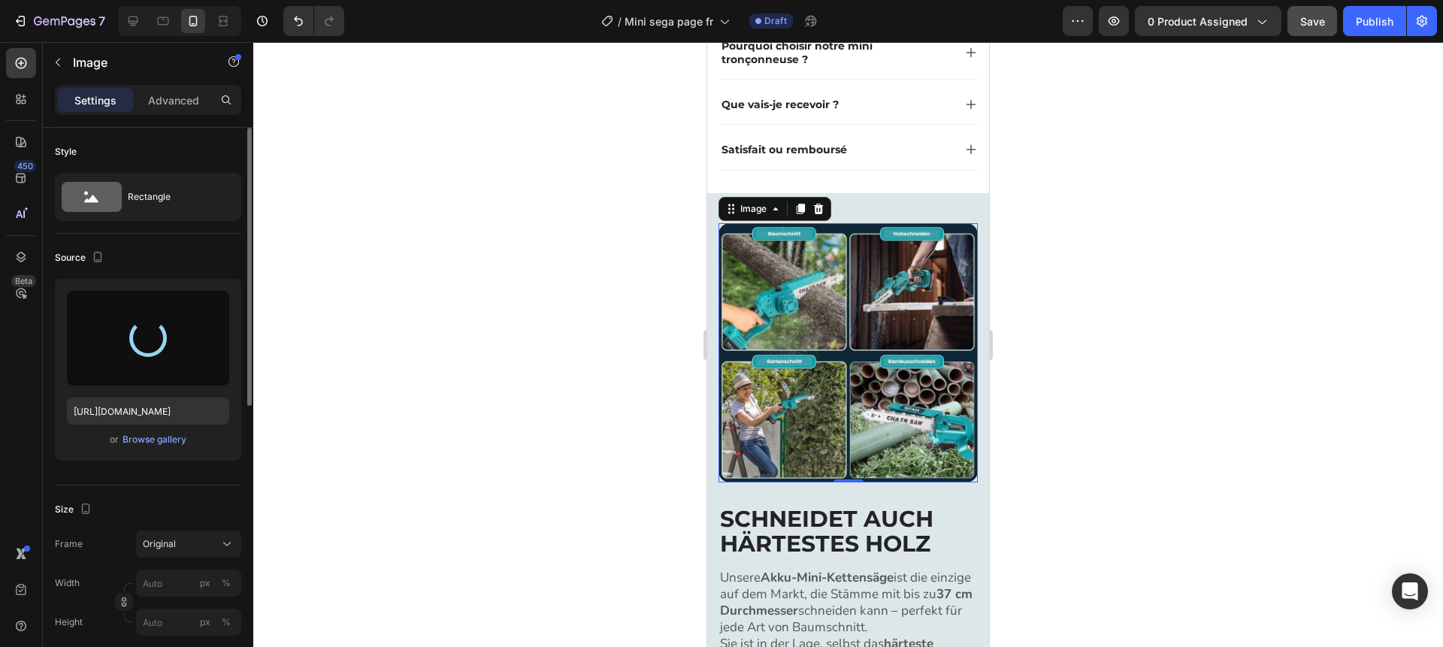
type input "https://cdn.shopify.com/s/files/1/0976/9418/7845/files/gempages_583551672995808…"
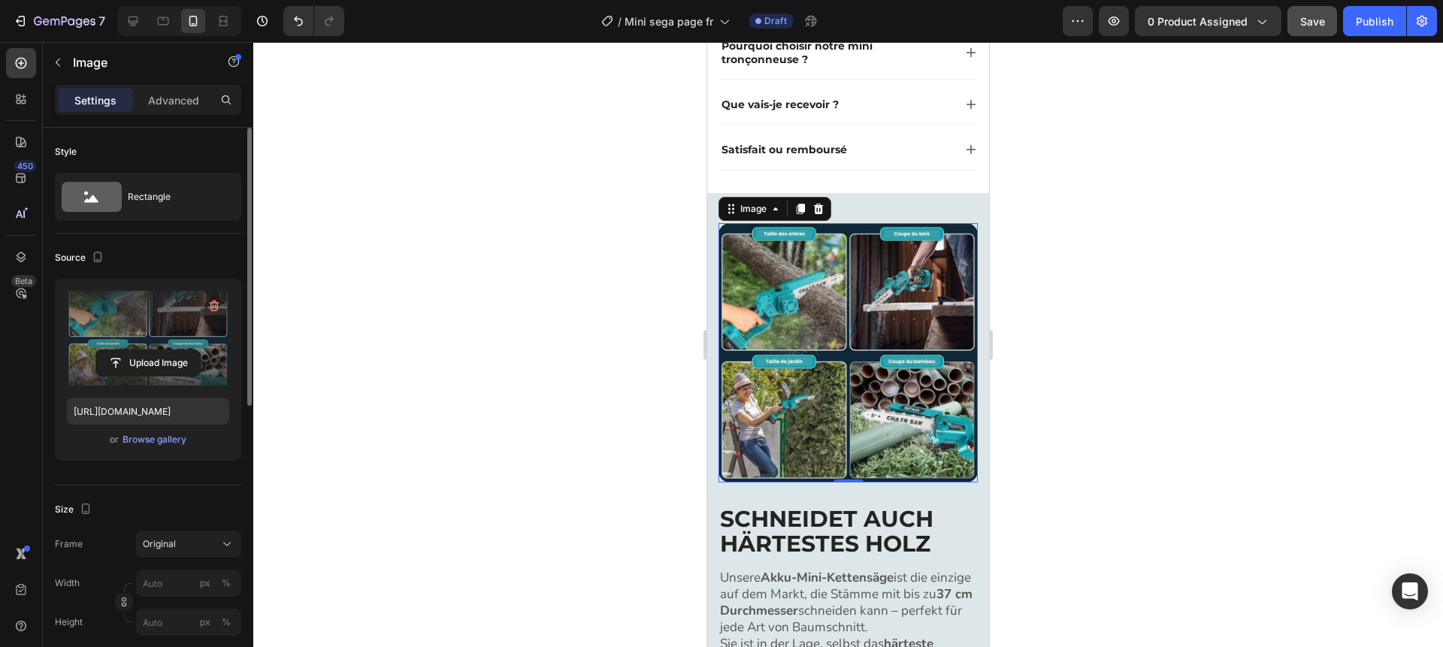
click at [1080, 277] on div at bounding box center [848, 344] width 1190 height 605
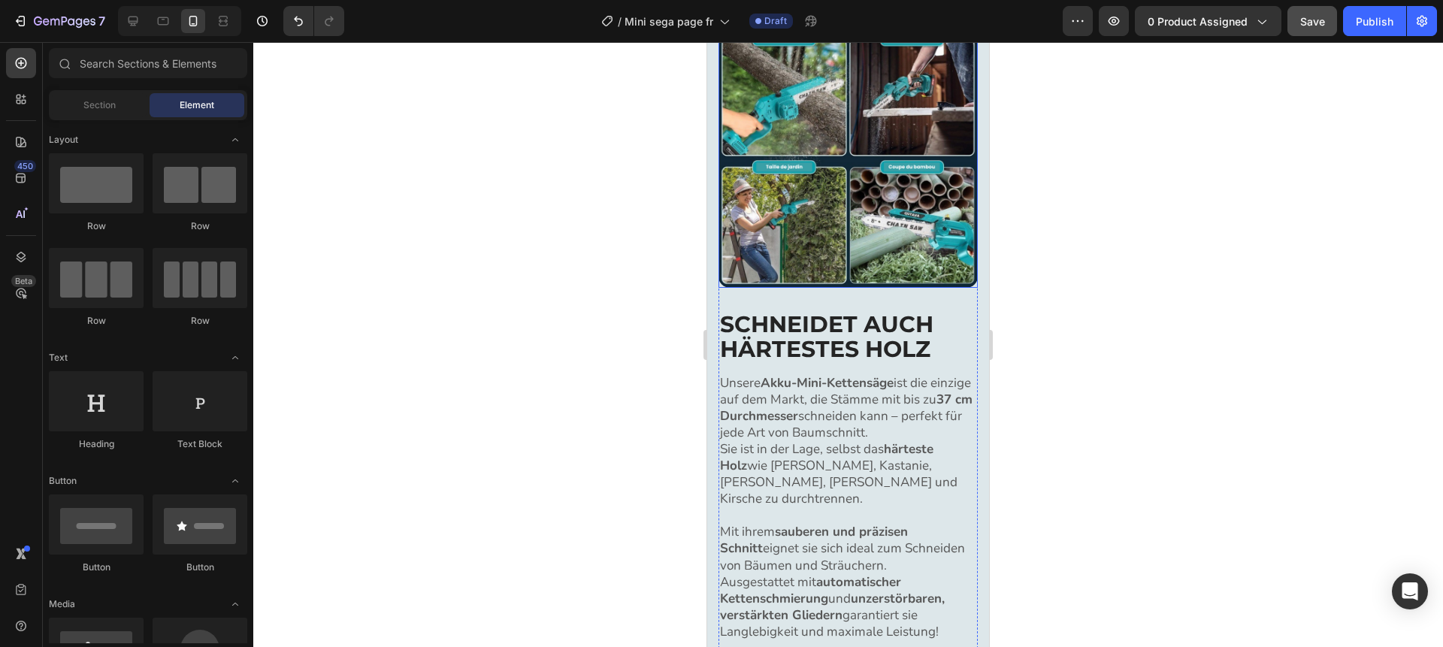
scroll to position [1037, 0]
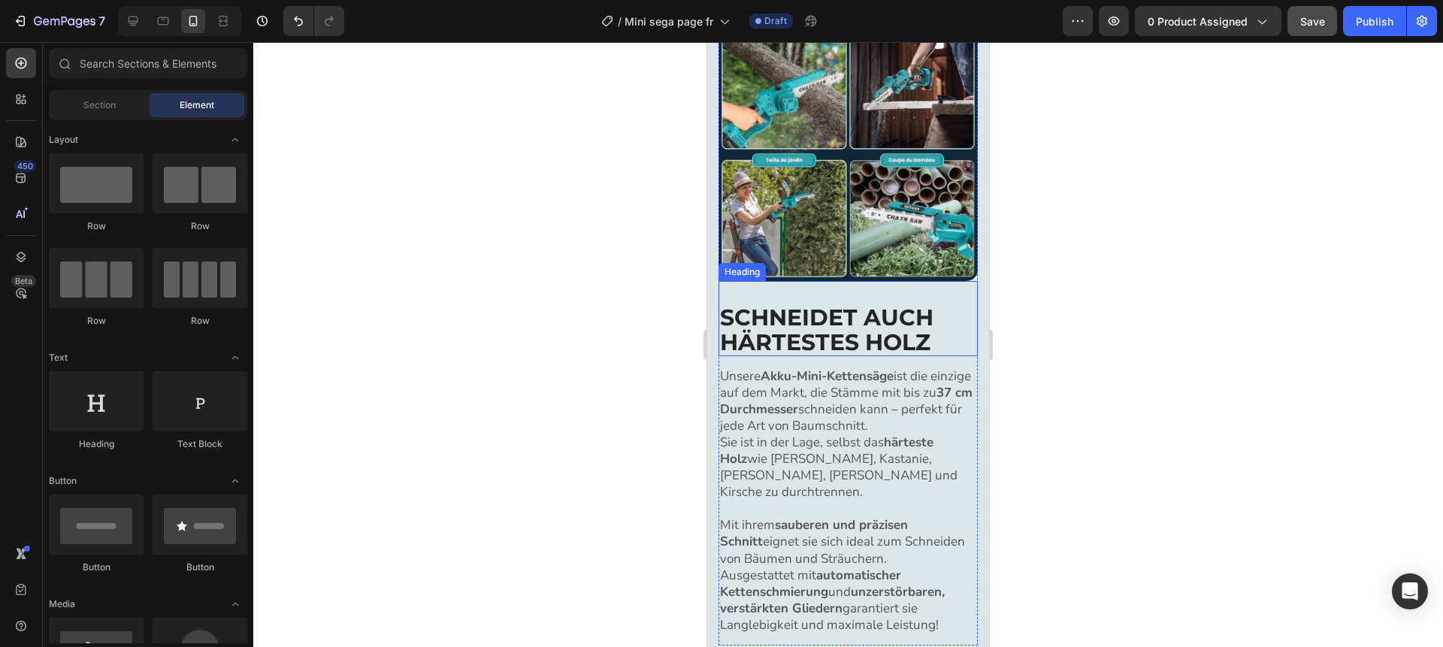
click at [817, 331] on h2 "SCHNEIDET AUCH HÄRTESTES HOLZ" at bounding box center [848, 330] width 259 height 53
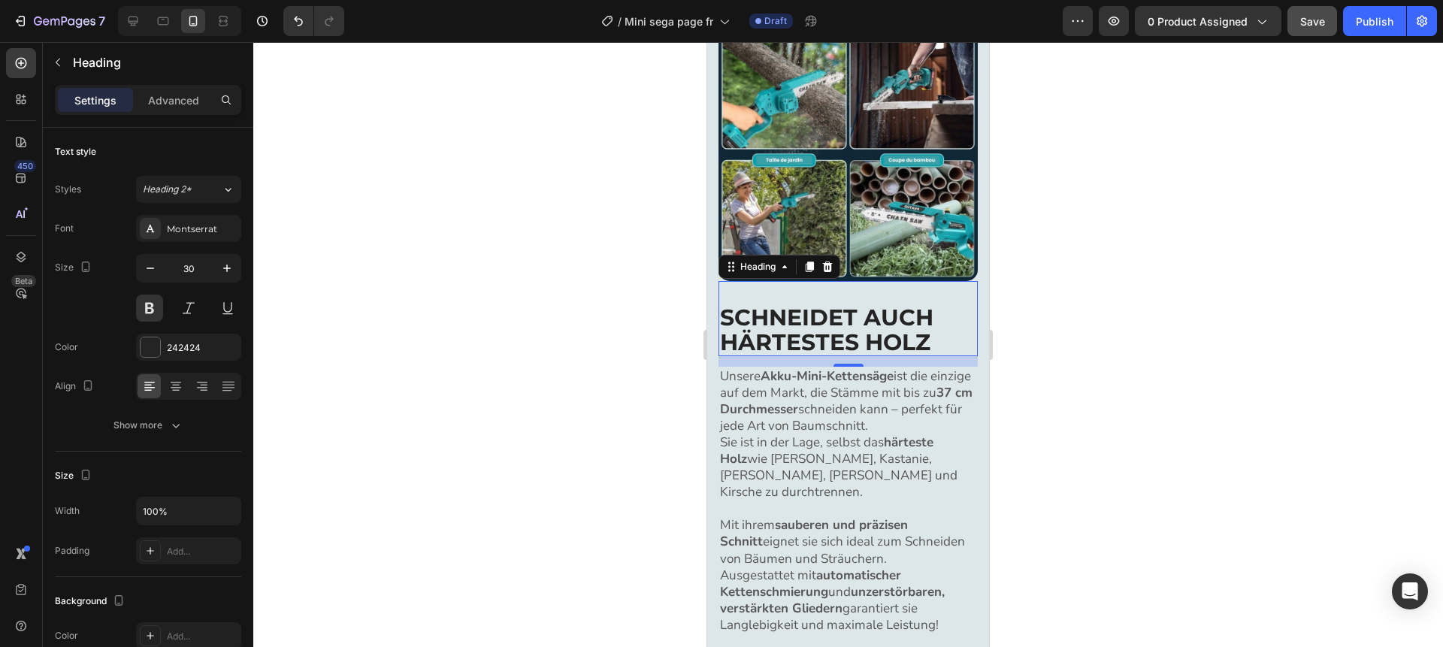
click at [817, 331] on h2 "SCHNEIDET AUCH HÄRTESTES HOLZ" at bounding box center [848, 330] width 259 height 53
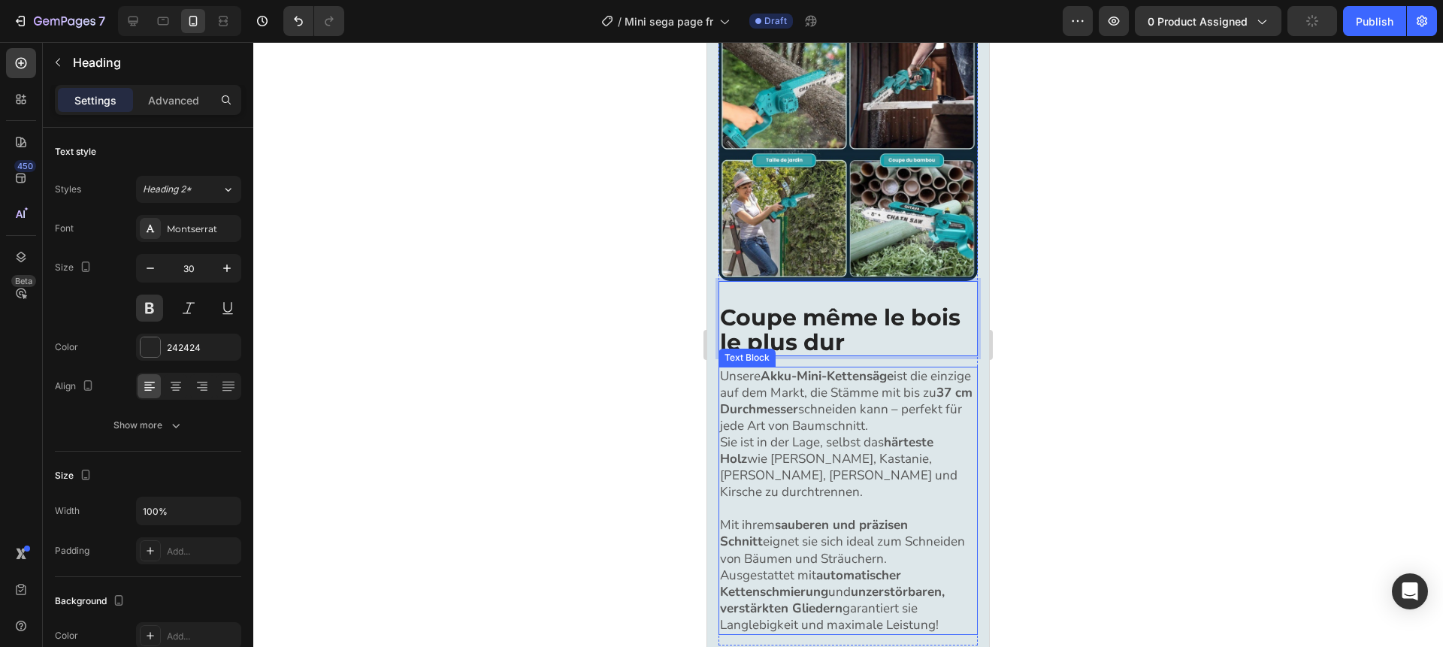
click at [853, 447] on p "Unsere Akku-Mini-Kettensäge ist die einzige auf dem Markt, die Stämme mit bis z…" at bounding box center [848, 434] width 256 height 133
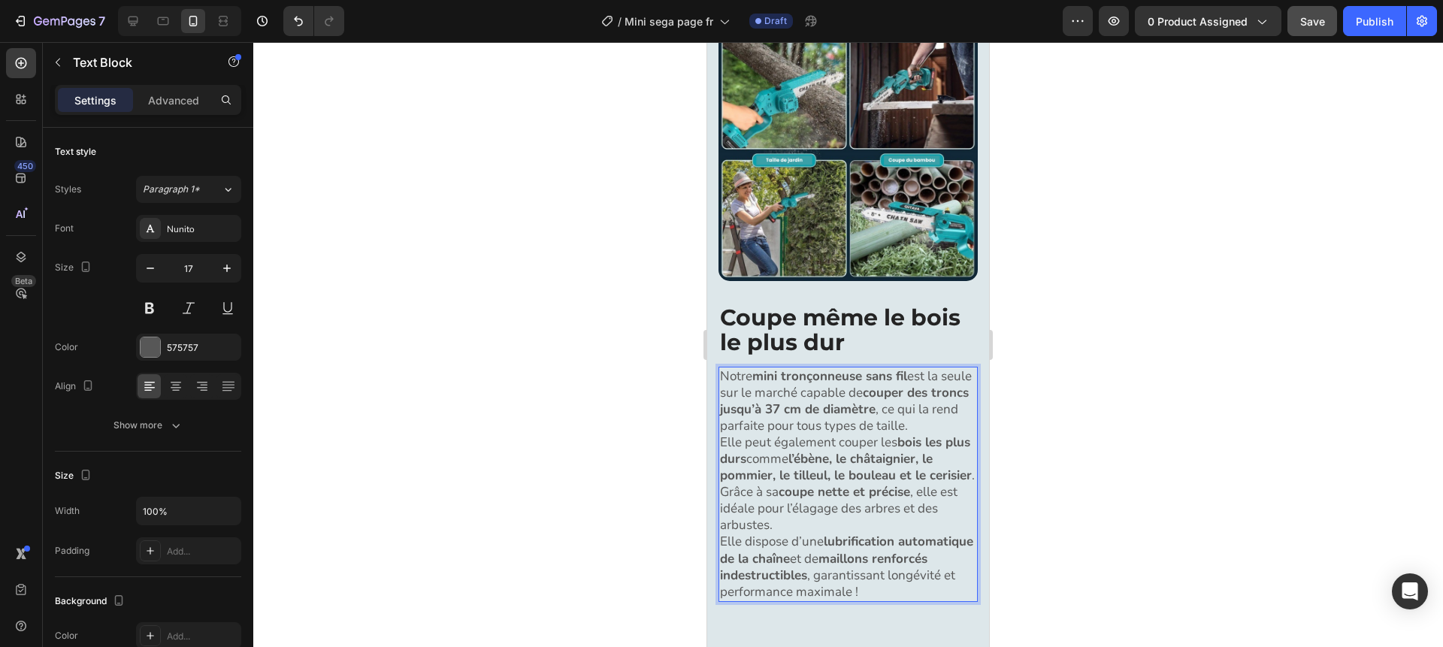
click at [973, 475] on p "Notre mini tronçonneuse sans fil est la seule sur le marché capable de couper d…" at bounding box center [848, 426] width 256 height 117
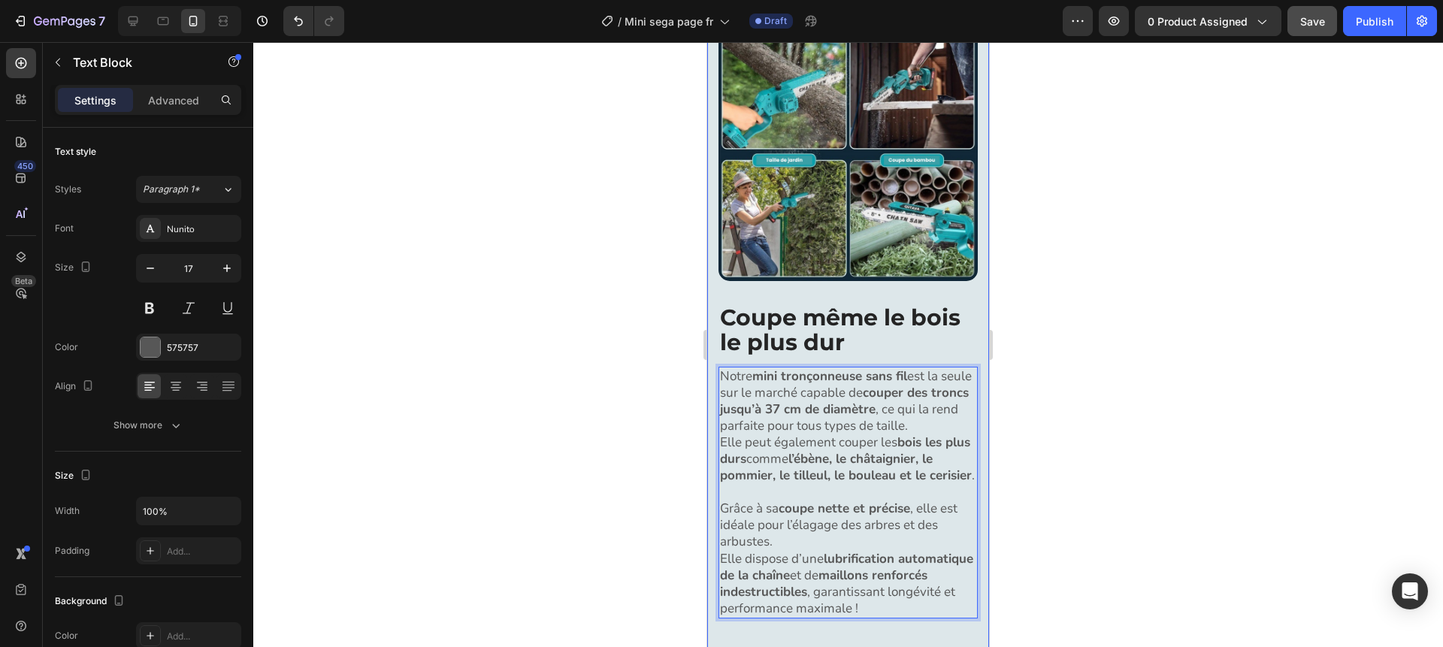
click at [1126, 463] on div at bounding box center [848, 344] width 1190 height 605
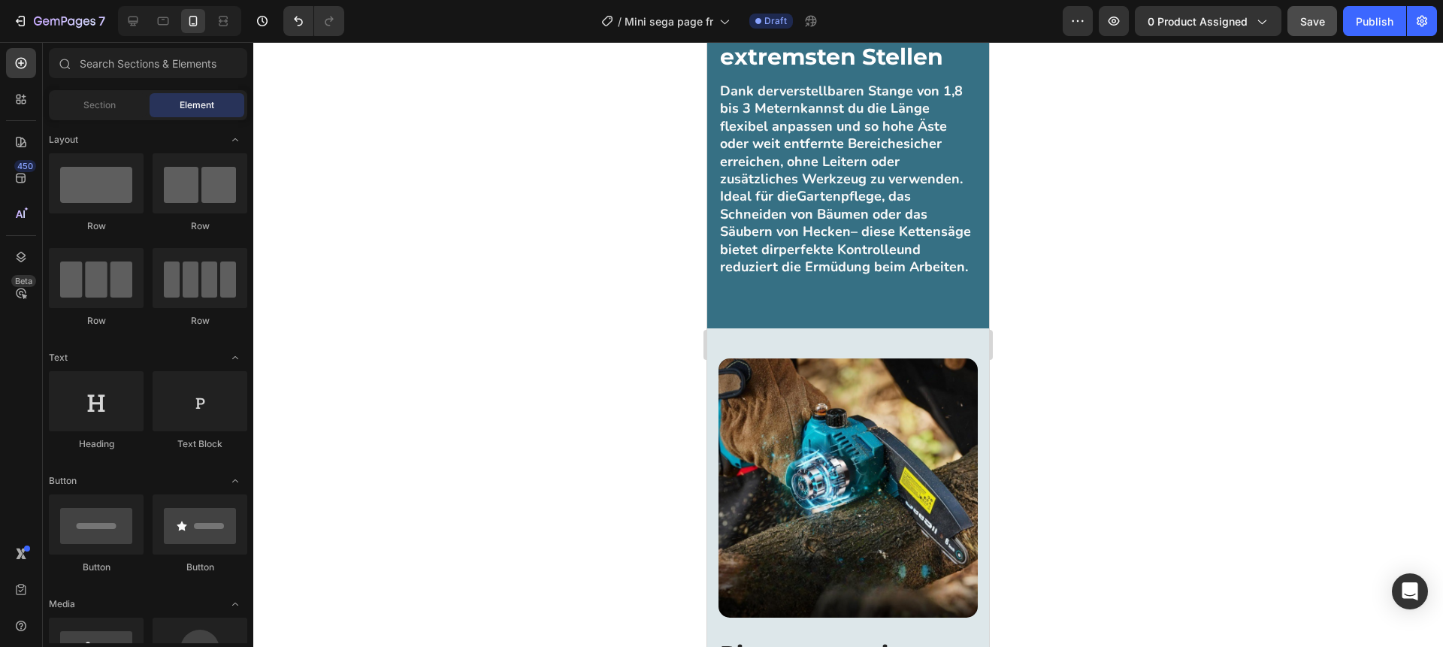
scroll to position [1748, 0]
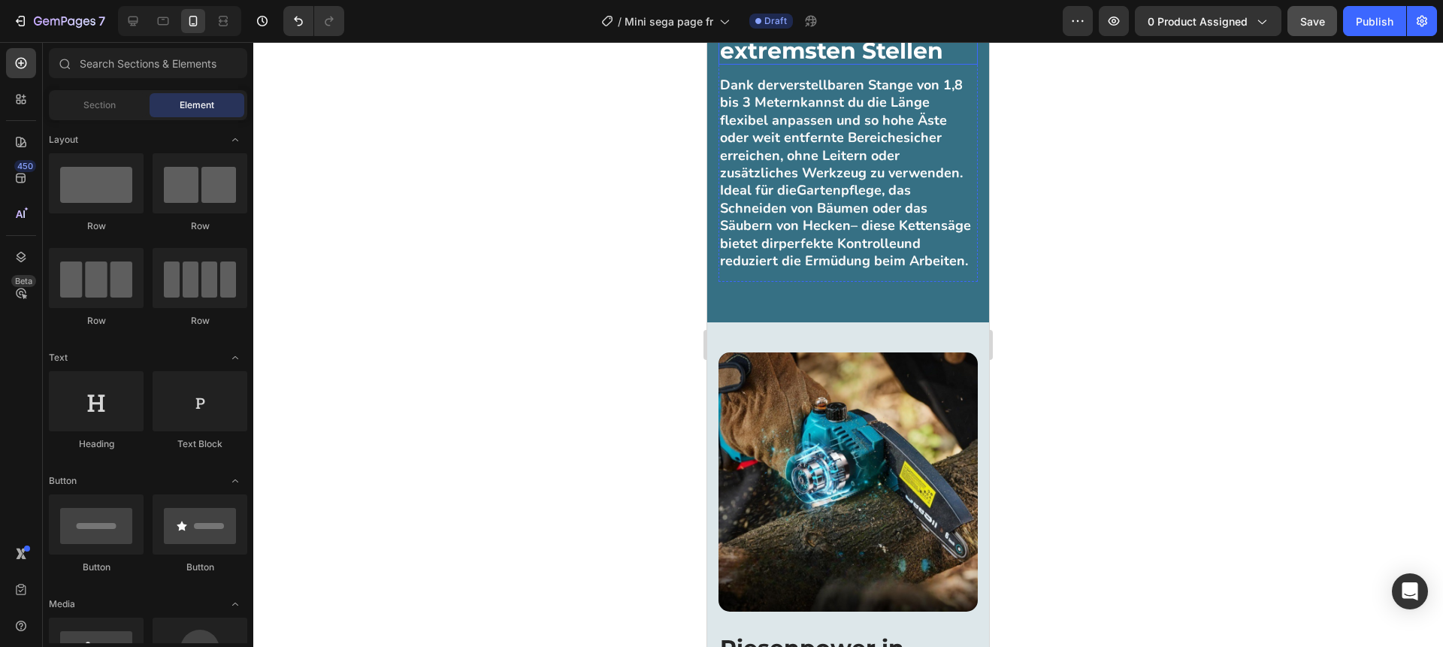
click at [858, 65] on strong "Erreicht selbst die extremsten Stellen" at bounding box center [831, 38] width 223 height 53
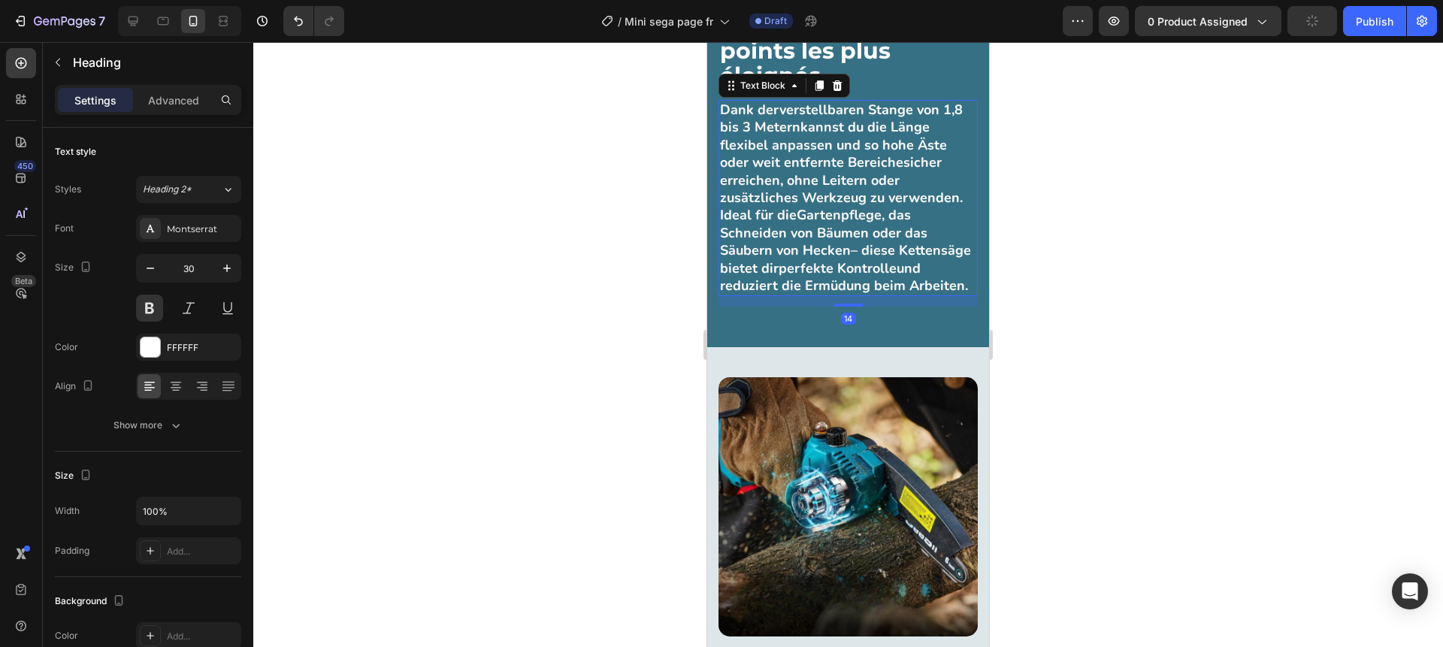
click at [803, 207] on p "Dank der verstellbaren Stange von 1,8 bis 3 Metern kannst du die Länge flexibel…" at bounding box center [848, 153] width 256 height 105
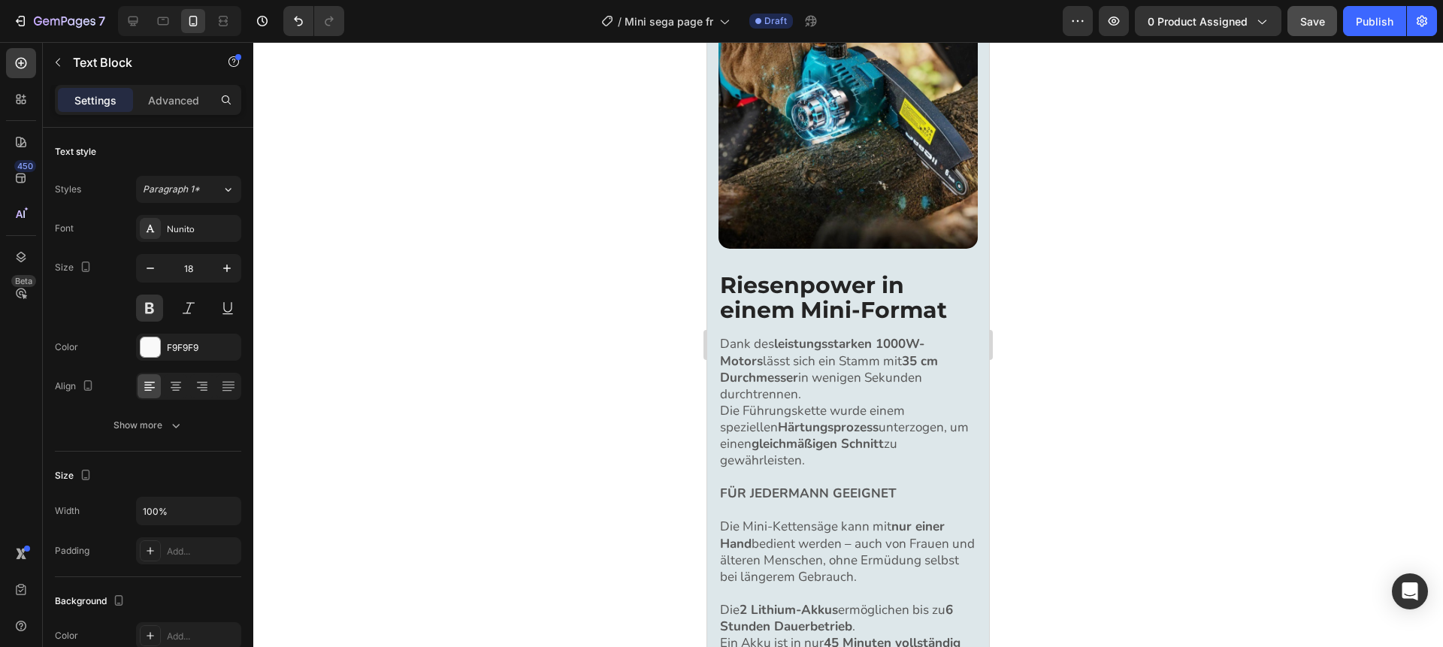
scroll to position [2421, 0]
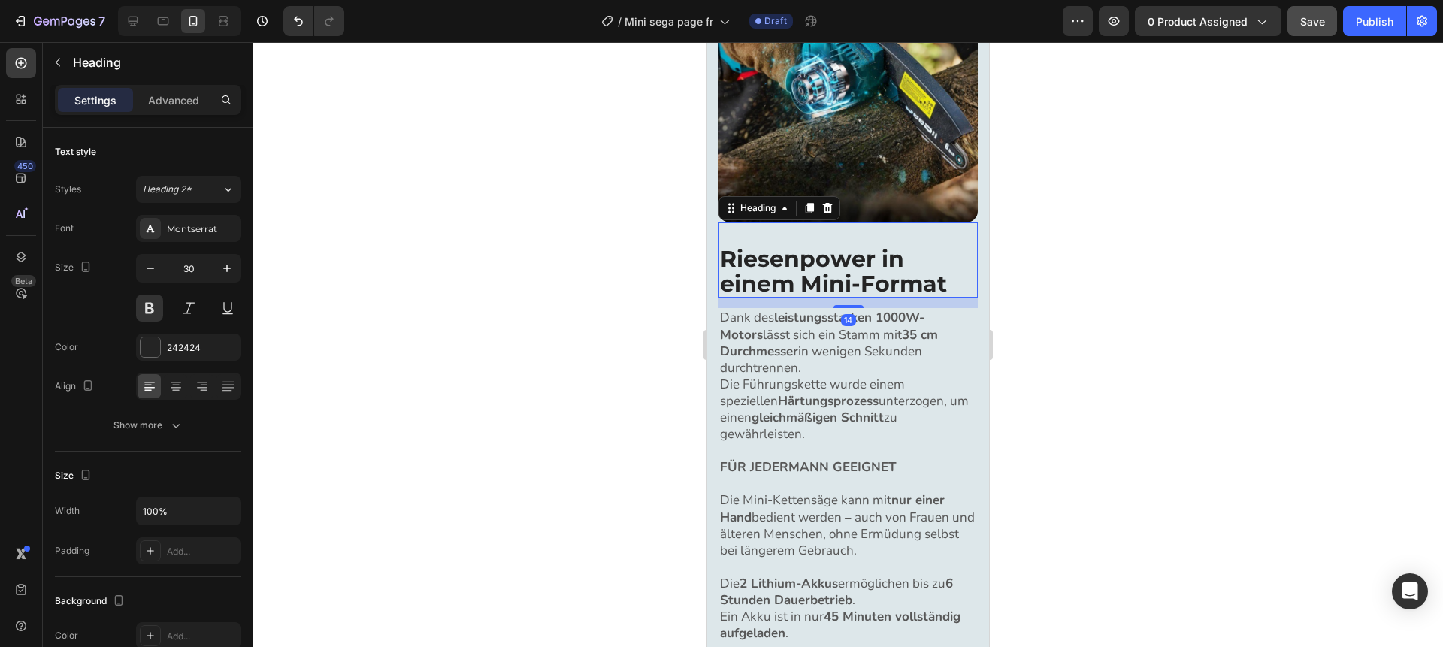
click at [832, 280] on h2 "Riesenpower in einem Mini-Format" at bounding box center [848, 271] width 259 height 53
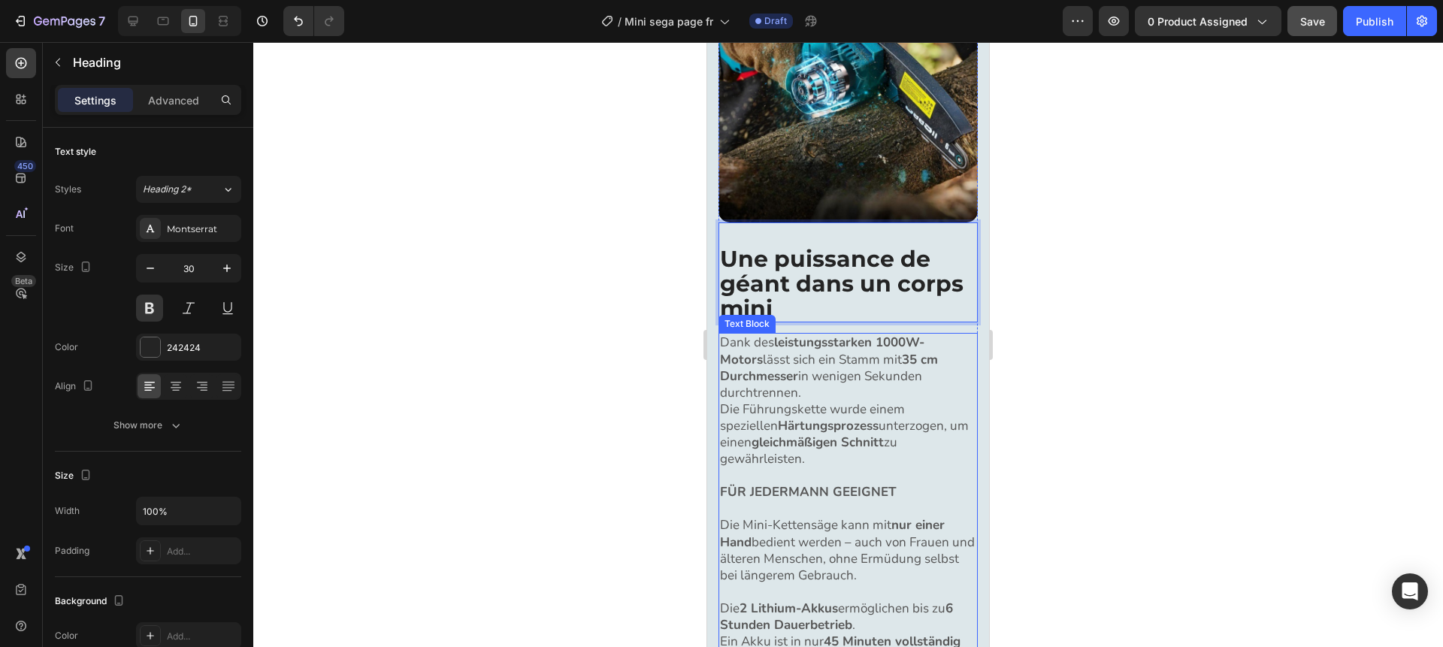
click at [884, 429] on p "Dank des leistungsstarken 1000W-Motors lässt sich ein Stamm mit 35 cm Durchmess…" at bounding box center [848, 401] width 256 height 133
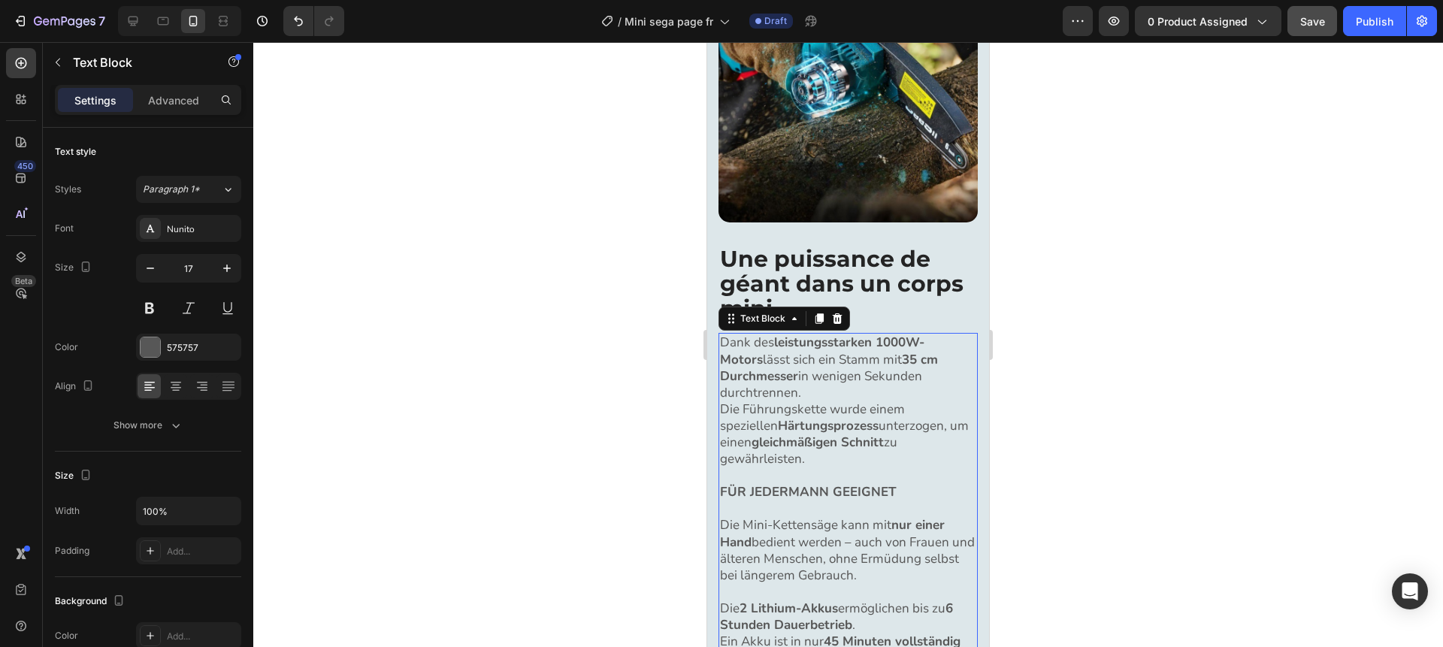
click at [884, 429] on p "Dank des leistungsstarken 1000W-Motors lässt sich ein Stamm mit 35 cm Durchmess…" at bounding box center [848, 401] width 256 height 133
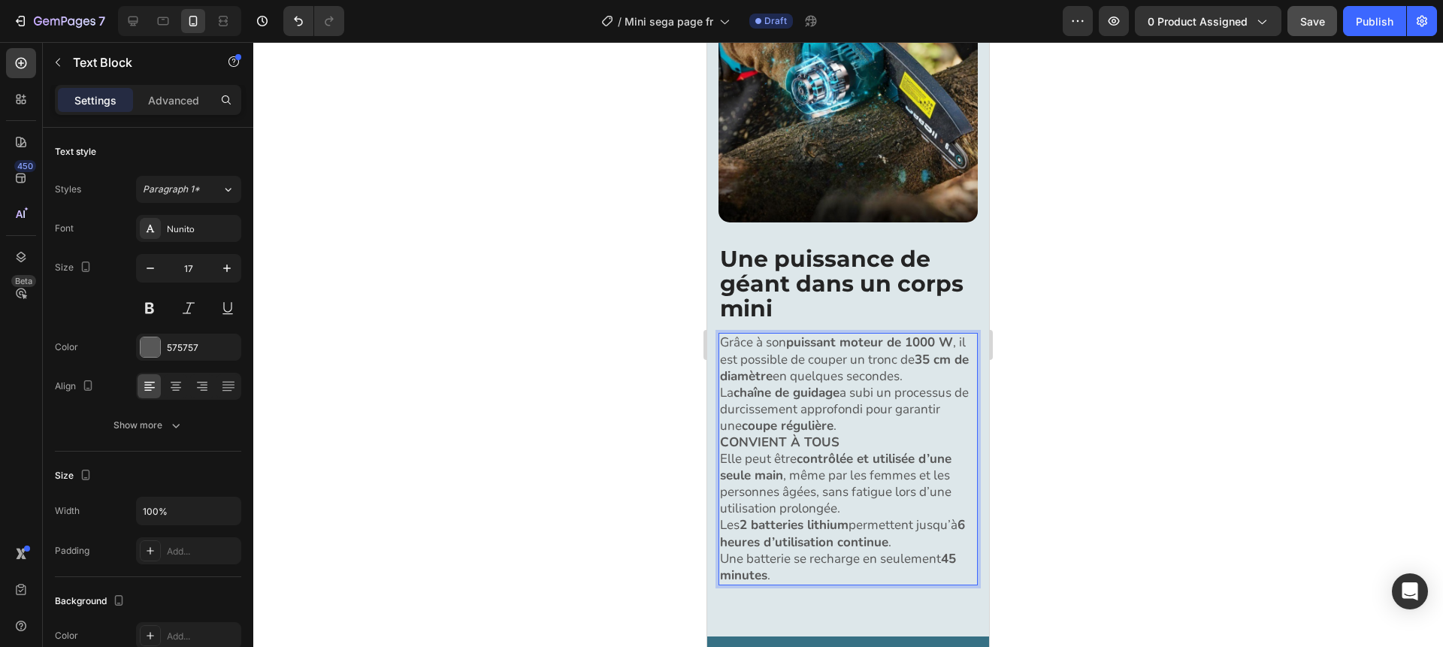
click at [874, 420] on p "Grâce à son puissant moteur de 1000 W , il est possible de couper un tronc de 3…" at bounding box center [848, 385] width 256 height 100
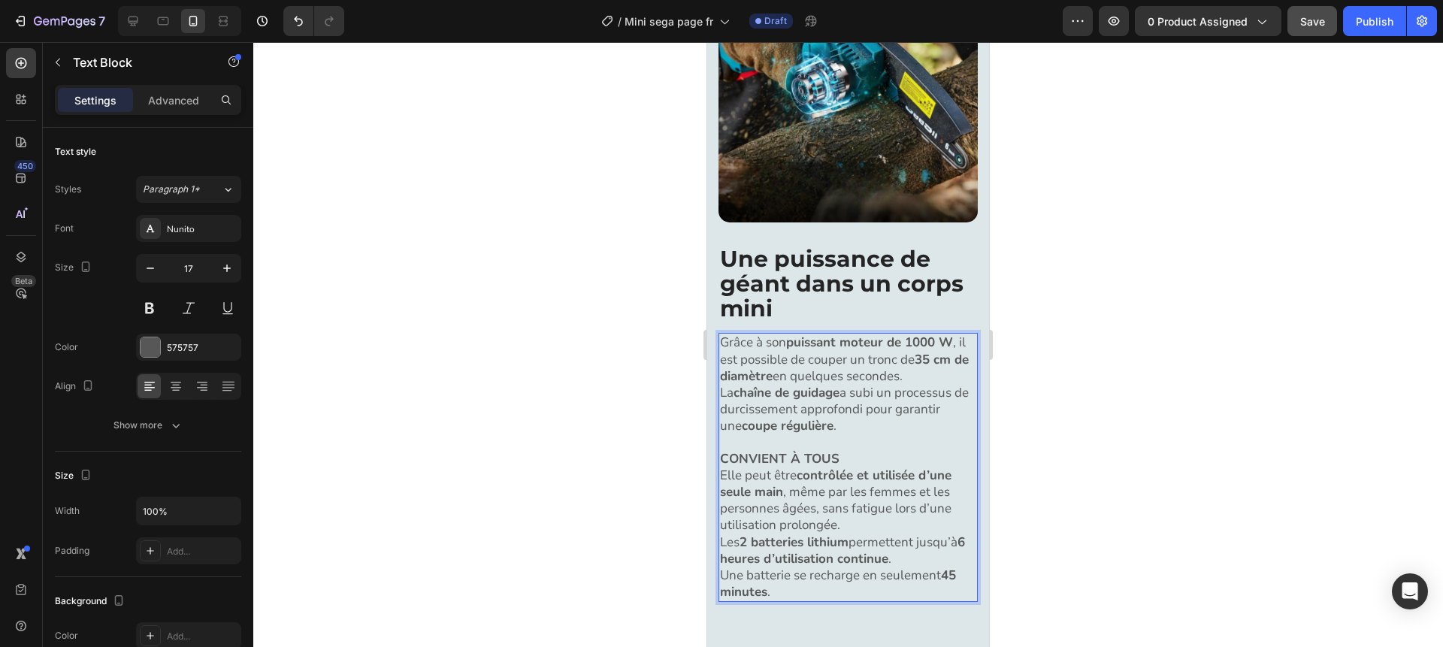
click at [860, 531] on p "Elle peut être contrôlée et utilisée d’une seule main , même par les femmes et …" at bounding box center [848, 501] width 256 height 66
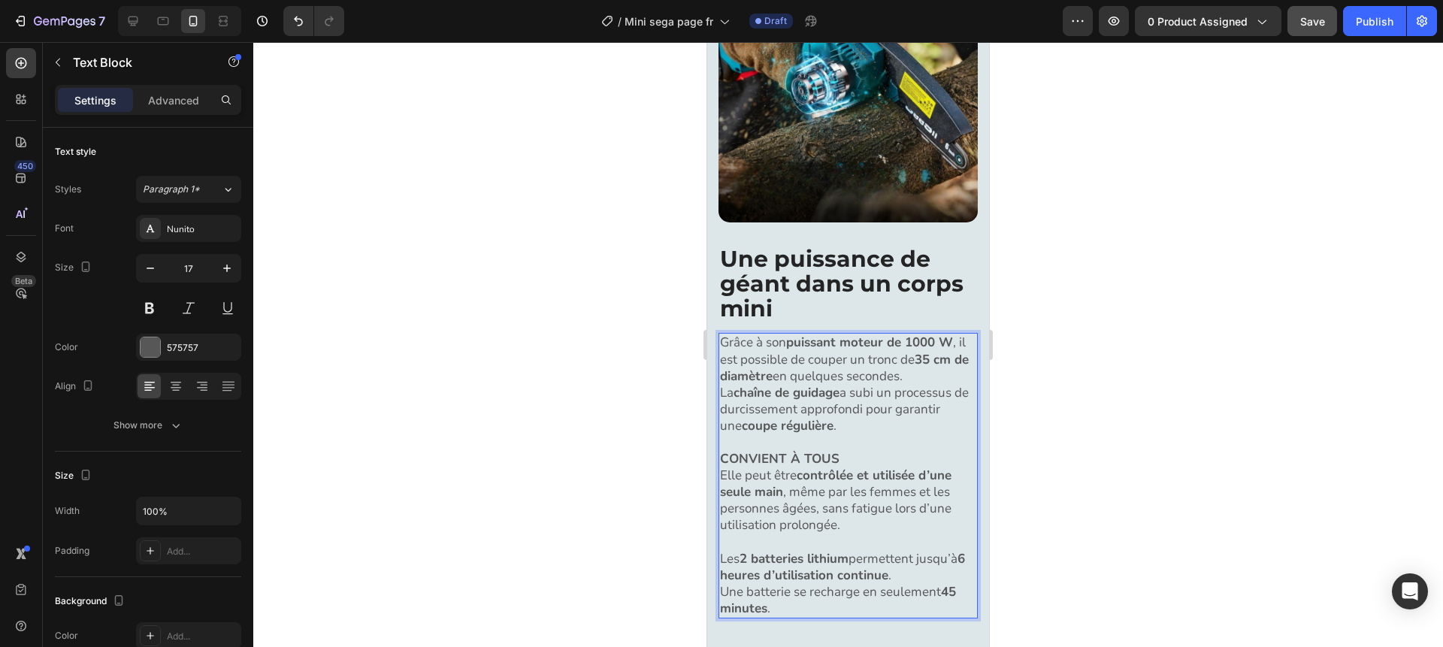
click at [863, 462] on p "CONVIENT À TOUS" at bounding box center [848, 459] width 256 height 17
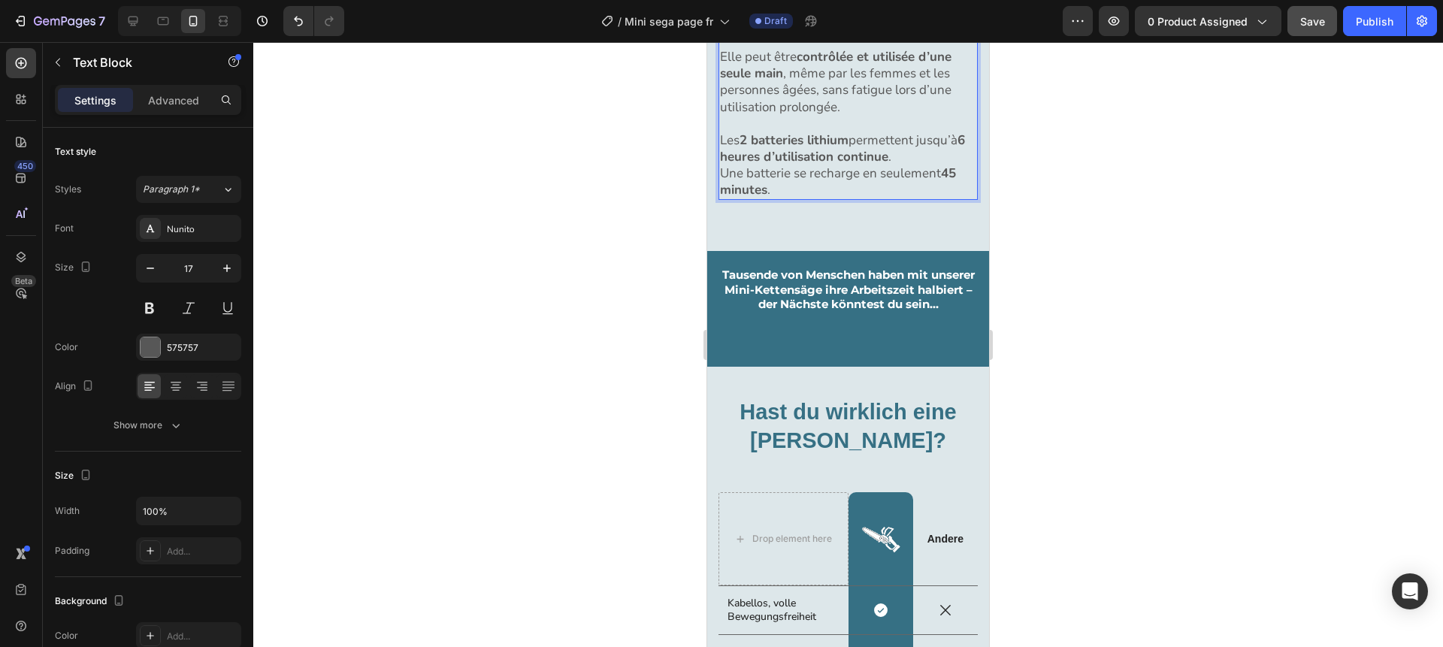
scroll to position [2902, 0]
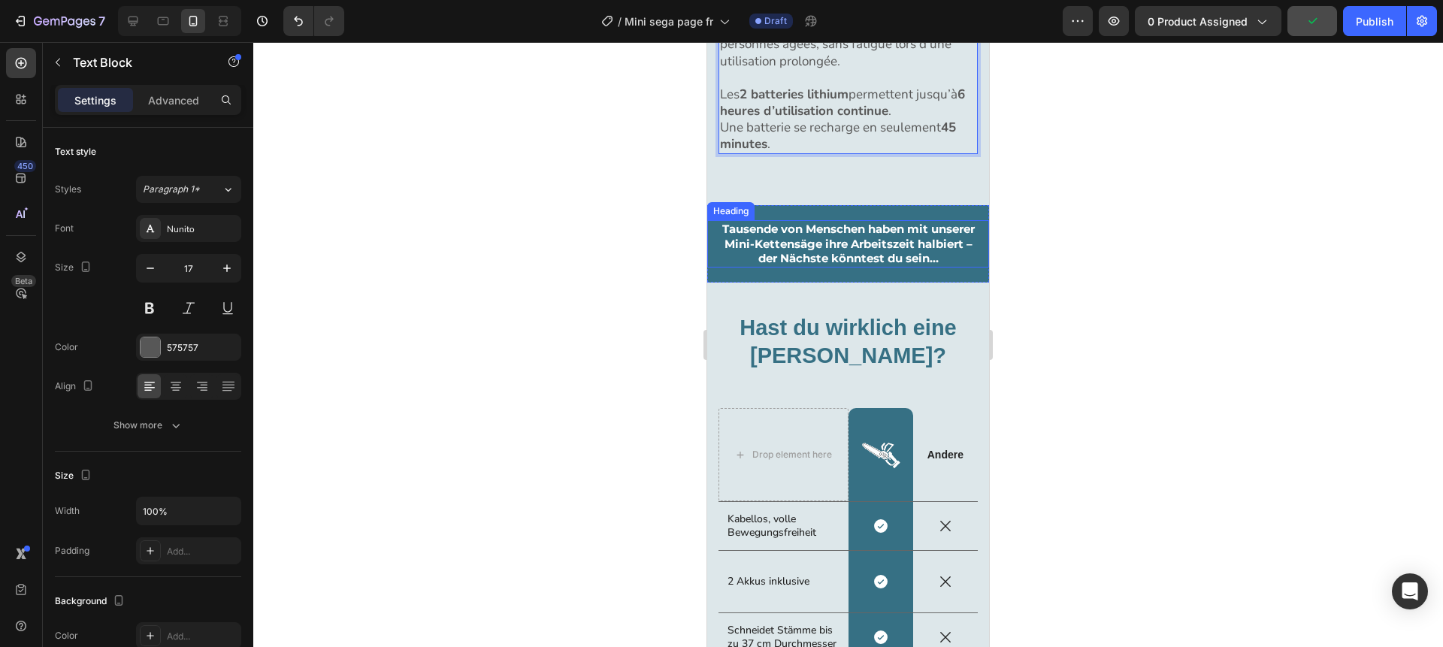
click at [875, 250] on strong "Tausende von Menschen haben mit unserer Mini-Kettensäge ihre Arbeitszeit halbie…" at bounding box center [848, 244] width 253 height 44
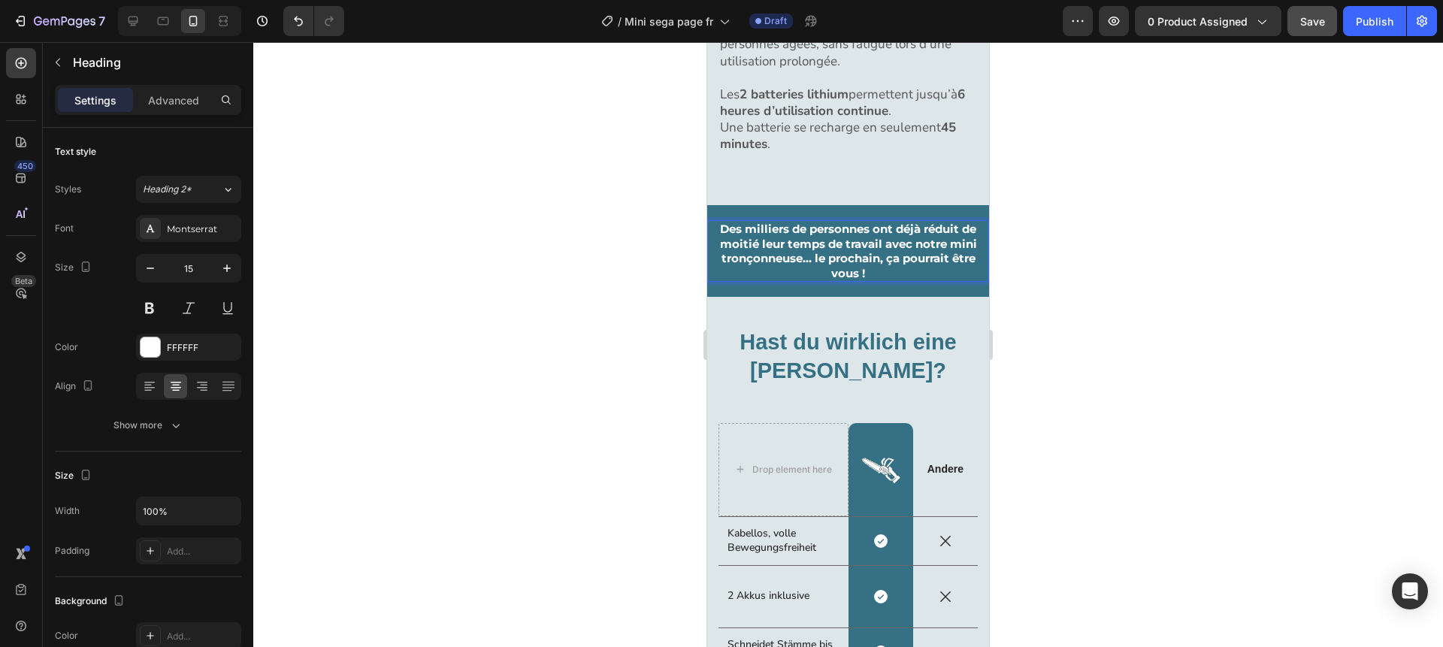
click at [810, 261] on strong "Des milliers de personnes ont déjà réduit de moitié leur temps de travail avec …" at bounding box center [848, 251] width 257 height 59
click at [913, 276] on p "Des milliers de personnes ont déjà réduit de moitié leur temps de travail avec …" at bounding box center [848, 251] width 264 height 59
click at [1134, 303] on div at bounding box center [848, 344] width 1190 height 605
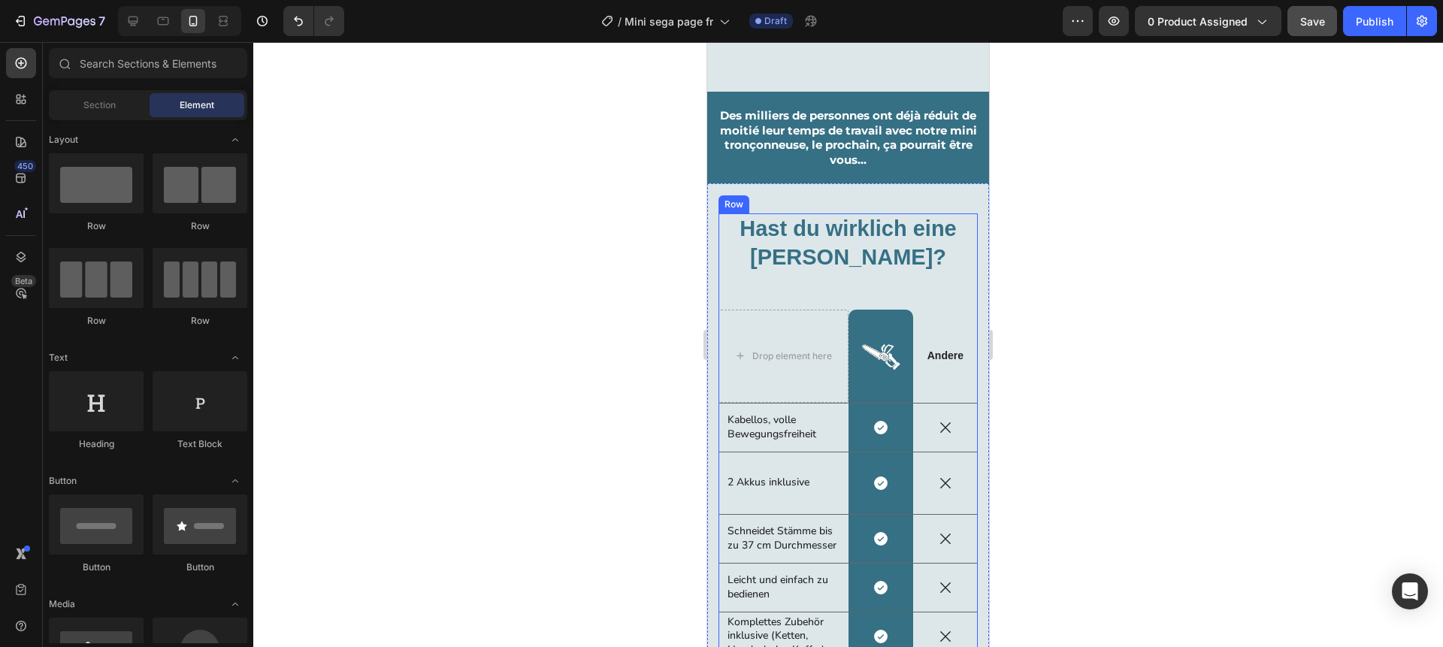
scroll to position [3017, 0]
click at [884, 248] on h2 "Hast du wirklich eine andere Wahl?" at bounding box center [848, 242] width 259 height 59
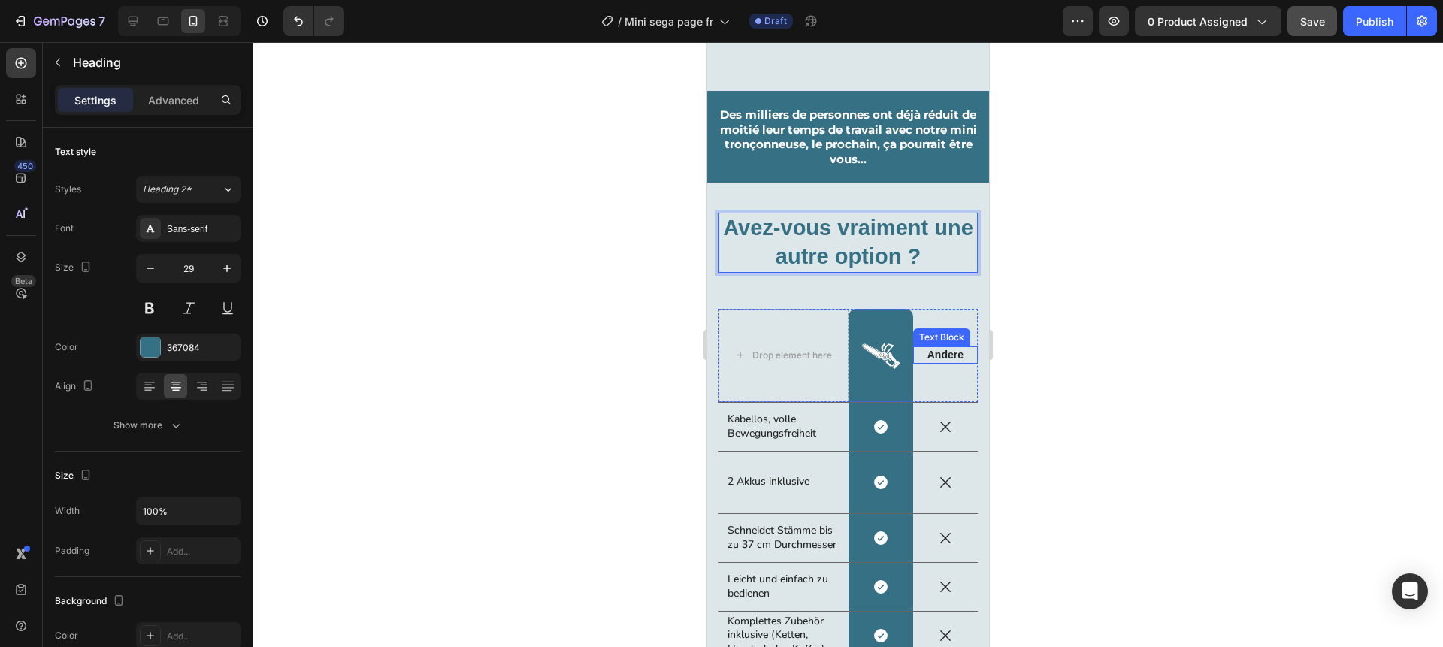
click at [939, 353] on p "Andere" at bounding box center [946, 355] width 62 height 14
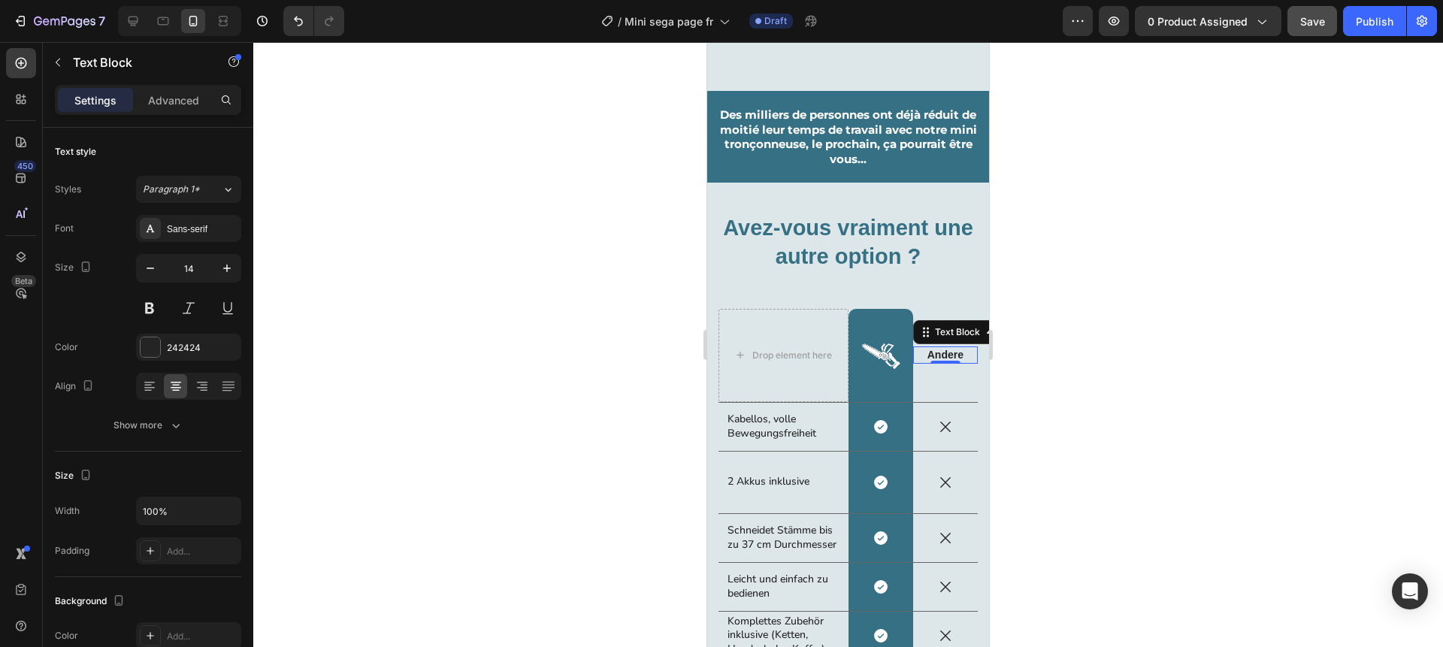
click at [939, 353] on p "Andere" at bounding box center [946, 355] width 62 height 14
click at [937, 354] on p "autres" at bounding box center [946, 355] width 62 height 14
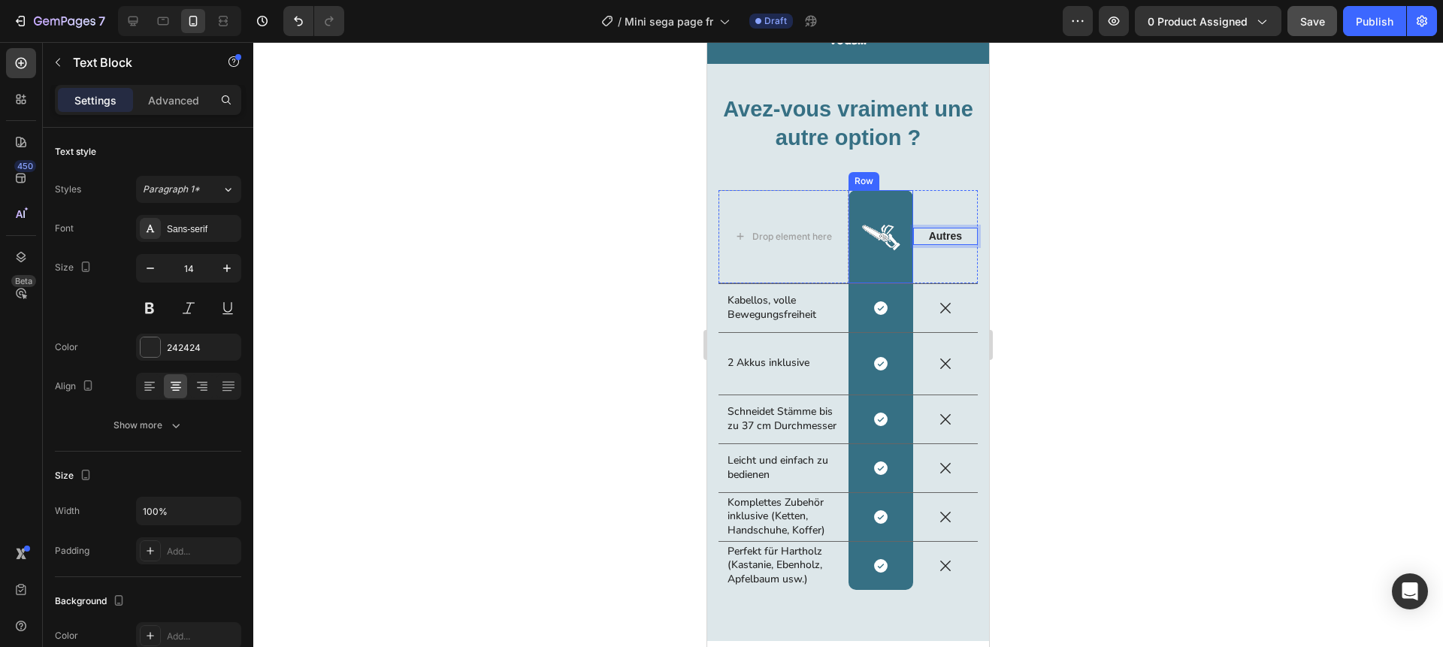
scroll to position [3147, 0]
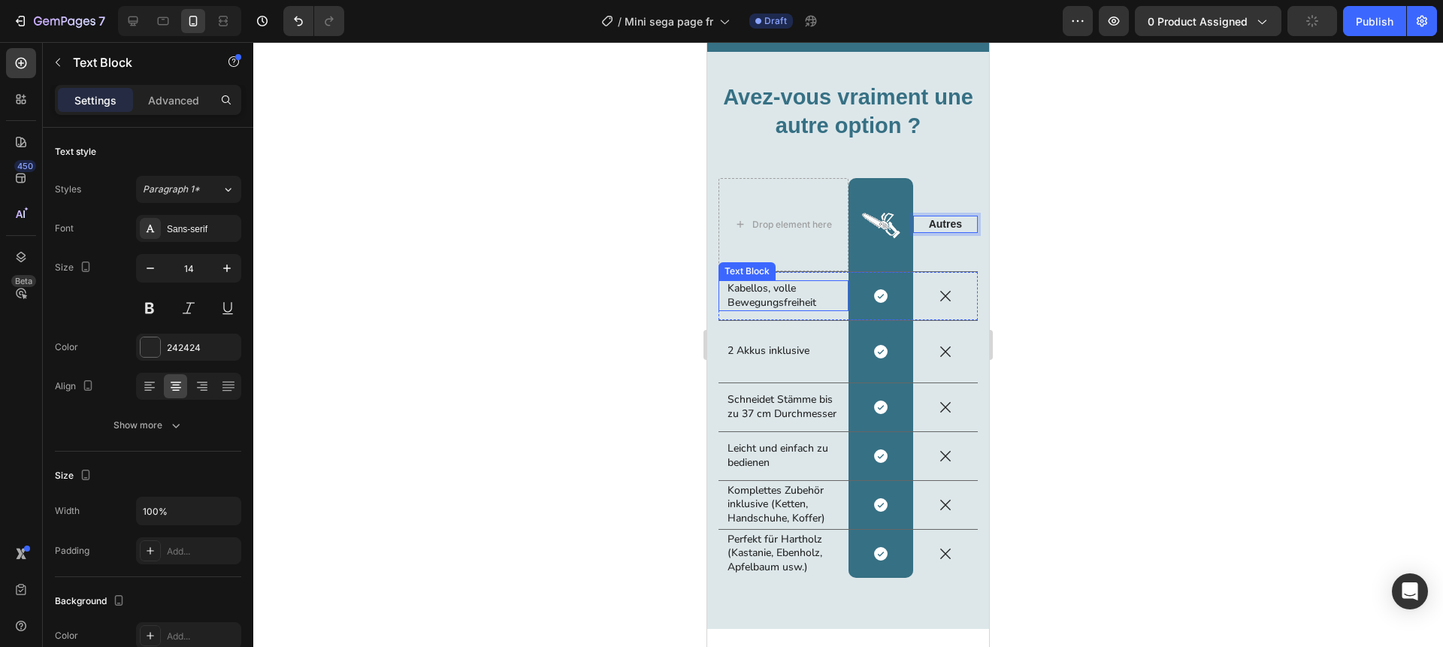
click at [772, 295] on p "Kabellos, volle Bewegungsfreiheit" at bounding box center [784, 295] width 112 height 27
click at [771, 352] on p "2 Akkus inklusive" at bounding box center [784, 351] width 112 height 14
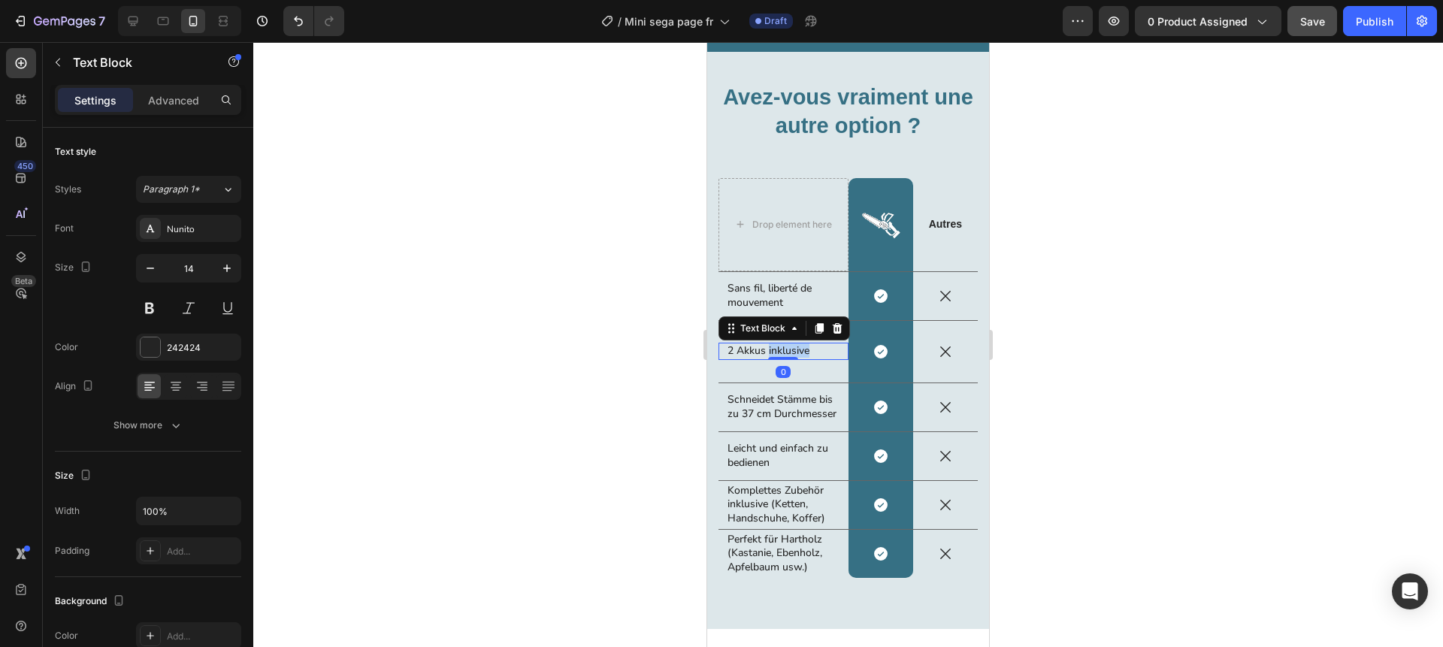
click at [771, 352] on p "2 Akkus inklusive" at bounding box center [784, 351] width 112 height 14
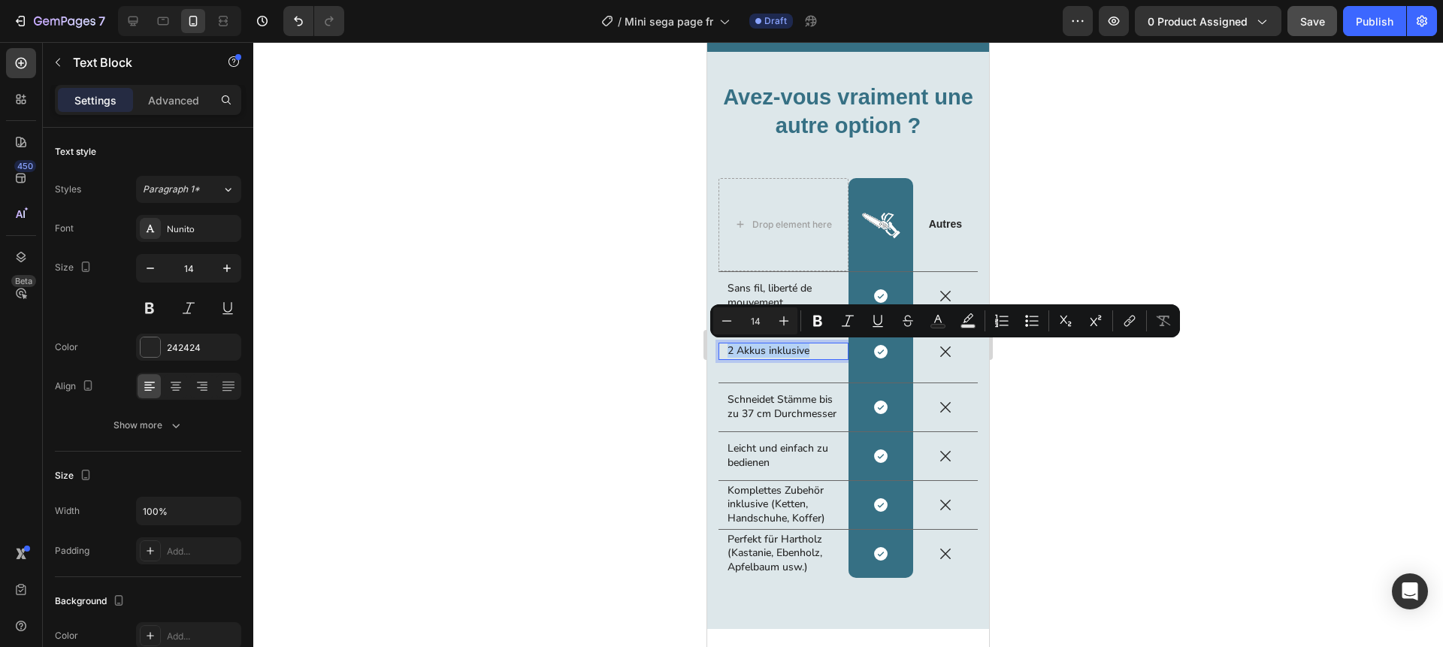
scroll to position [3141, 0]
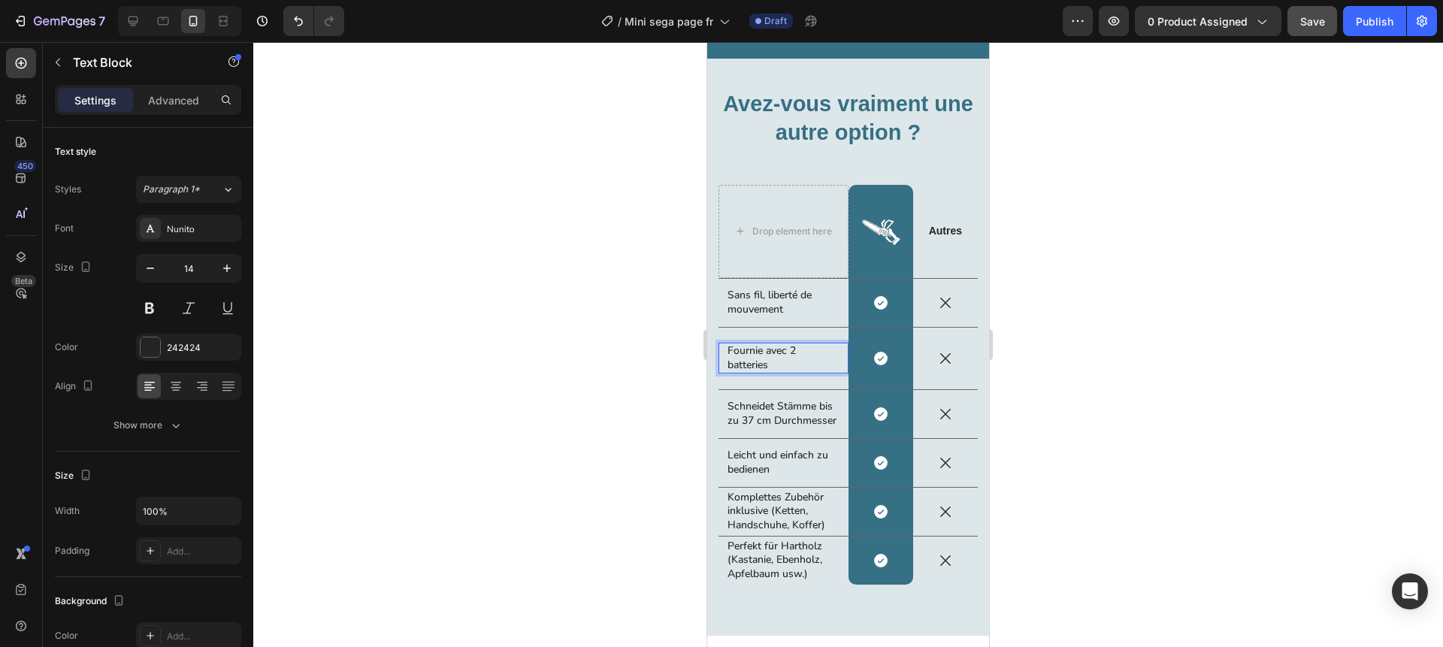
click at [640, 368] on div at bounding box center [848, 344] width 1190 height 605
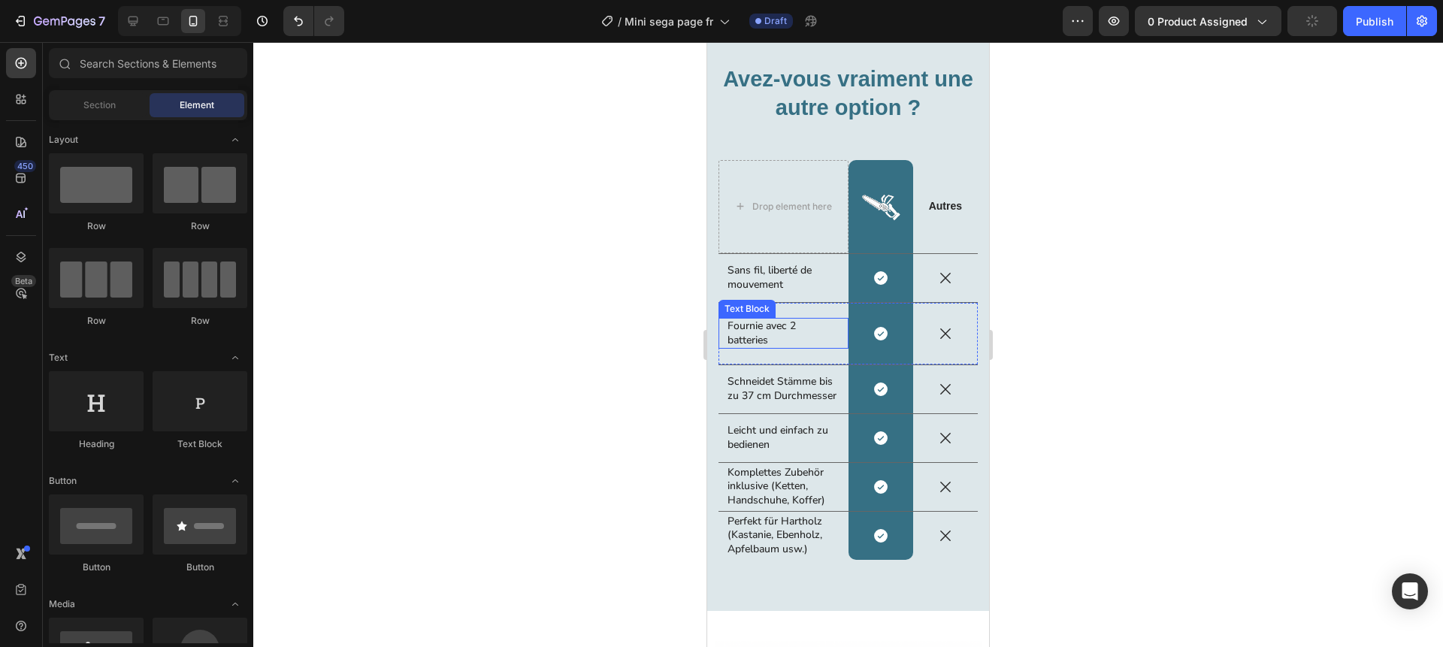
scroll to position [3168, 0]
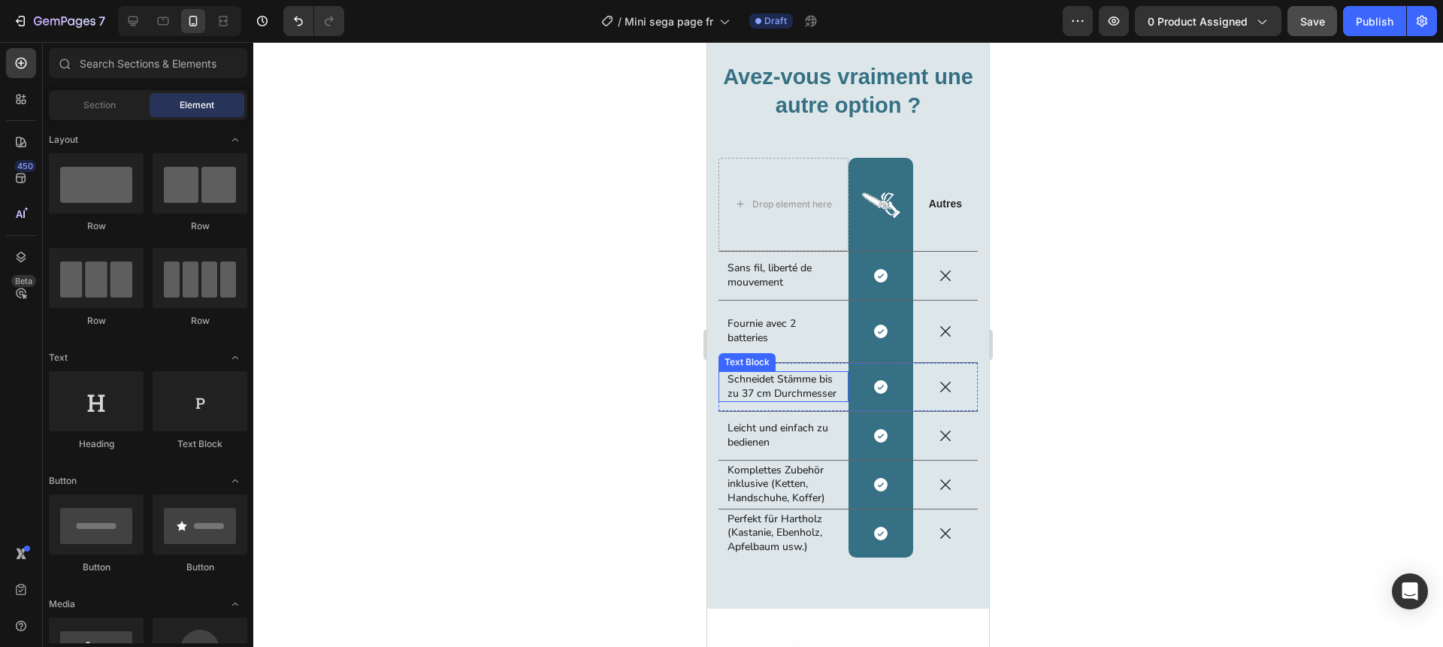
click at [774, 387] on p "Schneidet Stämme bis zu 37 cm Durchmesser" at bounding box center [784, 386] width 112 height 27
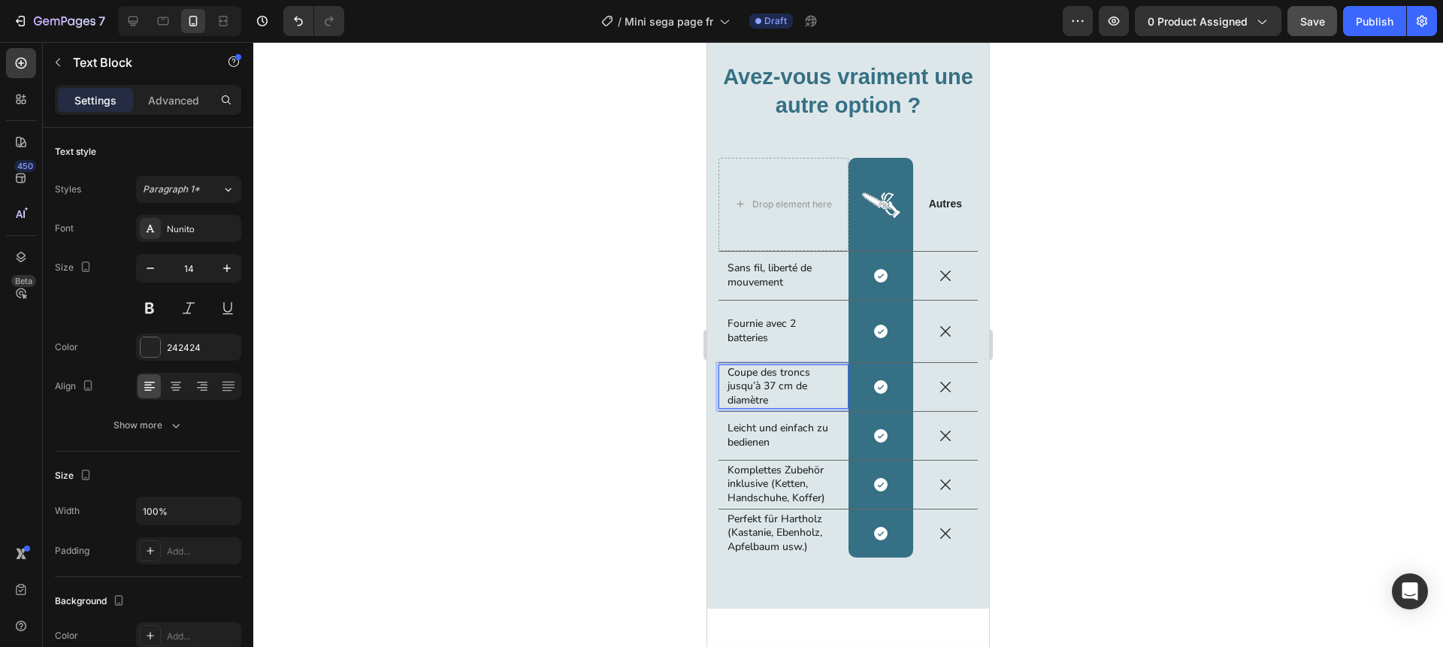
scroll to position [3161, 0]
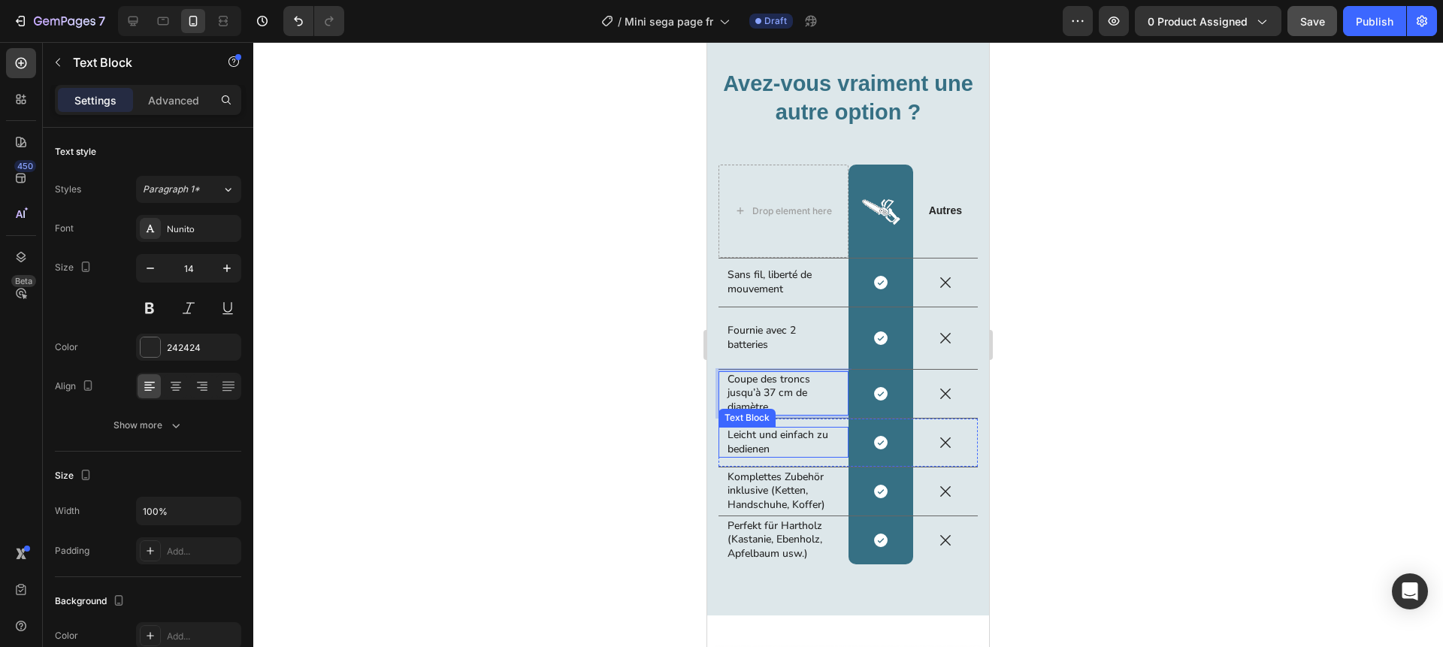
click at [765, 439] on p "Leicht und einfach zu bedienen" at bounding box center [784, 441] width 112 height 27
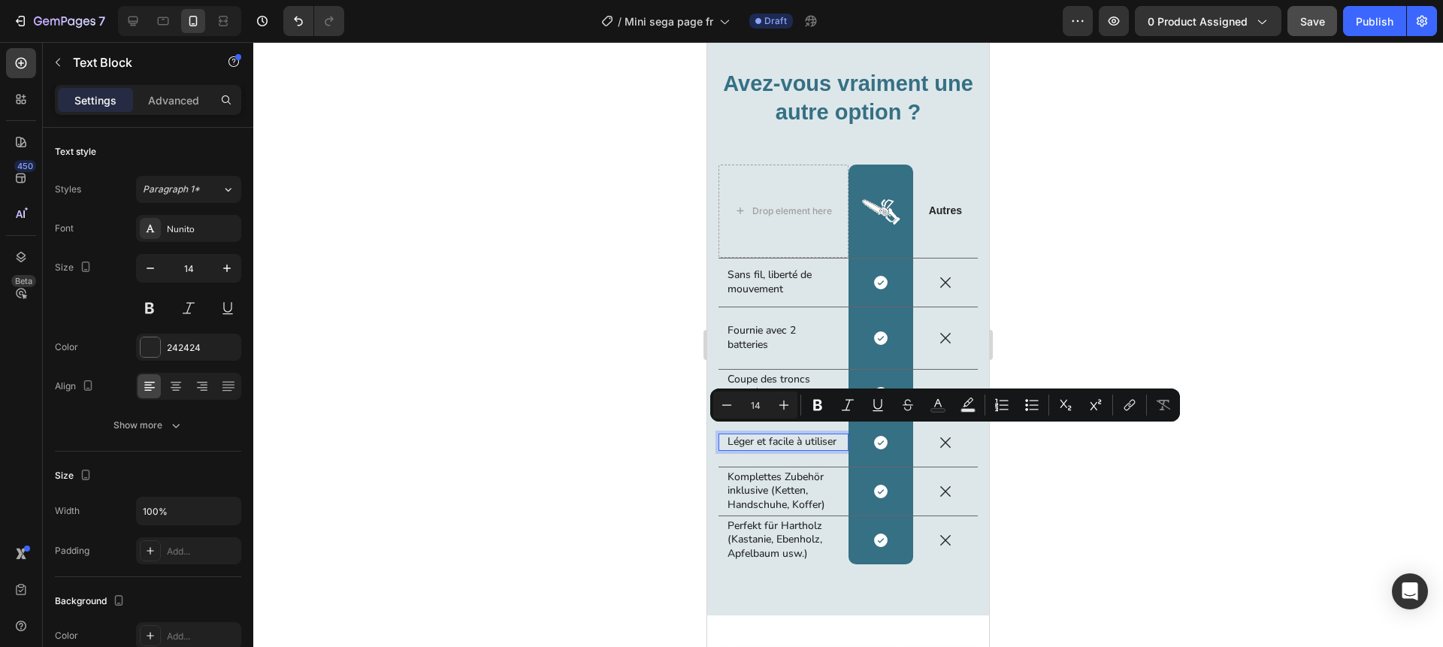
scroll to position [3168, 0]
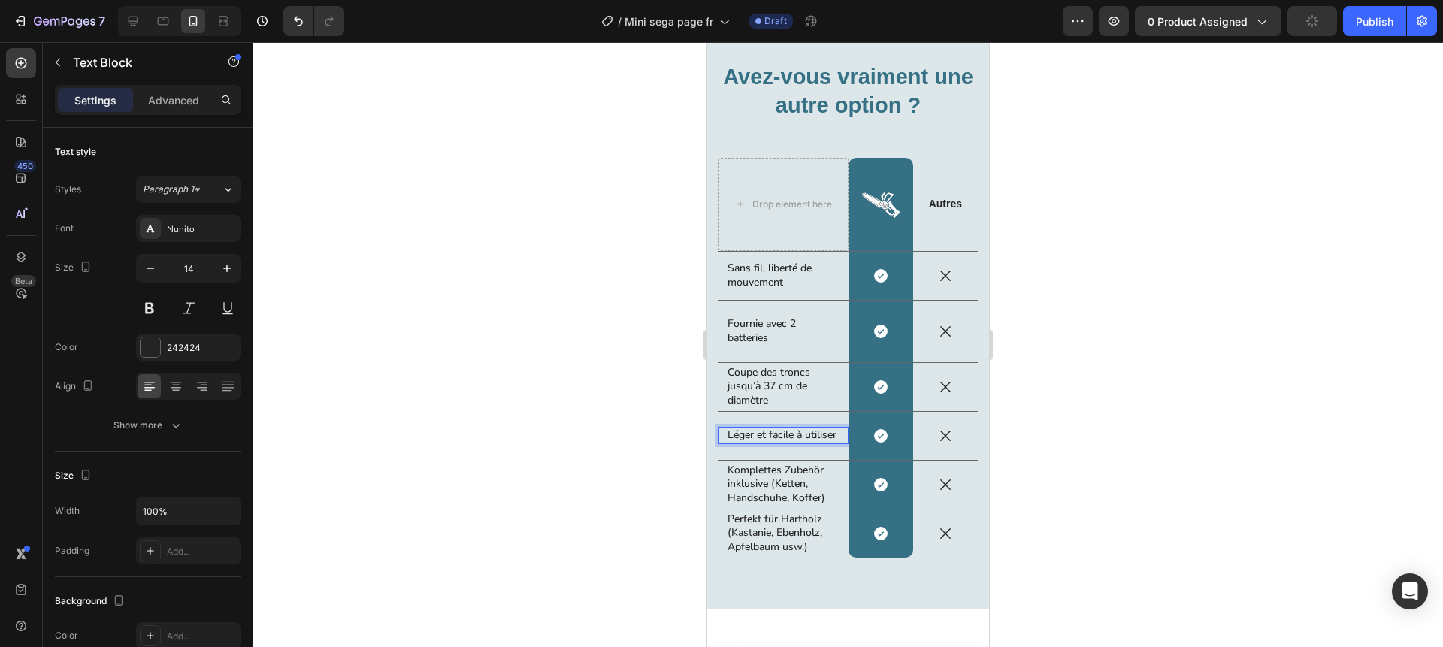
click at [728, 437] on p "Léger et facile à utiliser" at bounding box center [784, 435] width 112 height 14
click at [779, 484] on p "Komplettes Zubehör inklusive (Ketten, Handschuhe, Koffer)" at bounding box center [784, 484] width 112 height 41
click at [642, 481] on div at bounding box center [848, 344] width 1190 height 605
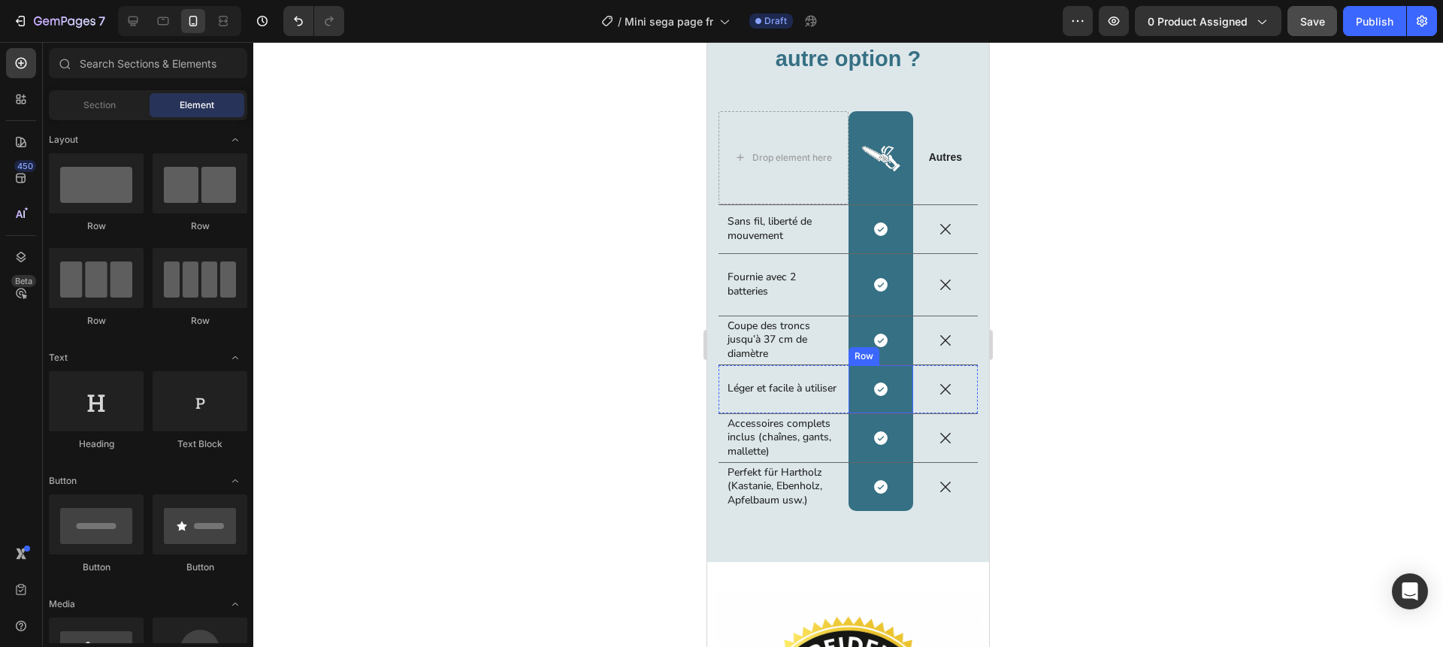
scroll to position [3227, 0]
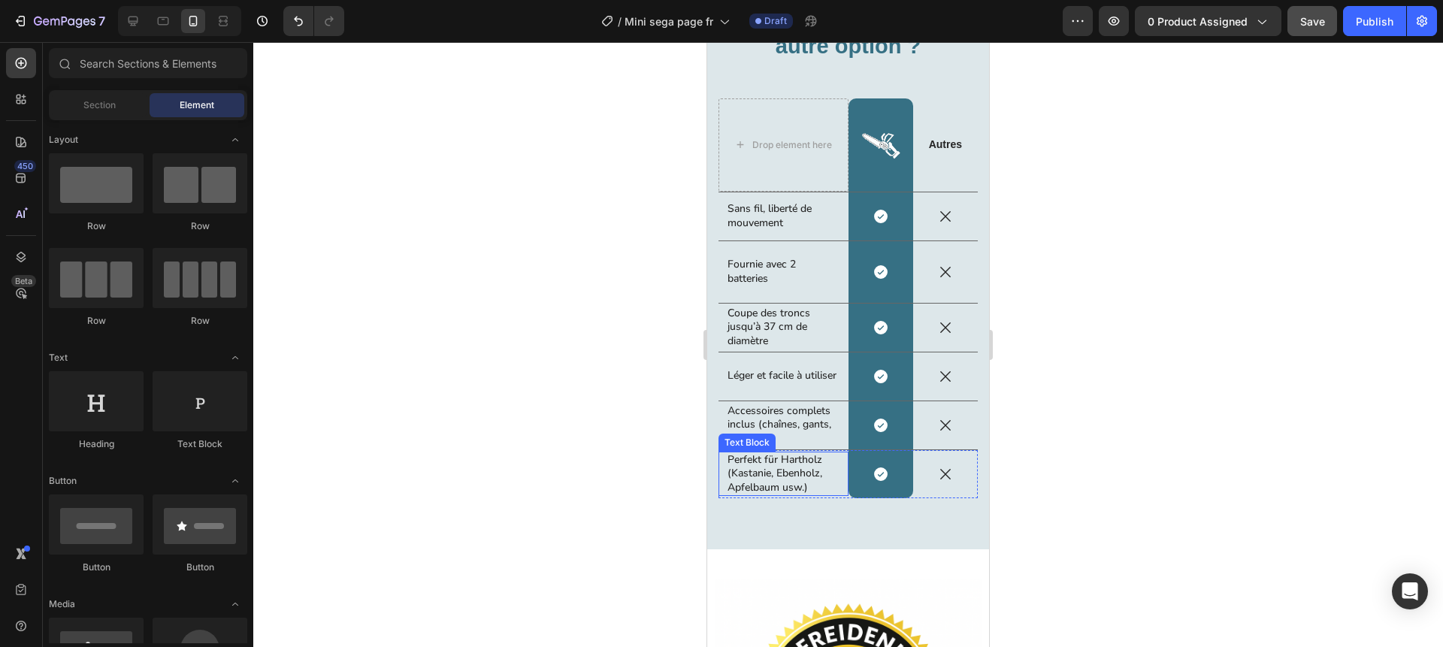
click at [769, 471] on p "Perfekt für Hartholz (Kastanie, Ebenholz, Apfelbaum usw.)" at bounding box center [784, 473] width 112 height 41
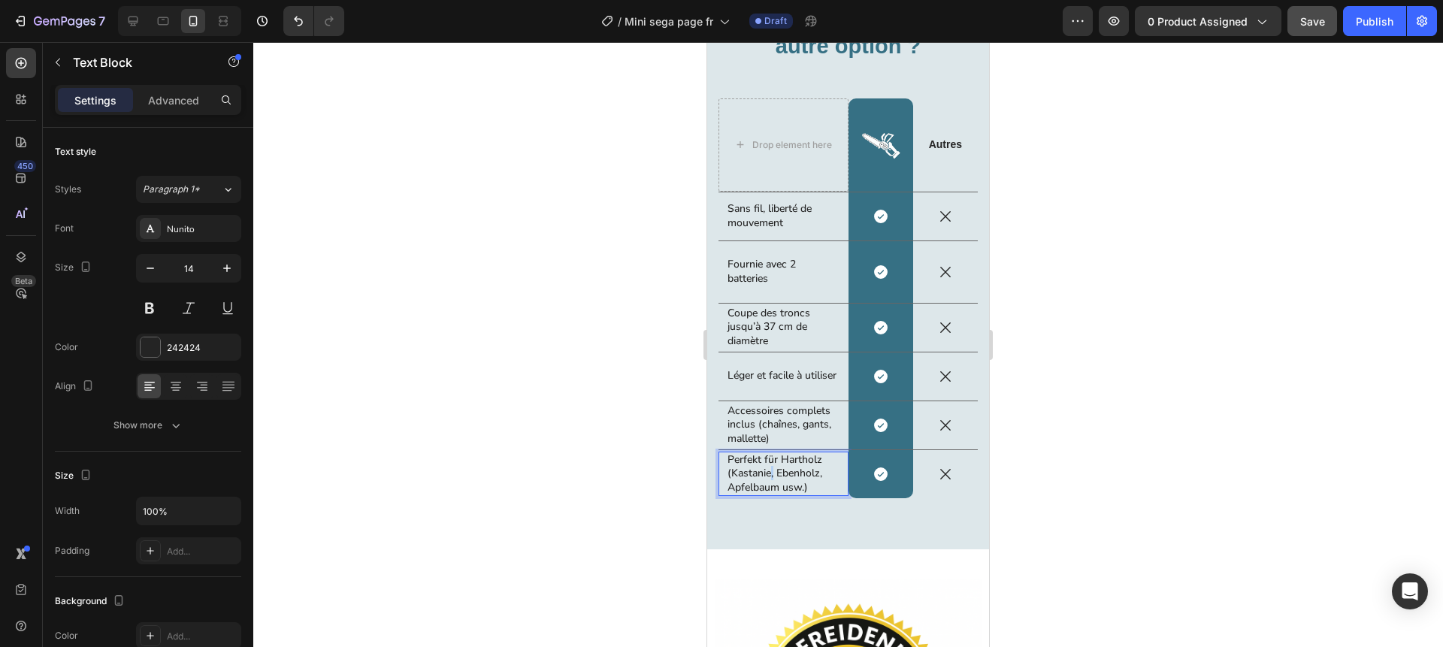
click at [769, 471] on p "Perfekt für Hartholz (Kastanie, Ebenholz, Apfelbaum usw.)" at bounding box center [784, 473] width 112 height 41
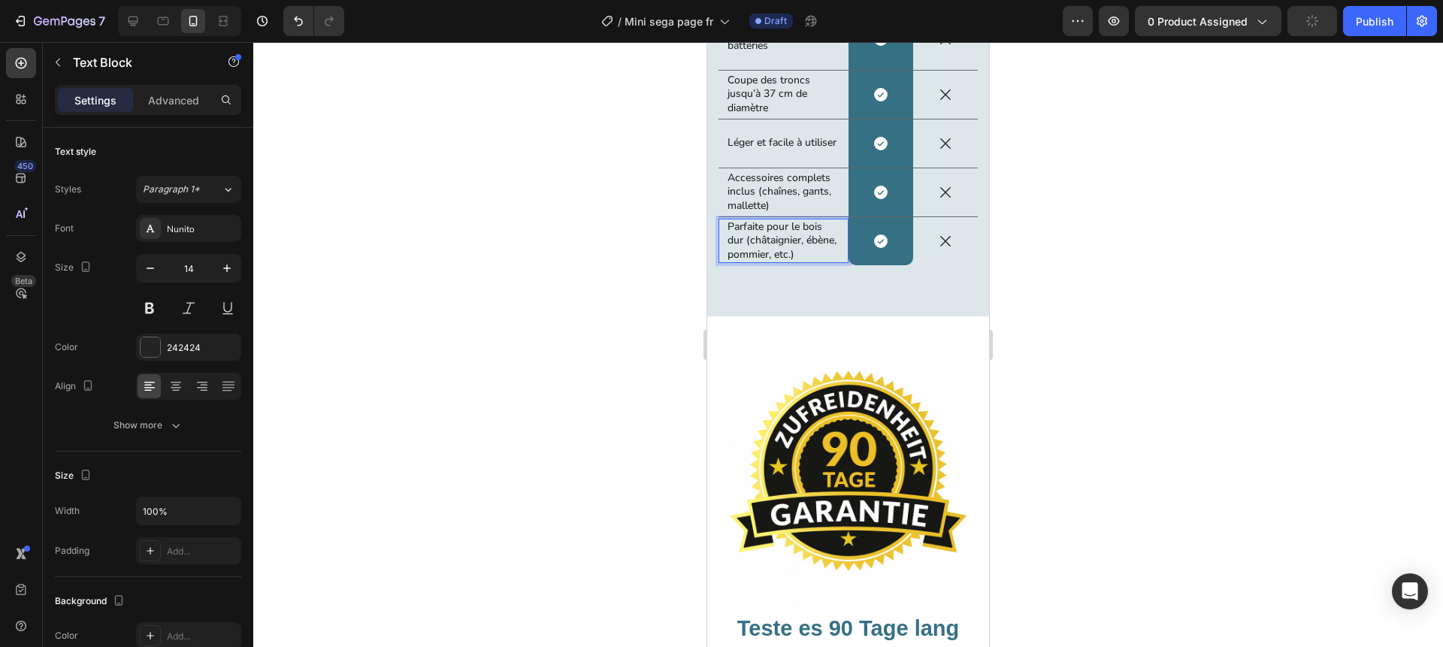
scroll to position [3575, 0]
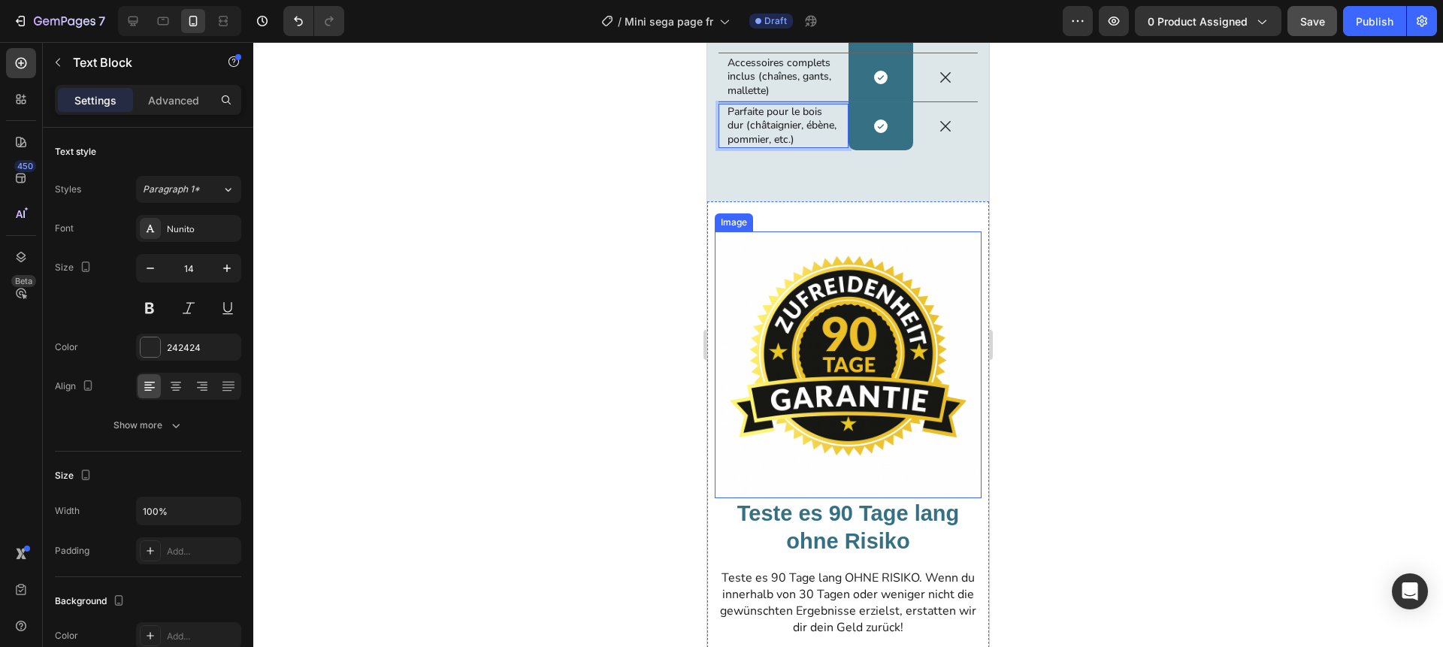
click at [853, 371] on img at bounding box center [848, 365] width 267 height 267
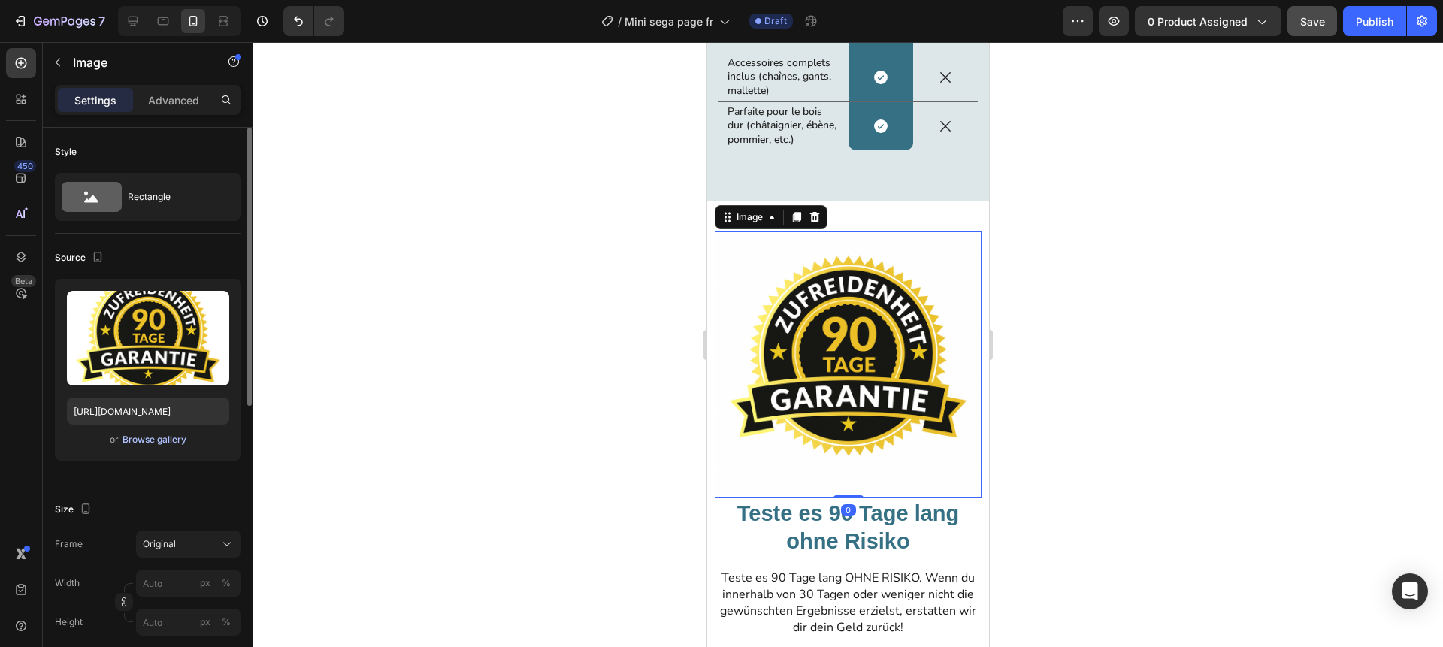
click at [150, 441] on div "Browse gallery" at bounding box center [155, 440] width 64 height 14
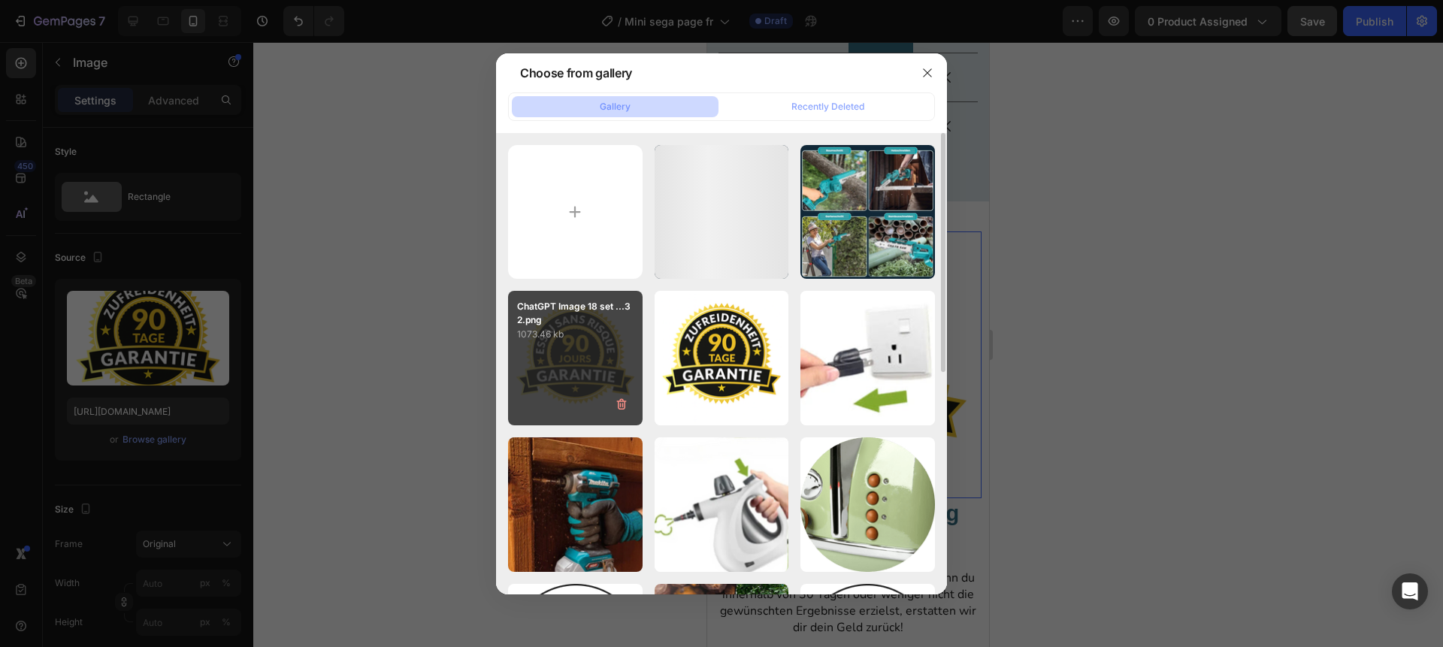
click at [560, 355] on div "ChatGPT Image 18 set ...32.png 1073.46 kb" at bounding box center [575, 358] width 135 height 135
type input "https://cdn.shopify.com/s/files/1/0976/9418/7845/files/gempages_583551672995808…"
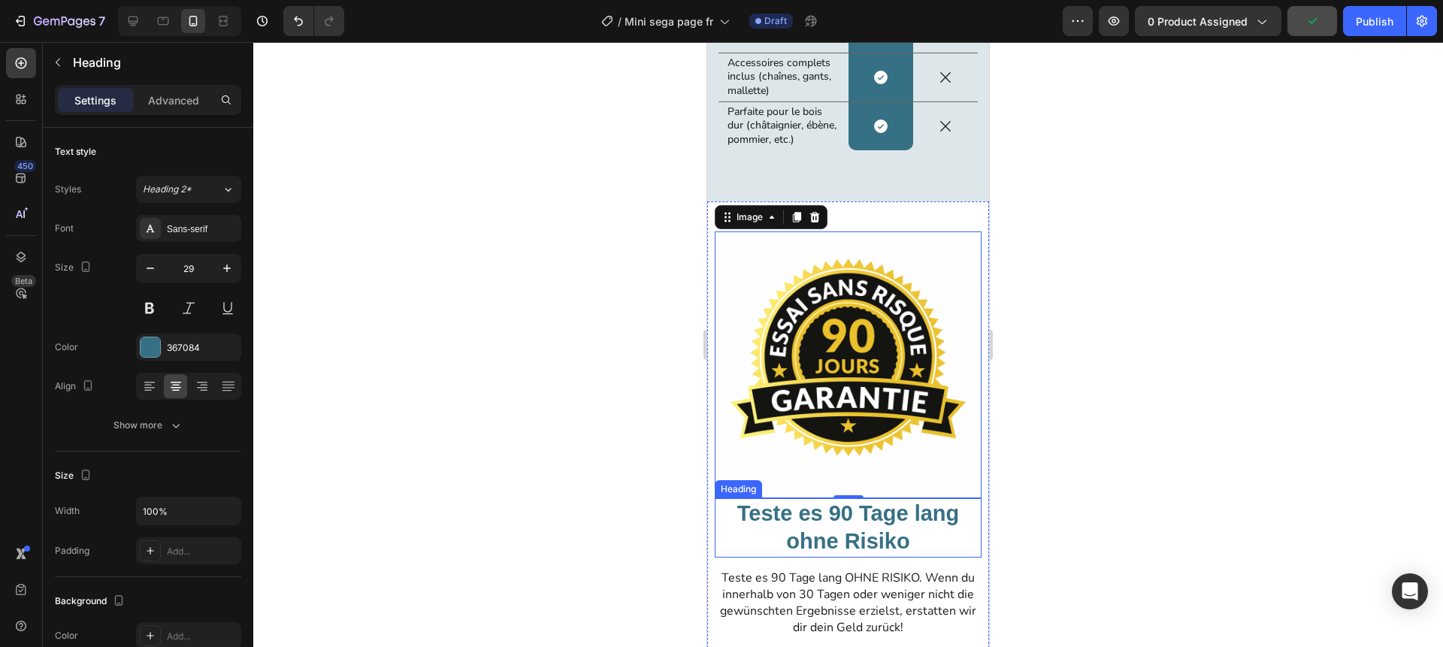
click at [854, 522] on h2 "Teste es 90 Tage lang ohne Risiko" at bounding box center [848, 527] width 267 height 59
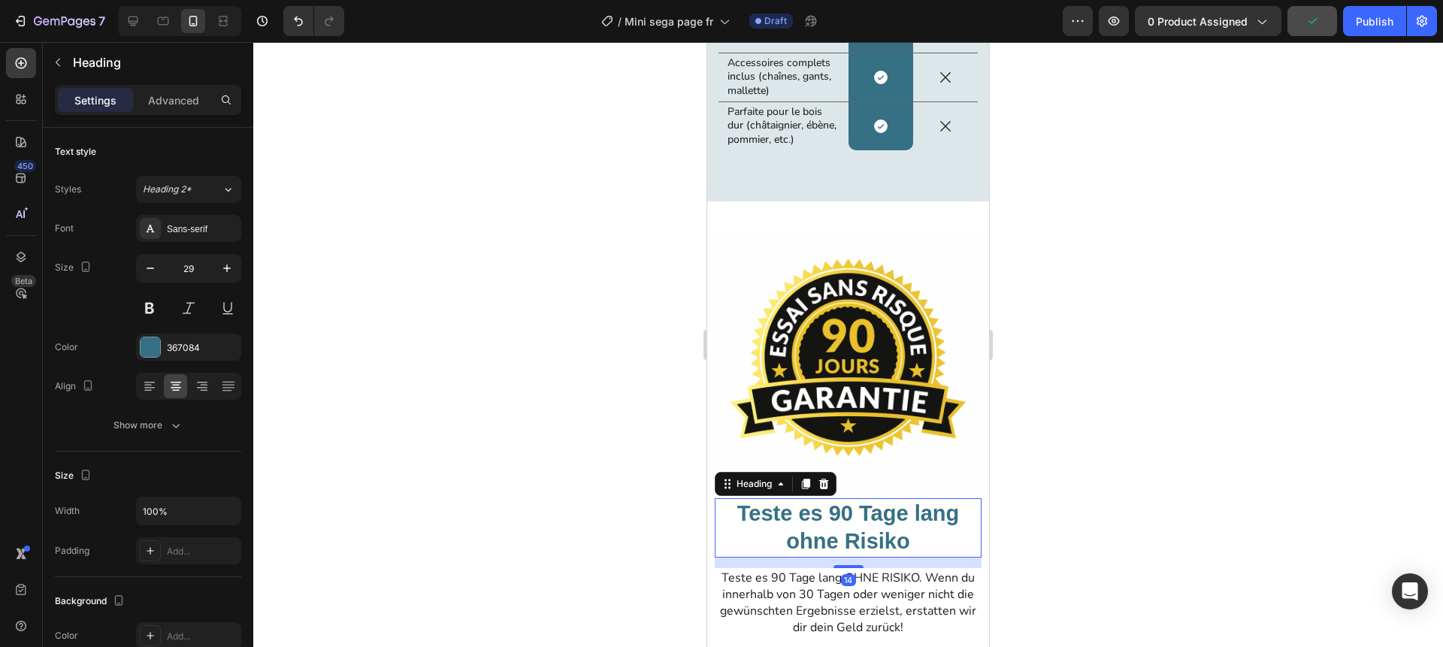
click at [854, 522] on h2 "Teste es 90 Tage lang ohne Risiko" at bounding box center [848, 527] width 267 height 59
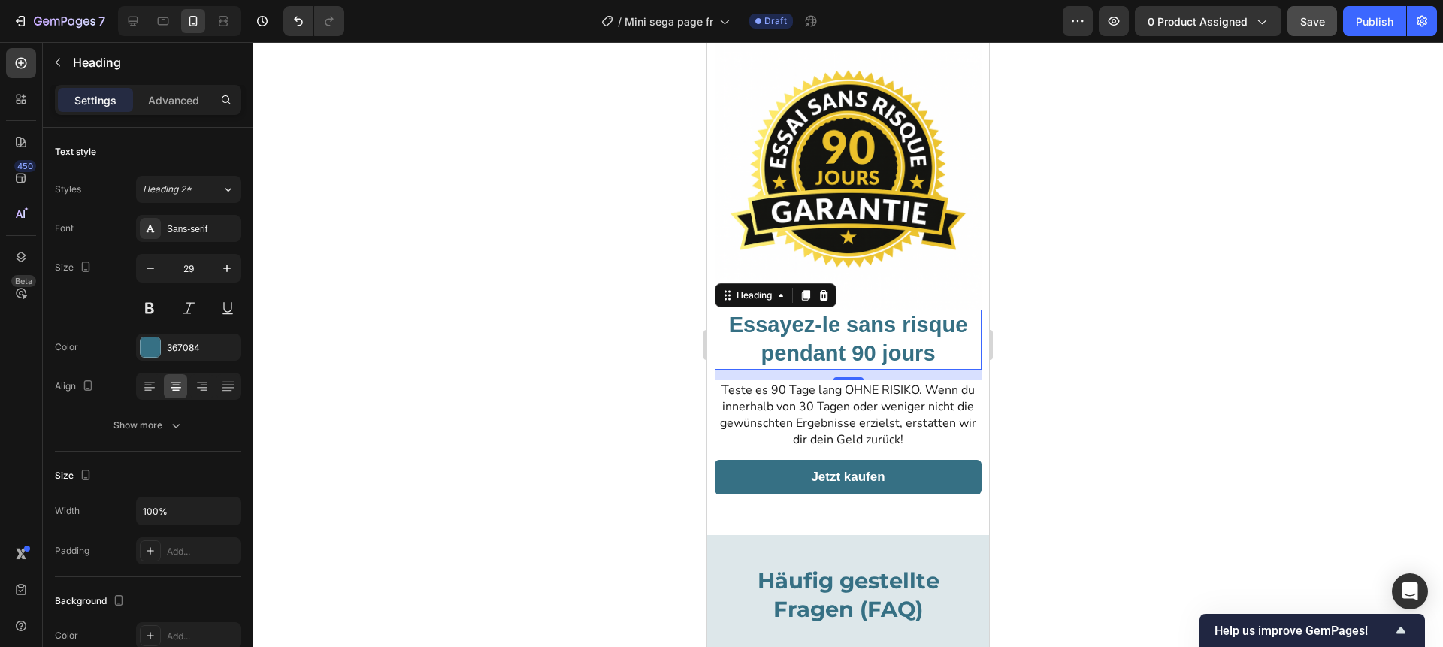
scroll to position [3765, 0]
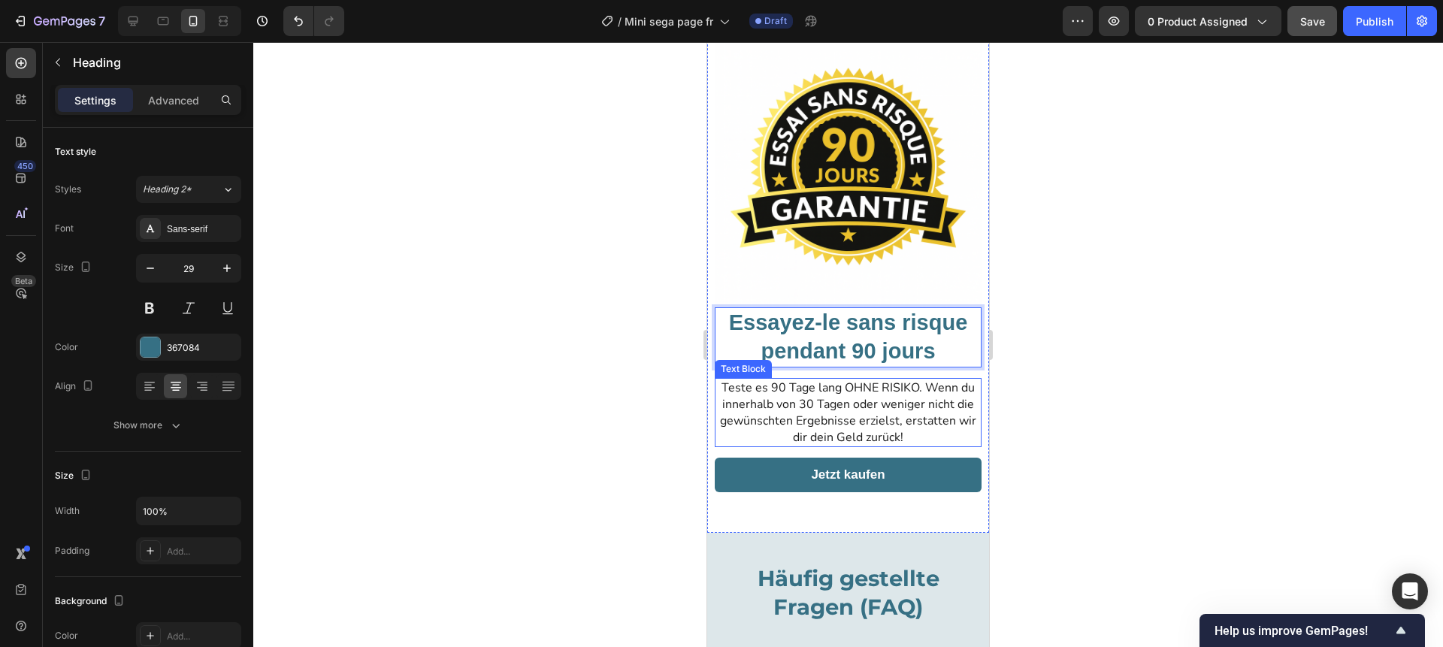
click at [862, 410] on span "Teste es 90 Tage lang OHNE RISIKO. Wenn du innerhalb von 30 Tagen oder weniger …" at bounding box center [848, 413] width 256 height 66
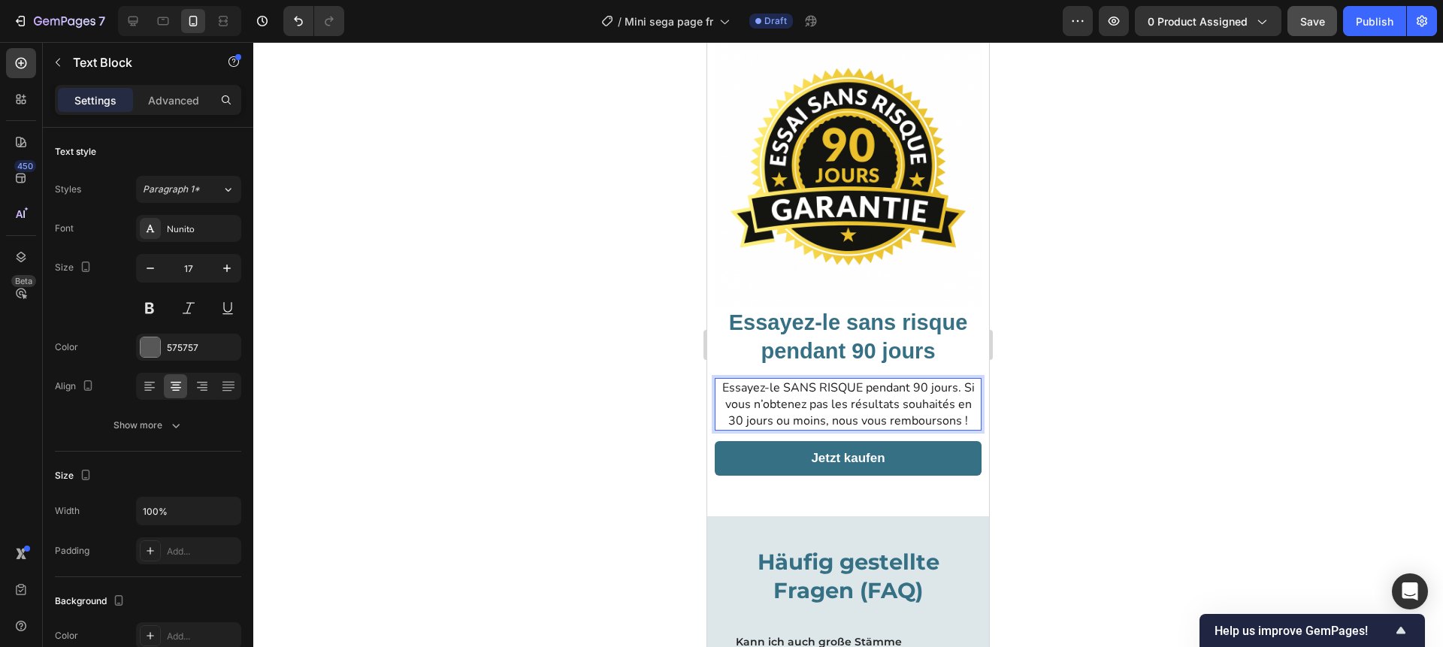
click at [952, 418] on span "Essayez-le SANS RISQUE pendant 90 jours. Si vous n’obtenez pas les résultats so…" at bounding box center [848, 405] width 253 height 50
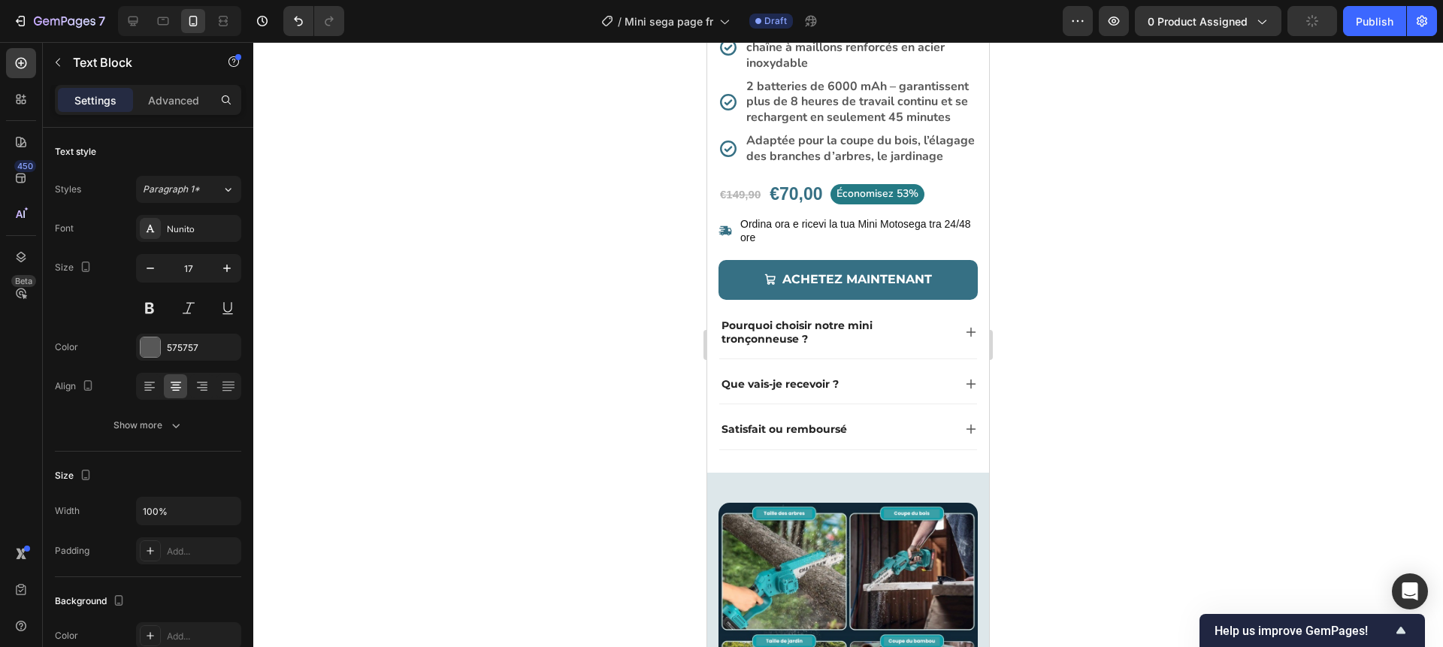
scroll to position [580, 0]
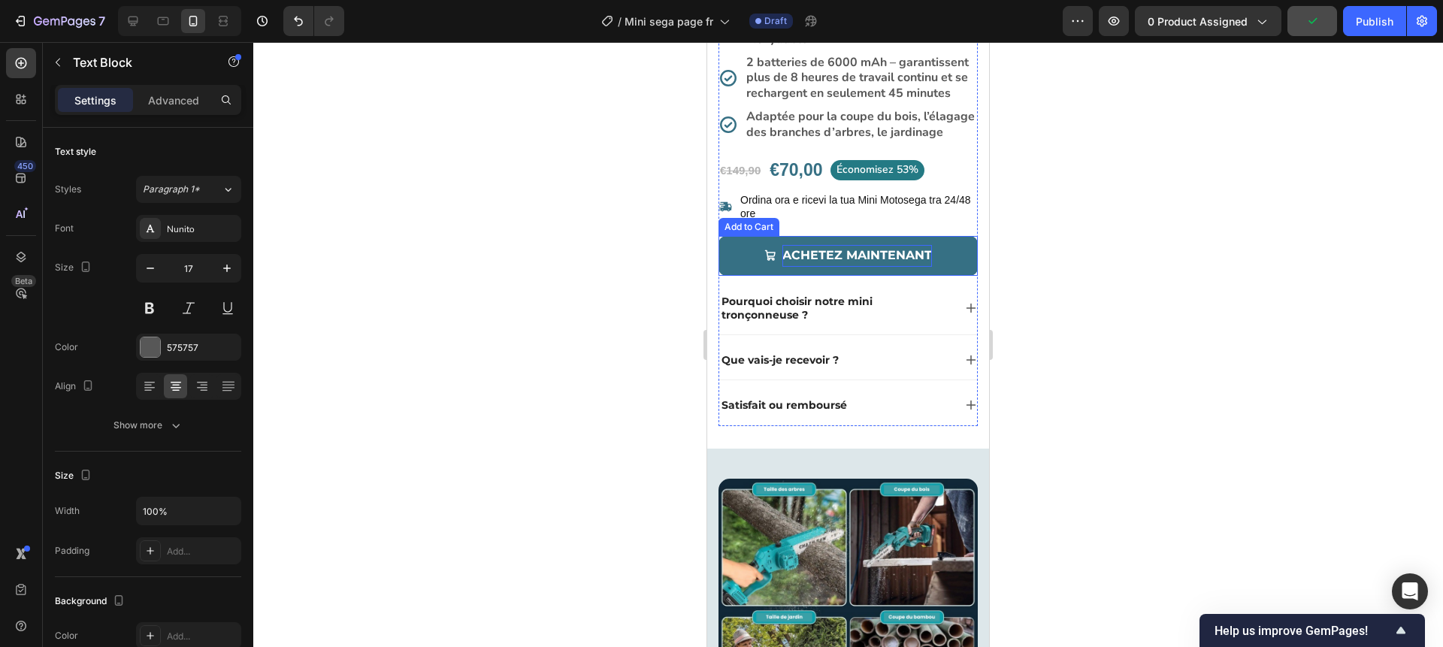
click at [844, 256] on div "Achetez maintenant" at bounding box center [858, 256] width 150 height 22
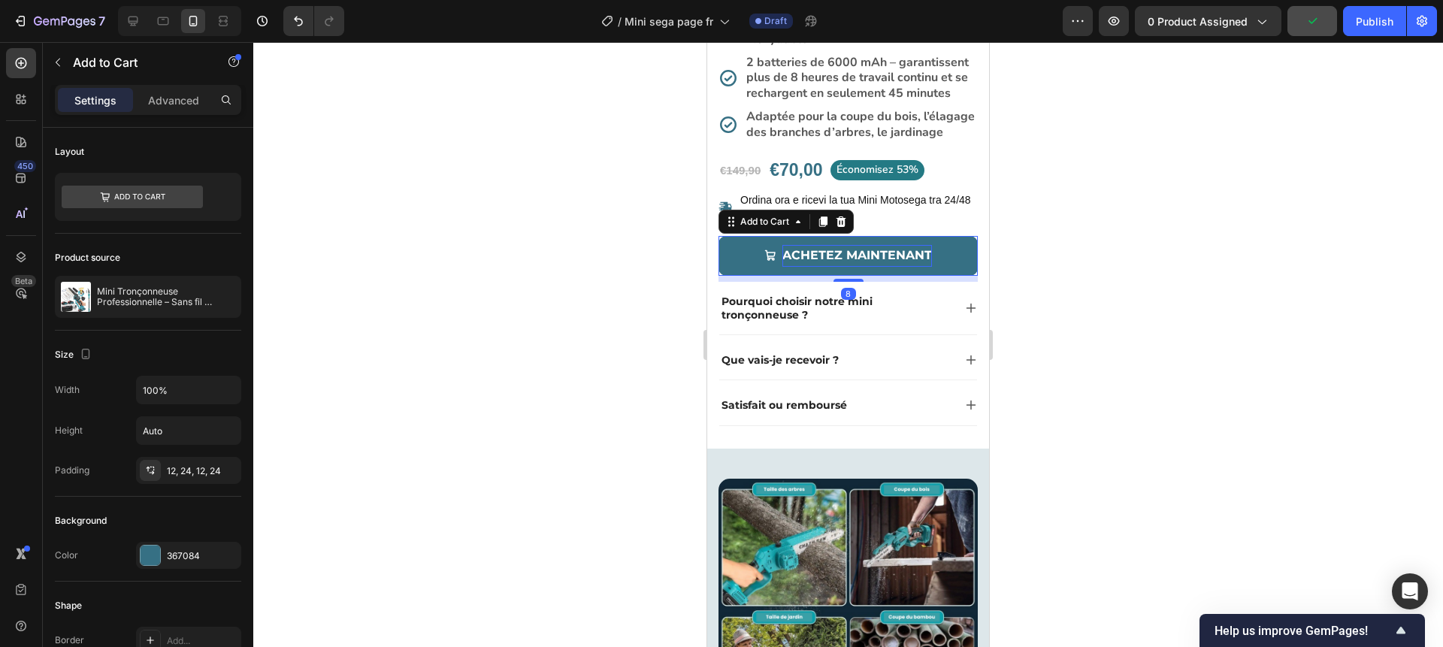
click at [844, 256] on div "Achetez maintenant" at bounding box center [858, 256] width 150 height 22
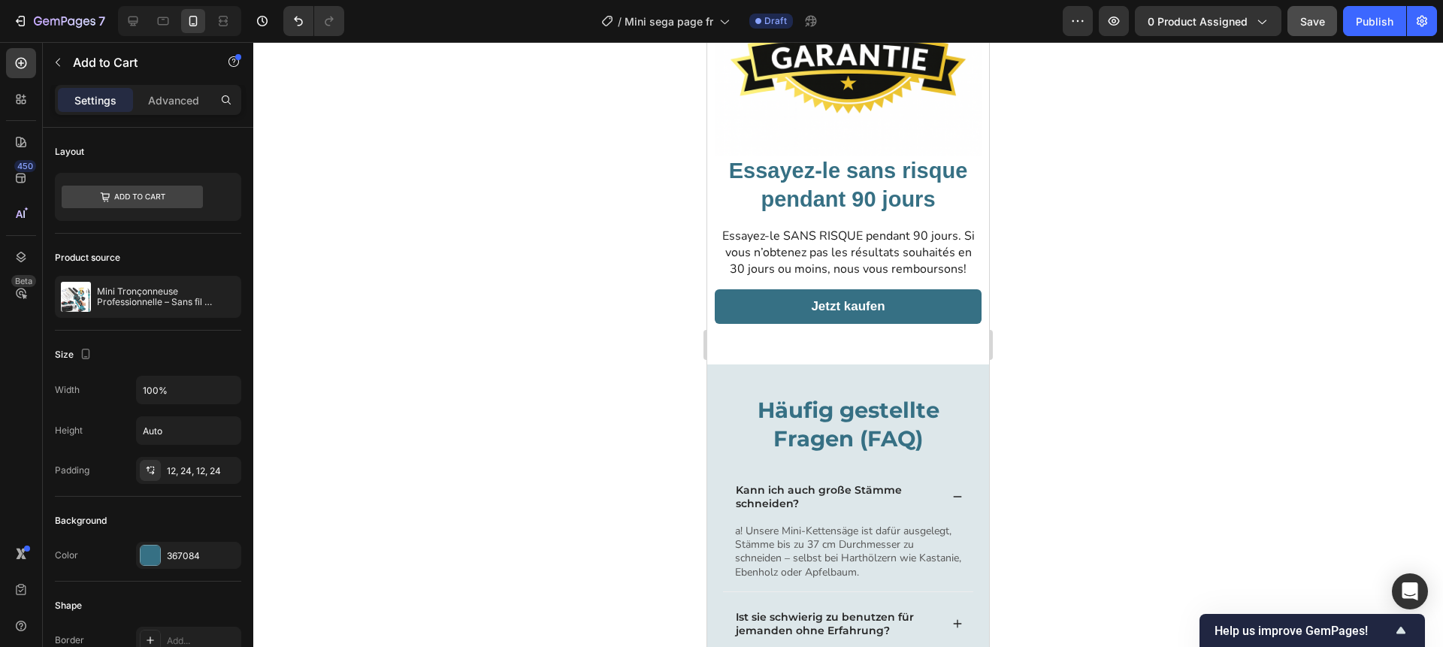
scroll to position [3946, 0]
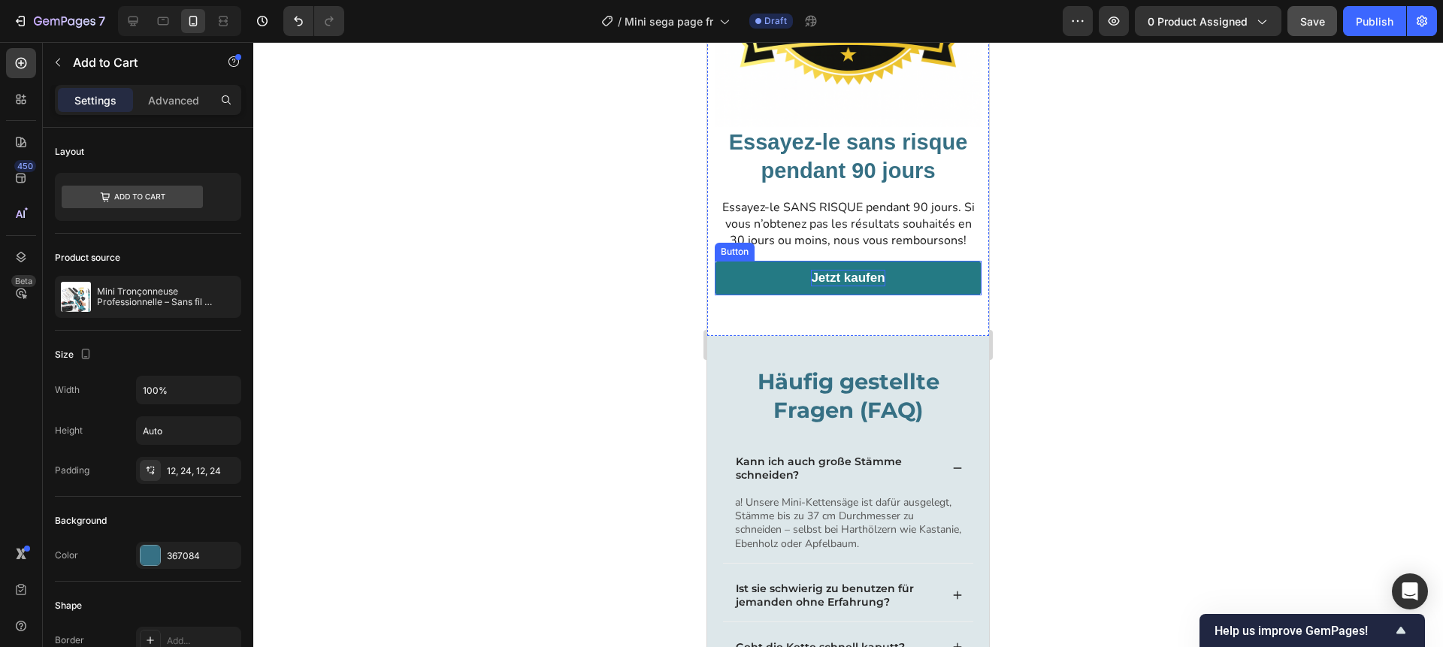
click at [851, 277] on p "Jetzt kaufen" at bounding box center [848, 278] width 74 height 17
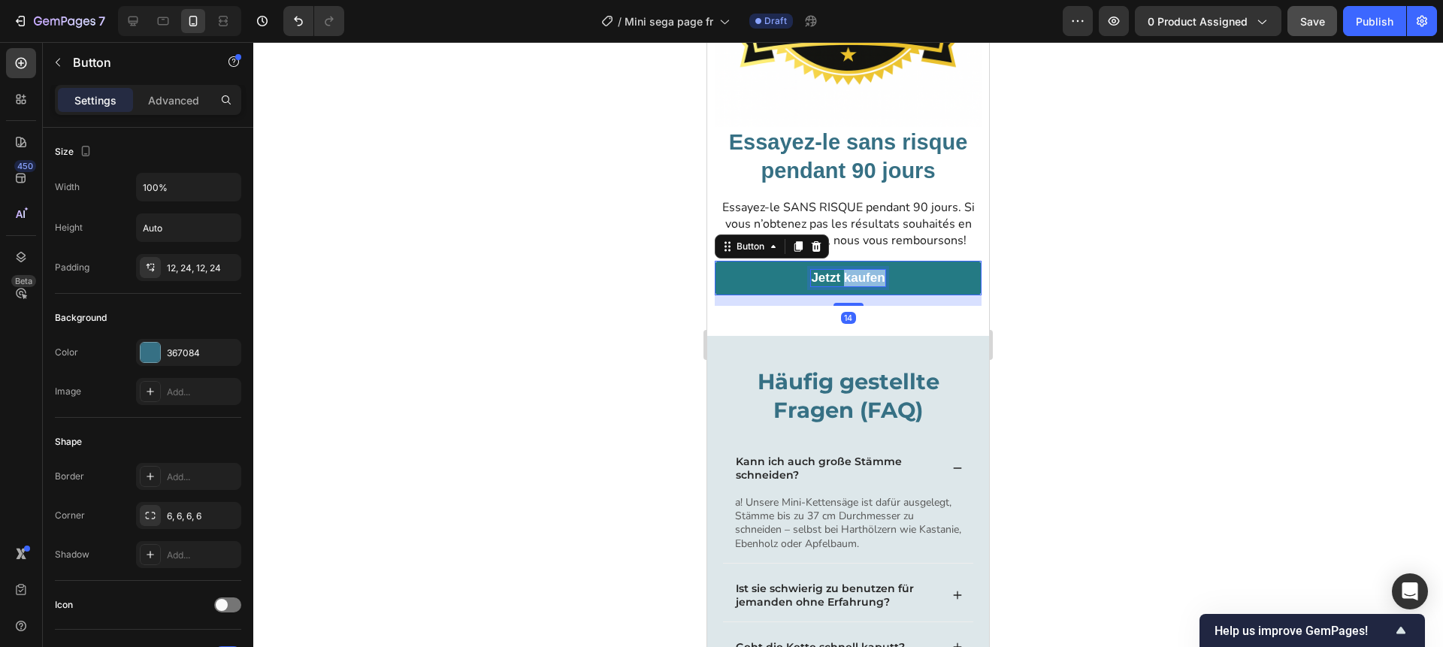
click at [851, 277] on p "Jetzt kaufen" at bounding box center [848, 278] width 74 height 17
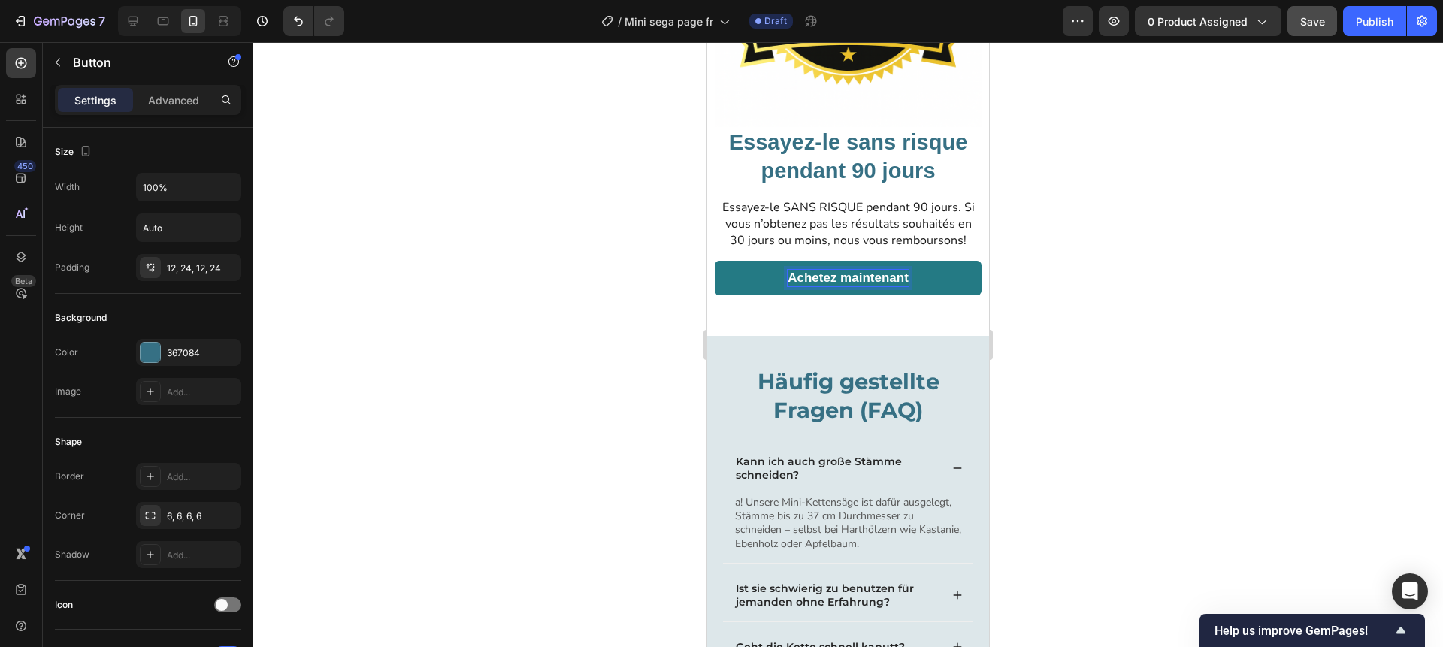
click at [1089, 262] on div at bounding box center [848, 344] width 1190 height 605
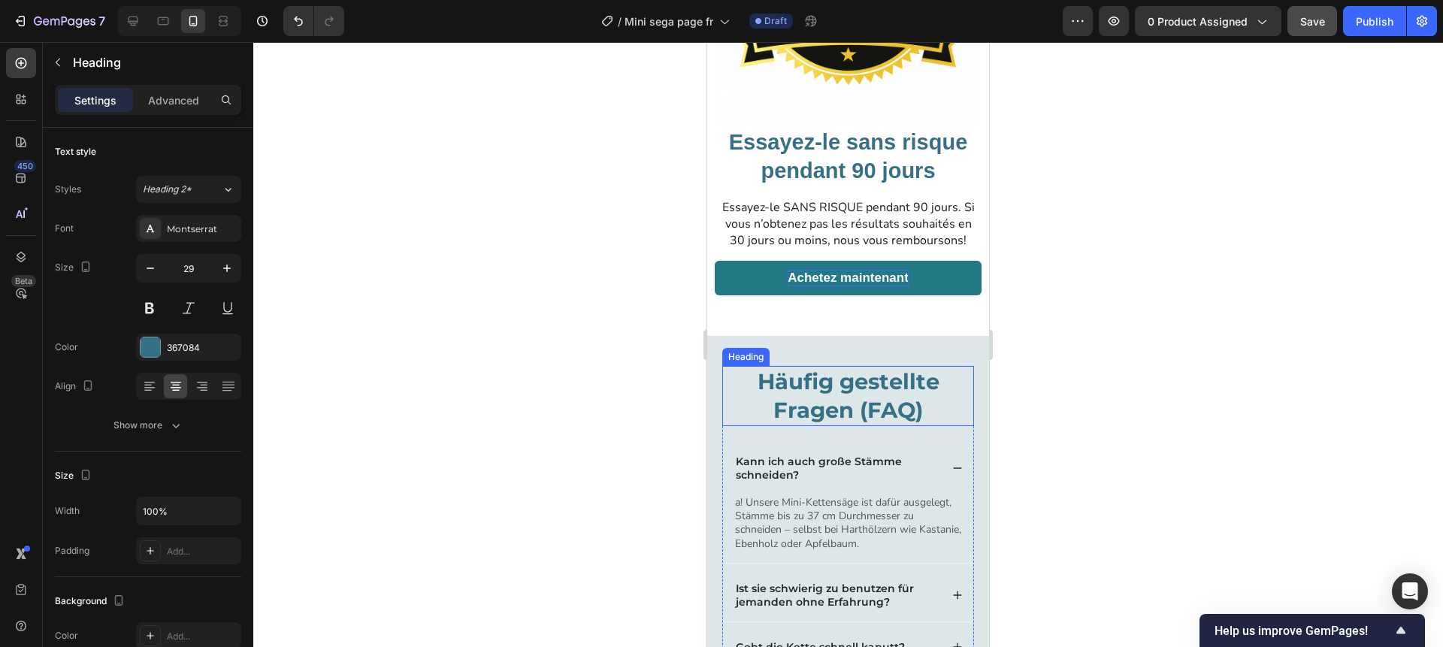
click at [841, 398] on h2 "Häufig gestellte Fragen (FAQ)" at bounding box center [848, 395] width 252 height 59
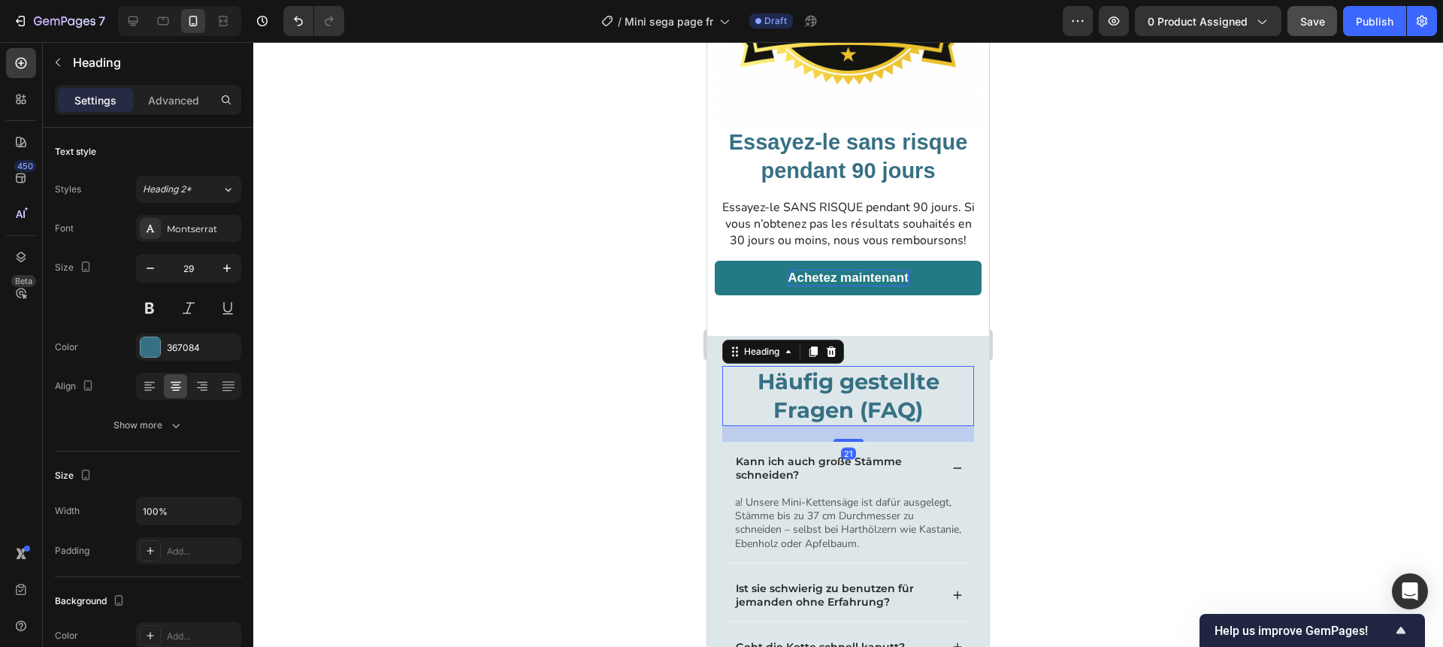
click at [841, 398] on h2 "Häufig gestellte Fragen (FAQ)" at bounding box center [848, 395] width 252 height 59
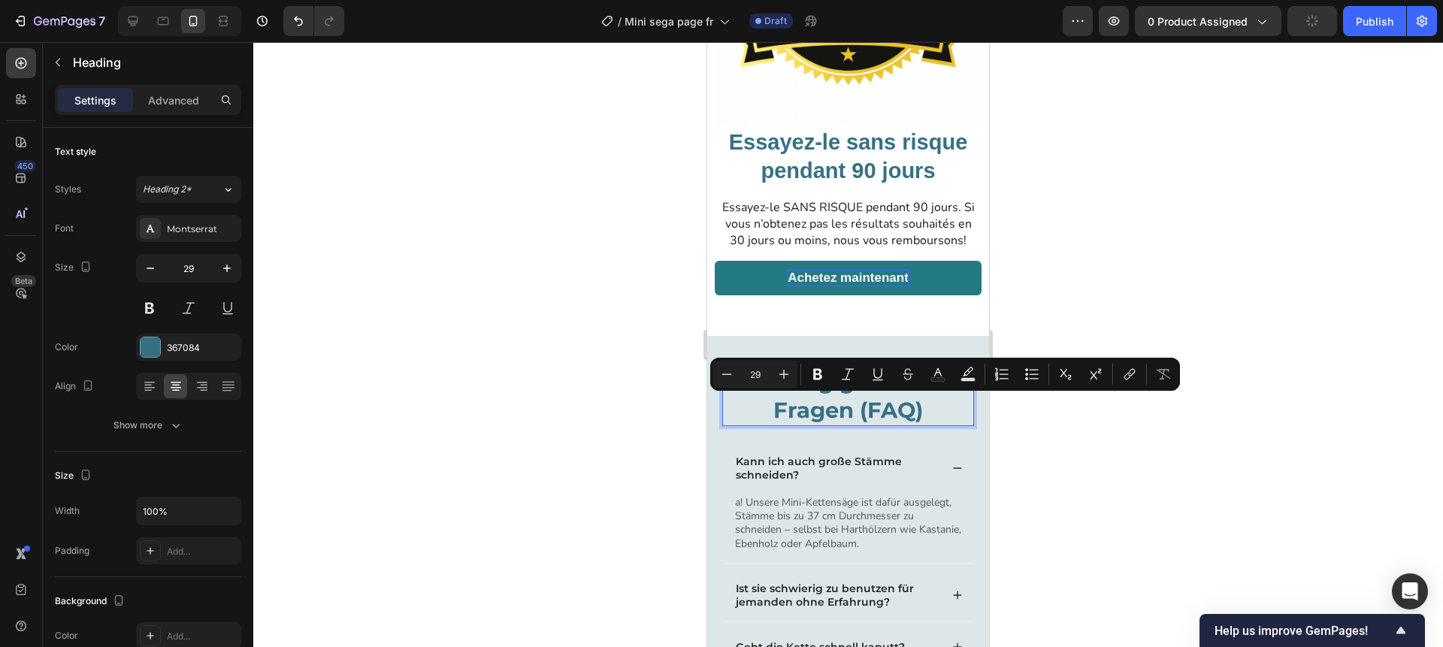
click at [855, 413] on p "Häufig gestellte Fragen (FAQ)" at bounding box center [848, 396] width 249 height 56
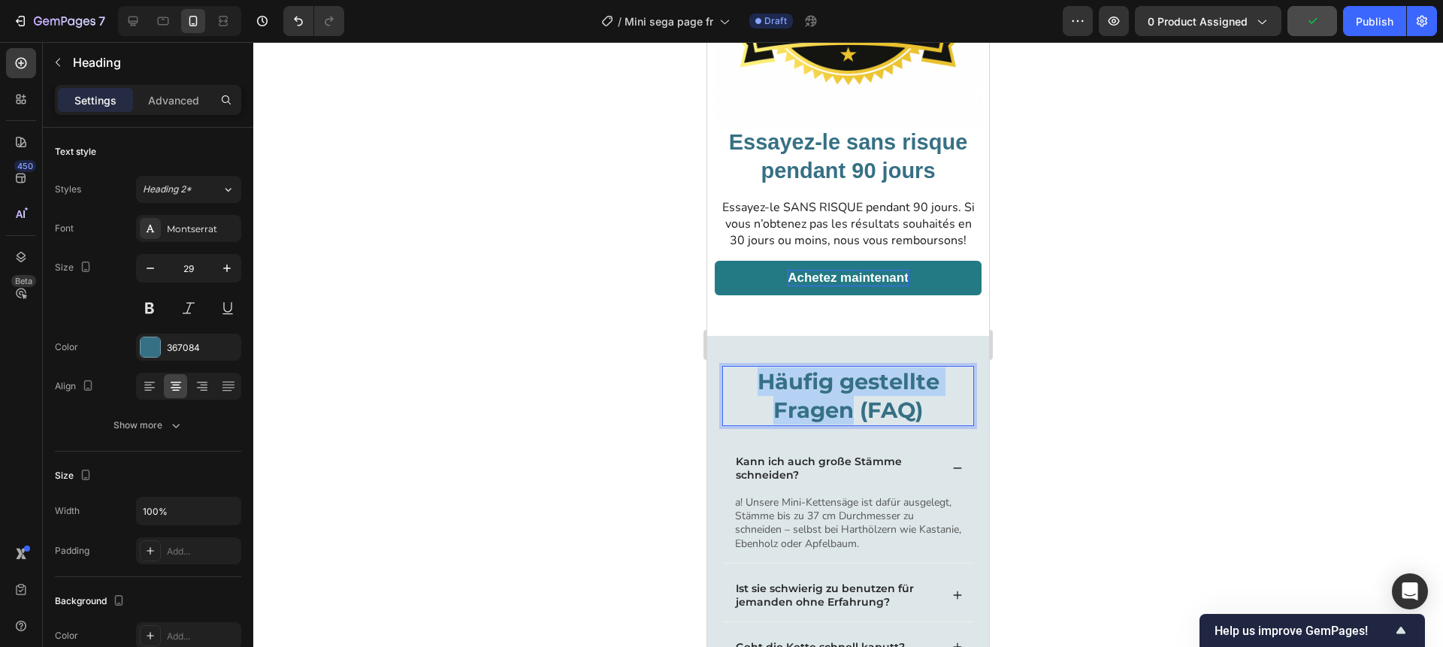
drag, startPoint x: 855, startPoint y: 413, endPoint x: 764, endPoint y: 385, distance: 95.1
click at [764, 385] on p "Häufig gestellte Fragen (FAQ)" at bounding box center [848, 396] width 249 height 56
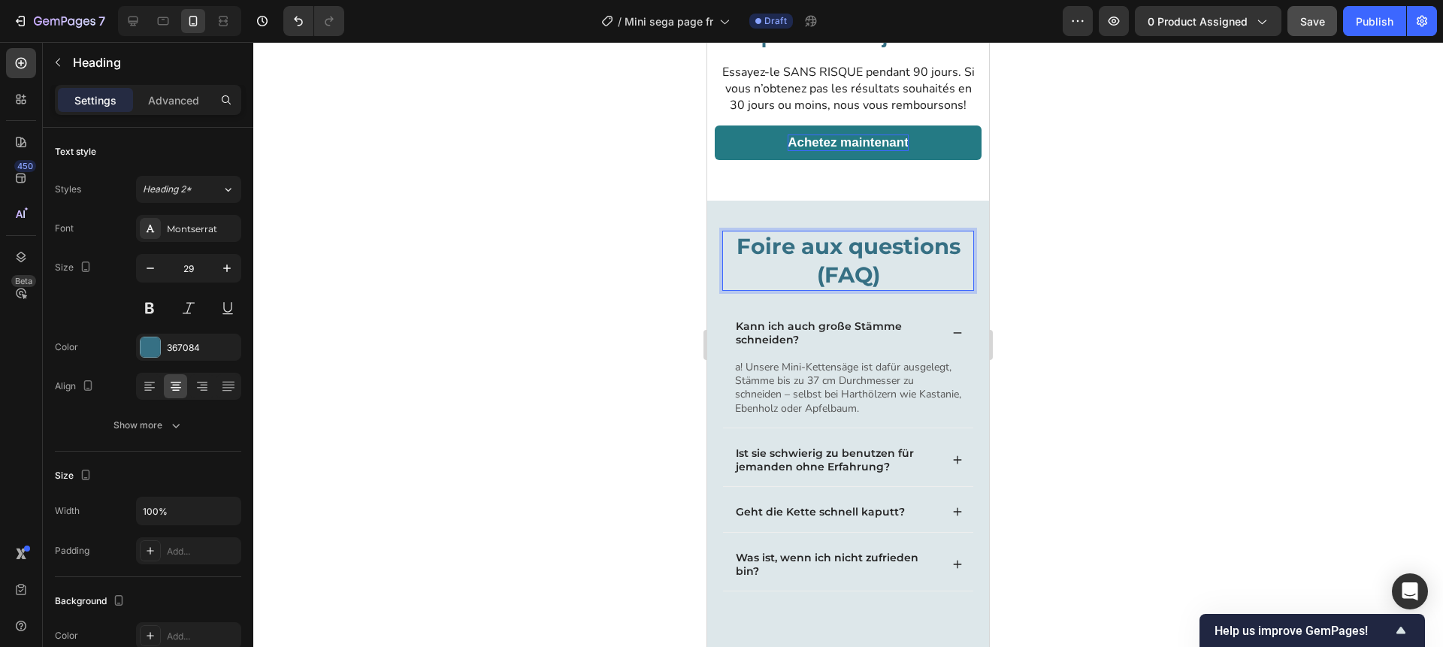
scroll to position [4092, 0]
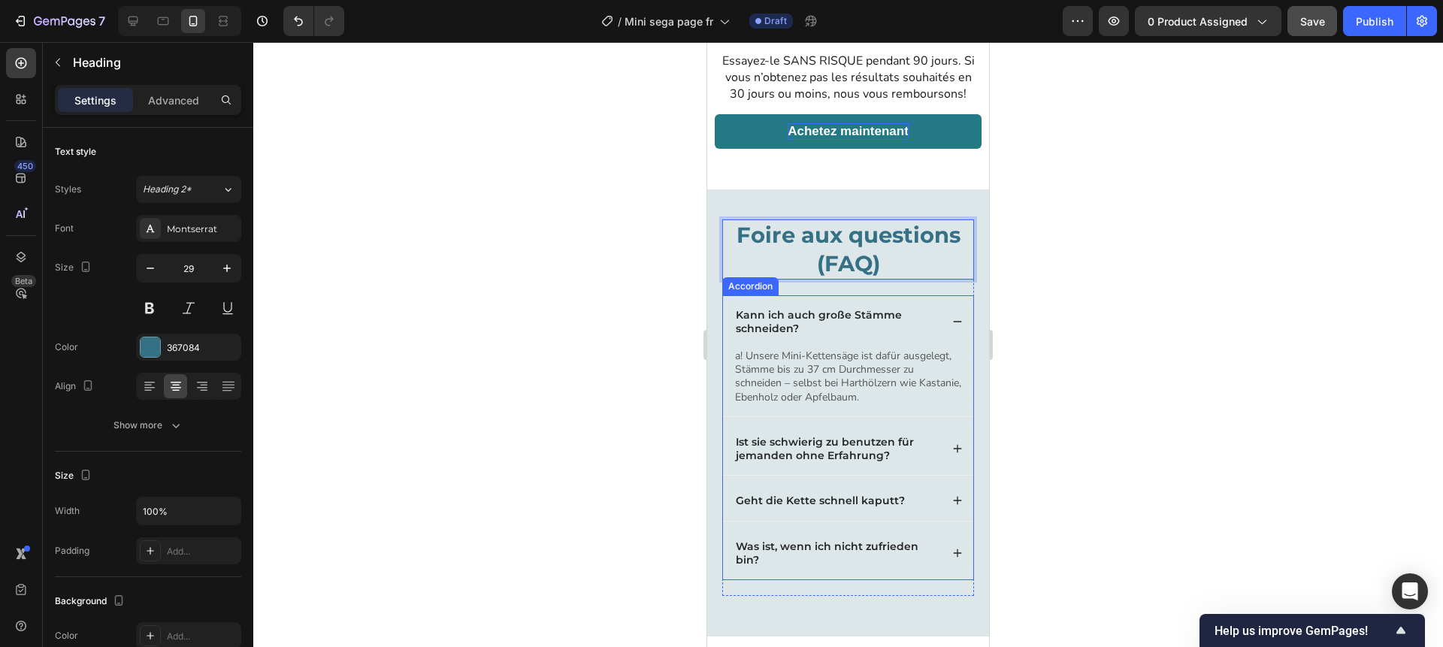
click at [785, 324] on p "Kann ich auch große Stämme schneiden?" at bounding box center [837, 321] width 202 height 27
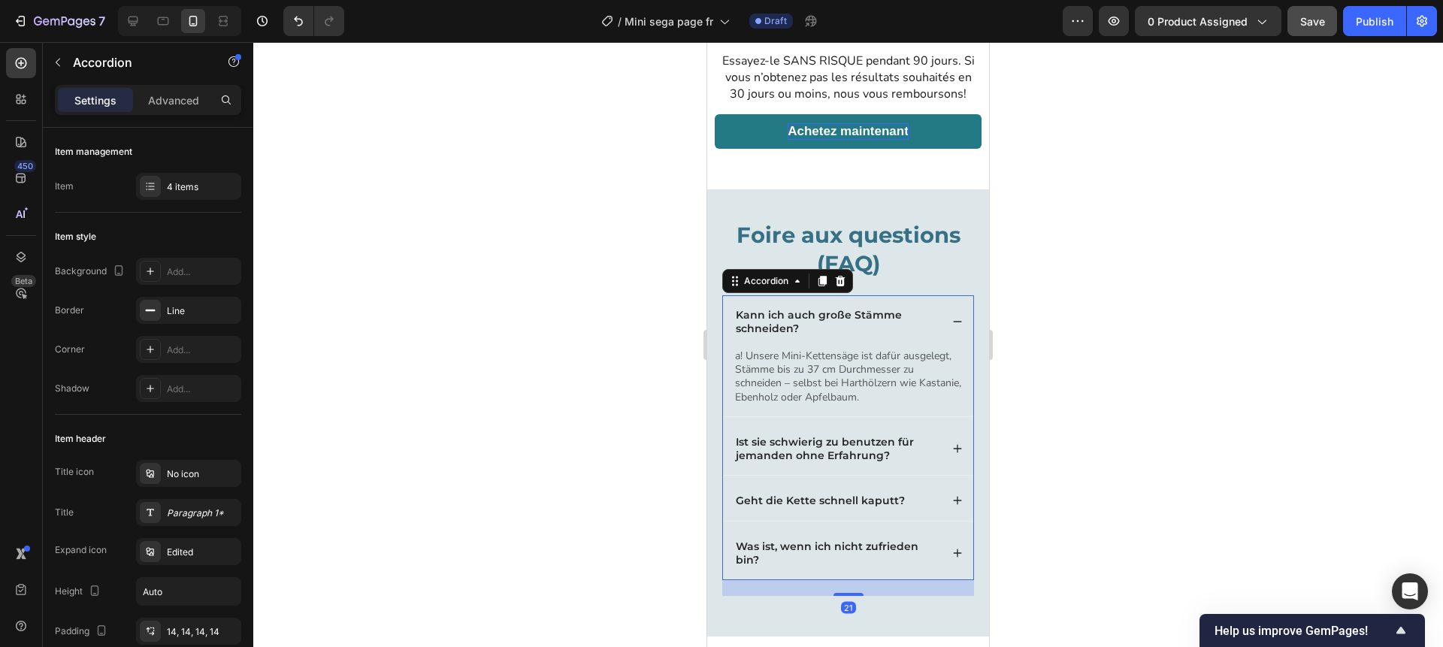
click at [785, 324] on p "Kann ich auch große Stämme schneiden?" at bounding box center [837, 321] width 202 height 27
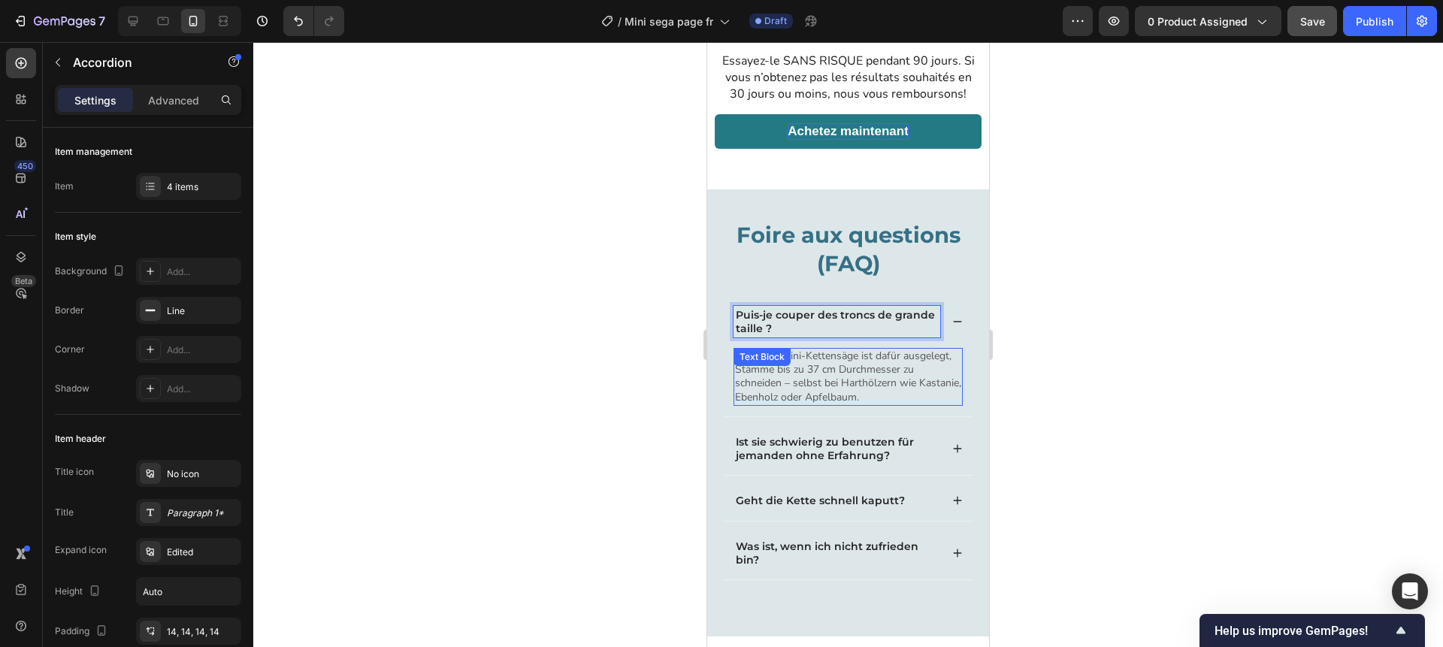
click at [852, 383] on p "a! Unsere Mini-Kettensäge ist dafür ausgelegt, Stämme bis zu 37 cm Durchmesser …" at bounding box center [848, 377] width 226 height 55
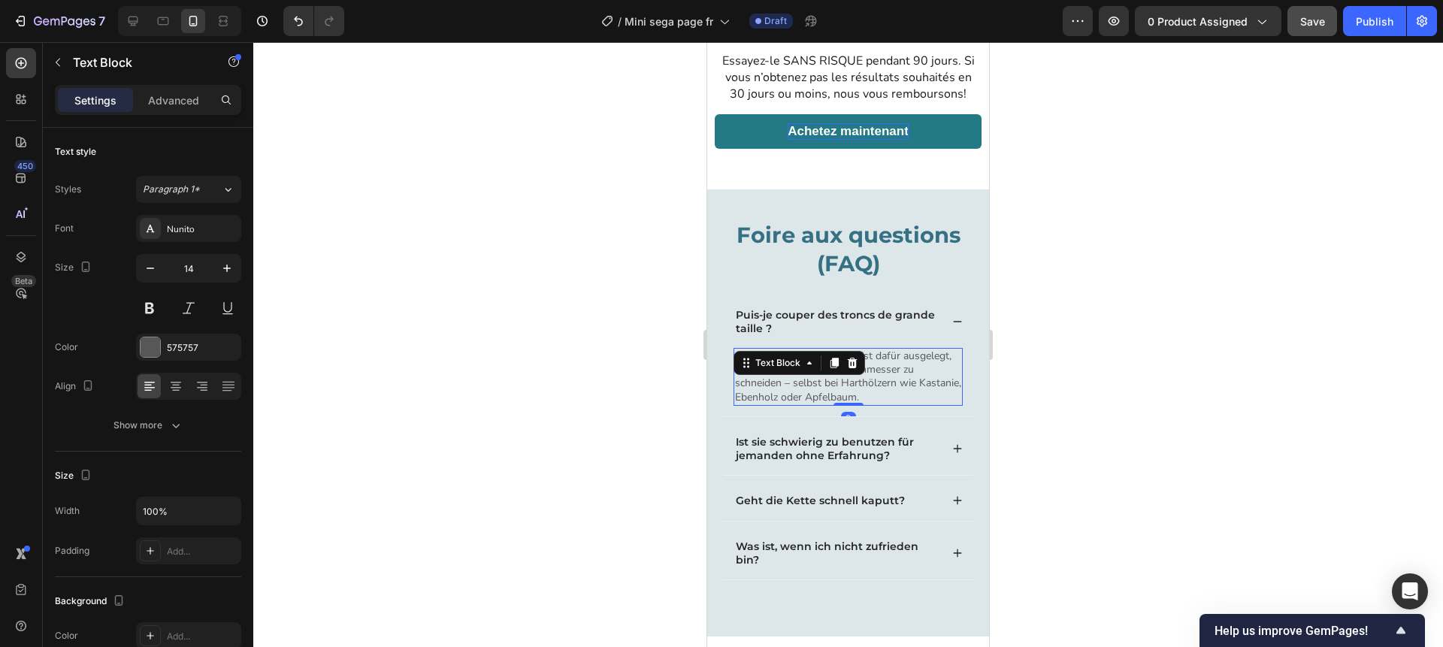
click at [852, 383] on p "a! Unsere Mini-Kettensäge ist dafür ausgelegt, Stämme bis zu 37 cm Durchmesser …" at bounding box center [848, 377] width 226 height 55
click at [962, 320] on icon at bounding box center [957, 321] width 11 height 11
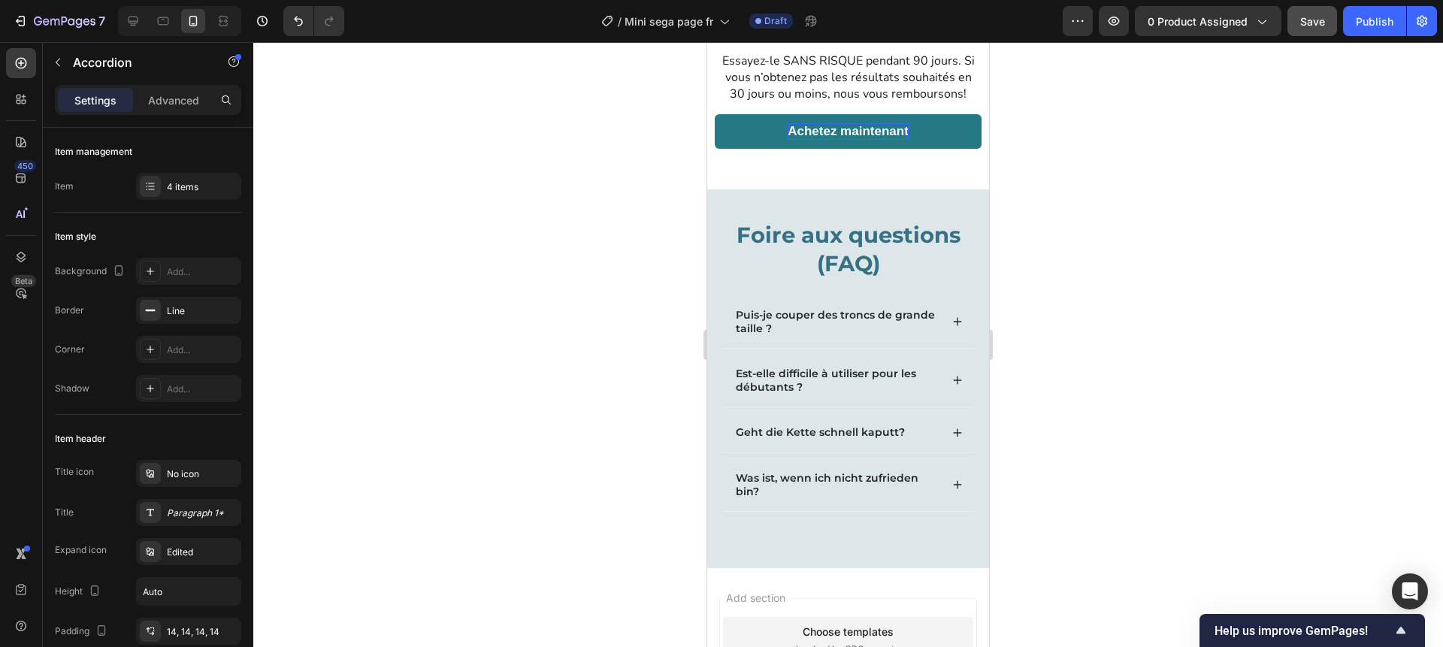
click at [960, 377] on icon at bounding box center [957, 380] width 11 height 11
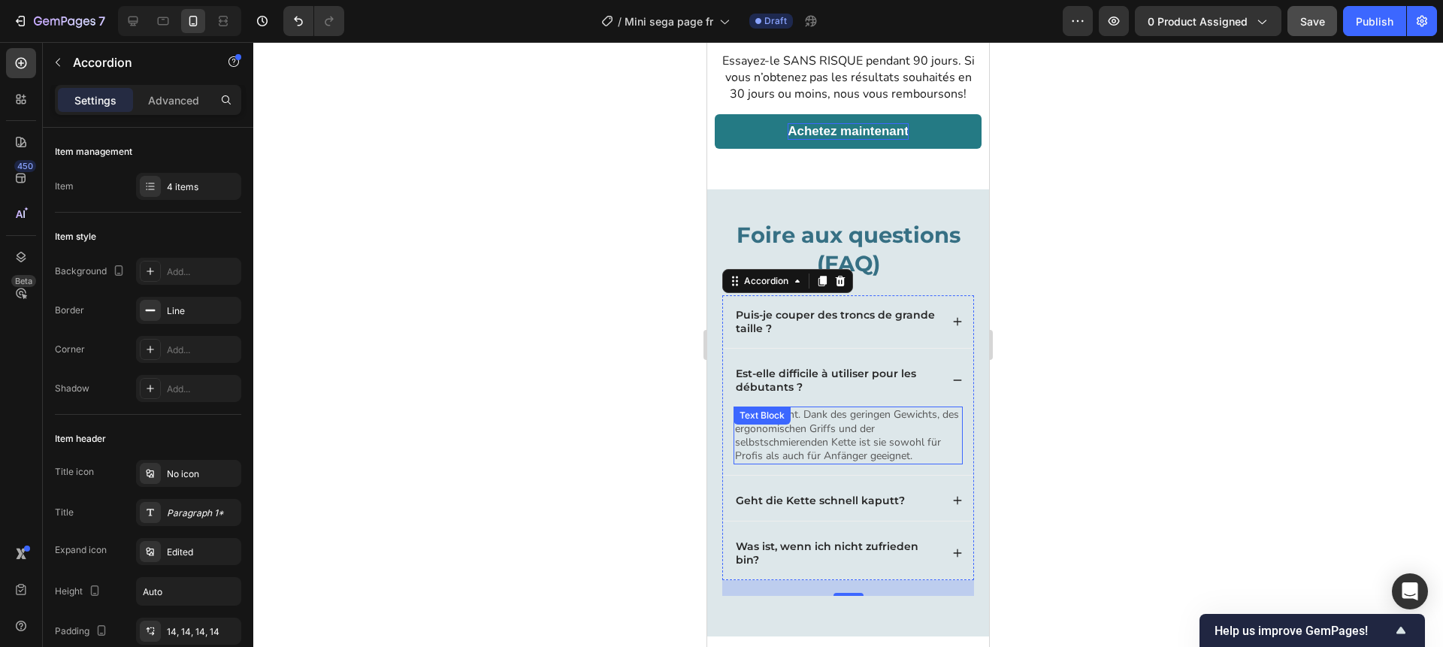
click at [833, 438] on p "Absolut nicht. Dank des geringen Gewichts, des ergonomischen Griffs und der sel…" at bounding box center [848, 435] width 226 height 55
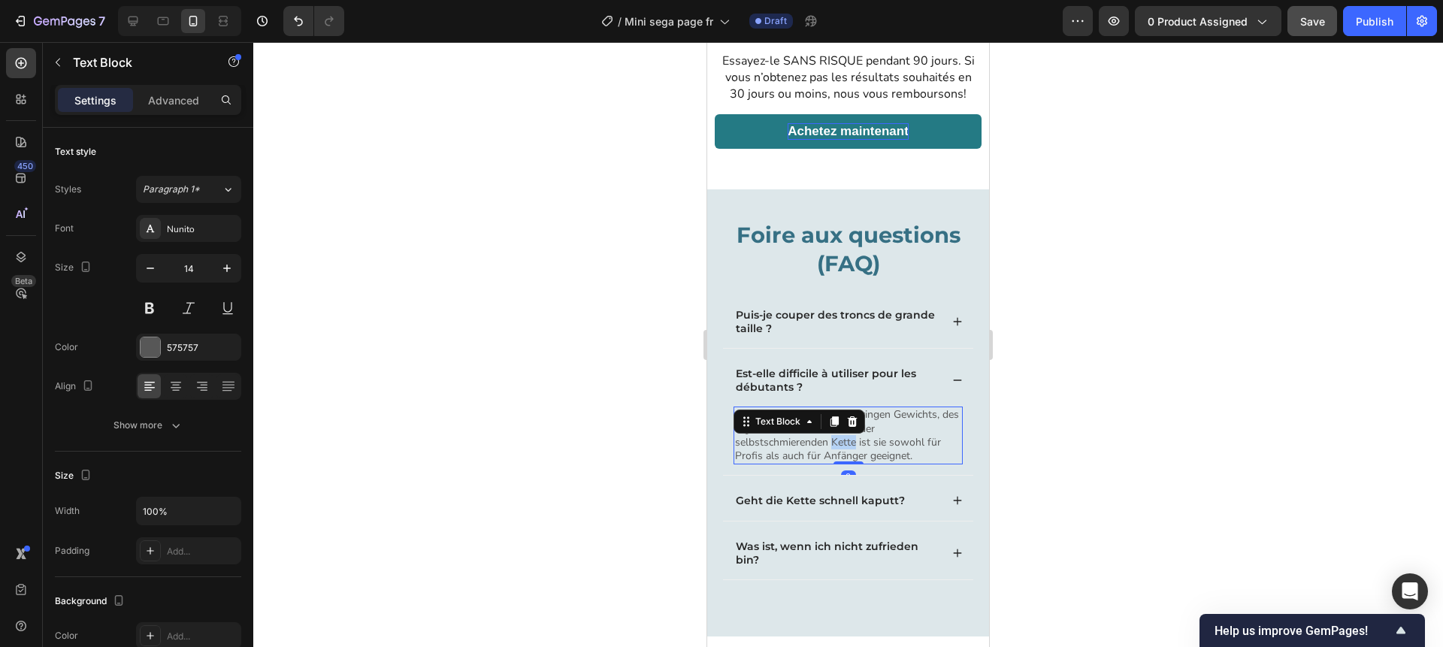
click at [833, 438] on p "Absolut nicht. Dank des geringen Gewichts, des ergonomischen Griffs und der sel…" at bounding box center [848, 435] width 226 height 55
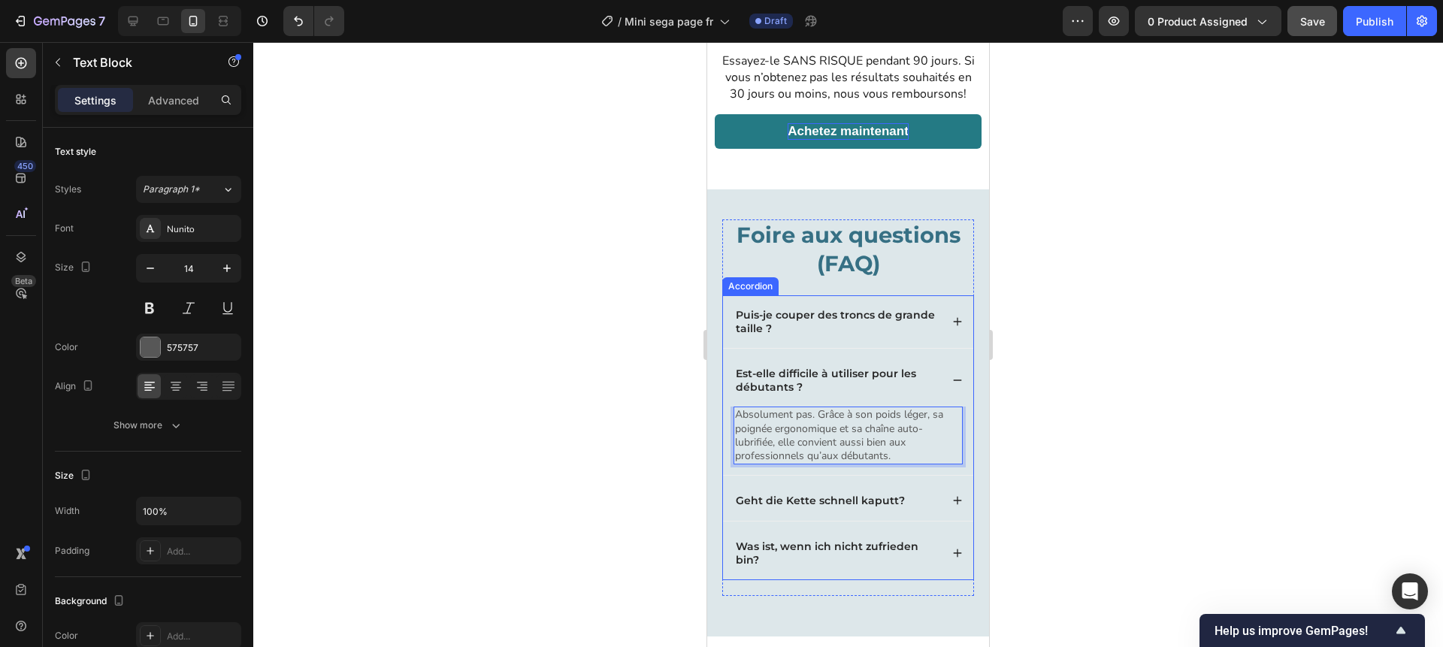
click at [959, 381] on icon at bounding box center [957, 380] width 11 height 11
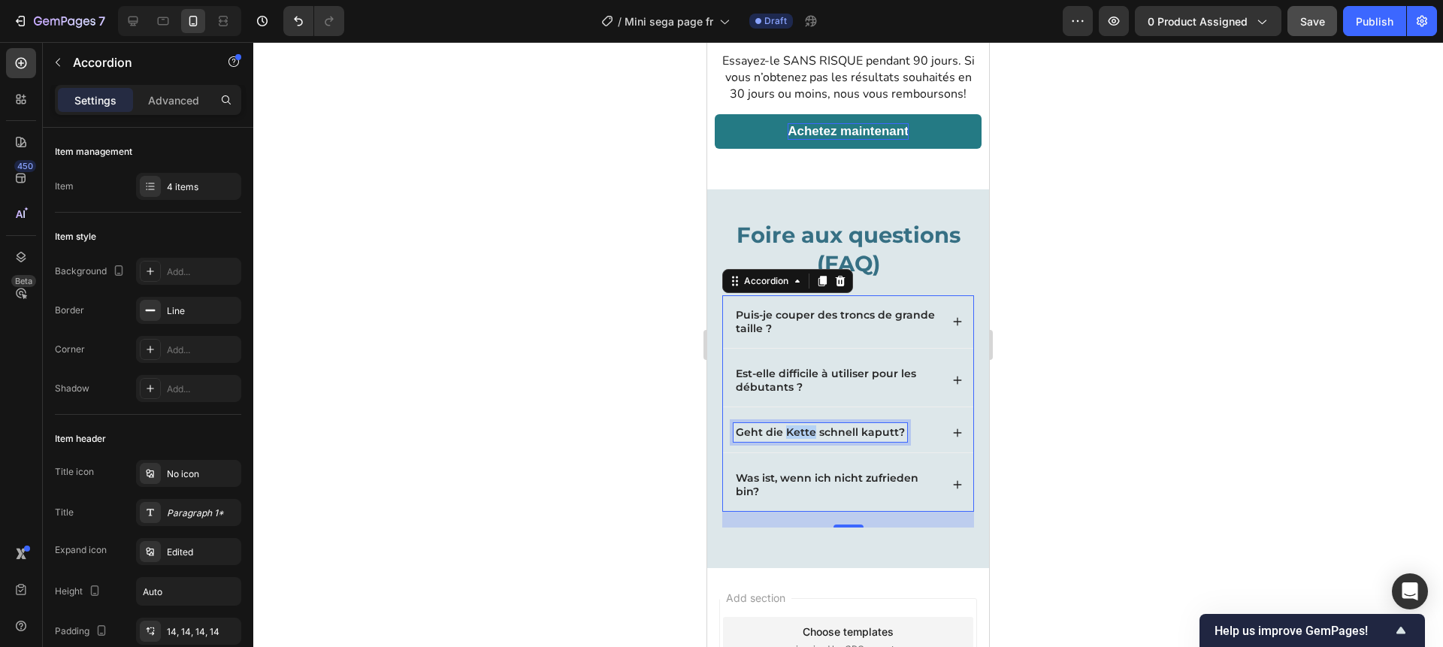
click at [807, 432] on p "Geht die Kette schnell kaputt?" at bounding box center [820, 432] width 169 height 14
click at [951, 429] on div "La chaîne s’abîme-t-elle facilement ?" at bounding box center [848, 432] width 250 height 39
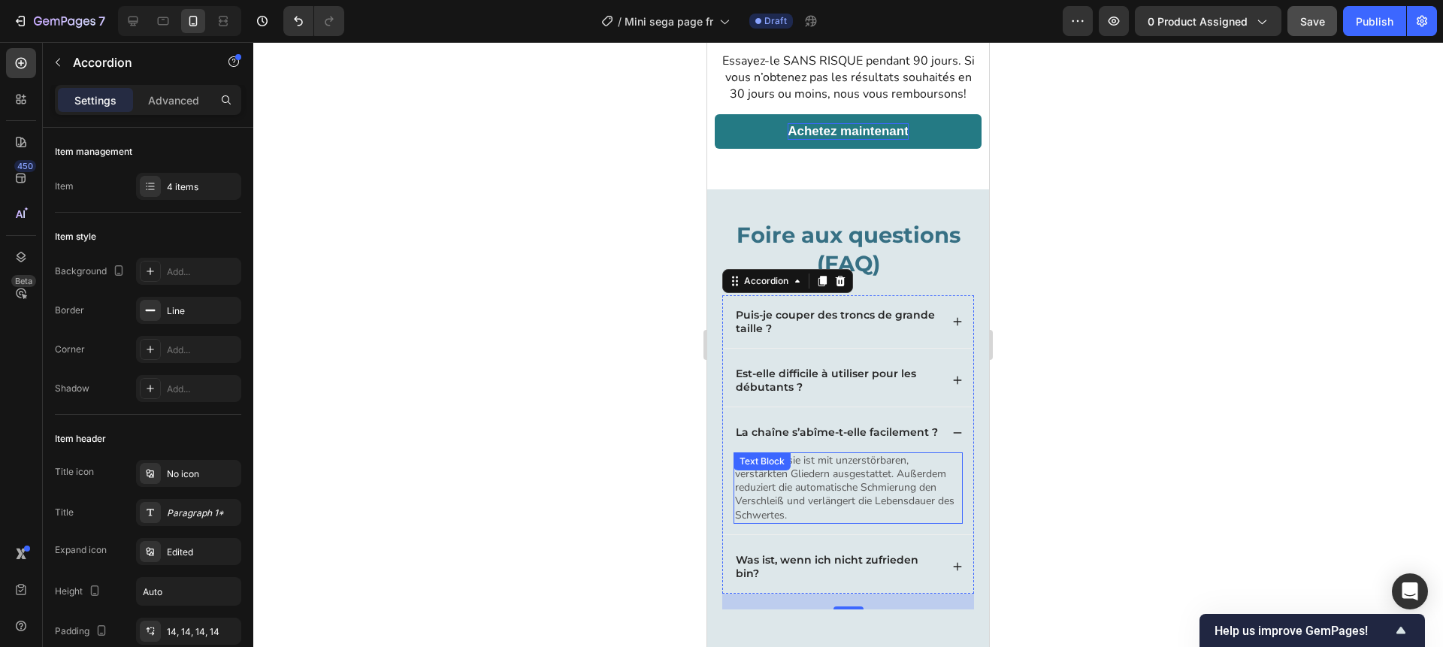
click at [789, 484] on p "Nein, denn sie ist mit unzerstörbaren, verstärkten Gliedern ausgestattet. Außer…" at bounding box center [848, 488] width 226 height 68
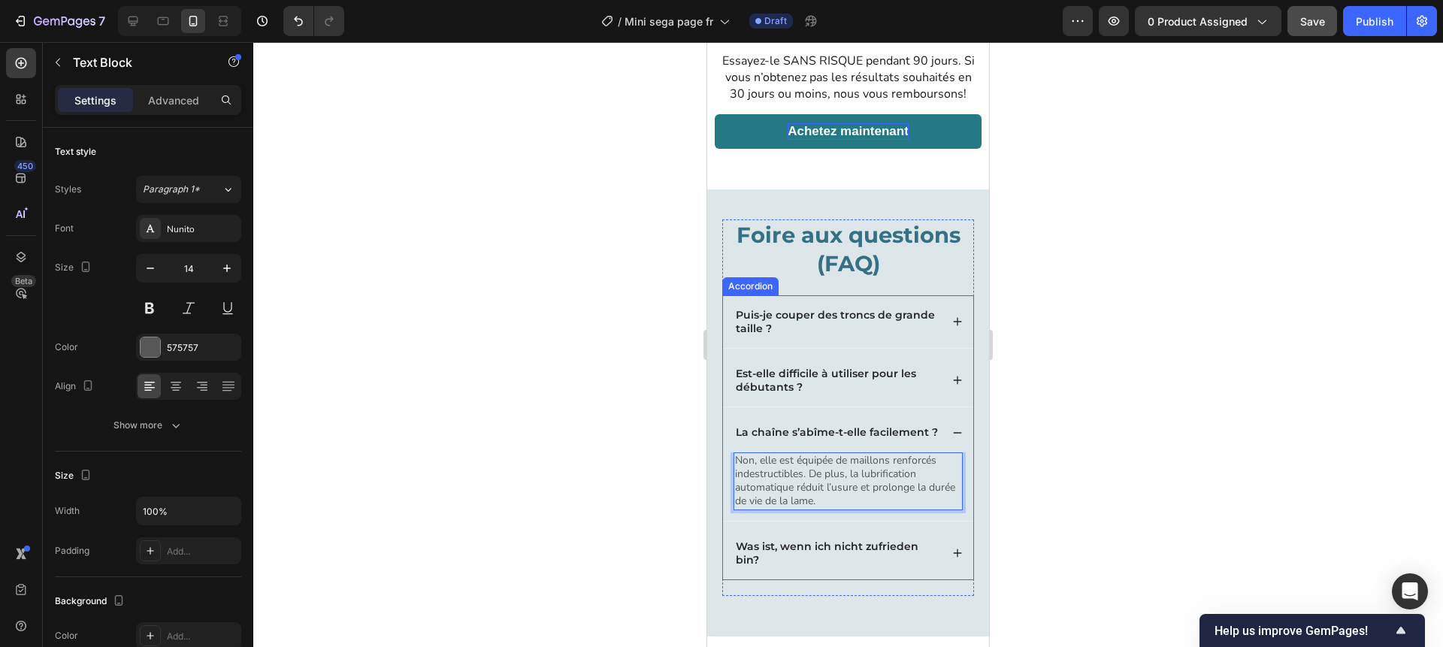
click at [961, 433] on icon at bounding box center [957, 433] width 11 height 11
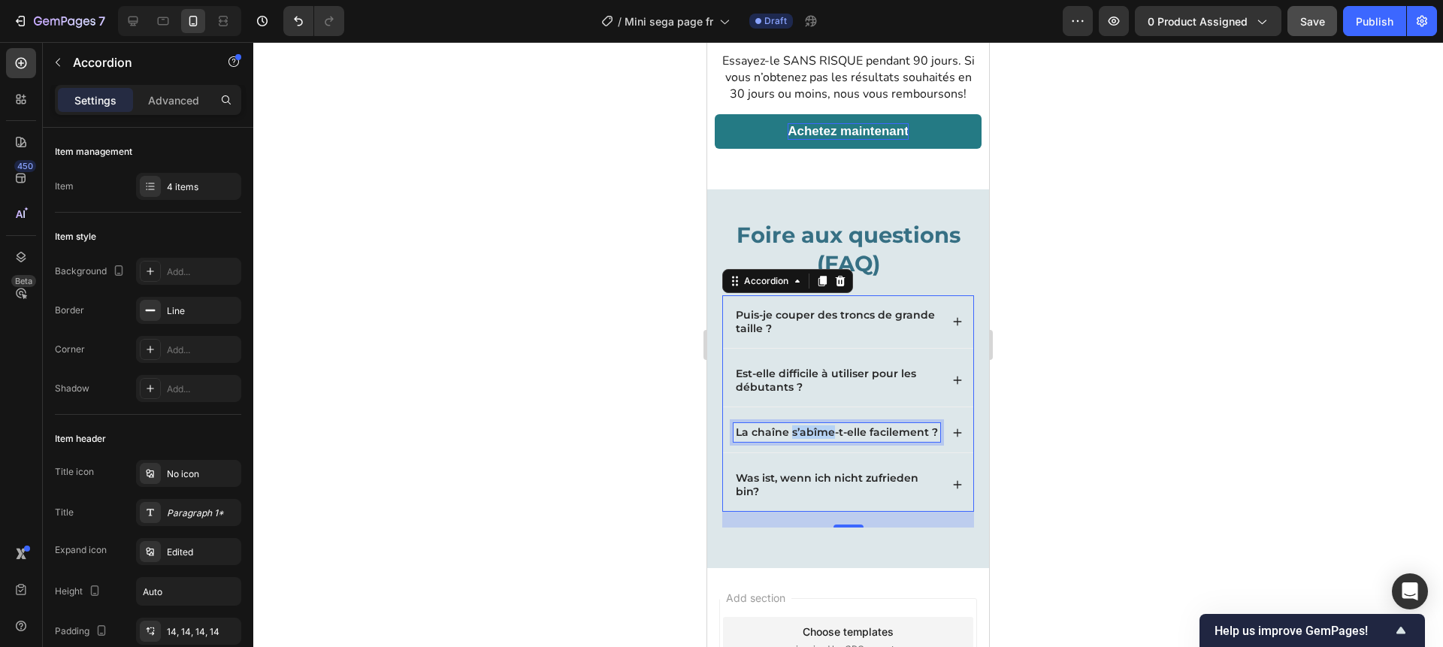
click at [808, 430] on p "La chaîne s’abîme-t-elle facilement ?" at bounding box center [837, 432] width 202 height 14
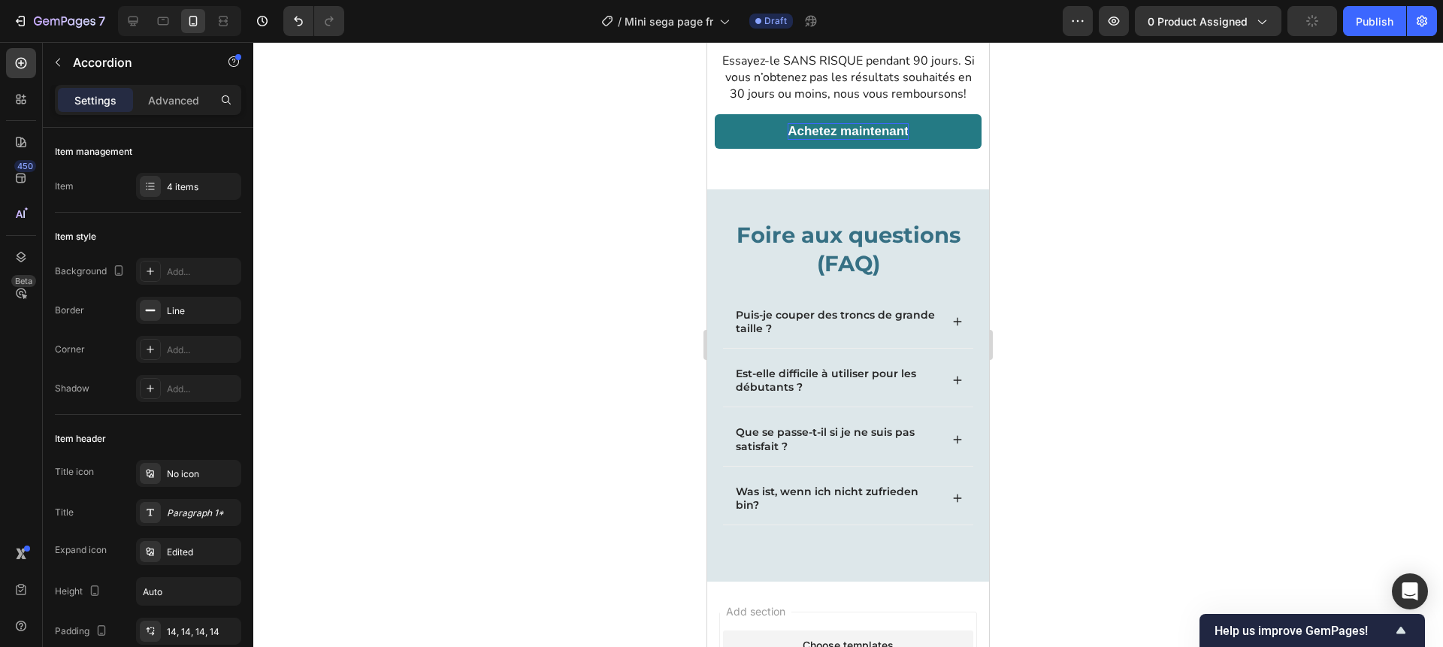
click at [953, 434] on icon at bounding box center [957, 439] width 11 height 11
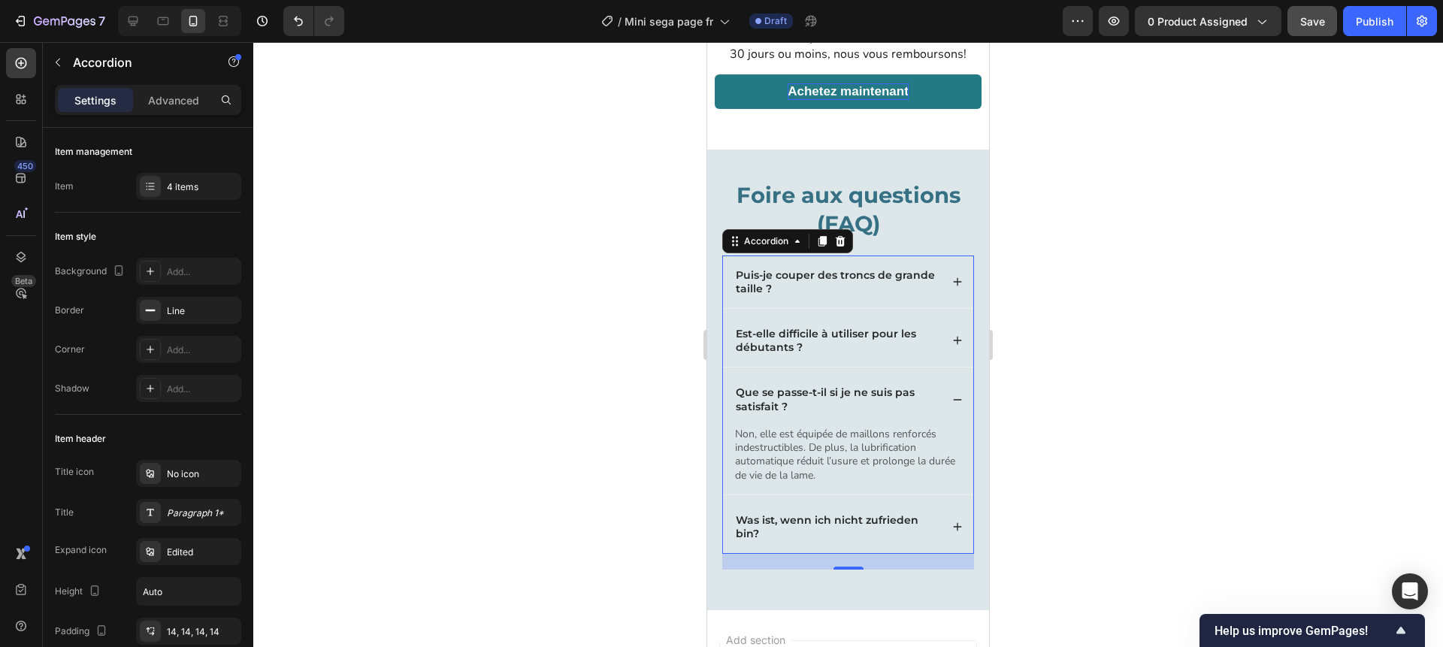
scroll to position [4137, 0]
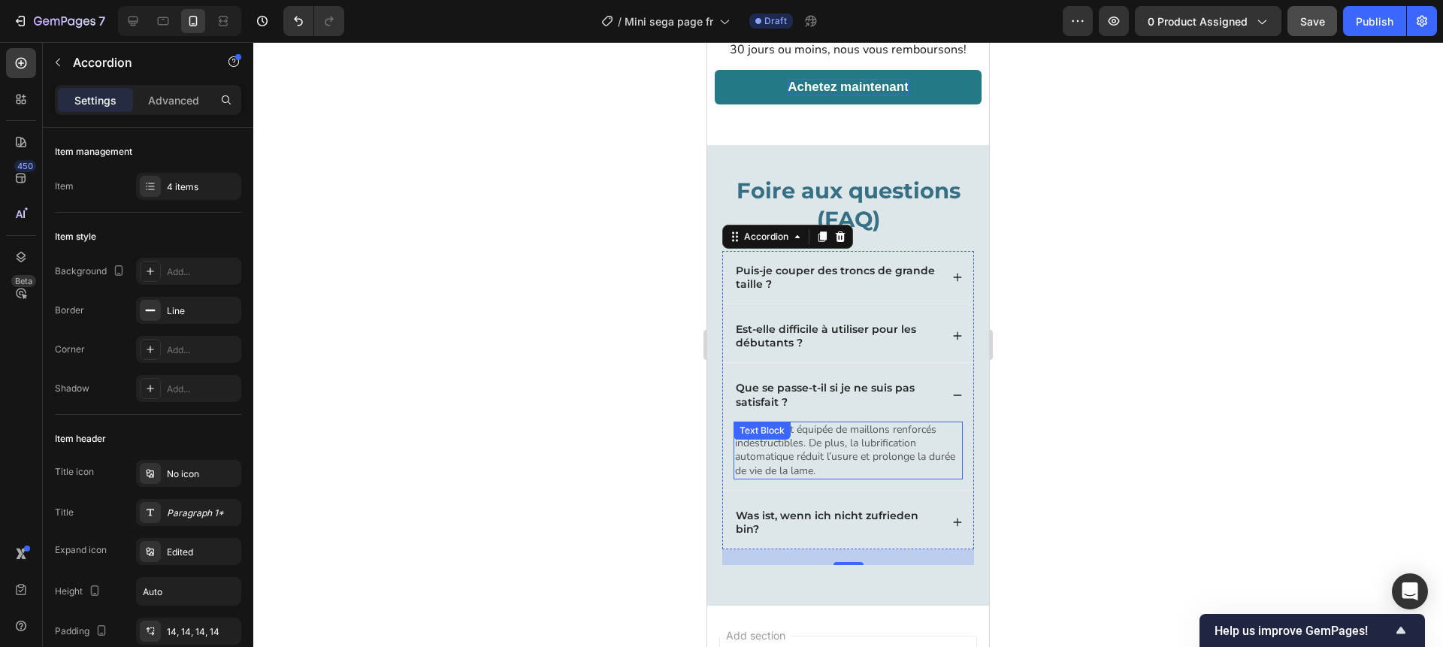
click at [834, 458] on p "Non, elle est équipée de maillons renforcés indestructibles. De plus, la lubrif…" at bounding box center [848, 450] width 226 height 55
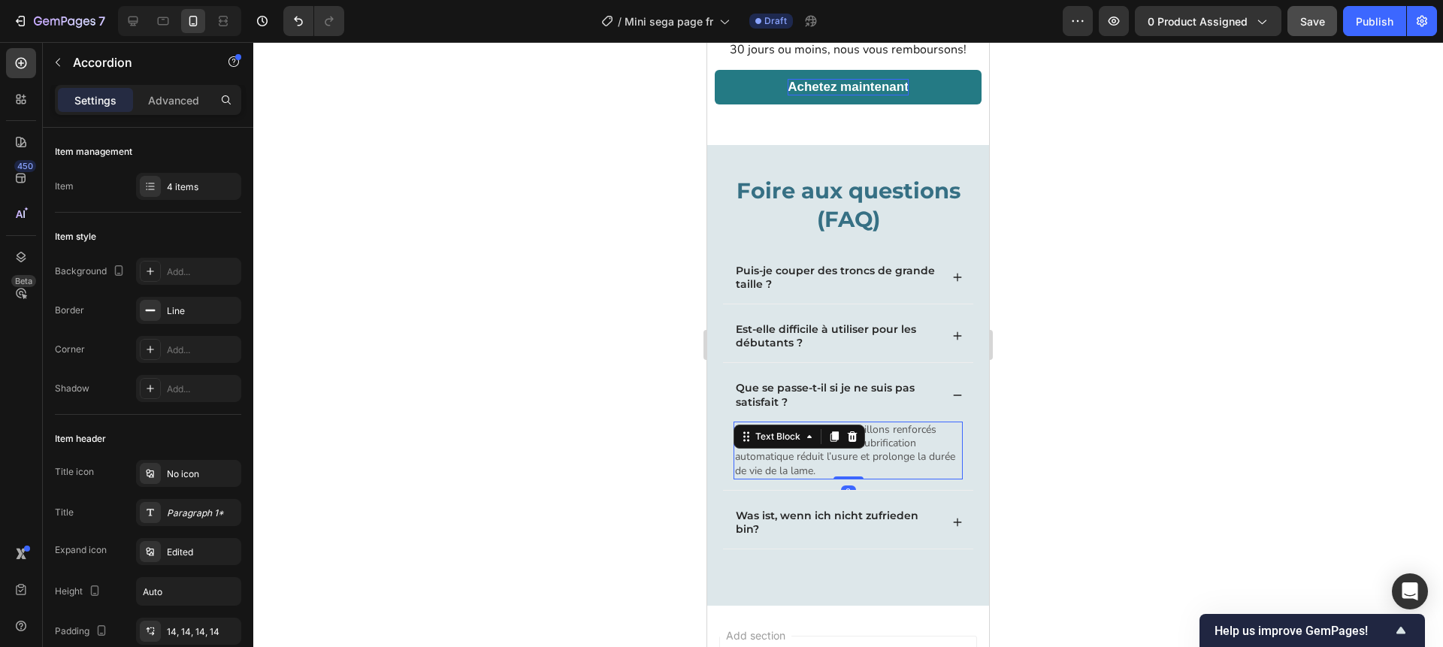
click at [834, 458] on p "Non, elle est équipée de maillons renforcés indestructibles. De plus, la lubrif…" at bounding box center [848, 450] width 226 height 55
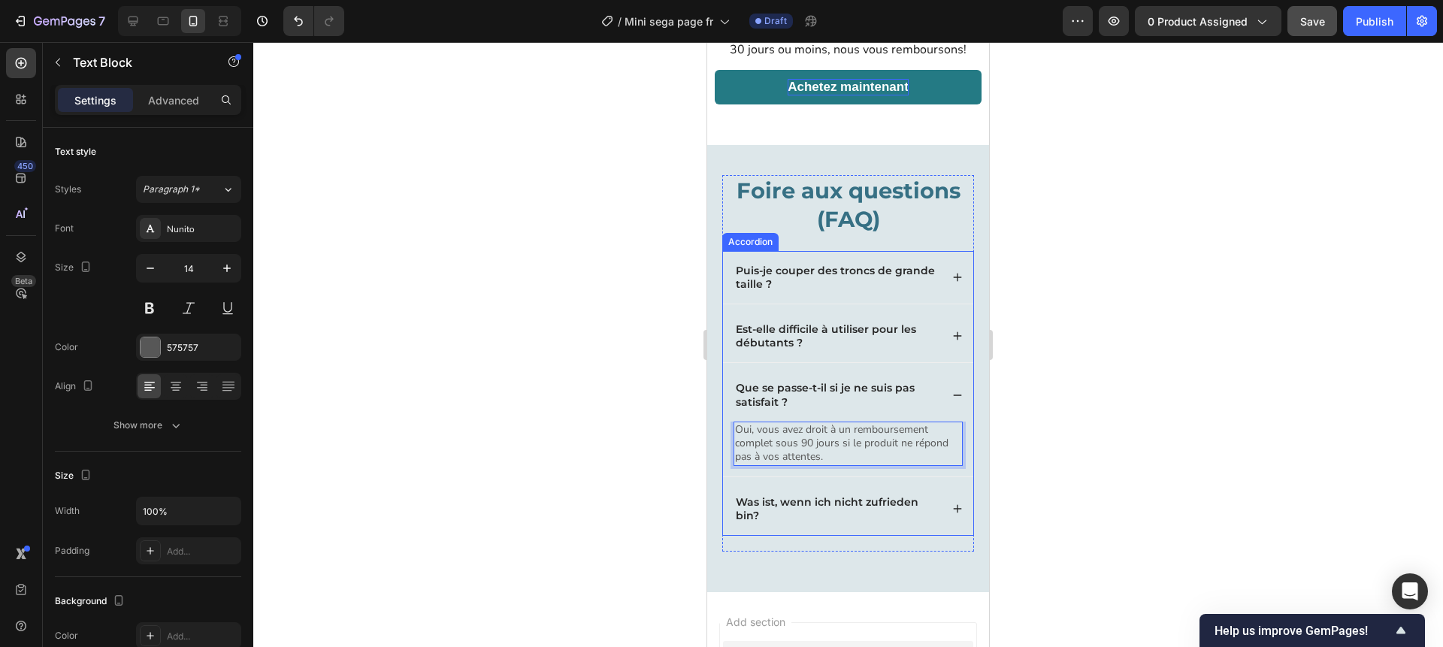
click at [957, 393] on icon at bounding box center [957, 395] width 11 height 11
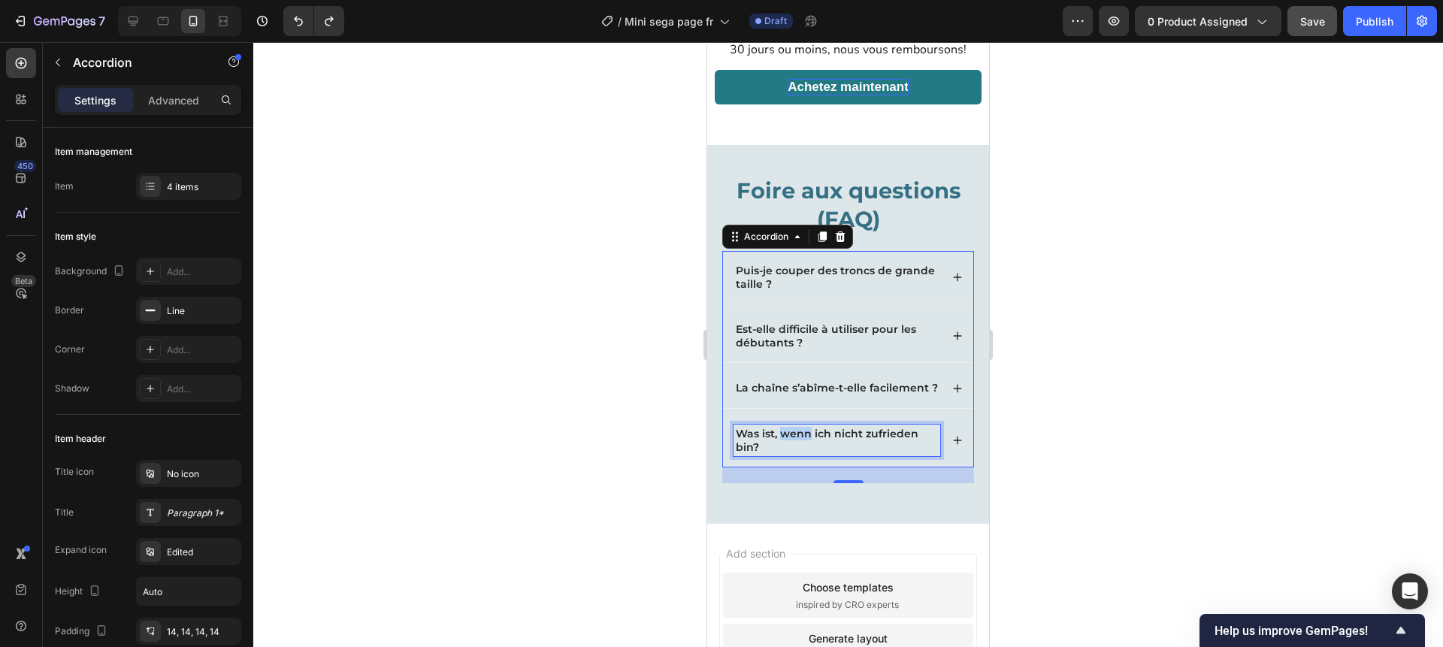
click at [804, 431] on p "Was ist, wenn ich nicht zufrieden bin?" at bounding box center [837, 440] width 202 height 27
click at [952, 438] on icon at bounding box center [957, 440] width 11 height 11
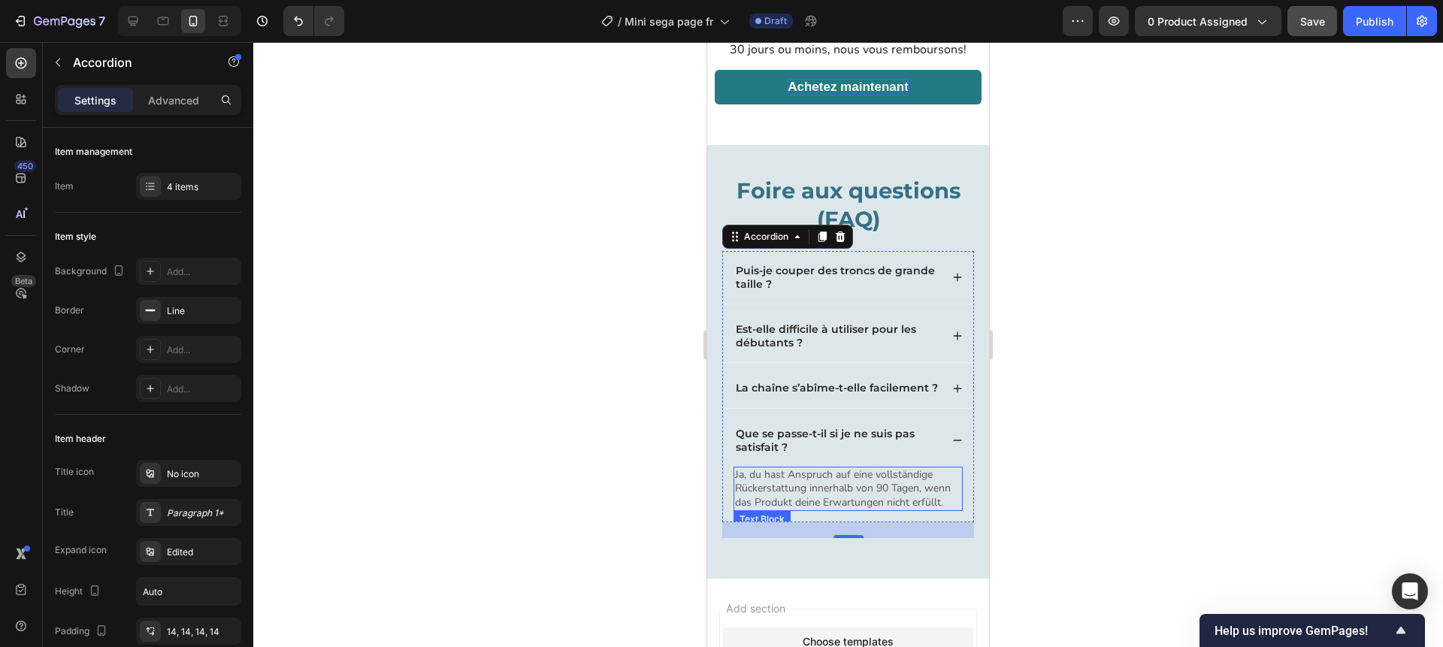
click at [814, 491] on p "Ja, du hast Anspruch auf eine vollständige Rückerstattung innerhalb von 90 Tage…" at bounding box center [848, 488] width 226 height 41
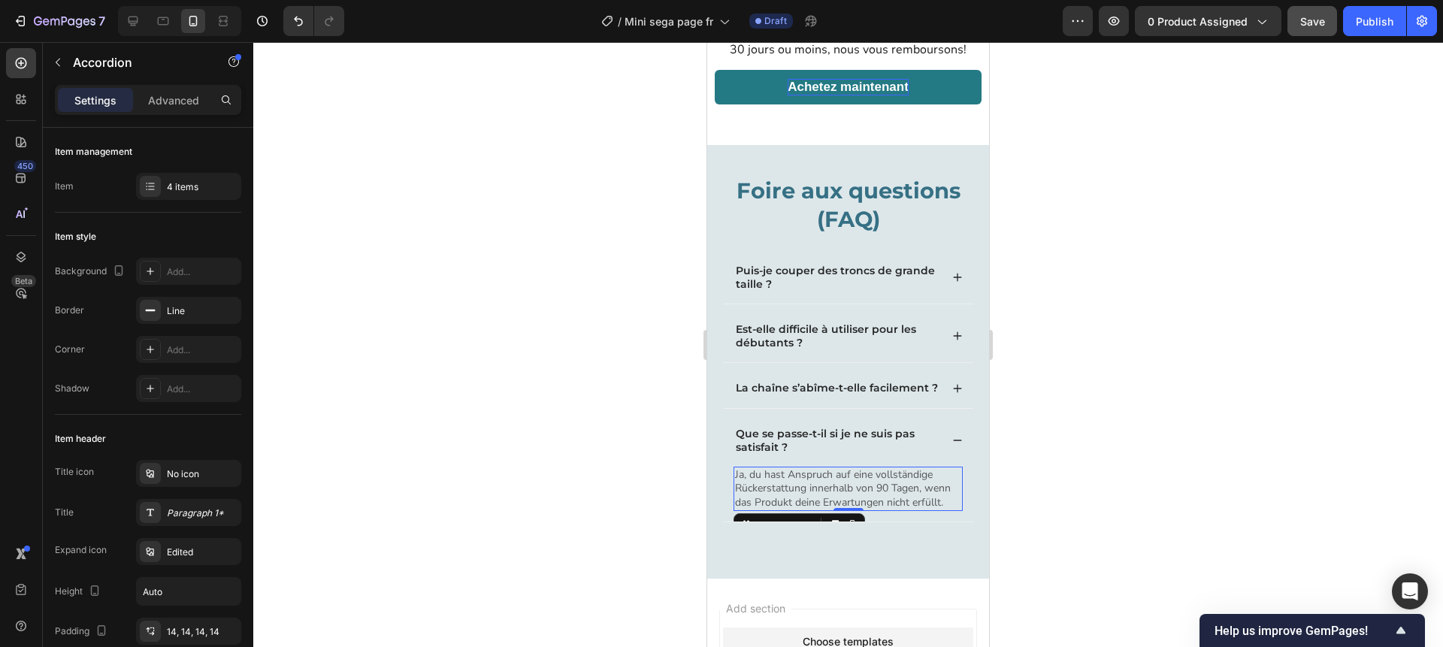
click at [814, 491] on p "Ja, du hast Anspruch auf eine vollständige Rückerstattung innerhalb von 90 Tage…" at bounding box center [848, 488] width 226 height 41
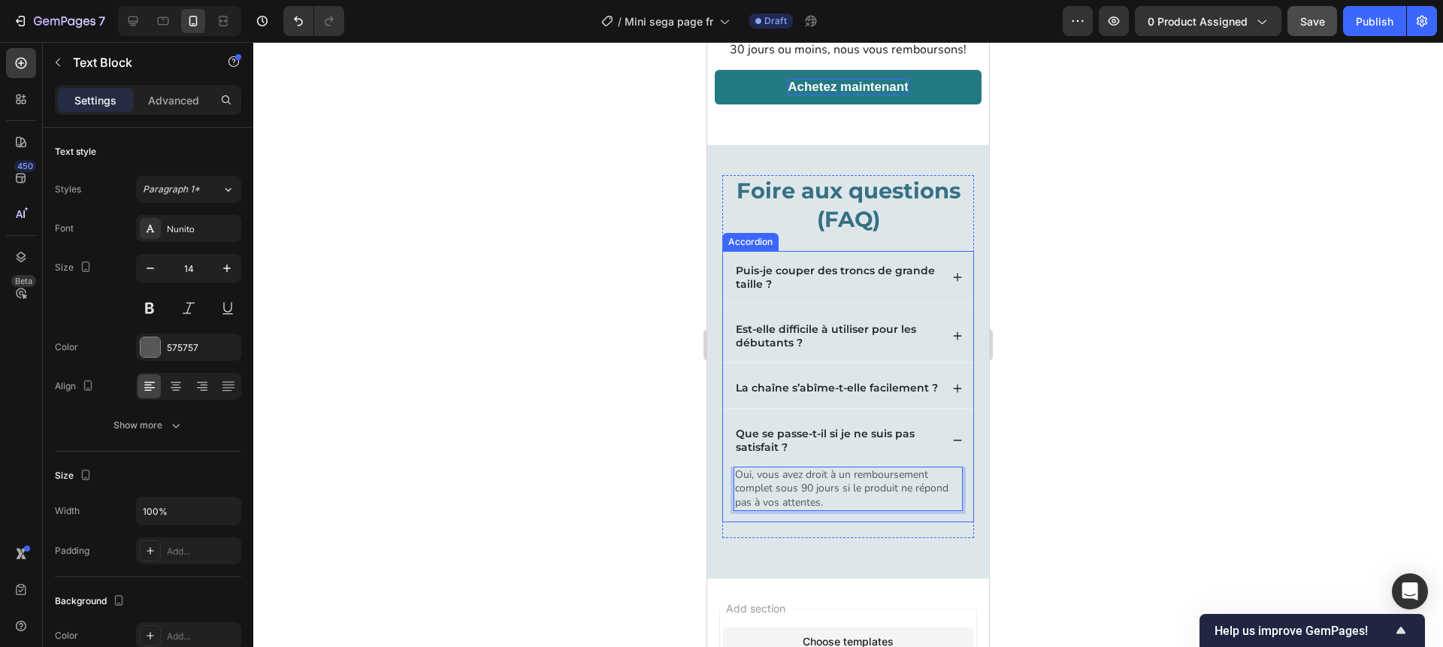
click at [1053, 413] on div at bounding box center [848, 344] width 1190 height 605
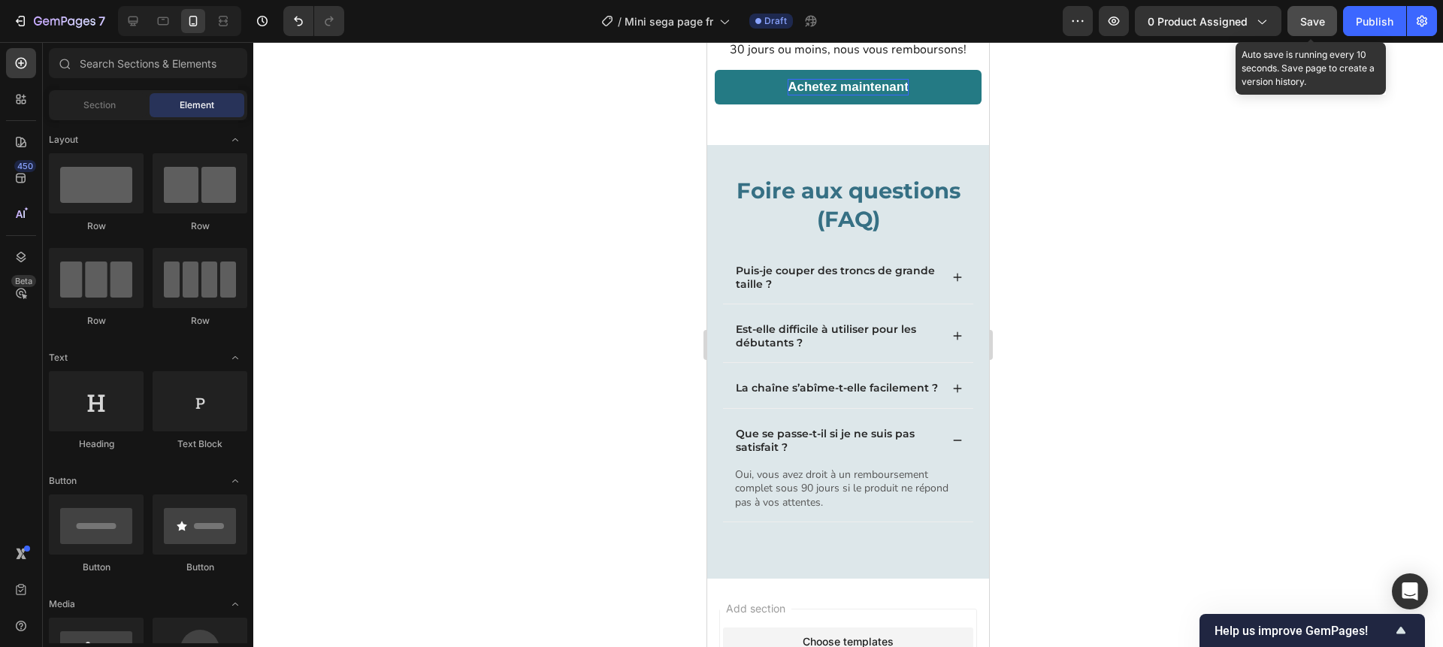
click at [1300, 32] on button "Save" at bounding box center [1313, 21] width 50 height 30
click at [1300, 25] on span "Save" at bounding box center [1312, 21] width 25 height 13
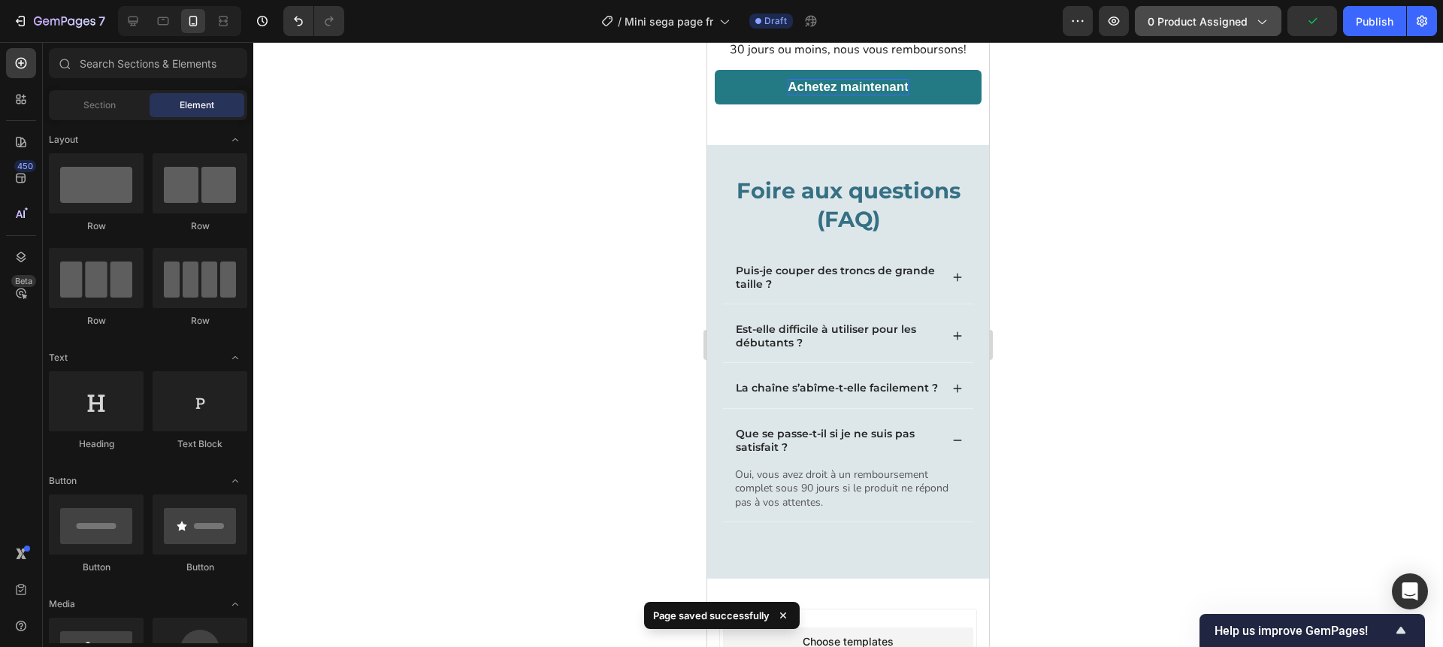
click at [1185, 20] on span "0 product assigned" at bounding box center [1198, 22] width 100 height 16
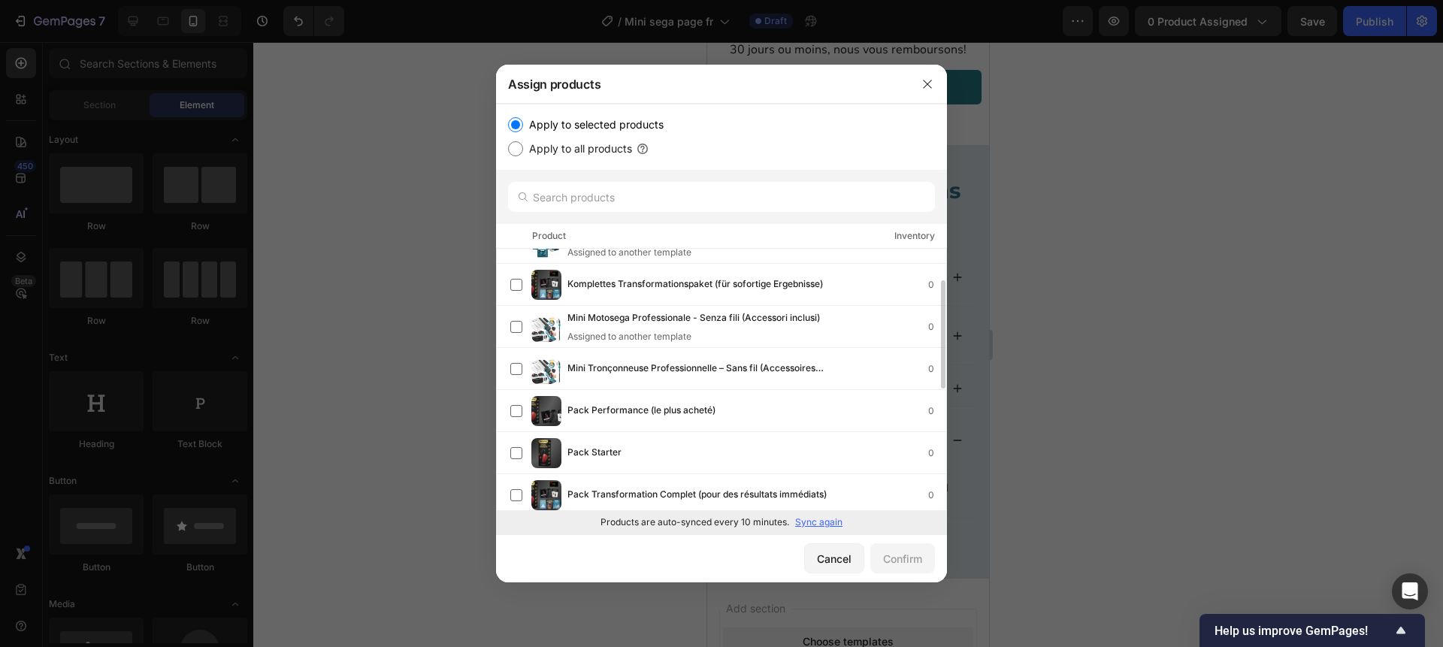
scroll to position [101, 0]
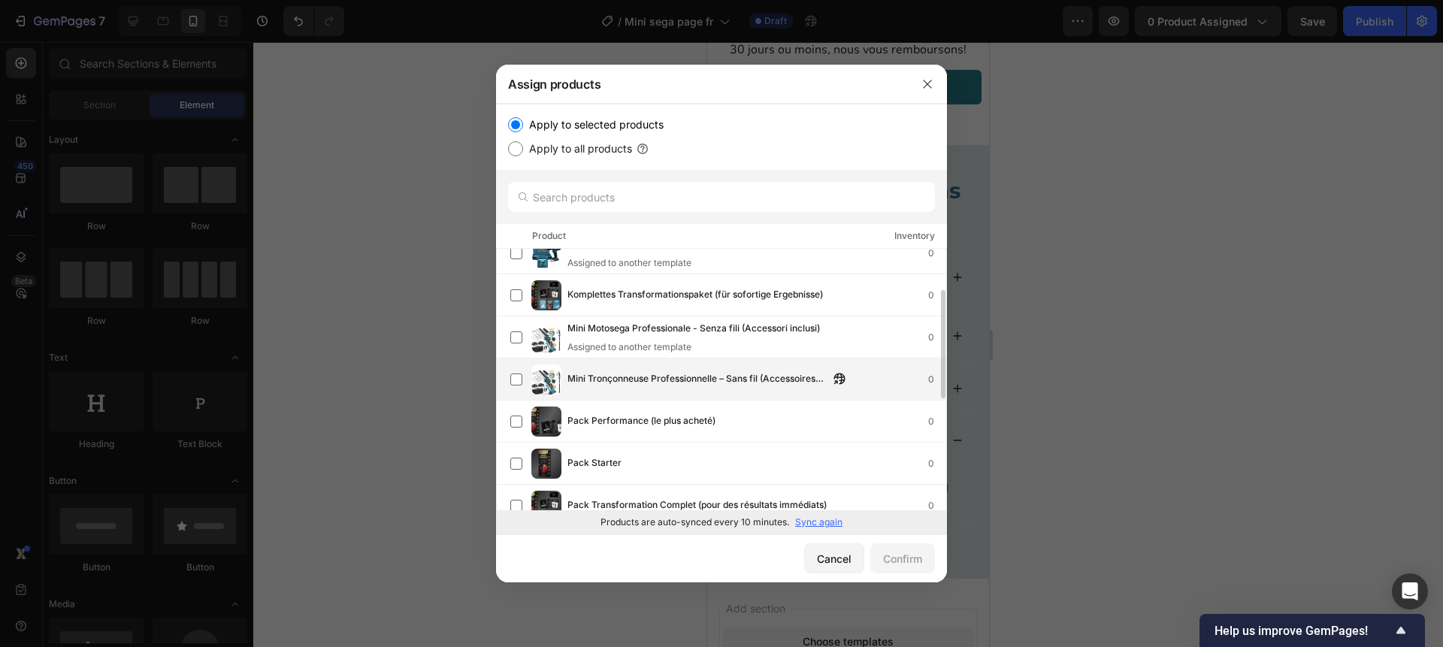
click at [668, 382] on span "Mini Tronçonneuse Professionnelle – Sans fil (Accessoires inclus)" at bounding box center [699, 379] width 262 height 17
click at [898, 563] on div "Confirm" at bounding box center [902, 559] width 39 height 16
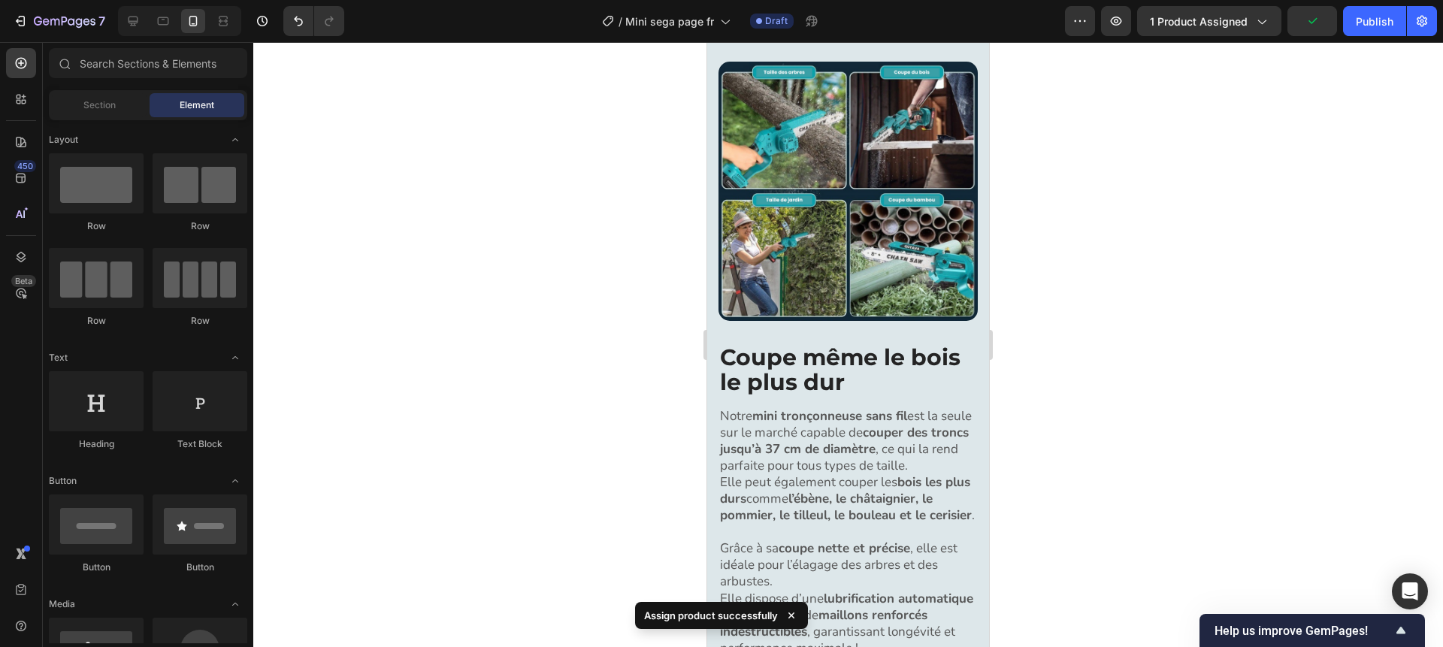
scroll to position [0, 0]
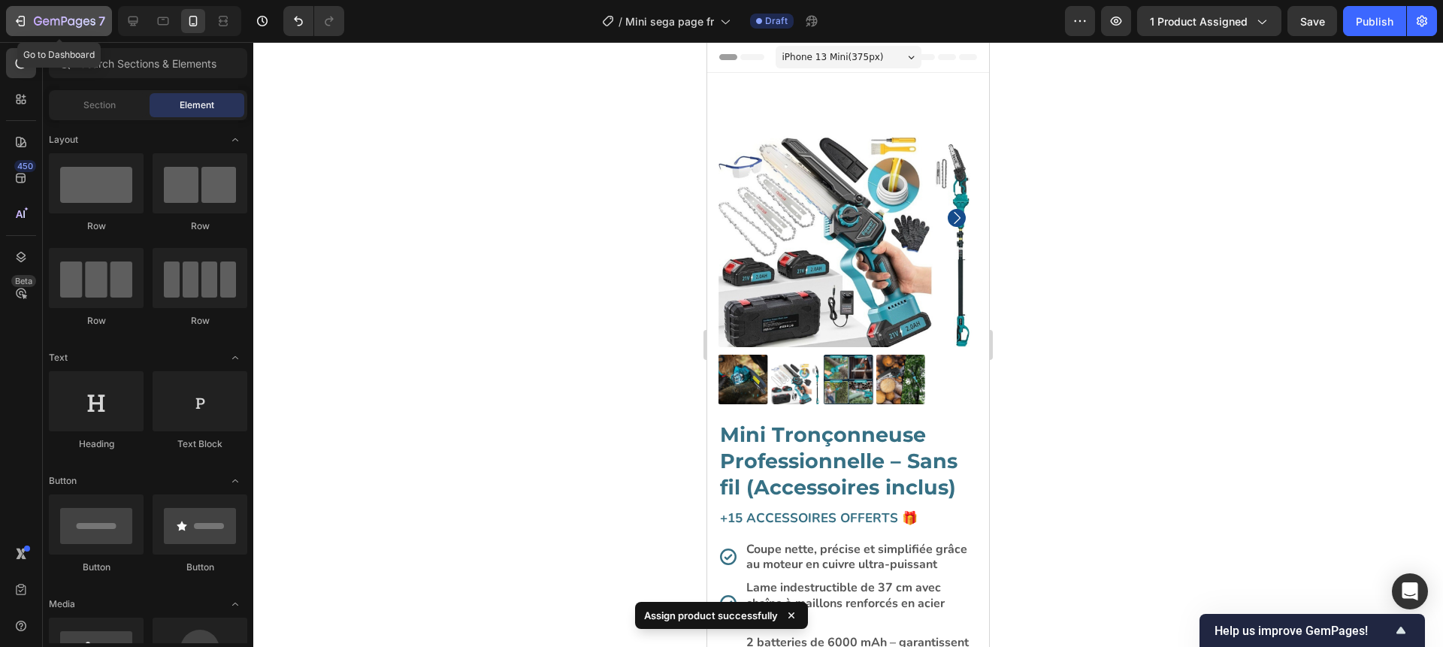
click at [23, 23] on icon "button" at bounding box center [22, 21] width 7 height 11
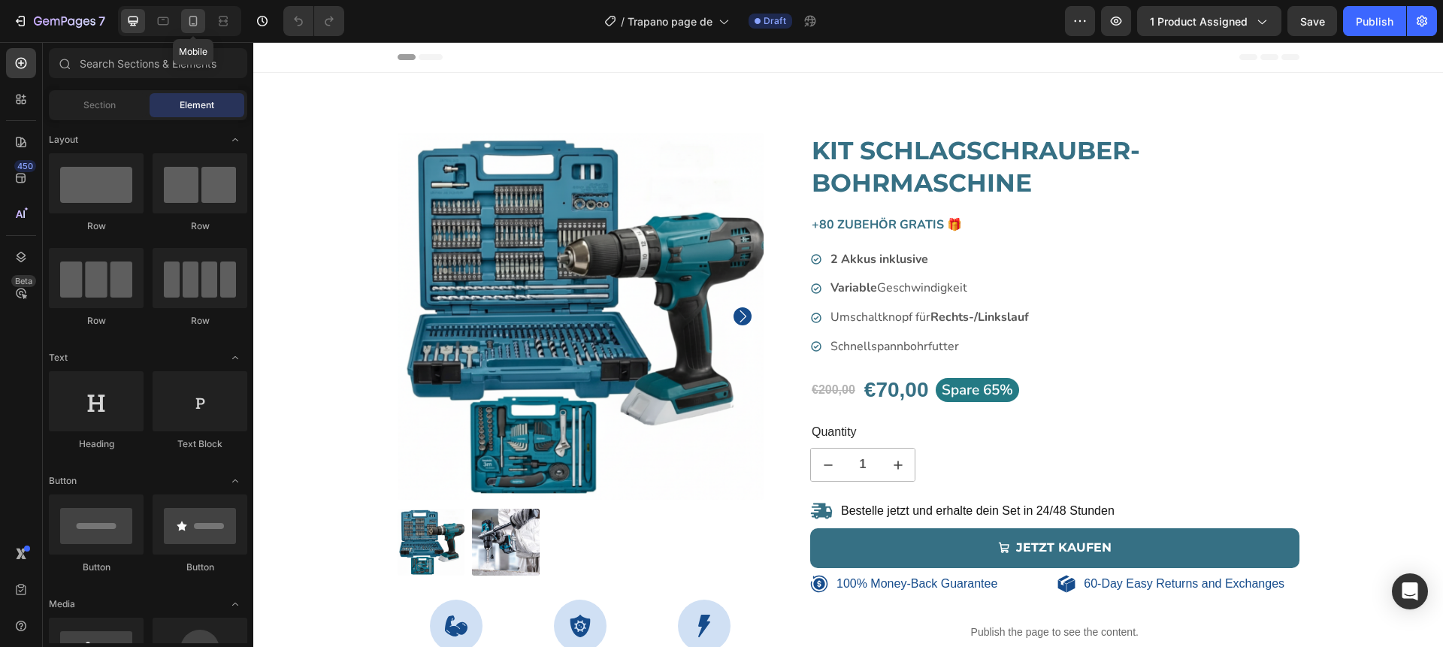
click at [195, 20] on icon at bounding box center [193, 21] width 15 height 15
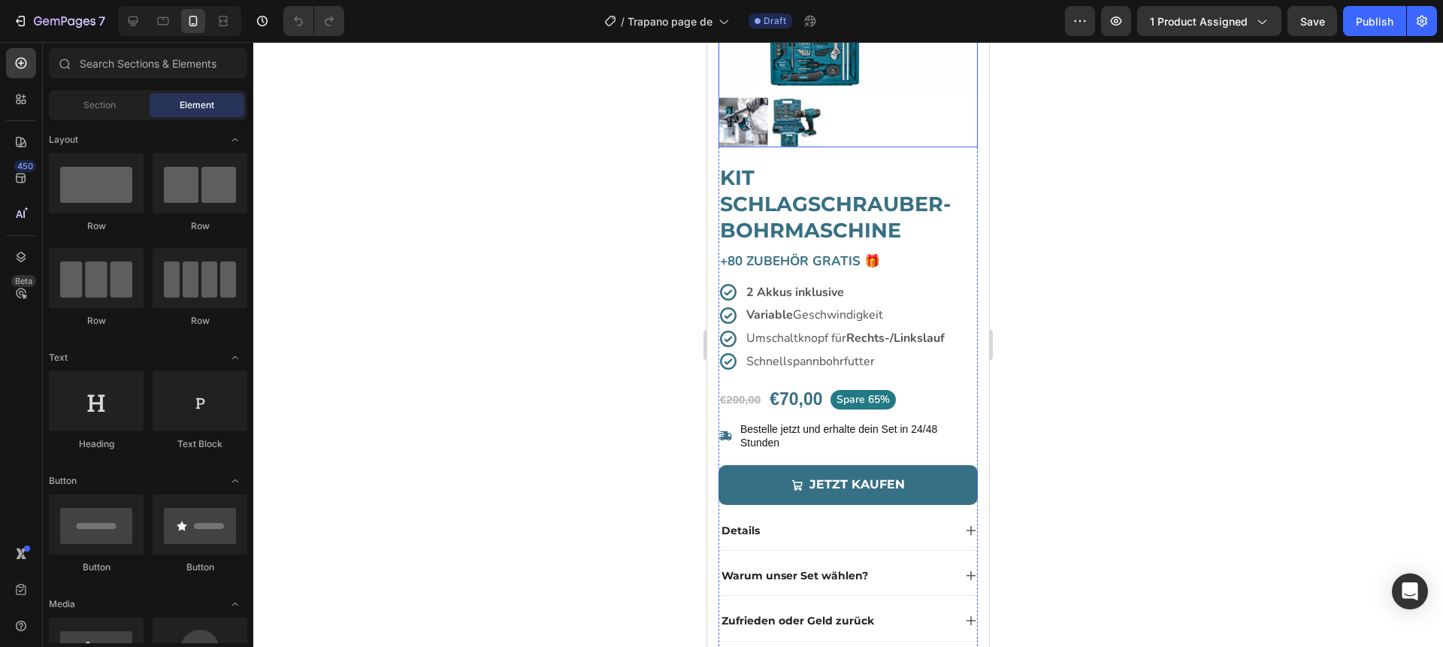
scroll to position [359, 0]
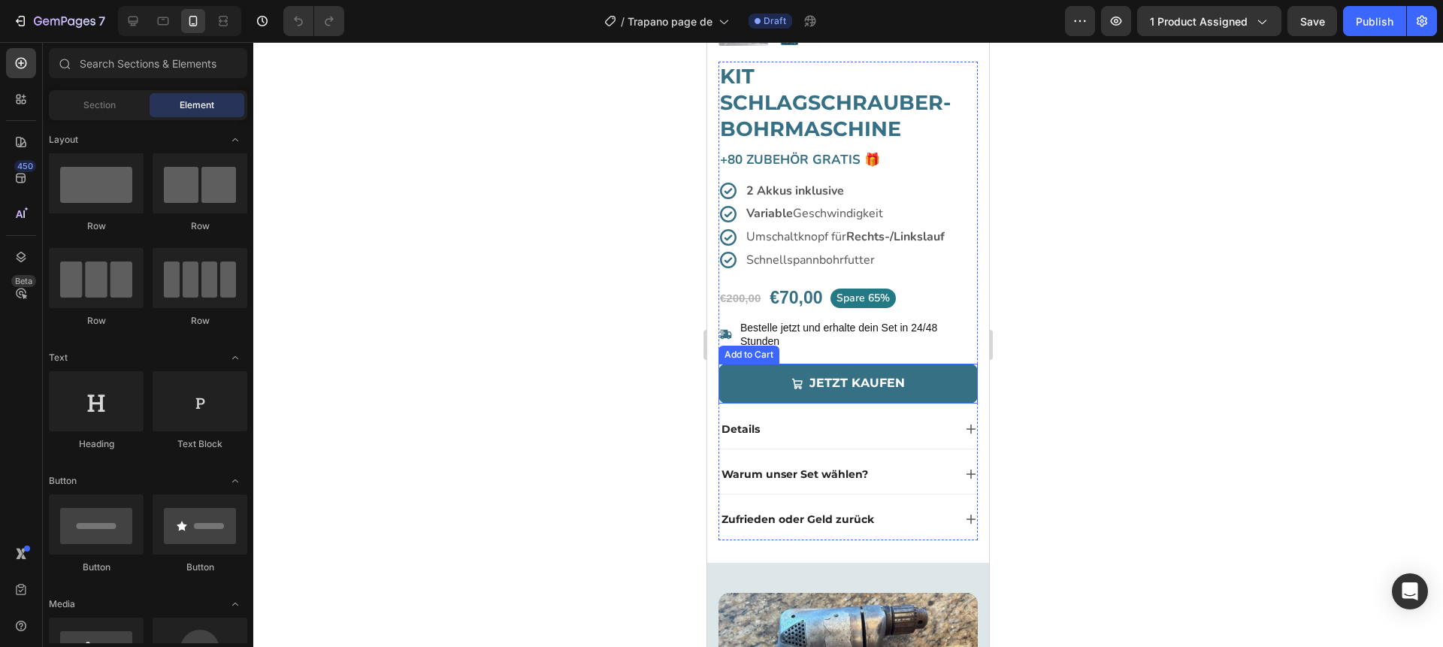
click at [736, 389] on button "Jetzt kaufen" at bounding box center [848, 384] width 259 height 40
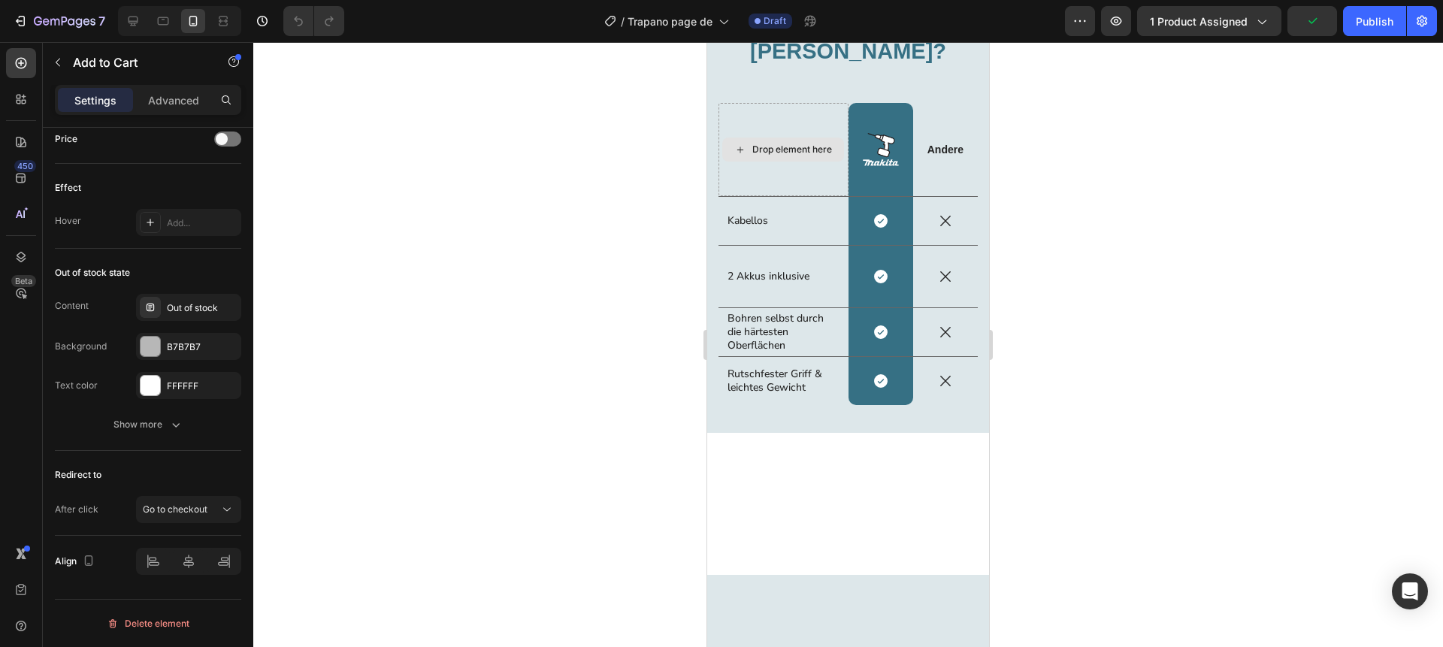
scroll to position [2672, 0]
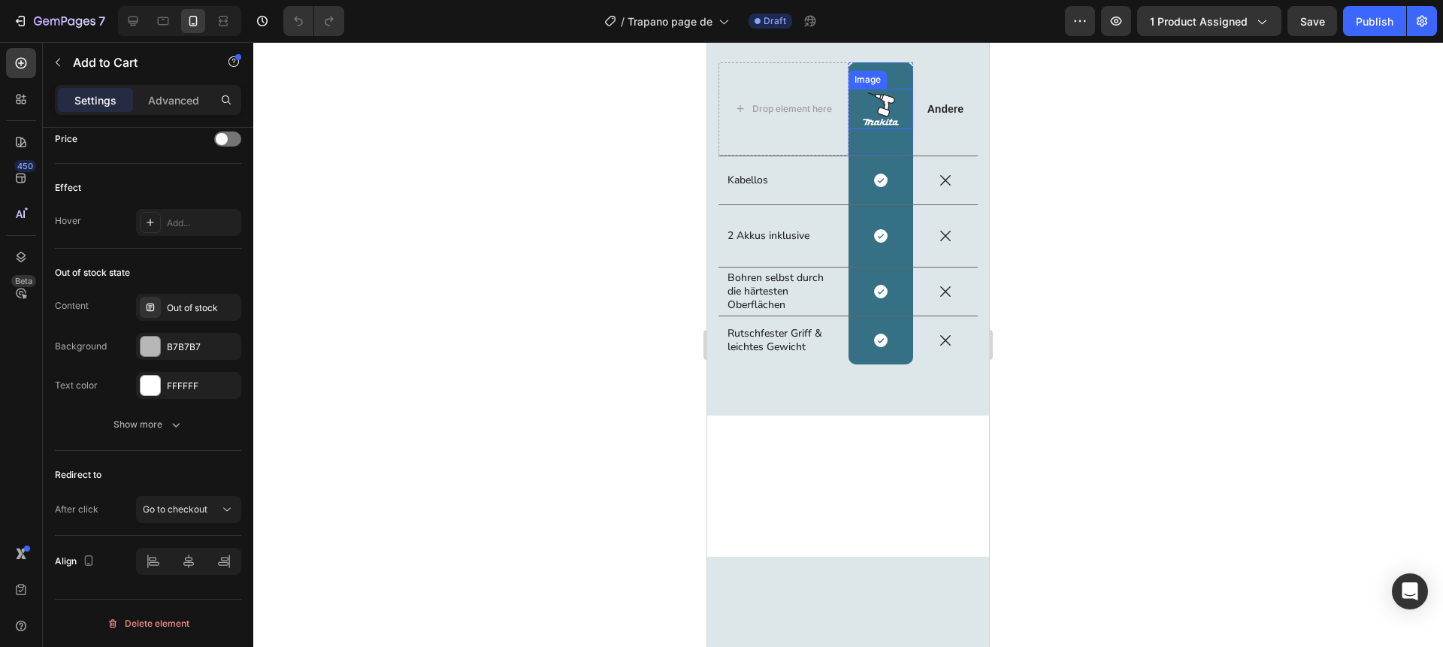
click at [887, 129] on img at bounding box center [881, 109] width 41 height 41
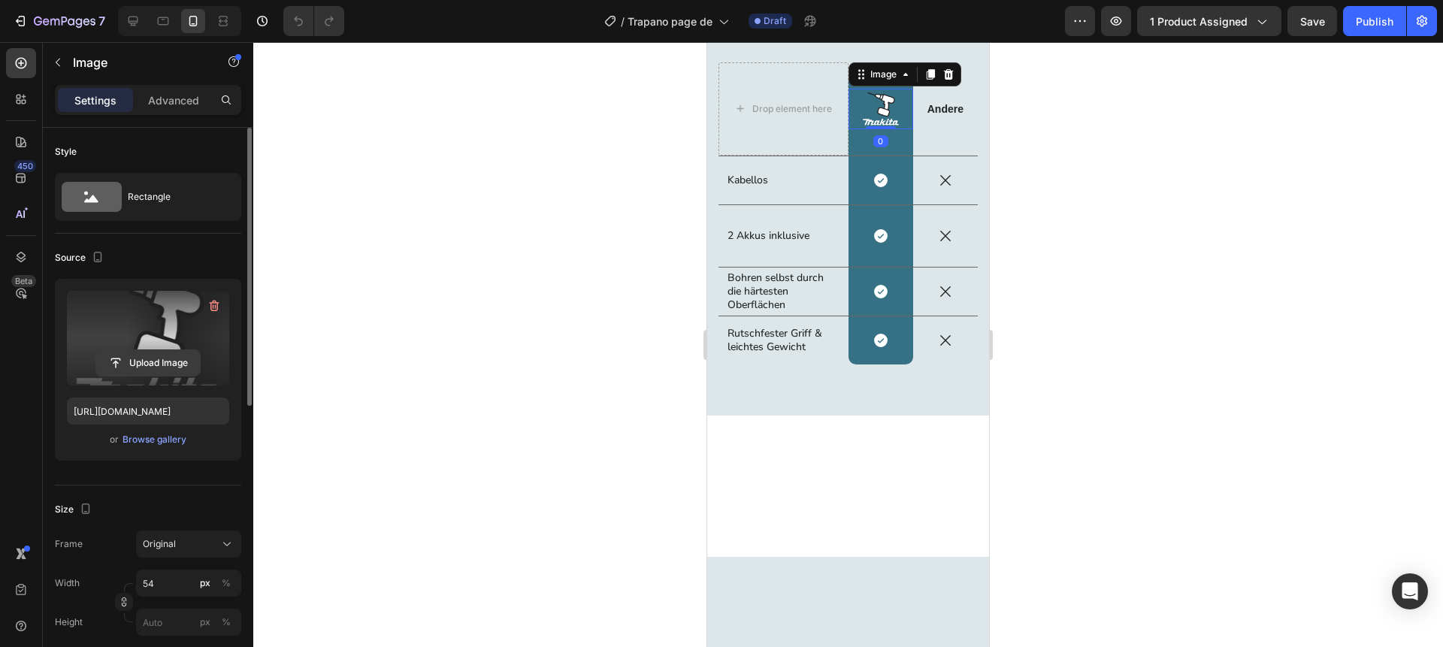
click at [157, 365] on input "file" at bounding box center [148, 363] width 104 height 26
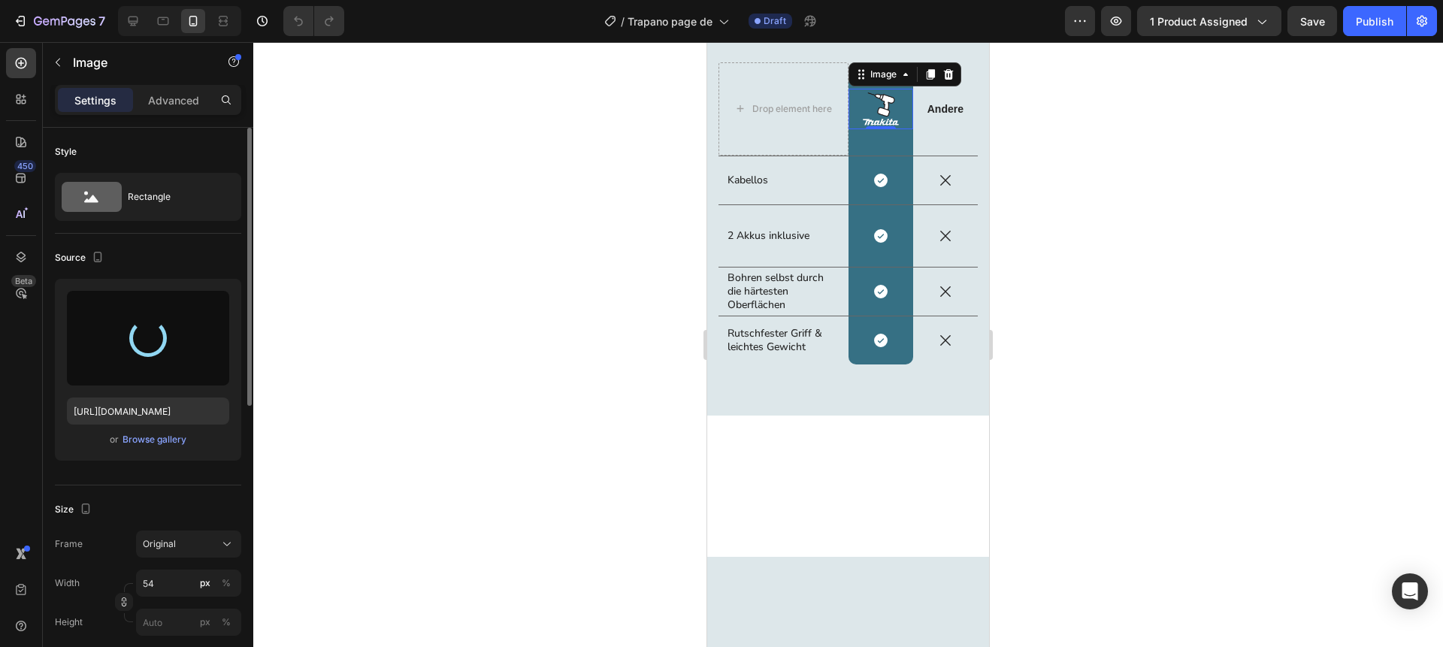
type input "[URL][DOMAIN_NAME]"
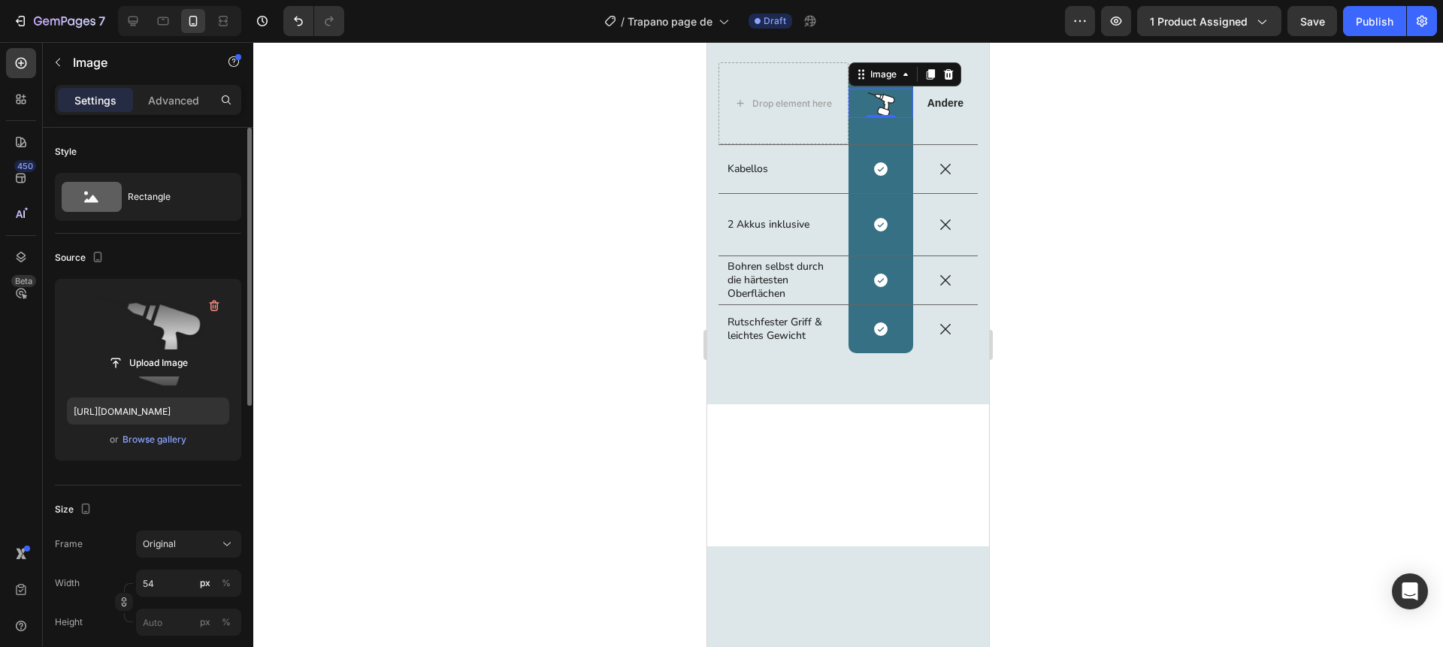
click at [601, 265] on div at bounding box center [848, 344] width 1190 height 605
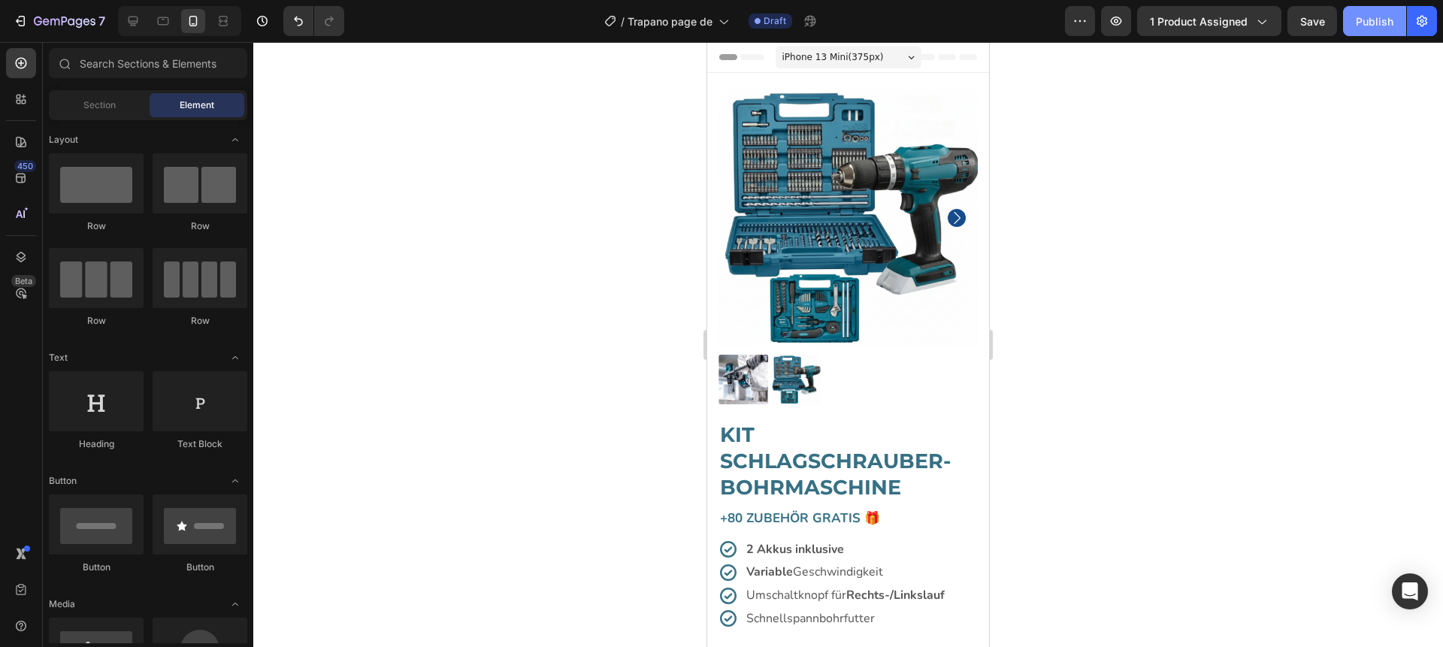
click at [1365, 31] on button "Publish" at bounding box center [1374, 21] width 63 height 30
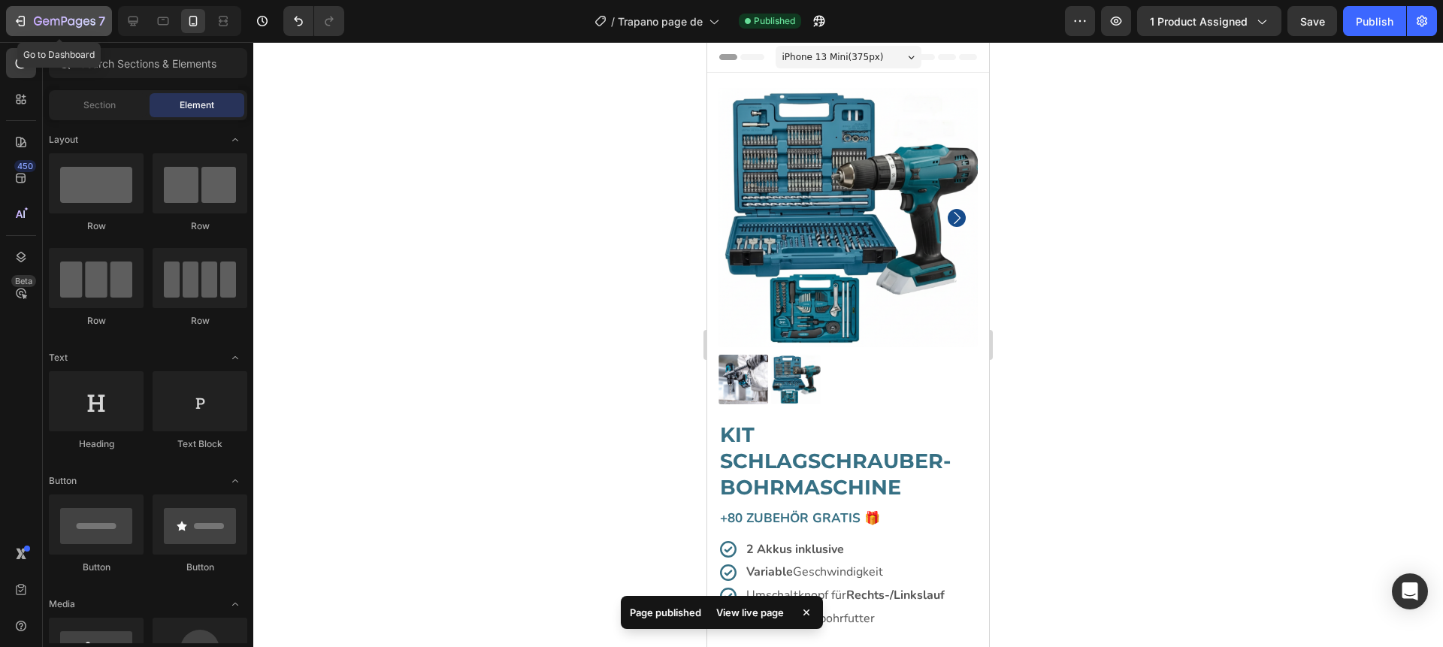
click at [23, 19] on icon "button" at bounding box center [20, 21] width 15 height 15
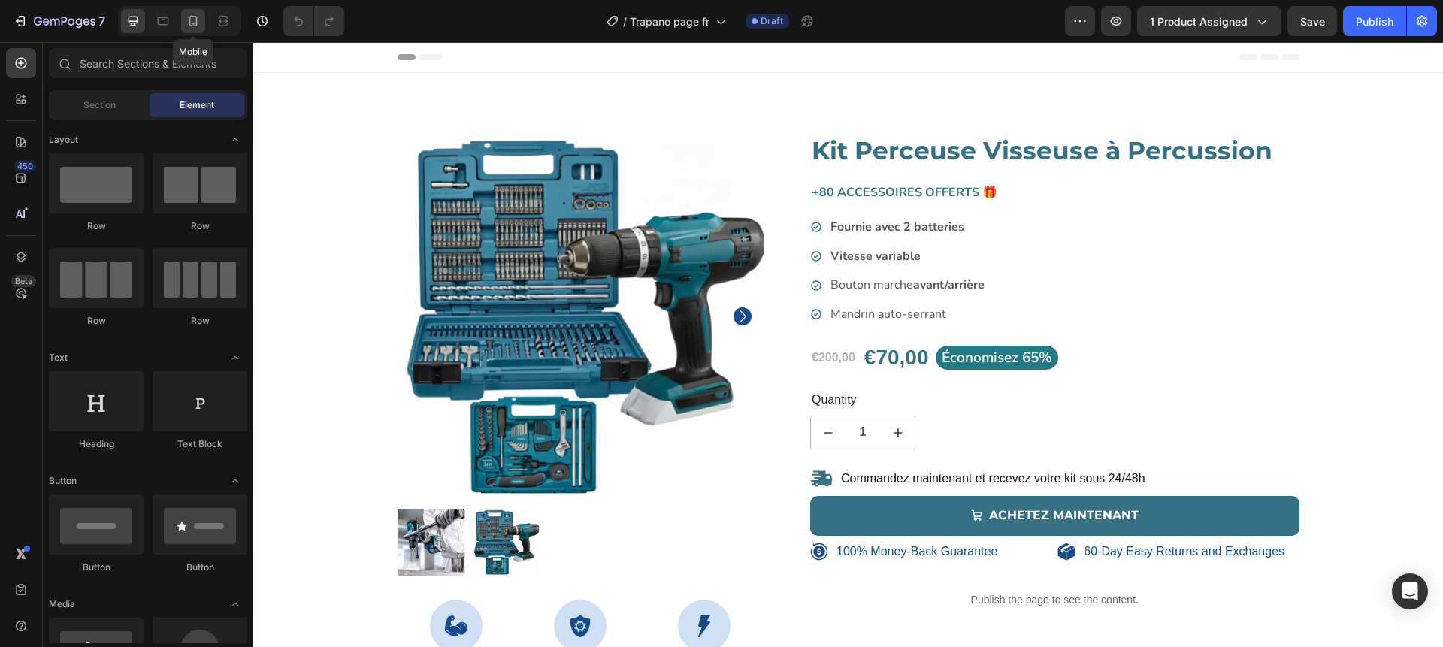
click at [199, 23] on icon at bounding box center [193, 21] width 15 height 15
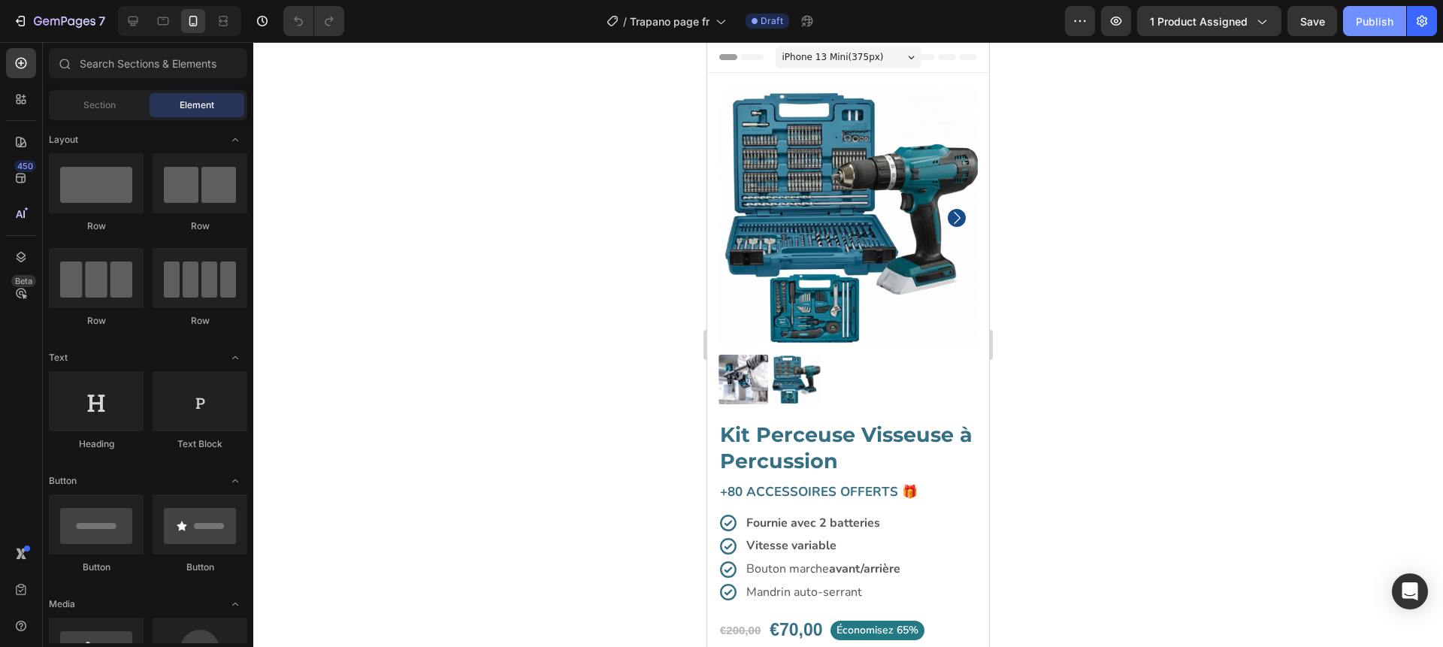
click at [1372, 23] on div "Publish" at bounding box center [1375, 22] width 38 height 16
click at [22, 21] on icon "button" at bounding box center [20, 21] width 15 height 15
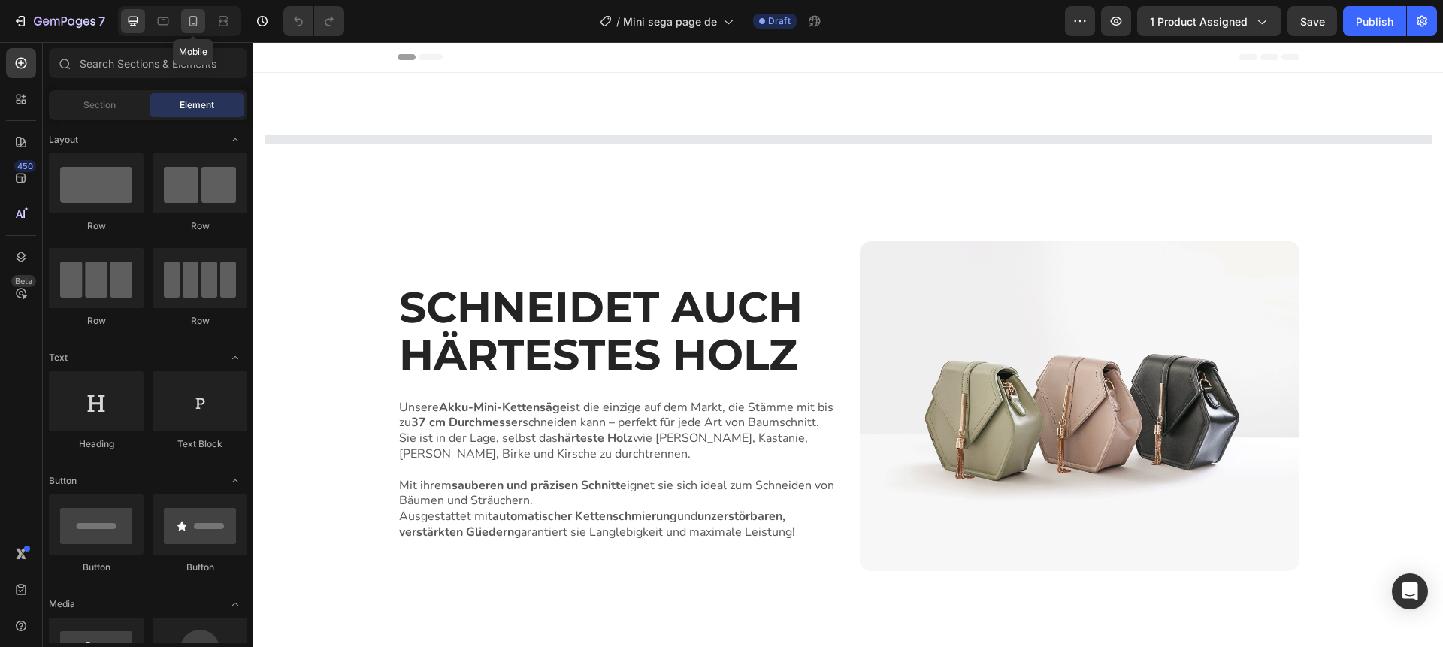
click at [191, 19] on icon at bounding box center [193, 21] width 15 height 15
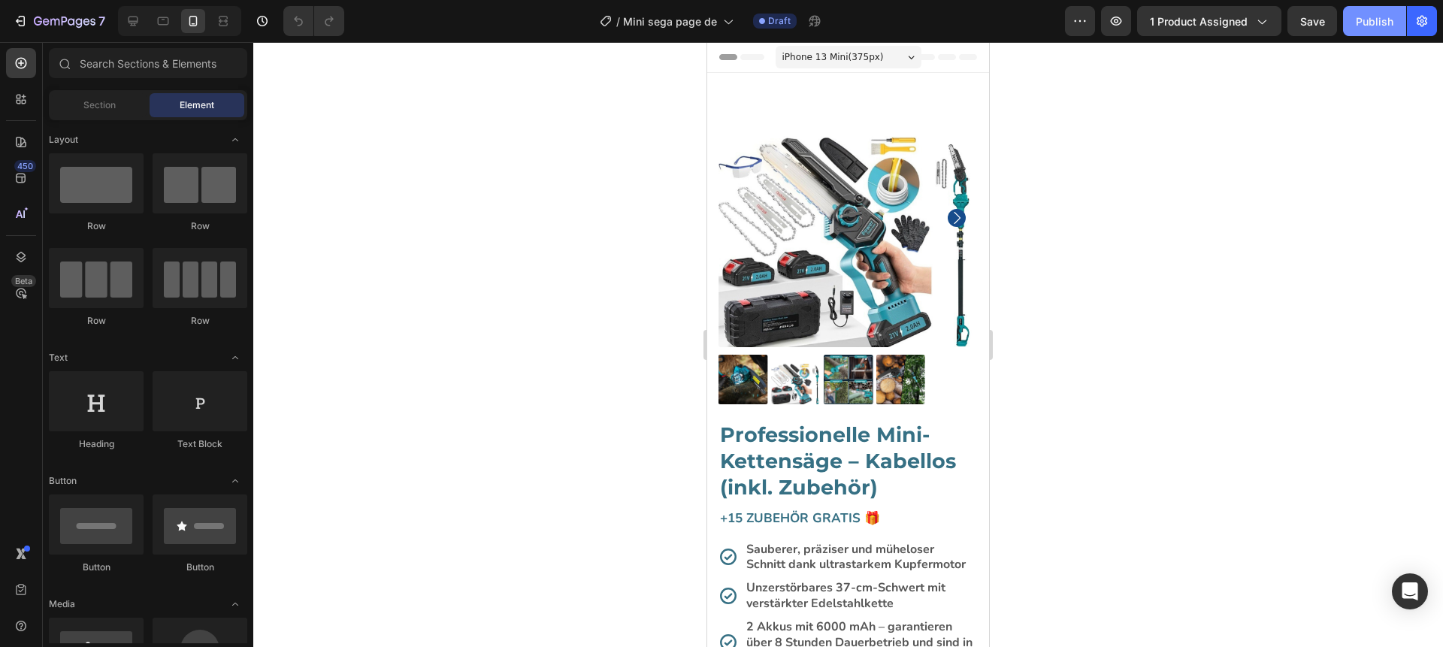
click at [1358, 30] on button "Publish" at bounding box center [1374, 21] width 63 height 30
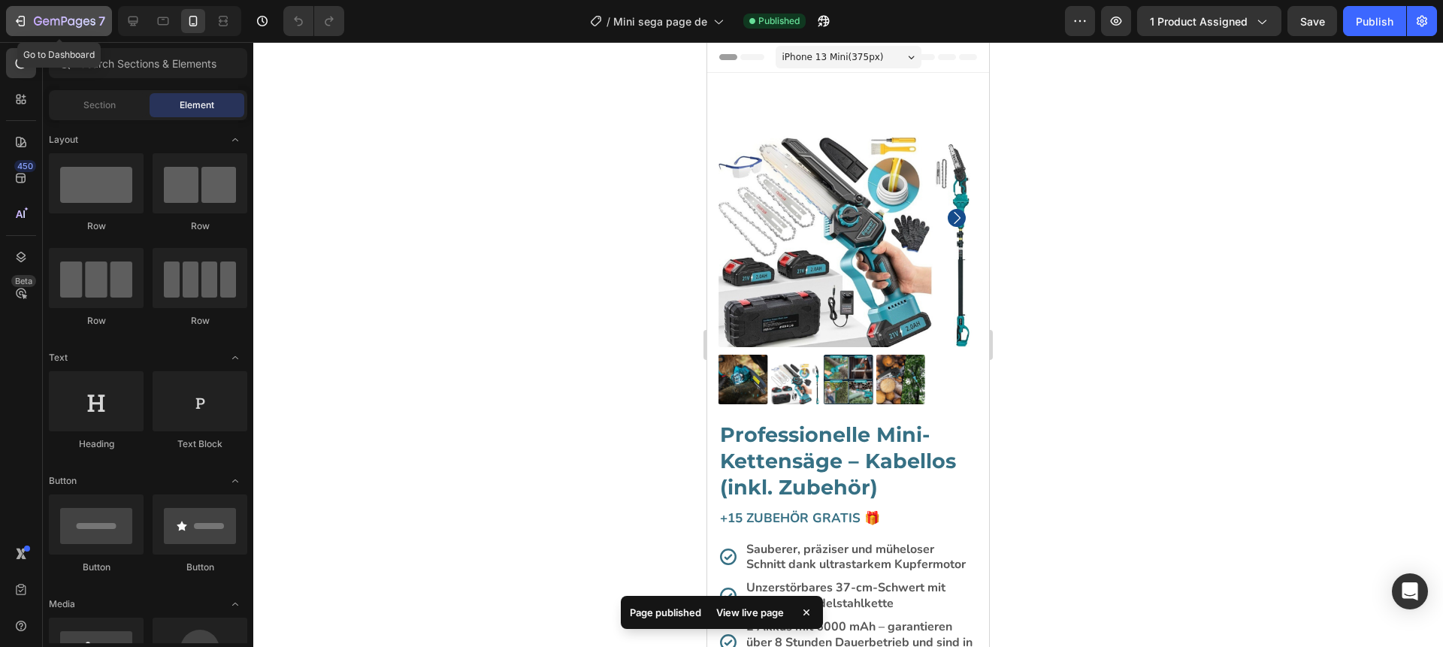
click at [32, 19] on div "7" at bounding box center [59, 21] width 92 height 18
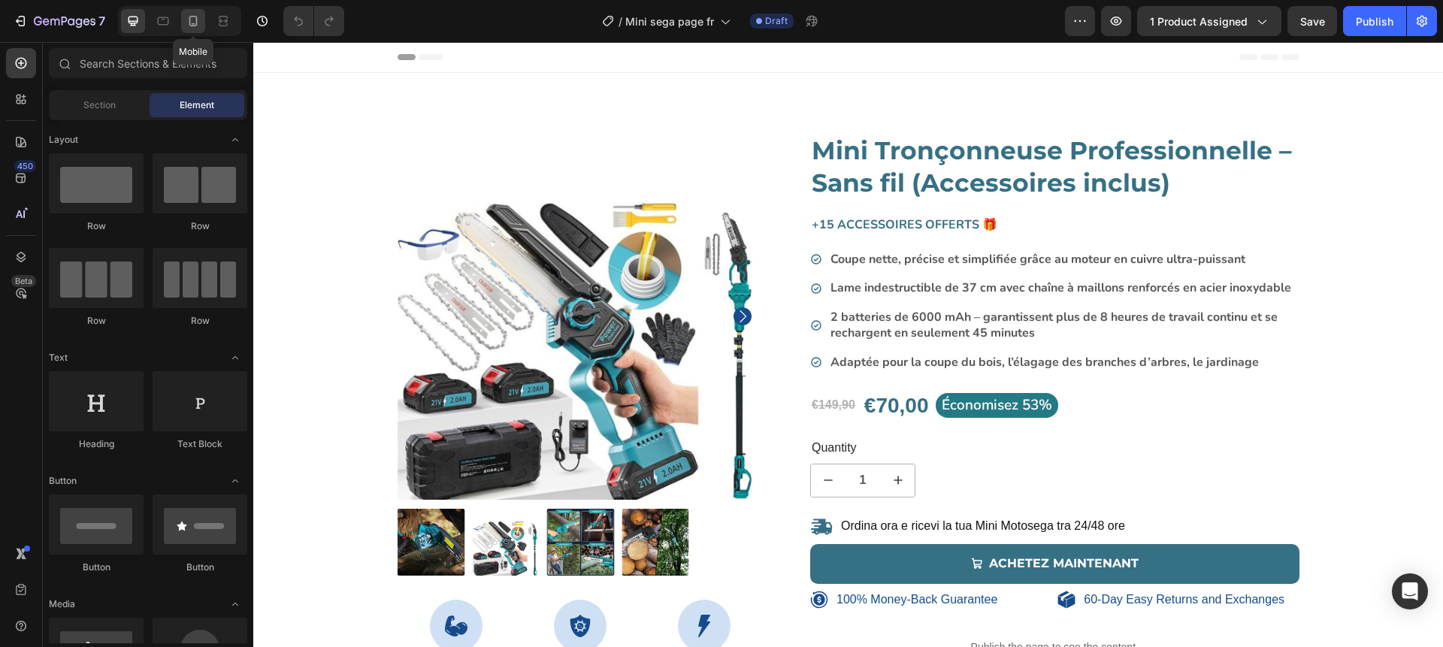
click at [188, 15] on icon at bounding box center [193, 21] width 15 height 15
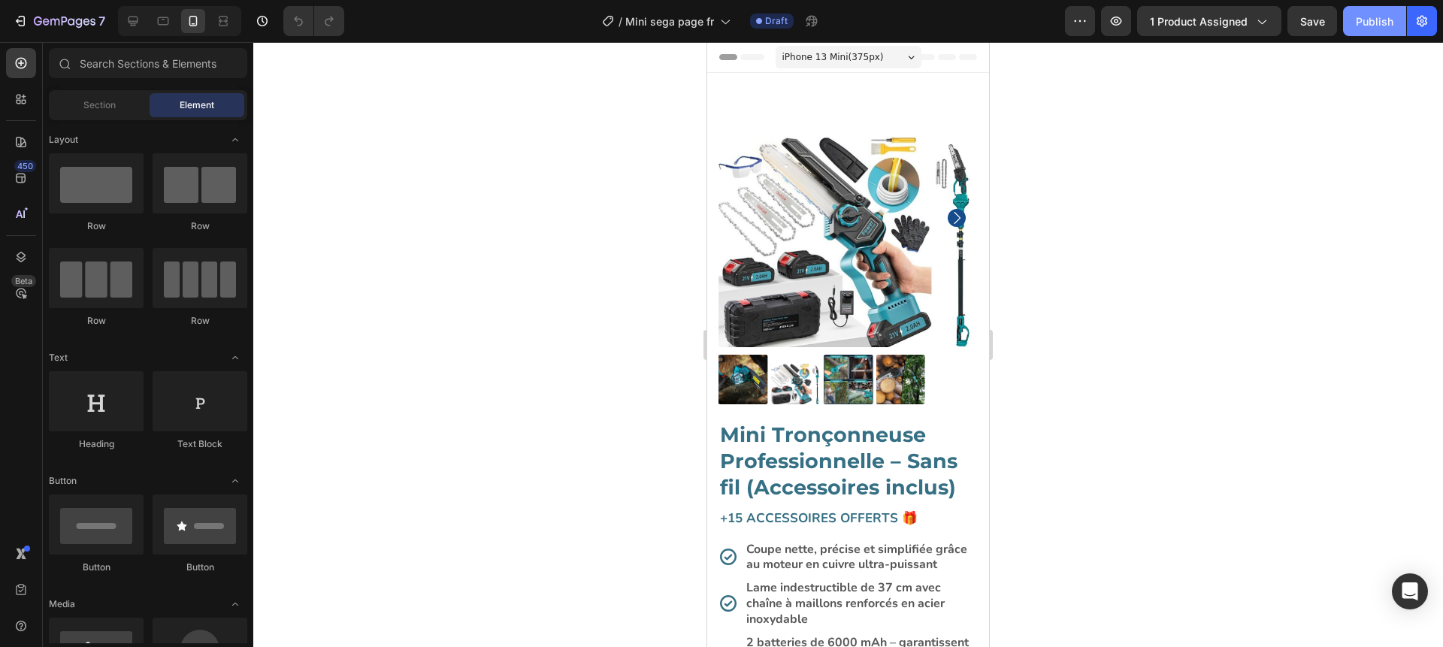
click at [1363, 26] on div "Publish" at bounding box center [1375, 22] width 38 height 16
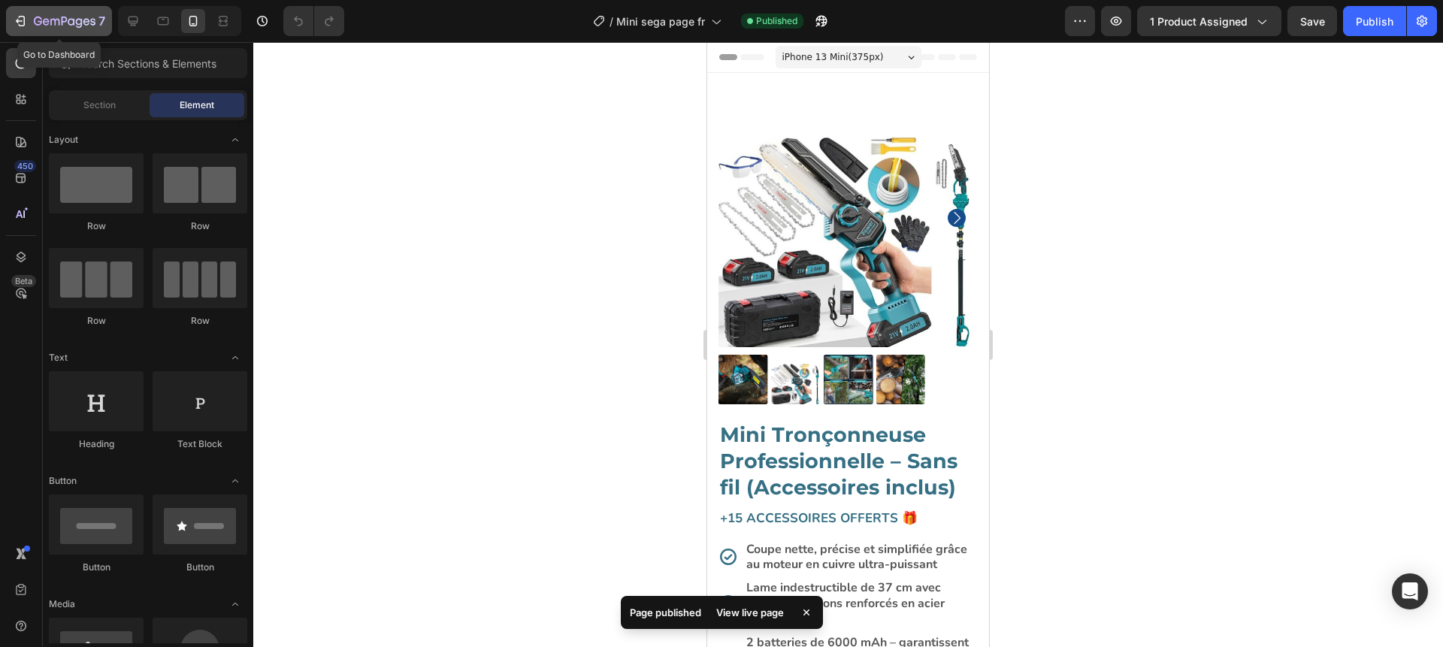
click at [19, 28] on icon "button" at bounding box center [20, 21] width 15 height 15
